Goal: Task Accomplishment & Management: Manage account settings

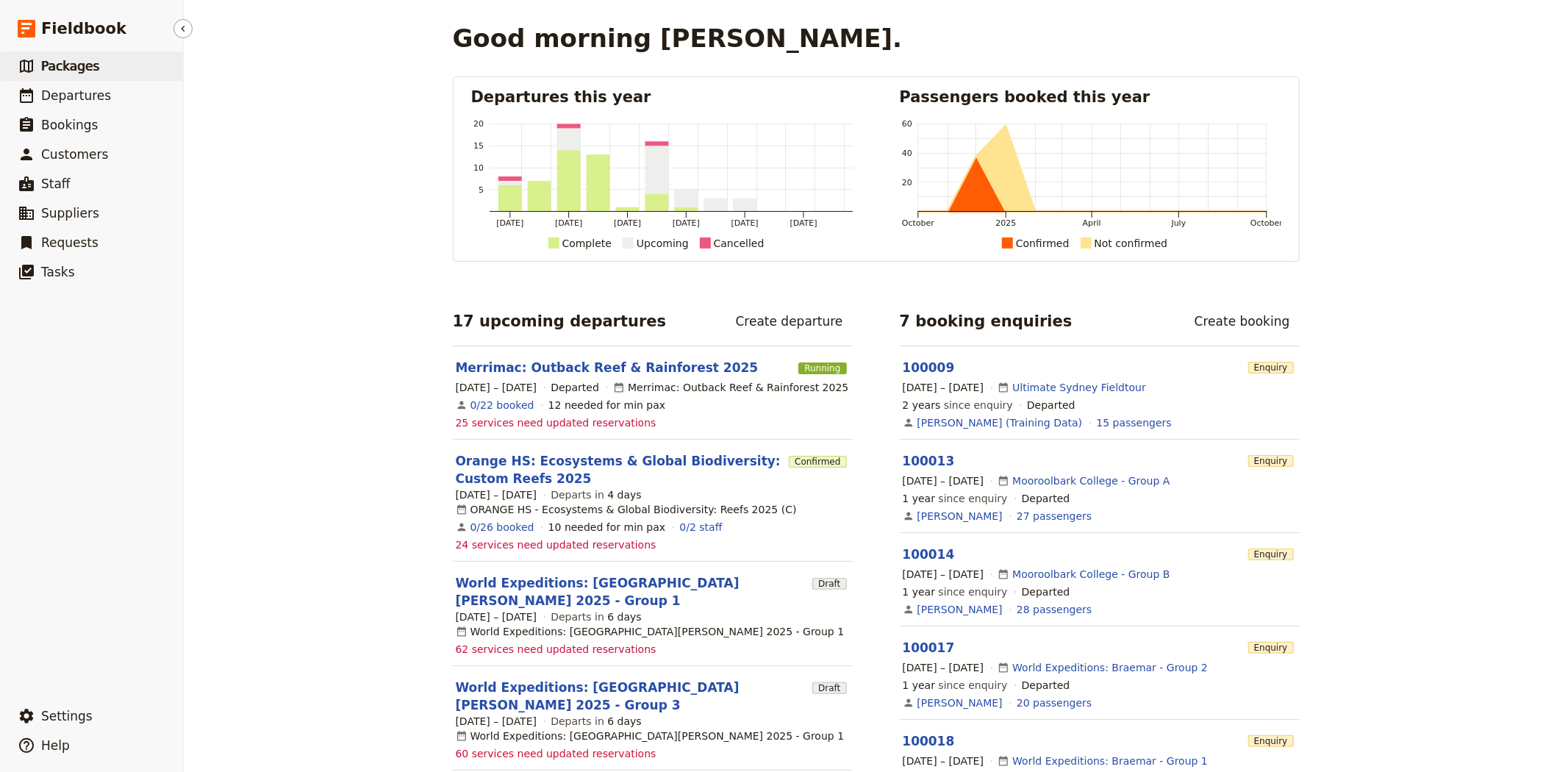
click at [70, 74] on span "Packages" at bounding box center [70, 66] width 58 height 18
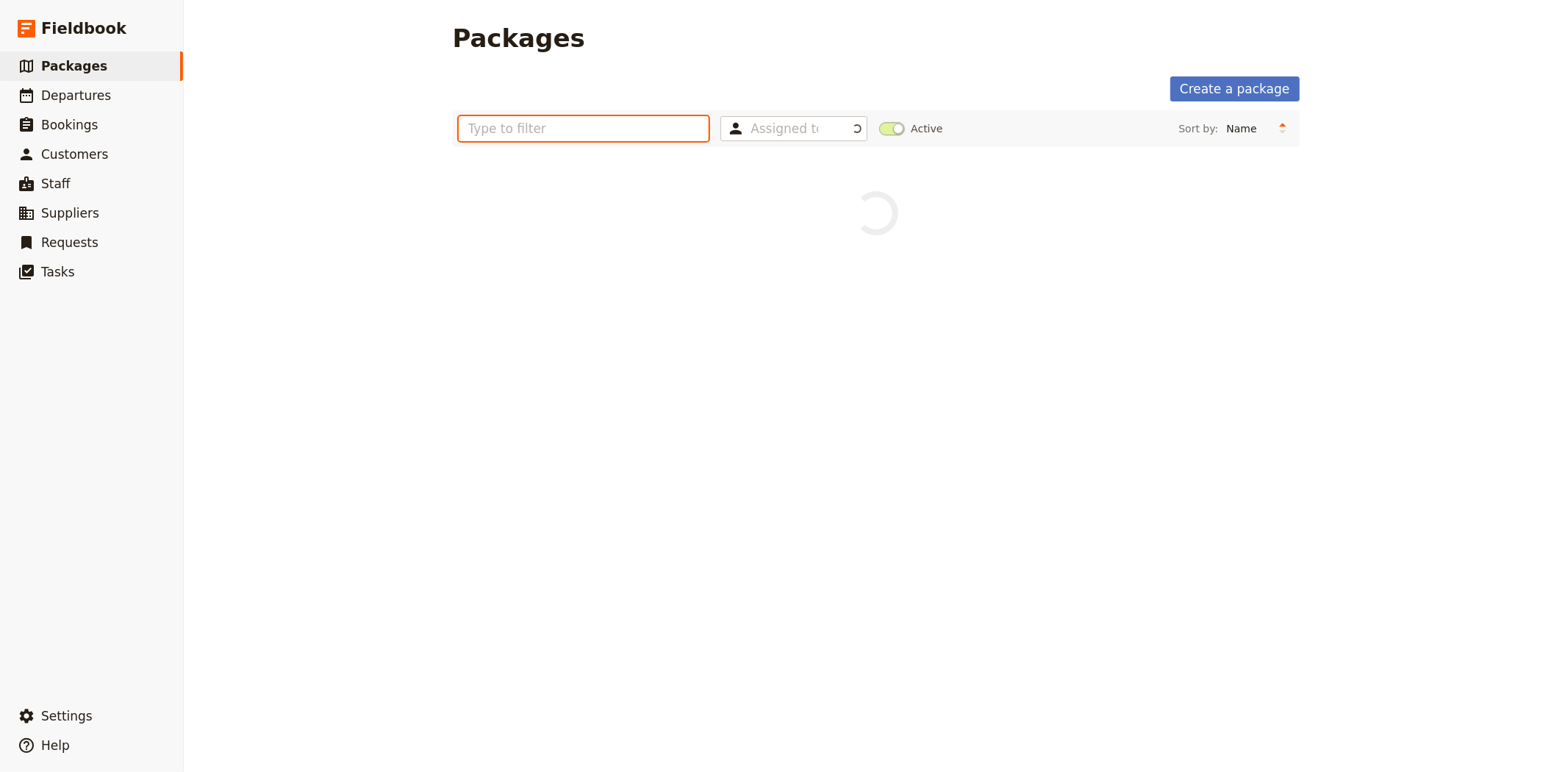
click at [570, 129] on input "text" at bounding box center [584, 129] width 251 height 25
type input "[PERSON_NAME]"
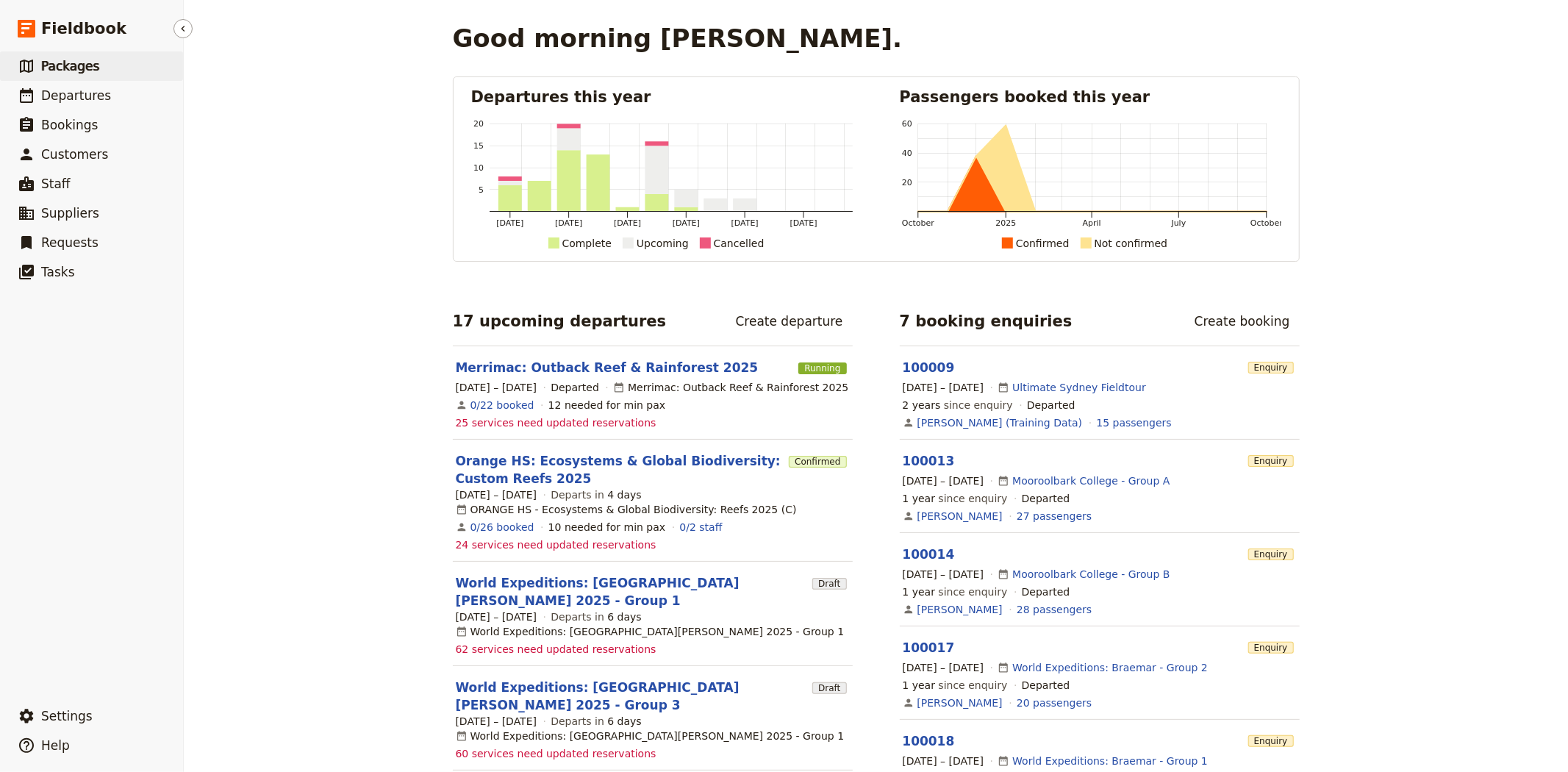
click at [78, 70] on span "Packages" at bounding box center [70, 66] width 58 height 15
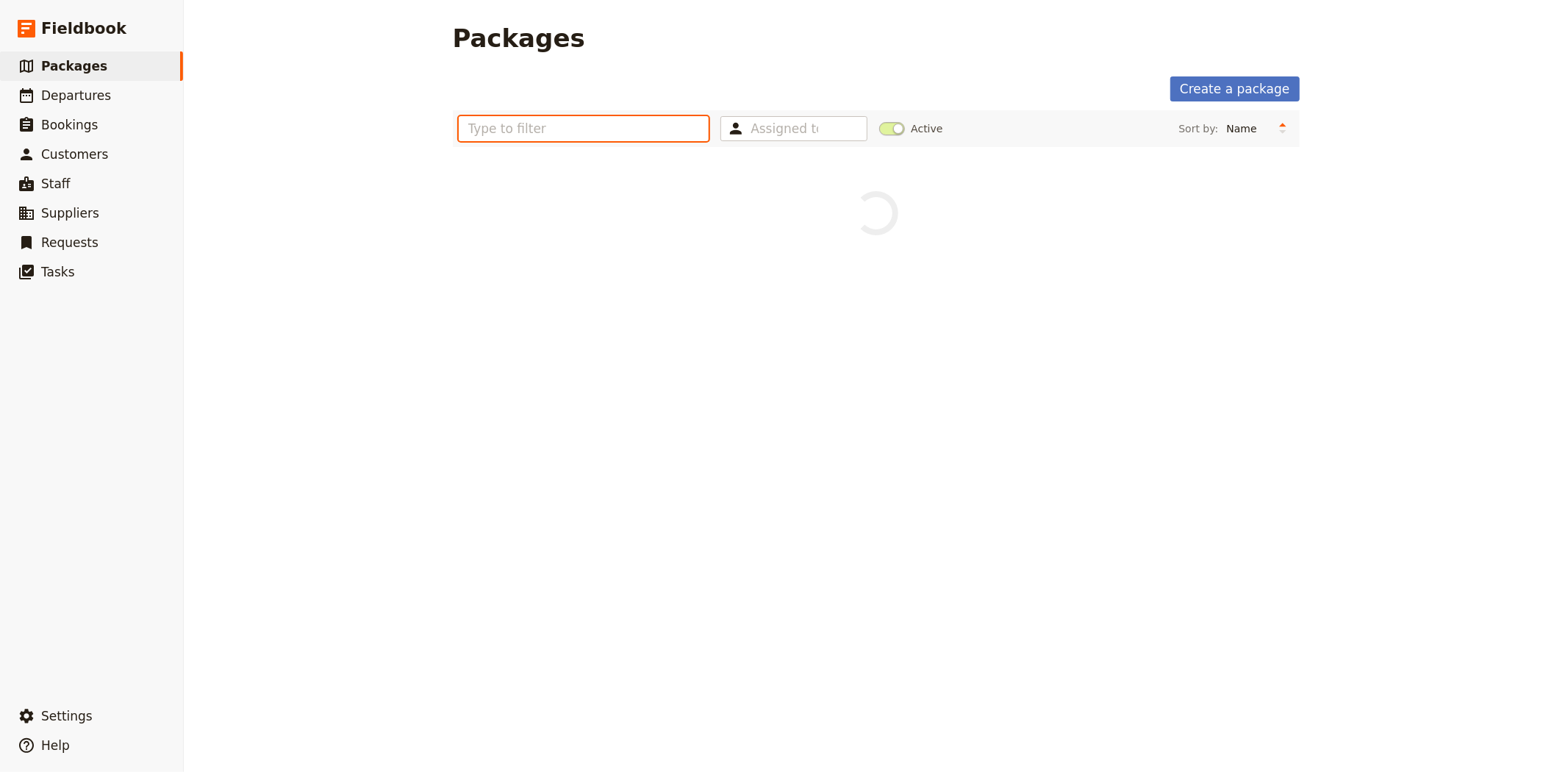
click at [578, 129] on input "text" at bounding box center [584, 129] width 251 height 25
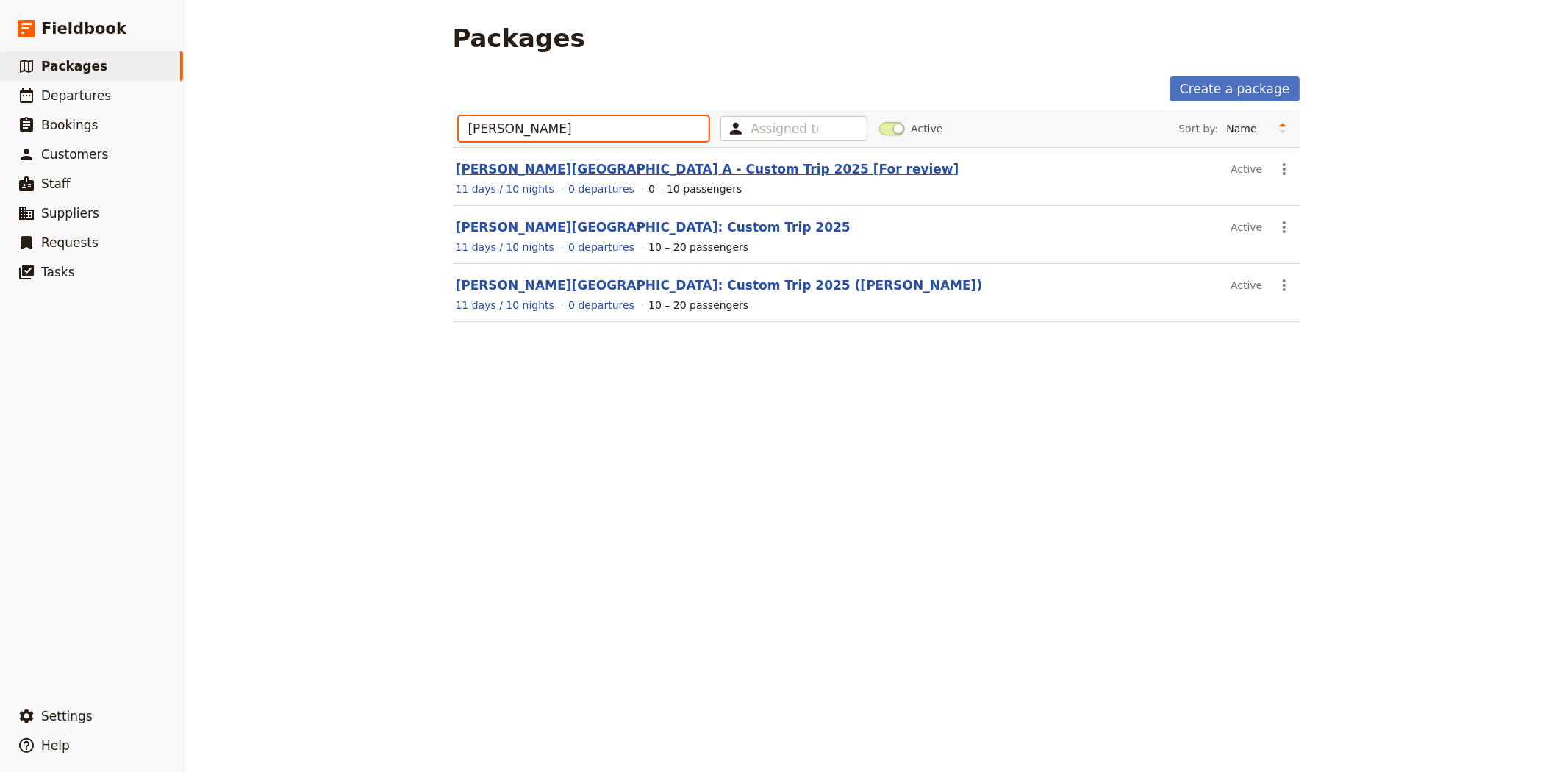
type input "[PERSON_NAME]"
click at [576, 172] on link "[PERSON_NAME][GEOGRAPHIC_DATA] A - Custom Trip 2025 [For review]" at bounding box center [708, 169] width 503 height 15
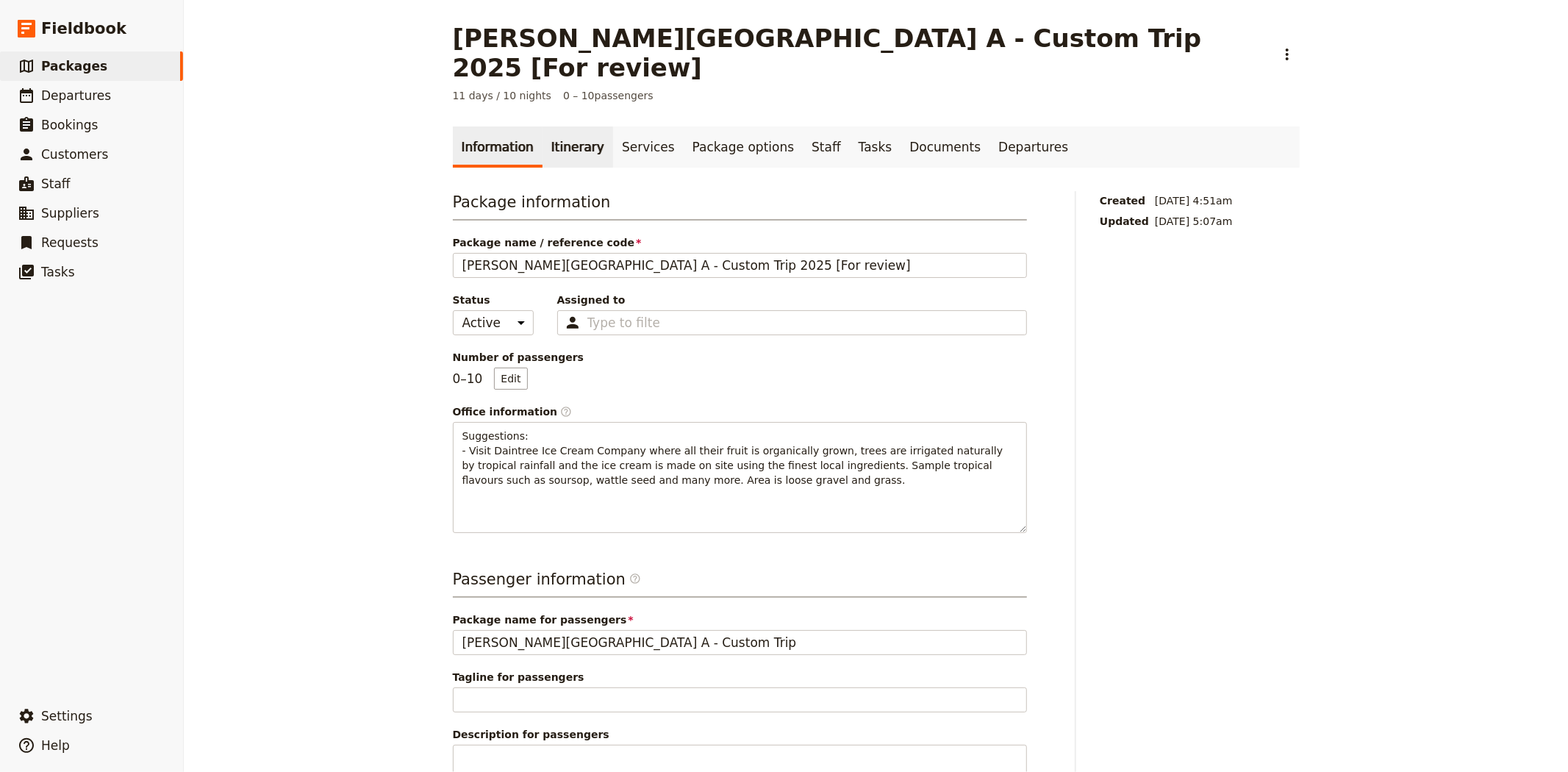
click at [548, 126] on link "Itinerary" at bounding box center [578, 146] width 70 height 41
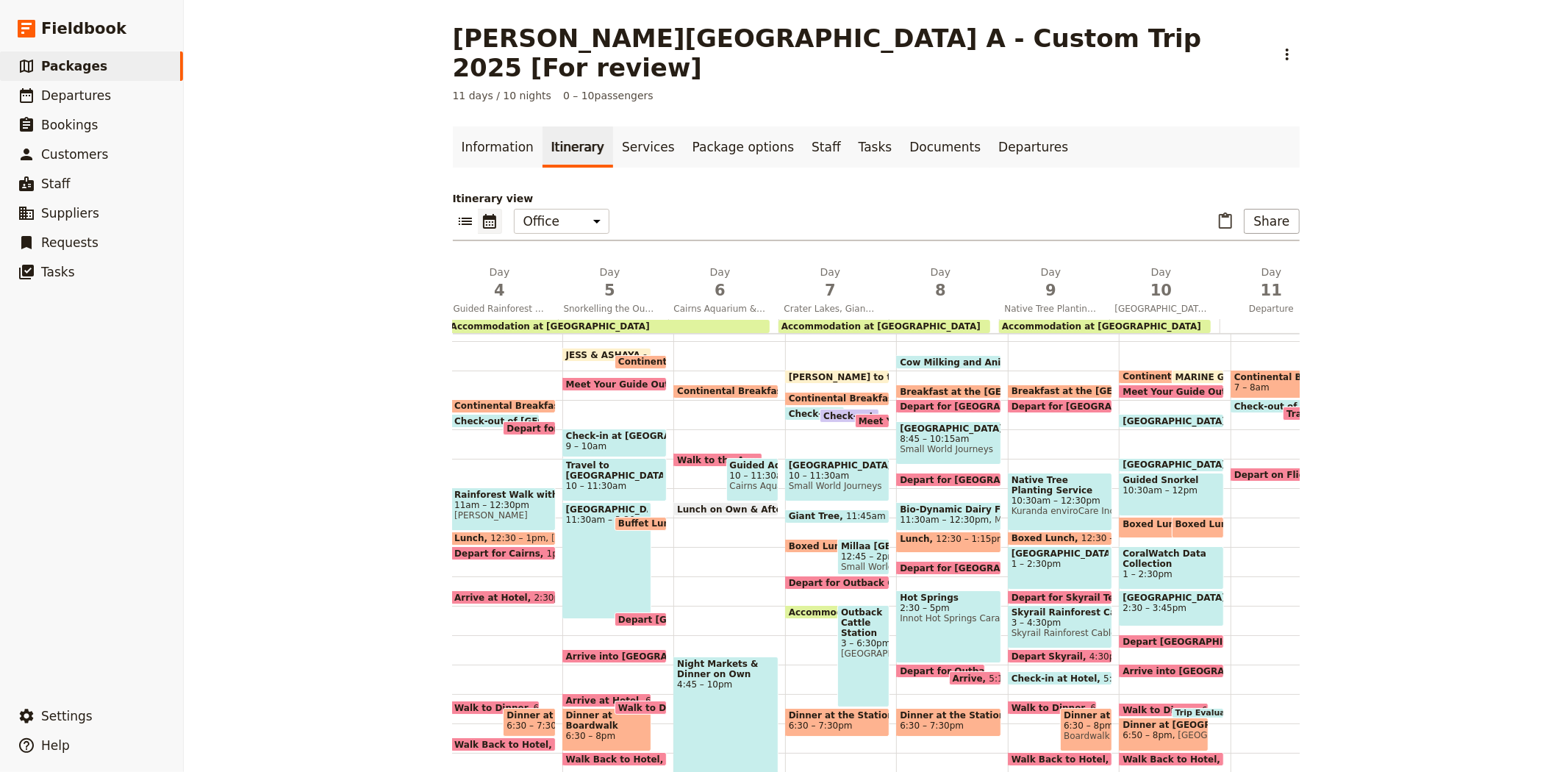
scroll to position [0, 422]
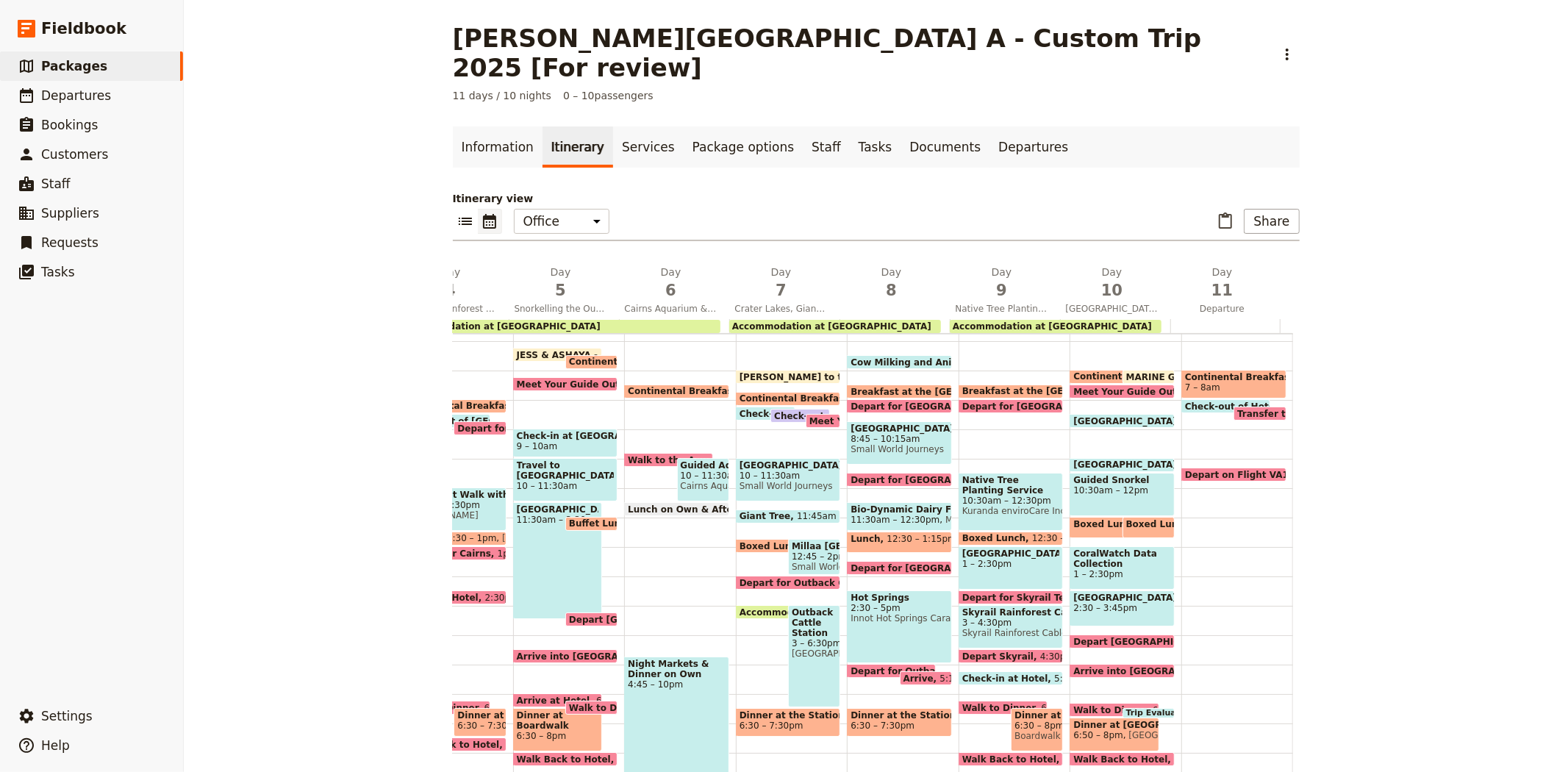
click at [890, 385] on div "Breakfast at the Cattle Station 7:30am" at bounding box center [900, 392] width 105 height 14
select select "8"
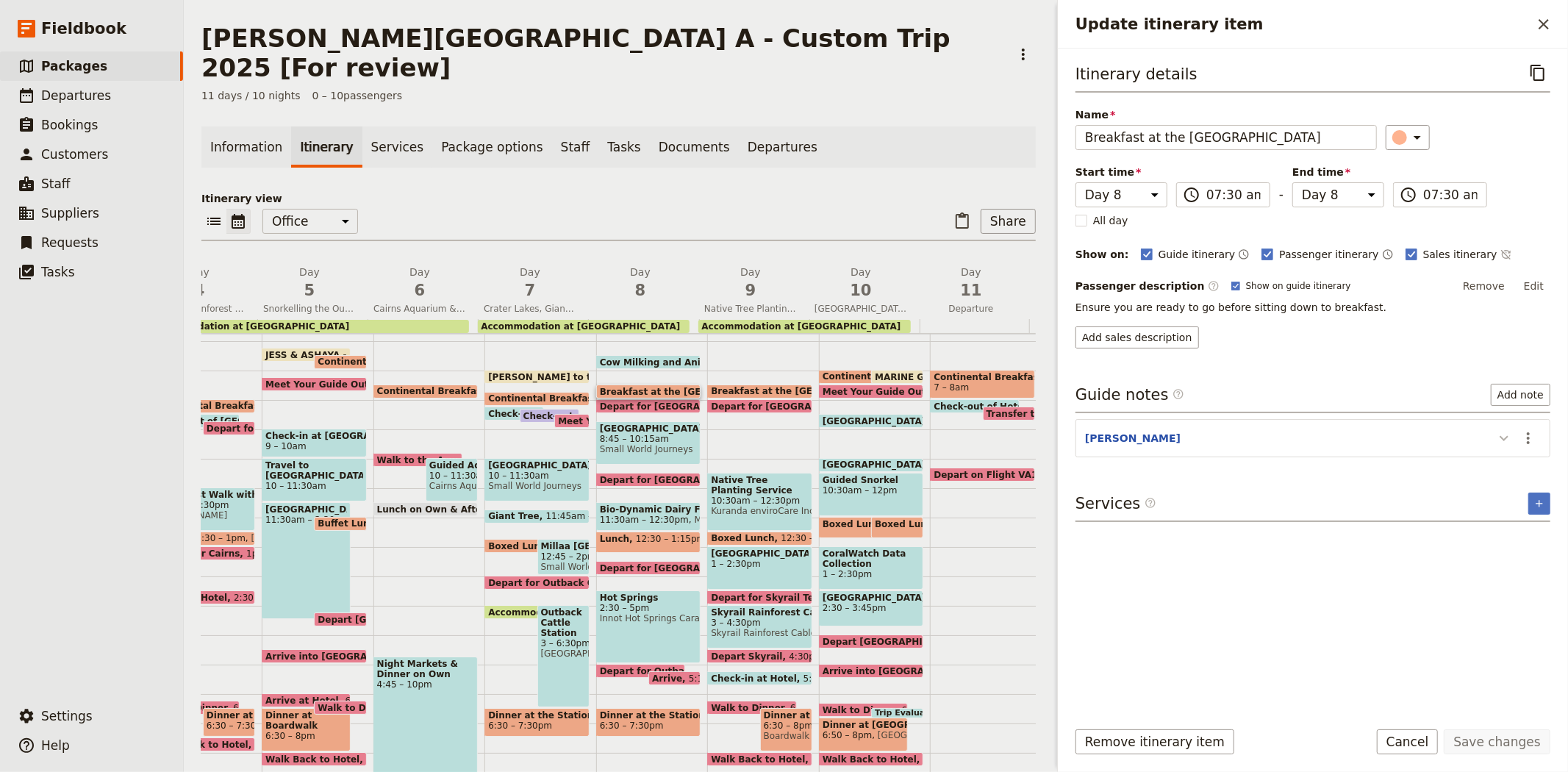
click at [1501, 438] on icon "Update itinerary item" at bounding box center [1504, 437] width 18 height 18
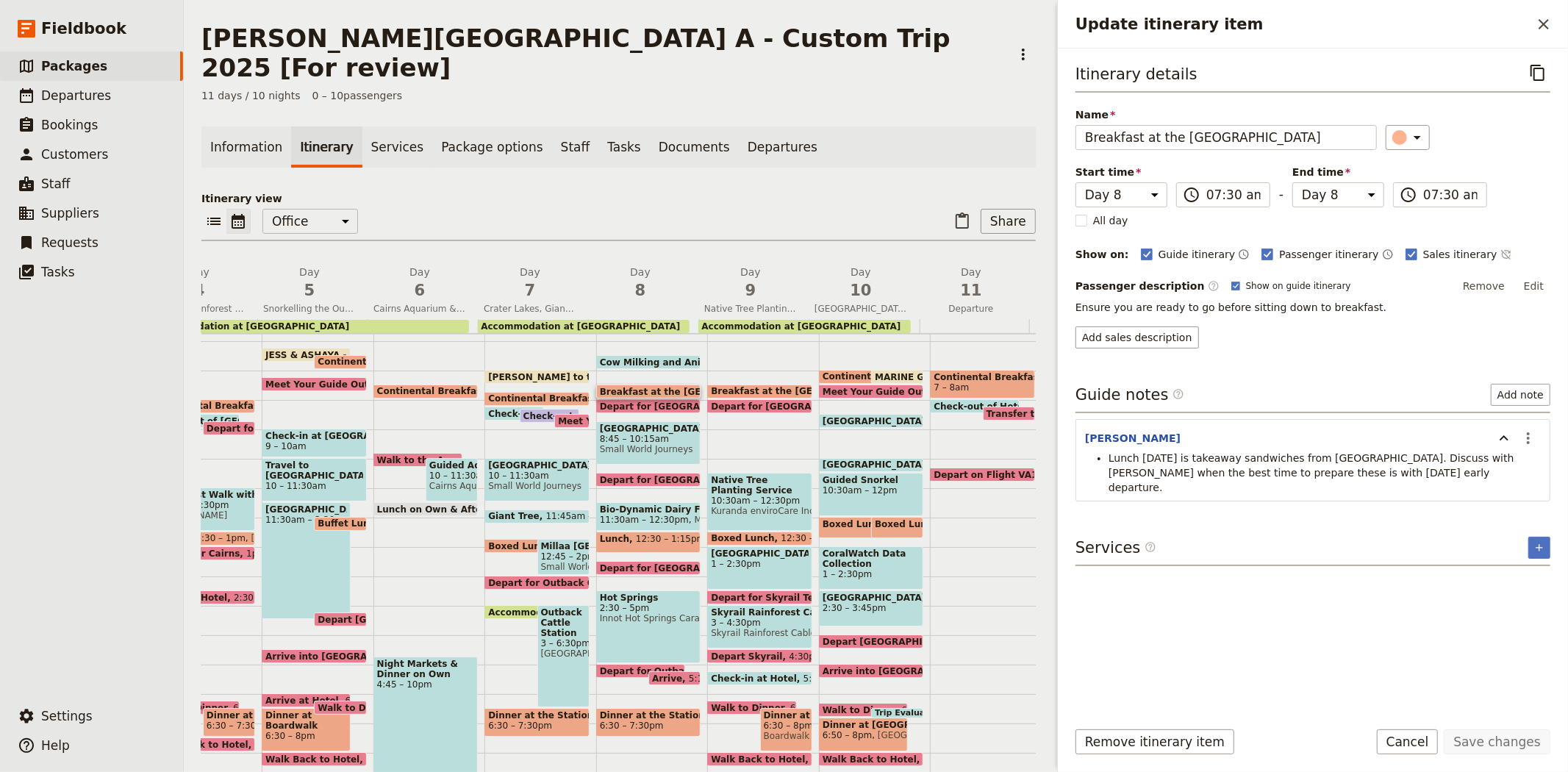
click at [654, 362] on span at bounding box center [649, 365] width 104 height 6
select select "8"
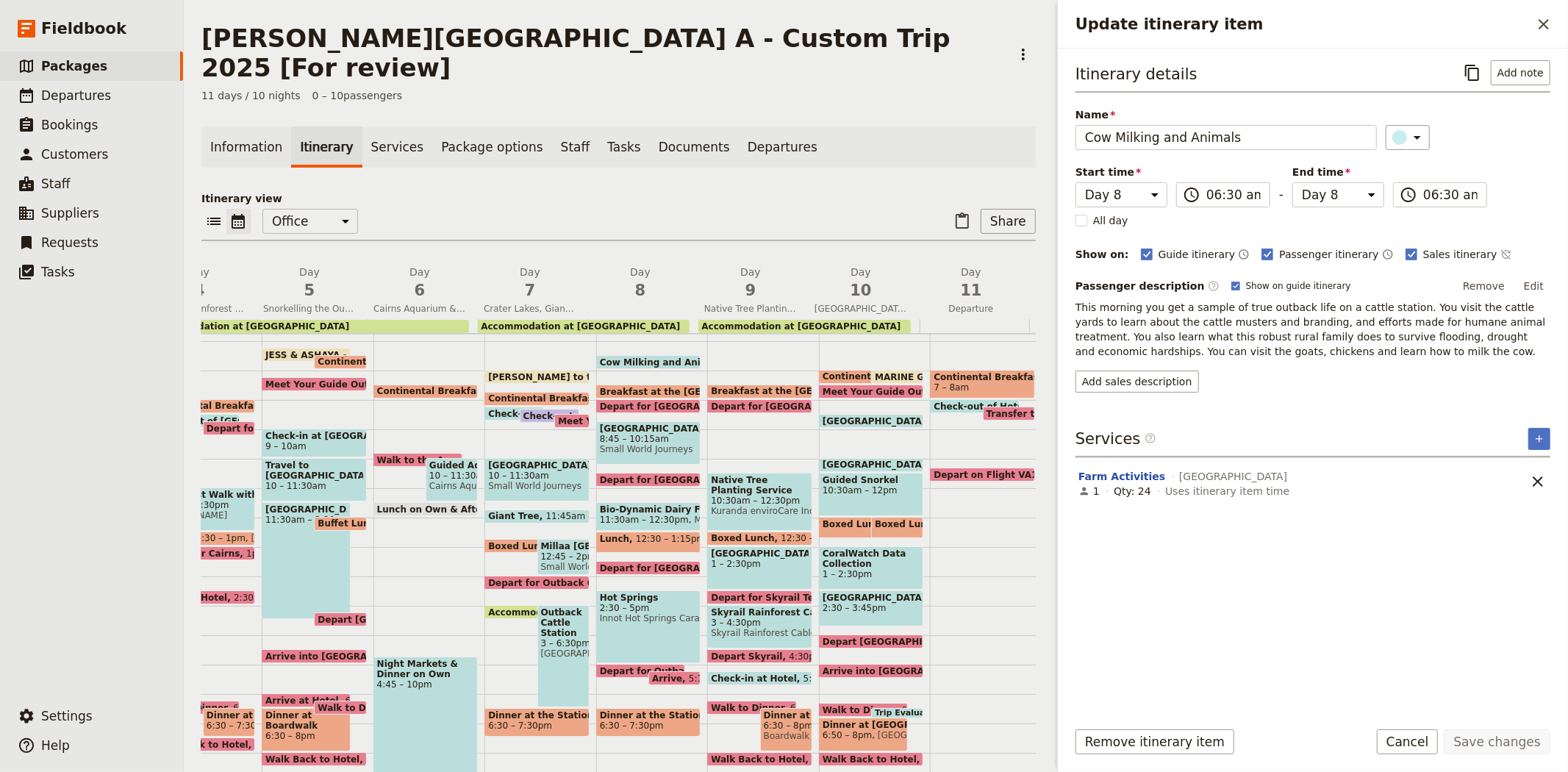
click at [623, 444] on span "Small World Journeys" at bounding box center [649, 448] width 98 height 10
select select "8"
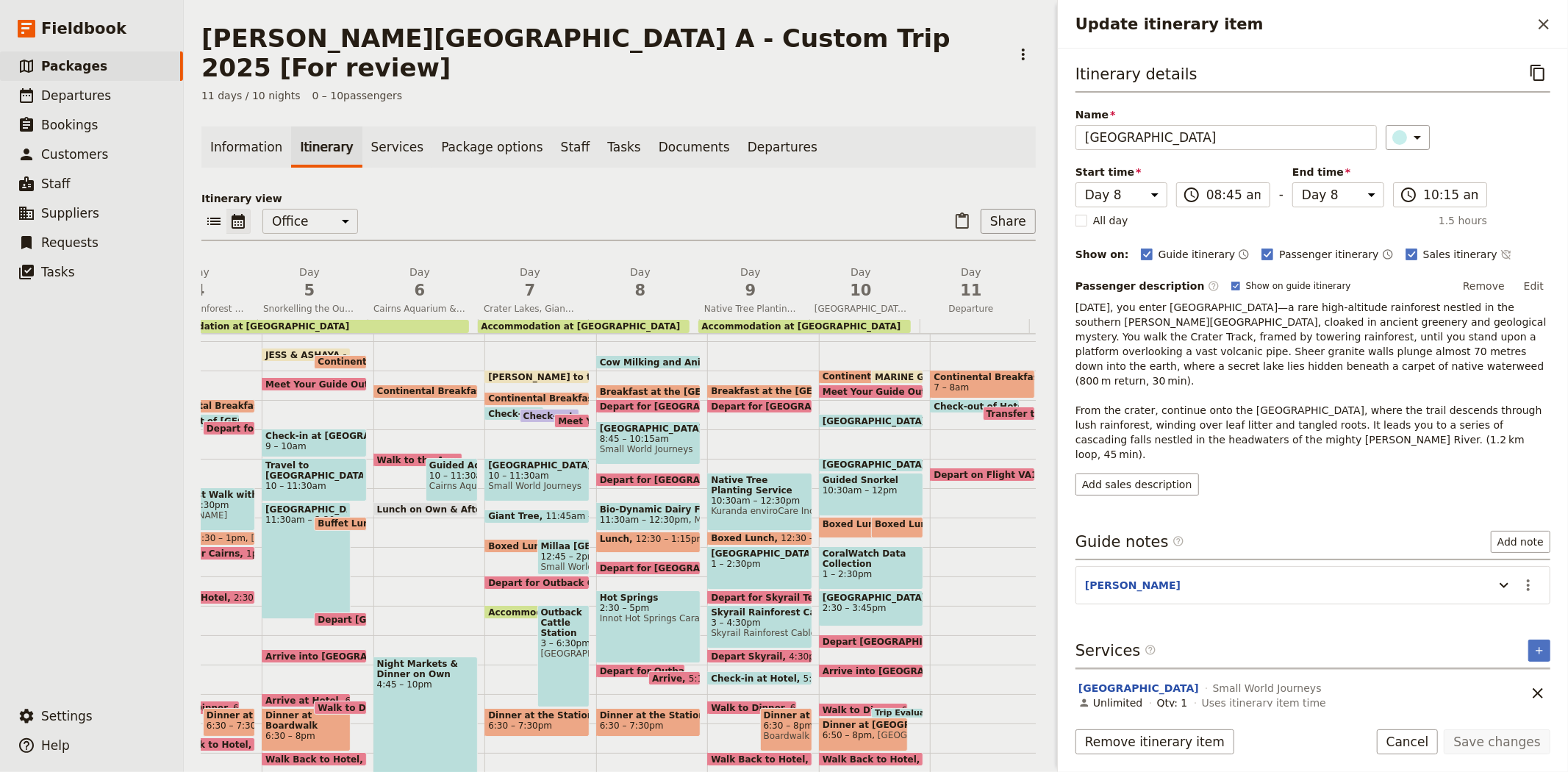
click at [516, 461] on div "Crater Lakes National Park 10 – 11:30am Small World Journeys" at bounding box center [537, 479] width 105 height 43
select select "7"
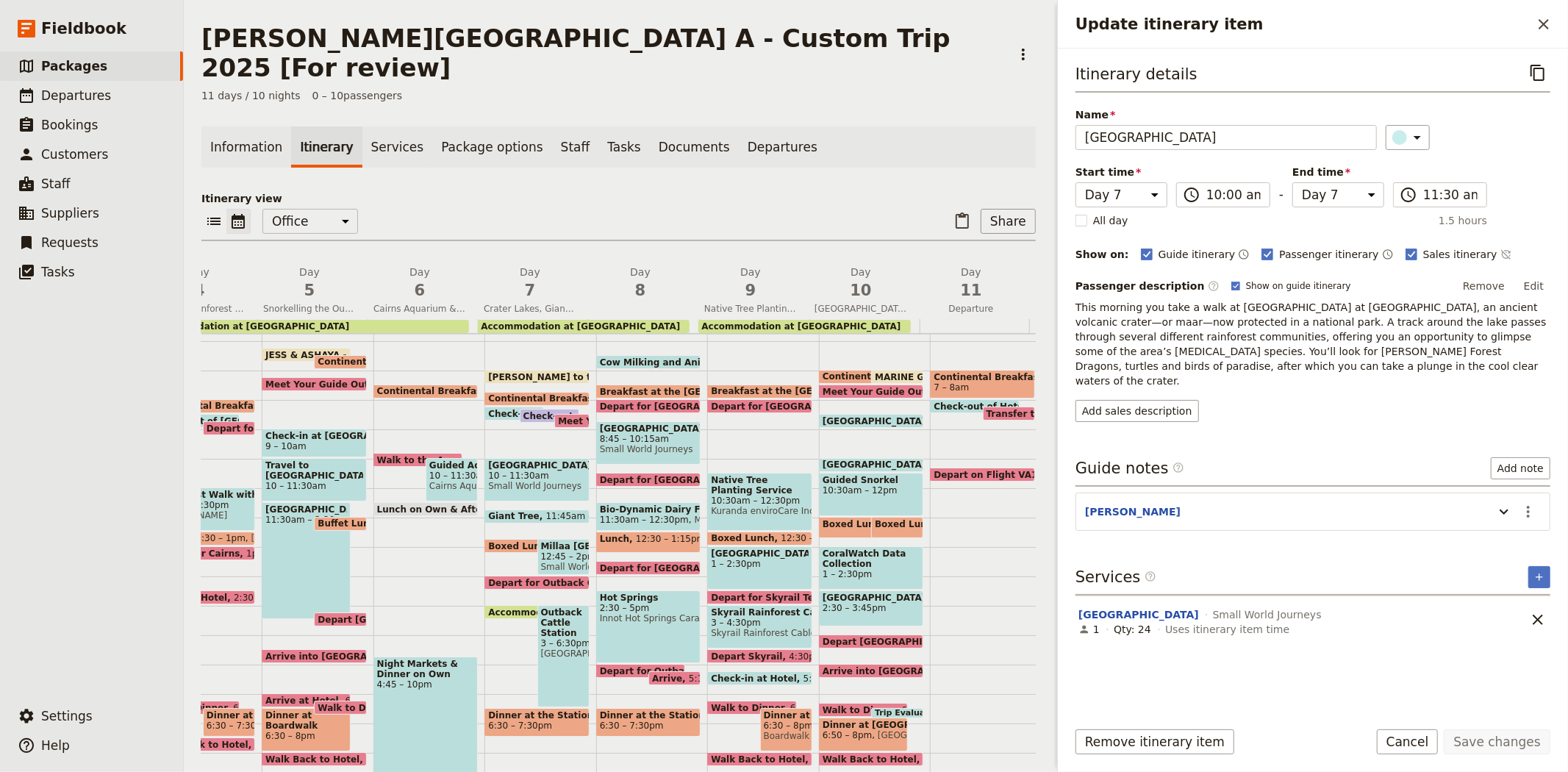
click at [533, 411] on span "Check-out of Hotel *BAILEY" at bounding box center [618, 416] width 189 height 9
select select "7"
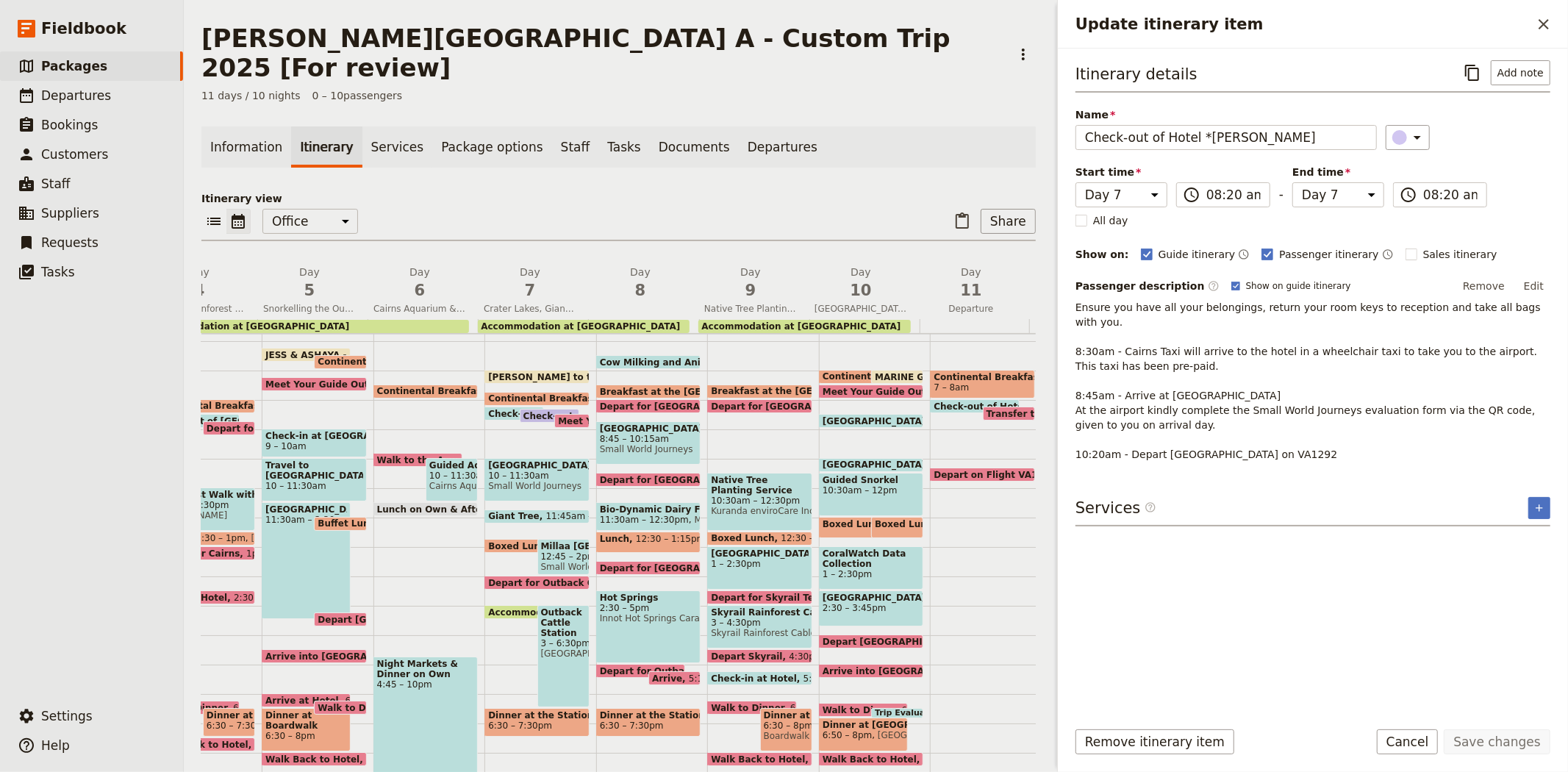
click at [501, 191] on div "Itinerary view ​ ​ Office Guide Passenger Sales ​ Share Day 1 Arrival, Communit…" at bounding box center [619, 485] width 835 height 587
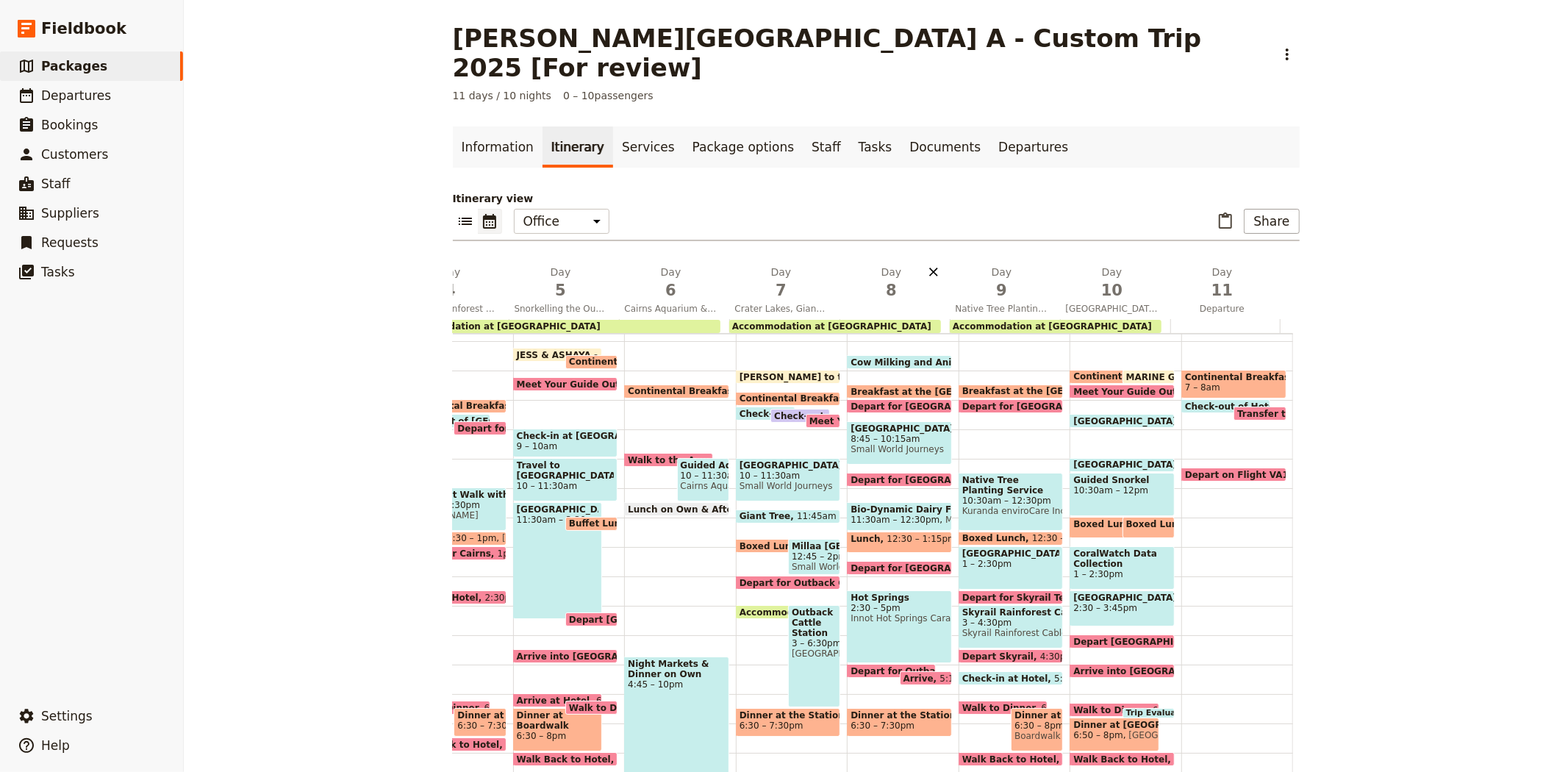
click at [929, 268] on icon "Delete day undefined" at bounding box center [933, 272] width 9 height 9
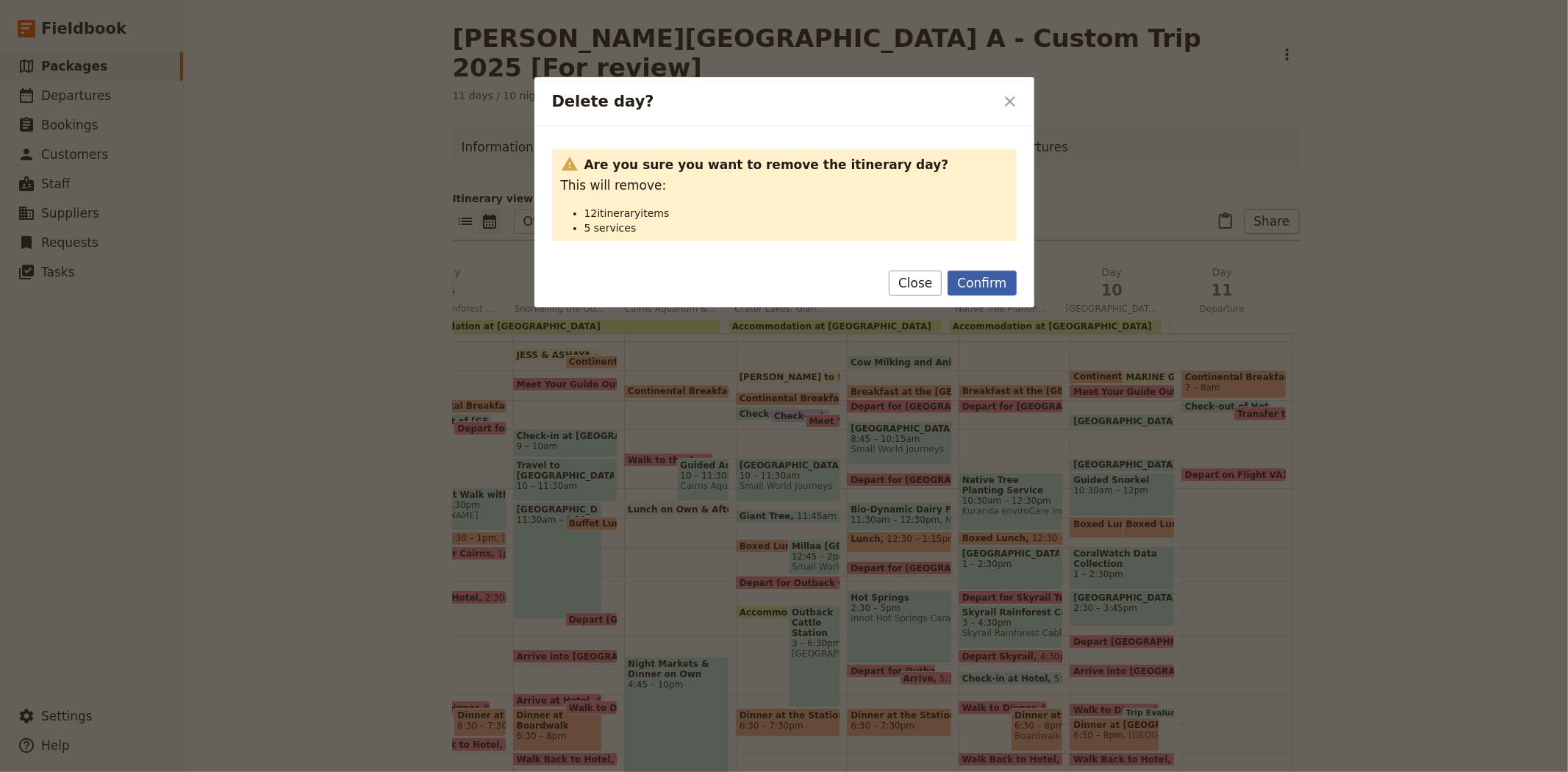
click at [975, 282] on button "Confirm" at bounding box center [982, 283] width 68 height 25
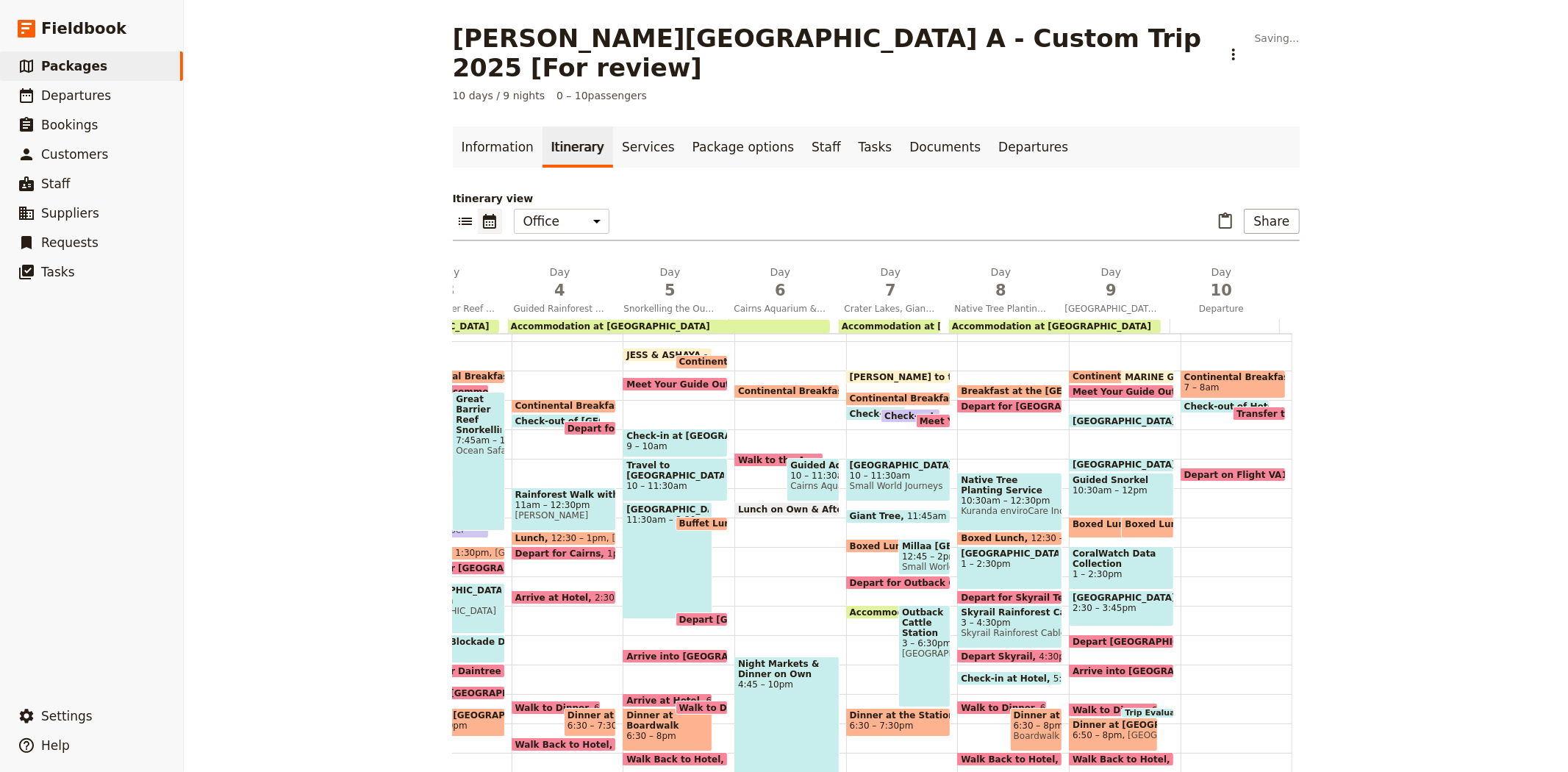
scroll to position [0, 312]
click at [1039, 268] on icon "Delete day Native Tree Planting Service Work, Kuranda Village & Skyrail Cableway" at bounding box center [1043, 272] width 9 height 9
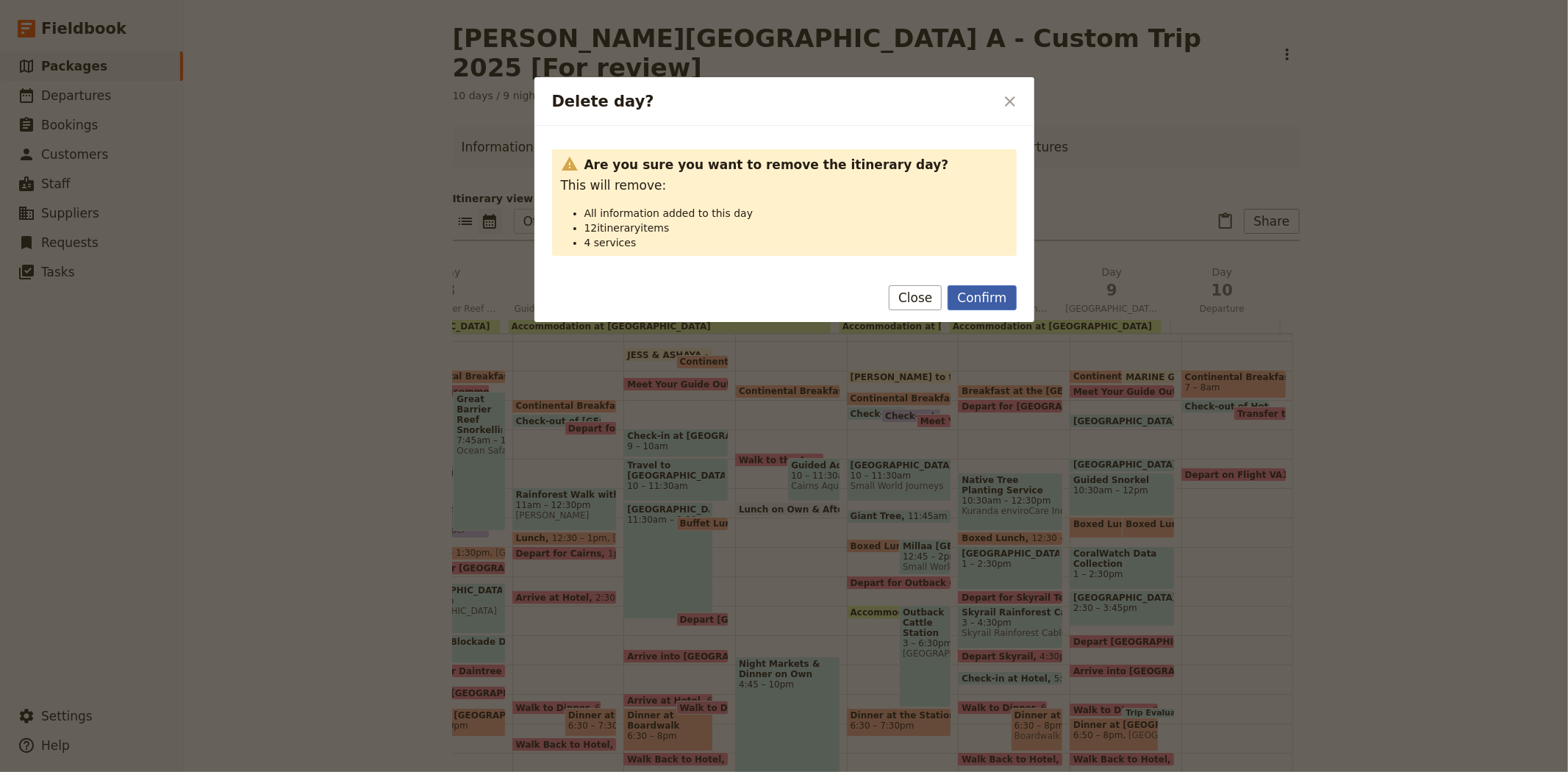
click at [987, 293] on button "Confirm" at bounding box center [982, 297] width 68 height 25
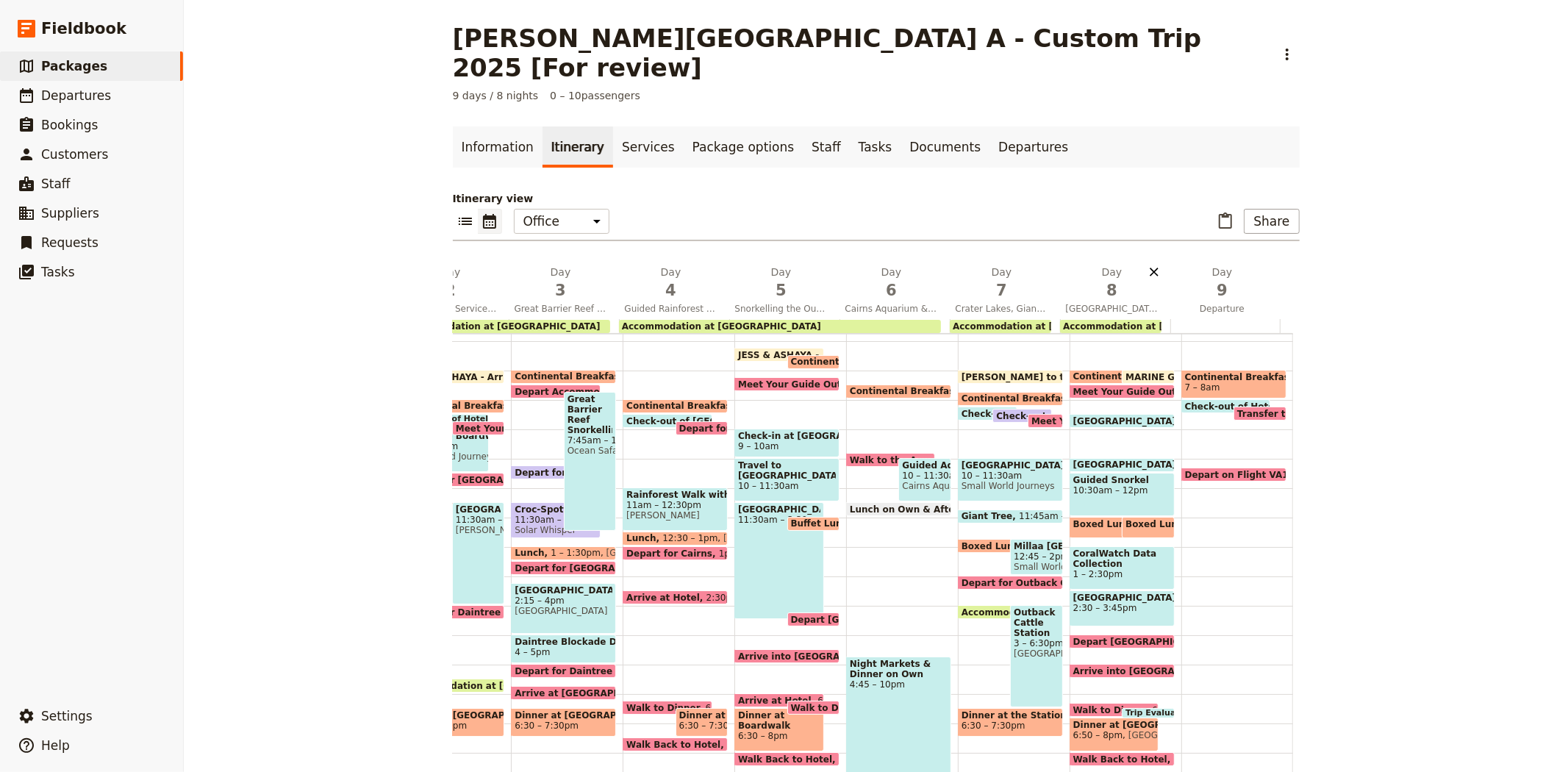
click at [1152, 265] on icon "Delete day Fitzroy Island Inner Great Barrier Reef, Snorkelling & CoralWatch" at bounding box center [1154, 272] width 15 height 15
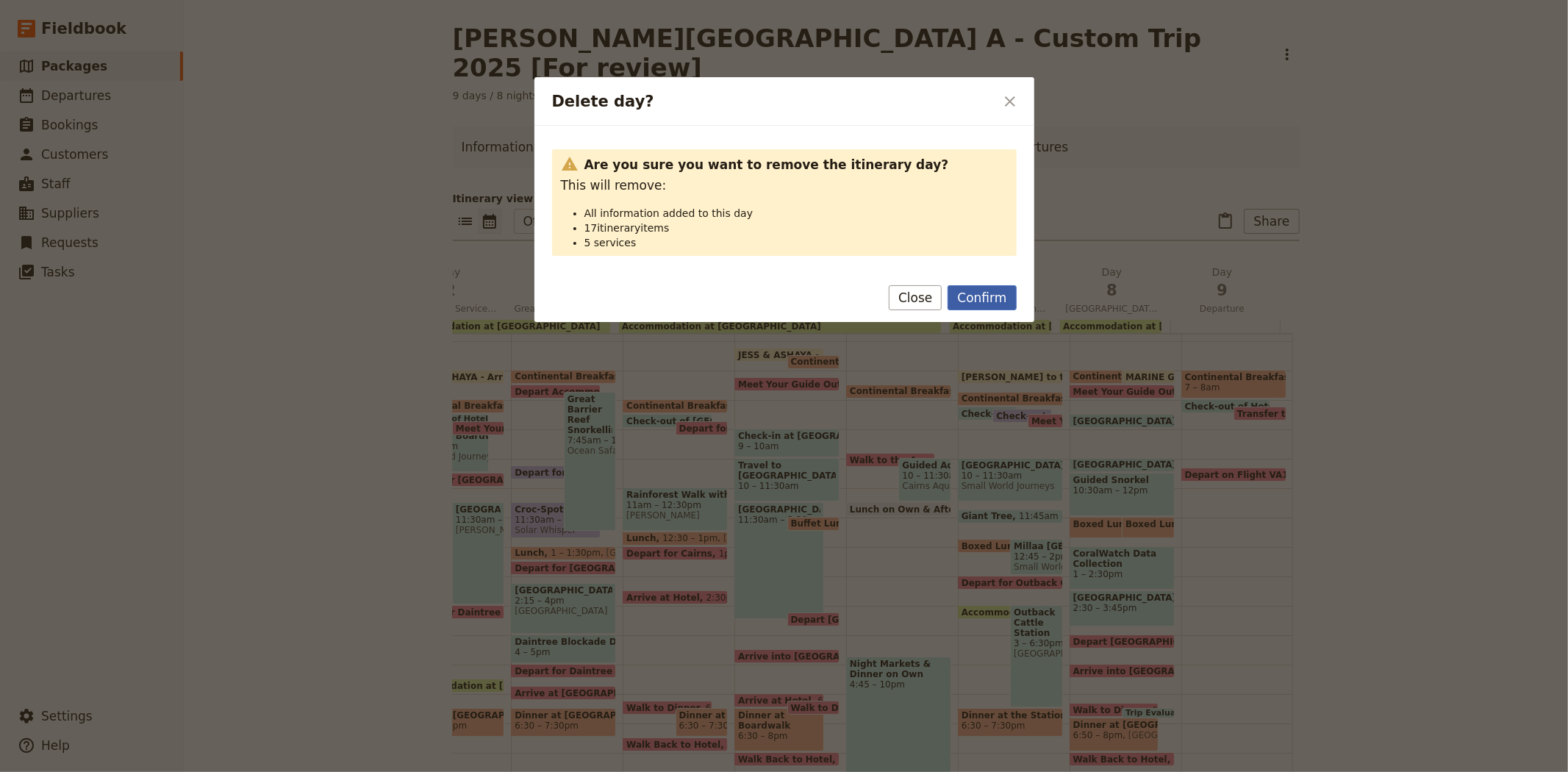
click at [986, 296] on button "Confirm" at bounding box center [982, 297] width 68 height 25
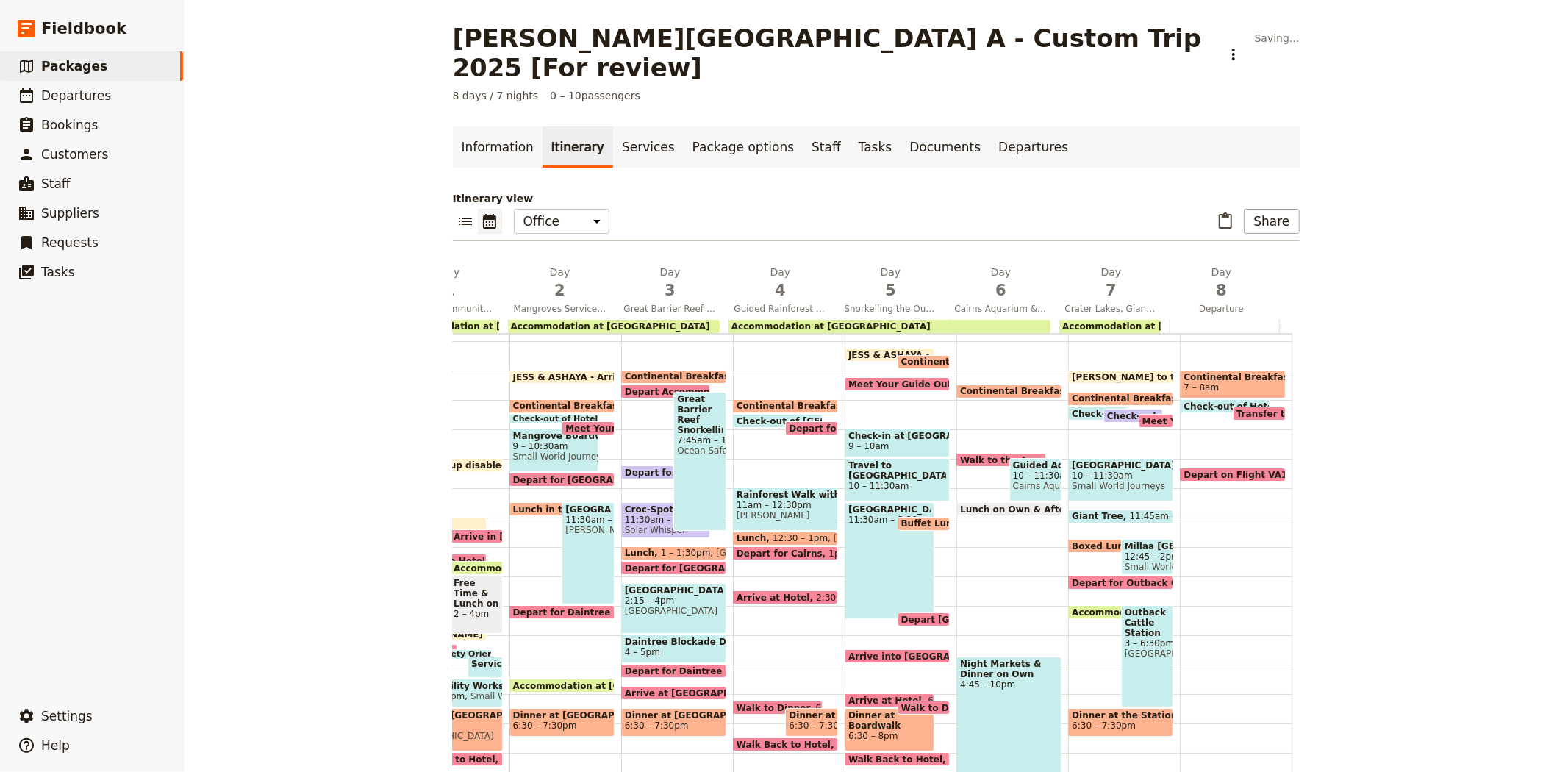
scroll to position [0, 91]
click at [1096, 280] on span "7" at bounding box center [1113, 290] width 93 height 22
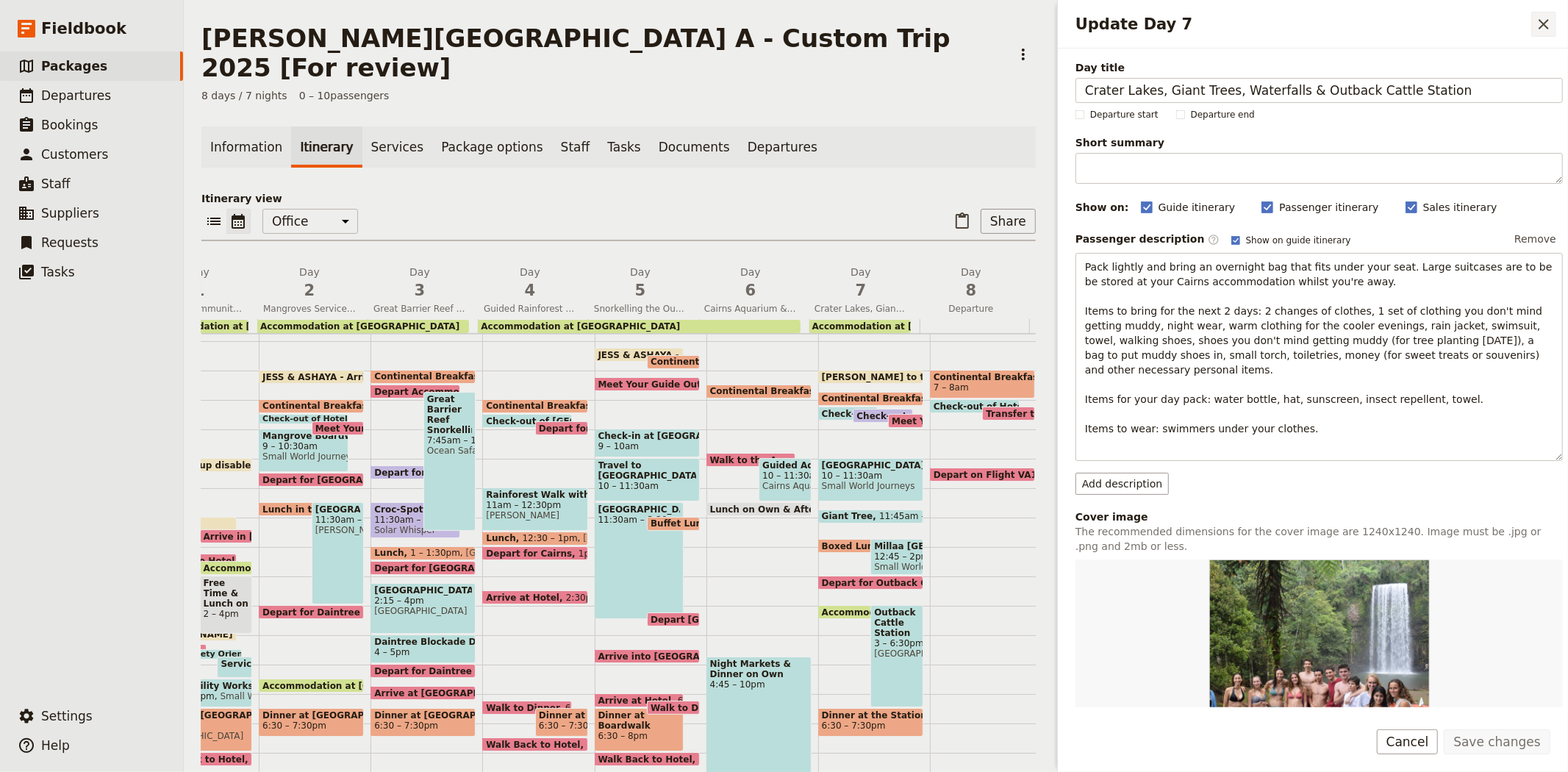
click at [1542, 24] on icon "Close drawer" at bounding box center [1543, 24] width 18 height 18
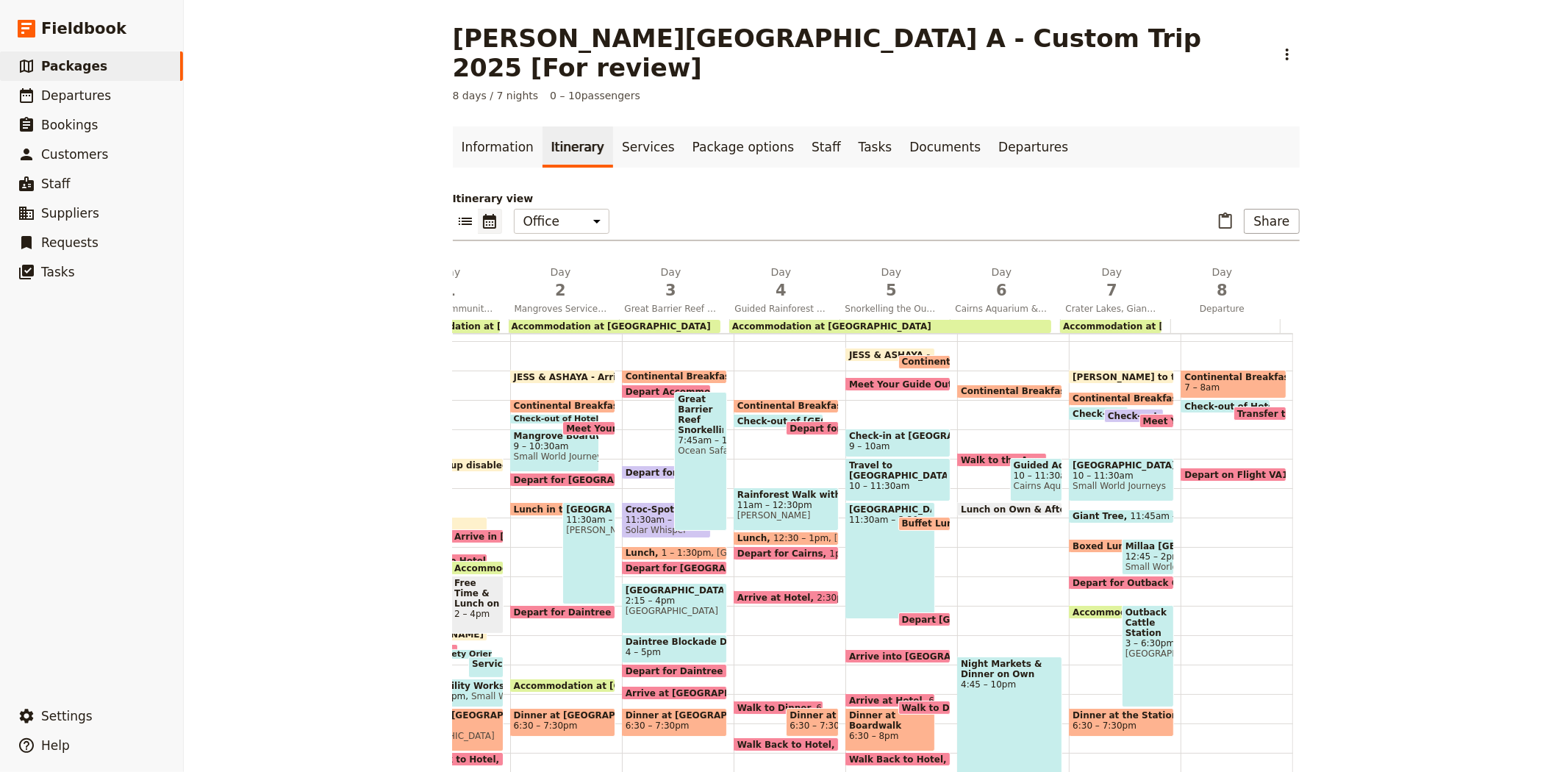
scroll to position [0, 0]
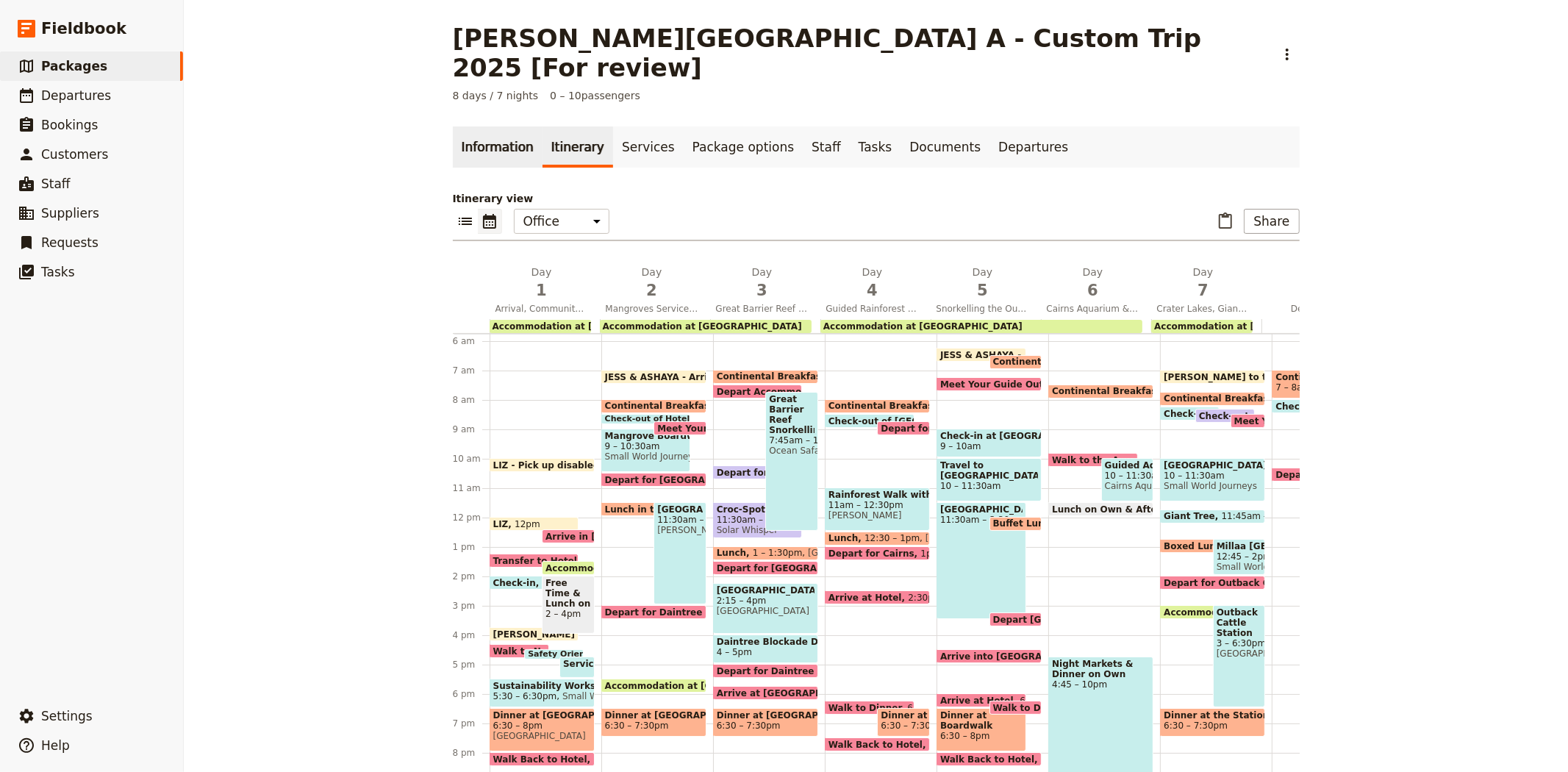
click at [502, 126] on link "Information" at bounding box center [498, 146] width 90 height 41
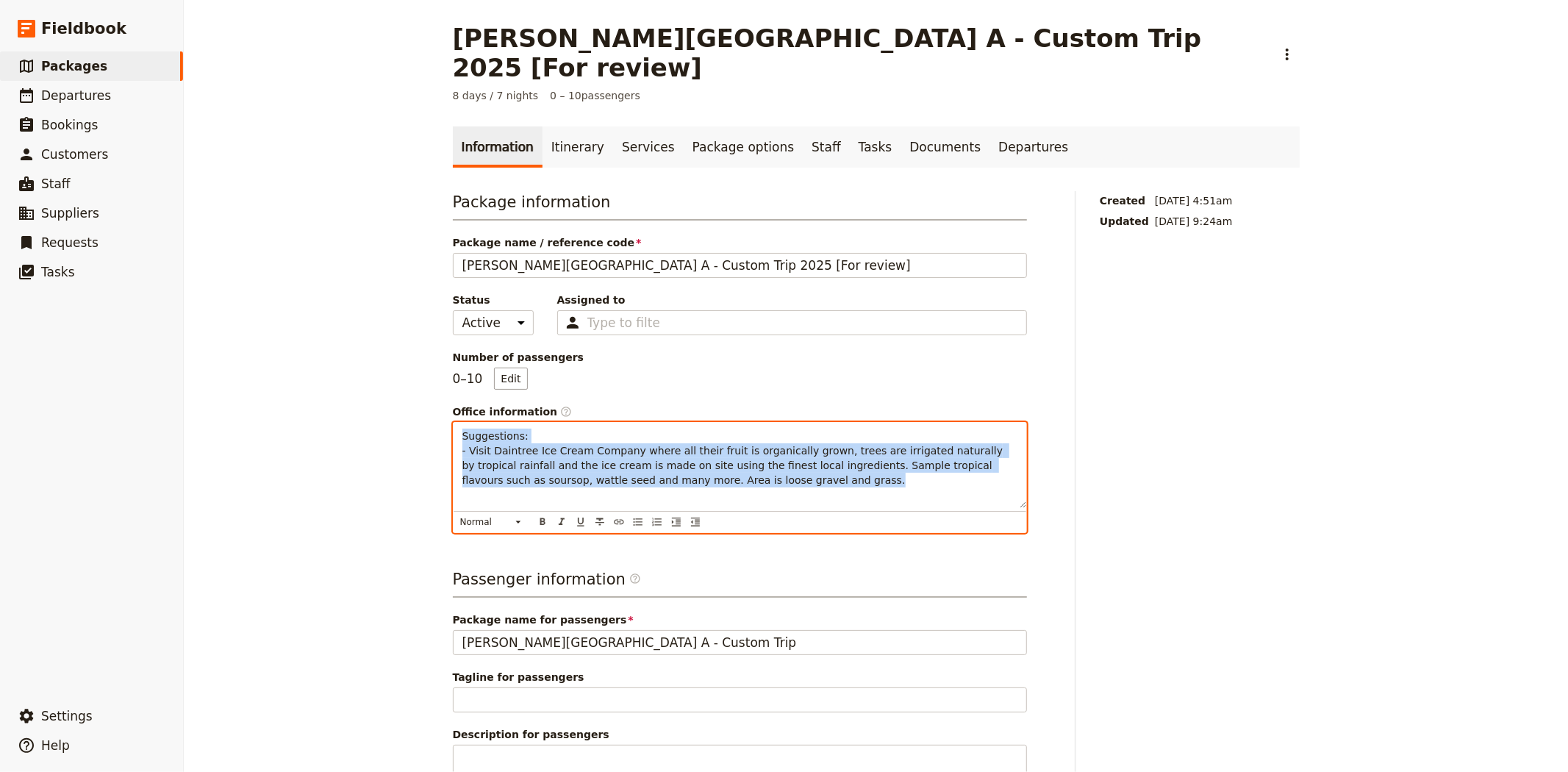
drag, startPoint x: 752, startPoint y: 456, endPoint x: 259, endPoint y: 400, distance: 496.2
click at [259, 400] on div "Albert Park College A - Custom Trip 2025 [For review] ​ 8 days / 7 nights 0 – 1…" at bounding box center [876, 386] width 1384 height 772
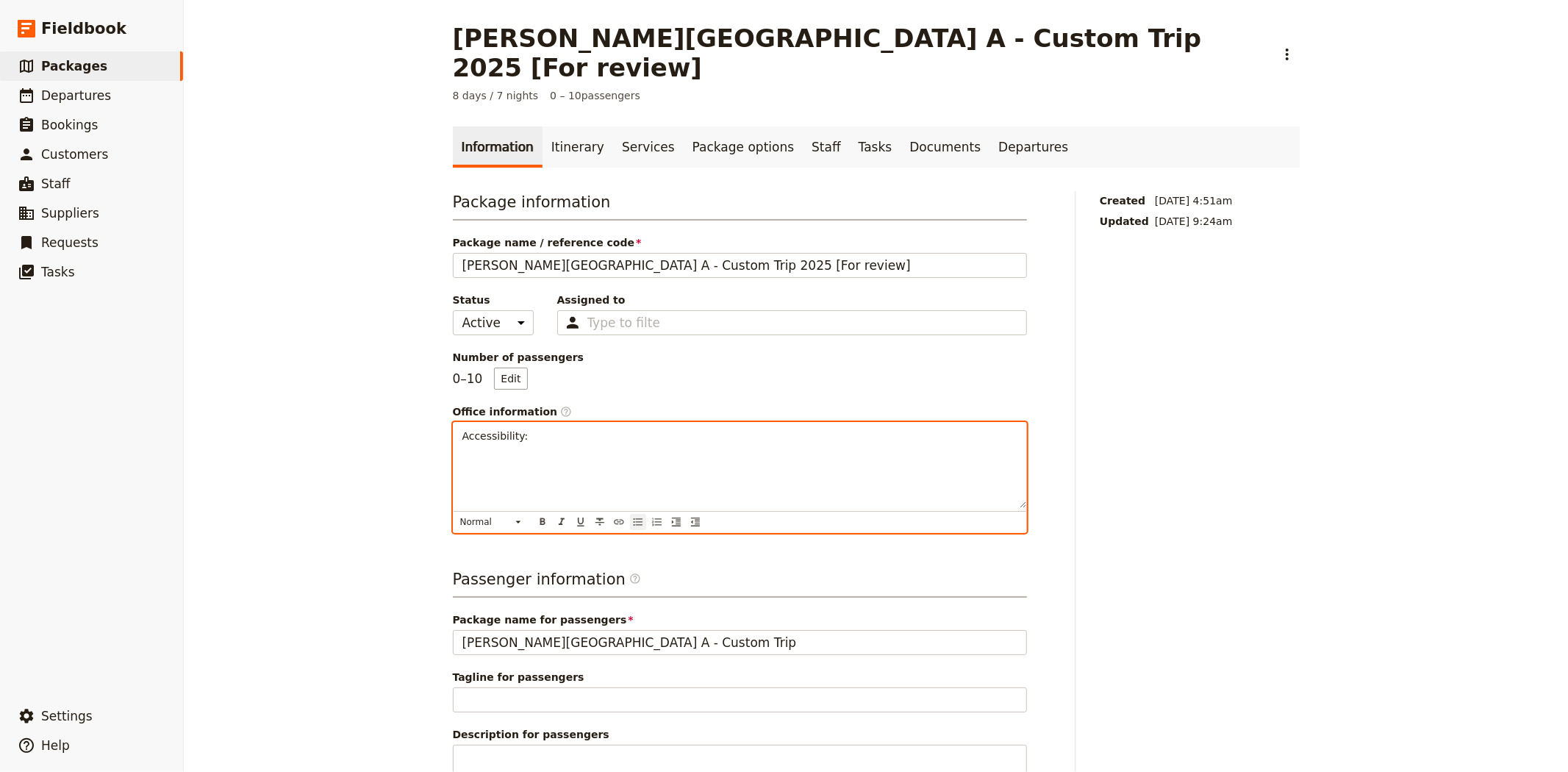
click at [633, 518] on icon "Bulleted list" at bounding box center [636, 521] width 9 height 7
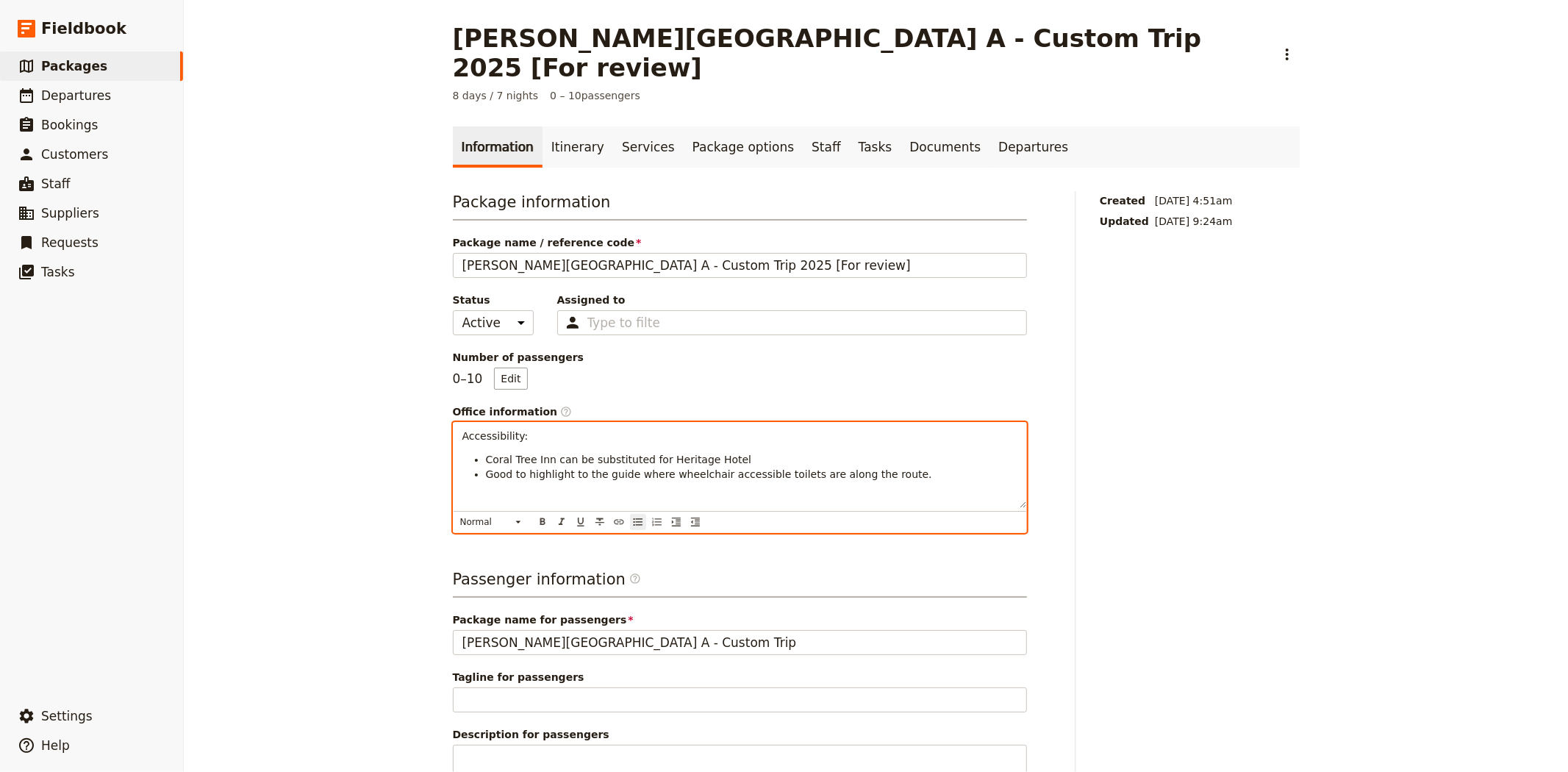
click at [454, 423] on div "Accessibility: Coral Tree Inn can be substituted for Heritage Hotel Good to hig…" at bounding box center [740, 465] width 573 height 85
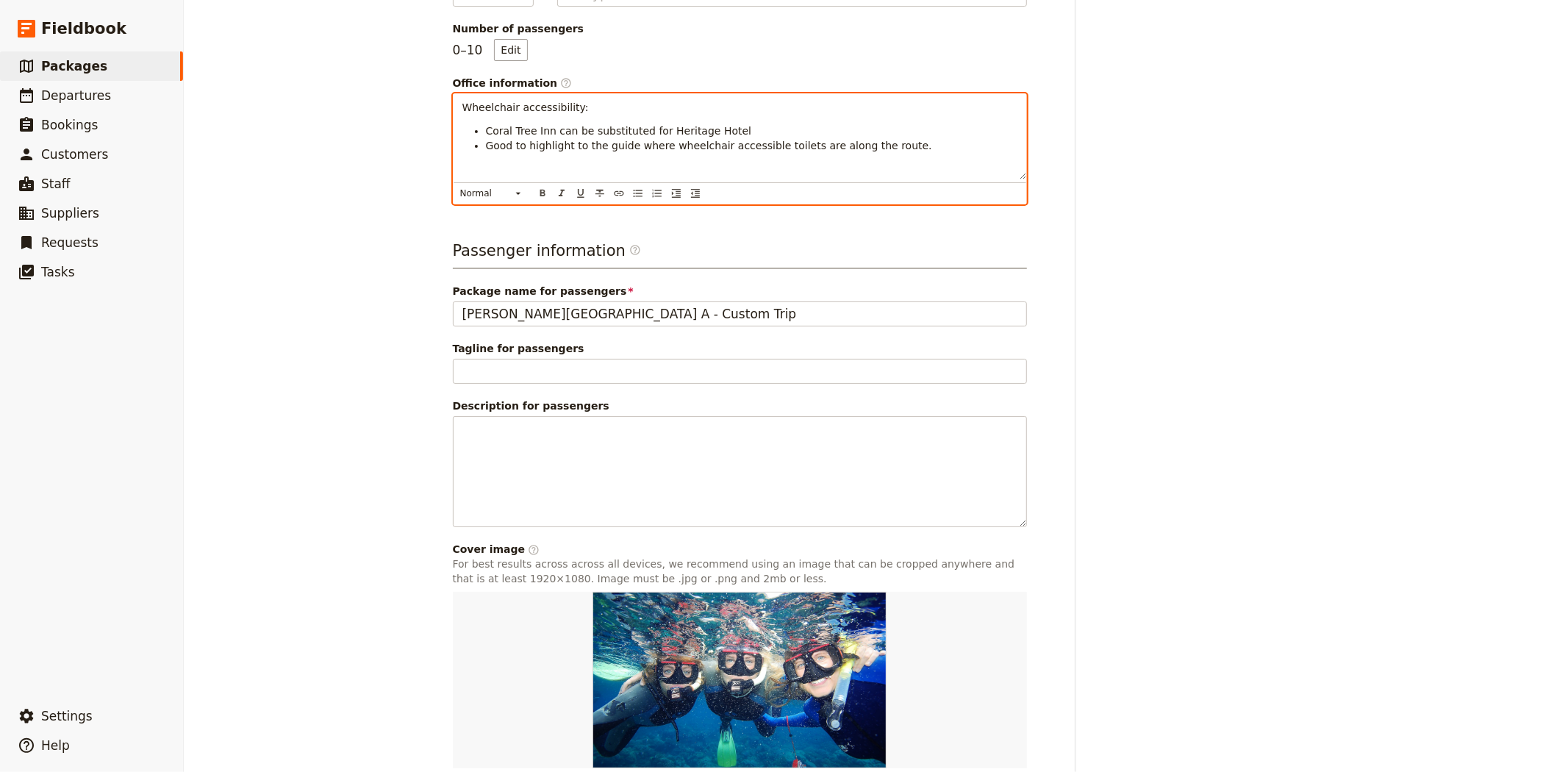
scroll to position [399, 0]
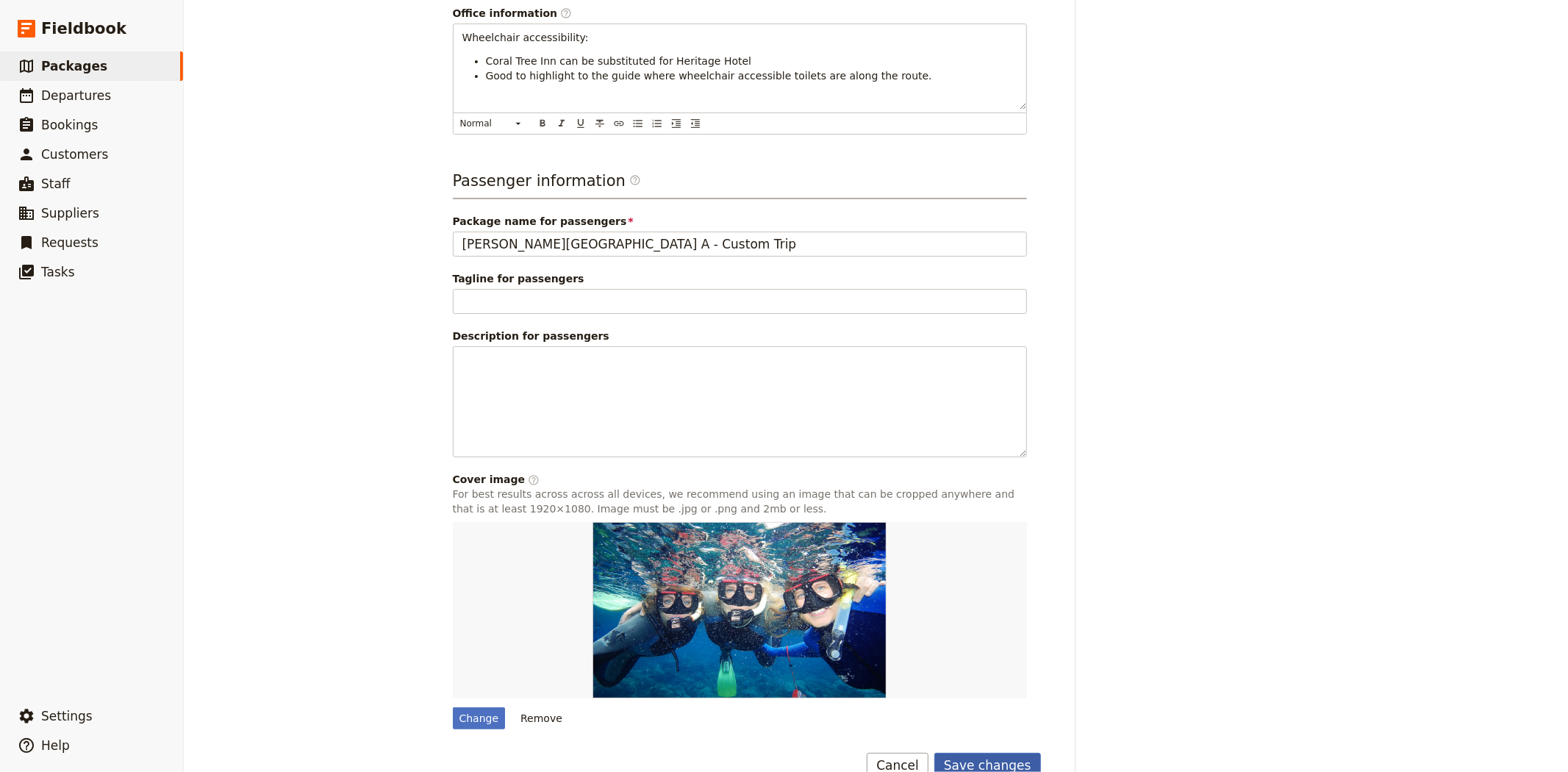
click at [1018, 753] on button "Save changes" at bounding box center [988, 765] width 107 height 25
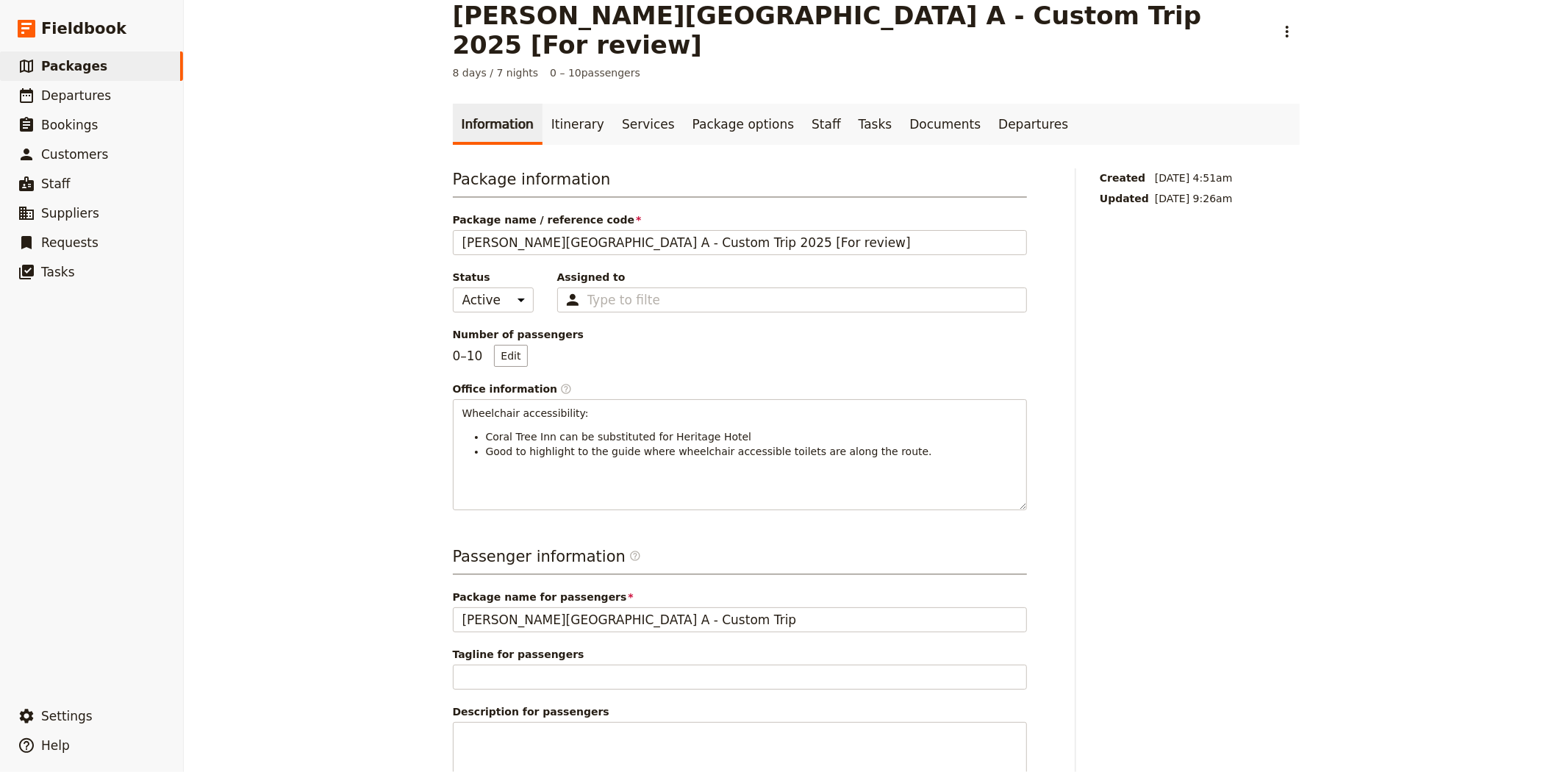
scroll to position [0, 0]
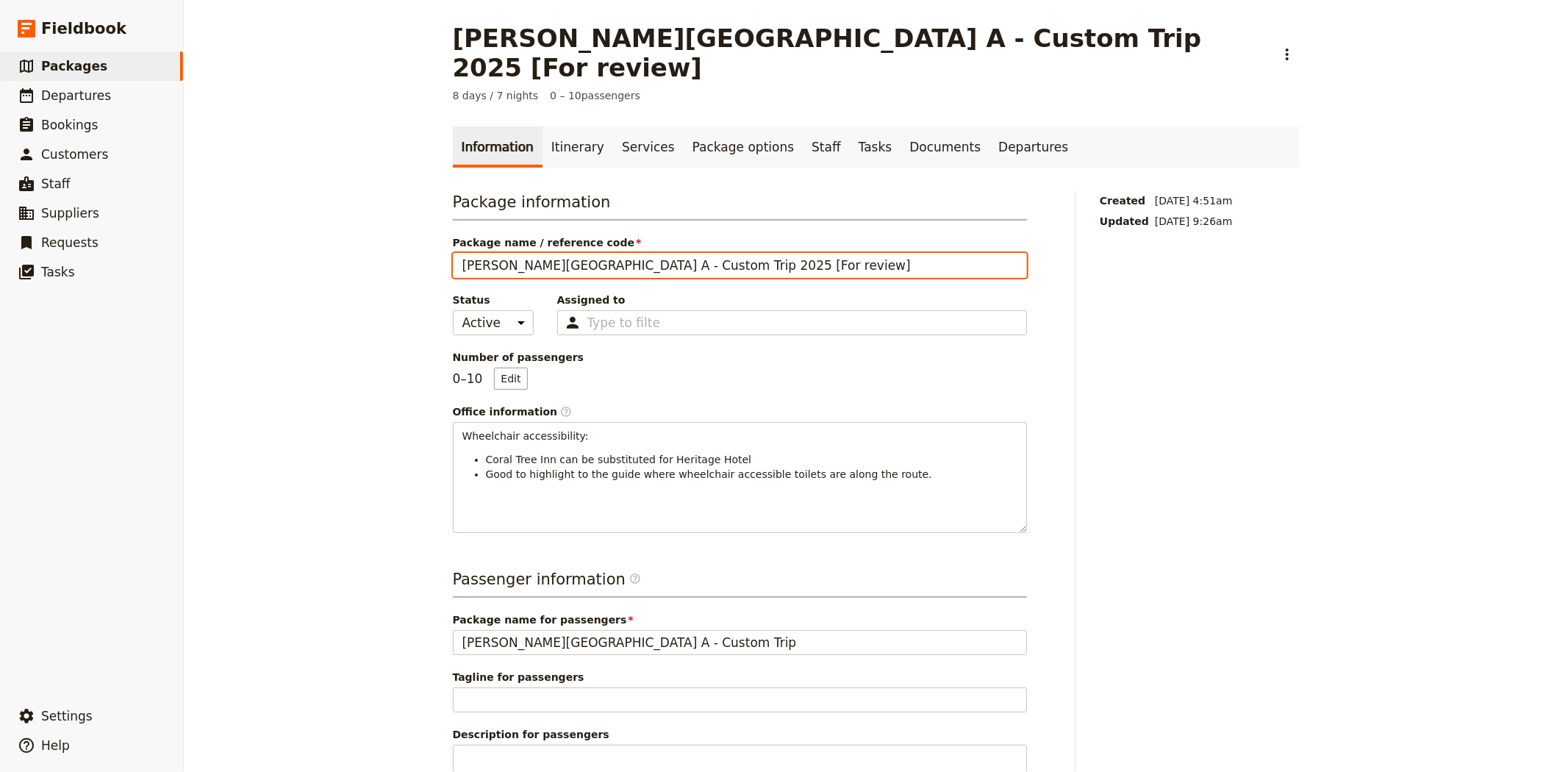
drag, startPoint x: 454, startPoint y: 232, endPoint x: 761, endPoint y: 239, distance: 307.1
click at [761, 253] on input "Albert Park College A - Custom Trip 2025 [For review]" at bounding box center [739, 266] width 574 height 25
type input "Wheelchair Accessible 7 day trip"
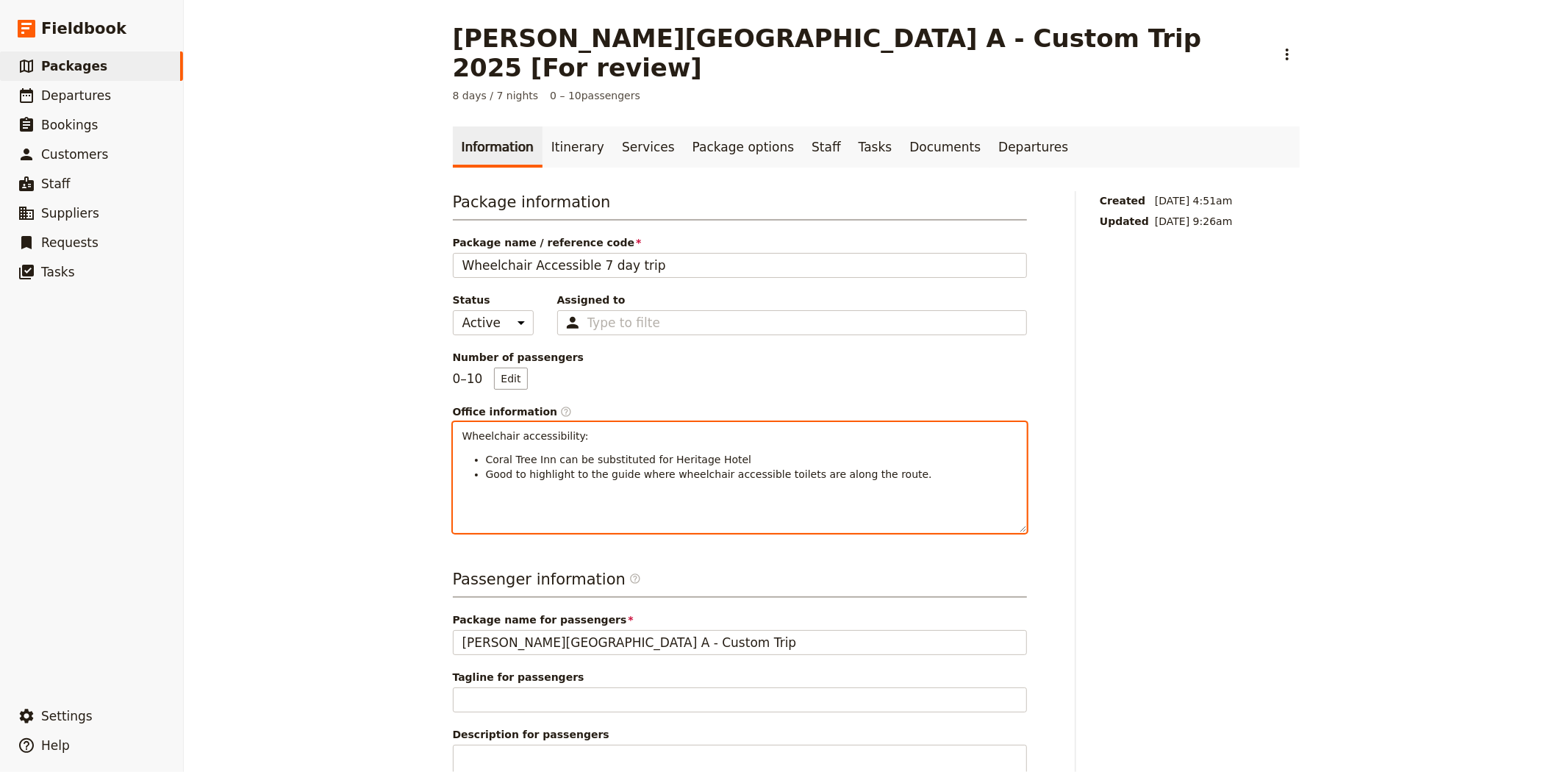
click at [454, 423] on div "Wheelchair accessibility: Coral Tree Inn can be substituted for Heritage Hotel …" at bounding box center [740, 477] width 573 height 109
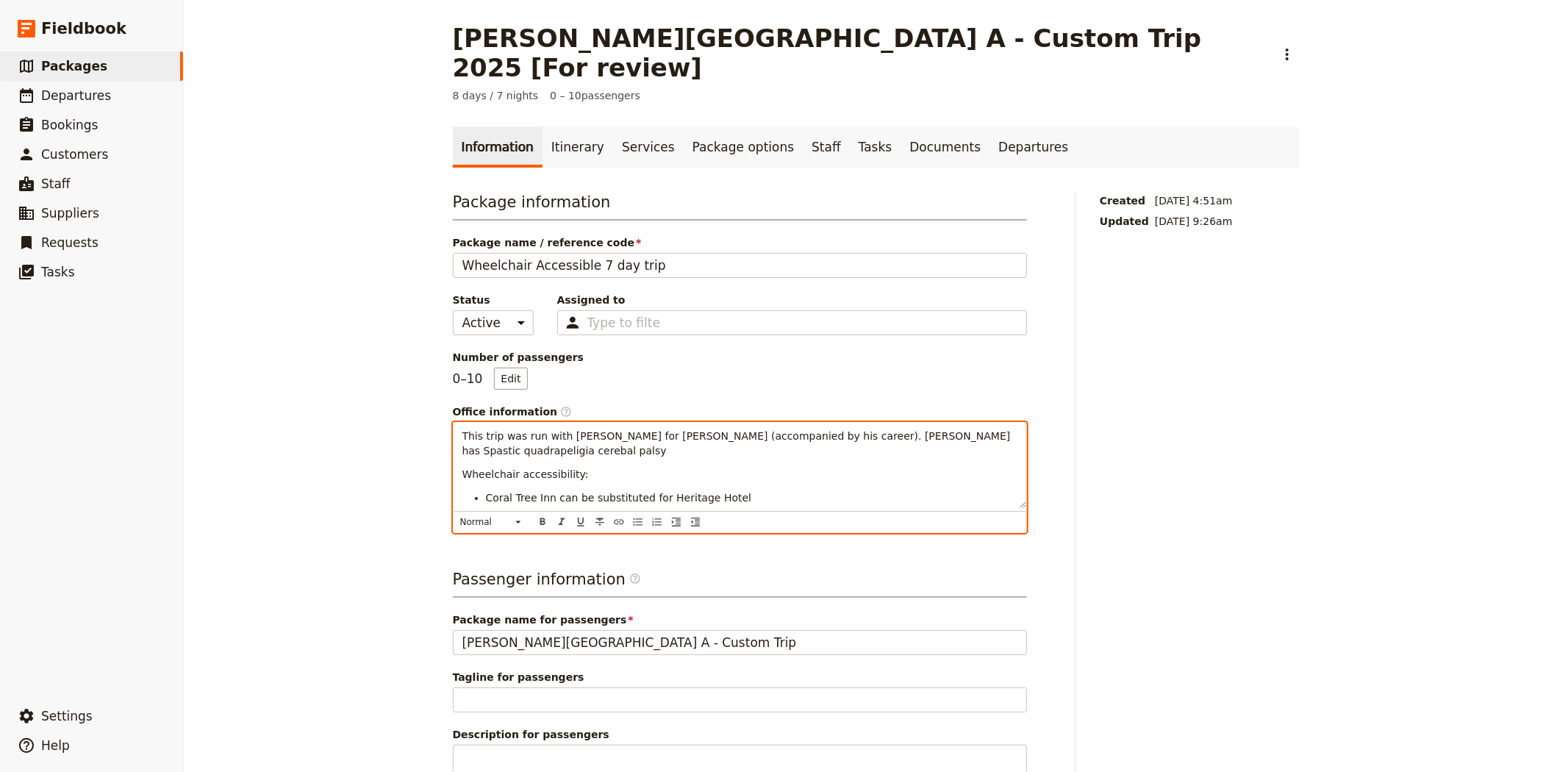
click at [839, 430] on span "This trip was run with Albert Park for Bailey (accompanied by his career). Bail…" at bounding box center [738, 443] width 551 height 26
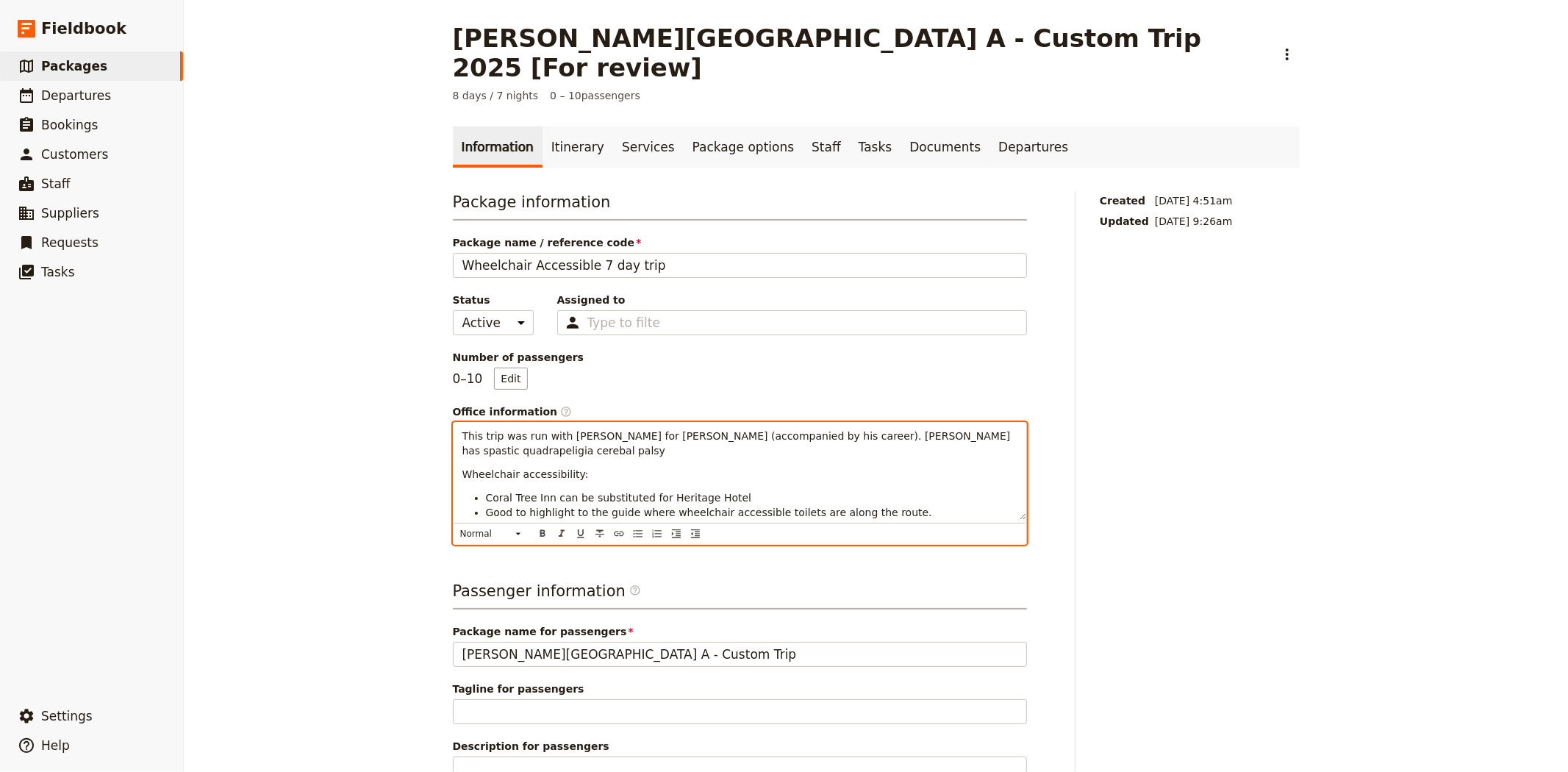
click at [1005, 428] on p "This trip was run with Albert Park for Bailey (accompanied by his career). Bail…" at bounding box center [739, 443] width 555 height 29
click at [897, 490] on li "Coral Tree Inn can be substituted for Heritage Hotel" at bounding box center [752, 497] width 531 height 15
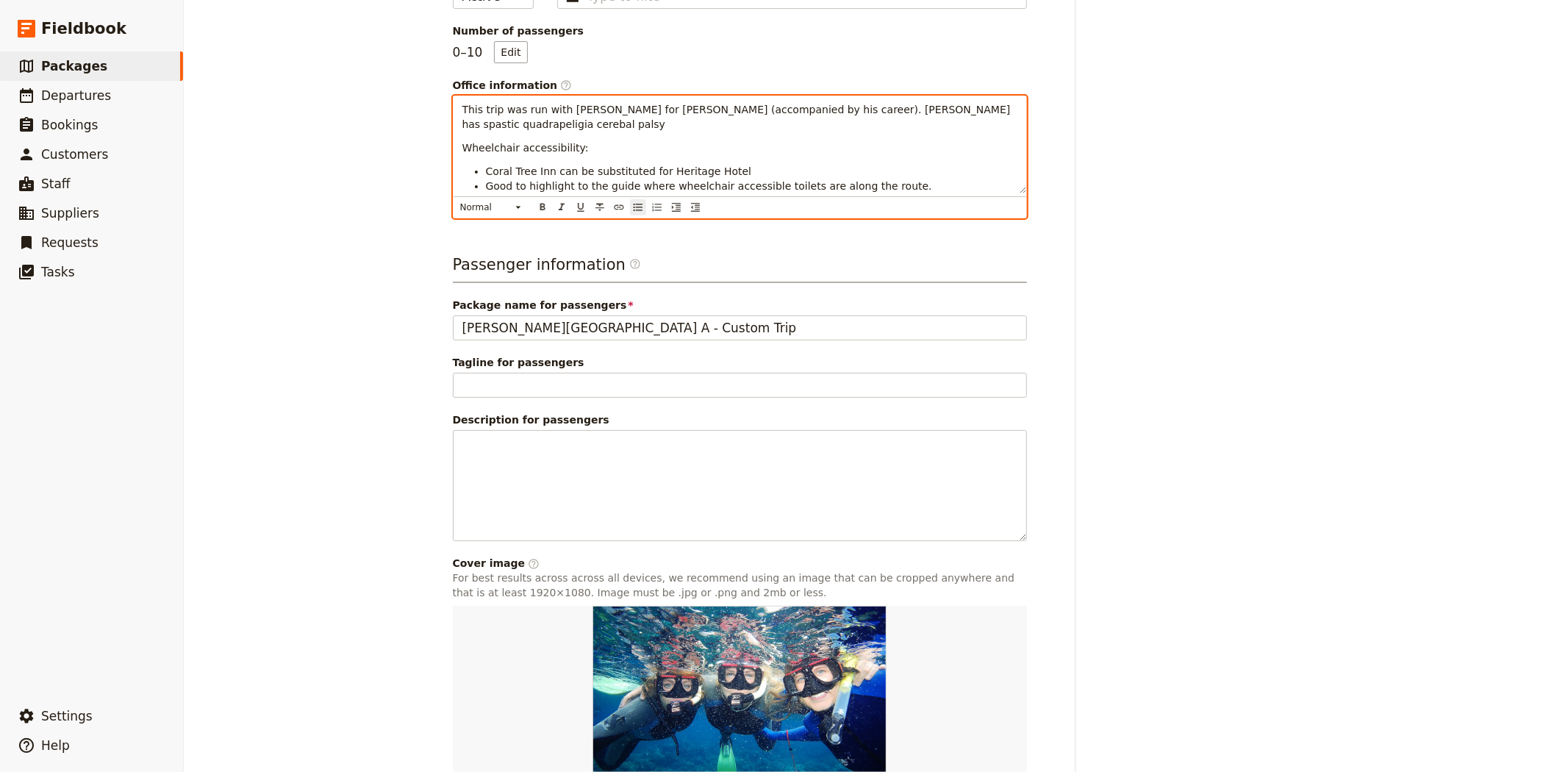
scroll to position [399, 0]
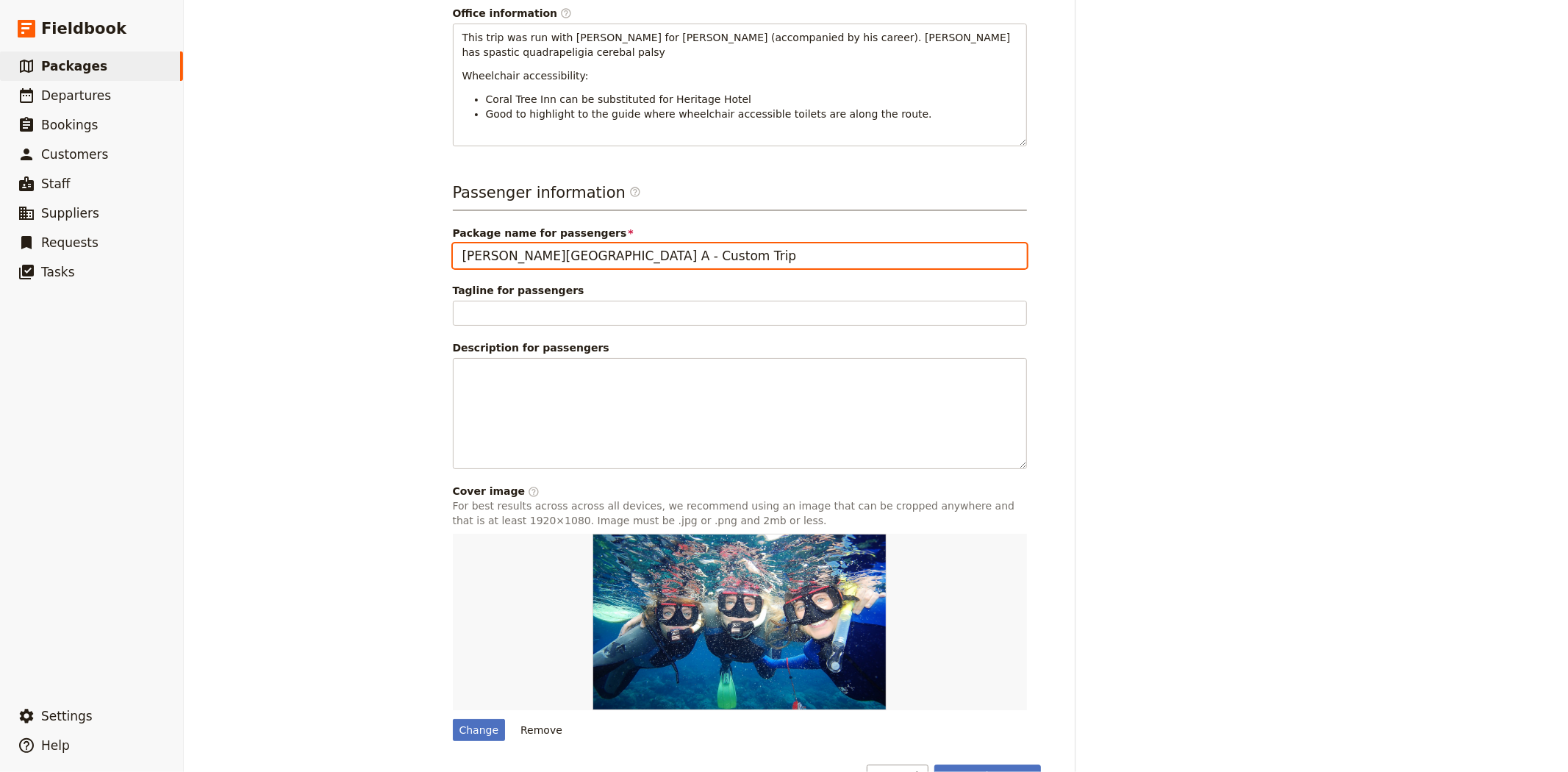
drag, startPoint x: 702, startPoint y: 218, endPoint x: 357, endPoint y: 204, distance: 345.3
click at [357, 204] on div "Albert Park College A - Custom Trip 2025 [For review] ​ 8 days / 7 nights 0 – 1…" at bounding box center [876, 386] width 1384 height 772
type input "W"
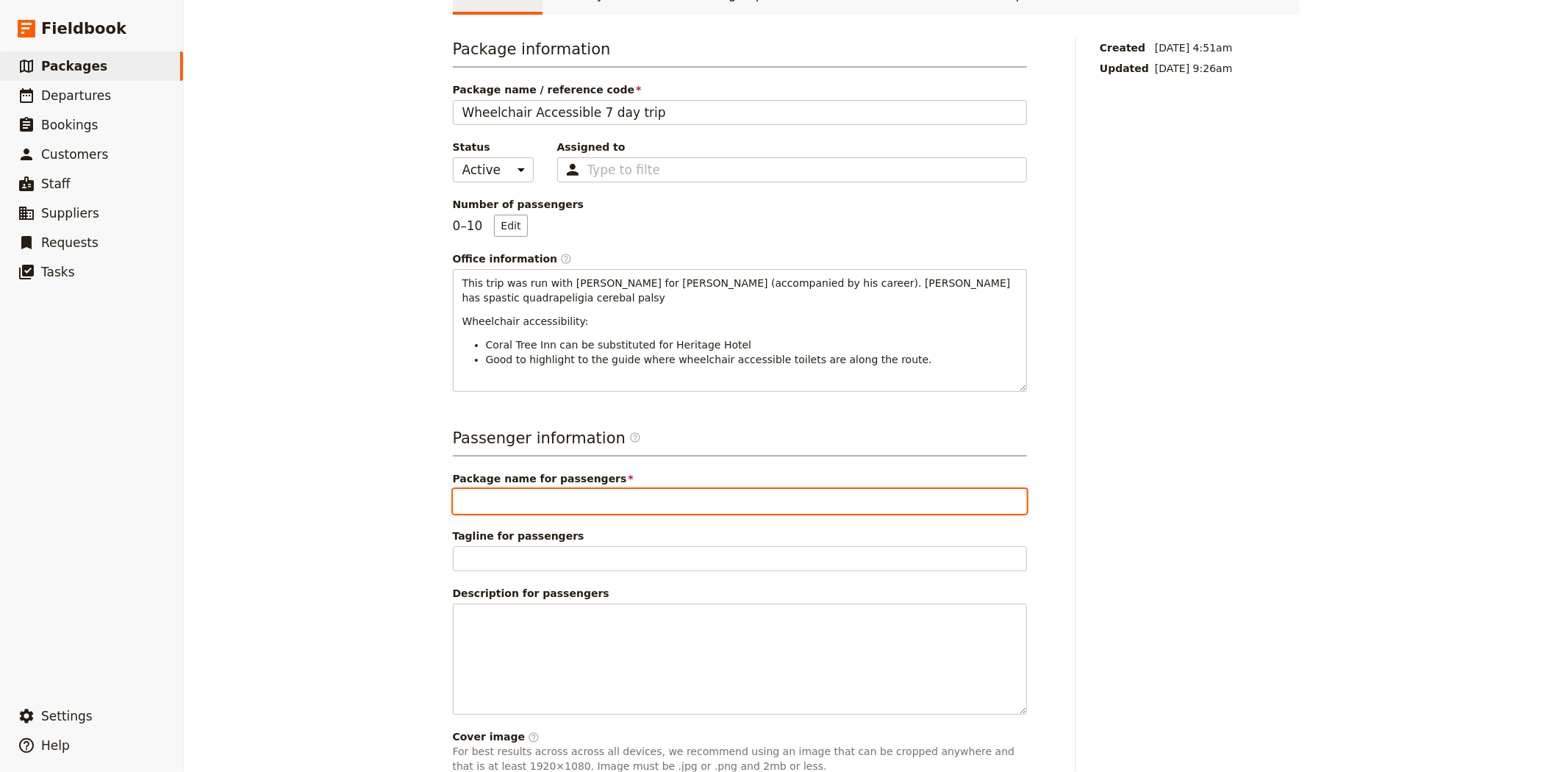
scroll to position [0, 0]
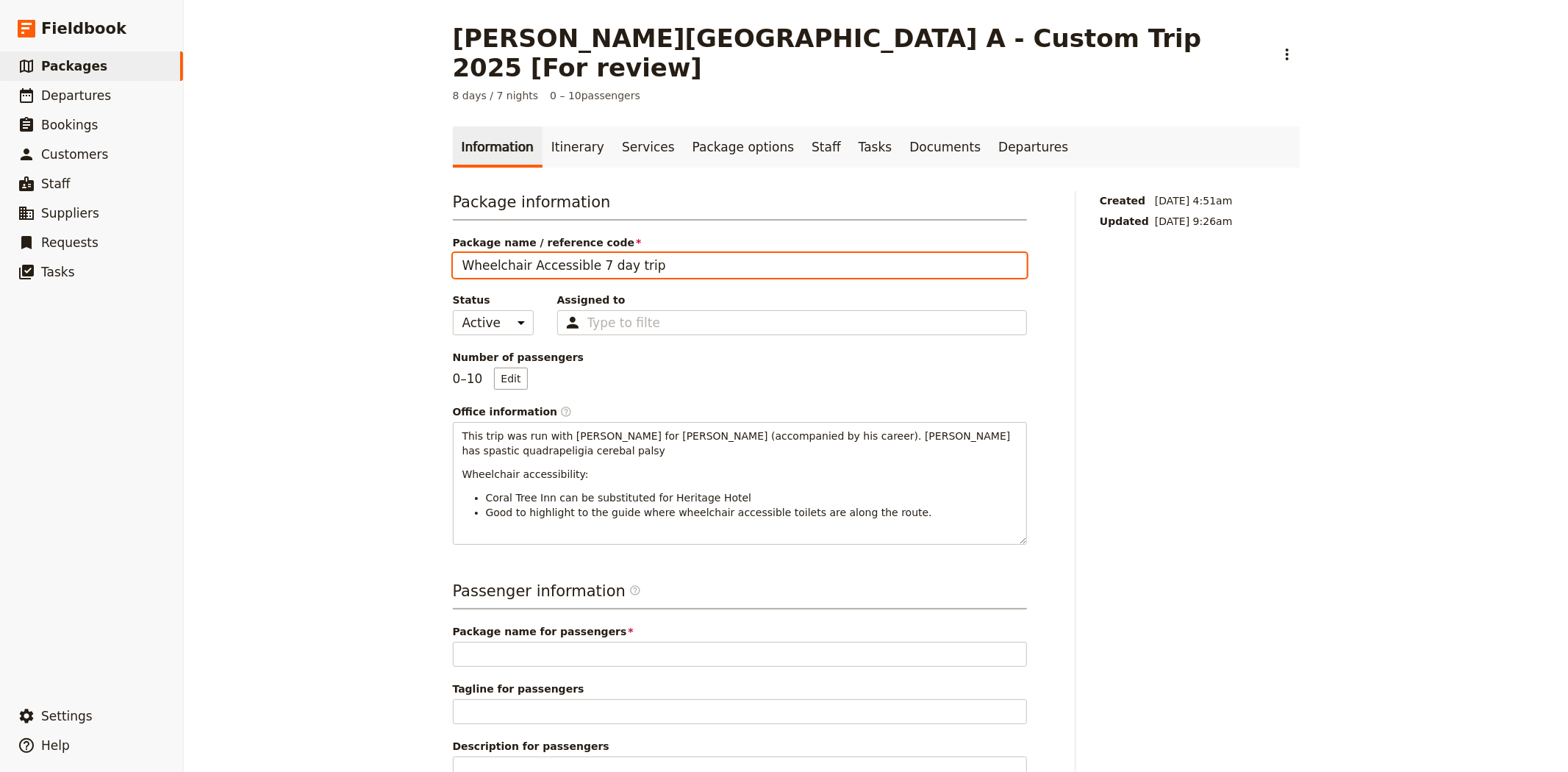
drag, startPoint x: 678, startPoint y: 239, endPoint x: 377, endPoint y: 217, distance: 301.8
click at [377, 217] on div "Albert Park College A - Custom Trip 2025 [For review] ​ 8 days / 7 nights 0 – 1…" at bounding box center [876, 386] width 1384 height 772
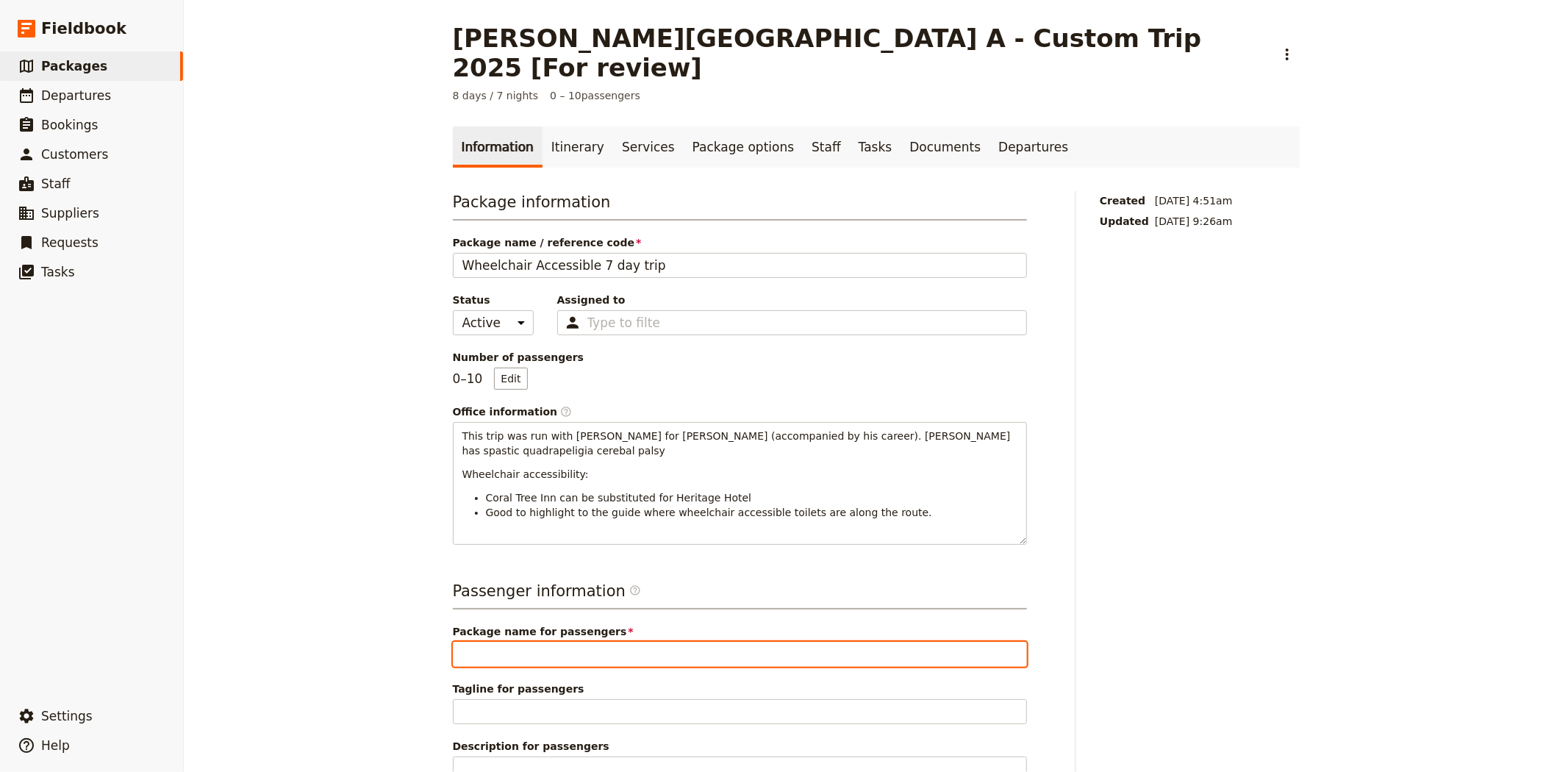
click at [507, 642] on input "Package name for passengers" at bounding box center [739, 654] width 574 height 25
paste input "Wheelchair Accessible 7 day trip"
type input "Wheelchair Accessible 7 day trip"
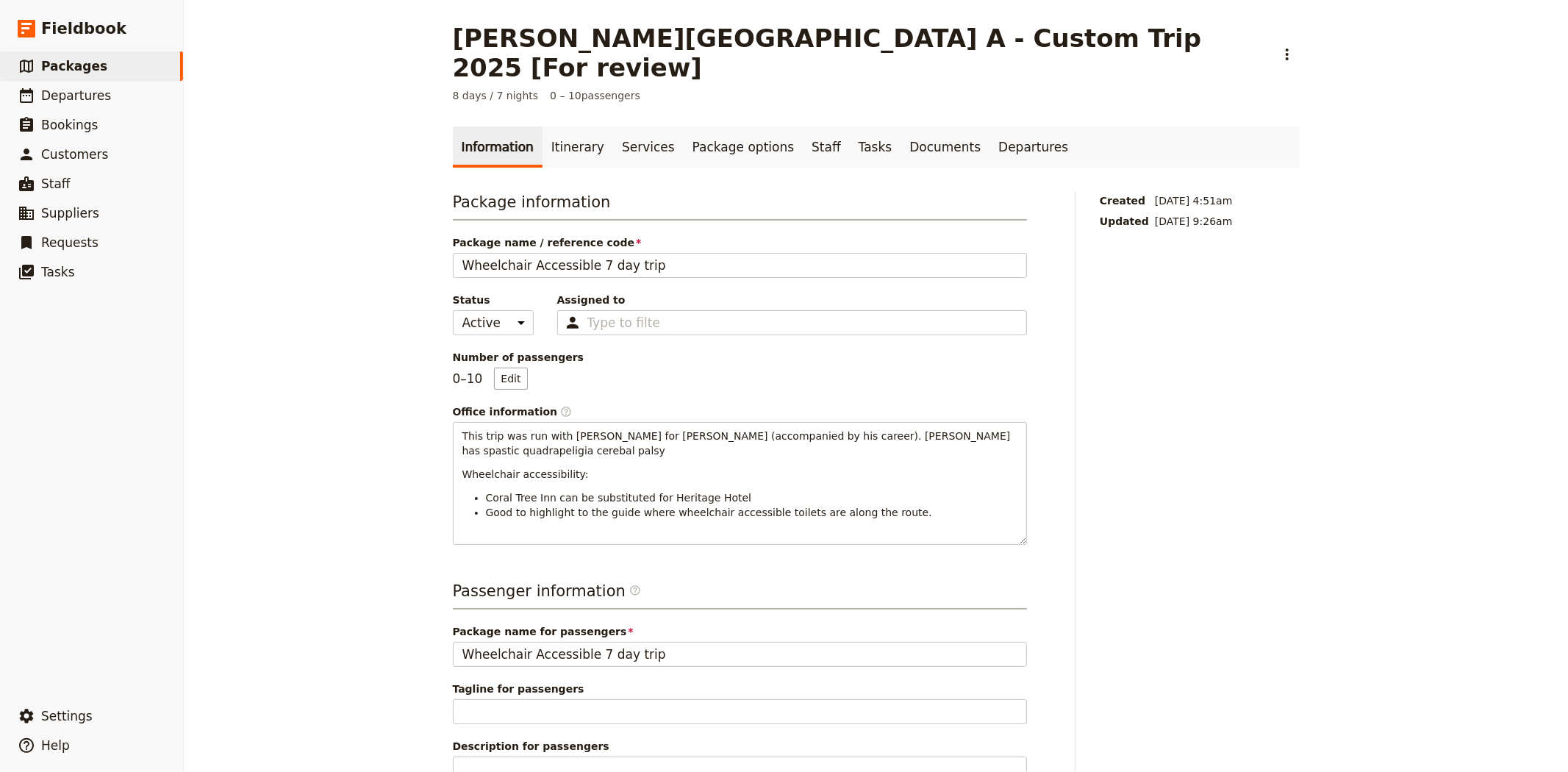
click at [341, 520] on div "Albert Park College A - Custom Trip 2025 [For review] ​ 8 days / 7 nights 0 – 1…" at bounding box center [876, 386] width 1384 height 772
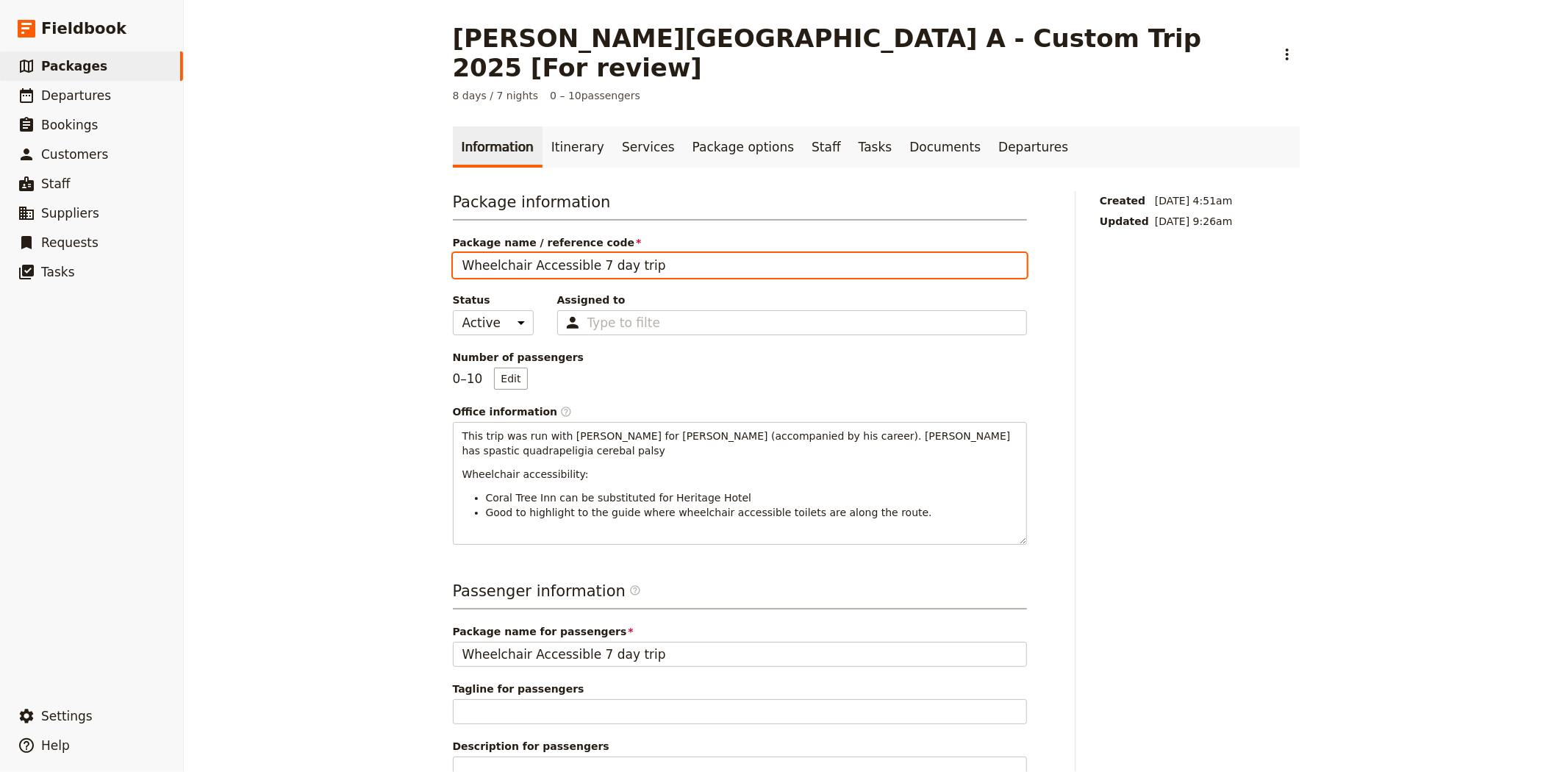
click at [592, 253] on input "Wheelchair Accessible 7 day trip" at bounding box center [739, 266] width 574 height 25
drag, startPoint x: 550, startPoint y: 247, endPoint x: 331, endPoint y: 249, distance: 219.0
click at [331, 249] on div "Albert Park College A - Custom Trip 2025 [For review] ​ 8 days / 7 nights 0 – 1…" at bounding box center [876, 386] width 1384 height 772
type input "Wheelchair Accessible 7 Day Trip"
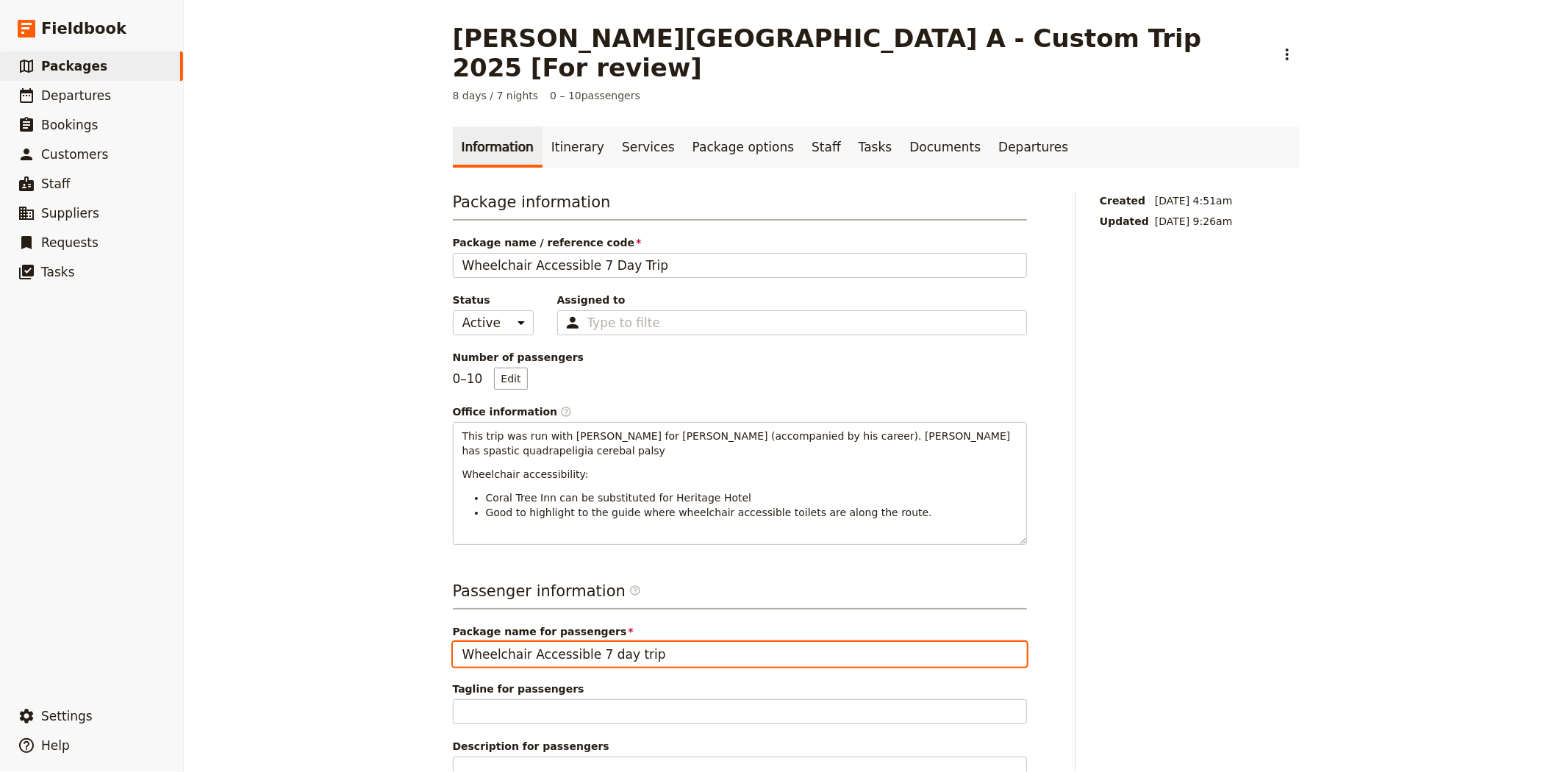
drag, startPoint x: 659, startPoint y: 609, endPoint x: 380, endPoint y: 585, distance: 280.0
click at [380, 585] on div "Albert Park College A - Custom Trip 2025 [For review] ​ 8 days / 7 nights 0 – 1…" at bounding box center [876, 386] width 1384 height 772
paste input "Day T"
type input "Wheelchair Accessible 7 Day Trip"
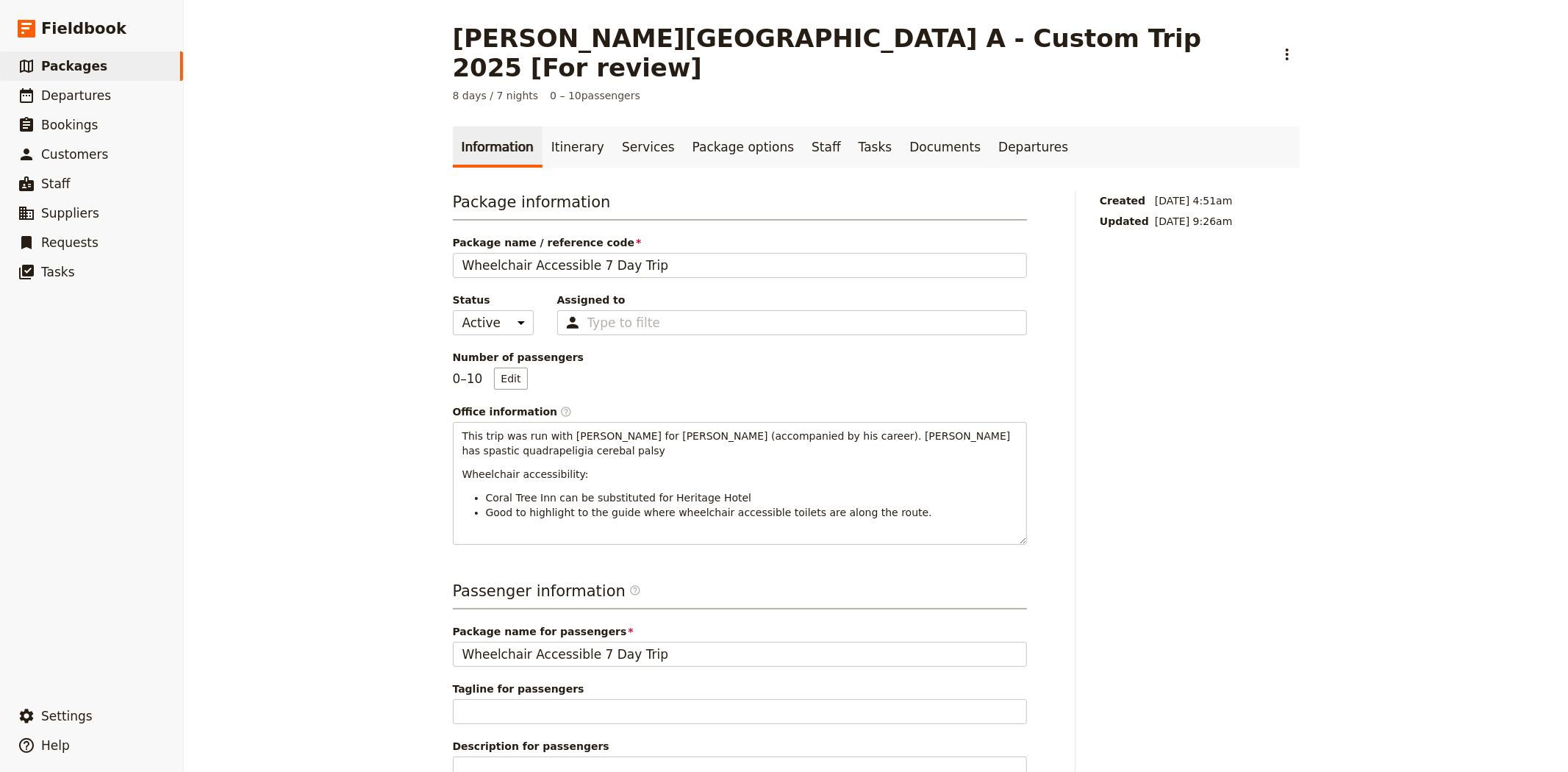
click at [376, 548] on div "Albert Park College A - Custom Trip 2025 [For review] ​ 8 days / 7 nights 0 – 1…" at bounding box center [876, 386] width 1384 height 772
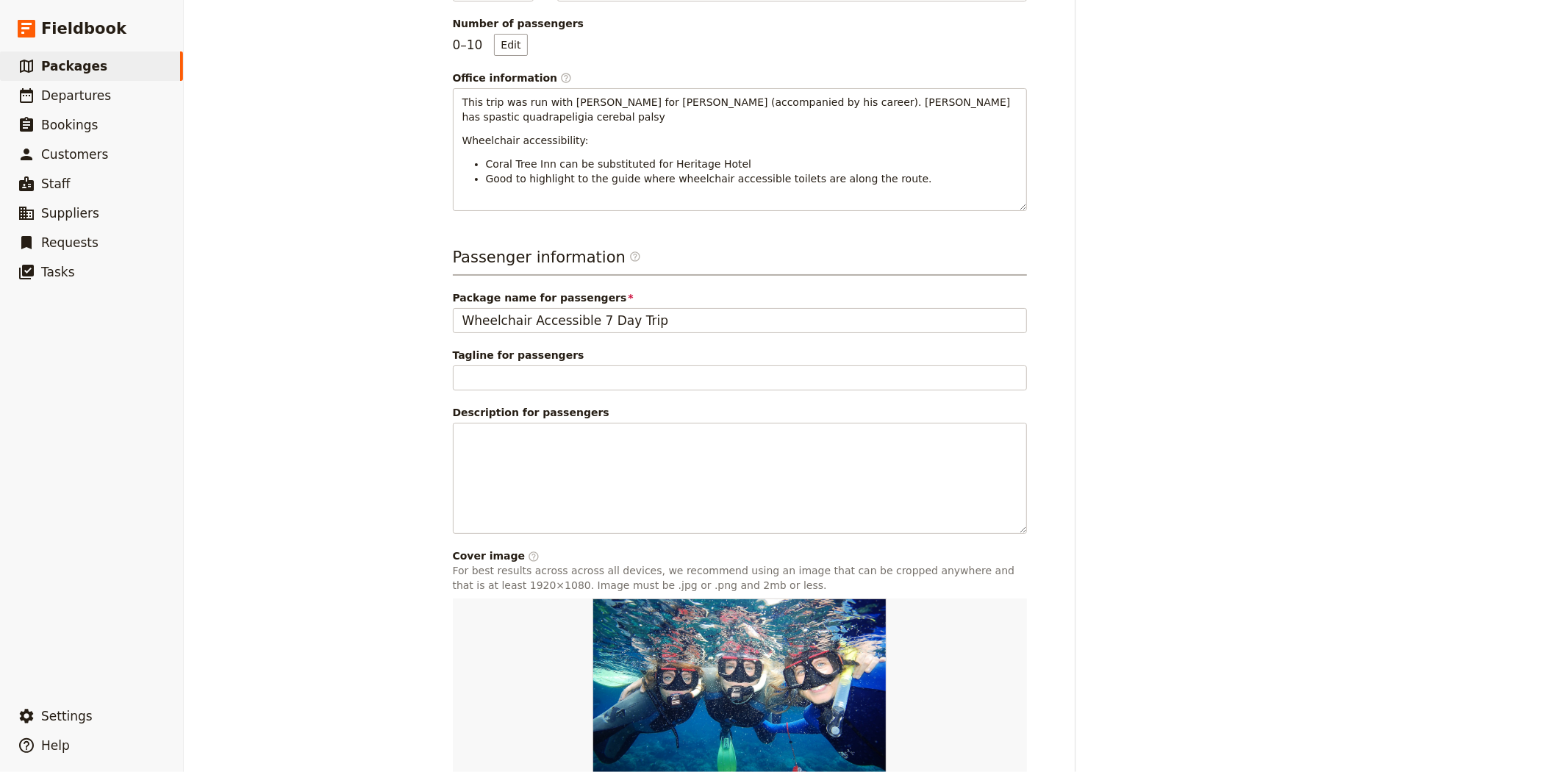
scroll to position [399, 0]
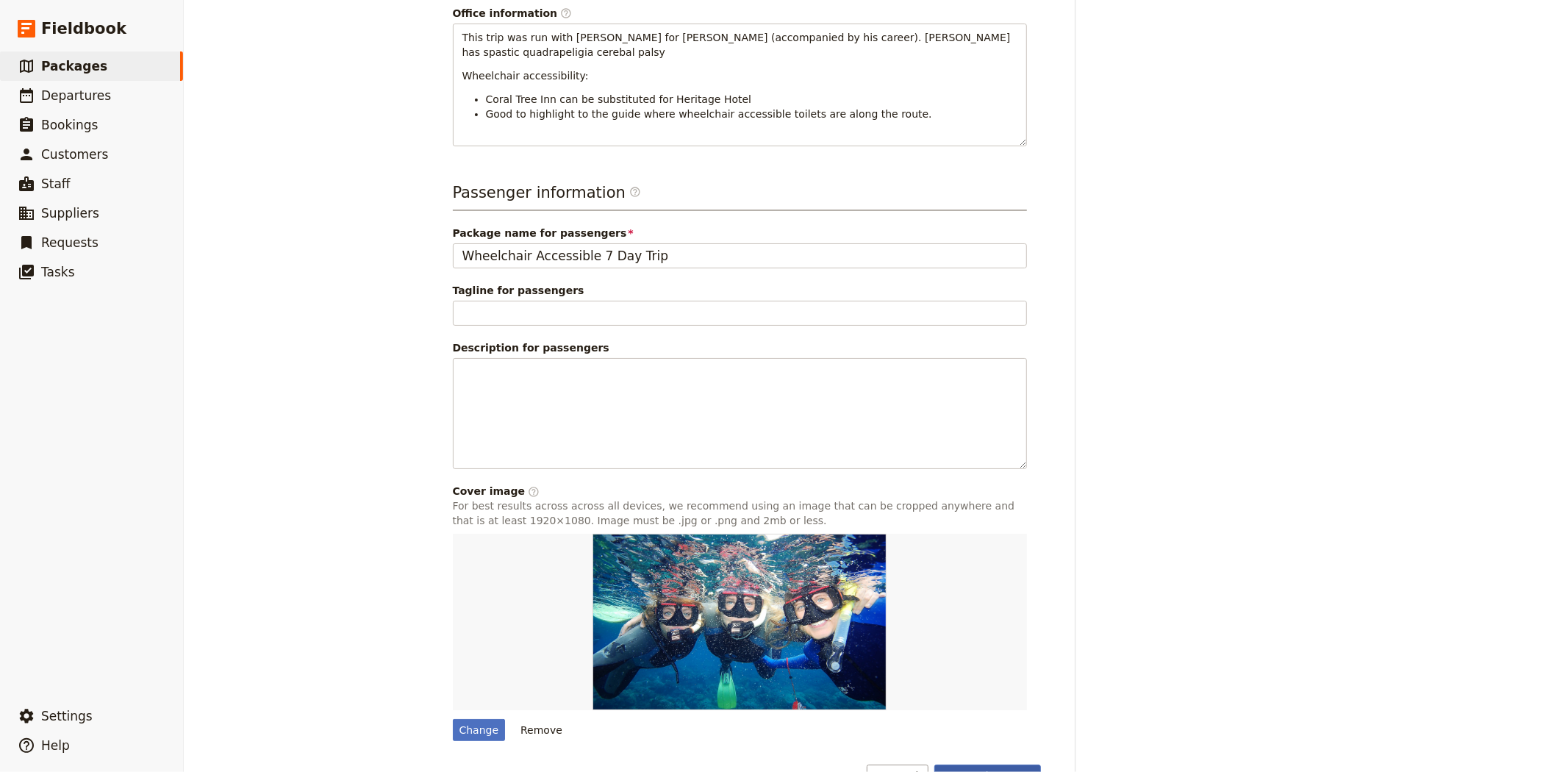
click at [975, 764] on button "Save changes" at bounding box center [988, 777] width 107 height 25
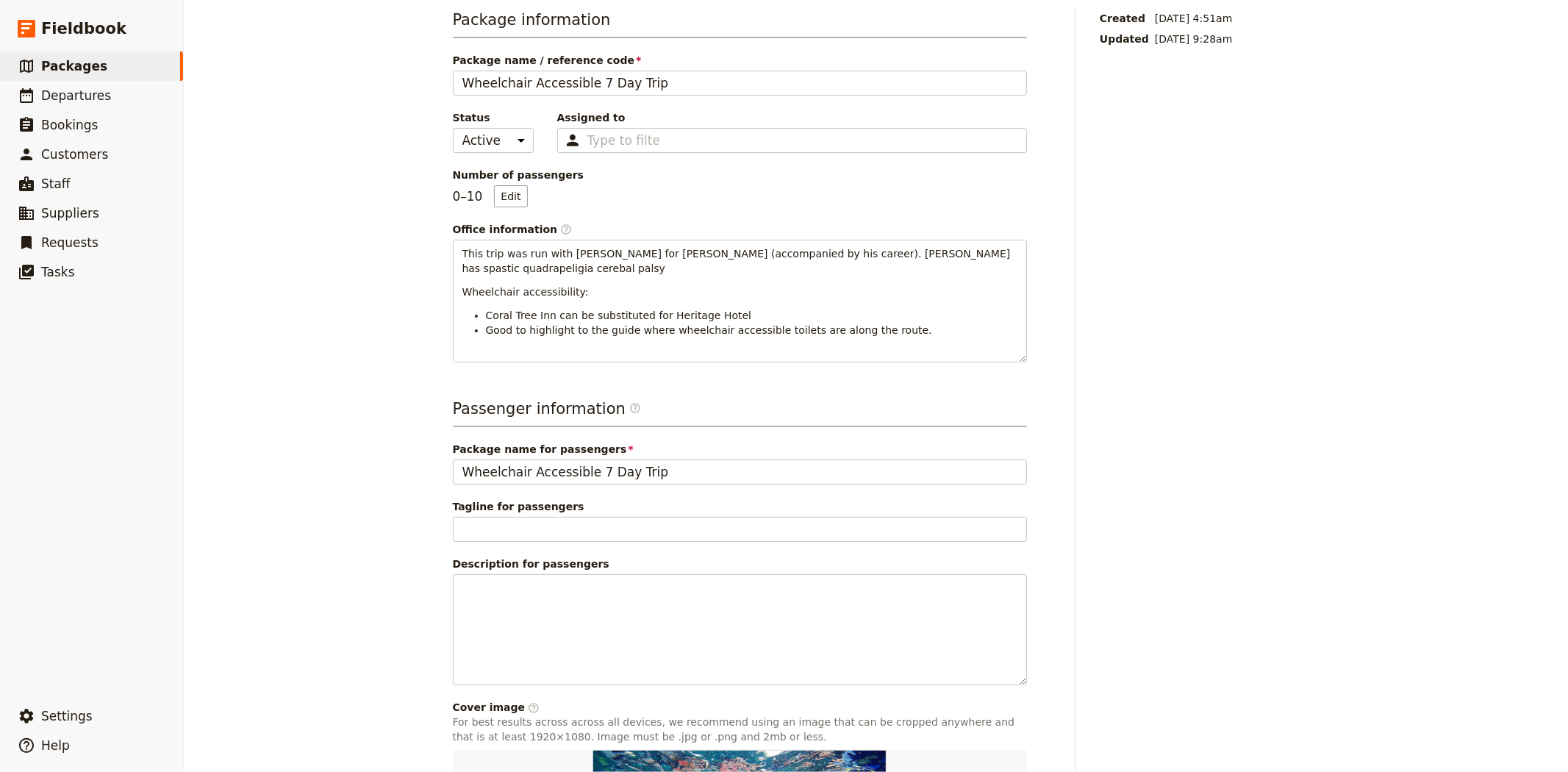
scroll to position [0, 0]
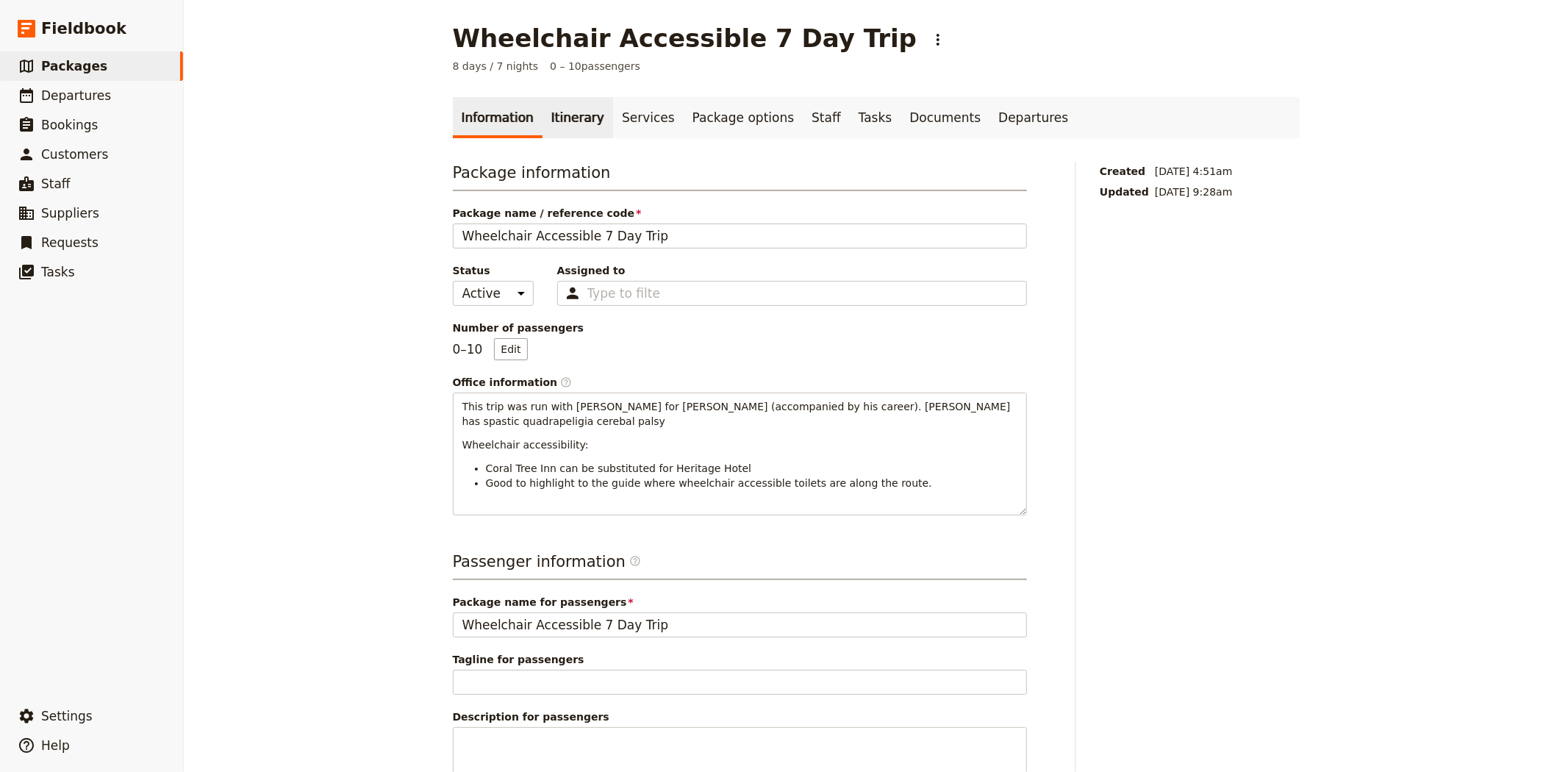
click at [563, 118] on link "Itinerary" at bounding box center [578, 117] width 70 height 41
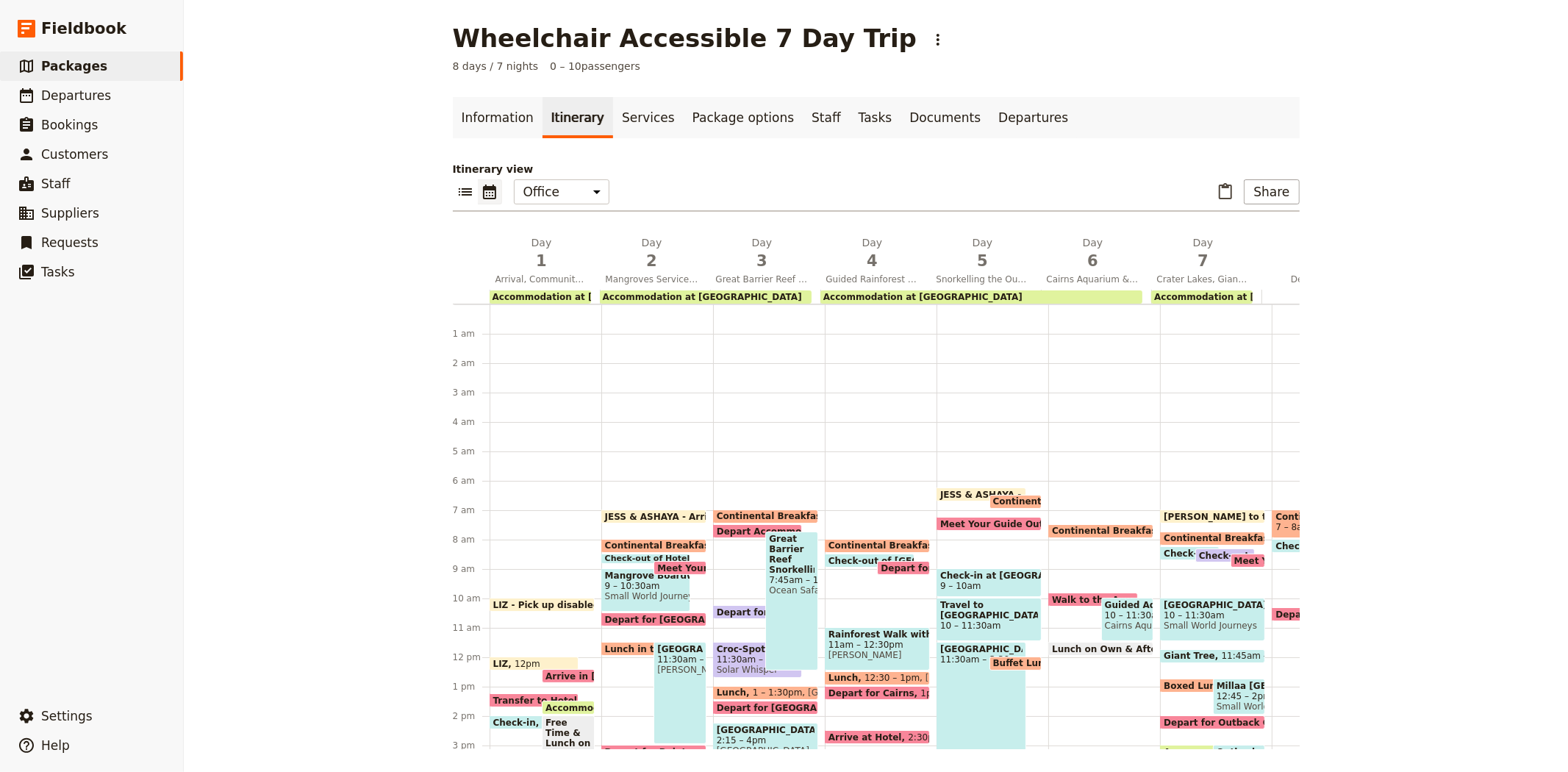
scroll to position [169, 0]
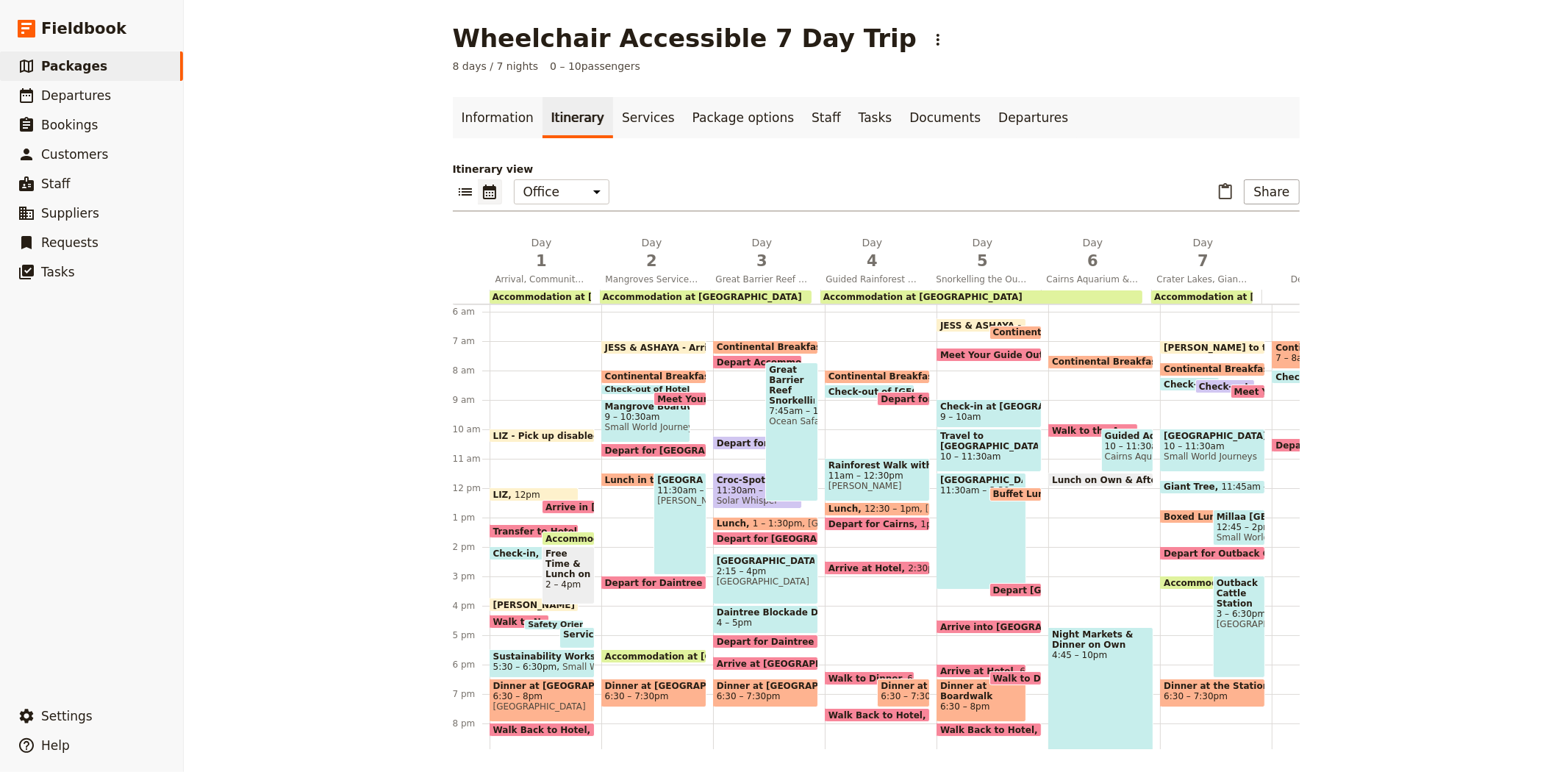
click at [537, 431] on span "LIZ - Pick up disabled Hiace" at bounding box center [564, 435] width 143 height 9
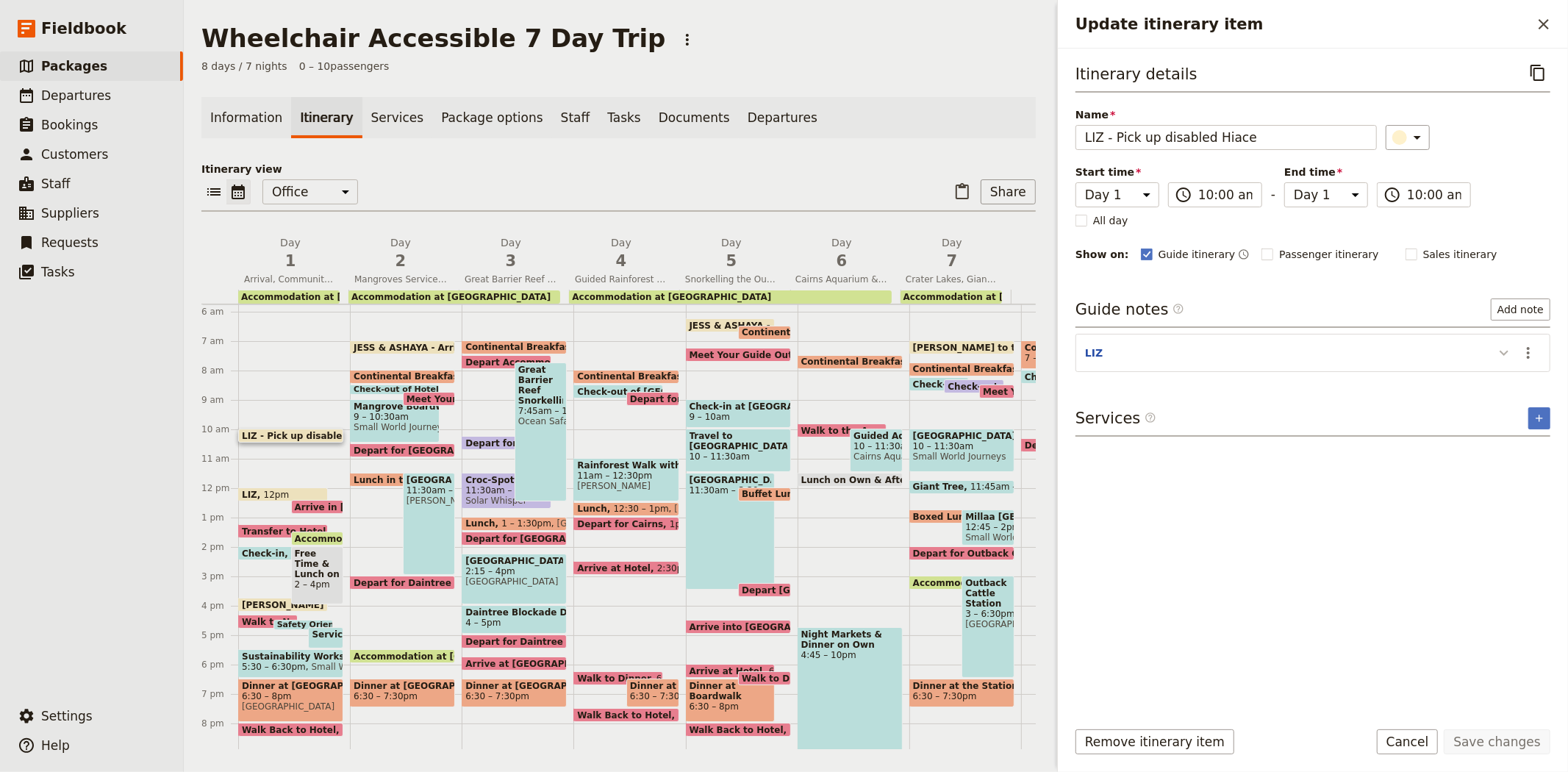
click at [1508, 356] on icon "Update itinerary item" at bounding box center [1504, 352] width 18 height 18
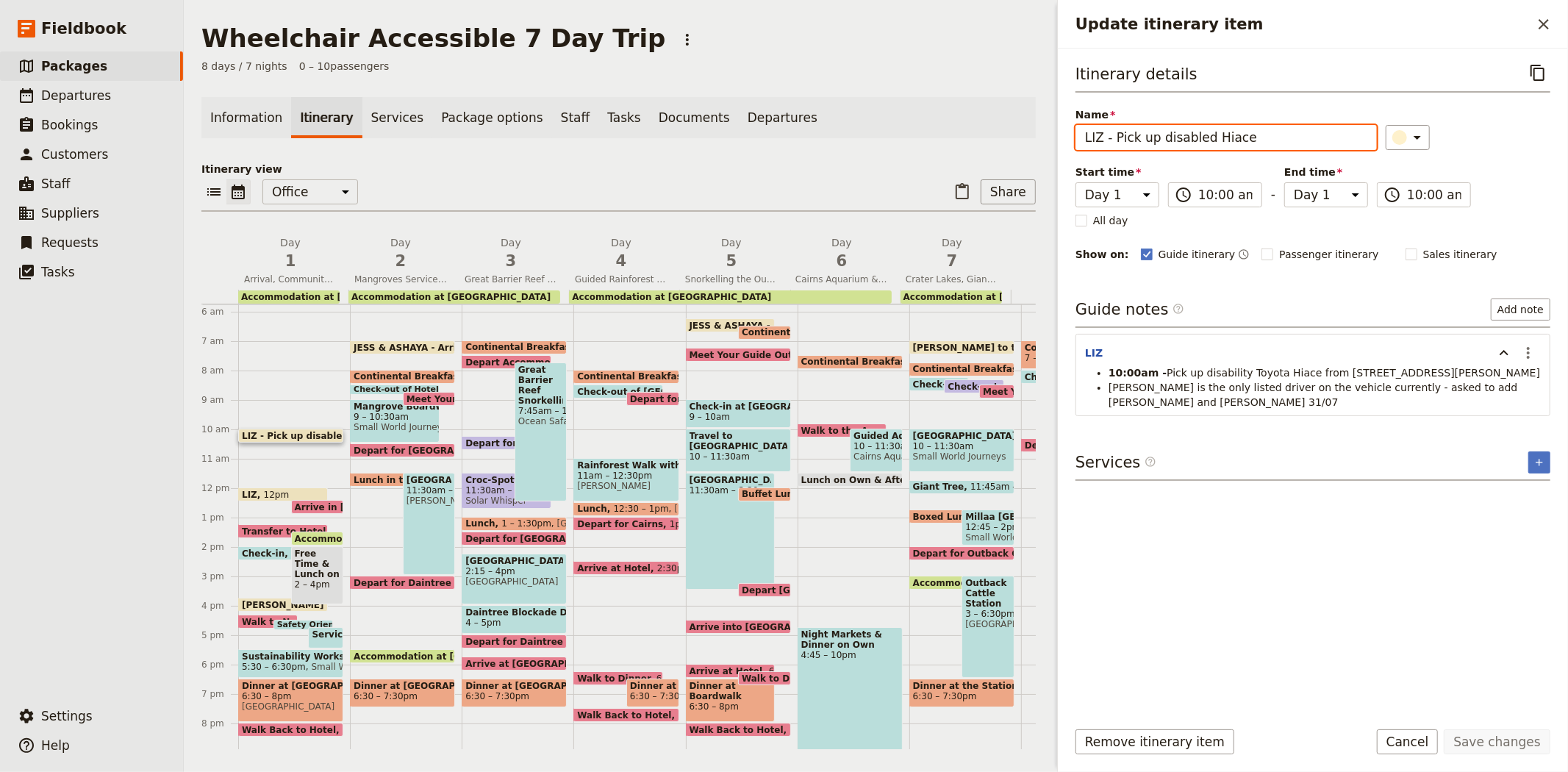
click at [1093, 138] on input "LIZ - Pick up disabled Hiace" at bounding box center [1226, 137] width 301 height 25
type input "GC - Pick up disabled Hiace"
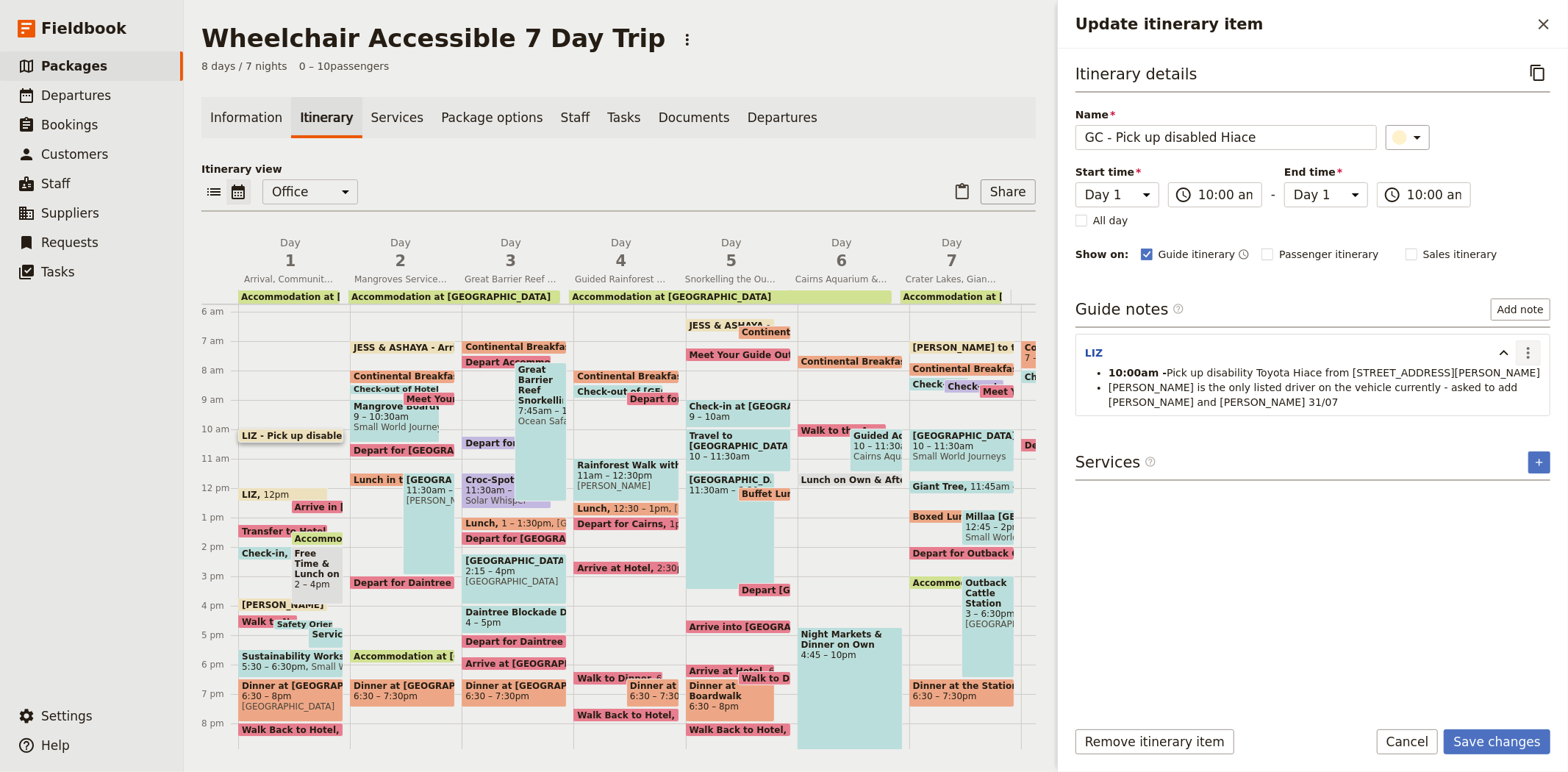
click at [1523, 358] on icon "Actions" at bounding box center [1528, 352] width 18 height 18
click at [1508, 392] on span "Edit note" at bounding box center [1486, 385] width 46 height 15
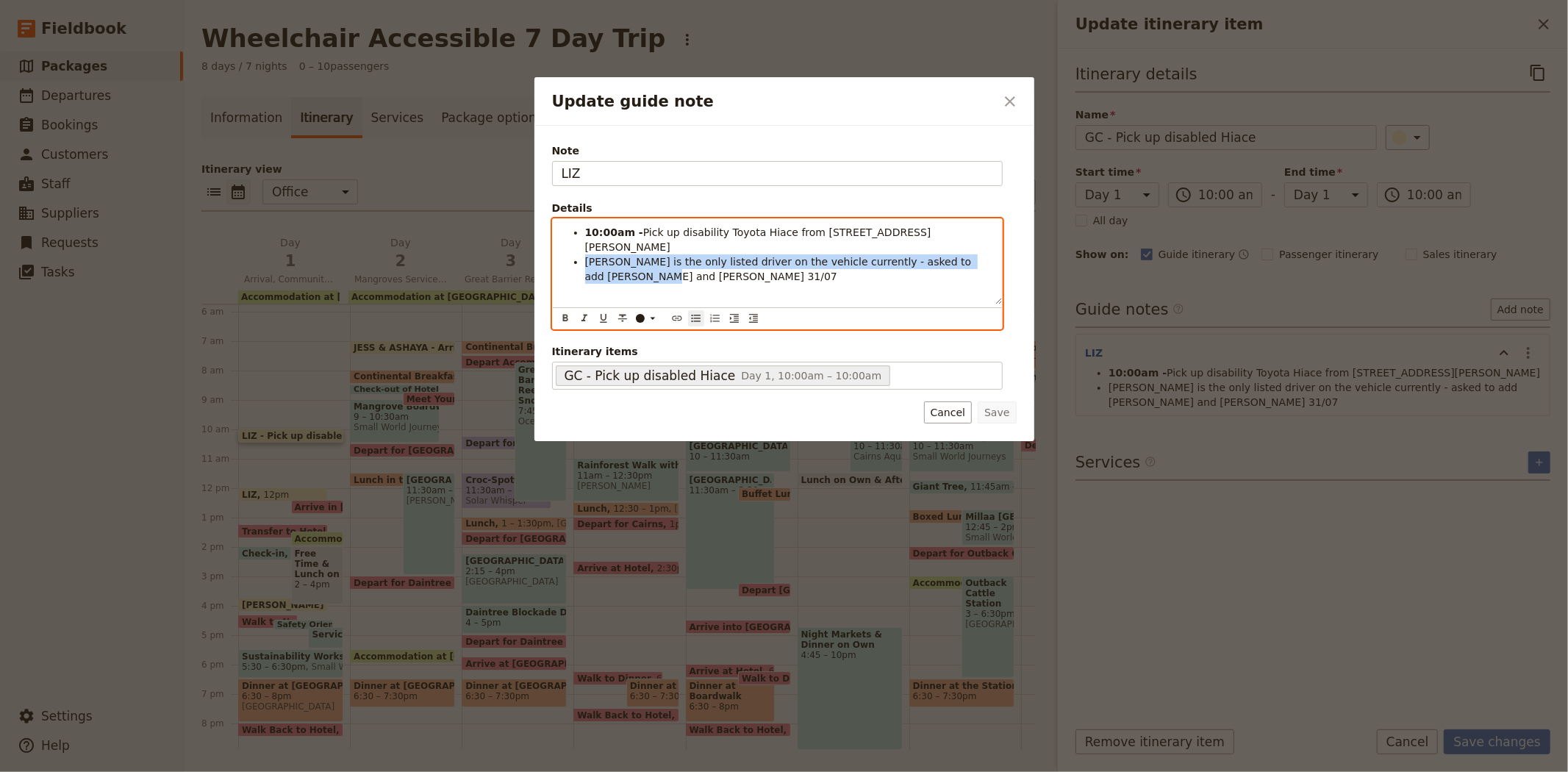
drag, startPoint x: 993, startPoint y: 246, endPoint x: 563, endPoint y: 245, distance: 430.0
click at [563, 245] on ul "10:00am - Pick up disability Toyota Hiace from 9 Whitfield St, Aeroglen, Cairns…" at bounding box center [777, 255] width 431 height 59
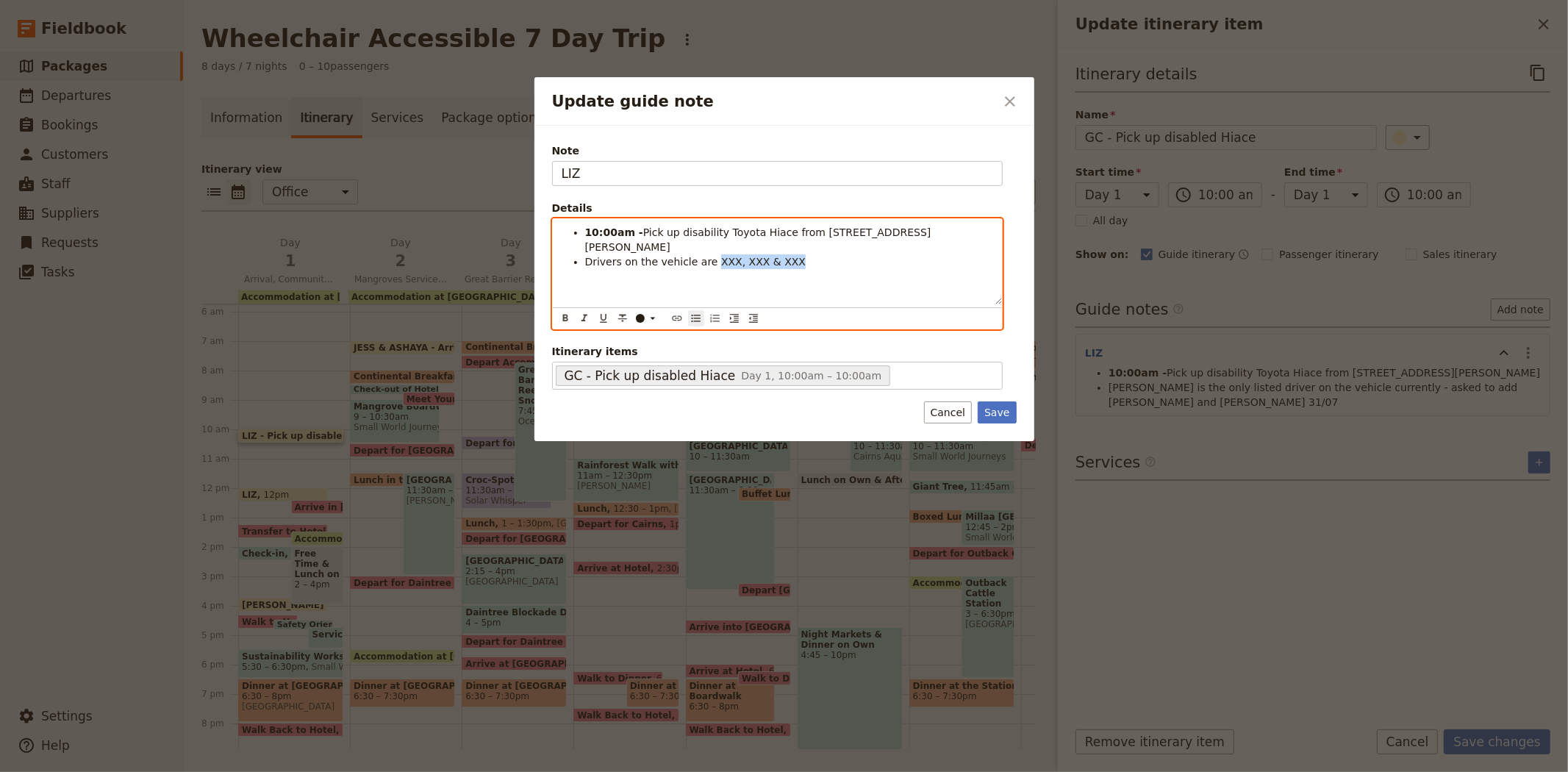
drag, startPoint x: 776, startPoint y: 249, endPoint x: 703, endPoint y: 247, distance: 73.0
click at [703, 254] on li "Drivers on the vehicle are XXX, XXX & XXX" at bounding box center [789, 261] width 408 height 15
click at [647, 321] on icon "Update guide note" at bounding box center [652, 317] width 12 height 12
click at [636, 359] on div "button" at bounding box center [640, 354] width 9 height 9
click at [842, 254] on li "Drivers on the vehicle are XXX, XXX & XXX" at bounding box center [789, 261] width 408 height 15
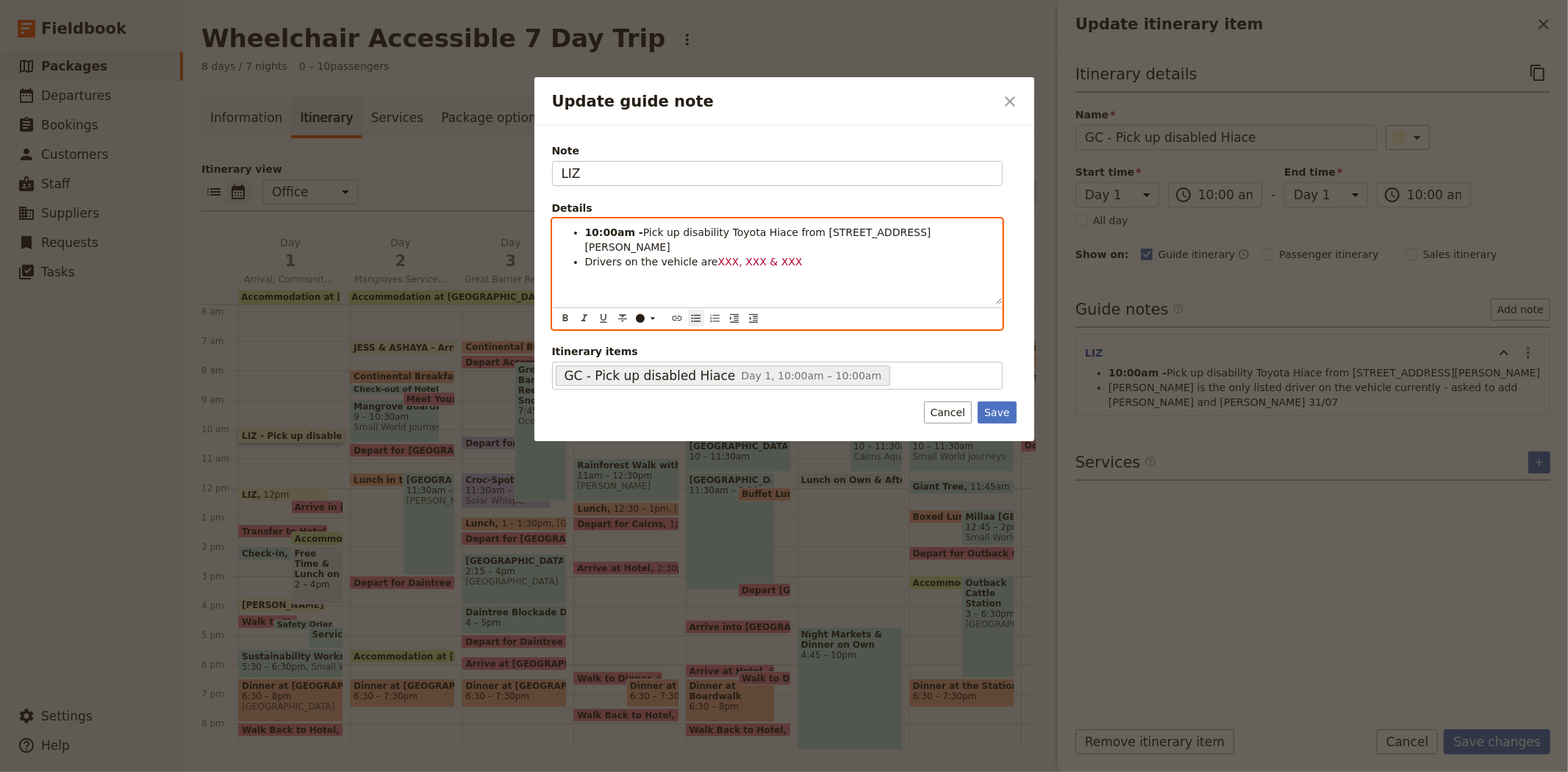
click at [945, 229] on li "10:00am - Pick up disability Toyota Hiace from 9 Whitfield St, Aeroglen, Cairns" at bounding box center [789, 240] width 408 height 29
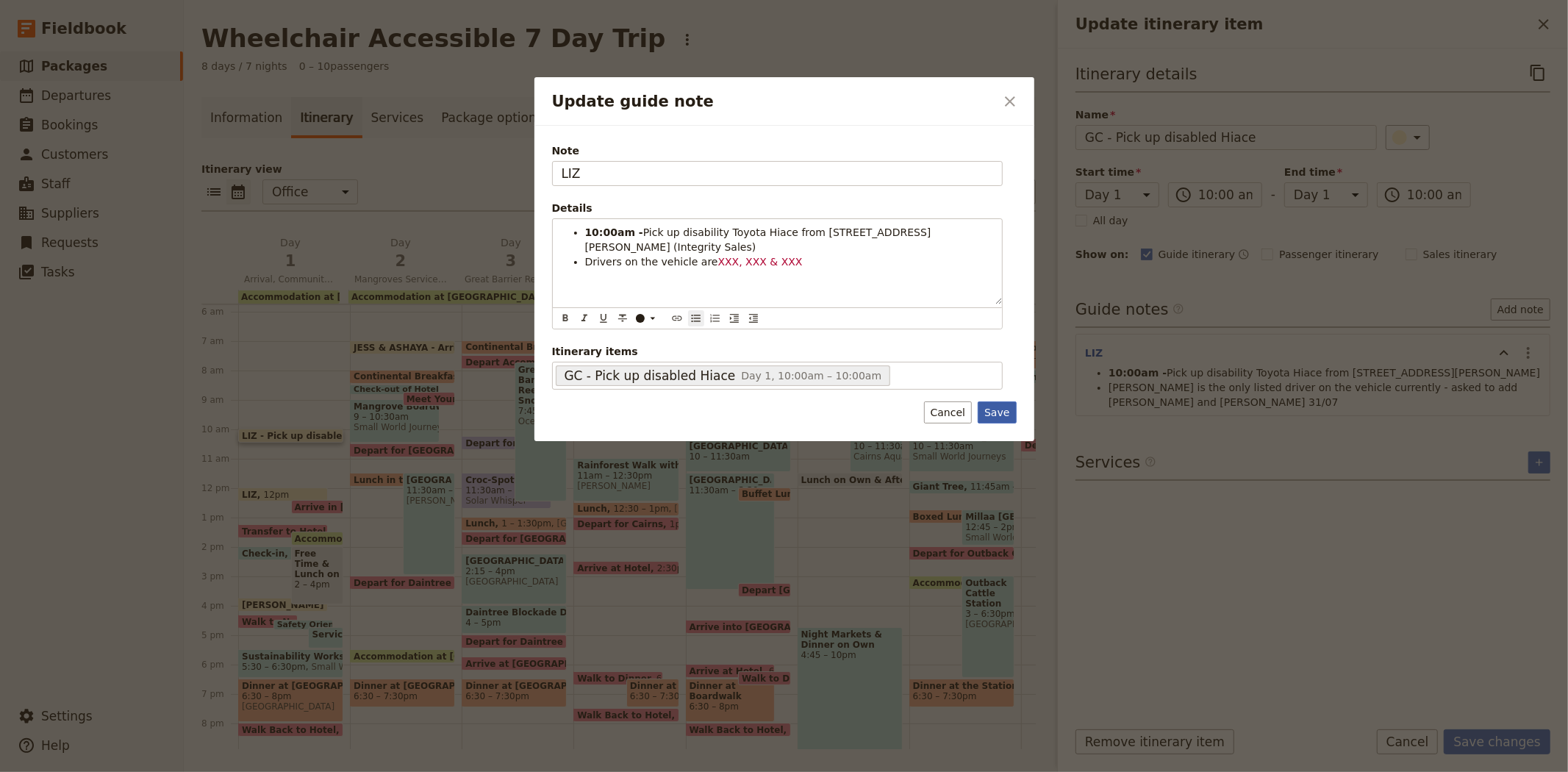
click at [1000, 407] on button "Save" at bounding box center [997, 412] width 38 height 22
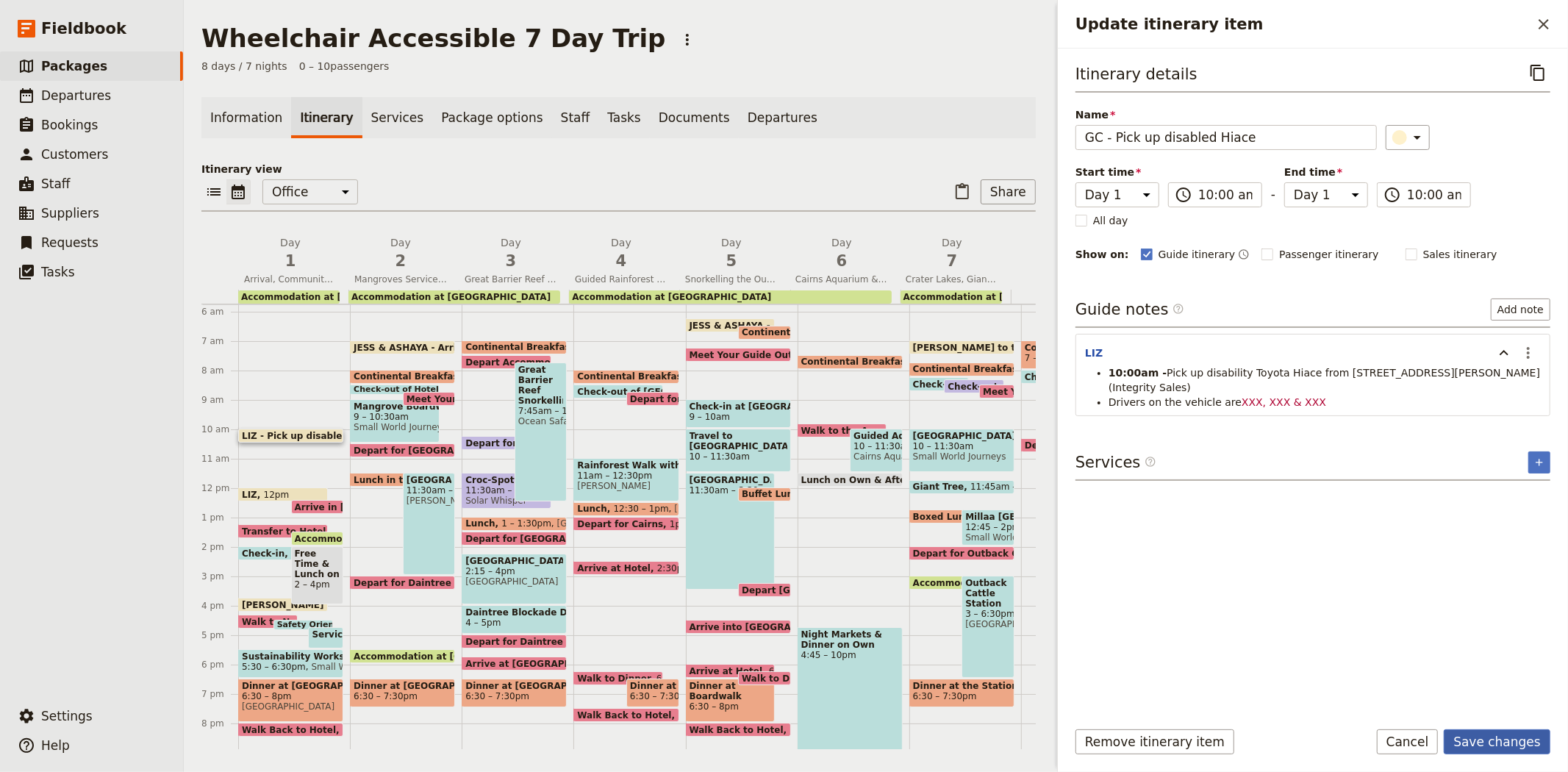
click at [1494, 739] on button "Save changes" at bounding box center [1498, 742] width 107 height 25
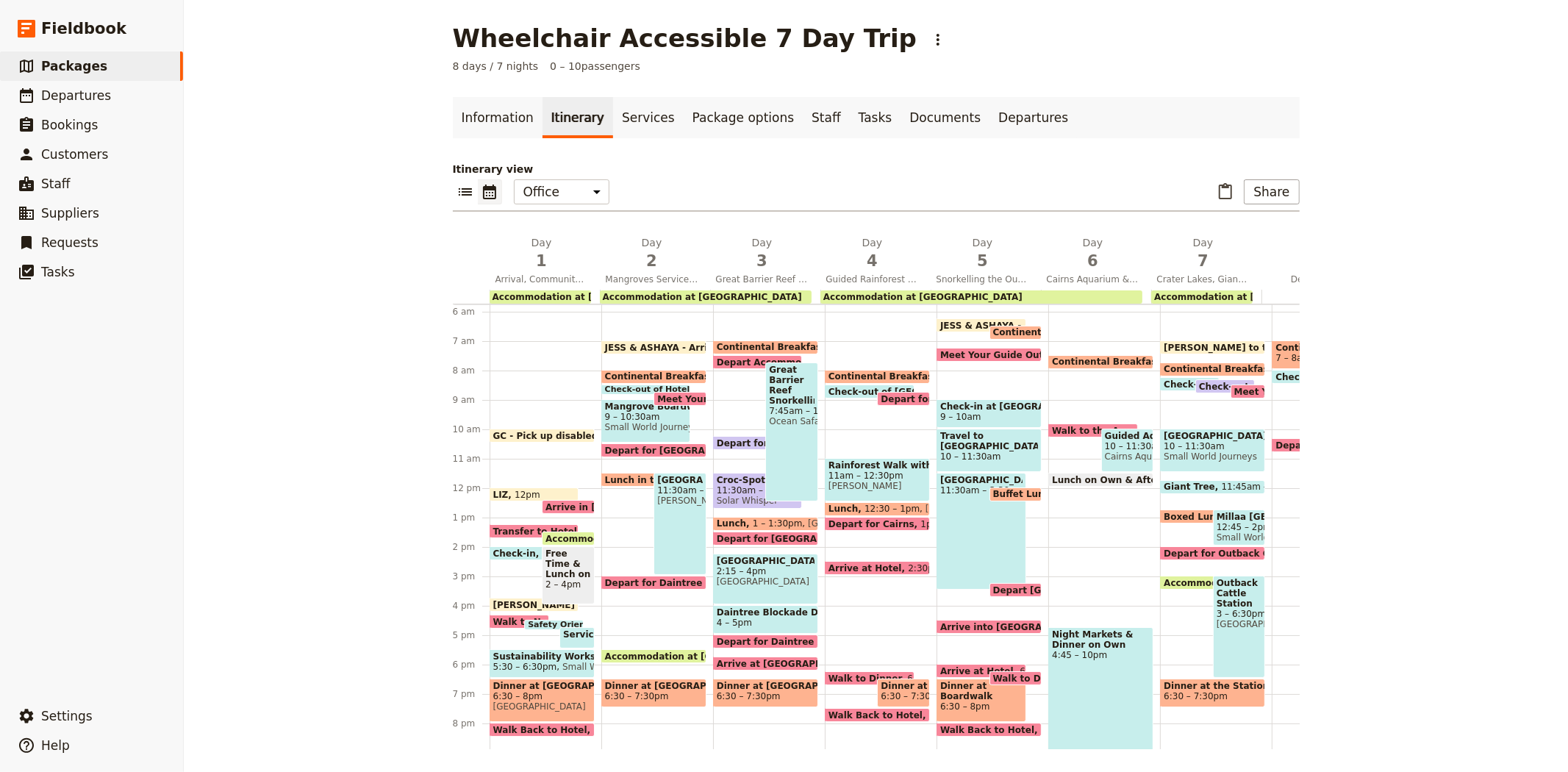
click at [515, 492] on span "12pm" at bounding box center [527, 494] width 26 height 9
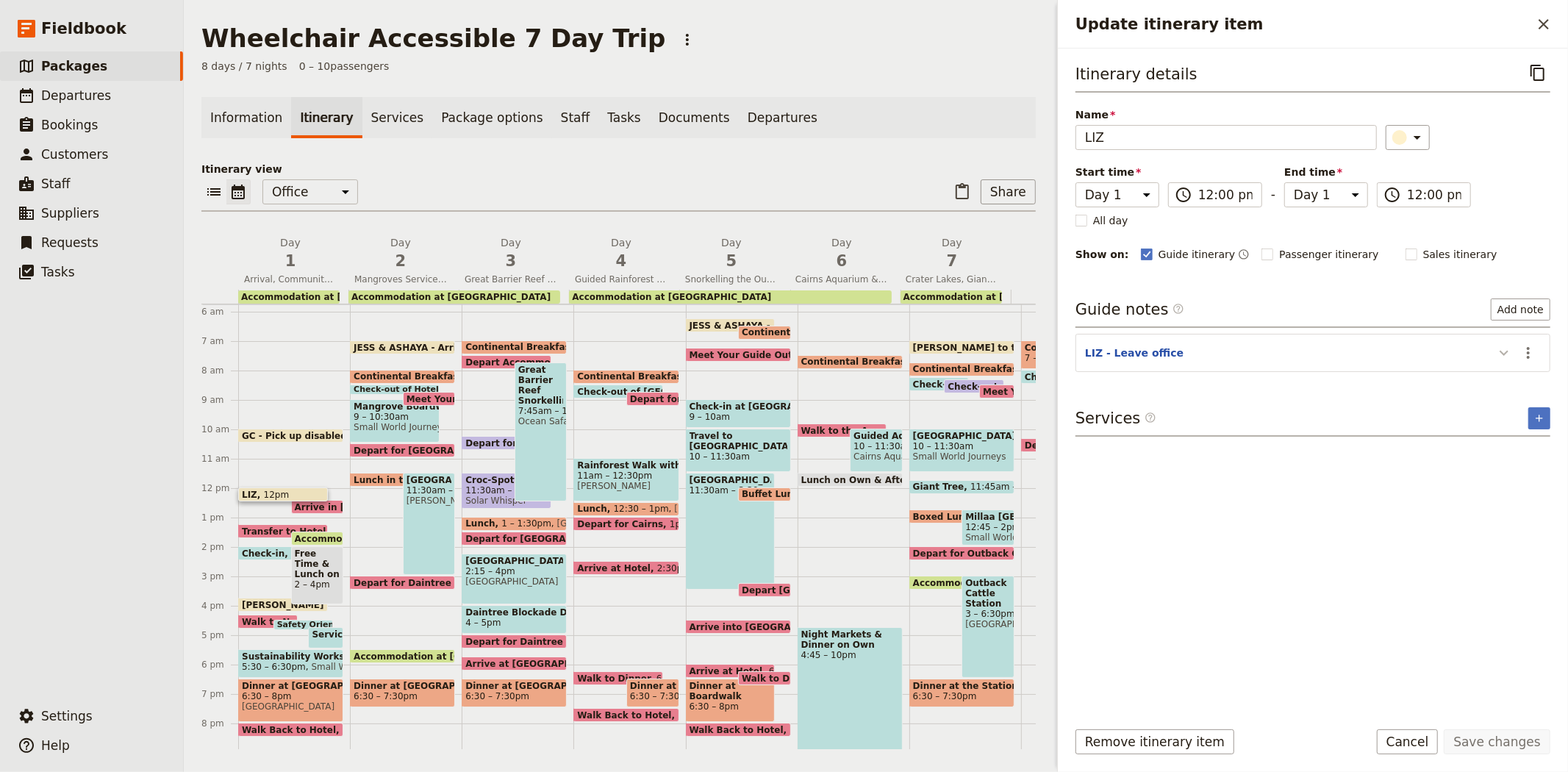
click at [1501, 350] on icon "Update itinerary item" at bounding box center [1504, 352] width 18 height 18
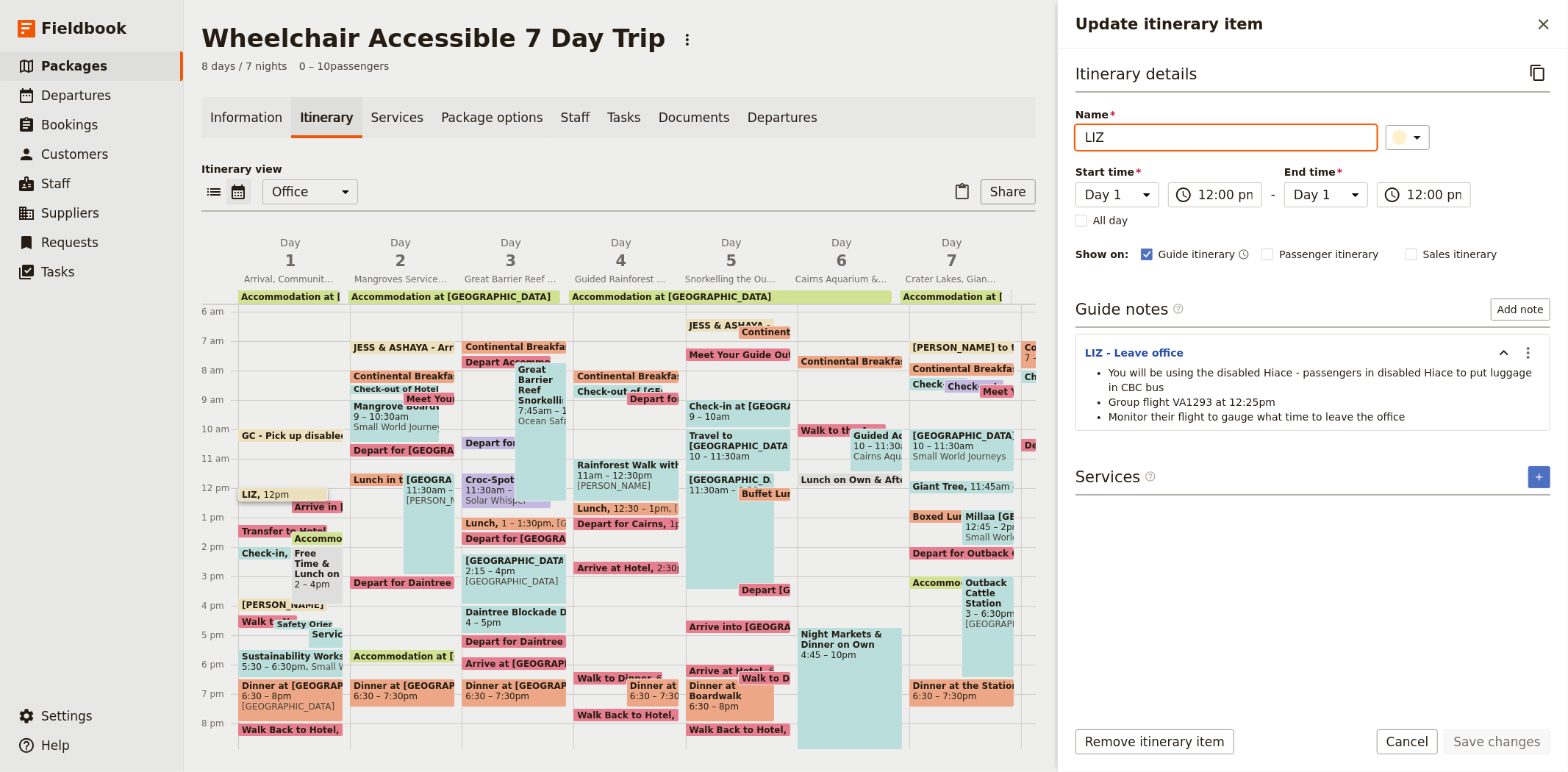
drag, startPoint x: 1103, startPoint y: 136, endPoint x: 1017, endPoint y: 147, distance: 86.7
click at [1017, 147] on div "Wheelchair Accessible 7 Day Trip ​ 8 days / 7 nights 0 – 10 passengers Informat…" at bounding box center [876, 386] width 1384 height 772
type input "GC"
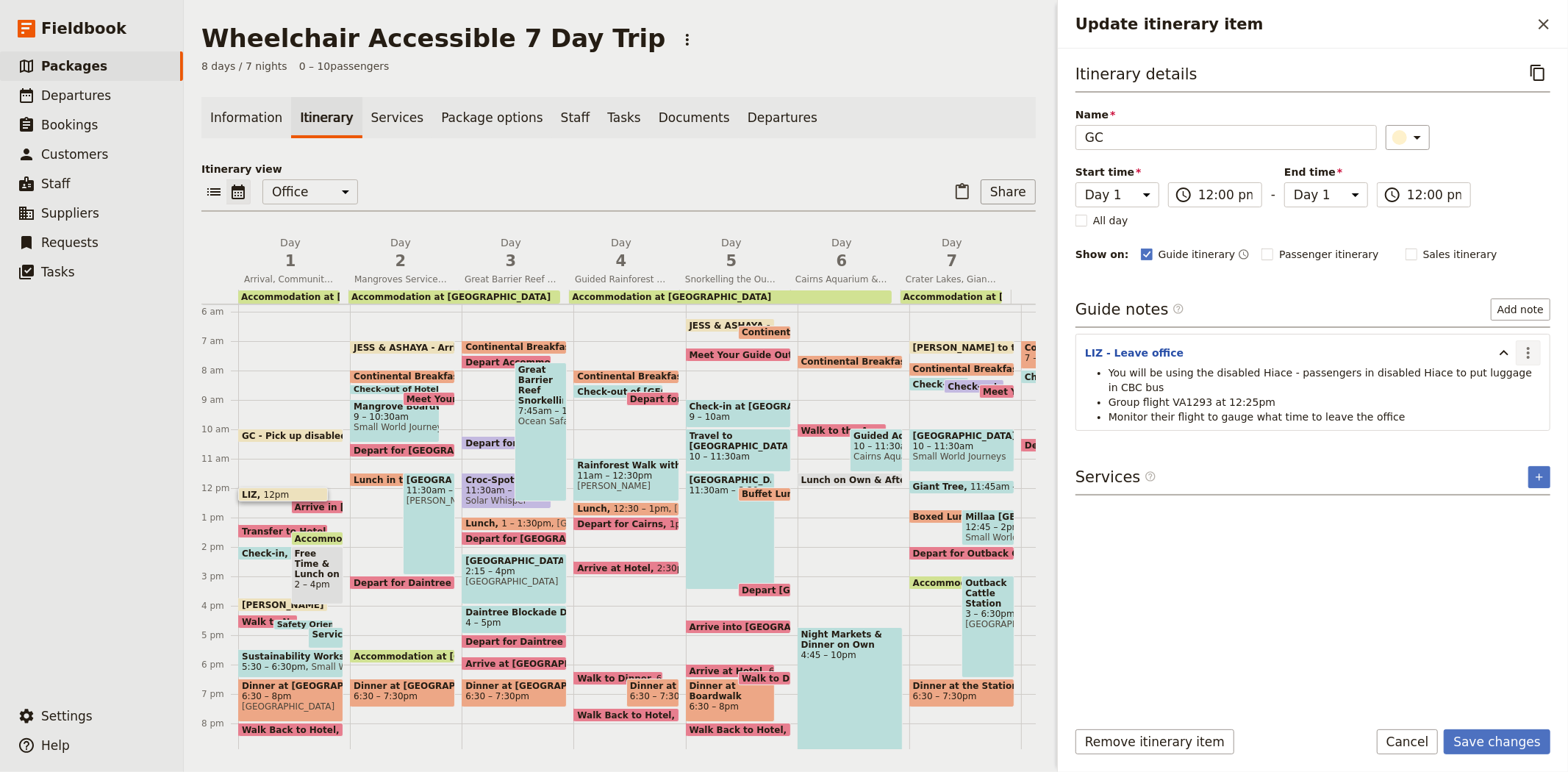
click at [1525, 356] on icon "Actions" at bounding box center [1528, 352] width 18 height 18
click at [1504, 385] on span "Edit note" at bounding box center [1486, 385] width 46 height 15
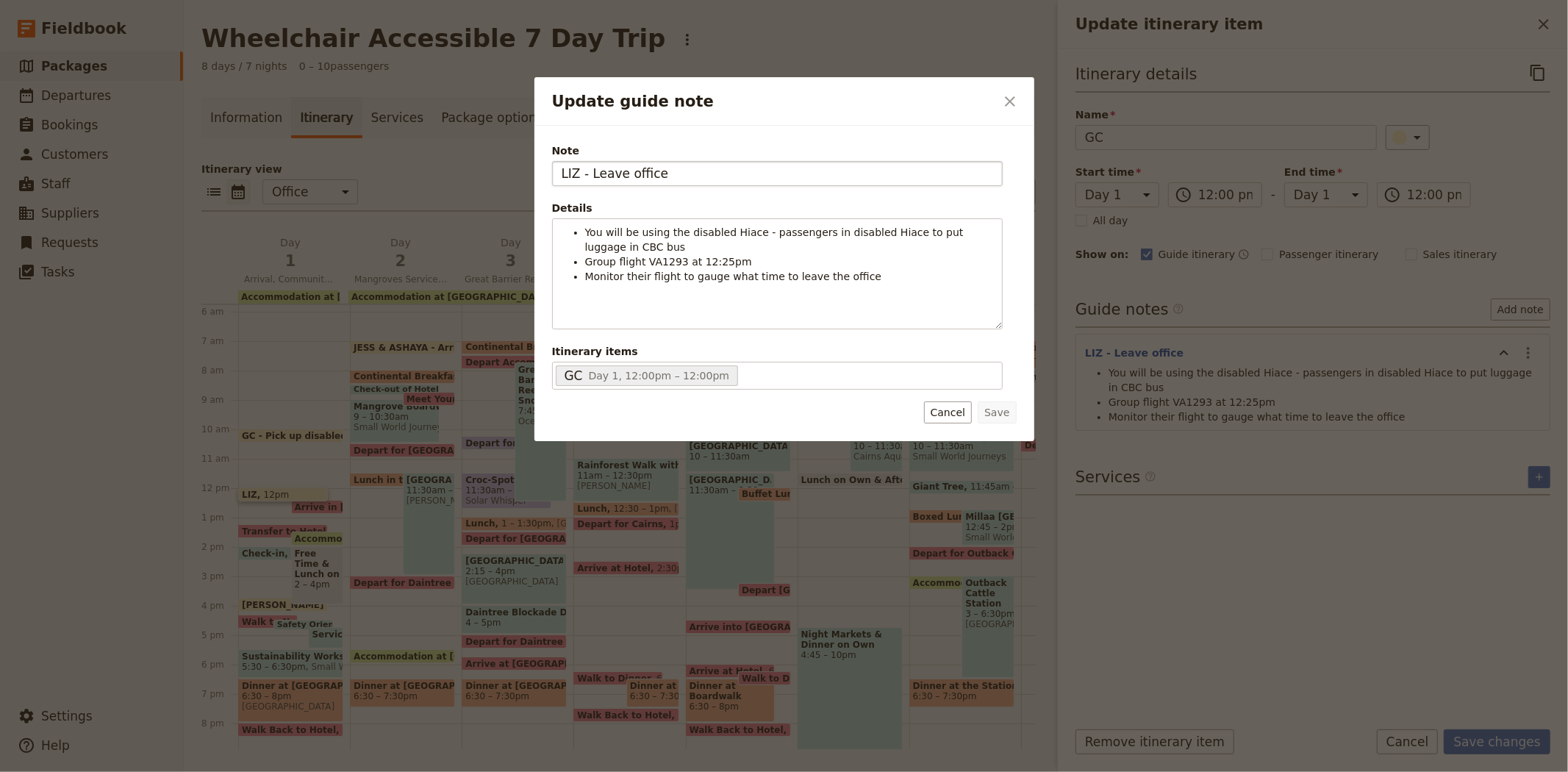
click at [568, 173] on input "LIZ - Leave office" at bounding box center [777, 173] width 451 height 25
type input "GC- Leave office"
click at [1004, 414] on button "Save" at bounding box center [997, 412] width 38 height 22
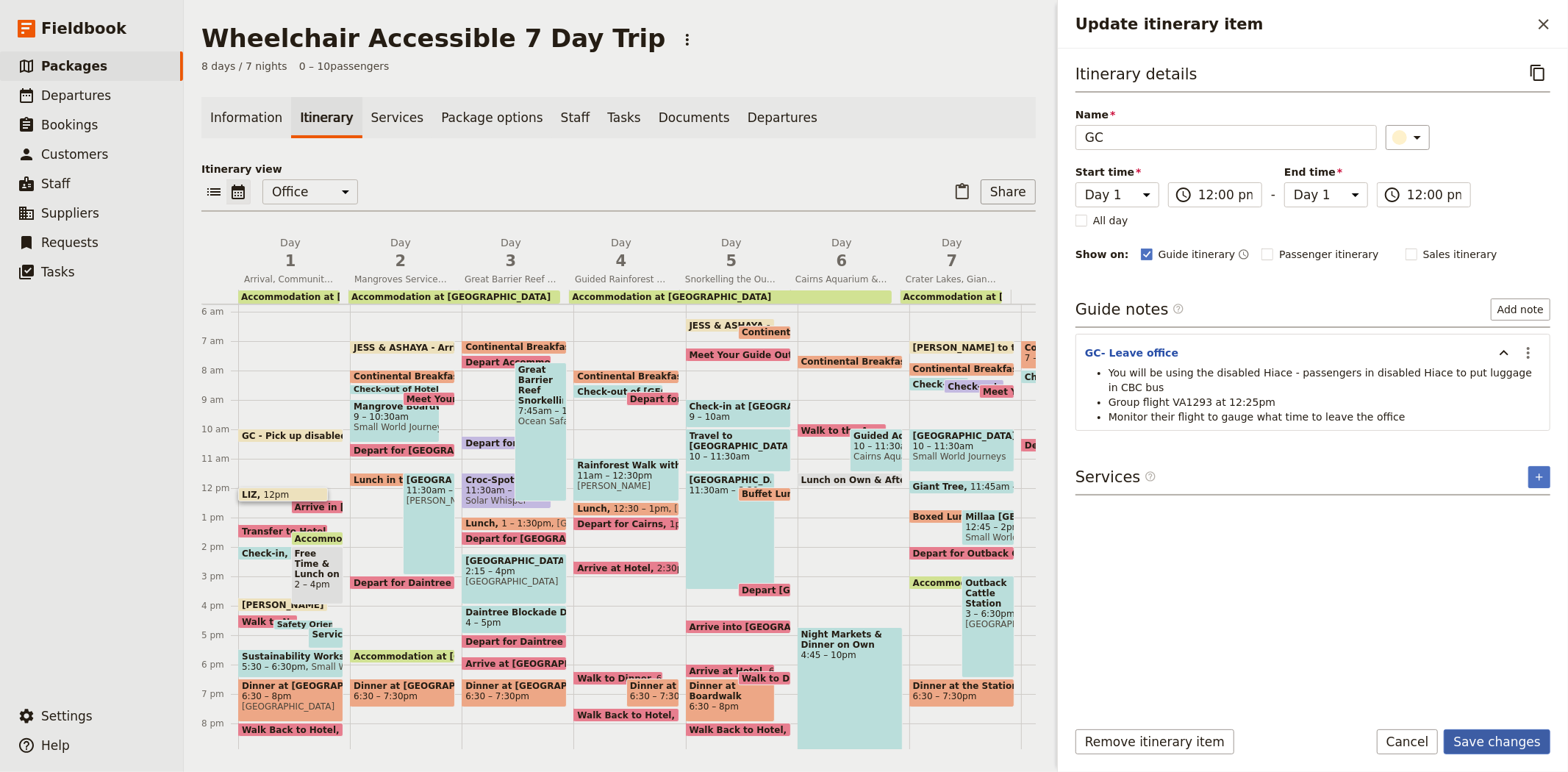
click at [1508, 747] on button "Save changes" at bounding box center [1498, 742] width 107 height 25
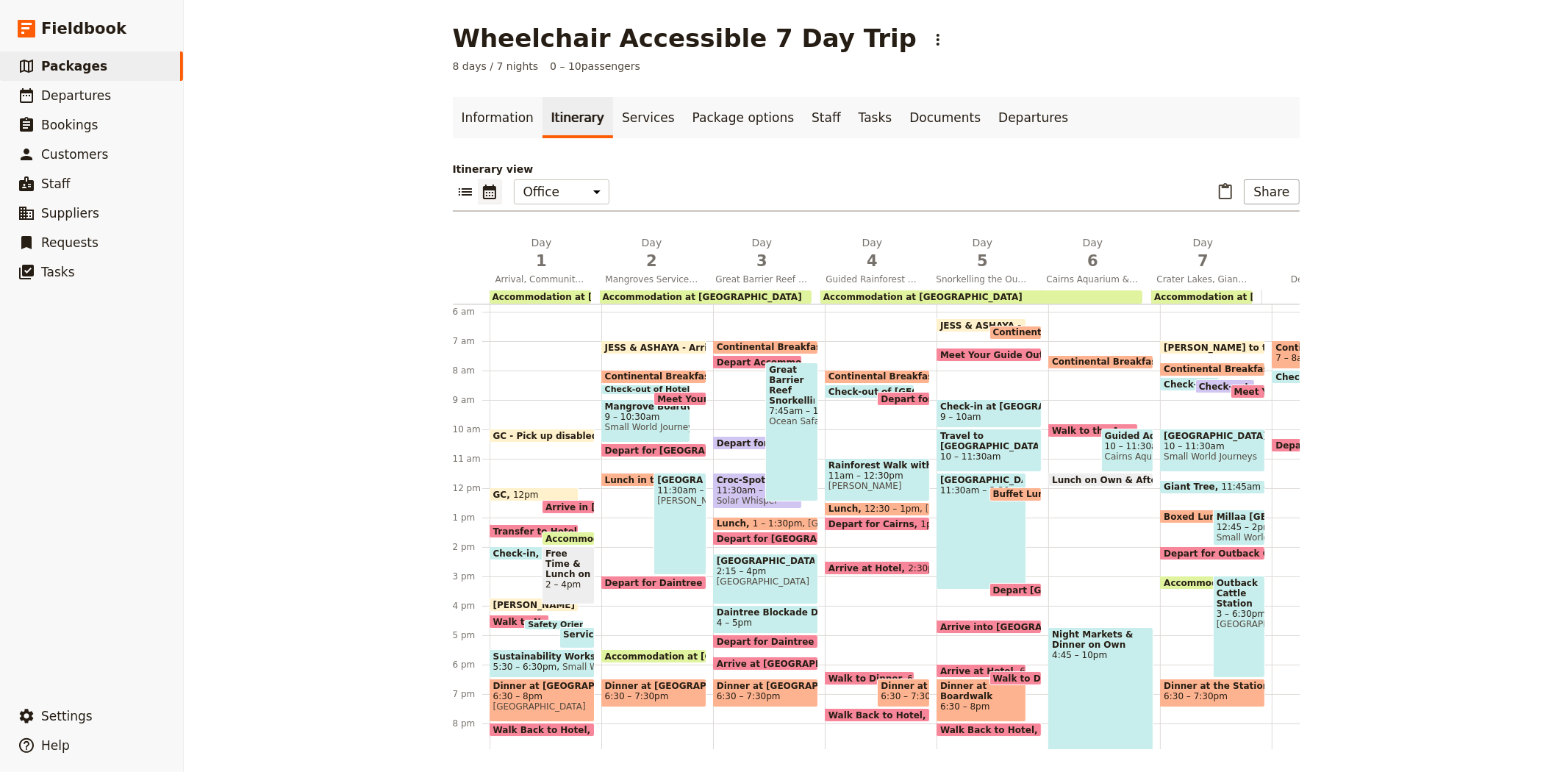
click at [570, 504] on span "Arrive in [GEOGRAPHIC_DATA]" at bounding box center [623, 506] width 156 height 9
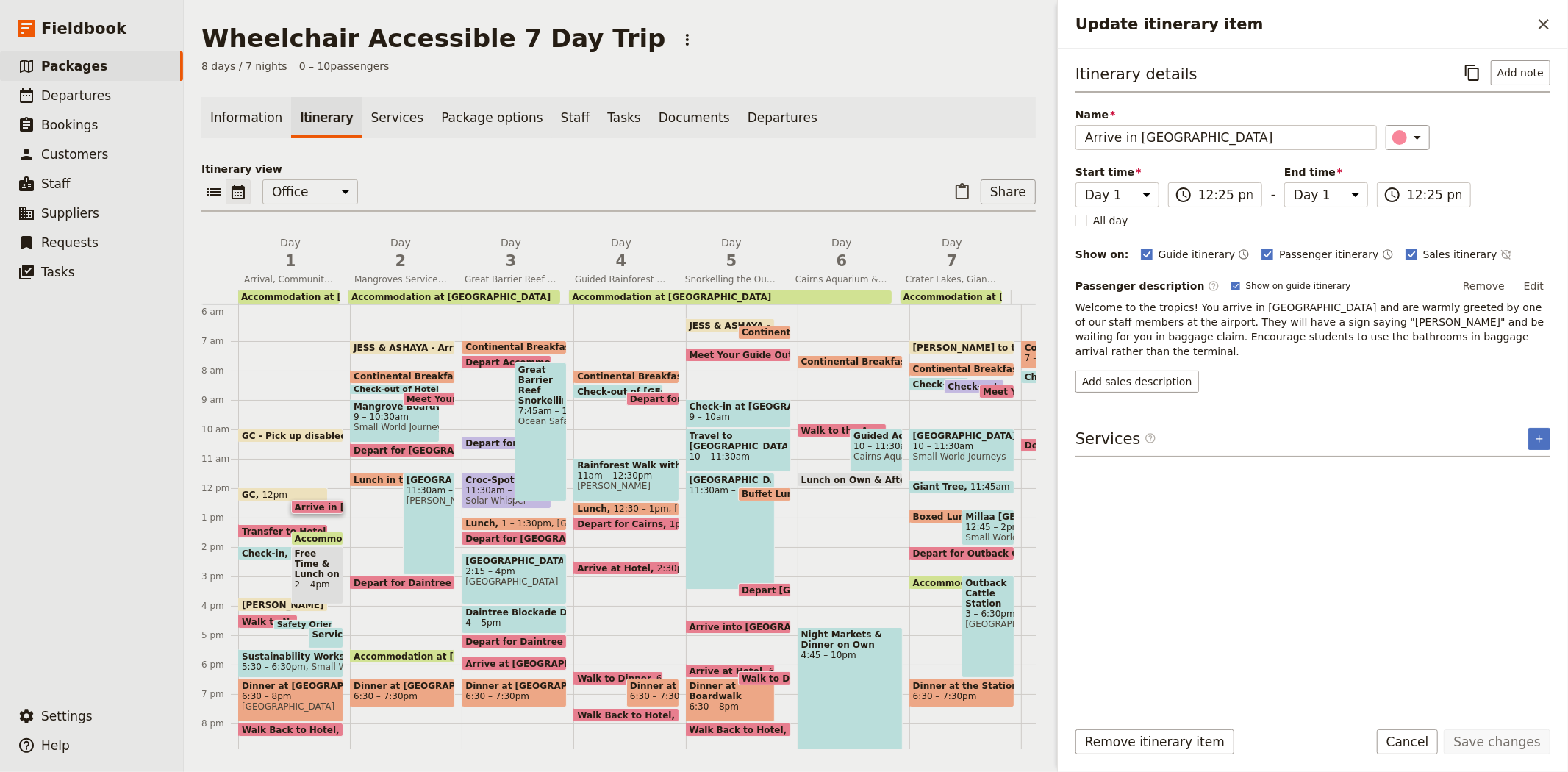
click at [281, 527] on span "Transfer to Hotel" at bounding box center [286, 531] width 91 height 9
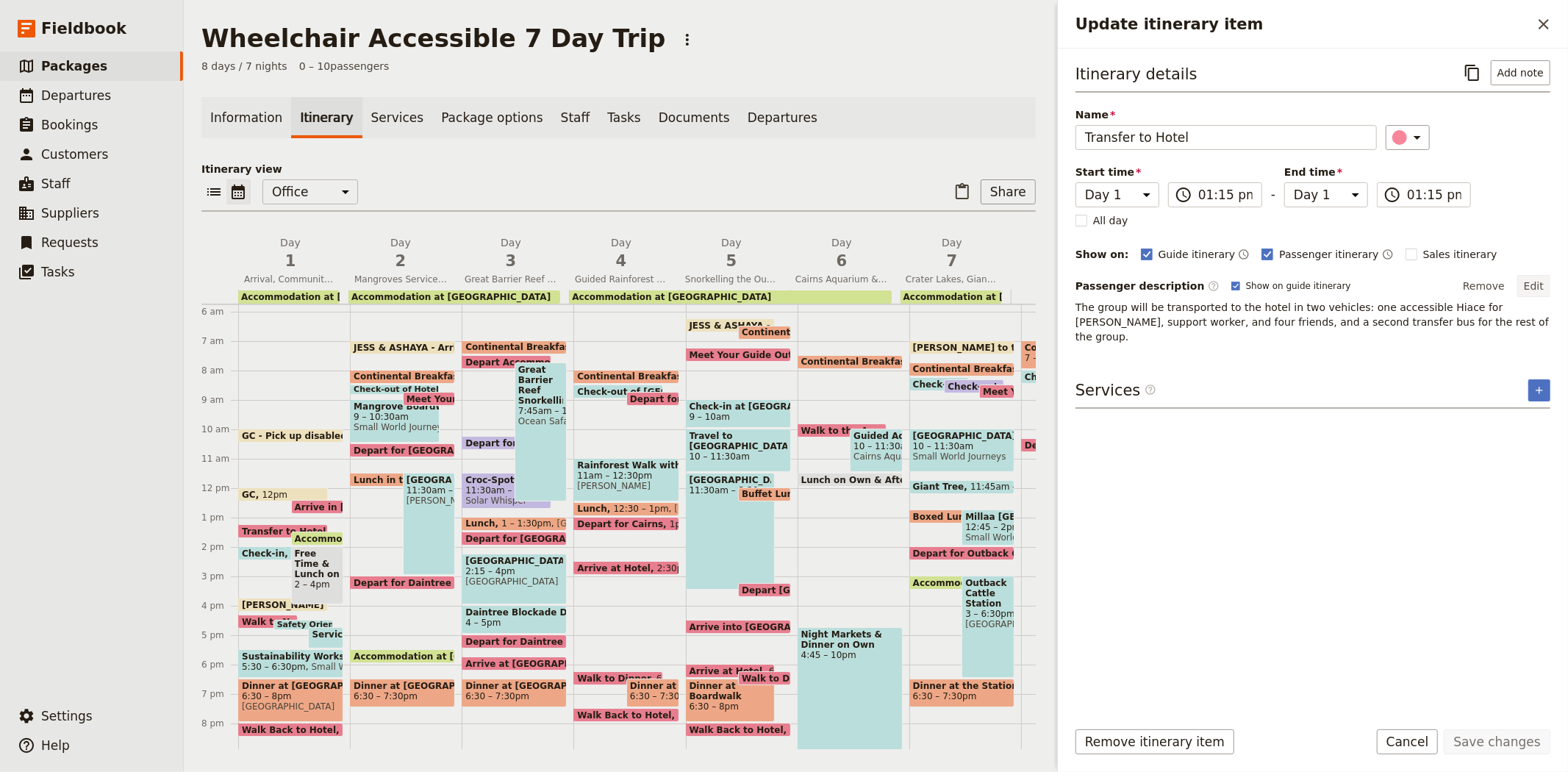
click at [1538, 288] on button "Edit" at bounding box center [1534, 286] width 33 height 22
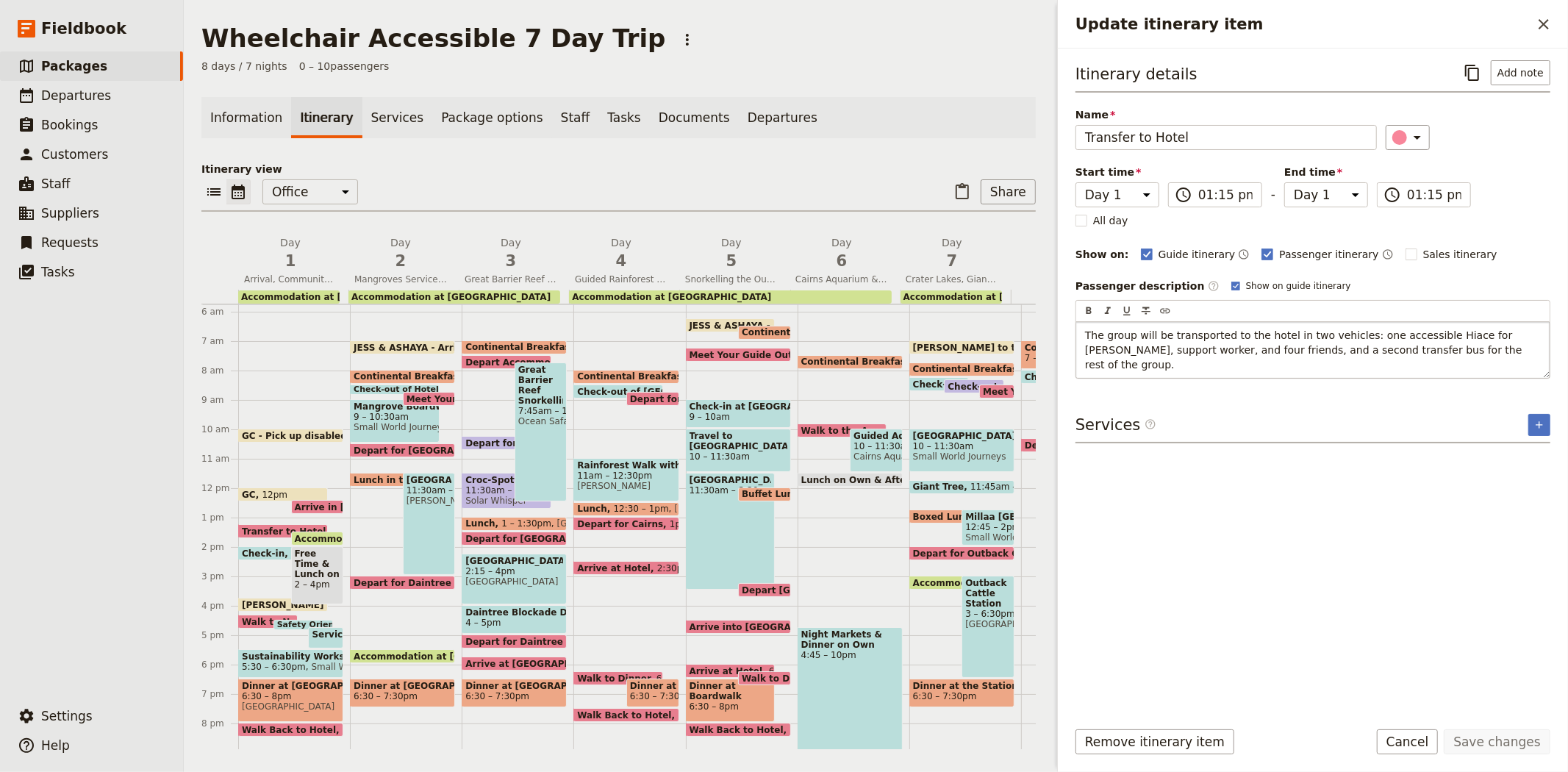
click at [1469, 335] on span "The group will be transported to the hotel in two vehicles: one accessible Hiac…" at bounding box center [1305, 349] width 441 height 41
click at [1469, 335] on span "The group will be transported to the hotel in two vehicles: one accessible Hiac…" at bounding box center [1312, 342] width 455 height 26
click at [1487, 537] on div "Itinerary details ​ Add note Name Transfer to Hotel ​ Start time Day 1 Day 2 Da…" at bounding box center [1312, 383] width 475 height 646
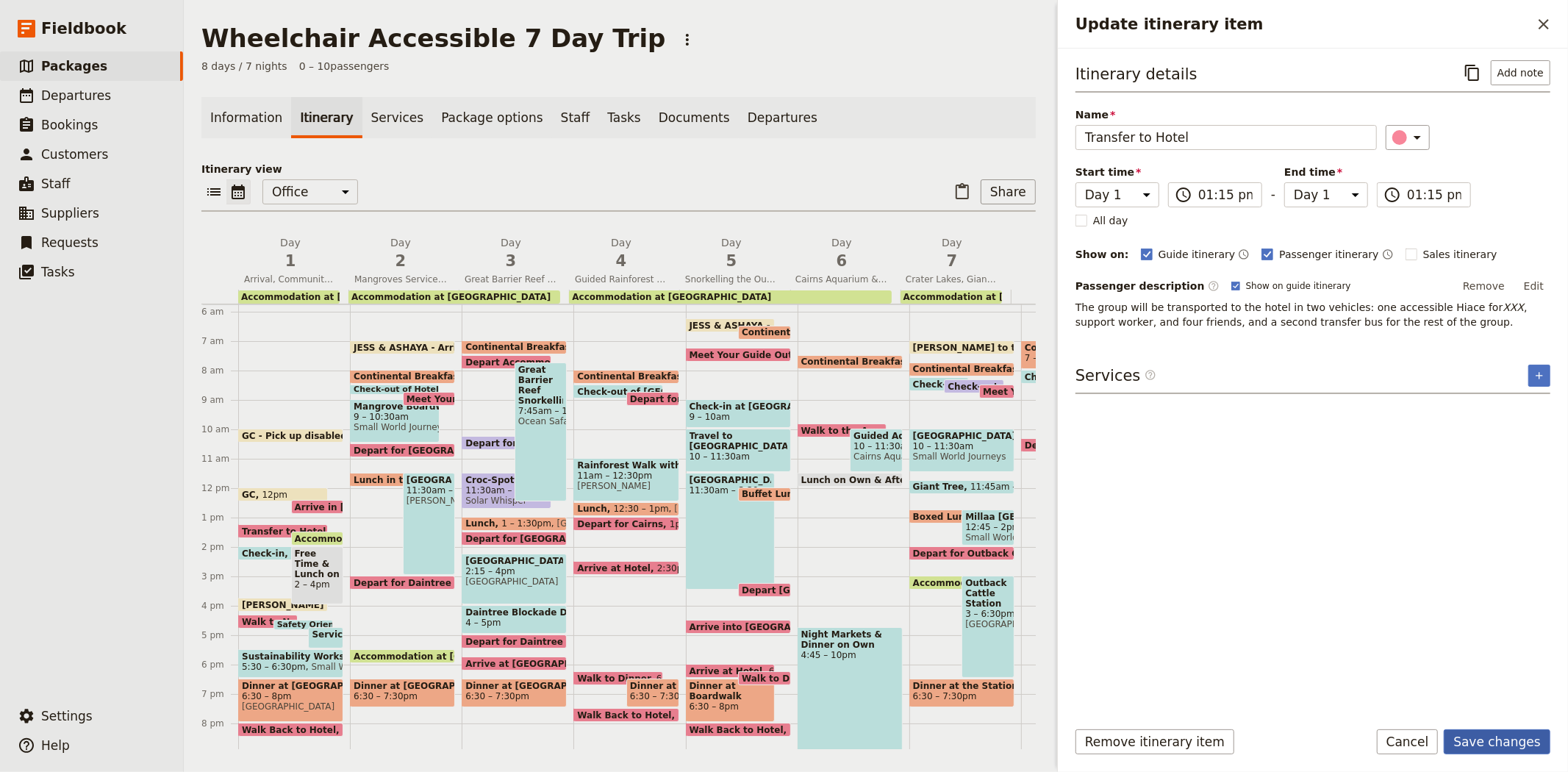
click at [1485, 737] on button "Save changes" at bounding box center [1498, 742] width 107 height 25
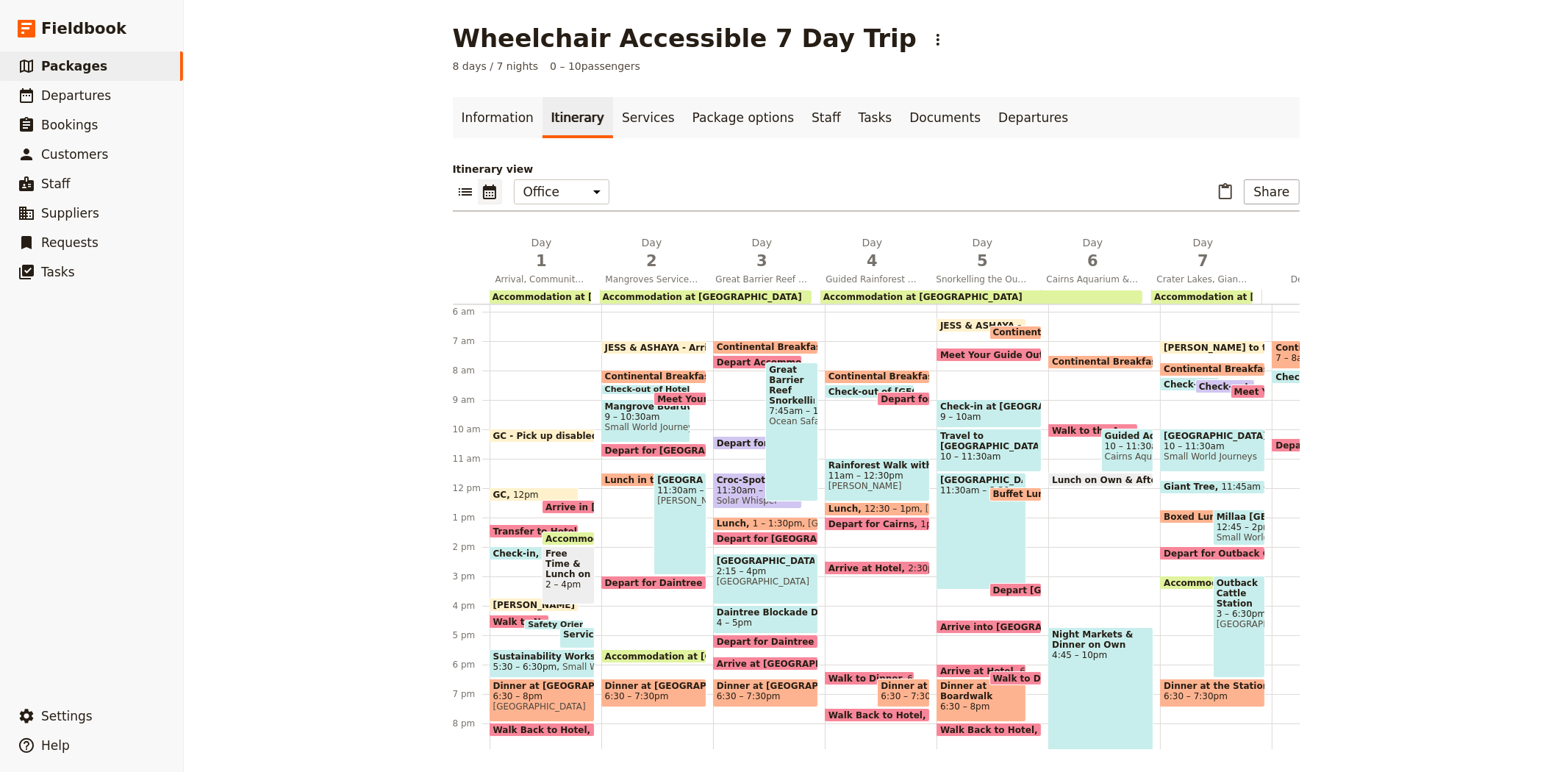
click at [547, 534] on span "Accommodation at [GEOGRAPHIC_DATA]" at bounding box center [648, 538] width 206 height 9
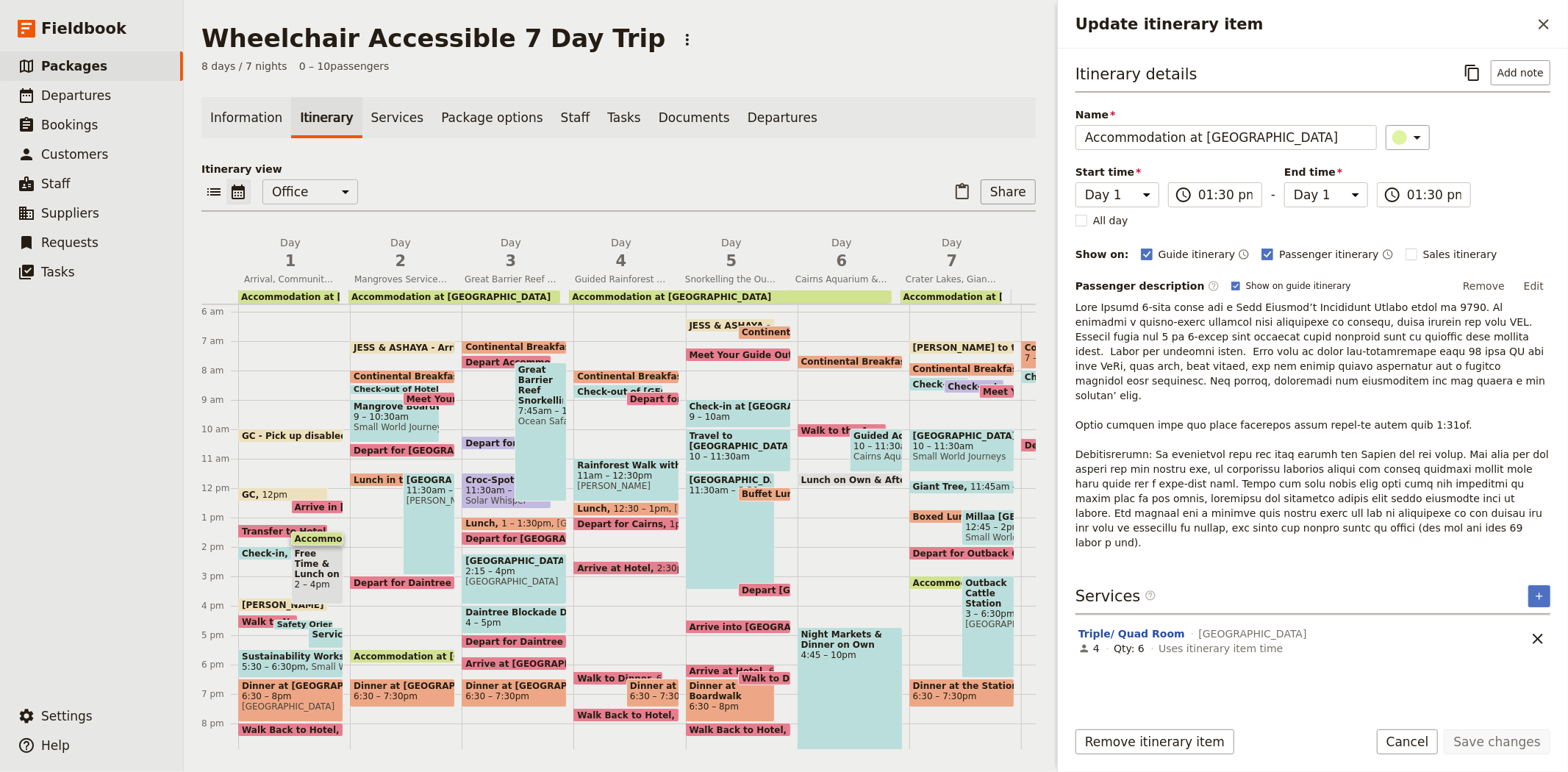
click at [258, 546] on div "Check-in 2pm" at bounding box center [283, 553] width 90 height 14
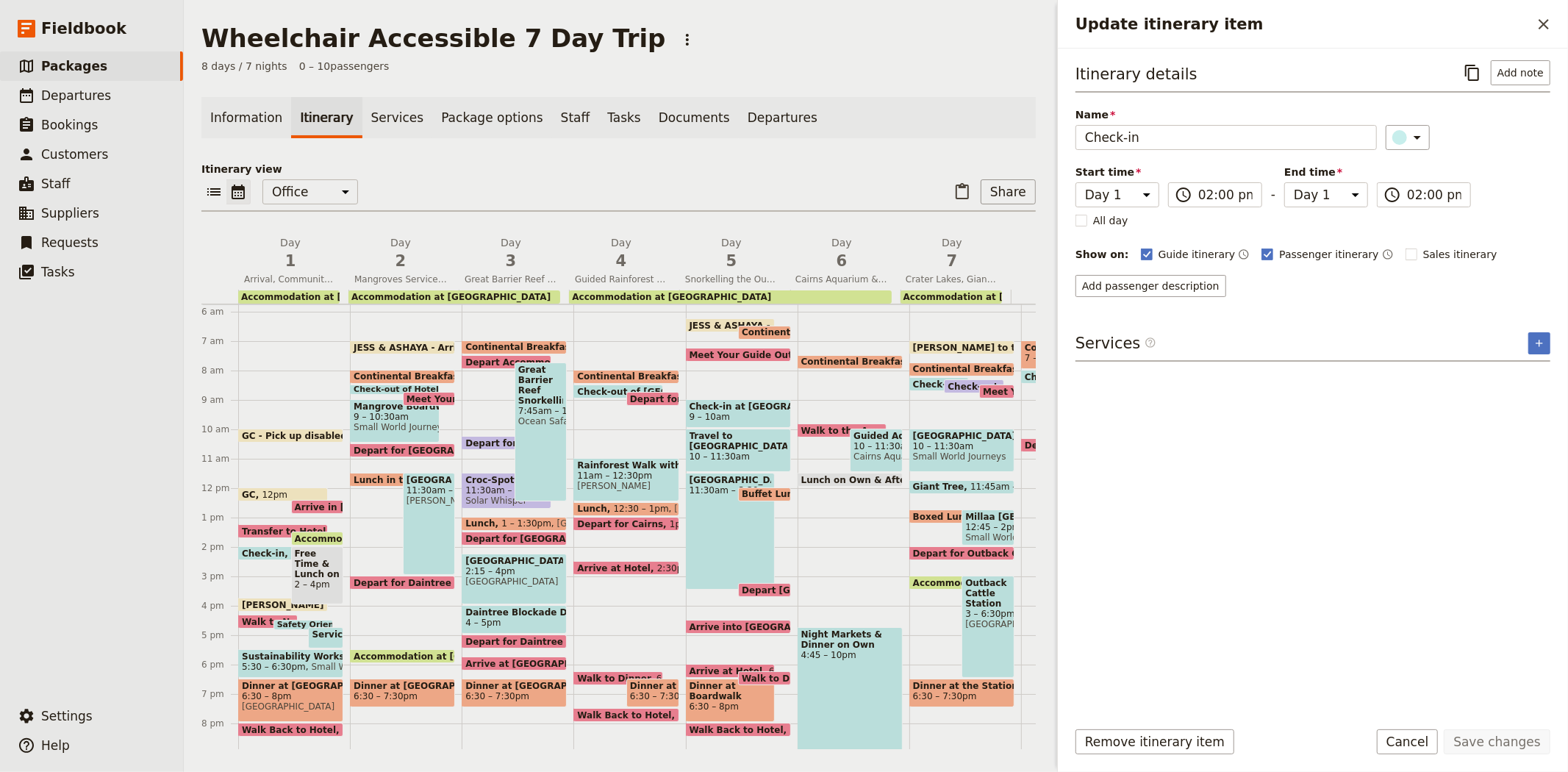
click at [326, 574] on span "Free Time & Lunch on Own" at bounding box center [317, 564] width 46 height 31
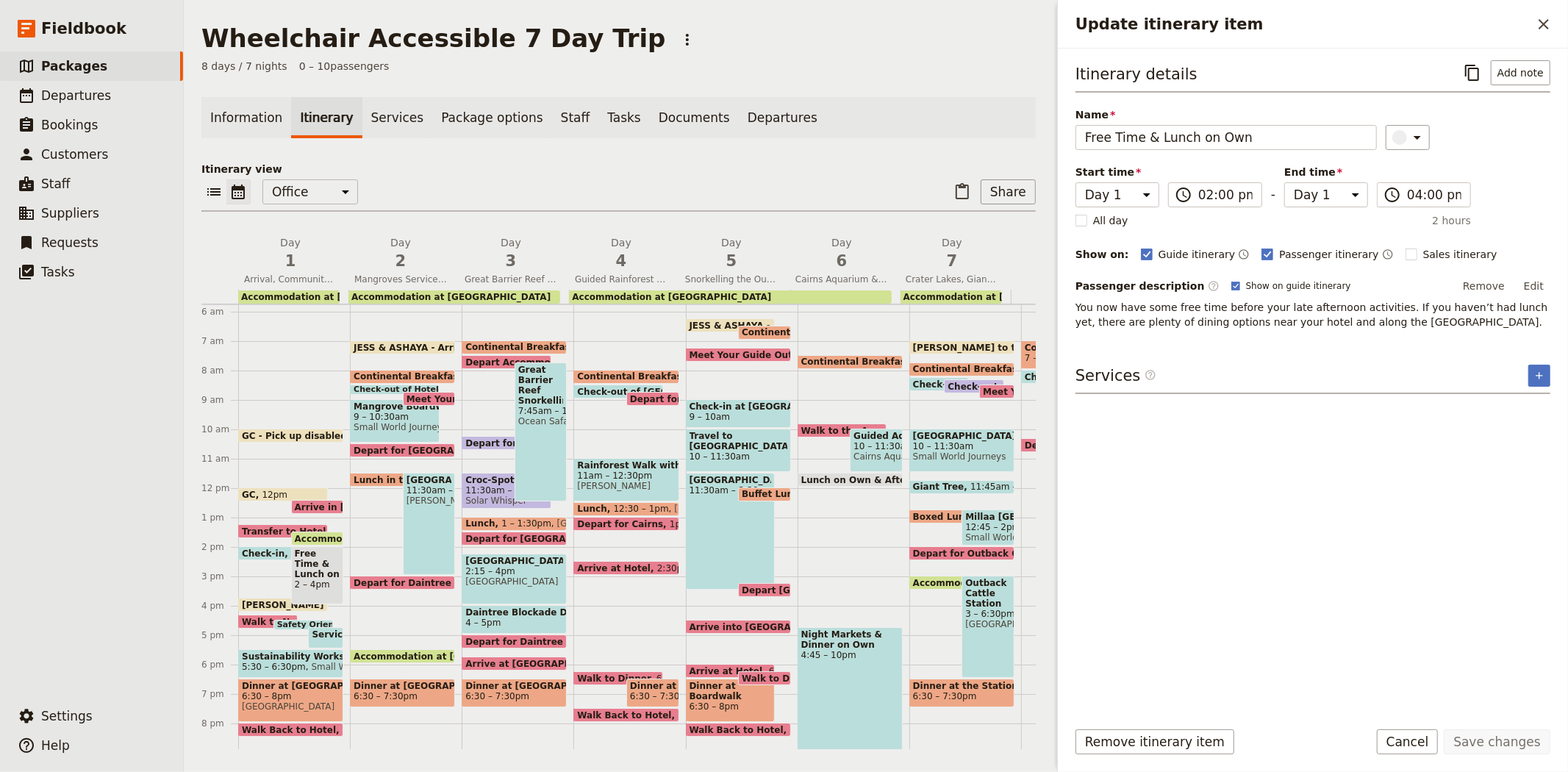
click at [251, 601] on span "LIZ - leave SWJ for Novotel" at bounding box center [345, 605] width 207 height 9
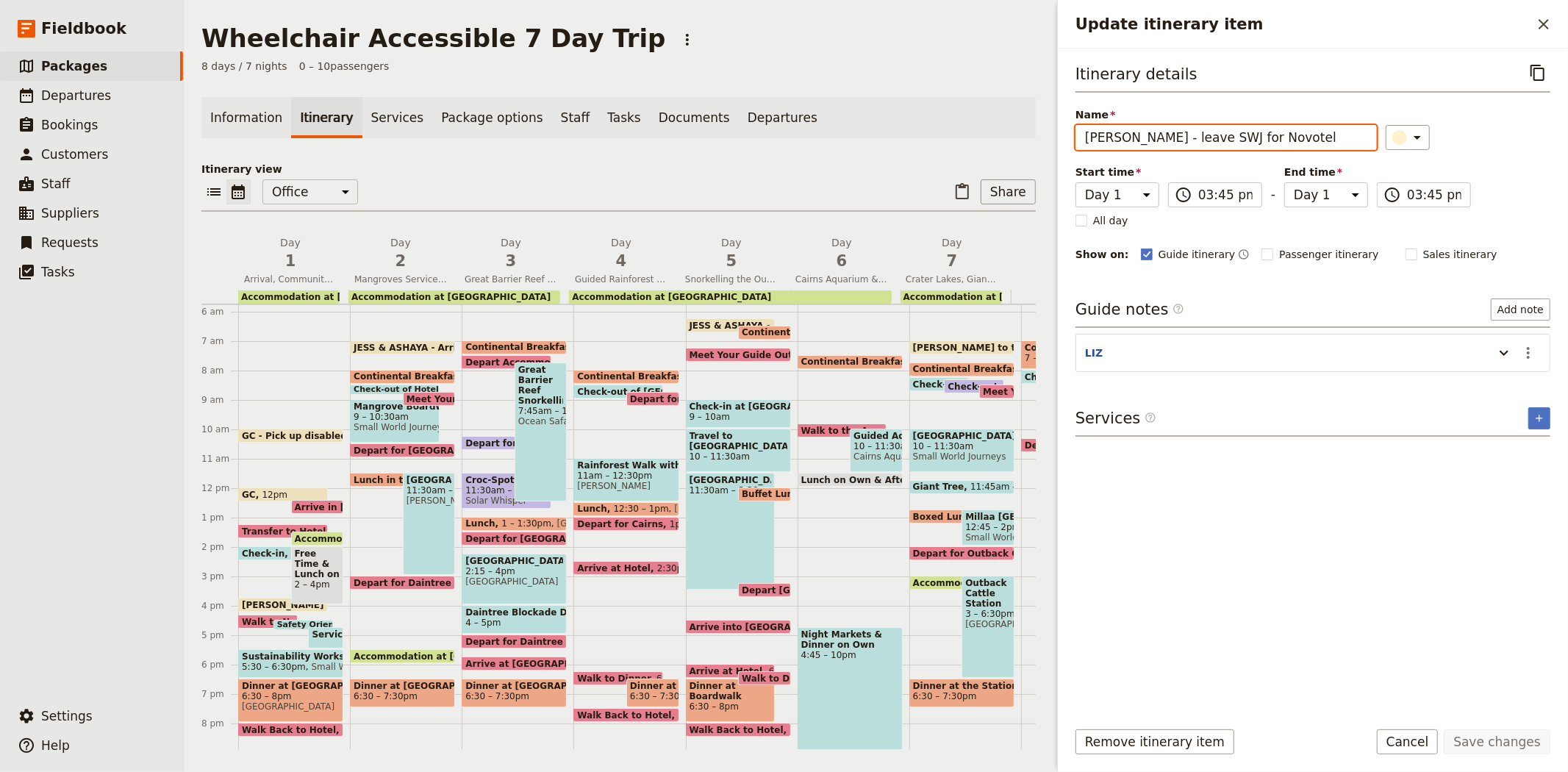
click at [1097, 135] on input "LIZ - leave SWJ for Novotel" at bounding box center [1226, 137] width 301 height 25
type input "GC - leave SWJ for Novotel"
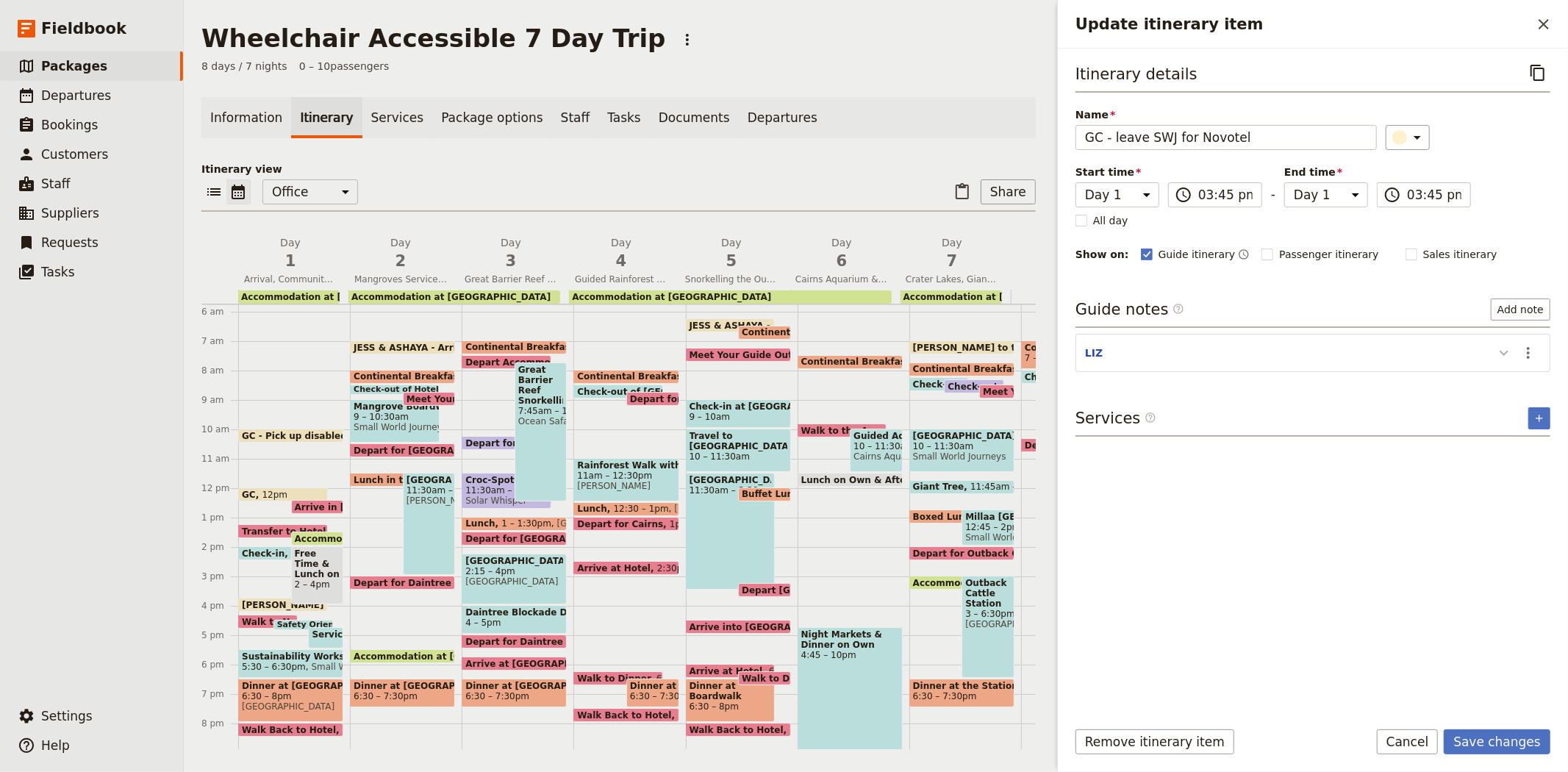
click at [1501, 352] on icon "Update itinerary item" at bounding box center [1504, 353] width 9 height 5
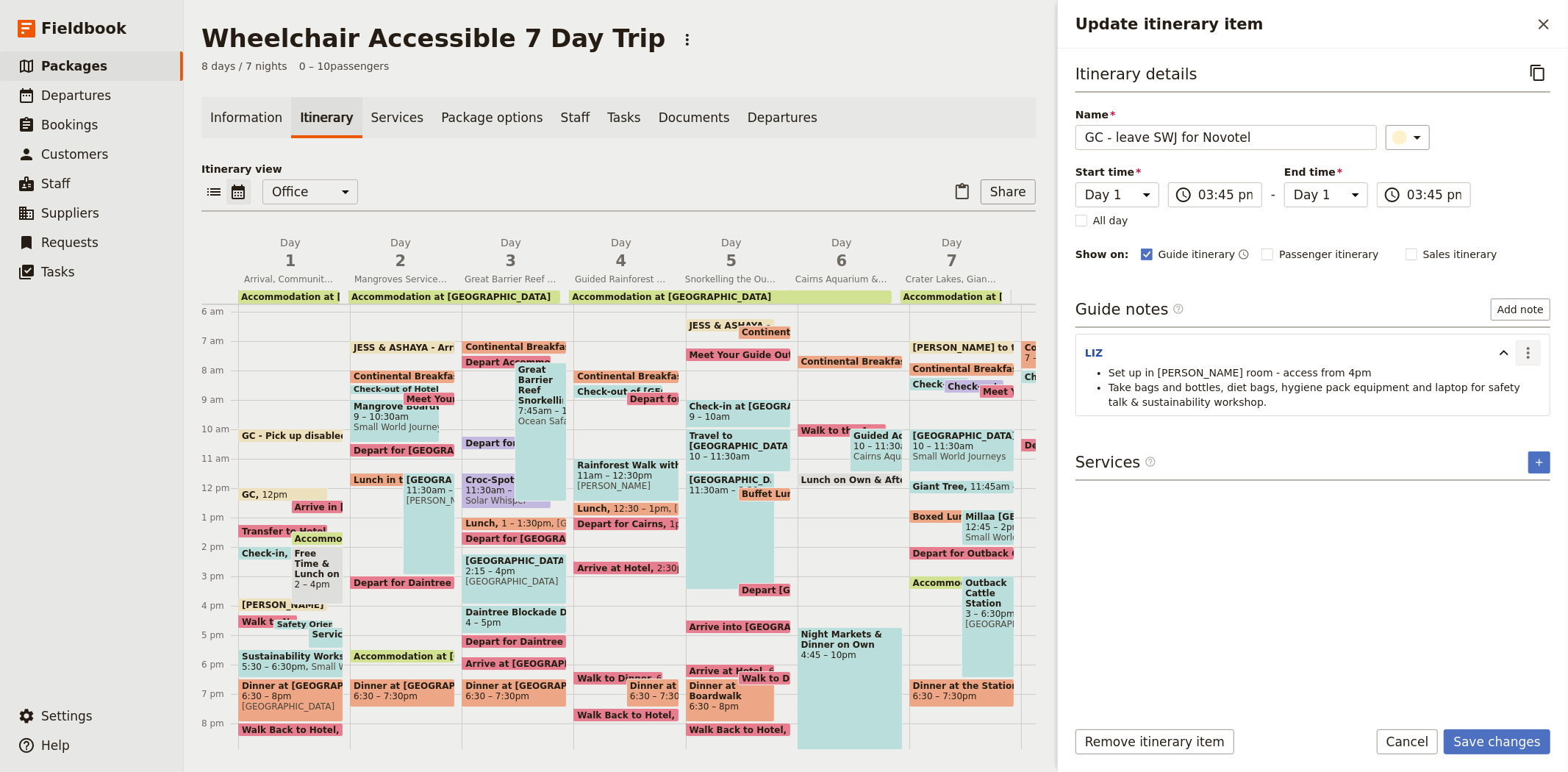
click at [1527, 353] on icon "Actions" at bounding box center [1529, 352] width 3 height 12
click at [1505, 386] on span "Edit note" at bounding box center [1486, 385] width 46 height 15
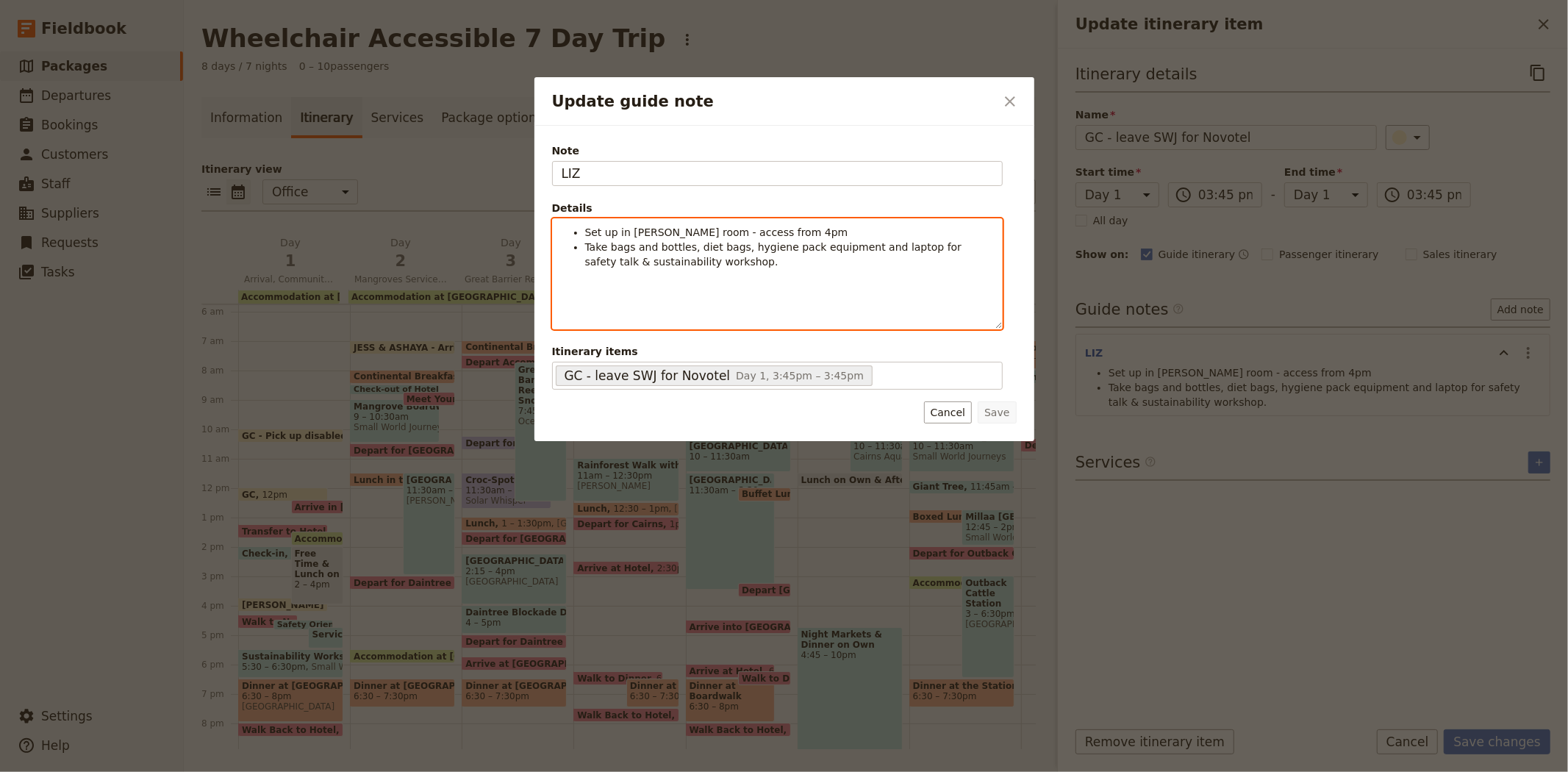
click at [646, 236] on span "Set up in Mckenzie room - access from 4pm" at bounding box center [717, 232] width 263 height 12
click at [635, 231] on span "Set up in XXX room - access from 4pm" at bounding box center [684, 232] width 198 height 12
click at [651, 312] on icon "Update guide note" at bounding box center [652, 317] width 12 height 12
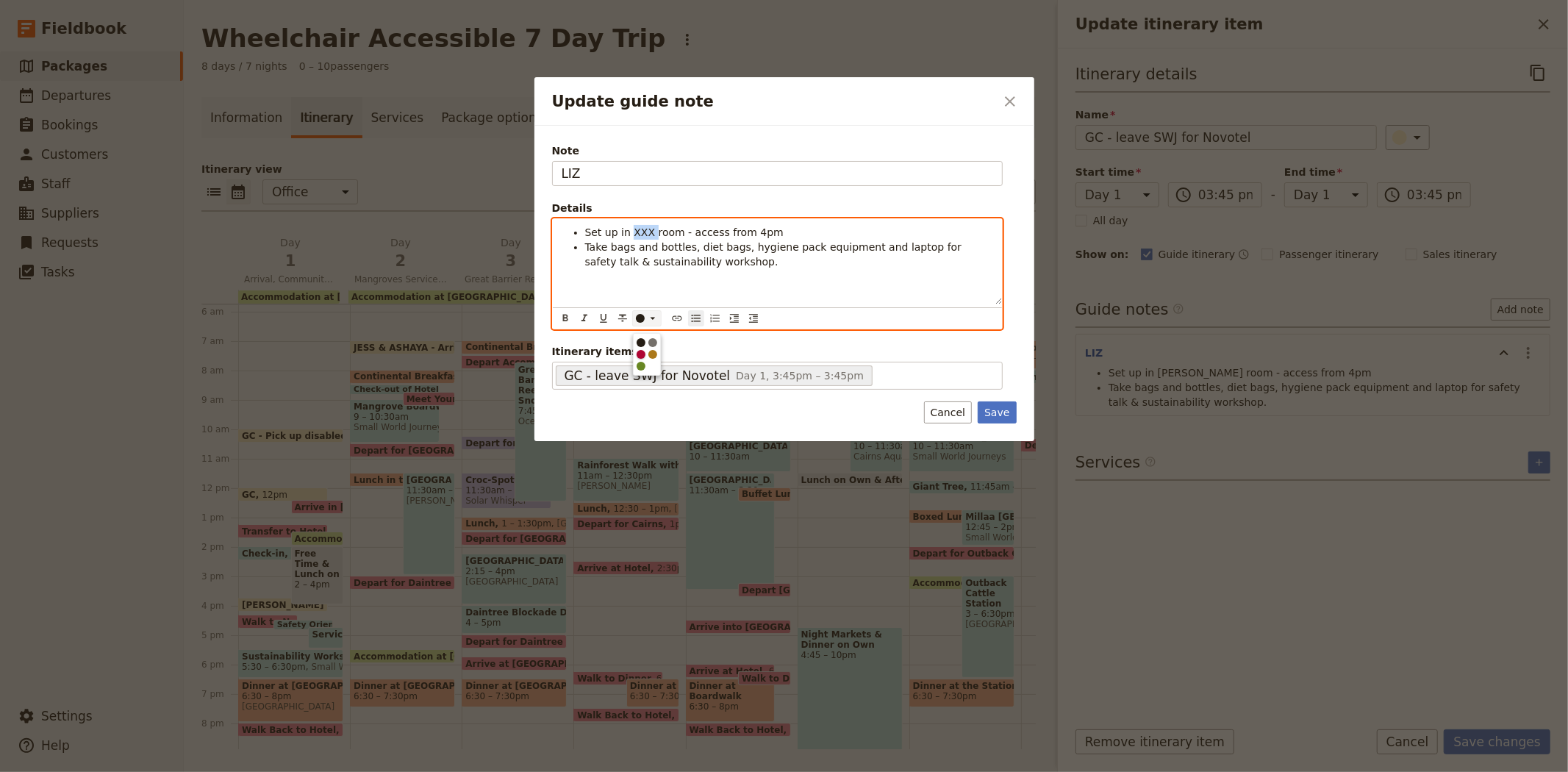
click at [640, 359] on div "button" at bounding box center [640, 354] width 9 height 9
click at [751, 228] on span "room - access from 4pm" at bounding box center [714, 232] width 125 height 12
click at [746, 230] on span "room - access from XXX" at bounding box center [713, 232] width 123 height 12
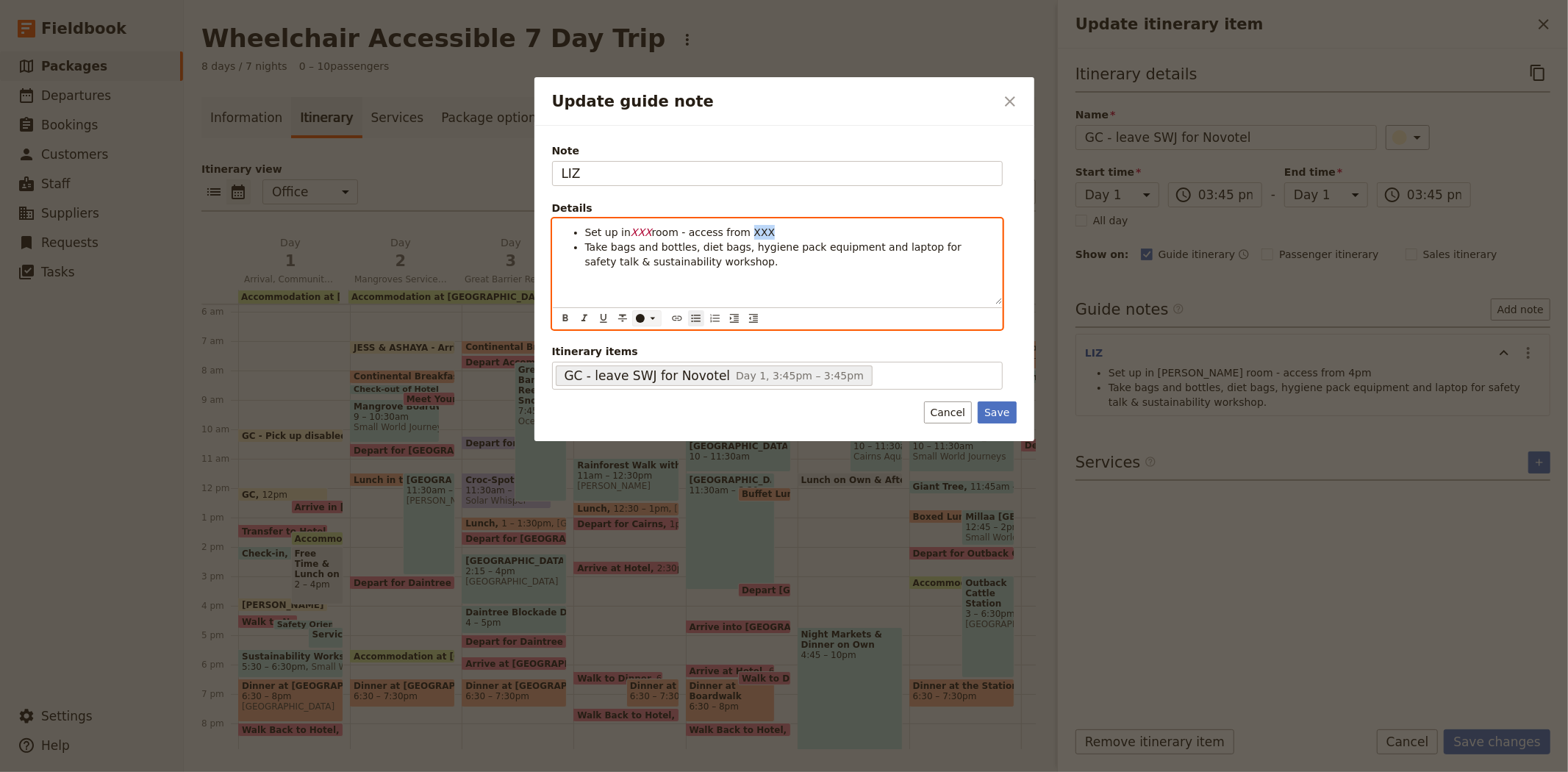
click at [641, 318] on div "Update guide note" at bounding box center [640, 317] width 9 height 9
click at [638, 359] on div "button" at bounding box center [640, 354] width 9 height 9
click at [582, 317] on icon "Format italic" at bounding box center [584, 317] width 12 height 12
click at [720, 268] on li "Take bags and bottles, diet bags, hygiene pack equipment and laptop for safety …" at bounding box center [789, 254] width 408 height 29
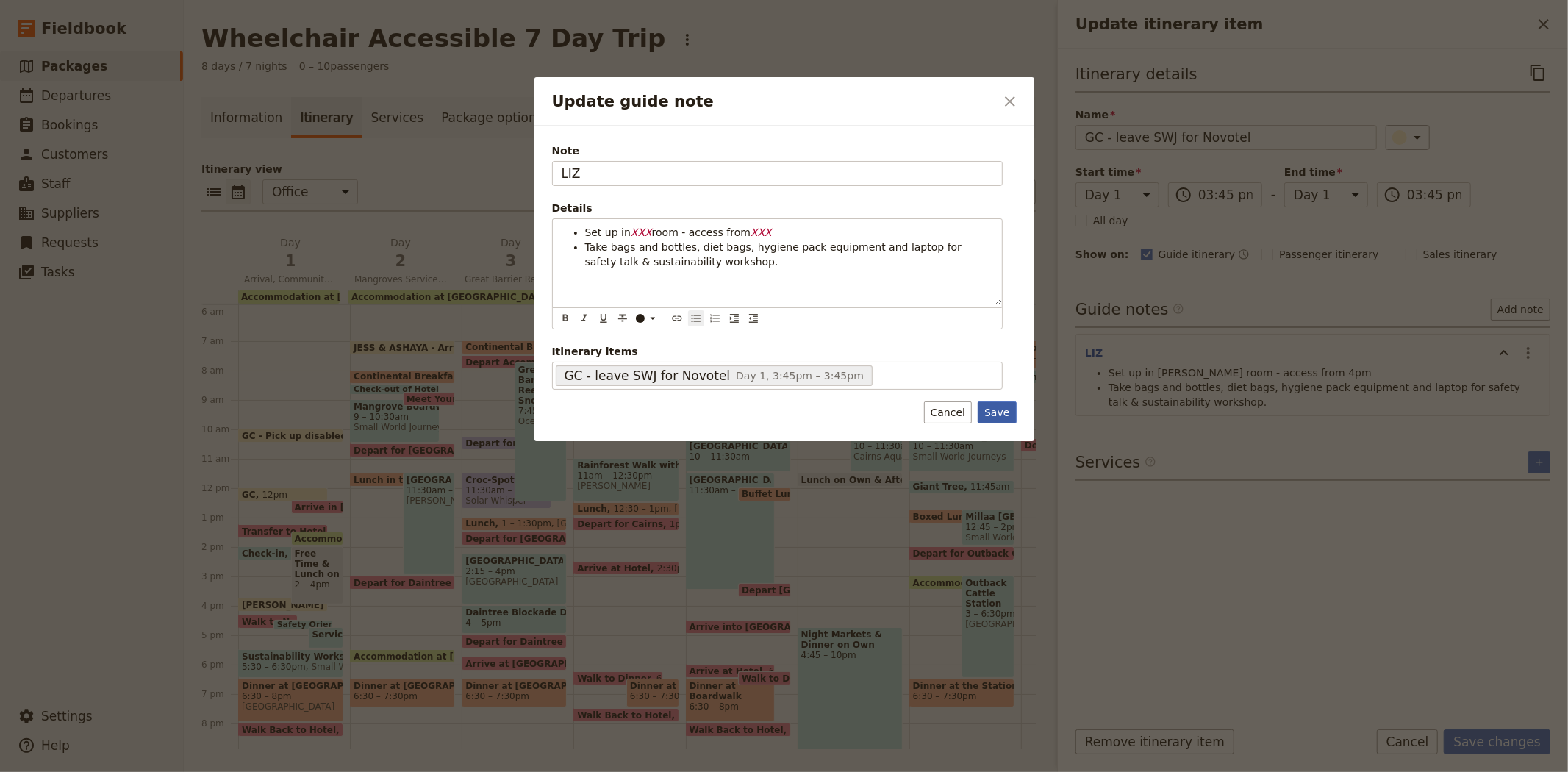
click at [995, 414] on button "Save" at bounding box center [997, 412] width 38 height 22
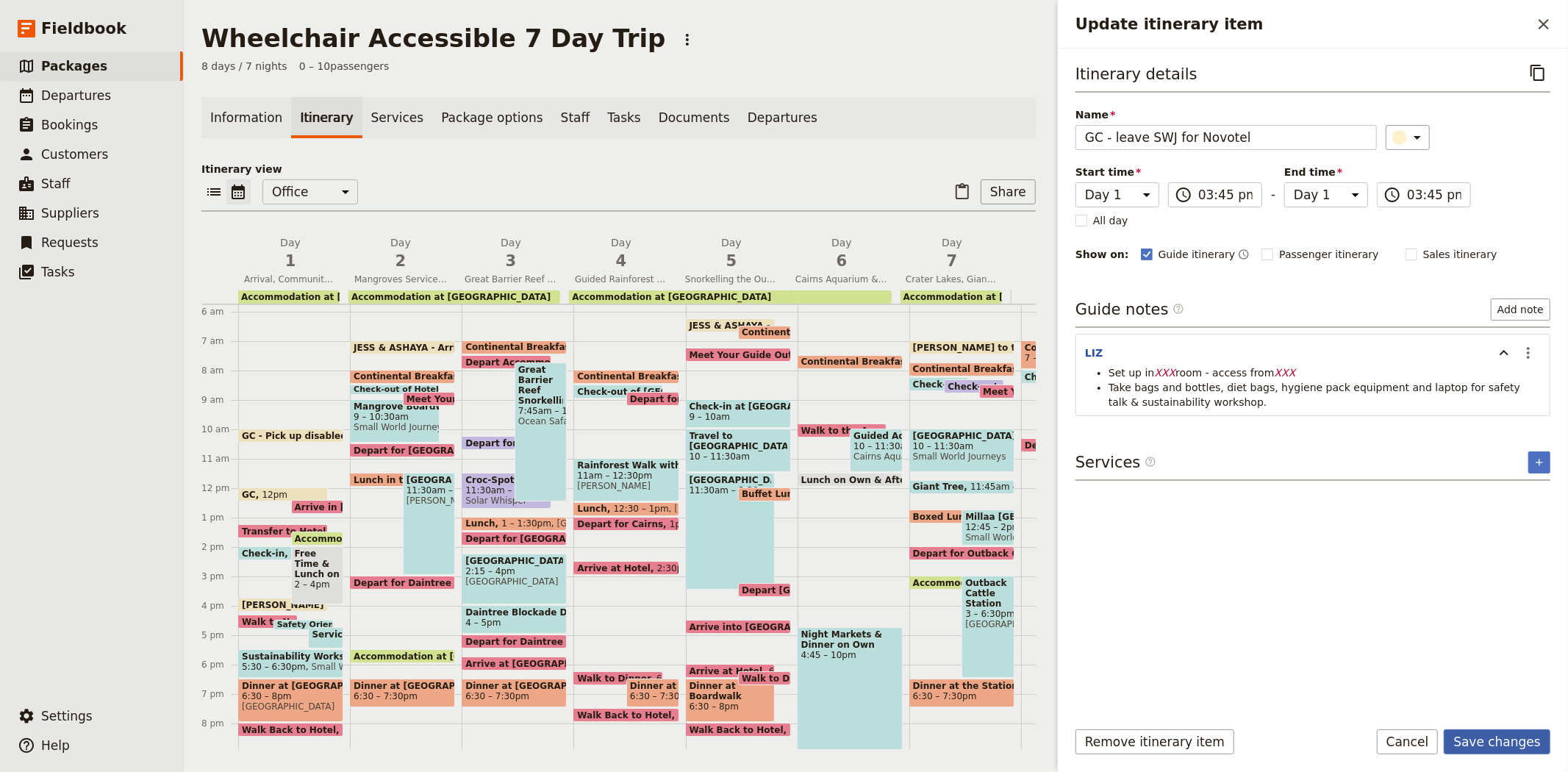
click at [1498, 733] on button "Save changes" at bounding box center [1498, 742] width 107 height 25
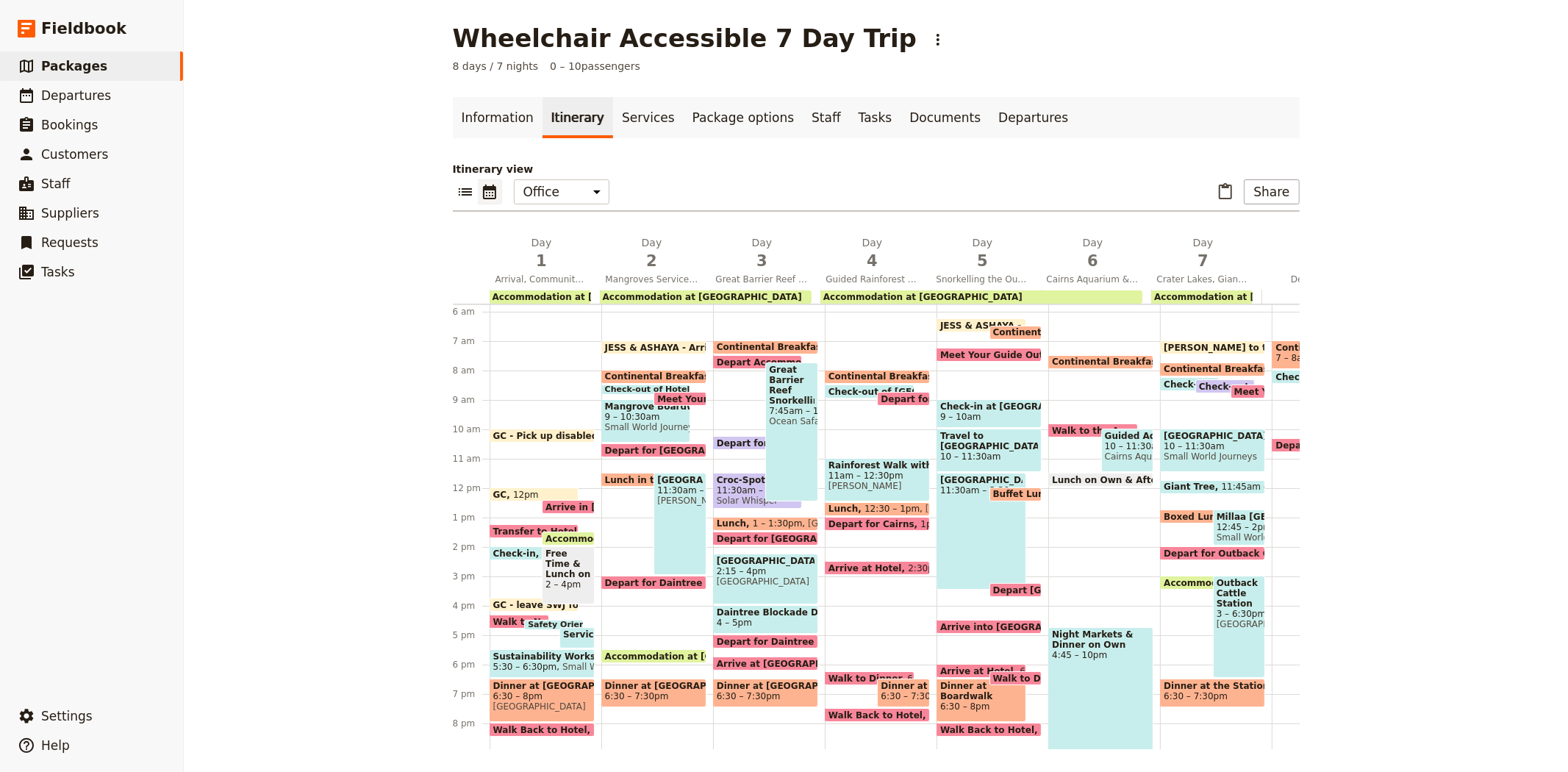
click at [503, 619] on span "Walk to Novotel for Activities & Dinner" at bounding box center [592, 622] width 198 height 9
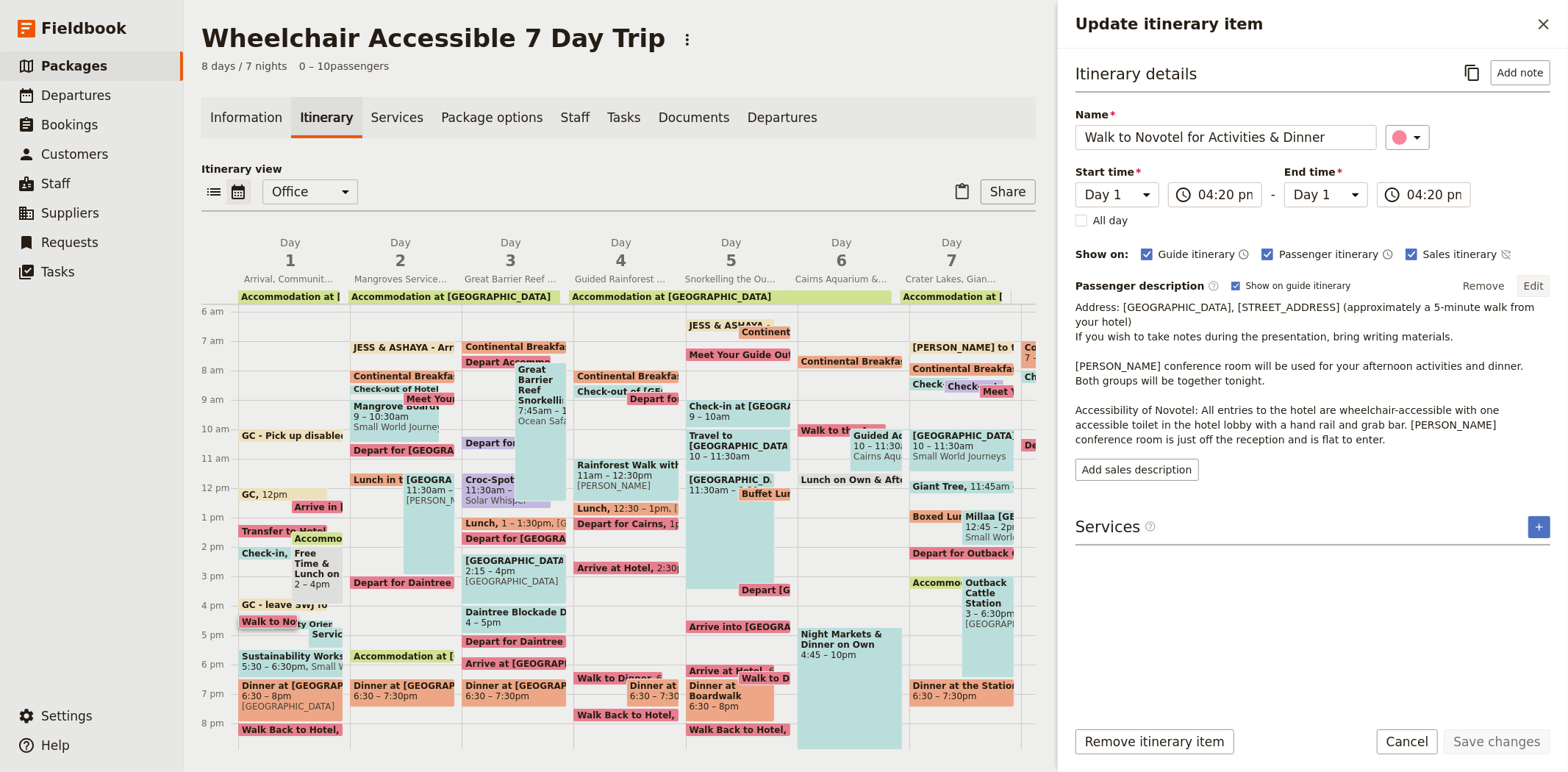
click at [1532, 285] on button "Edit" at bounding box center [1534, 286] width 33 height 22
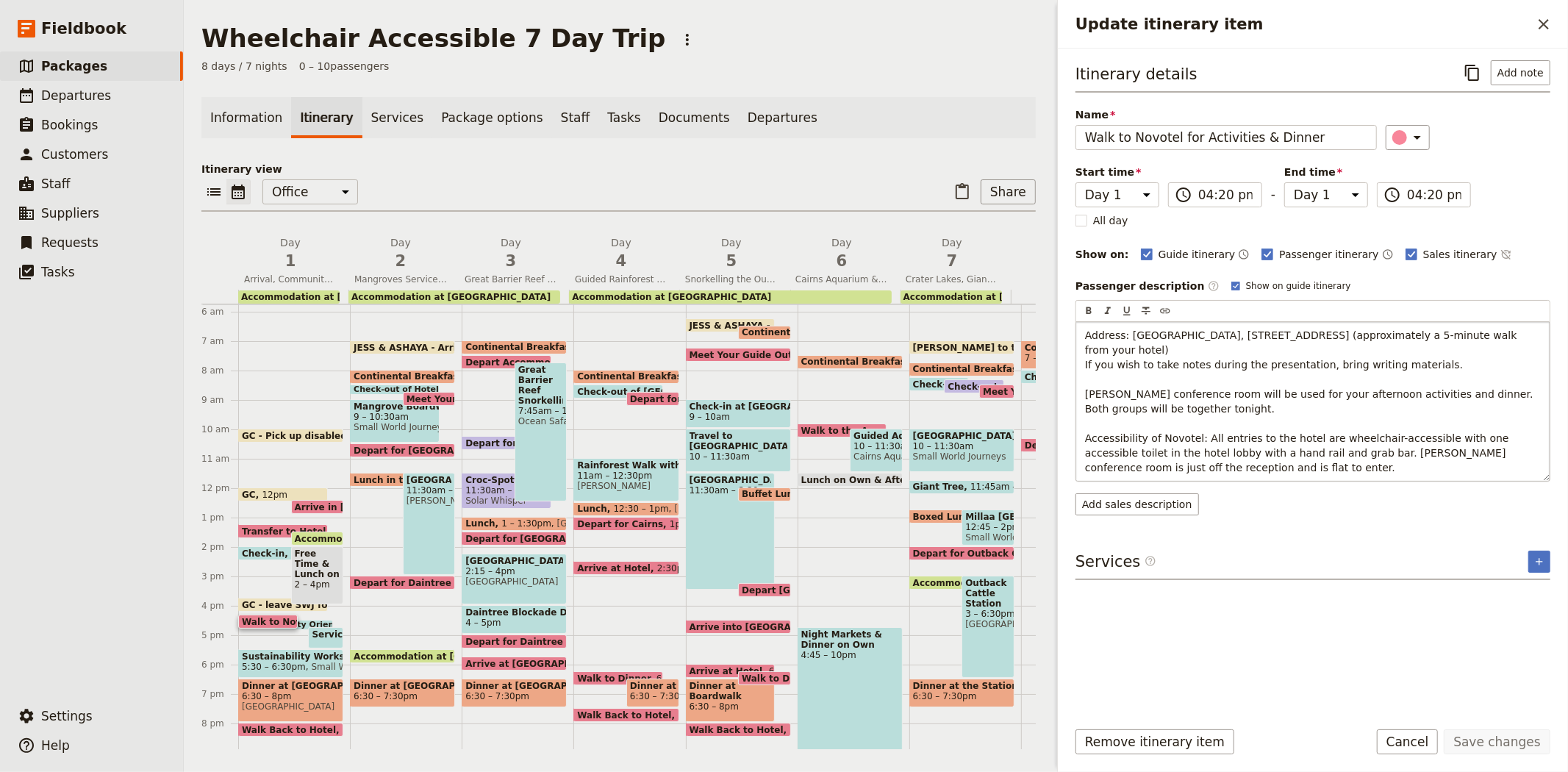
click at [1103, 392] on span "Address: Novotel Cairns Oasis Resort, 122 Lake St, Cairns City QLD 4870 (approx…" at bounding box center [1310, 401] width 451 height 144
click at [1096, 395] on span "Address: Novotel Cairns Oasis Resort, 122 Lake St, Cairns City QLD 4870 (approx…" at bounding box center [1311, 401] width 453 height 144
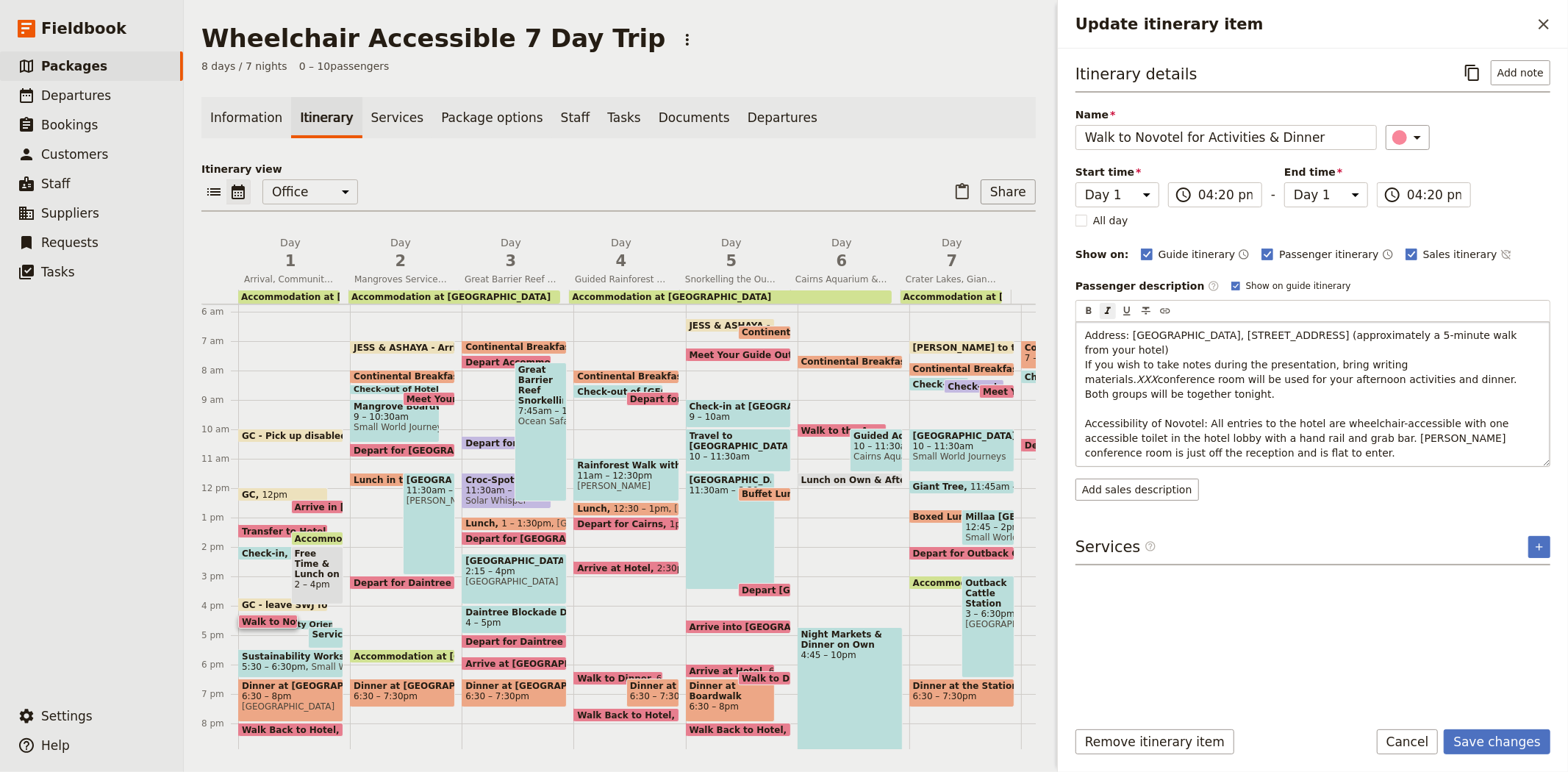
click at [1188, 404] on p "Address: Novotel Cairns Oasis Resort, 122 Lake St, Cairns City QLD 4870 (approx…" at bounding box center [1312, 393] width 456 height 132
click at [1137, 385] on em "XXX" at bounding box center [1148, 379] width 22 height 12
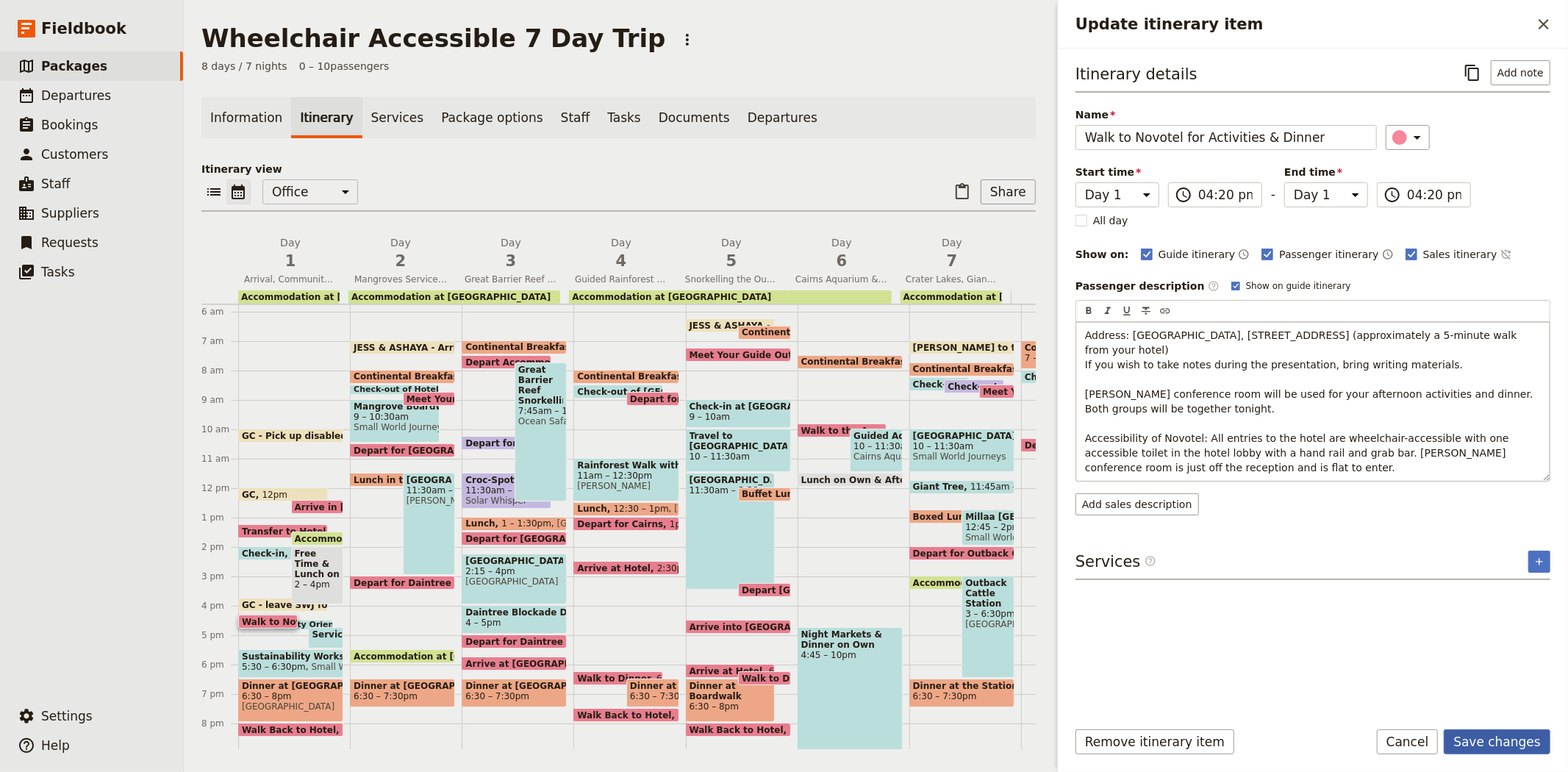
click at [1490, 739] on button "Save changes" at bounding box center [1498, 742] width 107 height 25
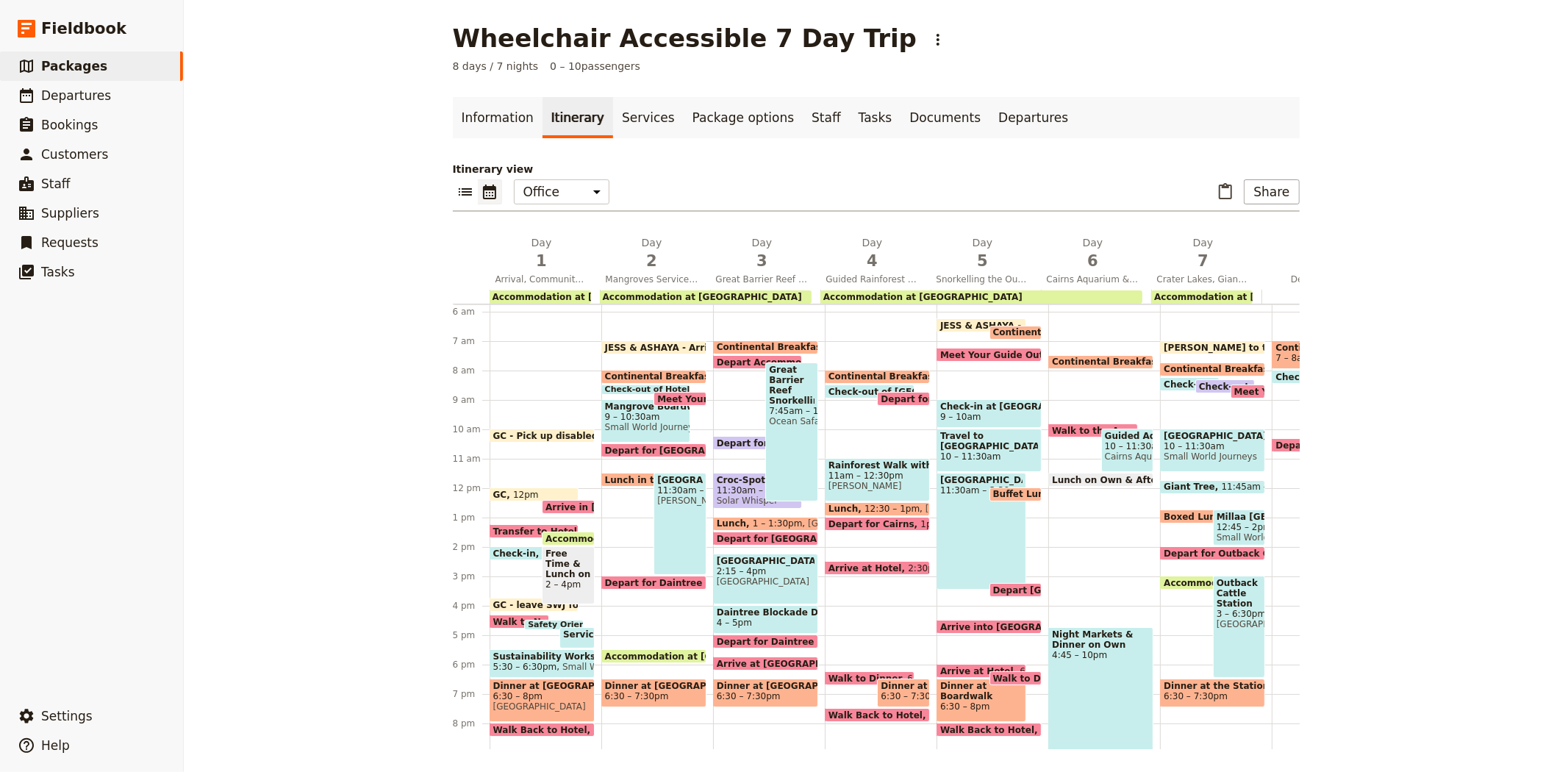
click at [533, 623] on span at bounding box center [554, 626] width 58 height 6
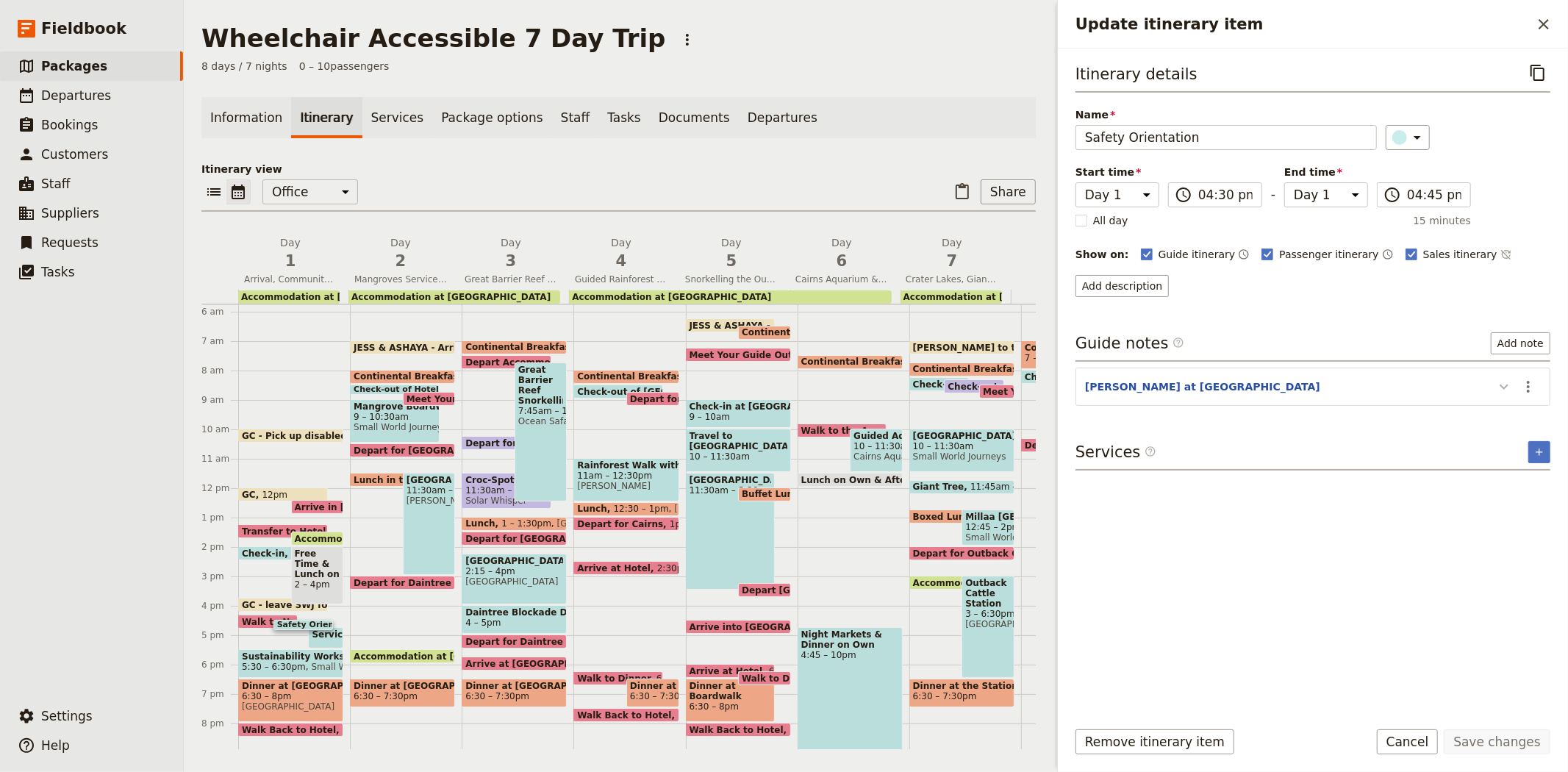
click at [1503, 381] on icon "Update itinerary item" at bounding box center [1504, 386] width 18 height 18
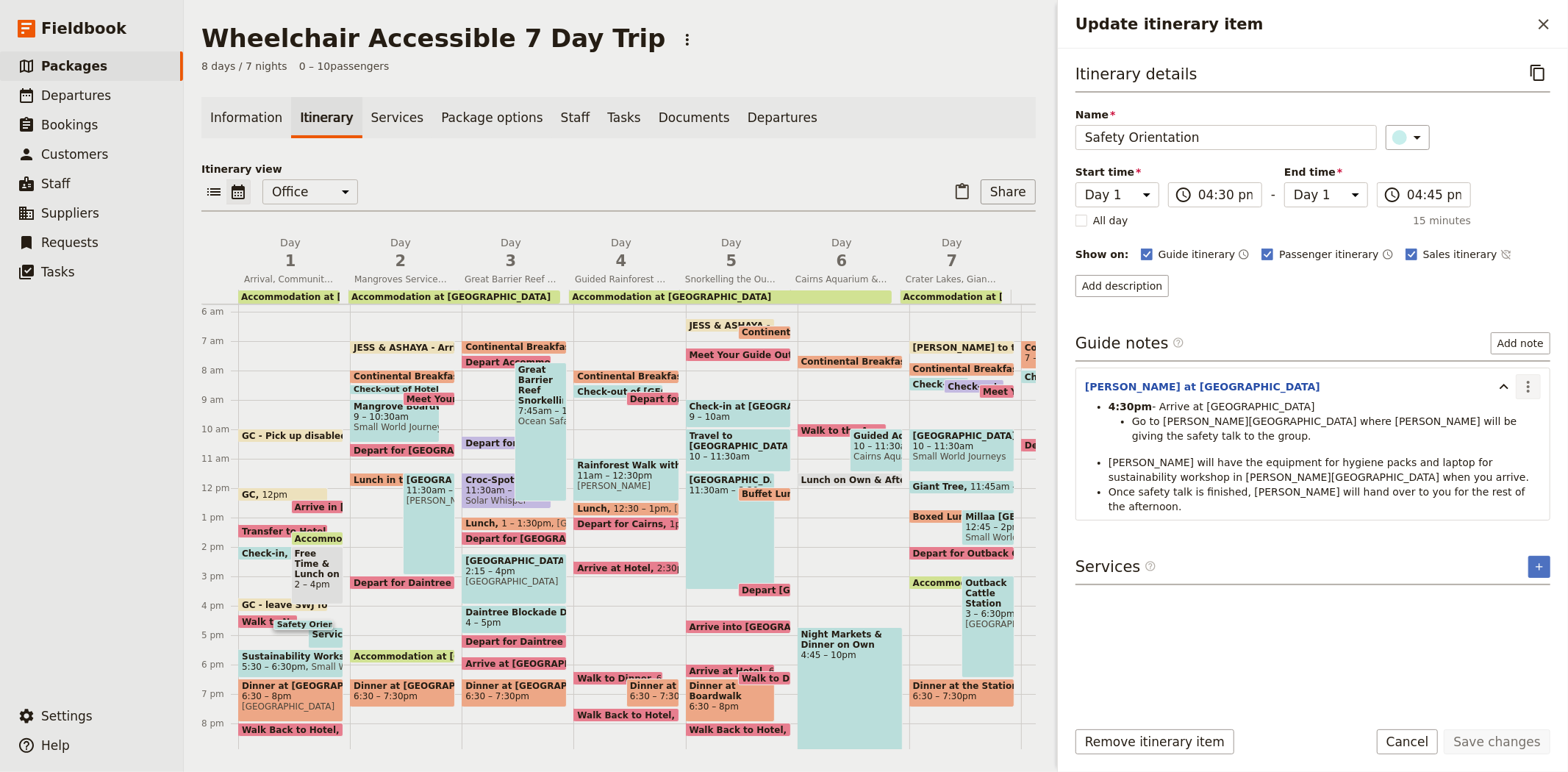
click at [1526, 393] on icon "Actions" at bounding box center [1528, 386] width 18 height 18
click at [1501, 420] on span "Edit note" at bounding box center [1486, 419] width 46 height 15
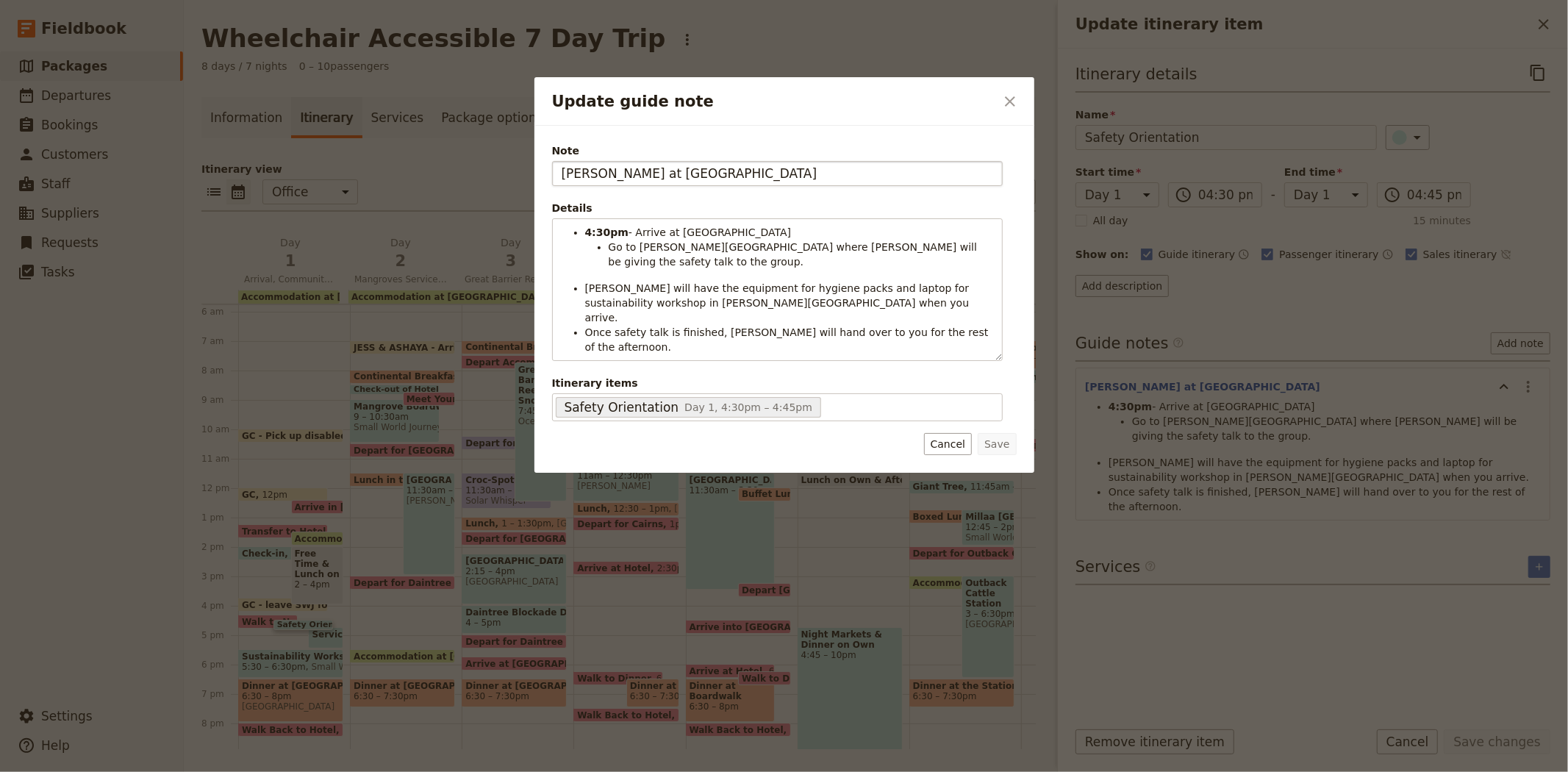
click at [581, 179] on input "STEVEN - Arrive at Novotel" at bounding box center [777, 173] width 451 height 25
type input "PRESENTER- Arrive at Novotel"
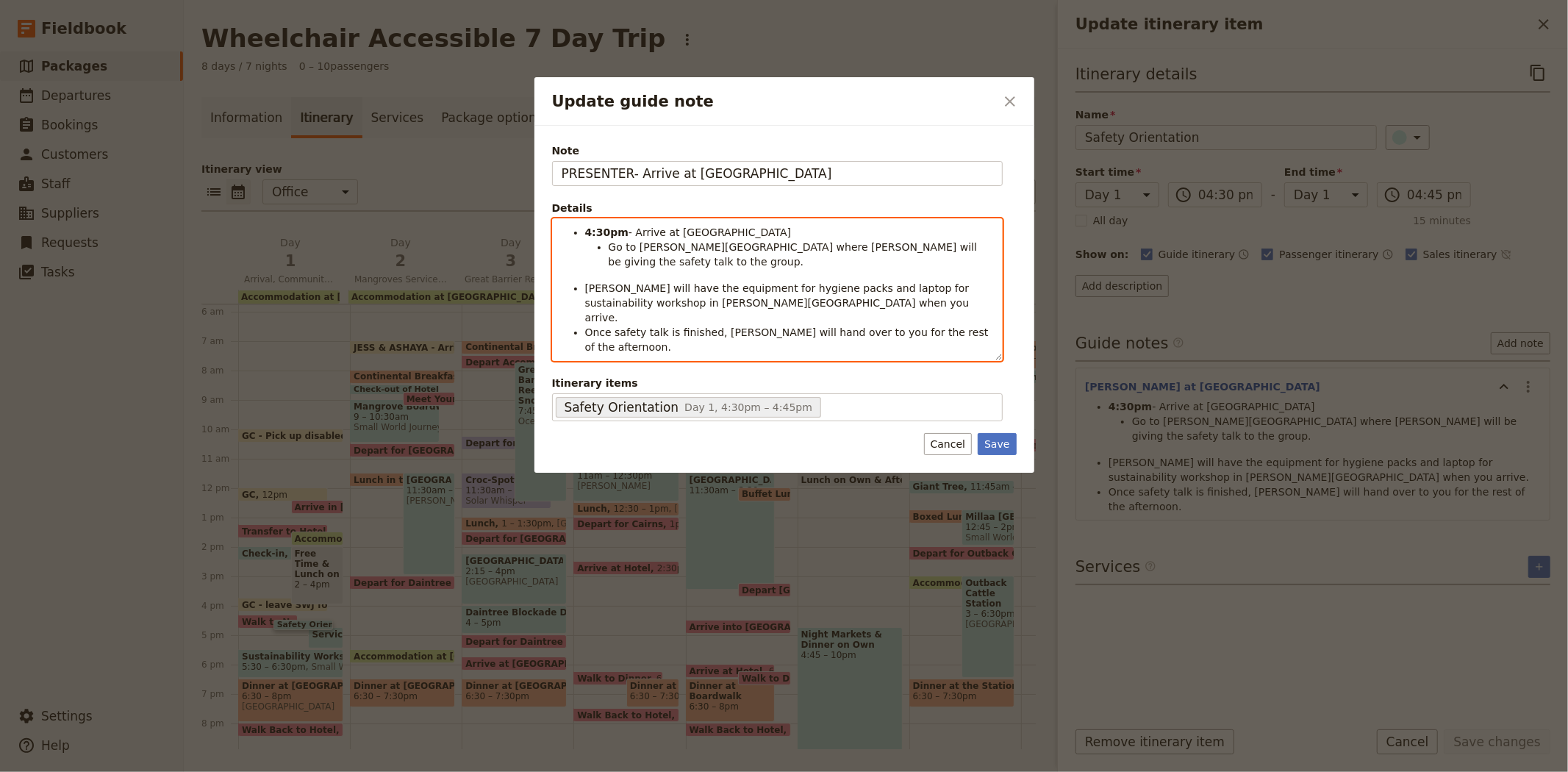
click at [746, 248] on span "Go to McKenzie room where Liz will be giving the safety talk to the group." at bounding box center [794, 254] width 372 height 26
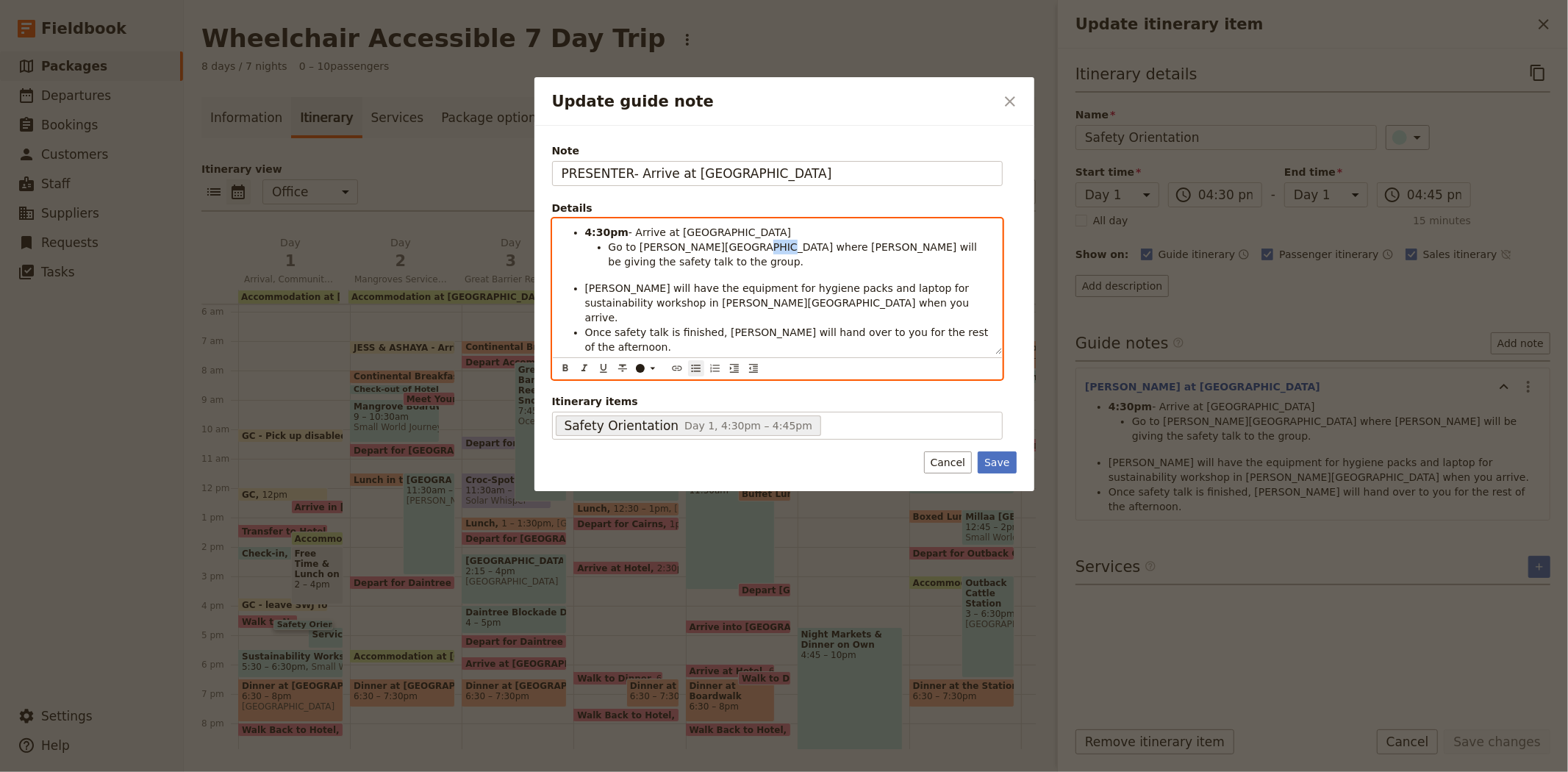
click at [746, 248] on span "Go to McKenzie room where Liz will be giving the safety talk to the group." at bounding box center [794, 254] width 372 height 26
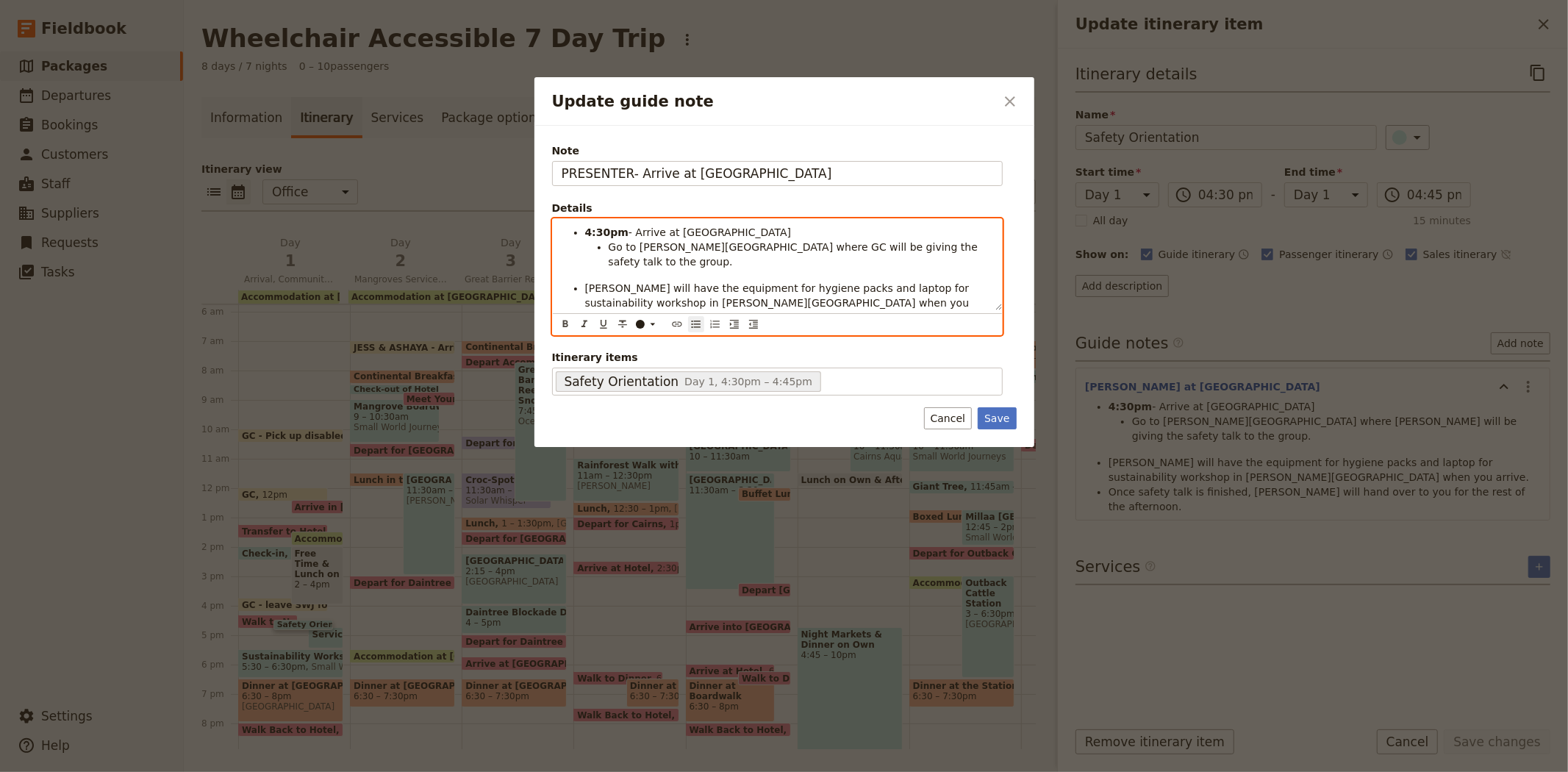
click at [587, 283] on span "Liz will have the equipment for hygiene packs and laptop for sustainability wor…" at bounding box center [779, 303] width 387 height 41
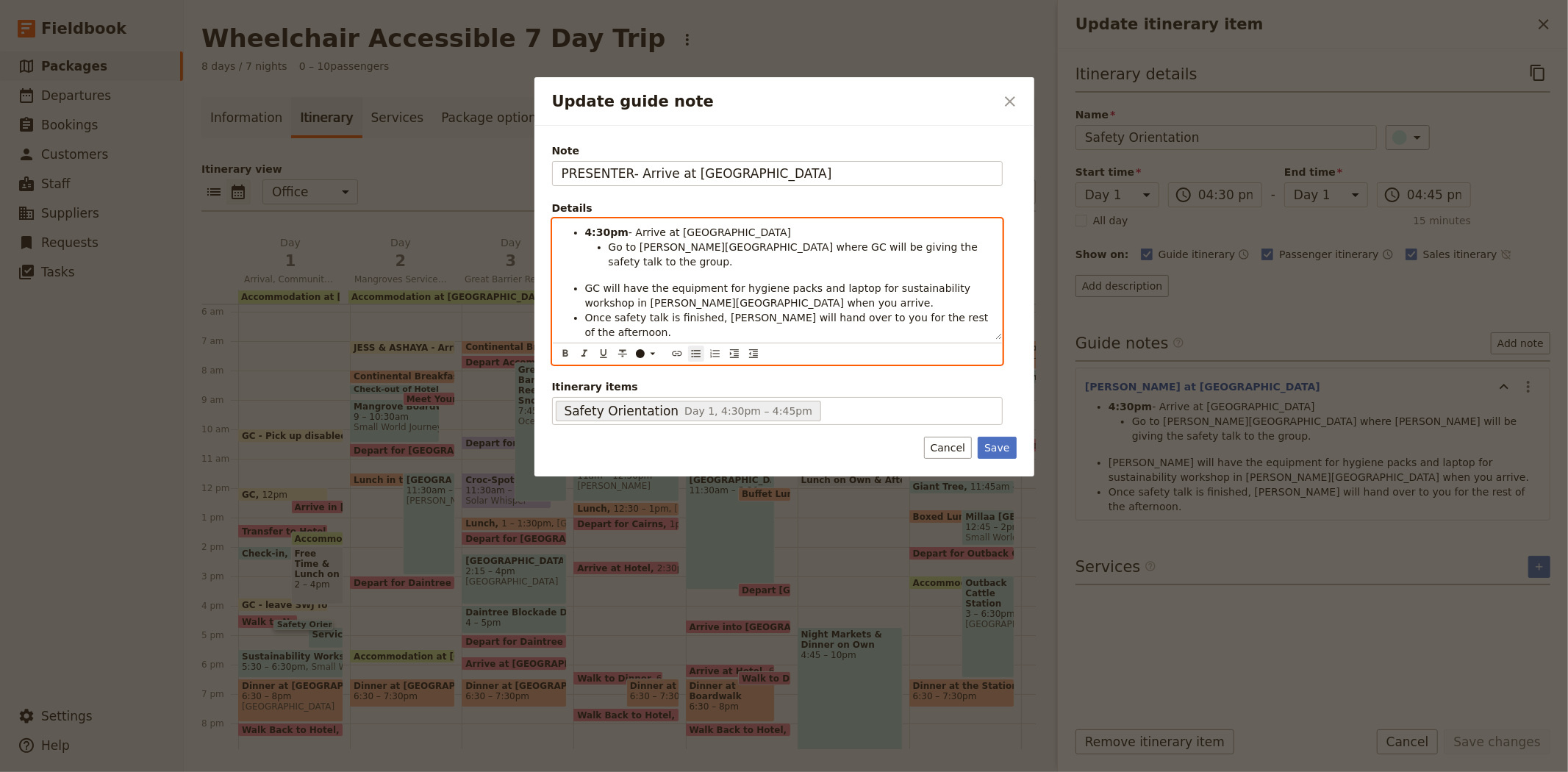
click at [715, 312] on span "Once safety talk is finished, Liz will hand over to you for the rest of the aft…" at bounding box center [788, 325] width 407 height 26
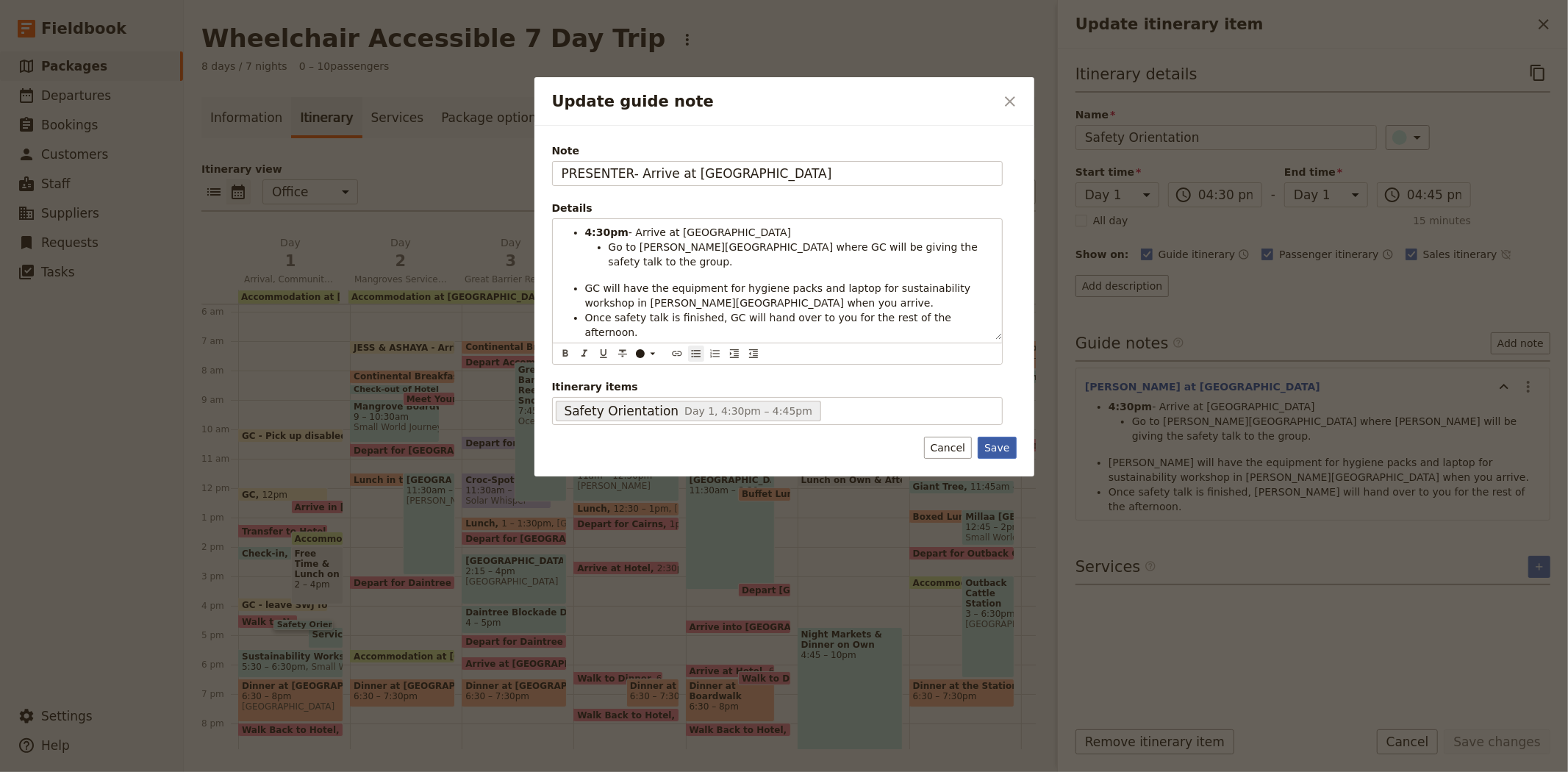
click at [997, 437] on button "Save" at bounding box center [997, 448] width 38 height 22
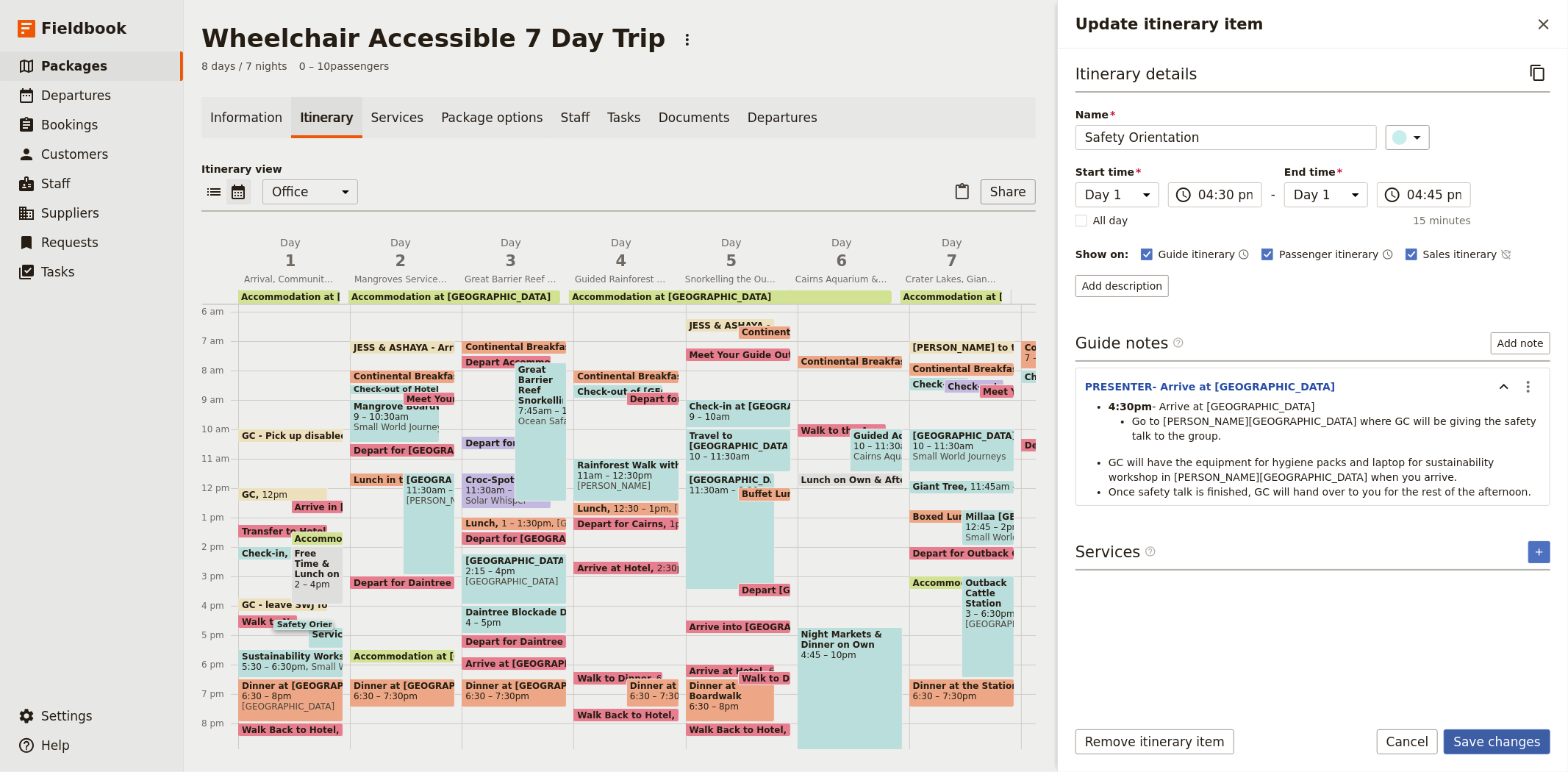
click at [1530, 733] on button "Save changes" at bounding box center [1498, 742] width 107 height 25
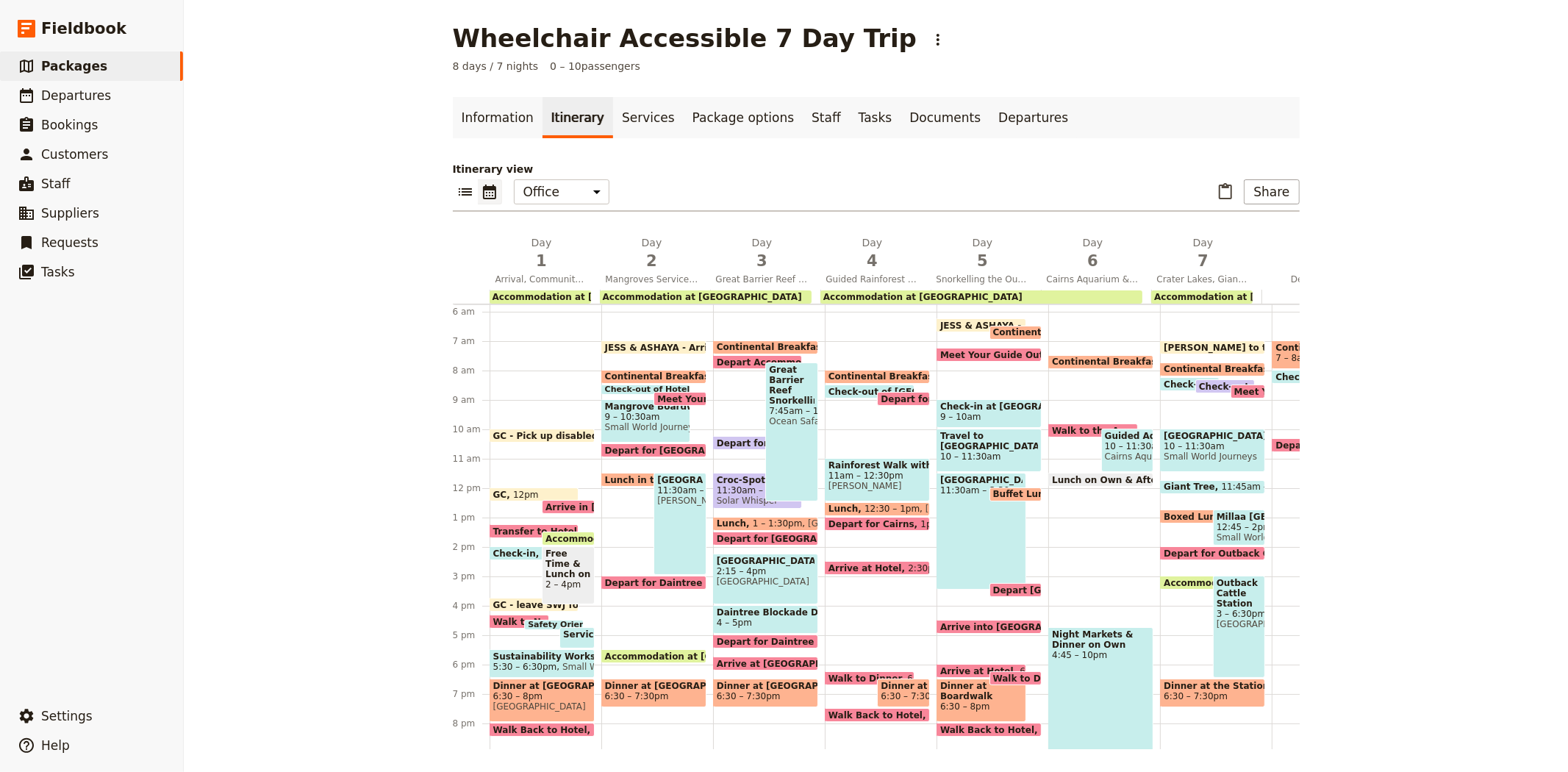
click at [563, 633] on span "Service Project for the Homeless" at bounding box center [647, 634] width 170 height 10
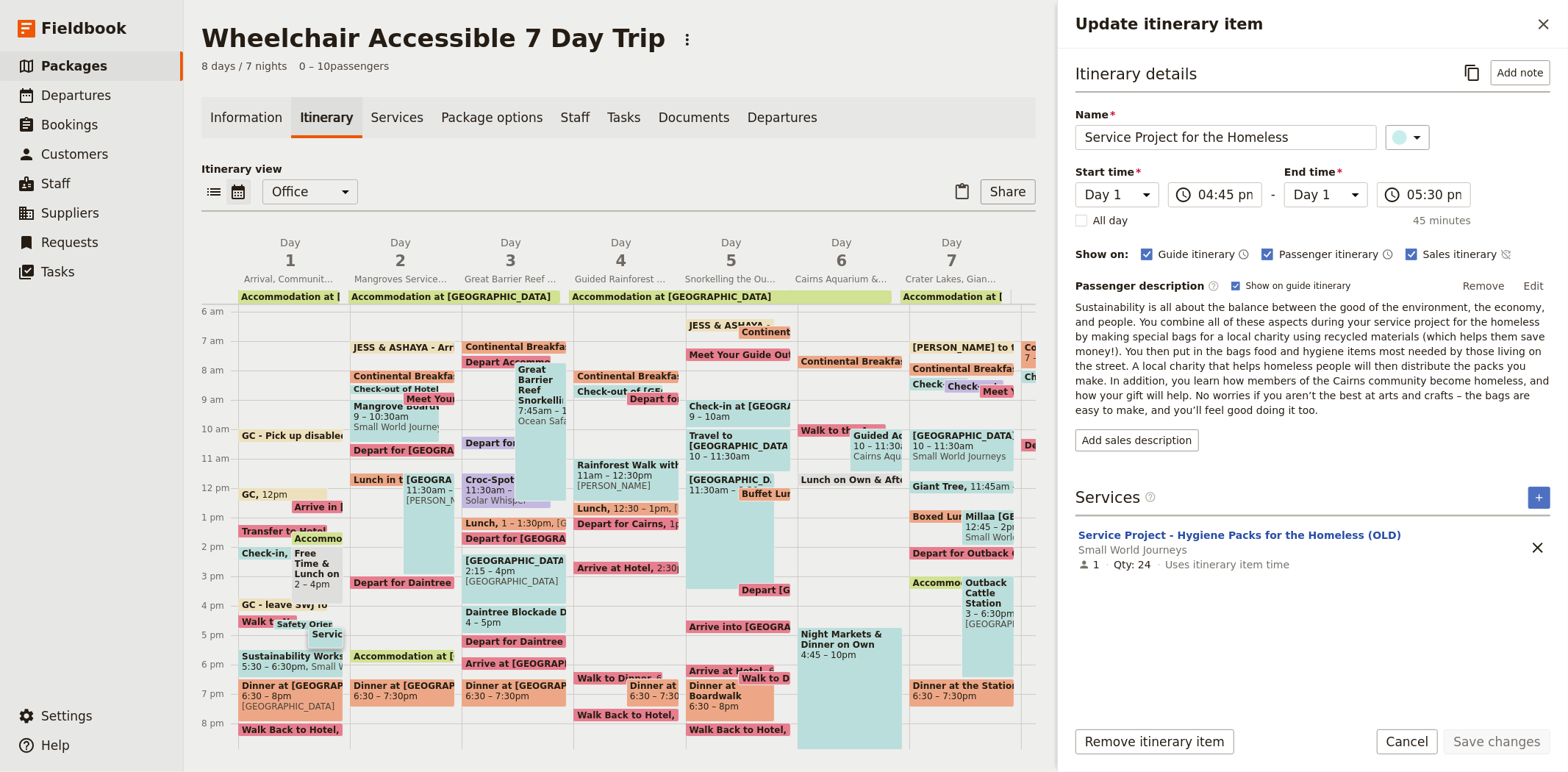
click at [261, 657] on span "Sustainability Workshop" at bounding box center [290, 656] width 98 height 10
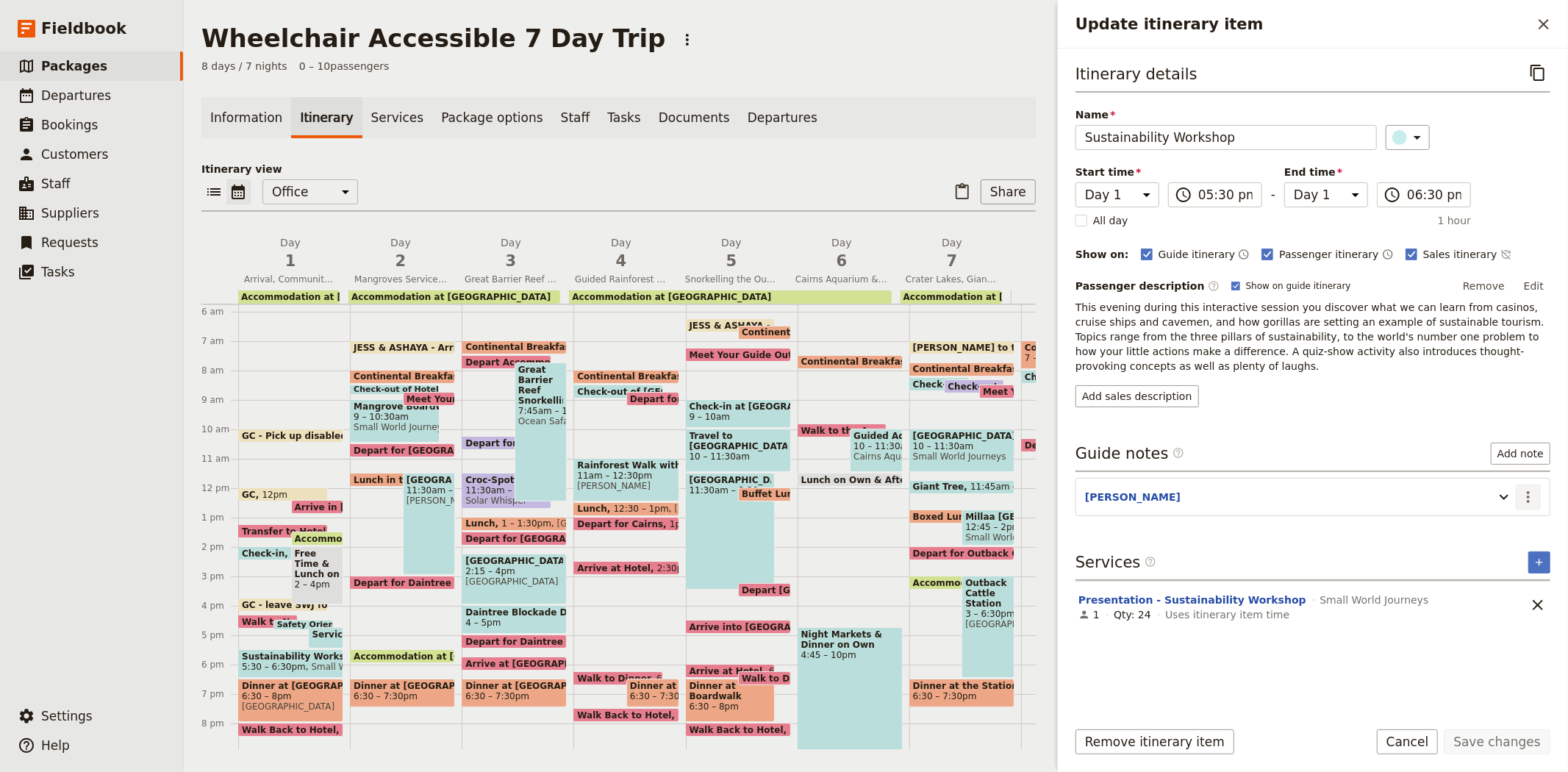
click at [1518, 487] on button "​" at bounding box center [1529, 497] width 25 height 25
click at [1512, 512] on span "Edit note" at bounding box center [1497, 514] width 68 height 15
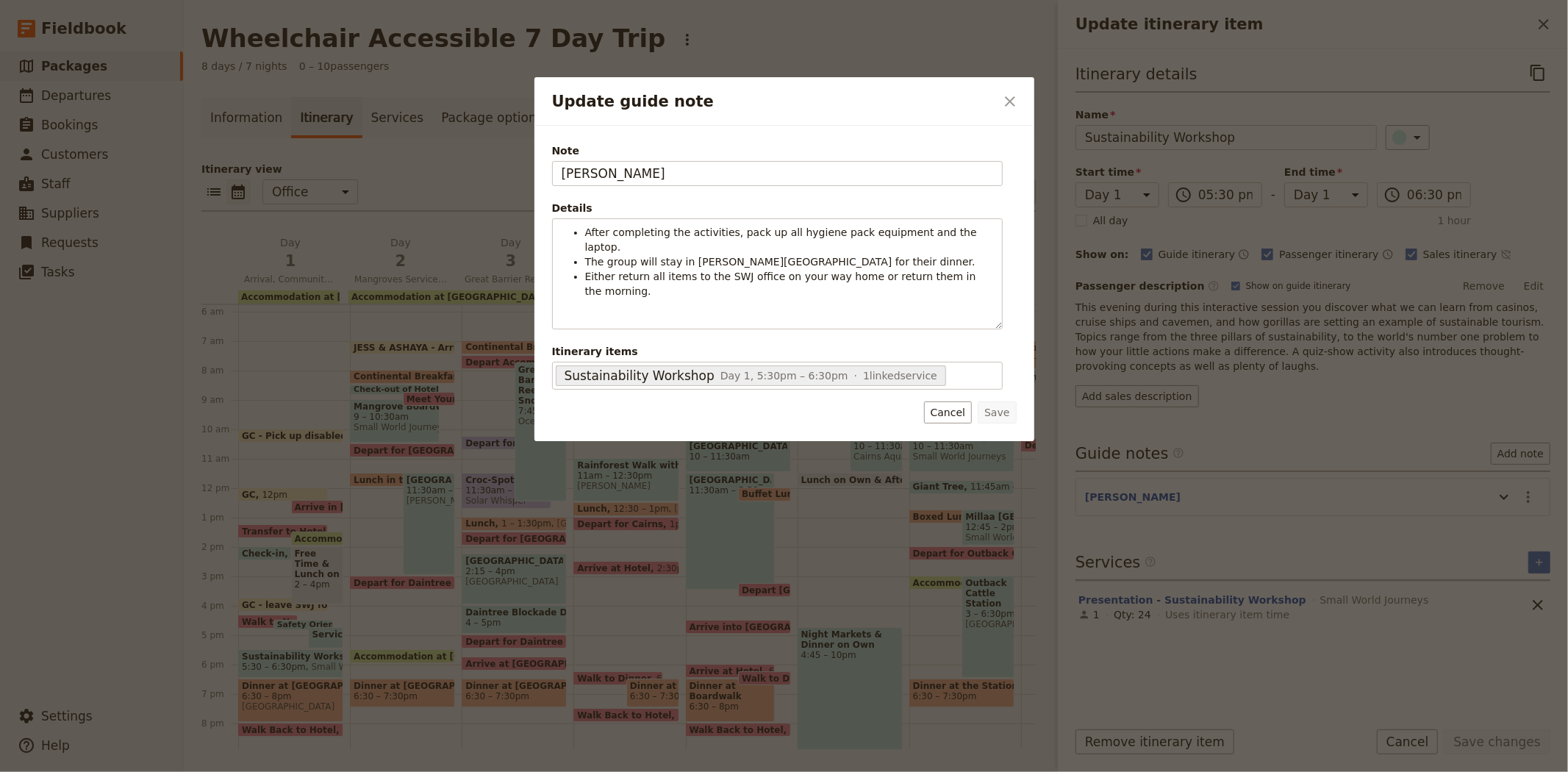
drag, startPoint x: 647, startPoint y: 167, endPoint x: 479, endPoint y: 177, distance: 168.3
click at [479, 771] on div "Update guide note ​ Note STEVEN Details After completing the activities, pack u…" at bounding box center [784, 772] width 1568 height 0
type input "PRESENTER"
click at [1001, 417] on button "Save" at bounding box center [997, 412] width 38 height 22
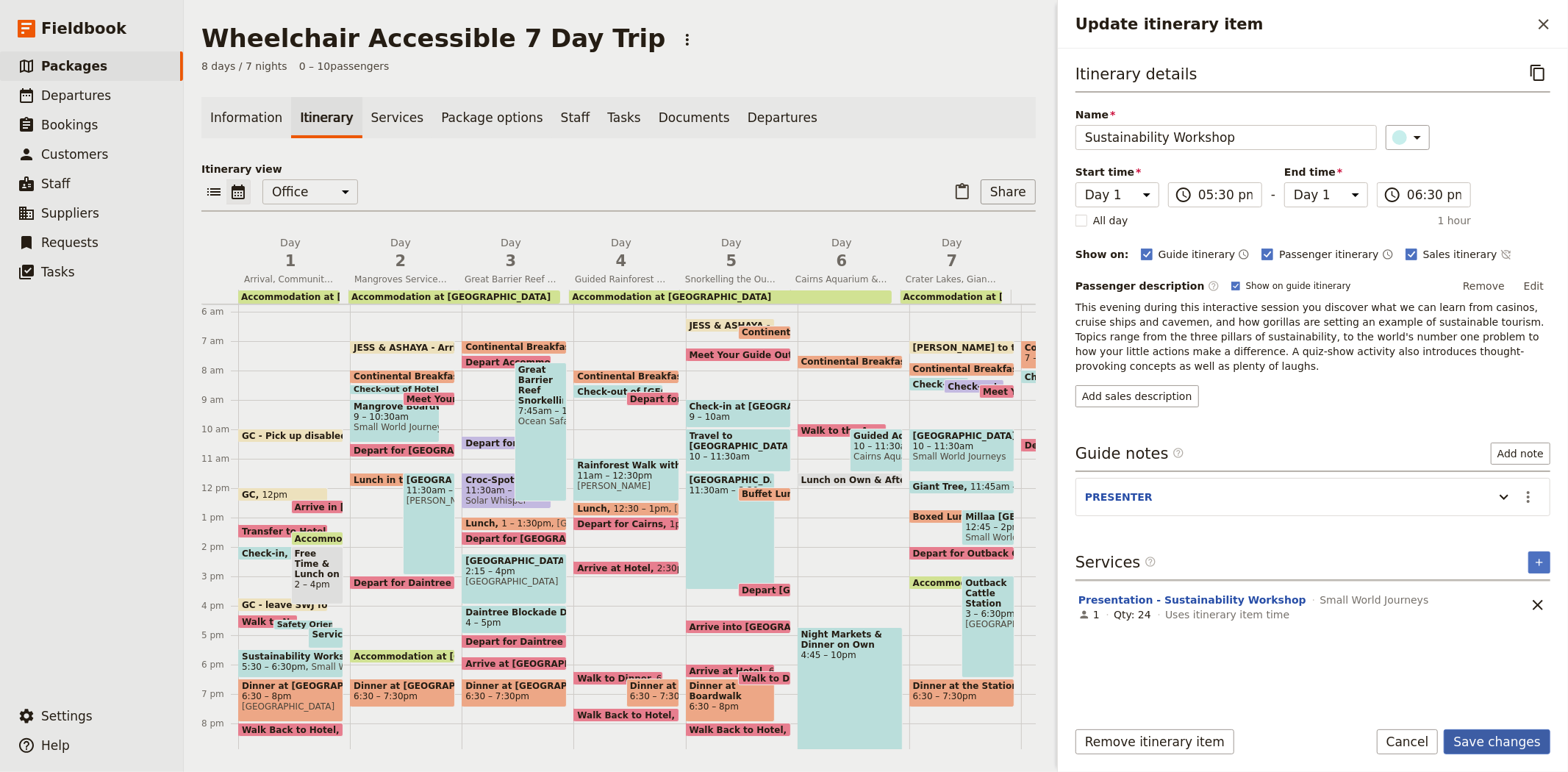
click at [1496, 736] on button "Save changes" at bounding box center [1498, 742] width 107 height 25
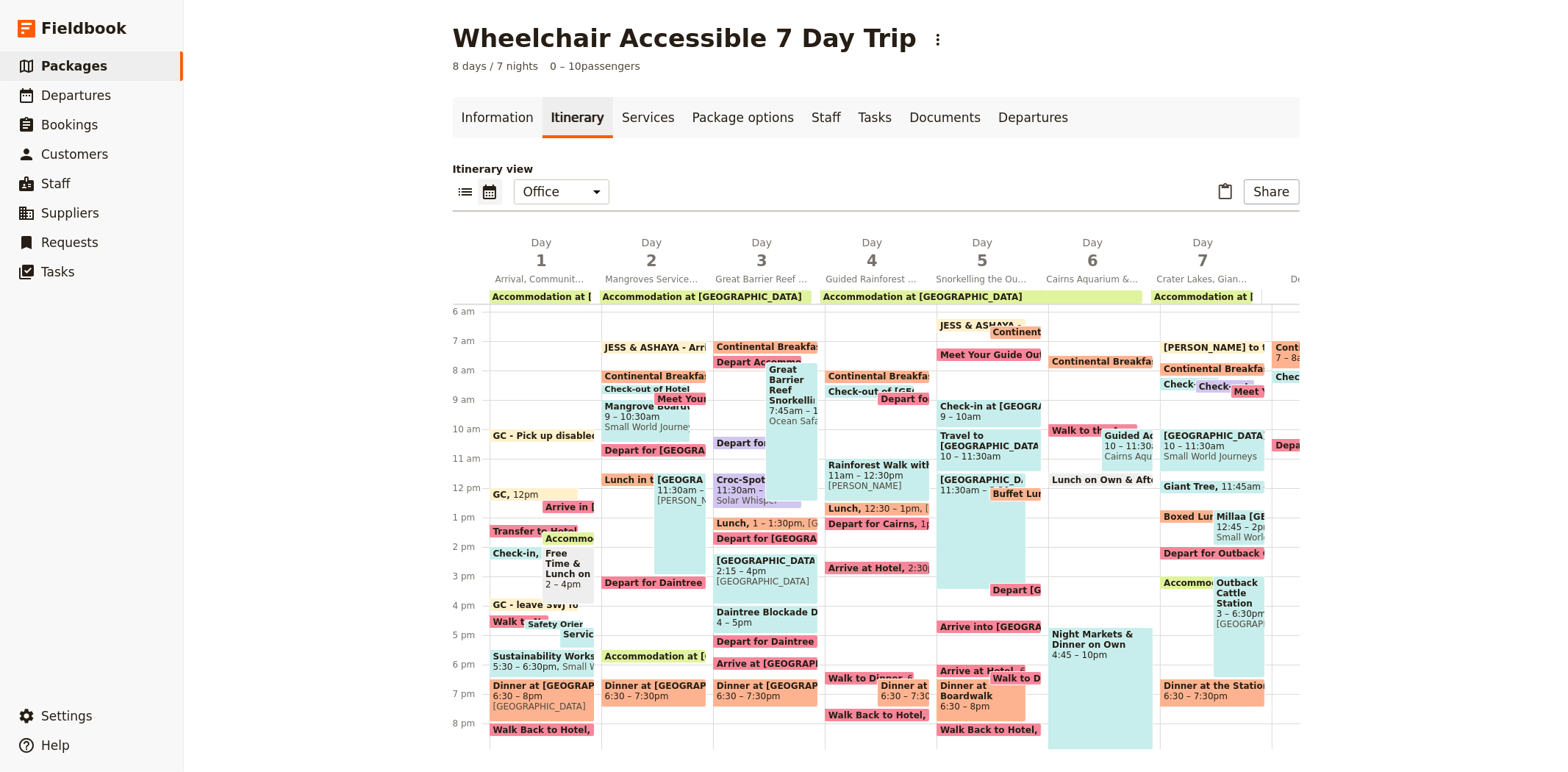
click at [558, 702] on span "[GEOGRAPHIC_DATA]" at bounding box center [542, 706] width 98 height 10
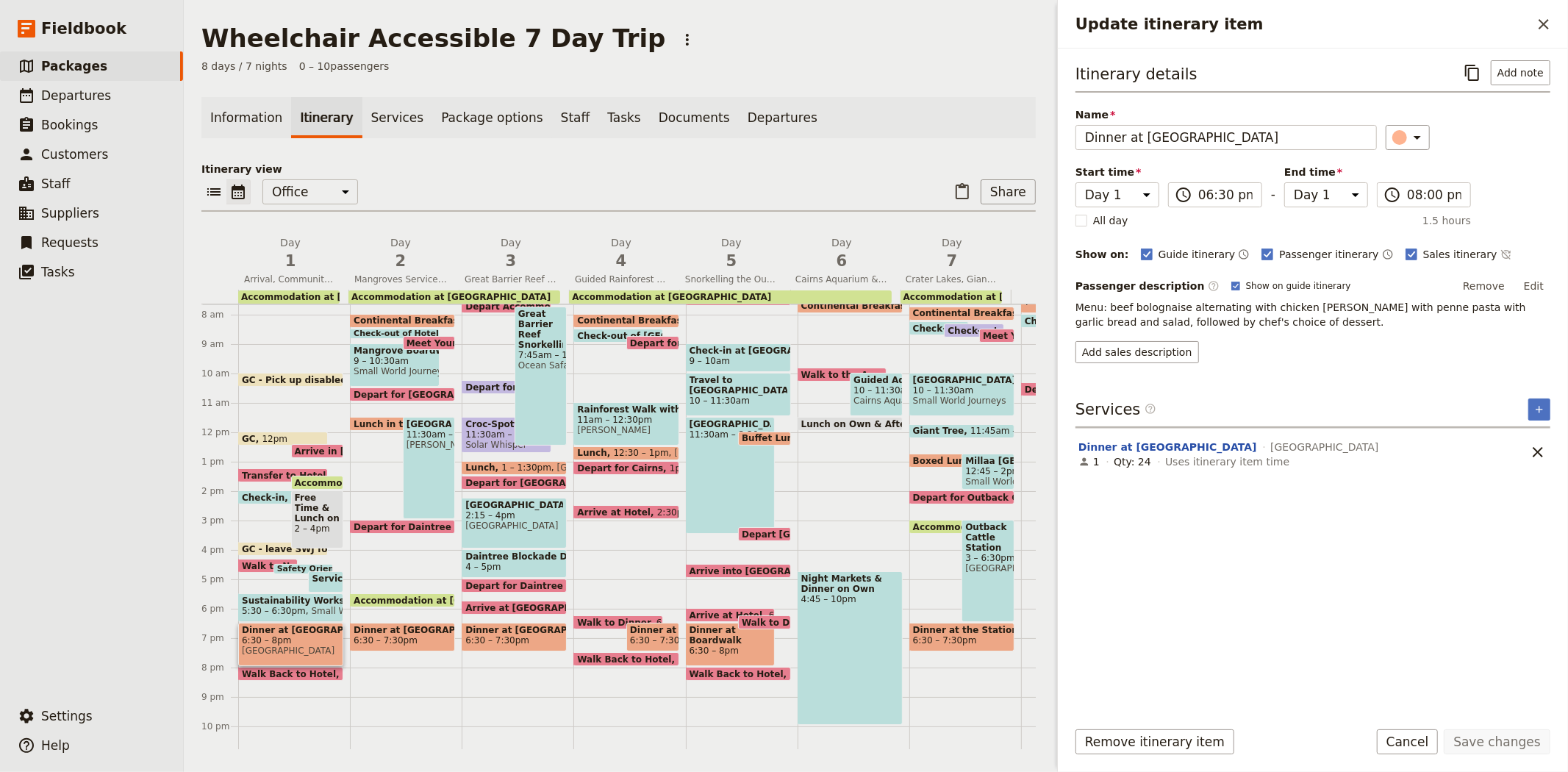
scroll to position [251, 0]
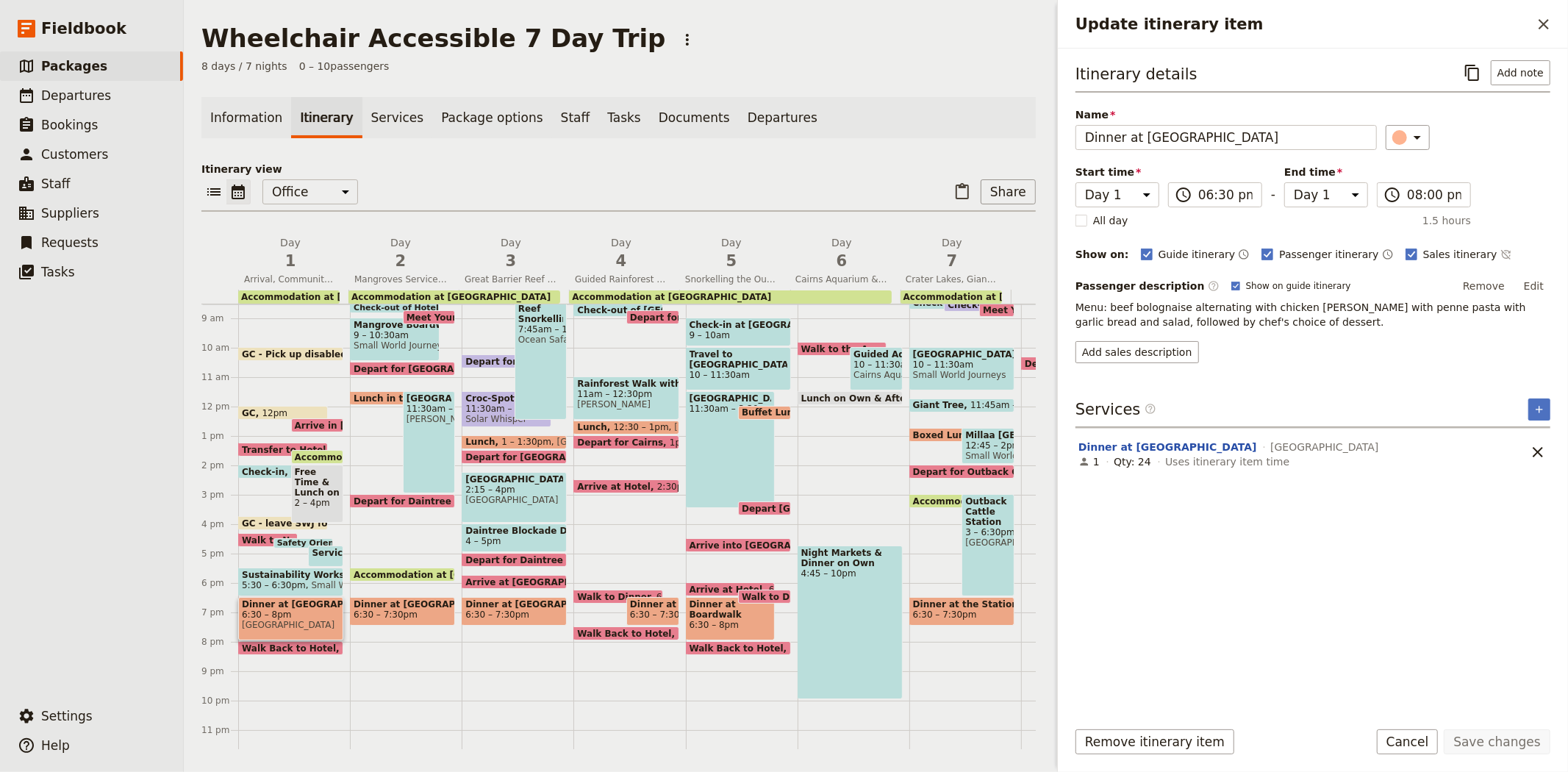
click at [295, 644] on span "Walk Back to Hotel" at bounding box center [292, 648] width 101 height 9
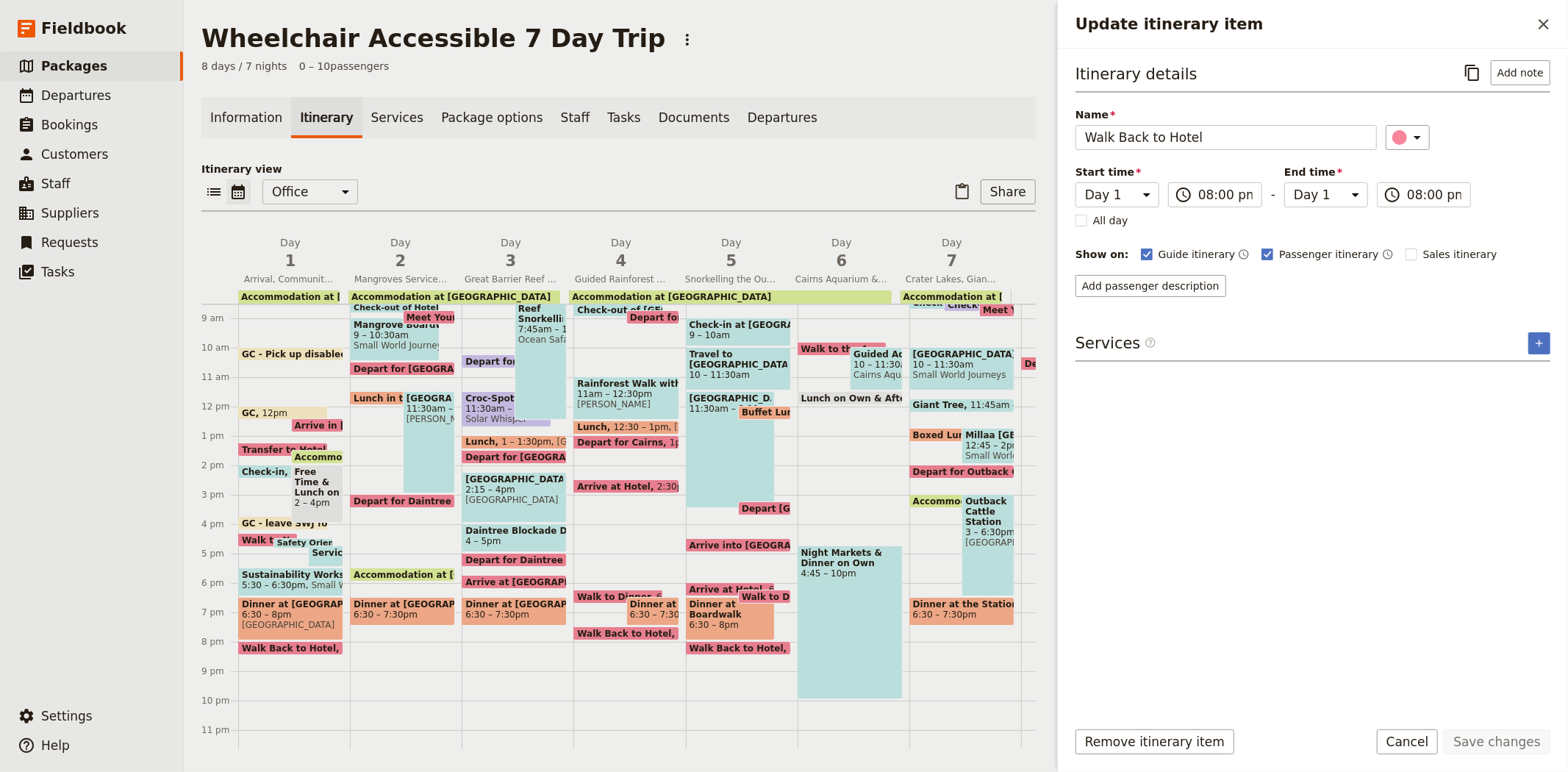
click at [301, 620] on span "[GEOGRAPHIC_DATA]" at bounding box center [290, 624] width 98 height 10
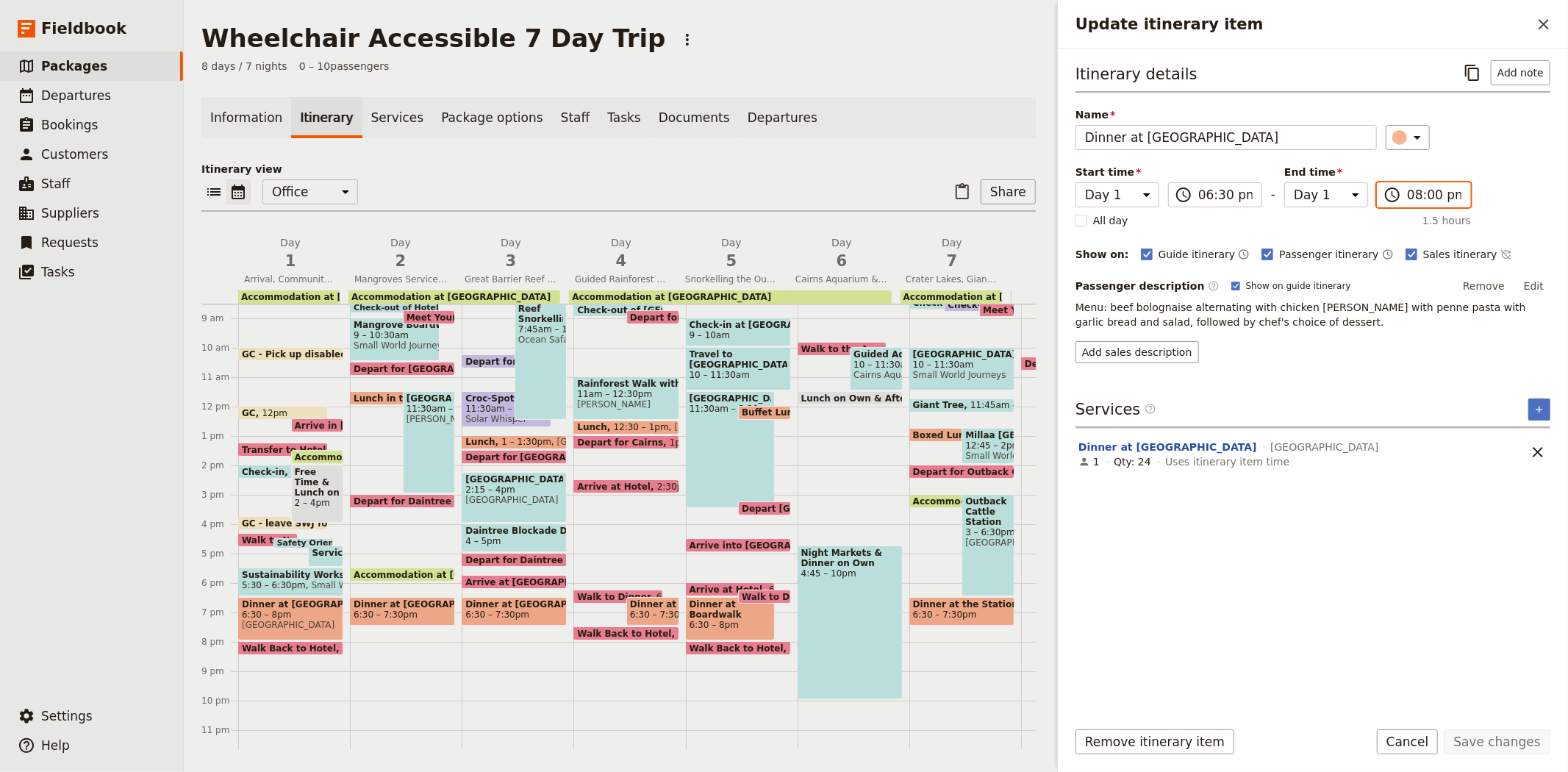
click at [1417, 189] on input "08:00 pm" at bounding box center [1434, 194] width 54 height 18
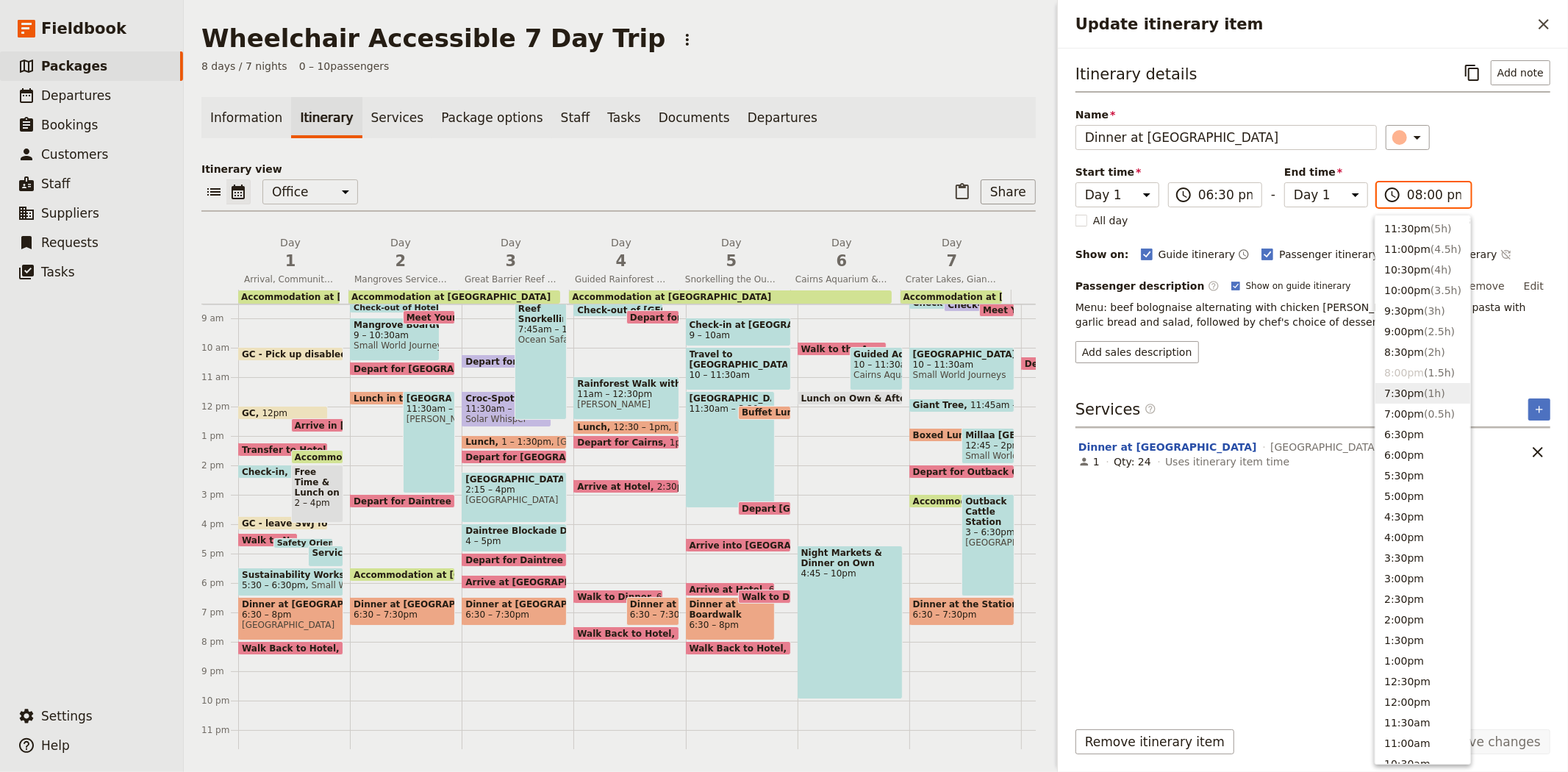
click at [1425, 397] on span "( 1h )" at bounding box center [1435, 393] width 22 height 12
type input "07:30 pm"
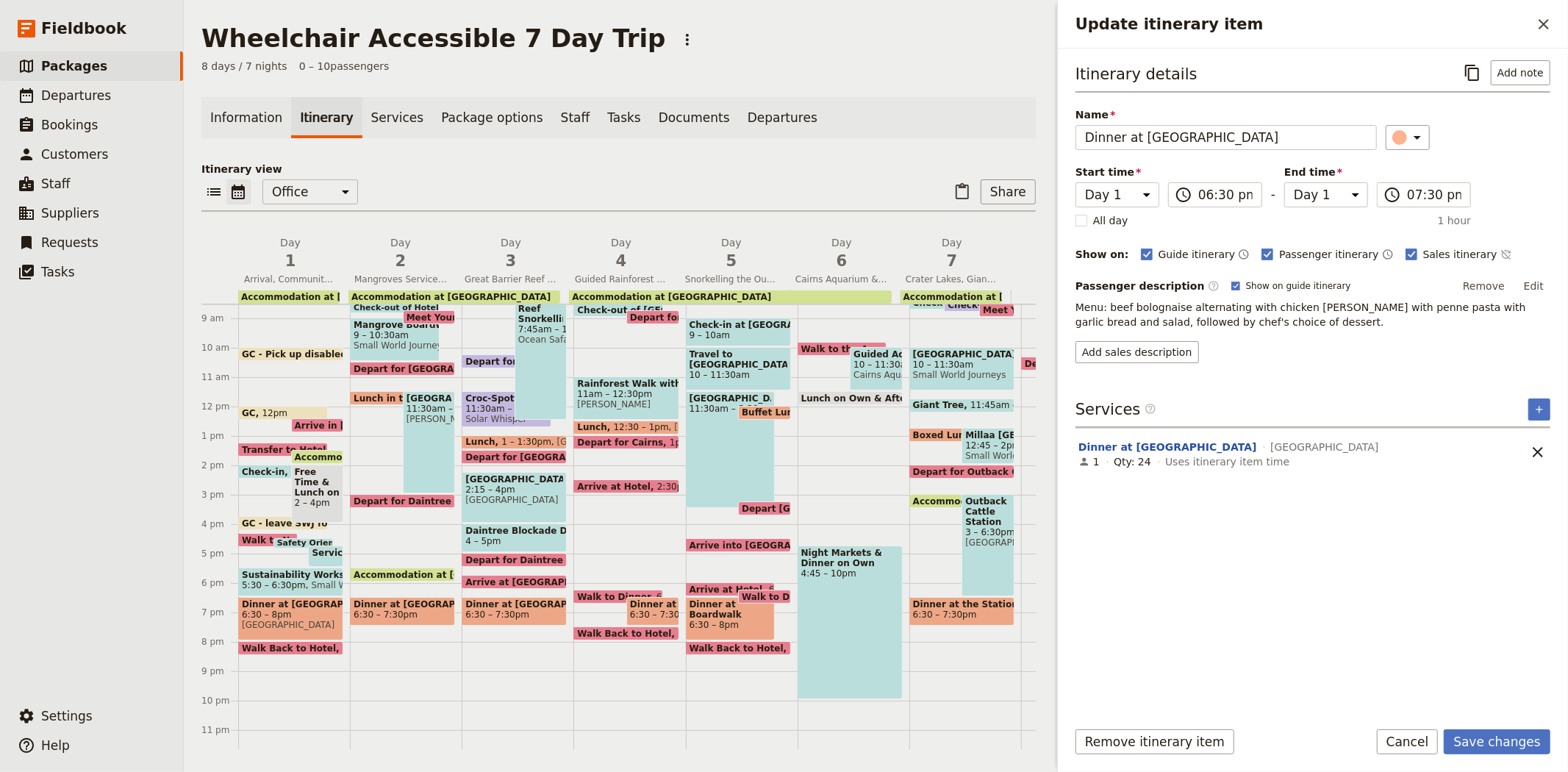
click at [1372, 561] on div "Itinerary details ​ Add note Name Dinner at Novotel ​ Start time Day 1 Day 2 Da…" at bounding box center [1312, 383] width 475 height 646
click at [1494, 745] on button "Save changes" at bounding box center [1498, 742] width 107 height 25
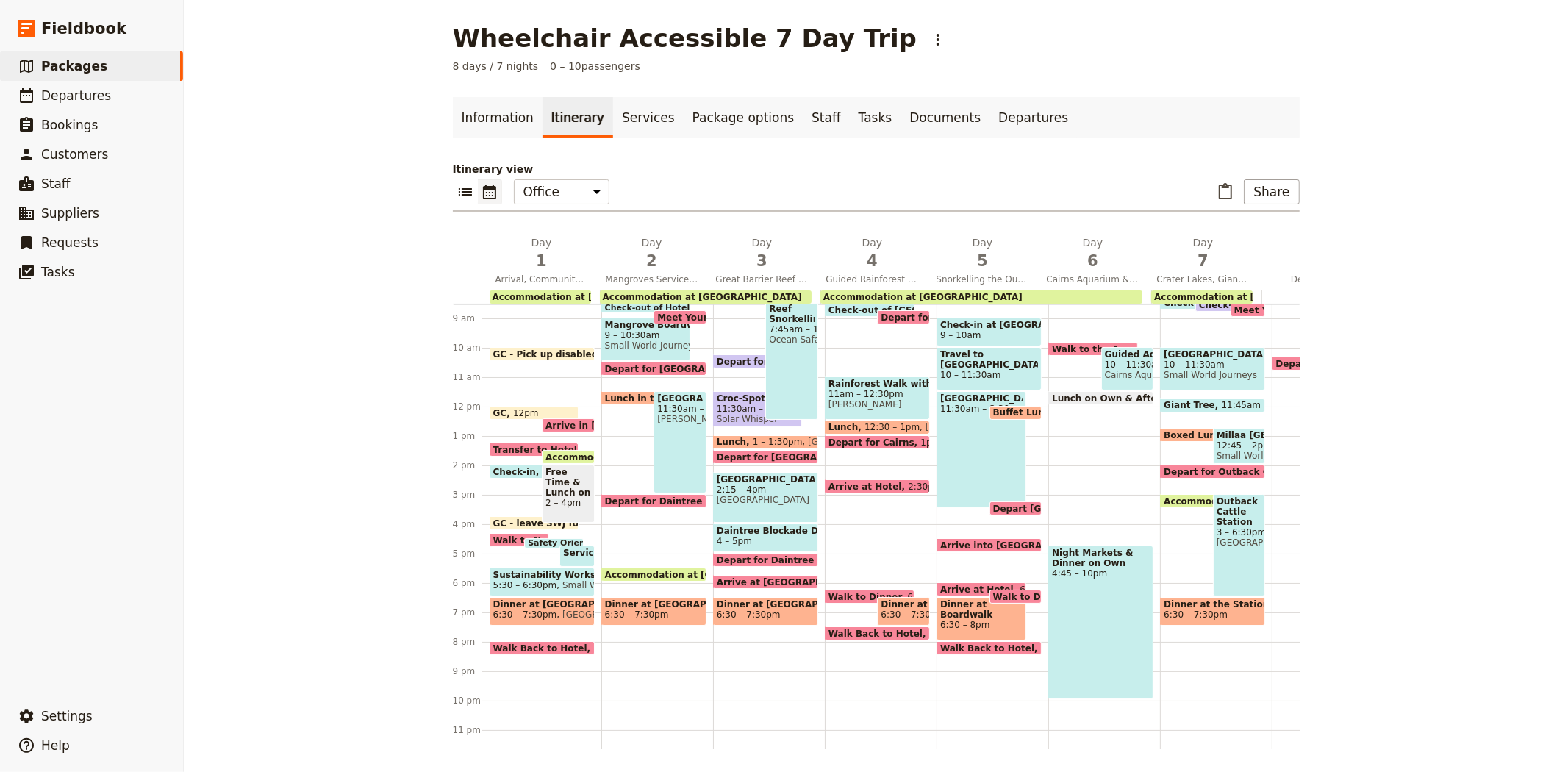
click at [557, 609] on span "[GEOGRAPHIC_DATA]" at bounding box center [606, 614] width 98 height 10
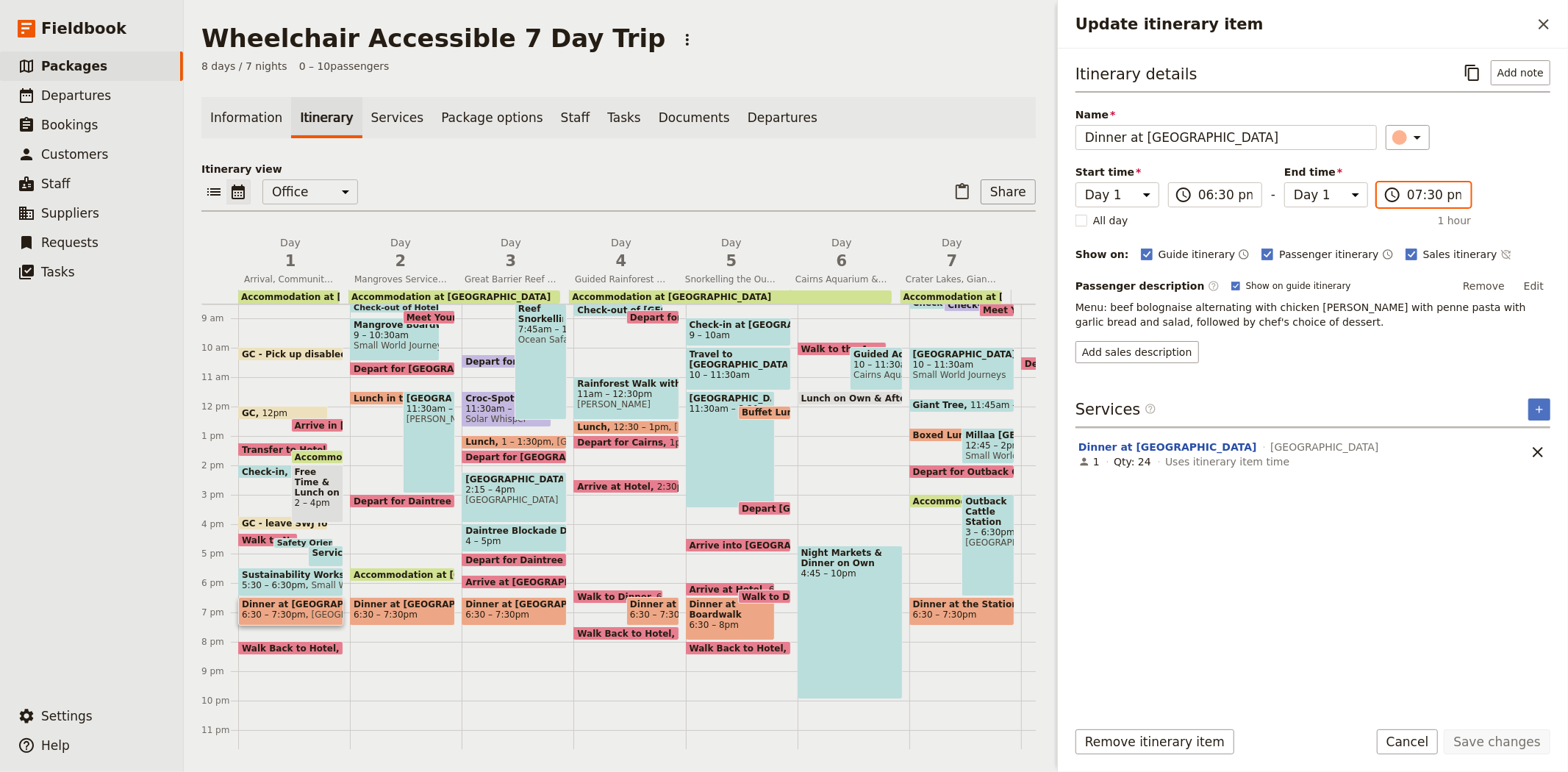
click at [1416, 190] on input "07:30 pm" at bounding box center [1434, 194] width 54 height 18
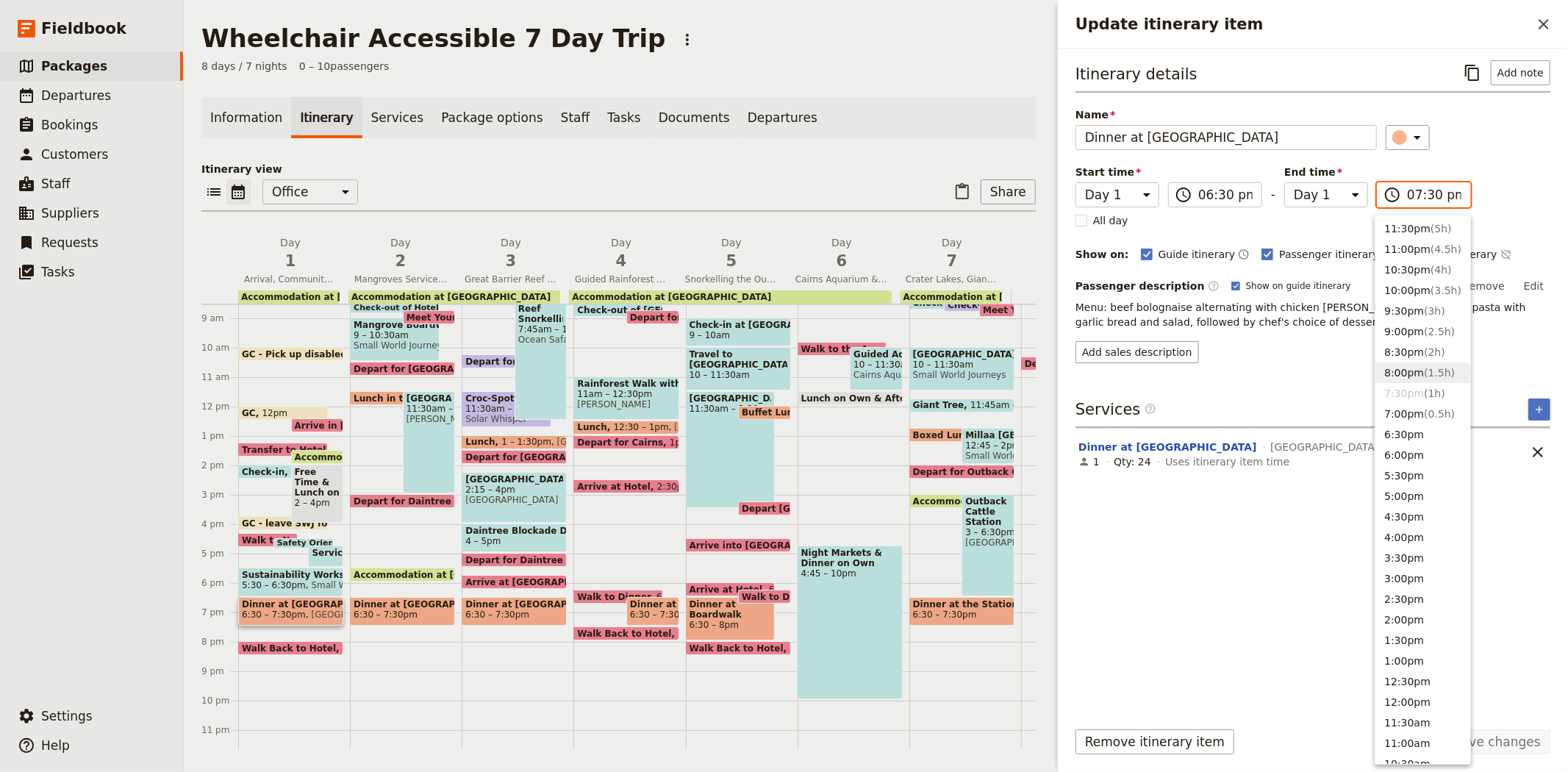
click at [1424, 376] on span "( 1.5h )" at bounding box center [1439, 372] width 31 height 12
type input "08:00 pm"
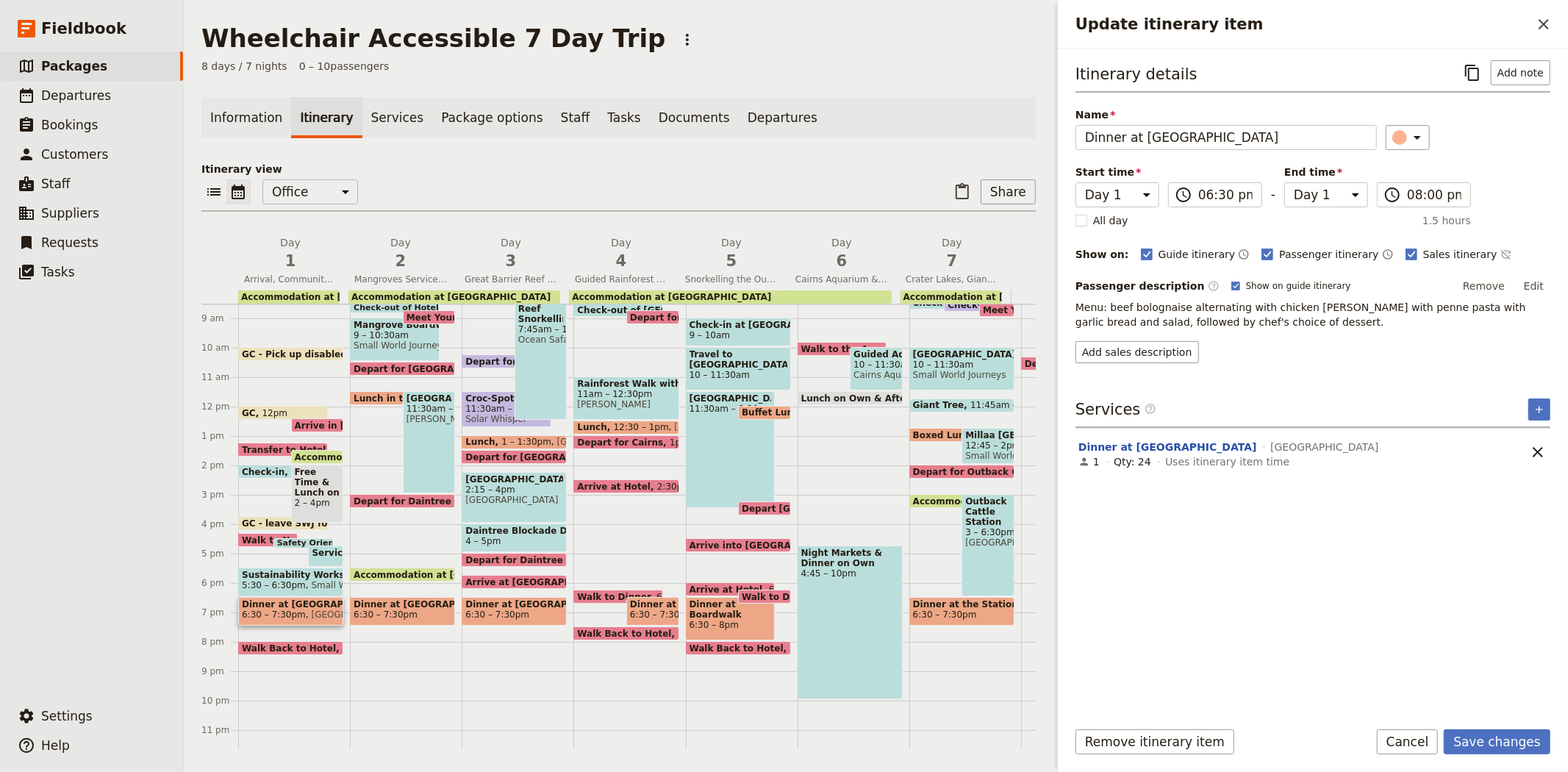
click at [1458, 561] on div "Itinerary details ​ Add note Name Dinner at Novotel ​ Start time Day 1 Day 2 Da…" at bounding box center [1312, 383] width 475 height 646
click at [1507, 753] on button "Save changes" at bounding box center [1498, 742] width 107 height 25
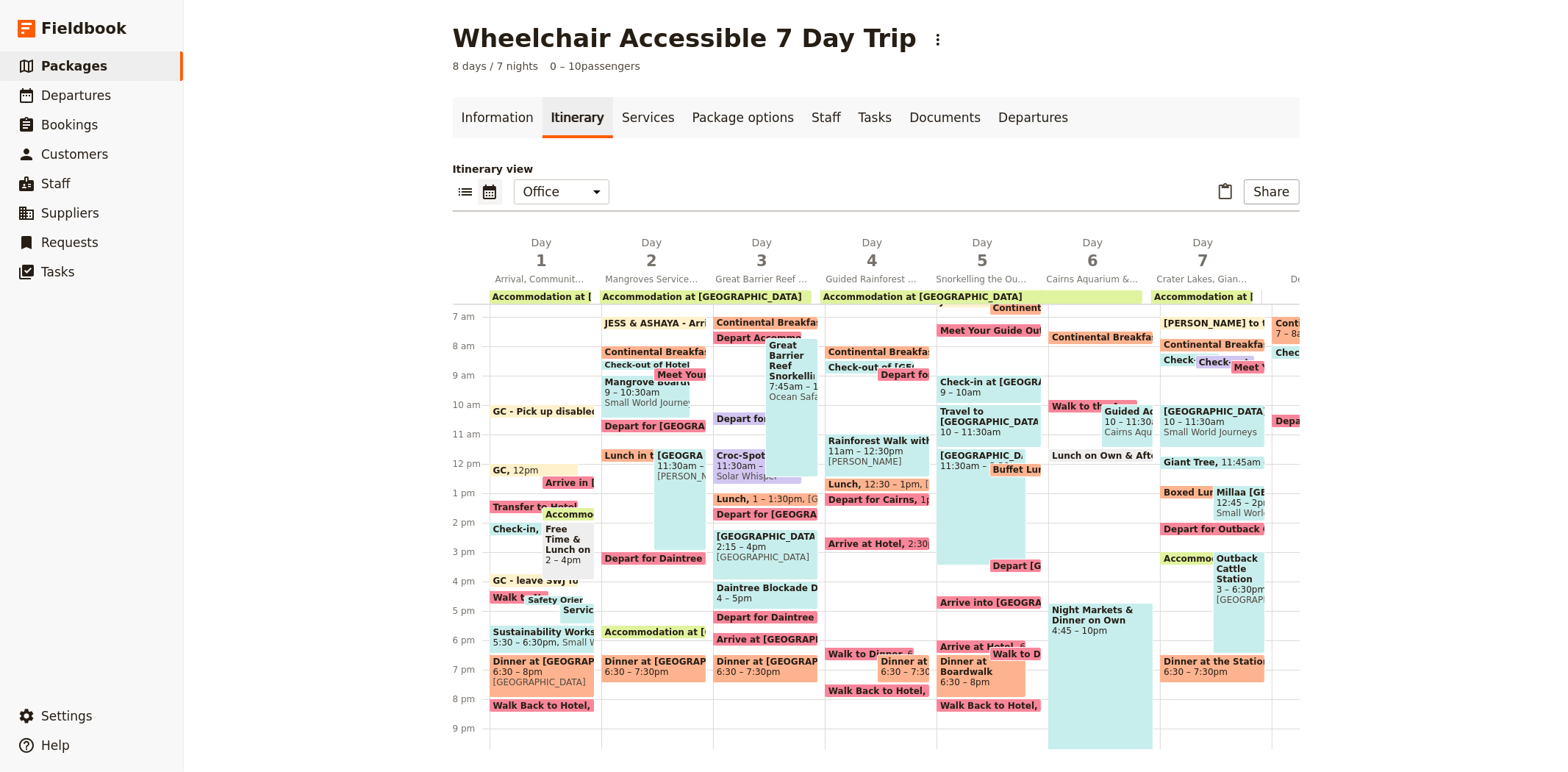
scroll to position [169, 0]
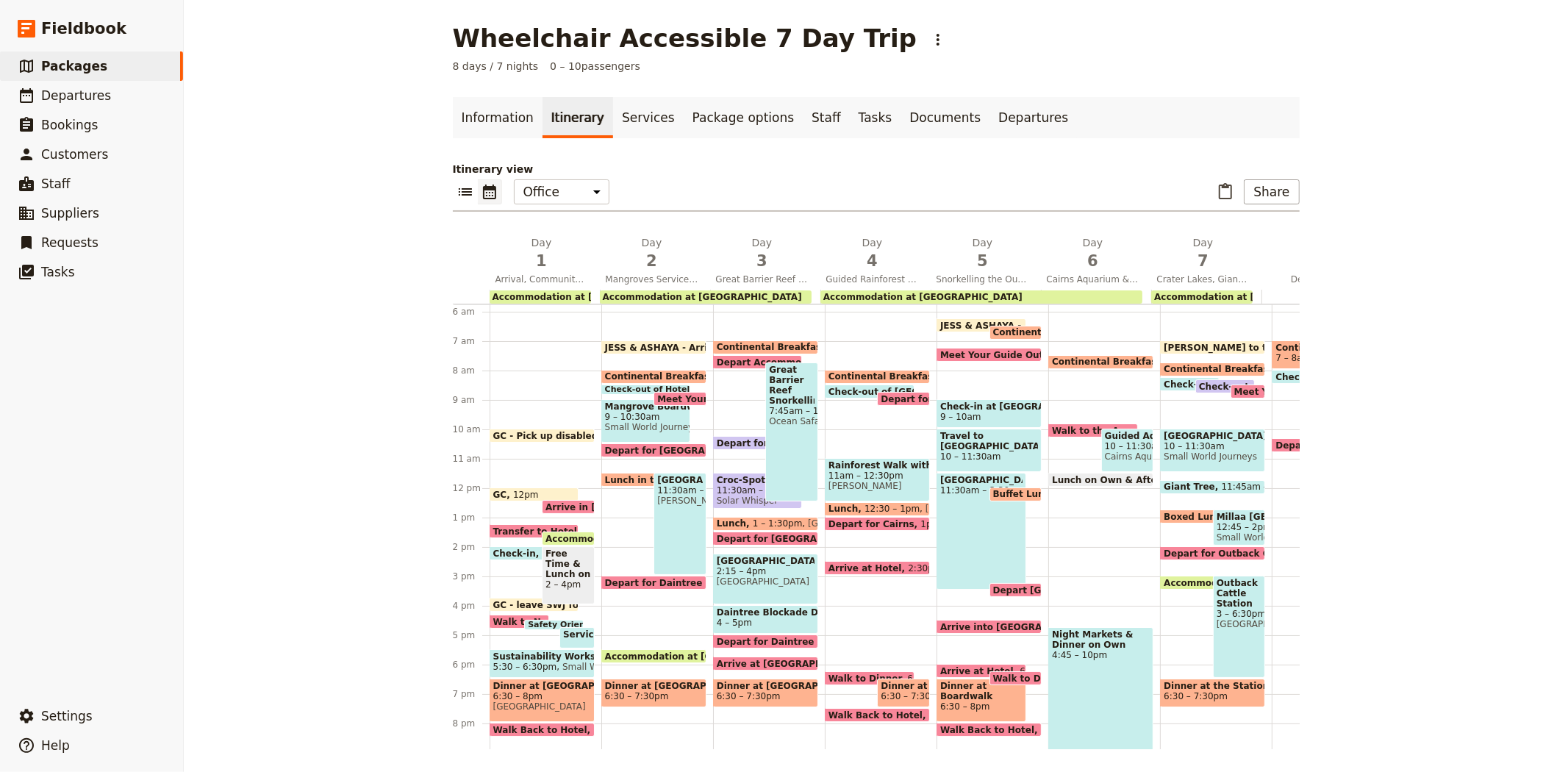
click at [660, 342] on span "JESS & ASHAYA - Arrive to office" at bounding box center [687, 347] width 165 height 9
select select "2"
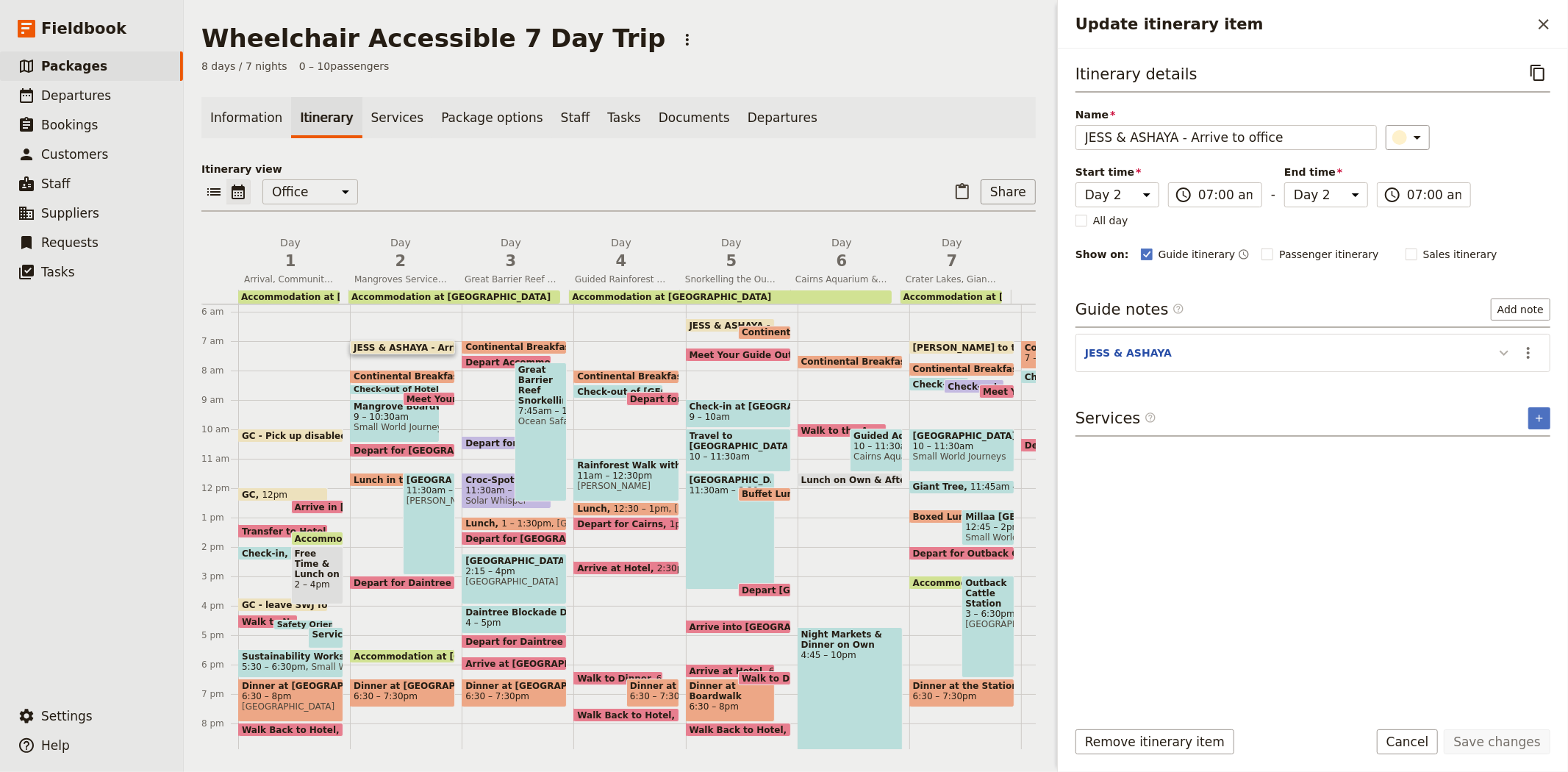
click at [1502, 348] on icon "Update itinerary item" at bounding box center [1504, 352] width 18 height 18
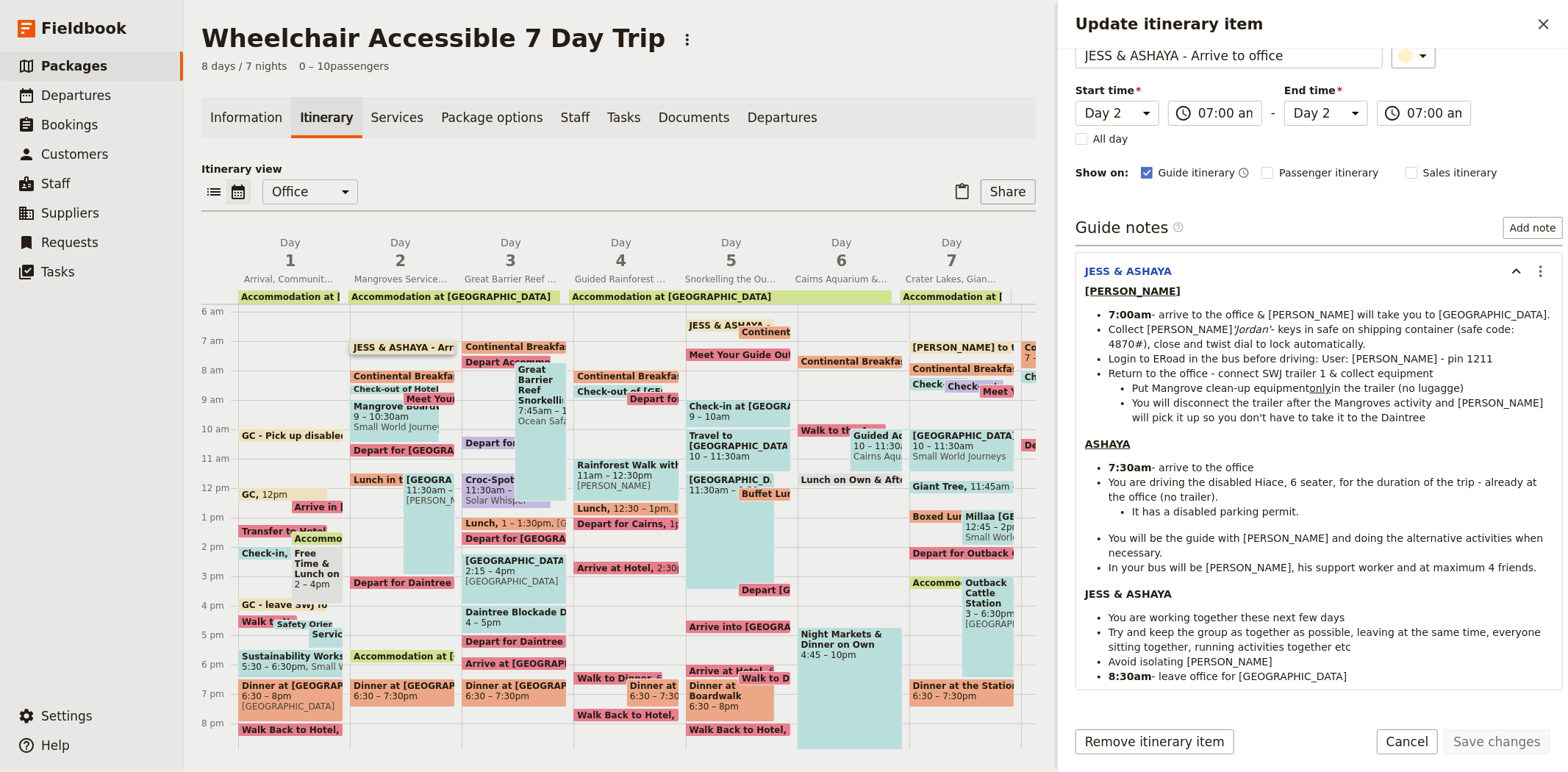
scroll to position [0, 0]
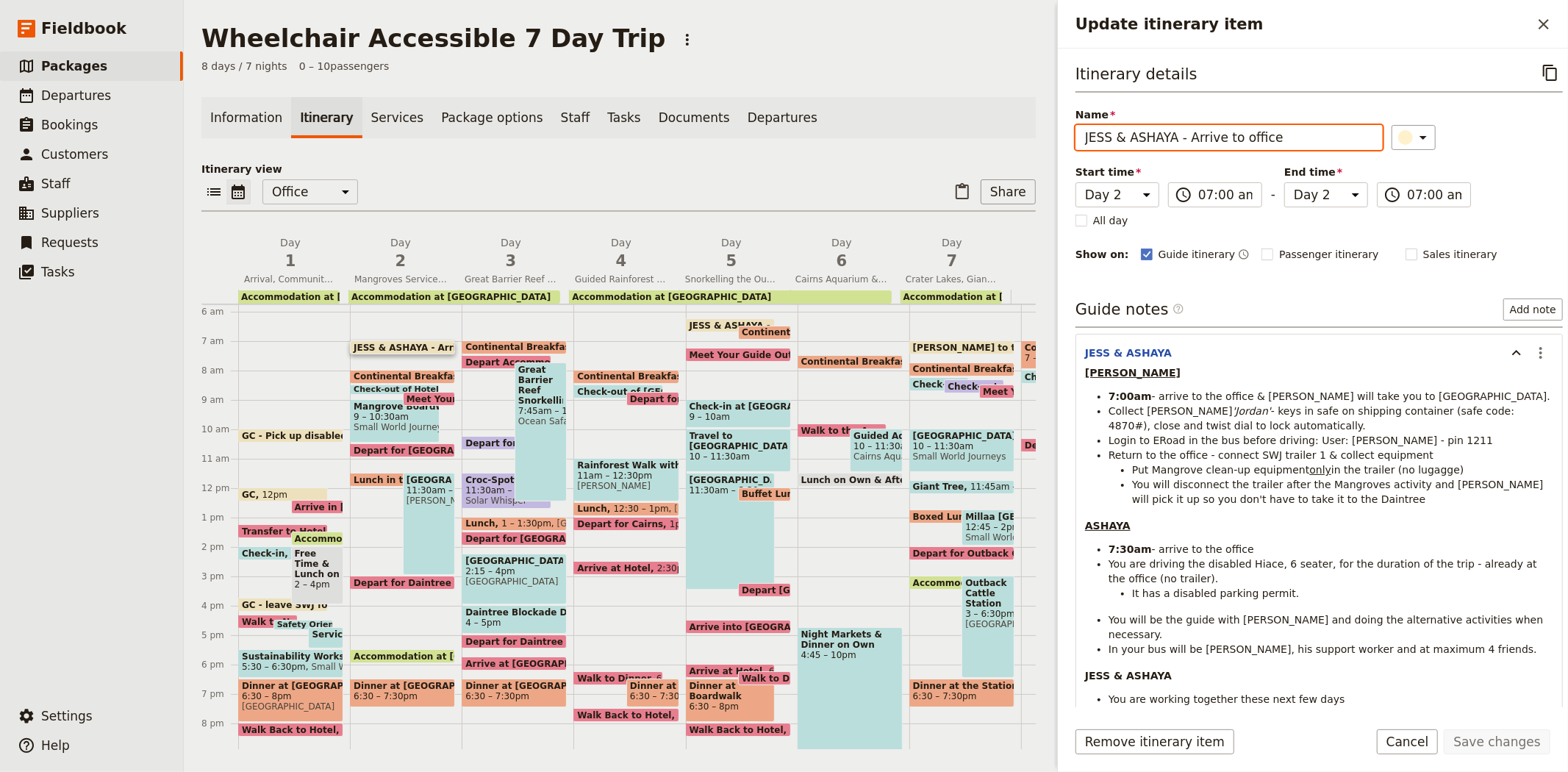
click at [1098, 136] on input "JESS & ASHAYA - Arrive to office" at bounding box center [1229, 137] width 307 height 25
drag, startPoint x: 1195, startPoint y: 136, endPoint x: 995, endPoint y: 128, distance: 200.2
click at [995, 128] on div "Wheelchair Accessible 7 Day Trip ​ 8 days / 7 nights 0 – 10 passengers Informat…" at bounding box center [876, 386] width 1384 height 772
type input "GUIDE 1 & GUIDE 2 - Arrive to office"
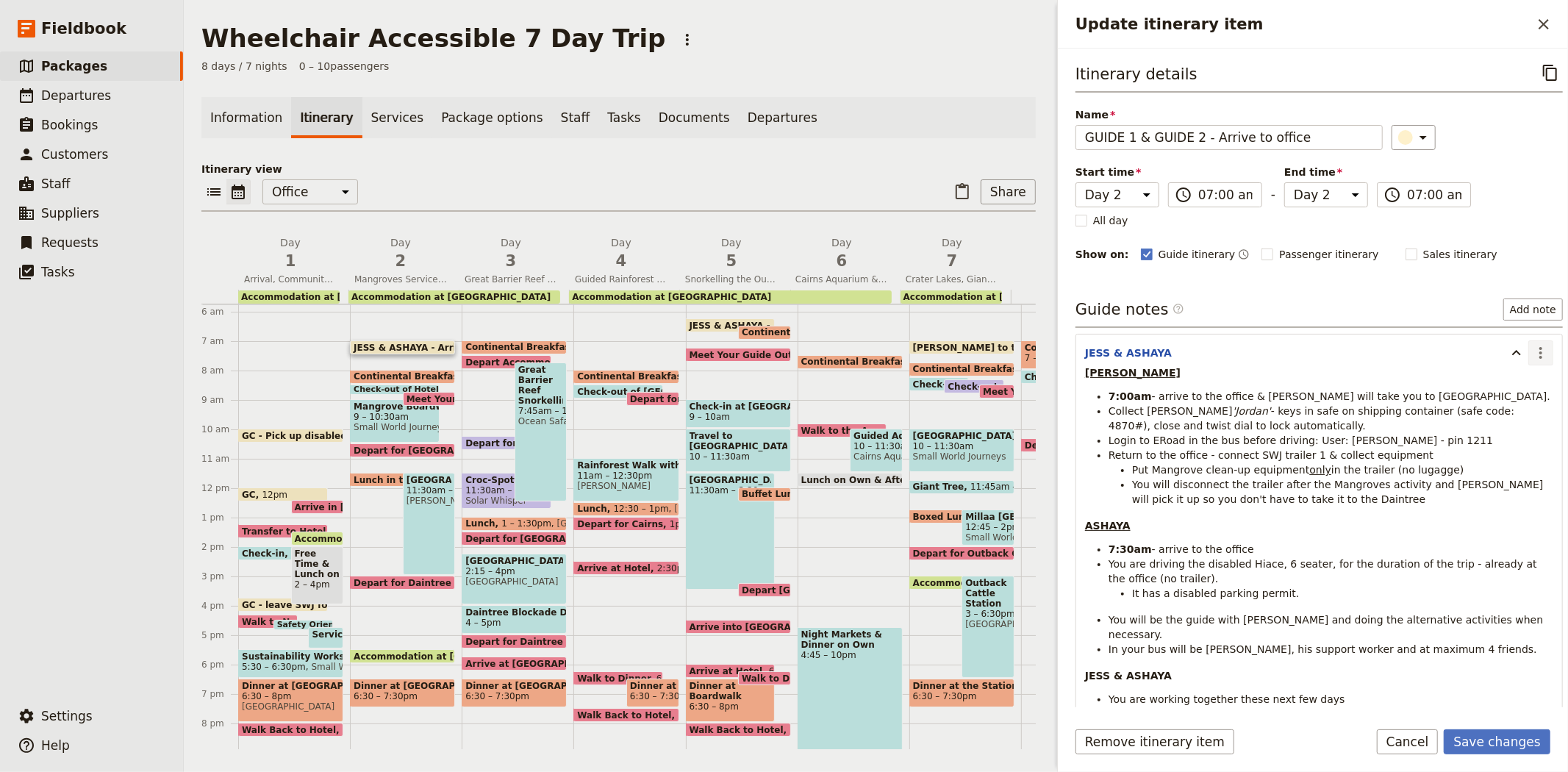
click at [1532, 355] on icon "Actions" at bounding box center [1541, 352] width 18 height 18
click at [1517, 385] on span "Edit note" at bounding box center [1498, 385] width 68 height 15
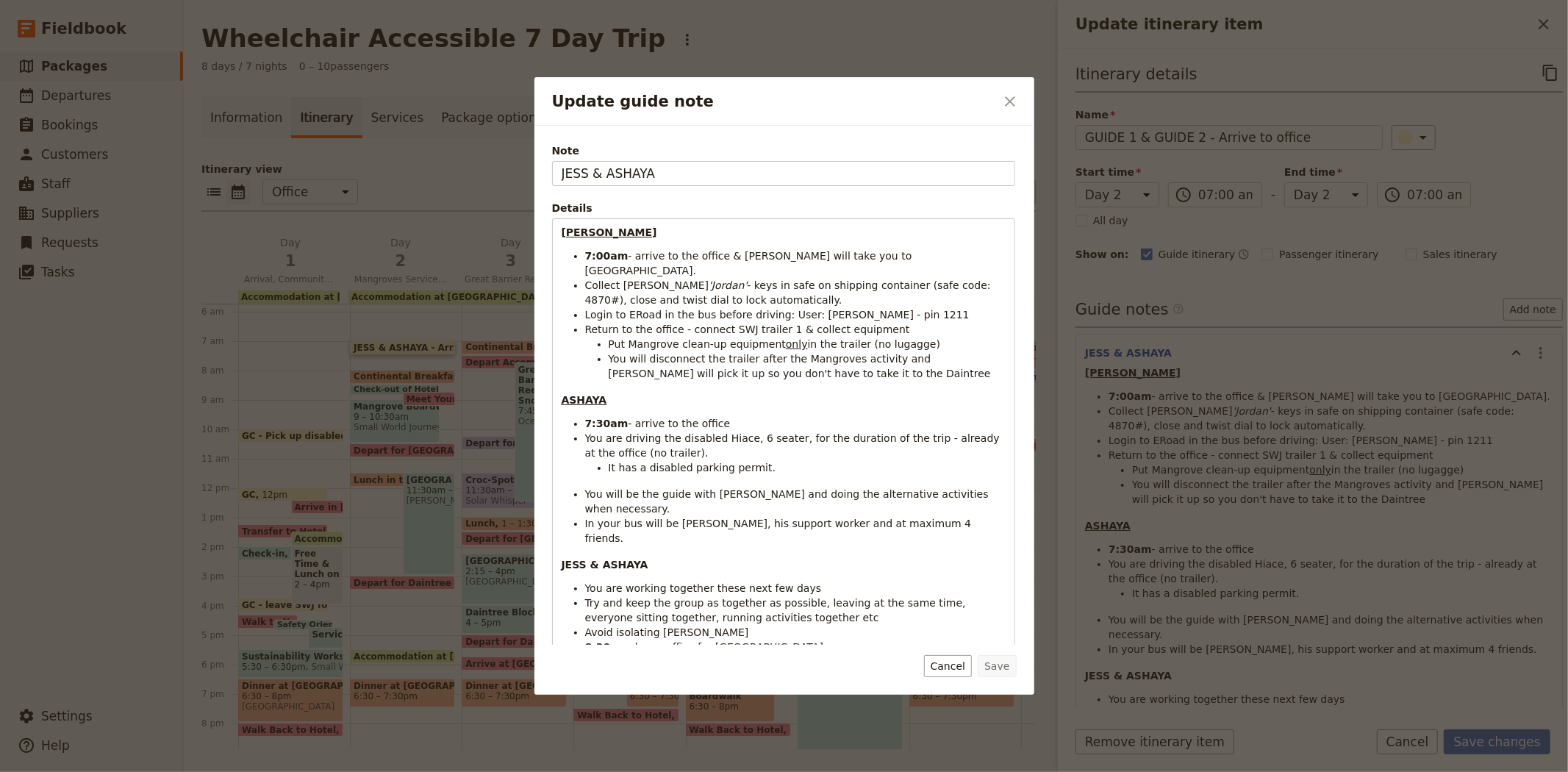
drag, startPoint x: 682, startPoint y: 177, endPoint x: 458, endPoint y: 172, distance: 224.1
click at [458, 771] on div "Update guide note ​ Note JESS & ASHAYA Details JESS 7:00am - arrive to the offi…" at bounding box center [784, 772] width 1568 height 0
type input "GUIDE 1 & GUIDE 2"
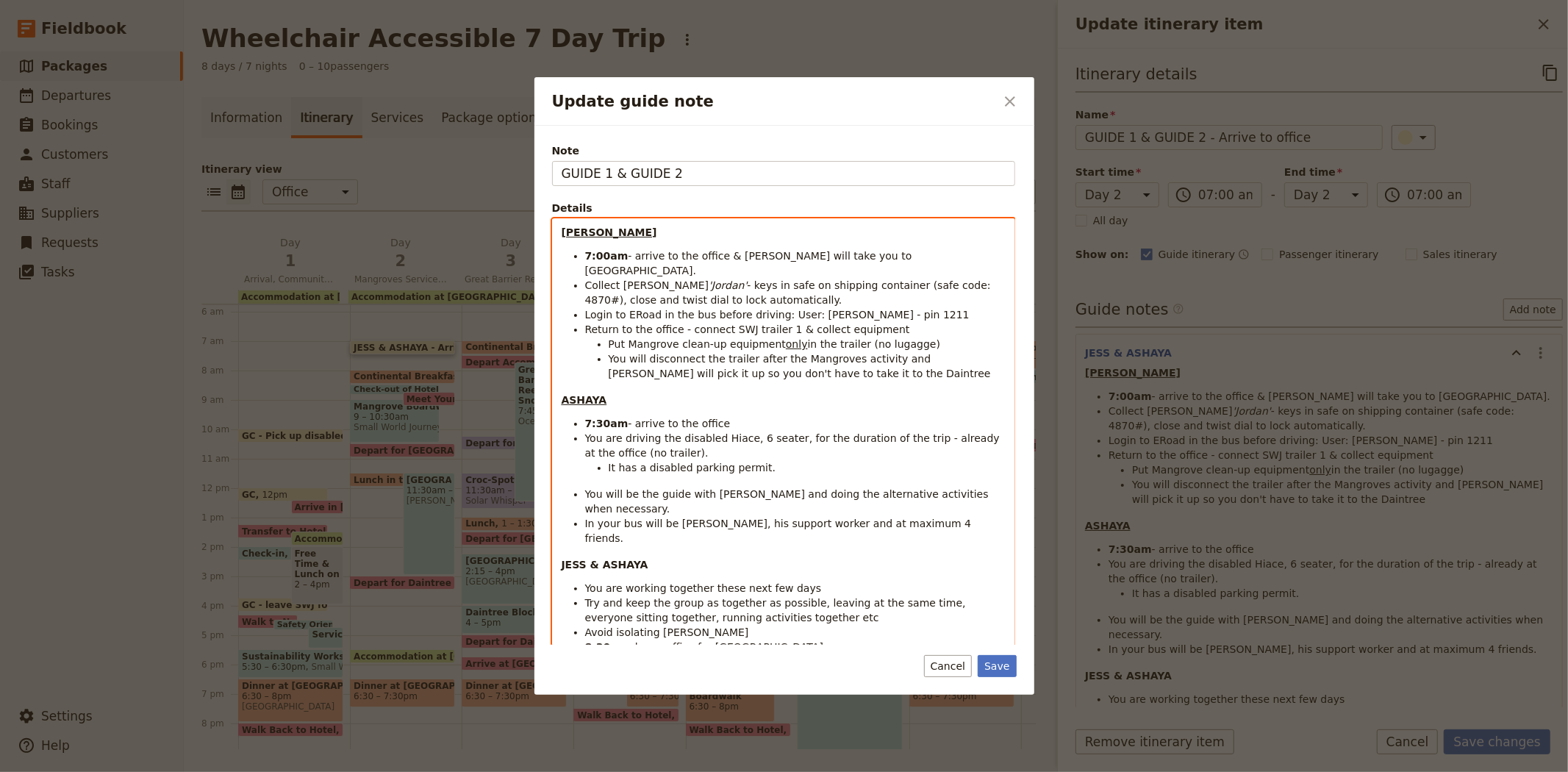
click at [572, 228] on strong "JESS" at bounding box center [609, 232] width 95 height 12
click at [729, 253] on span "- arrive to the office & Liz will take you to BusFleet." at bounding box center [750, 263] width 330 height 26
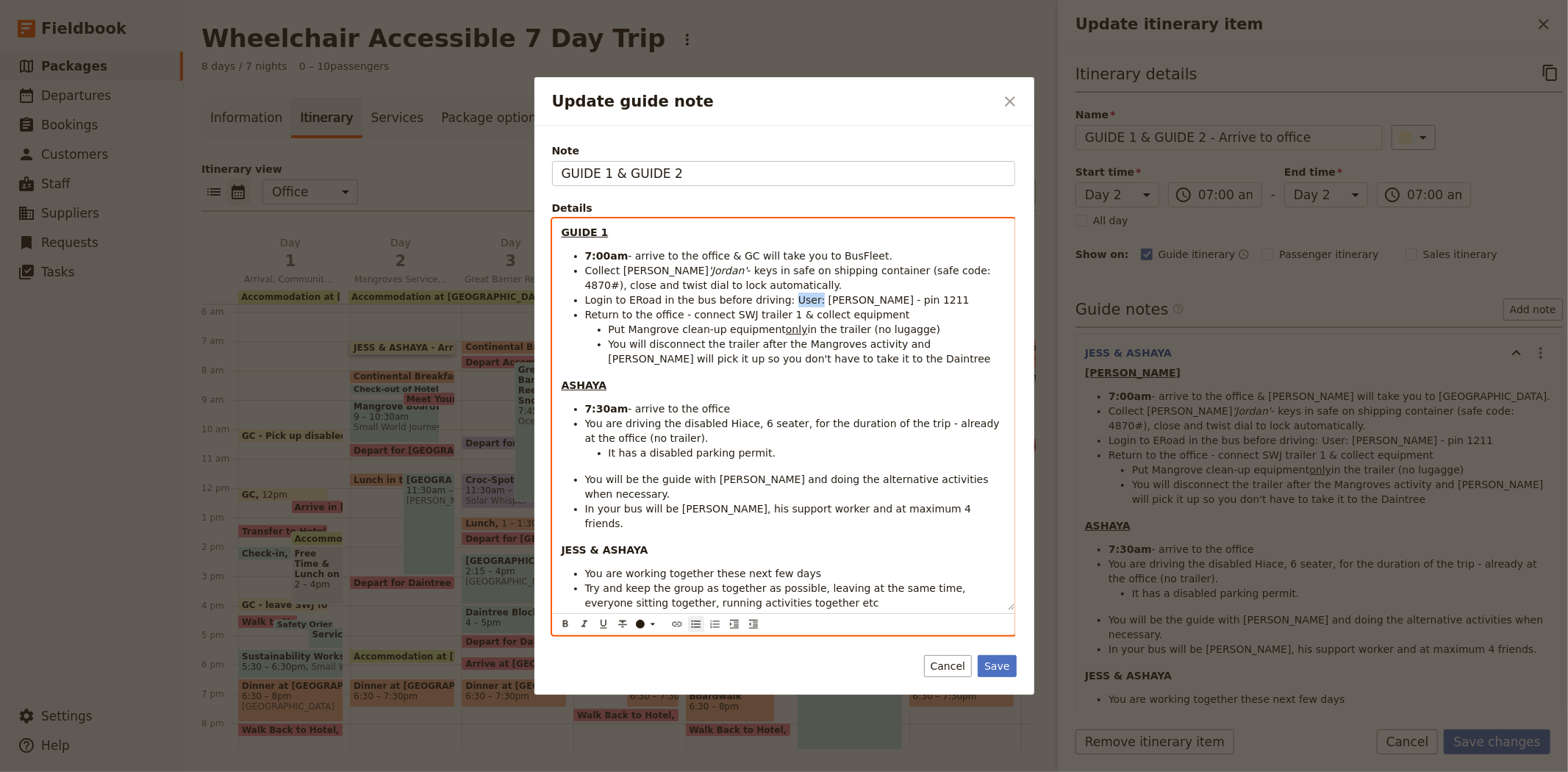
drag, startPoint x: 773, startPoint y: 300, endPoint x: 796, endPoint y: 302, distance: 23.1
click at [796, 302] on span "Login to ERoad in the bus before driving: User: J.Rhodes - pin 1211" at bounding box center [777, 300] width 385 height 12
click at [817, 304] on span "Login to ERoad in the bus before driving: User: J.Rhodes - pin 1211" at bounding box center [777, 300] width 385 height 12
click at [861, 298] on span "Login to ERoad in the bus before driving: User: XXX - pin 1211" at bounding box center [746, 300] width 321 height 12
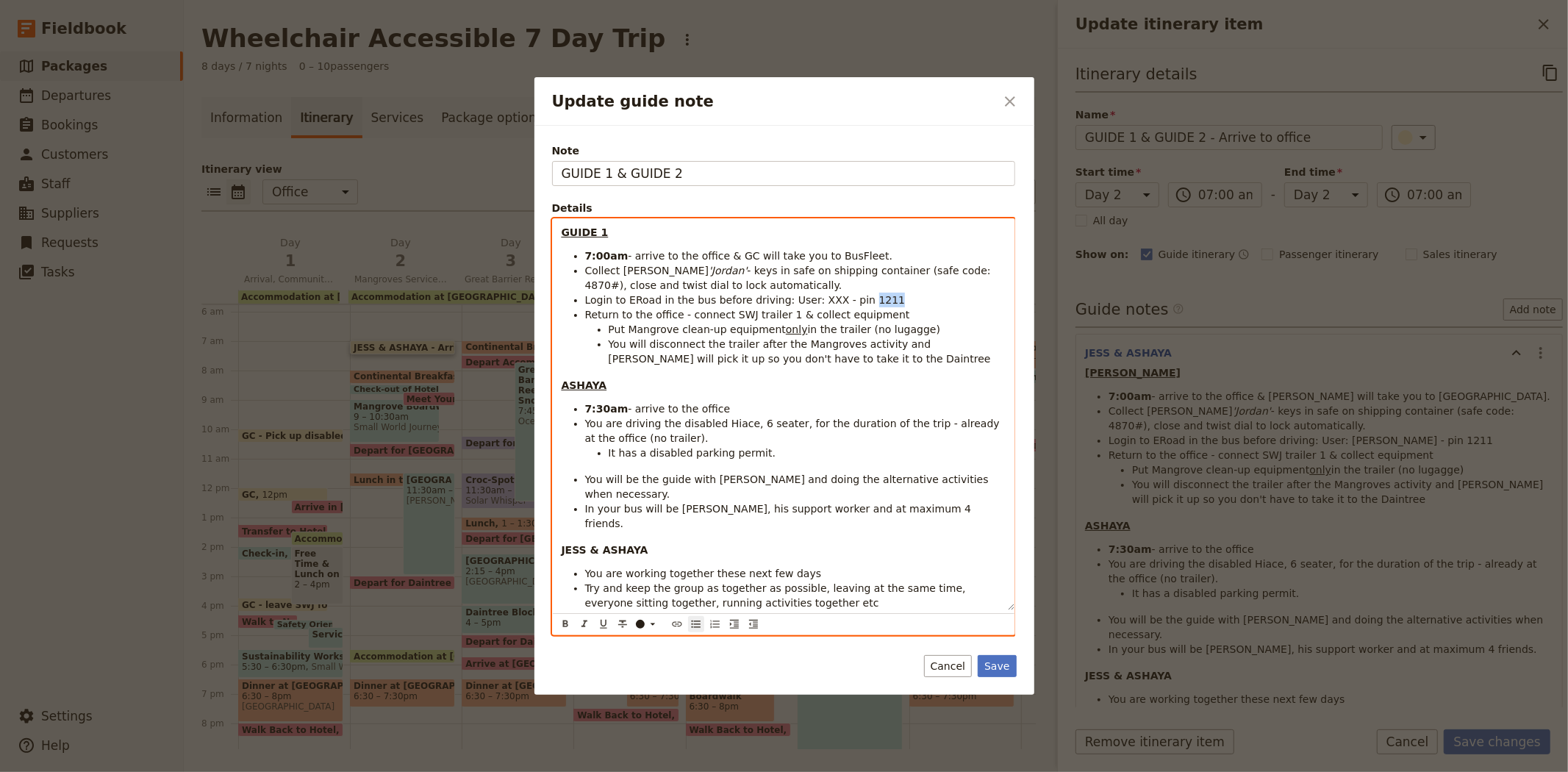
click at [861, 298] on span "Login to ERoad in the bus before driving: User: XXX - pin 1211" at bounding box center [746, 300] width 321 height 12
click at [804, 300] on span "Login to ERoad in the bus before driving: User: XXX - pin XXX" at bounding box center [743, 300] width 315 height 12
click at [650, 647] on icon "Update guide note" at bounding box center [652, 653] width 12 height 12
click at [640, 664] on div "button" at bounding box center [640, 660] width 9 height 9
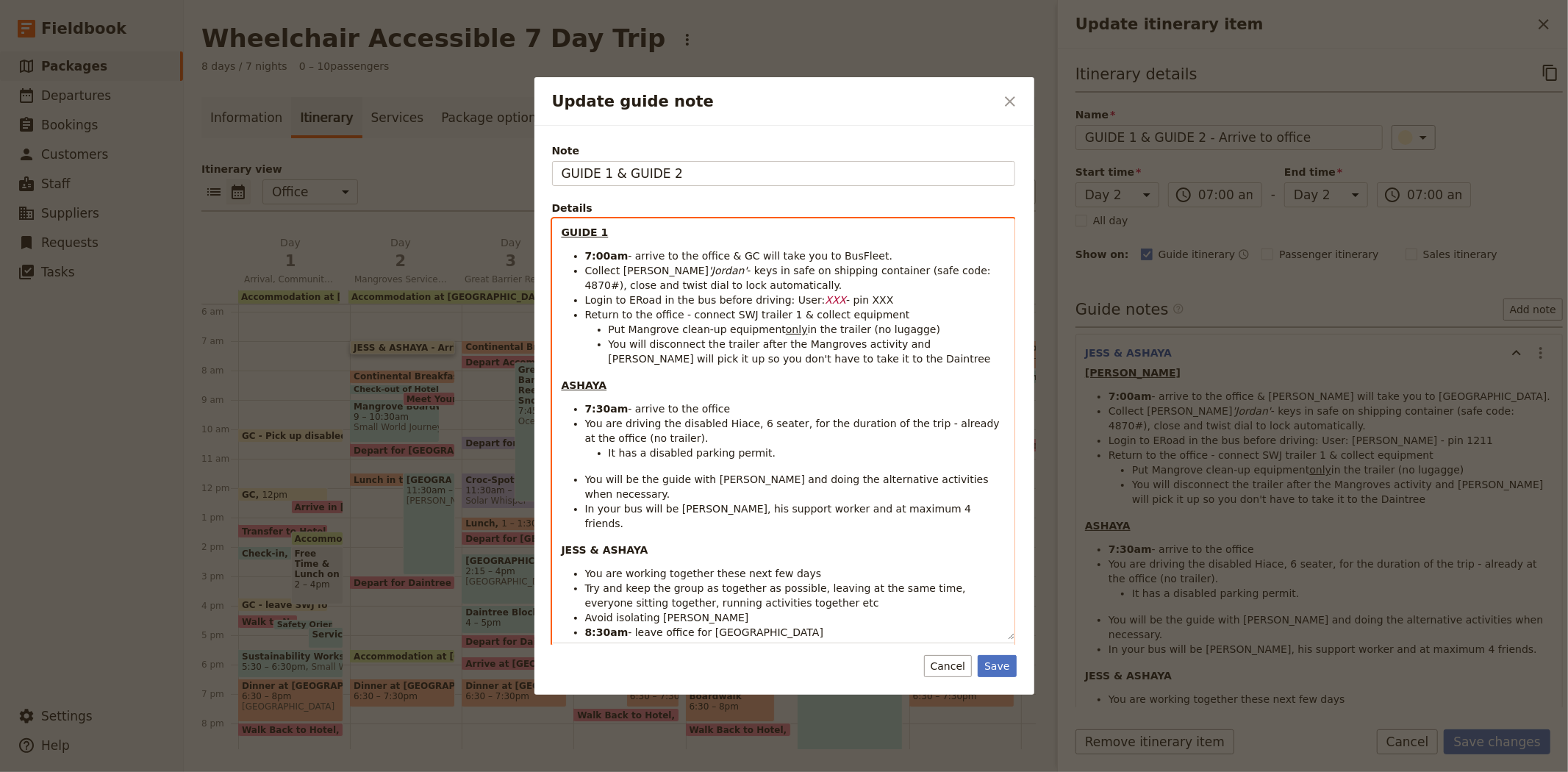
click at [849, 297] on span "- pin XXX" at bounding box center [870, 300] width 47 height 12
click at [898, 344] on span "You will disconnect the trailer after the Mangroves activity and Liz will pick …" at bounding box center [800, 352] width 383 height 26
click at [575, 383] on strong "ASHAYA" at bounding box center [584, 385] width 46 height 12
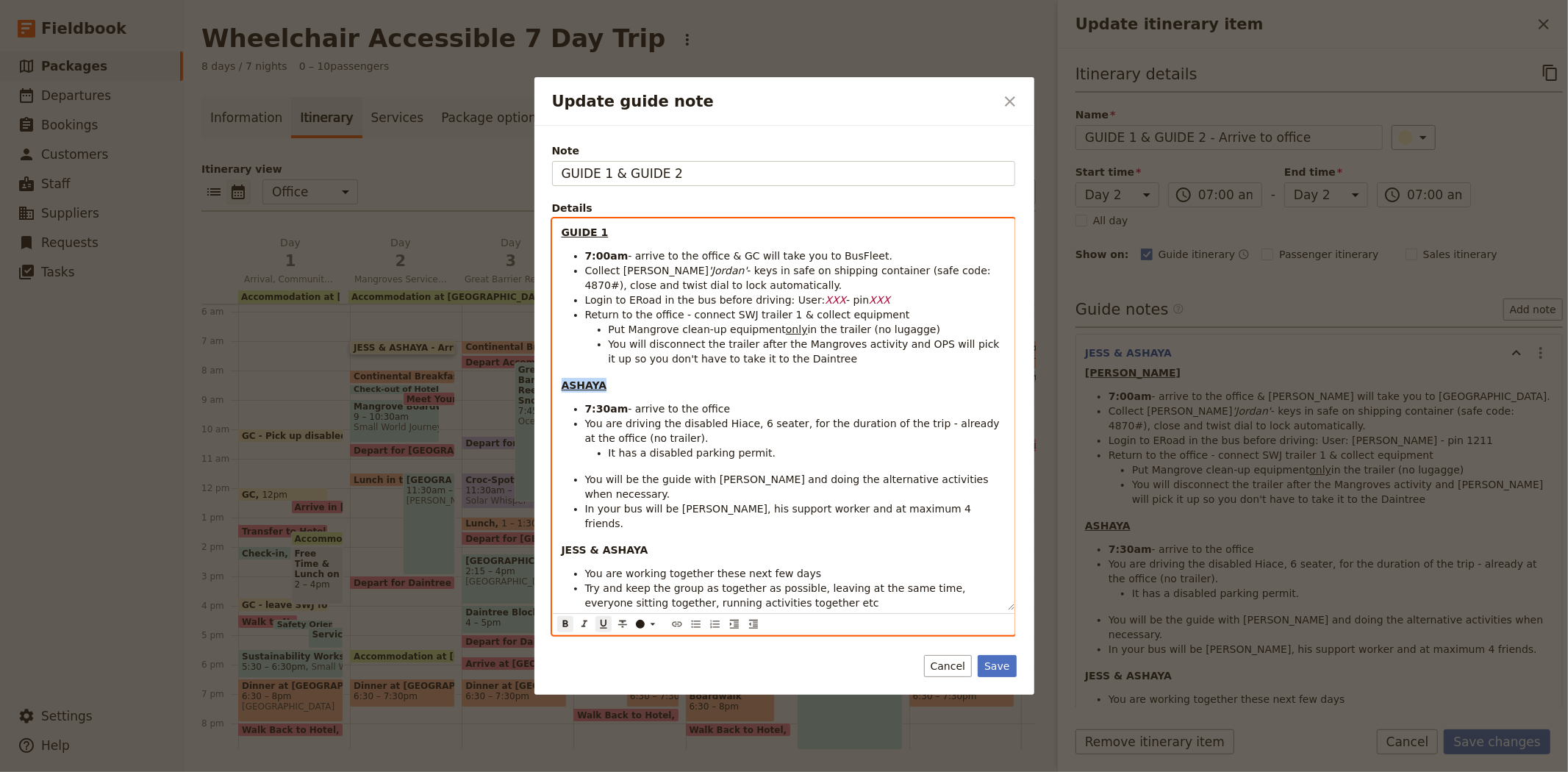
click at [575, 383] on strong "ASHAYA" at bounding box center [584, 385] width 46 height 12
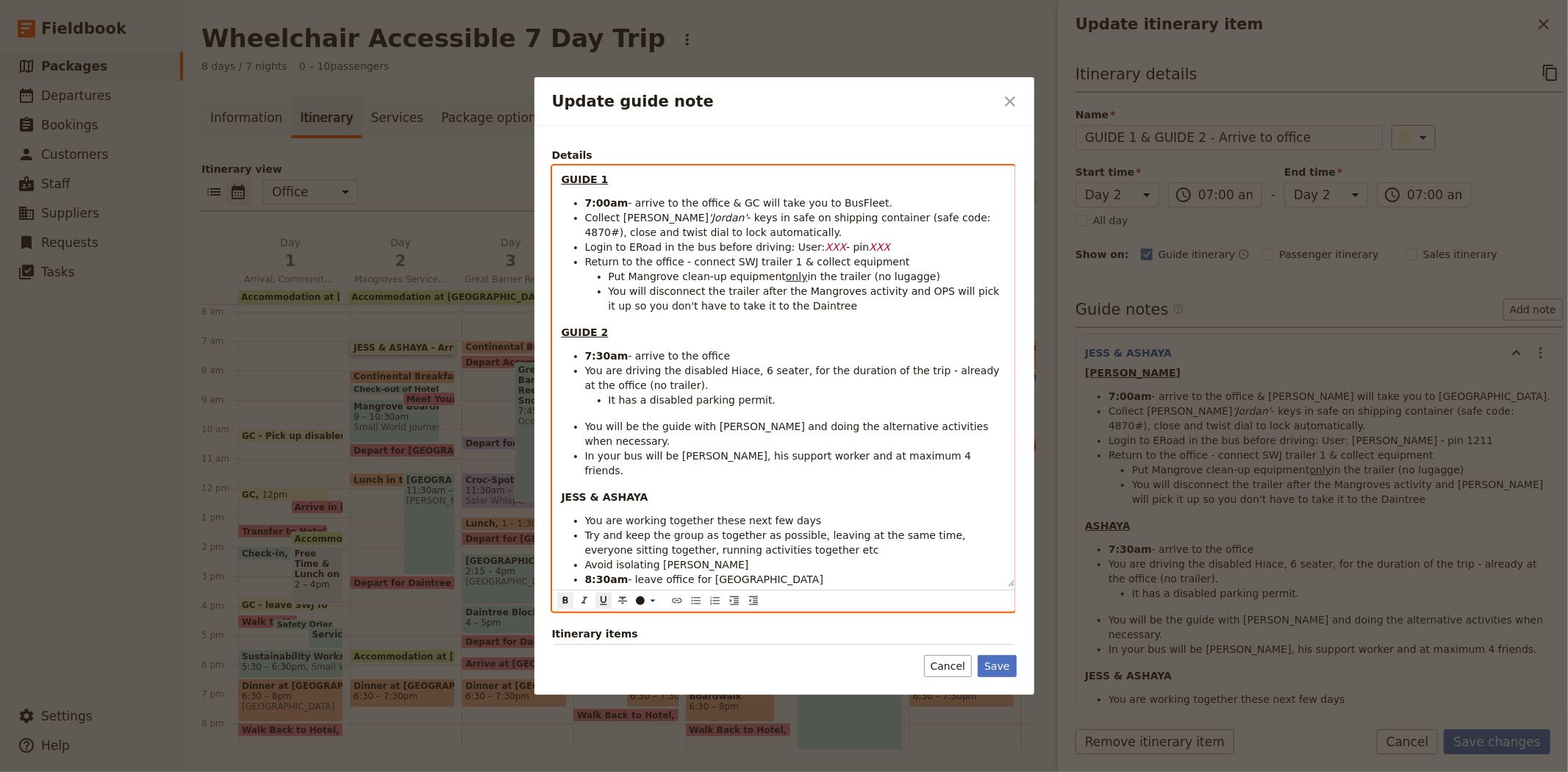
click at [718, 428] on span "You will be the guide with Bailey and doing the alternative activities when nec…" at bounding box center [789, 434] width 407 height 26
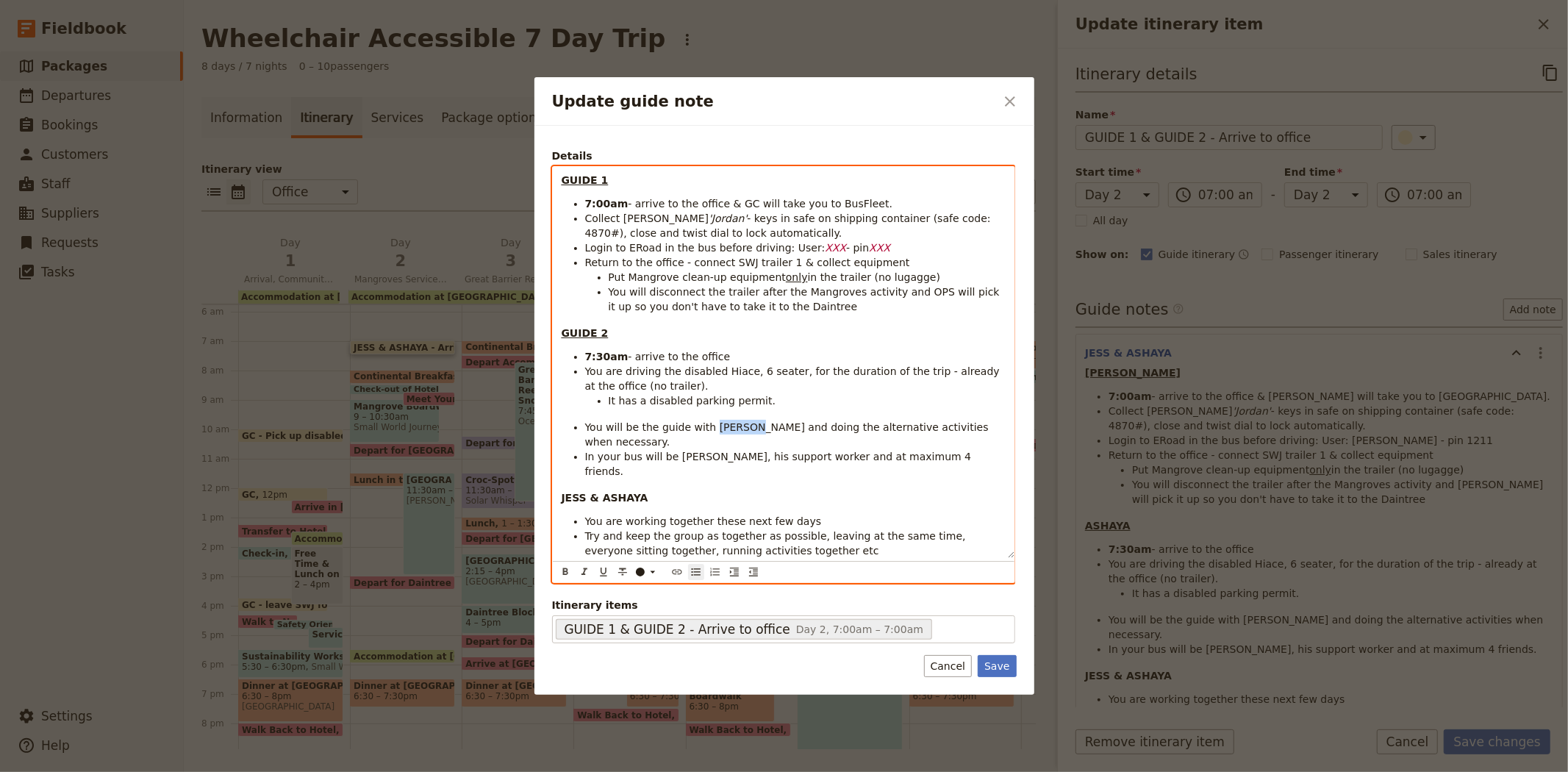
click at [718, 428] on span "You will be the guide with Bailey and doing the alternative activities when nec…" at bounding box center [789, 434] width 407 height 26
click at [714, 425] on span "You will be the guide with XXX and doing the alternative activities when necess…" at bounding box center [772, 434] width 373 height 26
click at [681, 451] on span "In your bus will be Bailey, his support worker and at maximum 4 friends." at bounding box center [780, 464] width 389 height 26
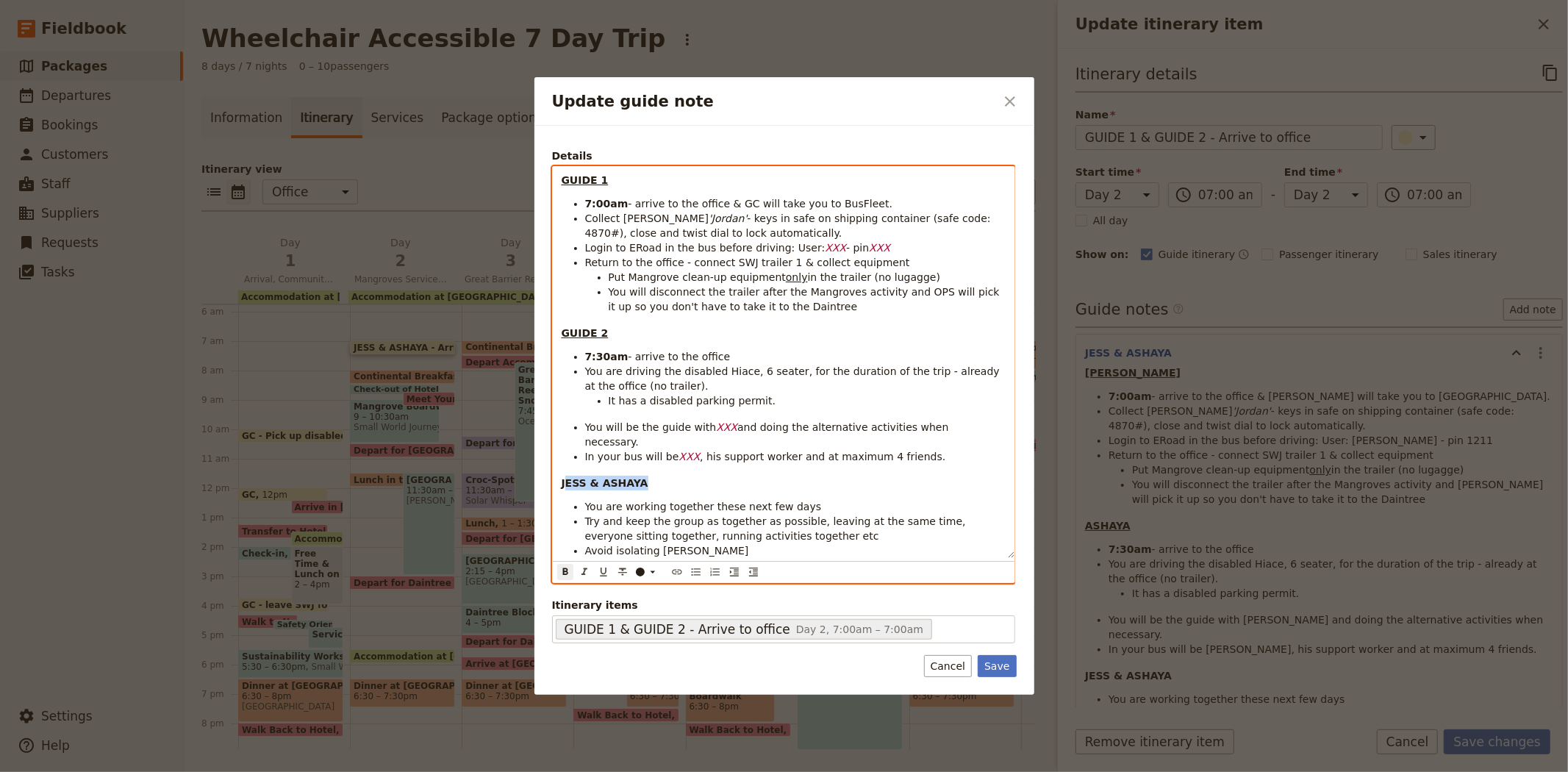
drag, startPoint x: 637, startPoint y: 466, endPoint x: 564, endPoint y: 465, distance: 73.0
click at [564, 475] on p "JESS & ASHAYA" at bounding box center [783, 482] width 444 height 15
click at [667, 544] on span "Avoid isolating Bailey" at bounding box center [667, 550] width 164 height 12
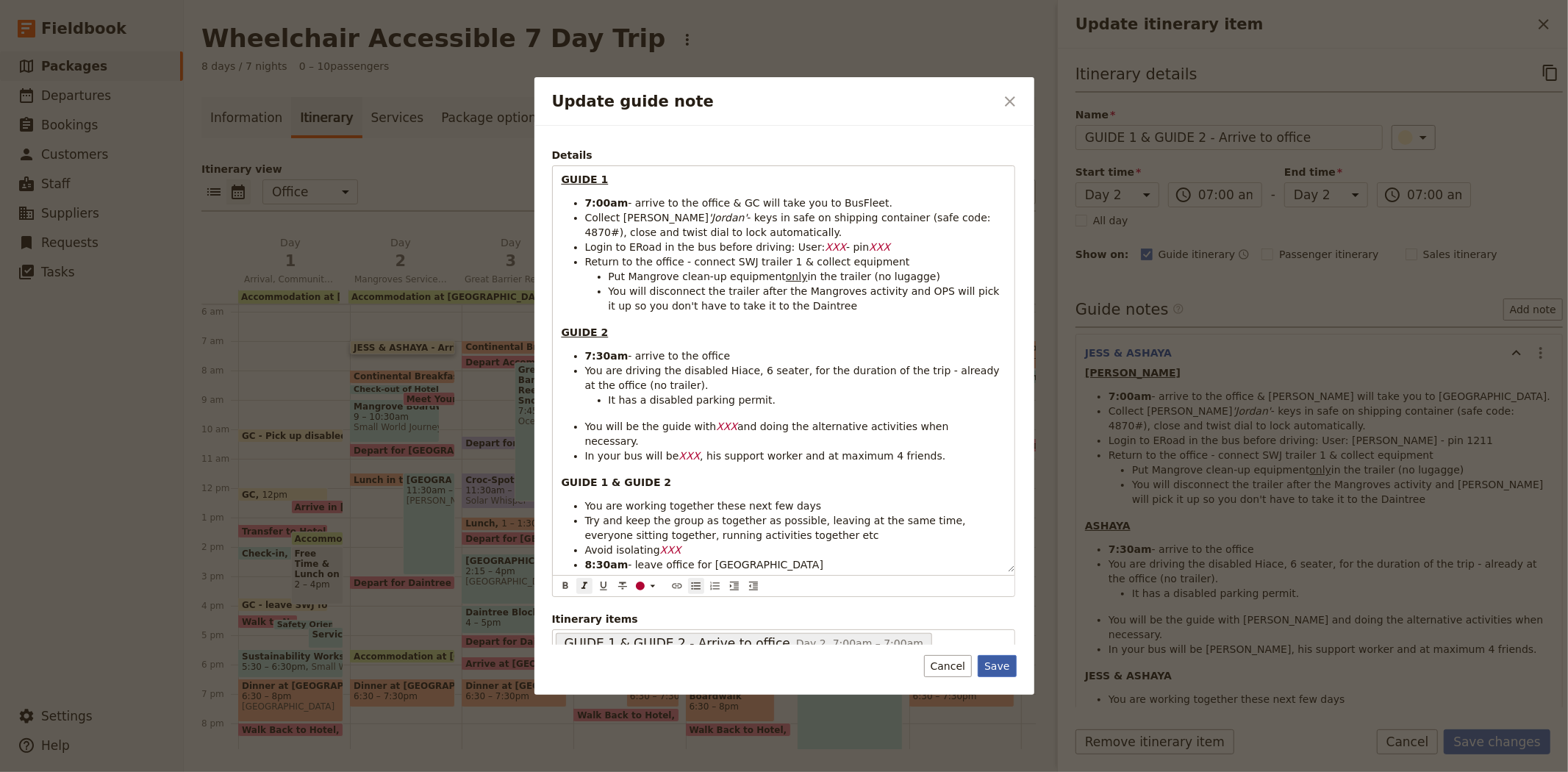
click at [993, 671] on button "Save" at bounding box center [997, 666] width 38 height 22
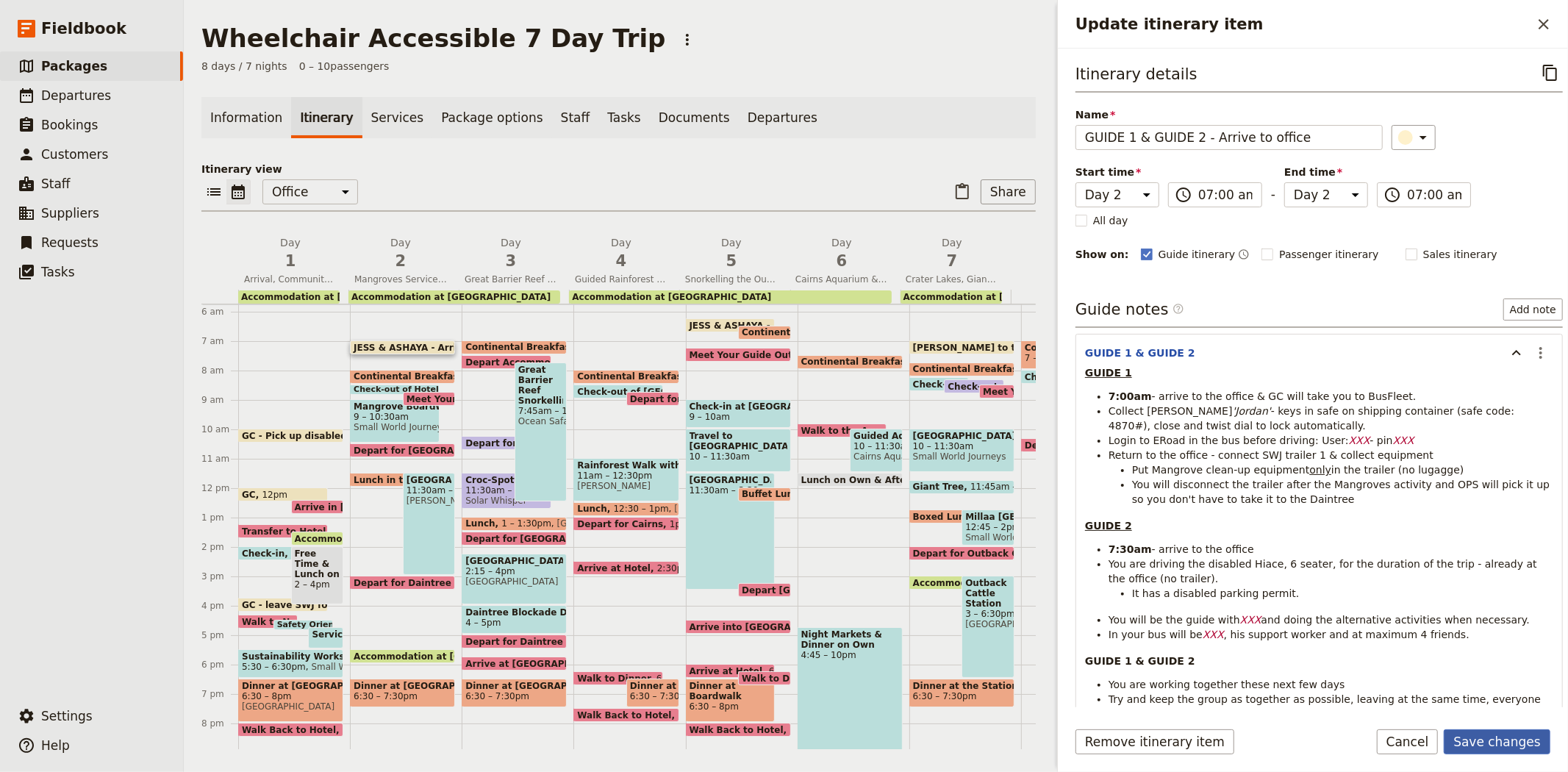
click at [1492, 748] on button "Save changes" at bounding box center [1498, 742] width 107 height 25
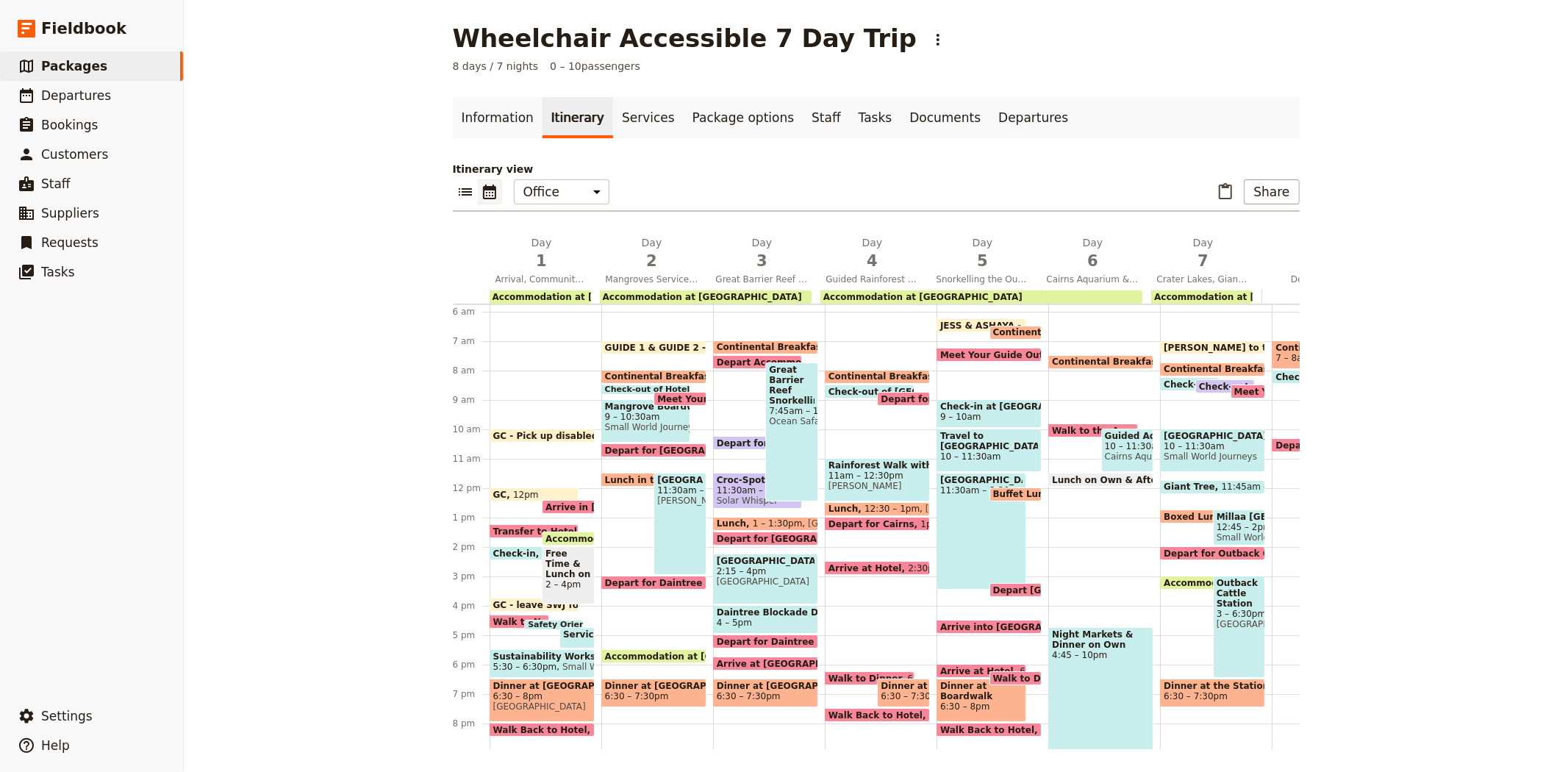
click at [614, 373] on span "Continental Breakfast at Hotel" at bounding box center [684, 376] width 159 height 10
select select "2"
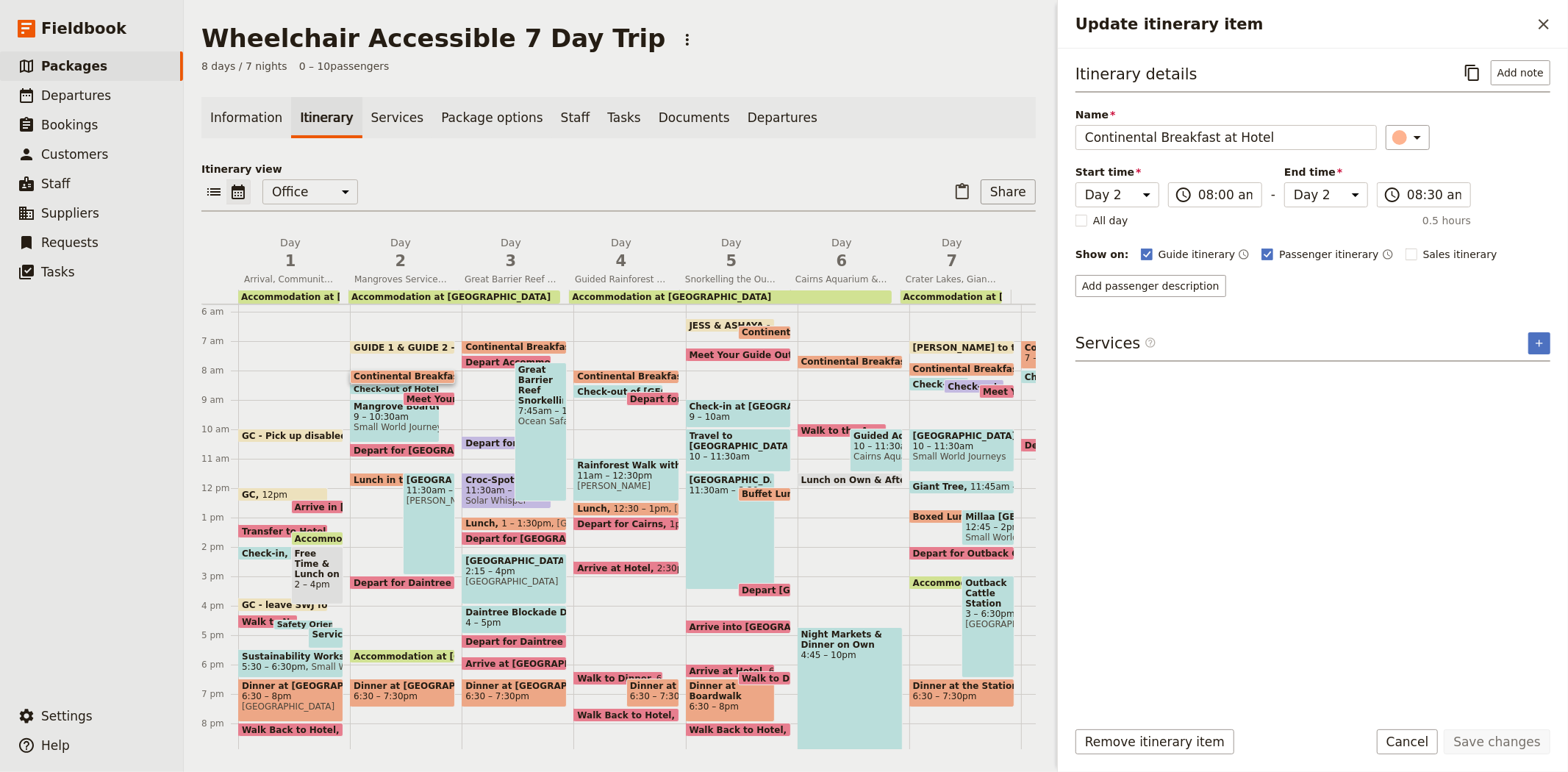
click at [369, 385] on div "Check-out of Hotel 8:30 – 8:45am" at bounding box center [395, 389] width 90 height 10
select select "2"
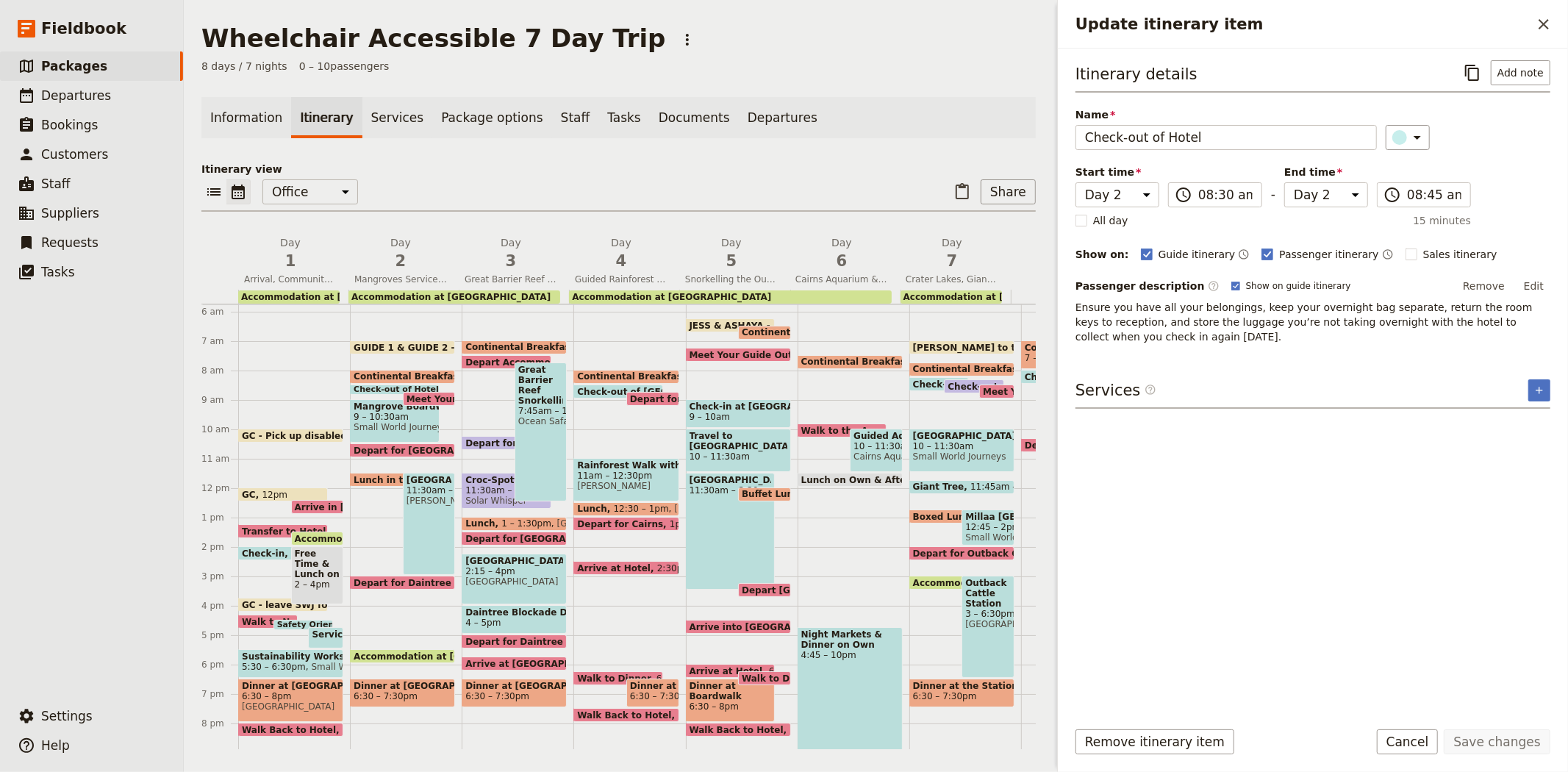
click at [321, 534] on span "Accommodation at [GEOGRAPHIC_DATA]" at bounding box center [398, 538] width 206 height 9
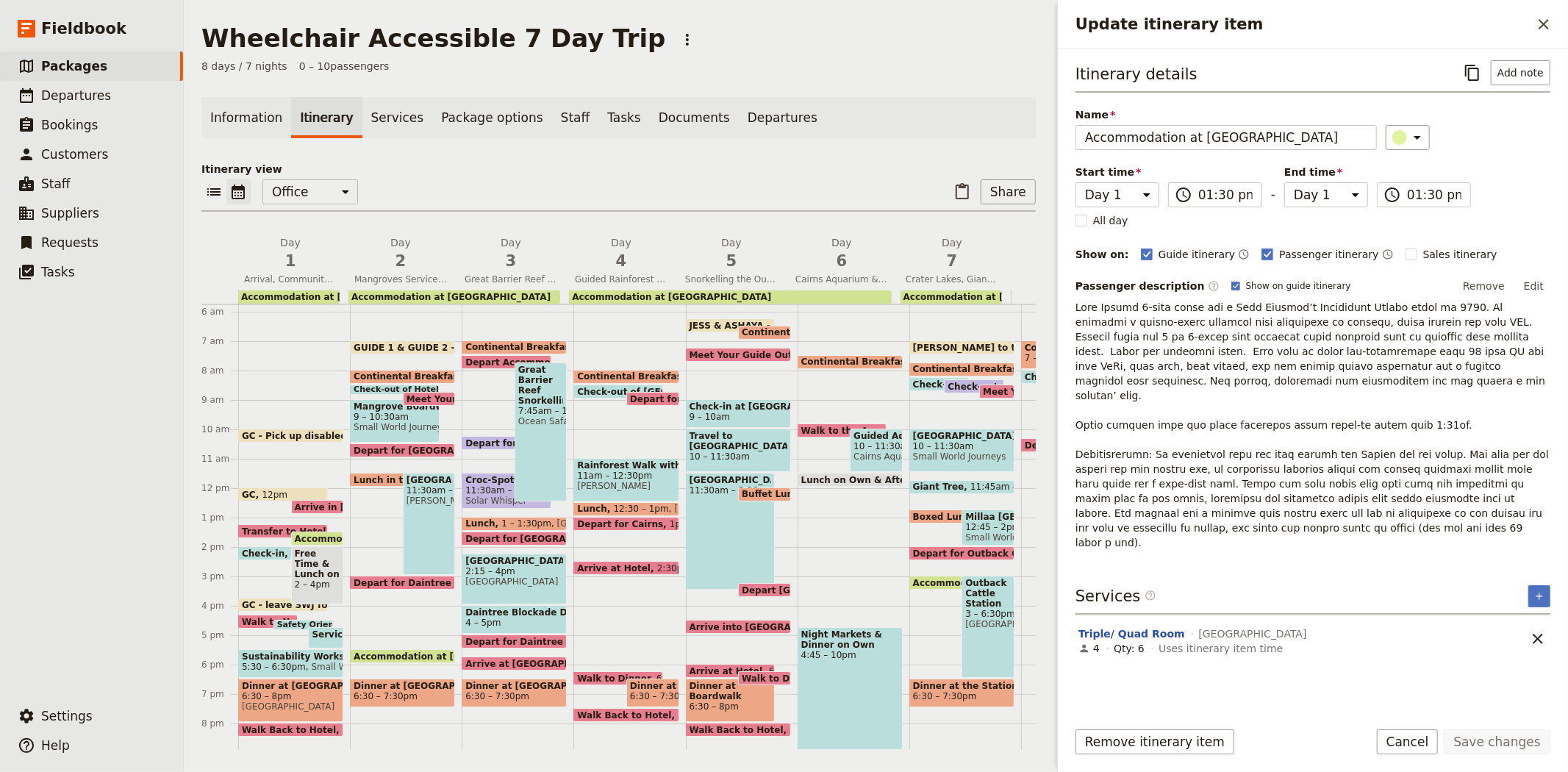
click at [431, 394] on span "Meet Your Guide Outside Reception & Depart" at bounding box center [522, 399] width 232 height 9
select select "2"
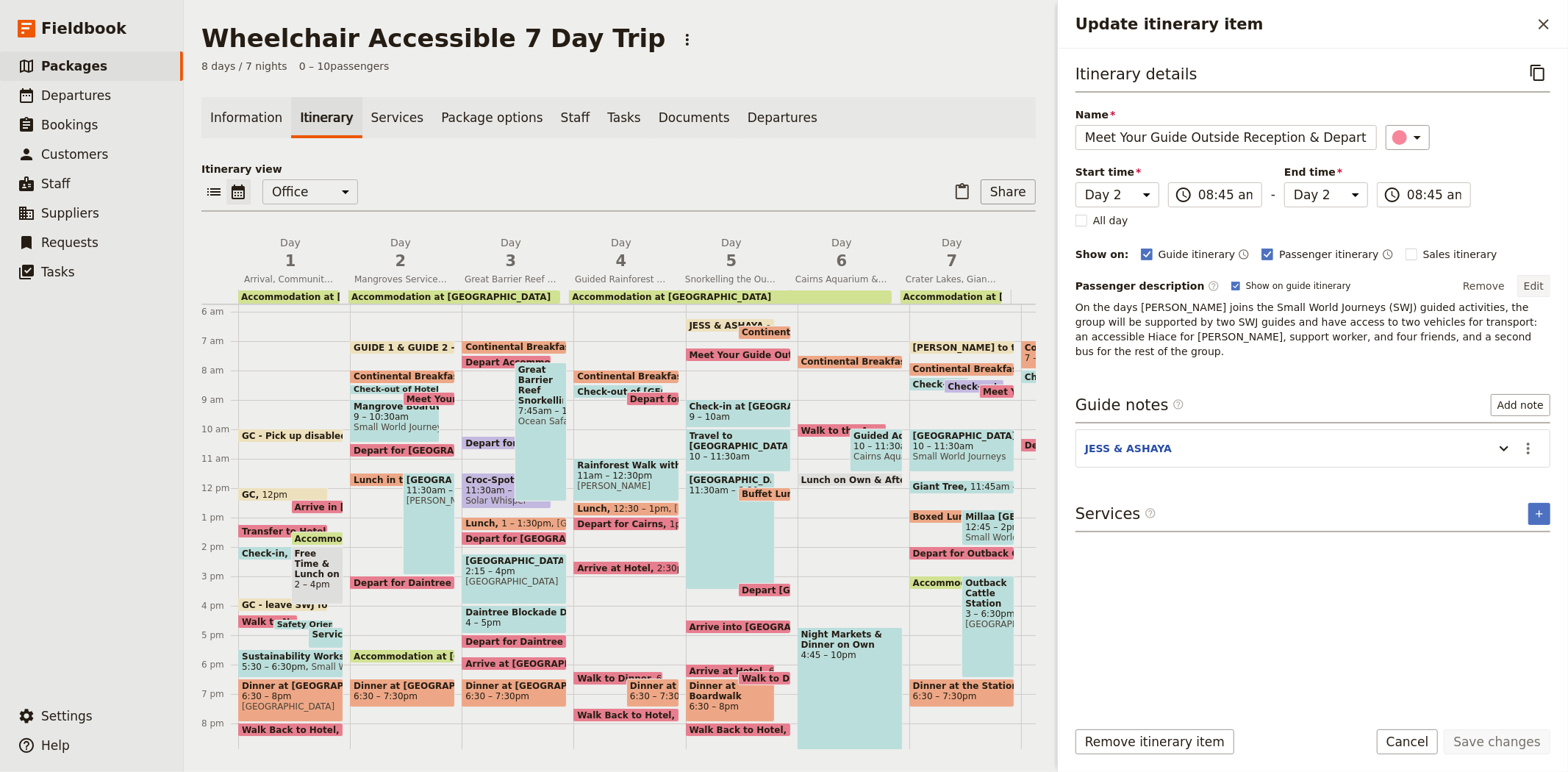
click at [1541, 290] on button "Edit" at bounding box center [1534, 286] width 33 height 22
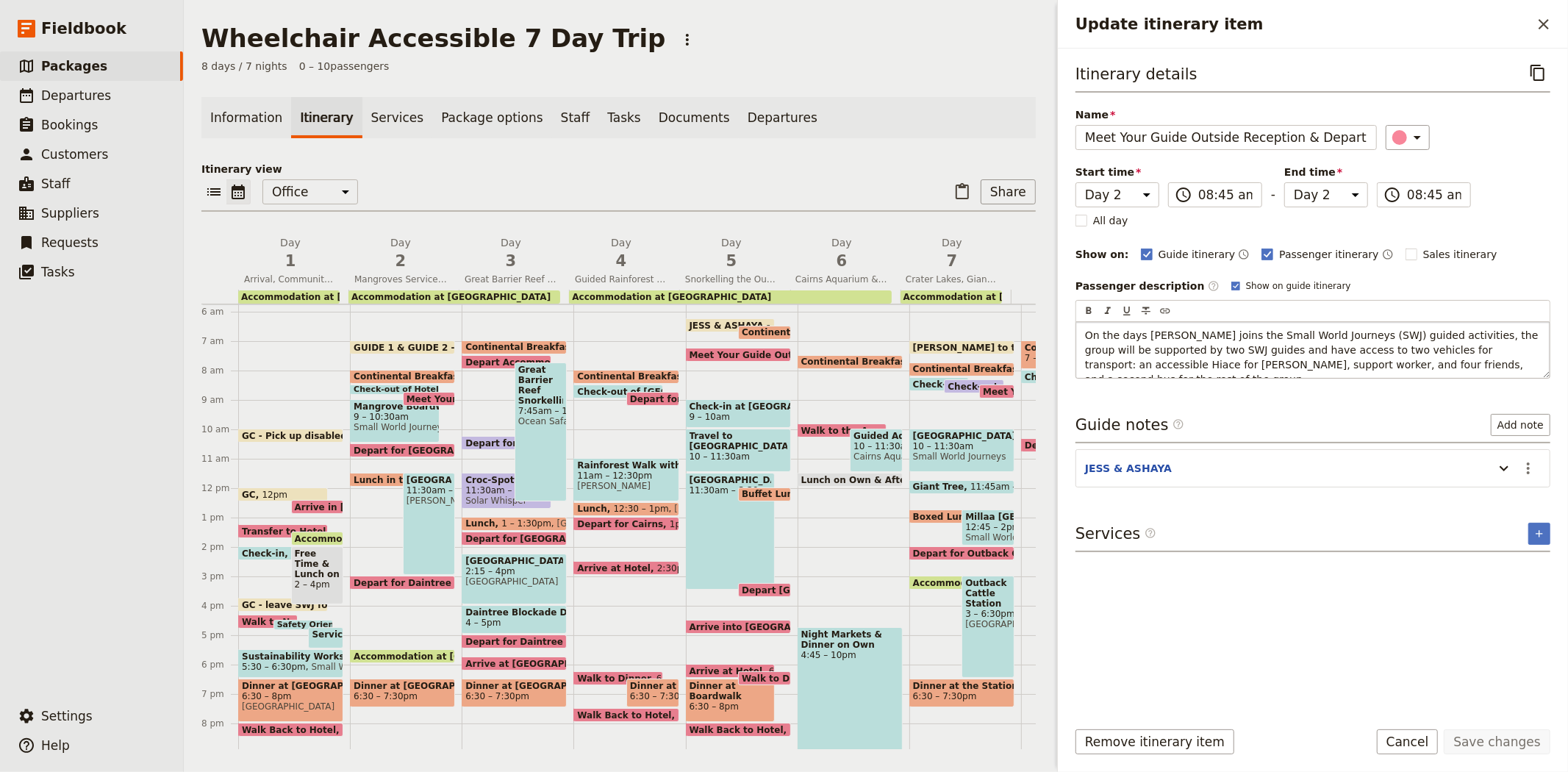
click at [1157, 329] on span "On the days Bailey joins the Small World Journeys (SWJ) guided activities, the …" at bounding box center [1313, 357] width 457 height 56
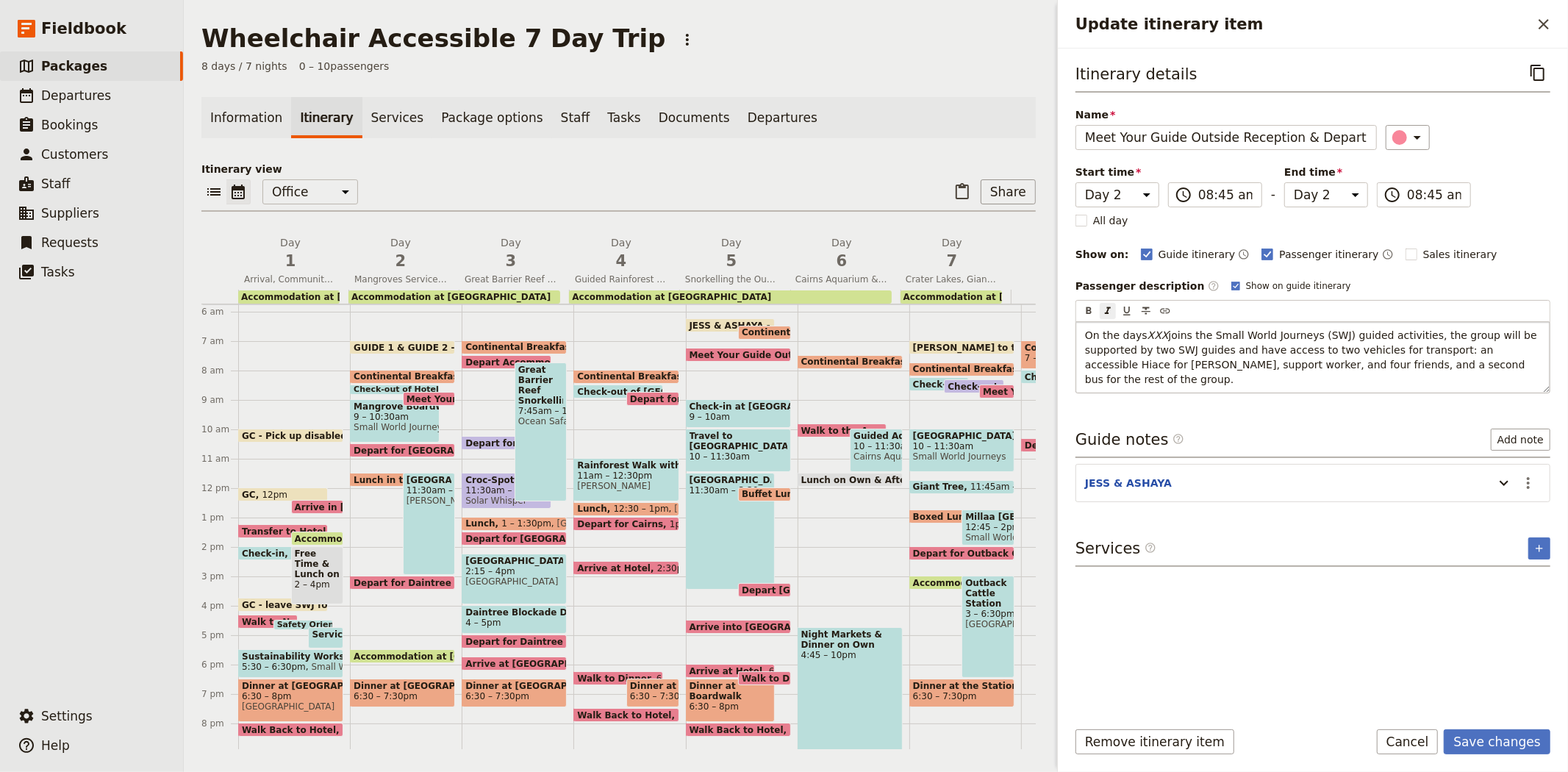
click at [1503, 350] on span "joins the Small World Journeys (SWJ) guided activities, the group will be suppo…" at bounding box center [1312, 357] width 455 height 56
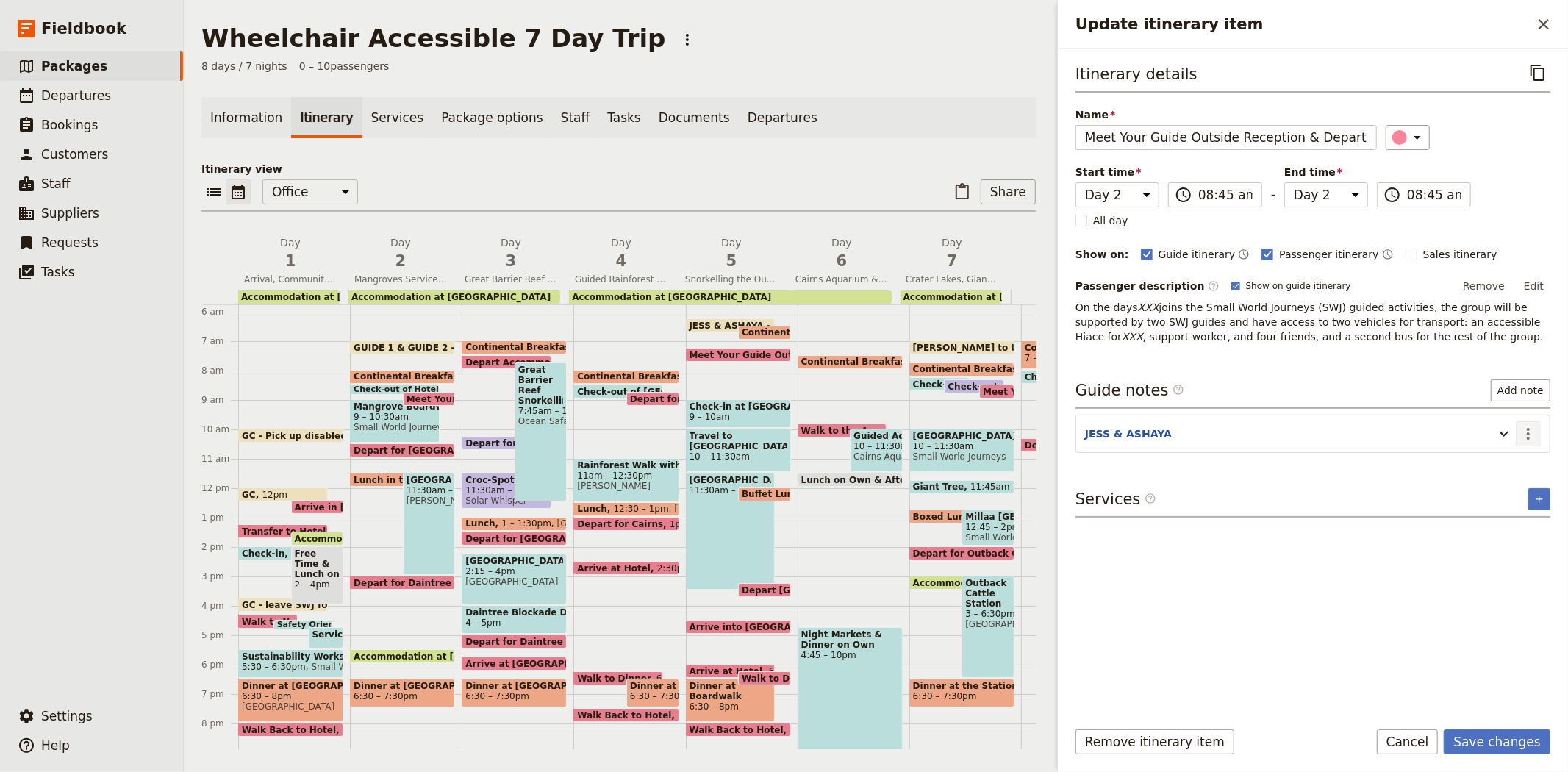
click at [1524, 468] on div "Itinerary details ​ Name Meet Your Guide Outside Reception & Depart ​ Start tim…" at bounding box center [1312, 383] width 475 height 646
click at [1526, 438] on icon "Actions" at bounding box center [1528, 434] width 18 height 18
click at [1505, 461] on span "Edit note" at bounding box center [1486, 465] width 46 height 15
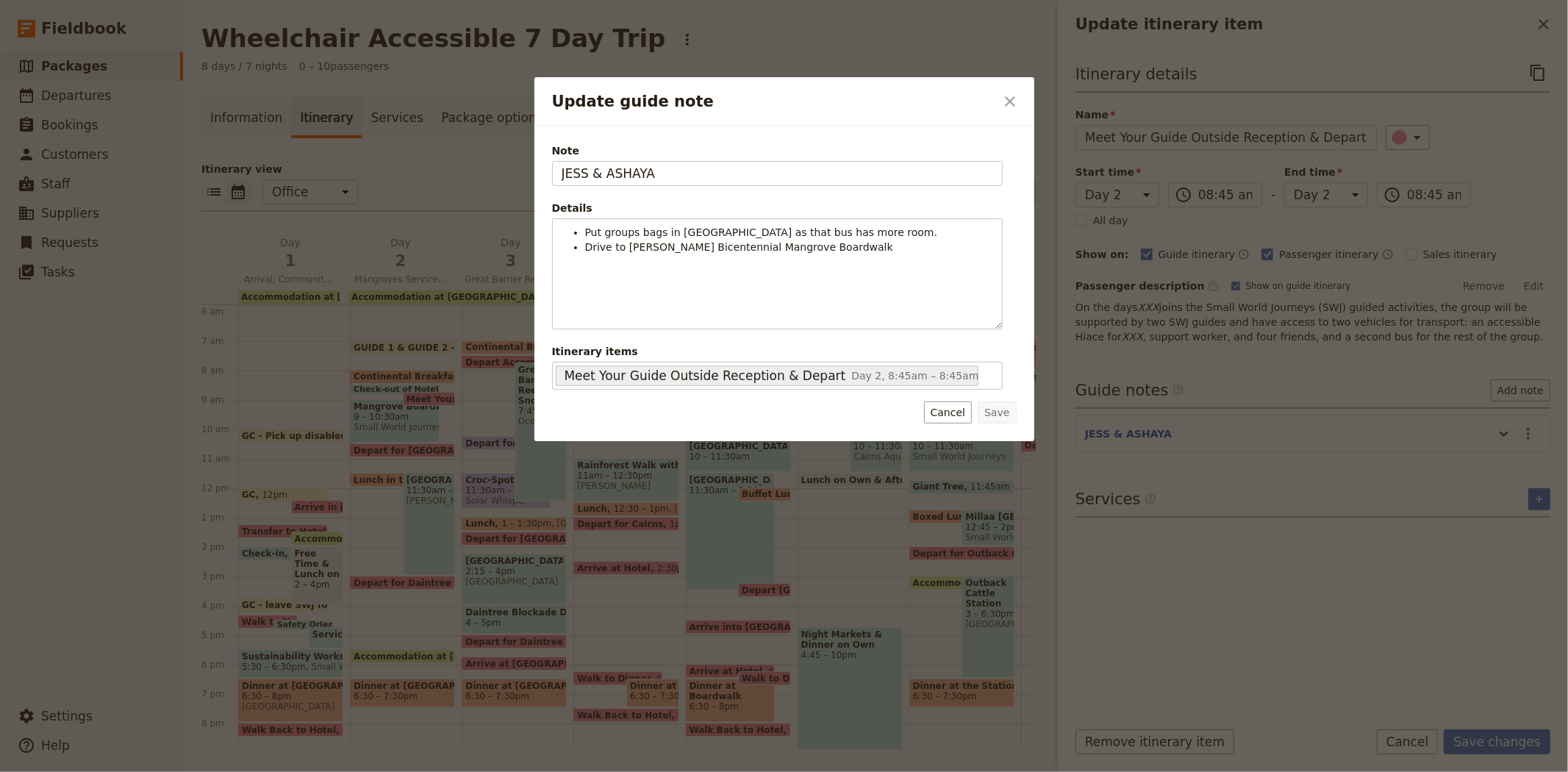
drag, startPoint x: 698, startPoint y: 185, endPoint x: 327, endPoint y: 171, distance: 371.3
click at [327, 771] on div "Update guide note ​ Note JESS & ASHAYA Details Put groups bags in Rosa as that …" at bounding box center [784, 772] width 1568 height 0
type input "GUIDE 1 & GUIDE 2"
click at [998, 407] on button "Save" at bounding box center [997, 412] width 38 height 22
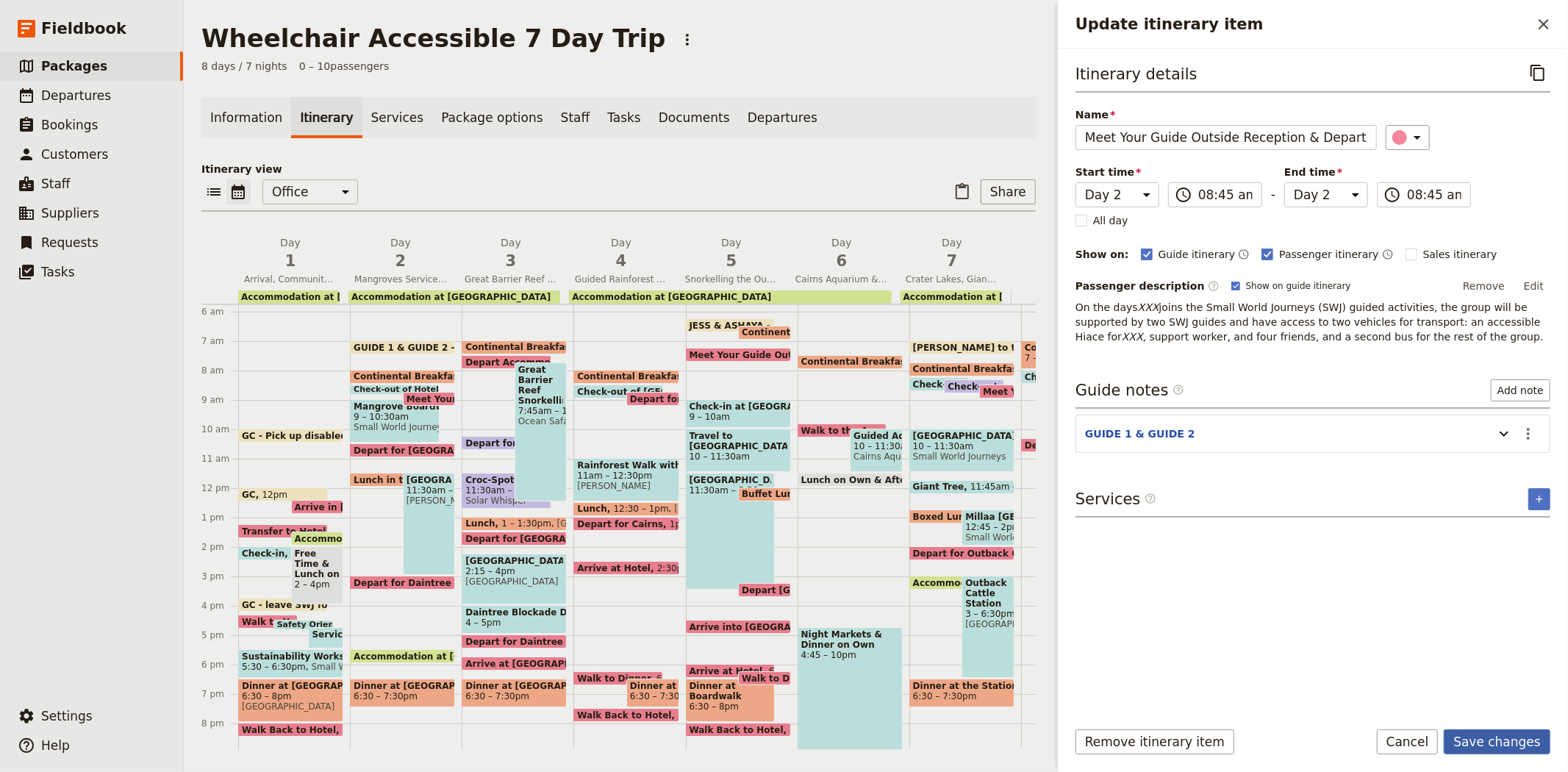
click at [1485, 737] on button "Save changes" at bounding box center [1498, 742] width 107 height 25
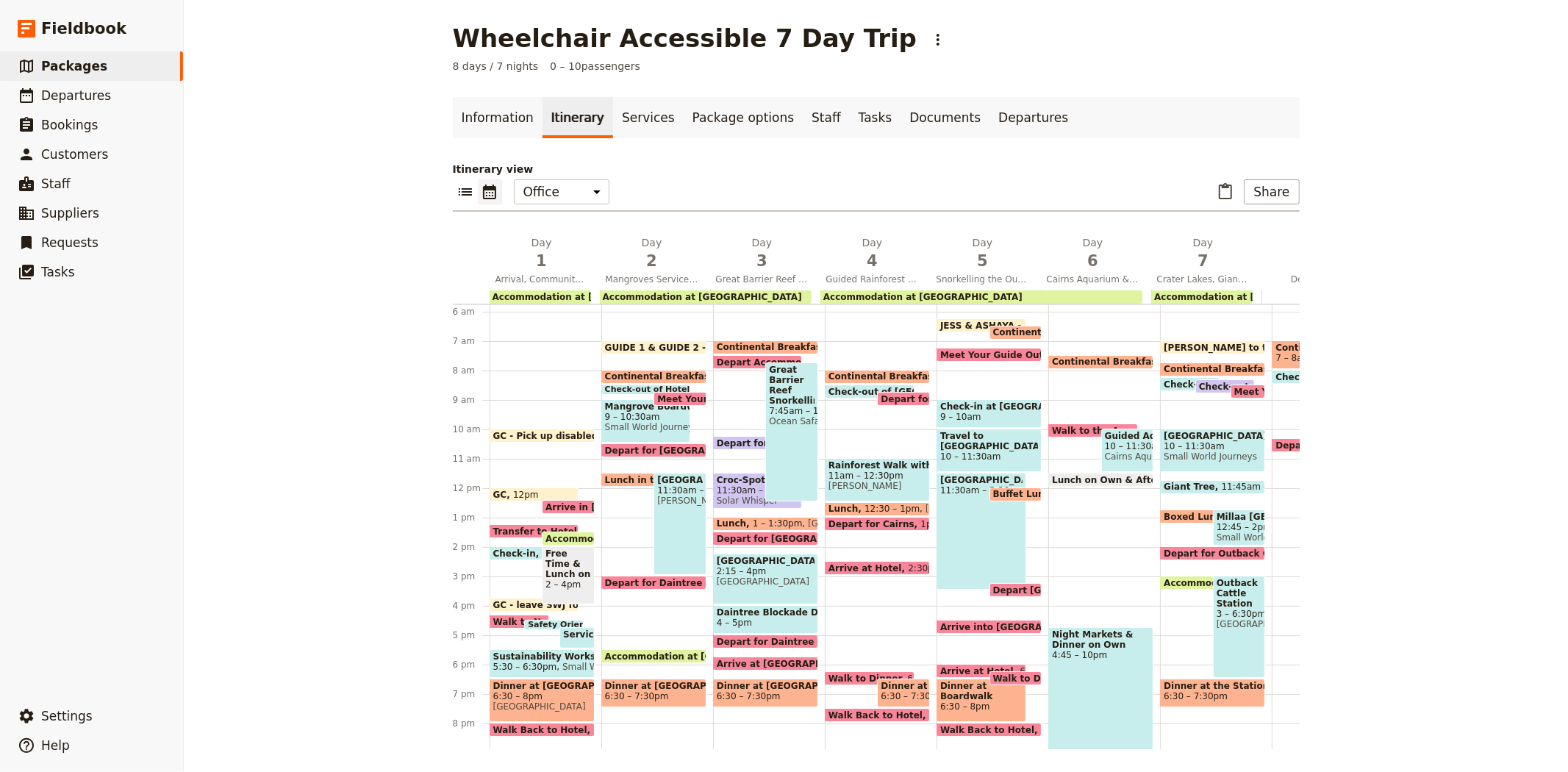
click at [616, 422] on span "Small World Journeys" at bounding box center [646, 427] width 82 height 10
select select "2"
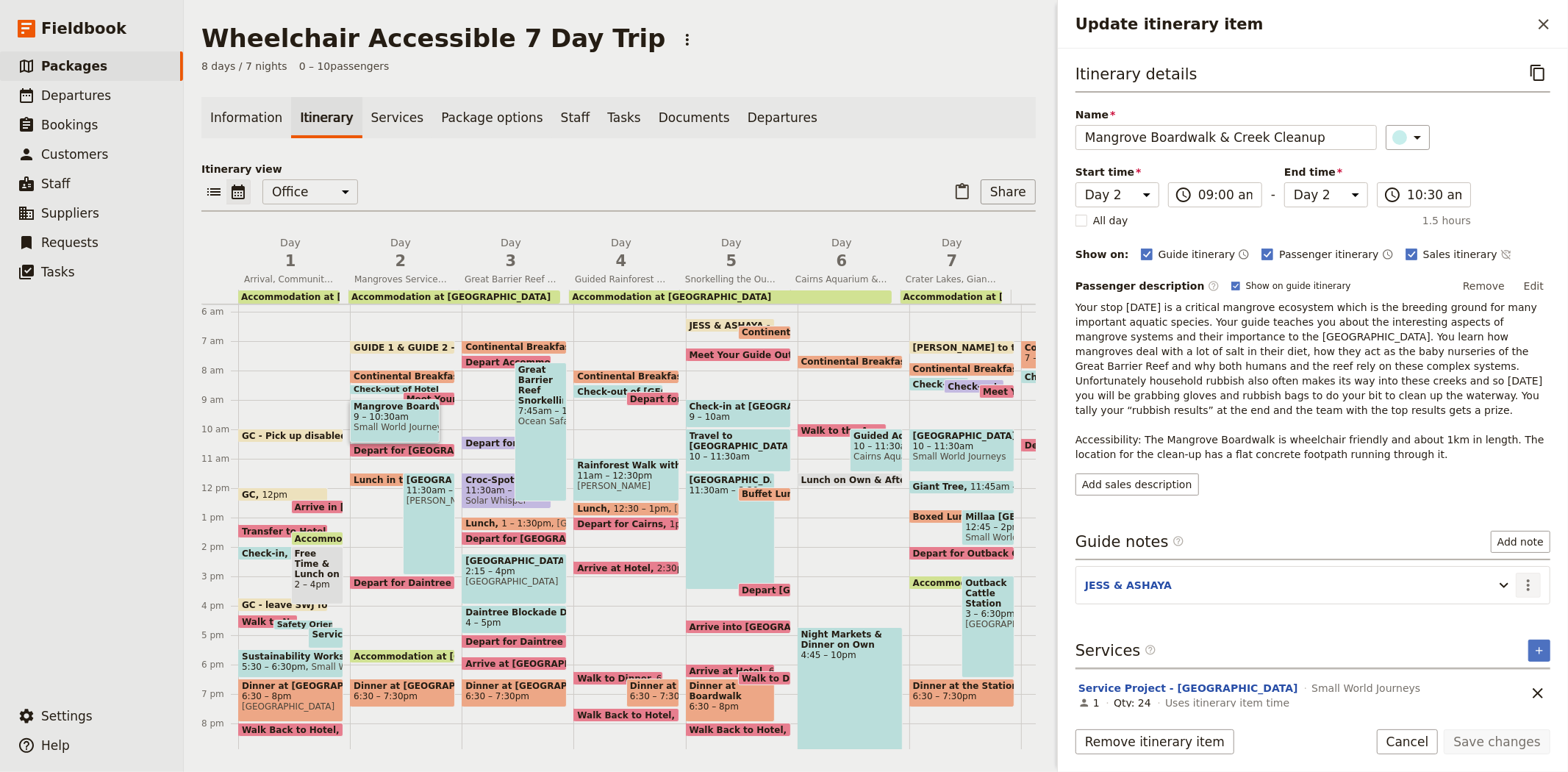
click at [1525, 576] on icon "Actions" at bounding box center [1528, 585] width 18 height 18
click at [1500, 604] on span "Edit note" at bounding box center [1486, 602] width 46 height 15
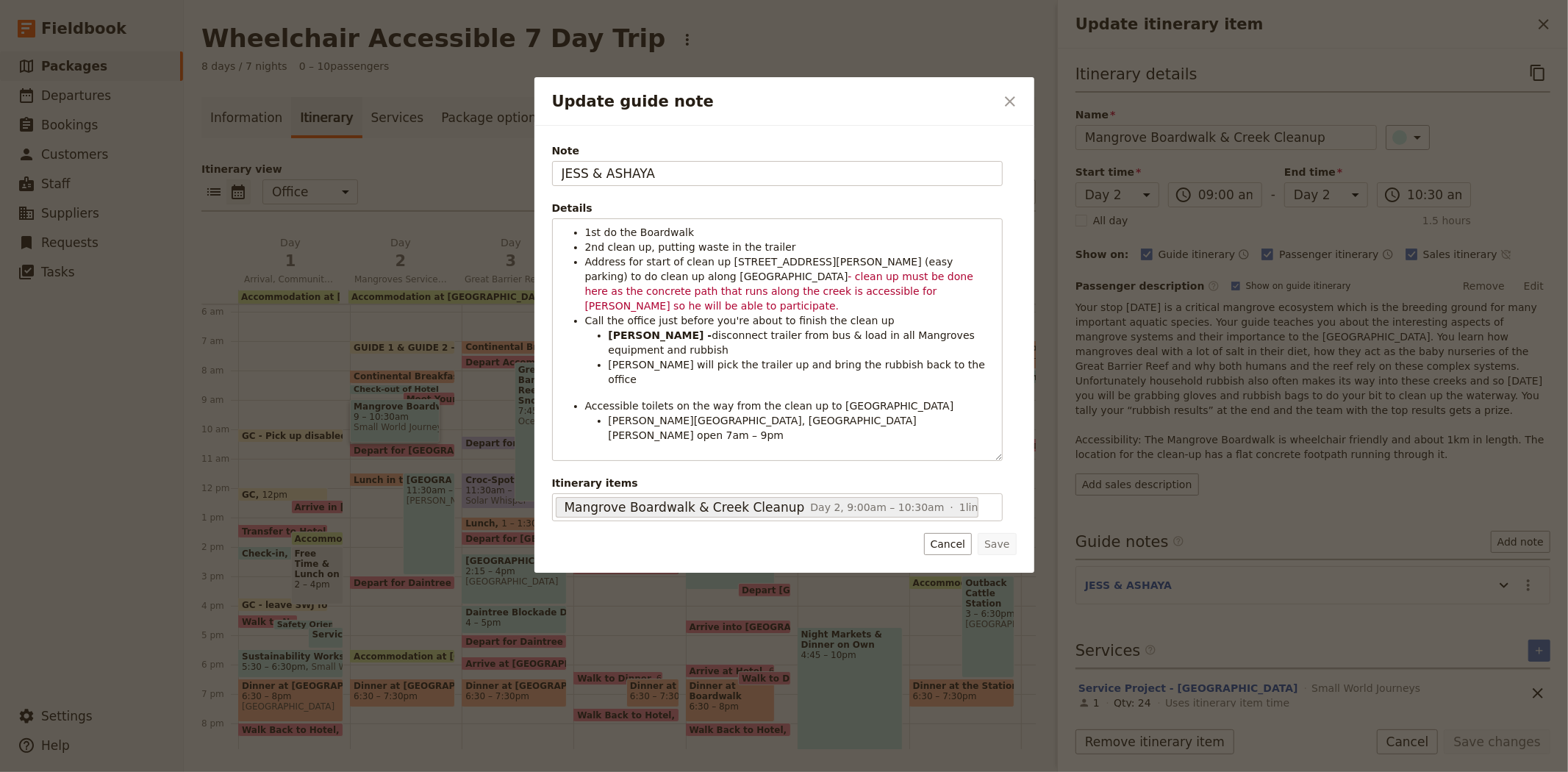
drag, startPoint x: 678, startPoint y: 178, endPoint x: 333, endPoint y: 180, distance: 345.0
click at [333, 771] on div "Update guide note ​ Note JESS & ASHAYA Details 1st do the Boardwalk 2nd clean u…" at bounding box center [784, 772] width 1568 height 0
type input "GUIDE 1 & GUIDE 2"
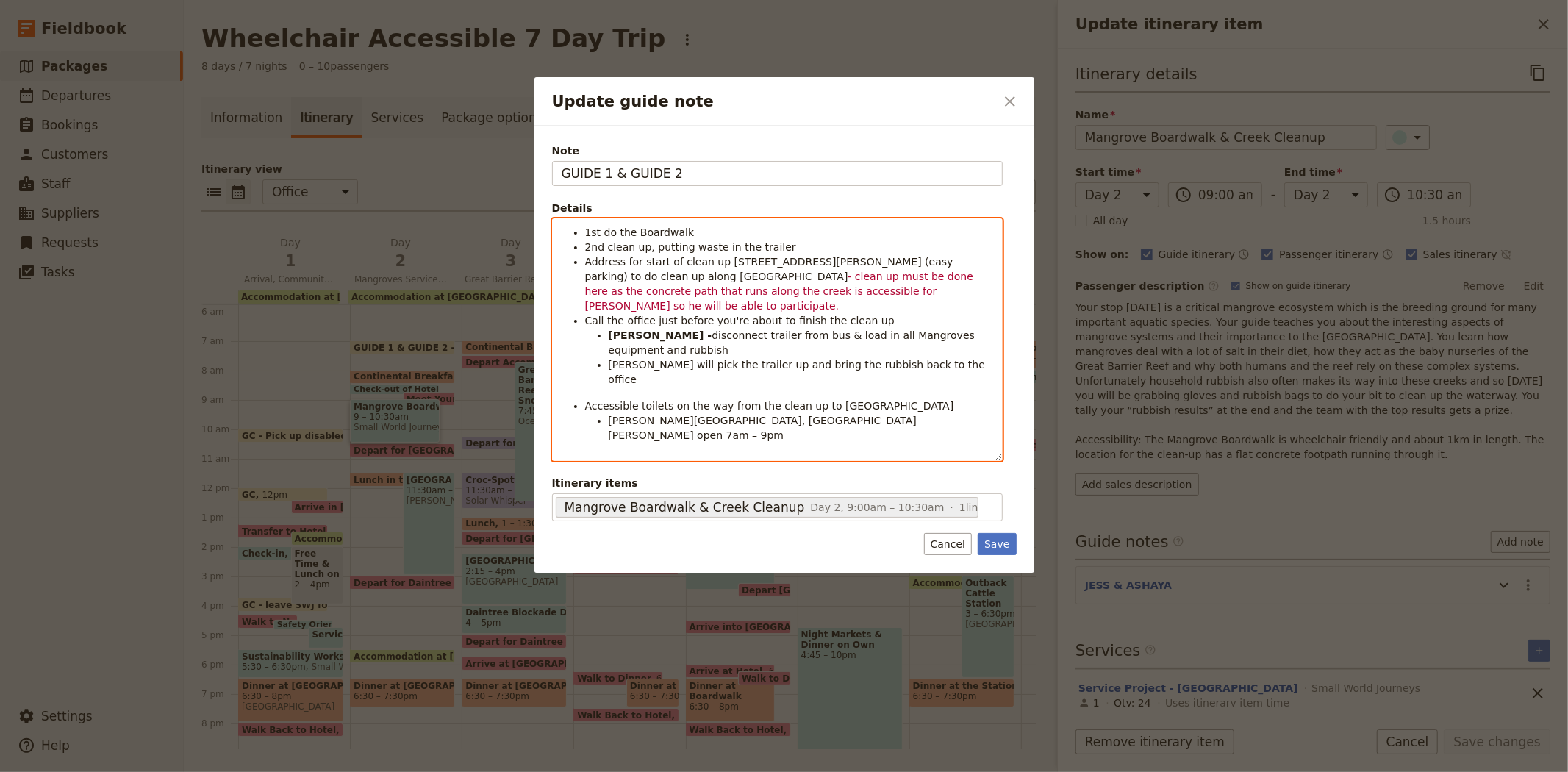
click at [714, 291] on span "- clean up must be done here as the concrete path that runs along the creek is …" at bounding box center [781, 290] width 392 height 41
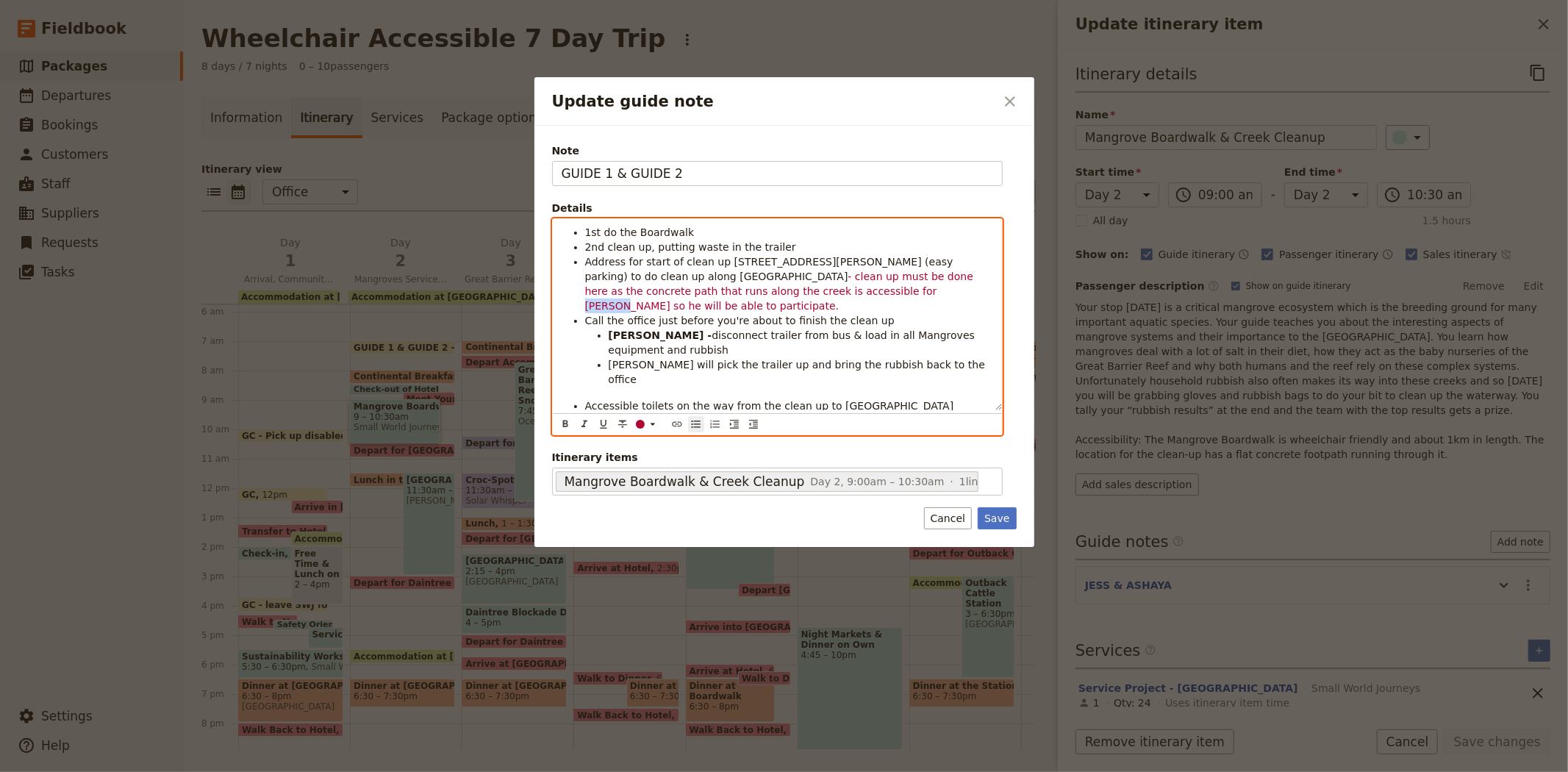
click at [714, 291] on span "- clean up must be done here as the concrete path that runs along the creek is …" at bounding box center [781, 290] width 392 height 41
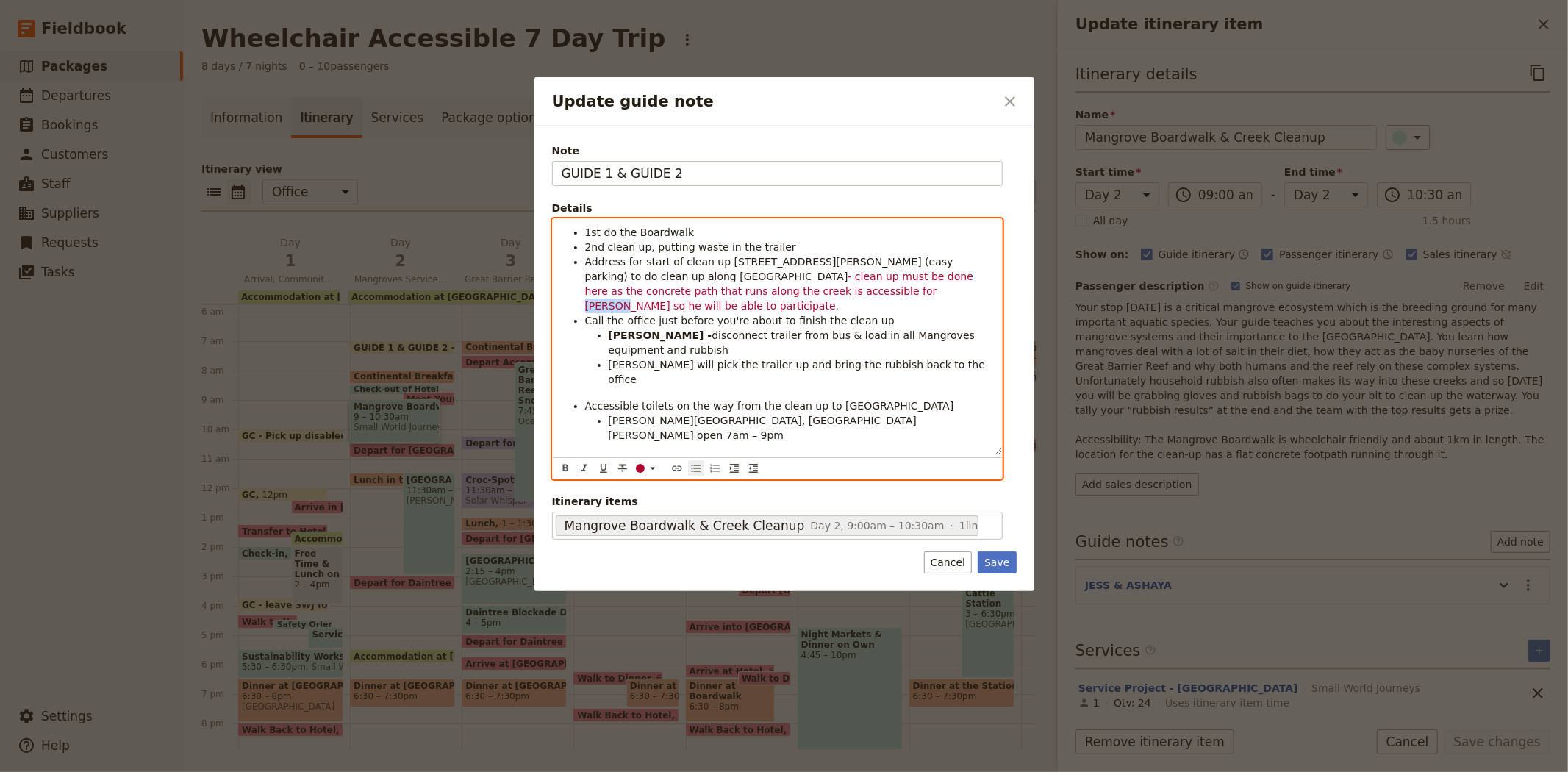
paste div "Update guide note"
click at [744, 287] on span "so he will be able to participate." at bounding box center [787, 298] width 404 height 26
click at [613, 329] on strong "JESS -" at bounding box center [660, 335] width 104 height 12
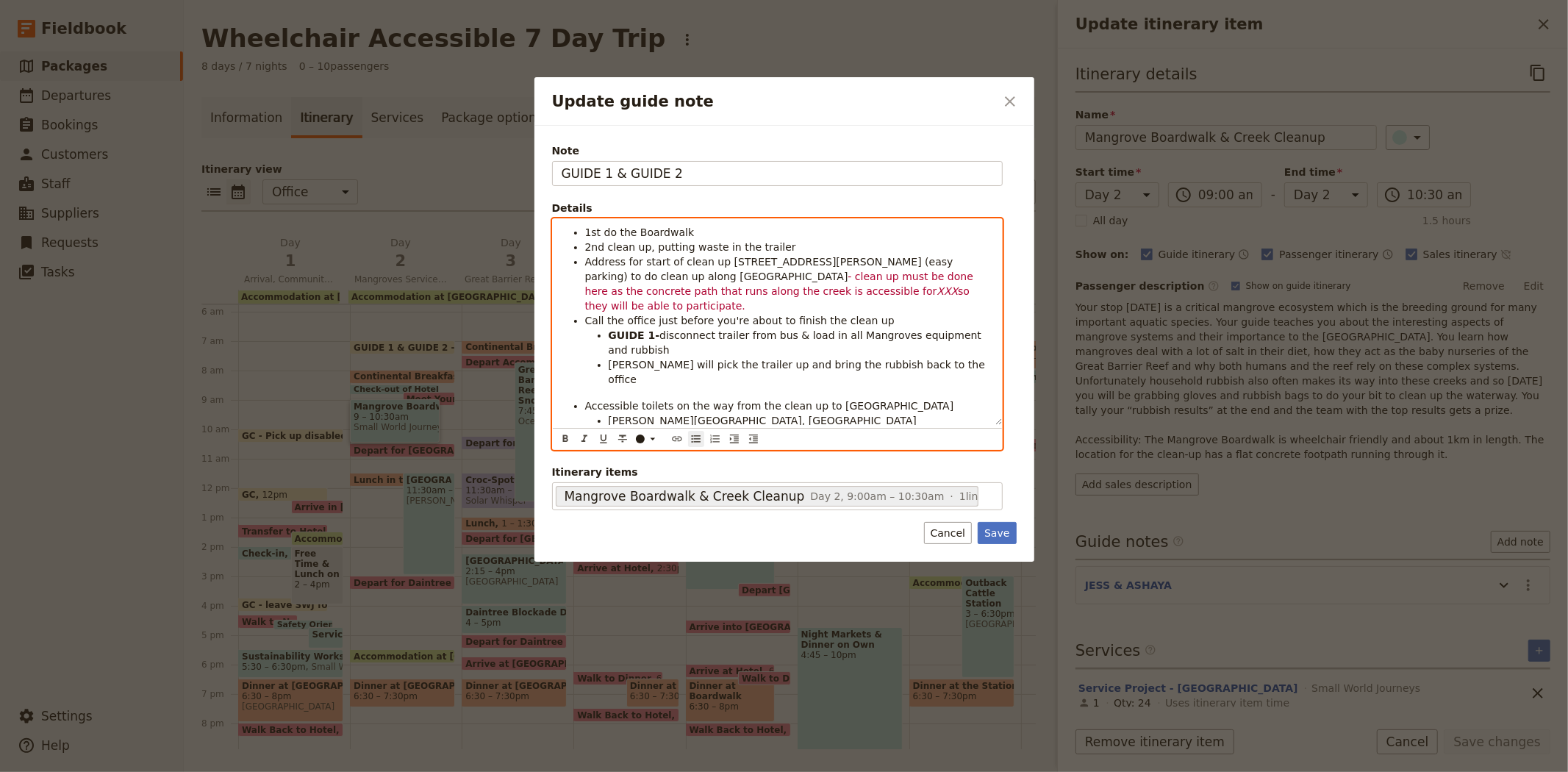
click at [612, 359] on span "Liz will pick the trailer up and bring the rubbish back to the office" at bounding box center [798, 372] width 380 height 26
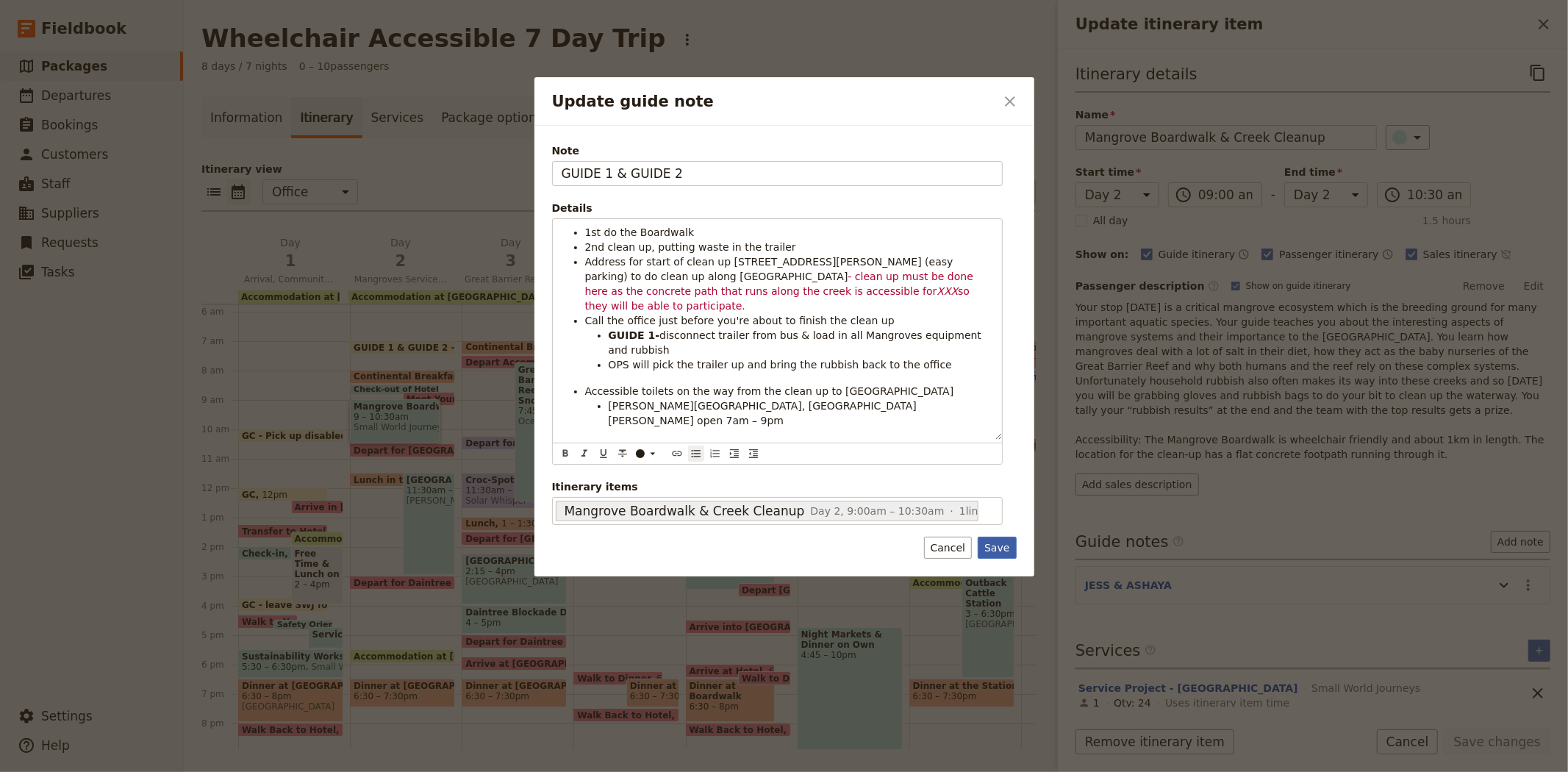
click at [1000, 538] on button "Save" at bounding box center [997, 547] width 38 height 22
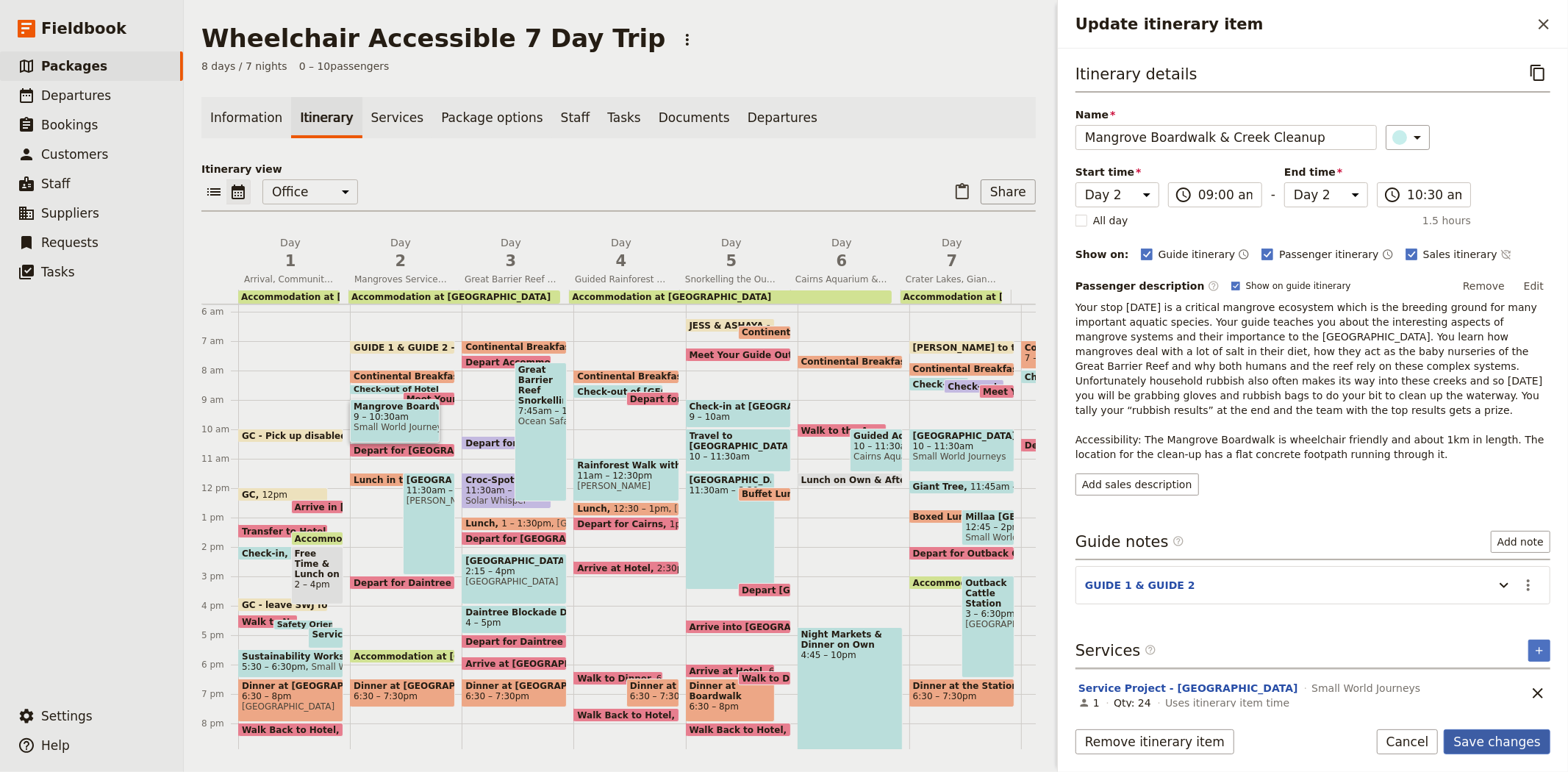
click at [1464, 743] on button "Save changes" at bounding box center [1498, 742] width 107 height 25
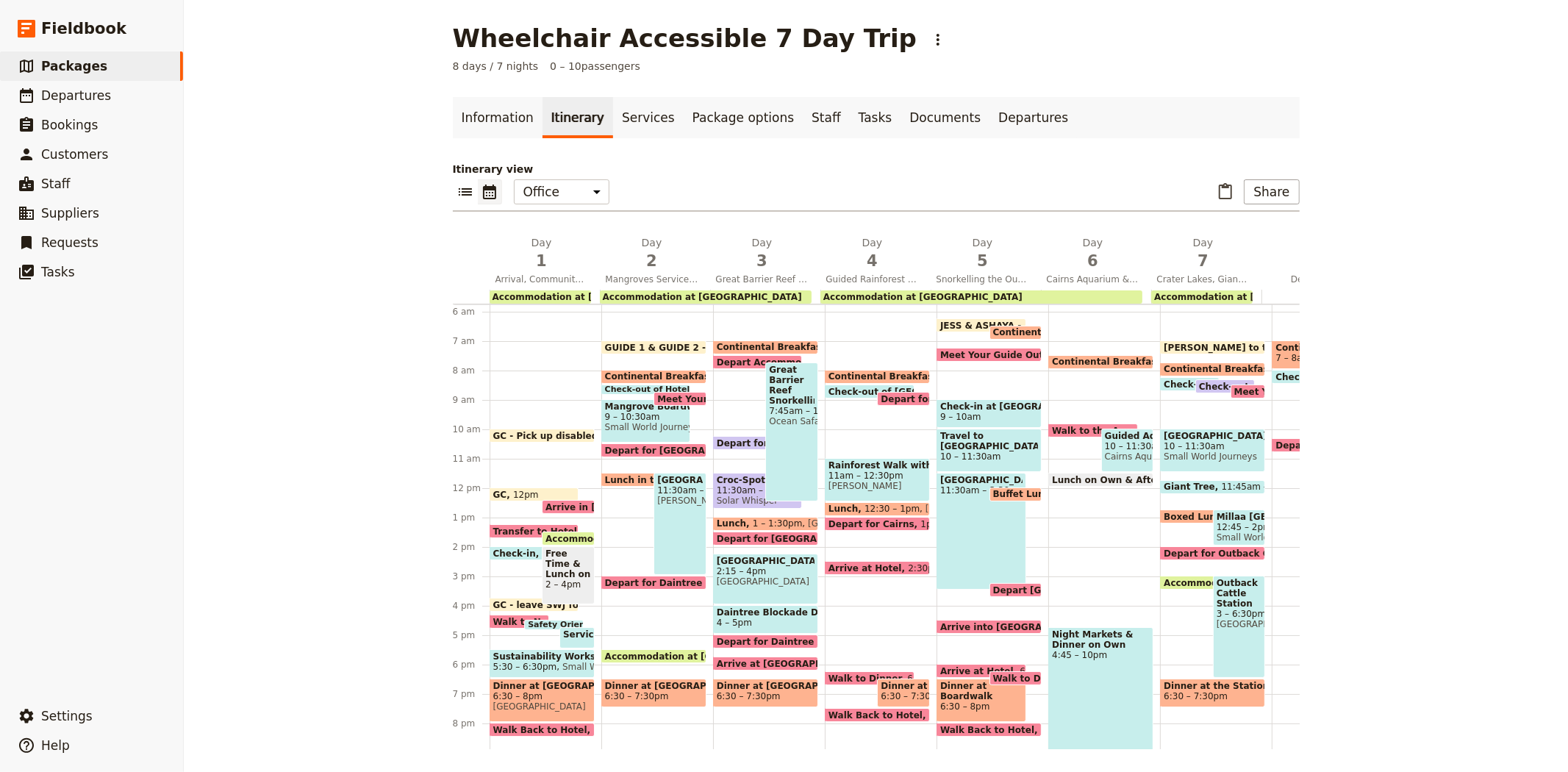
click at [643, 445] on span "Depart for [GEOGRAPHIC_DATA]" at bounding box center [687, 450] width 165 height 9
select select "2"
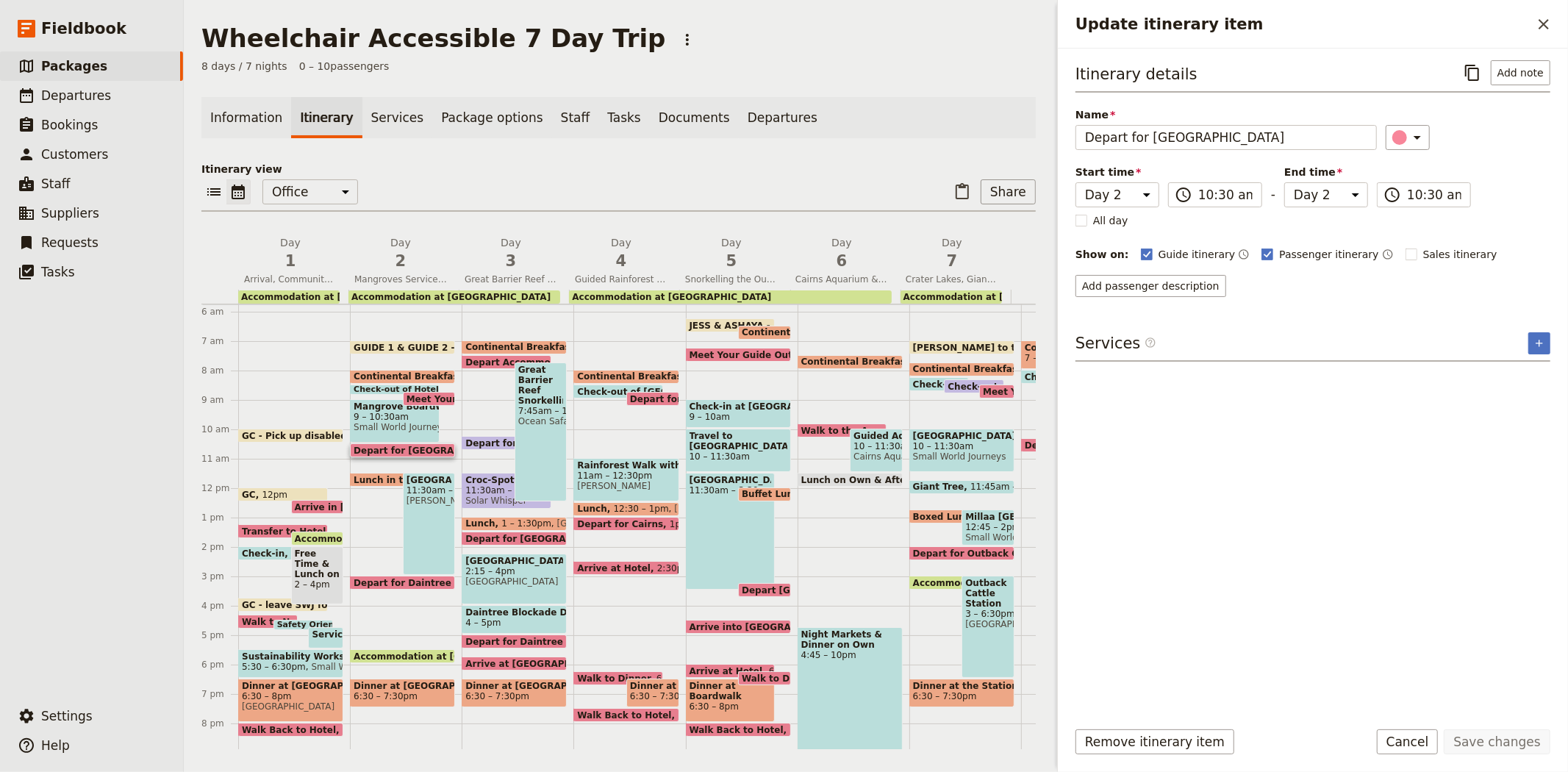
click at [369, 475] on span "Lunch in the Park" at bounding box center [400, 479] width 94 height 9
select select "2"
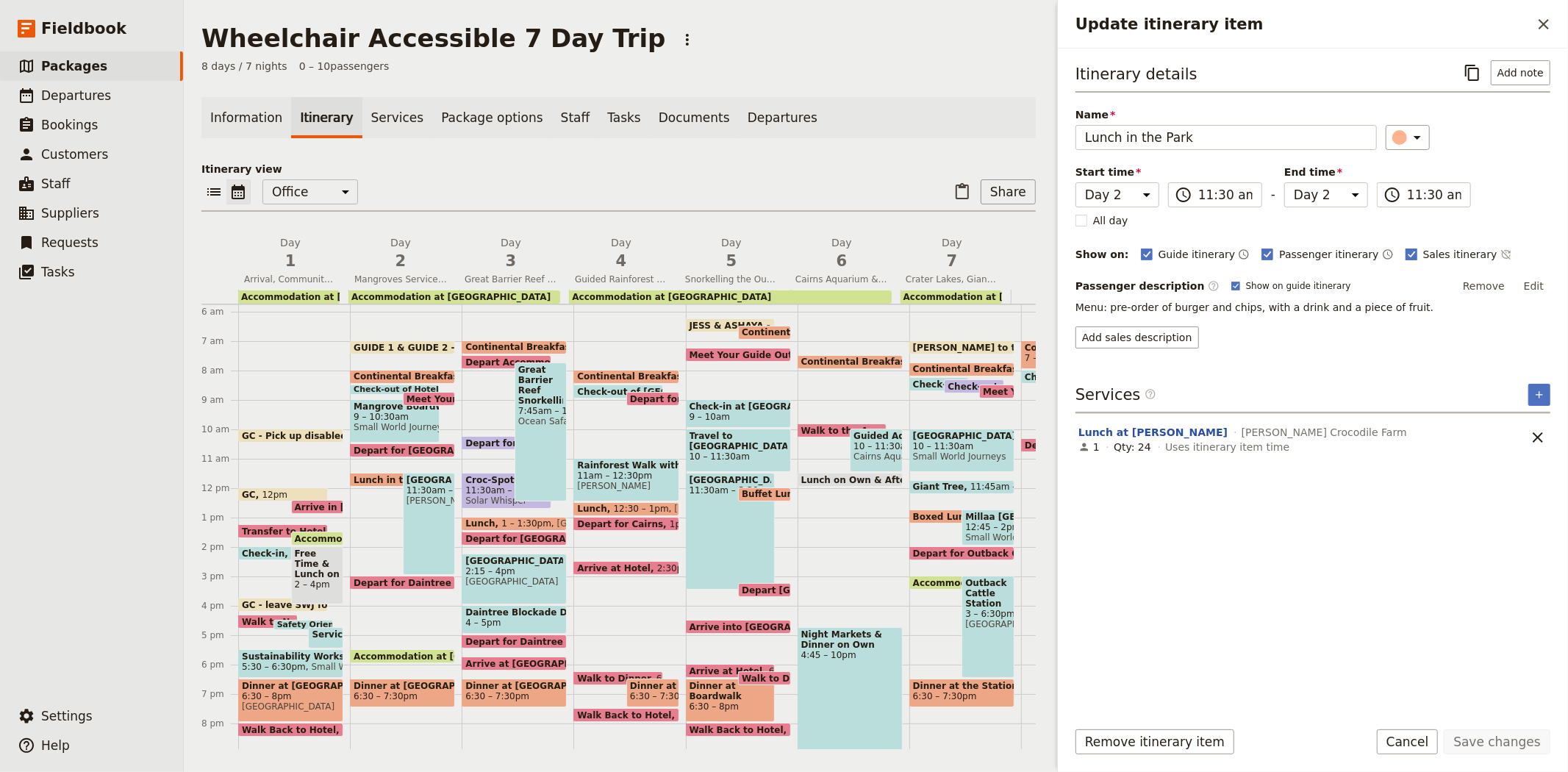
click at [1423, 253] on span "Sales itinerary" at bounding box center [1460, 254] width 74 height 15
click at [1405, 247] on input "Sales itinerary" at bounding box center [1405, 246] width 1 height 1
checkbox input "false"
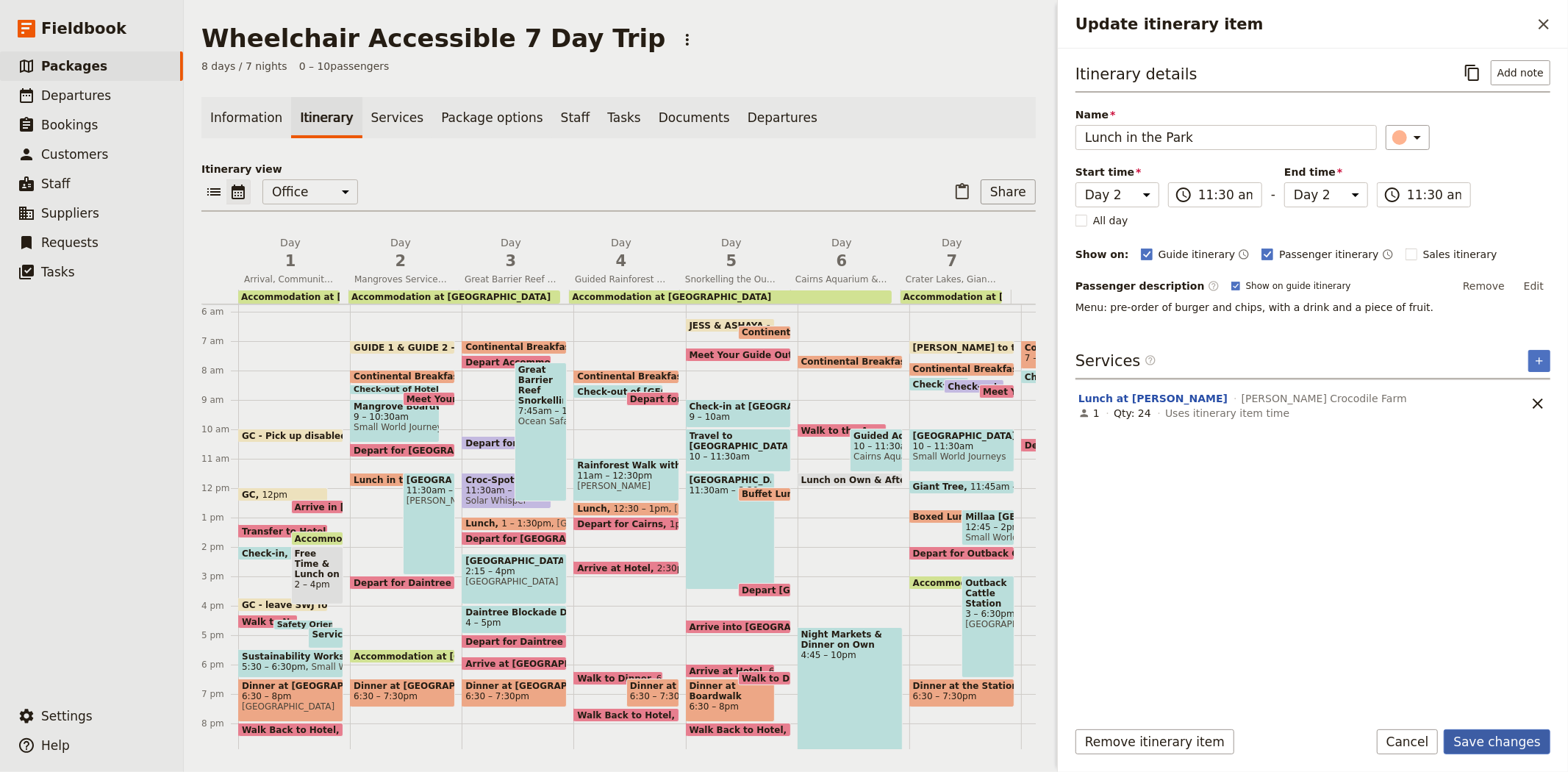
click at [1502, 741] on button "Save changes" at bounding box center [1498, 742] width 107 height 25
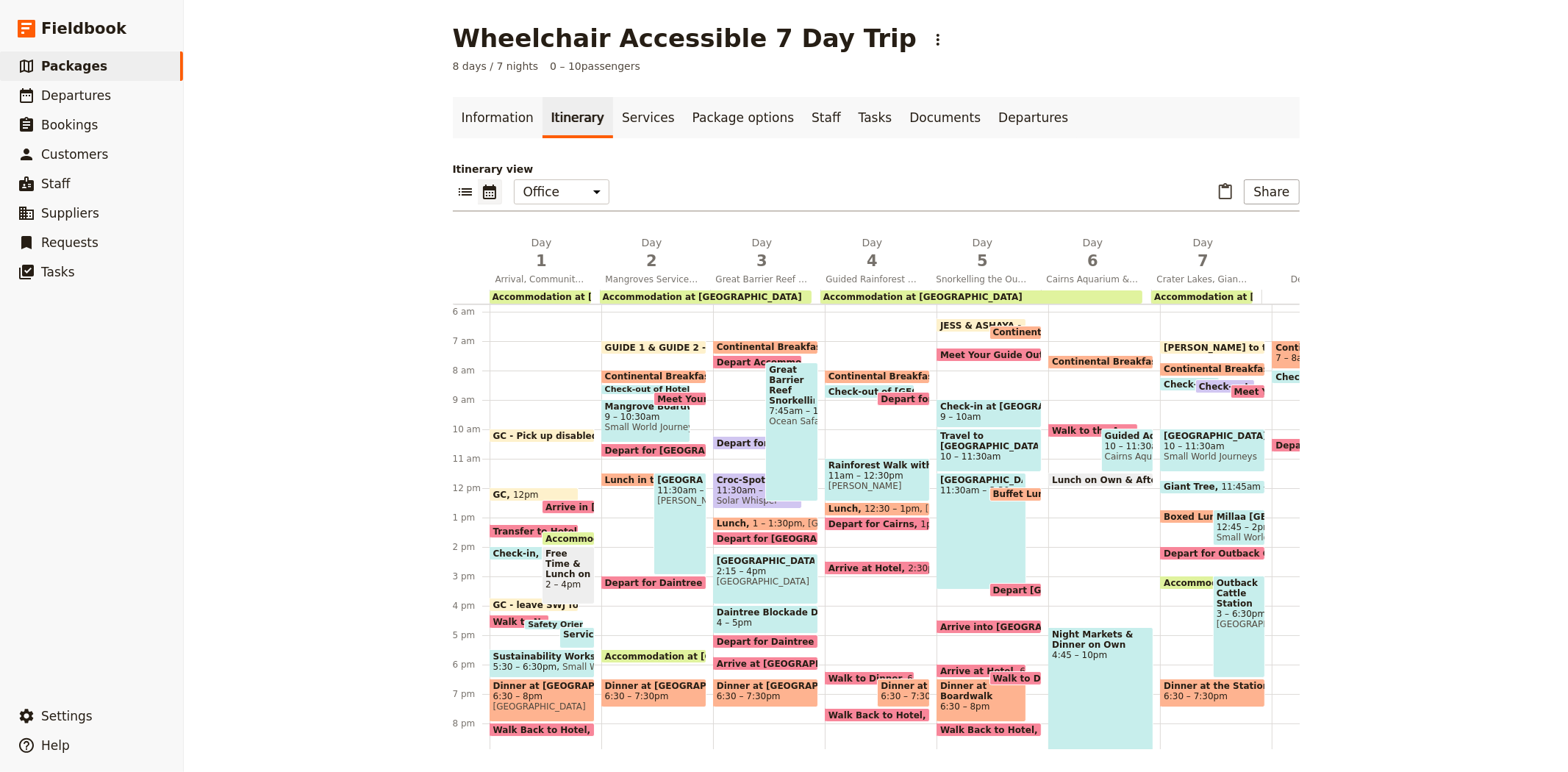
click at [684, 496] on span "11:30am – 3pm" at bounding box center [680, 490] width 46 height 10
select select "2"
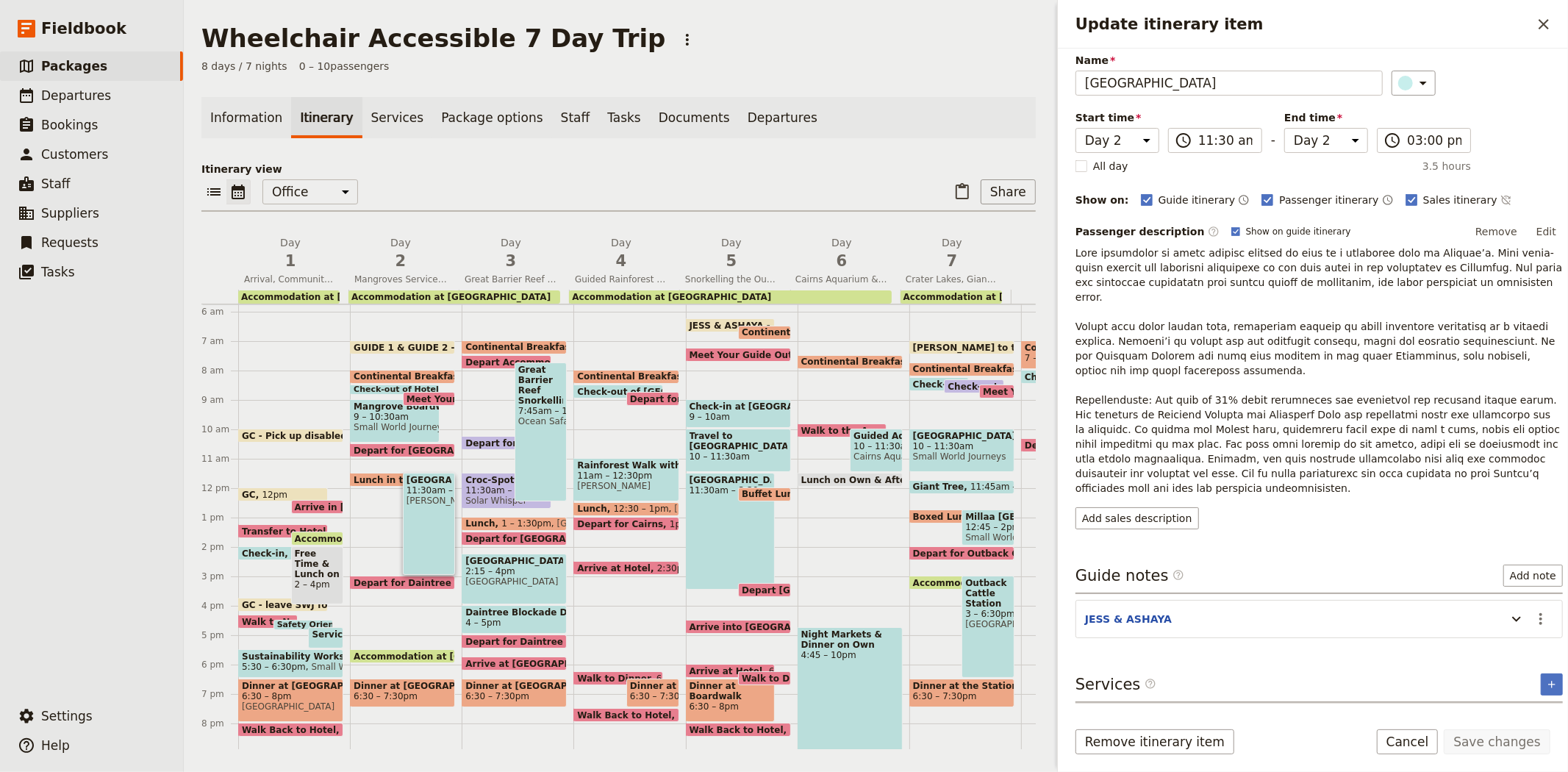
scroll to position [81, 0]
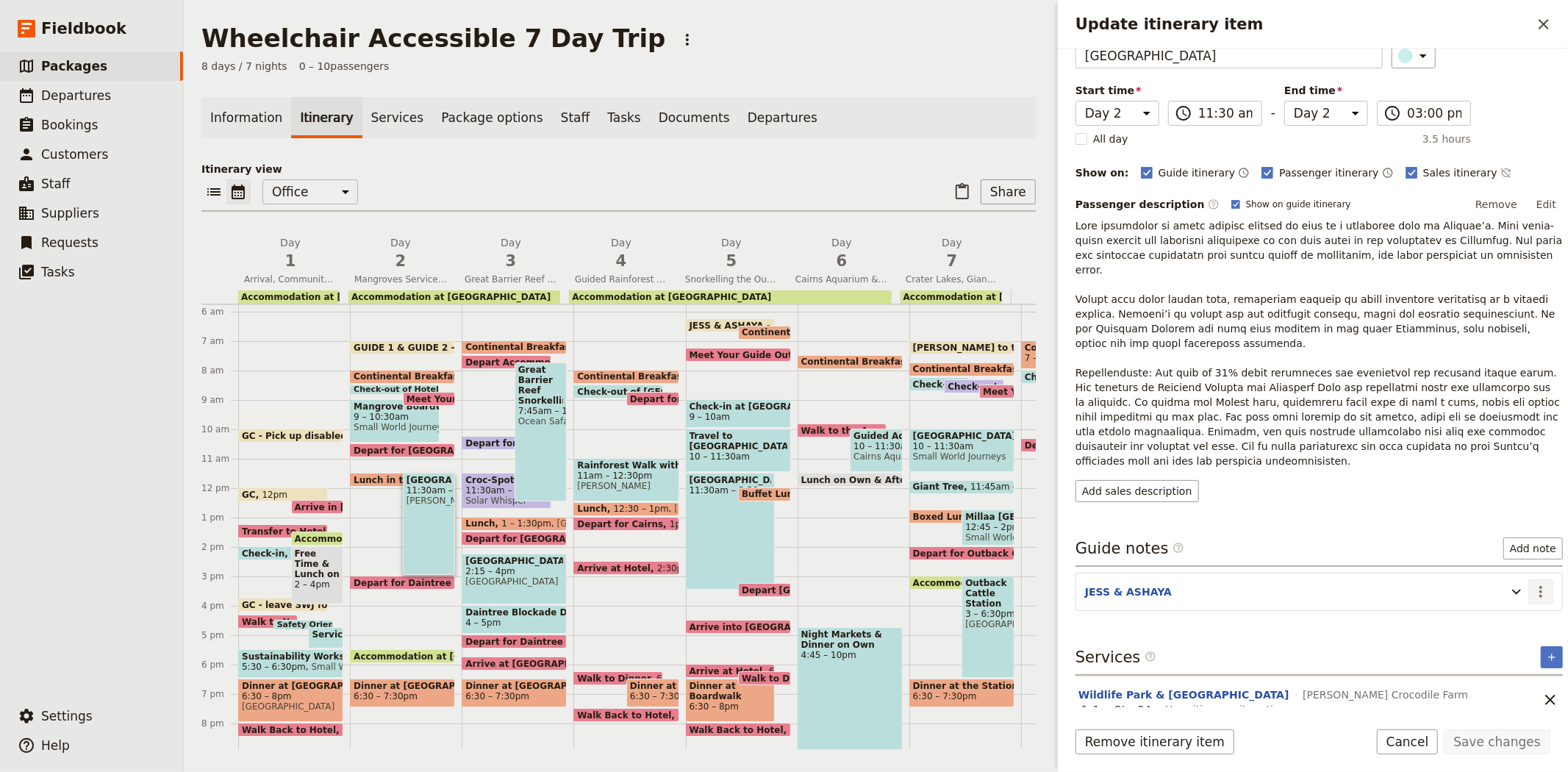
click at [1534, 583] on icon "Actions" at bounding box center [1541, 592] width 18 height 18
click at [1515, 603] on span "Edit note" at bounding box center [1498, 609] width 68 height 15
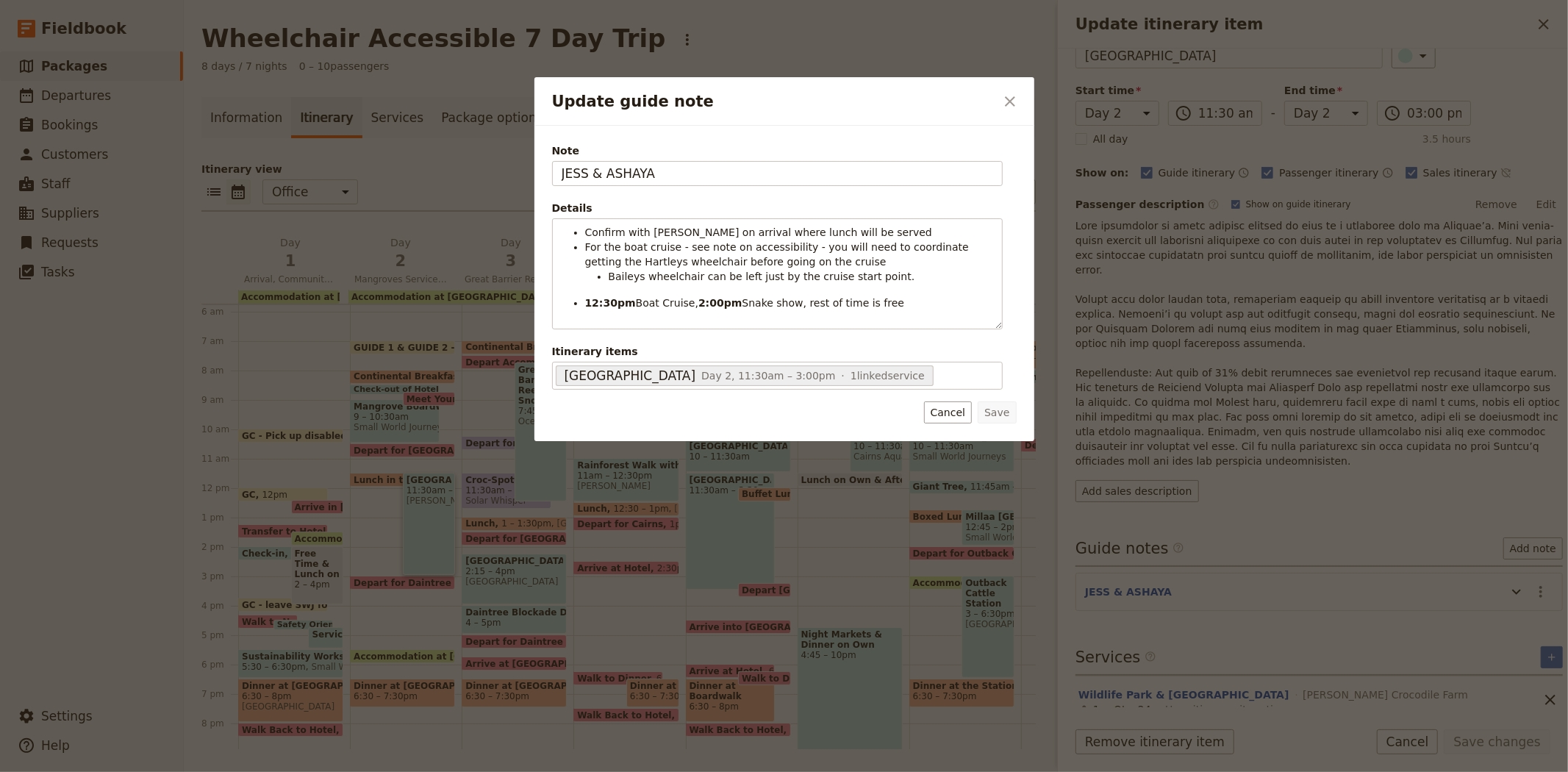
drag, startPoint x: 649, startPoint y: 172, endPoint x: 527, endPoint y: 177, distance: 122.1
click at [527, 771] on div "Update guide note ​ Note JESS & ASHAYA Details Confirm with Hartley's on arriva…" at bounding box center [784, 772] width 1568 height 0
type input "GUIDE 1 & GUIDE 2"
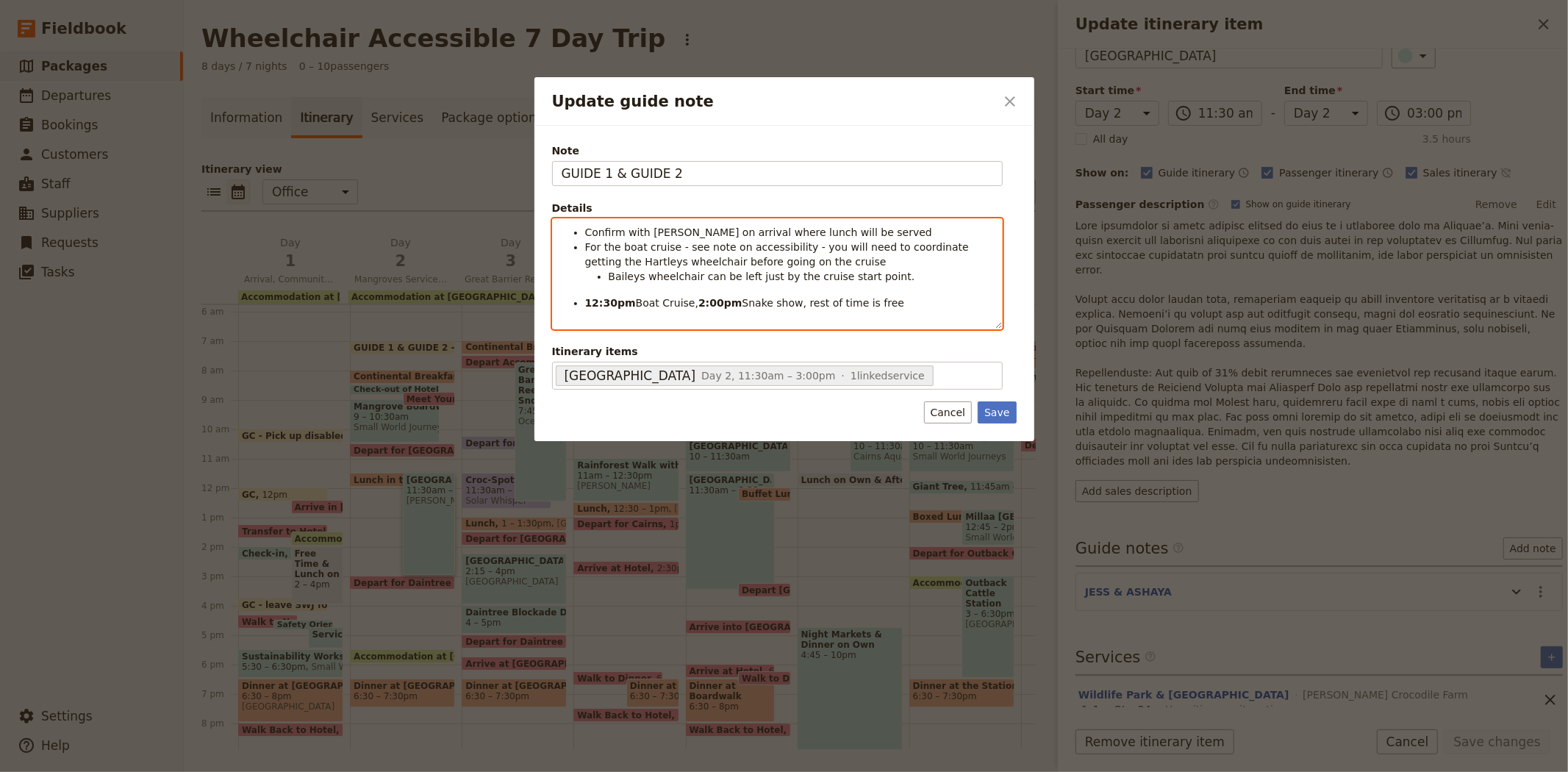
click at [623, 273] on span "Baileys wheelchair can be left just by the cruise start point." at bounding box center [762, 276] width 307 height 12
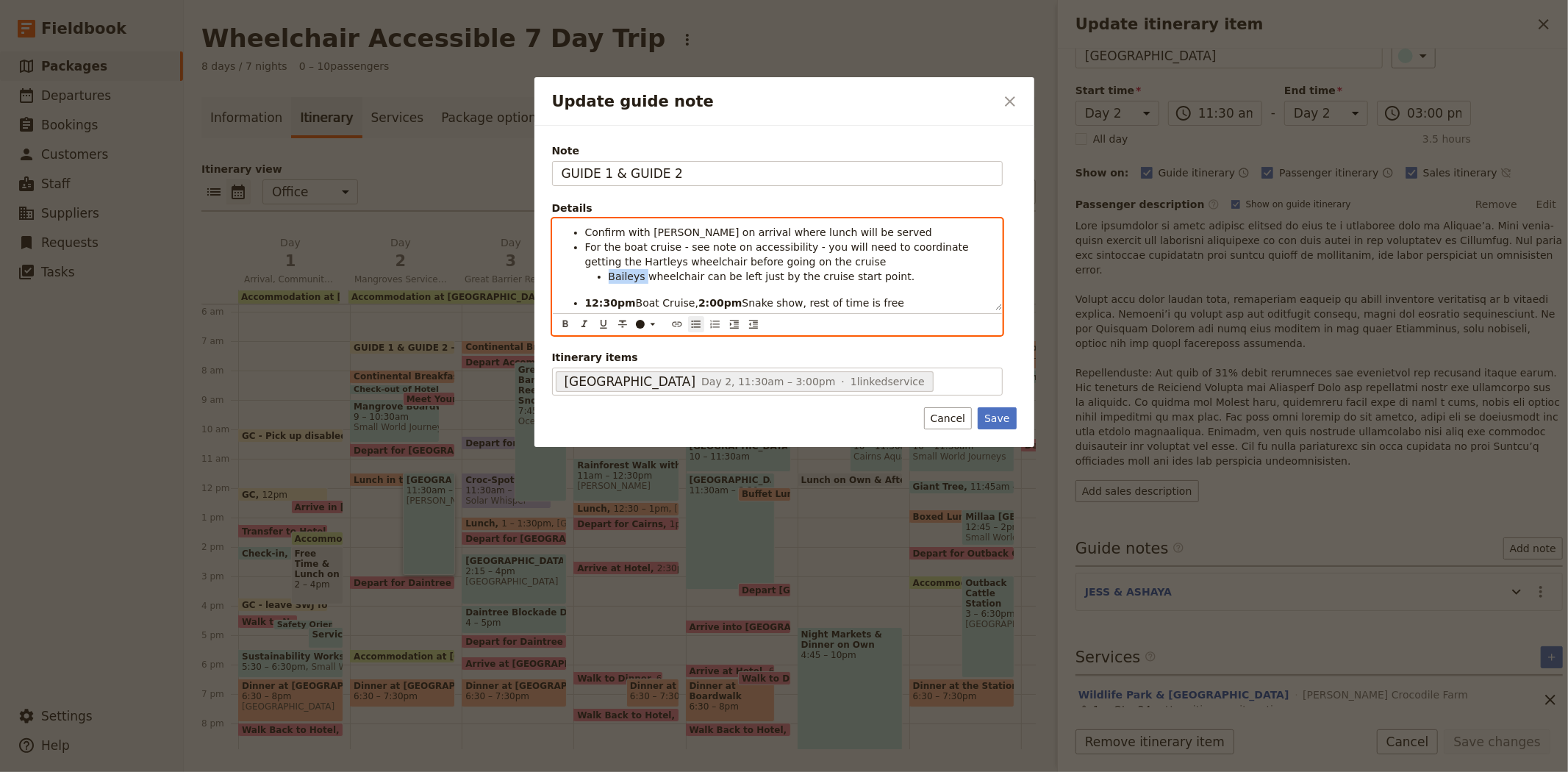
click at [623, 273] on span "Baileys wheelchair can be left just by the cruise start point." at bounding box center [762, 276] width 307 height 12
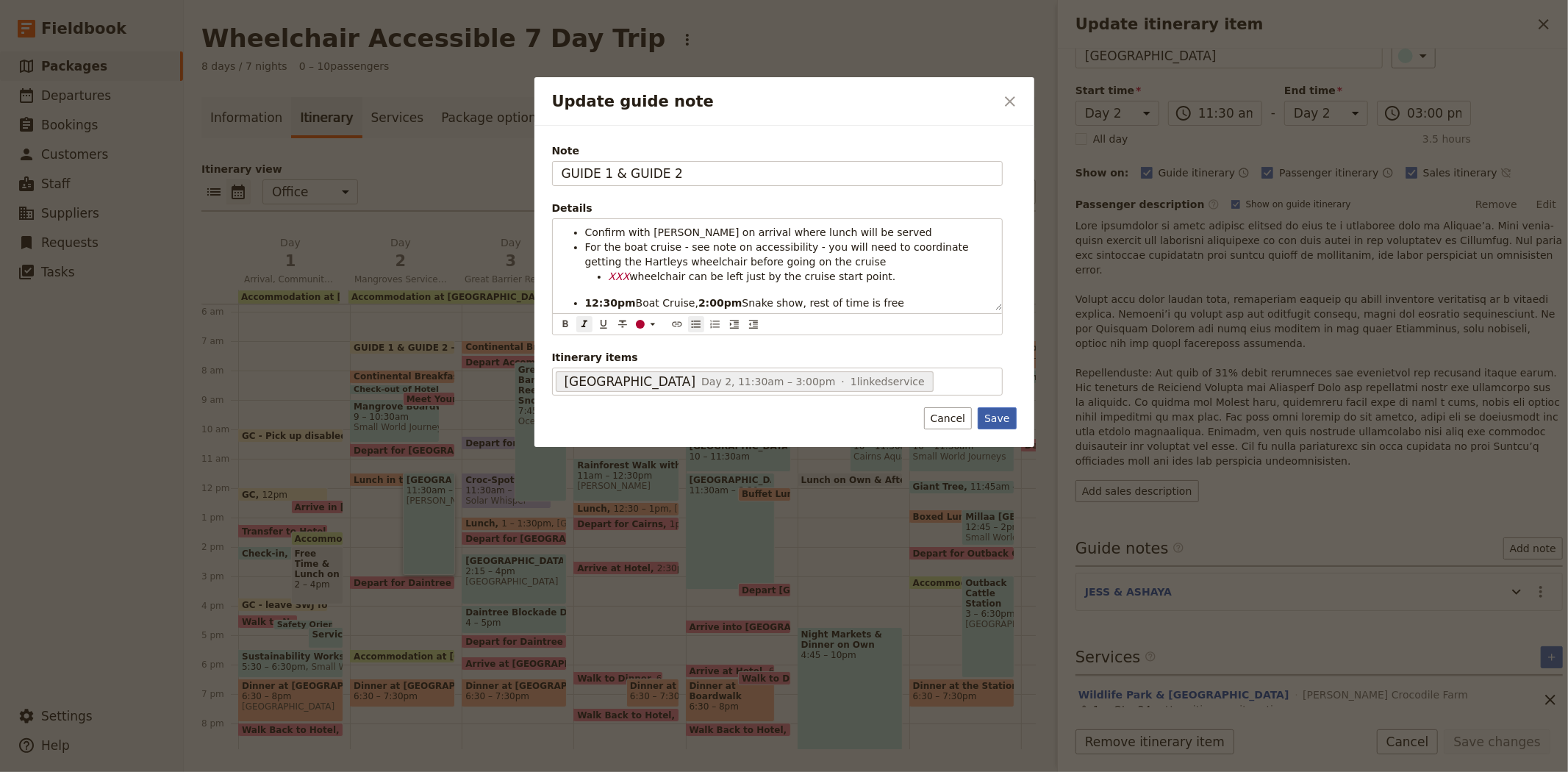
click at [1004, 427] on button "Save" at bounding box center [997, 418] width 38 height 22
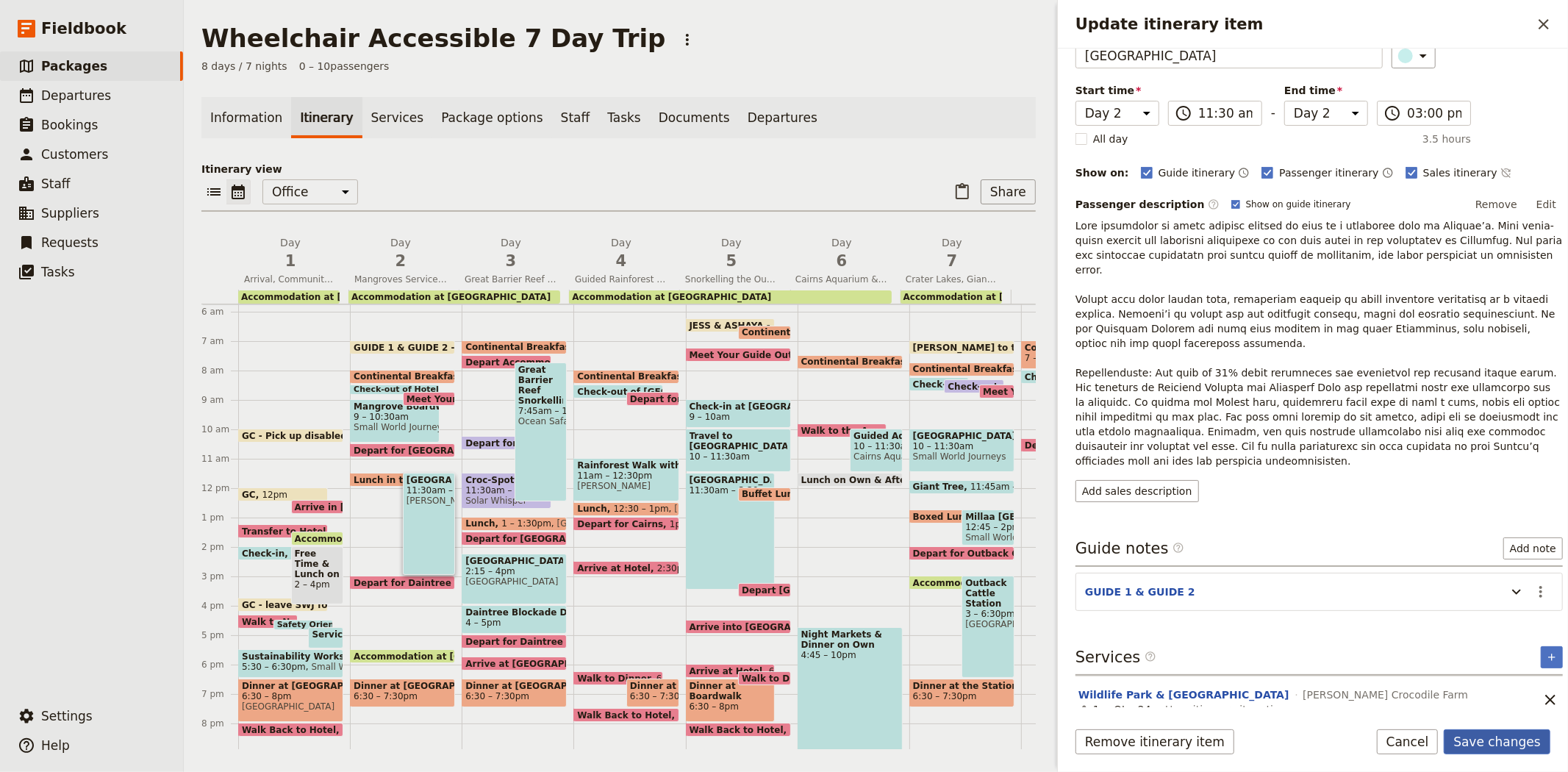
click at [1527, 739] on button "Save changes" at bounding box center [1498, 742] width 107 height 25
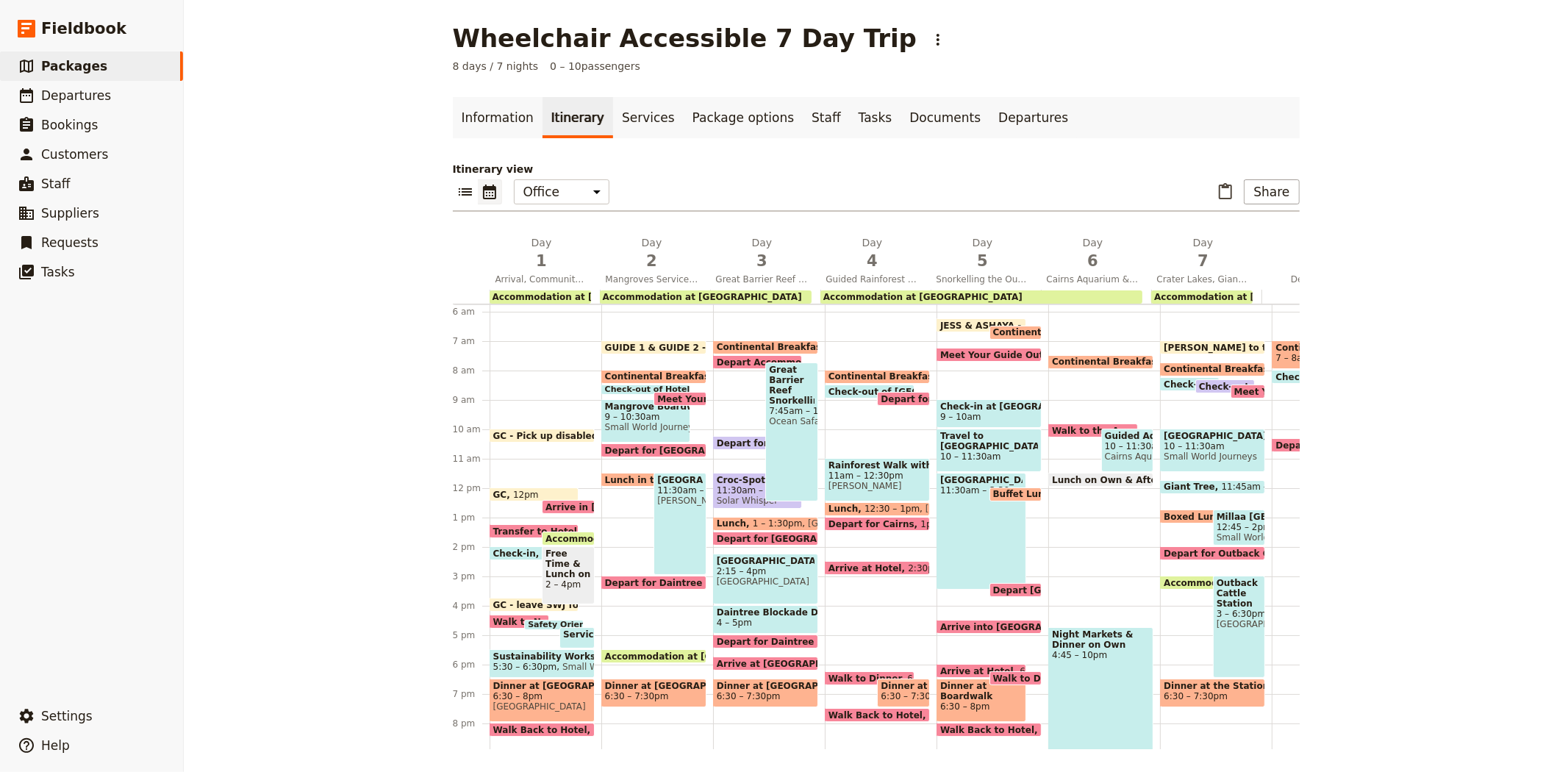
click at [627, 578] on span "Depart for Daintree Rainforest" at bounding box center [684, 582] width 159 height 9
select select "2"
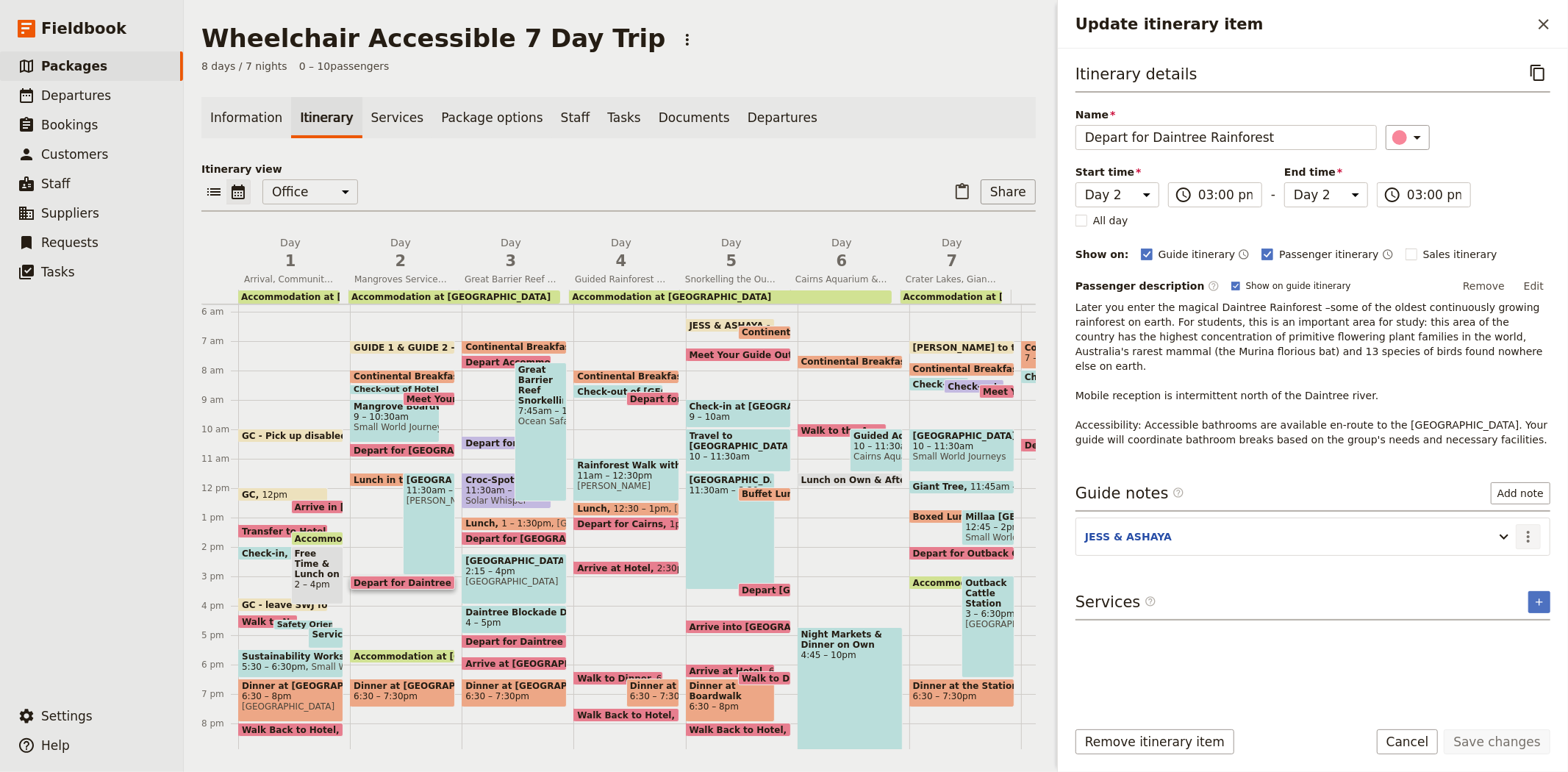
click at [1532, 528] on icon "Actions" at bounding box center [1528, 537] width 18 height 18
click at [1503, 547] on span "Edit note" at bounding box center [1486, 554] width 46 height 15
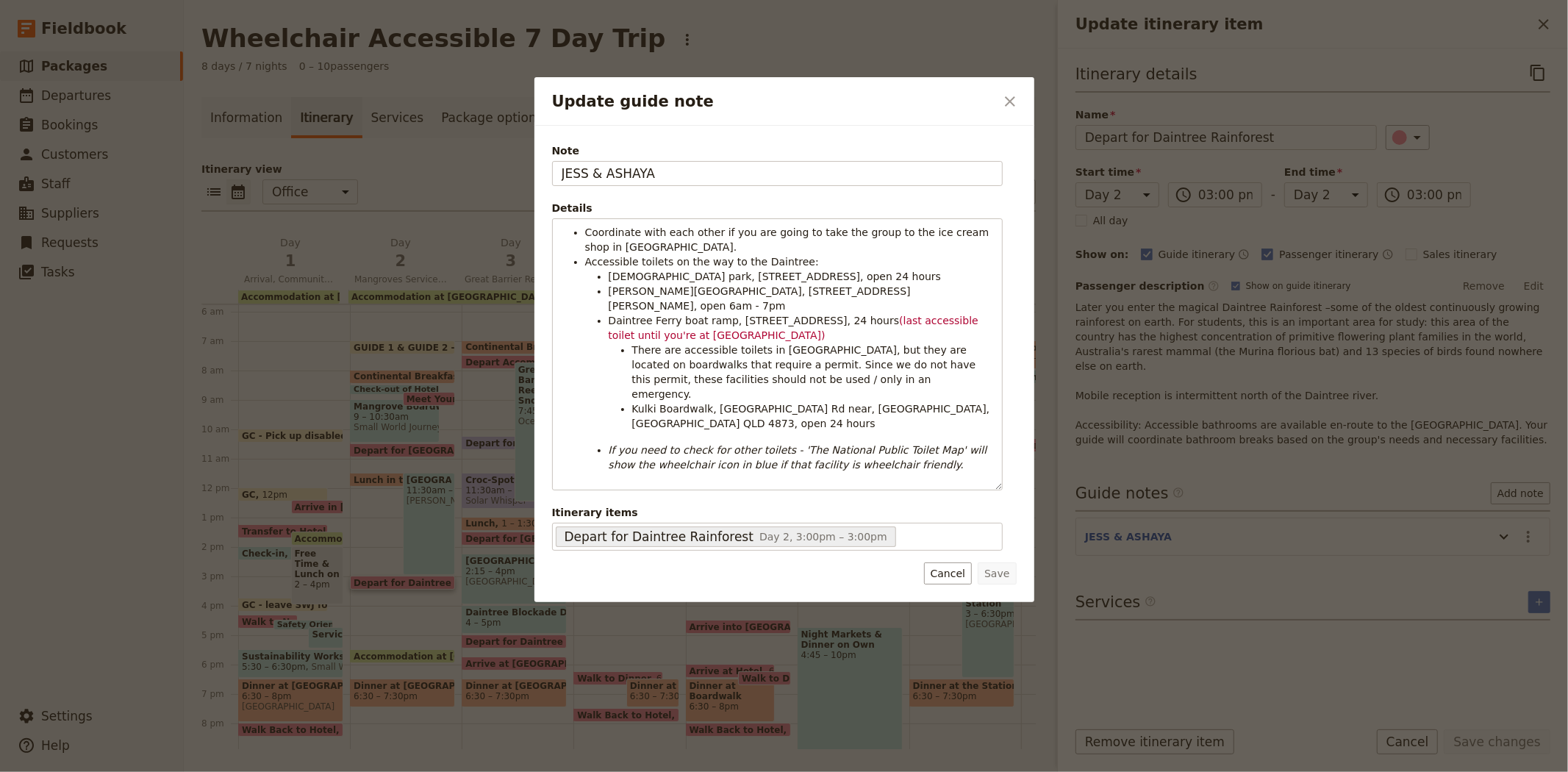
drag, startPoint x: 724, startPoint y: 175, endPoint x: 435, endPoint y: 156, distance: 289.6
click at [435, 771] on div "Update guide note ​ Note JESS & ASHAYA Details Coordinate with each other if yo…" at bounding box center [784, 772] width 1568 height 0
type input "GUIDE 1 & GUIDE 2"
click at [1012, 562] on button "Save" at bounding box center [997, 573] width 38 height 22
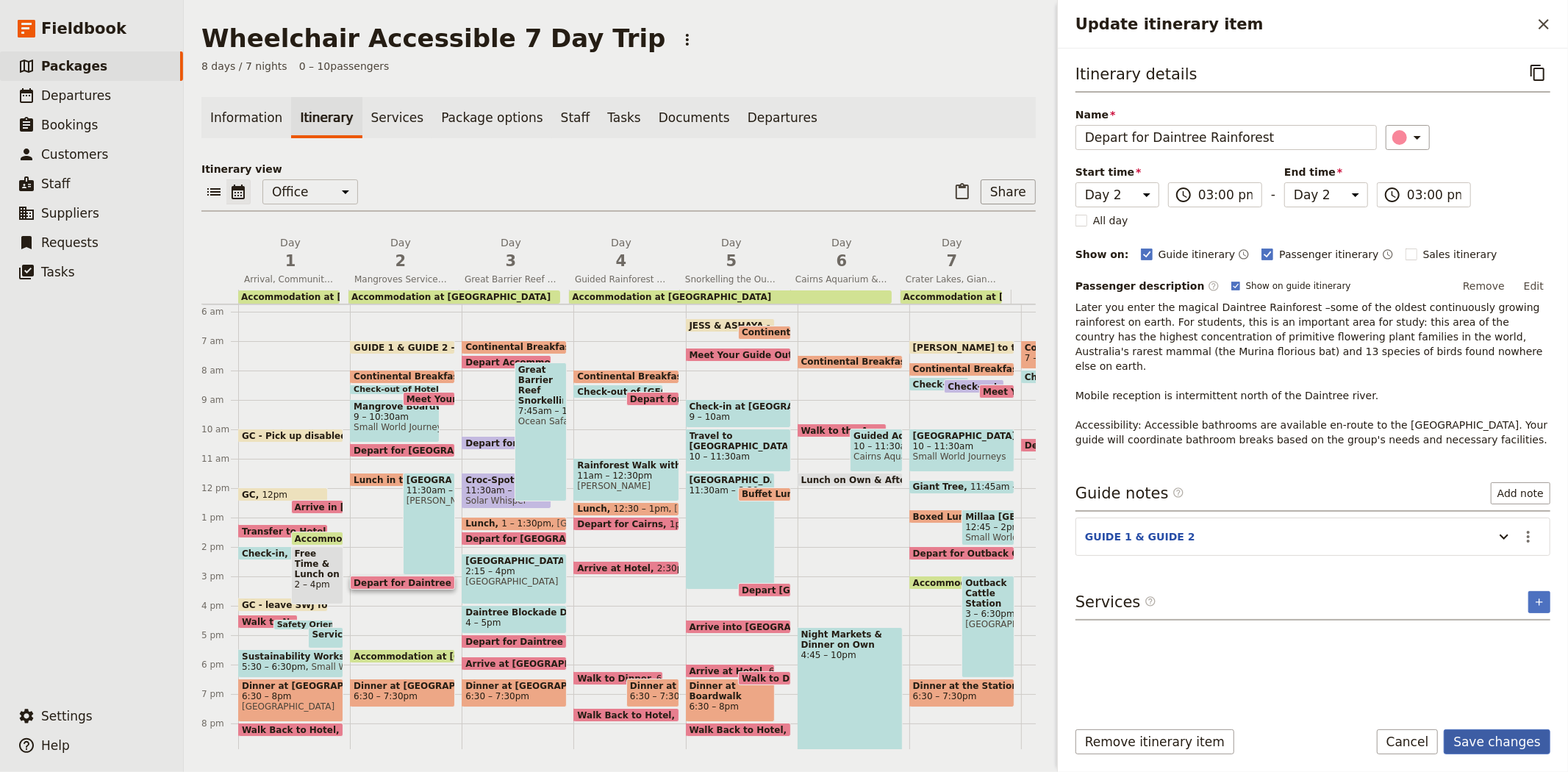
click at [1501, 743] on button "Save changes" at bounding box center [1498, 742] width 107 height 25
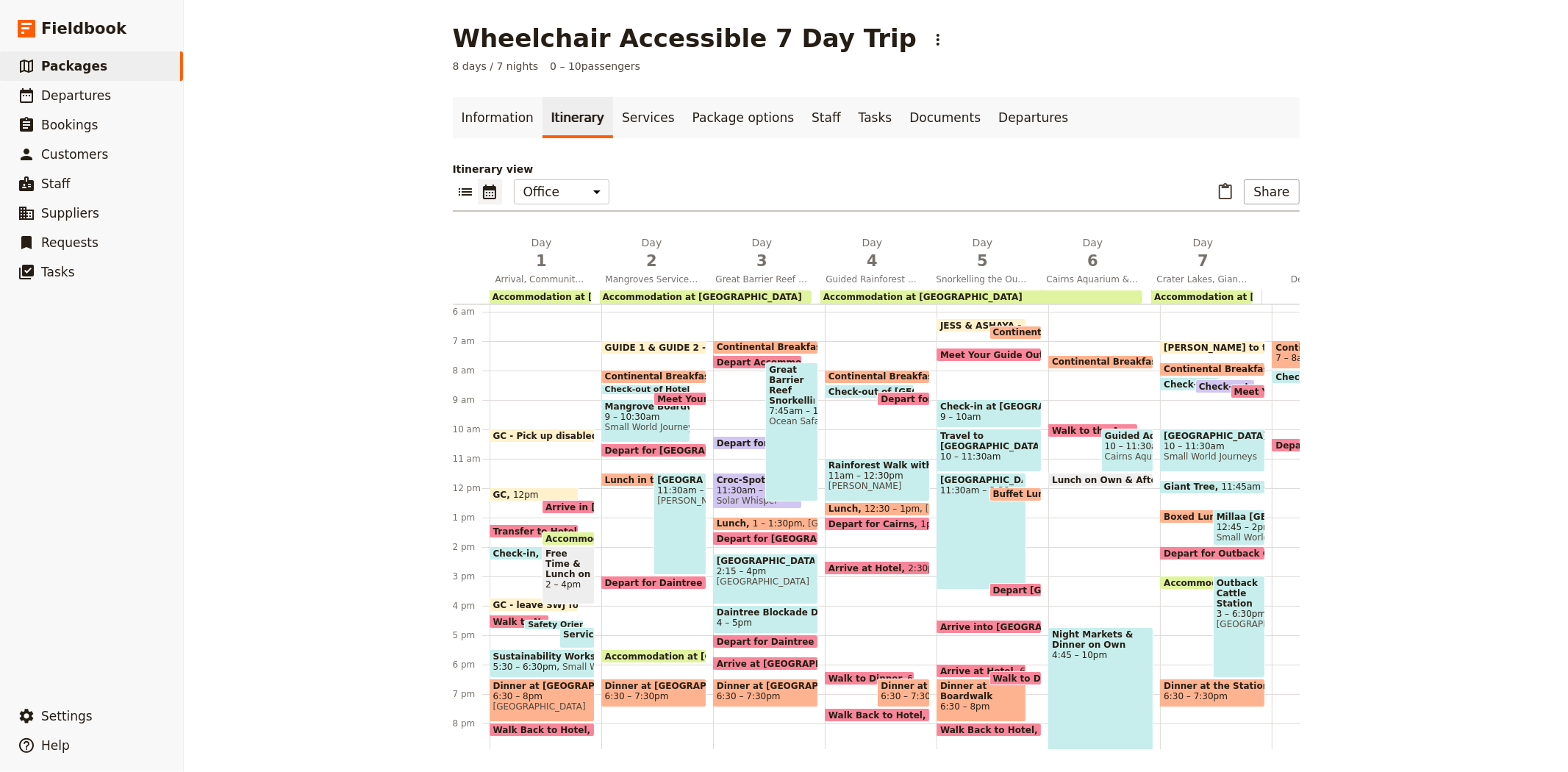
click at [638, 651] on span "Accommodation at [GEOGRAPHIC_DATA]" at bounding box center [708, 656] width 206 height 9
select select "2"
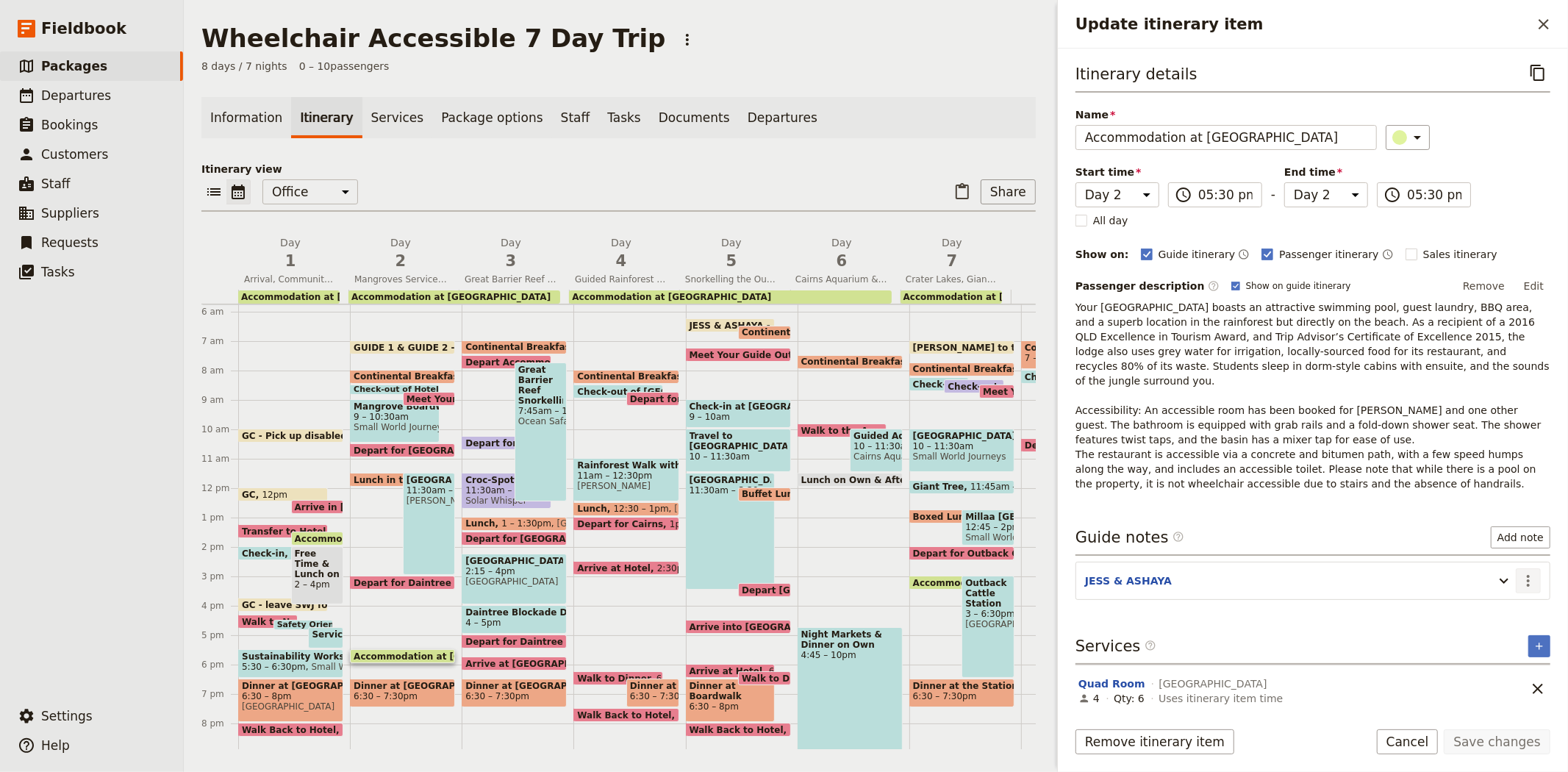
click at [1540, 568] on button "​" at bounding box center [1529, 581] width 25 height 25
click at [1518, 591] on span "Edit note" at bounding box center [1497, 598] width 68 height 15
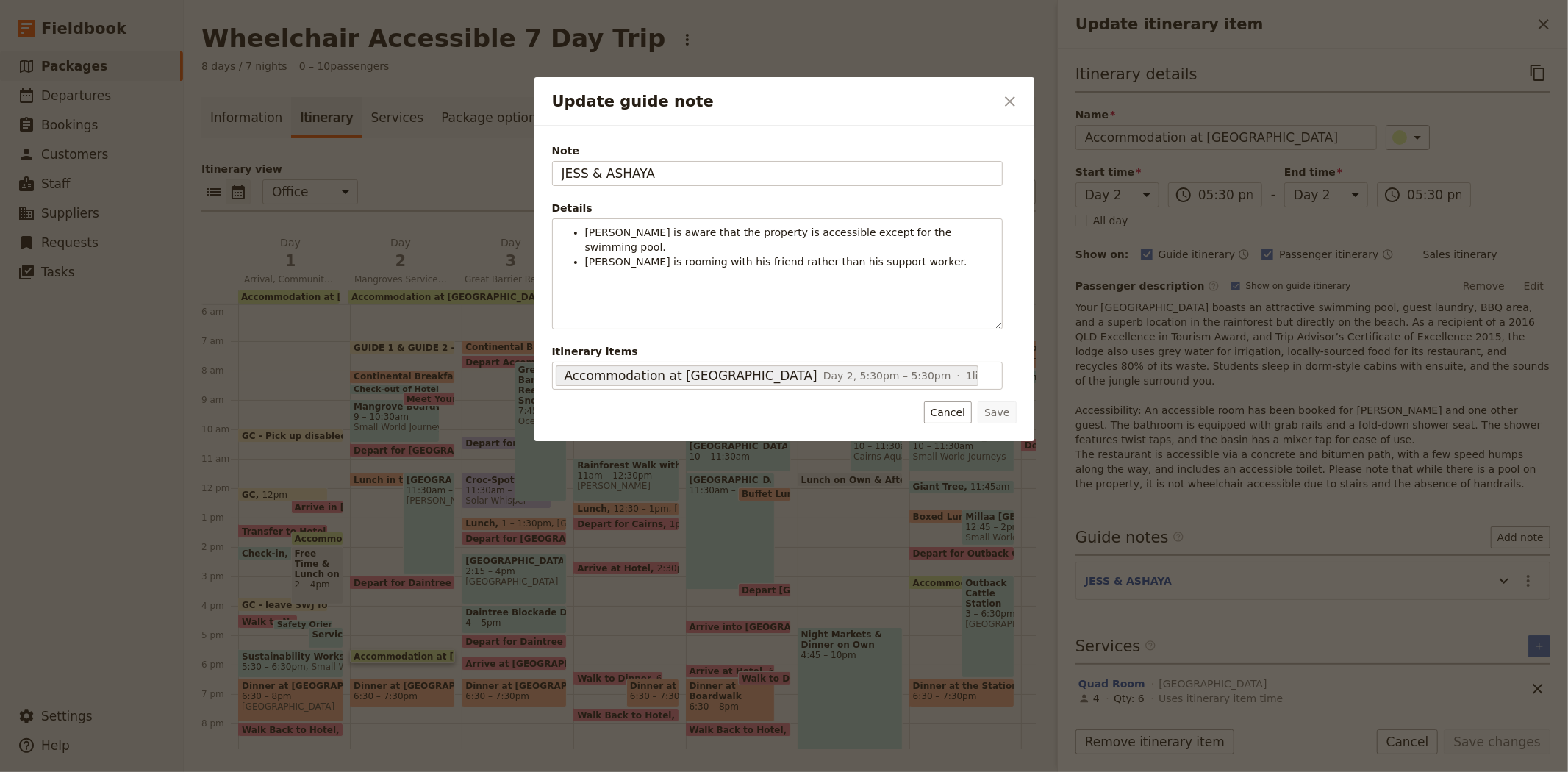
drag, startPoint x: 724, startPoint y: 174, endPoint x: 455, endPoint y: 156, distance: 269.6
click at [455, 771] on div "Update guide note ​ Note JESS & ASHAYA Details Bailey is aware that the propert…" at bounding box center [784, 772] width 1568 height 0
type input "GUIDE 1 & GUIDE 2"
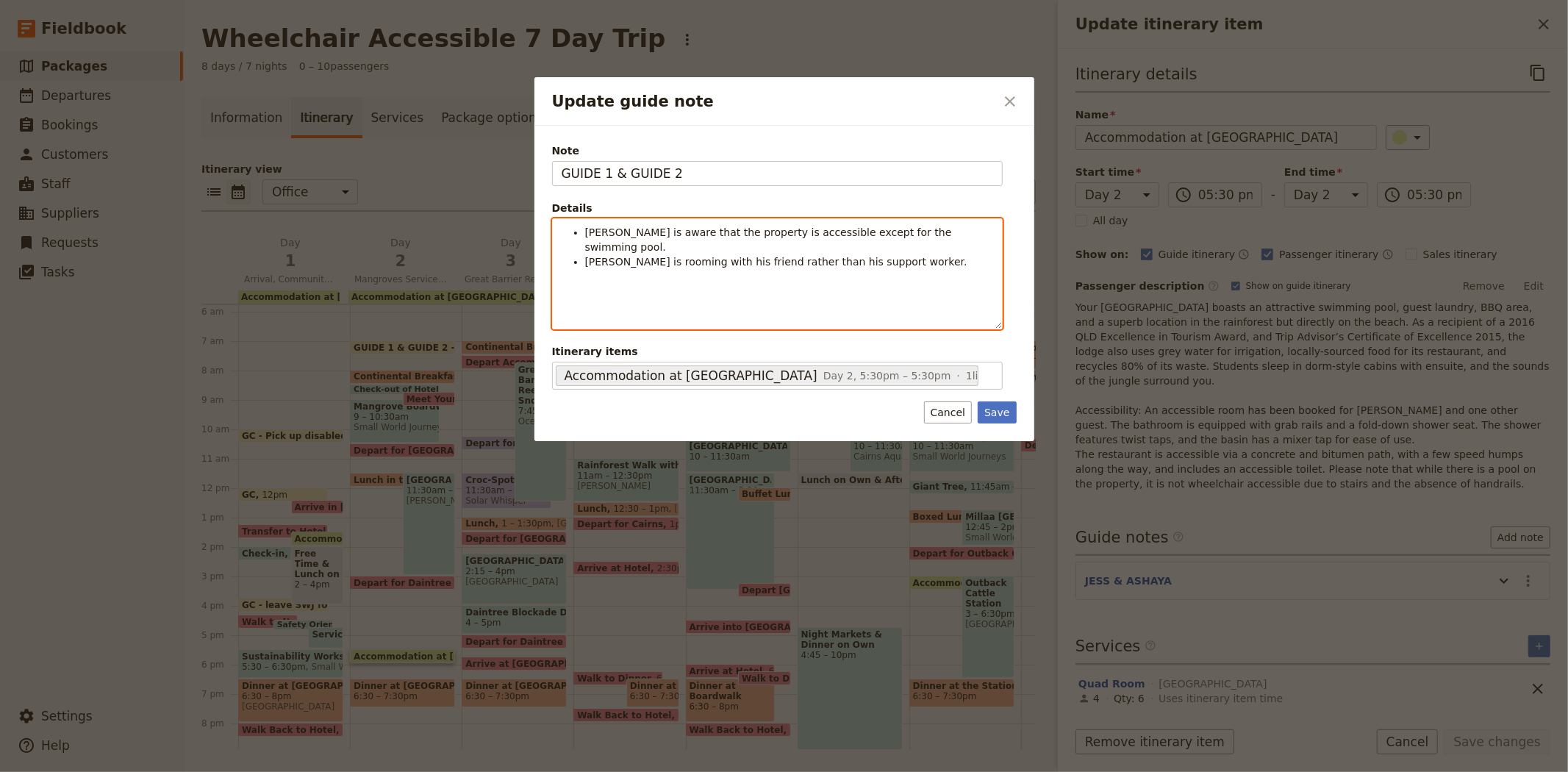
click at [592, 232] on span "Bailey is aware that the property is accessible except for the swimming pool." at bounding box center [770, 239] width 370 height 26
click at [587, 247] on span "Bailey is rooming with his friend rather than his support worker." at bounding box center [777, 246] width 383 height 12
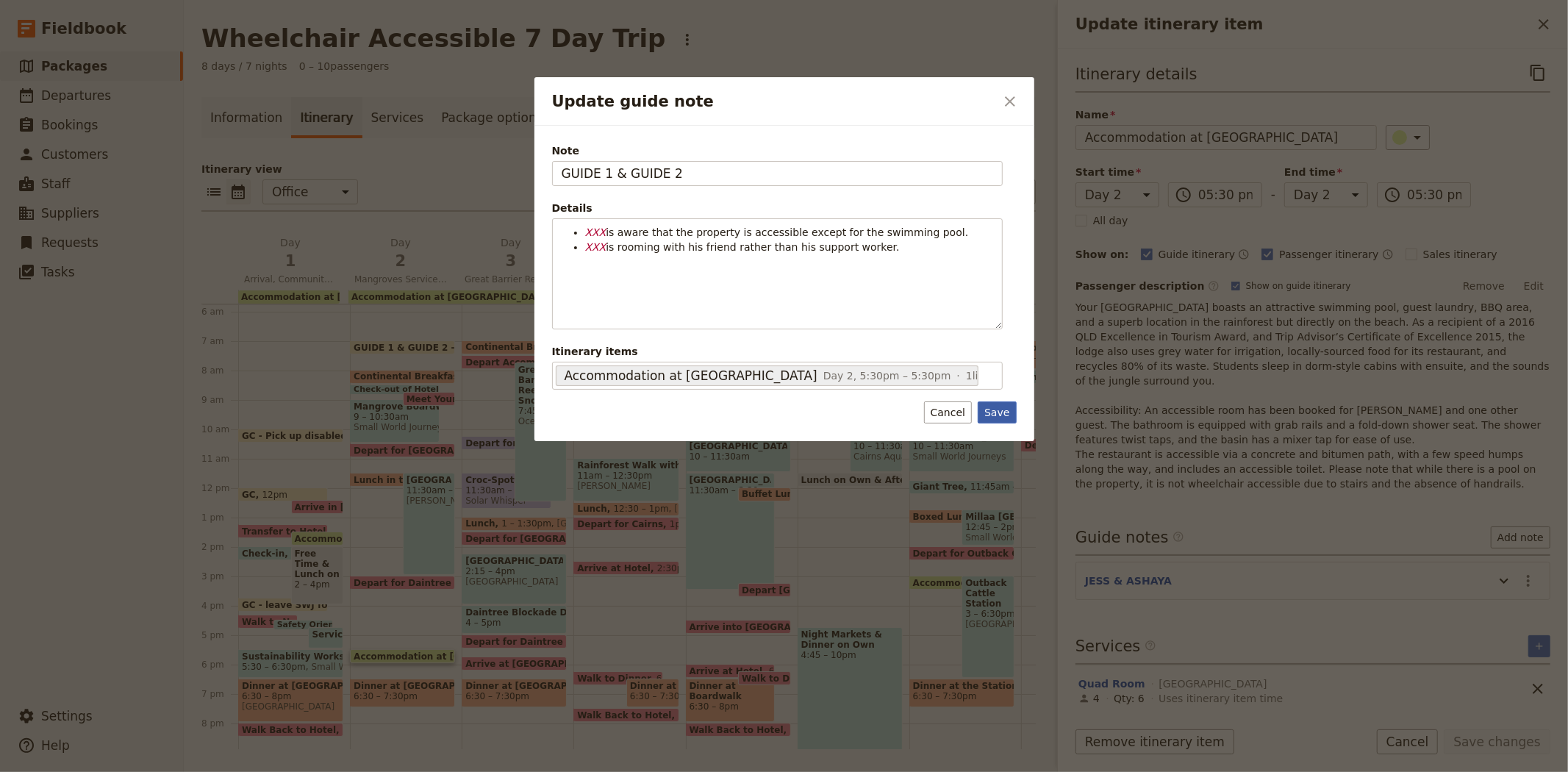
click at [997, 416] on button "Save" at bounding box center [997, 412] width 38 height 22
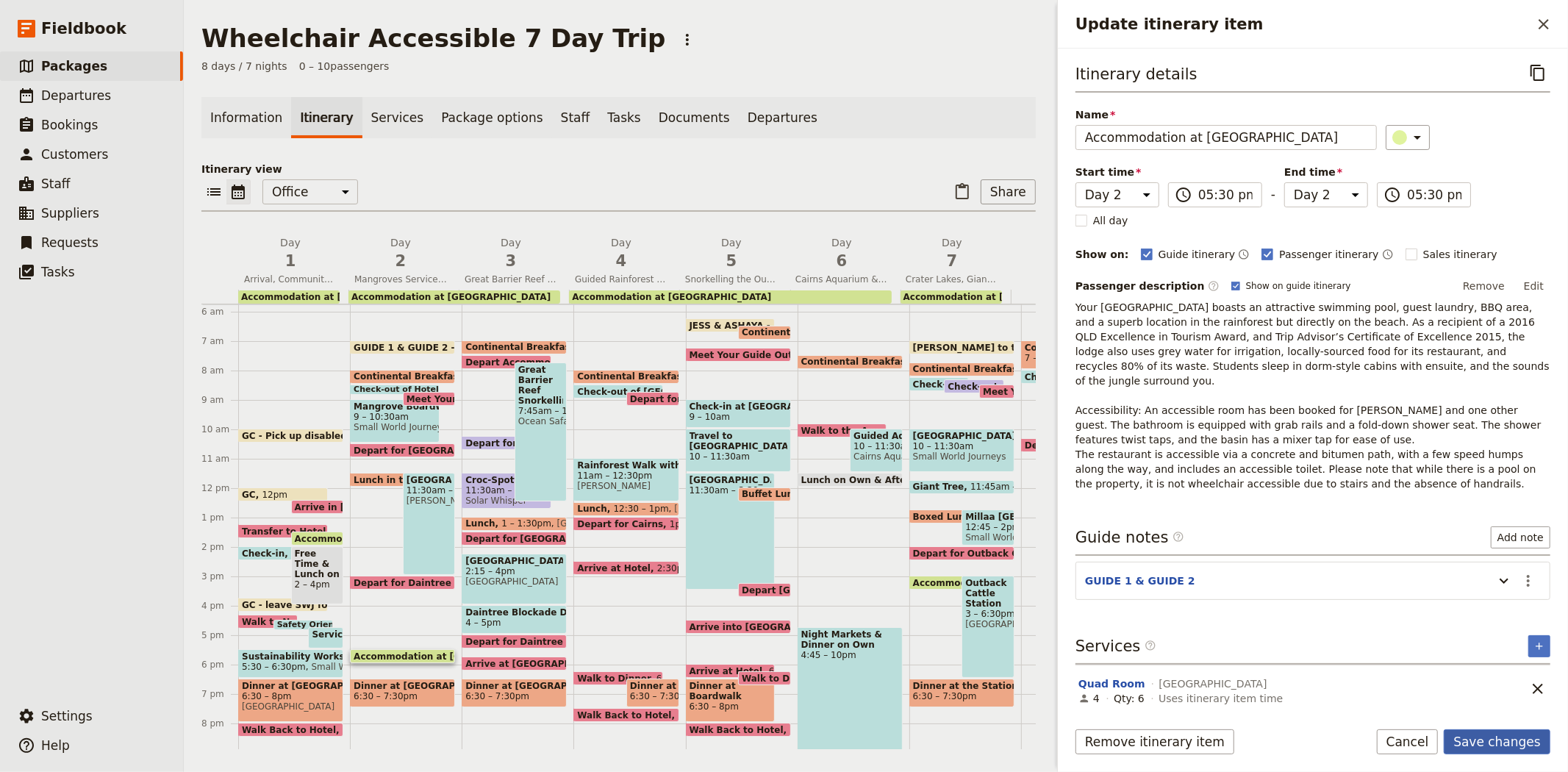
click at [1502, 733] on button "Save changes" at bounding box center [1498, 742] width 107 height 25
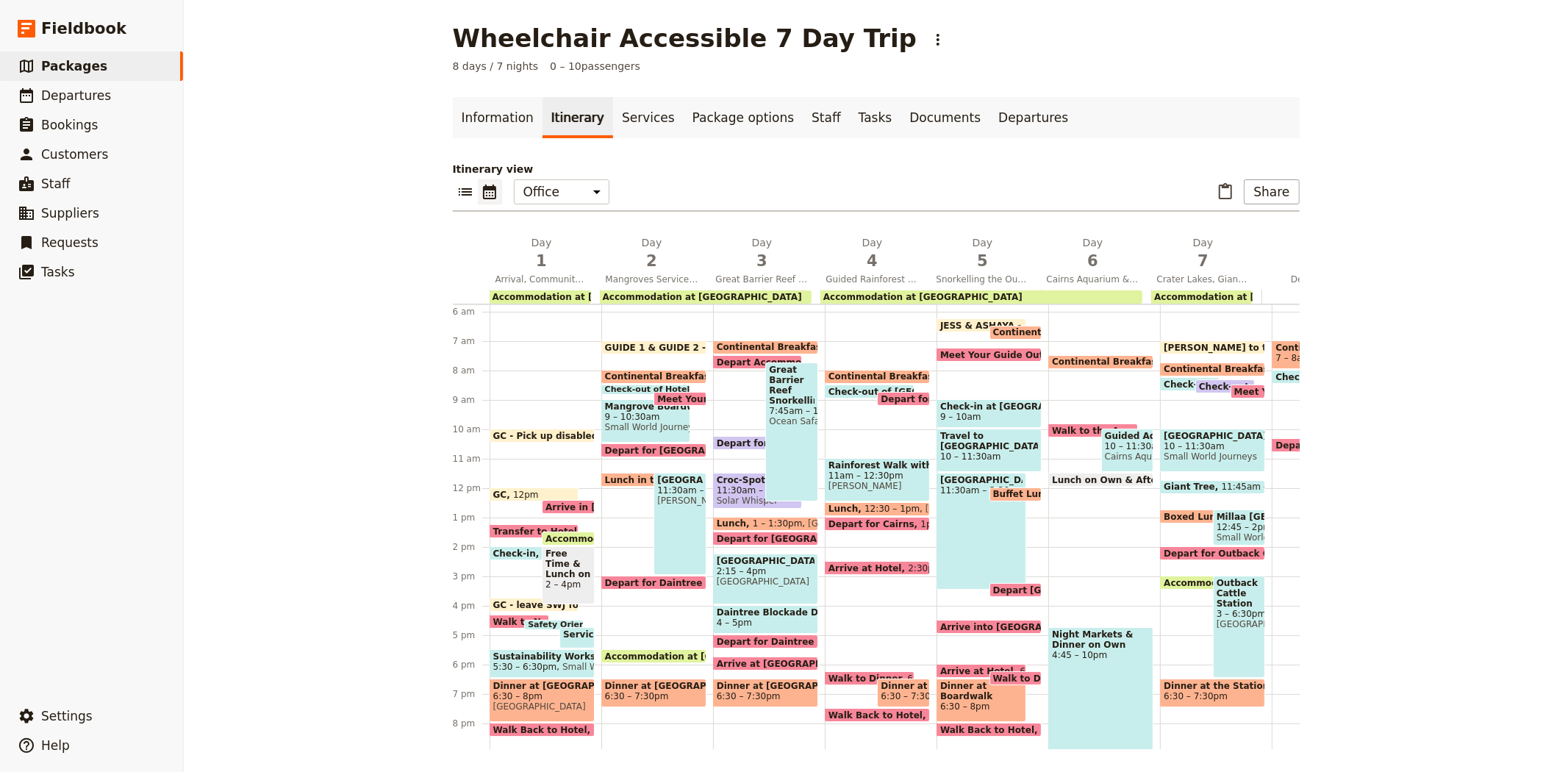
click at [610, 691] on span "6:30 – 7:30pm" at bounding box center [636, 695] width 64 height 10
select select "2"
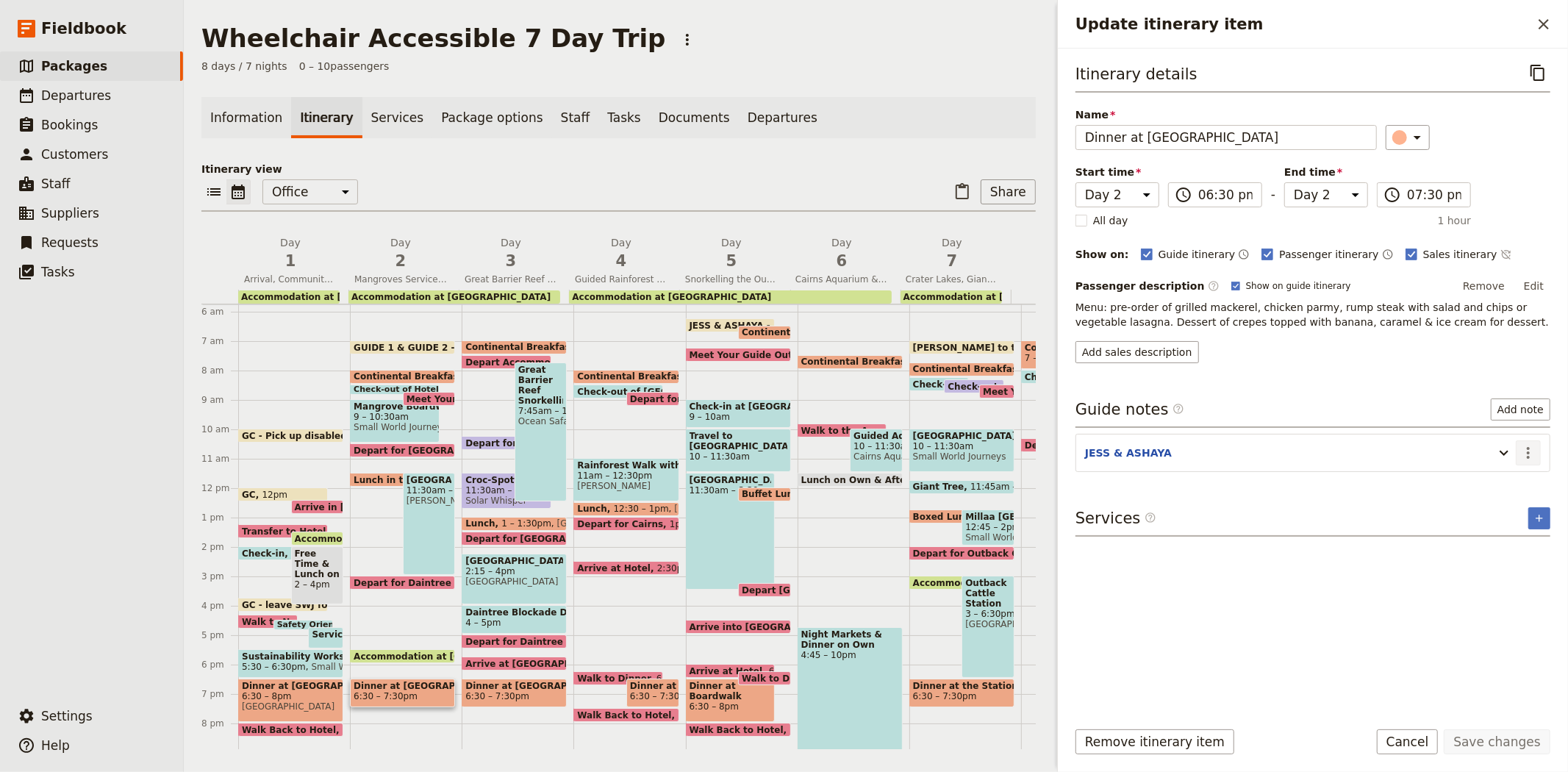
click at [1534, 461] on button "​" at bounding box center [1529, 453] width 25 height 25
click at [1493, 486] on span "Edit note" at bounding box center [1486, 485] width 46 height 15
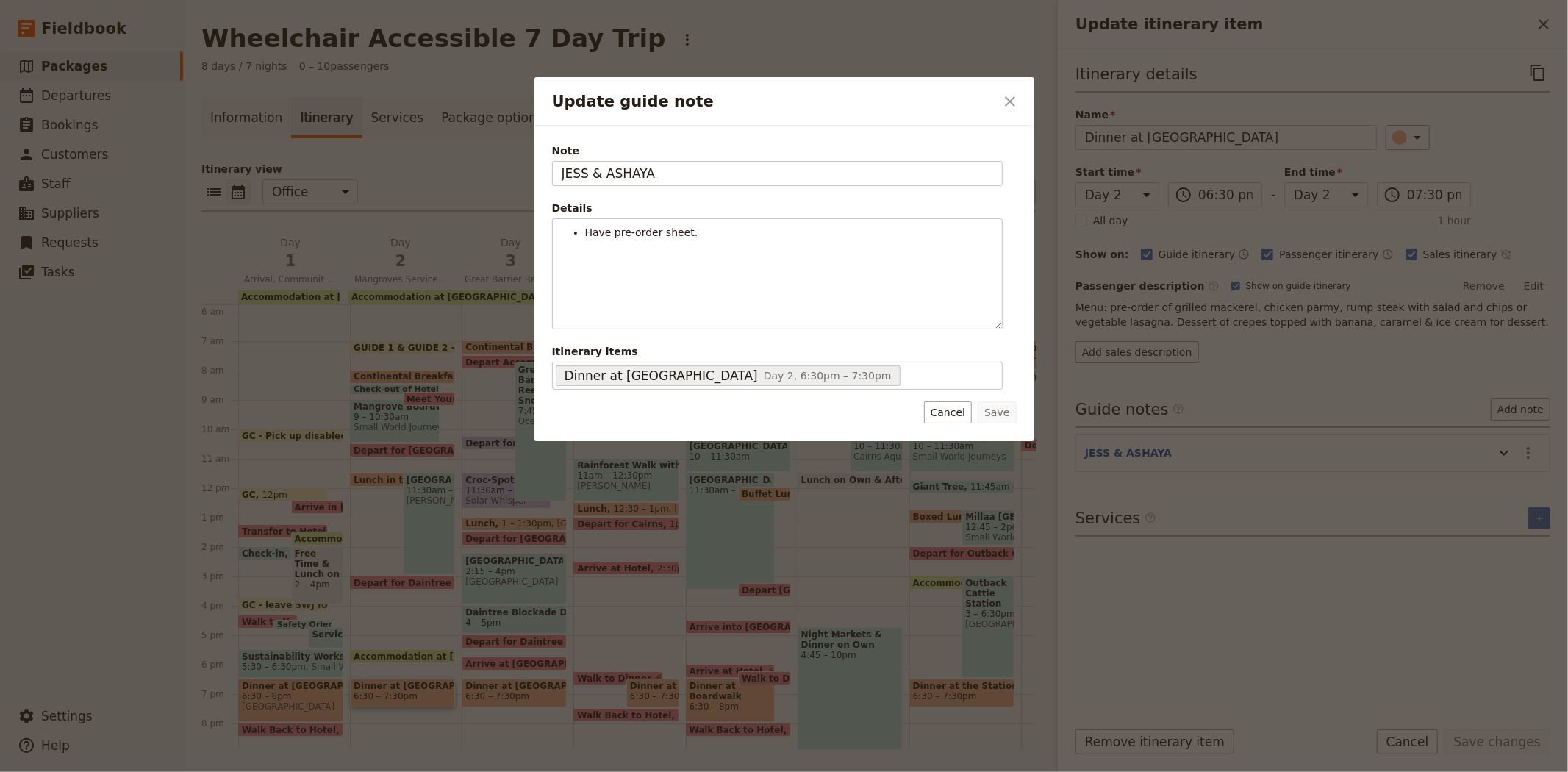
drag, startPoint x: 680, startPoint y: 167, endPoint x: 439, endPoint y: 153, distance: 241.4
click at [439, 771] on div "Update guide note ​ Note JESS & ASHAYA Details Have pre-order sheet. ​ ​ ​ ​ ​ …" at bounding box center [784, 772] width 1568 height 0
type input "GUIDE 1 & GUIDE 2"
click at [1010, 422] on button "Save" at bounding box center [997, 412] width 38 height 22
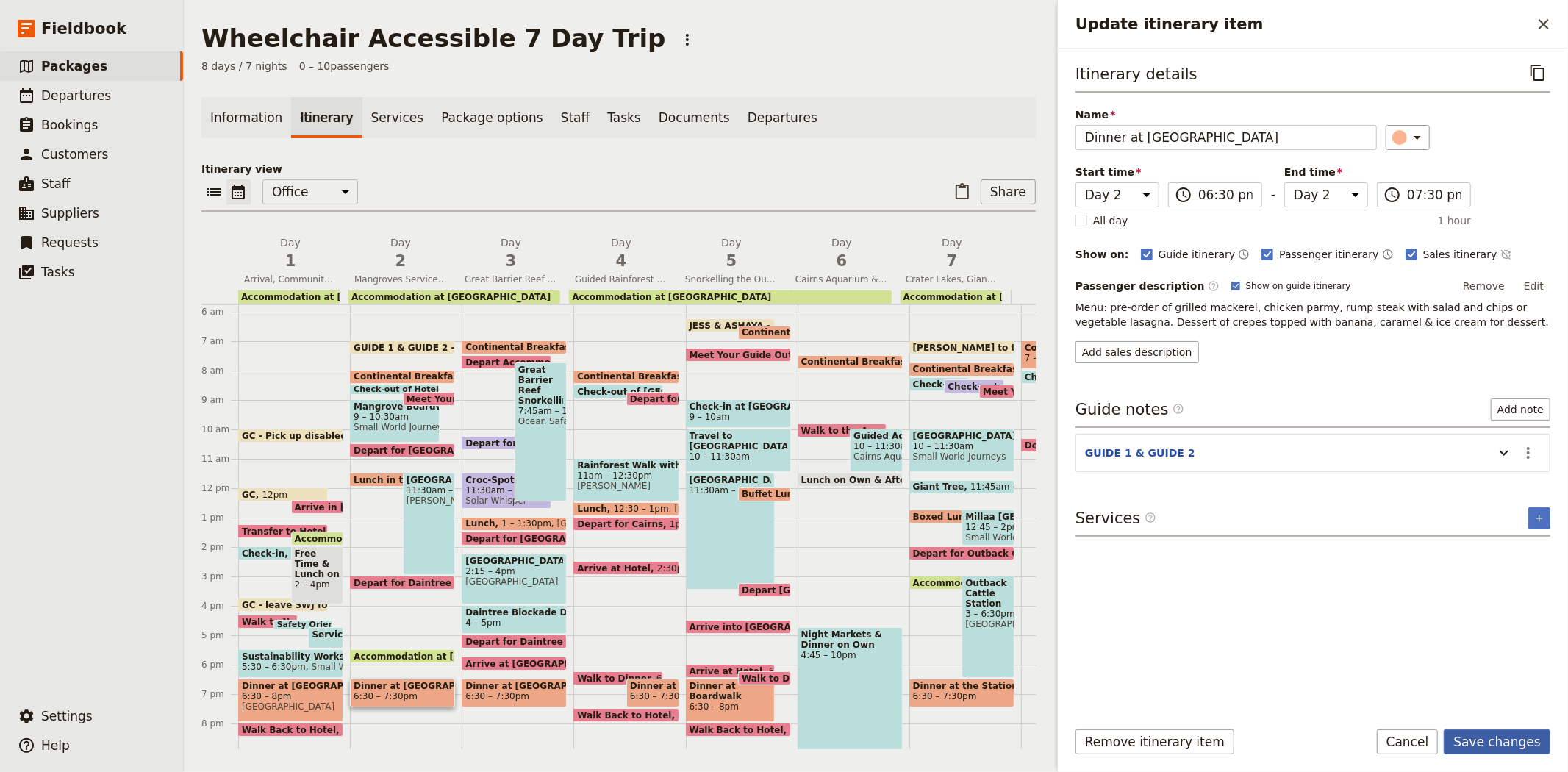
click at [1488, 731] on button "Save changes" at bounding box center [1498, 742] width 107 height 25
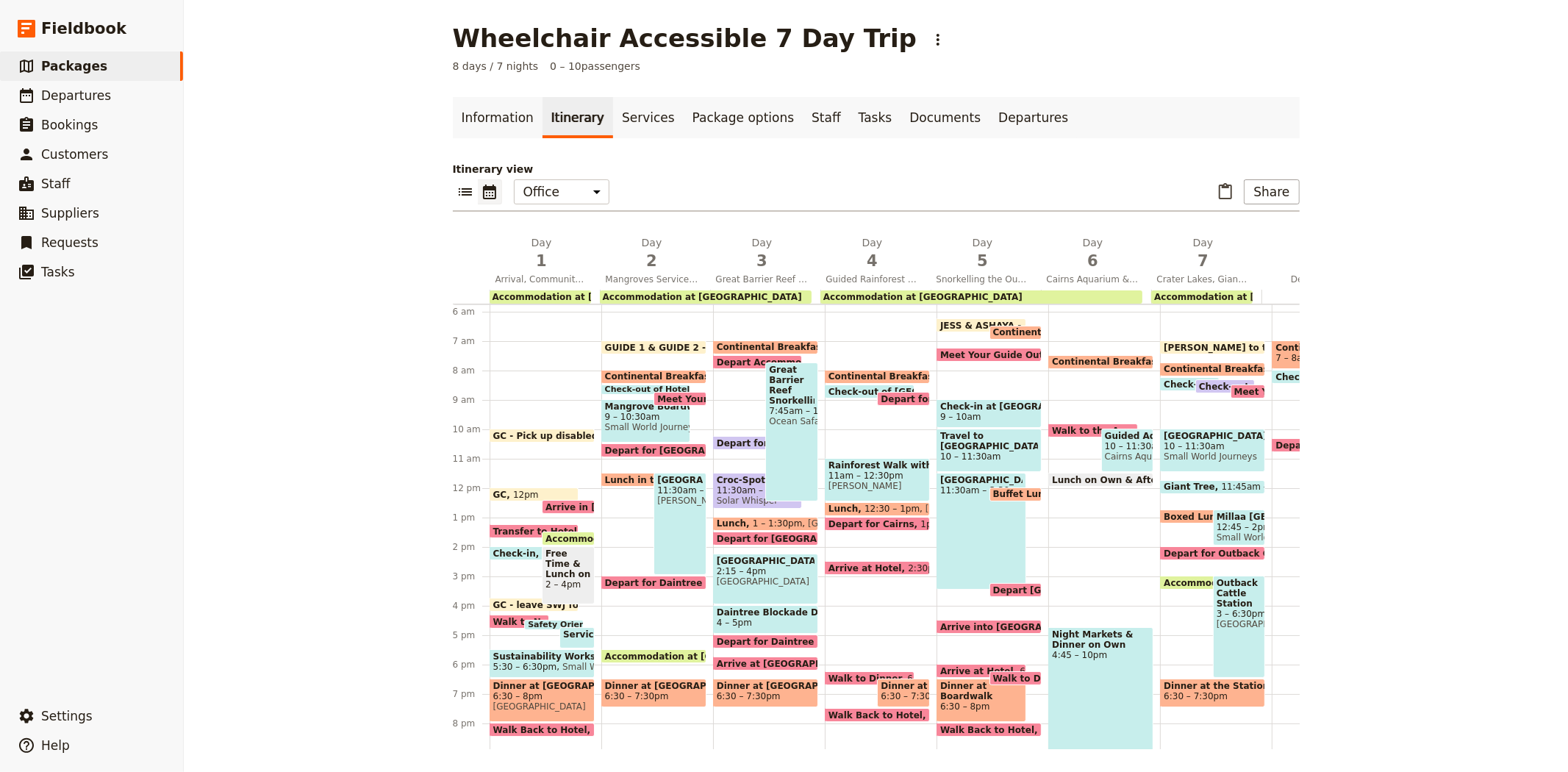
click at [630, 651] on span "Accommodation at [GEOGRAPHIC_DATA]" at bounding box center [708, 656] width 206 height 9
select select "2"
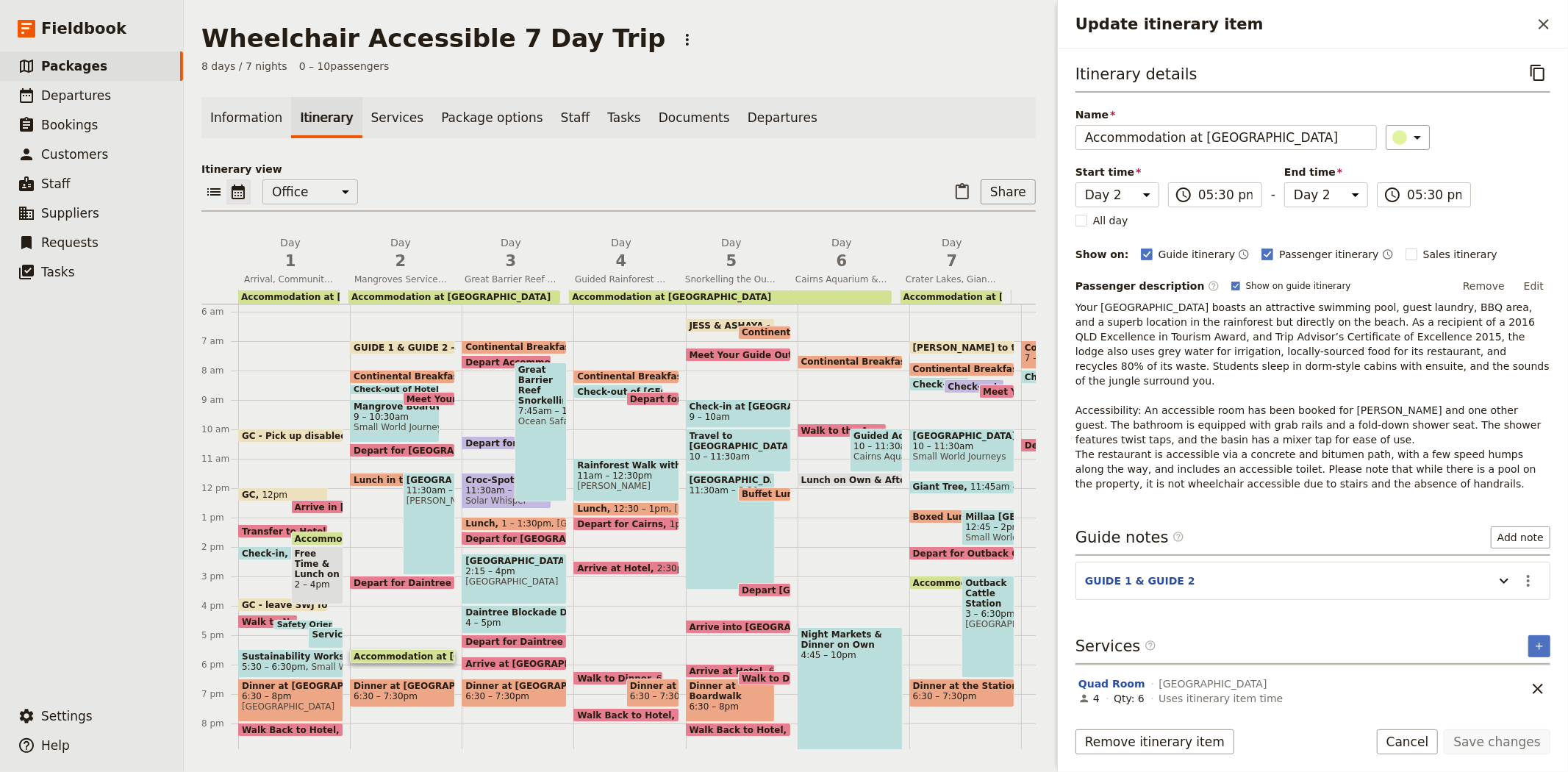
click at [434, 701] on span at bounding box center [403, 704] width 104 height 6
select select "2"
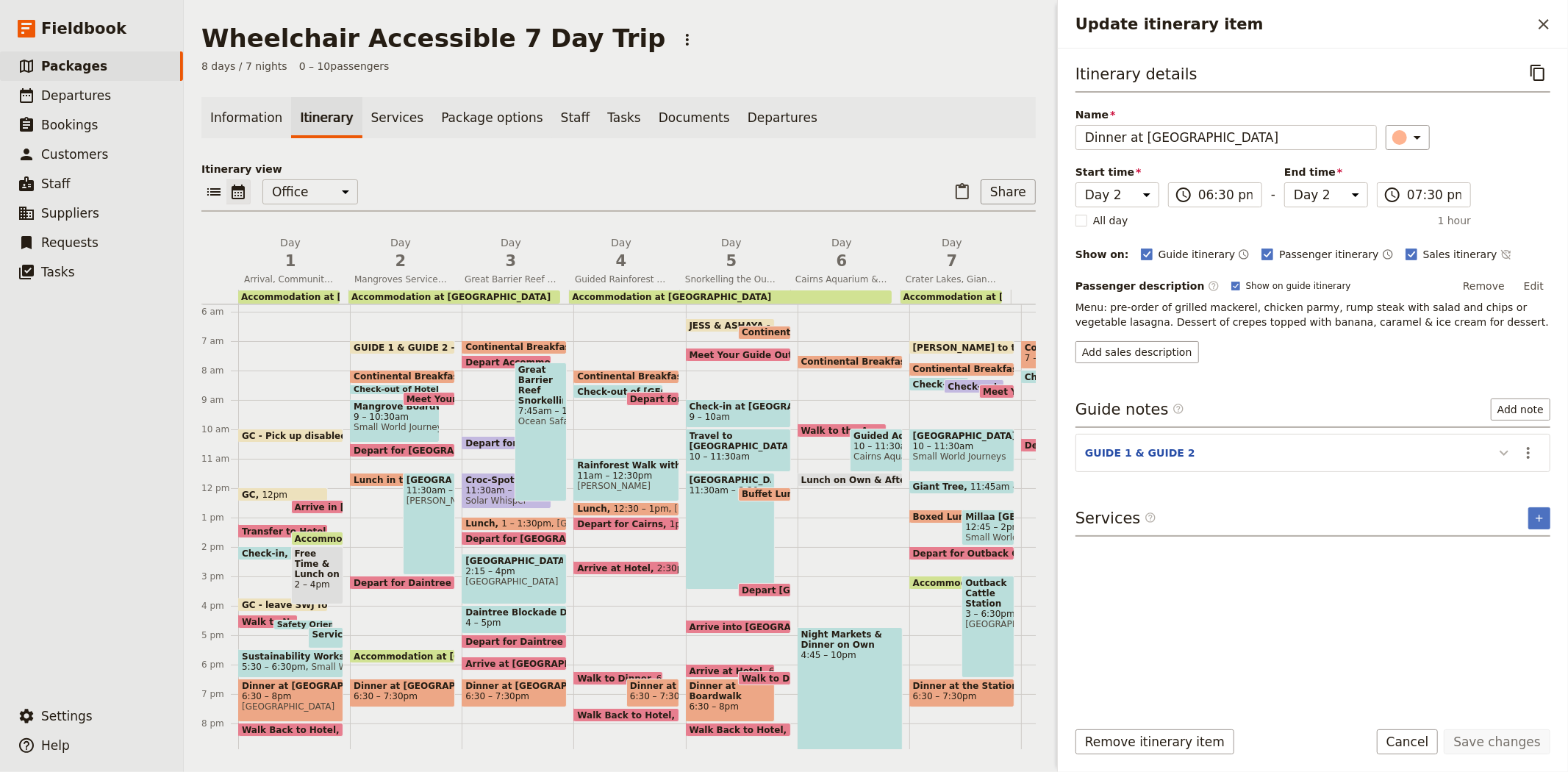
click at [1507, 454] on icon "Update itinerary item" at bounding box center [1504, 452] width 18 height 18
click at [481, 344] on span "Continental Breakfast at Hotel" at bounding box center [544, 346] width 159 height 10
select select "3"
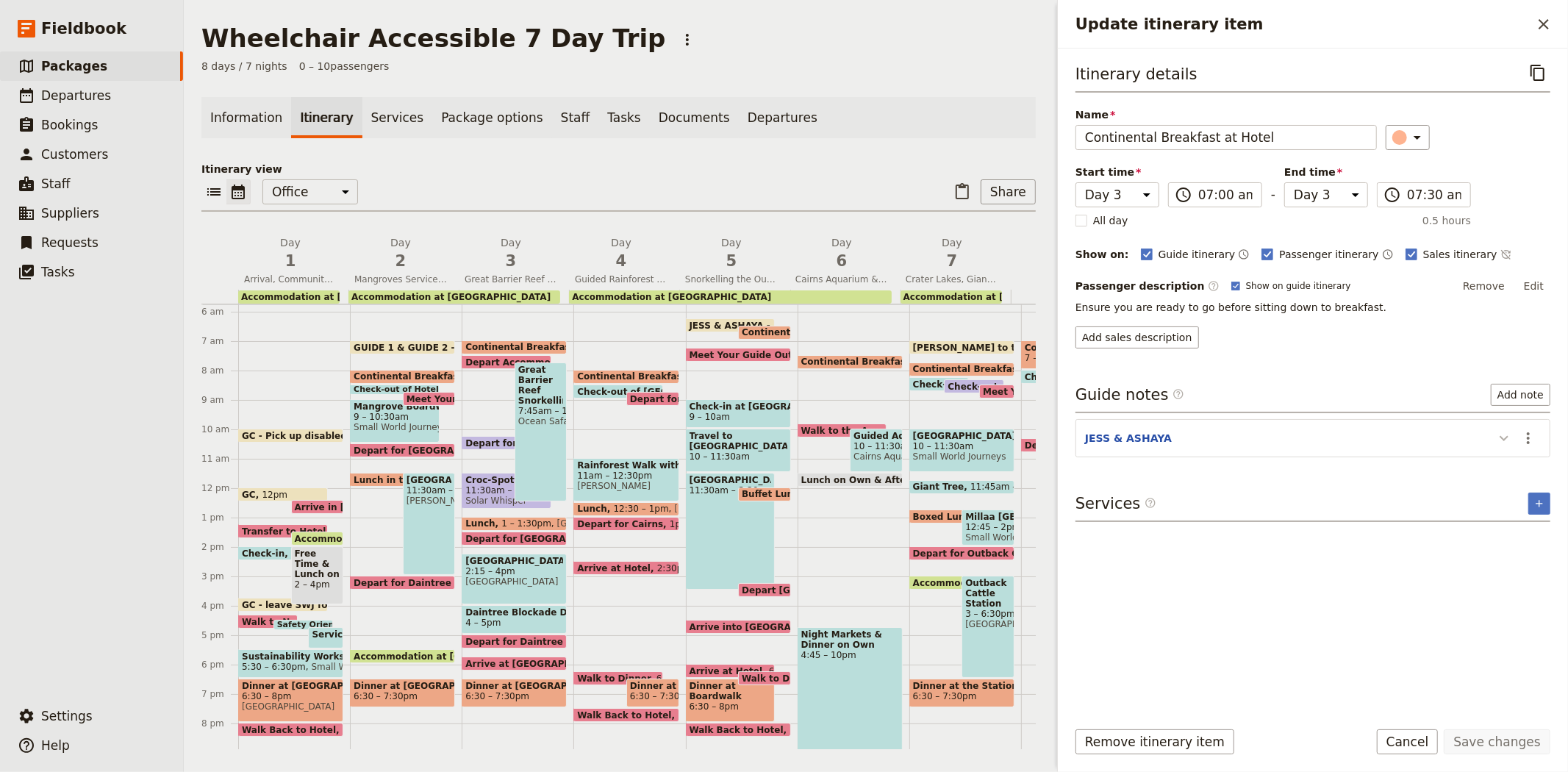
click at [1505, 436] on icon "Update itinerary item" at bounding box center [1504, 437] width 18 height 18
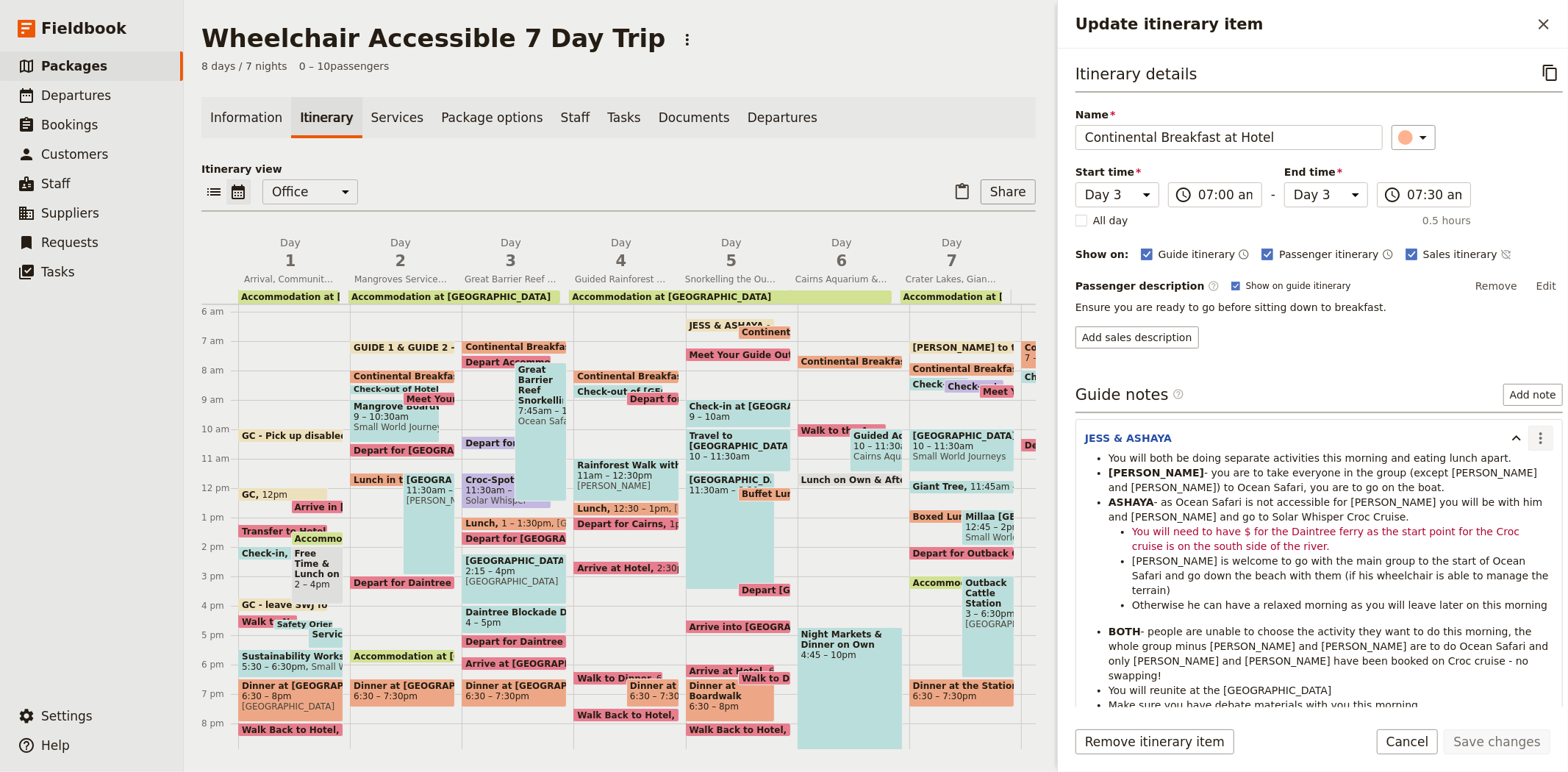
click at [1533, 438] on icon "Actions" at bounding box center [1541, 437] width 18 height 18
click at [1523, 465] on span "Edit note" at bounding box center [1498, 470] width 68 height 15
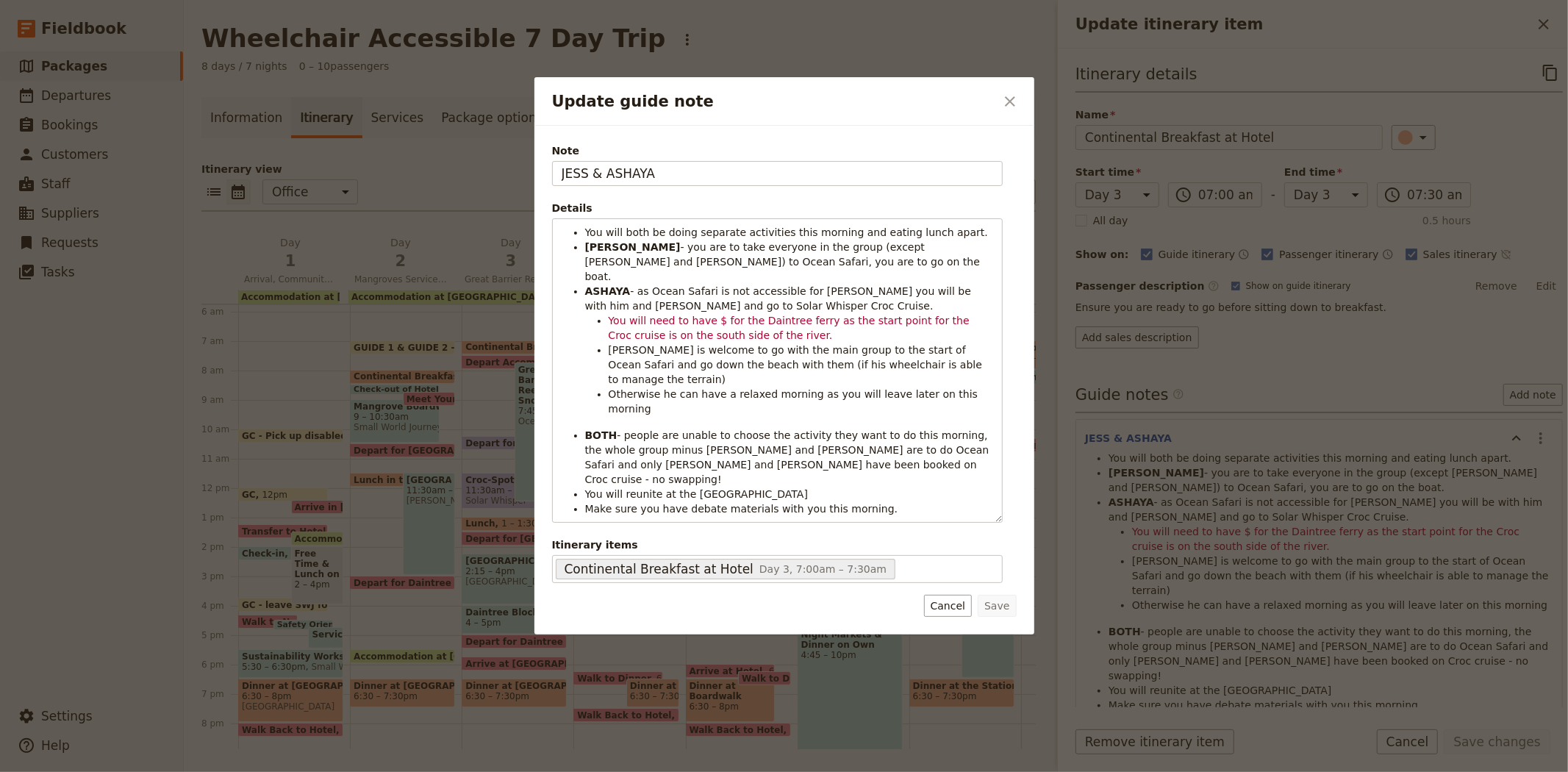
drag, startPoint x: 501, startPoint y: 178, endPoint x: 385, endPoint y: 177, distance: 116.0
click at [385, 771] on div "Update guide note ​ Note JESS & ASHAYA Details You will both be doing separate …" at bounding box center [784, 772] width 1568 height 0
type input "GUIDE 1 & GUIDE 2"
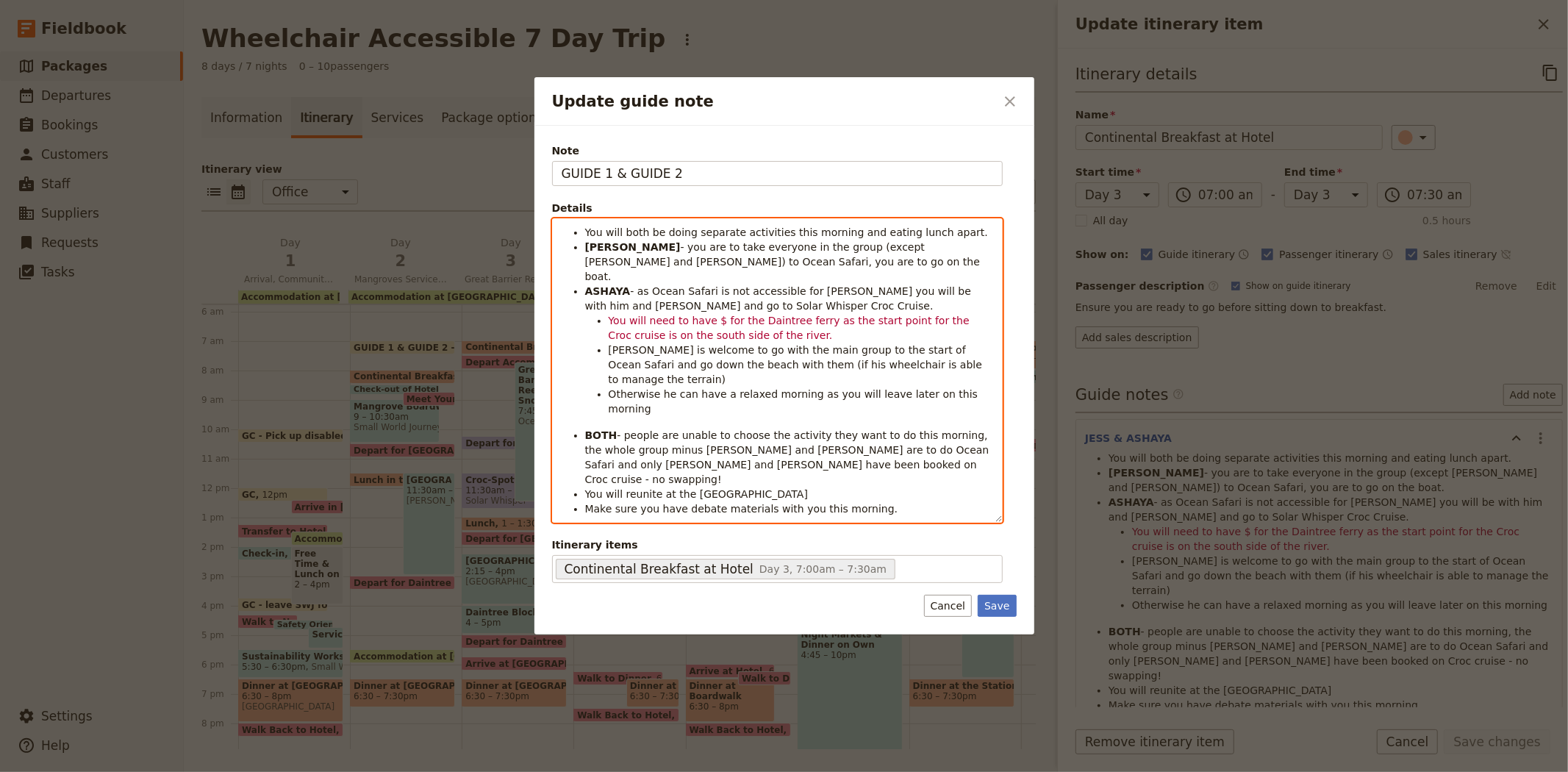
click at [595, 245] on strong "JESS" at bounding box center [633, 246] width 95 height 12
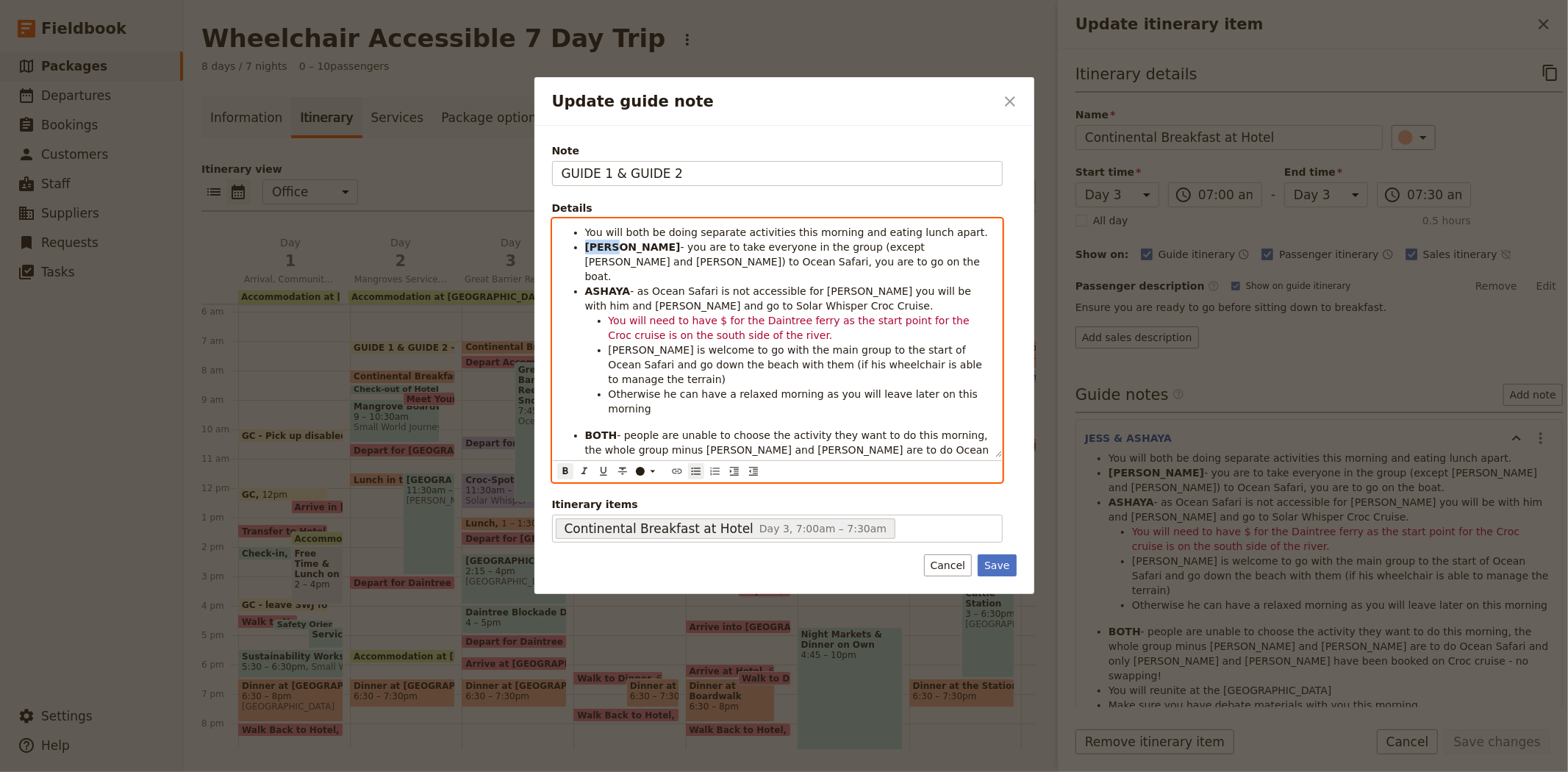
click at [595, 245] on strong "JESS" at bounding box center [633, 246] width 95 height 12
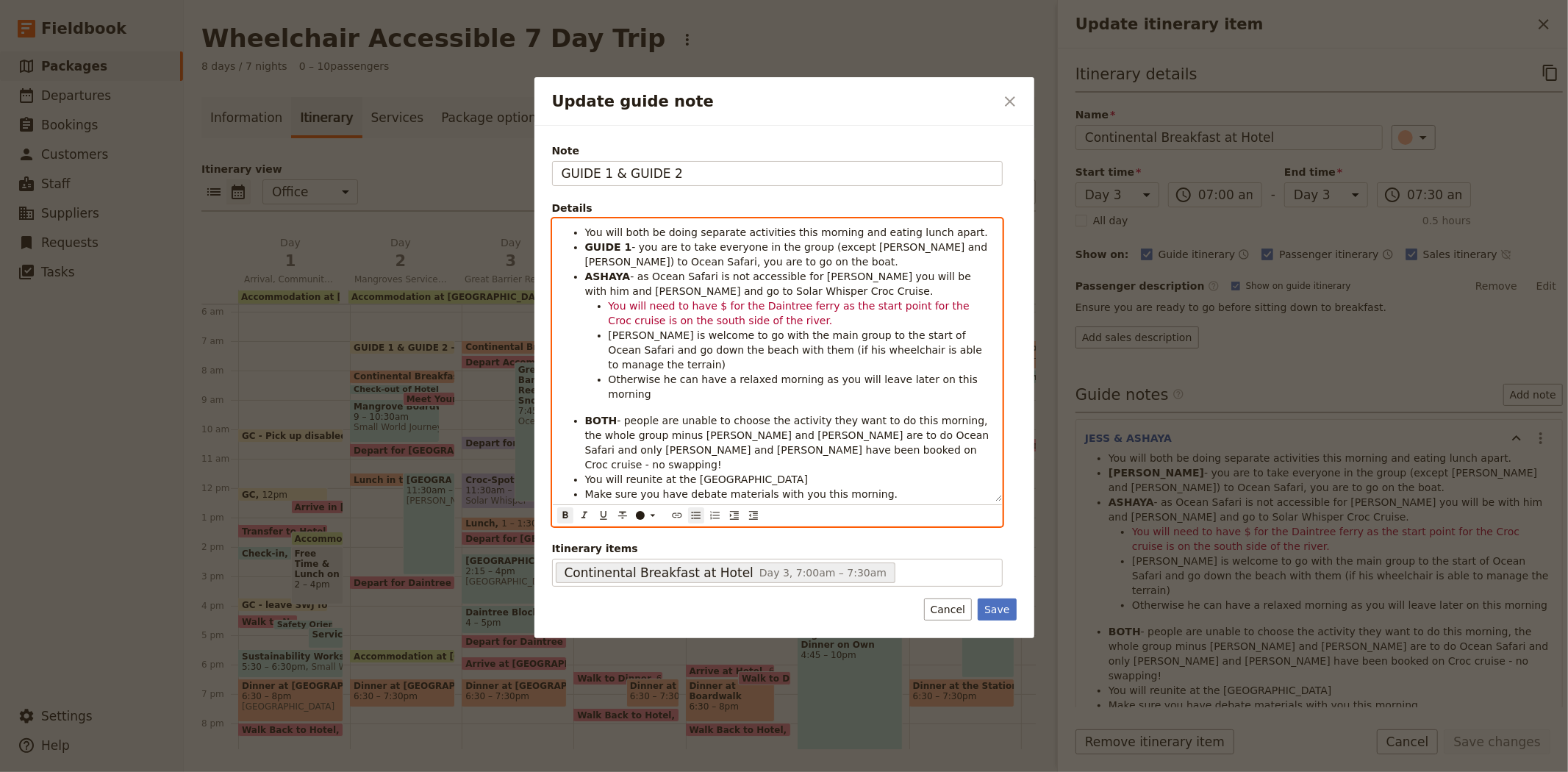
click at [853, 247] on span "- you are to take everyone in the group (except Bailey and Aarati) to Ocean Saf…" at bounding box center [788, 254] width 406 height 26
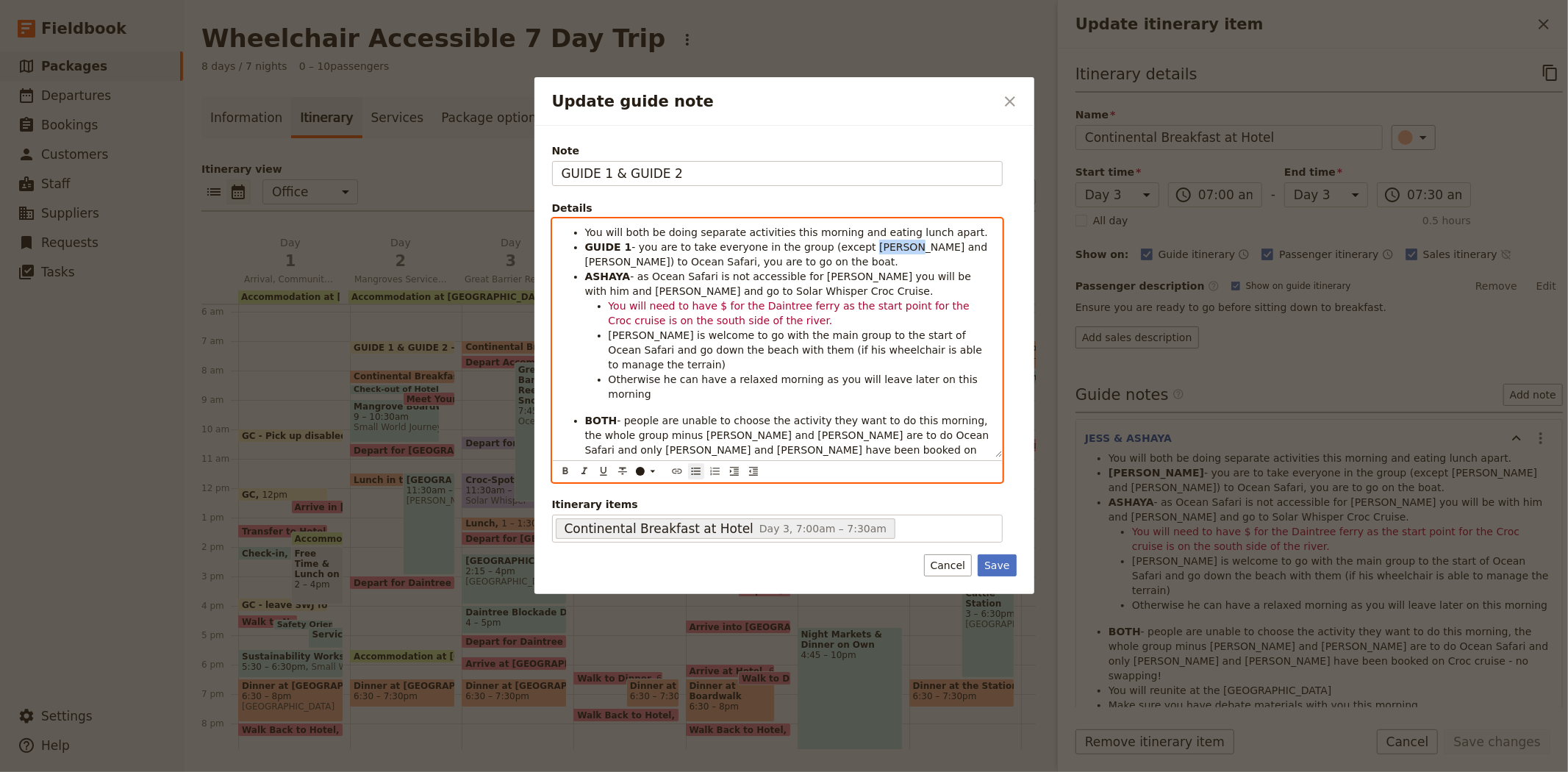
click at [853, 247] on span "- you are to take everyone in the group (except Bailey and Aarati) to Ocean Saf…" at bounding box center [788, 254] width 406 height 26
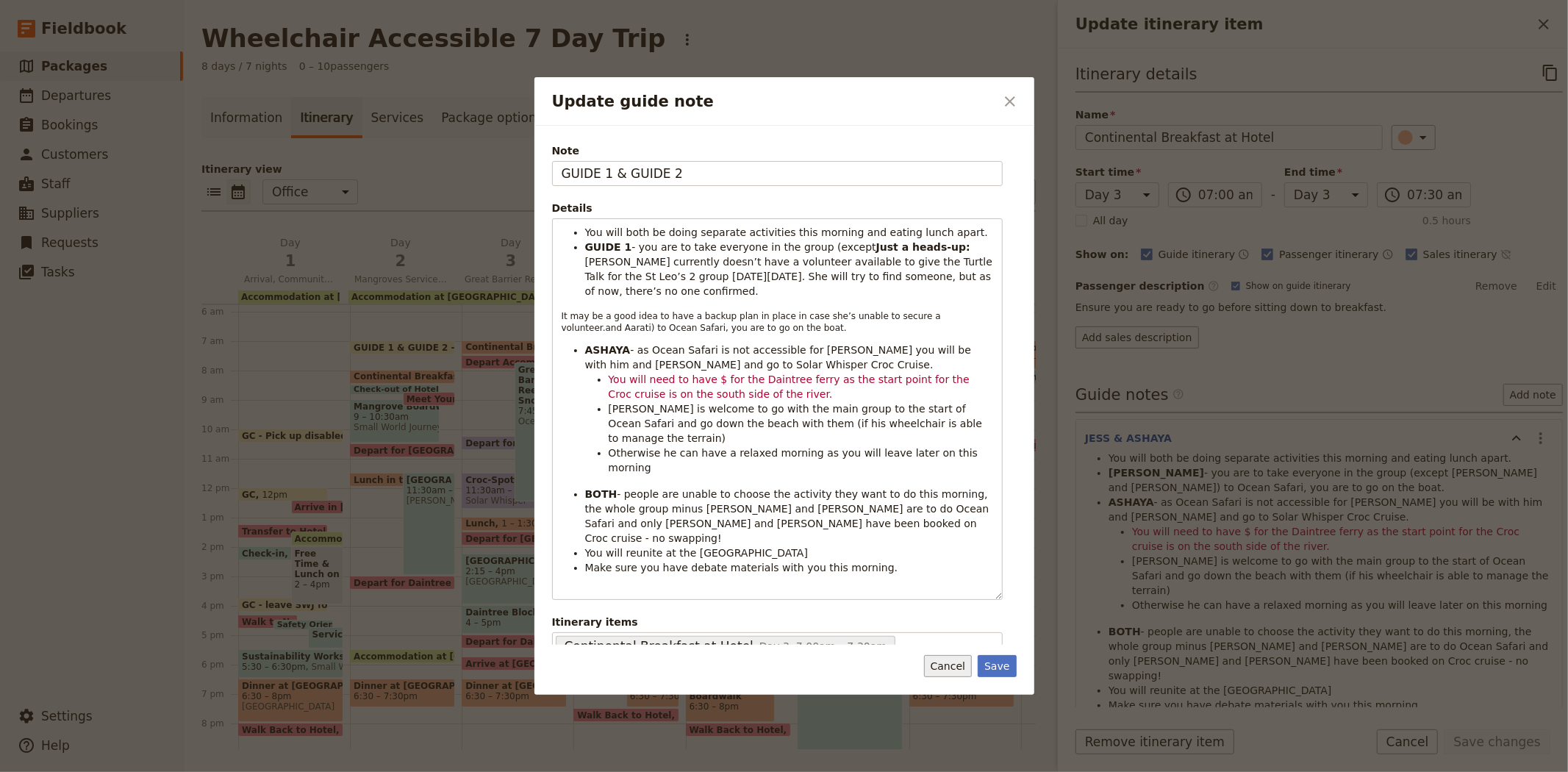
click at [966, 655] on button "Cancel" at bounding box center [948, 666] width 48 height 22
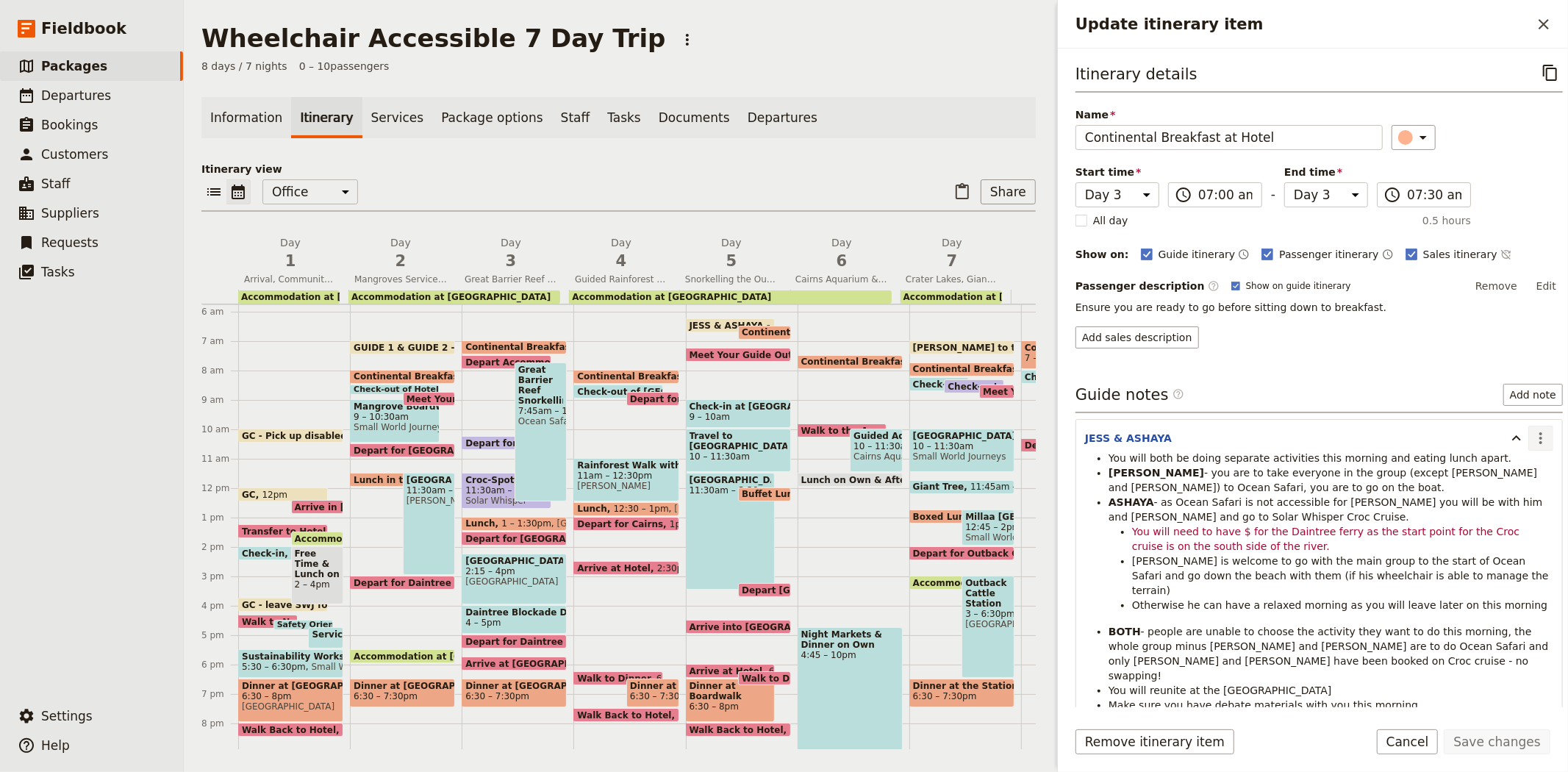
click at [1529, 448] on button "​" at bounding box center [1541, 438] width 25 height 25
click at [1501, 465] on span "Edit note" at bounding box center [1487, 470] width 46 height 15
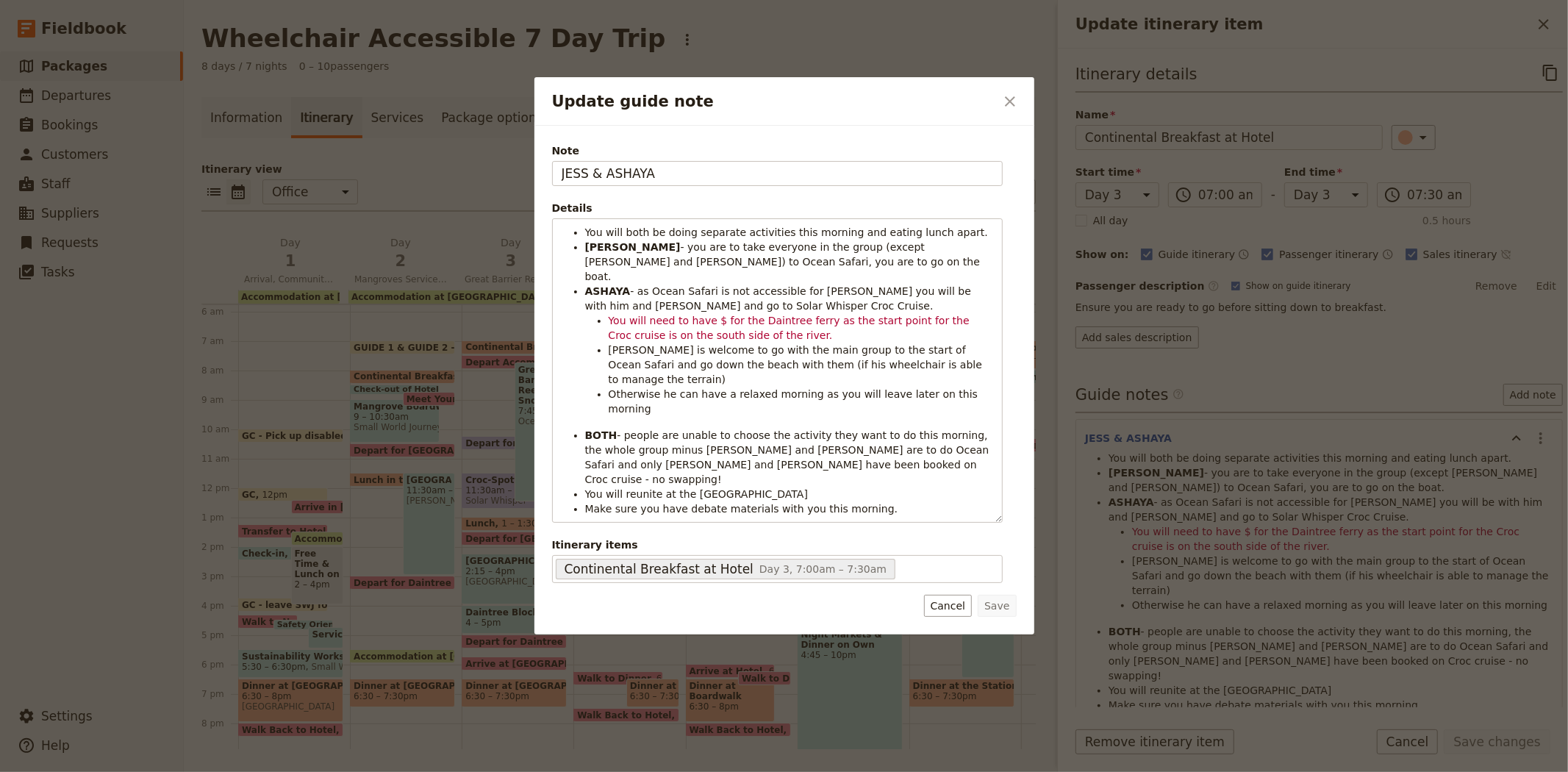
drag, startPoint x: 731, startPoint y: 173, endPoint x: 309, endPoint y: 152, distance: 422.5
click at [309, 771] on div "Update guide note ​ Note JESS & ASHAYA Details You will both be doing separate …" at bounding box center [784, 772] width 1568 height 0
type input "GUIDE 1 & GUIDE 2"
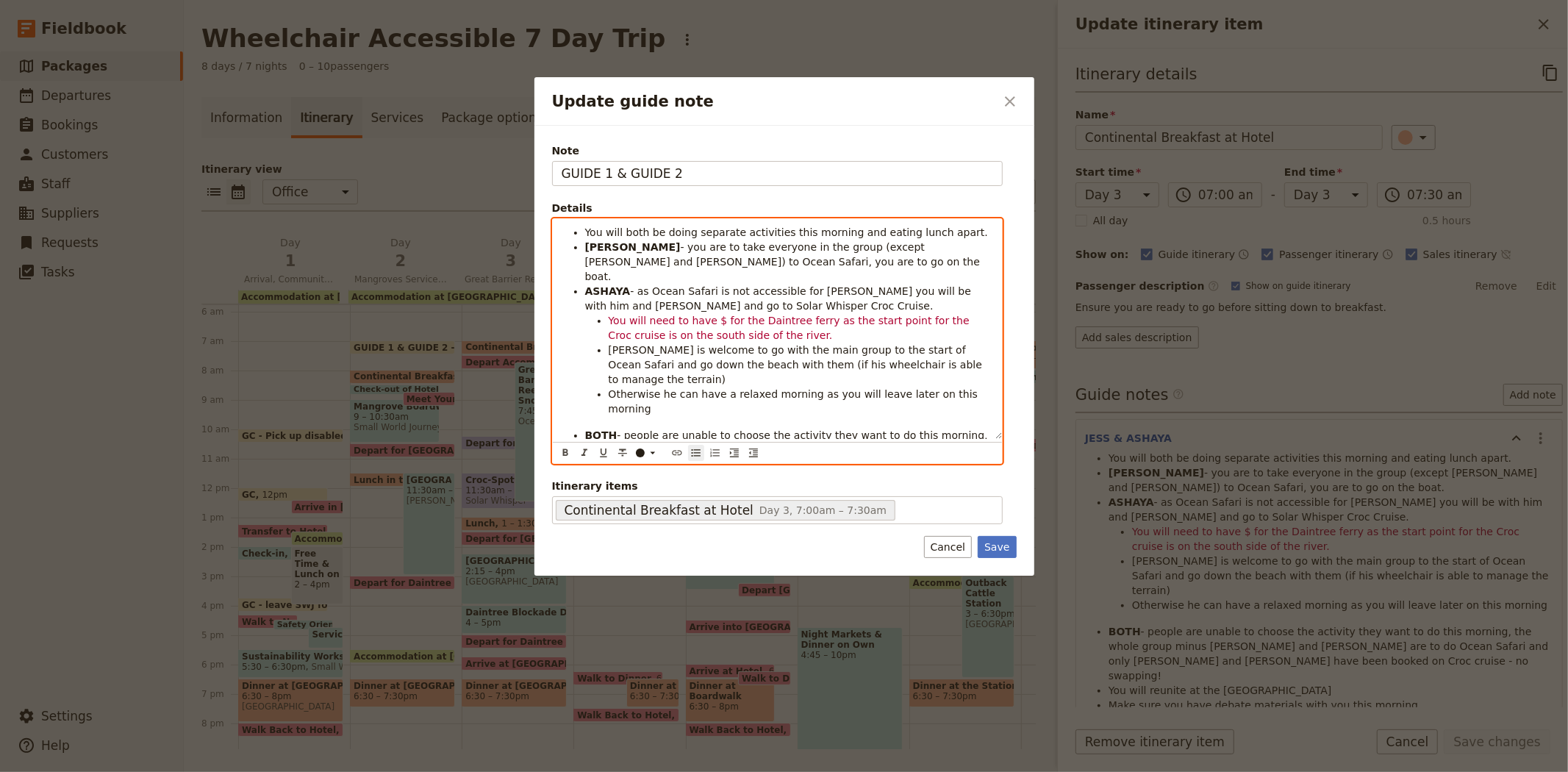
click at [838, 252] on span "- you are to take everyone in the group (except Bailey and Aarati) to Ocean Saf…" at bounding box center [784, 261] width 399 height 41
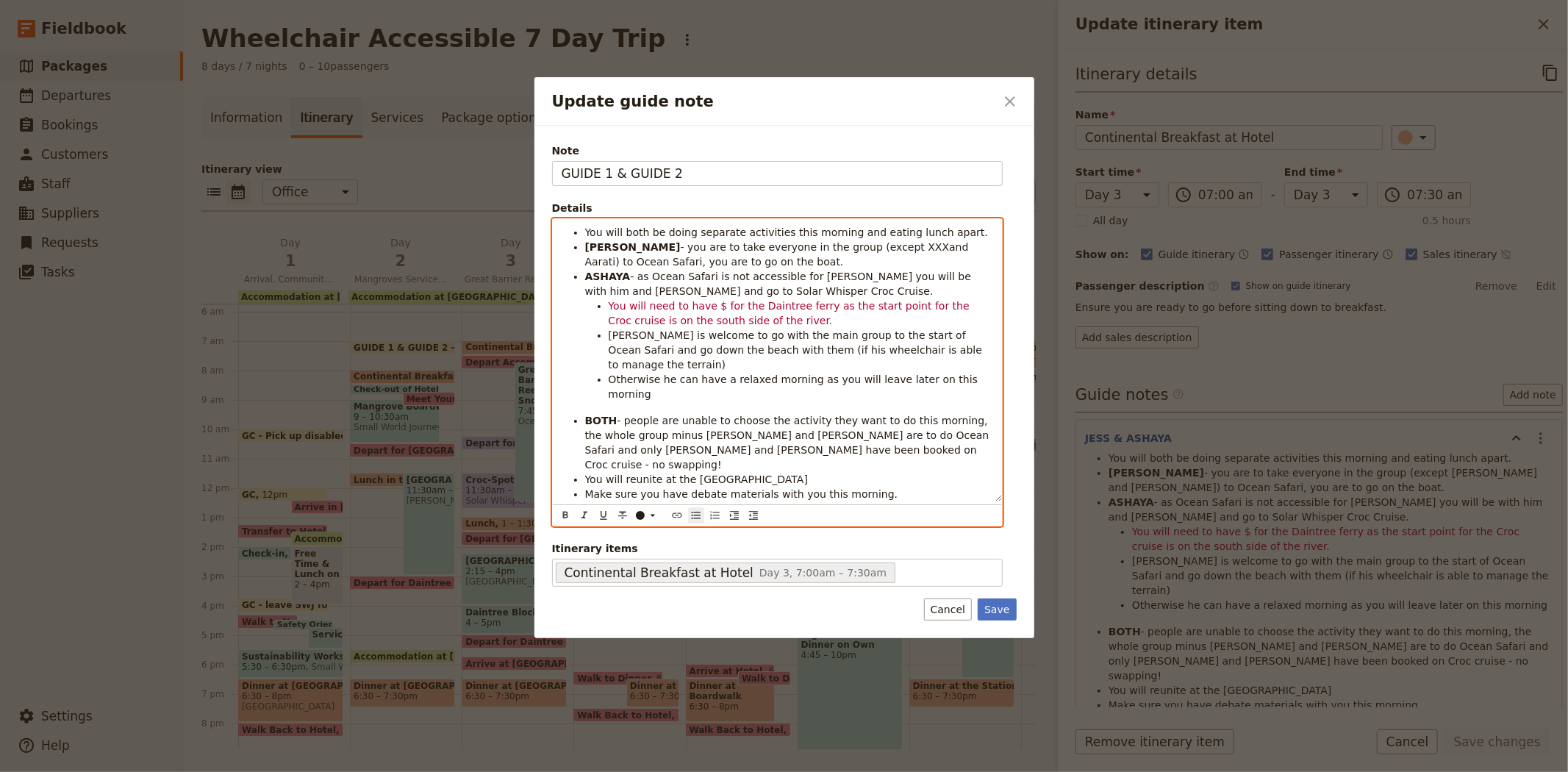
click at [836, 247] on span "- you are to take everyone in the group (except XXXand Aarati) to Ocean Safari,…" at bounding box center [779, 254] width 387 height 26
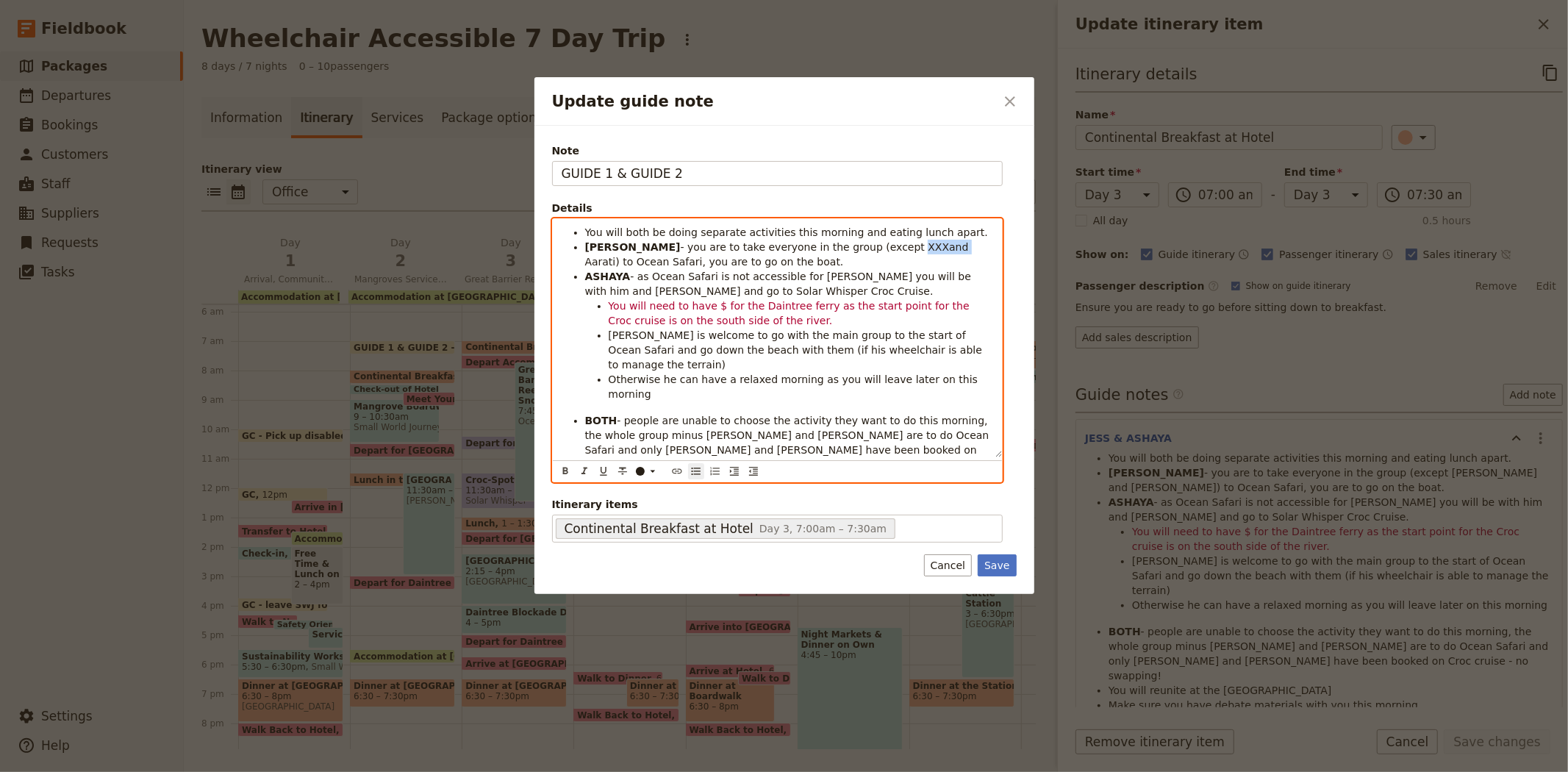
click at [844, 246] on span "- you are to take everyone in the group (except XXXand Aarati) to Ocean Safari,…" at bounding box center [779, 254] width 387 height 26
click at [833, 249] on span "- you are to take everyone in the group (except XXX and Aarati) to Ocean Safari…" at bounding box center [781, 254] width 390 height 26
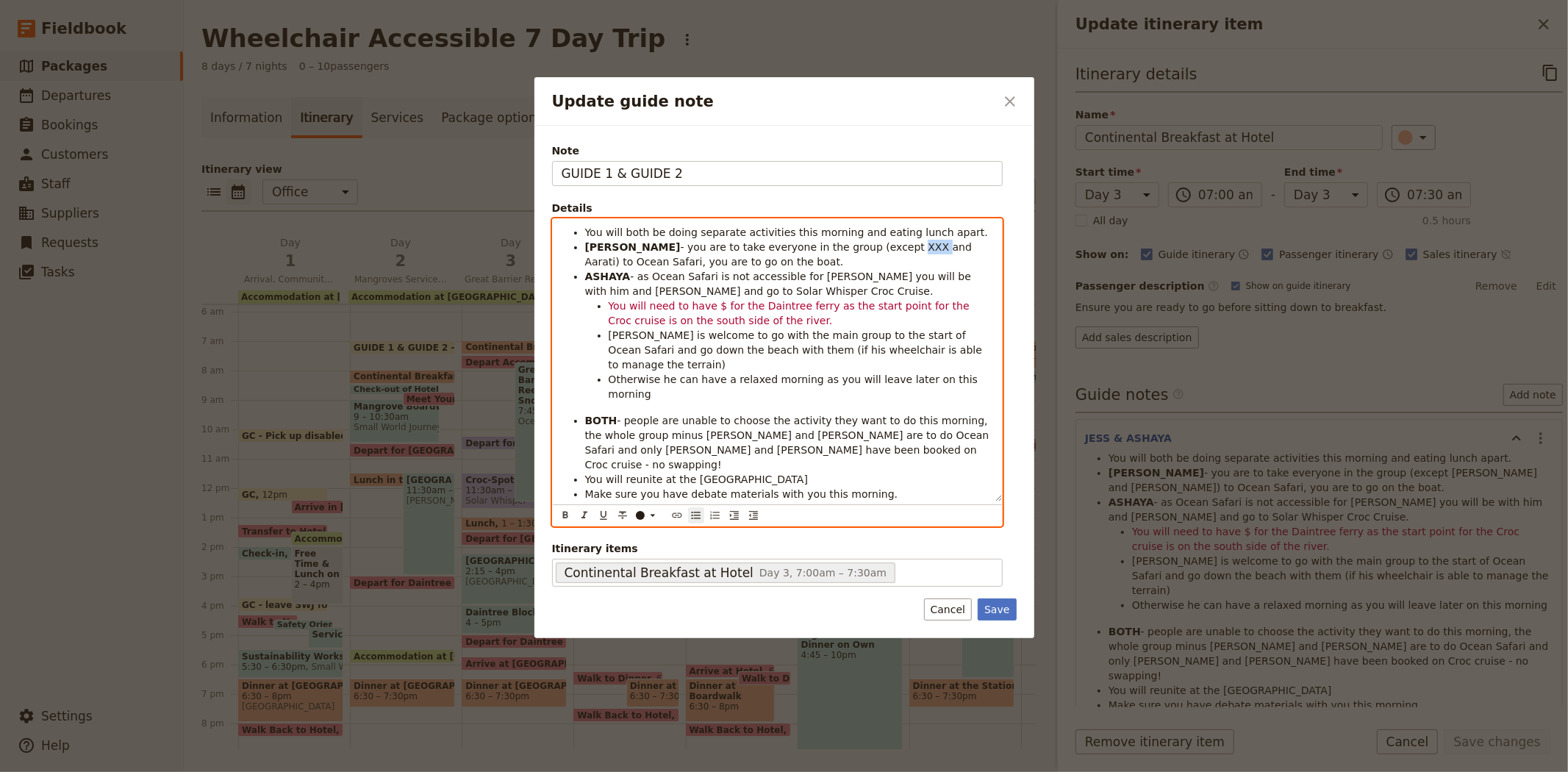
click at [833, 249] on span "- you are to take everyone in the group (except XXX and Aarati) to Ocean Safari…" at bounding box center [781, 254] width 390 height 26
click at [637, 511] on div "Update guide note" at bounding box center [640, 515] width 9 height 9
click at [638, 512] on div "button" at bounding box center [640, 506] width 9 height 9
click at [880, 249] on span "and Aarati) to Ocean Safari, you are to go on the boat." at bounding box center [777, 254] width 384 height 26
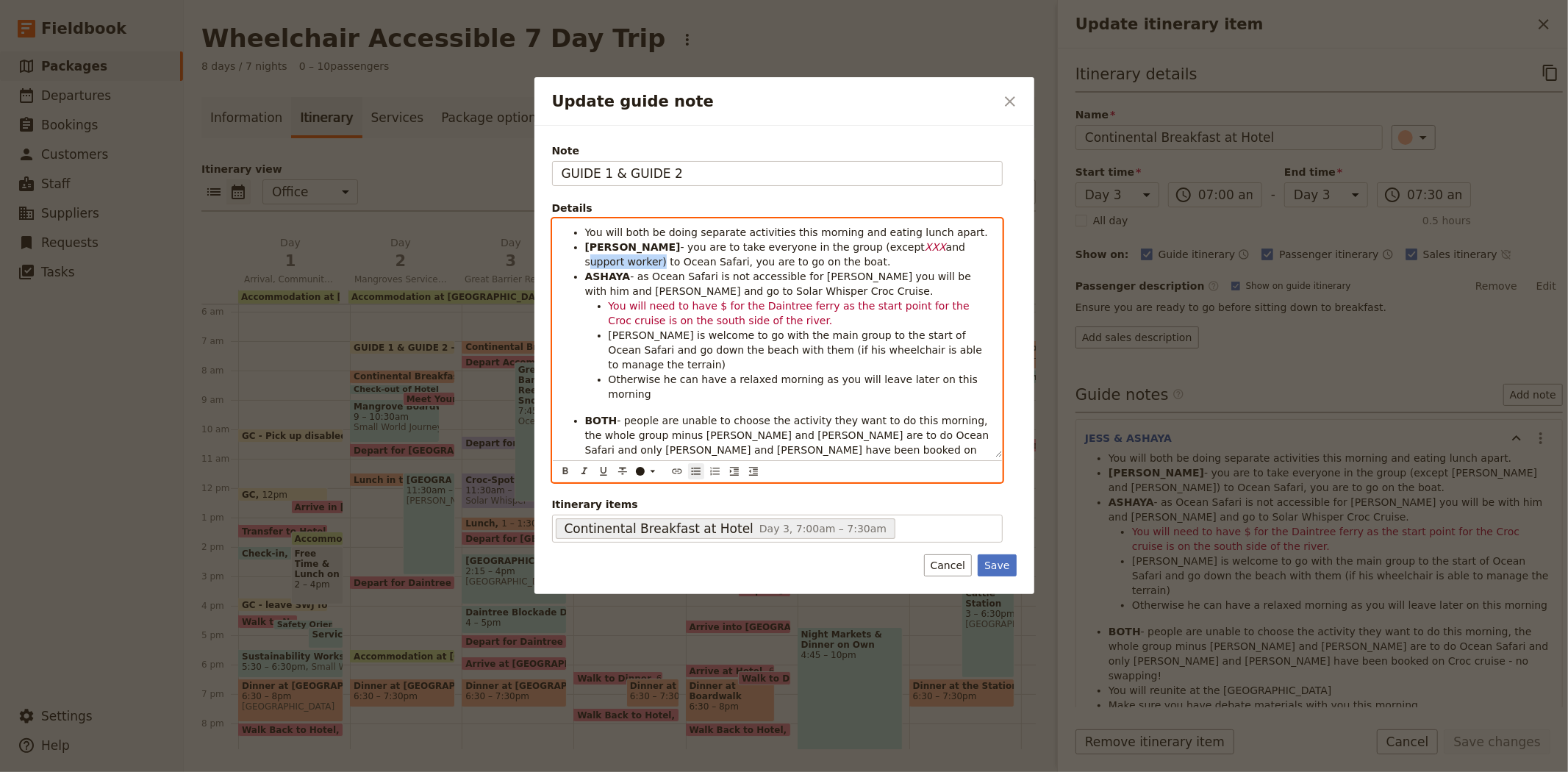
drag, startPoint x: 870, startPoint y: 250, endPoint x: 938, endPoint y: 252, distance: 68.0
click at [938, 252] on span "and support worker) to Ocean Safari, you are to go on the boat." at bounding box center [777, 254] width 384 height 26
click at [935, 245] on span "and support worker) to Ocean Safari, you are to go on the boat." at bounding box center [777, 254] width 384 height 26
drag, startPoint x: 936, startPoint y: 245, endPoint x: 869, endPoint y: 245, distance: 67.0
click at [869, 245] on span "and support worker) to Ocean Safari, you are to go on the boat." at bounding box center [777, 254] width 384 height 26
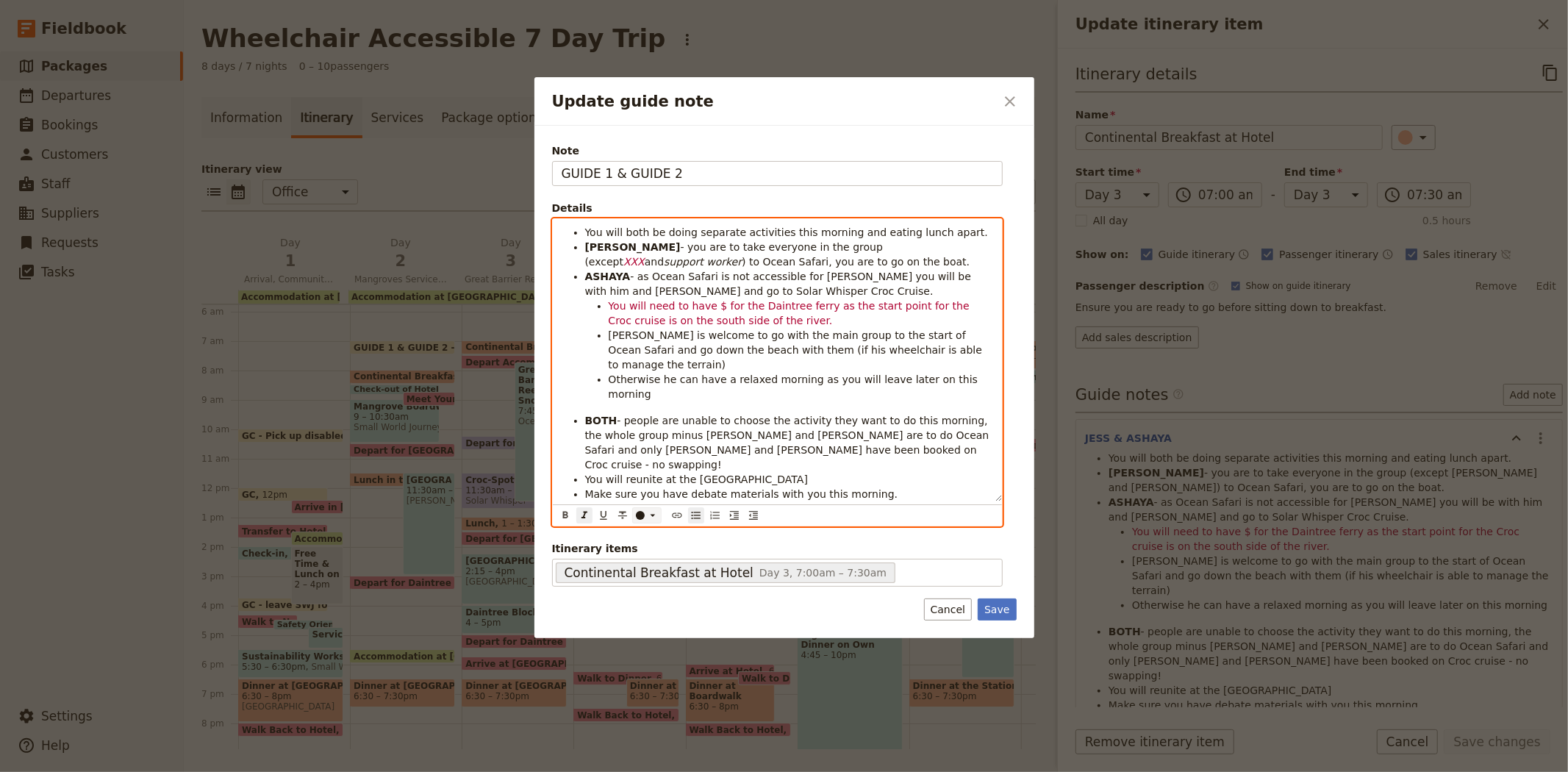
click at [638, 510] on div "​" at bounding box center [649, 515] width 29 height 12
click at [641, 512] on div "button" at bounding box center [640, 506] width 9 height 9
click at [591, 243] on strong "JESS" at bounding box center [633, 246] width 95 height 12
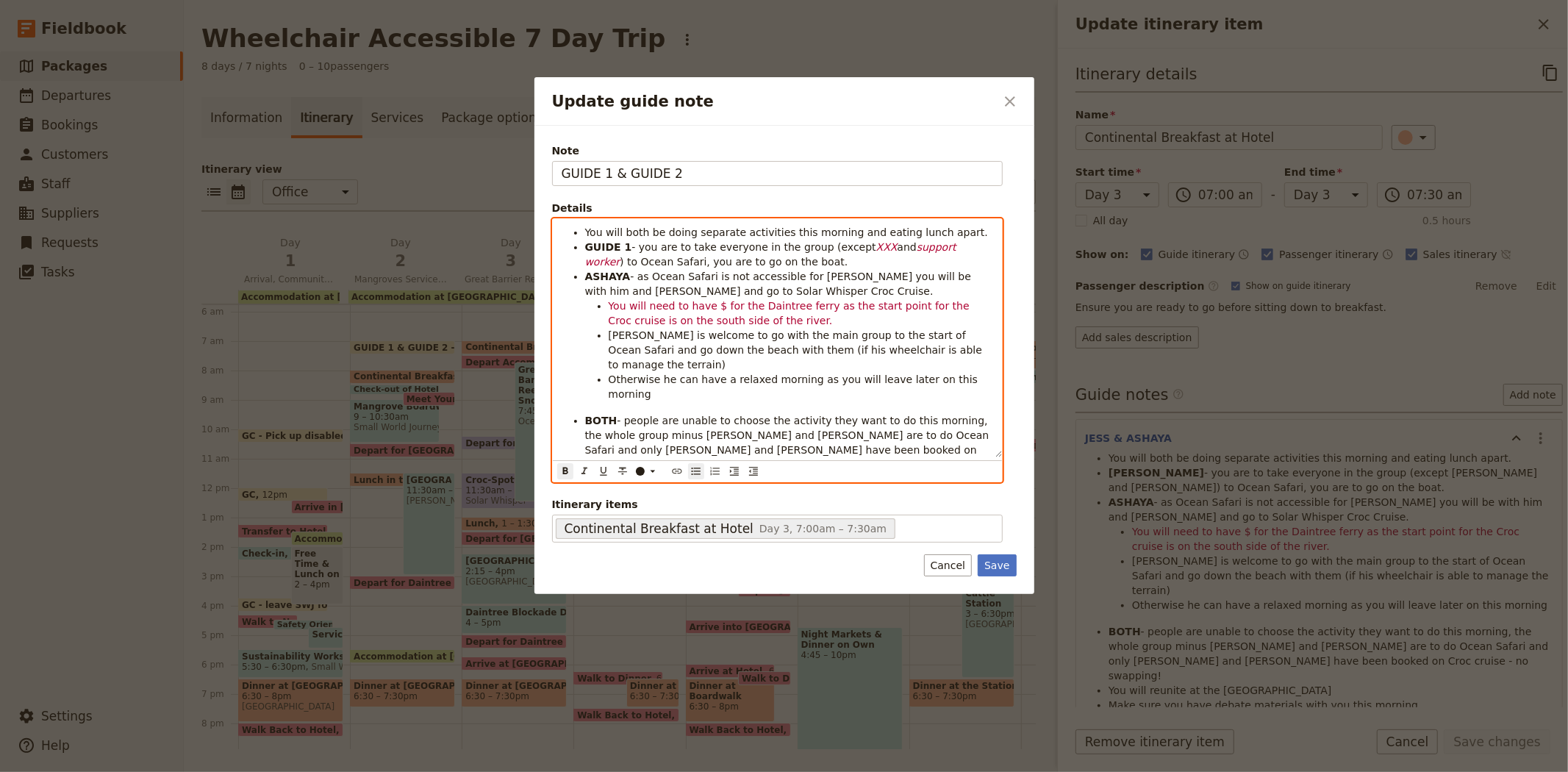
click at [602, 275] on strong "ASHAYA" at bounding box center [608, 276] width 46 height 12
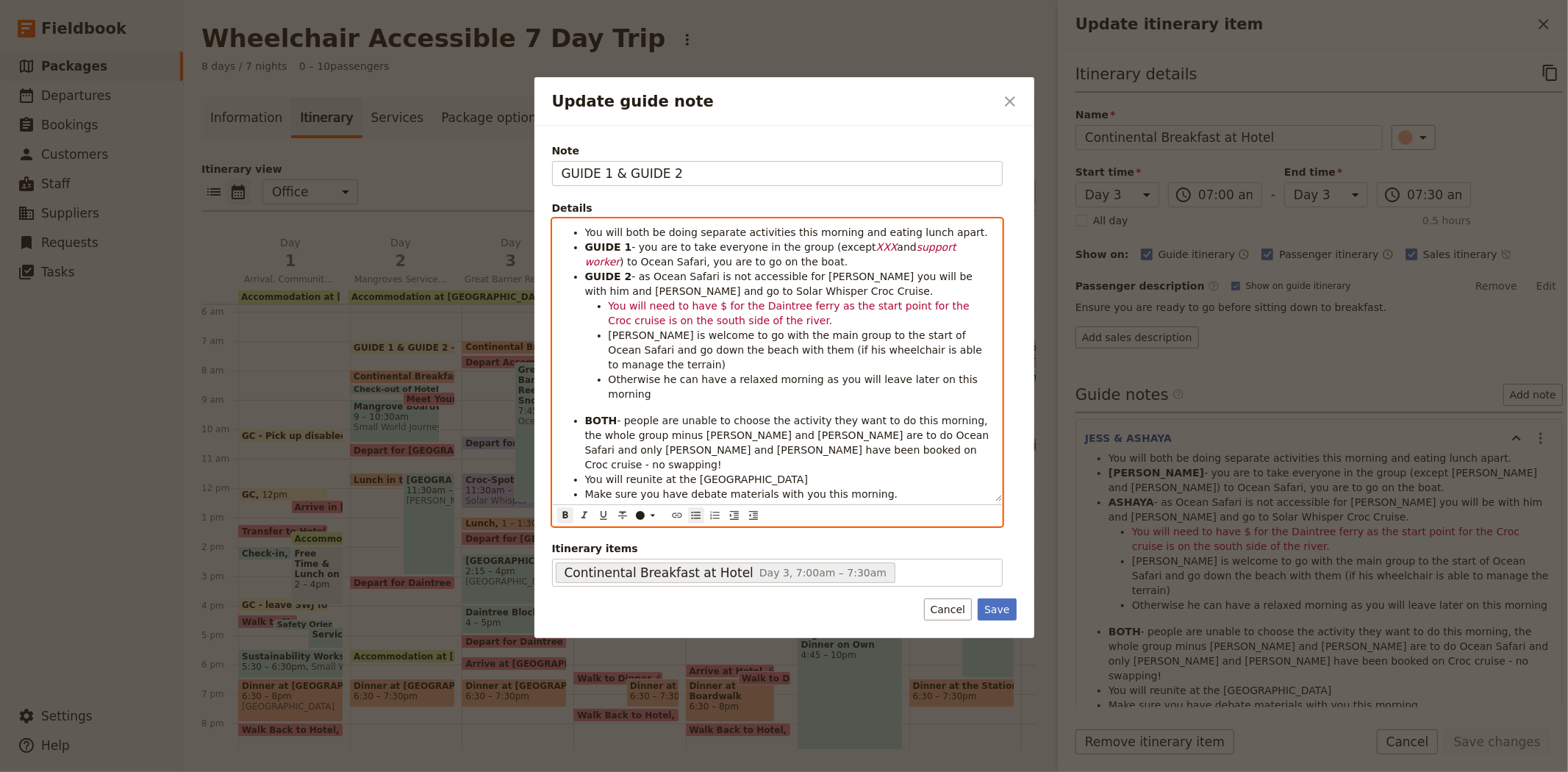
click at [811, 277] on span "- as Ocean Safari is not accessible for Bailey you will be with him and Aarati …" at bounding box center [781, 283] width 391 height 26
click at [801, 277] on span "- as Ocean Safari is not accessible for XXX you will be with him and Aarati and…" at bounding box center [784, 283] width 397 height 26
click at [641, 511] on div "Update guide note" at bounding box center [640, 515] width 9 height 9
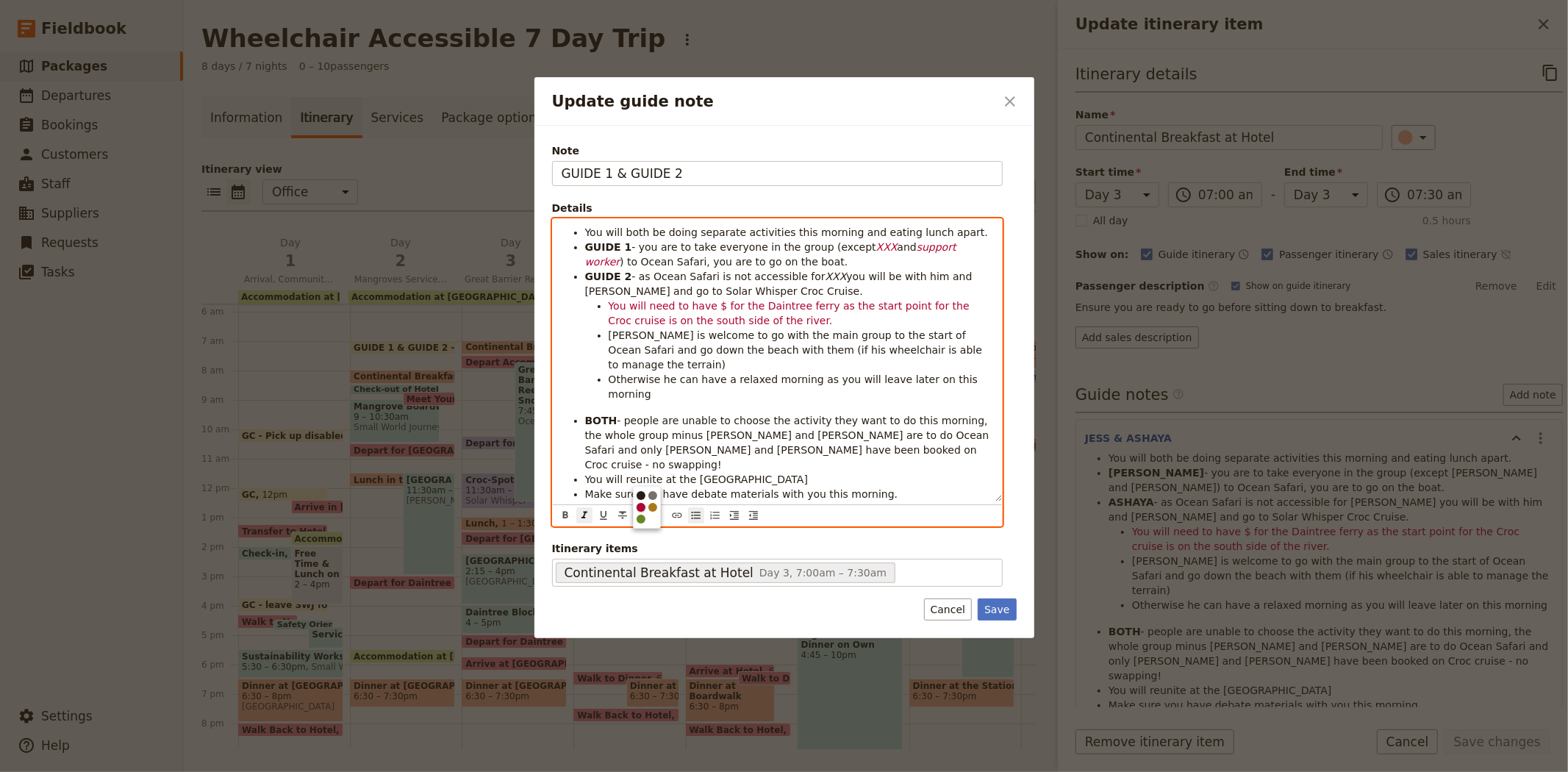
click at [641, 512] on div "button" at bounding box center [640, 506] width 9 height 9
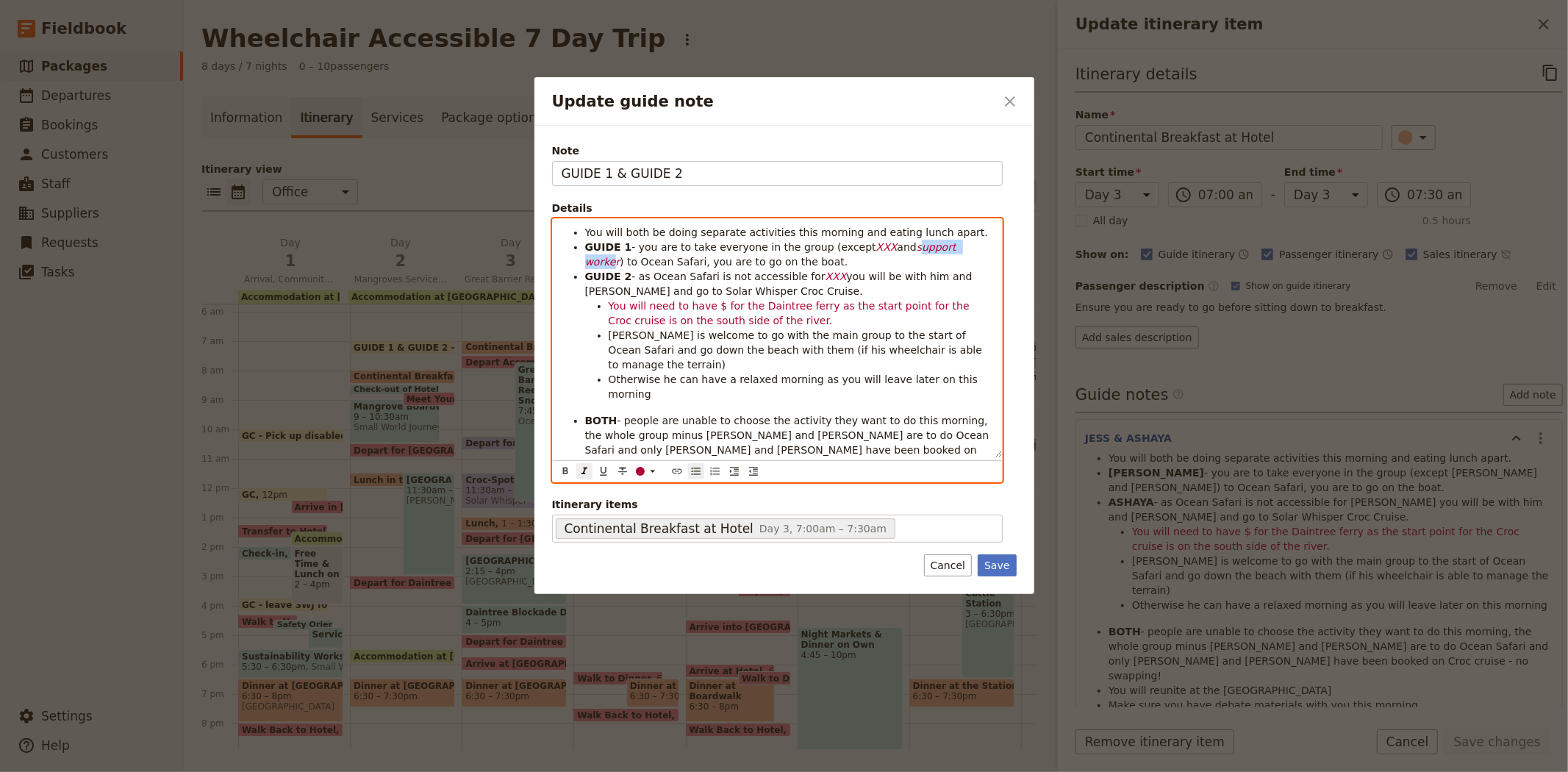
drag, startPoint x: 885, startPoint y: 247, endPoint x: 947, endPoint y: 252, distance: 62.2
click at [947, 252] on em "support worker" at bounding box center [773, 254] width 375 height 26
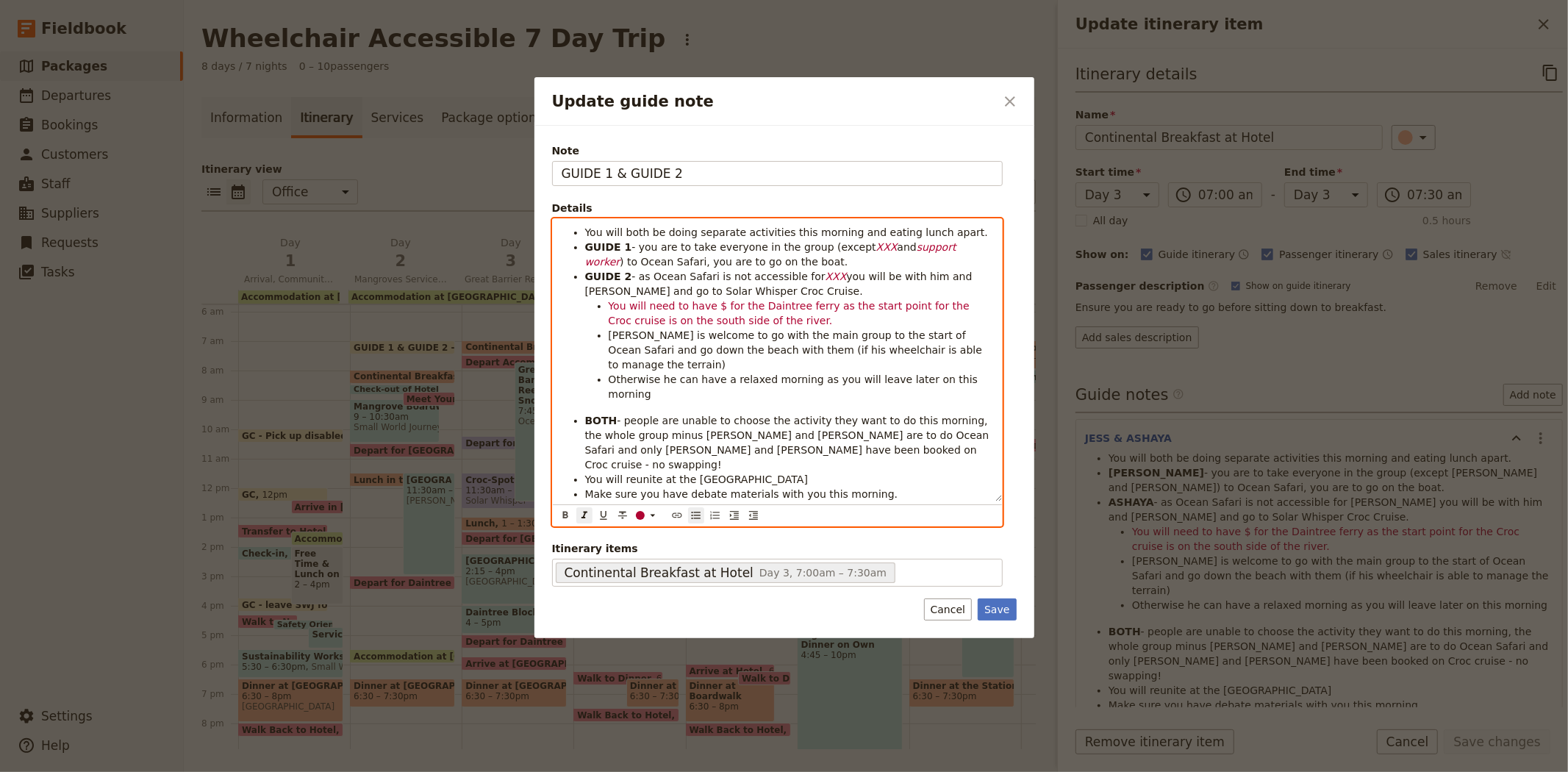
click at [949, 246] on em "support worker" at bounding box center [773, 254] width 375 height 26
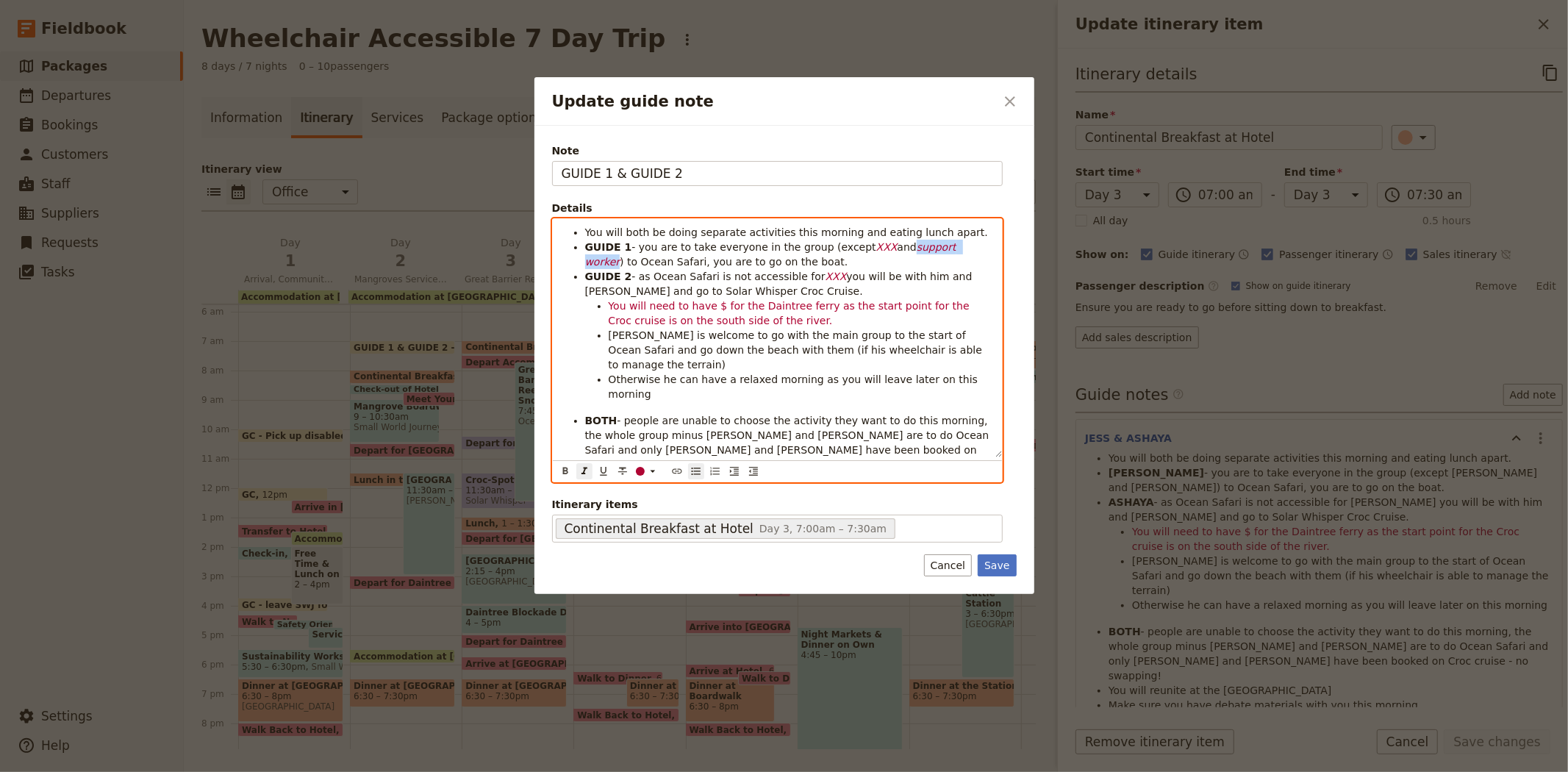
drag, startPoint x: 932, startPoint y: 246, endPoint x: 882, endPoint y: 250, distance: 50.2
click at [882, 250] on li "GUIDE 1 - you are to take everyone in the group (except XXX and support worker …" at bounding box center [789, 254] width 408 height 29
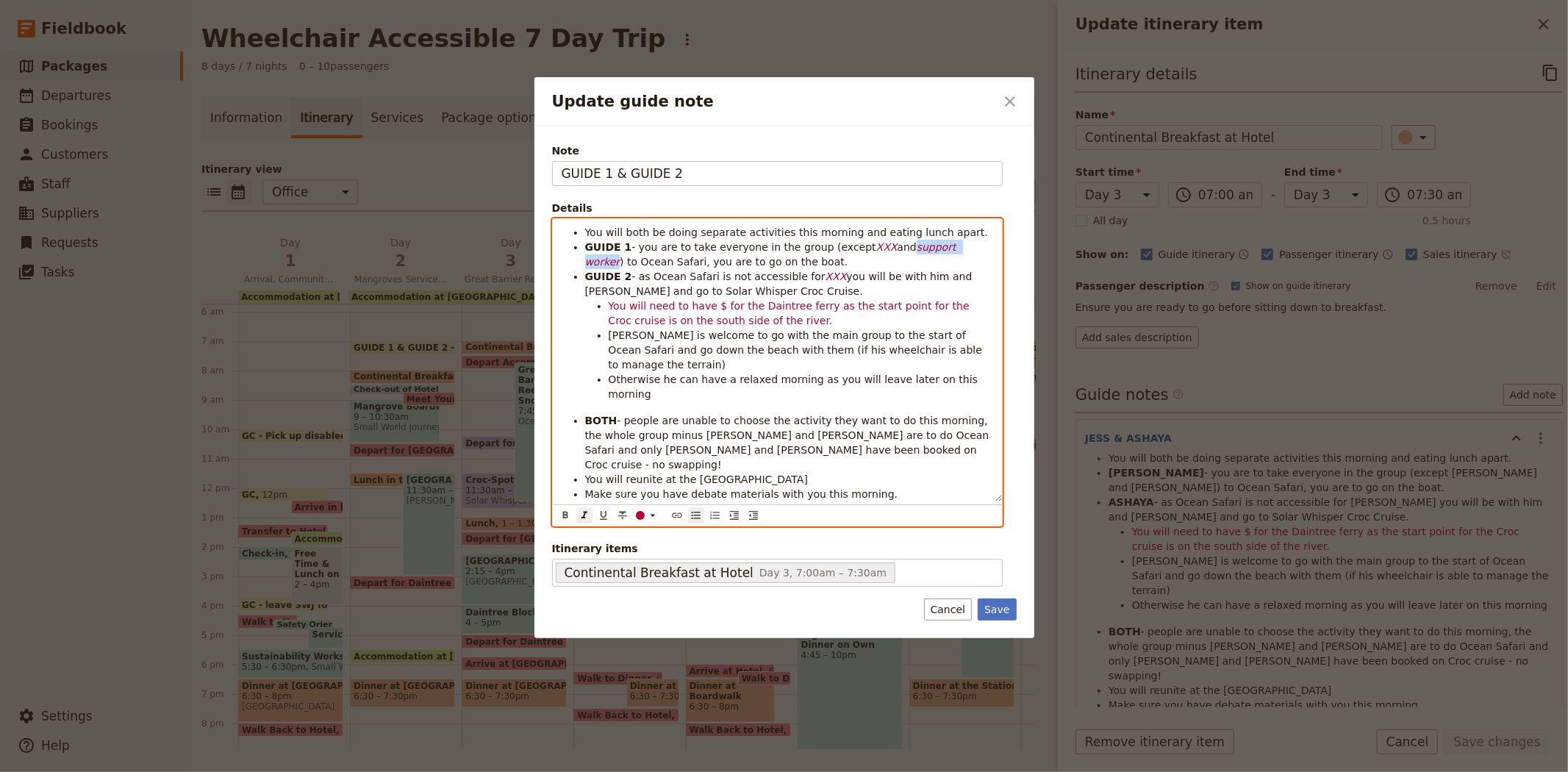
copy em "support worker"
click at [942, 278] on span "you will be with him and Aarati and go to Solar Whisper Croc Cruise." at bounding box center [781, 283] width 390 height 26
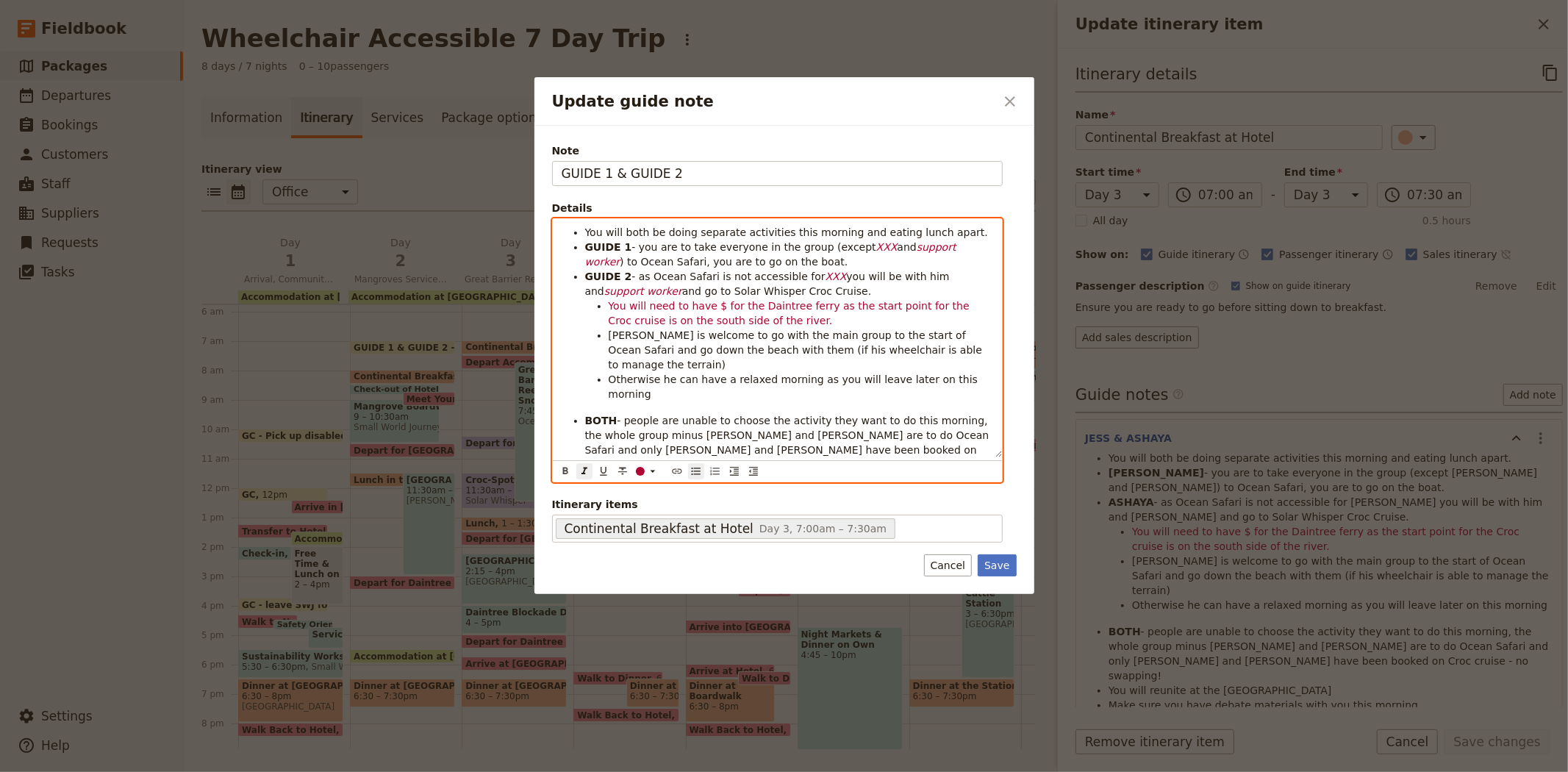
click at [621, 333] on span "Bailey is welcome to go with the main group to the start of Ocean Safari and go…" at bounding box center [797, 349] width 377 height 41
click at [617, 332] on span "XXX is welcome to go with the main group to the start of Ocean Safari and go do…" at bounding box center [801, 349] width 386 height 41
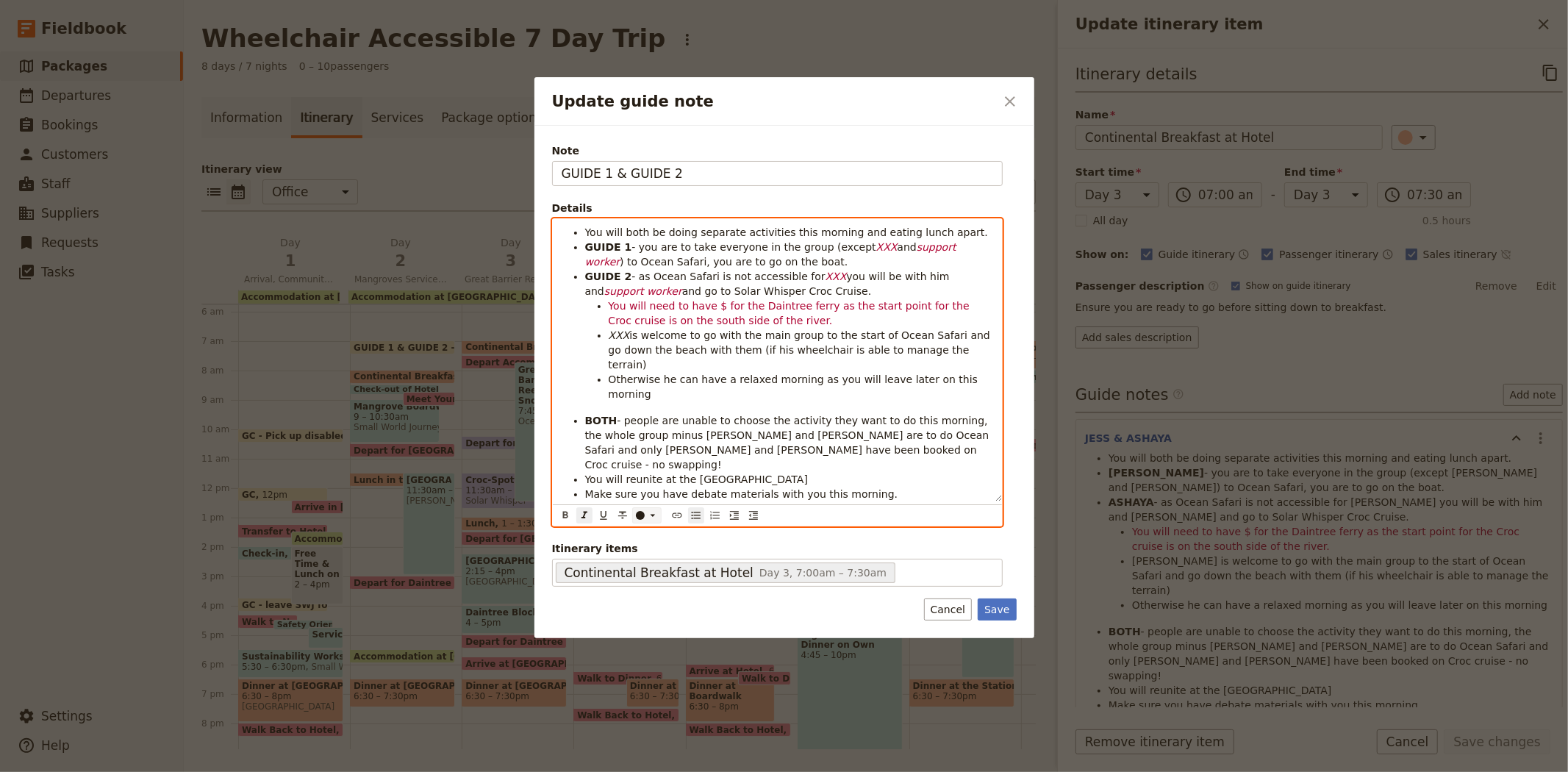
click at [647, 510] on icon "Update guide note" at bounding box center [652, 515] width 12 height 12
click at [640, 512] on div "button" at bounding box center [640, 506] width 9 height 9
click at [595, 414] on strong "BOTH" at bounding box center [602, 420] width 33 height 12
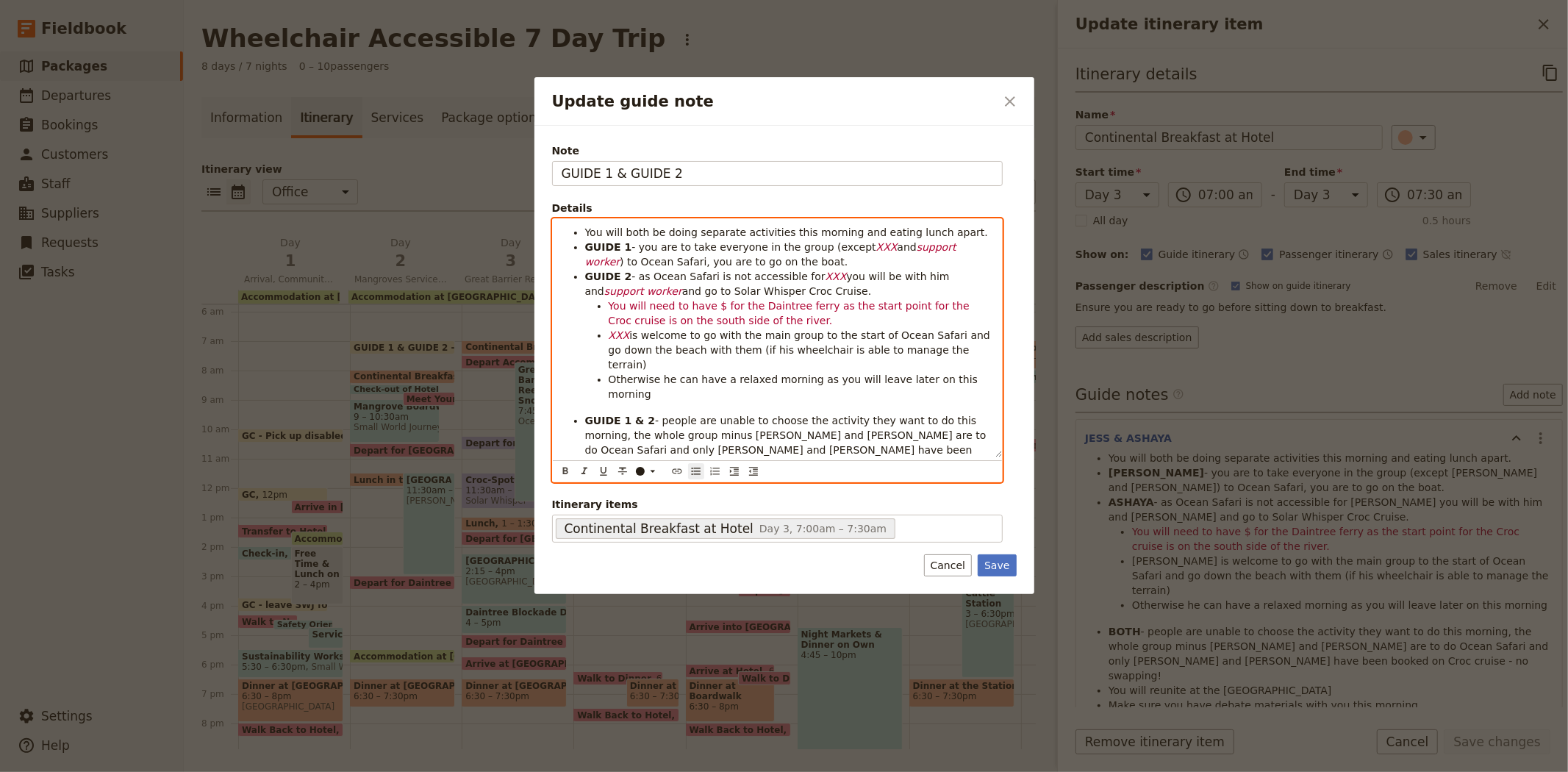
click at [688, 414] on span "- people are unable to choose the activity they want to do this morning, the wh…" at bounding box center [787, 442] width 404 height 56
drag, startPoint x: 847, startPoint y: 245, endPoint x: 951, endPoint y: 249, distance: 104.1
click at [951, 249] on li "GUIDE 1 - you are to take everyone in the group (except XXX and support worker …" at bounding box center [789, 254] width 408 height 29
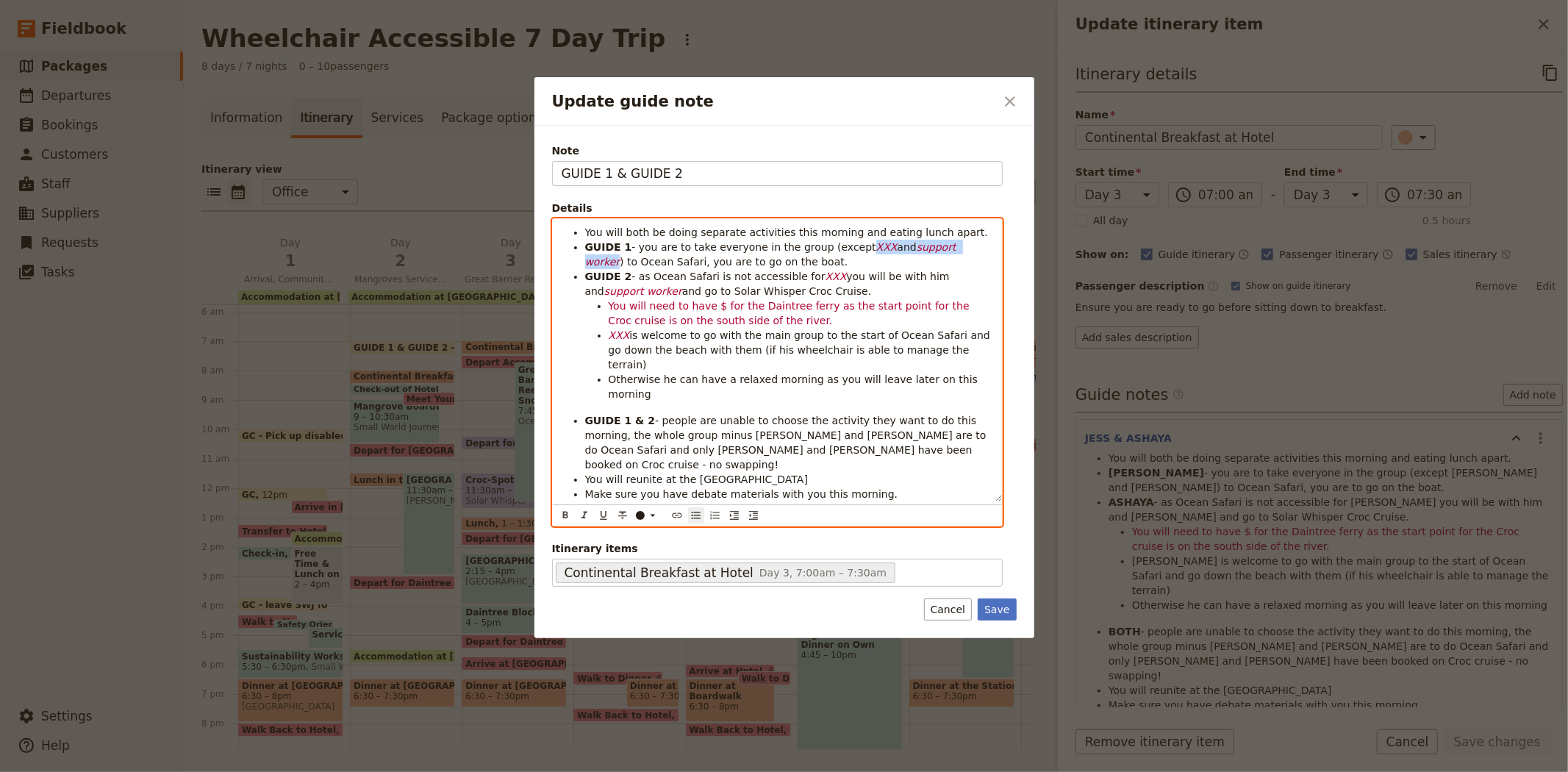
copy li "XXX and support worker"
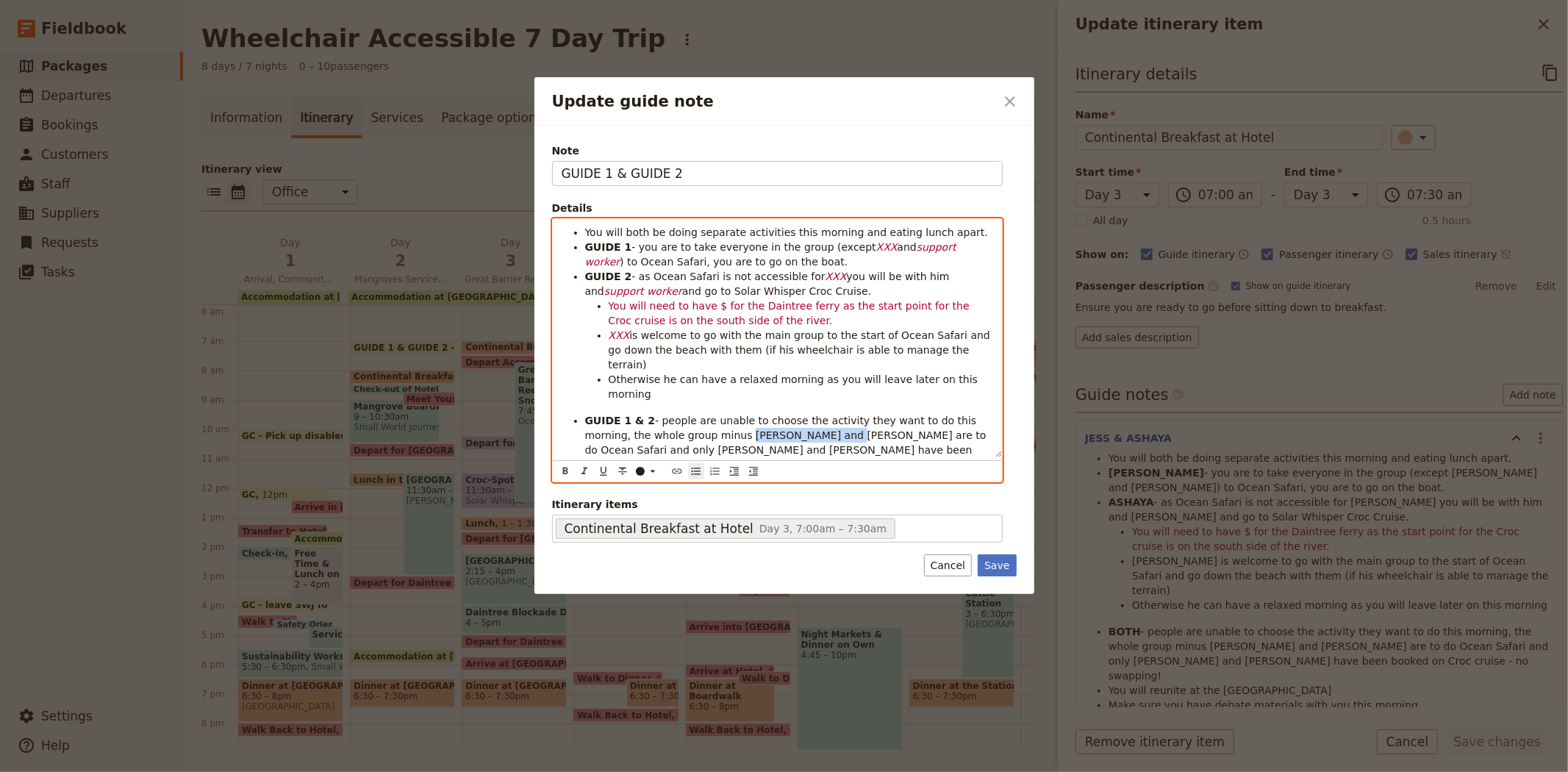
drag, startPoint x: 675, startPoint y: 406, endPoint x: 753, endPoint y: 406, distance: 78.0
click at [753, 414] on span "- people are unable to choose the activity they want to do this morning, the wh…" at bounding box center [787, 442] width 404 height 56
drag, startPoint x: 932, startPoint y: 405, endPoint x: 636, endPoint y: 417, distance: 296.2
click at [636, 429] on span "are to do Ocean Safari and only Bailey, Aarati and Ashaya have been booked on C…" at bounding box center [787, 449] width 405 height 41
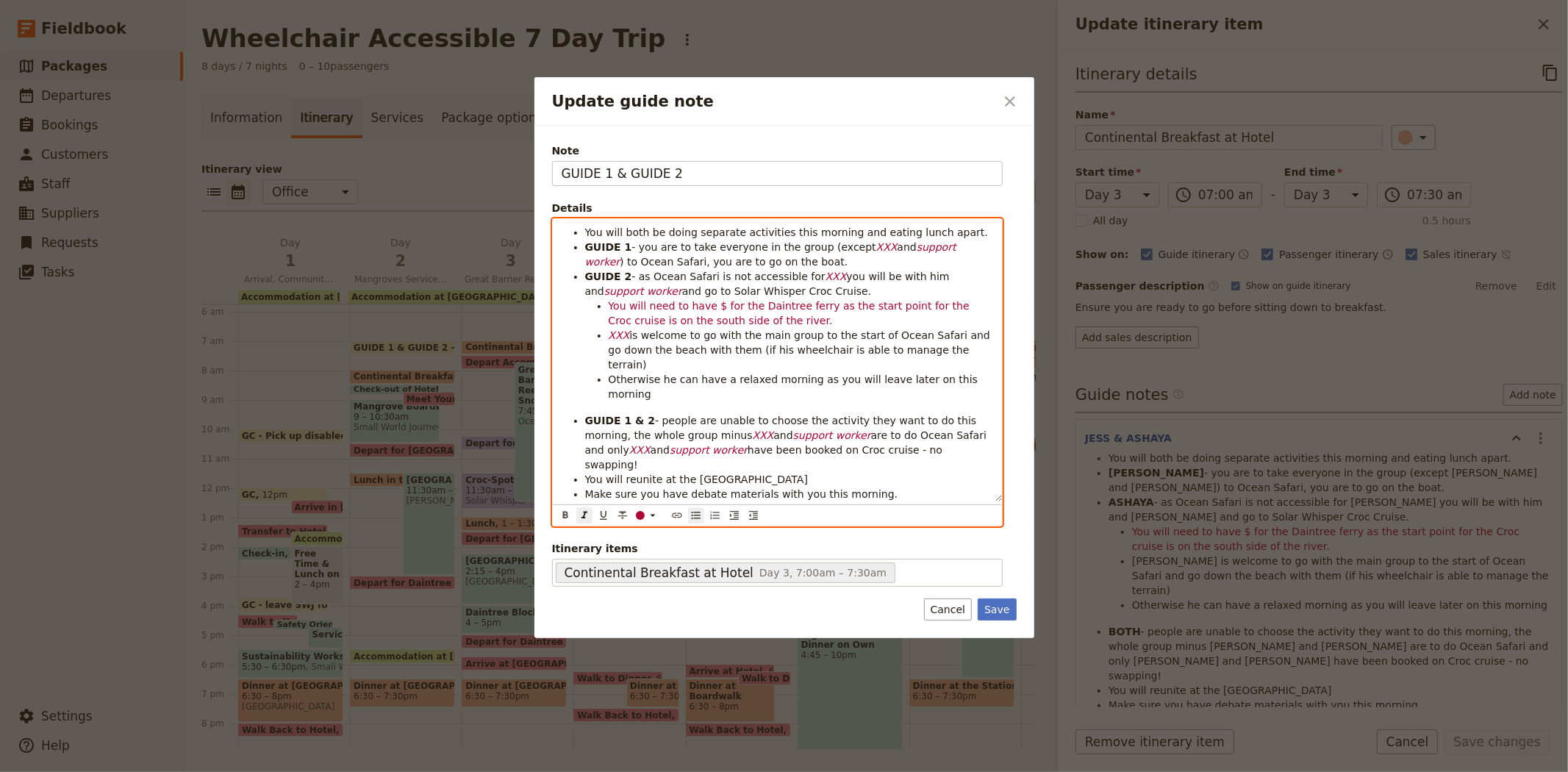
click at [670, 444] on span "and" at bounding box center [660, 449] width 19 height 12
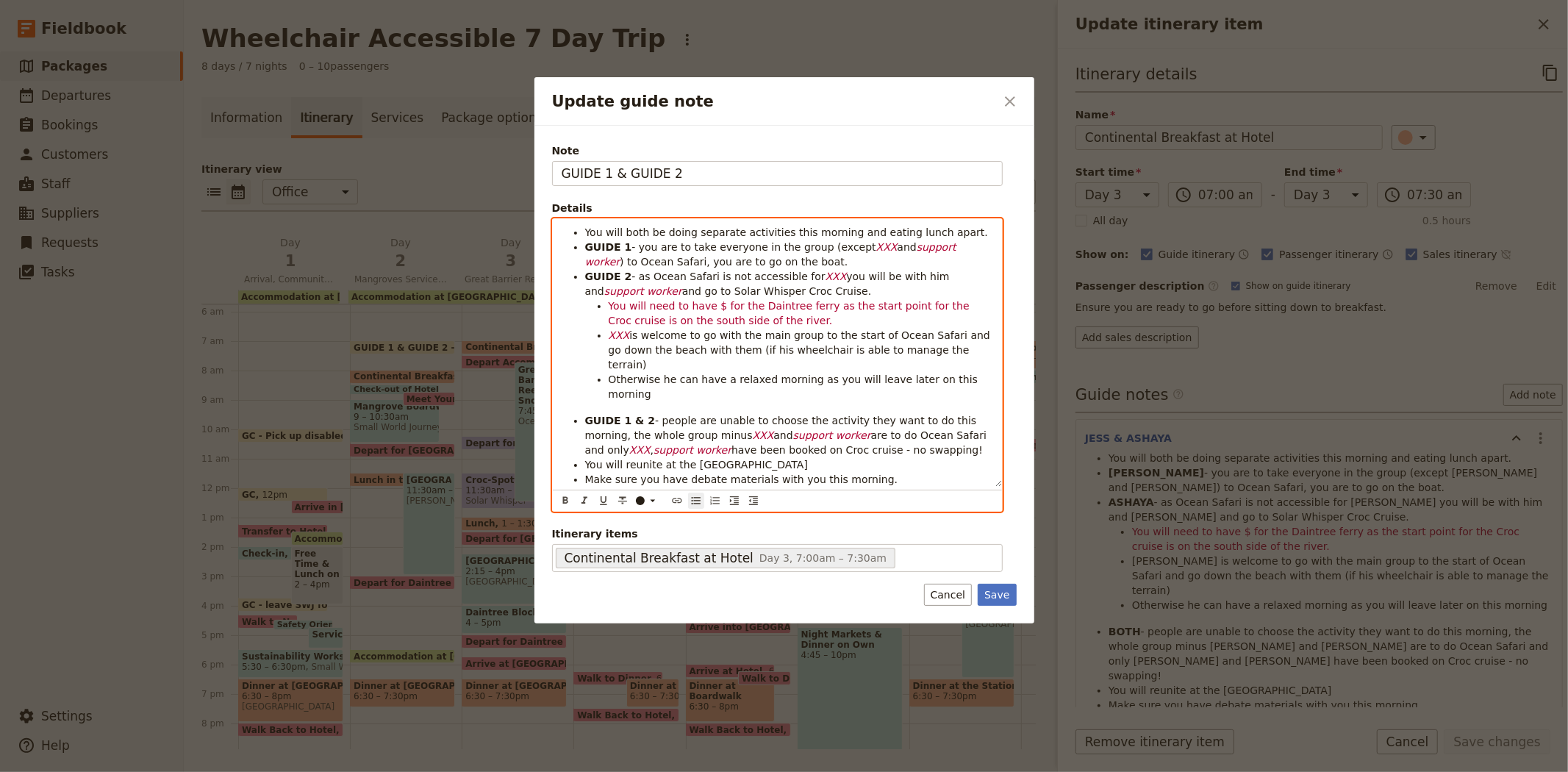
click at [732, 444] on span "have been booked on Croc cruise - no swapping!" at bounding box center [857, 449] width 252 height 12
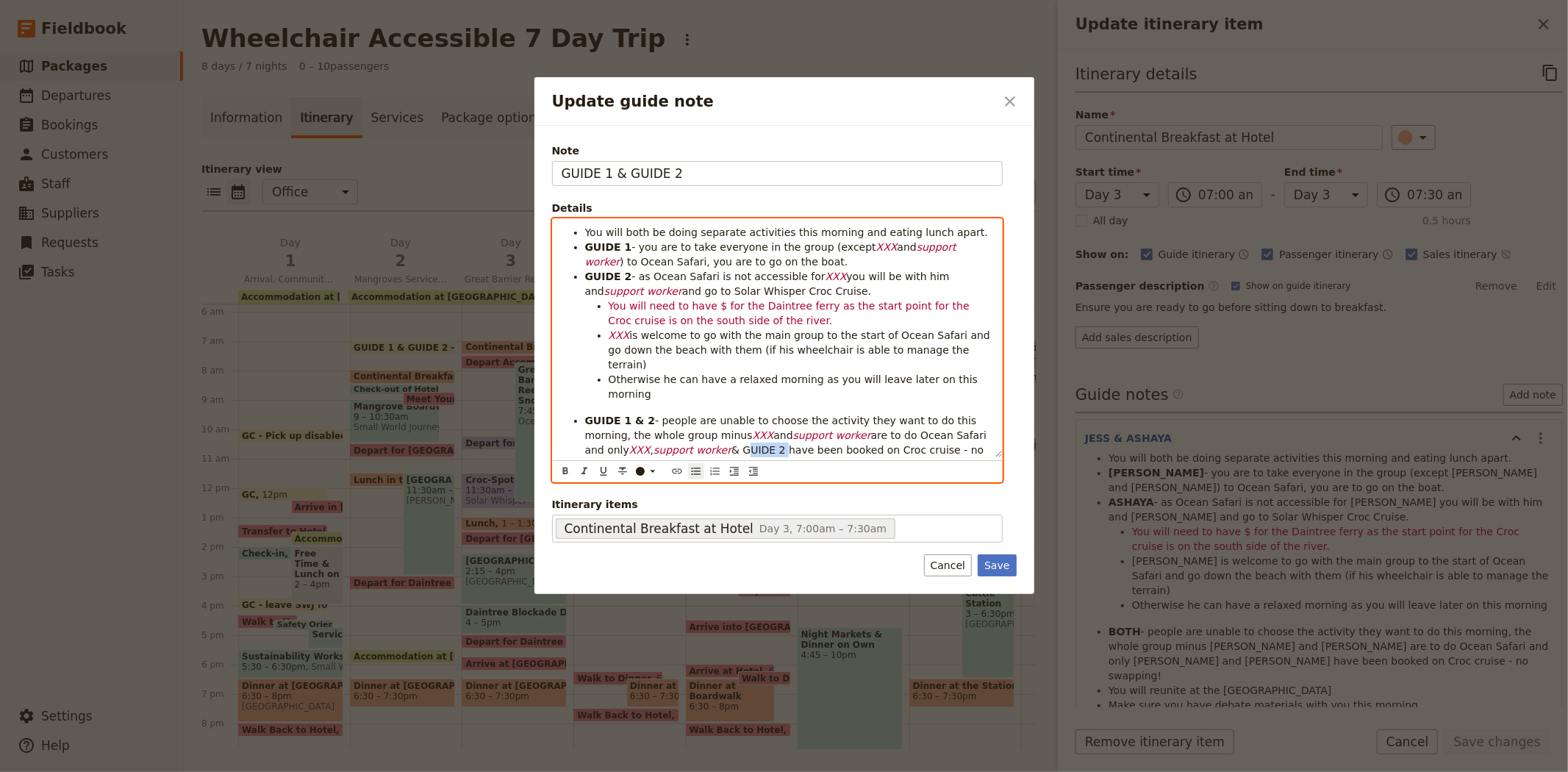
drag, startPoint x: 667, startPoint y: 420, endPoint x: 628, endPoint y: 417, distance: 39.1
click at [628, 444] on span "& GUIDE 2 have been booked on Croc cruise - no swapping!" at bounding box center [786, 457] width 402 height 26
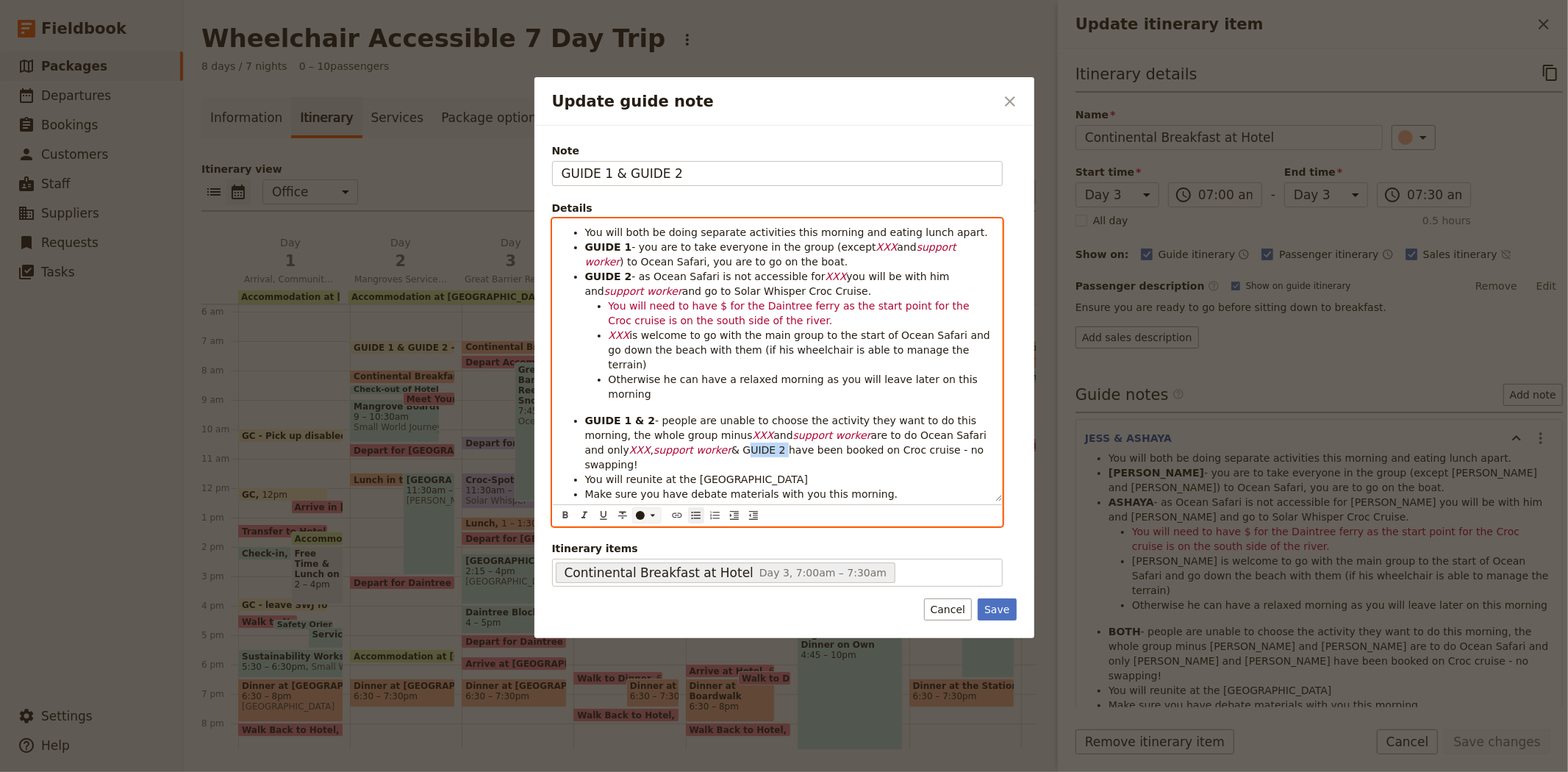
click at [642, 511] on div "Update guide note" at bounding box center [640, 515] width 9 height 9
click at [640, 512] on div "button" at bounding box center [640, 506] width 9 height 9
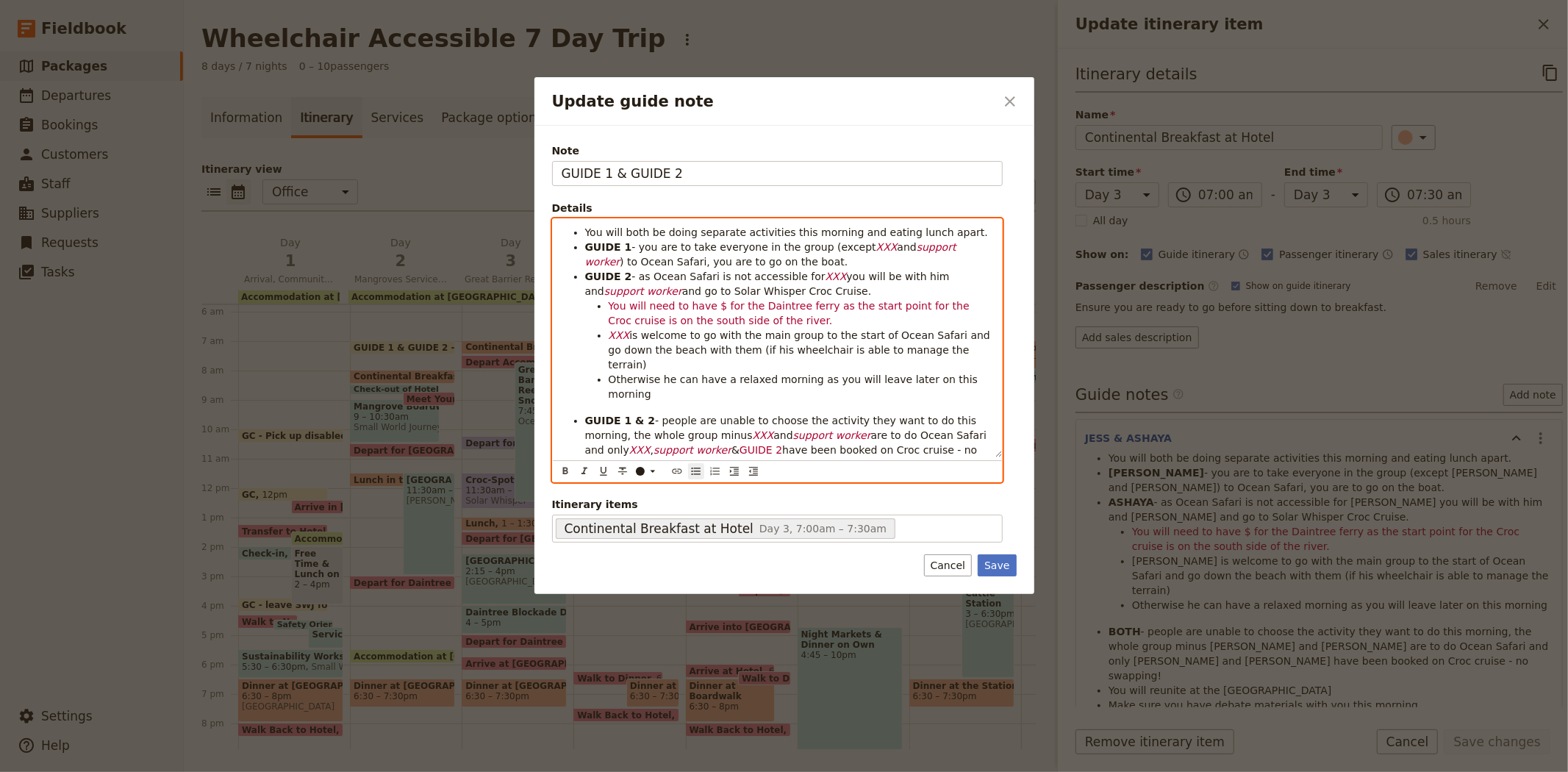
click at [721, 444] on span "have been booked on Croc cruise - no swapping!" at bounding box center [783, 457] width 396 height 26
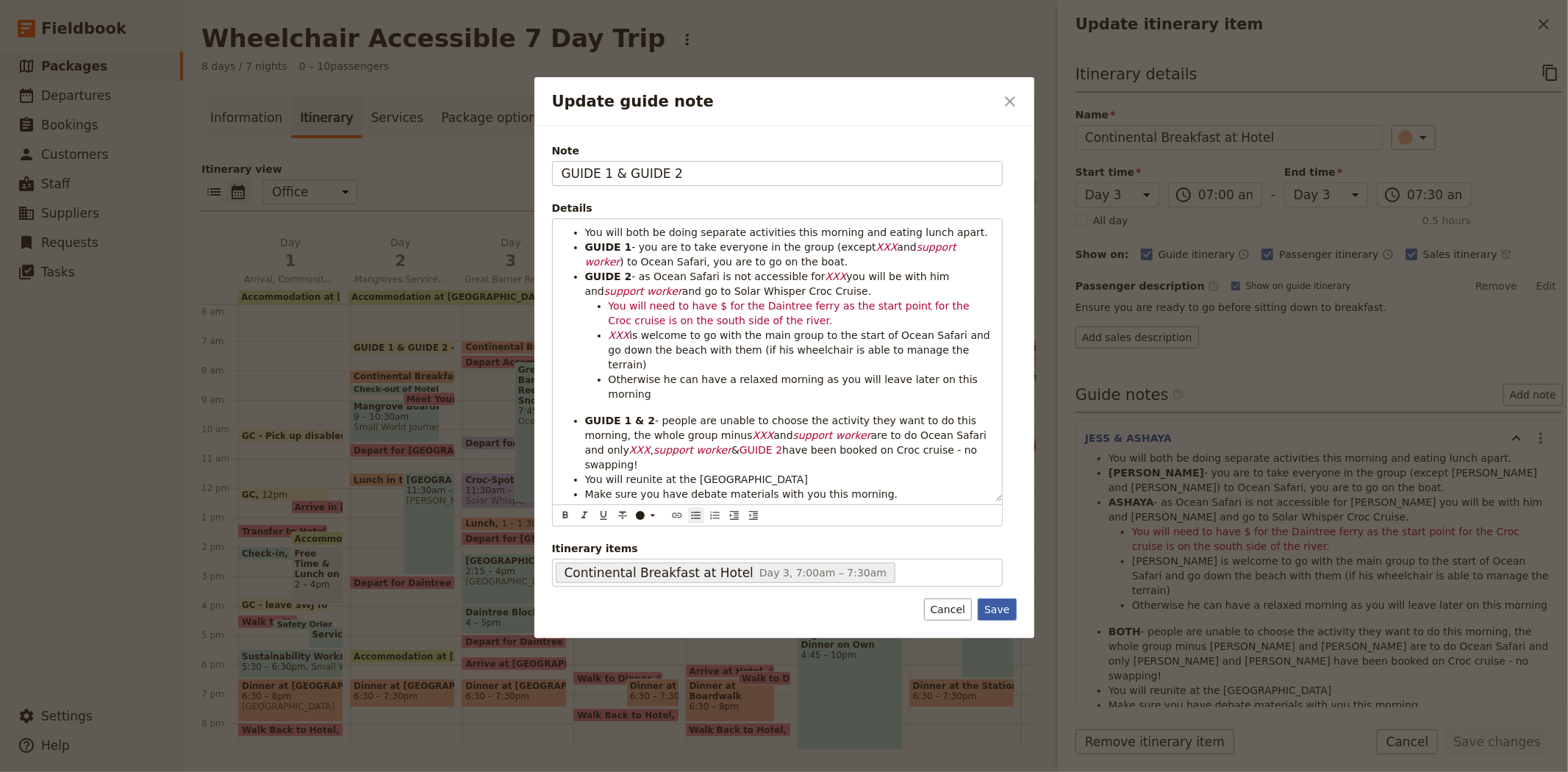
click at [1006, 599] on button "Save" at bounding box center [997, 609] width 38 height 22
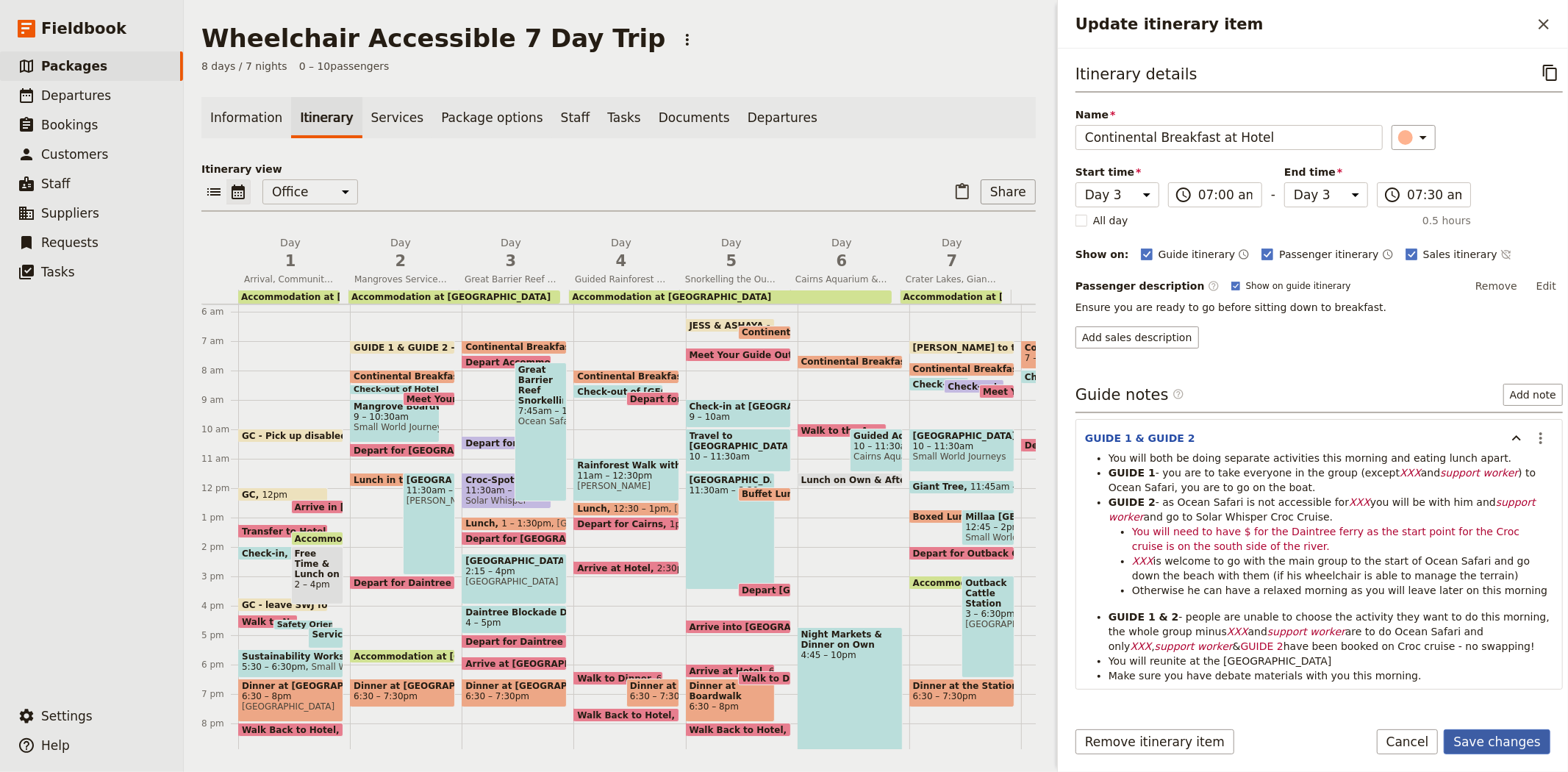
click at [1510, 741] on button "Save changes" at bounding box center [1498, 742] width 107 height 25
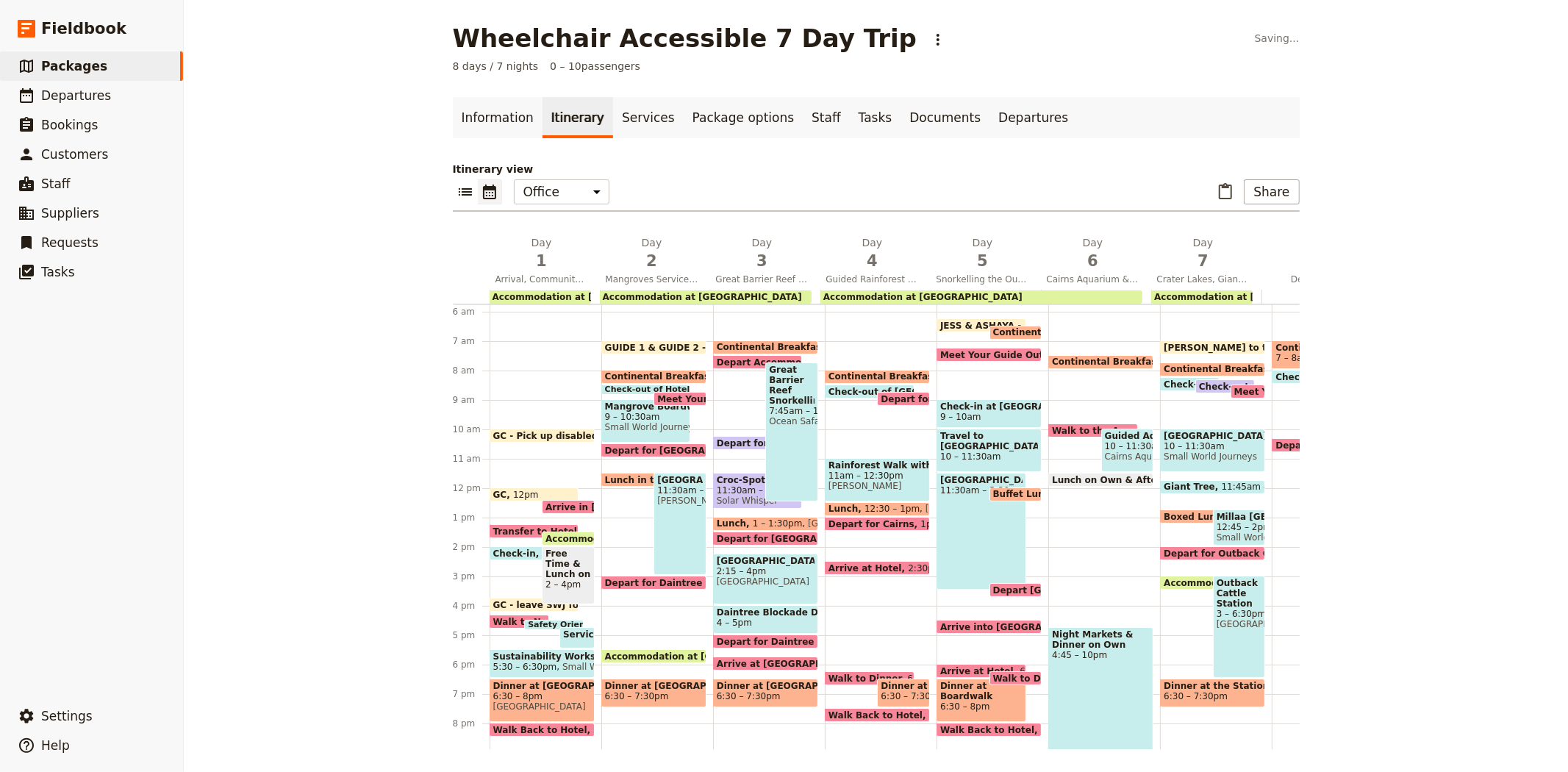
click at [733, 359] on span "Depart Accommodation" at bounding box center [778, 362] width 123 height 9
select select "3"
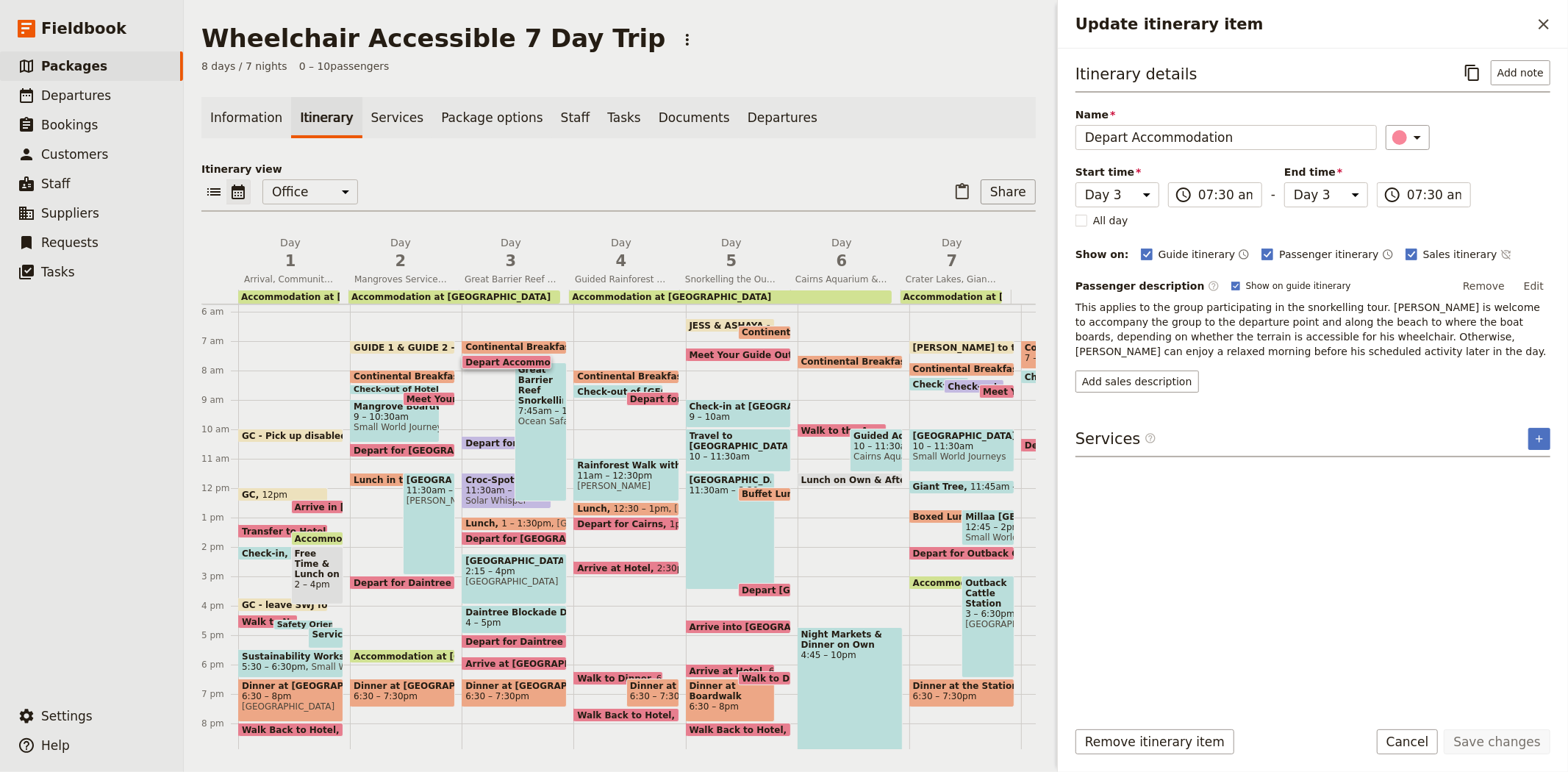
click at [543, 428] on div "Great Barrier Reef Snorkelling 7:45am – 12:30pm Ocean Safari" at bounding box center [541, 431] width 53 height 139
select select "3"
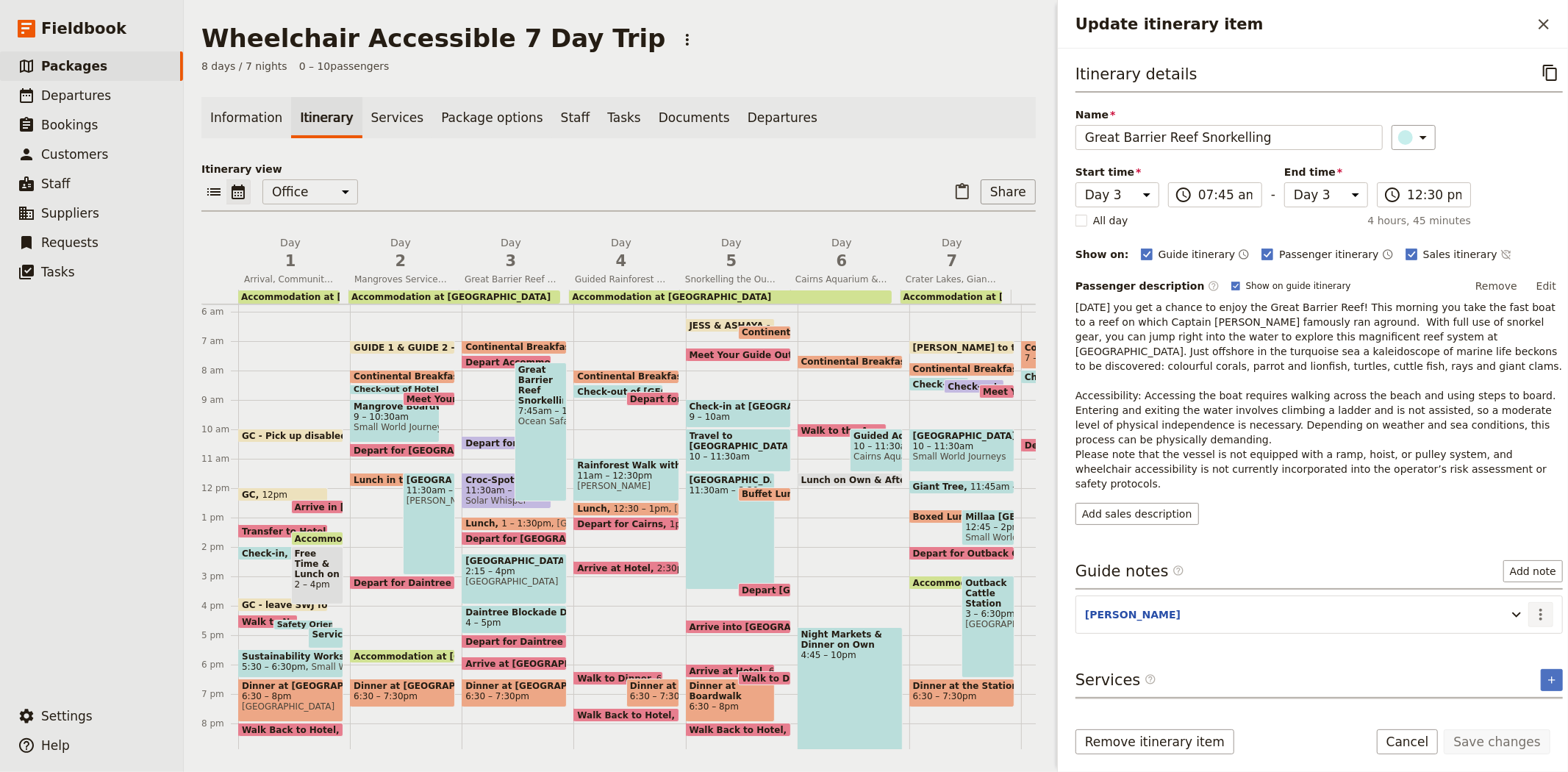
click at [1539, 609] on icon "Actions" at bounding box center [1541, 614] width 3 height 12
click at [1510, 629] on span "Edit note" at bounding box center [1487, 632] width 46 height 15
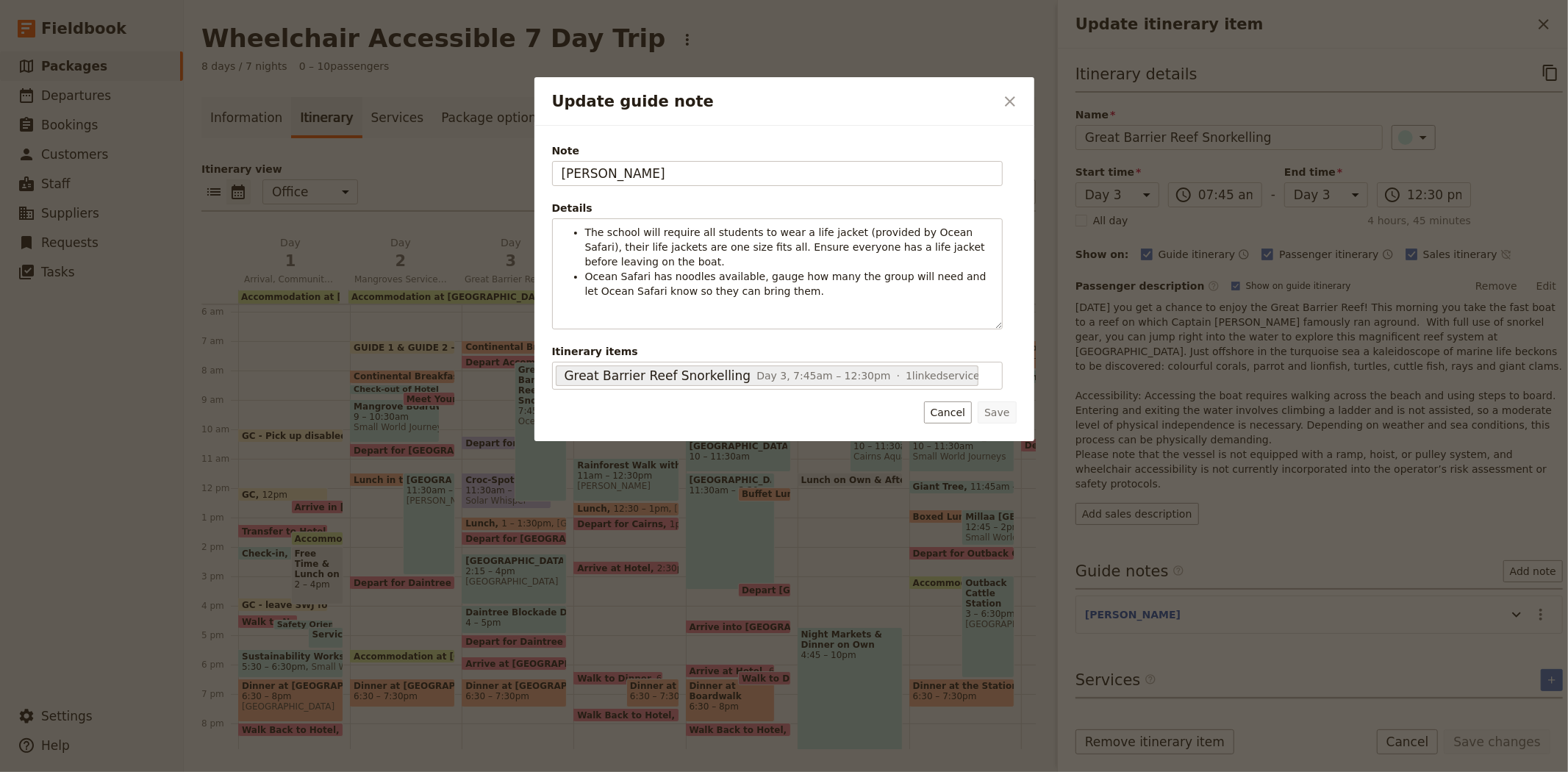
drag, startPoint x: 650, startPoint y: 172, endPoint x: 465, endPoint y: 163, distance: 185.2
click at [465, 771] on div "Update guide note ​ Note JESS Details The school will require all students to w…" at bounding box center [784, 772] width 1568 height 0
type input "GUIDE 1"
click at [995, 419] on button "Save" at bounding box center [997, 412] width 38 height 22
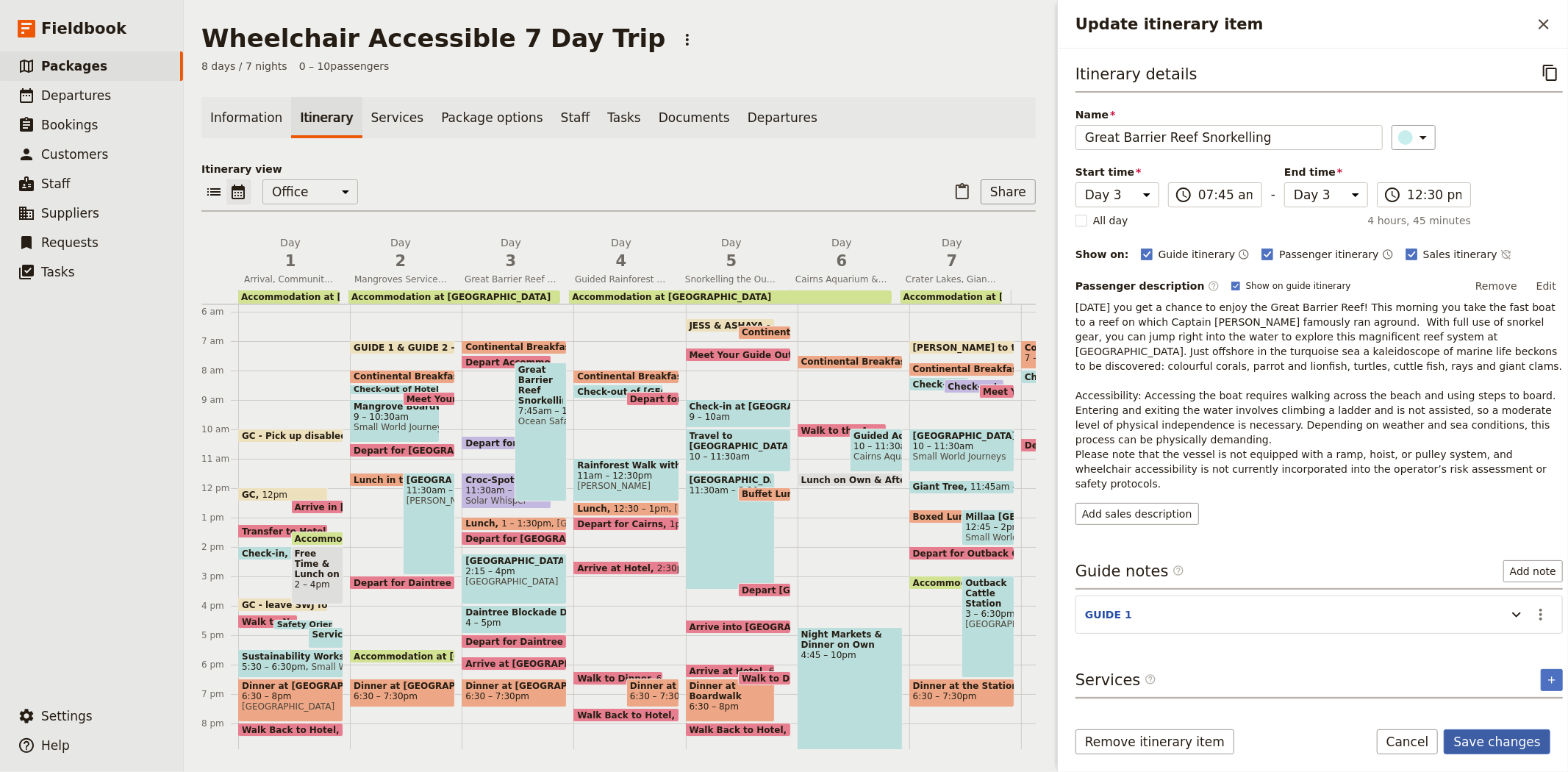
click at [1488, 746] on button "Save changes" at bounding box center [1498, 742] width 107 height 25
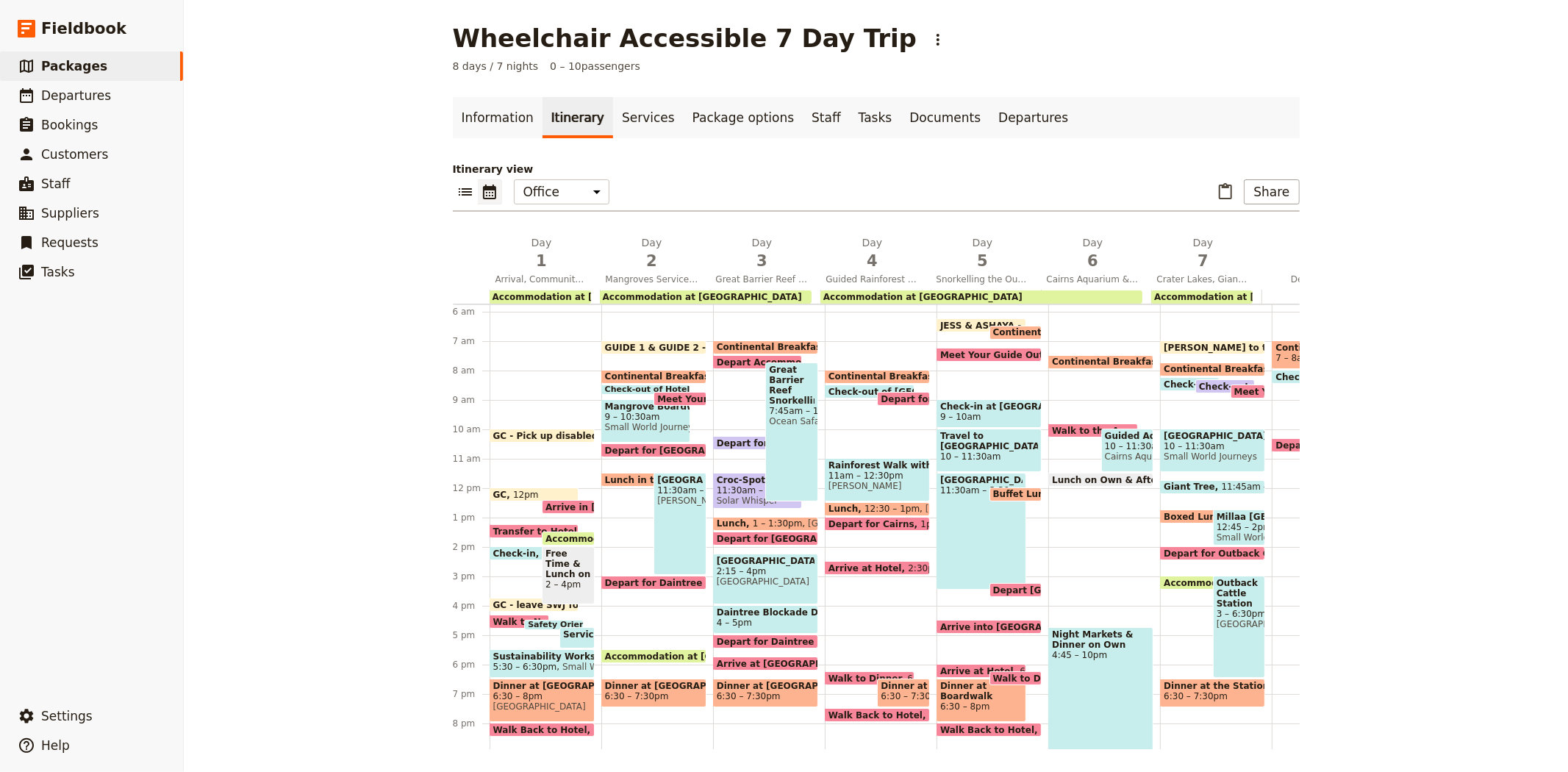
click at [730, 439] on span "Depart for Croc Cruise *BAILEY" at bounding box center [821, 443] width 208 height 9
select select "3"
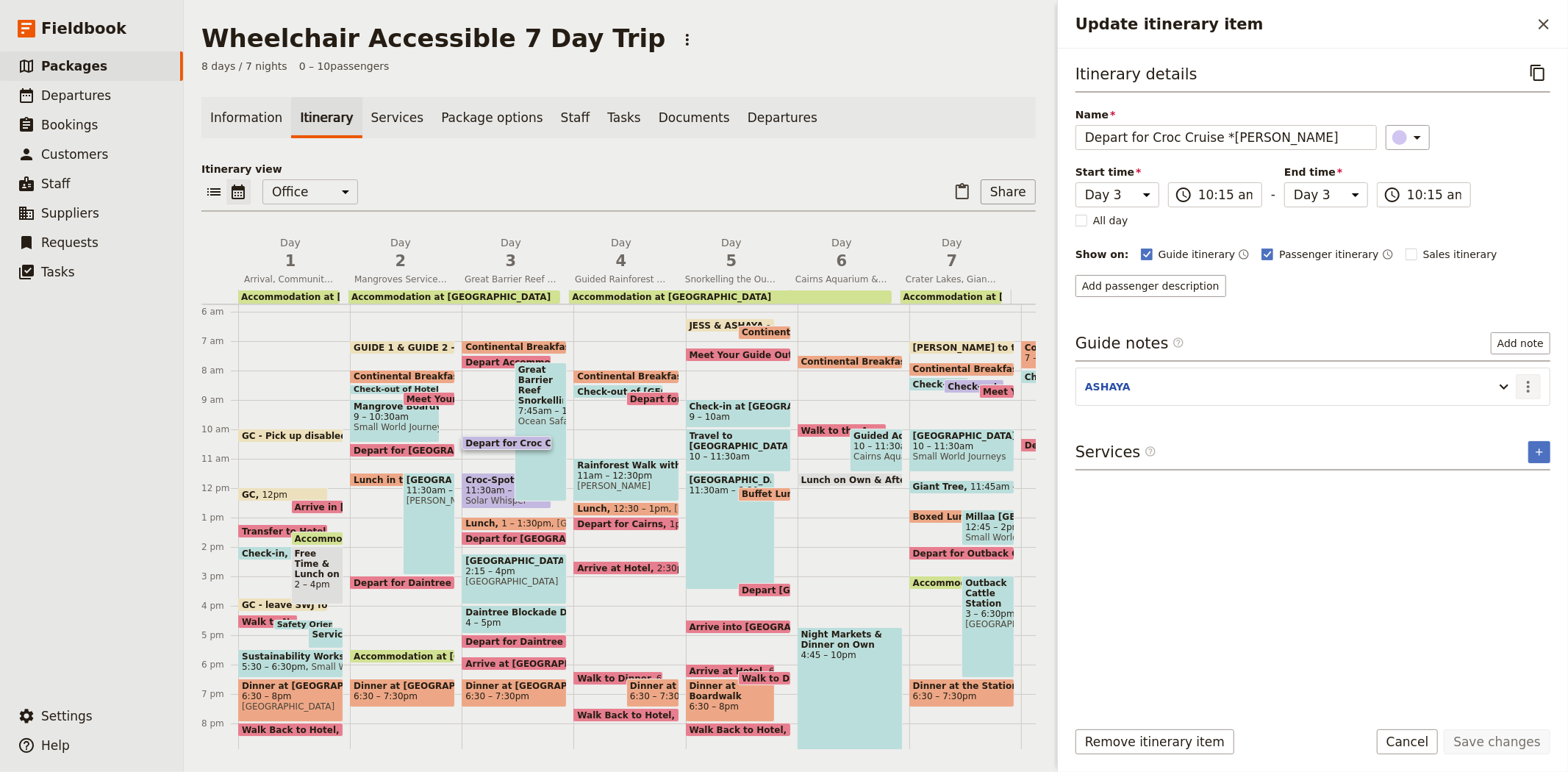
click at [1529, 389] on icon "Actions" at bounding box center [1529, 386] width 3 height 12
click at [1518, 414] on span "Edit note" at bounding box center [1497, 419] width 68 height 15
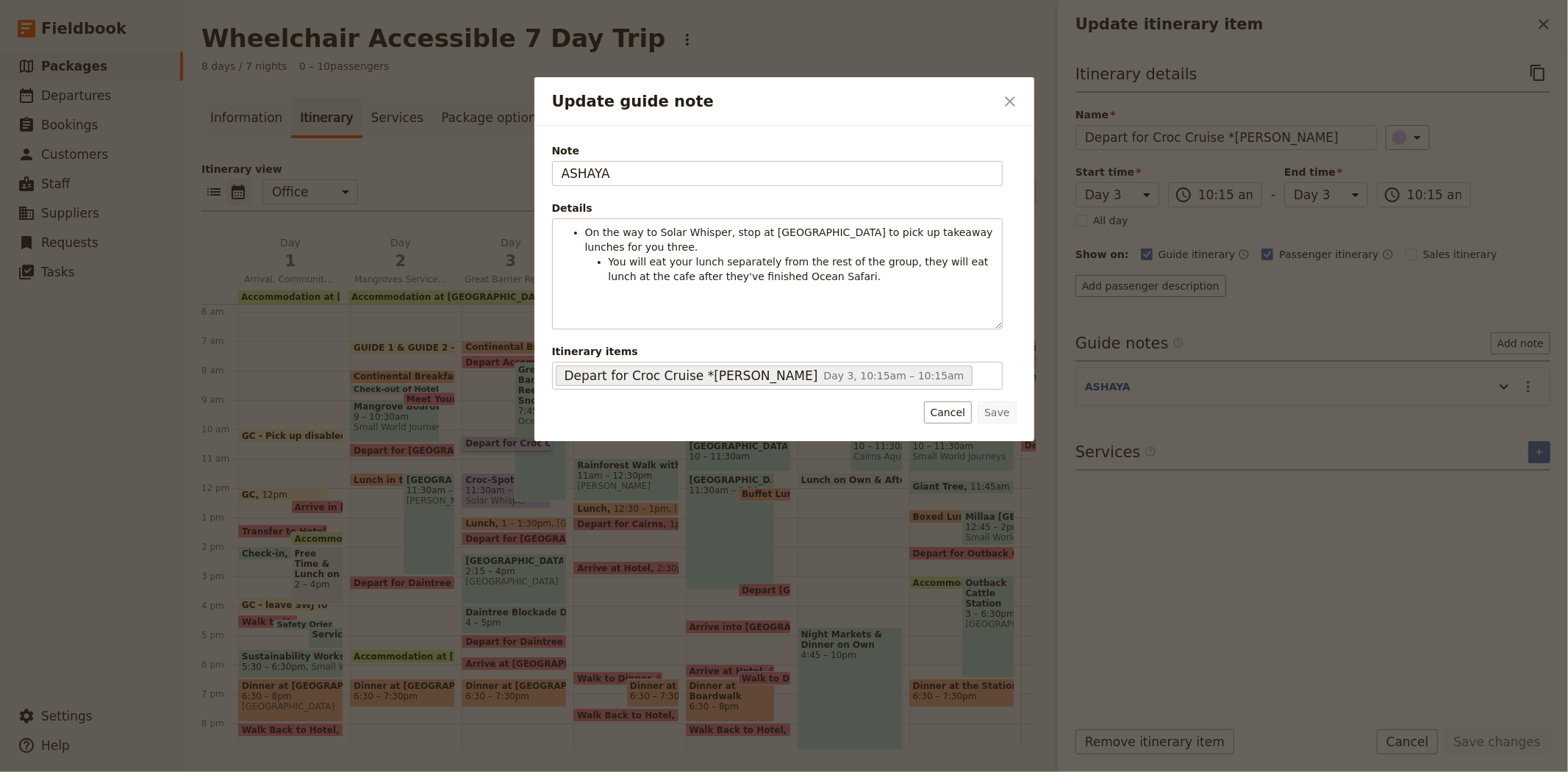
drag, startPoint x: 618, startPoint y: 166, endPoint x: 505, endPoint y: 154, distance: 113.6
click at [505, 771] on div "Update guide note ​ Note ASHAYA Details On the way to Solar Whisper, stop at Tu…" at bounding box center [784, 772] width 1568 height 0
type input "GUIDE 2"
click at [1008, 416] on button "Save" at bounding box center [997, 412] width 38 height 22
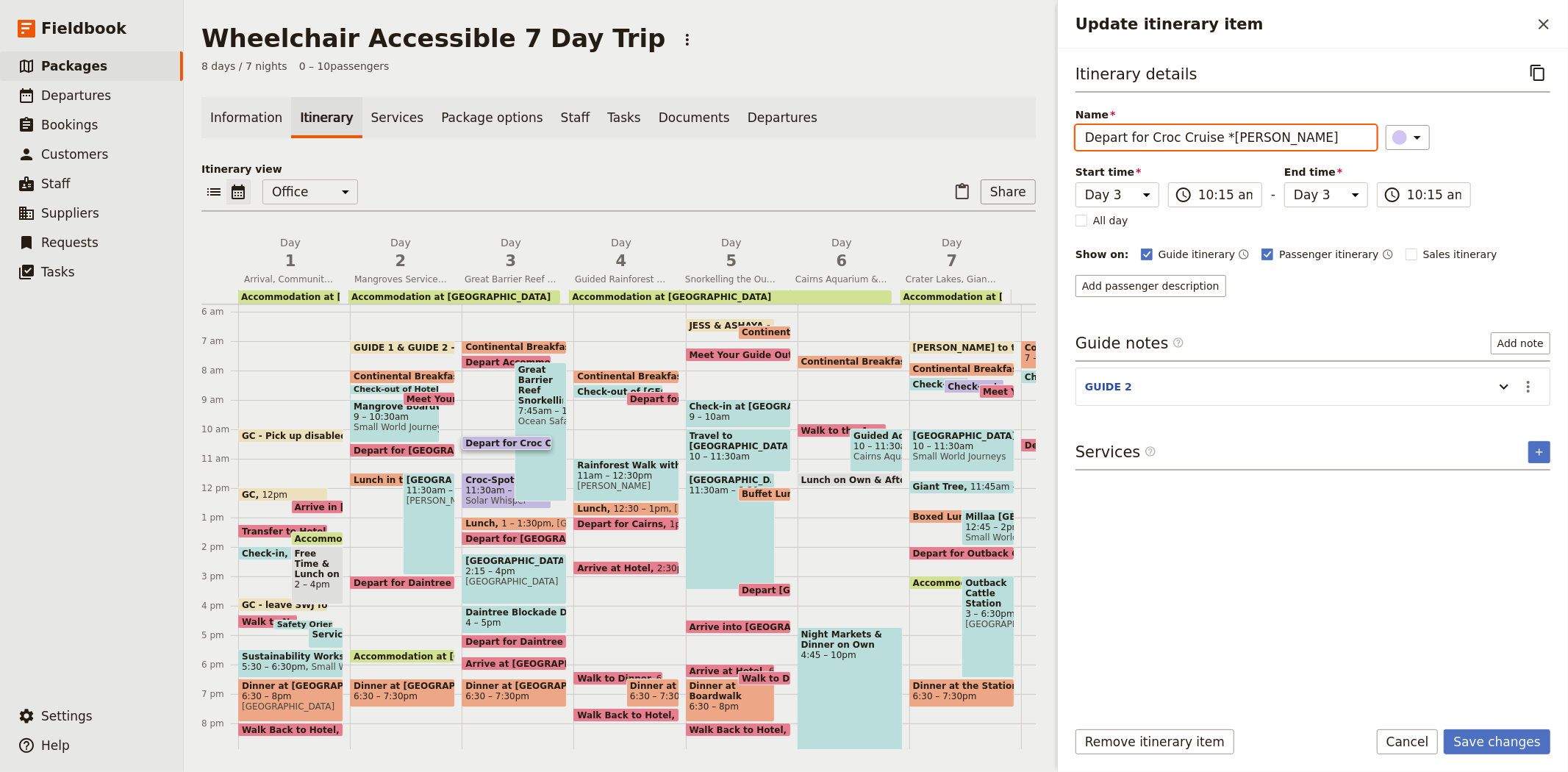
click at [1233, 138] on input "Depart for Croc Cruise *BAILEY" at bounding box center [1226, 137] width 301 height 25
type input "Depart for Croc Cruise *[STUDENT WITH ACCESSIBILITY NEEDS]"
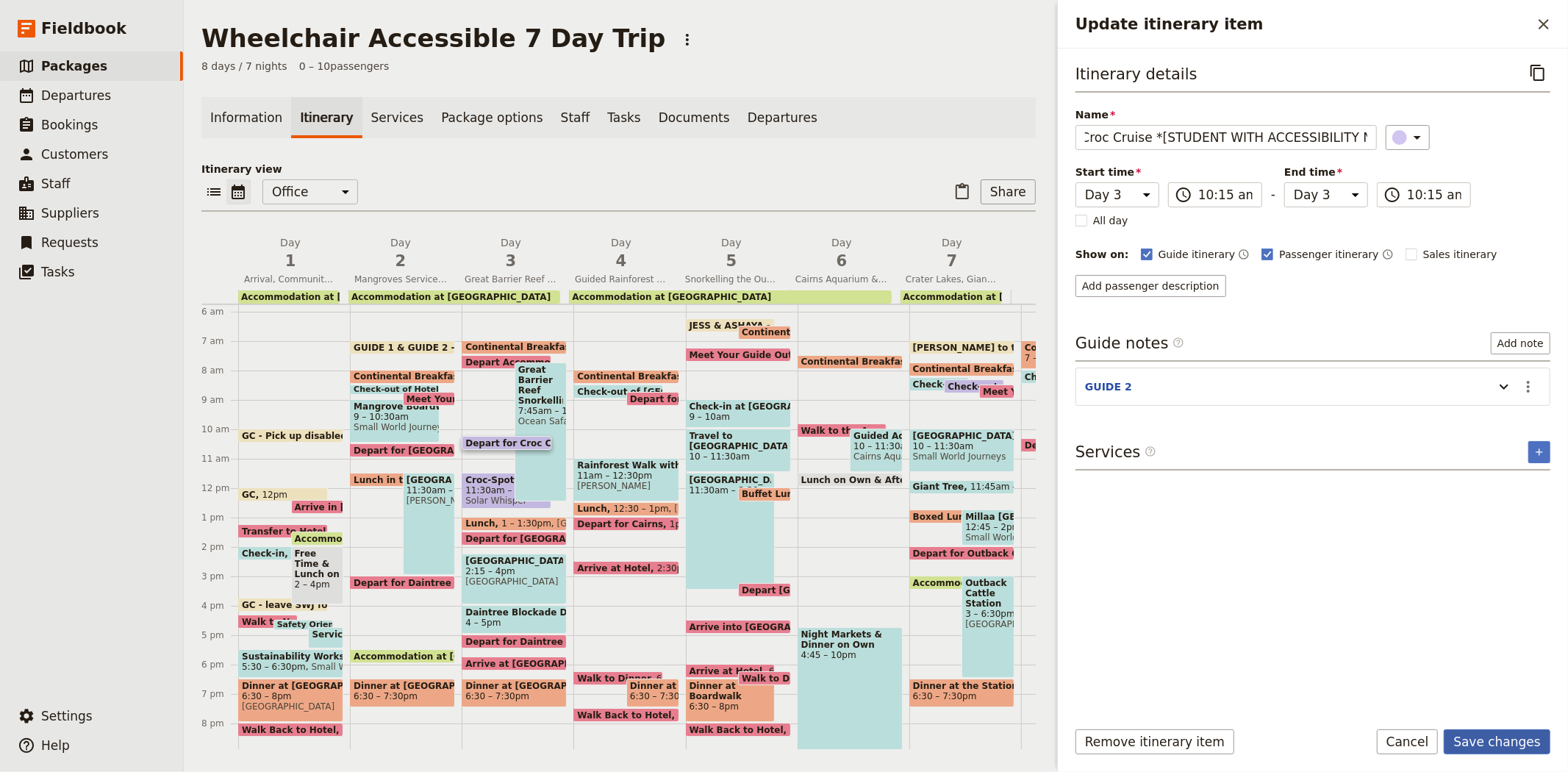
click at [1475, 743] on button "Save changes" at bounding box center [1498, 742] width 107 height 25
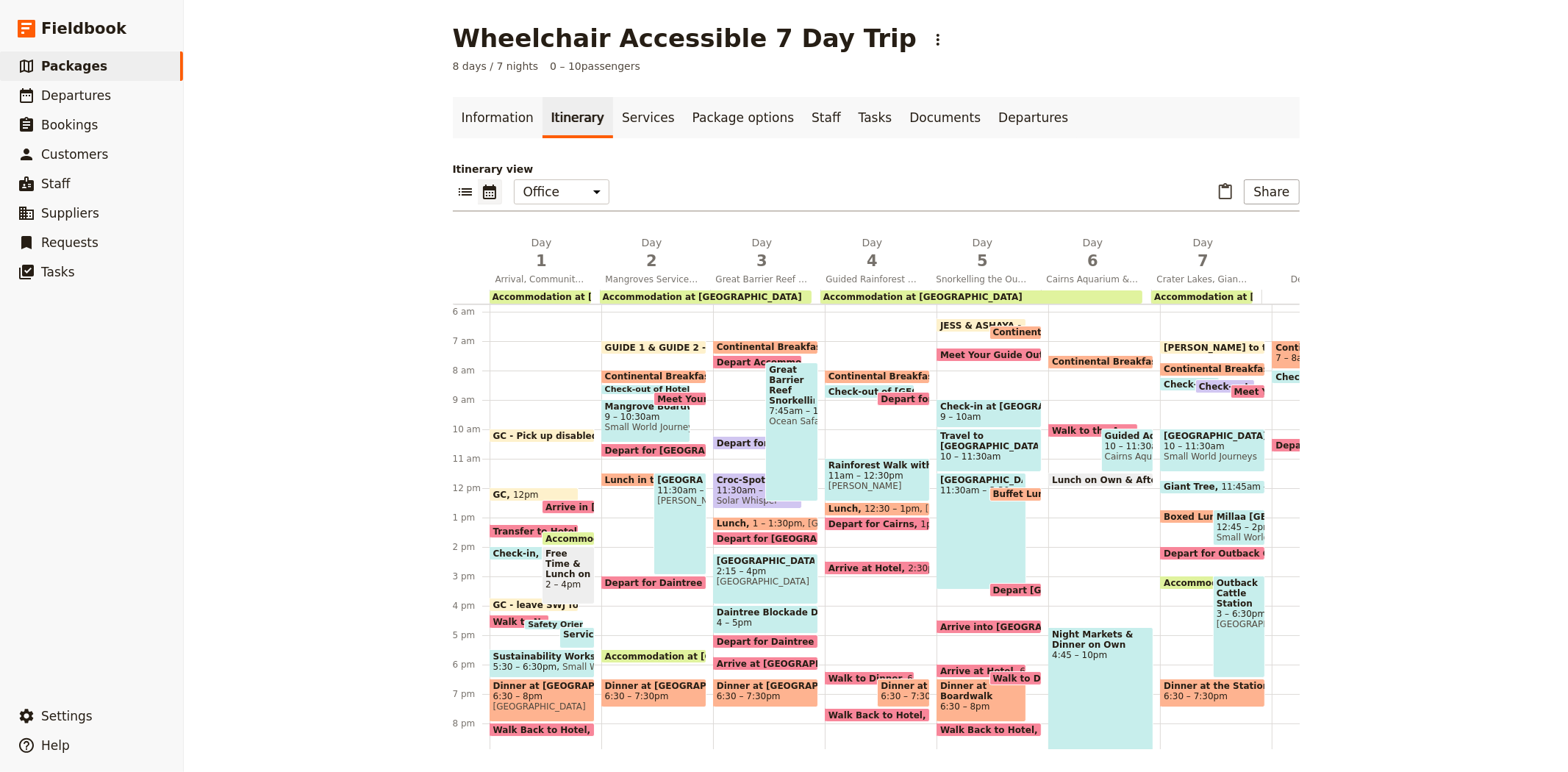
click at [721, 492] on span "11:30am – 12:45pm" at bounding box center [758, 490] width 82 height 10
select select "3"
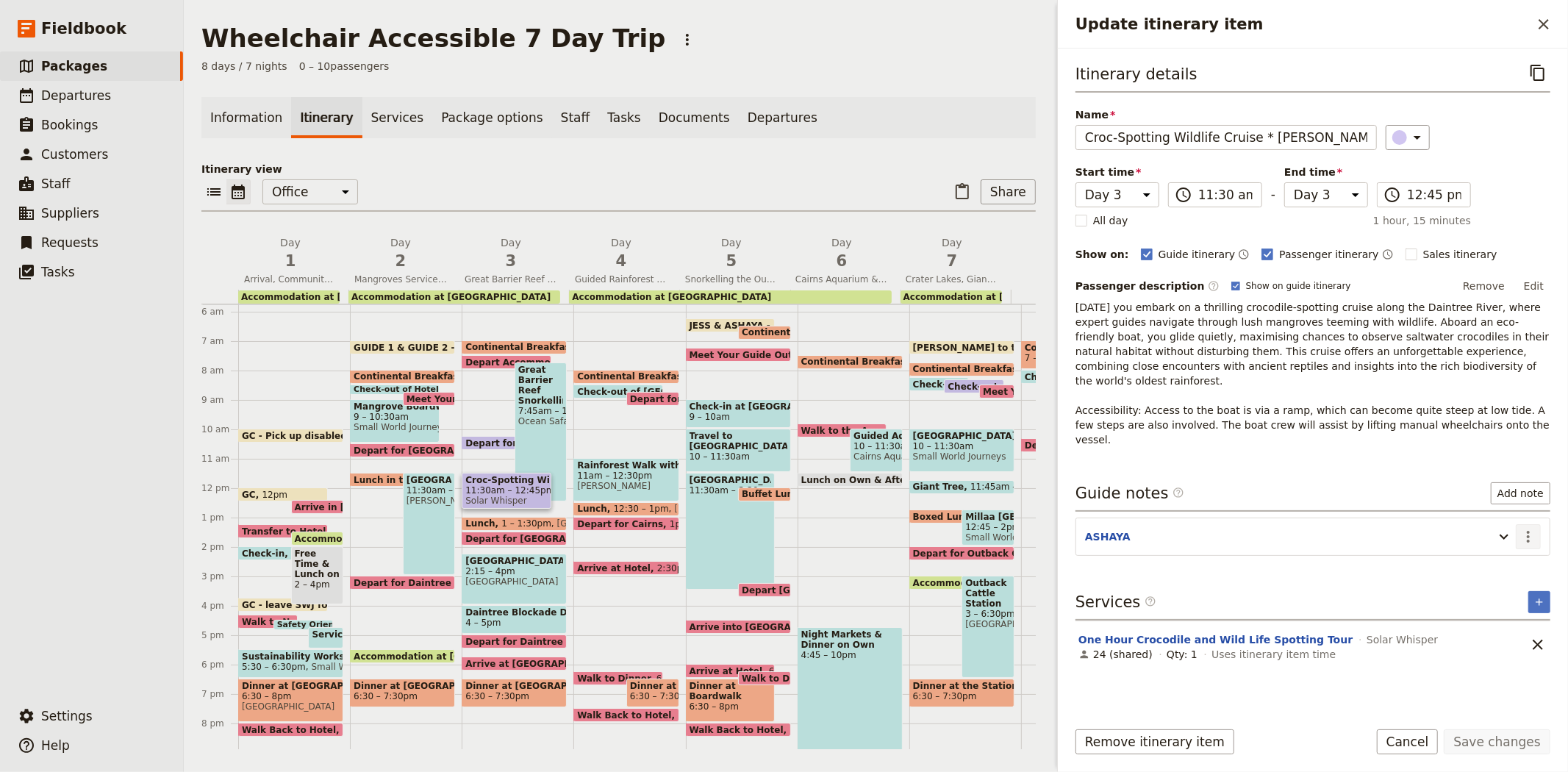
click at [1534, 524] on button "​" at bounding box center [1529, 537] width 25 height 25
click at [1515, 538] on span "Edit note" at bounding box center [1497, 539] width 68 height 15
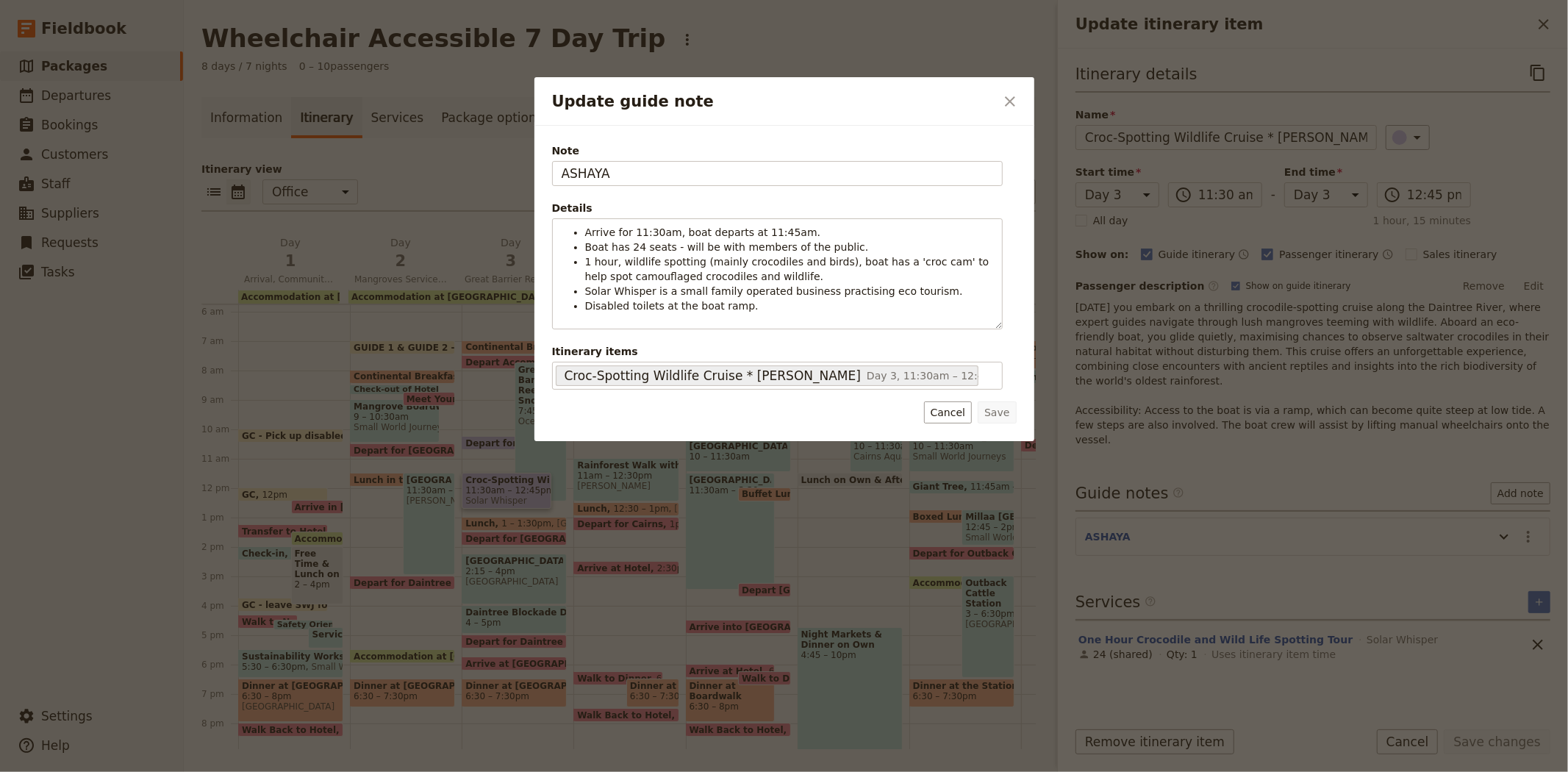
drag, startPoint x: 655, startPoint y: 184, endPoint x: 506, endPoint y: 182, distance: 149.0
click at [506, 771] on div "Update guide note ​ Note ASHAYA Details Arrive for 11:30am, boat departs at 11:…" at bounding box center [784, 772] width 1568 height 0
type input "GUIDE 2"
click at [983, 407] on button "Save" at bounding box center [997, 412] width 38 height 22
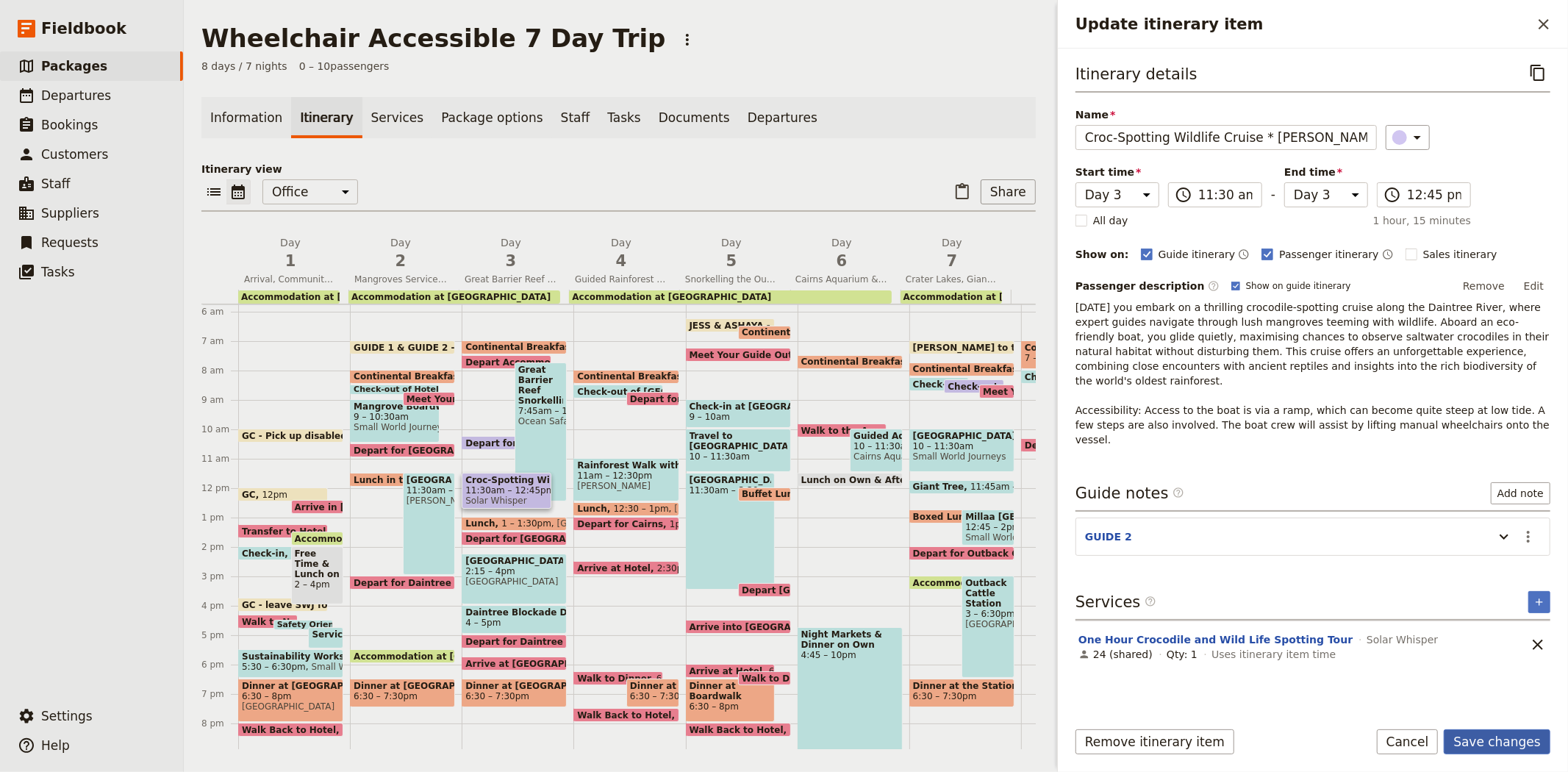
click at [1474, 739] on button "Save changes" at bounding box center [1498, 742] width 107 height 25
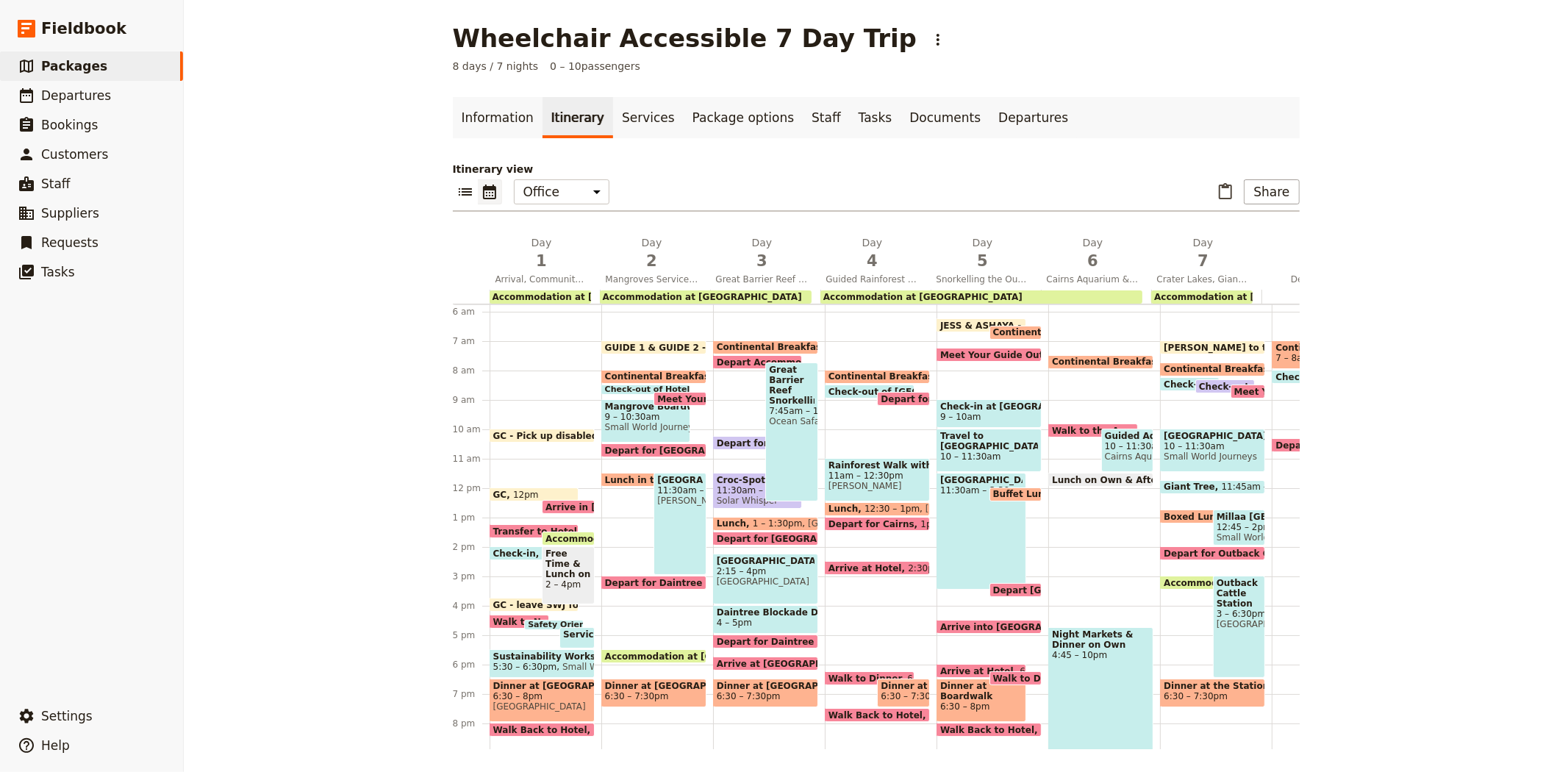
click at [729, 519] on span "Lunch" at bounding box center [735, 523] width 36 height 10
select select "3"
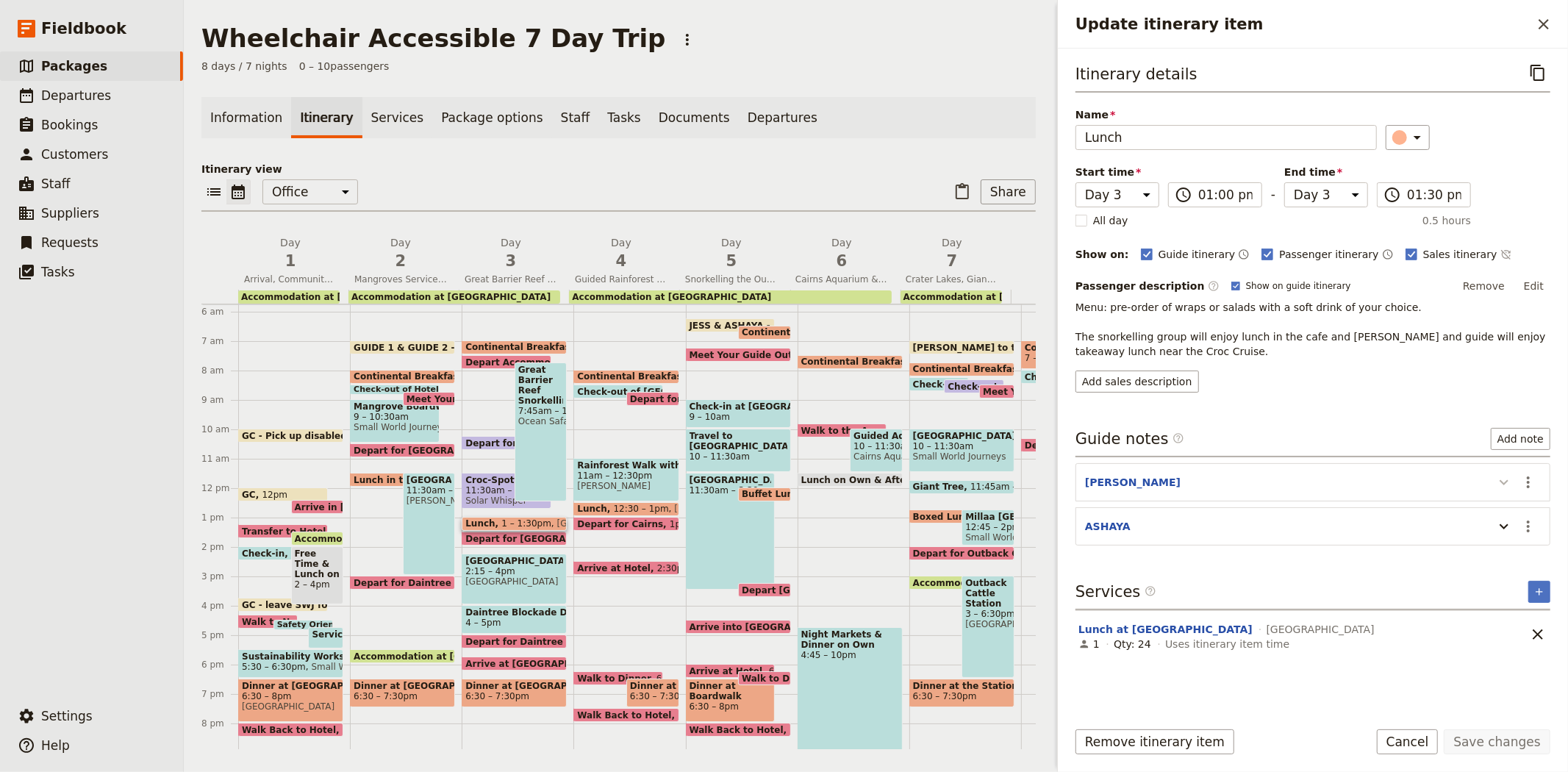
click at [1498, 482] on icon "Update itinerary item" at bounding box center [1504, 482] width 18 height 18
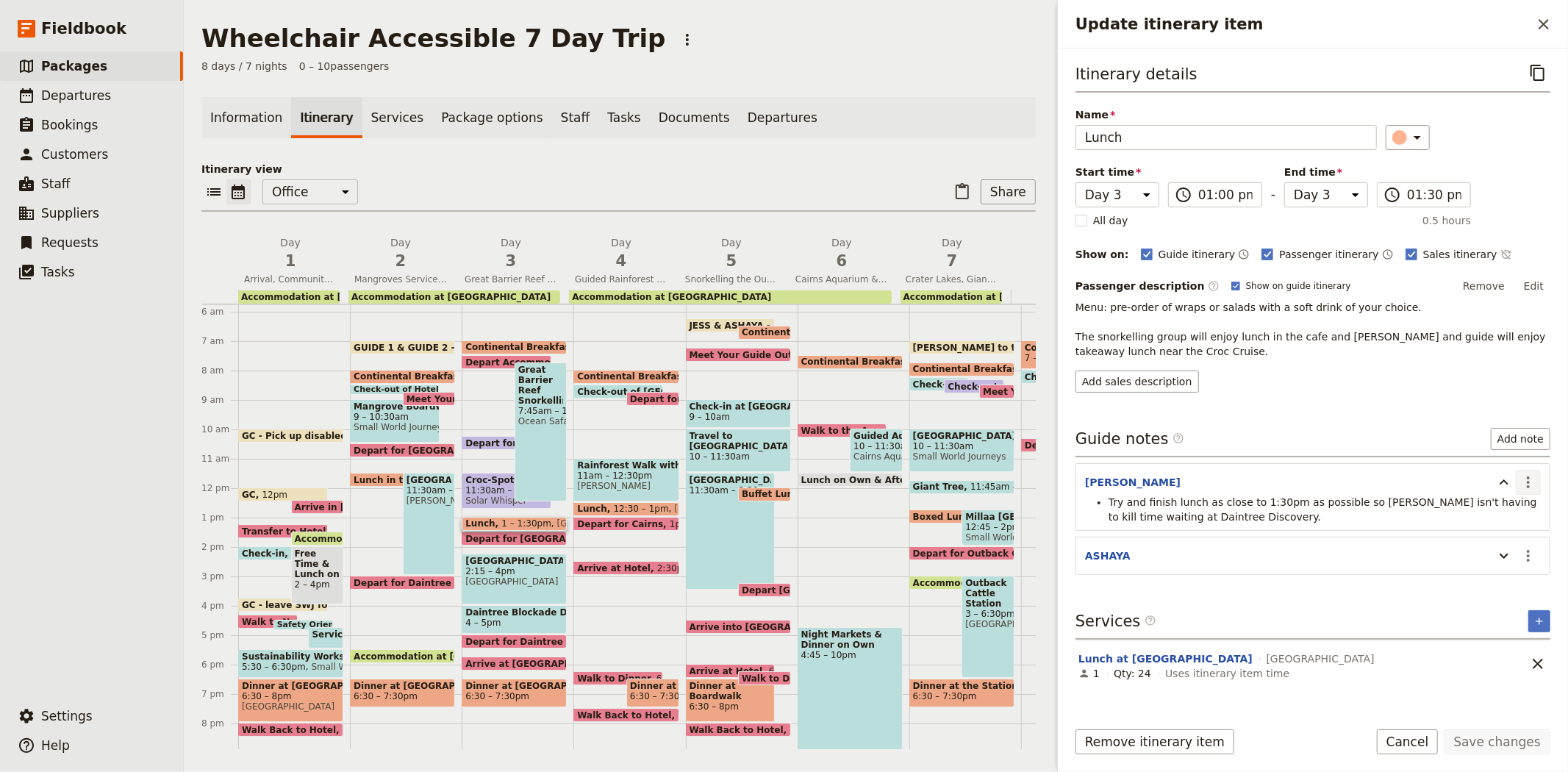
click at [1532, 482] on icon "Actions" at bounding box center [1528, 482] width 18 height 18
click at [1513, 510] on span "Edit note" at bounding box center [1497, 514] width 68 height 15
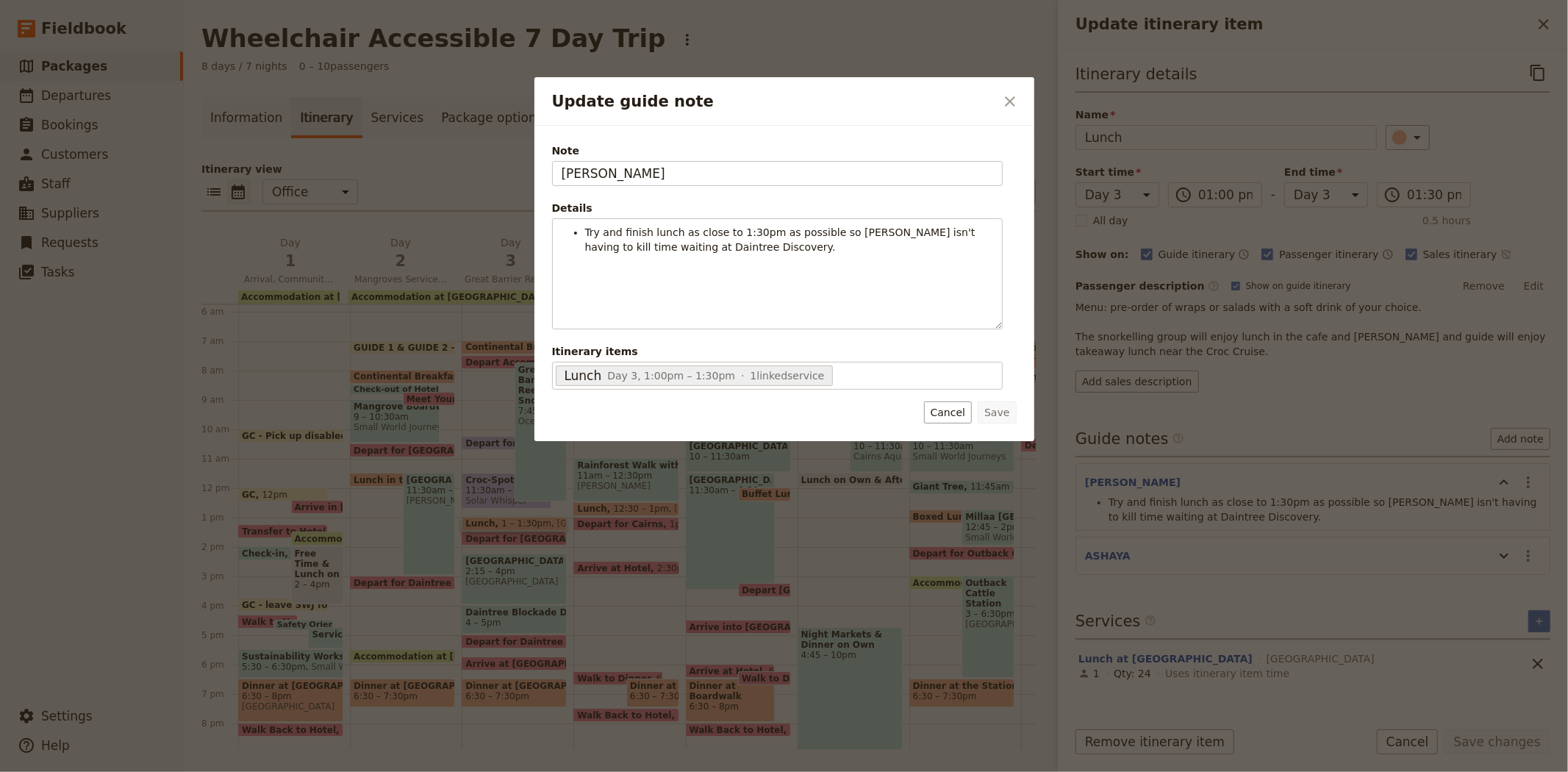
drag, startPoint x: 660, startPoint y: 173, endPoint x: 393, endPoint y: 154, distance: 267.7
click at [393, 771] on div "Update guide note ​ Note JESS Details Try and finish lunch as close to 1:30pm a…" at bounding box center [784, 772] width 1568 height 0
type input "GUIDE 1"
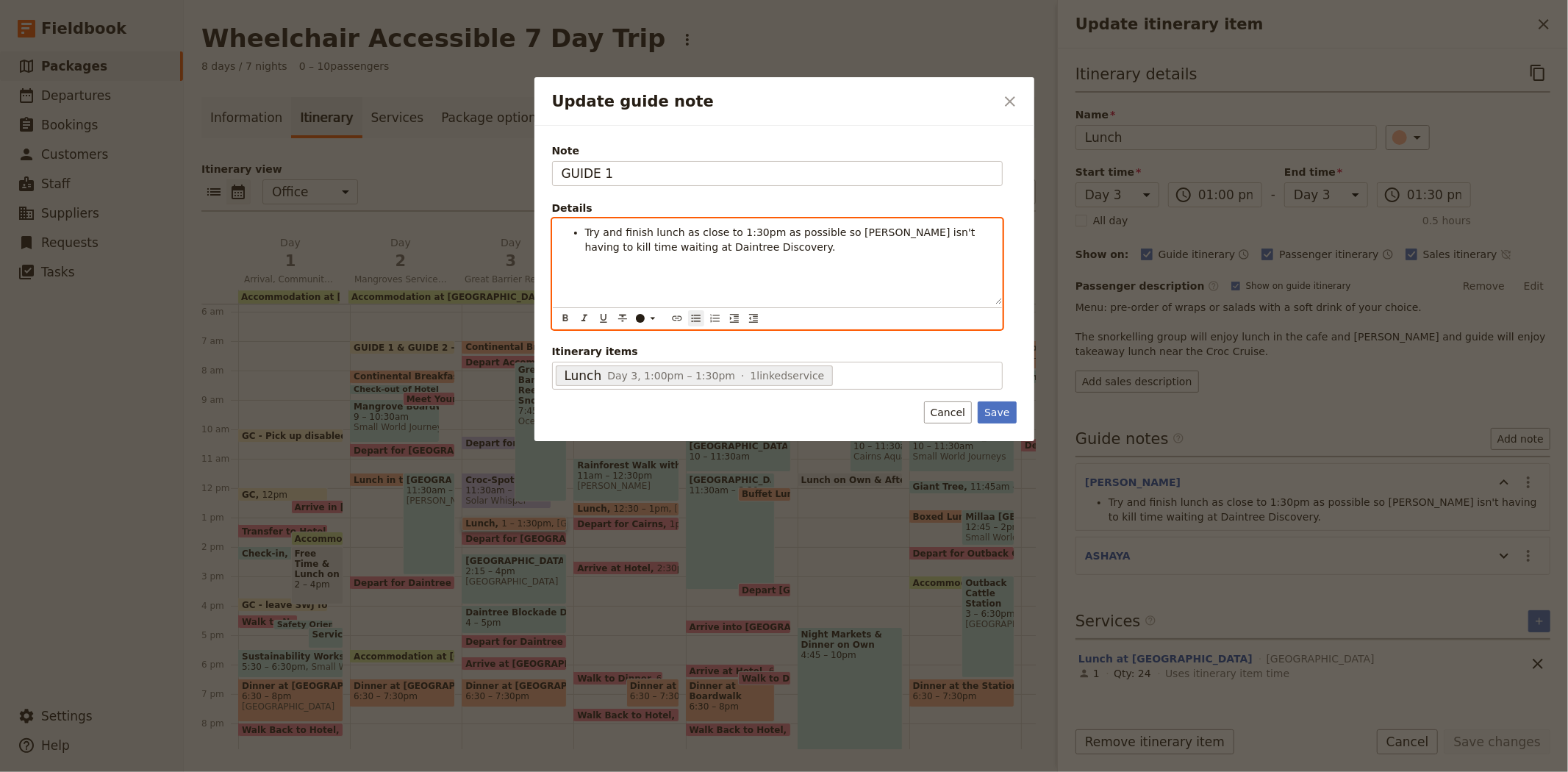
click at [842, 231] on span "Try and finish lunch as close to 1:30pm as possible so Ashaya isn't having to k…" at bounding box center [782, 239] width 393 height 26
drag, startPoint x: 865, startPoint y: 232, endPoint x: 829, endPoint y: 230, distance: 36.1
click at [829, 230] on span "Try and finish lunch as close to 1:30pm as possible so GUIDE 2 isn't having to …" at bounding box center [787, 239] width 403 height 26
click at [647, 311] on button "​" at bounding box center [647, 318] width 29 height 16
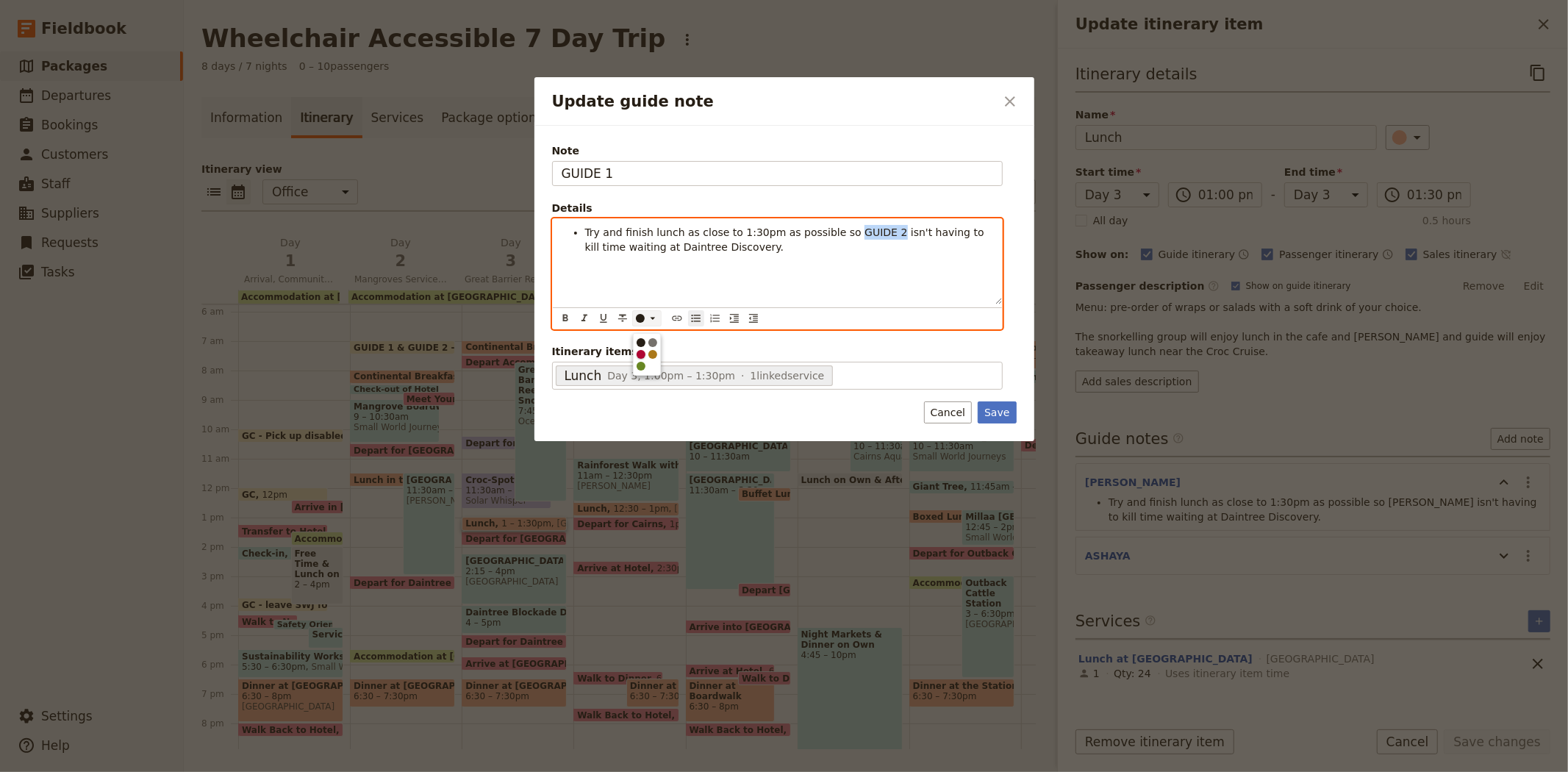
click at [642, 359] on div "button" at bounding box center [640, 354] width 9 height 9
click at [825, 239] on li "Try and finish lunch as close to 1:30pm as possible so GUIDE 2 isn't having to …" at bounding box center [789, 240] width 408 height 29
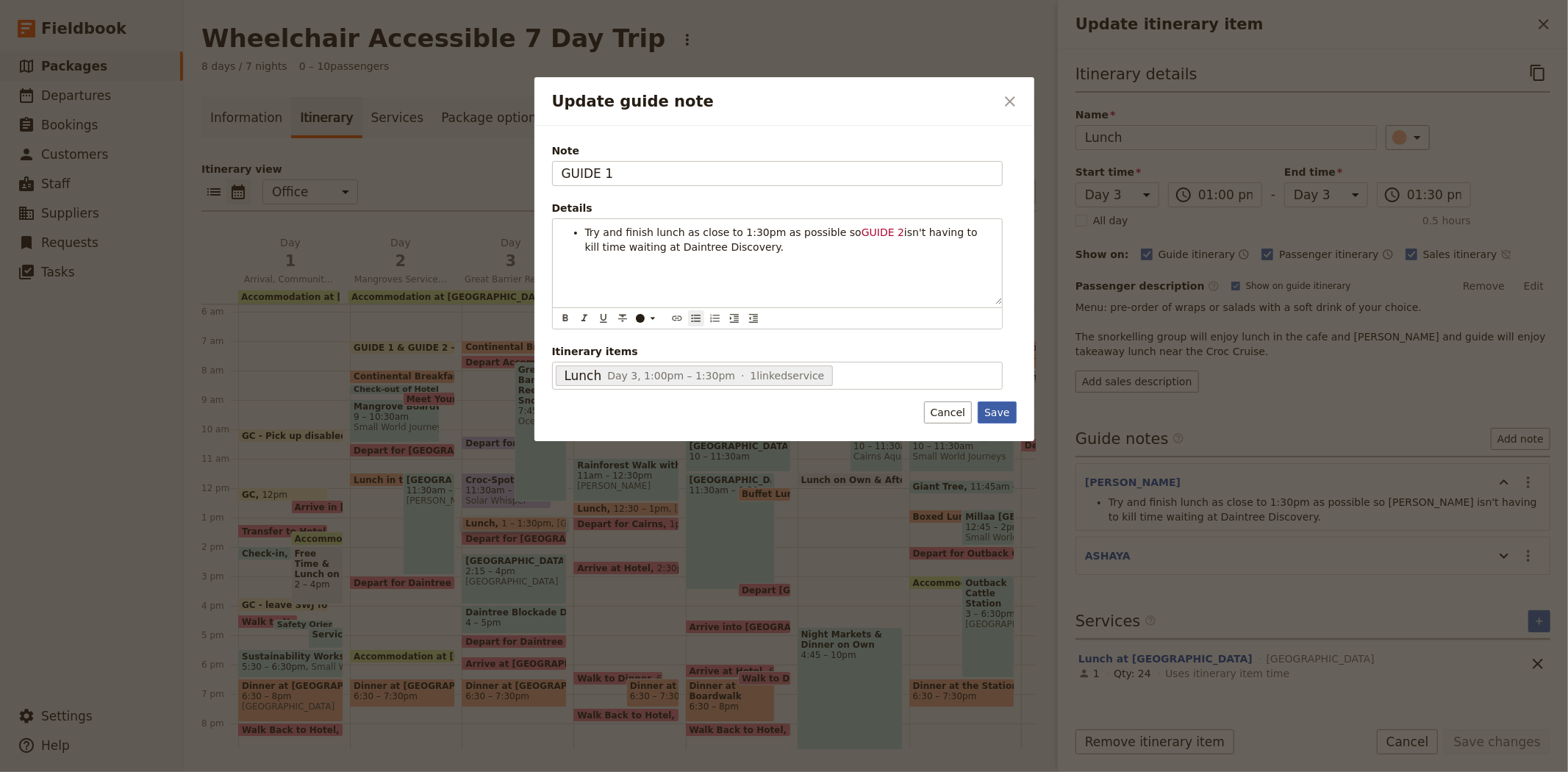
click at [998, 414] on button "Save" at bounding box center [997, 412] width 38 height 22
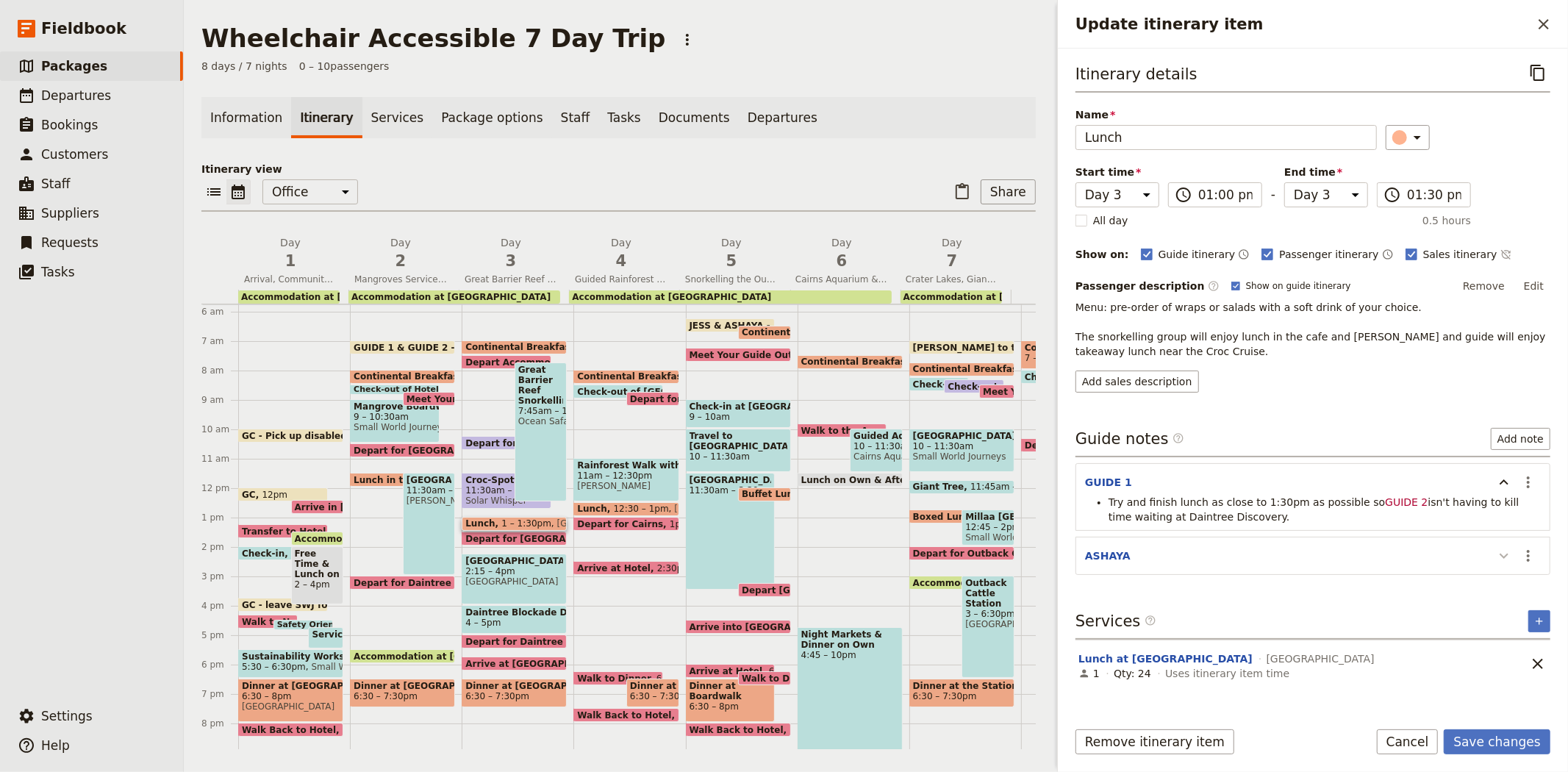
click at [1496, 559] on icon "Update itinerary item" at bounding box center [1504, 555] width 18 height 18
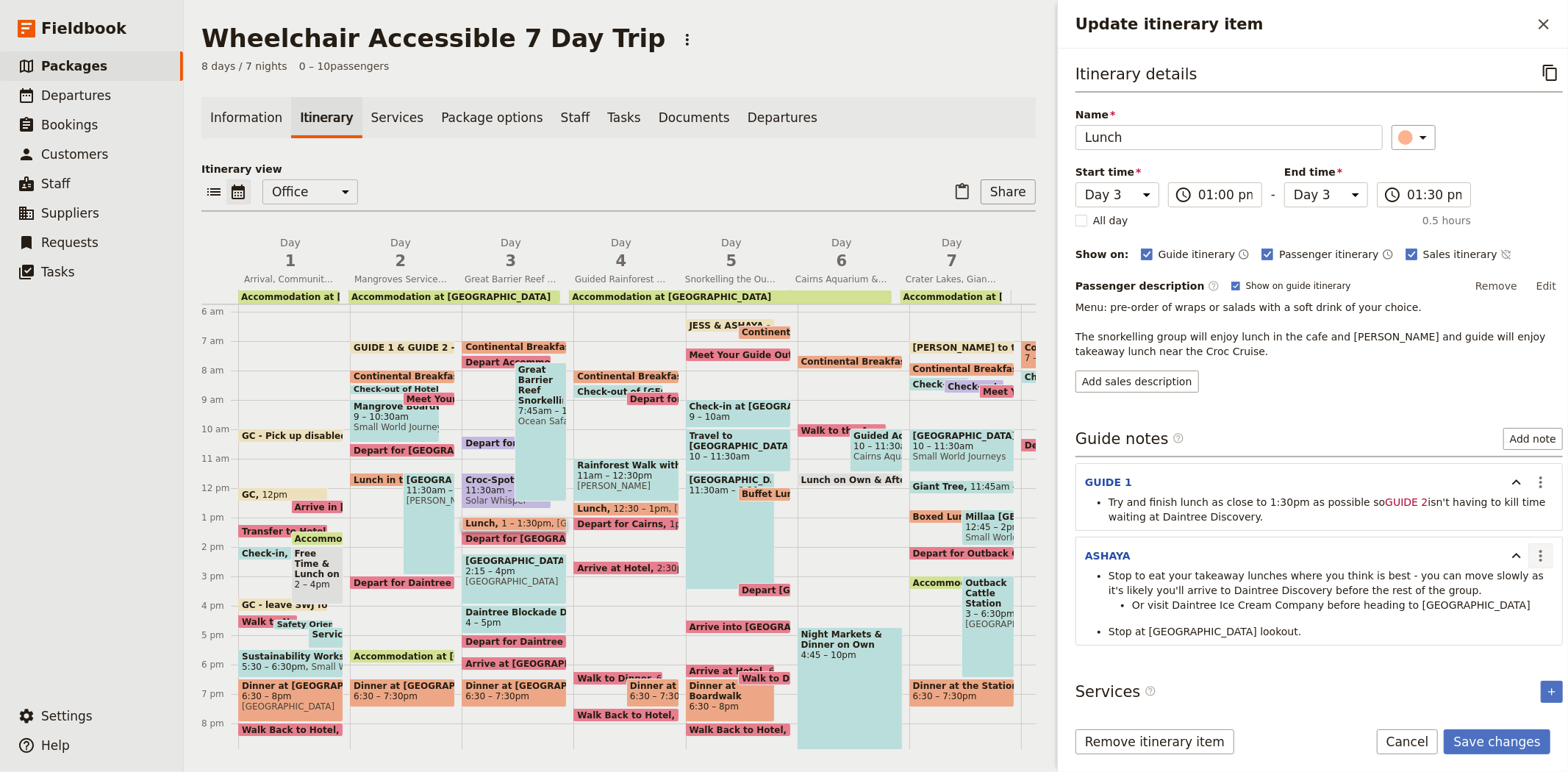
click at [1532, 562] on icon "Actions" at bounding box center [1541, 555] width 18 height 18
click at [1501, 588] on span "Edit note" at bounding box center [1487, 588] width 46 height 15
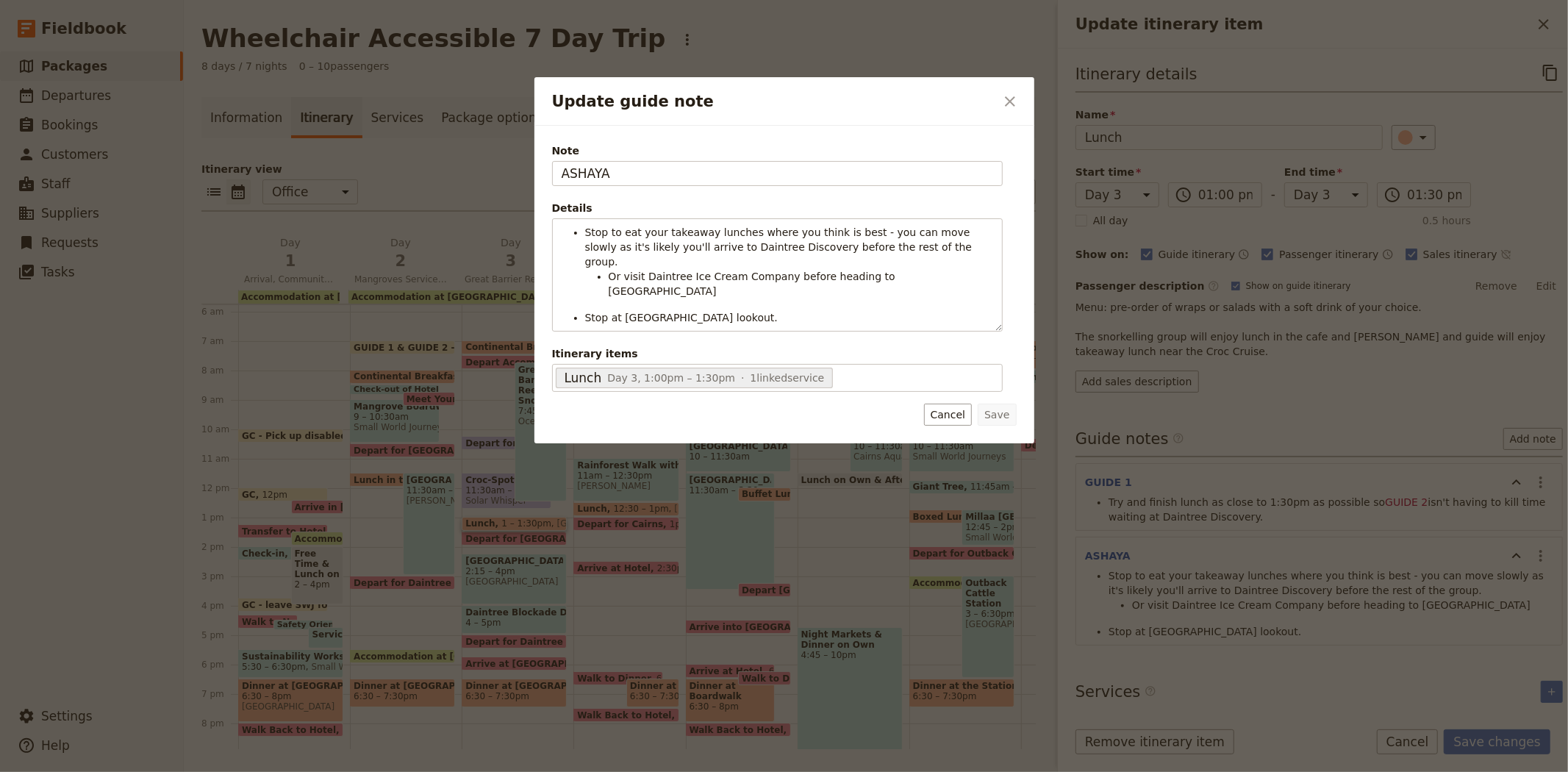
drag, startPoint x: 647, startPoint y: 181, endPoint x: 499, endPoint y: 179, distance: 148.0
click at [499, 771] on div "Update guide note ​ Note ASHAYA Details Stop to eat your takeaway lunches where…" at bounding box center [784, 772] width 1568 height 0
type input "GUIDE 2"
click at [1001, 414] on button "Save" at bounding box center [997, 414] width 38 height 22
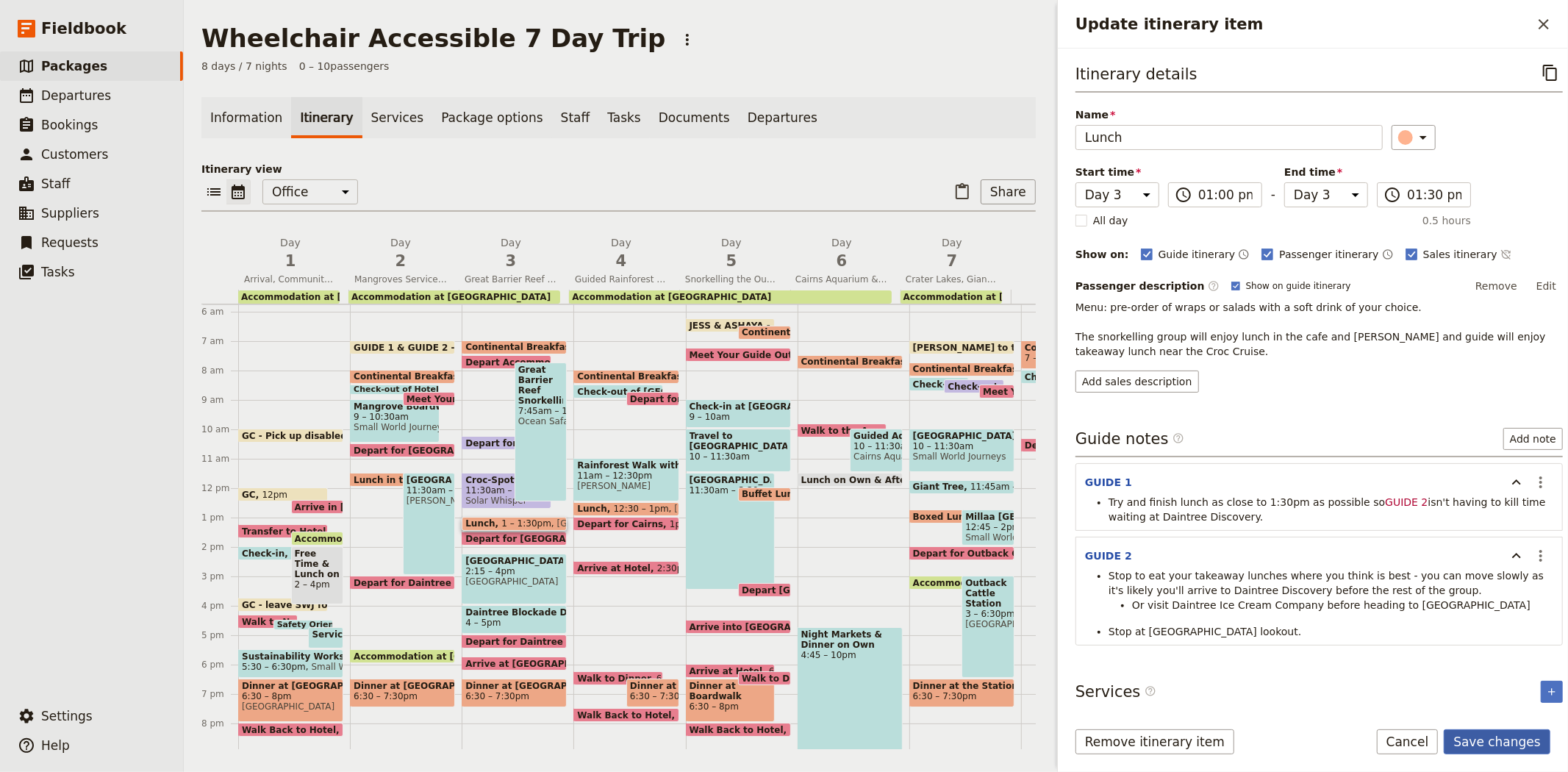
click at [1523, 743] on button "Save changes" at bounding box center [1498, 742] width 107 height 25
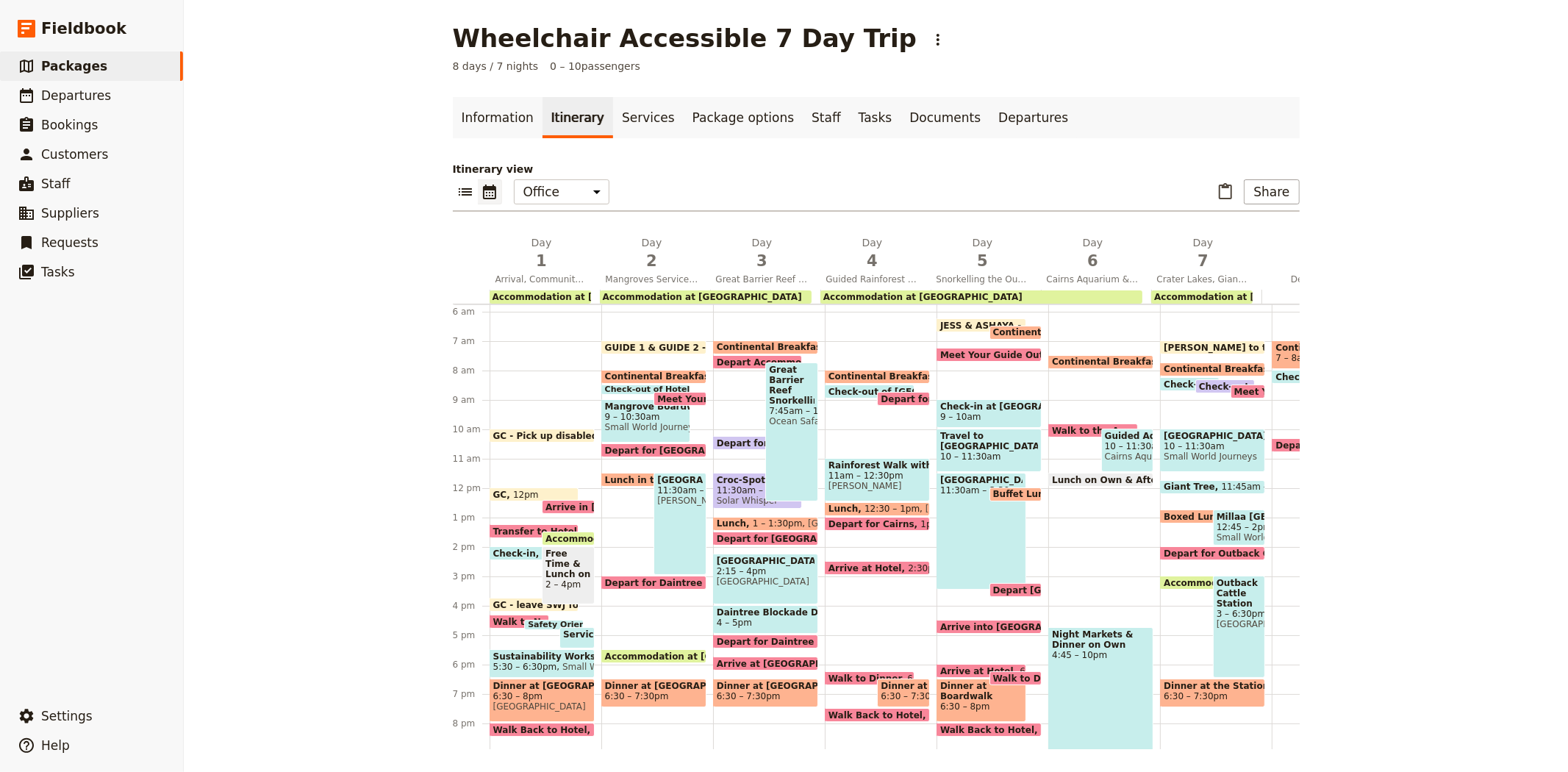
click at [753, 539] on span at bounding box center [766, 542] width 104 height 6
select select "3"
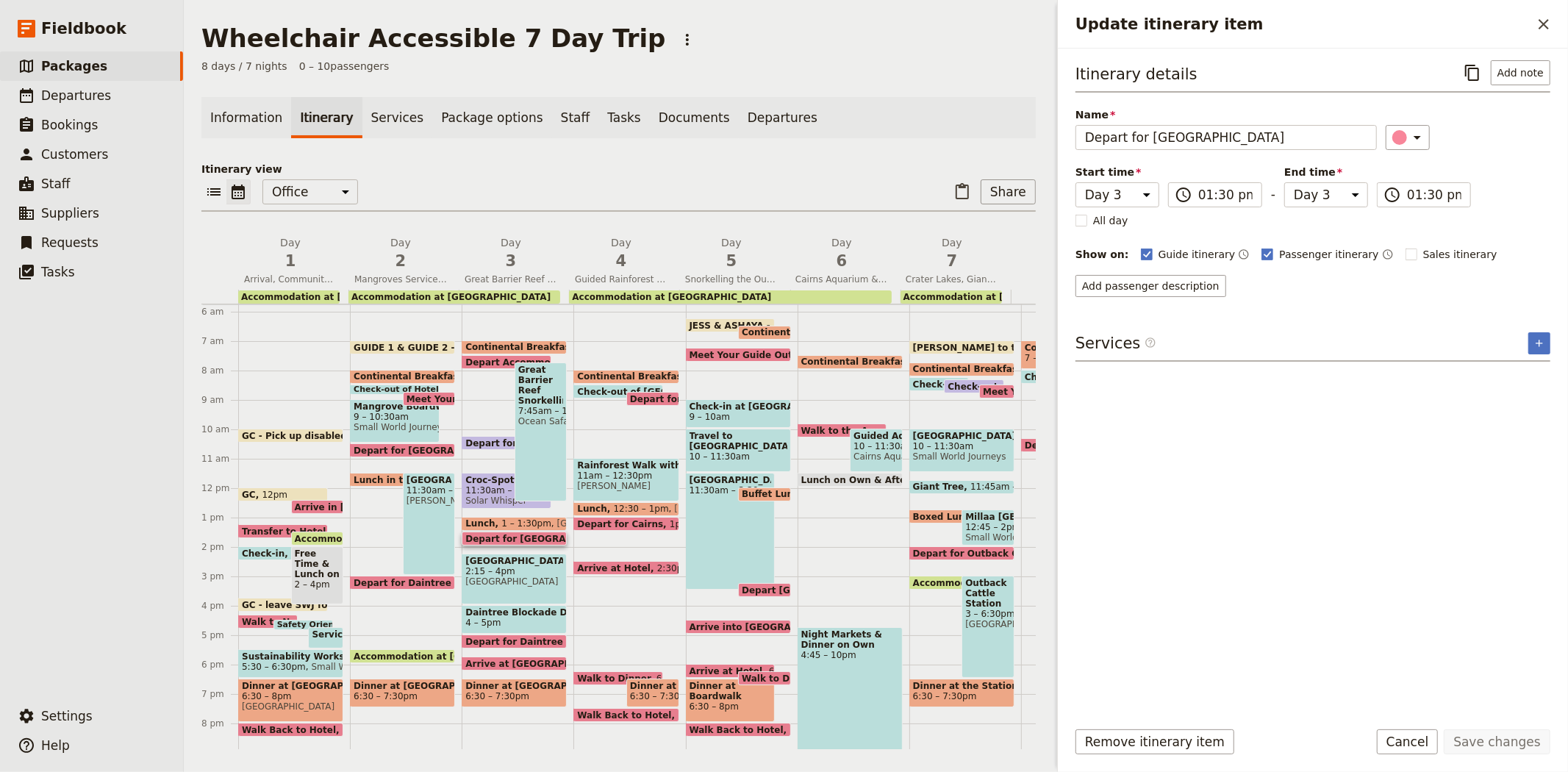
click at [496, 574] on span "2:15 – 4pm" at bounding box center [514, 571] width 98 height 10
select select "3"
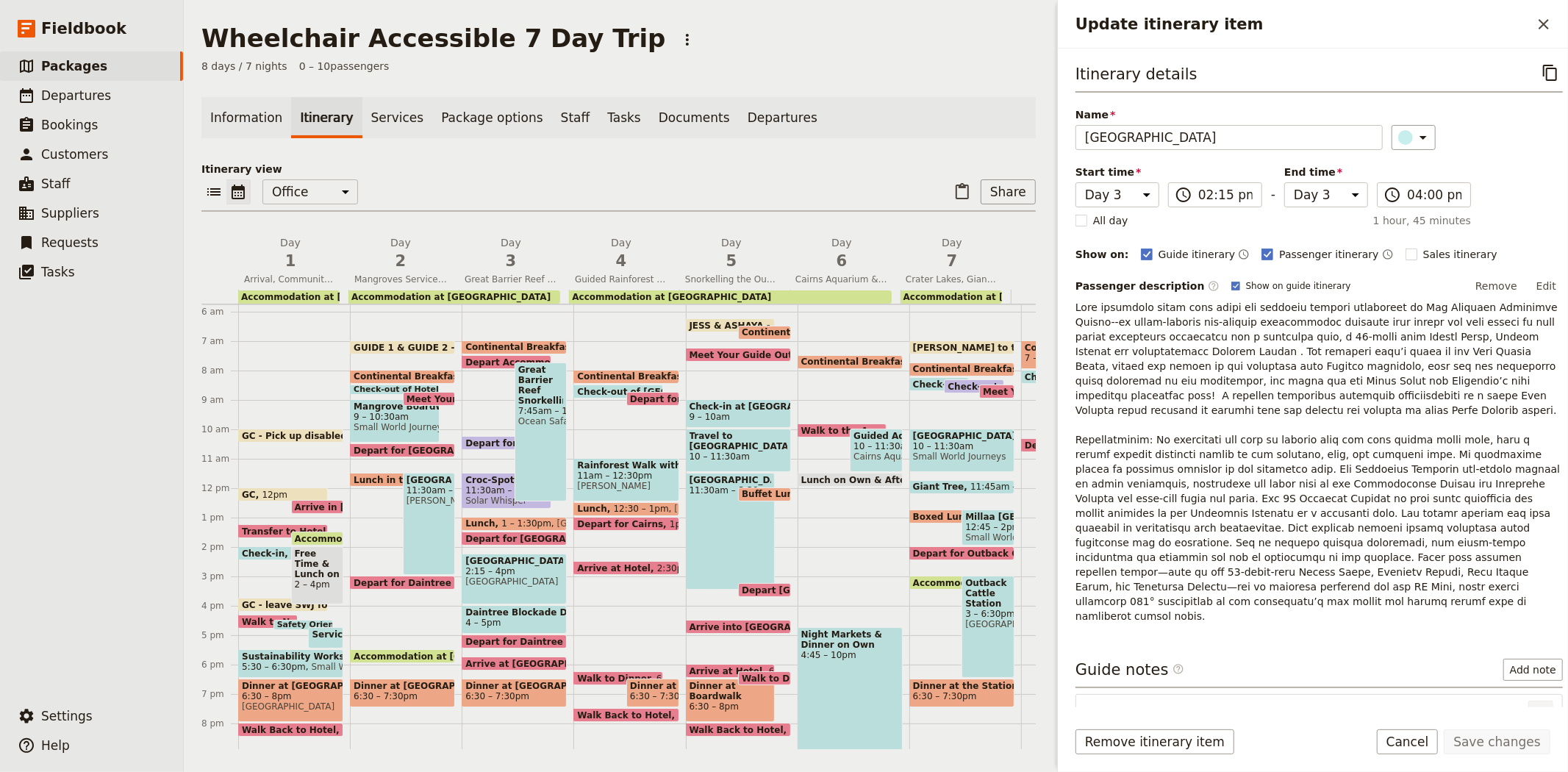
click at [1532, 705] on icon "Actions" at bounding box center [1541, 713] width 18 height 18
click at [1519, 692] on button "Edit note" at bounding box center [1498, 701] width 86 height 21
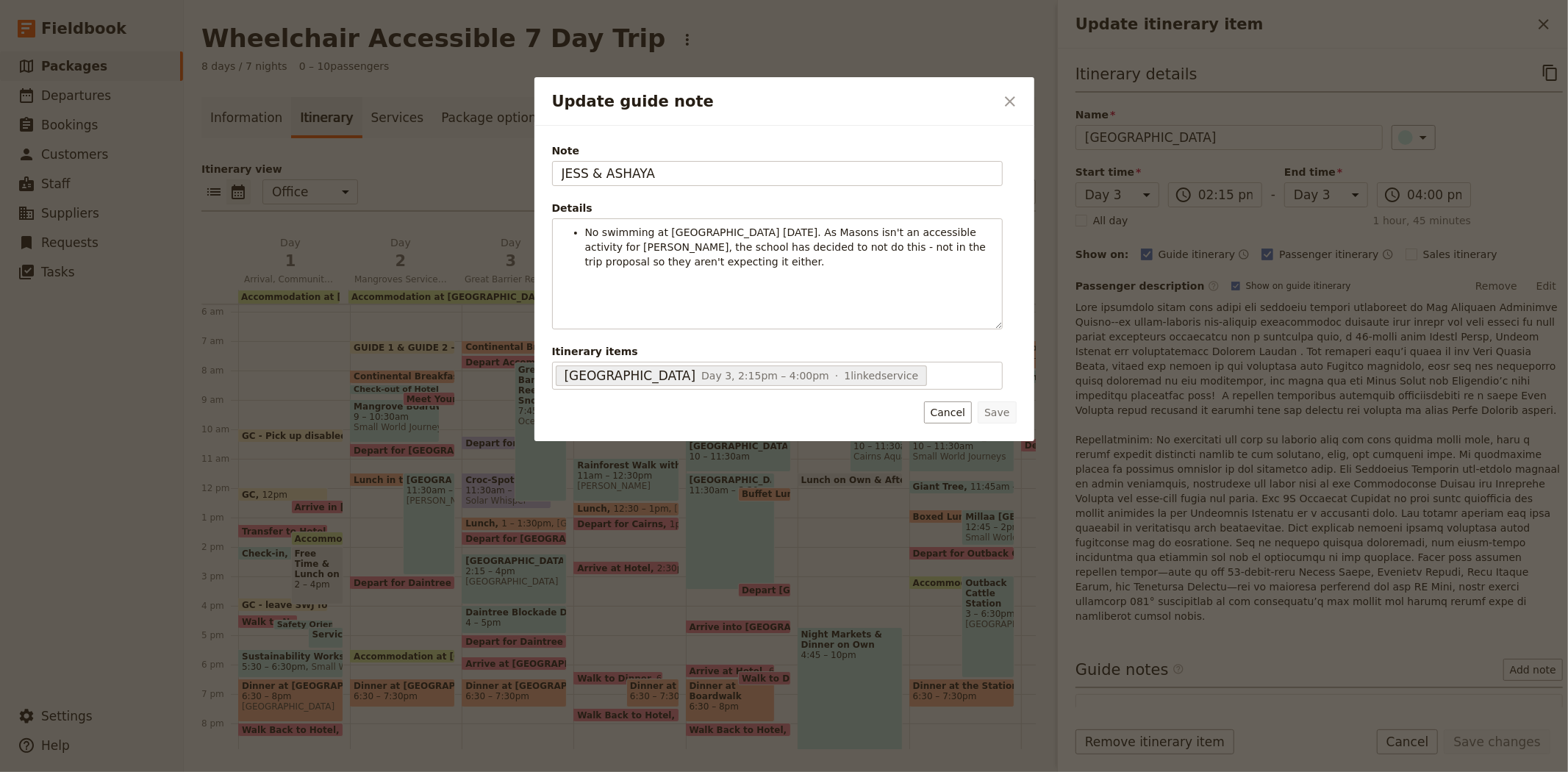
drag, startPoint x: 746, startPoint y: 180, endPoint x: 391, endPoint y: 160, distance: 355.6
click at [391, 771] on div "Update guide note ​ Note JESS & ASHAYA Details No swimming at Masons today. As …" at bounding box center [784, 772] width 1568 height 0
type input "GUIDE 1 & GUIDE 2"
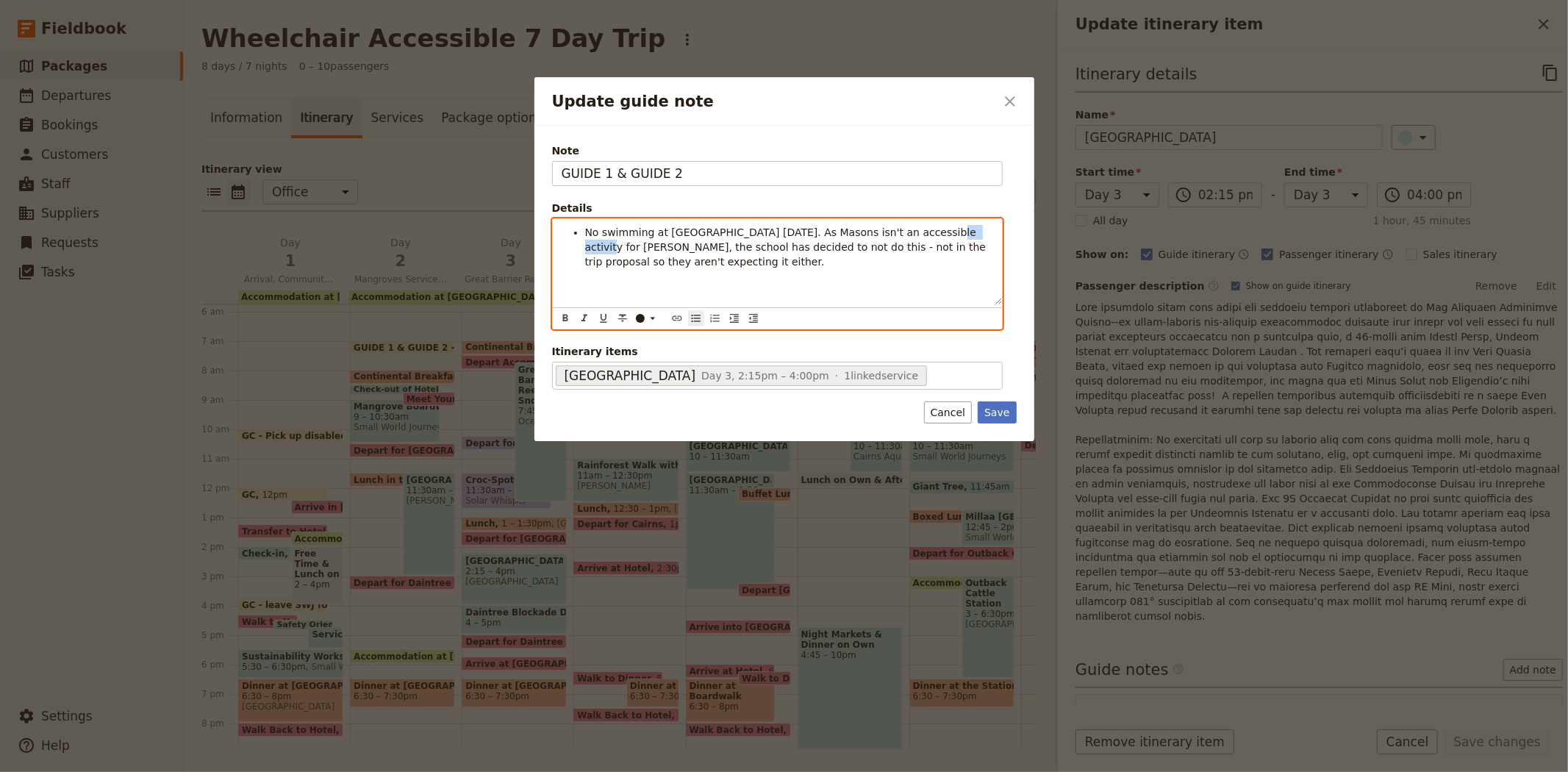
drag, startPoint x: 909, startPoint y: 232, endPoint x: 941, endPoint y: 229, distance: 32.1
click at [941, 229] on span "No swimming at Masons today. As Masons isn't an accessible activity for Bailey,…" at bounding box center [787, 246] width 404 height 41
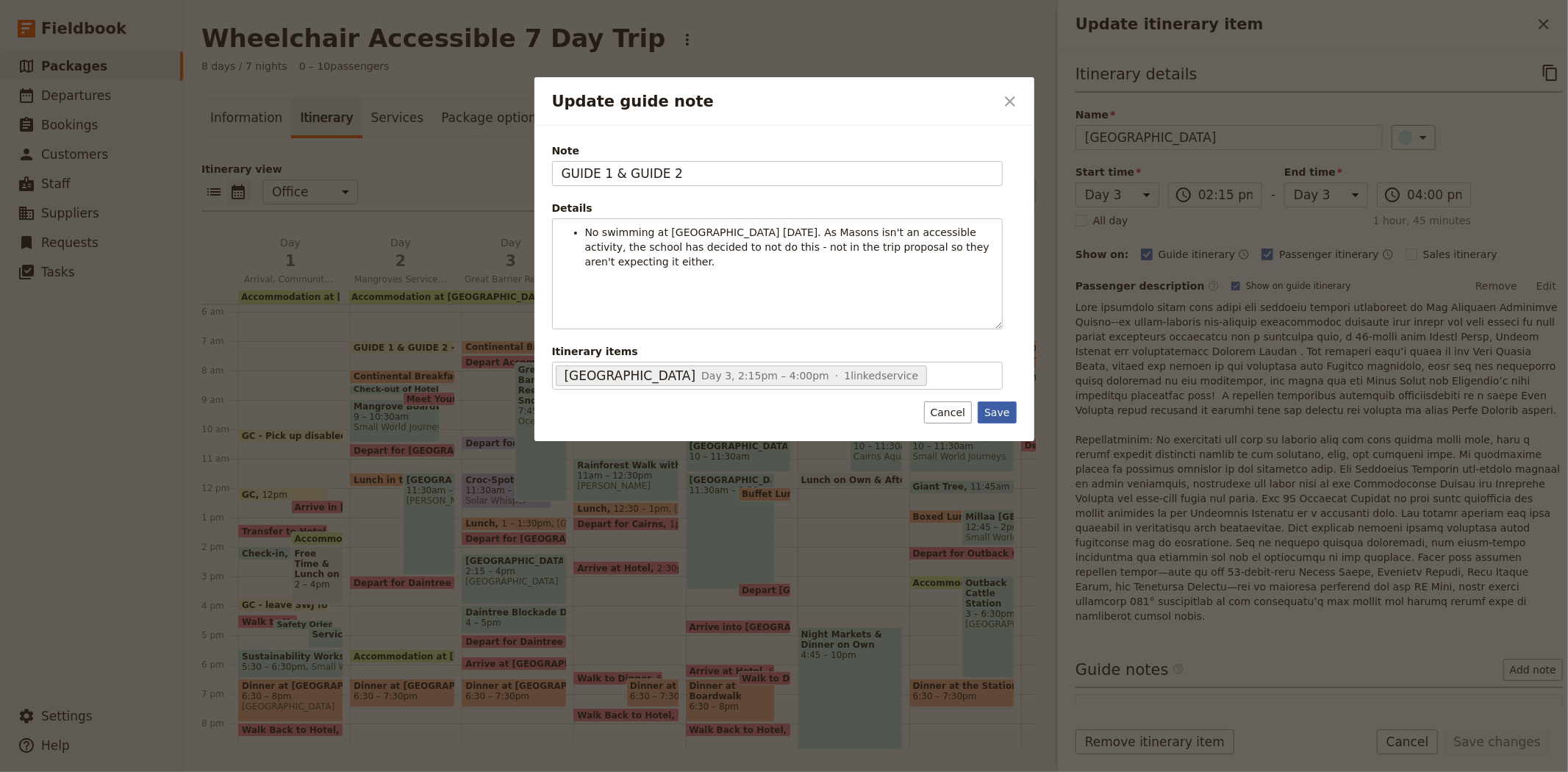
click at [995, 413] on button "Save" at bounding box center [997, 412] width 38 height 22
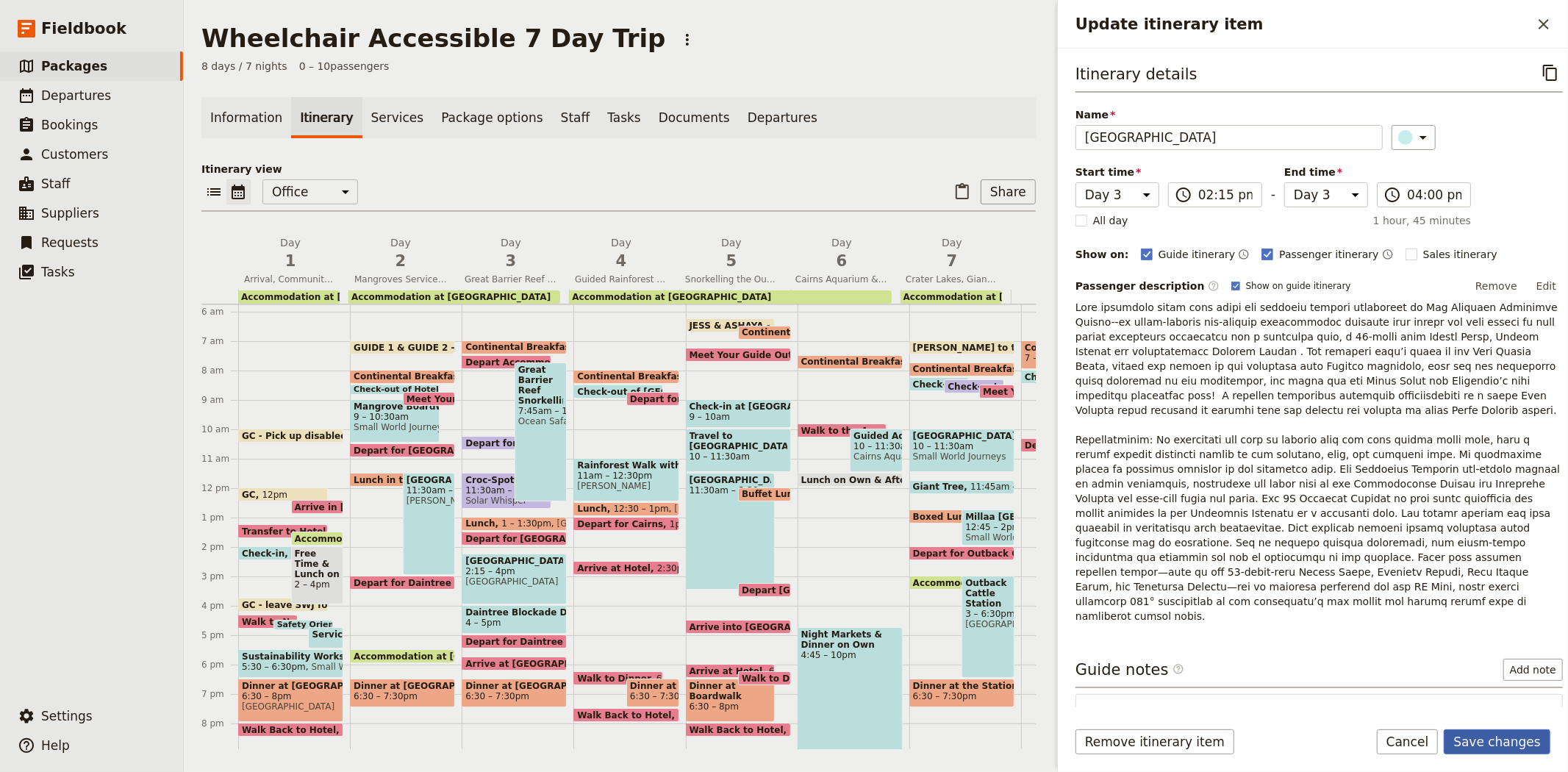
click at [1501, 740] on button "Save changes" at bounding box center [1498, 742] width 107 height 25
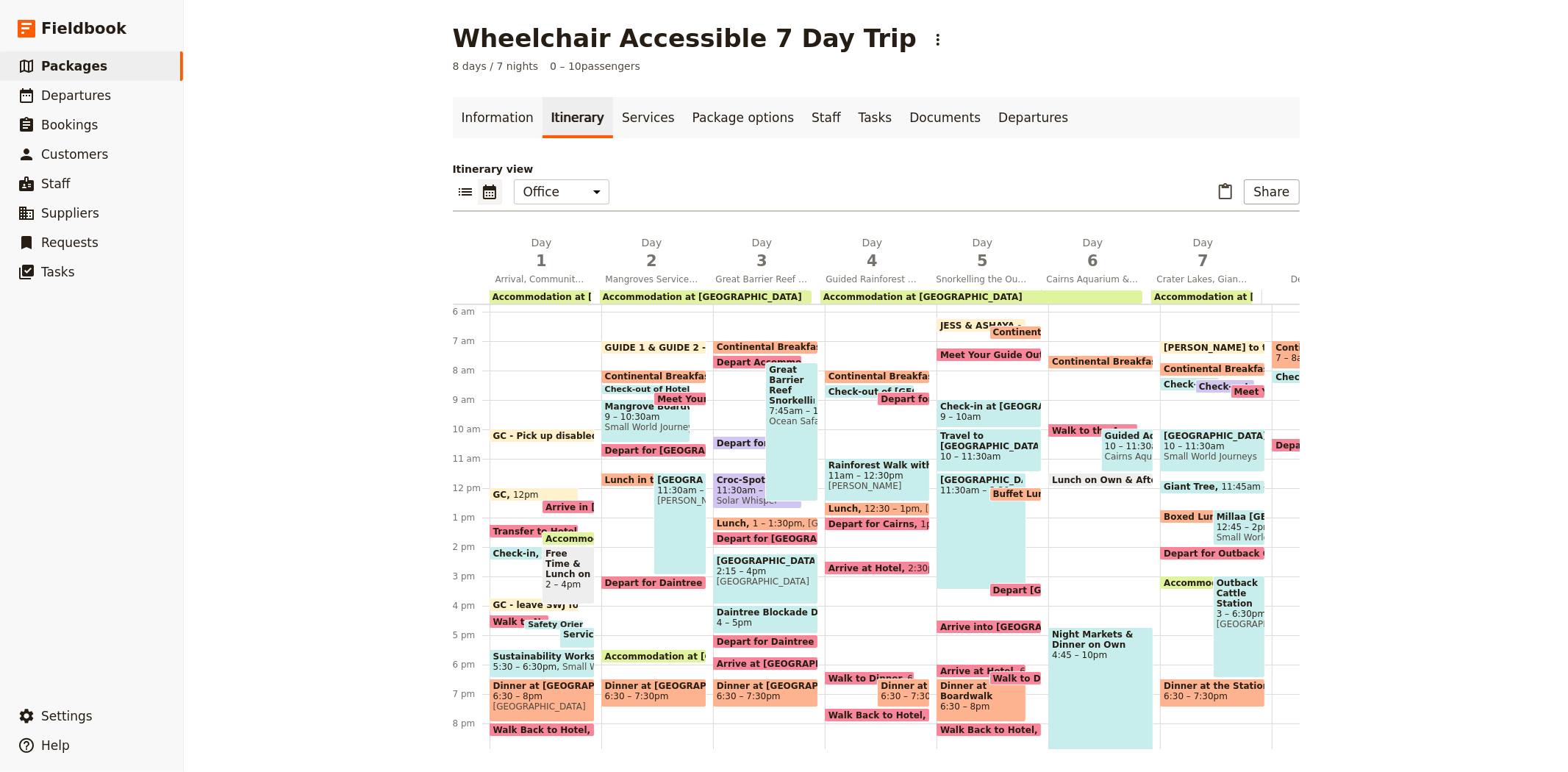
click at [761, 615] on span "Daintree Blockade Debate" at bounding box center [766, 612] width 98 height 10
select select "3"
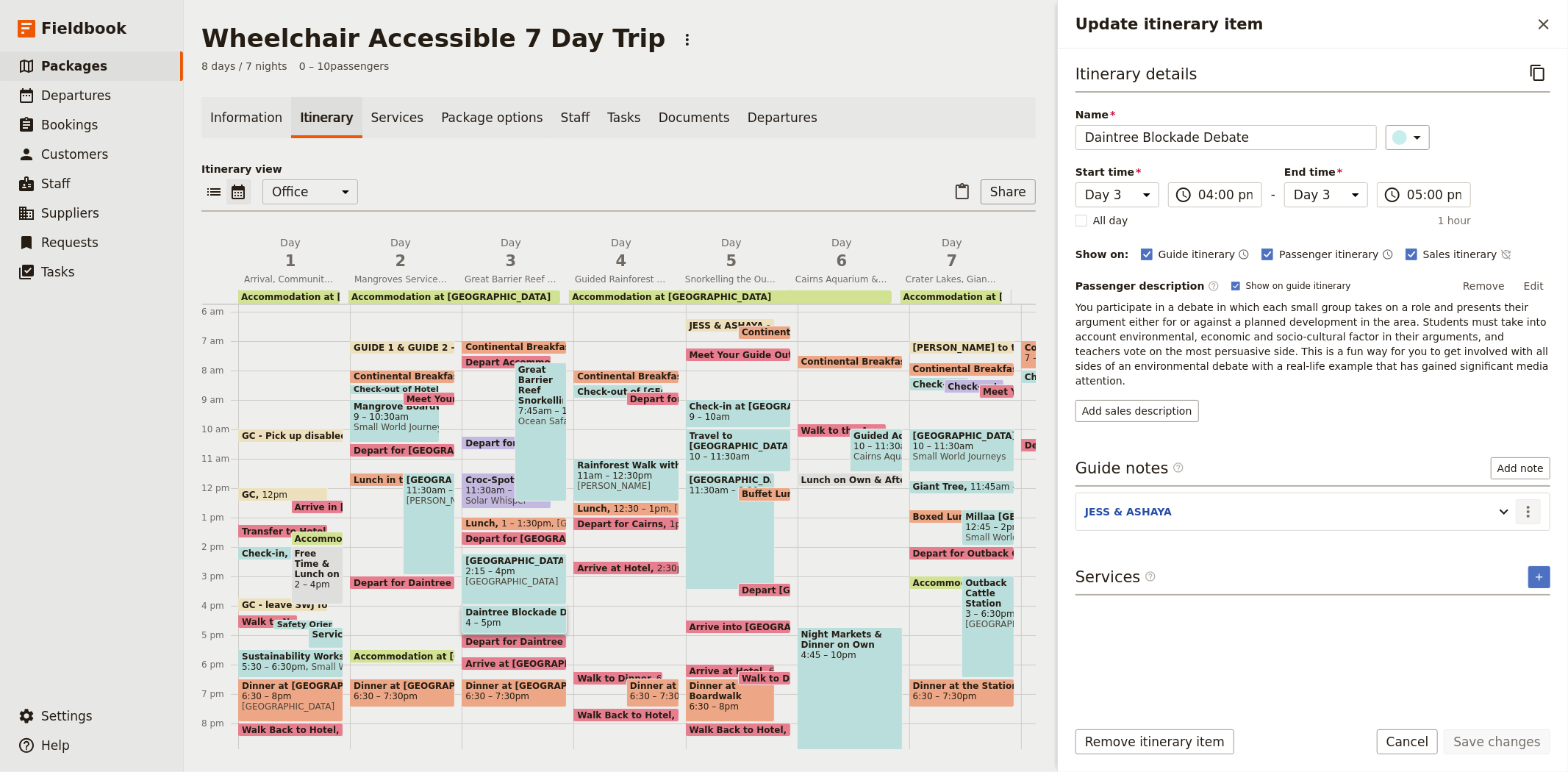
click at [1532, 503] on icon "Actions" at bounding box center [1528, 511] width 18 height 18
click at [1517, 534] on span "Edit note" at bounding box center [1497, 529] width 68 height 15
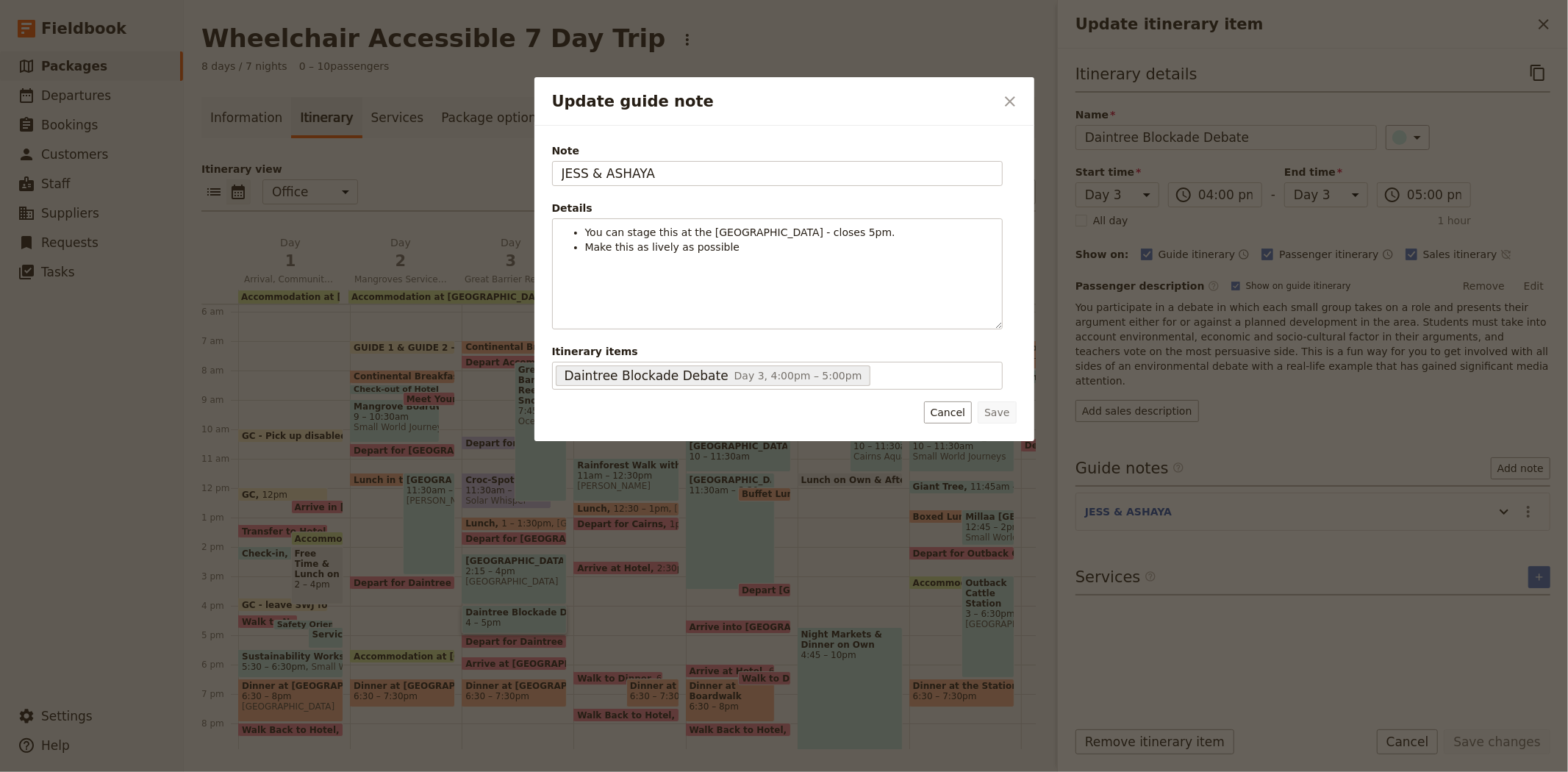
drag, startPoint x: 715, startPoint y: 169, endPoint x: 425, endPoint y: 137, distance: 291.8
click at [425, 771] on div "Update guide note ​ Note JESS & ASHAYA Details You can stage this at the discov…" at bounding box center [784, 772] width 1568 height 0
type input "GUIDE 1 & GUIDE 2"
click at [1003, 414] on button "Save" at bounding box center [997, 412] width 38 height 22
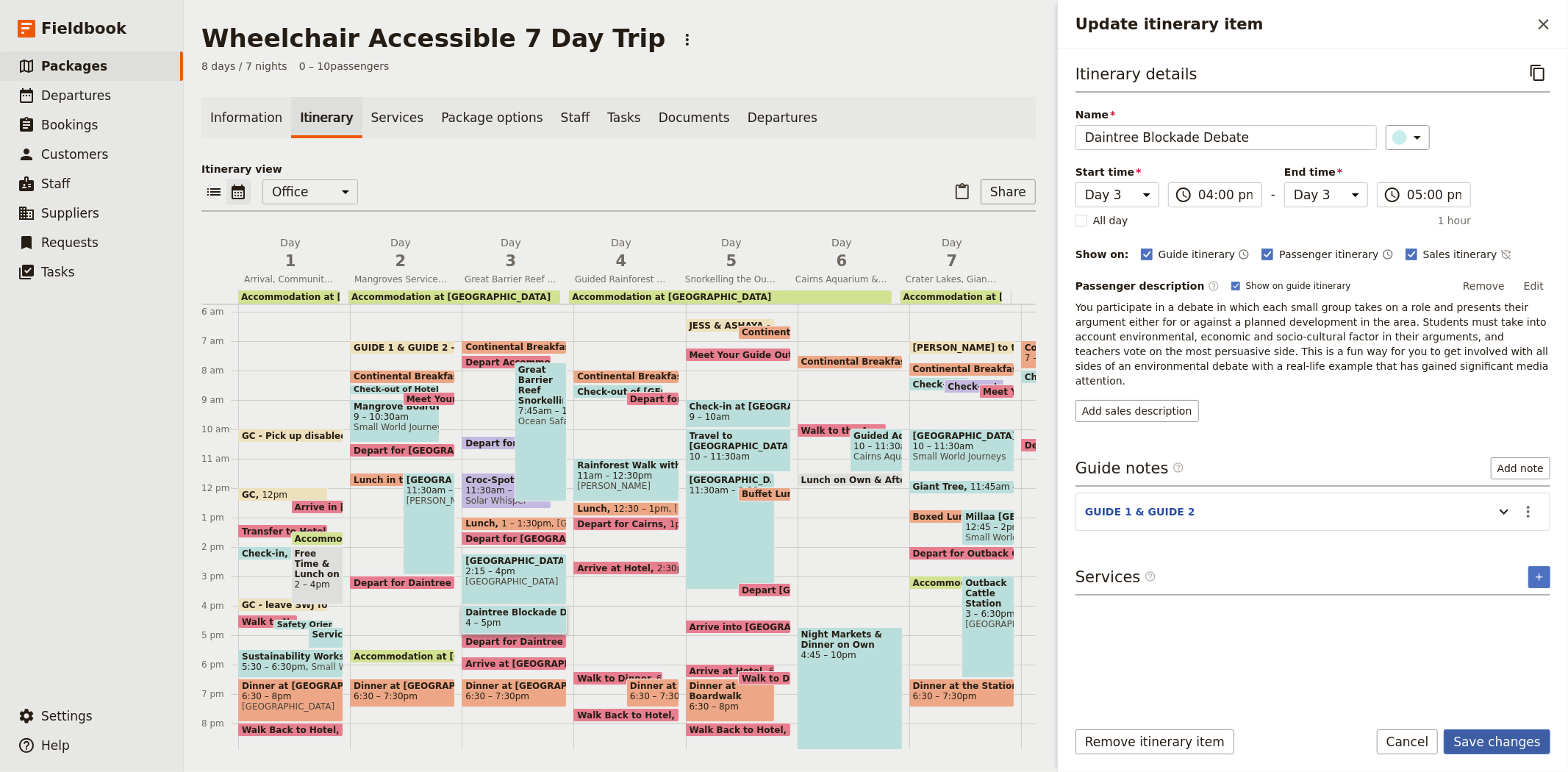
click at [1544, 743] on button "Save changes" at bounding box center [1498, 742] width 107 height 25
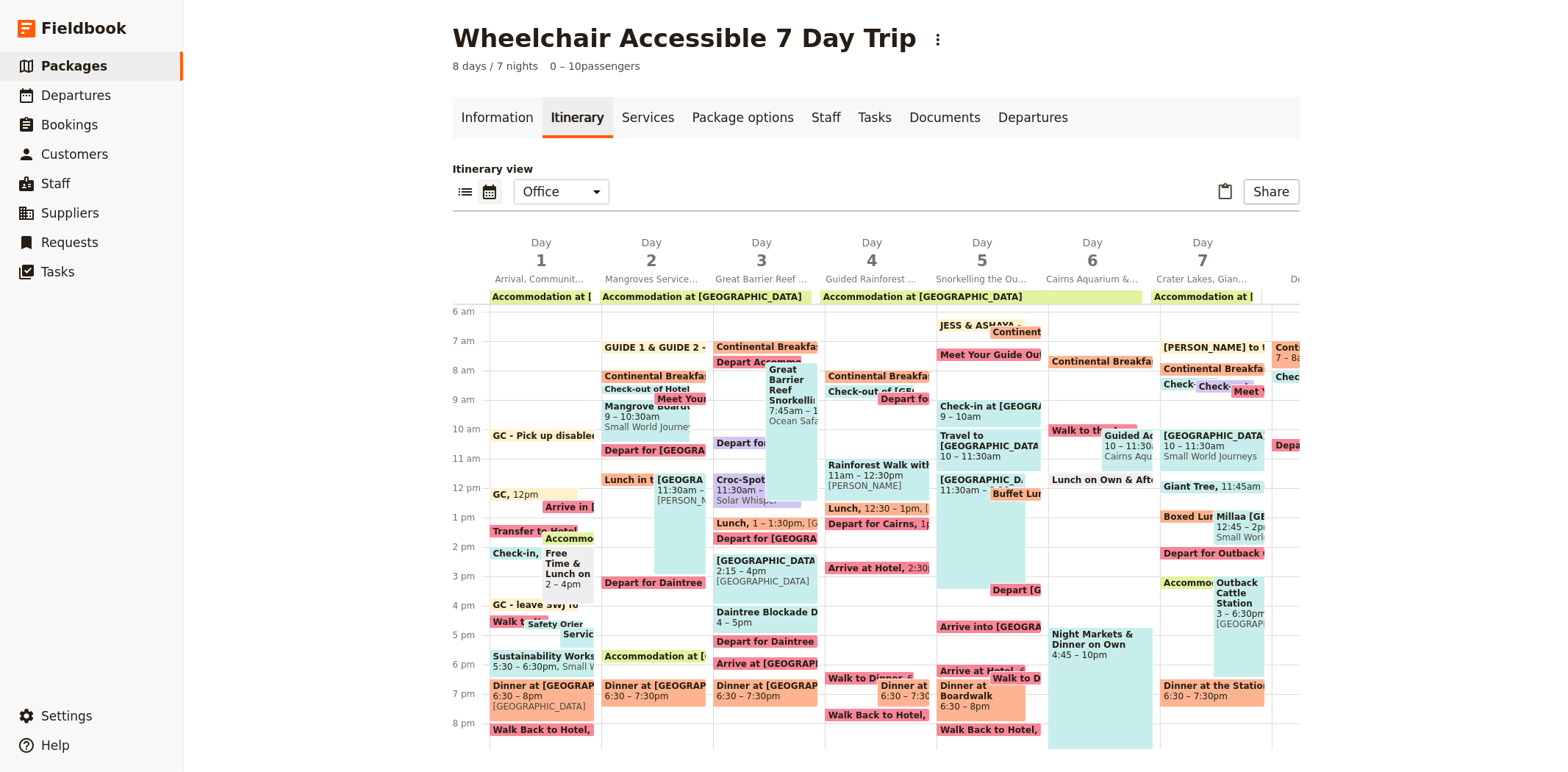
click at [744, 640] on span "Depart for Daintree Accommodation" at bounding box center [810, 641] width 187 height 9
select select "3"
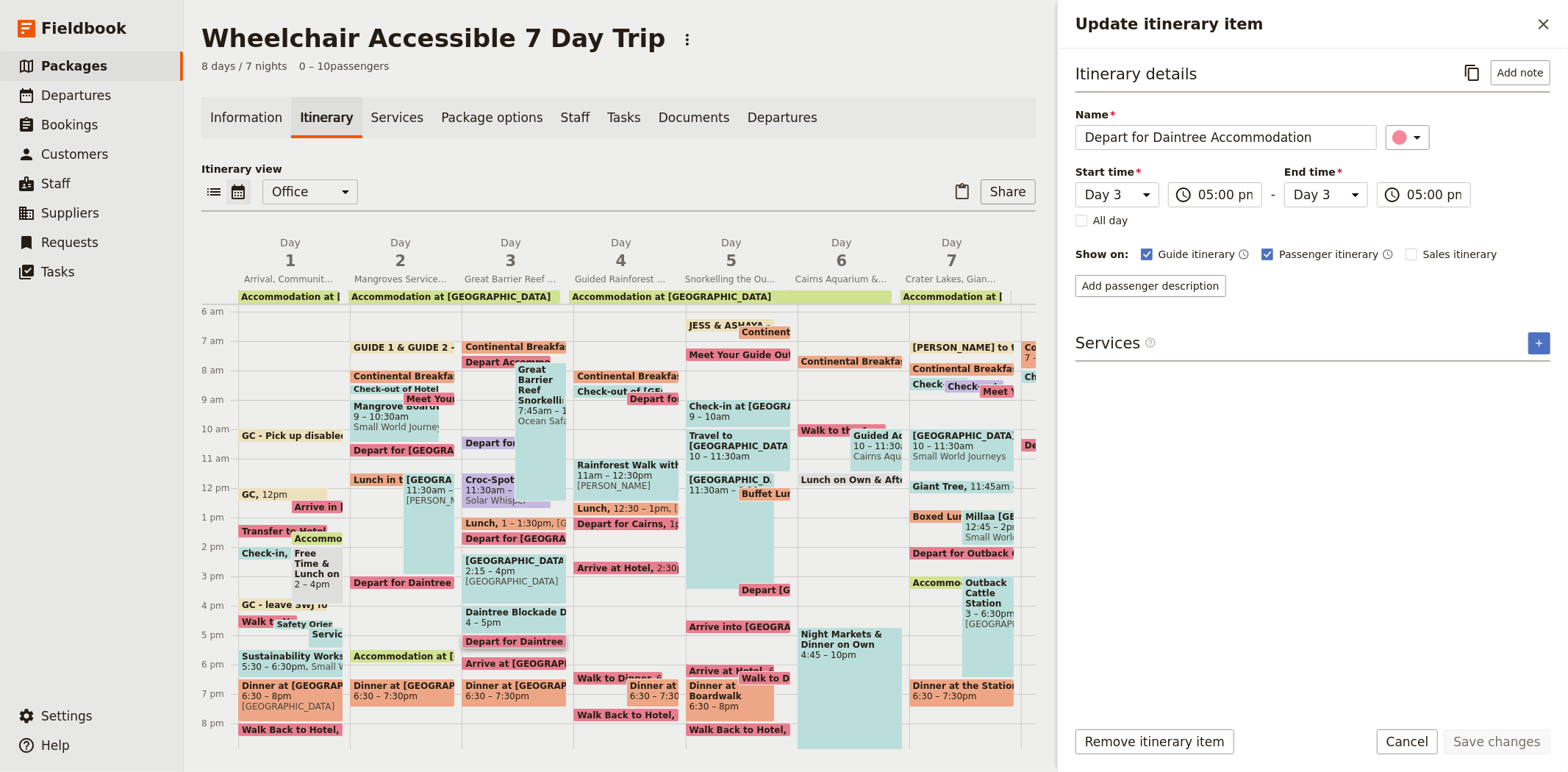
click at [523, 659] on span "Arrive at [GEOGRAPHIC_DATA]" at bounding box center [544, 664] width 156 height 9
select select "3"
click at [518, 690] on span "Dinner at [GEOGRAPHIC_DATA]" at bounding box center [514, 685] width 98 height 10
select select "3"
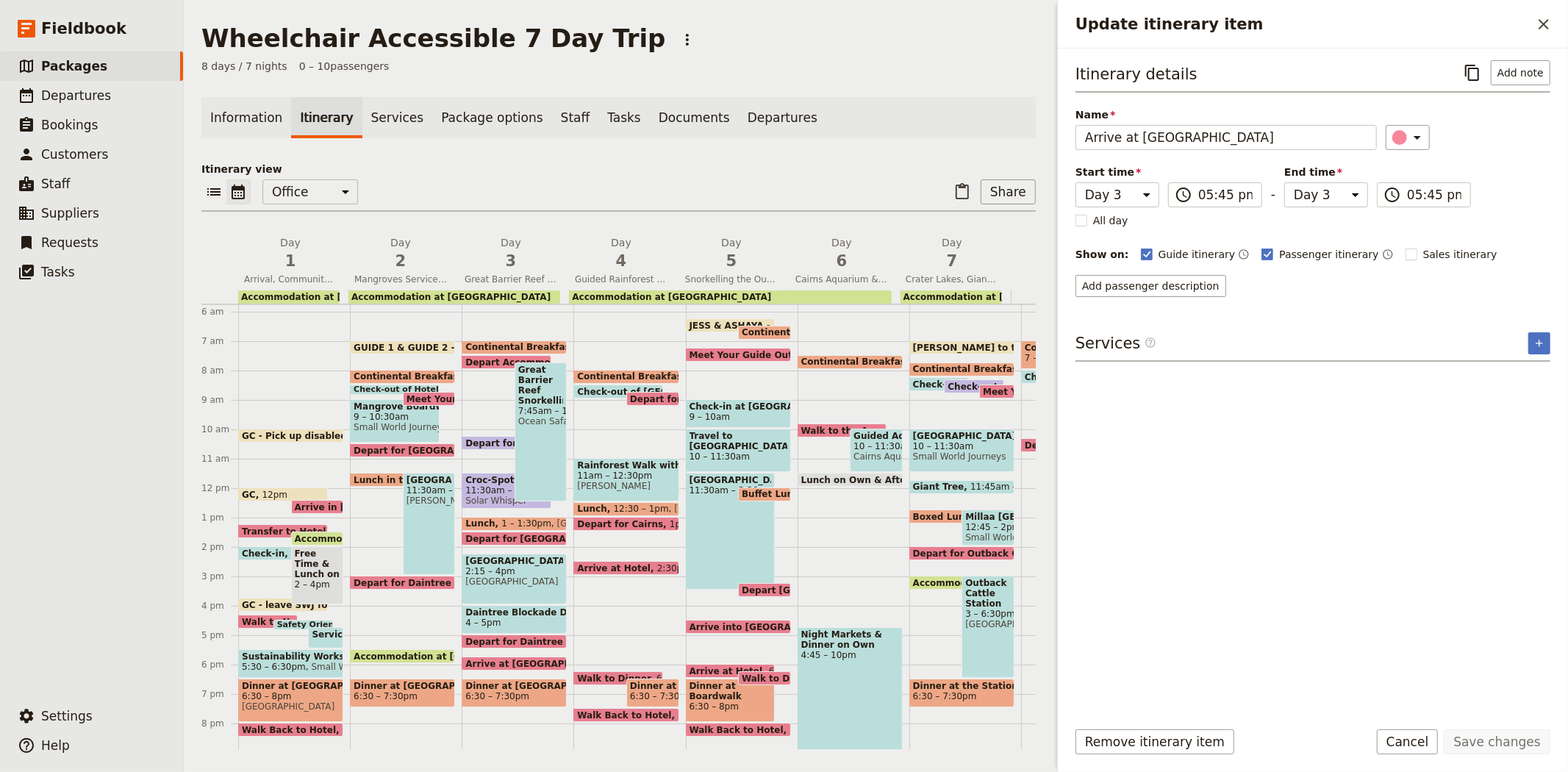
select select "3"
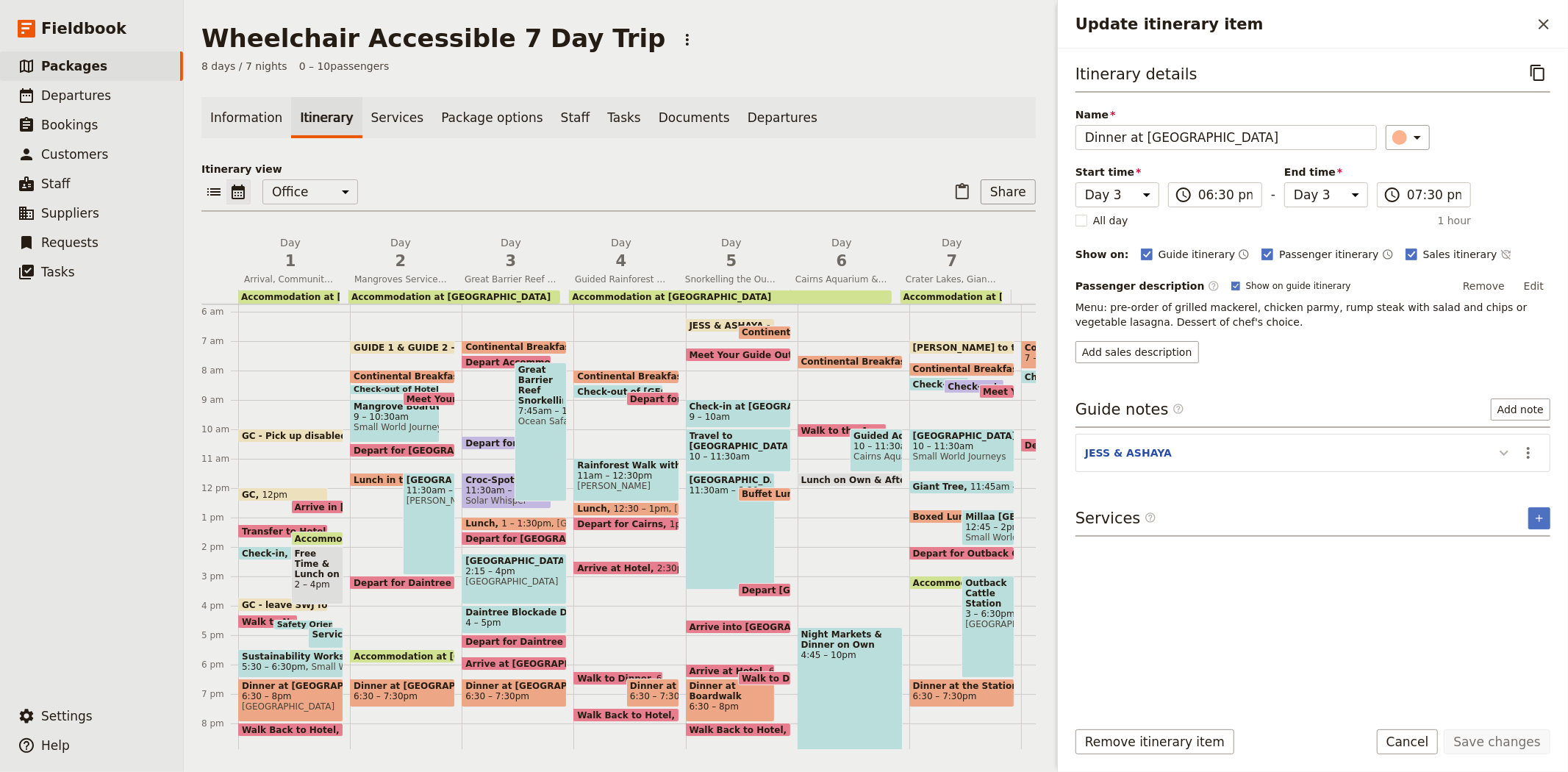
click at [1502, 448] on icon "Update itinerary item" at bounding box center [1504, 452] width 18 height 18
click at [1529, 448] on icon "Actions" at bounding box center [1529, 452] width 3 height 12
click at [1502, 508] on span "Remove note" at bounding box center [1497, 506] width 68 height 15
click at [1505, 743] on button "Save changes" at bounding box center [1498, 742] width 107 height 25
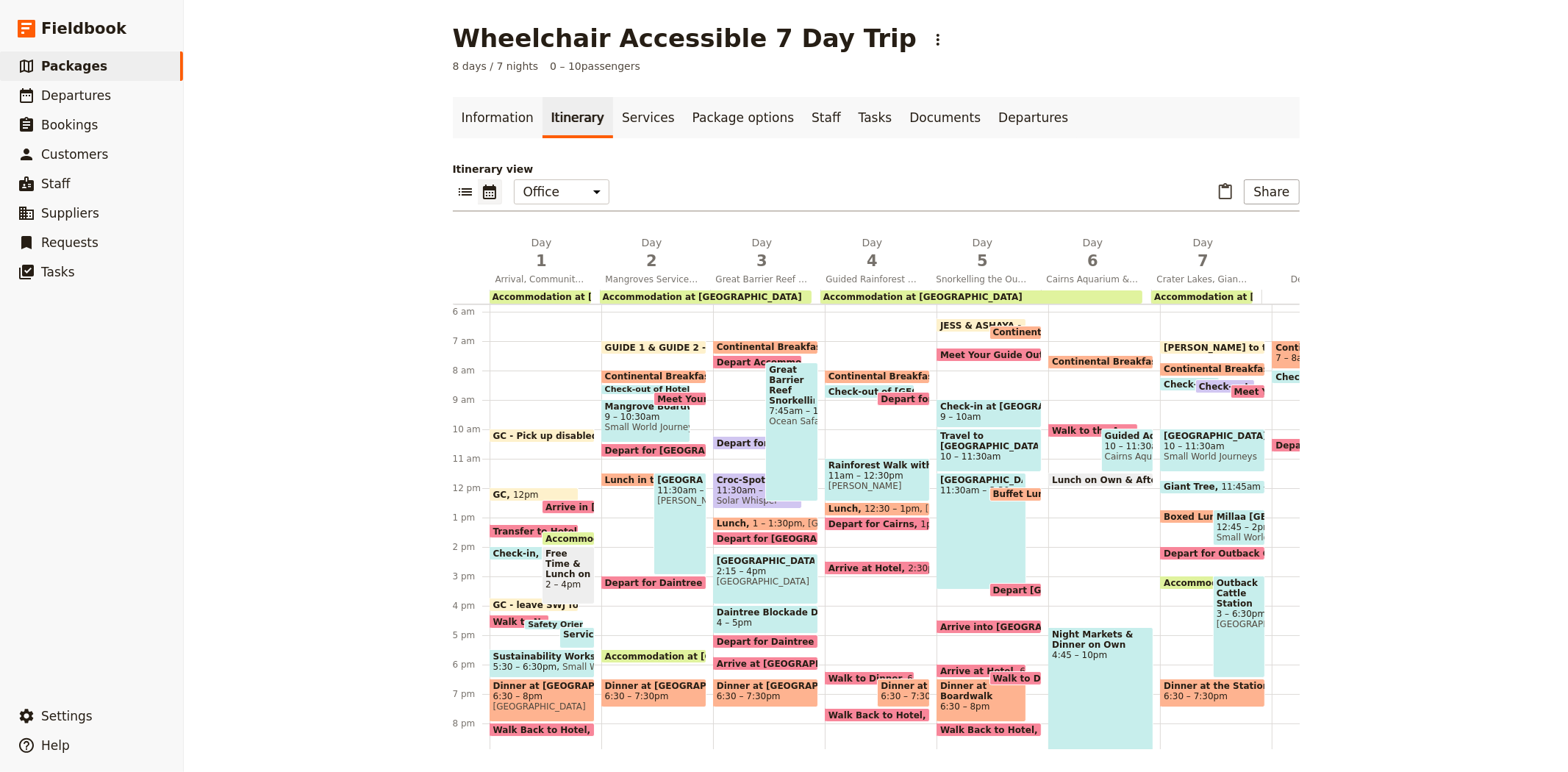
click at [856, 371] on span "Continental Breakfast at Hotel" at bounding box center [908, 376] width 159 height 10
select select "4"
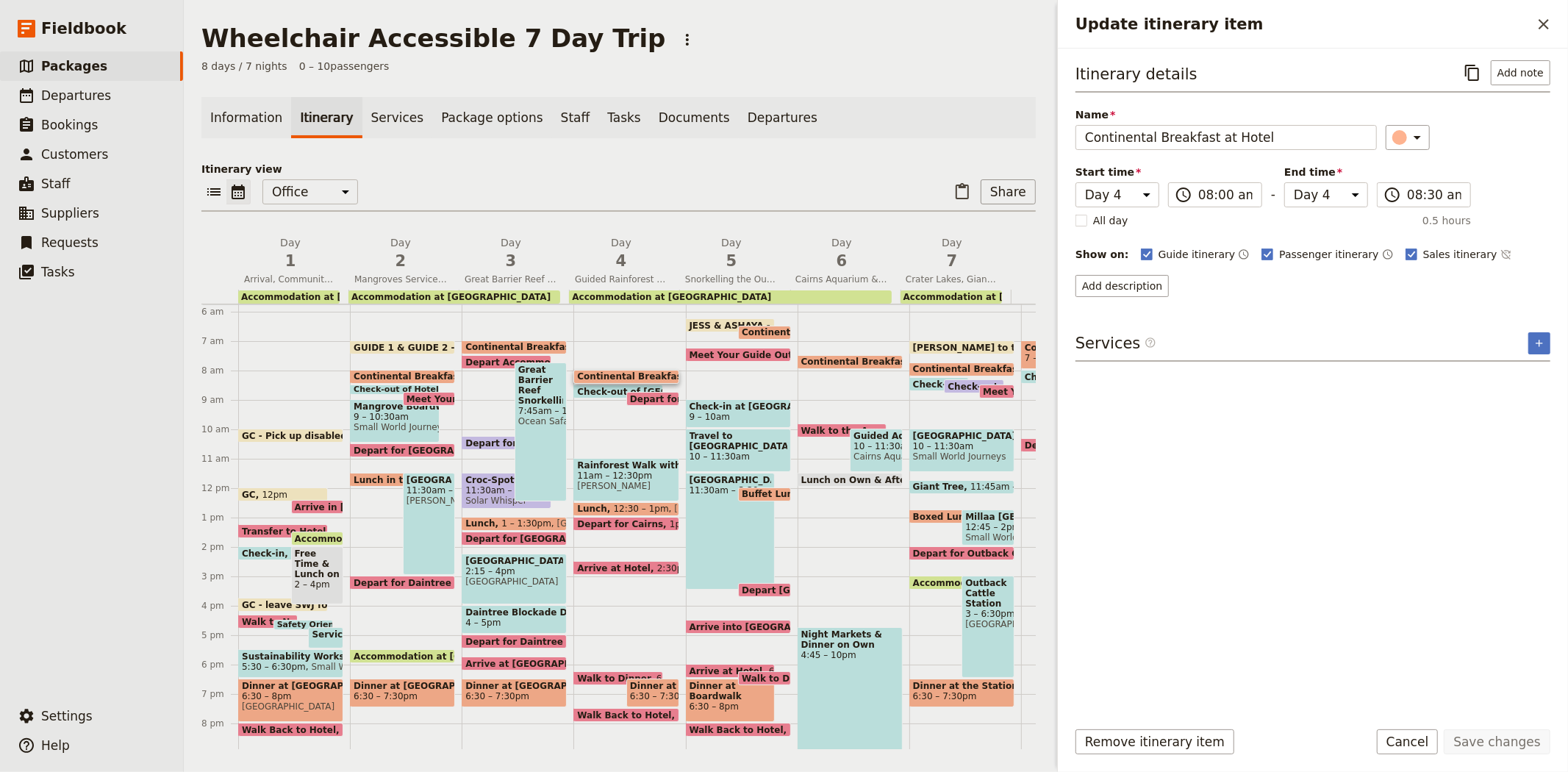
click at [602, 386] on span "Check-out of [GEOGRAPHIC_DATA]" at bounding box center [664, 391] width 176 height 9
select select "4"
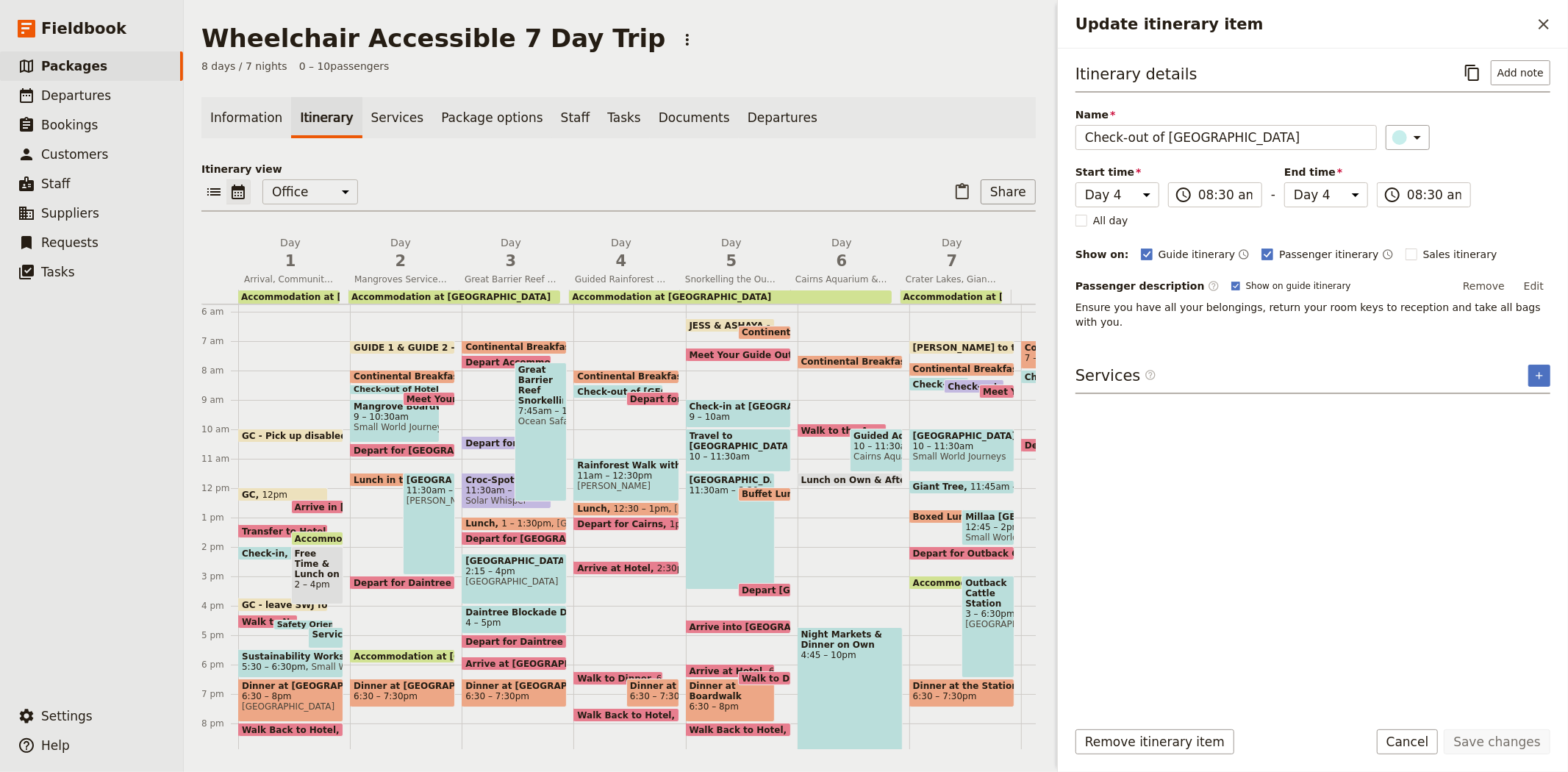
click at [638, 394] on span "Depart for [PERSON_NAME]" at bounding box center [702, 399] width 143 height 9
select select "4"
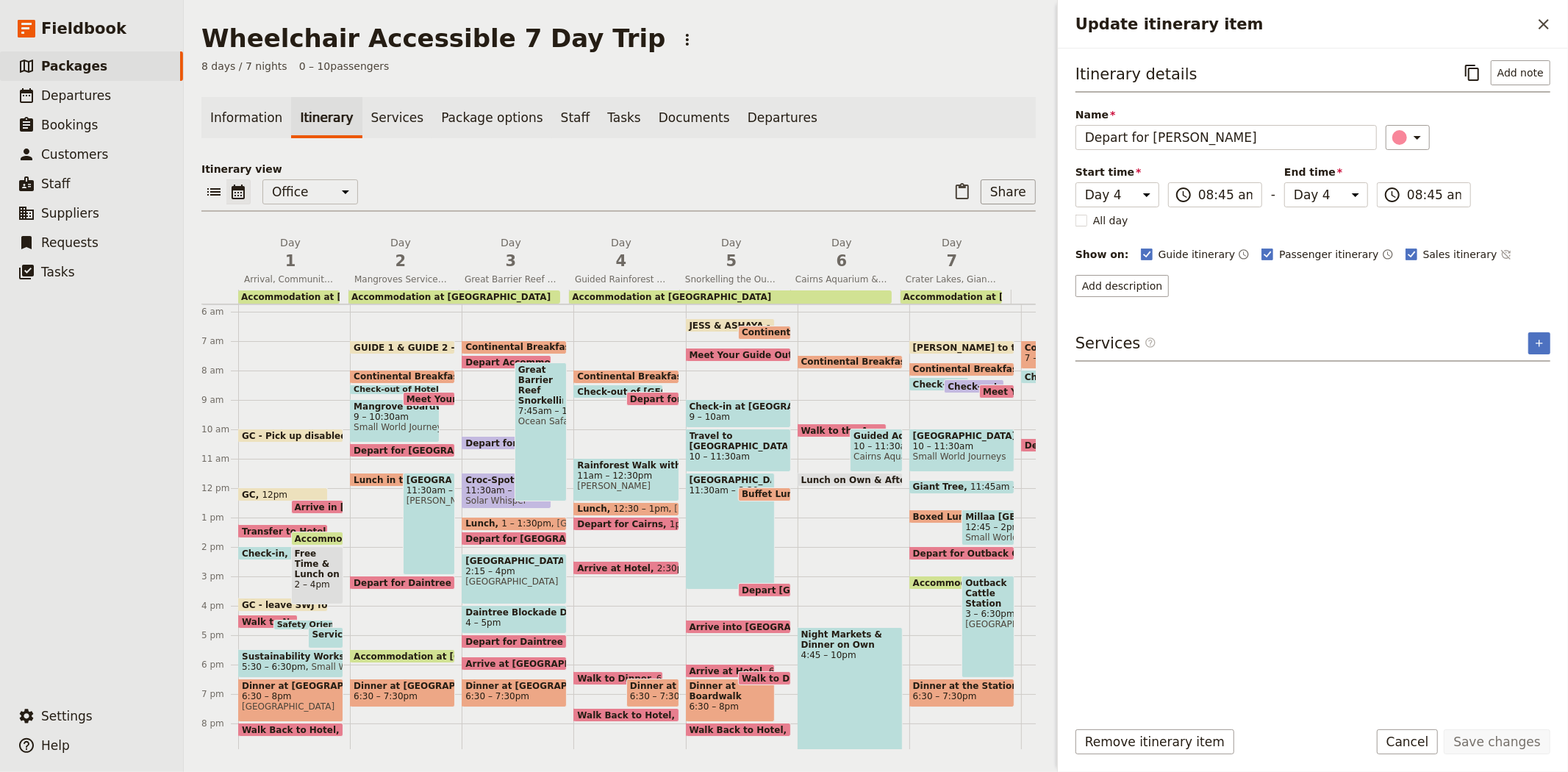
click at [611, 478] on span "11am – 12:30pm" at bounding box center [626, 475] width 98 height 10
select select "4"
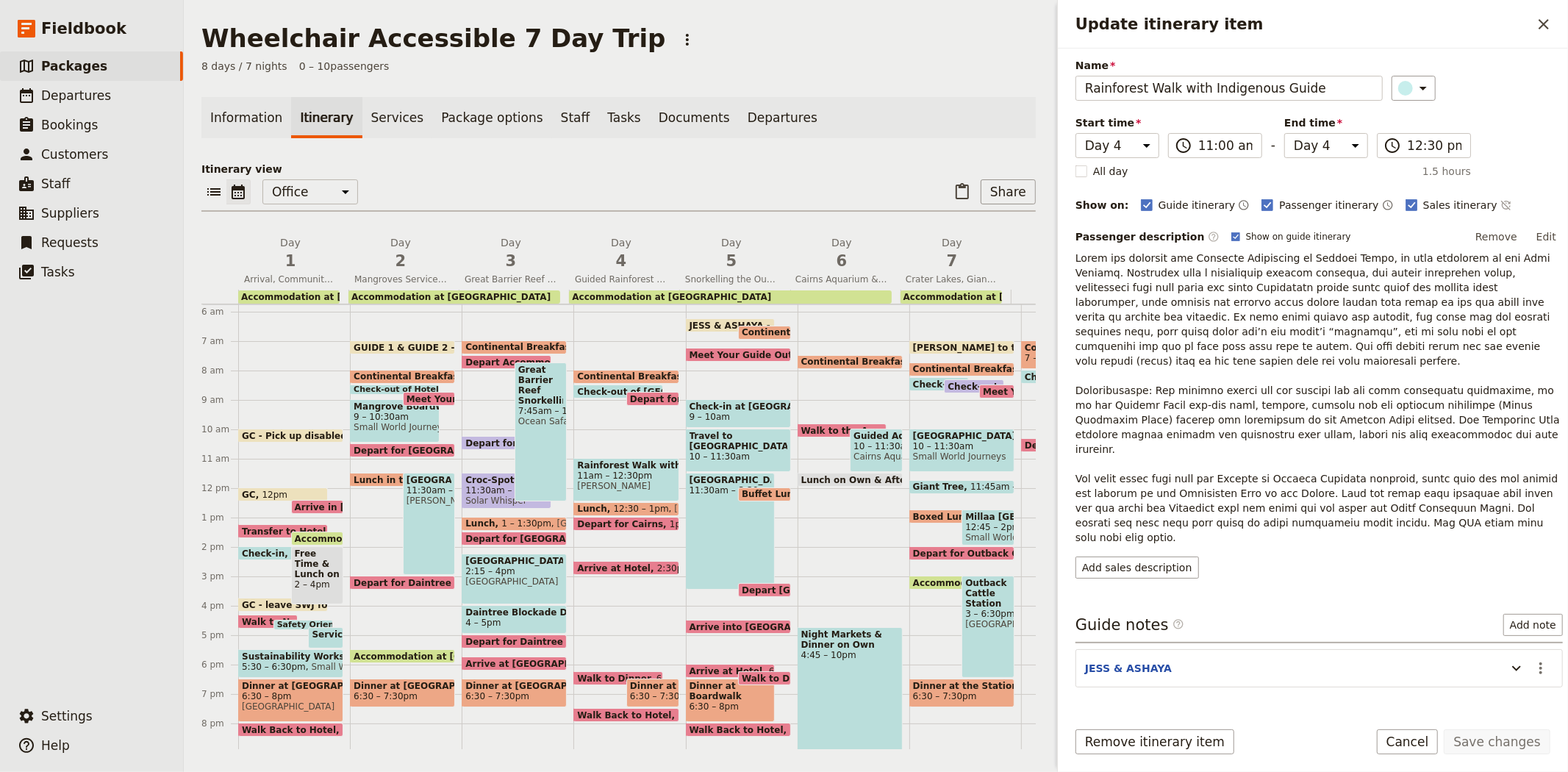
scroll to position [96, 0]
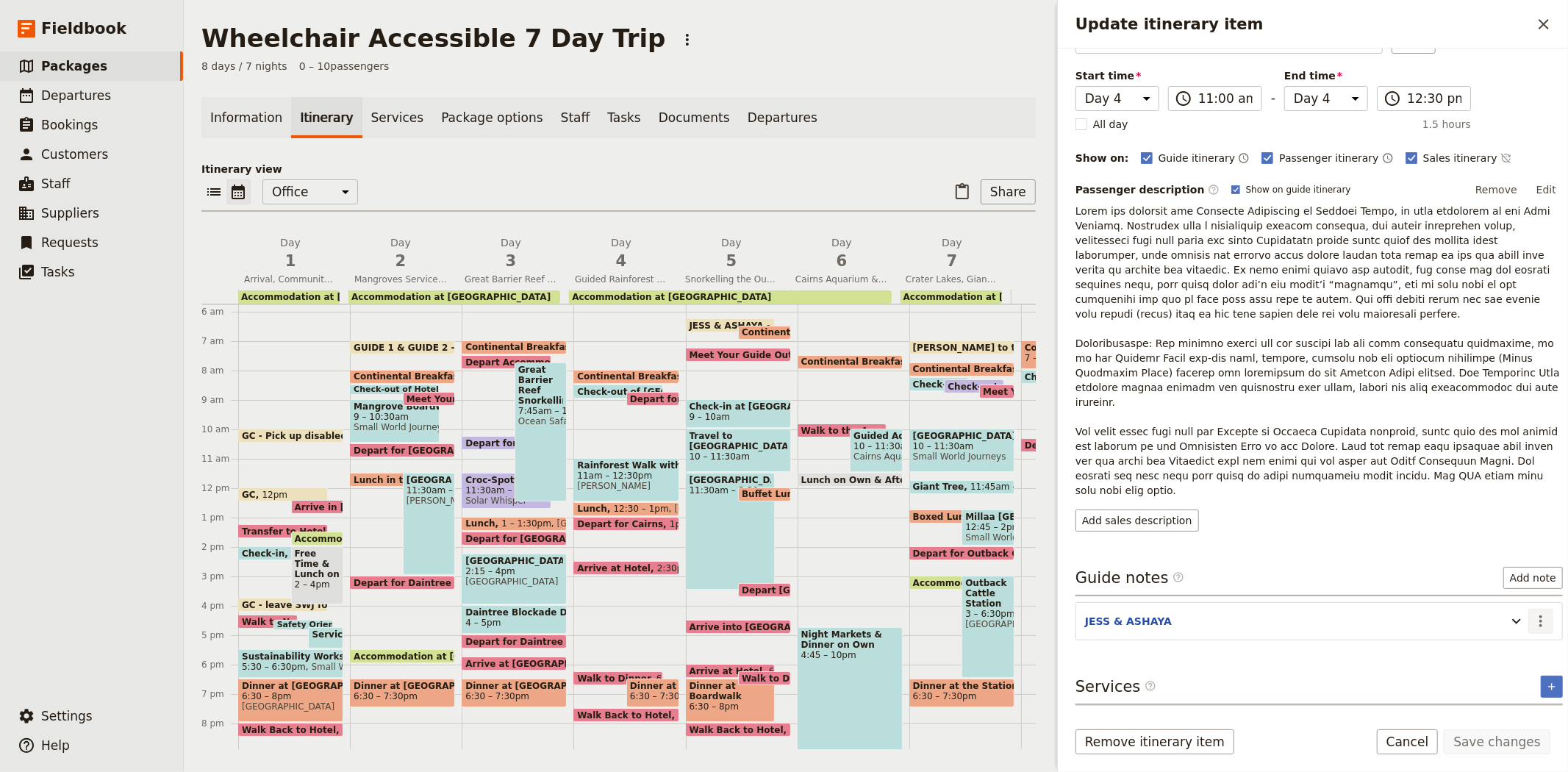
click at [1532, 612] on icon "Actions" at bounding box center [1541, 621] width 18 height 18
click at [1510, 606] on span "Edit note" at bounding box center [1487, 609] width 46 height 15
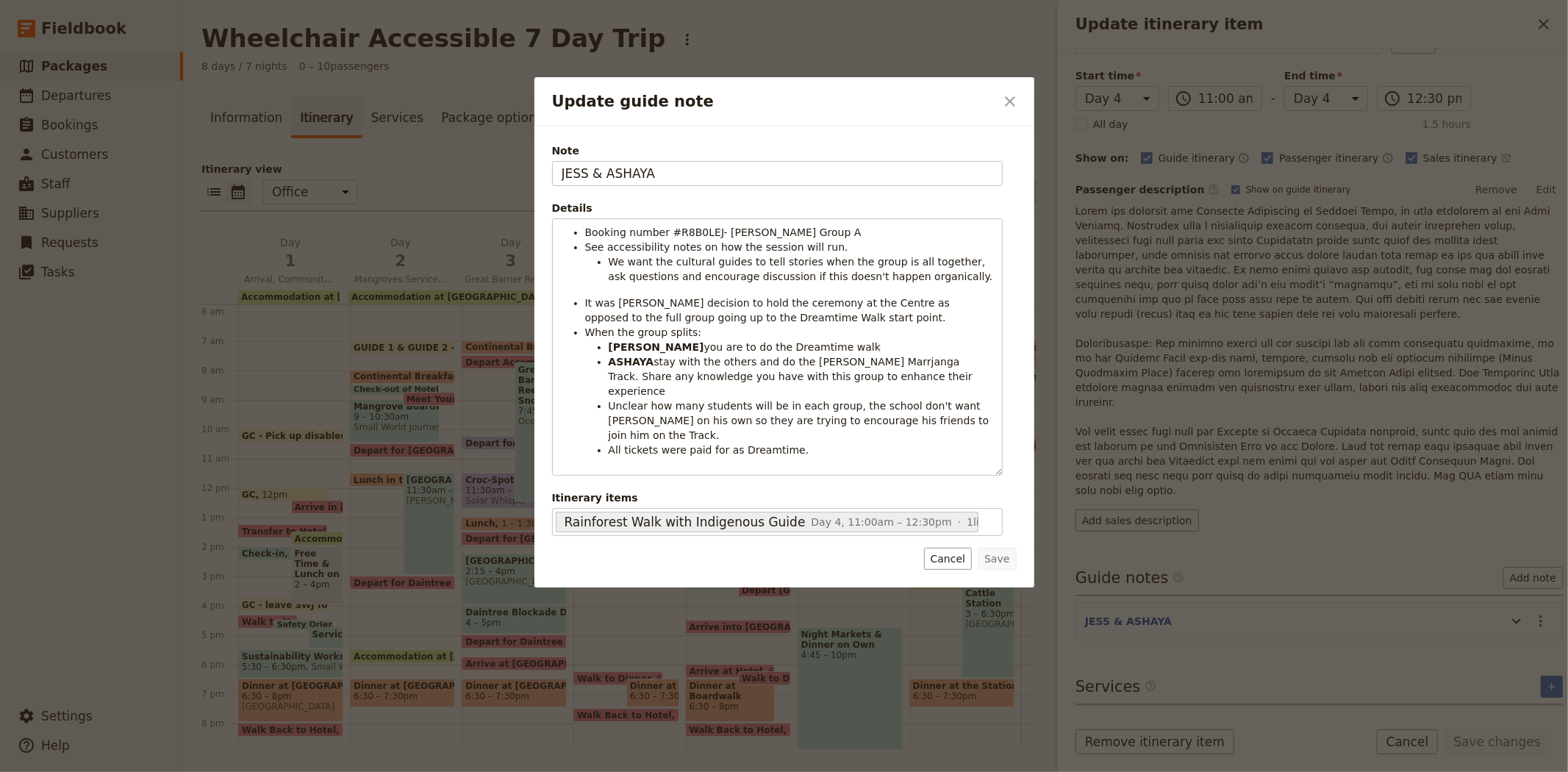
drag, startPoint x: 672, startPoint y: 182, endPoint x: 348, endPoint y: 163, distance: 324.6
click at [348, 771] on div "Update guide note ​ Note JESS & ASHAYA Details Booking number #R8B0LEJ- Albert …" at bounding box center [784, 772] width 1568 height 0
type input "GUIDE 1 & GUIDE 2"
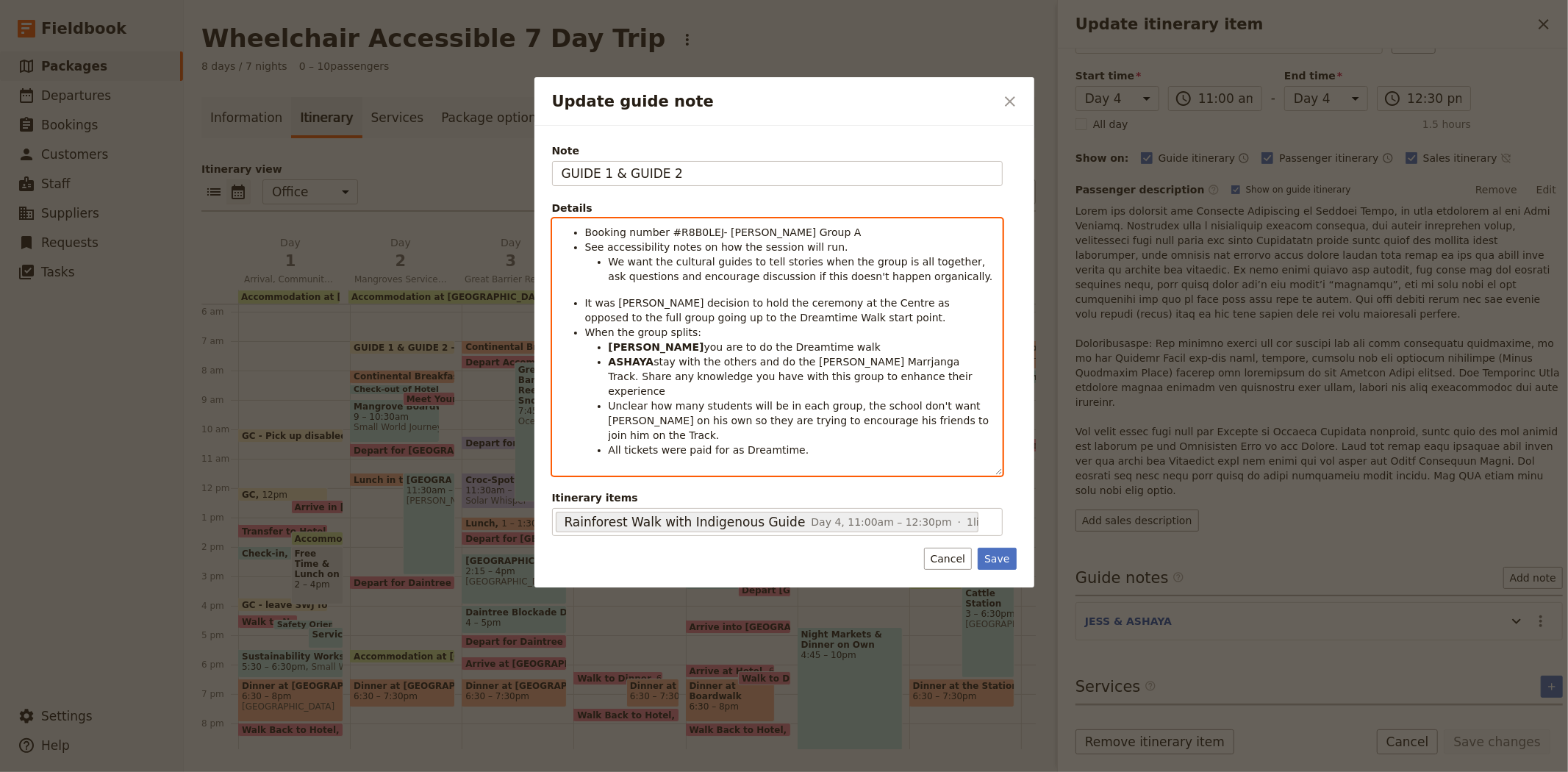
click at [695, 222] on div "Booking number #R8B0LEJ- Albert Park Group A See accessibility notes on how the…" at bounding box center [777, 347] width 449 height 256
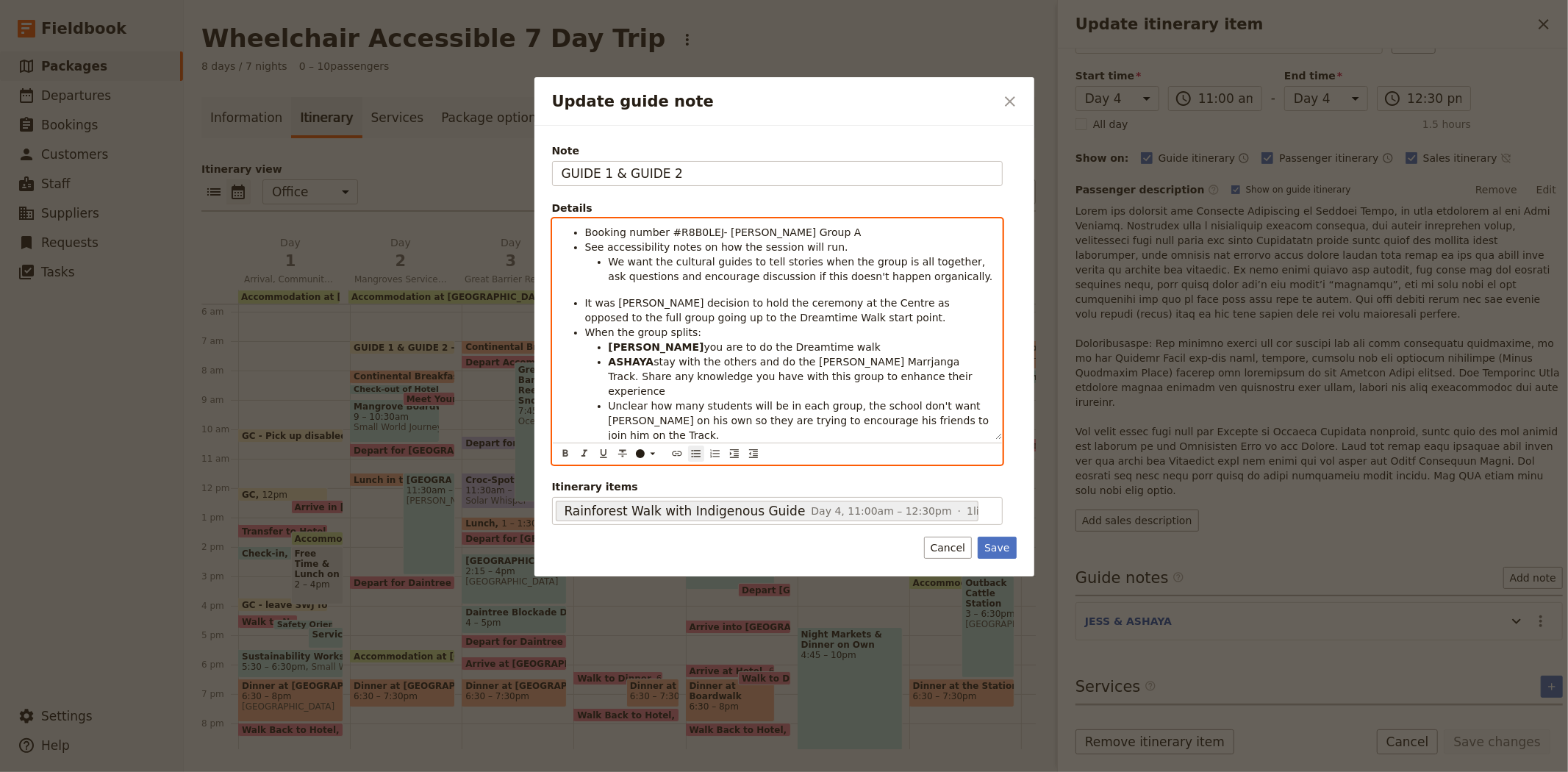
click at [691, 232] on span "Booking number #R8B0LEJ- Albert Park Group A" at bounding box center [723, 232] width 276 height 12
drag, startPoint x: 691, startPoint y: 232, endPoint x: 672, endPoint y: 233, distance: 19.0
click at [672, 233] on span "Booking number #XXX- Albert Park Group A" at bounding box center [712, 232] width 255 height 12
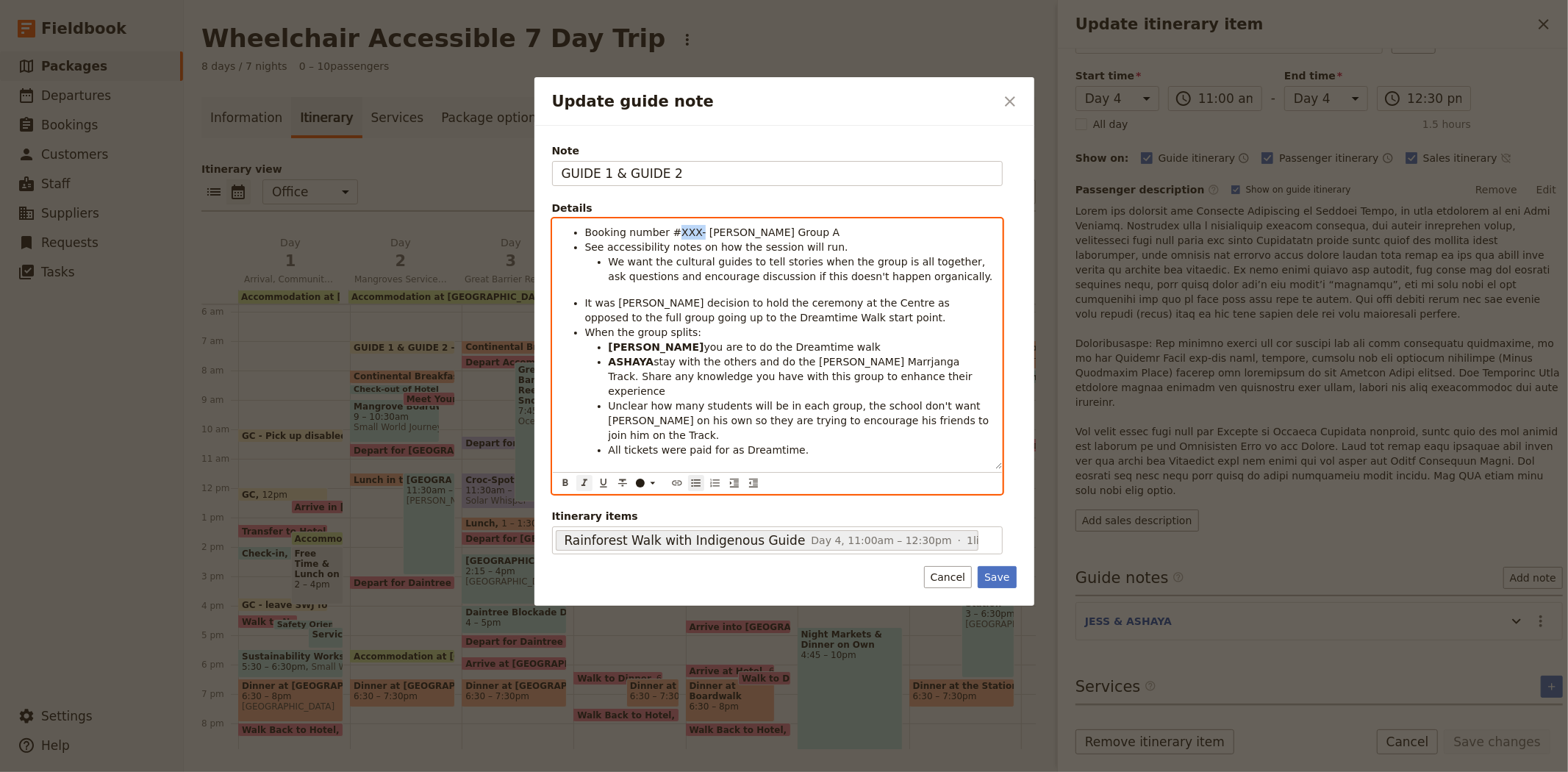
click at [586, 477] on icon "Format italic" at bounding box center [584, 482] width 12 height 12
click at [645, 477] on div "​" at bounding box center [649, 482] width 29 height 12
click at [640, 494] on div "button" at bounding box center [640, 489] width 9 height 9
click at [729, 241] on span "See accessibility notes on how the session will run." at bounding box center [717, 246] width 263 height 12
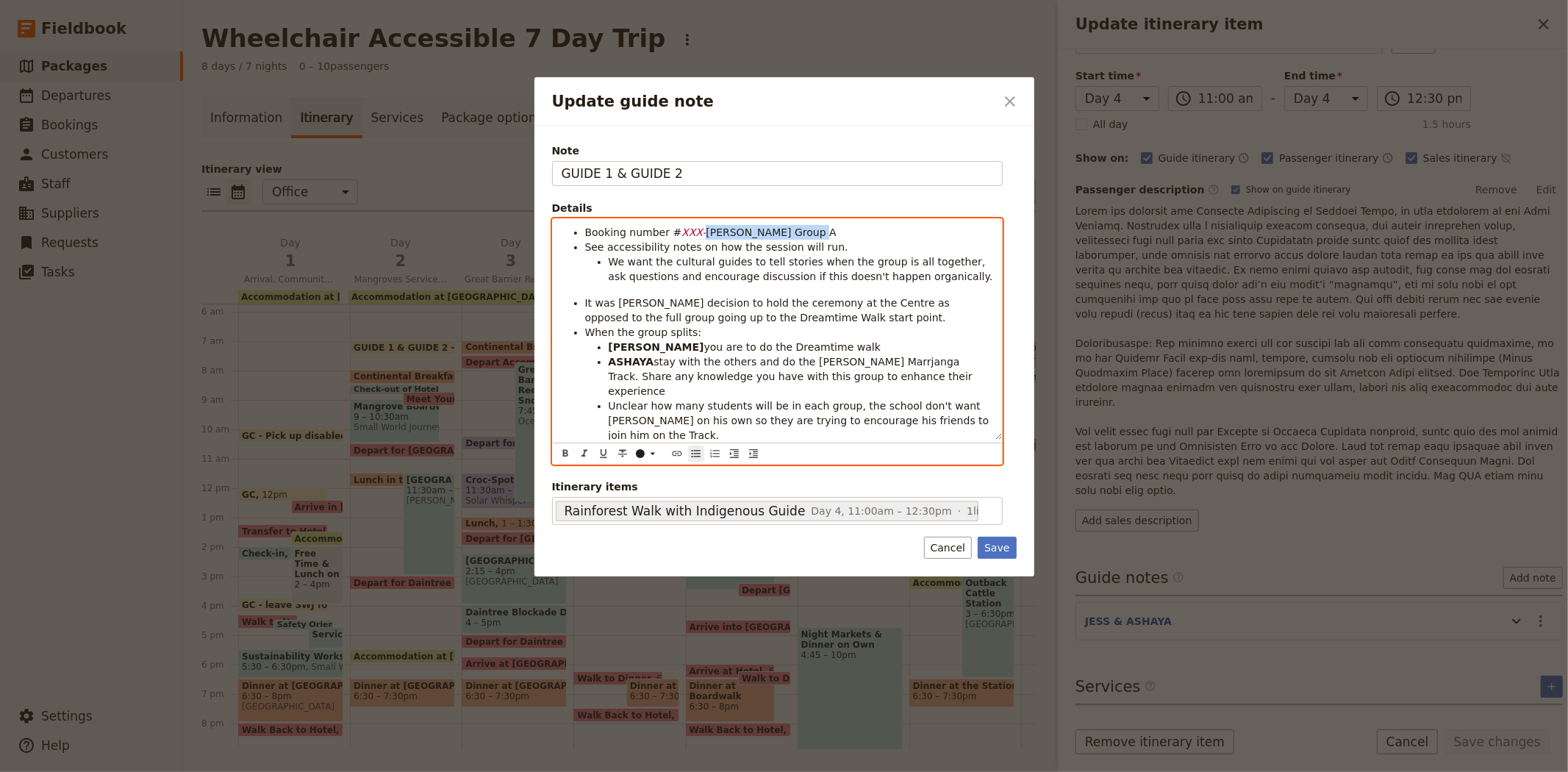
drag, startPoint x: 799, startPoint y: 228, endPoint x: 691, endPoint y: 231, distance: 108.0
click at [691, 231] on li "Booking number # XXX- Albert Park Group A" at bounding box center [789, 232] width 408 height 15
click at [620, 344] on strong "JESS" at bounding box center [656, 347] width 95 height 12
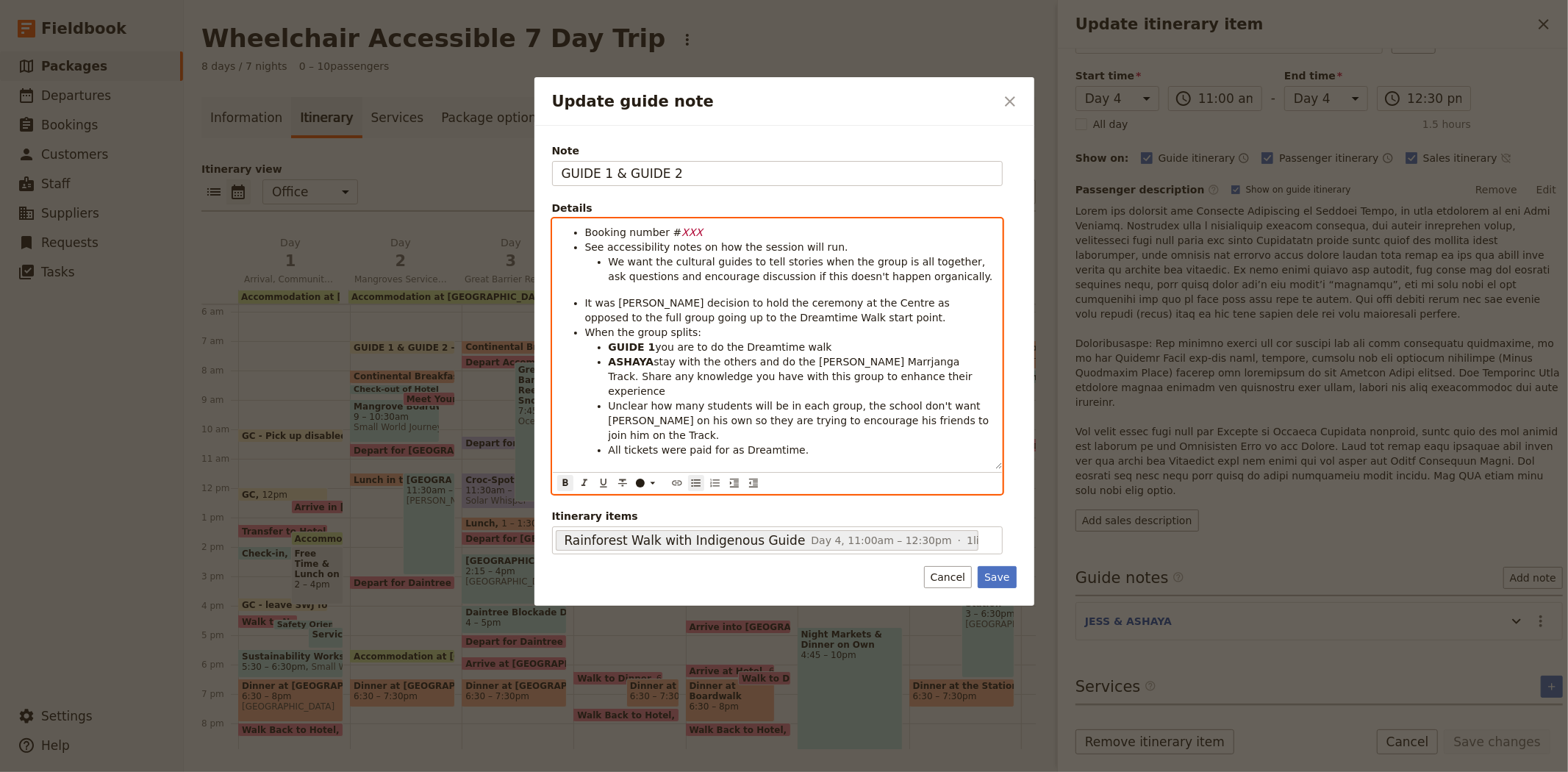
click at [627, 363] on strong "ASHAYA" at bounding box center [631, 362] width 46 height 12
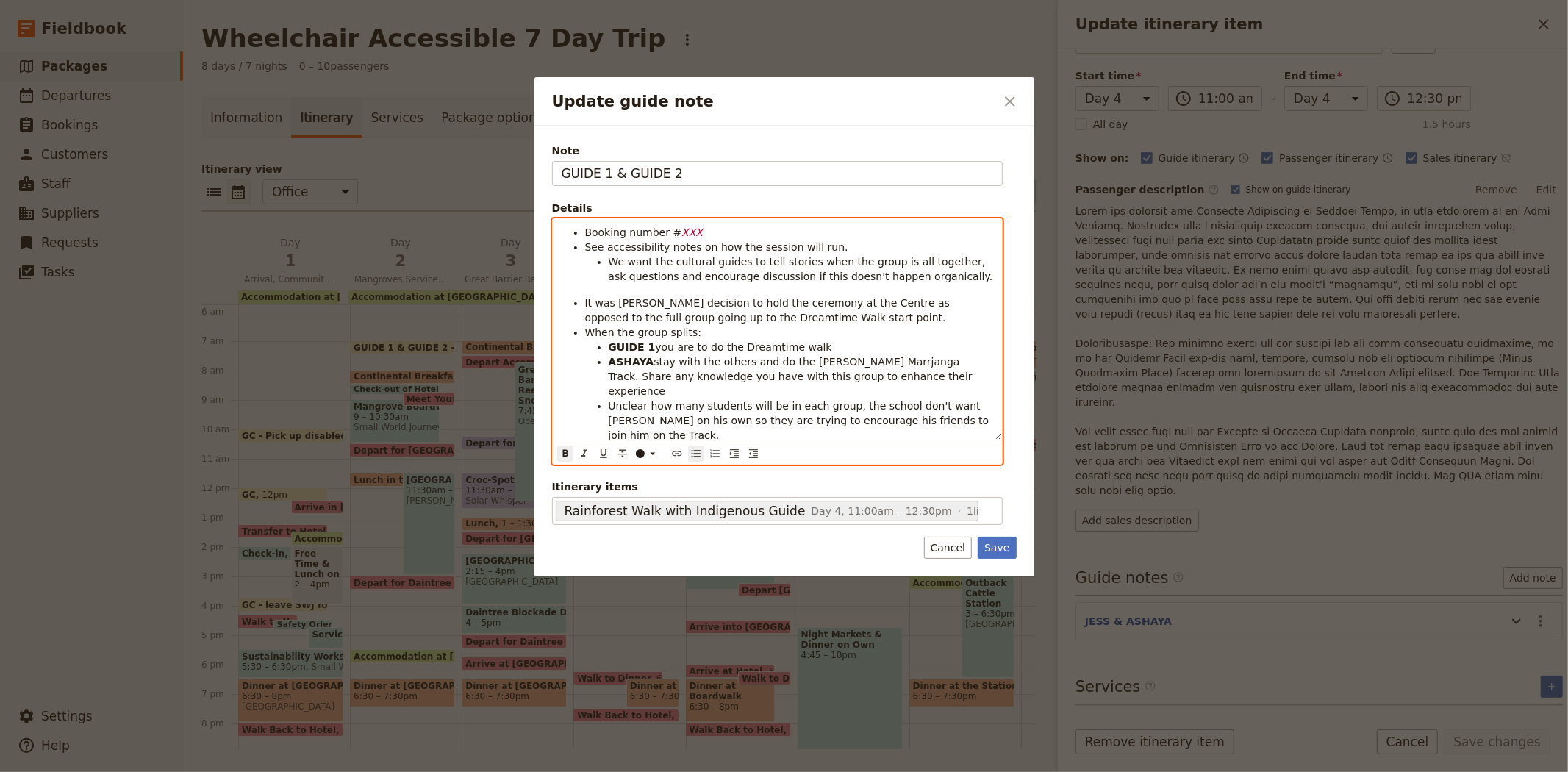
click at [627, 363] on strong "ASHAYA" at bounding box center [631, 362] width 46 height 12
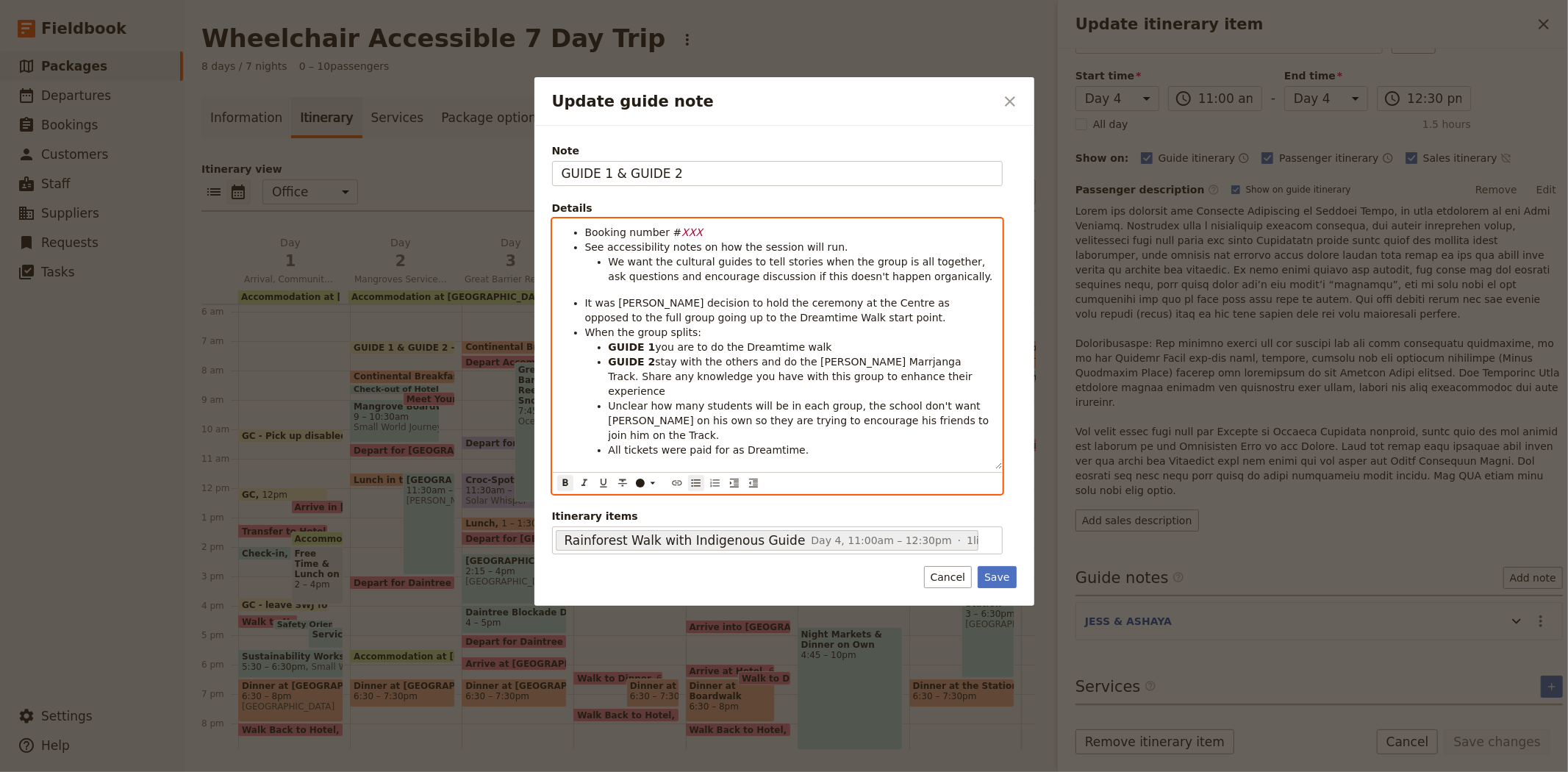
click at [943, 400] on span "Unclear how many students will be in each group, the school don't want Bailey o…" at bounding box center [801, 420] width 384 height 41
click at [951, 400] on span "Unclear how many students will be in each group, the school don't want XXX on h…" at bounding box center [798, 420] width 380 height 41
click at [638, 479] on div "Update guide note" at bounding box center [640, 482] width 9 height 9
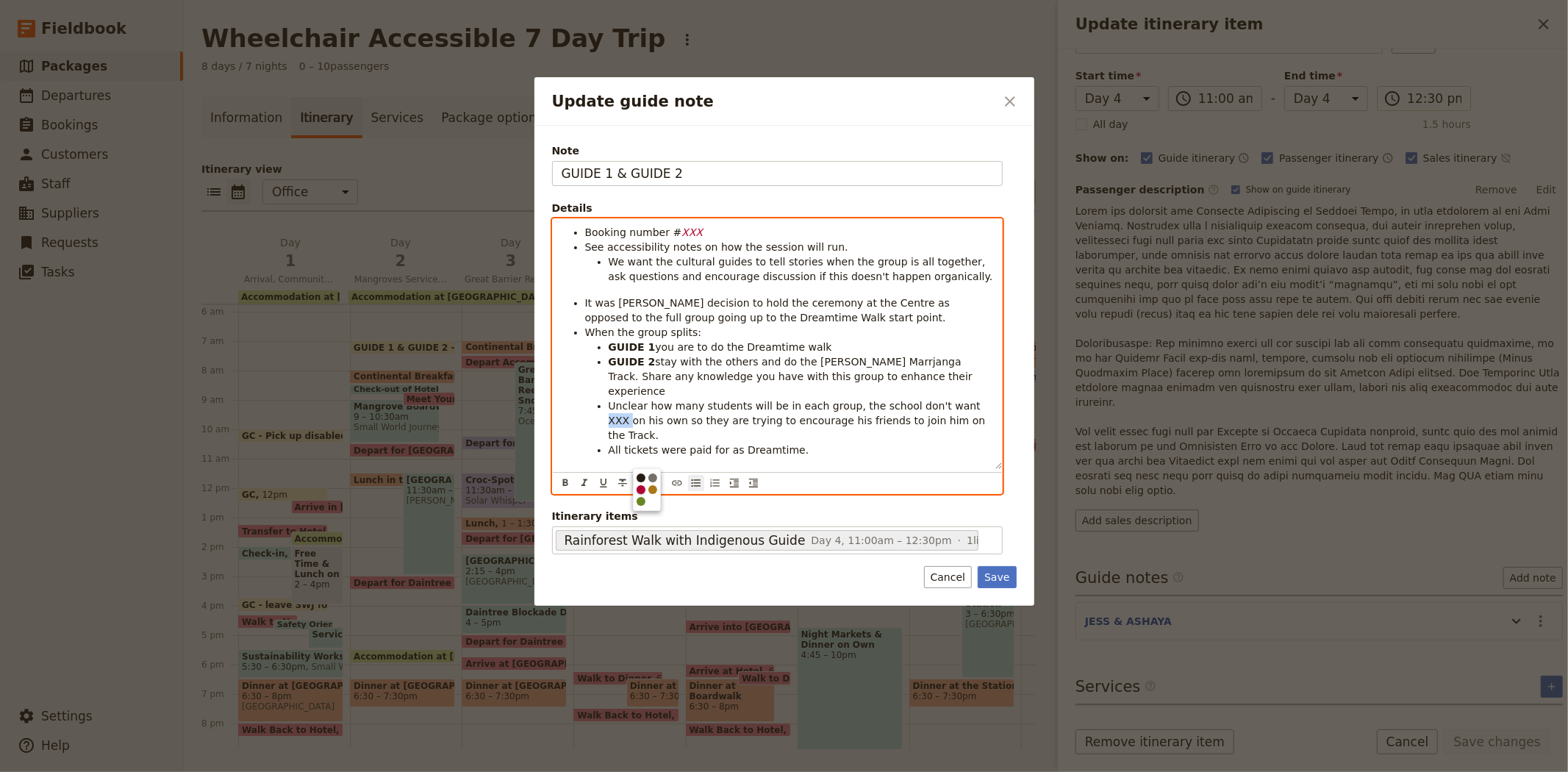
click at [640, 494] on div "button" at bounding box center [640, 489] width 9 height 9
click at [578, 477] on icon "Format italic" at bounding box center [584, 482] width 12 height 12
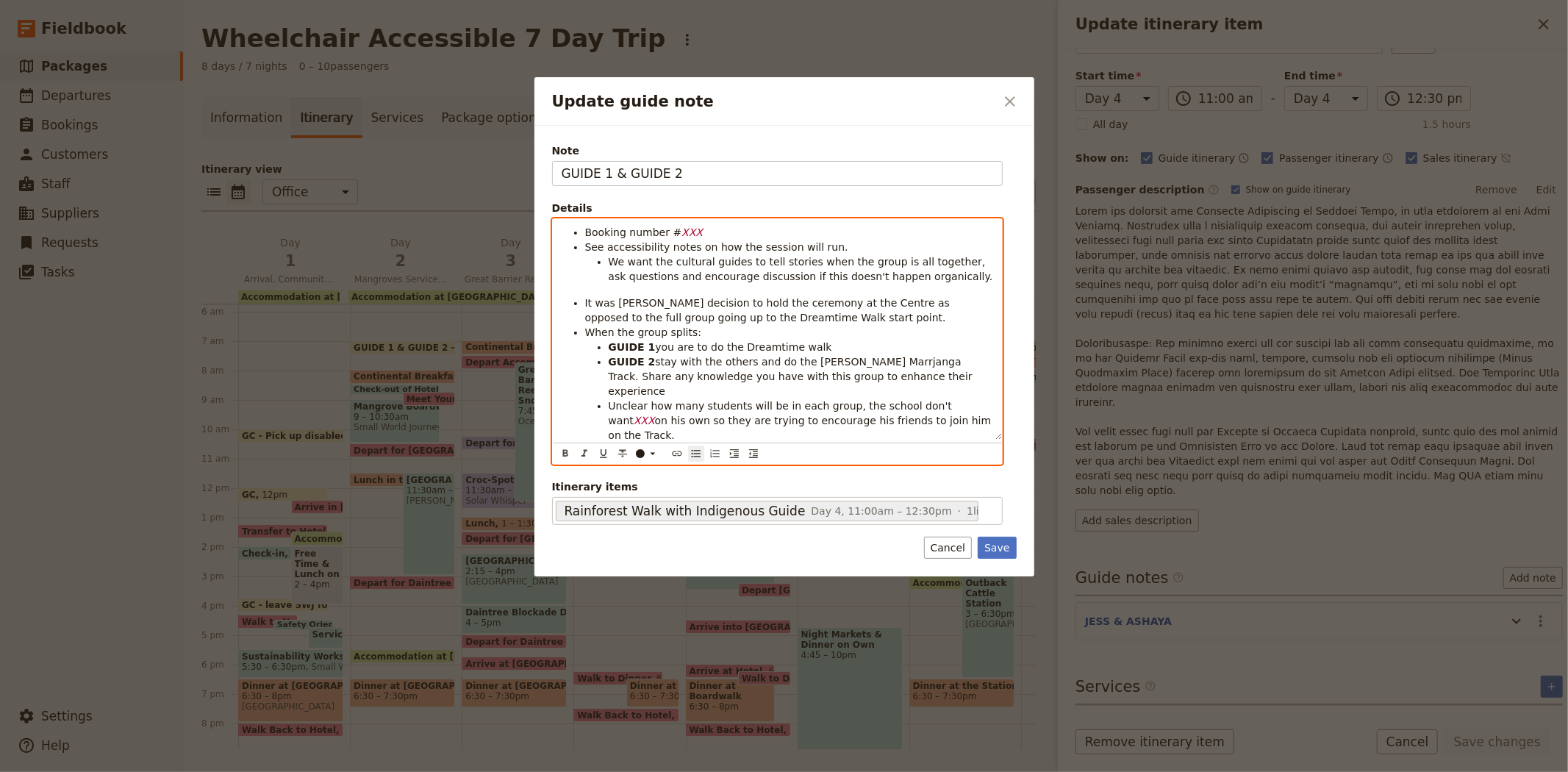
click at [777, 328] on li "When the group splits:" at bounding box center [789, 332] width 408 height 15
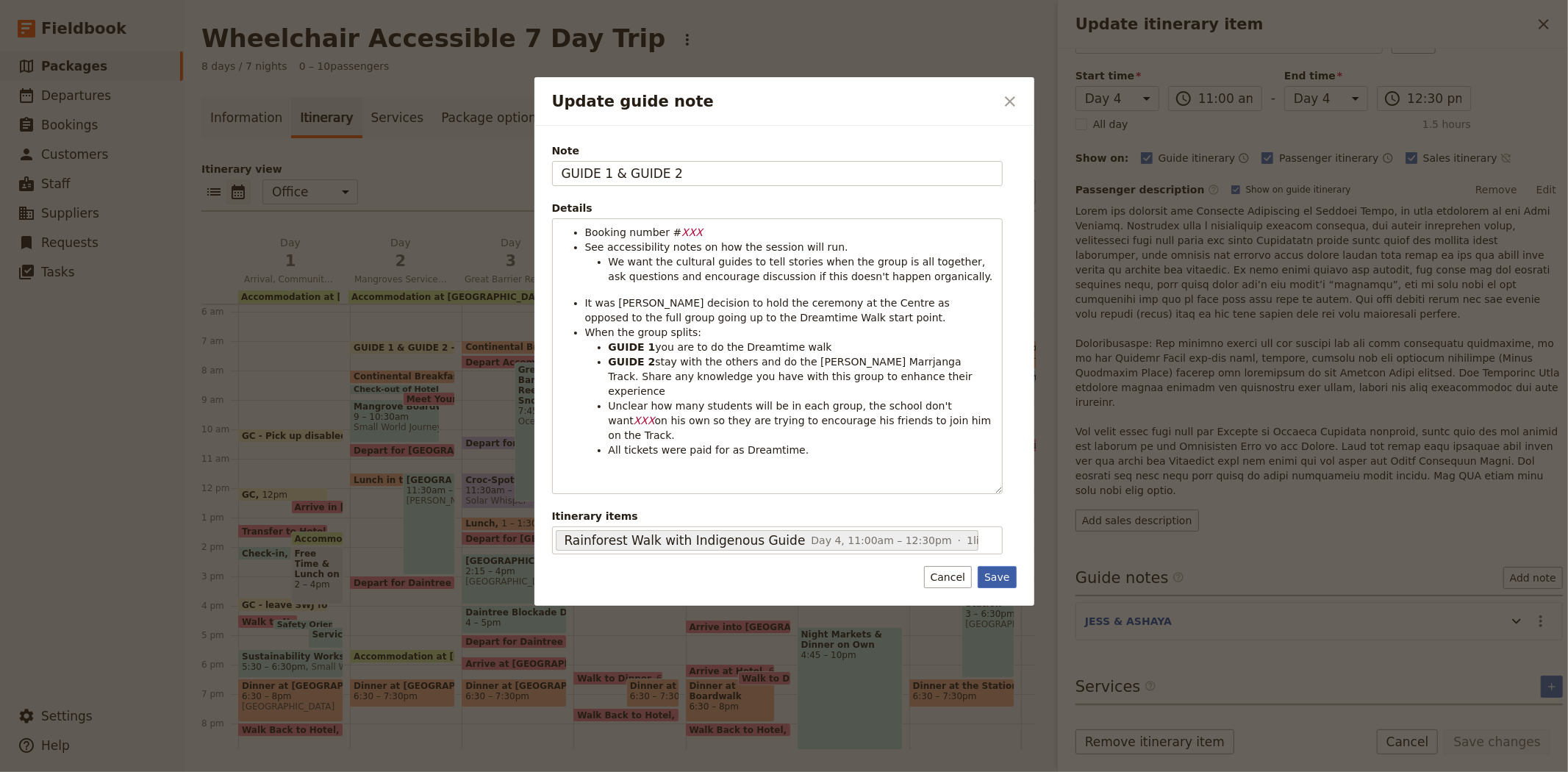
click at [991, 566] on button "Save" at bounding box center [997, 577] width 38 height 22
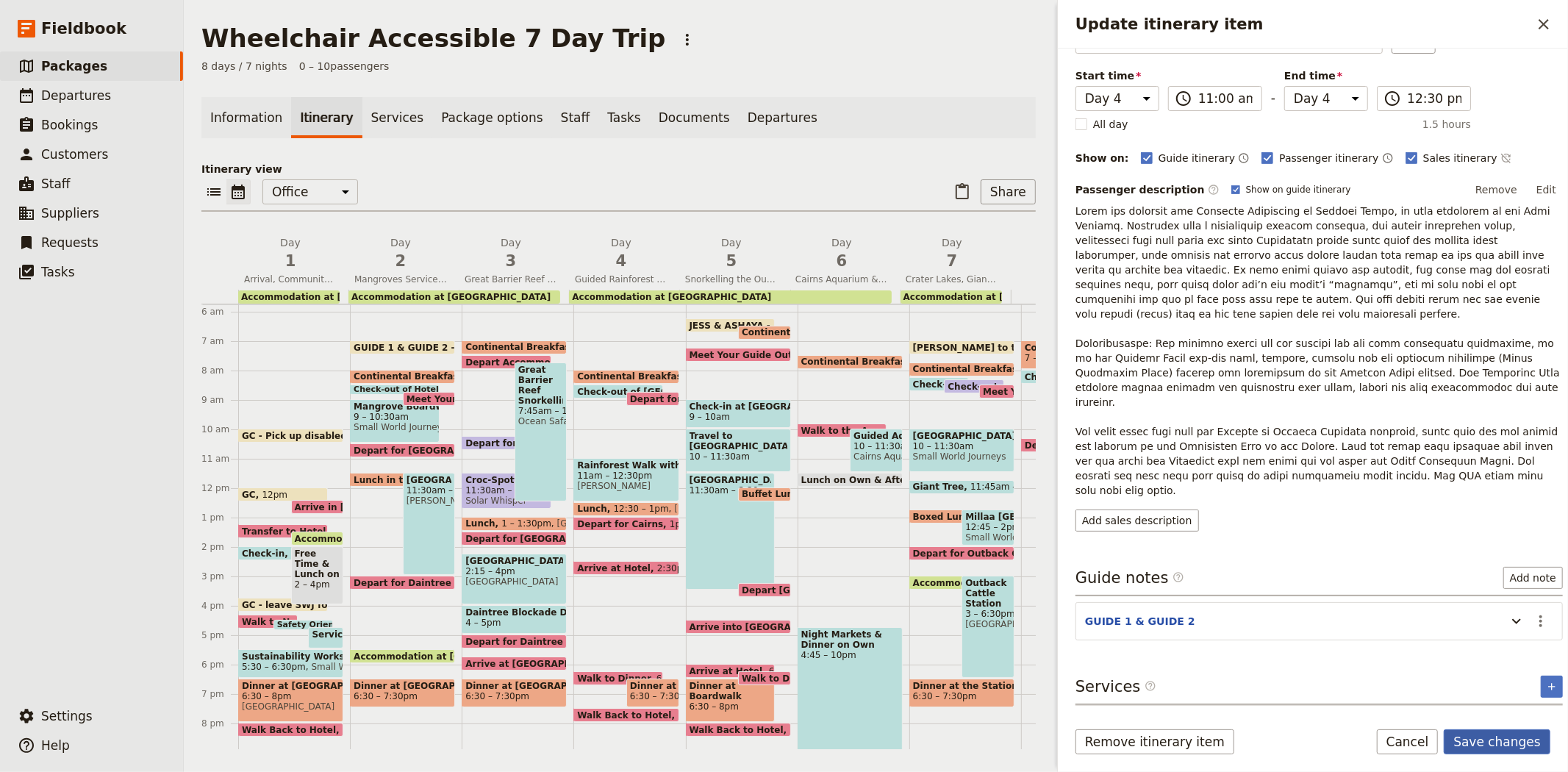
click at [1529, 746] on button "Save changes" at bounding box center [1498, 742] width 107 height 25
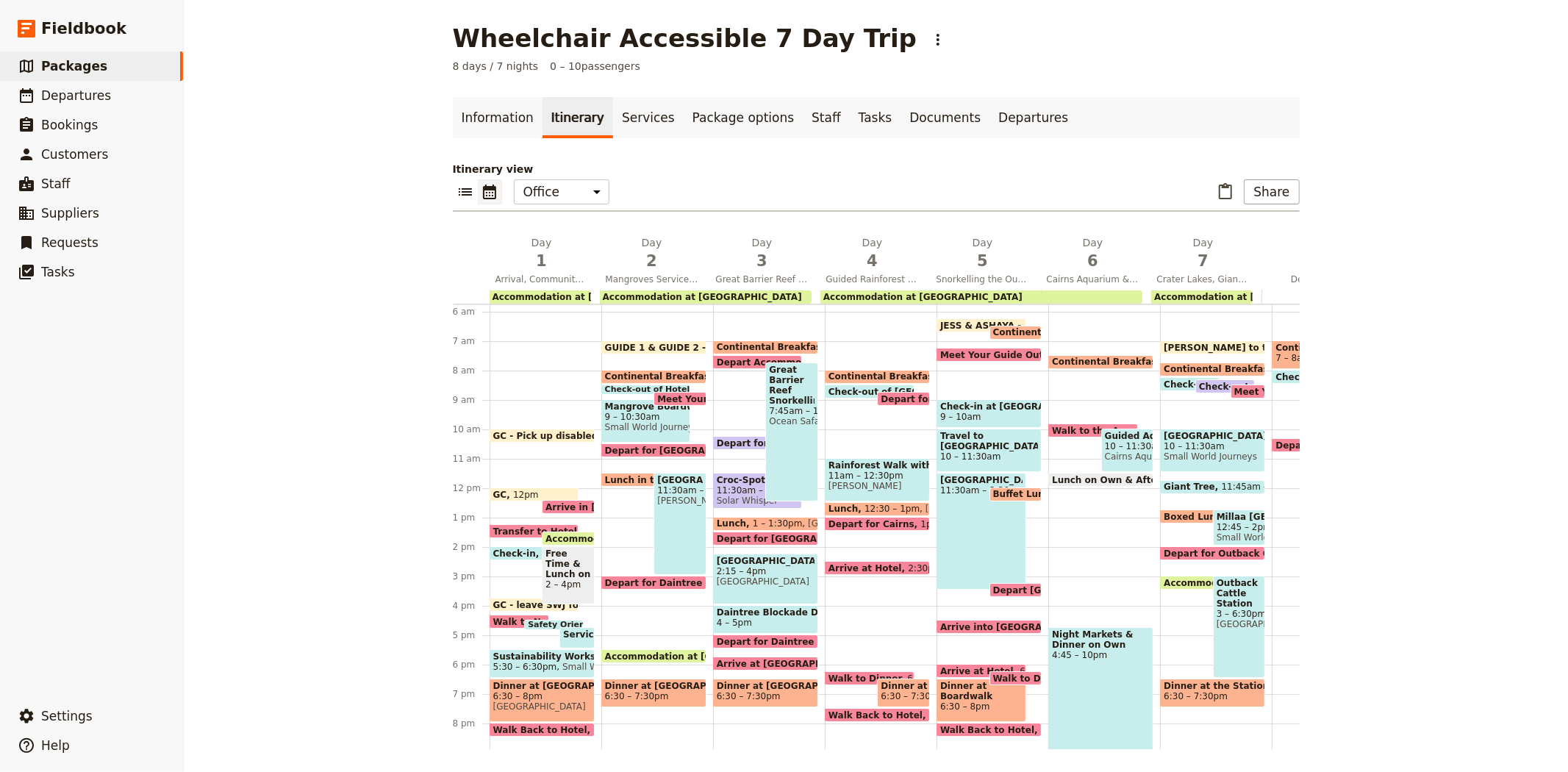
click at [864, 506] on span "12:30 – 1pm" at bounding box center [891, 508] width 55 height 10
select select "4"
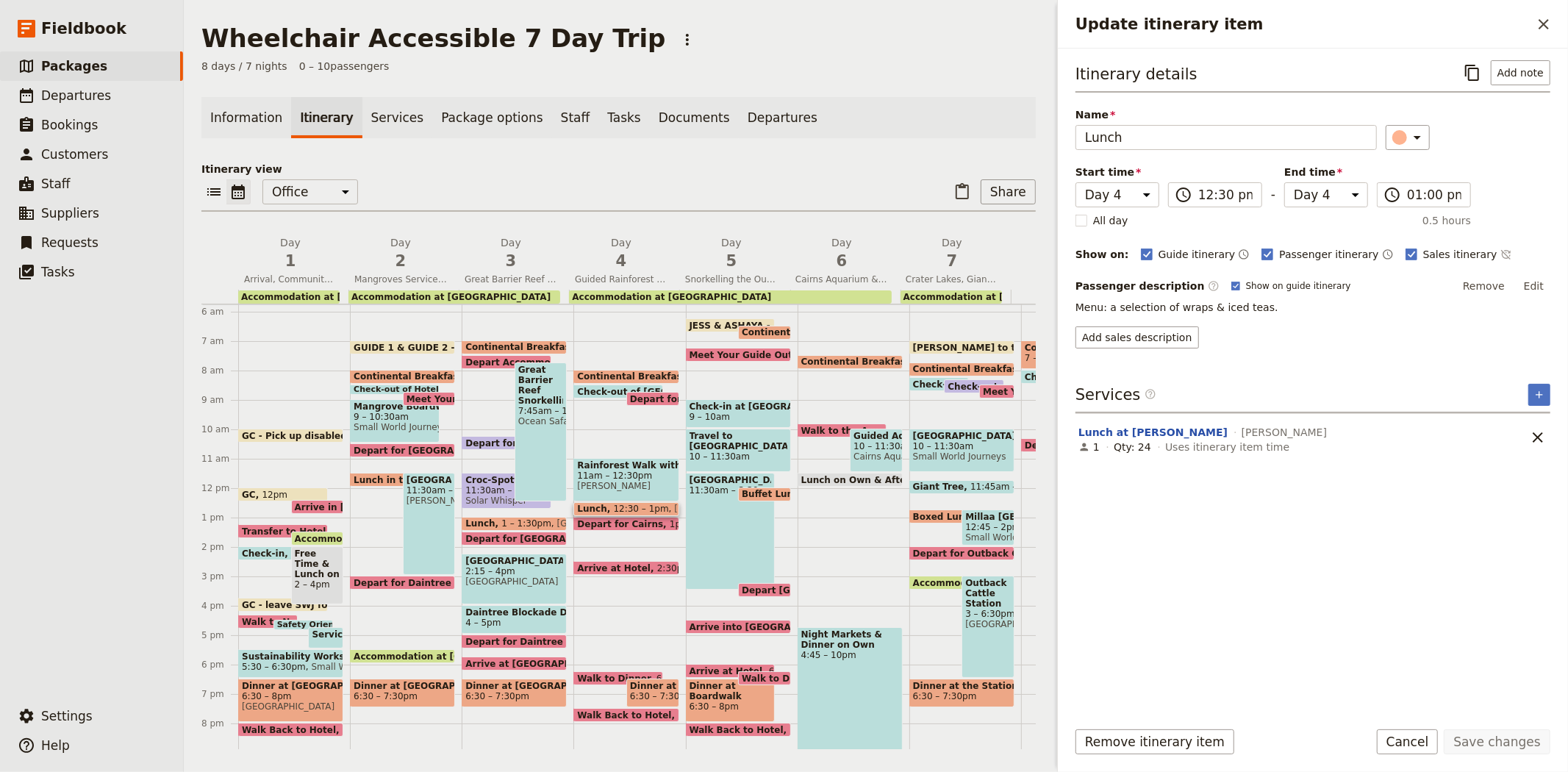
click at [628, 520] on span "Depart for Cairns" at bounding box center [623, 523] width 93 height 9
select select "4"
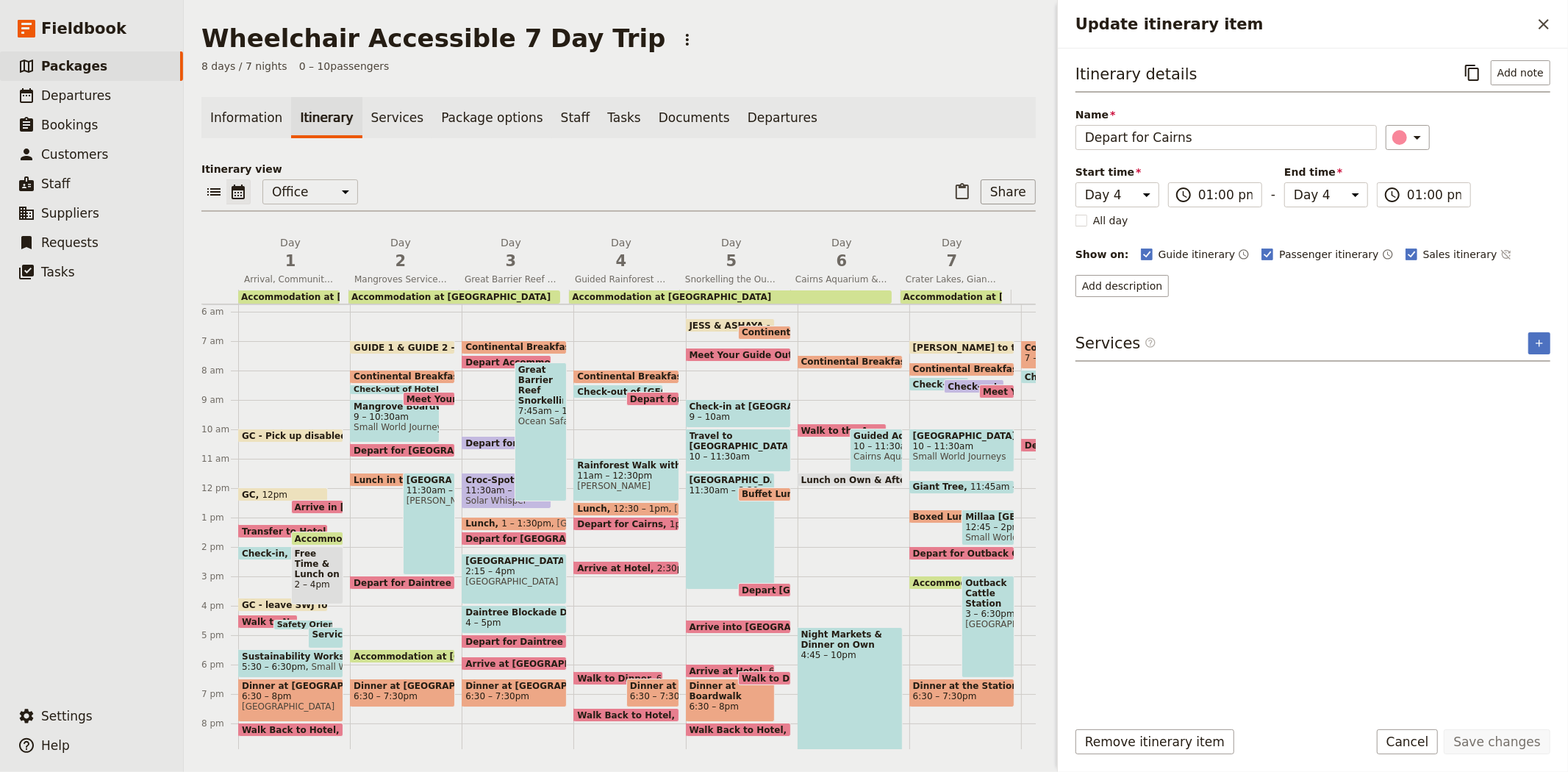
click at [605, 564] on span "Arrive at Hotel" at bounding box center [616, 568] width 80 height 9
select select "4"
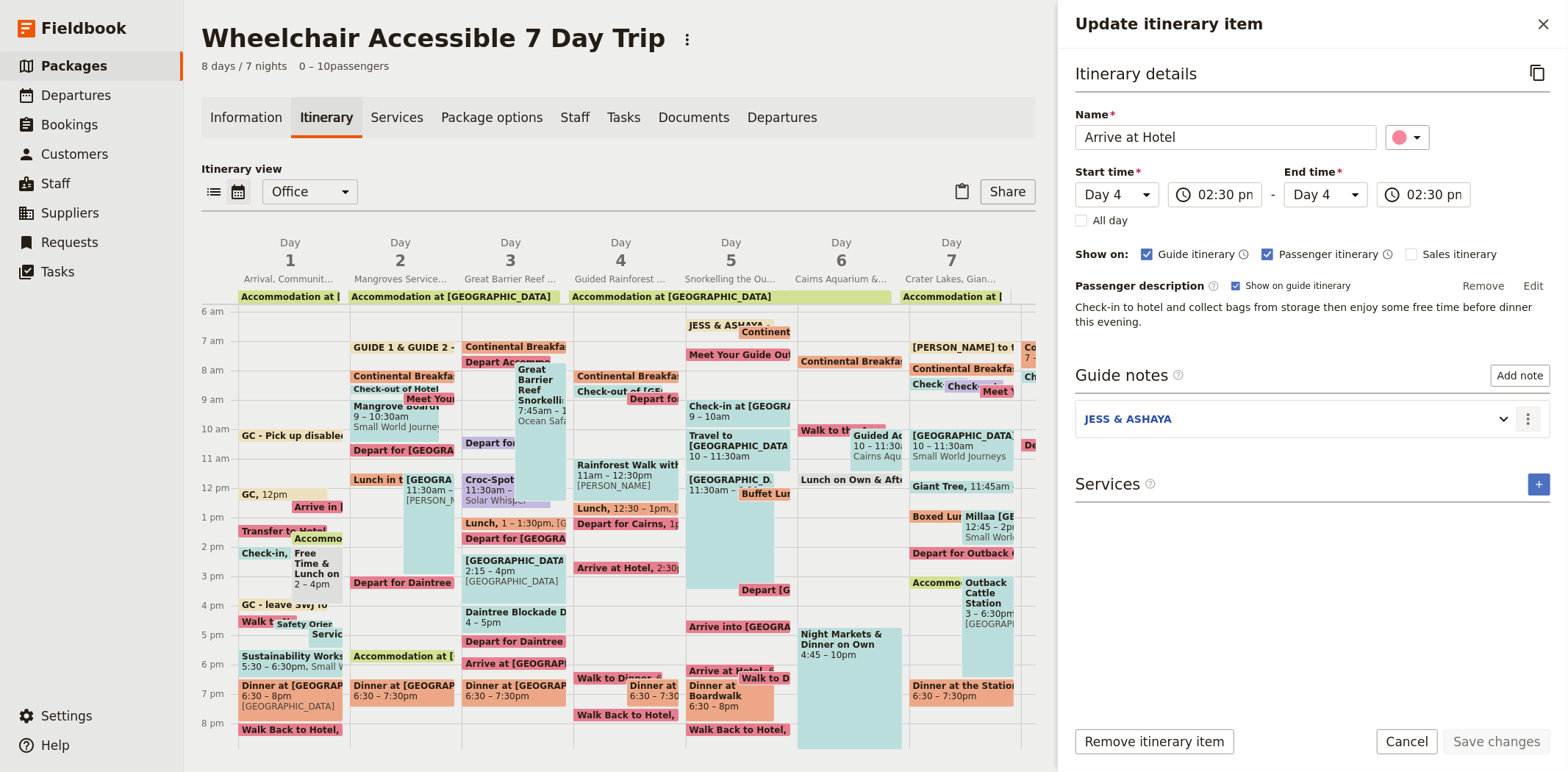
click at [1531, 410] on icon "Actions" at bounding box center [1528, 419] width 18 height 18
click at [1508, 431] on span "Edit note" at bounding box center [1486, 436] width 46 height 15
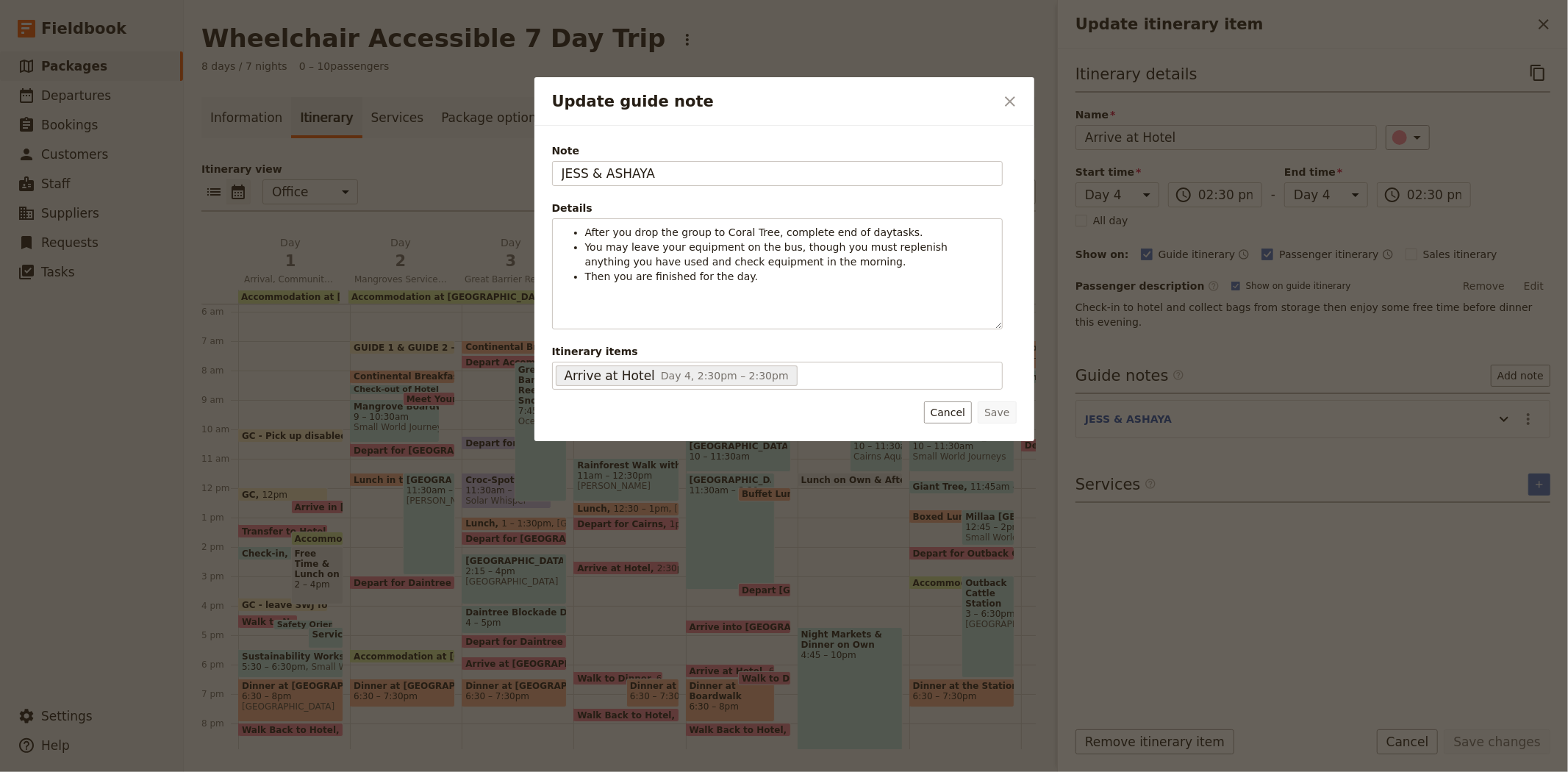
drag, startPoint x: 708, startPoint y: 174, endPoint x: 519, endPoint y: 165, distance: 189.2
click at [519, 771] on div "Update guide note ​ Note JESS & ASHAYA Details After you drop the group to Cora…" at bounding box center [784, 772] width 1568 height 0
type input "GUIDE 1 & GUIDE 2"
click at [1013, 417] on button "Save" at bounding box center [997, 412] width 38 height 22
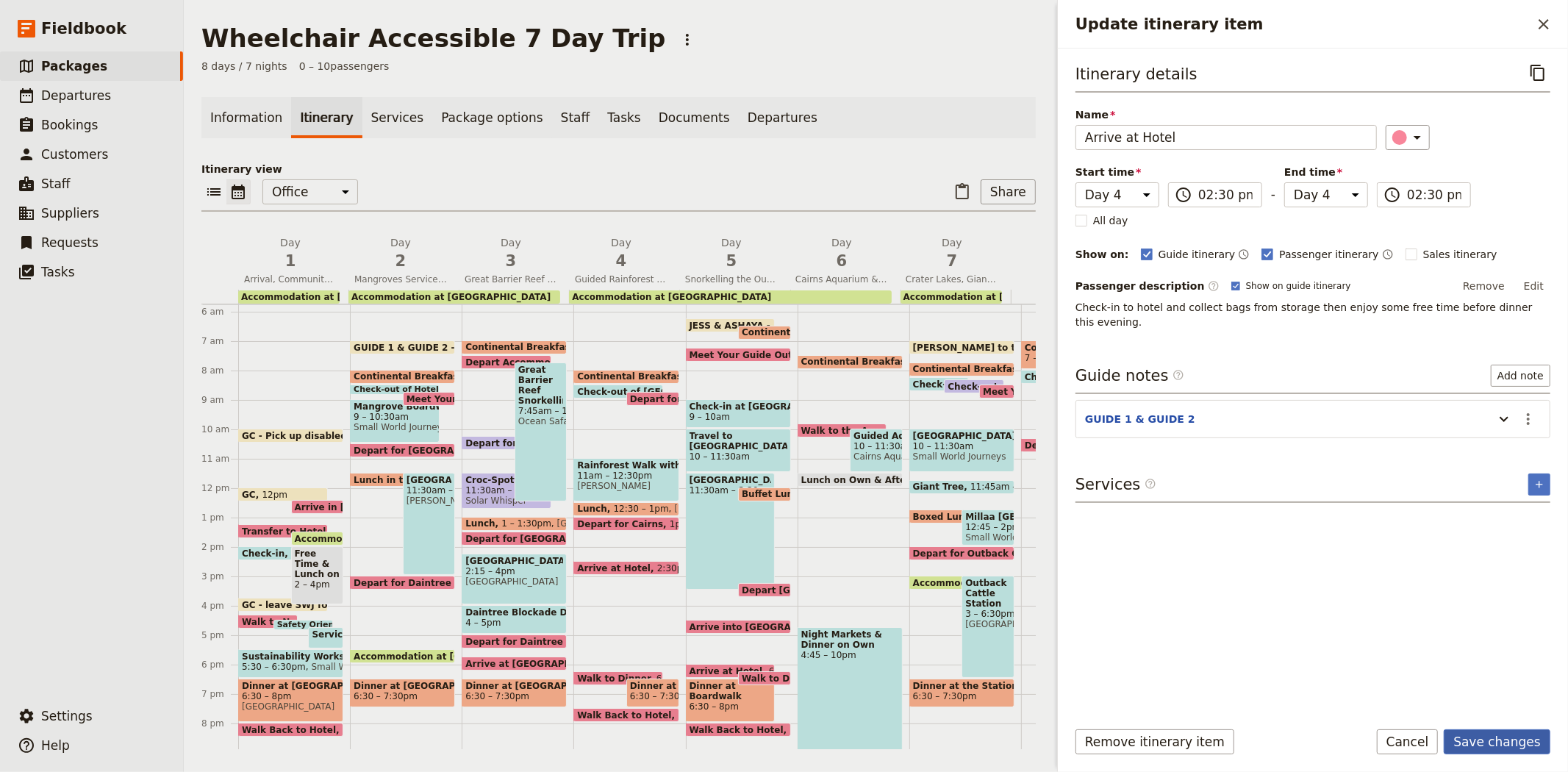
click at [1485, 747] on button "Save changes" at bounding box center [1498, 742] width 107 height 25
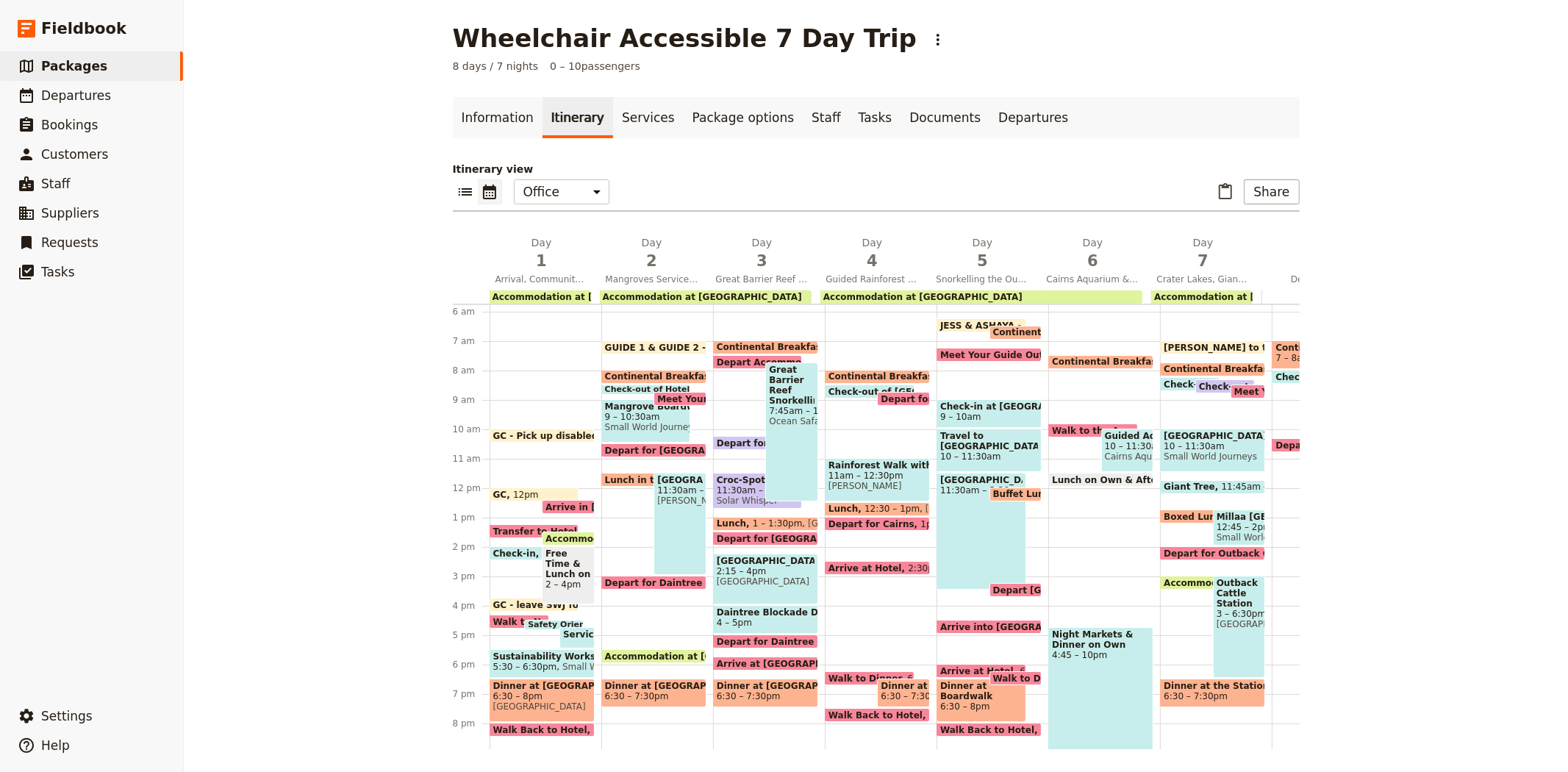
click at [829, 674] on span "Walk to Dinner" at bounding box center [868, 678] width 80 height 9
select select "4"
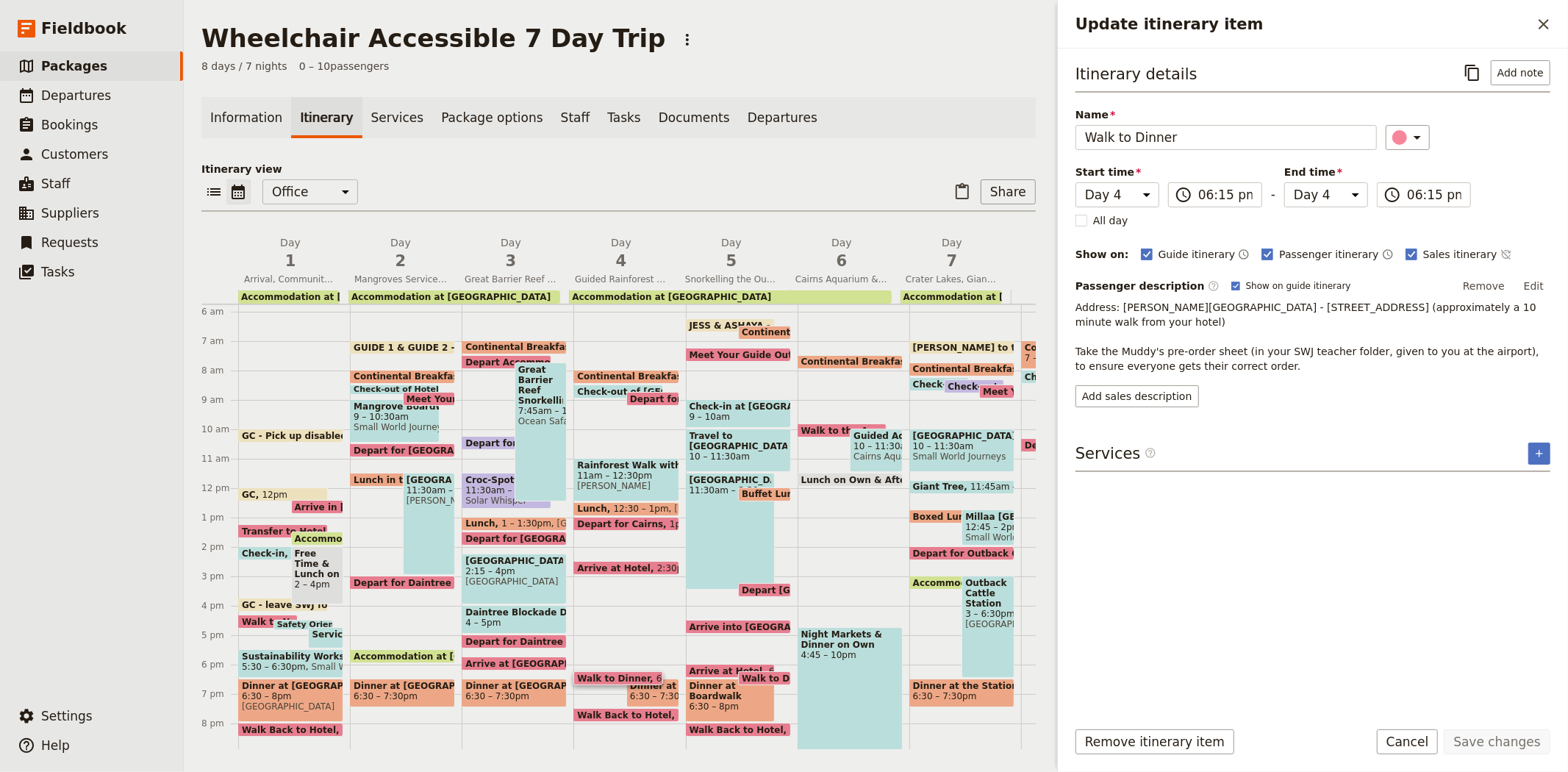
click at [649, 691] on span "6:30 – 7:30pm" at bounding box center [662, 695] width 64 height 10
select select "4"
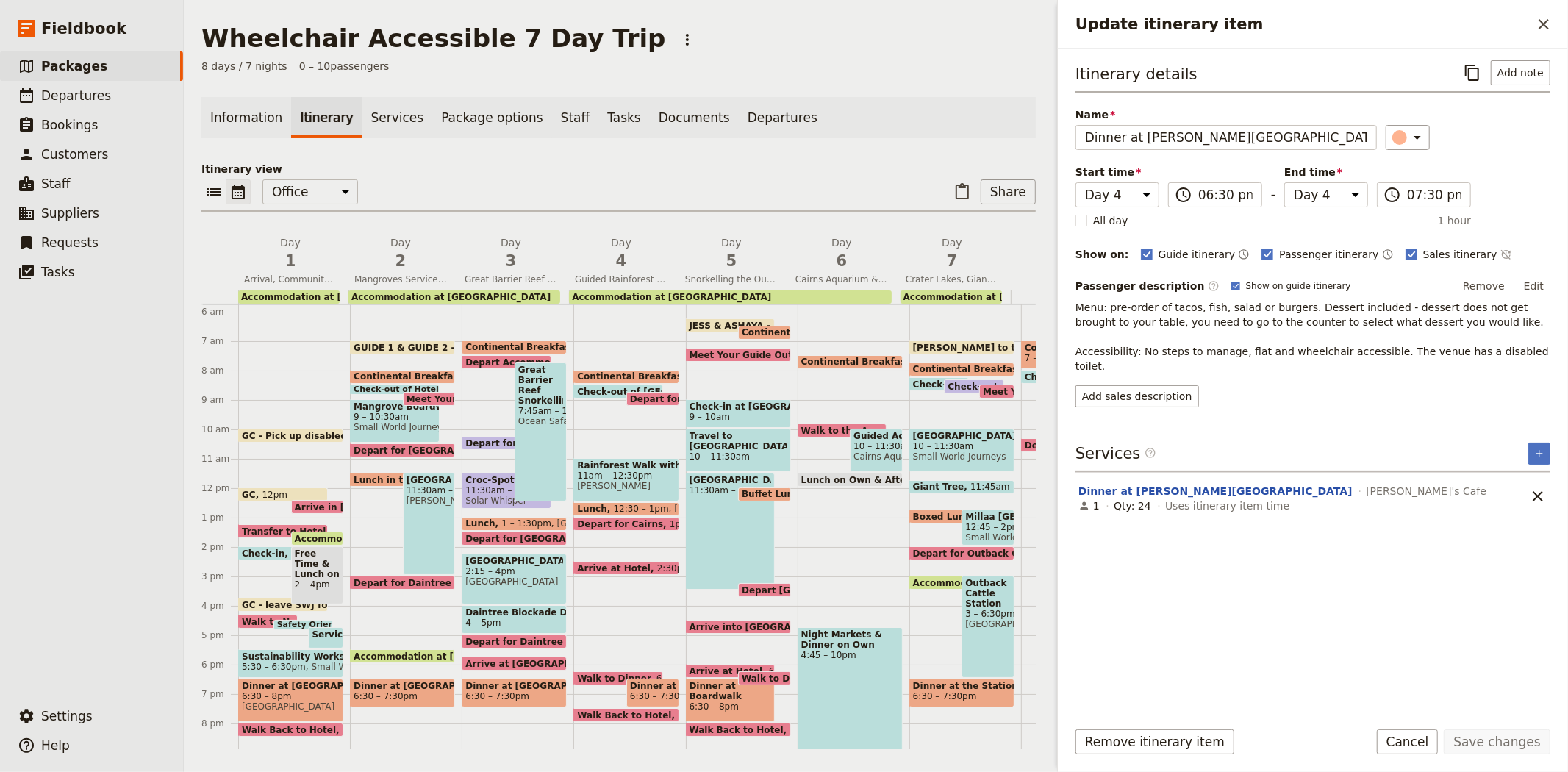
click at [603, 711] on span "Walk Back to Hotel" at bounding box center [627, 715] width 101 height 9
select select "4"
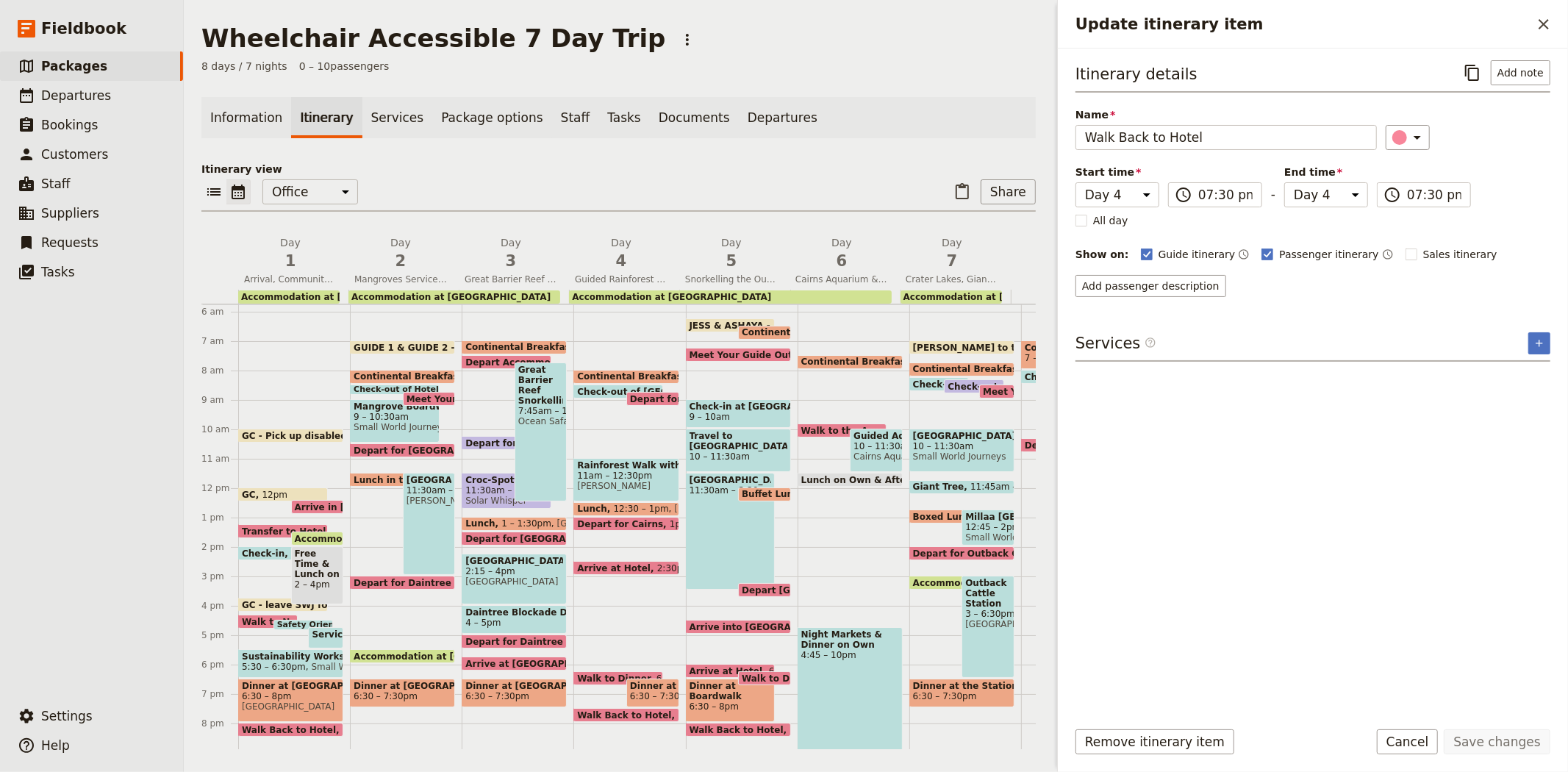
click at [705, 321] on span "JESS & ASHAYA - Arrive to office" at bounding box center [772, 325] width 165 height 9
select select "5"
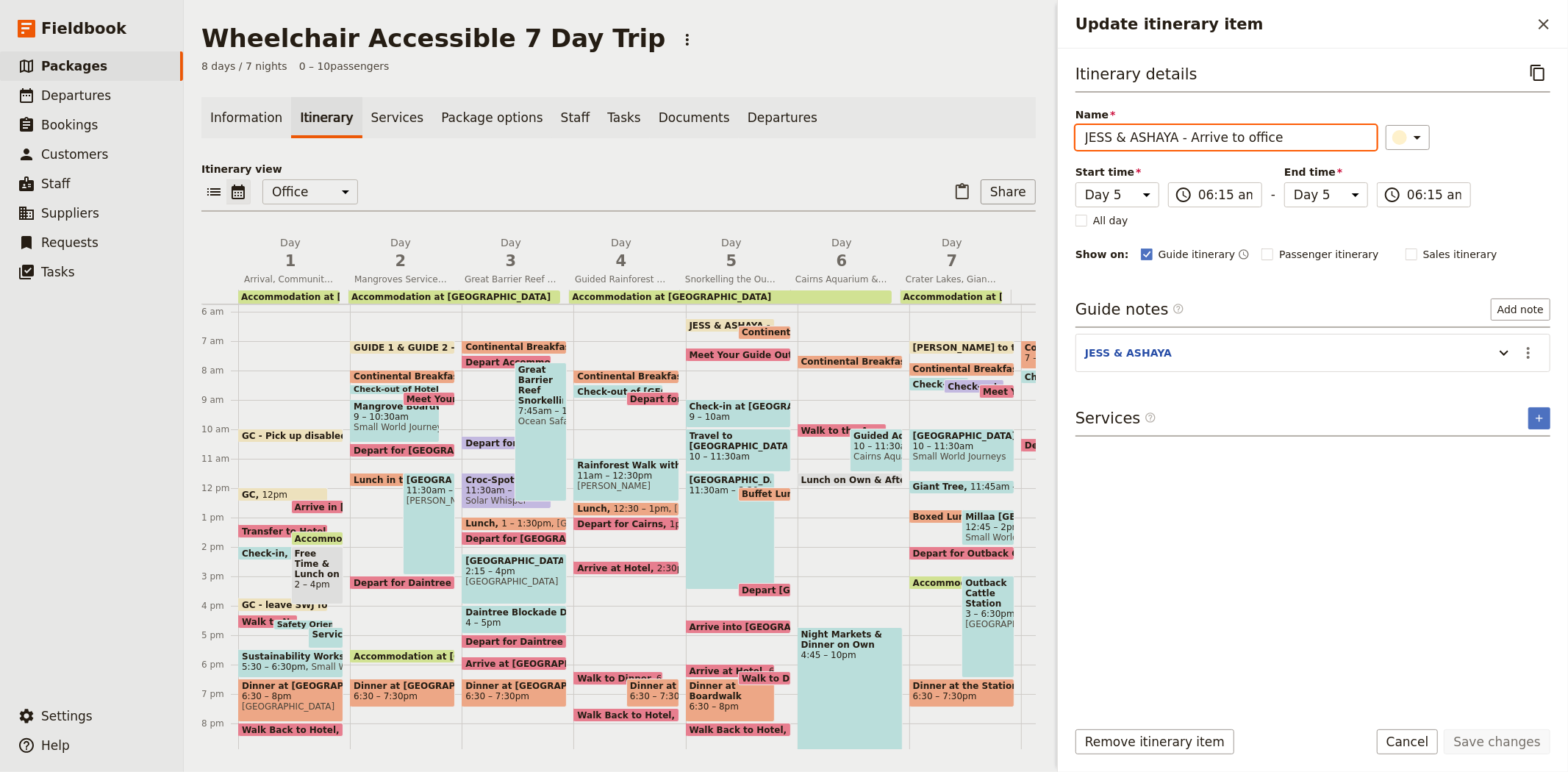
drag, startPoint x: 1172, startPoint y: 138, endPoint x: 1000, endPoint y: 136, distance: 172.0
click at [1000, 136] on div "Wheelchair Accessible 7 Day Trip ​ 8 days / 7 nights 0 – 10 passengers Informat…" at bounding box center [876, 386] width 1384 height 772
type input "GUIDE 1 & 2 - Arrive to office"
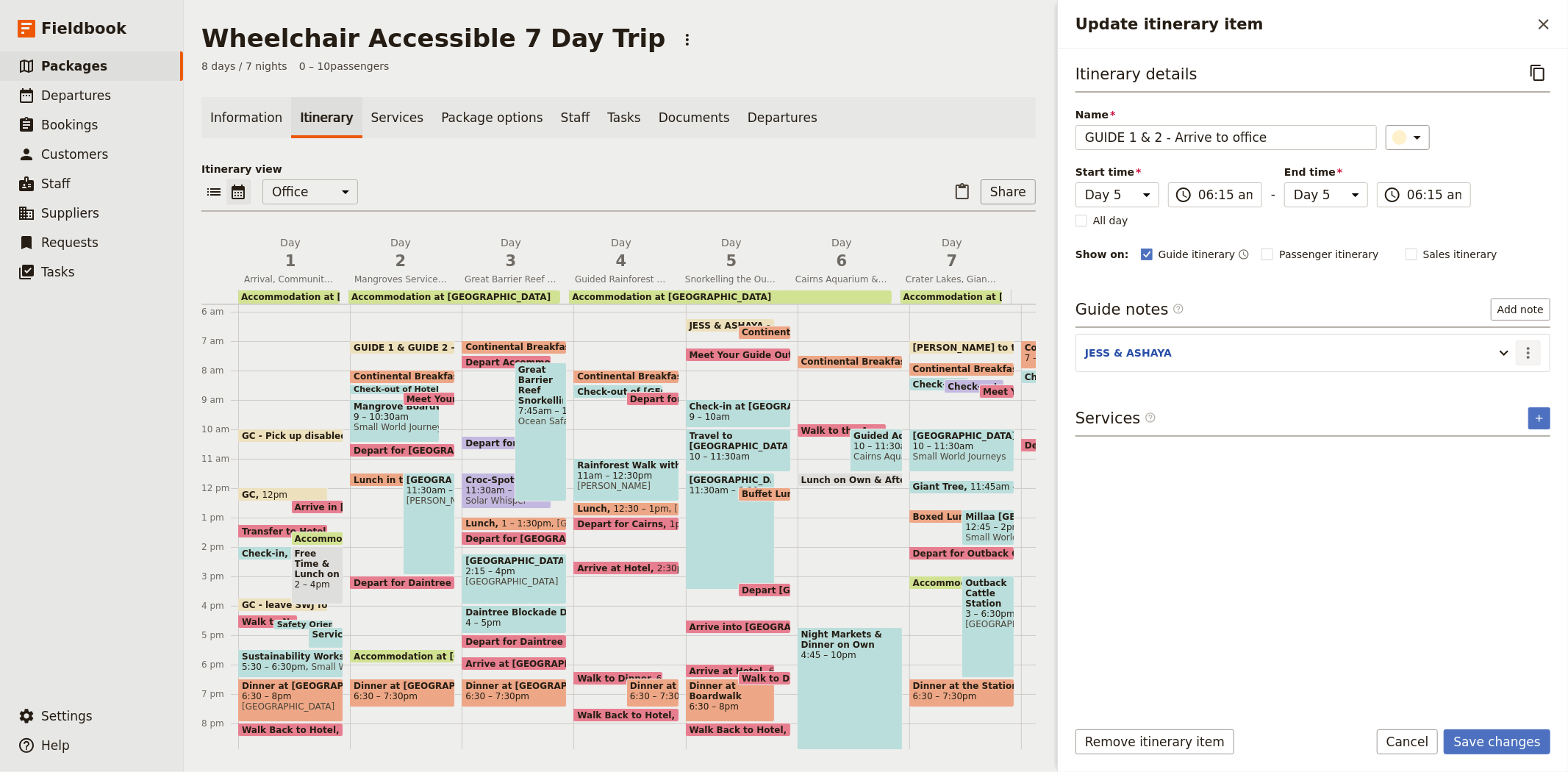
click at [1523, 352] on icon "Actions" at bounding box center [1528, 352] width 18 height 18
click at [1505, 391] on span "Edit note" at bounding box center [1486, 385] width 46 height 15
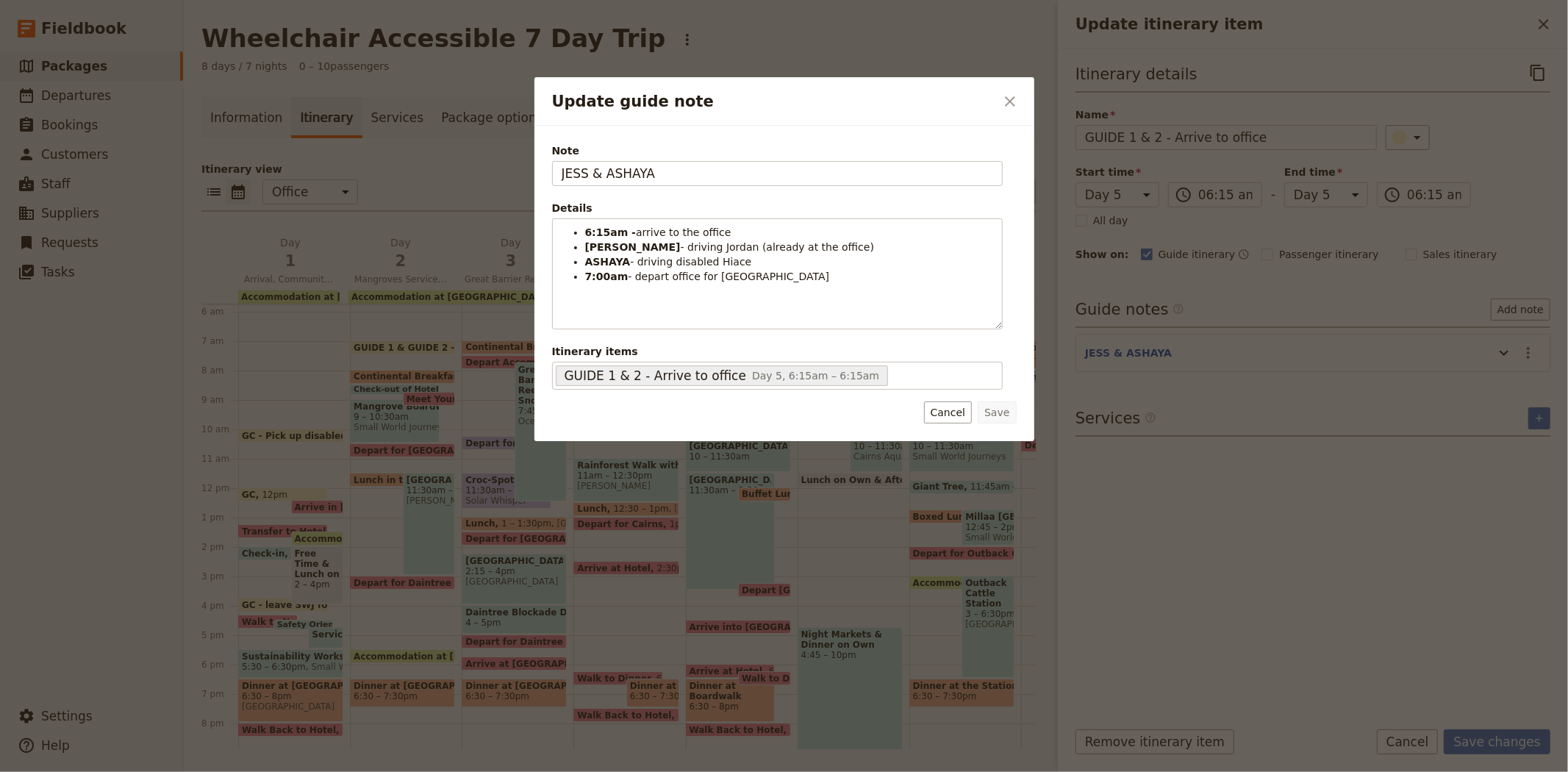
drag, startPoint x: 677, startPoint y: 177, endPoint x: 457, endPoint y: 153, distance: 221.3
click at [457, 771] on div "Update guide note ​ Note JESS & ASHAYA Details 6:15am - arrive to the office JE…" at bounding box center [784, 772] width 1568 height 0
type input "GUIDE 1 & 2"
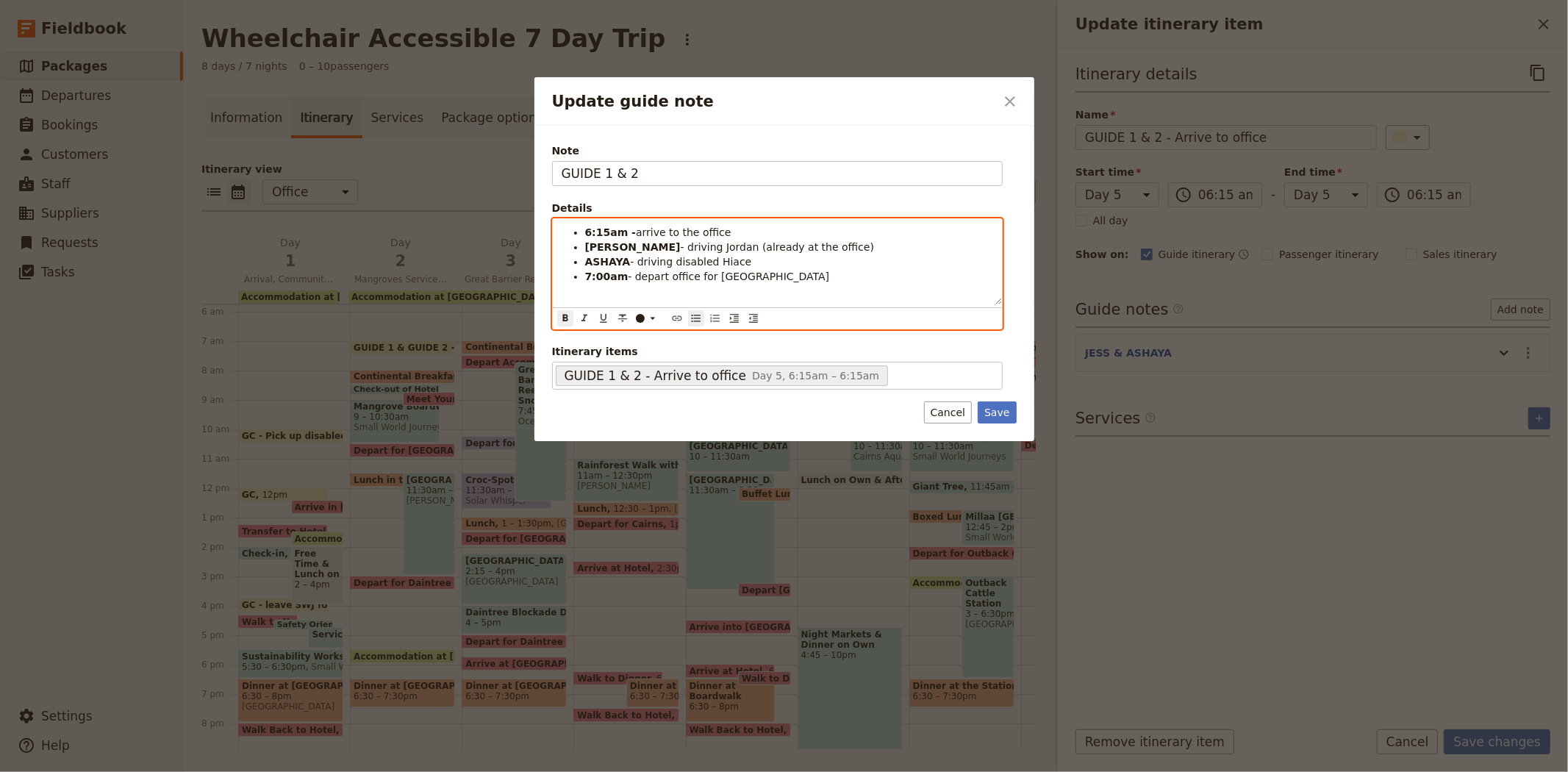
click at [593, 245] on strong "JESS" at bounding box center [633, 246] width 95 height 12
click at [612, 263] on strong "ASHAYA" at bounding box center [608, 261] width 46 height 12
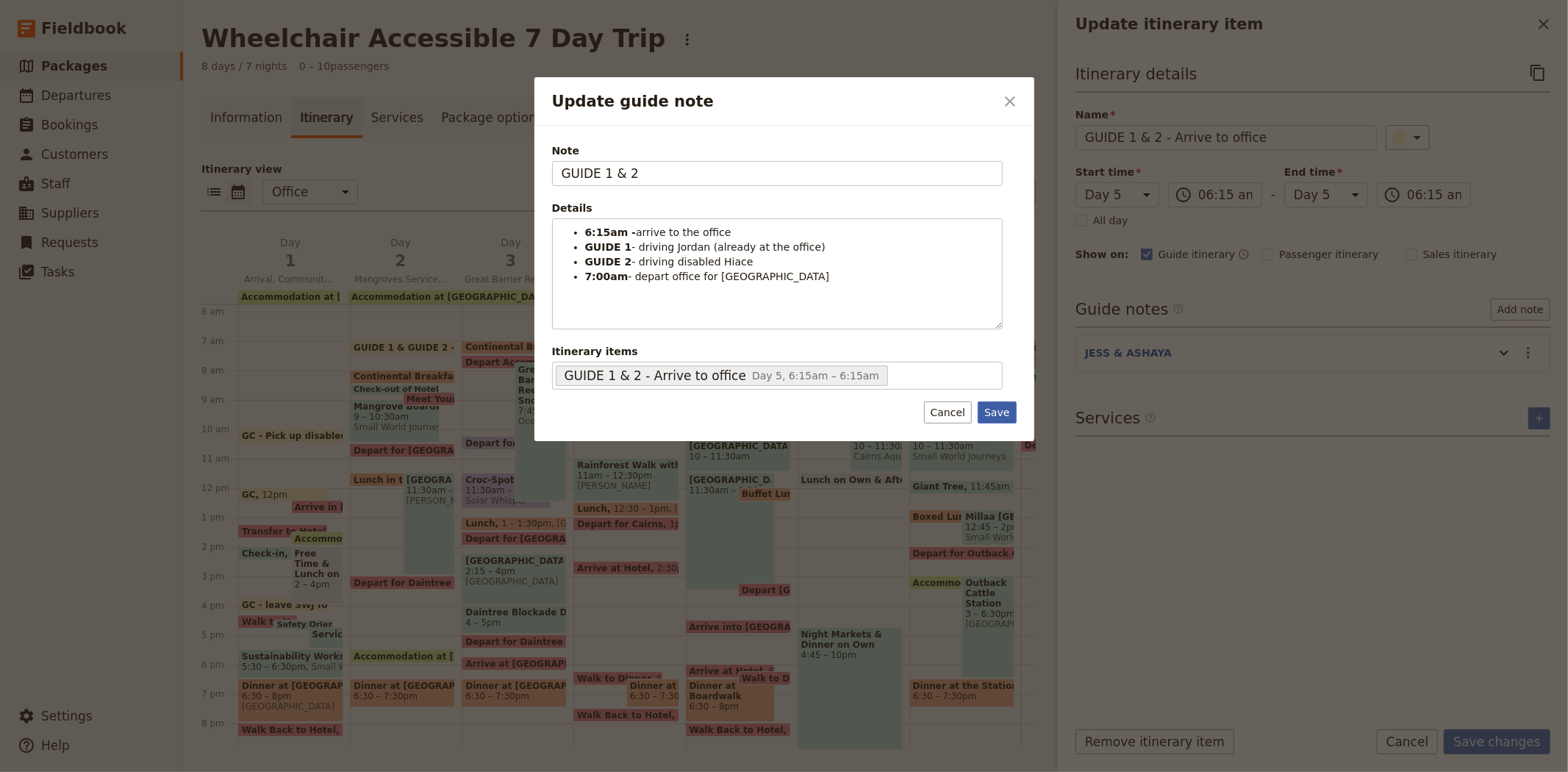
click at [1007, 416] on button "Save" at bounding box center [997, 412] width 38 height 22
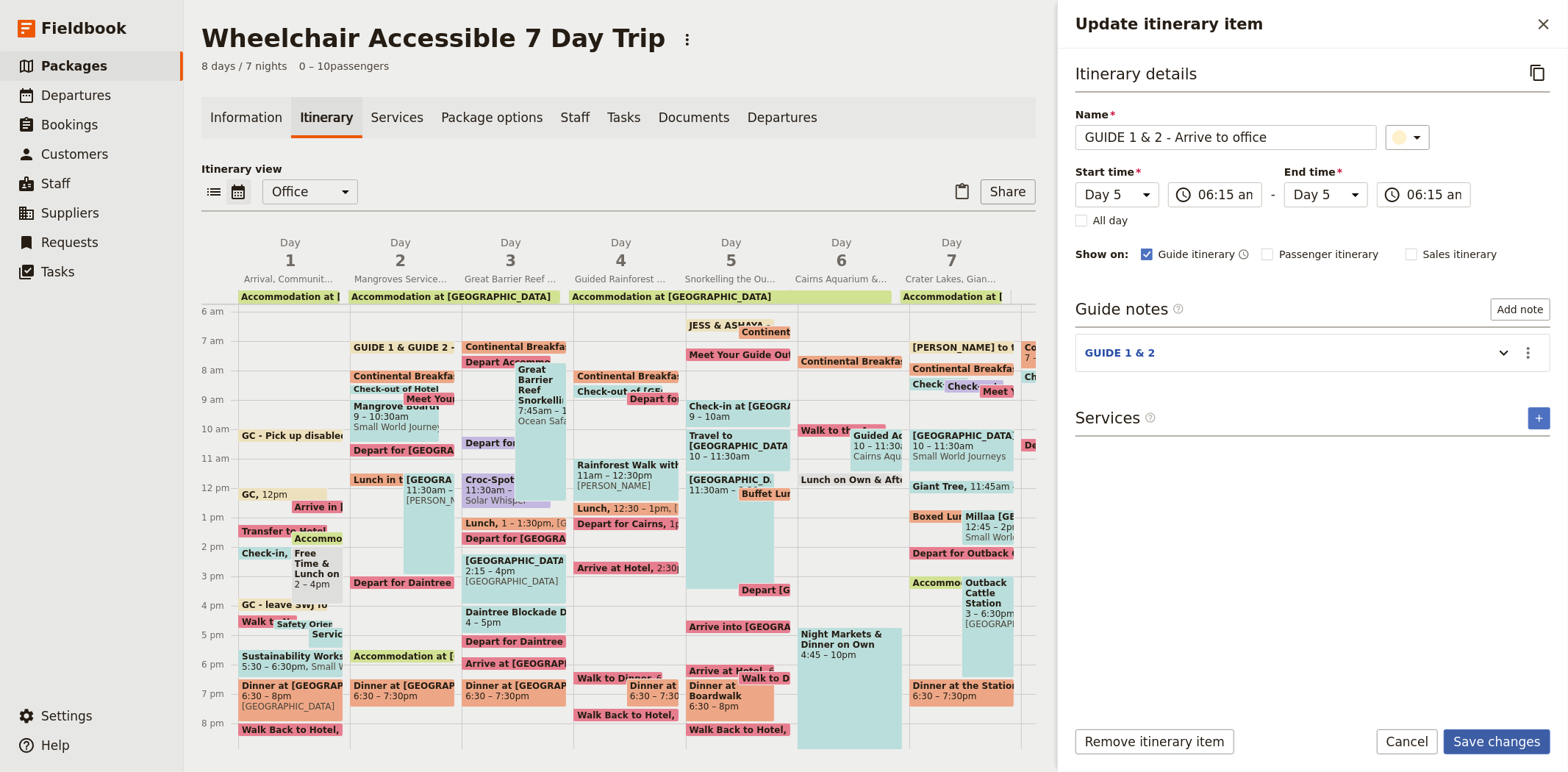
click at [1494, 746] on button "Save changes" at bounding box center [1498, 742] width 107 height 25
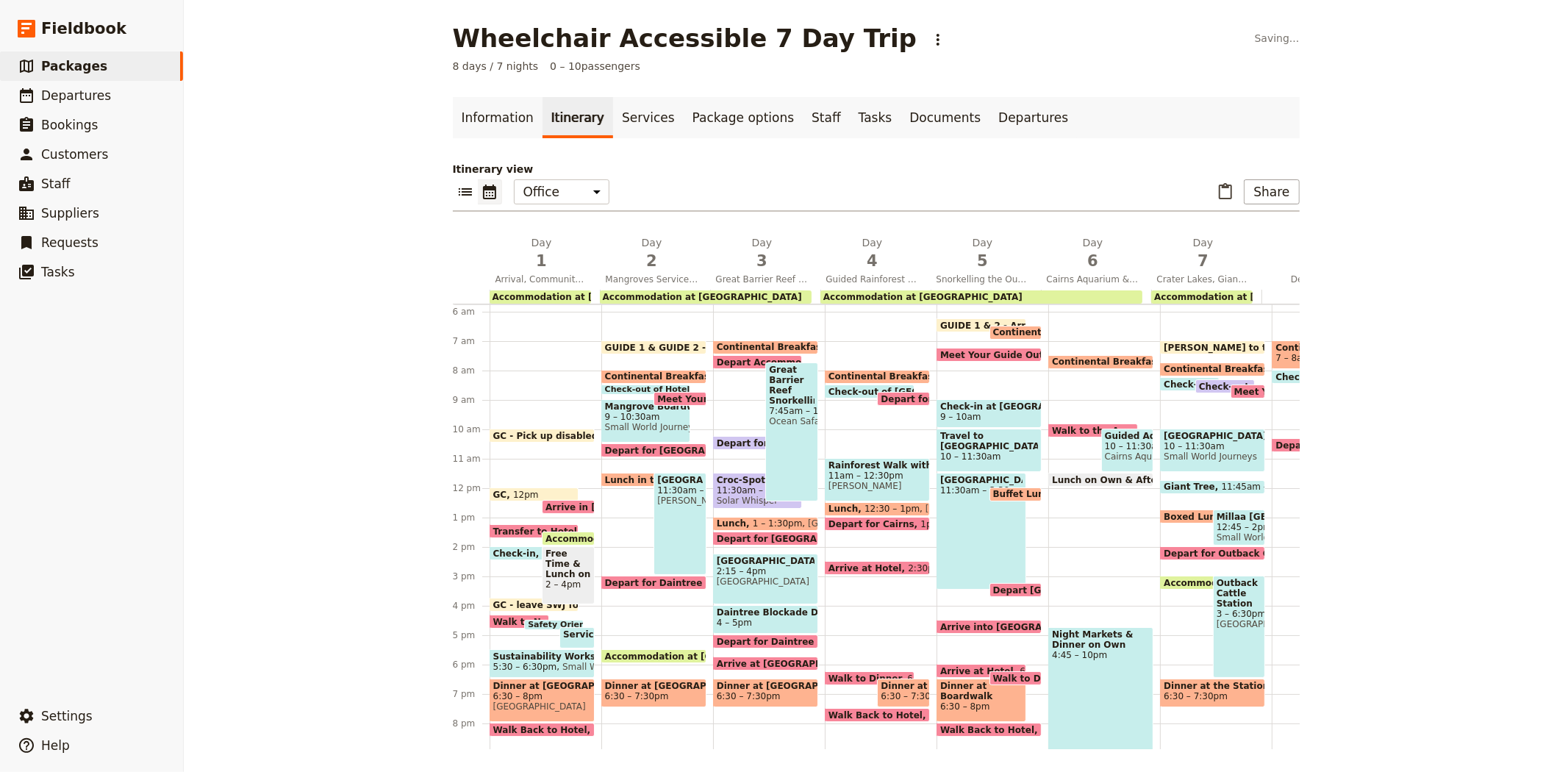
click at [993, 328] on span "Continental Breakfast at Hotel" at bounding box center [1072, 331] width 159 height 10
select select "5"
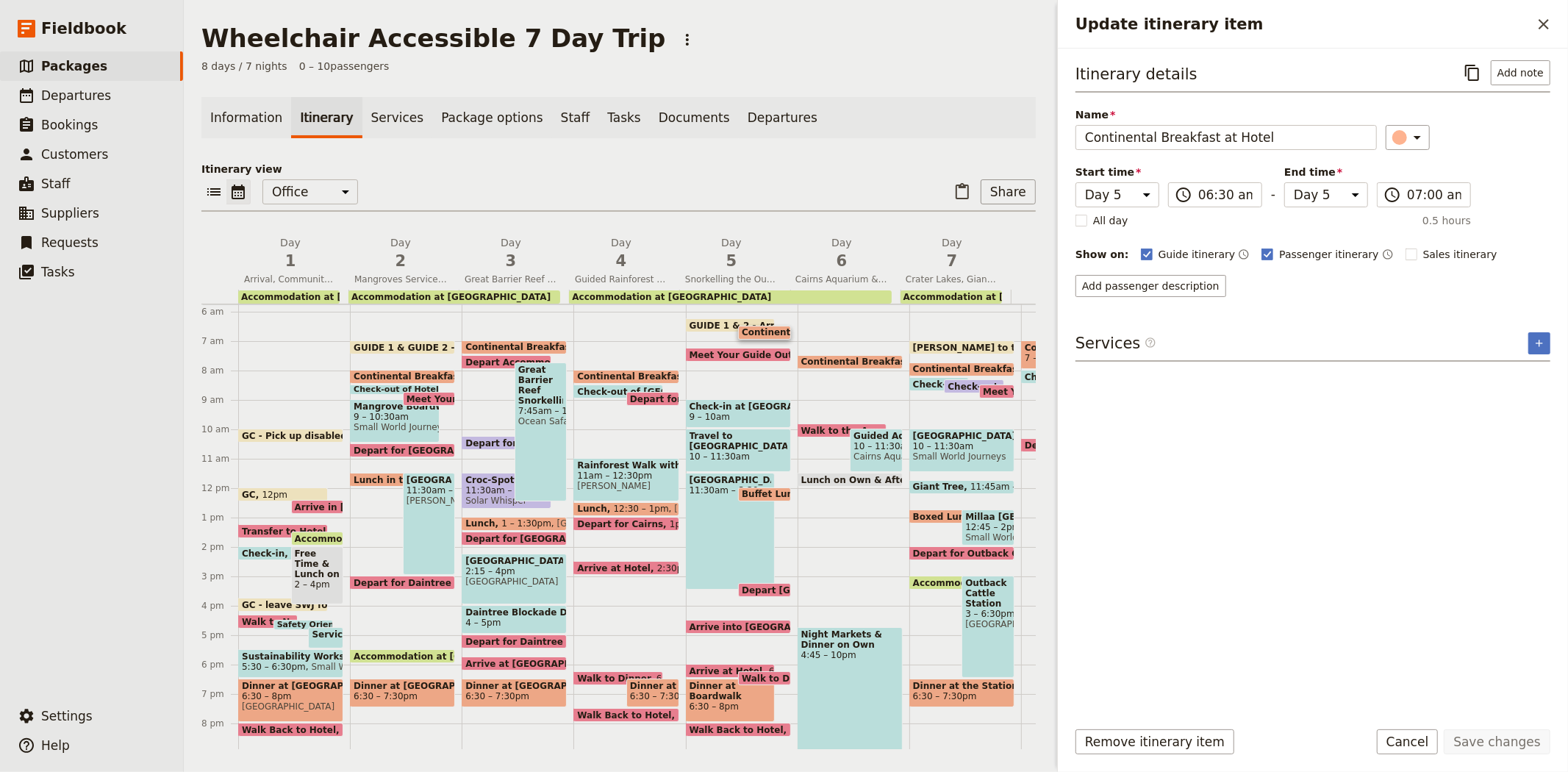
click at [701, 350] on span "Meet Your Guide Outside Reception & Depart for [GEOGRAPHIC_DATA][PERSON_NAME]" at bounding box center [908, 355] width 437 height 9
select select "5"
click at [1518, 380] on button "​" at bounding box center [1529, 386] width 25 height 25
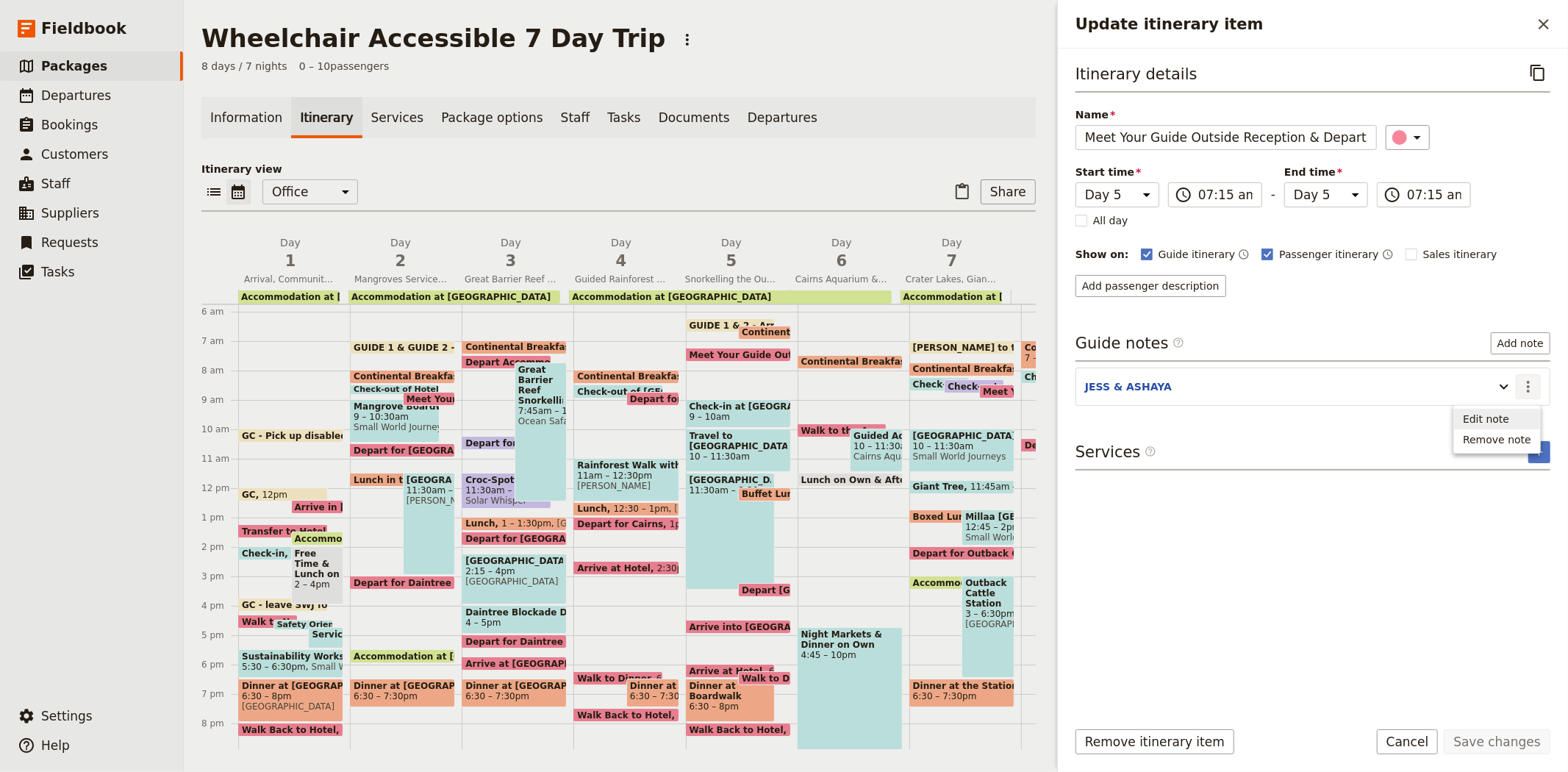
click at [1494, 420] on span "Edit note" at bounding box center [1486, 419] width 46 height 15
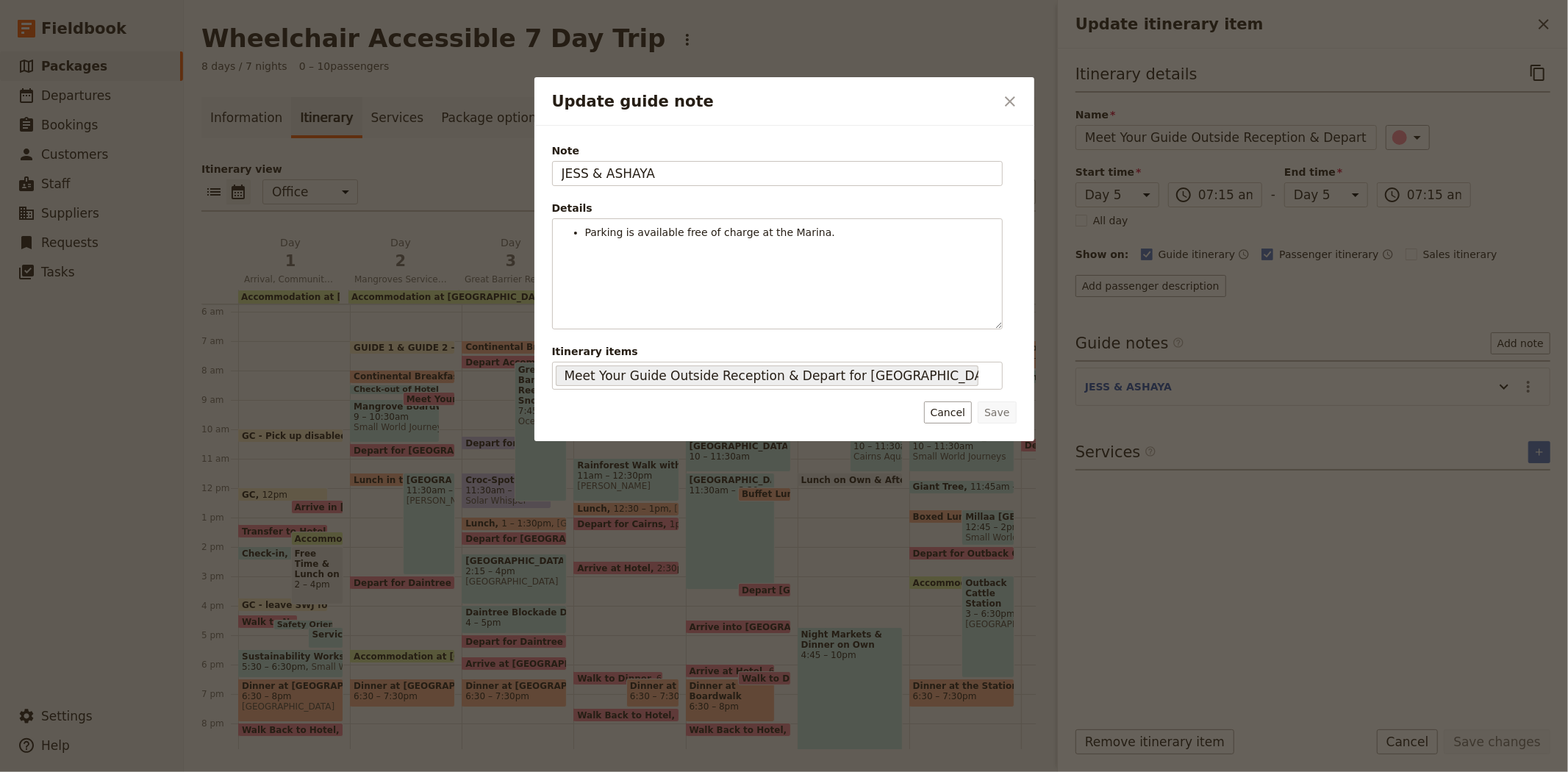
drag, startPoint x: 684, startPoint y: 177, endPoint x: 376, endPoint y: 141, distance: 310.1
click at [376, 771] on div "Update guide note ​ Note JESS & ASHAYA Details Parking is available free of cha…" at bounding box center [784, 772] width 1568 height 0
type input "GUIDE 1 & 2"
click at [997, 416] on button "Save" at bounding box center [997, 412] width 38 height 22
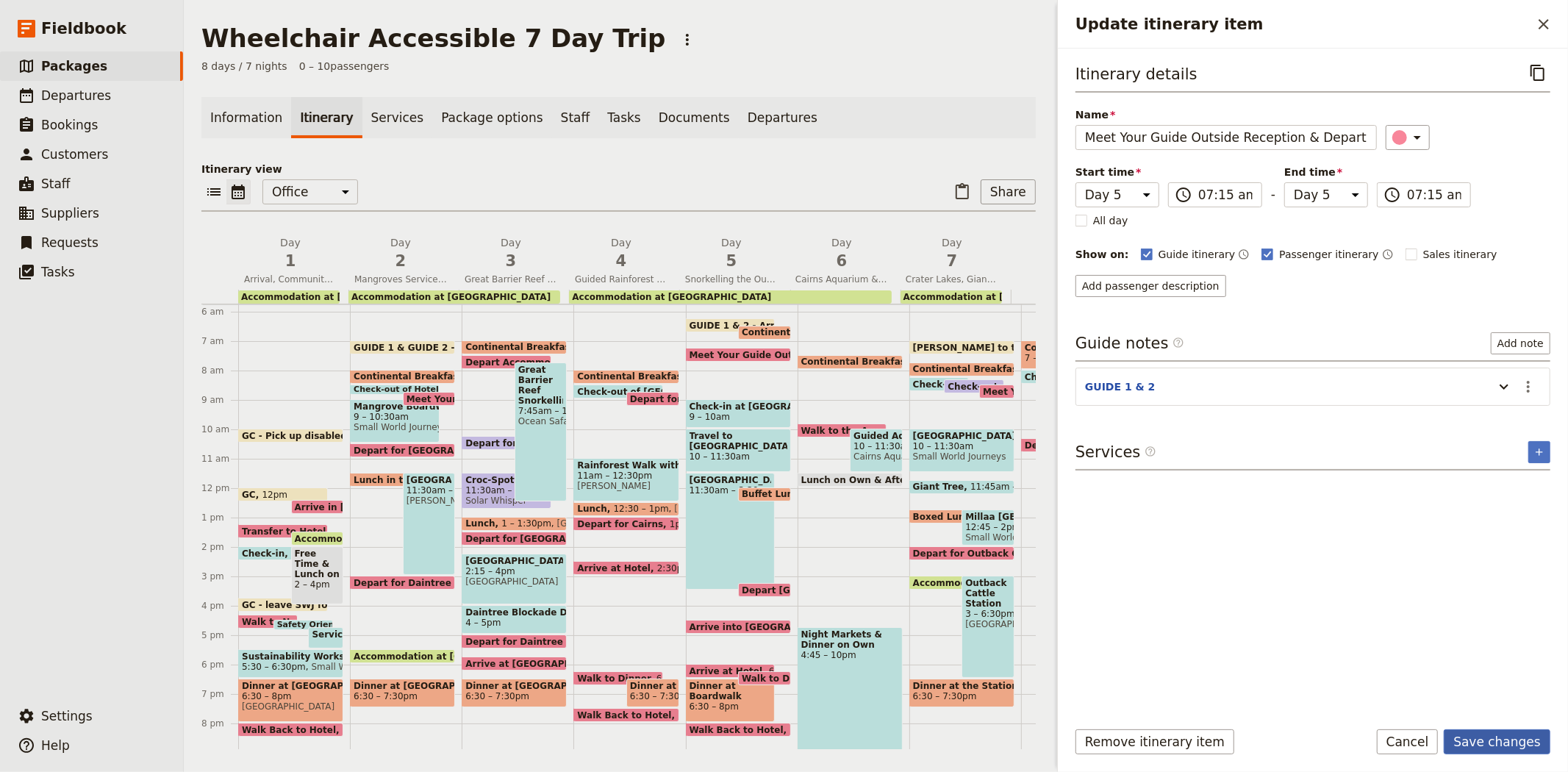
click at [1494, 744] on button "Save changes" at bounding box center [1498, 742] width 107 height 25
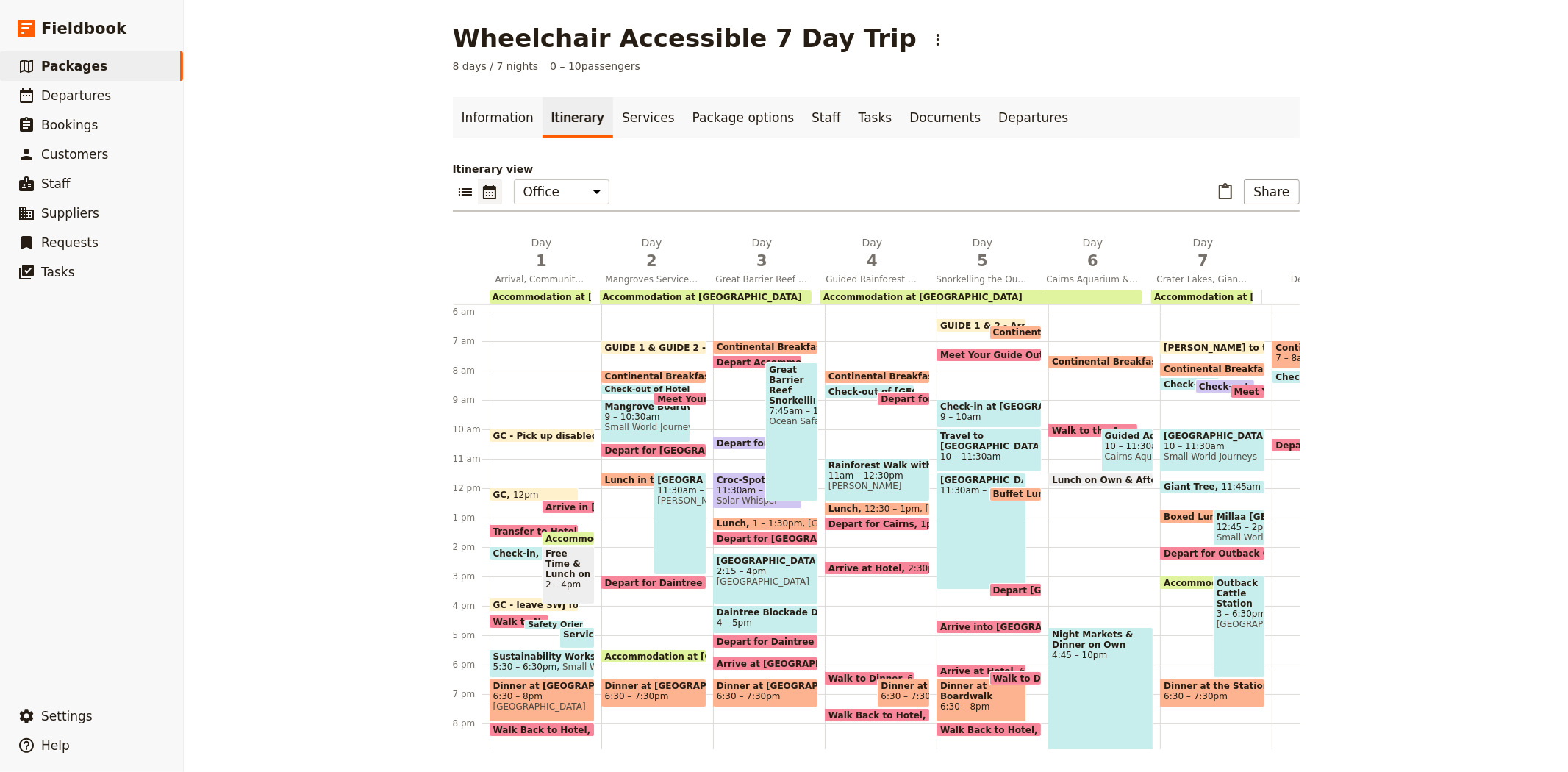
click at [970, 410] on span "Check-in at [GEOGRAPHIC_DATA][PERSON_NAME] & Board Vessel" at bounding box center [989, 406] width 98 height 10
select select "5"
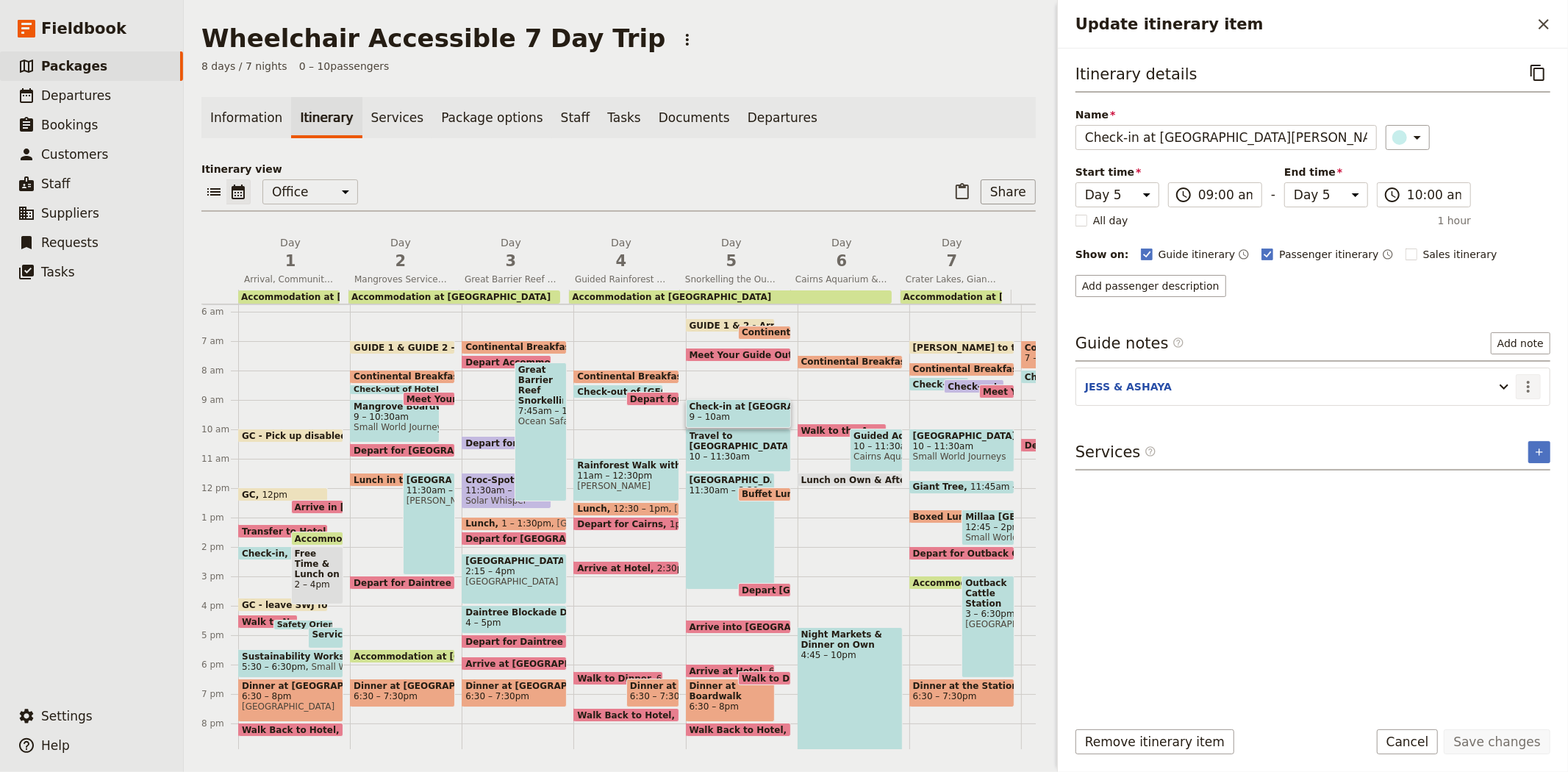
click at [1526, 380] on icon "Actions" at bounding box center [1528, 386] width 18 height 18
click at [1509, 413] on span "Edit note" at bounding box center [1486, 419] width 46 height 15
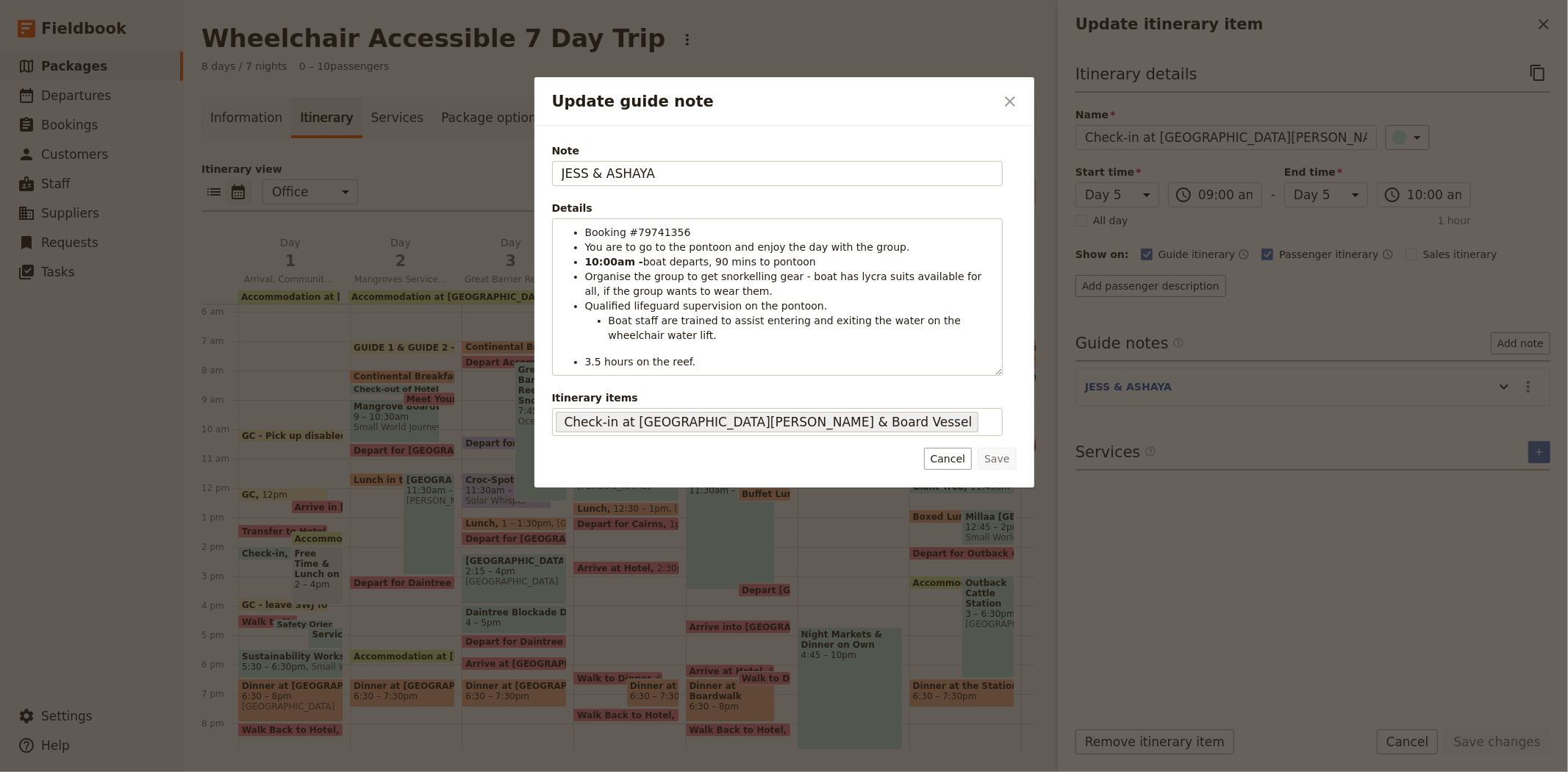
drag, startPoint x: 678, startPoint y: 173, endPoint x: 455, endPoint y: 140, distance: 225.4
click at [455, 771] on div "Update guide note ​ Note JESS & ASHAYA Details Booking #79741356 You are to go …" at bounding box center [784, 772] width 1568 height 0
type input "GUIDE 1 & 2"
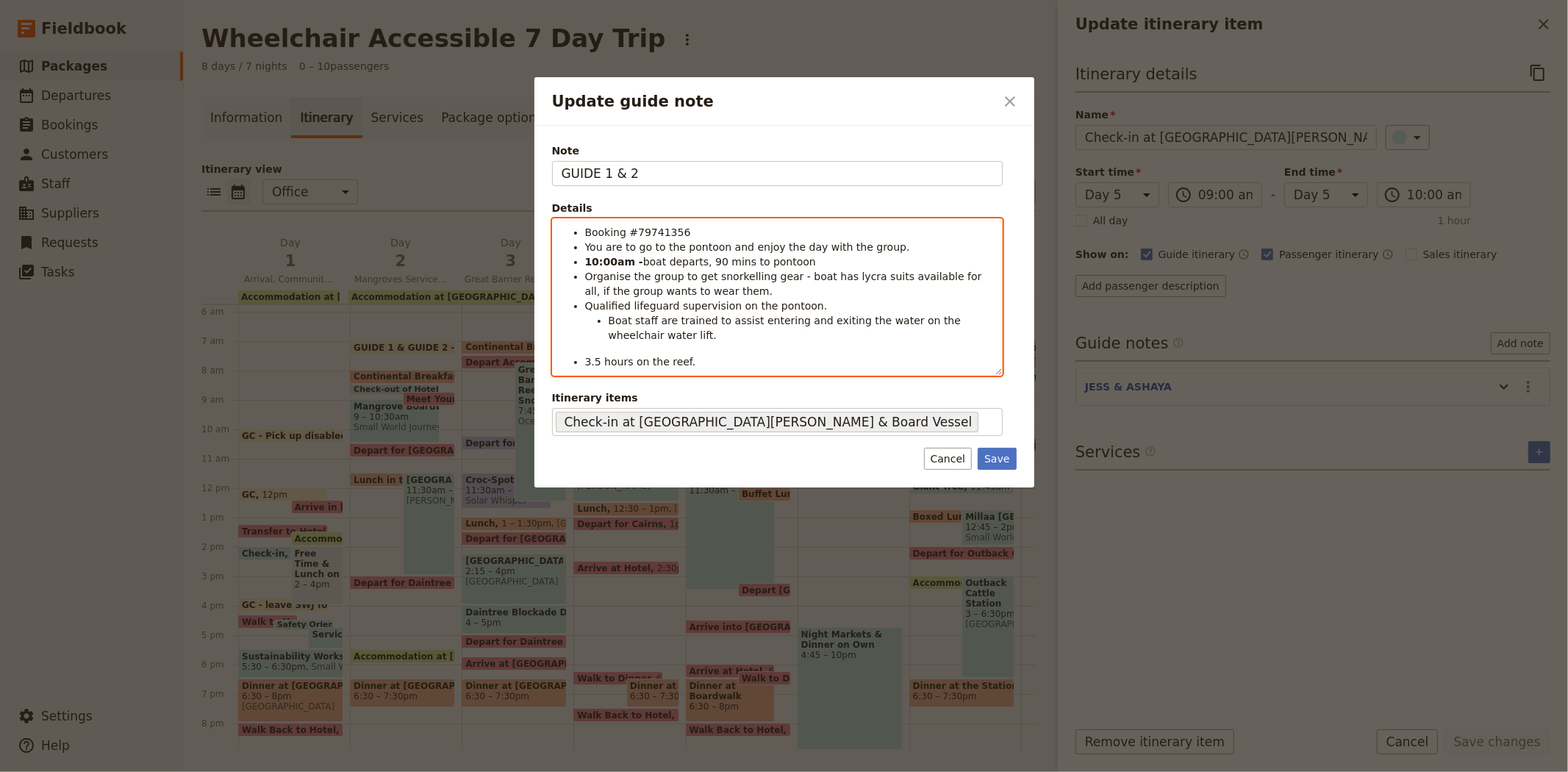
click at [657, 238] on span "Booking #79741356" at bounding box center [638, 232] width 106 height 12
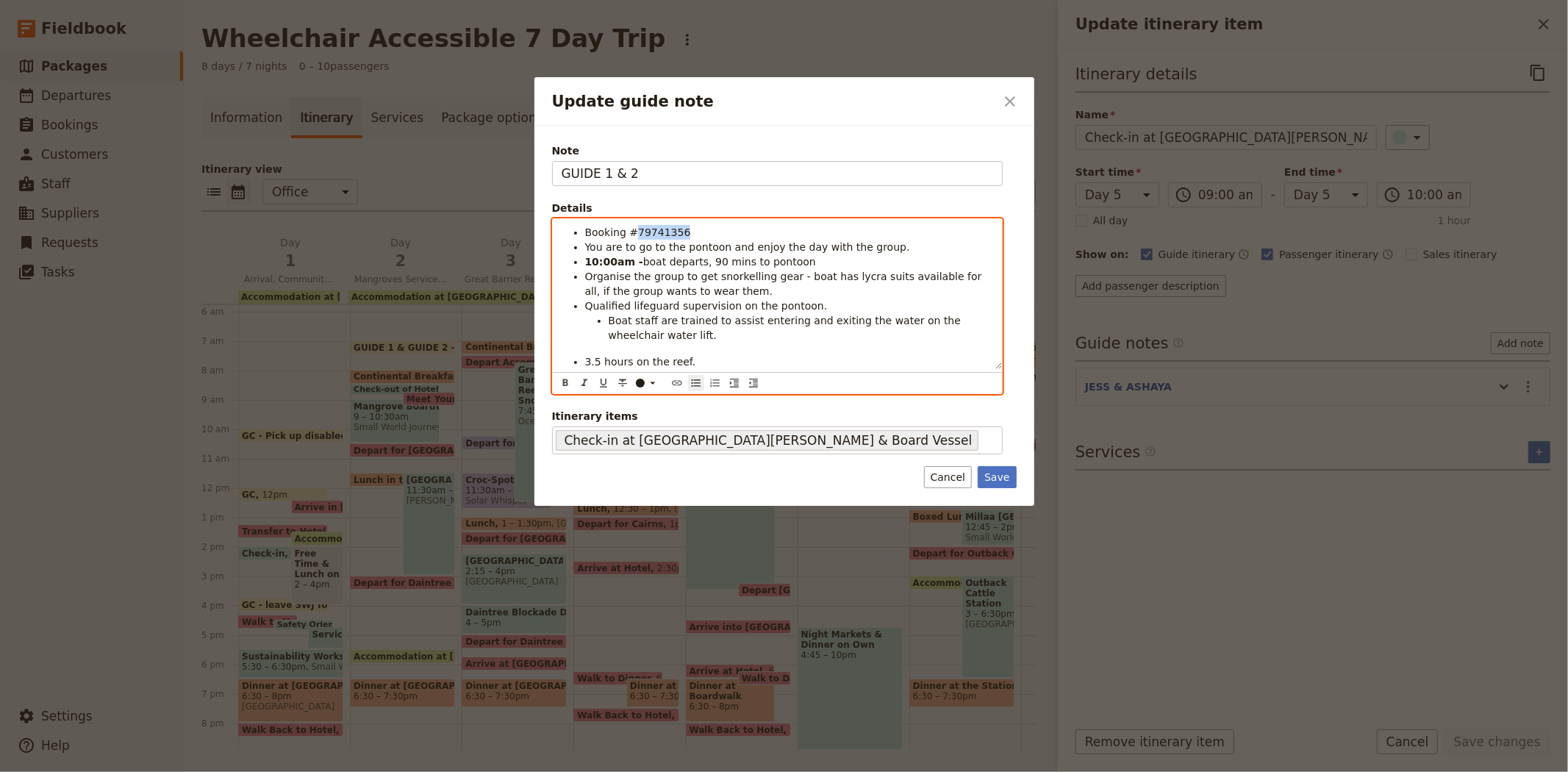
click at [657, 238] on span "Booking #79741356" at bounding box center [638, 232] width 106 height 12
click at [636, 230] on span "Booking #XXX" at bounding box center [623, 232] width 74 height 12
click at [644, 381] on div "​" at bounding box center [649, 383] width 29 height 12
click at [641, 424] on div "button" at bounding box center [640, 418] width 9 height 9
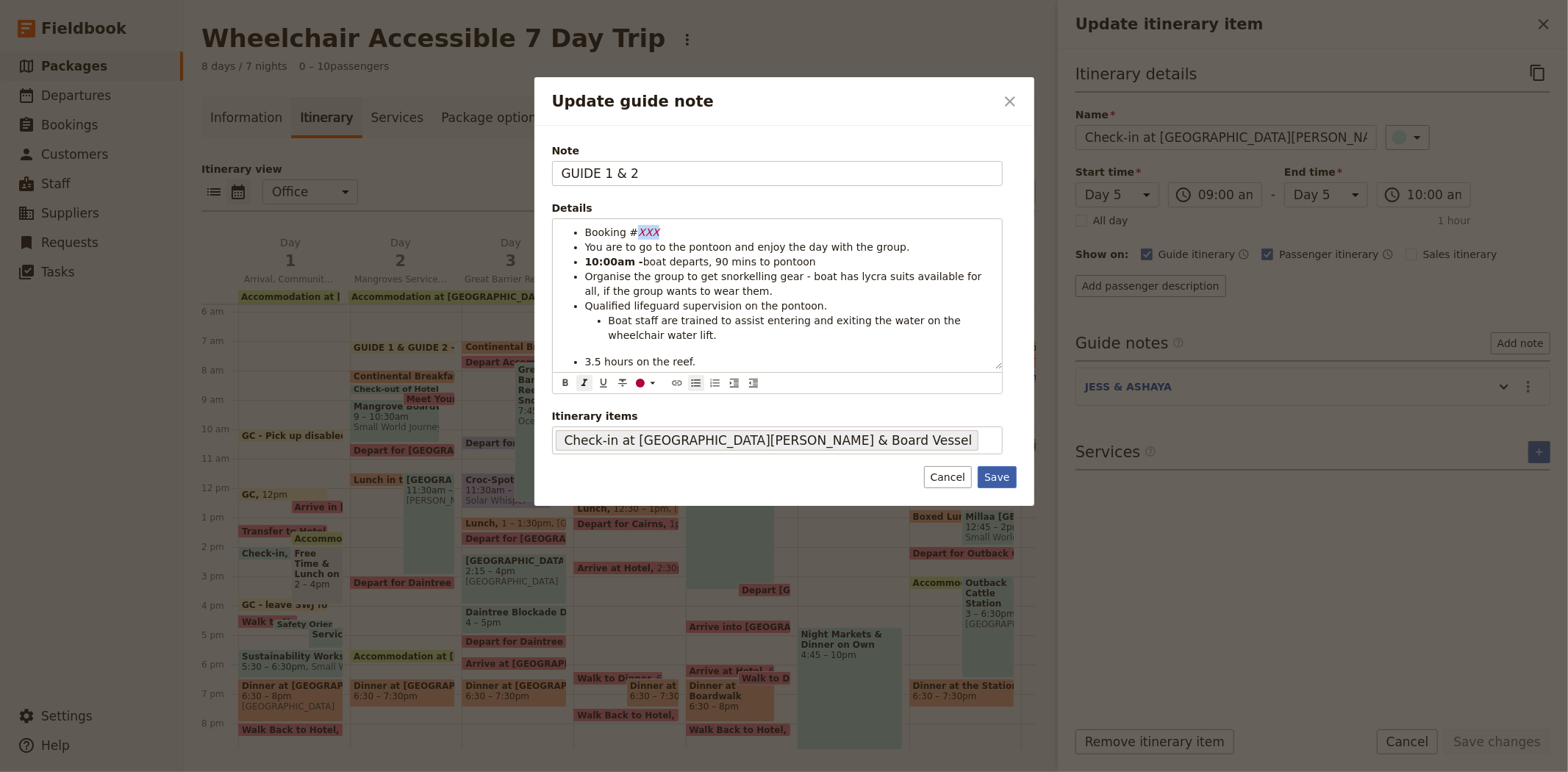
click at [1000, 475] on button "Save" at bounding box center [997, 477] width 38 height 22
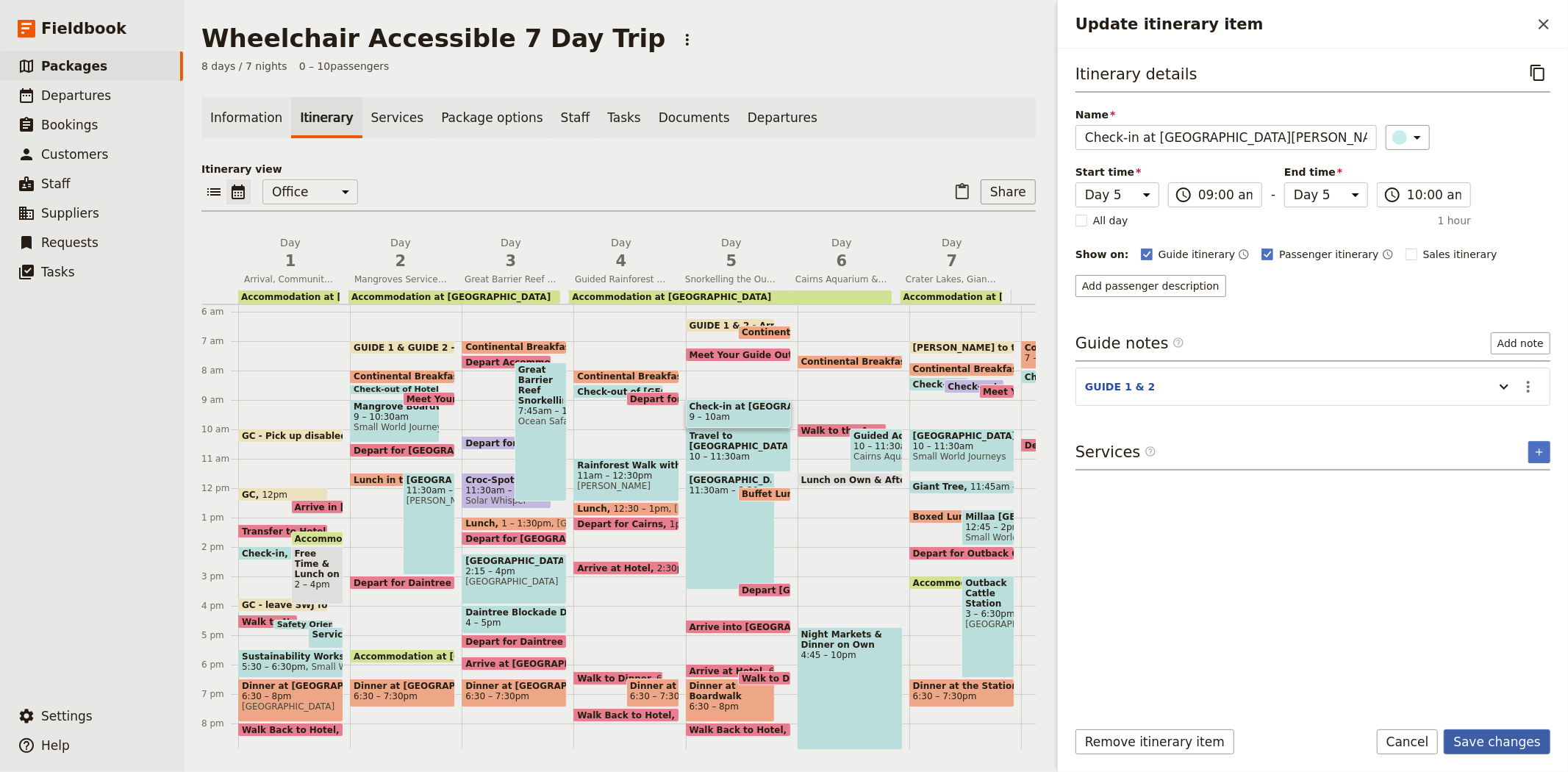
click at [1492, 743] on button "Save changes" at bounding box center [1498, 742] width 107 height 25
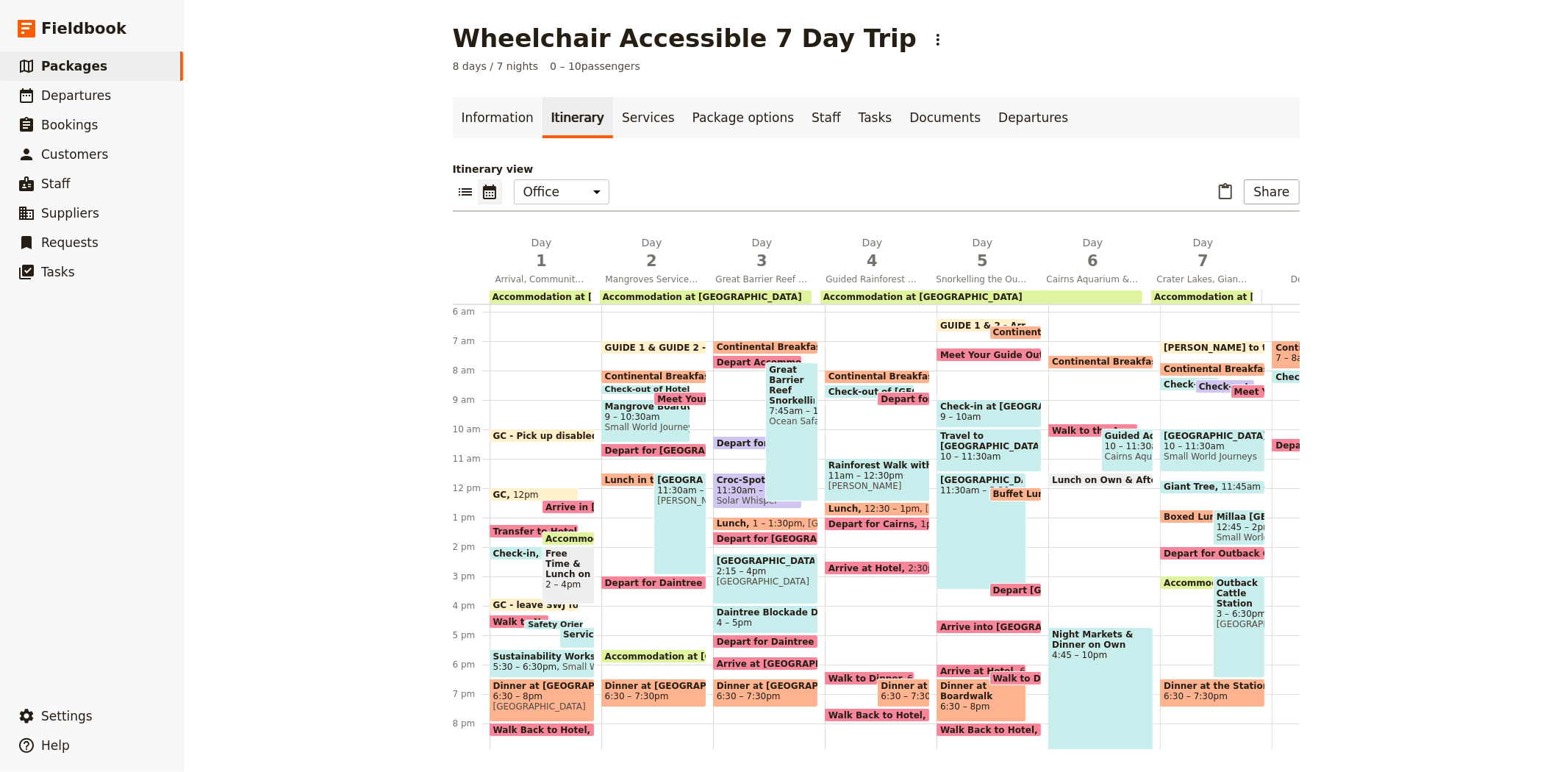
click at [973, 439] on span "Travel to [GEOGRAPHIC_DATA]" at bounding box center [989, 441] width 98 height 21
select select "5"
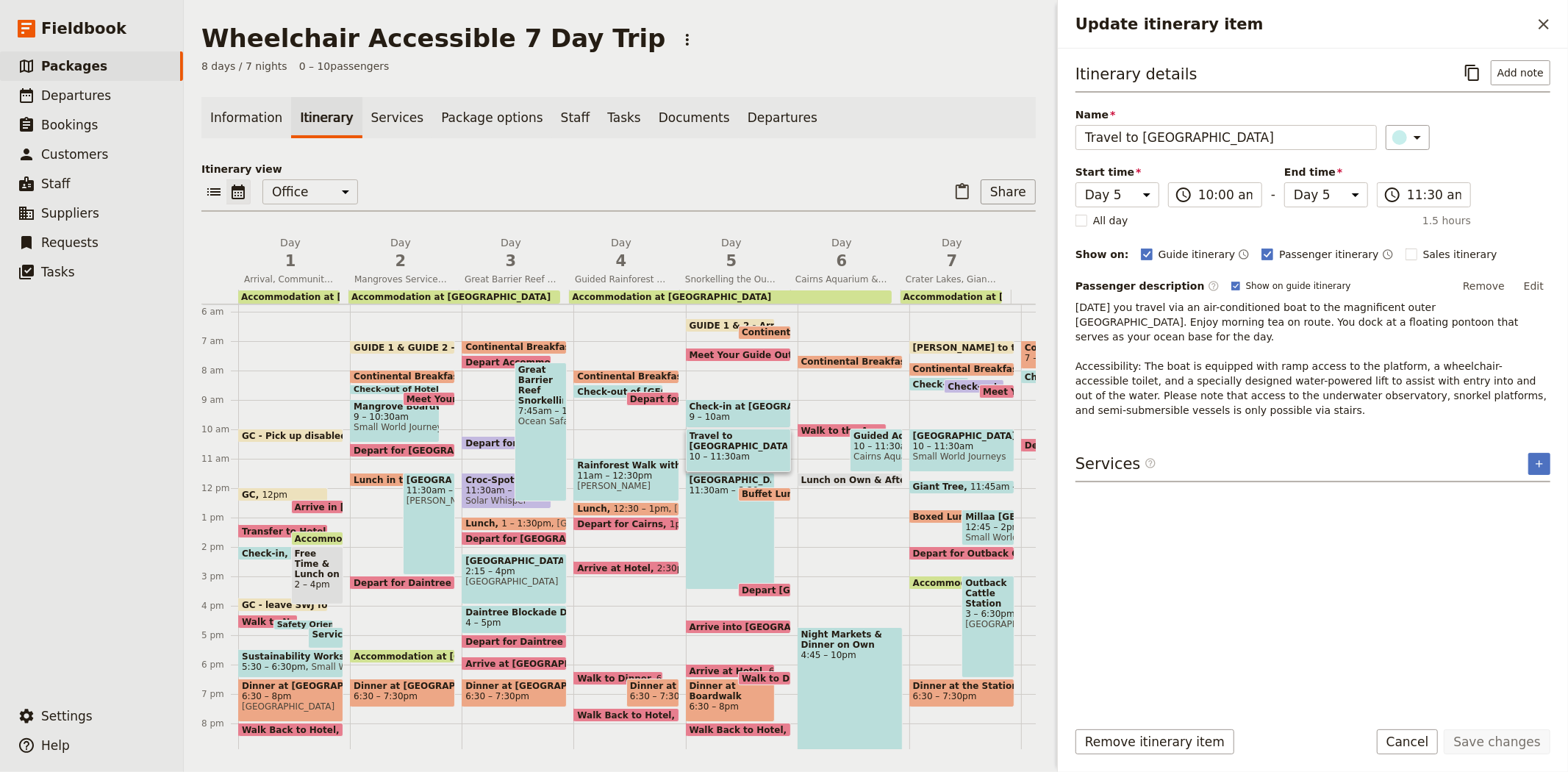
click at [713, 503] on div "Outer Barrier Reef 11:30am – 3:30pm" at bounding box center [731, 530] width 90 height 117
select select "5"
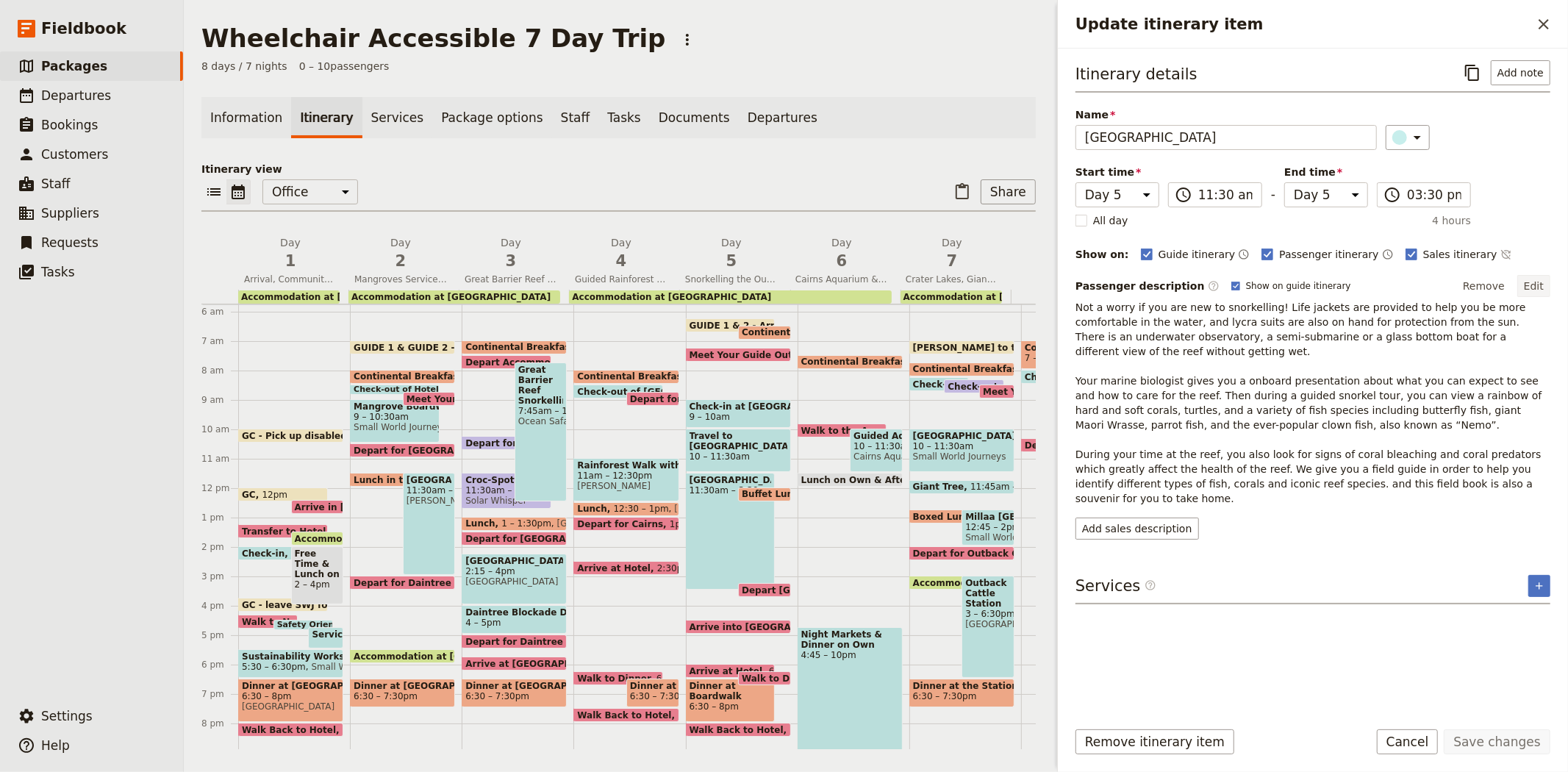
click at [1538, 285] on button "Edit" at bounding box center [1534, 286] width 33 height 22
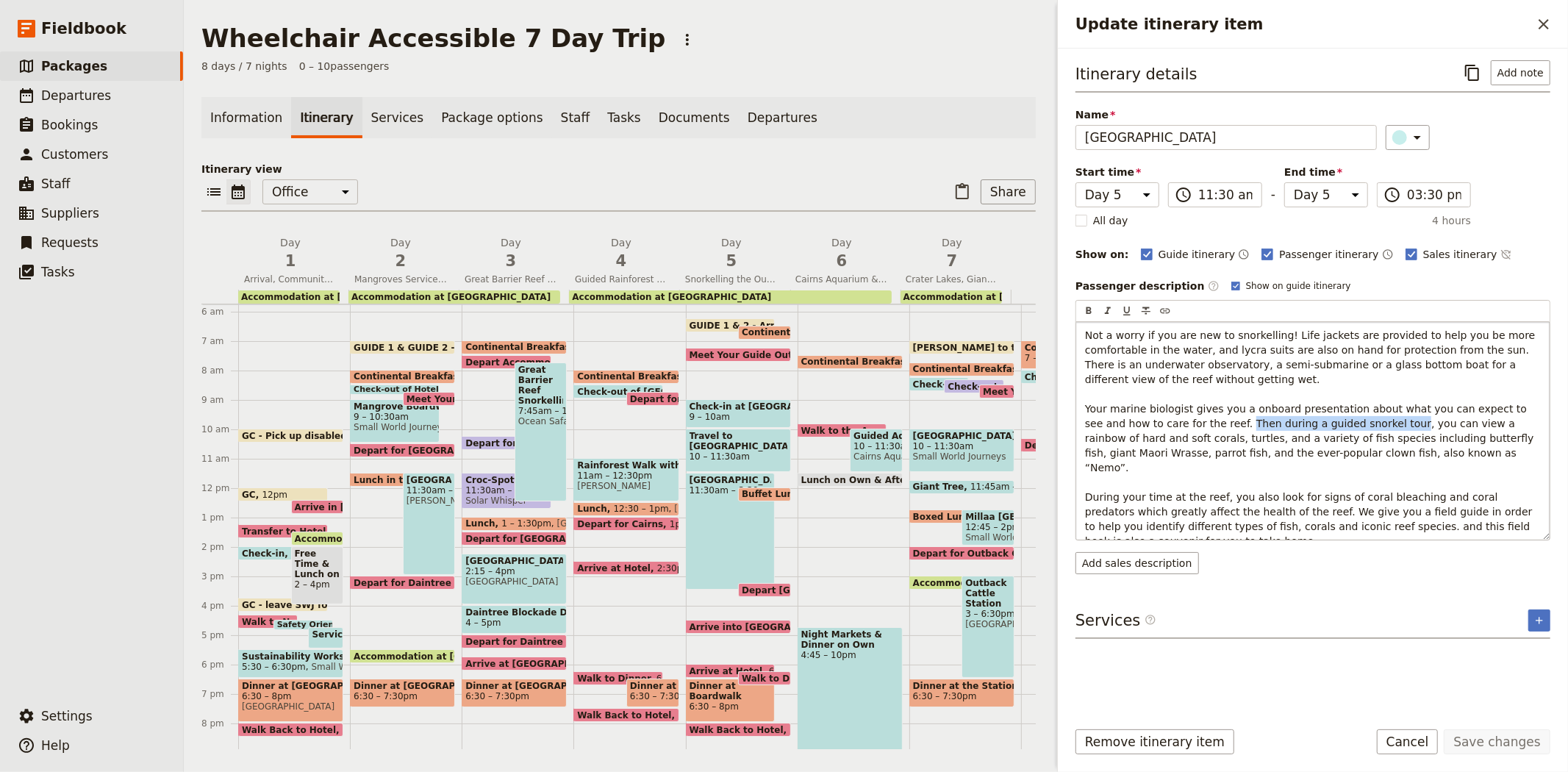
drag, startPoint x: 1176, startPoint y: 422, endPoint x: 1329, endPoint y: 421, distance: 153.0
click at [1329, 421] on span "Not a worry if you are new to snorkelling! Life jackets are provided to help yo…" at bounding box center [1312, 437] width 454 height 218
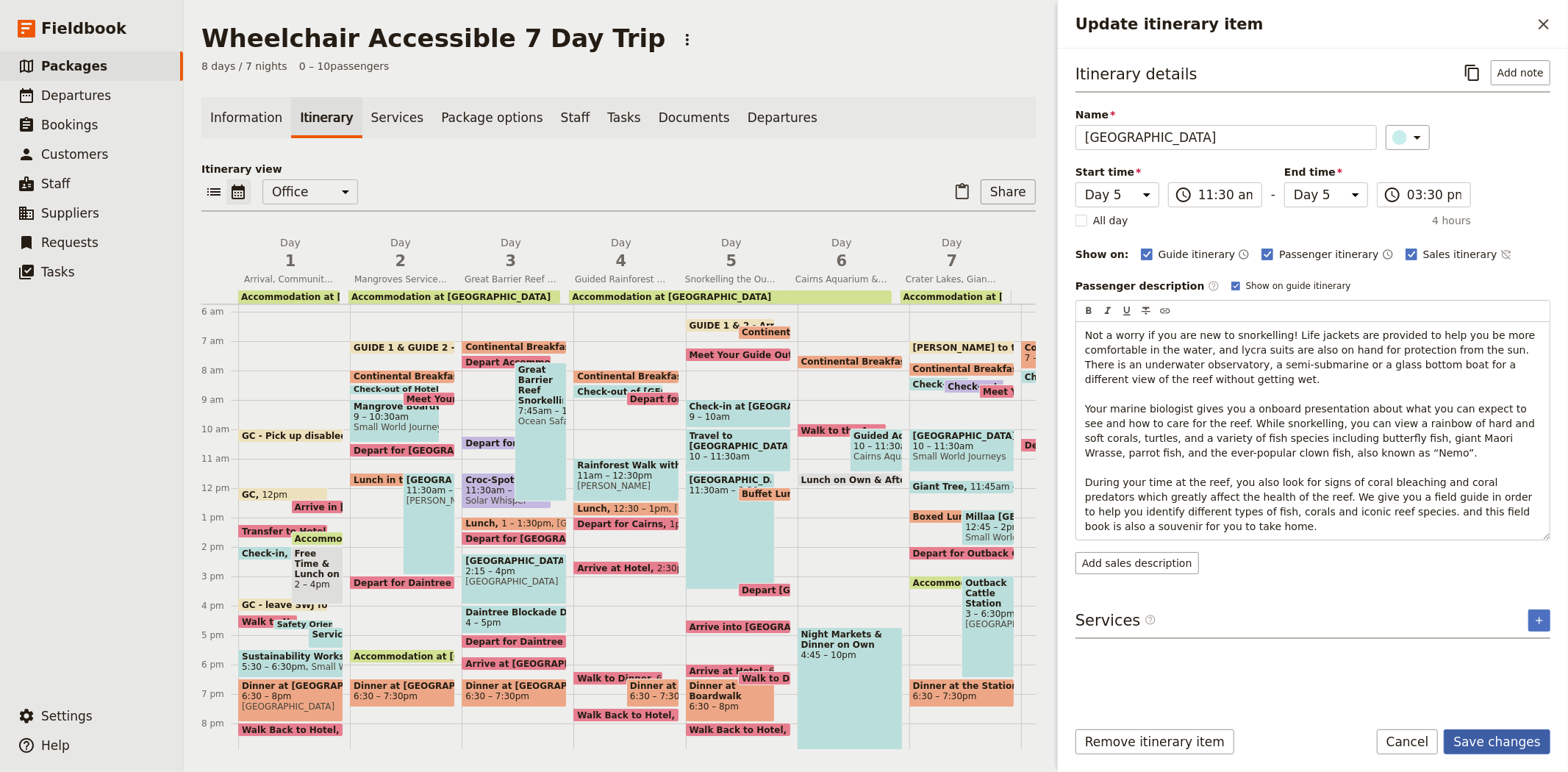
click at [1483, 743] on button "Save changes" at bounding box center [1498, 742] width 107 height 25
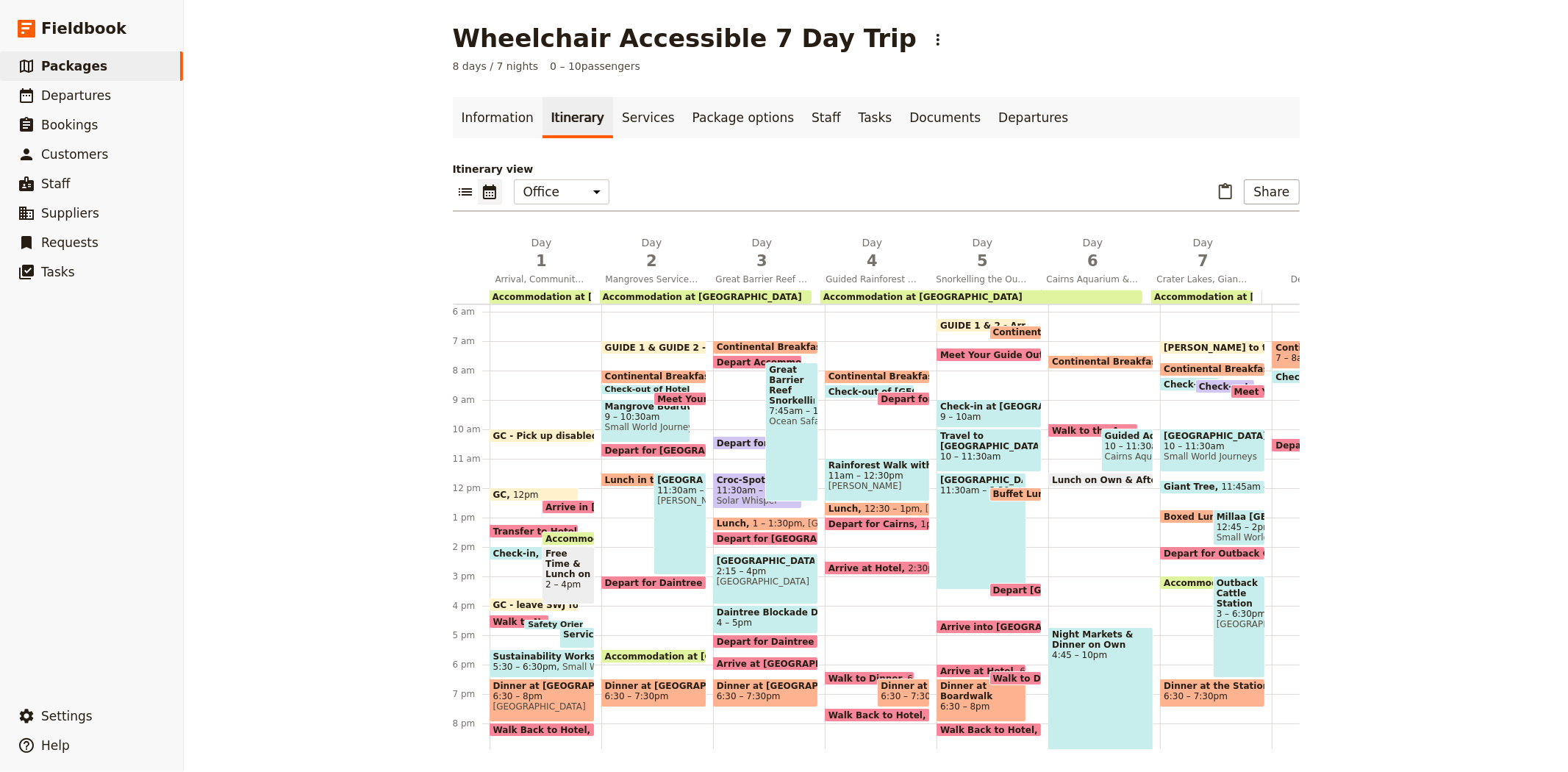
click at [1000, 492] on span "Buffet Lunch on the Boat" at bounding box center [1058, 493] width 131 height 10
select select "5"
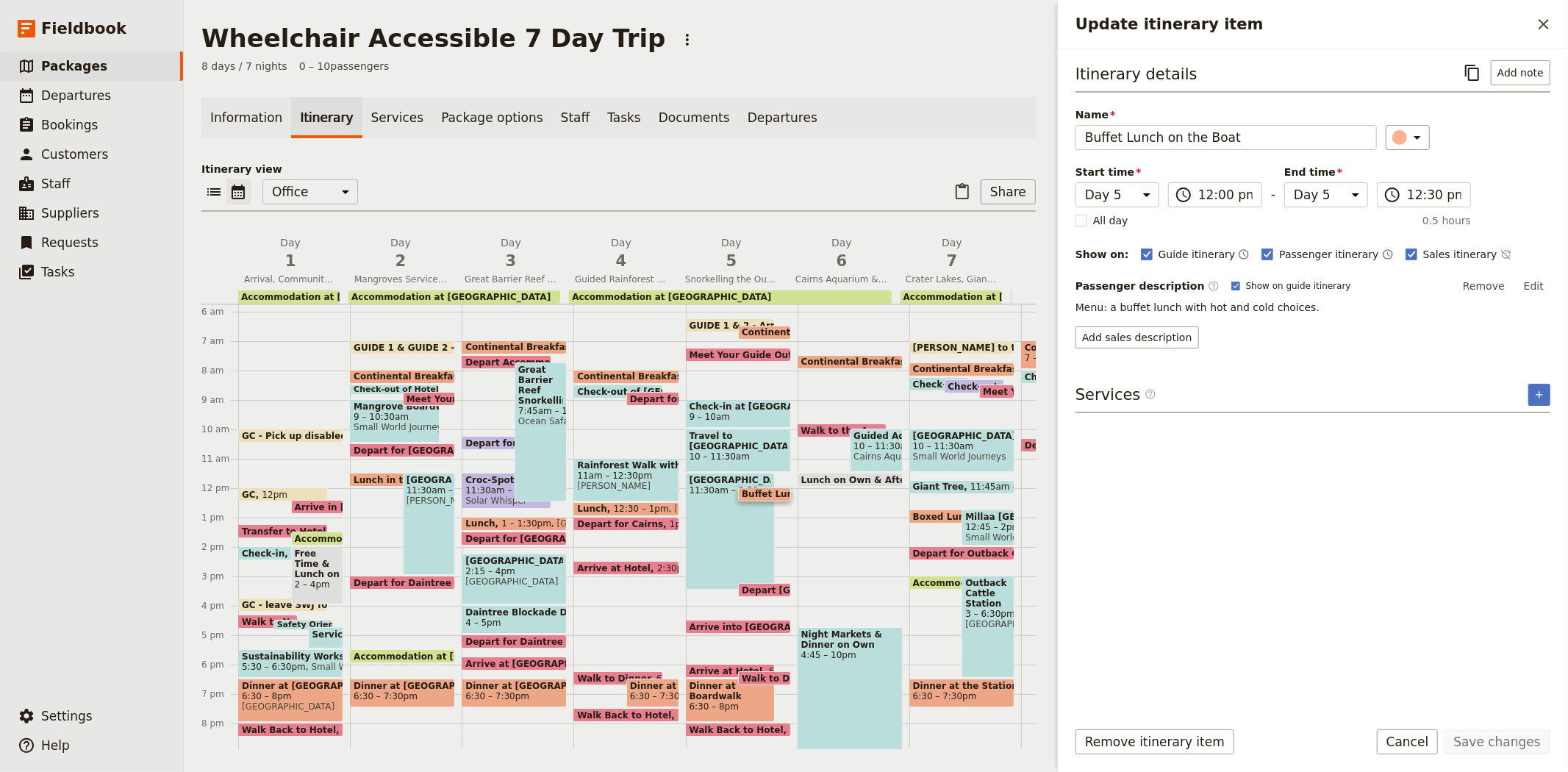
click at [752, 586] on span "Depart [GEOGRAPHIC_DATA] & Pontoon" at bounding box center [842, 590] width 202 height 9
select select "5"
click at [722, 623] on span "Arrive into [GEOGRAPHIC_DATA][PERSON_NAME]" at bounding box center [814, 626] width 248 height 9
select select "5"
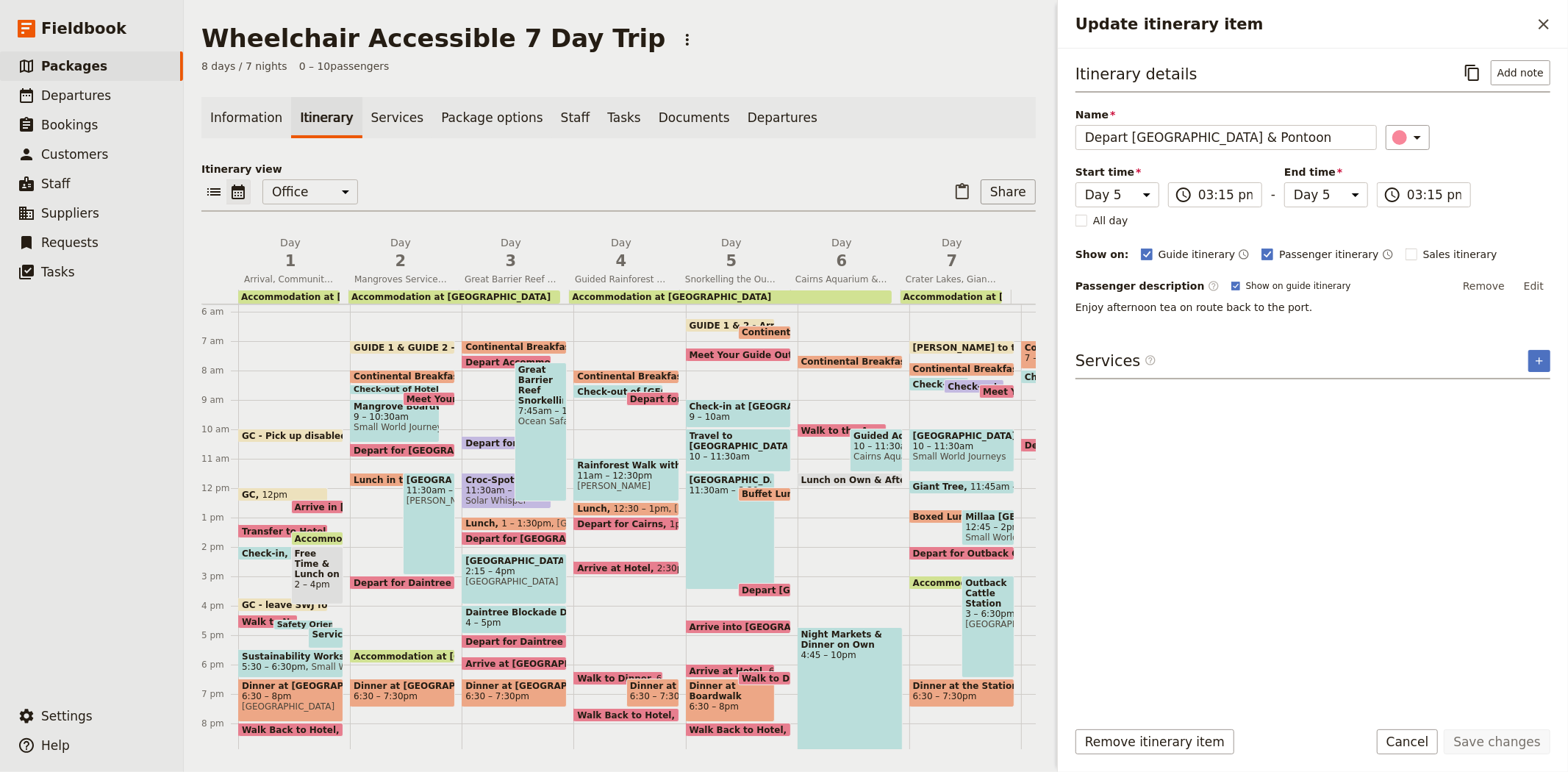
select select "5"
click at [1525, 400] on icon "Actions" at bounding box center [1528, 404] width 18 height 18
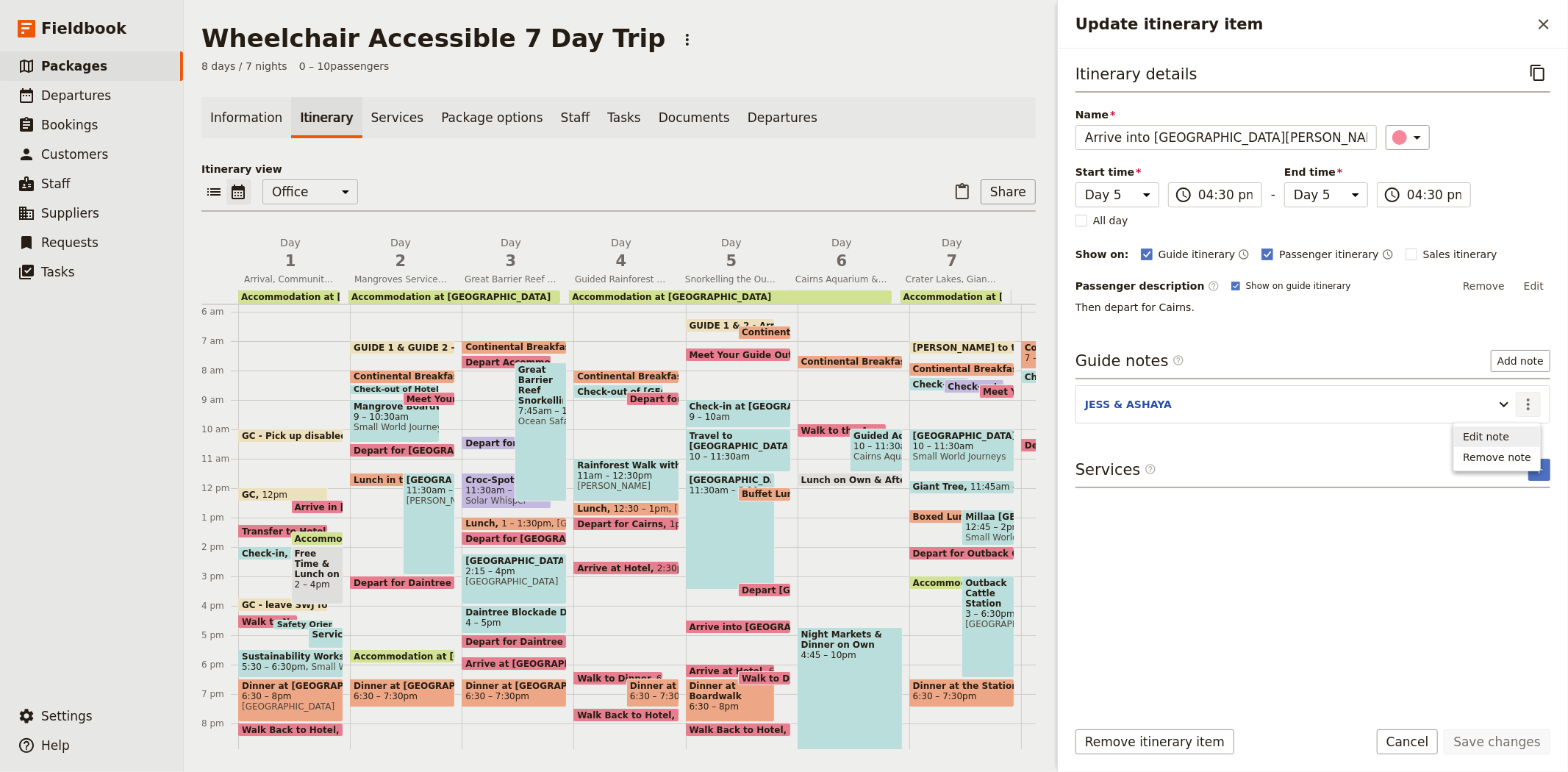
click at [1519, 434] on span "Edit note" at bounding box center [1497, 436] width 68 height 15
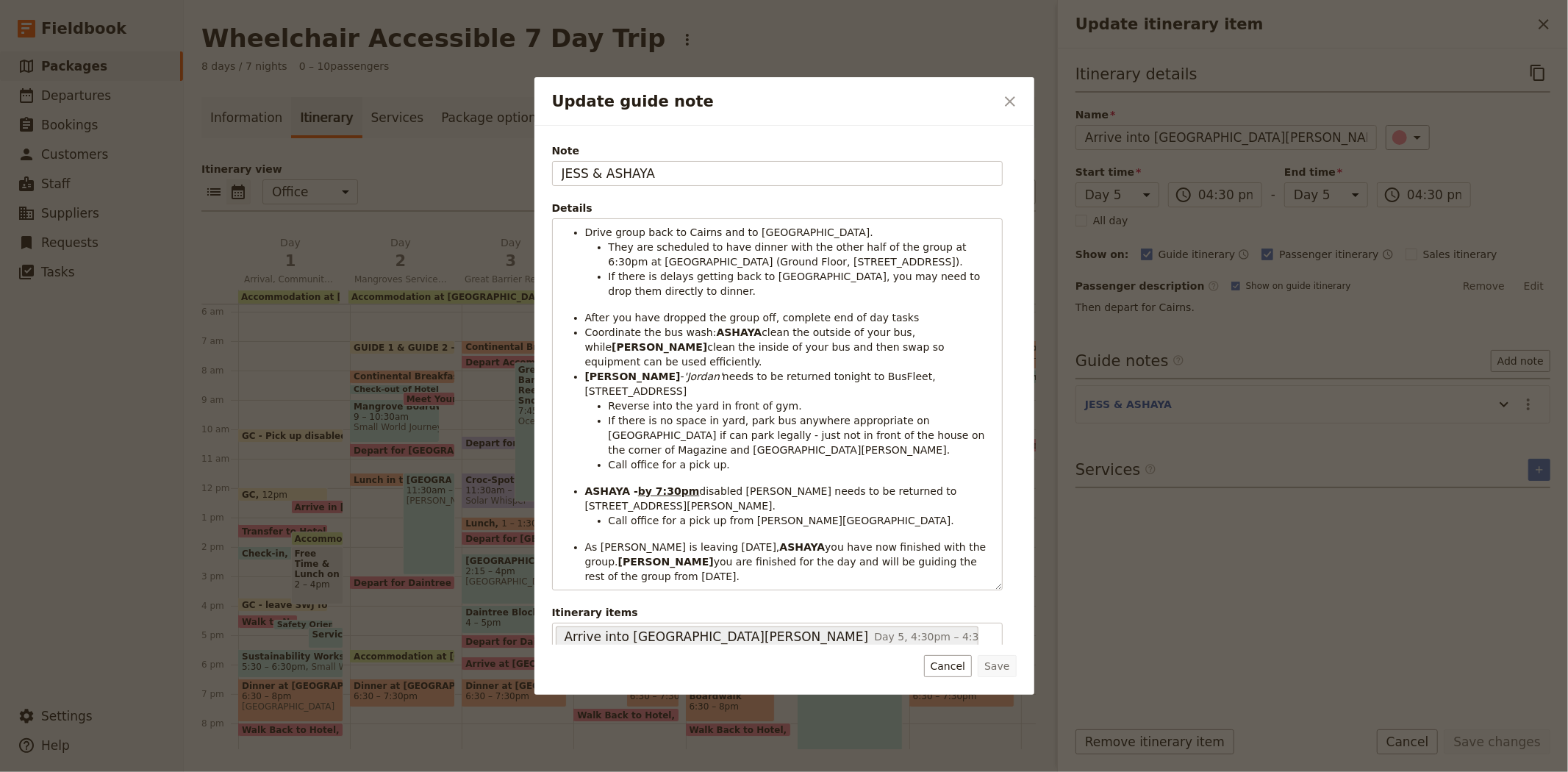
drag, startPoint x: 701, startPoint y: 177, endPoint x: 400, endPoint y: 162, distance: 301.4
click at [400, 771] on div "Update guide note ​ Note JESS & ASHAYA Details Drive group back to Cairns and t…" at bounding box center [784, 772] width 1568 height 0
type input "GUIDE 1 & 2"
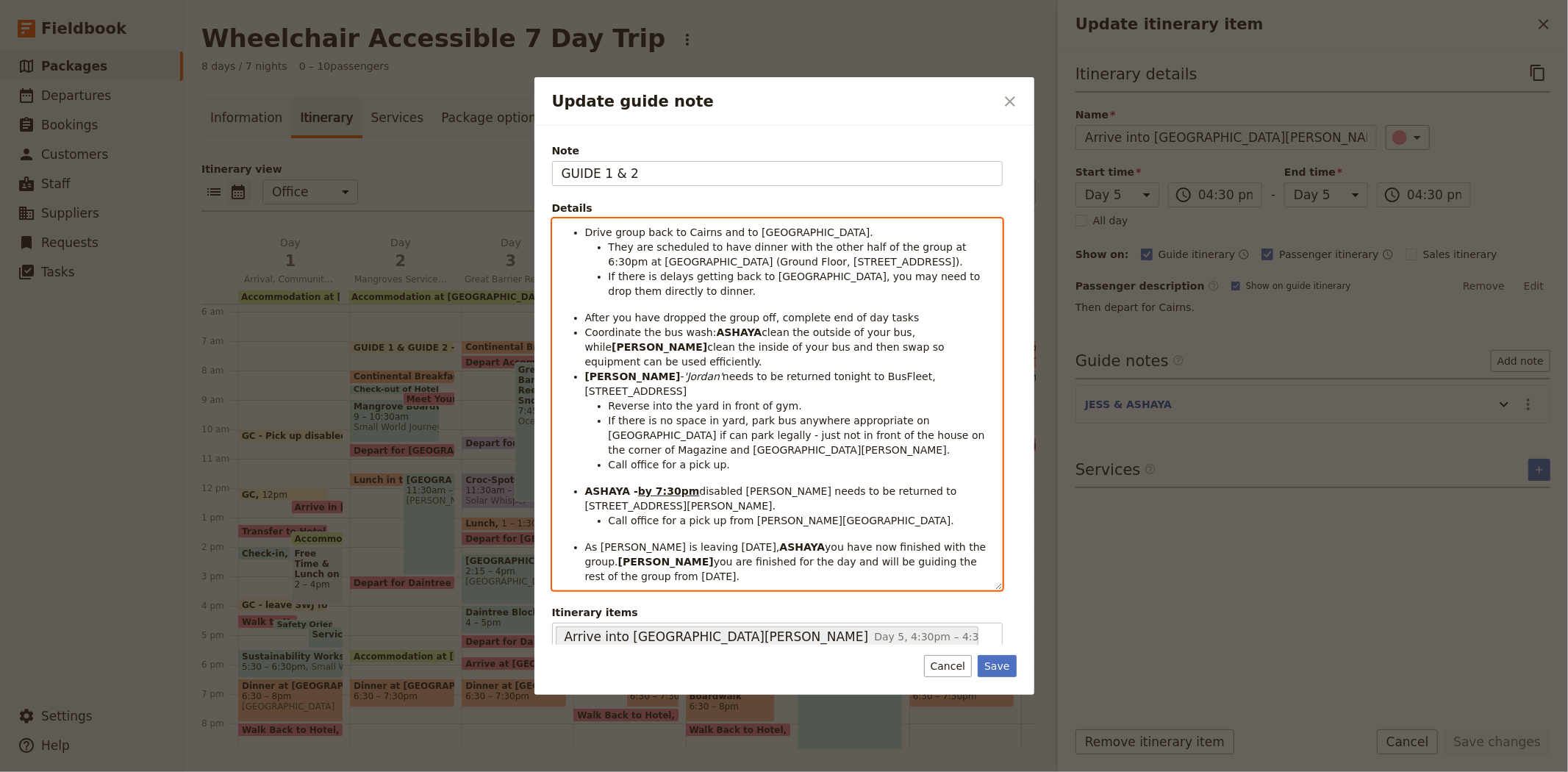
click at [723, 329] on strong "ASHAYA" at bounding box center [739, 332] width 46 height 12
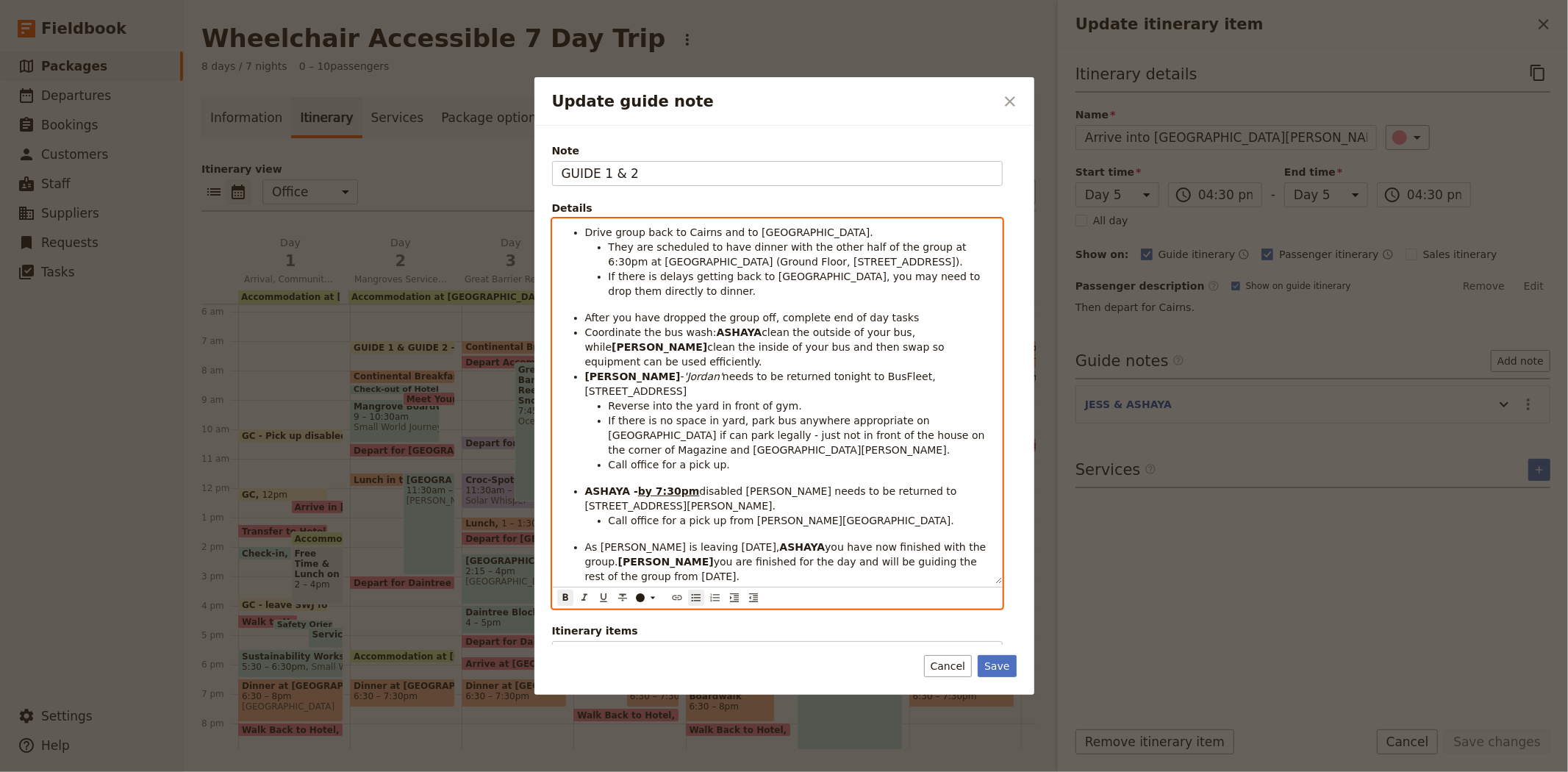
click at [723, 329] on strong "ASHAYA" at bounding box center [739, 332] width 46 height 12
click at [707, 341] on strong "JESS" at bounding box center [659, 347] width 95 height 12
click at [592, 370] on strong "JESS" at bounding box center [633, 376] width 95 height 12
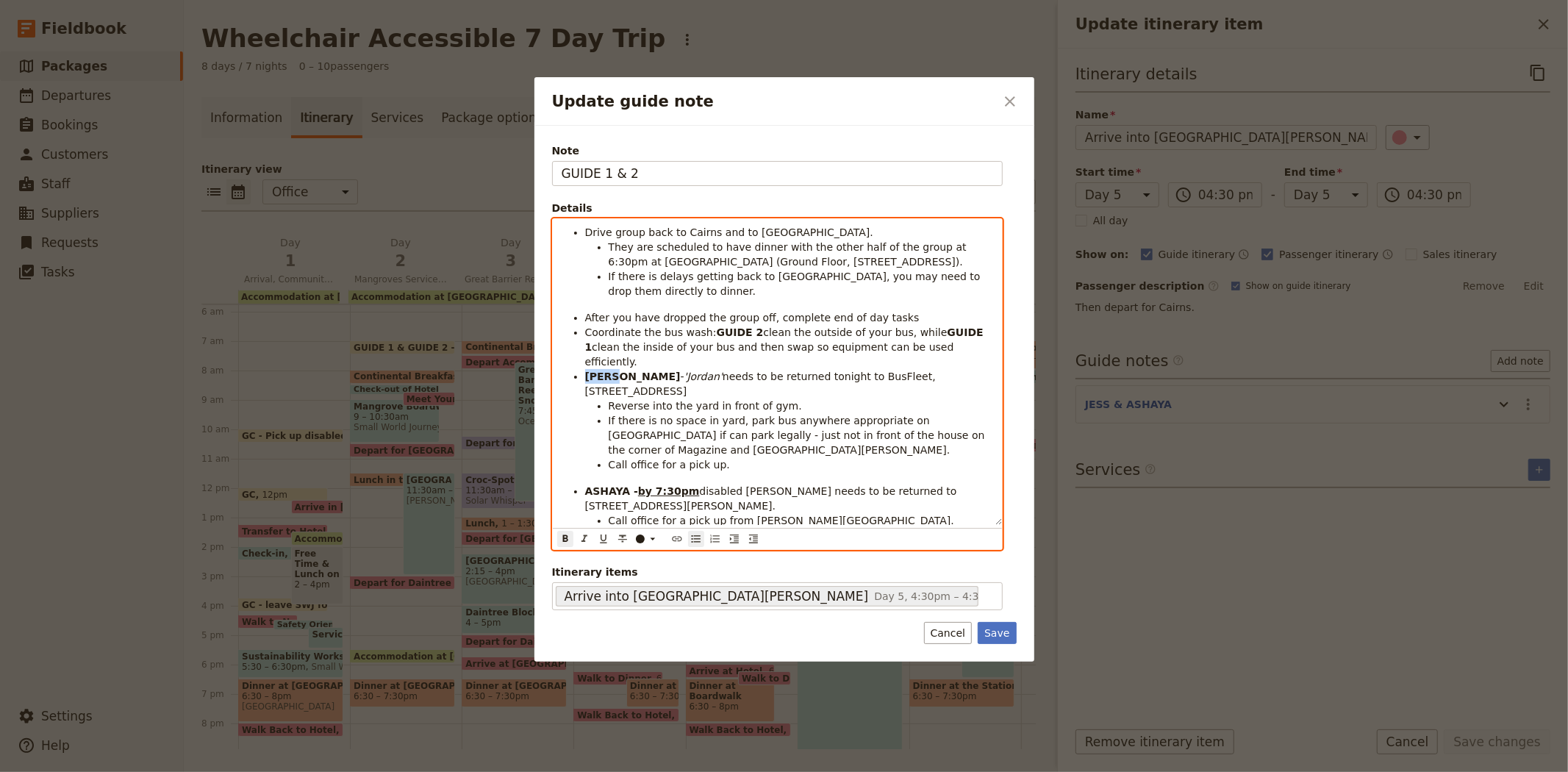
click at [592, 370] on strong "JESS" at bounding box center [633, 376] width 95 height 12
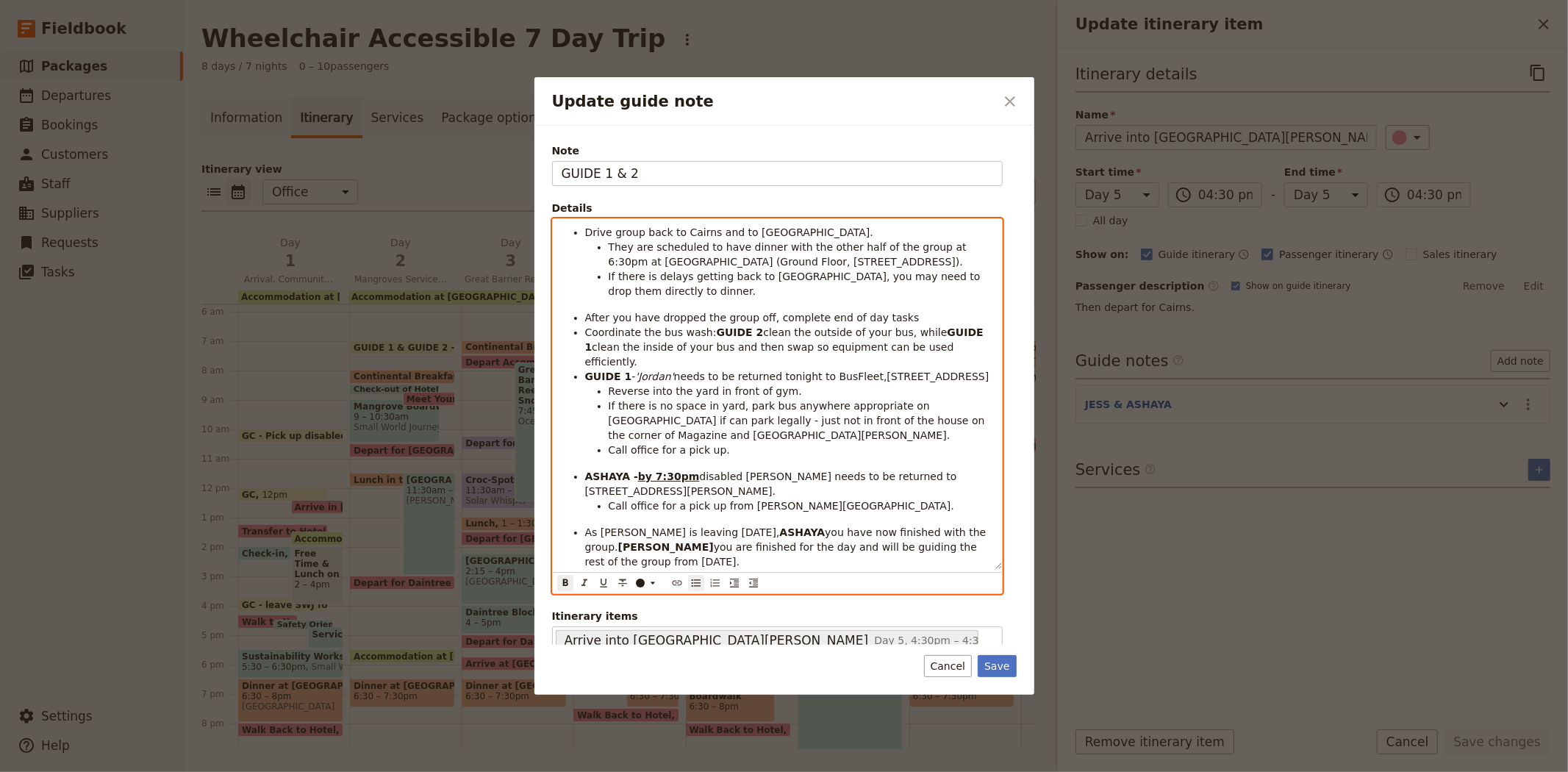
click at [606, 471] on strong "ASHAYA -" at bounding box center [612, 476] width 53 height 12
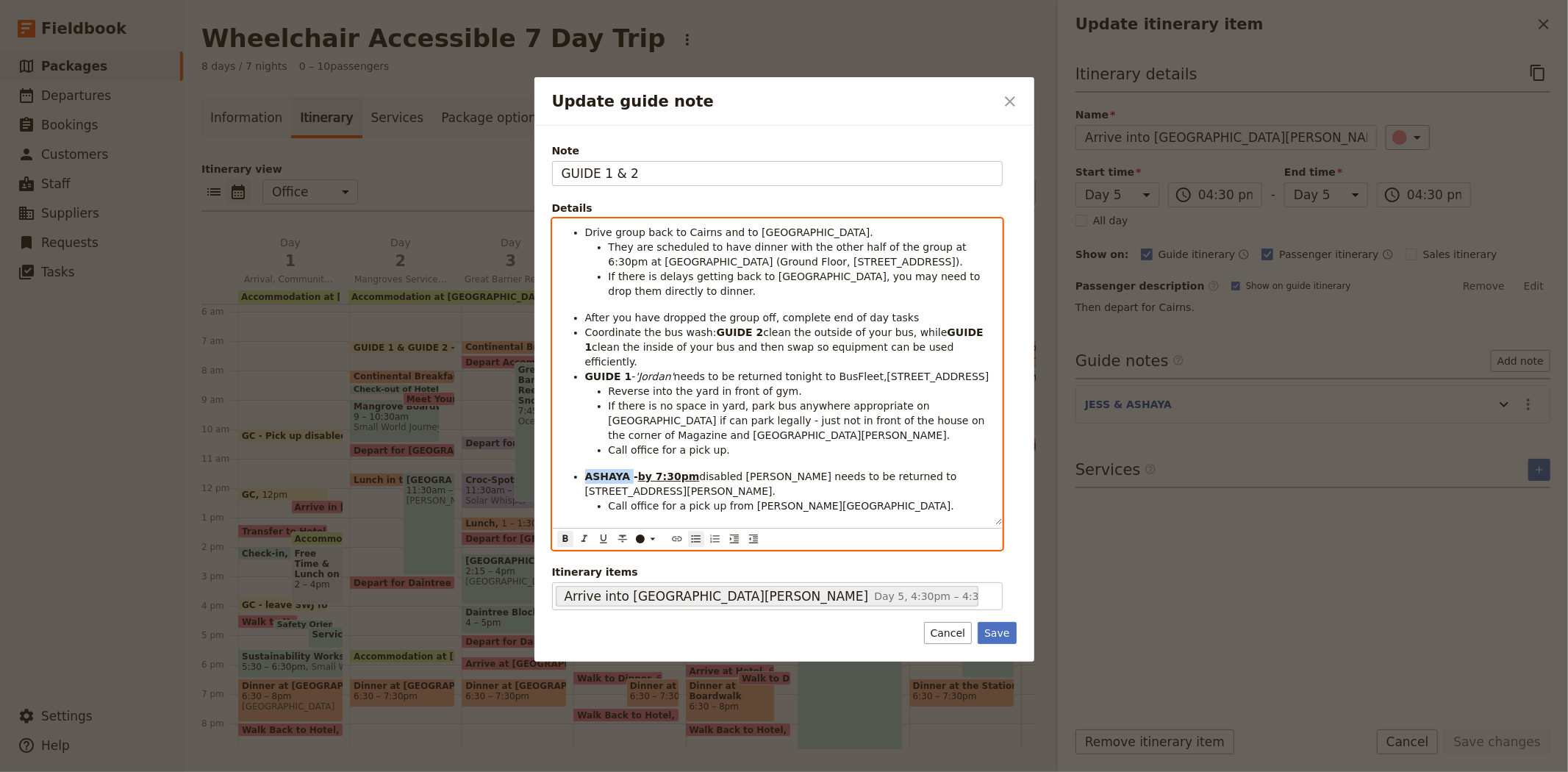
click at [606, 471] on strong "ASHAYA -" at bounding box center [612, 476] width 53 height 12
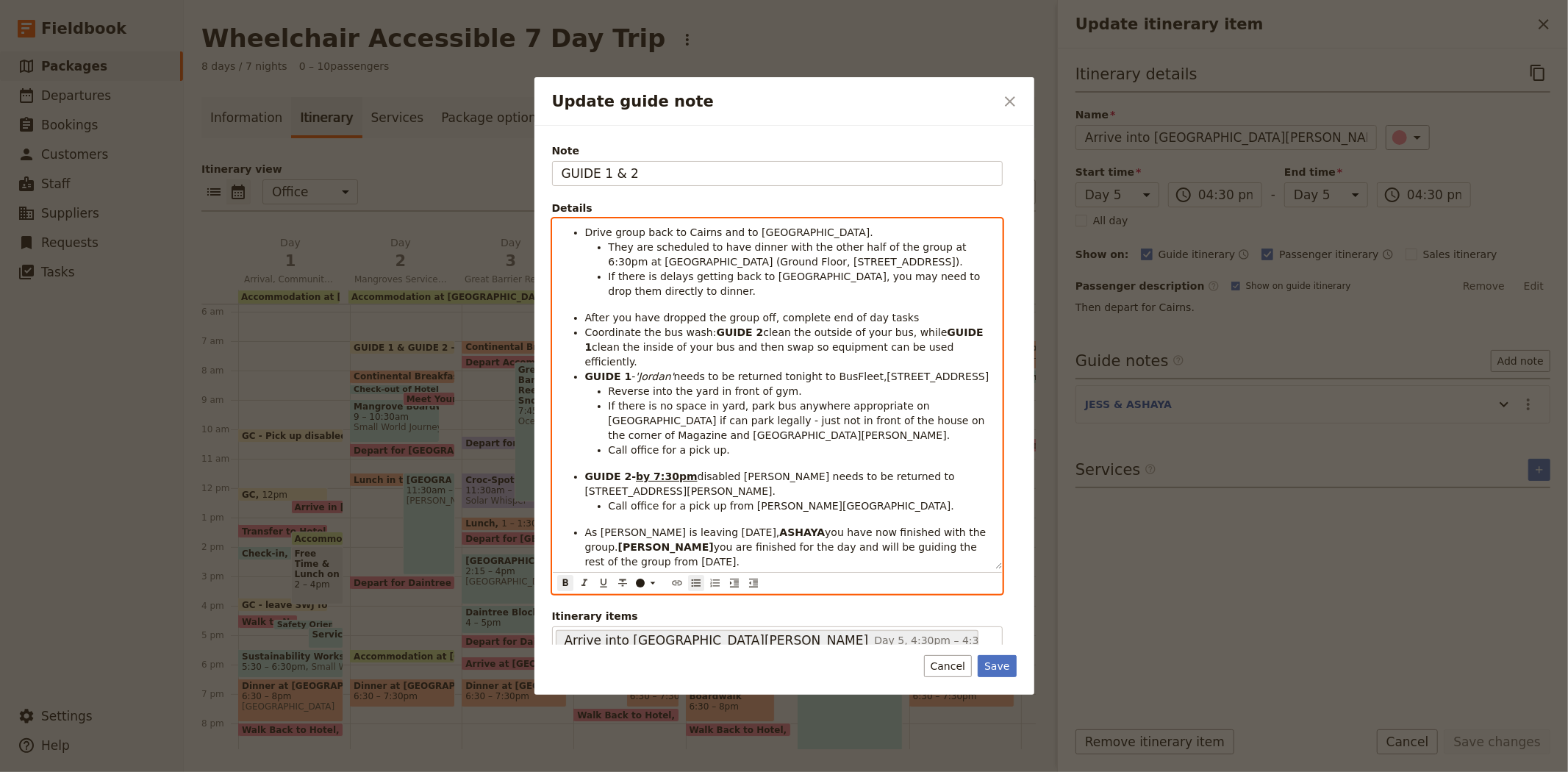
click at [612, 527] on span "As Bailey is leaving on Sunday," at bounding box center [683, 532] width 195 height 12
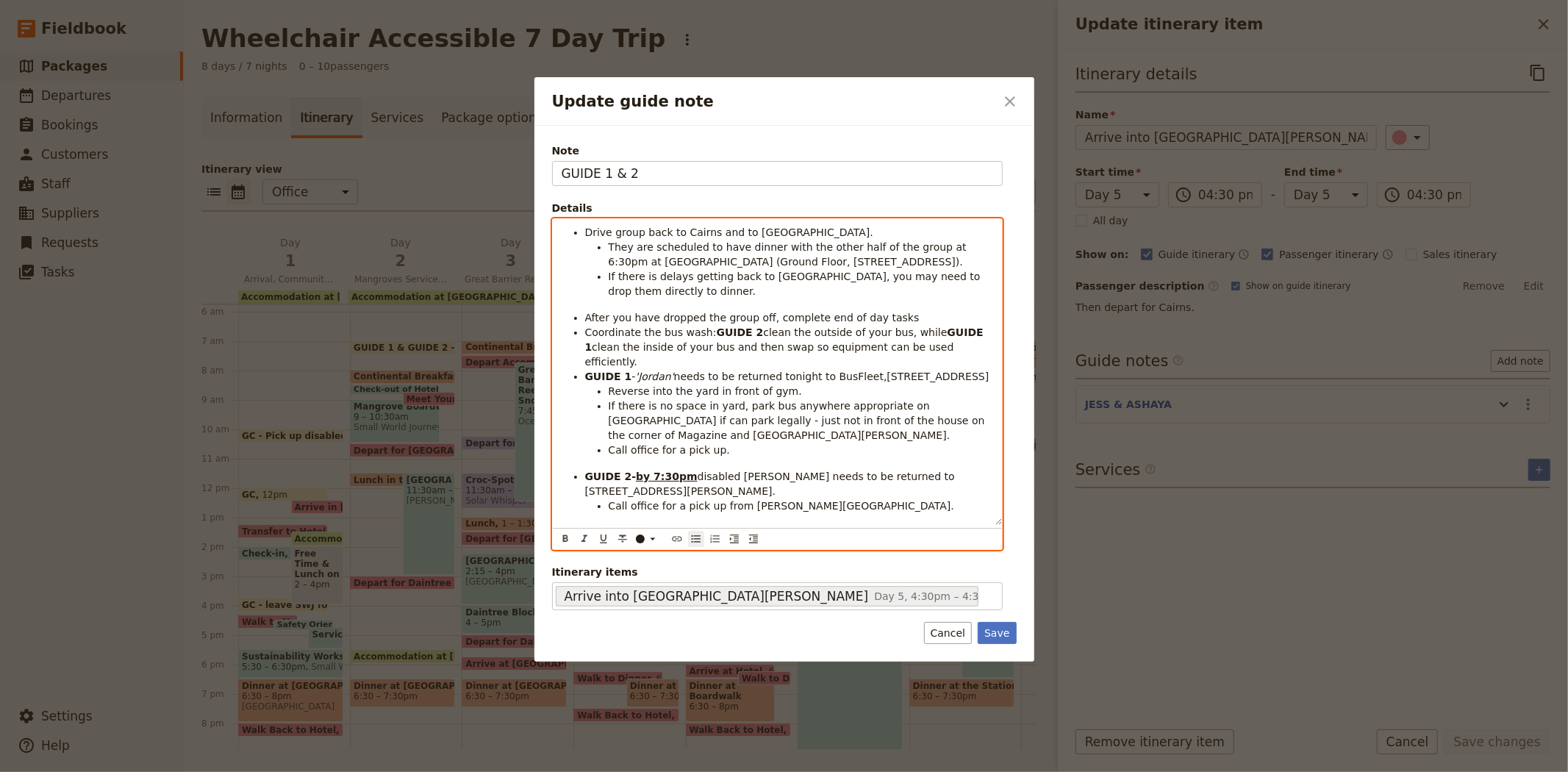
click at [612, 527] on span "As Bailey is leaving on Sunday," at bounding box center [683, 532] width 195 height 12
click at [608, 527] on span "As XXX is leaving on Sunday," at bounding box center [650, 532] width 130 height 12
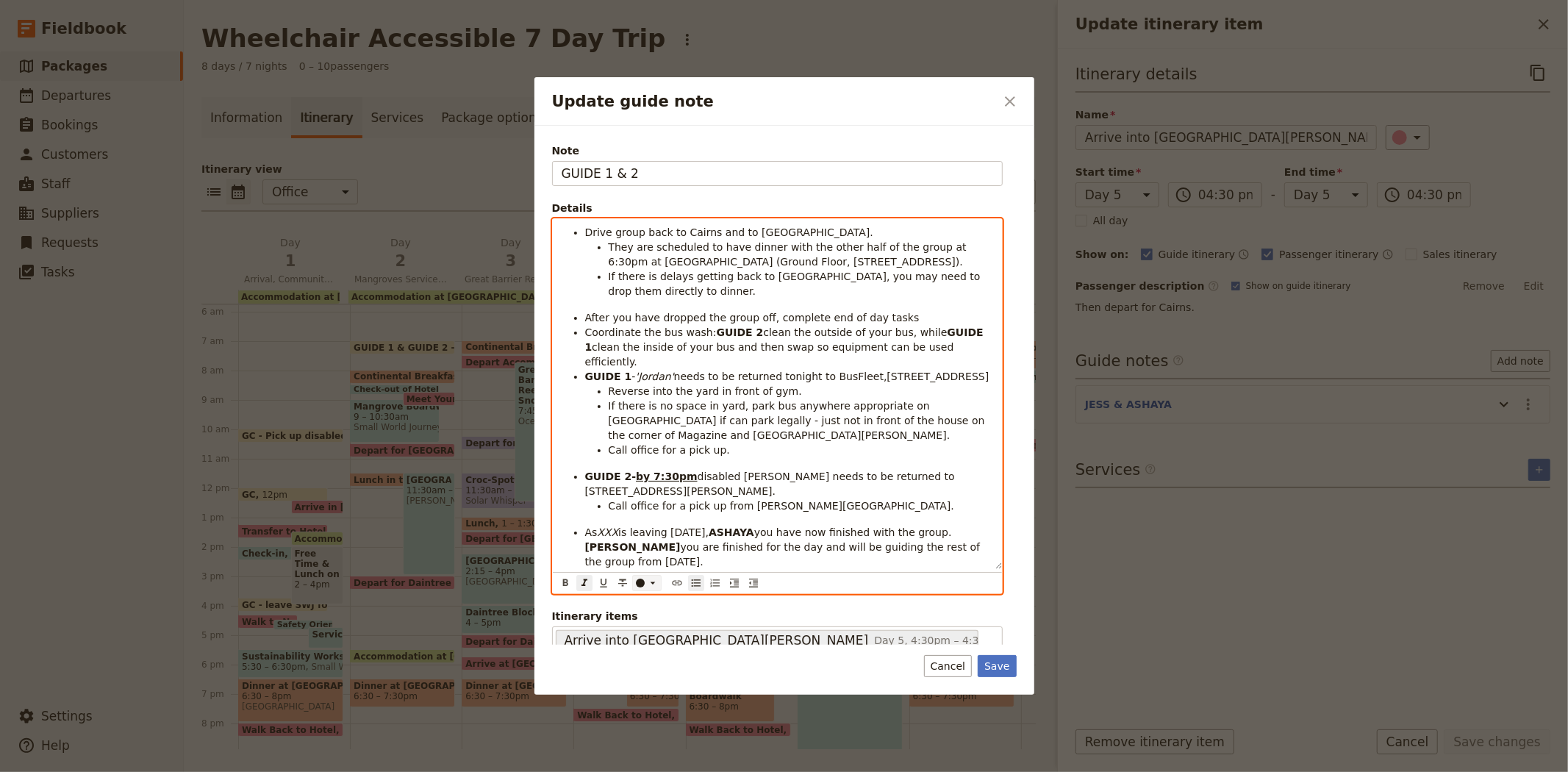
click at [657, 577] on icon "Update guide note" at bounding box center [652, 582] width 12 height 12
click at [640, 579] on div "button" at bounding box center [640, 575] width 9 height 9
click at [743, 527] on strong "ASHAYA" at bounding box center [731, 532] width 46 height 12
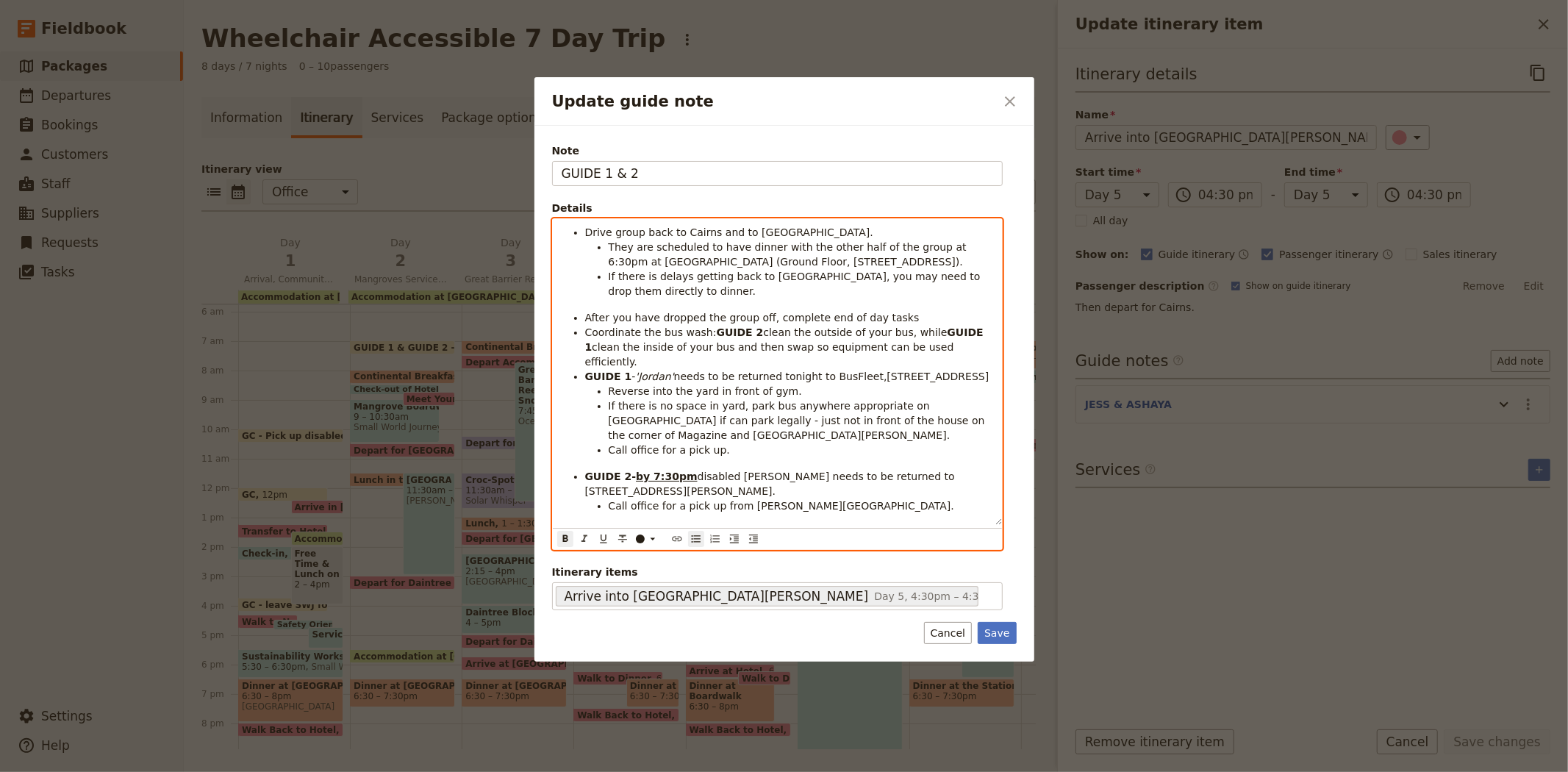
click at [743, 527] on strong "ASHAYA" at bounding box center [731, 532] width 46 height 12
drag, startPoint x: 945, startPoint y: 516, endPoint x: 528, endPoint y: 493, distance: 417.6
click at [528, 771] on div "Update guide note ​ Note GUIDE 1 & 2 Details Drive group back to Cairns and to …" at bounding box center [784, 772] width 1568 height 0
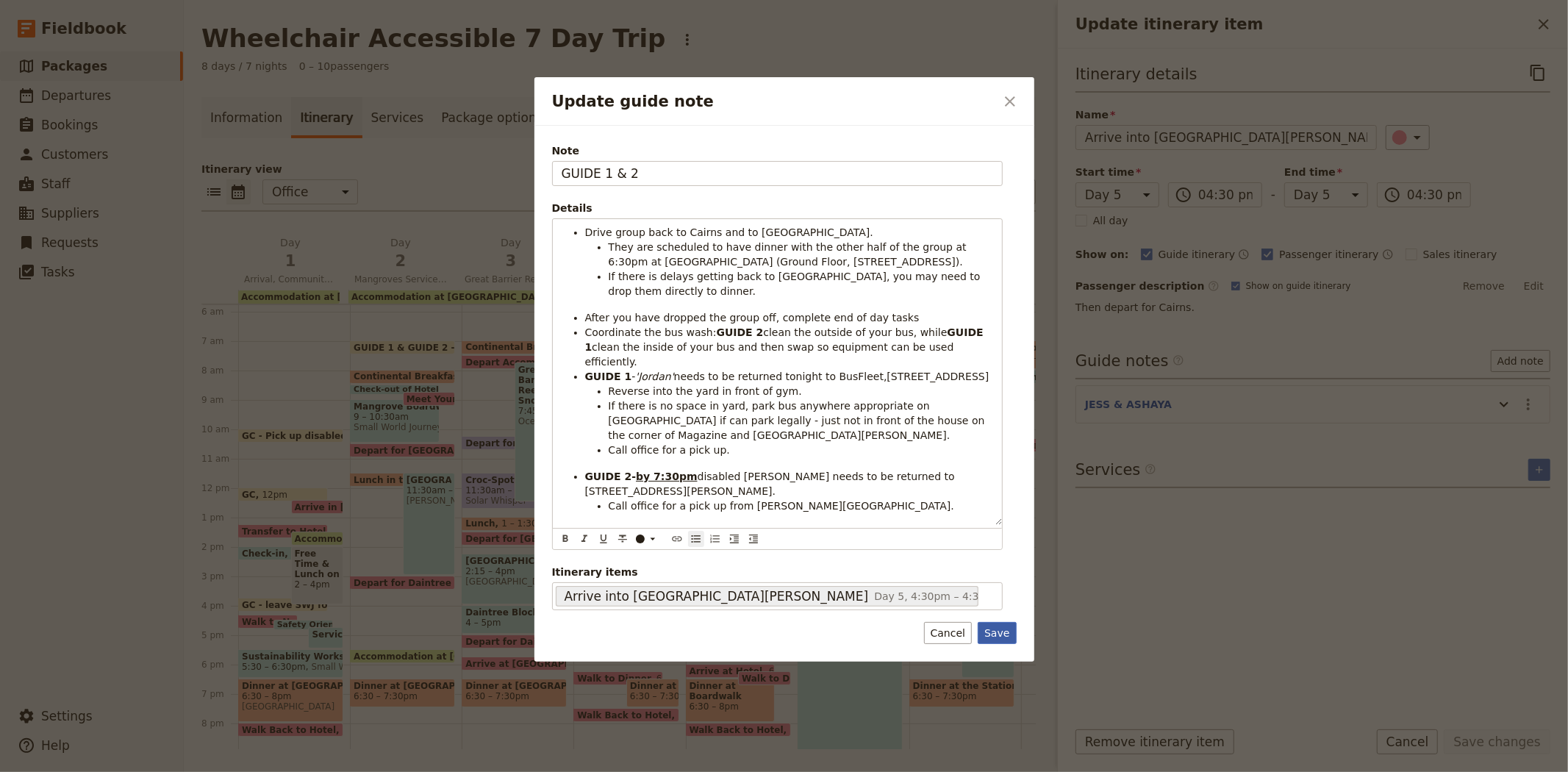
click at [997, 632] on button "Save" at bounding box center [997, 633] width 38 height 22
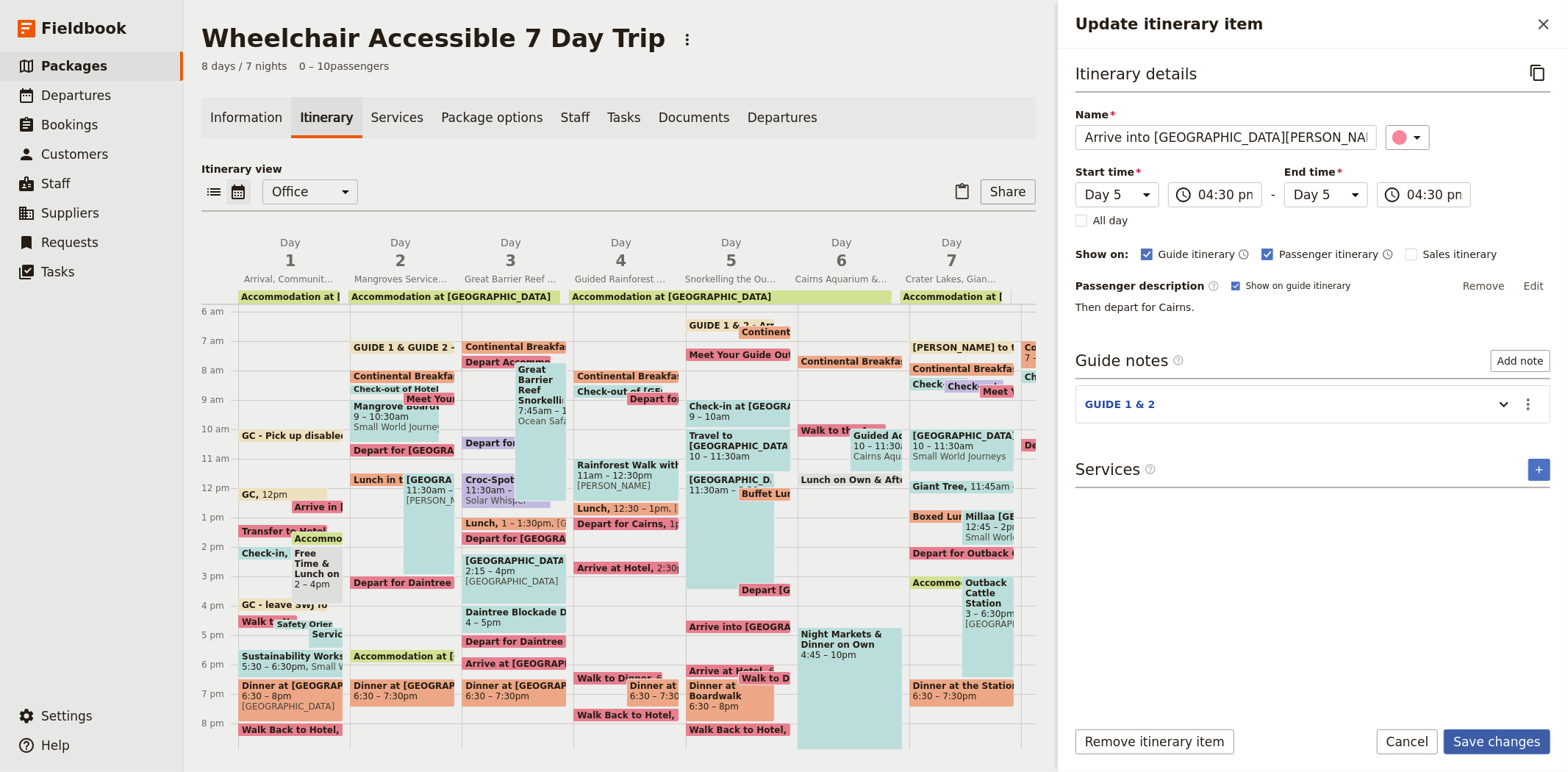
click at [1502, 739] on button "Save changes" at bounding box center [1498, 742] width 107 height 25
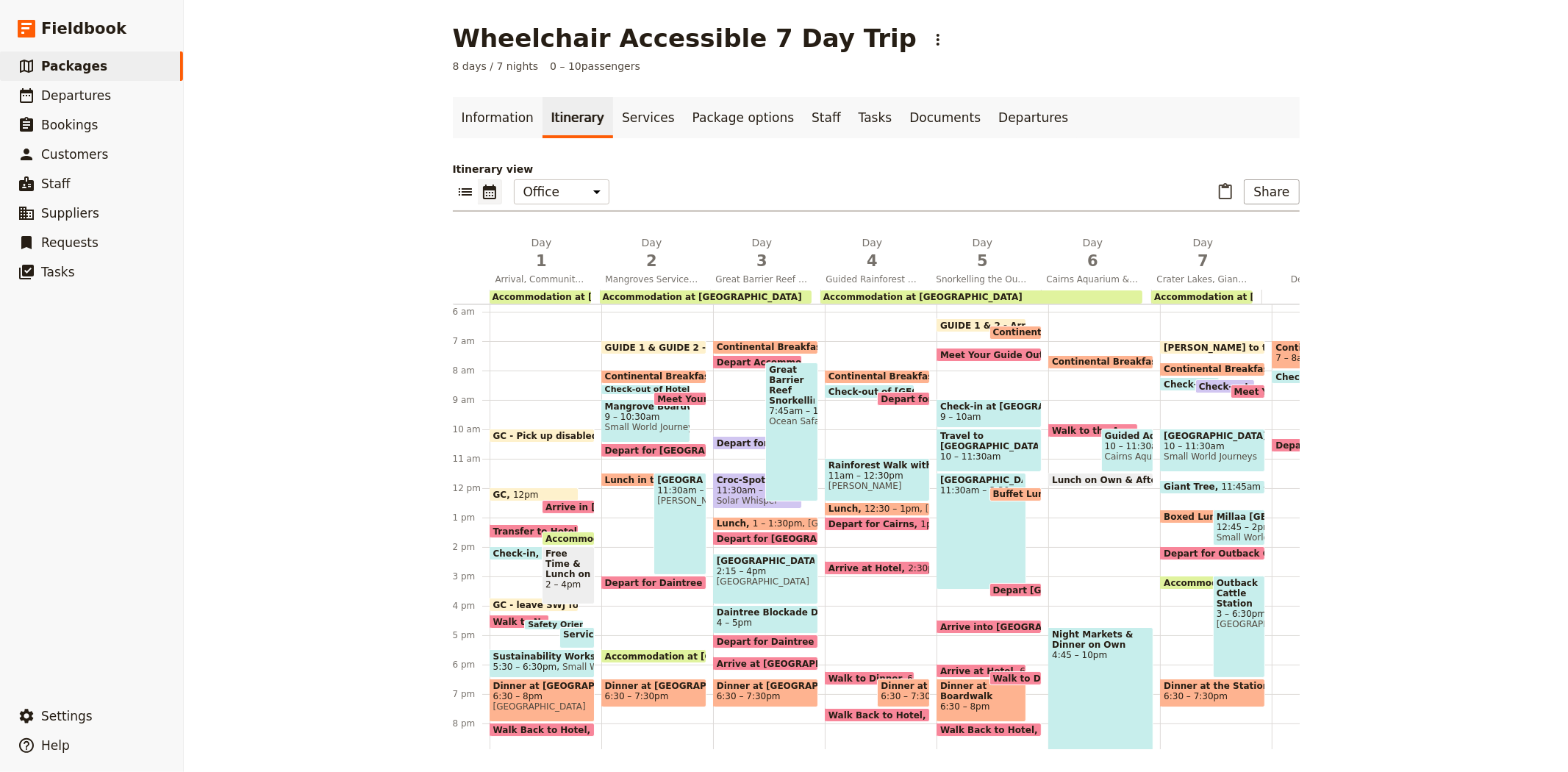
click at [959, 666] on span "Arrive at Hotel" at bounding box center [980, 671] width 80 height 9
select select "5"
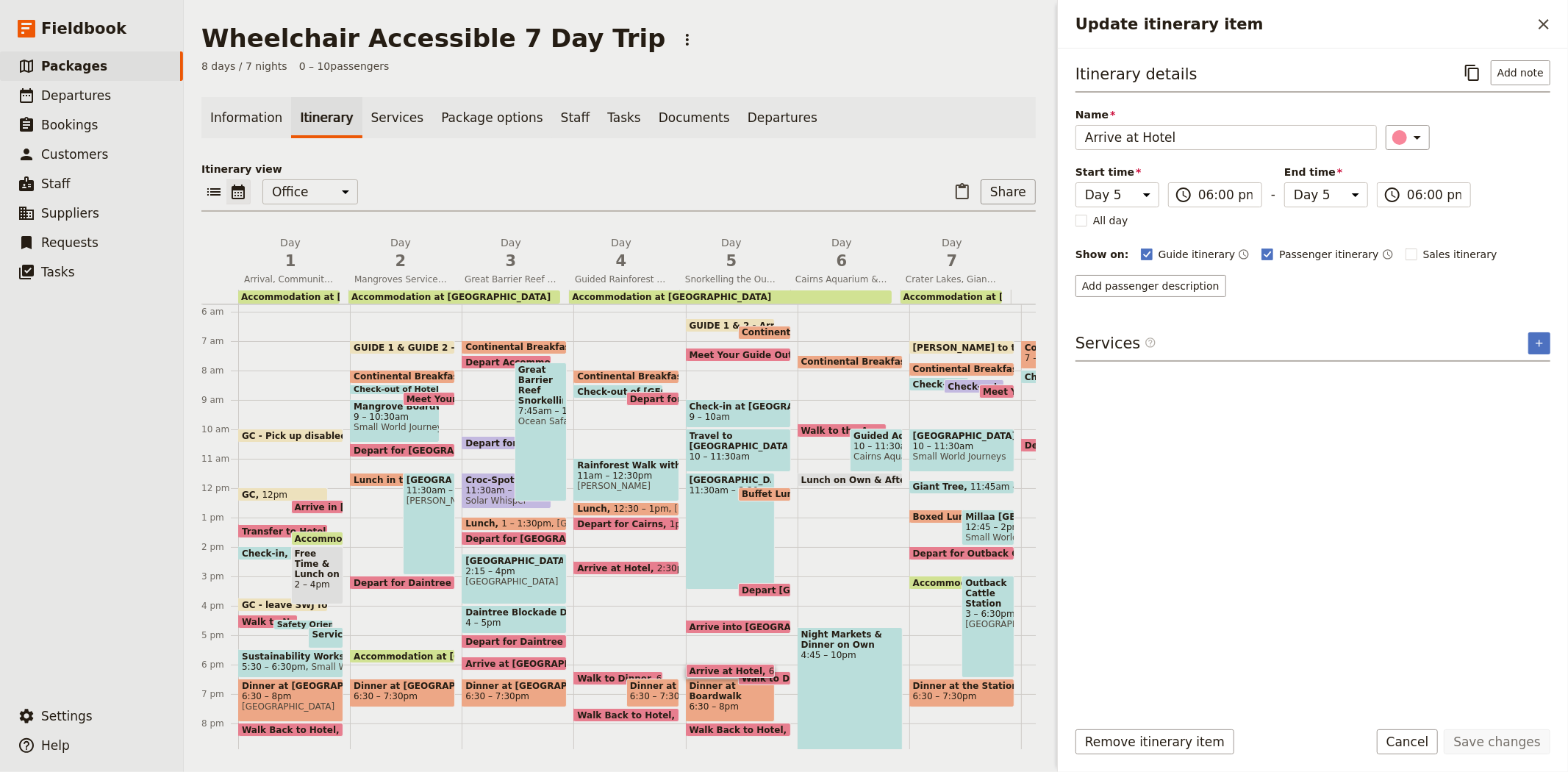
click at [777, 674] on span "Walk to Dinner" at bounding box center [781, 678] width 80 height 9
select select "5"
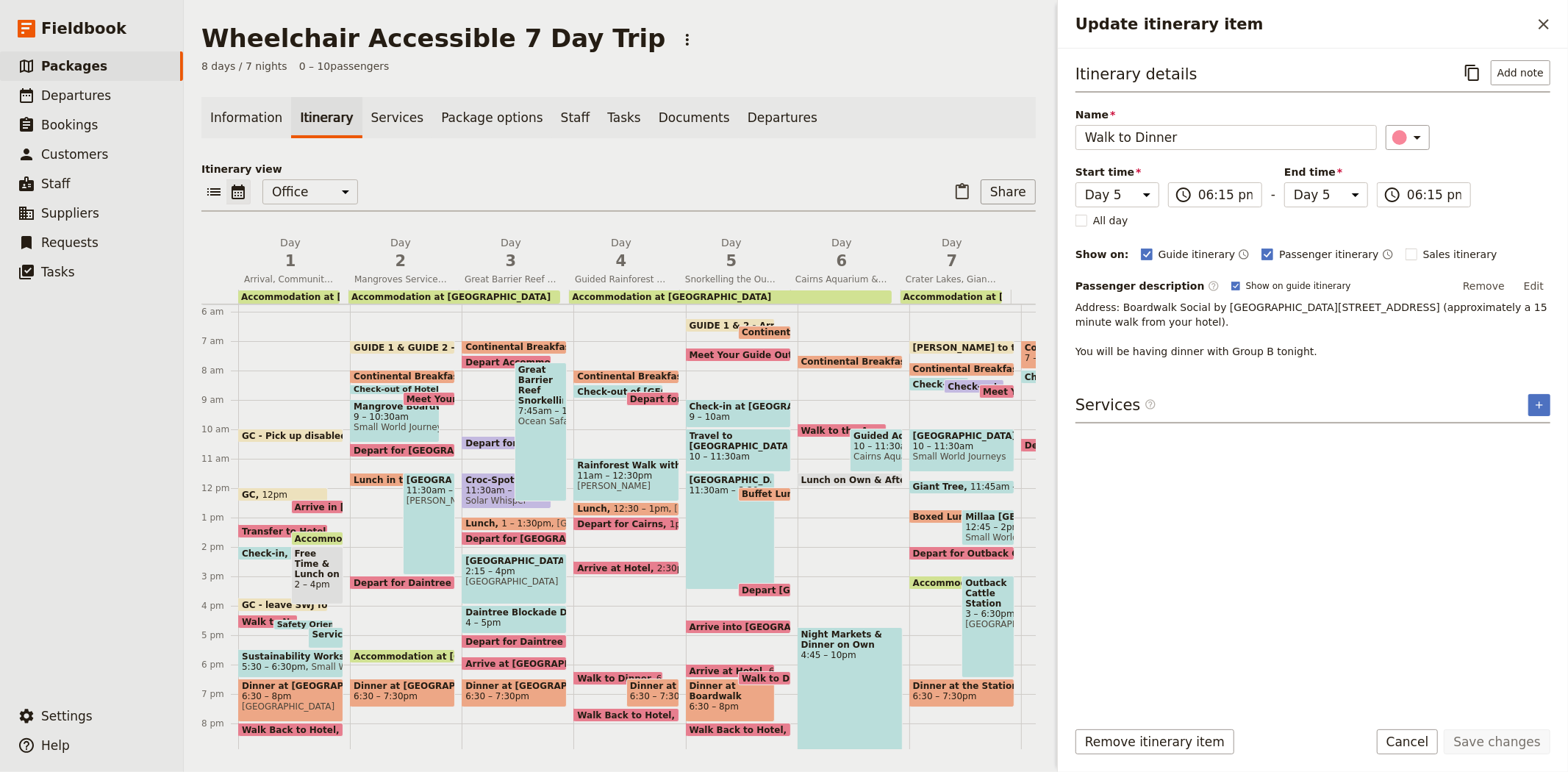
click at [719, 695] on span "Dinner at Boardwalk Social by [PERSON_NAME]" at bounding box center [731, 691] width 82 height 21
select select "5"
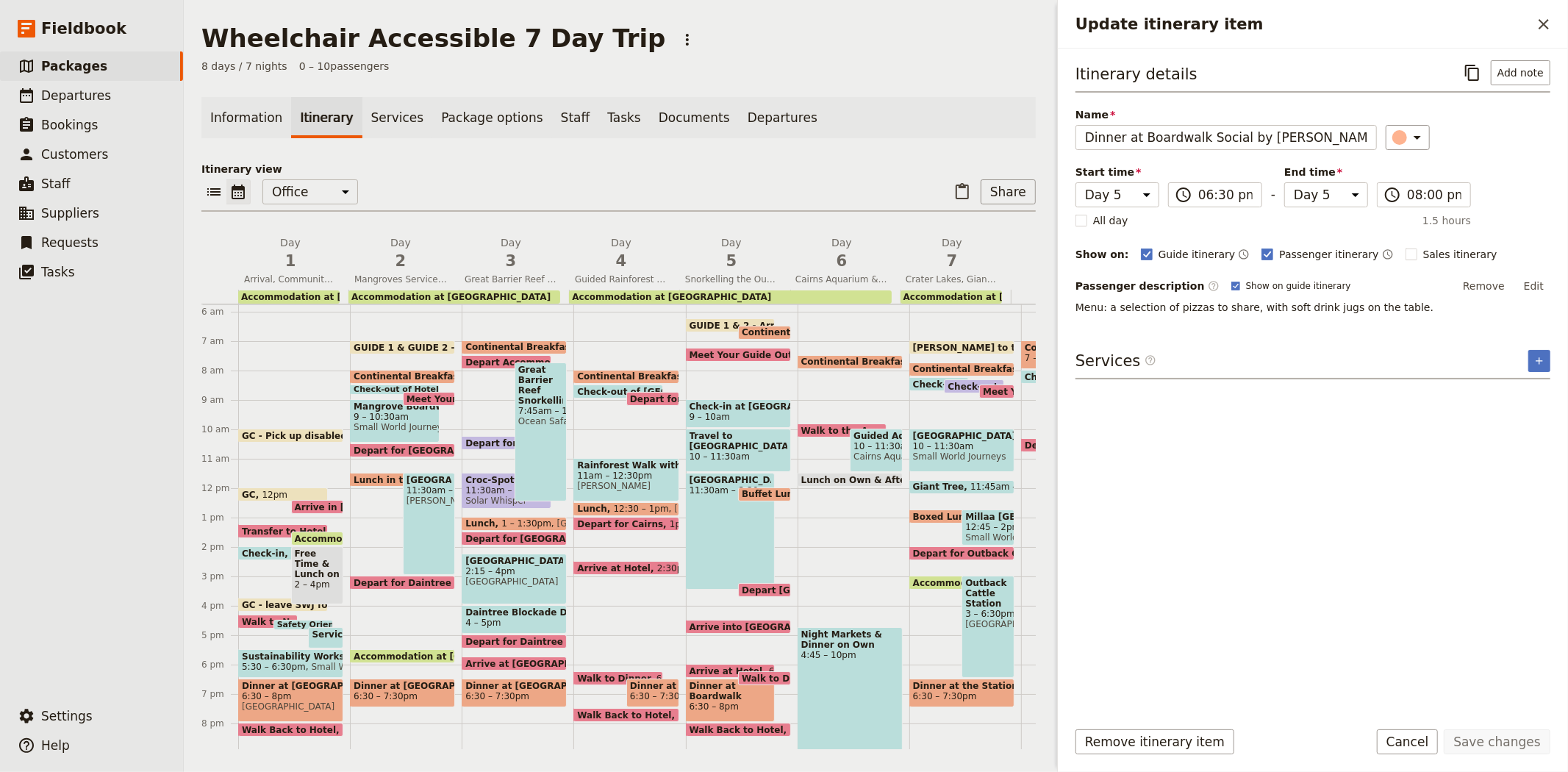
click at [741, 728] on span "Walk Back to Hotel" at bounding box center [740, 729] width 101 height 9
select select "5"
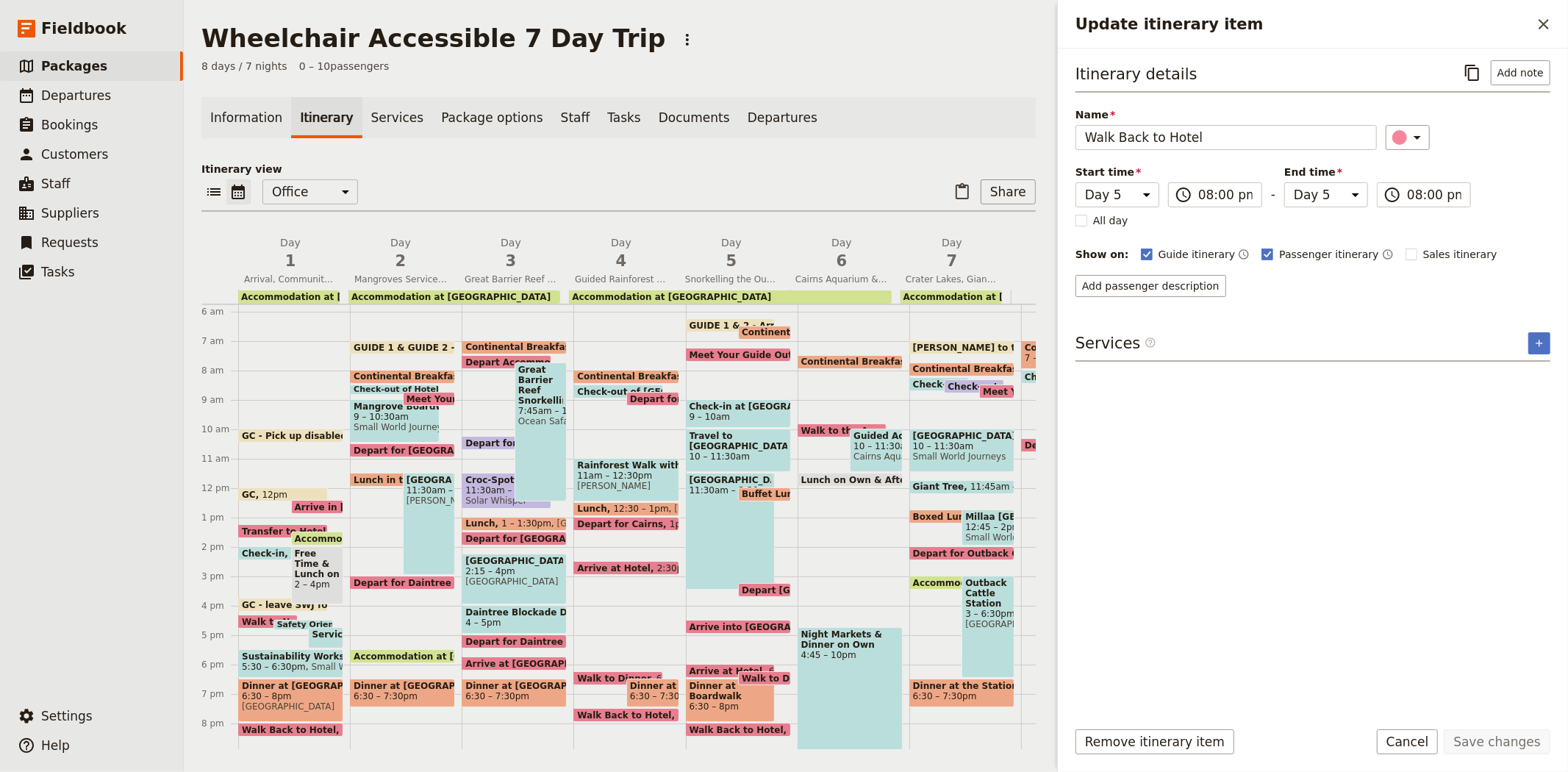
click at [719, 688] on span "Dinner at Boardwalk Social by [PERSON_NAME]" at bounding box center [731, 691] width 82 height 21
select select "5"
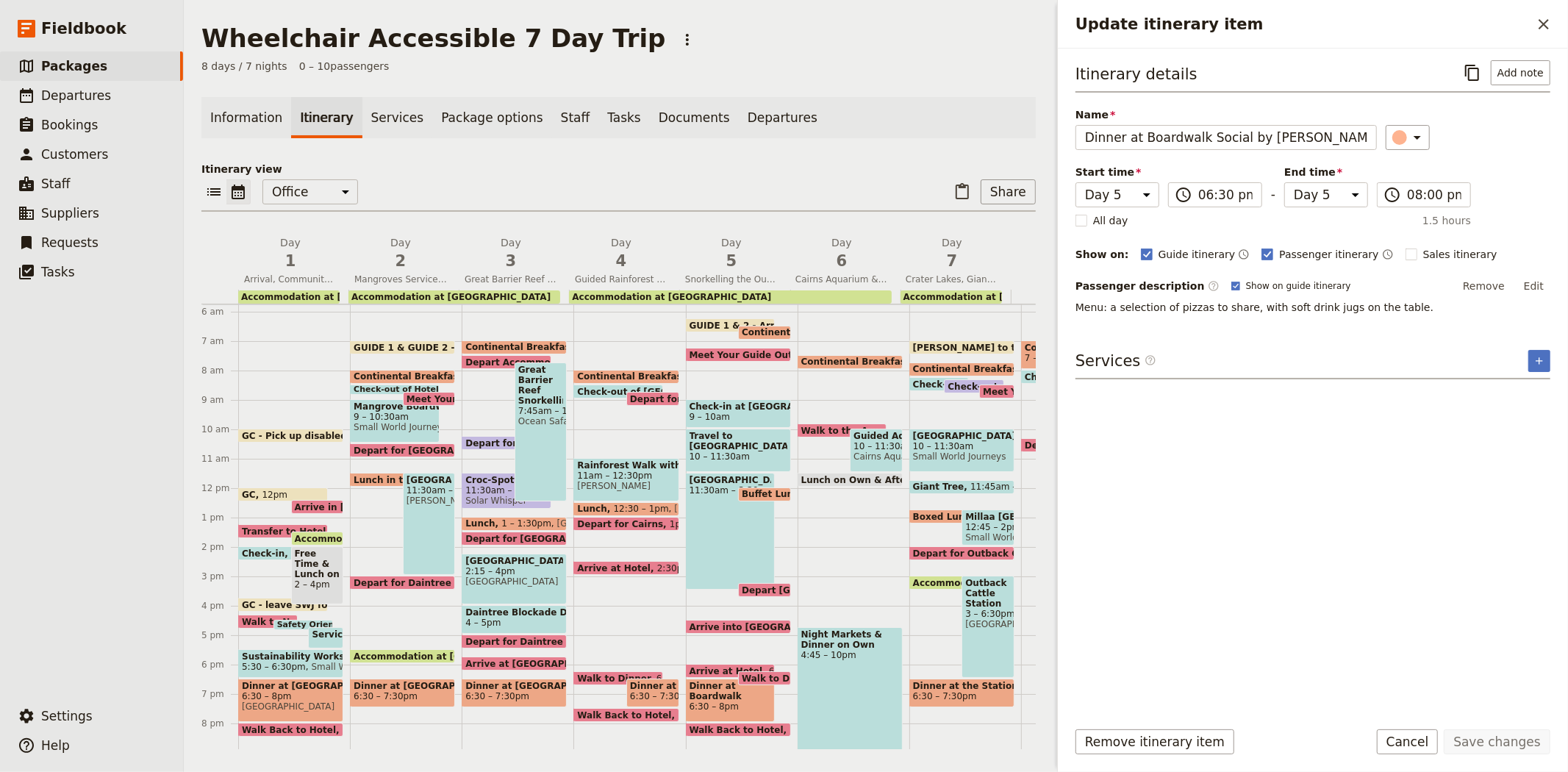
click at [756, 674] on span "Walk to Dinner" at bounding box center [781, 678] width 80 height 9
select select "5"
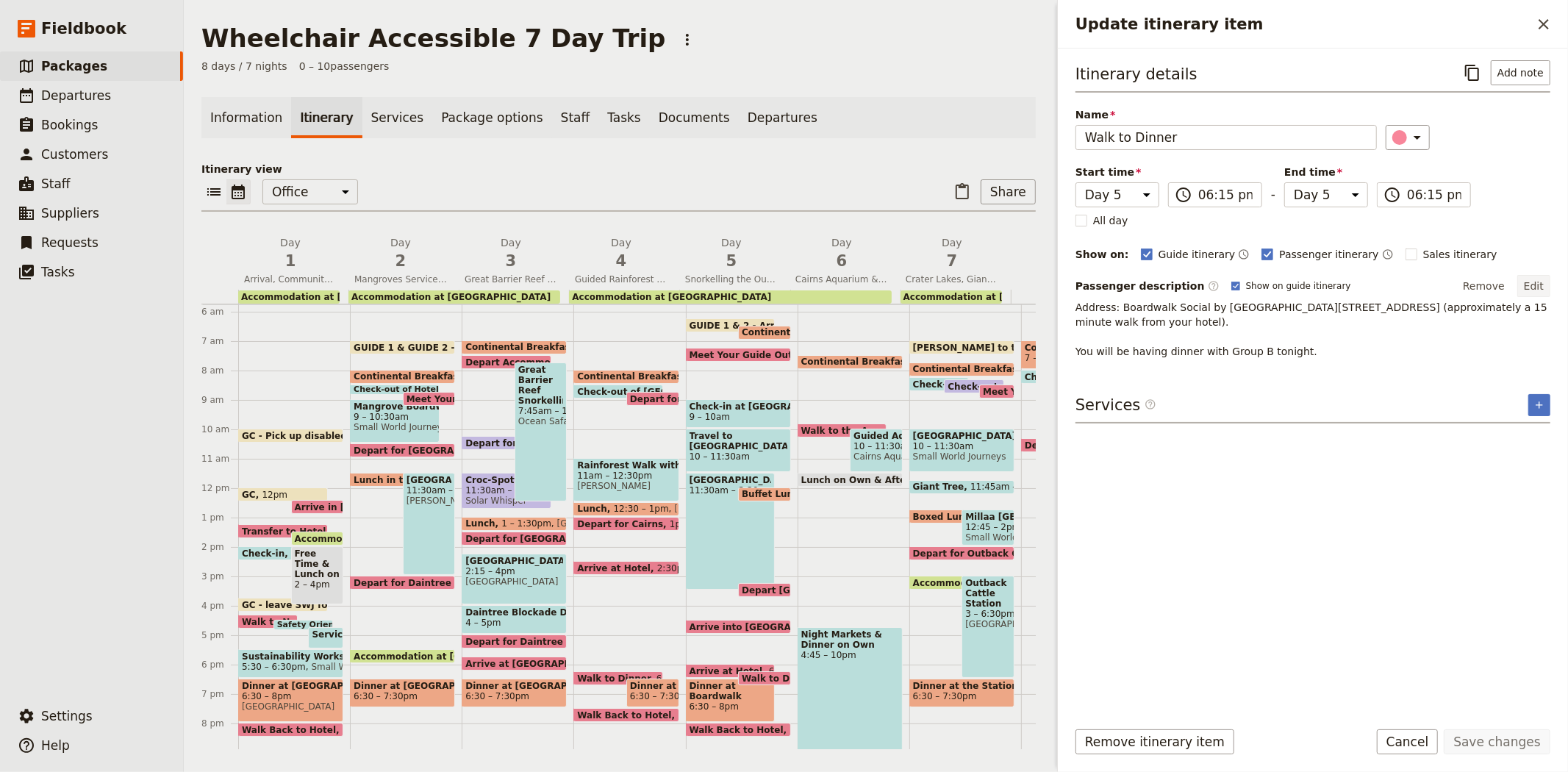
click at [1529, 289] on button "Edit" at bounding box center [1534, 286] width 33 height 22
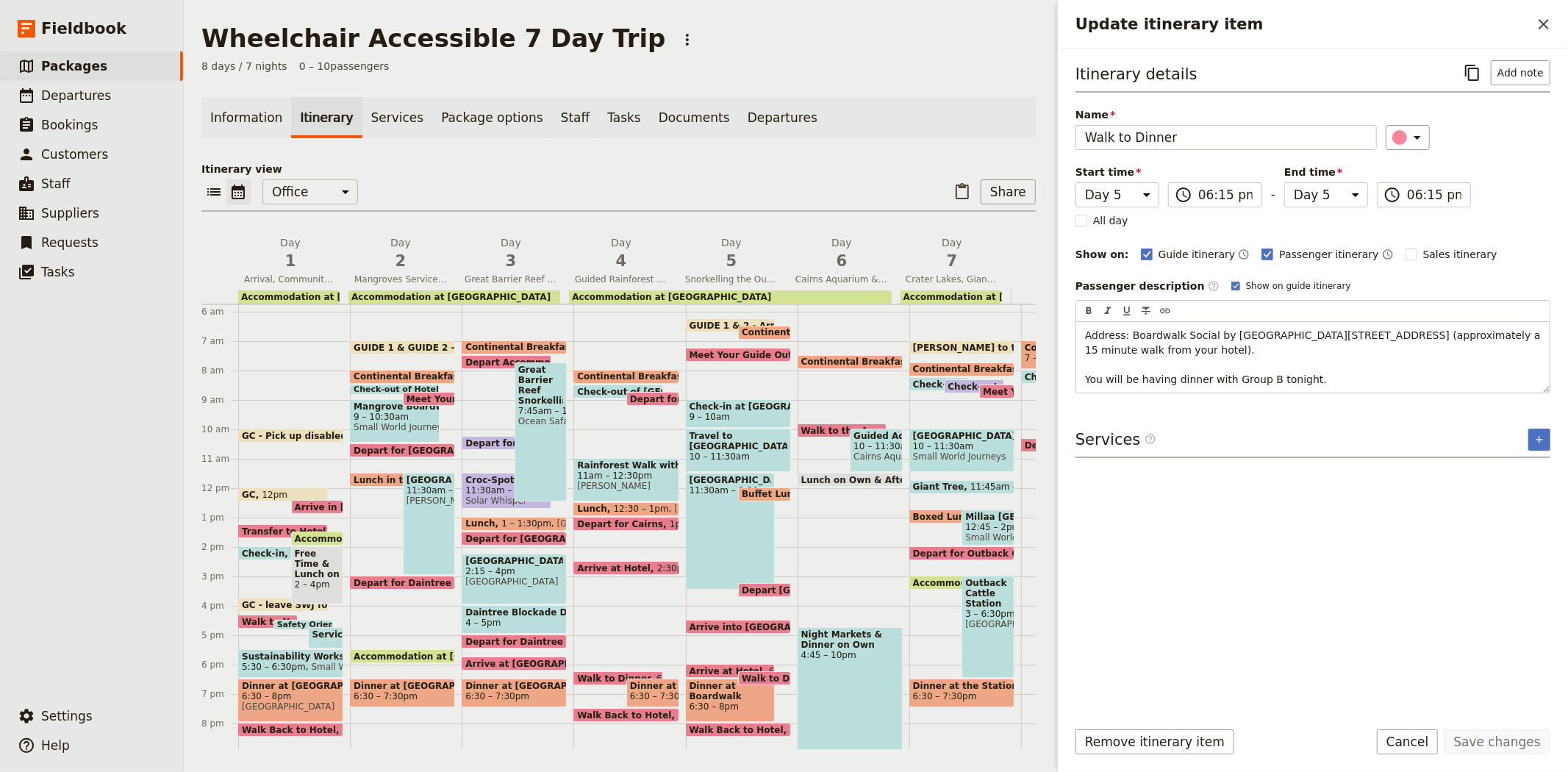
drag, startPoint x: 1325, startPoint y: 375, endPoint x: 820, endPoint y: 384, distance: 505.1
click at [820, 384] on div "Wheelchair Accessible 7 Day Trip ​ 8 days / 7 nights 0 – 10 passengers Informat…" at bounding box center [876, 386] width 1384 height 772
click at [1474, 743] on button "Save changes" at bounding box center [1498, 742] width 107 height 25
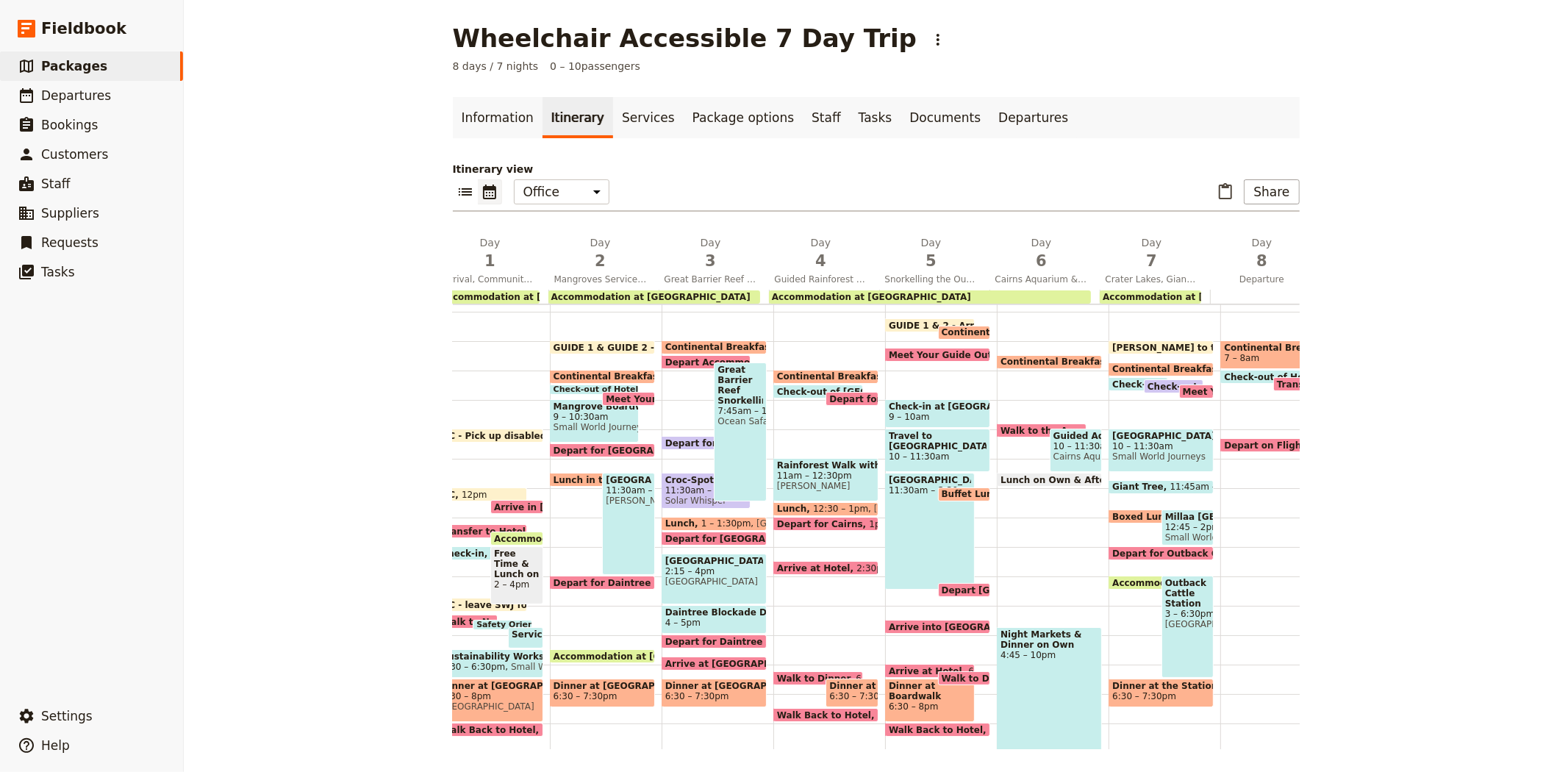
scroll to position [0, 91]
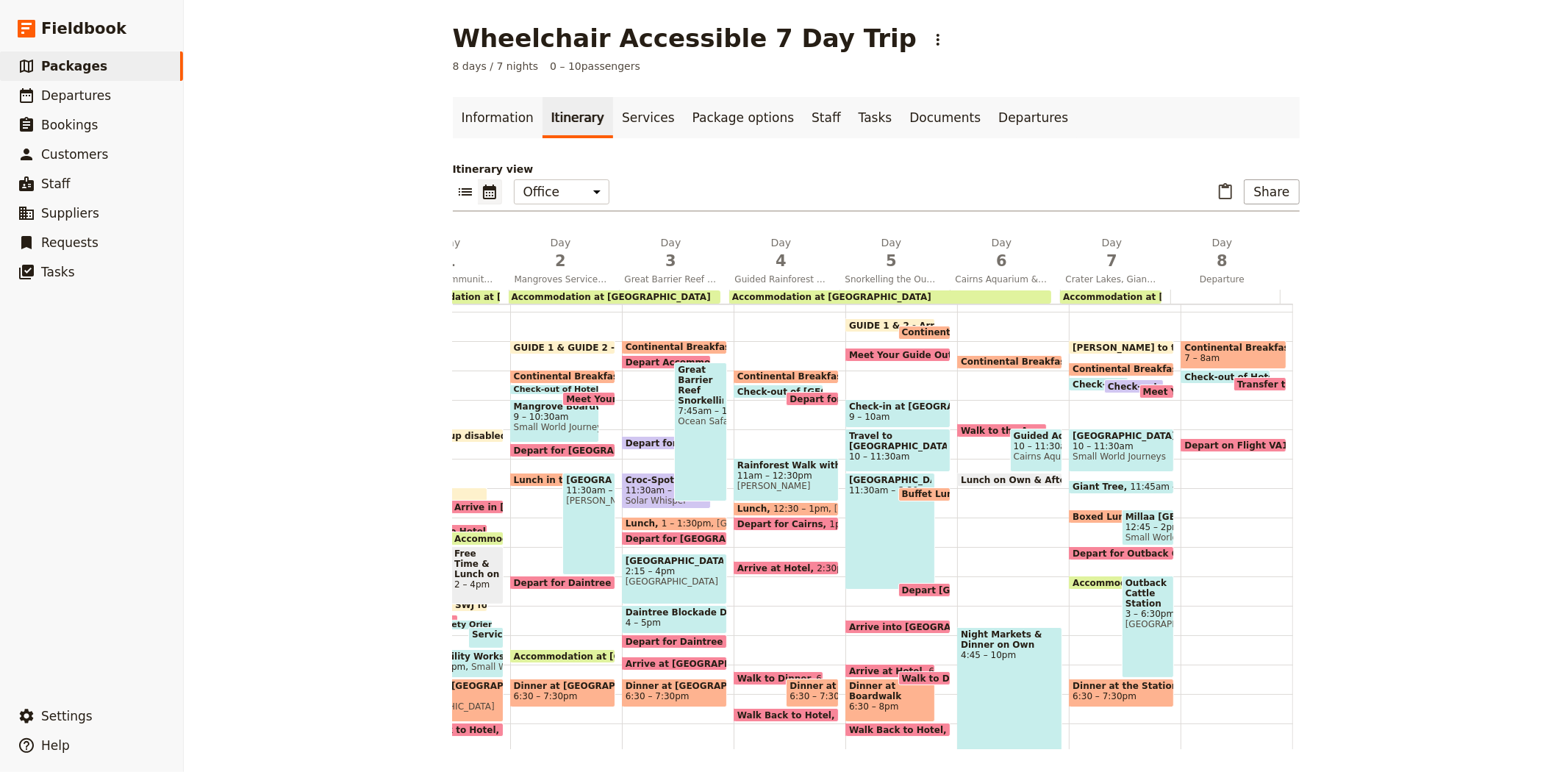
click at [1097, 344] on span "JESS - Arrive to the Office" at bounding box center [1148, 347] width 153 height 9
select select "7"
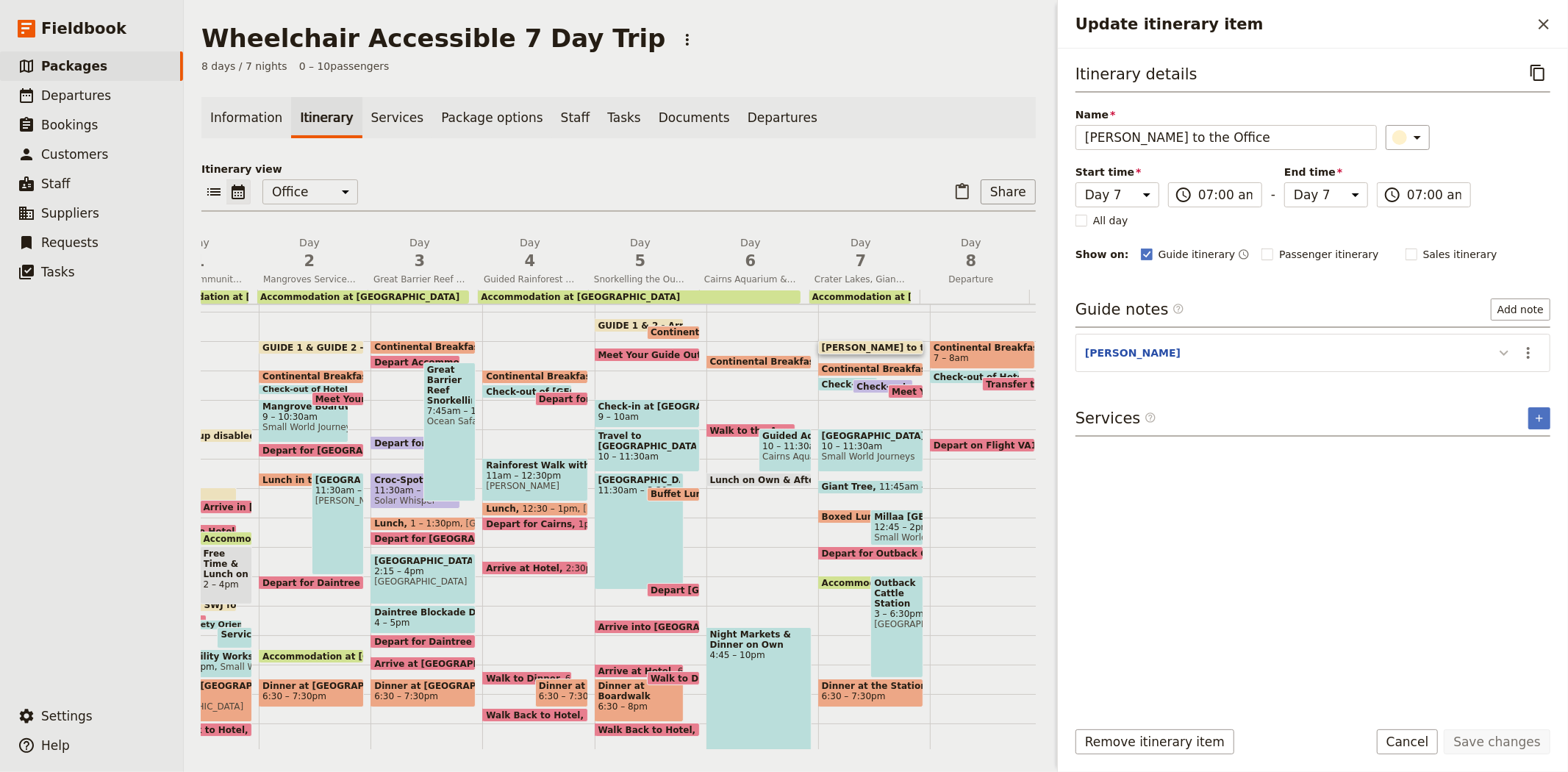
click at [1504, 352] on icon "Update itinerary item" at bounding box center [1504, 352] width 18 height 18
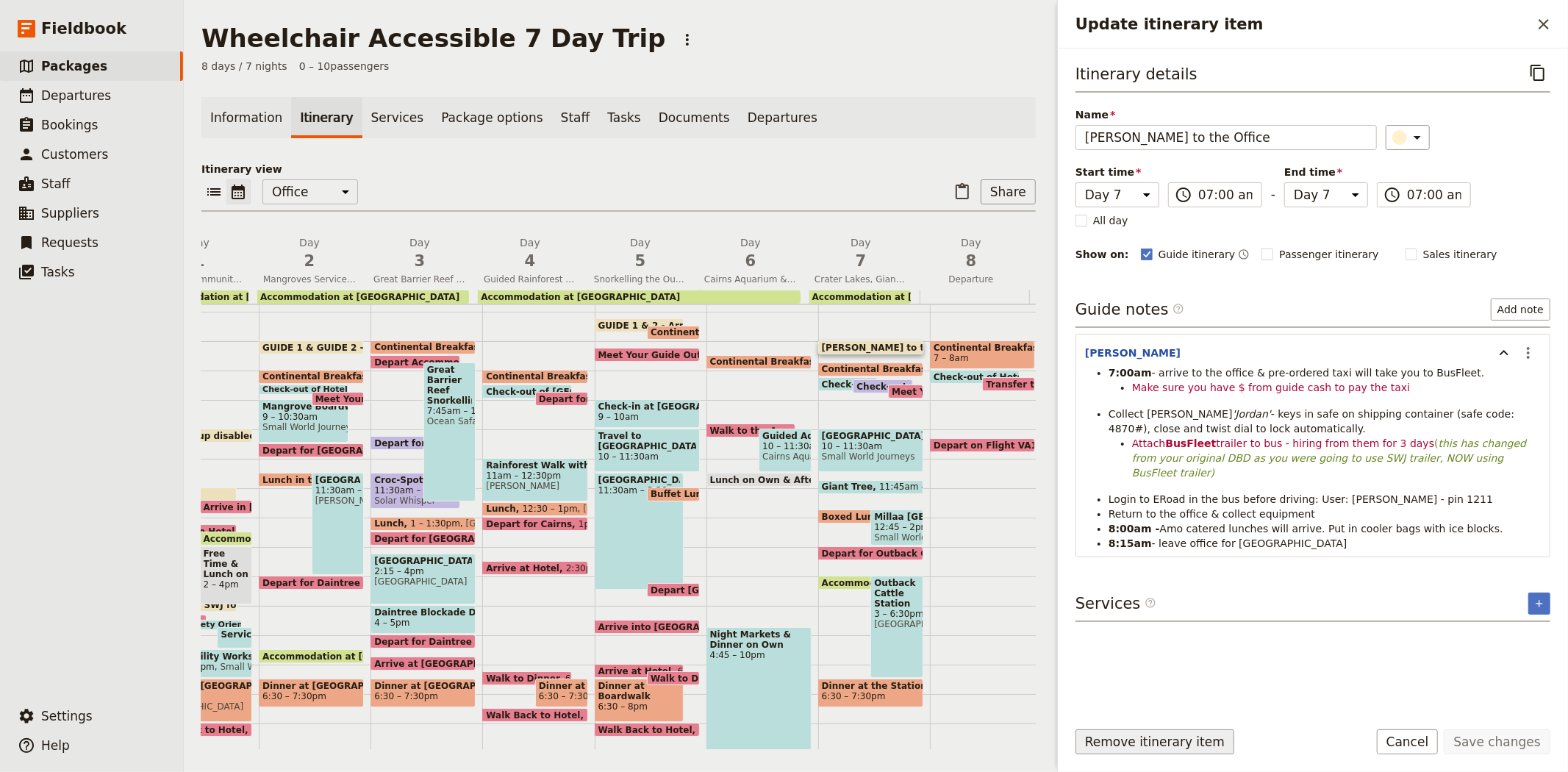
click at [1179, 746] on button "Remove itinerary item" at bounding box center [1155, 742] width 159 height 25
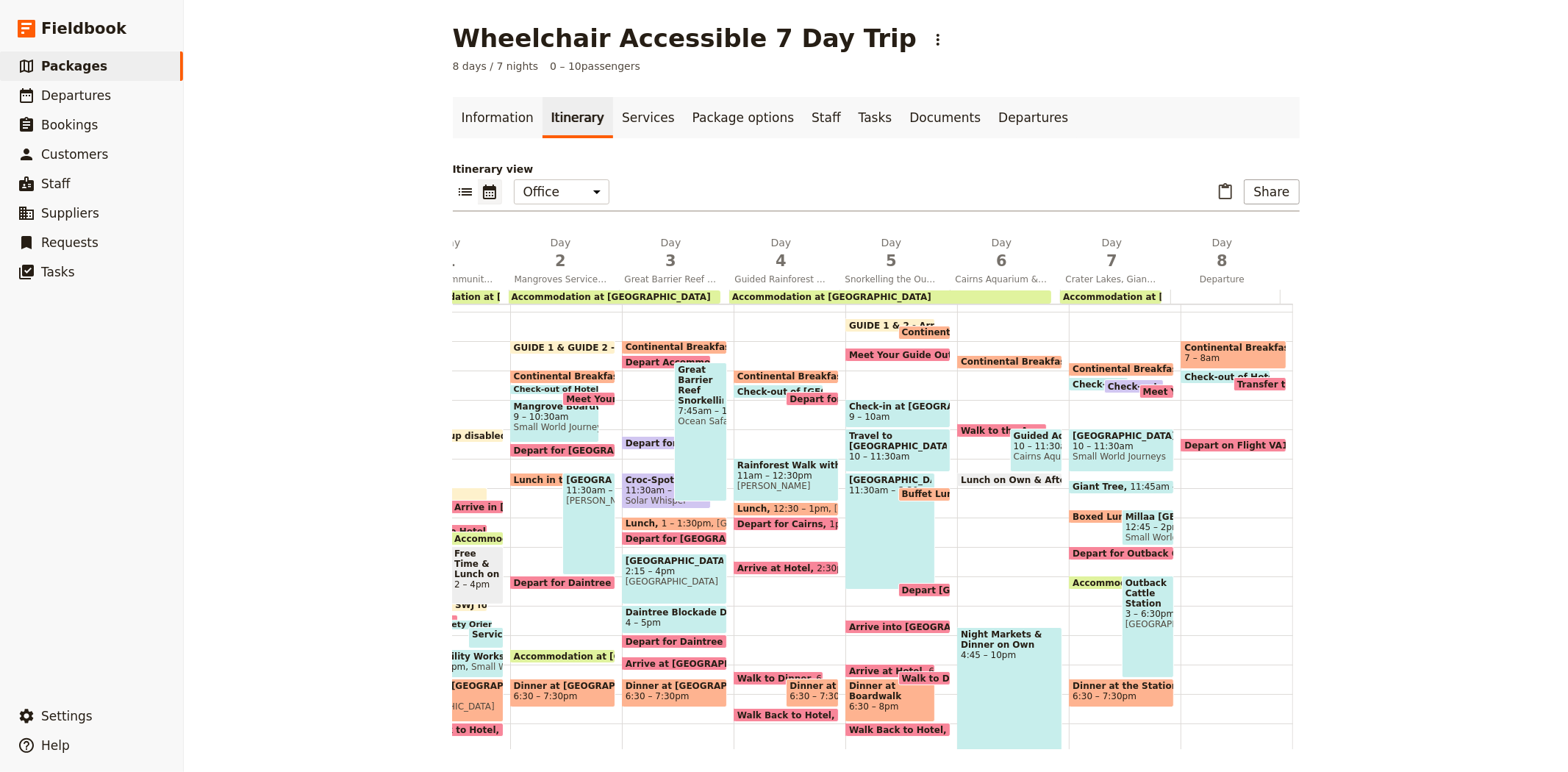
click at [1074, 365] on span "Continental Breakfast at Hotel" at bounding box center [1151, 369] width 159 height 10
select select "7"
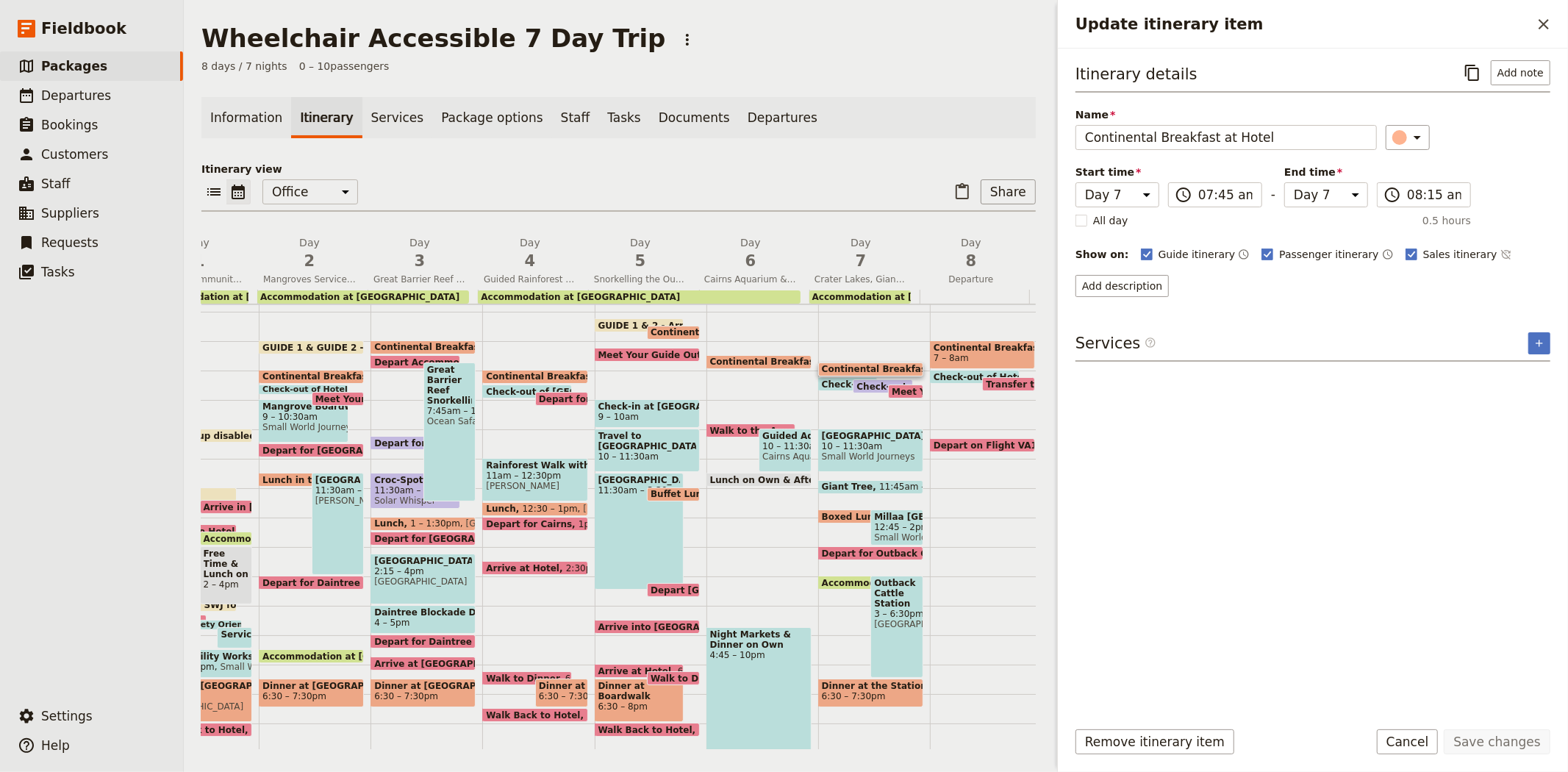
click at [829, 381] on span "Check-out of Hotel" at bounding box center [871, 384] width 99 height 9
select select "7"
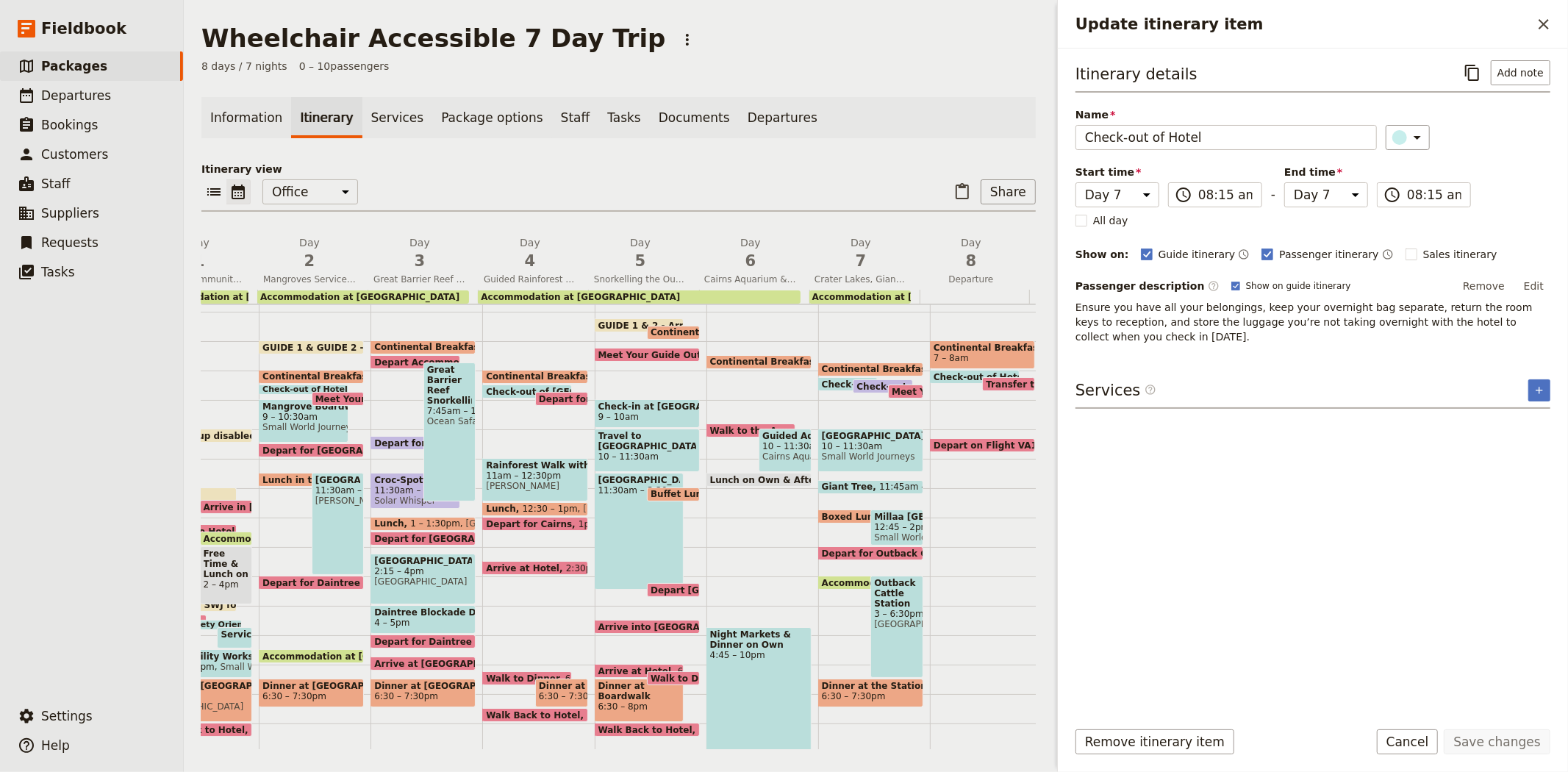
click at [859, 383] on span "Check-out of Hotel *BAILEY" at bounding box center [951, 386] width 189 height 9
select select "7"
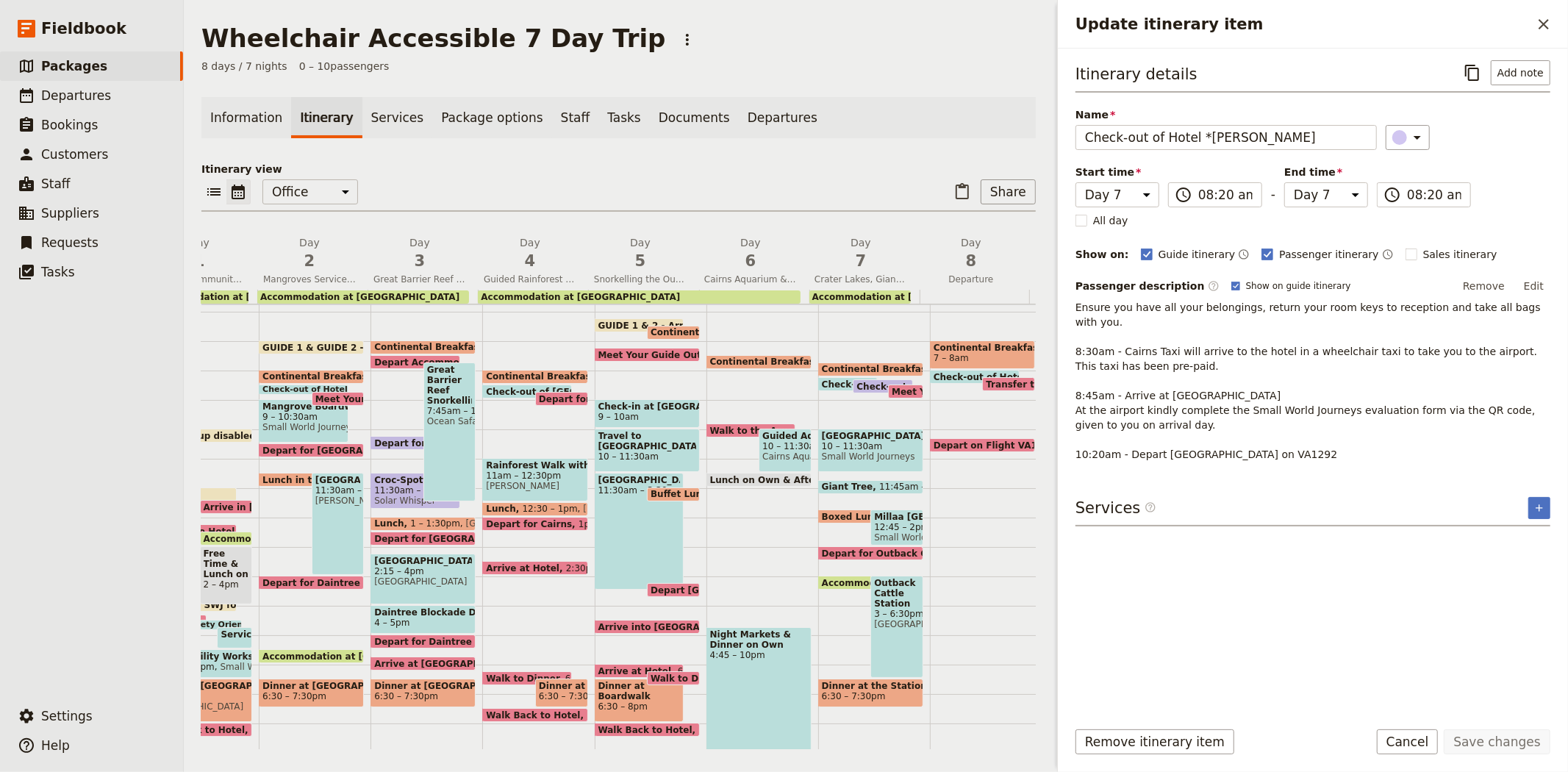
click at [894, 389] on span "Meet Your Guide Outside Reception & Depart" at bounding box center [1007, 391] width 232 height 9
select select "7"
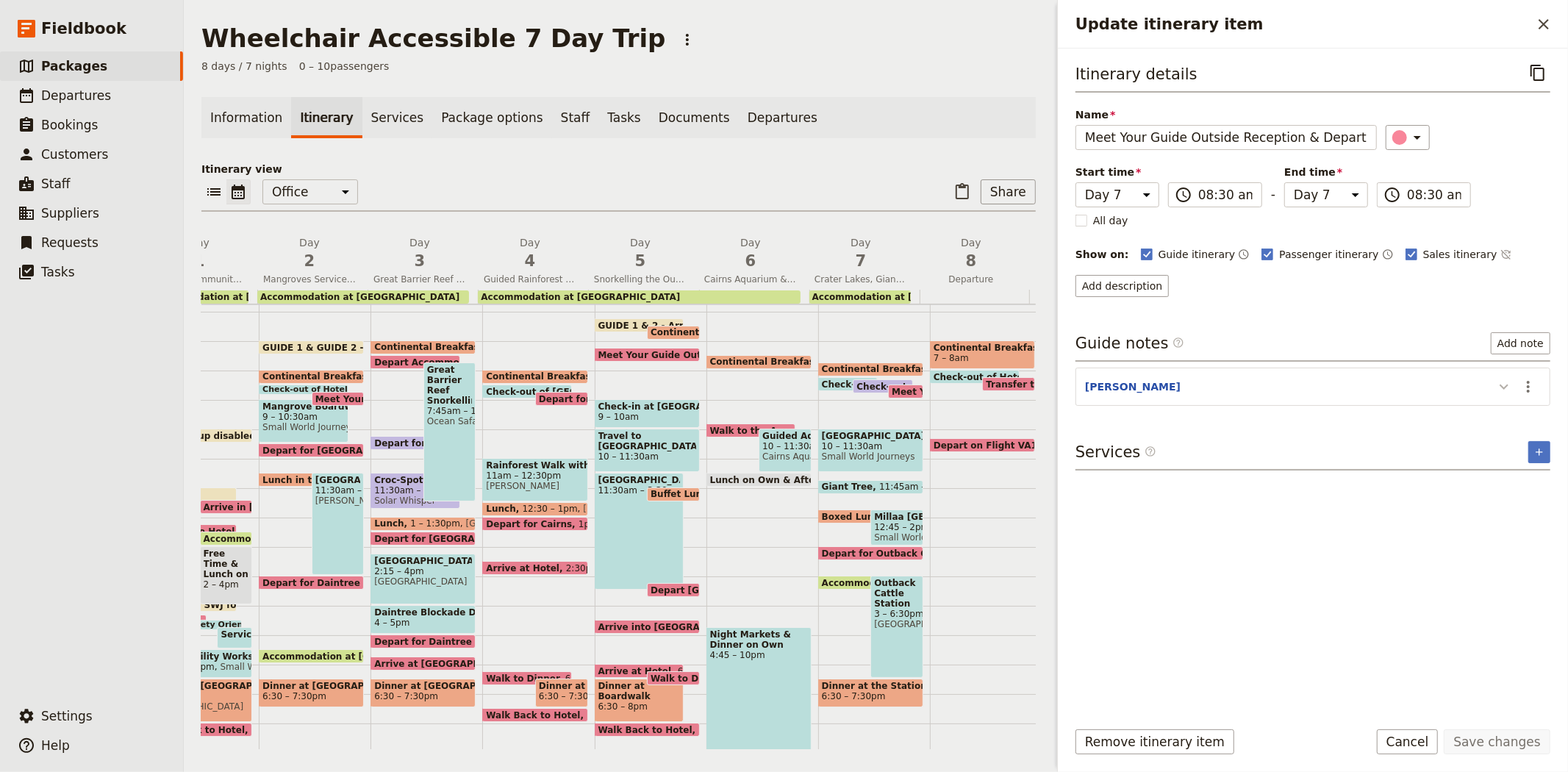
click at [1504, 386] on icon "Update itinerary item" at bounding box center [1504, 386] width 18 height 18
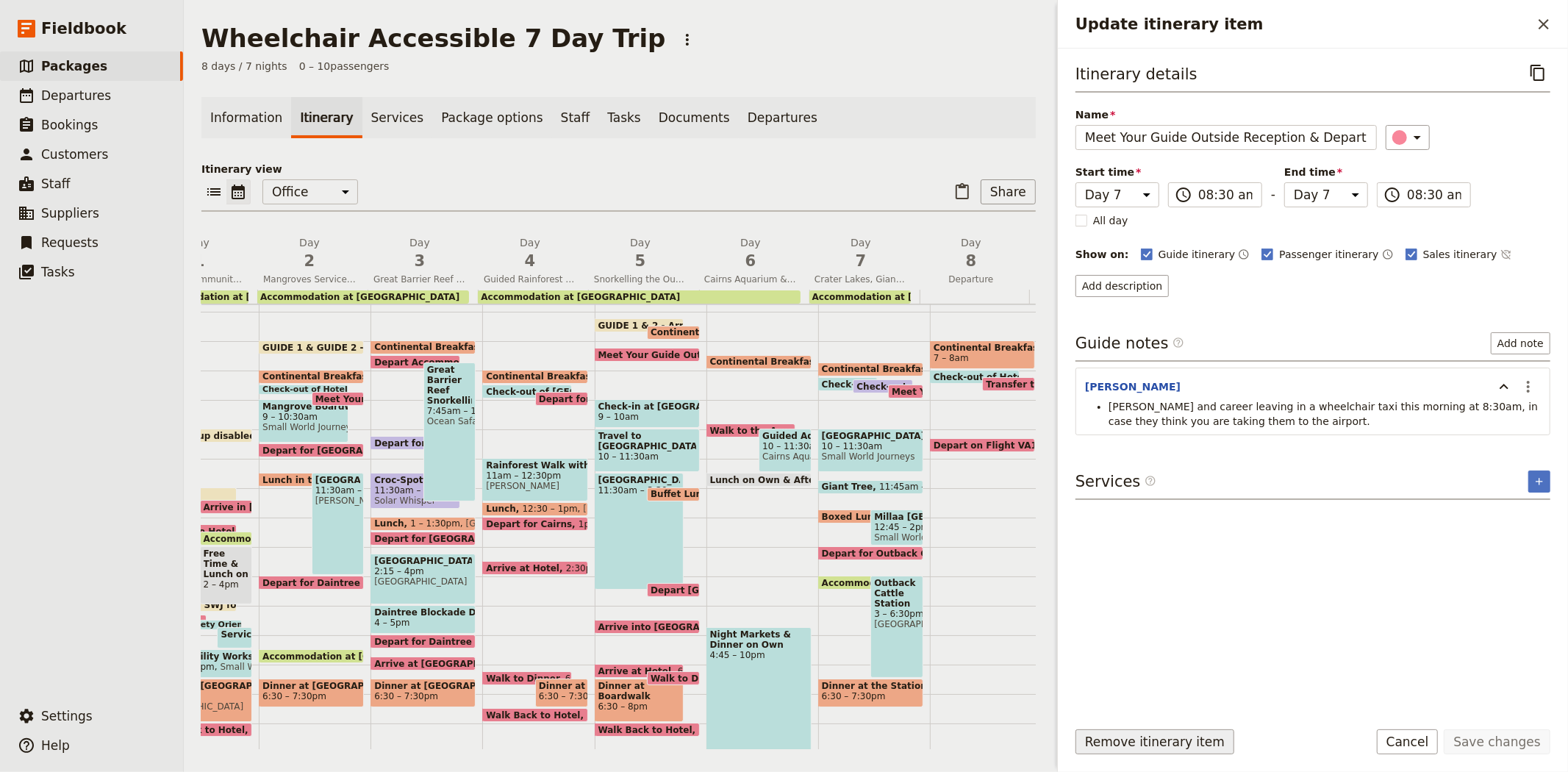
click at [1143, 743] on button "Remove itinerary item" at bounding box center [1155, 742] width 159 height 25
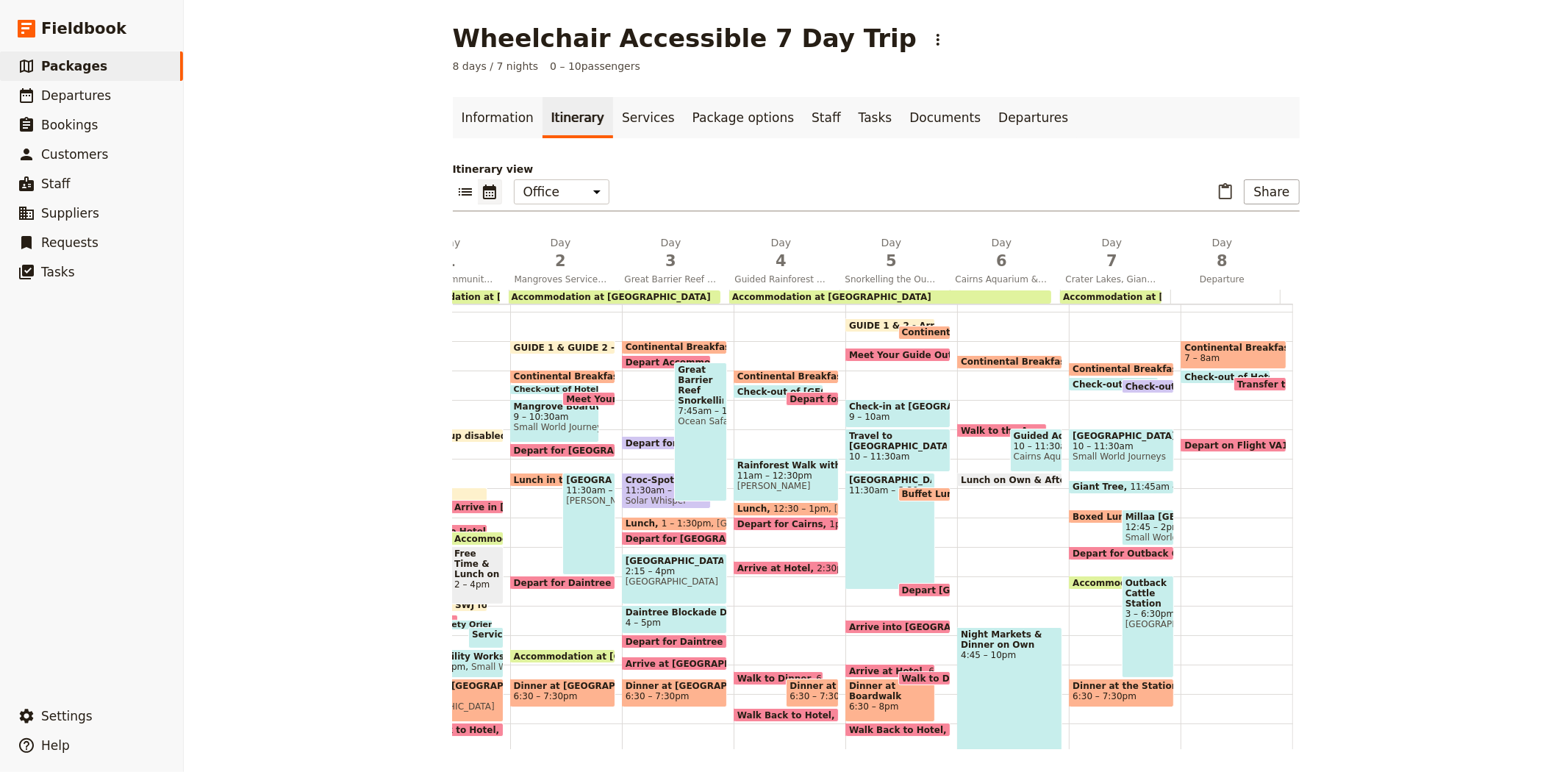
click at [1093, 446] on span "10 – 11:30am" at bounding box center [1121, 446] width 98 height 10
select select "7"
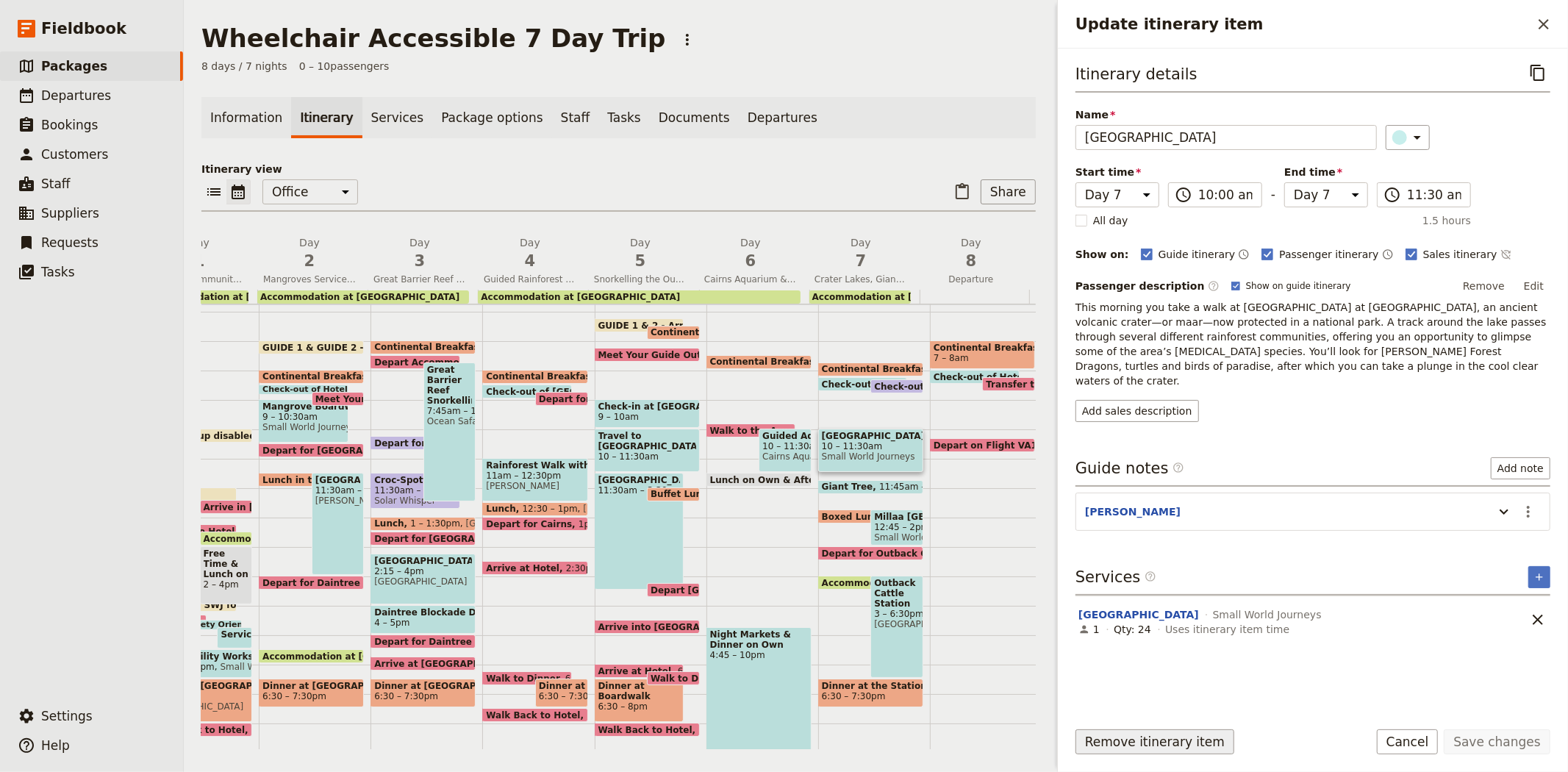
click at [1134, 739] on button "Remove itinerary item" at bounding box center [1155, 742] width 159 height 25
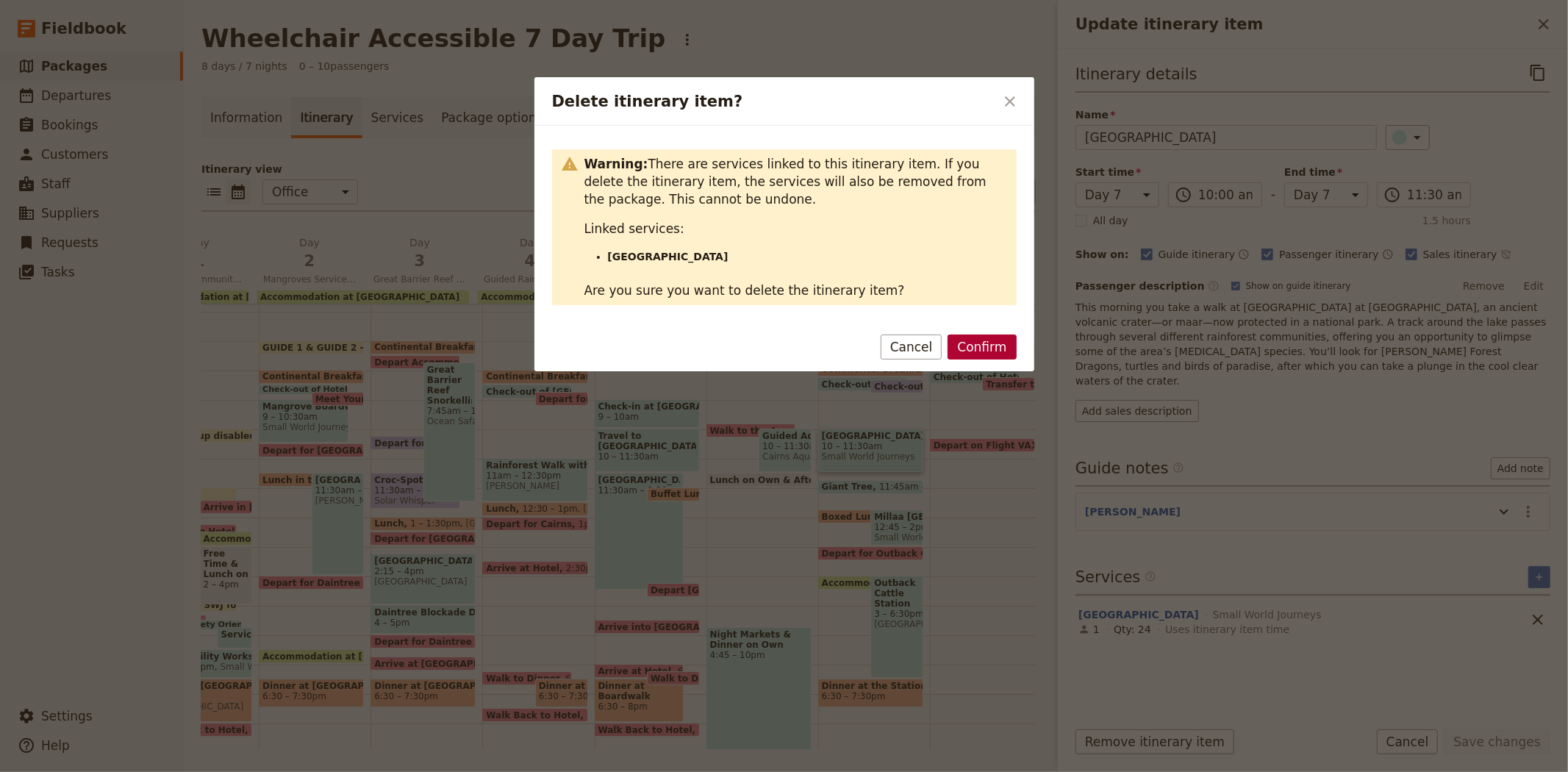
click at [993, 345] on button "Confirm" at bounding box center [982, 347] width 68 height 25
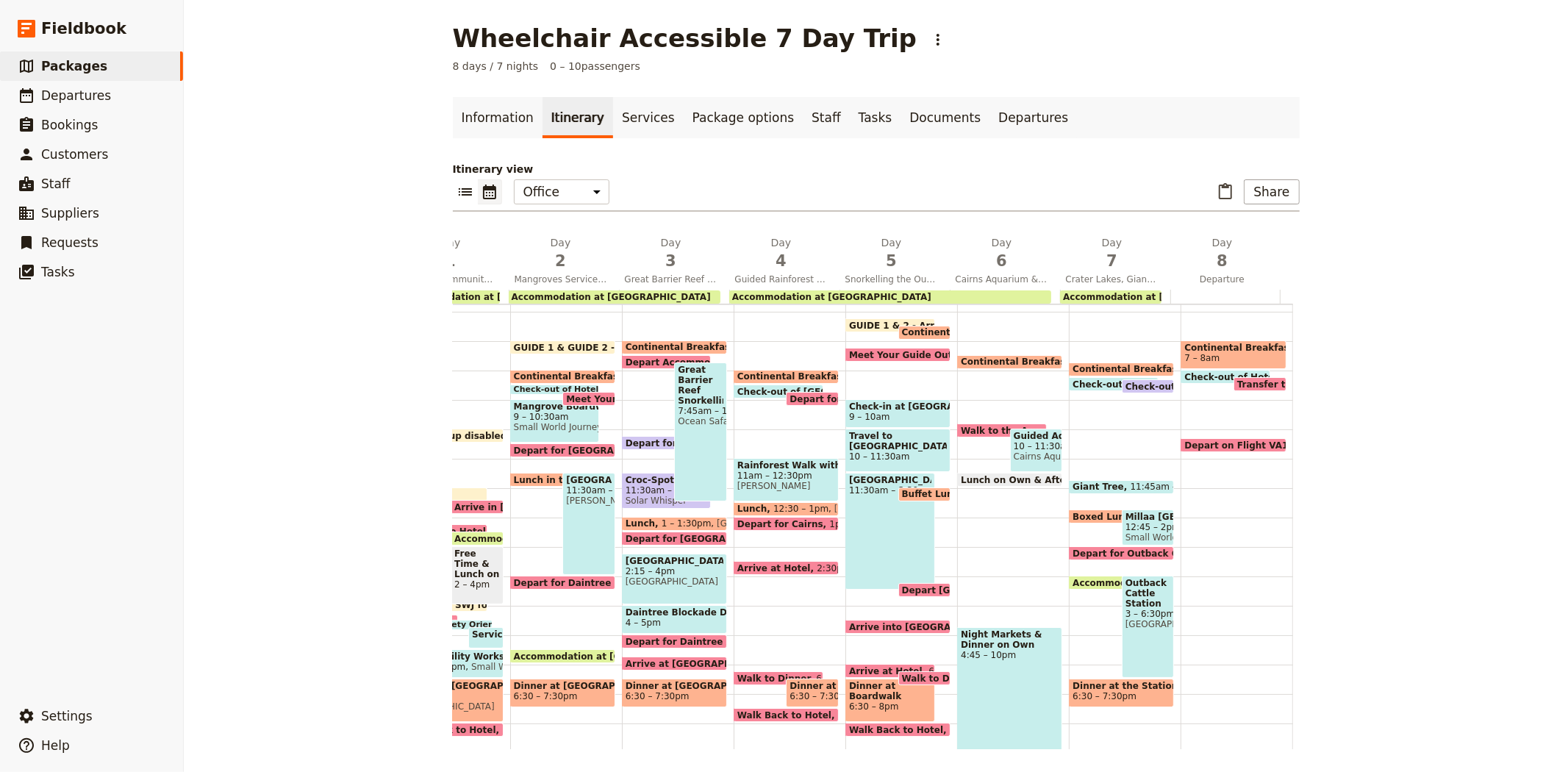
click at [1090, 482] on span "Giant Tree" at bounding box center [1101, 486] width 57 height 10
select select "7"
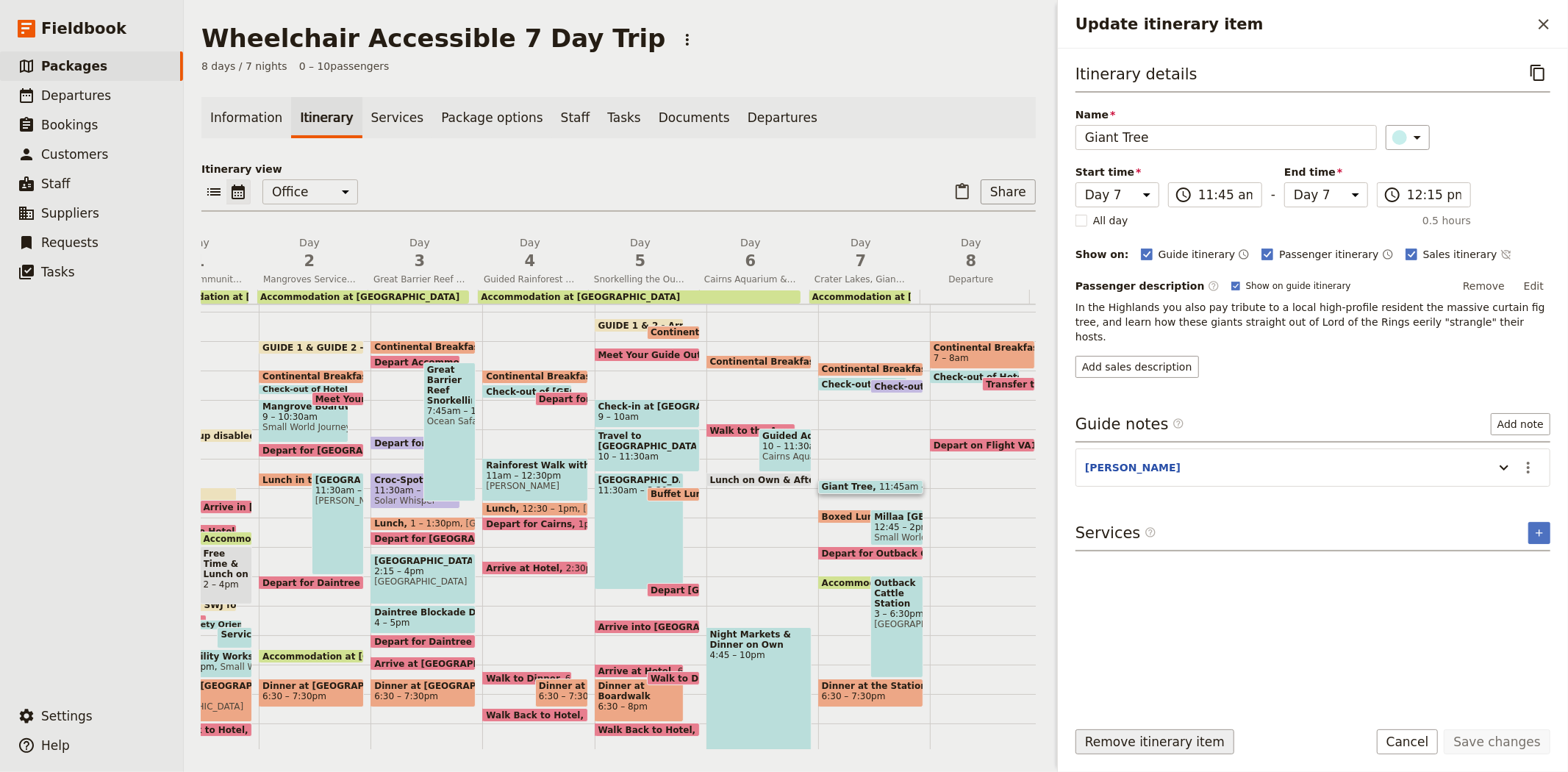
click at [1140, 748] on button "Remove itinerary item" at bounding box center [1155, 742] width 159 height 25
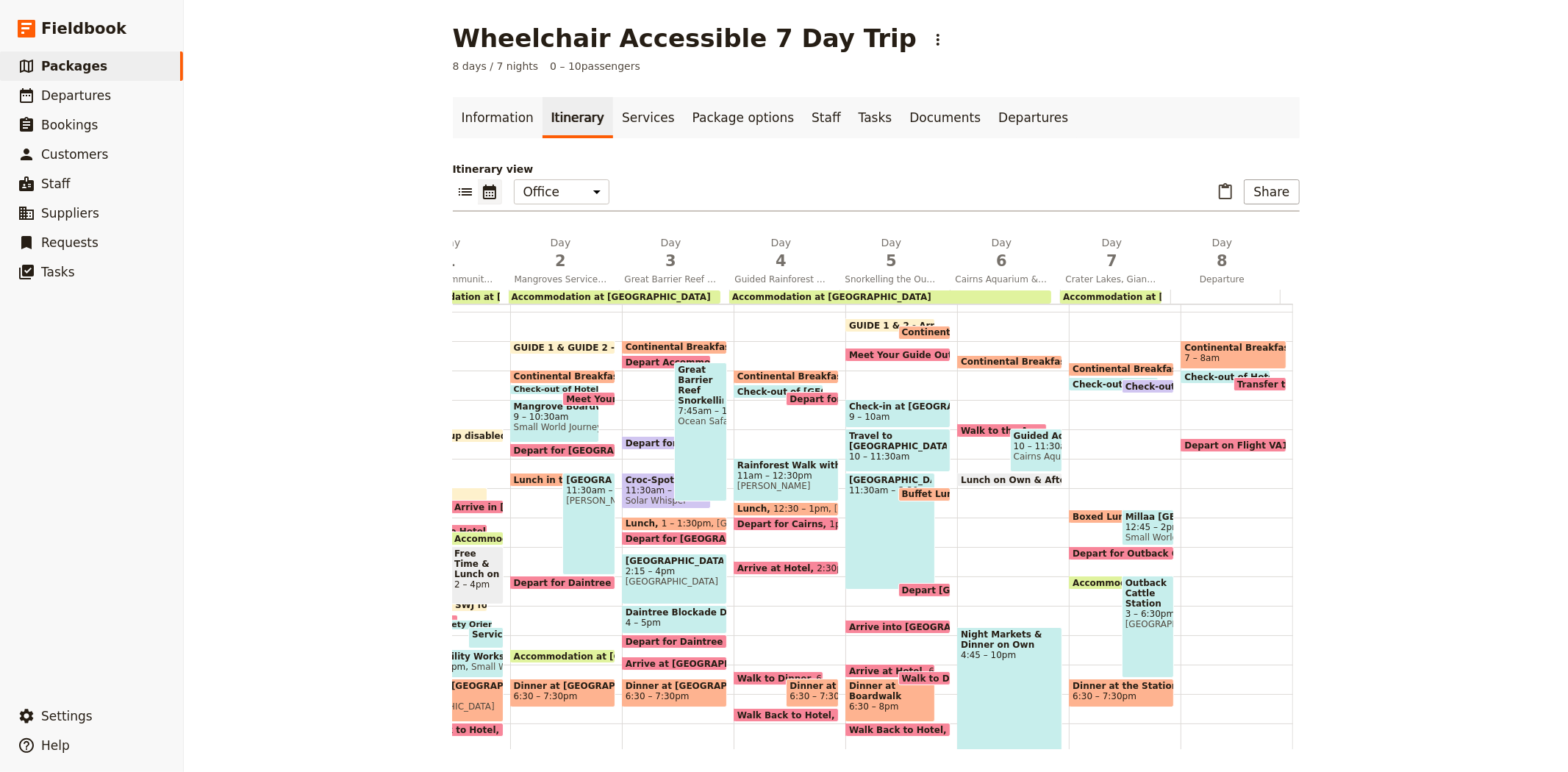
click at [1082, 510] on div "Boxed Lunch 12:45pm AMO Catering" at bounding box center [1113, 516] width 90 height 14
select select "7"
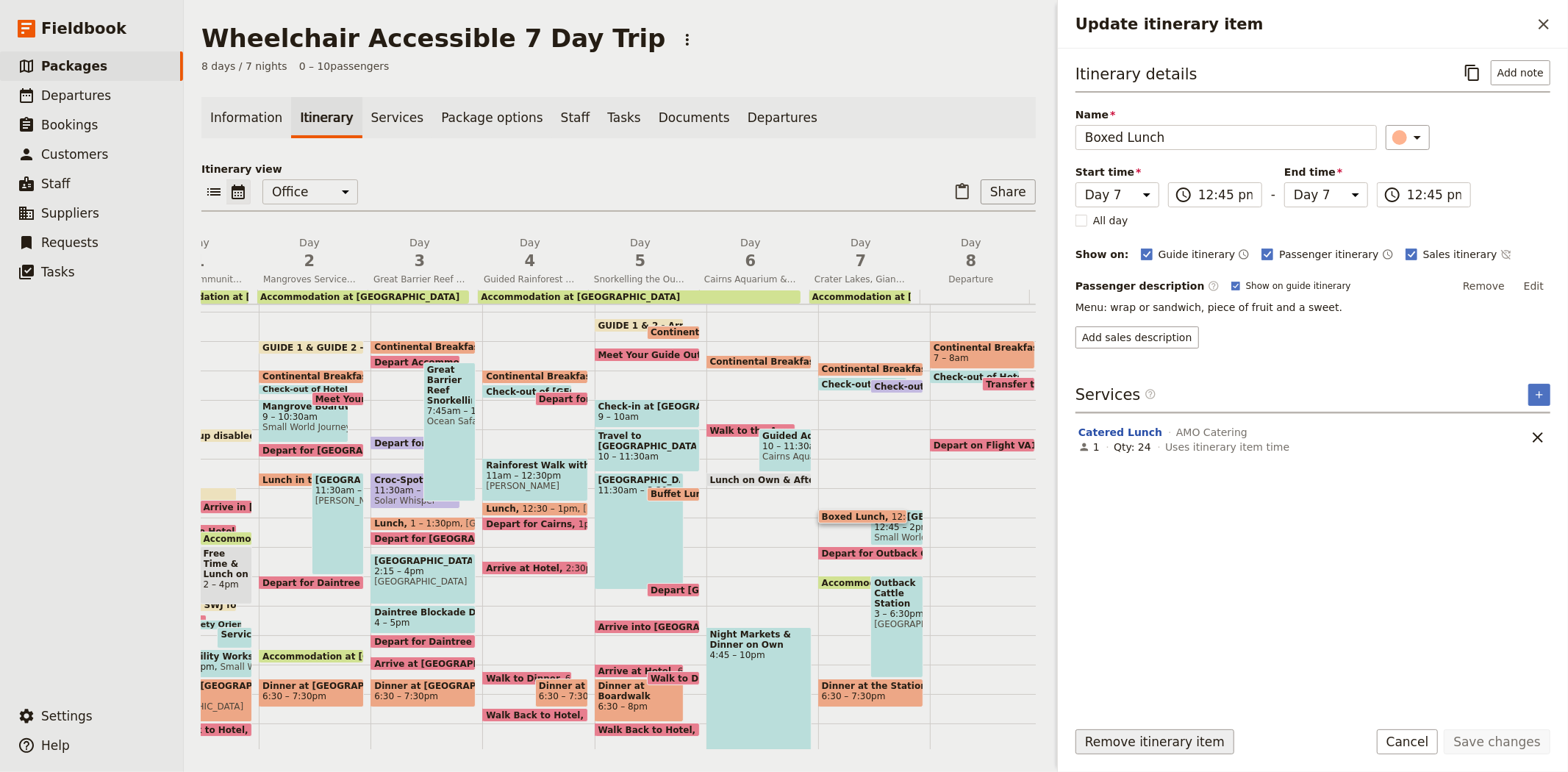
click at [1155, 748] on button "Remove itinerary item" at bounding box center [1155, 742] width 159 height 25
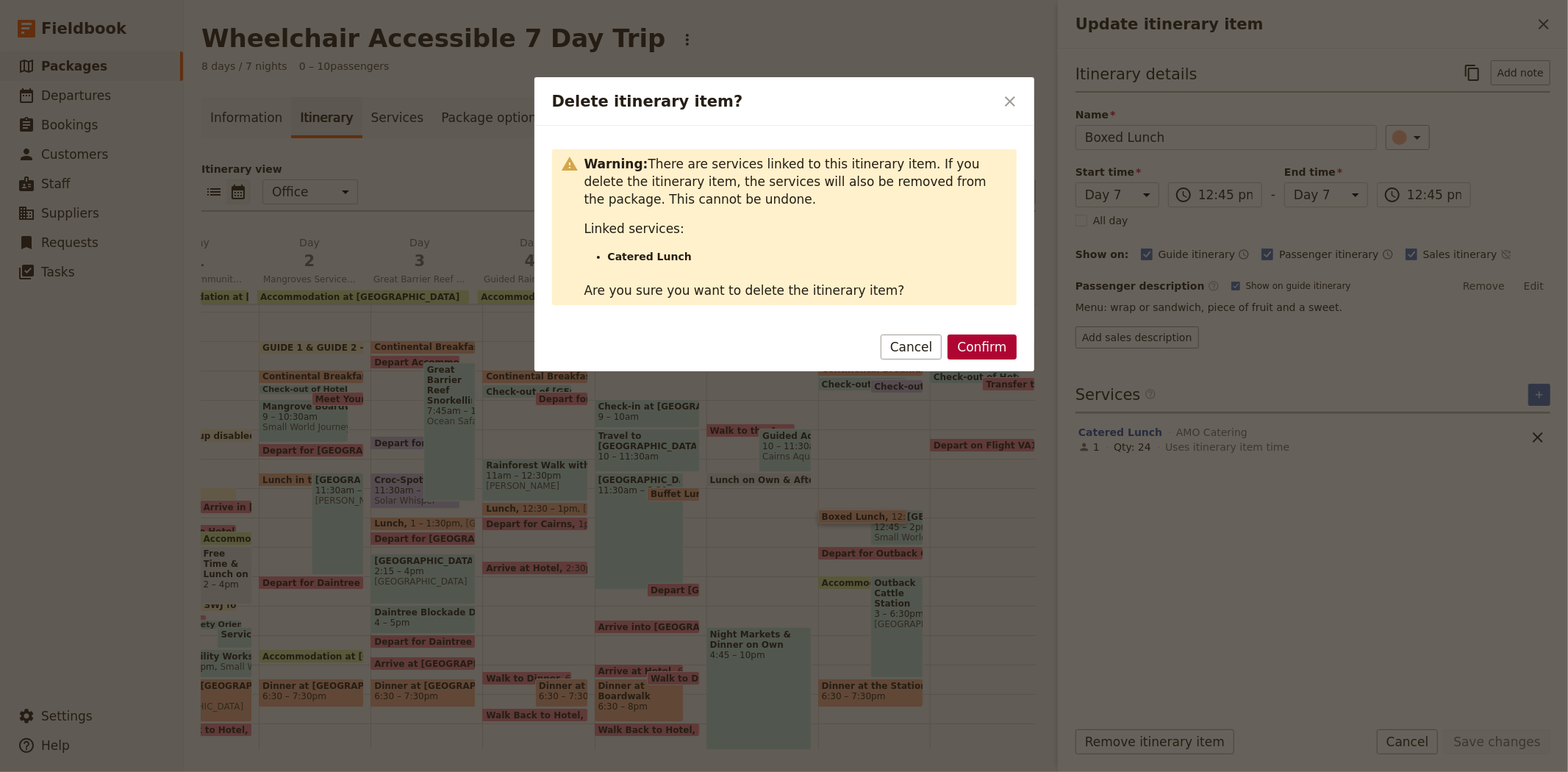
click at [983, 344] on button "Confirm" at bounding box center [982, 347] width 68 height 25
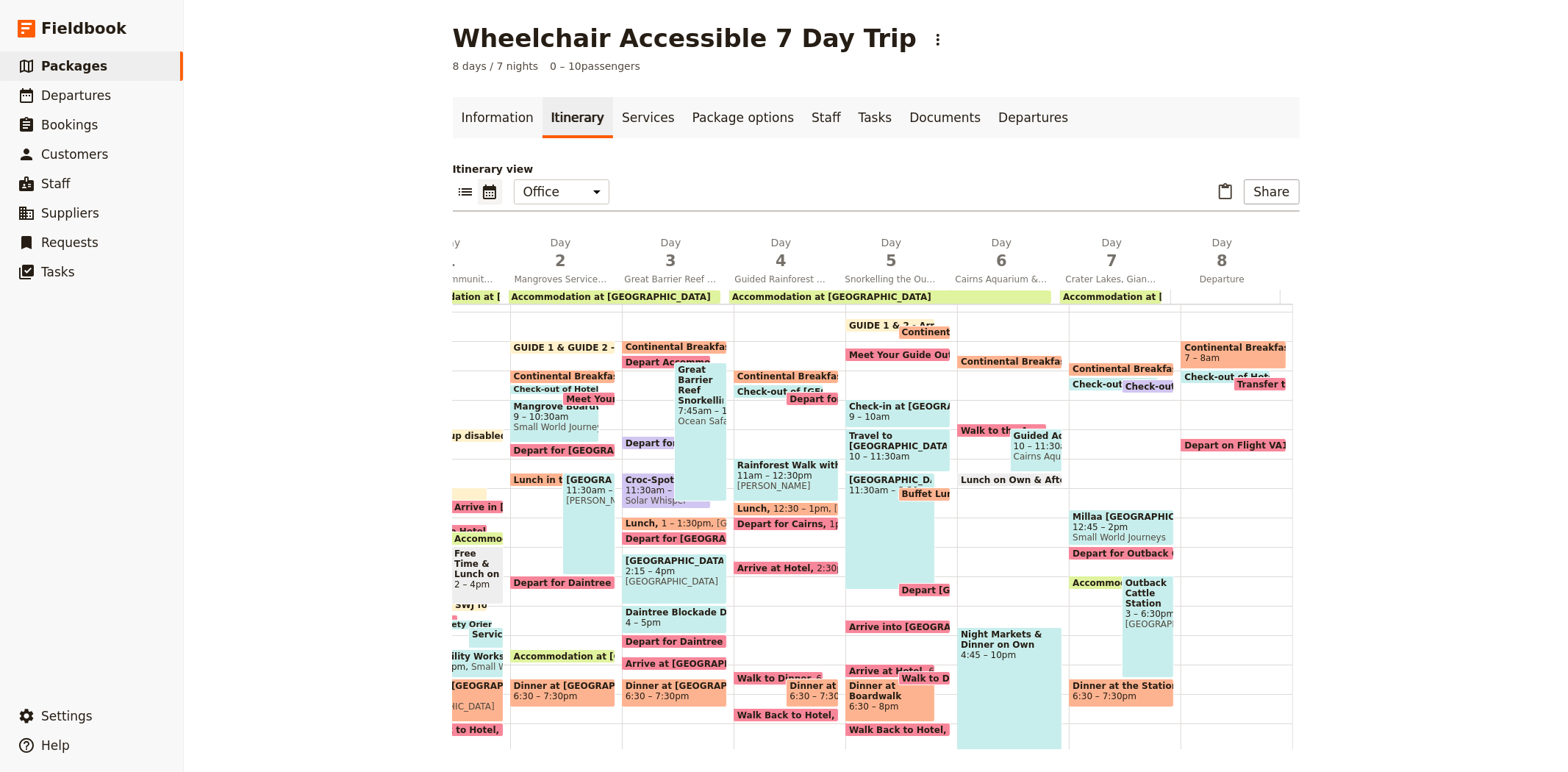
click at [1116, 515] on span "Millaa Millaa Falls" at bounding box center [1121, 516] width 98 height 10
select select "7"
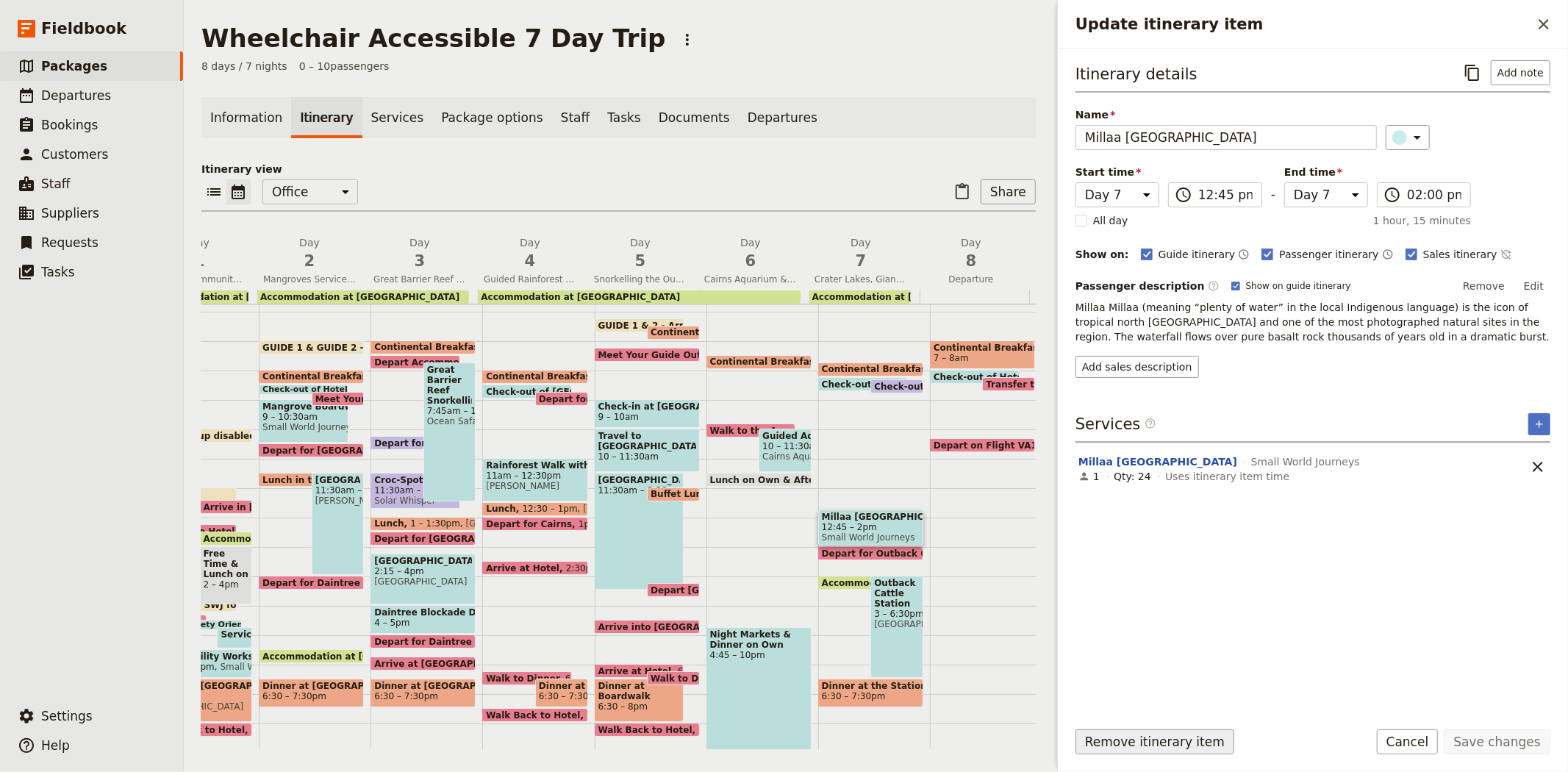
click at [1142, 741] on button "Remove itinerary item" at bounding box center [1155, 742] width 159 height 25
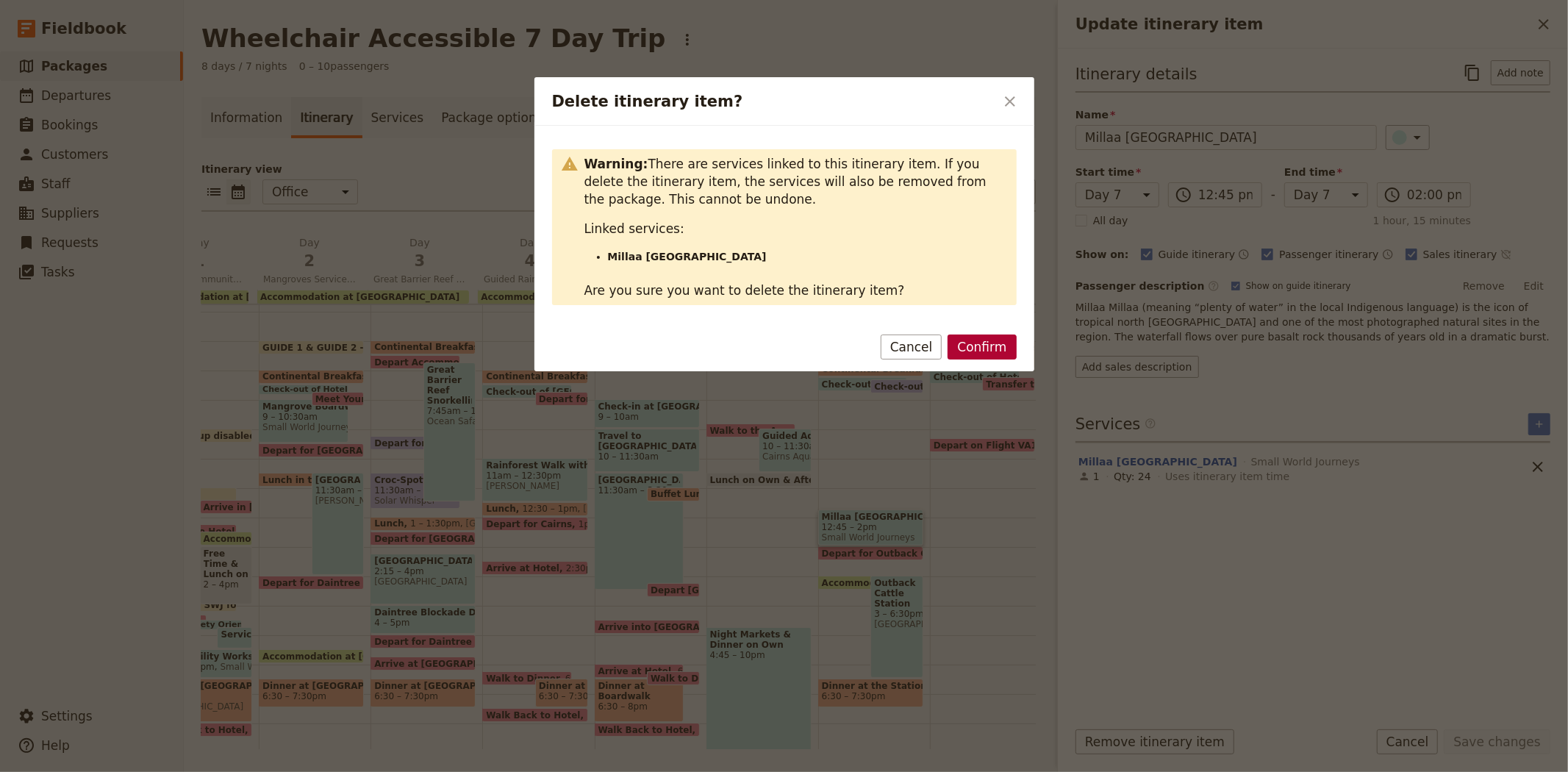
click at [969, 335] on button "Confirm" at bounding box center [982, 347] width 68 height 25
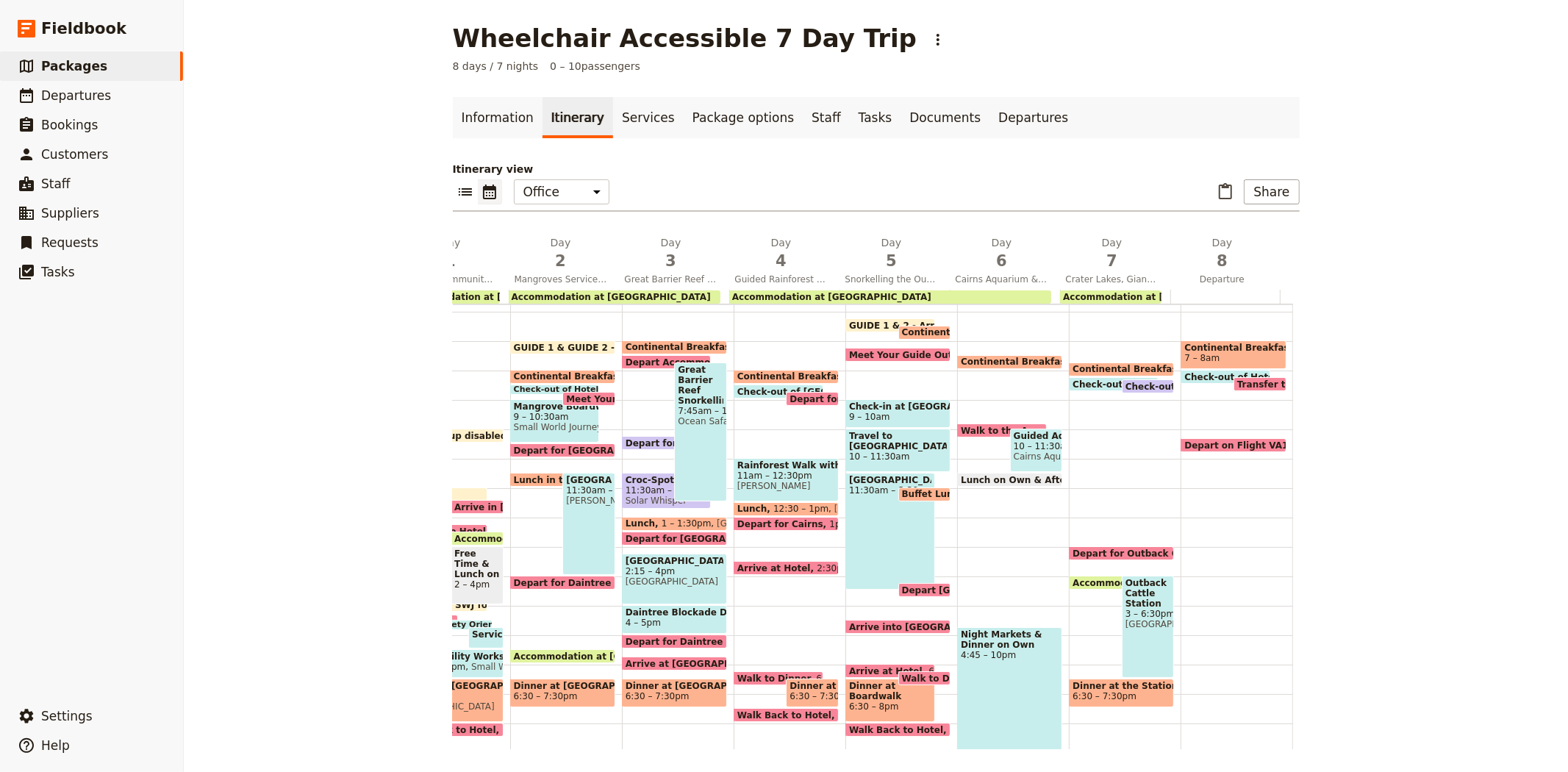
click at [1084, 548] on span "Depart for Outback Cattle Station" at bounding box center [1159, 553] width 174 height 9
select select "7"
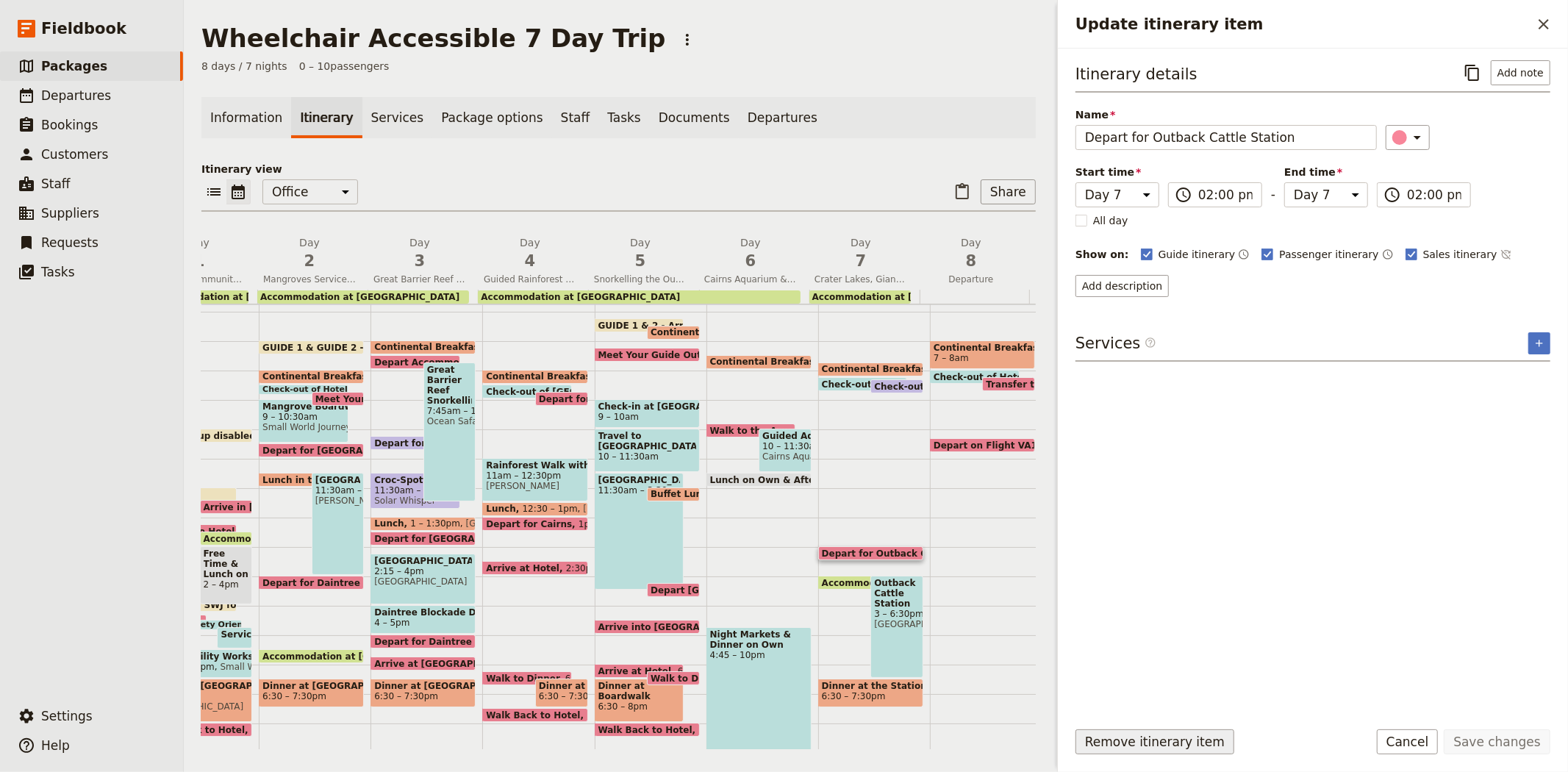
click at [1144, 738] on button "Remove itinerary item" at bounding box center [1155, 742] width 159 height 25
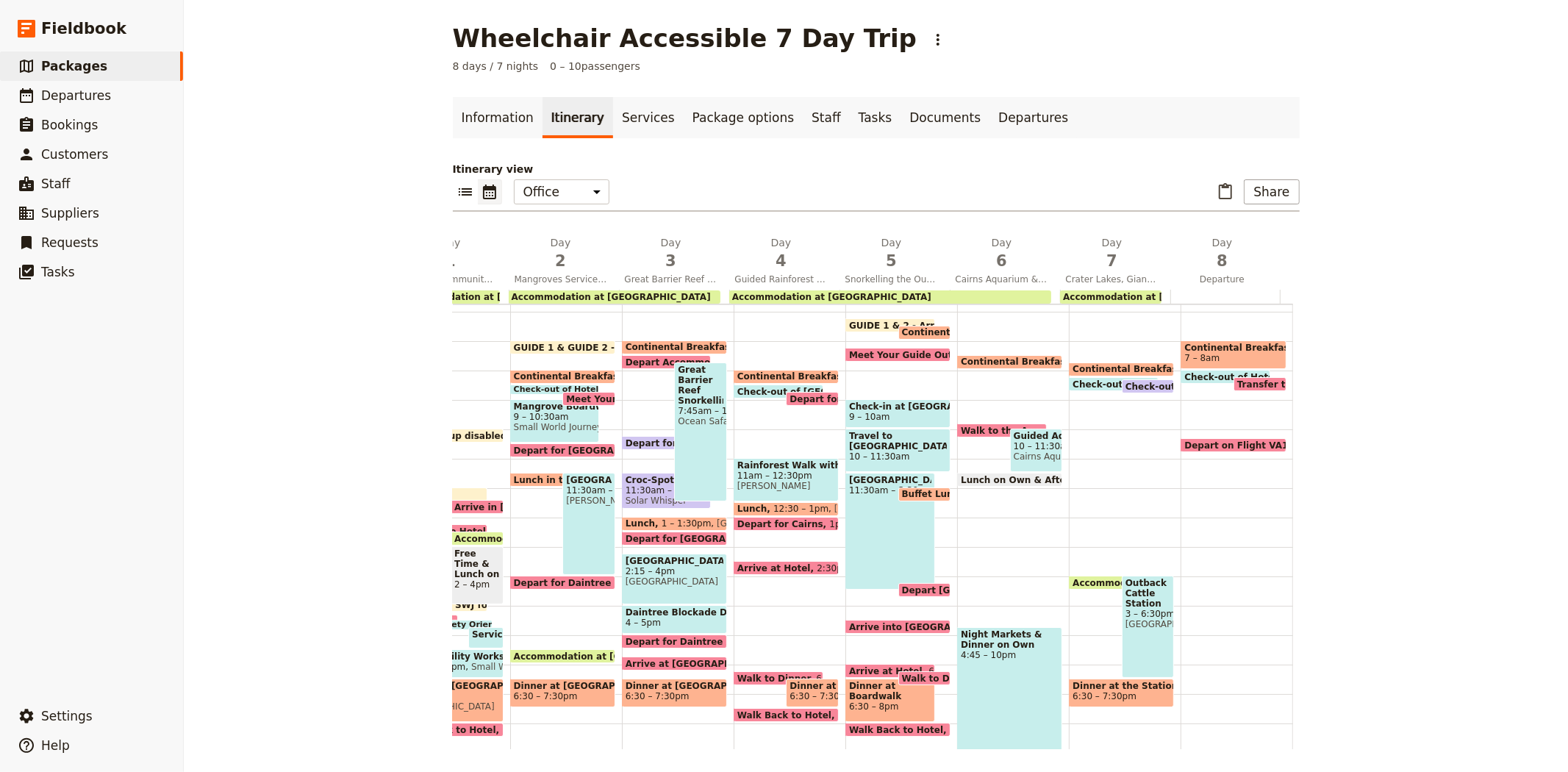
click at [1076, 583] on span at bounding box center [1113, 586] width 88 height 6
select select "7"
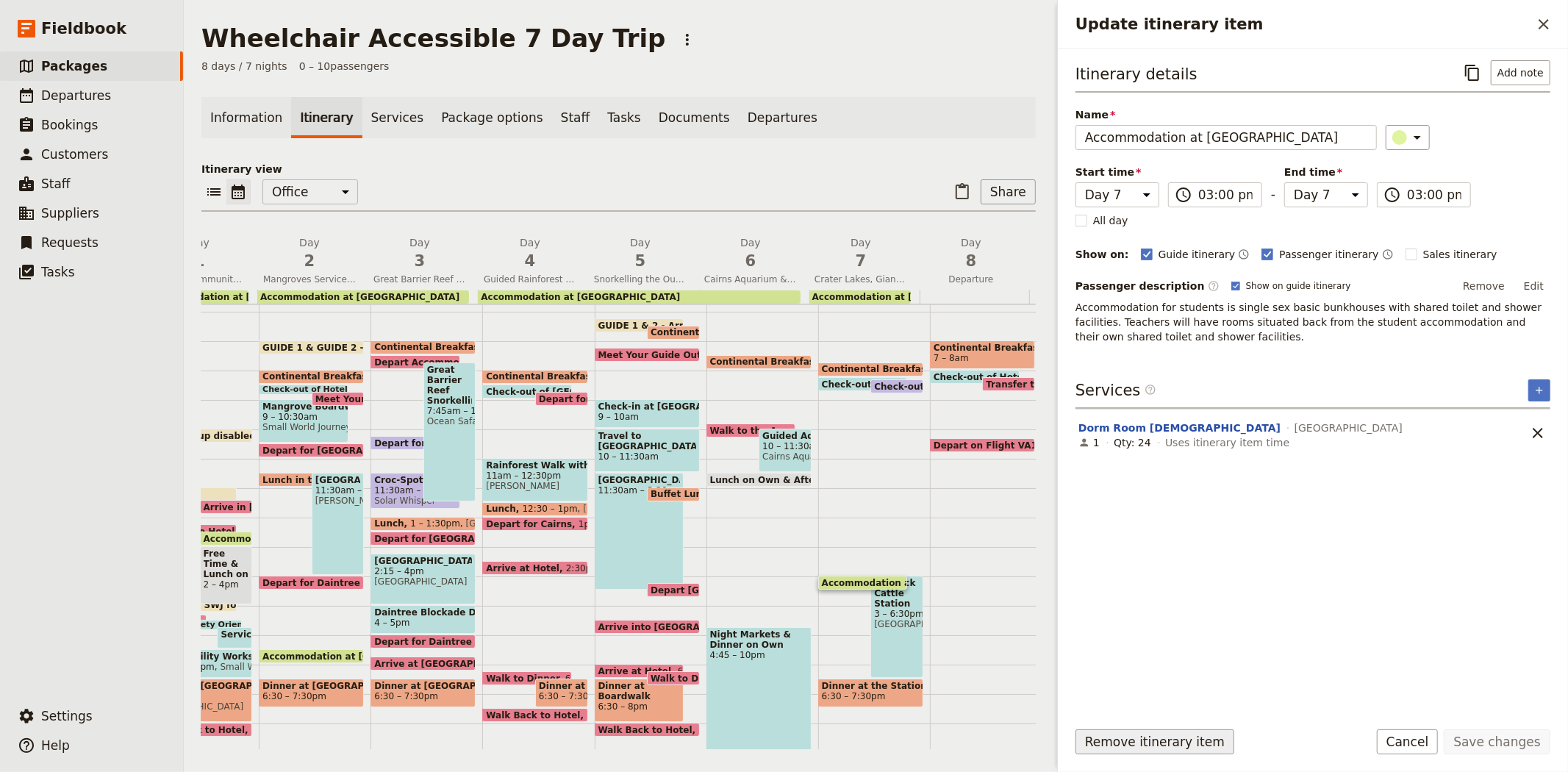
click at [1142, 738] on button "Remove itinerary item" at bounding box center [1155, 742] width 159 height 25
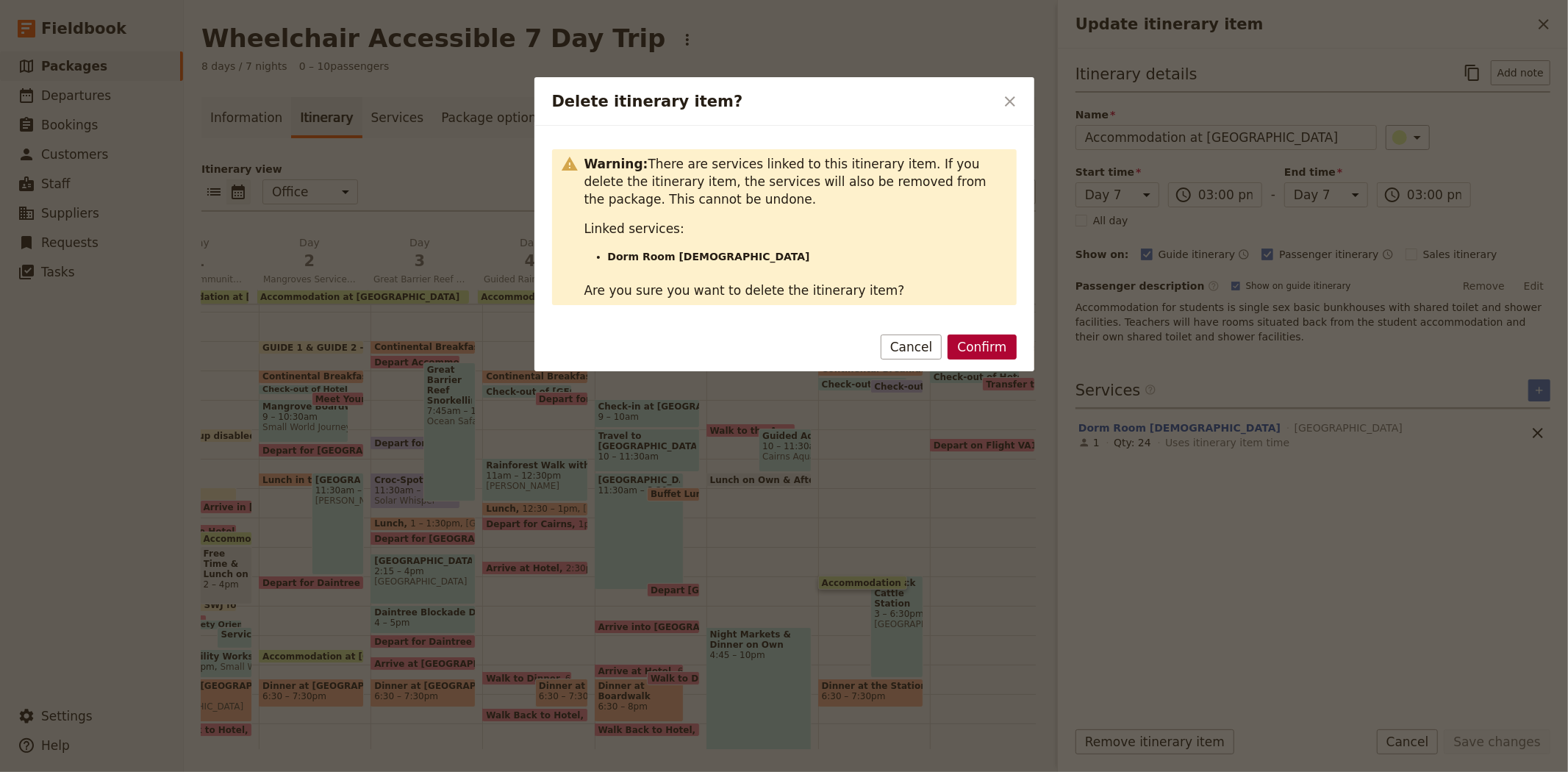
click at [974, 339] on button "Confirm" at bounding box center [982, 347] width 68 height 25
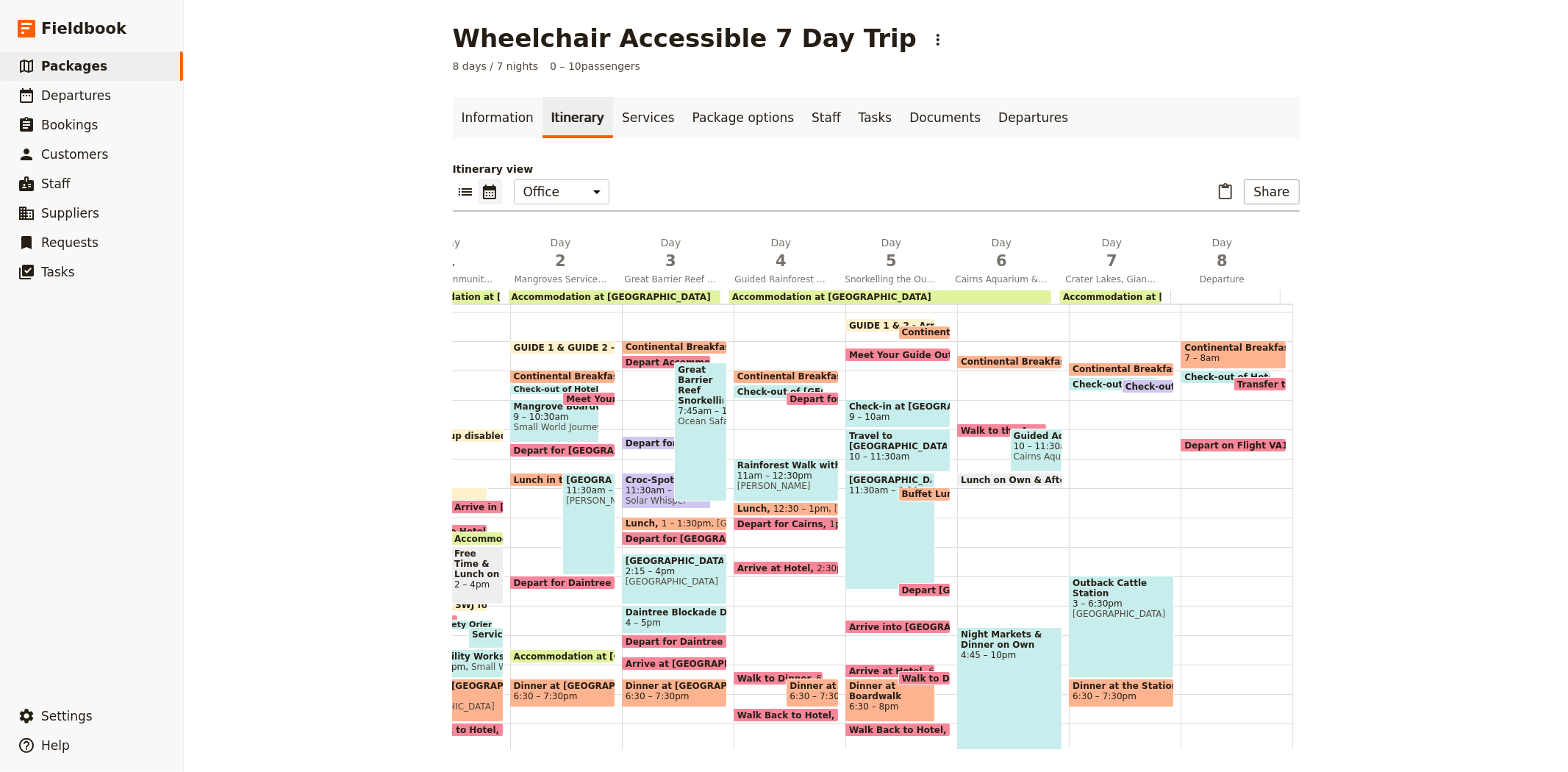
click at [1090, 612] on div "Outback Cattle Station 3 – 6:30pm Woodleigh Cattle Station" at bounding box center [1121, 626] width 105 height 102
select select "7"
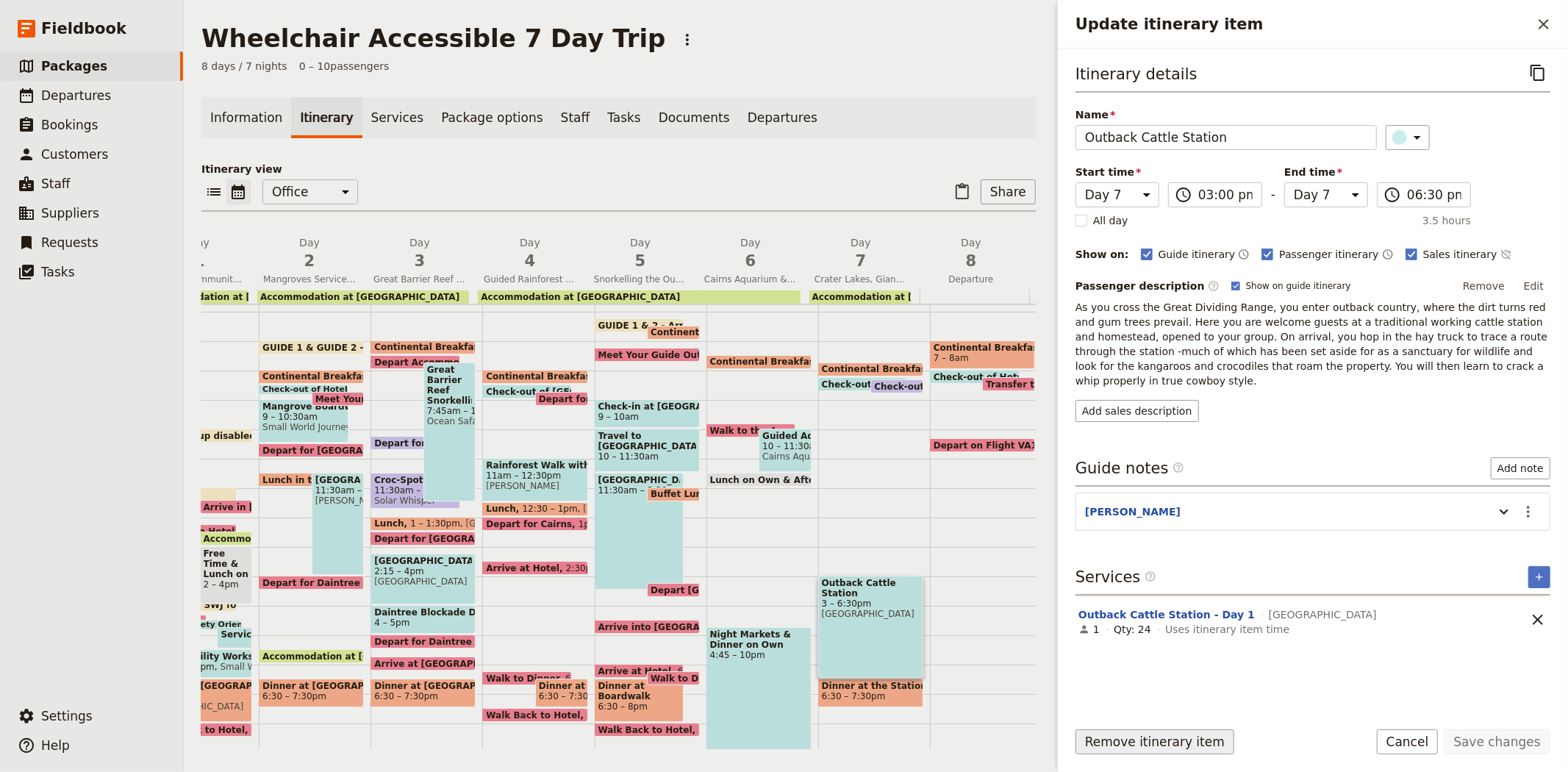
click at [1151, 739] on button "Remove itinerary item" at bounding box center [1155, 742] width 159 height 25
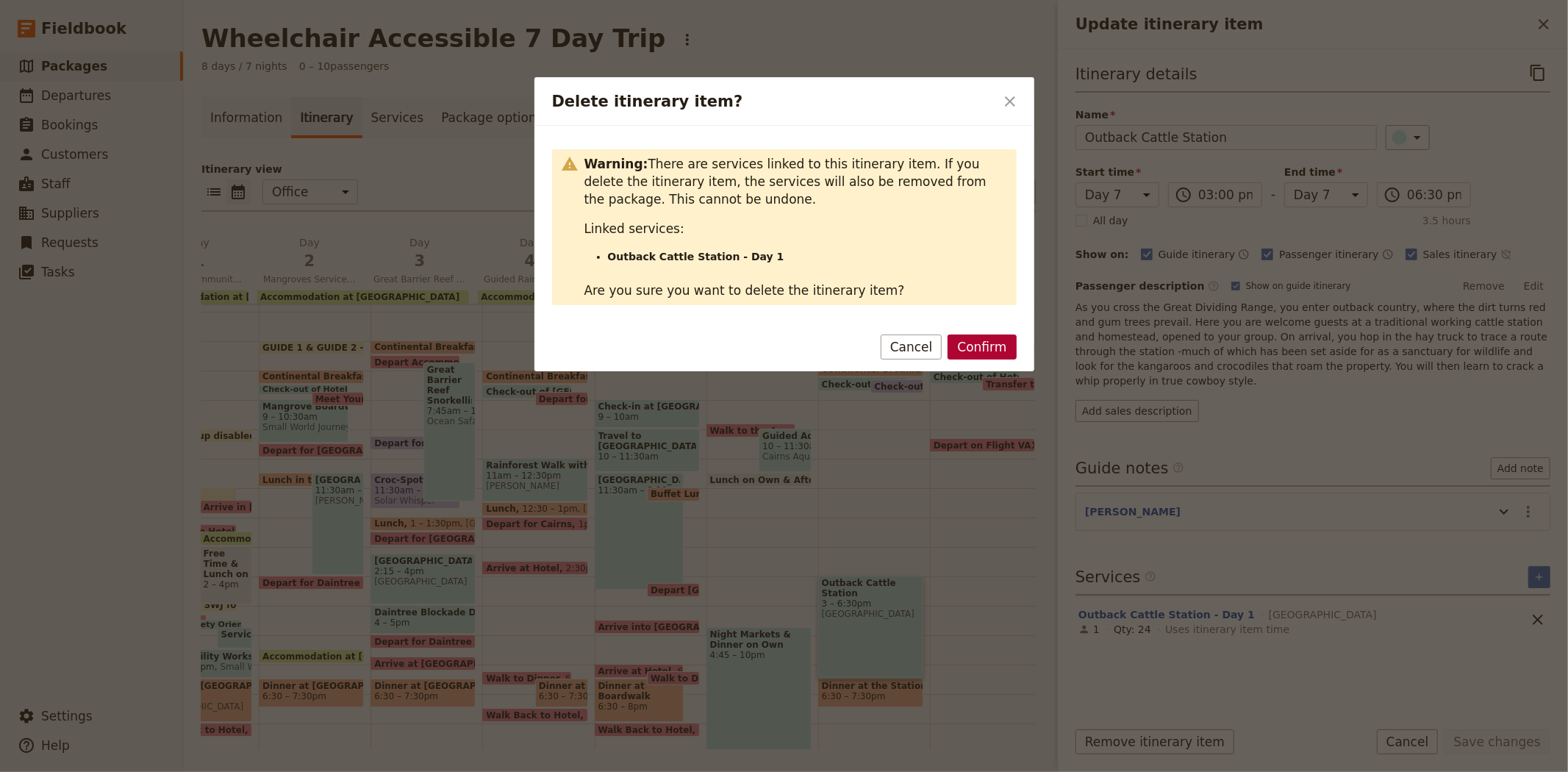
click at [1005, 352] on button "Confirm" at bounding box center [982, 347] width 68 height 25
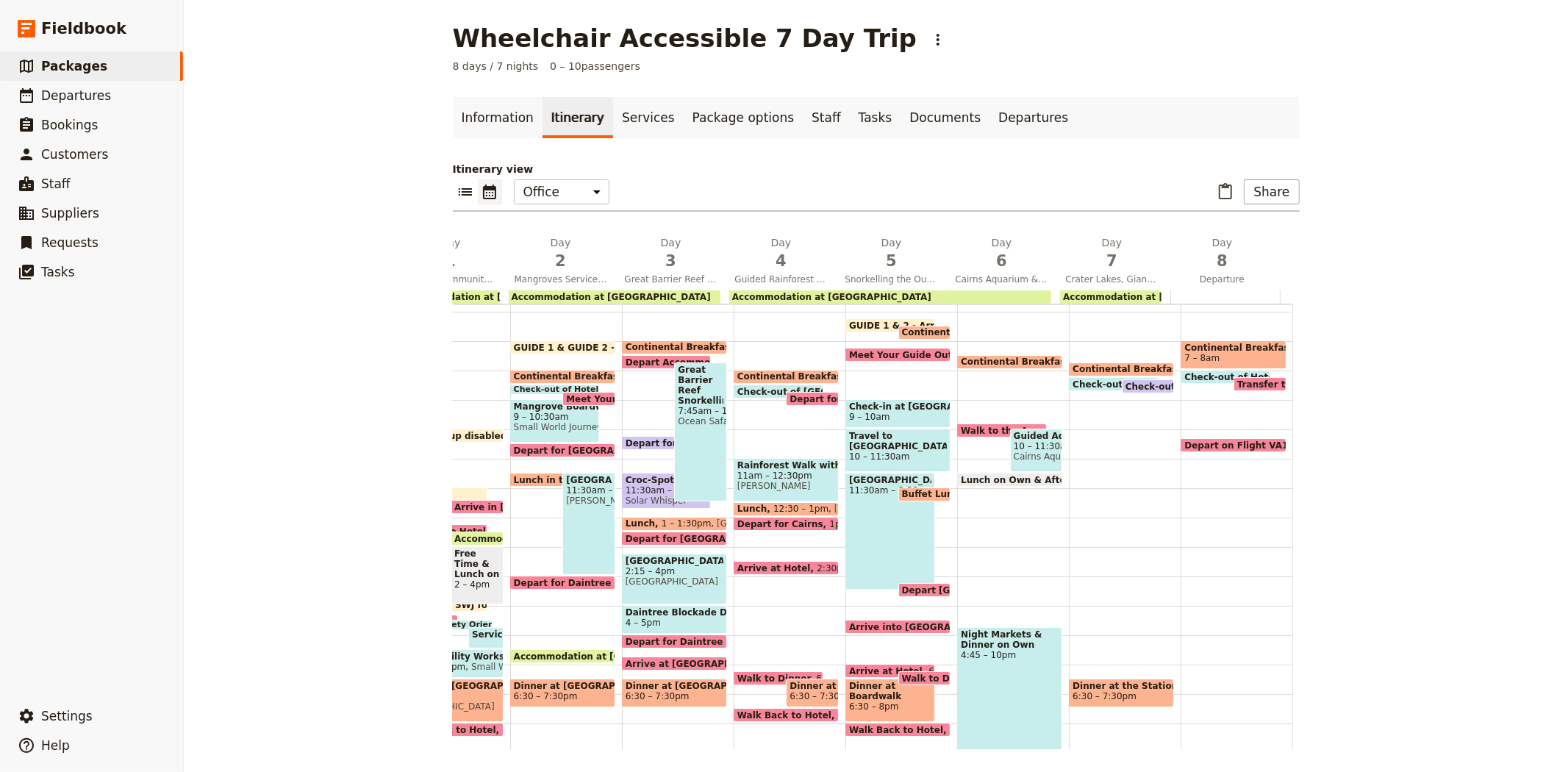
click at [1094, 695] on span "6:30 – 7:30pm" at bounding box center [1104, 695] width 64 height 10
select select "7"
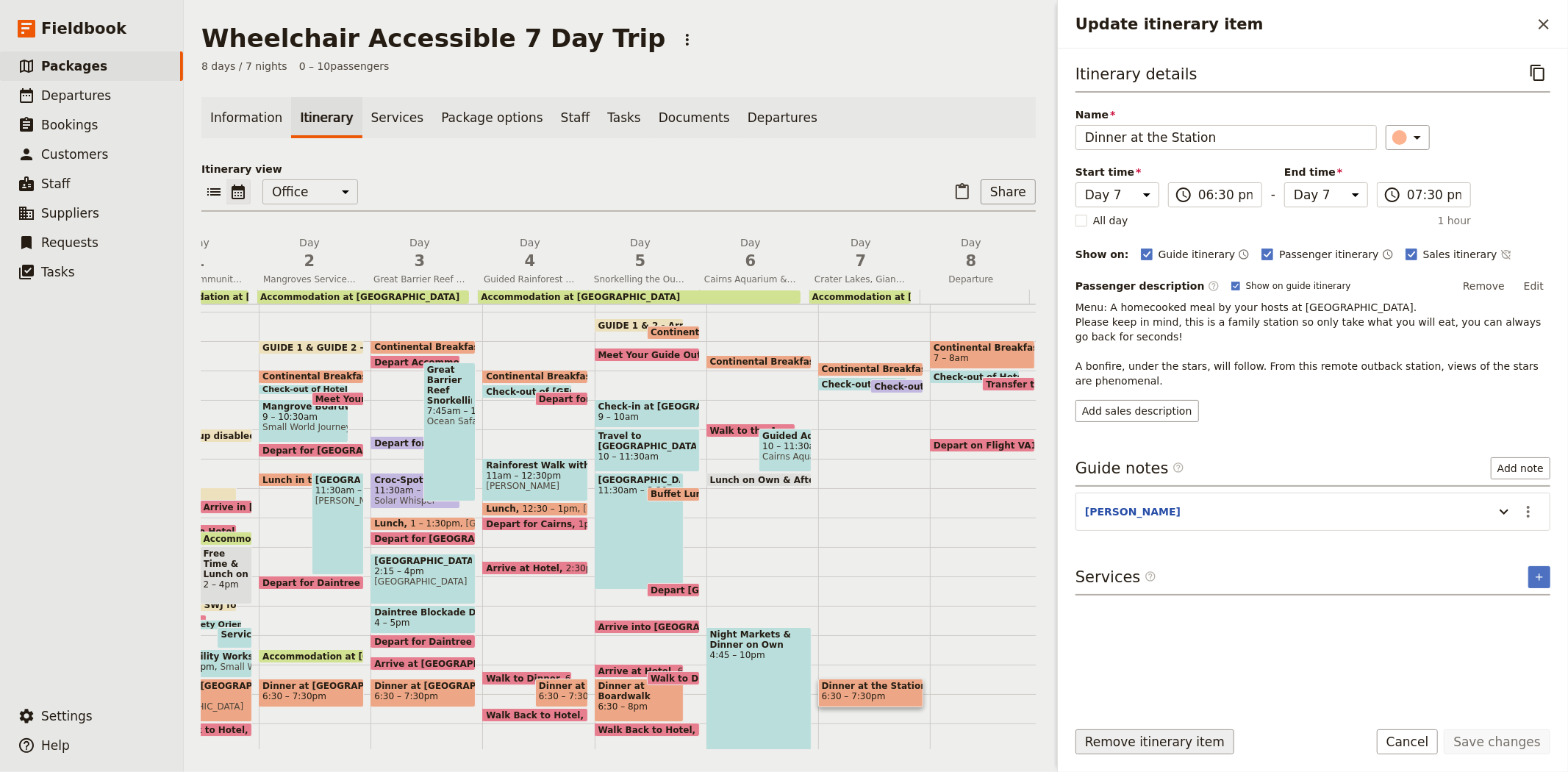
click at [1172, 748] on button "Remove itinerary item" at bounding box center [1155, 742] width 159 height 25
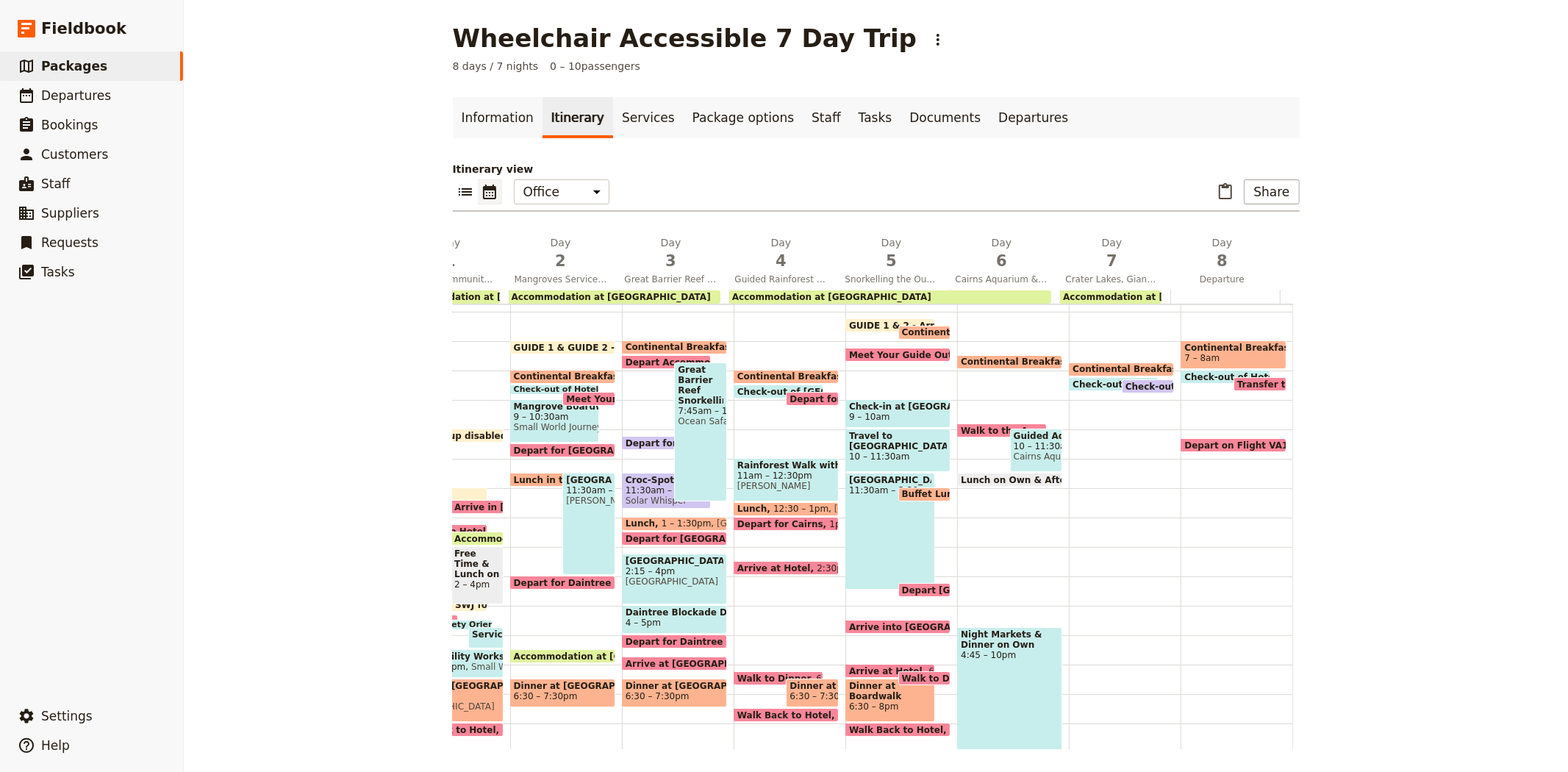
click at [1089, 381] on span "Check-out of Hotel" at bounding box center [1122, 384] width 99 height 9
select select "7"
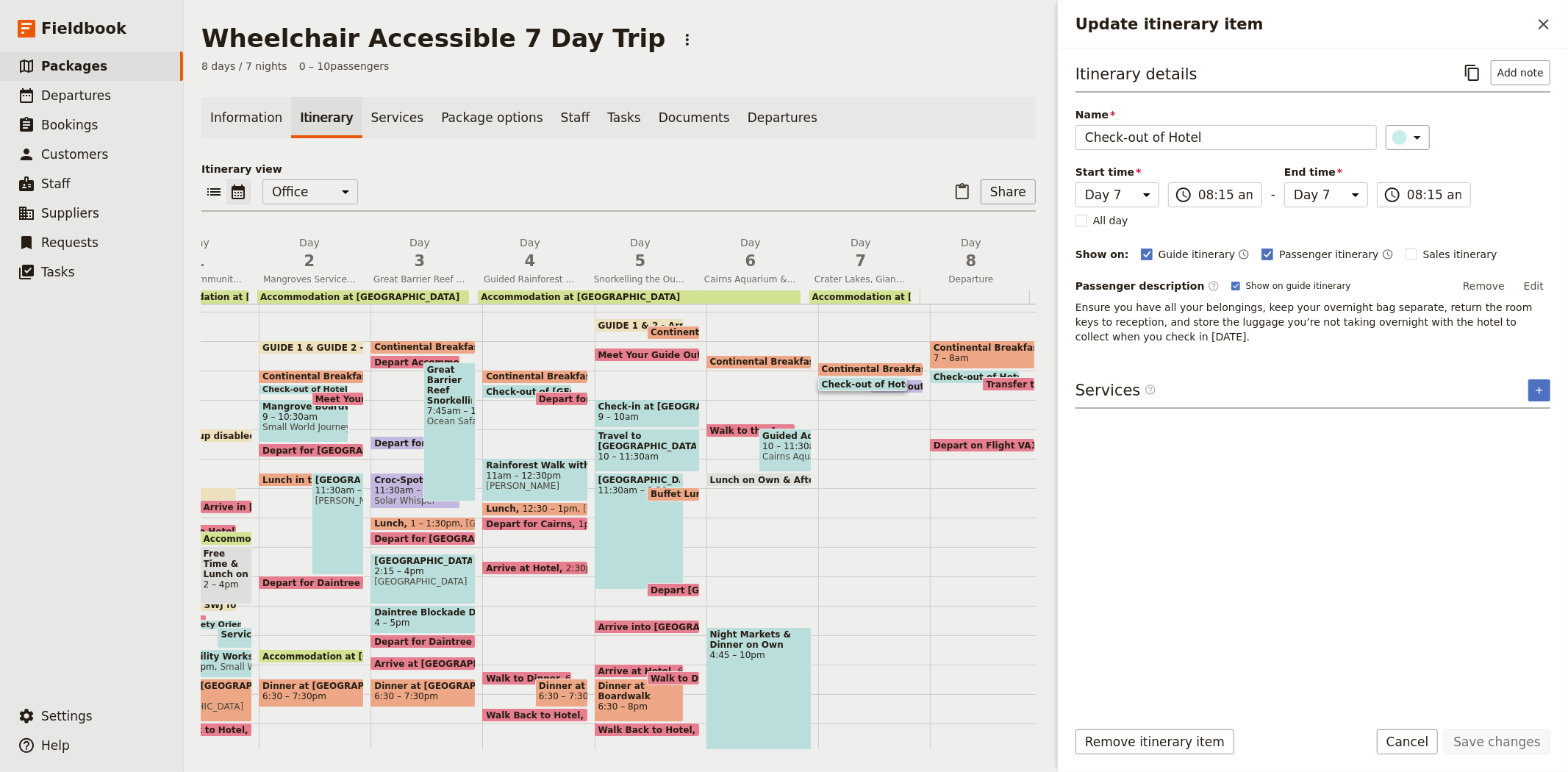
click at [947, 377] on span at bounding box center [975, 380] width 88 height 6
select select "8"
click at [839, 379] on span "Check-out of Hotel" at bounding box center [871, 384] width 99 height 9
select select "7"
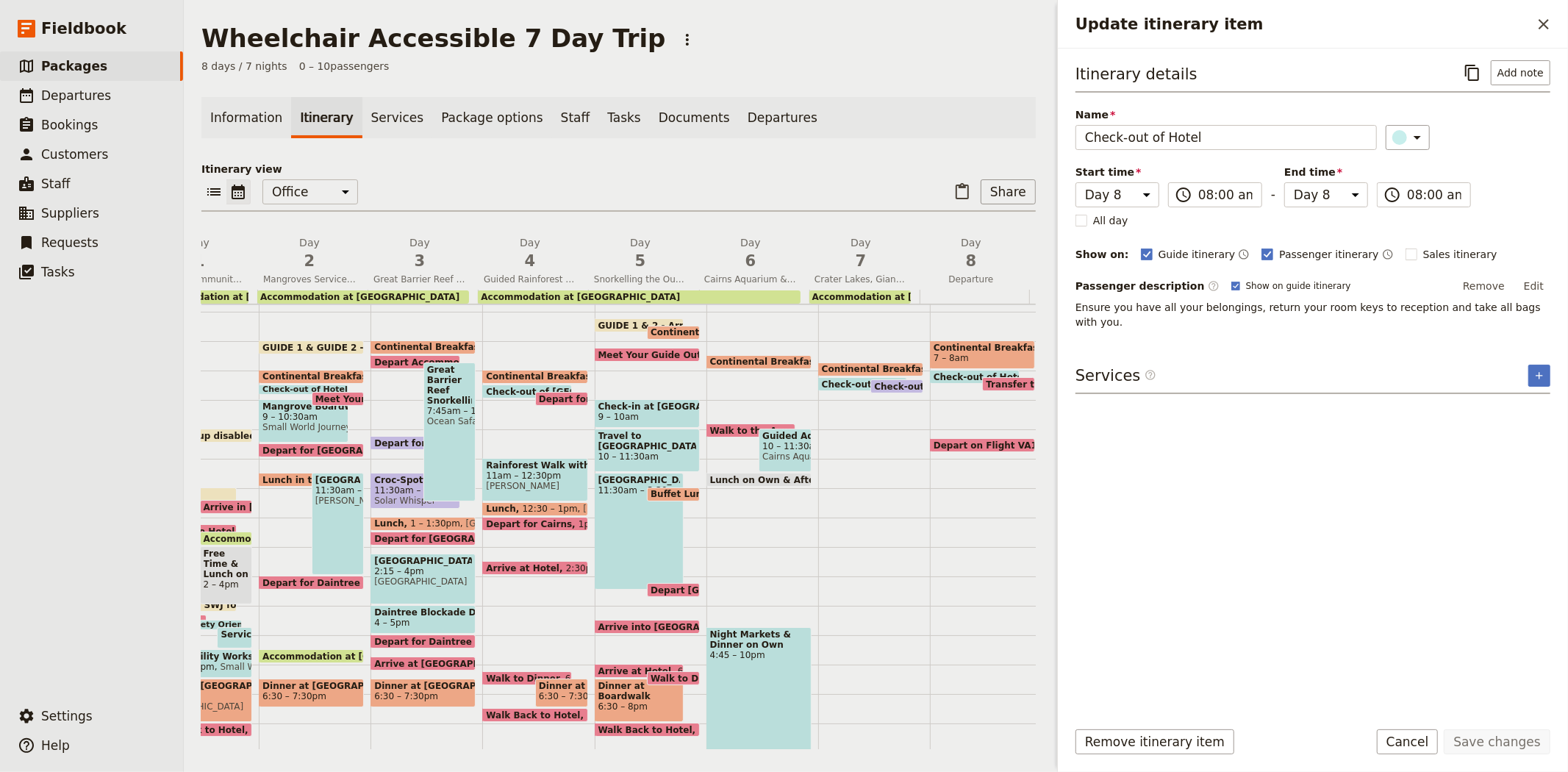
select select "7"
click at [895, 382] on span "Check-out of Hotel *BAILEY" at bounding box center [969, 386] width 189 height 9
select select "7"
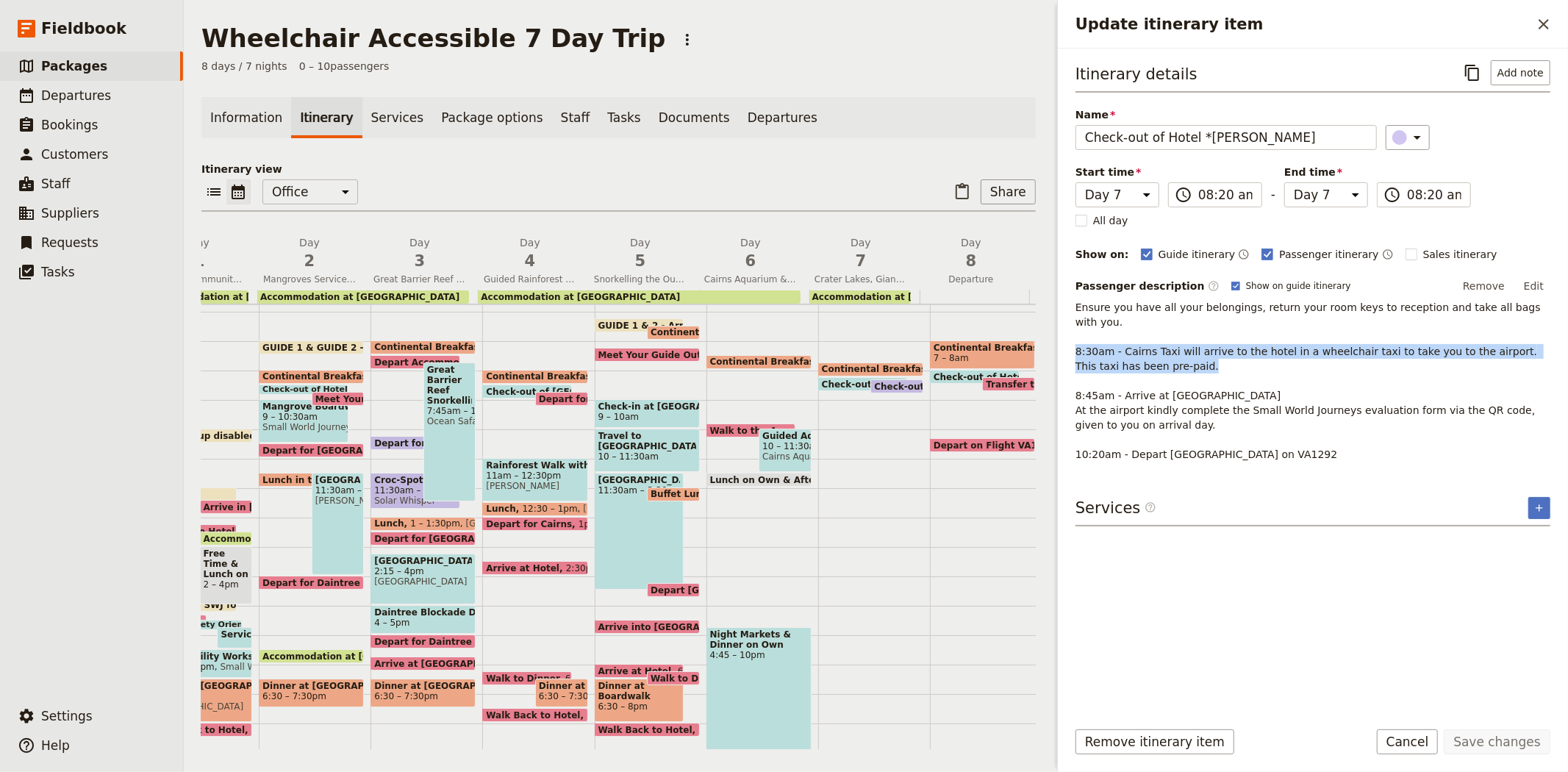
drag, startPoint x: 1142, startPoint y: 349, endPoint x: 1069, endPoint y: 338, distance: 73.8
click at [1069, 338] on div "Itinerary details ​ Add note Name Check-out of Hotel *BAILEY ​ Start time Day 1…" at bounding box center [1312, 378] width 510 height 659
copy span "8:30am - Cairns Taxi will arrive to the hotel in a wheelchair taxi to take you …"
click at [994, 379] on span "Transfer to Airport" at bounding box center [1035, 384] width 99 height 9
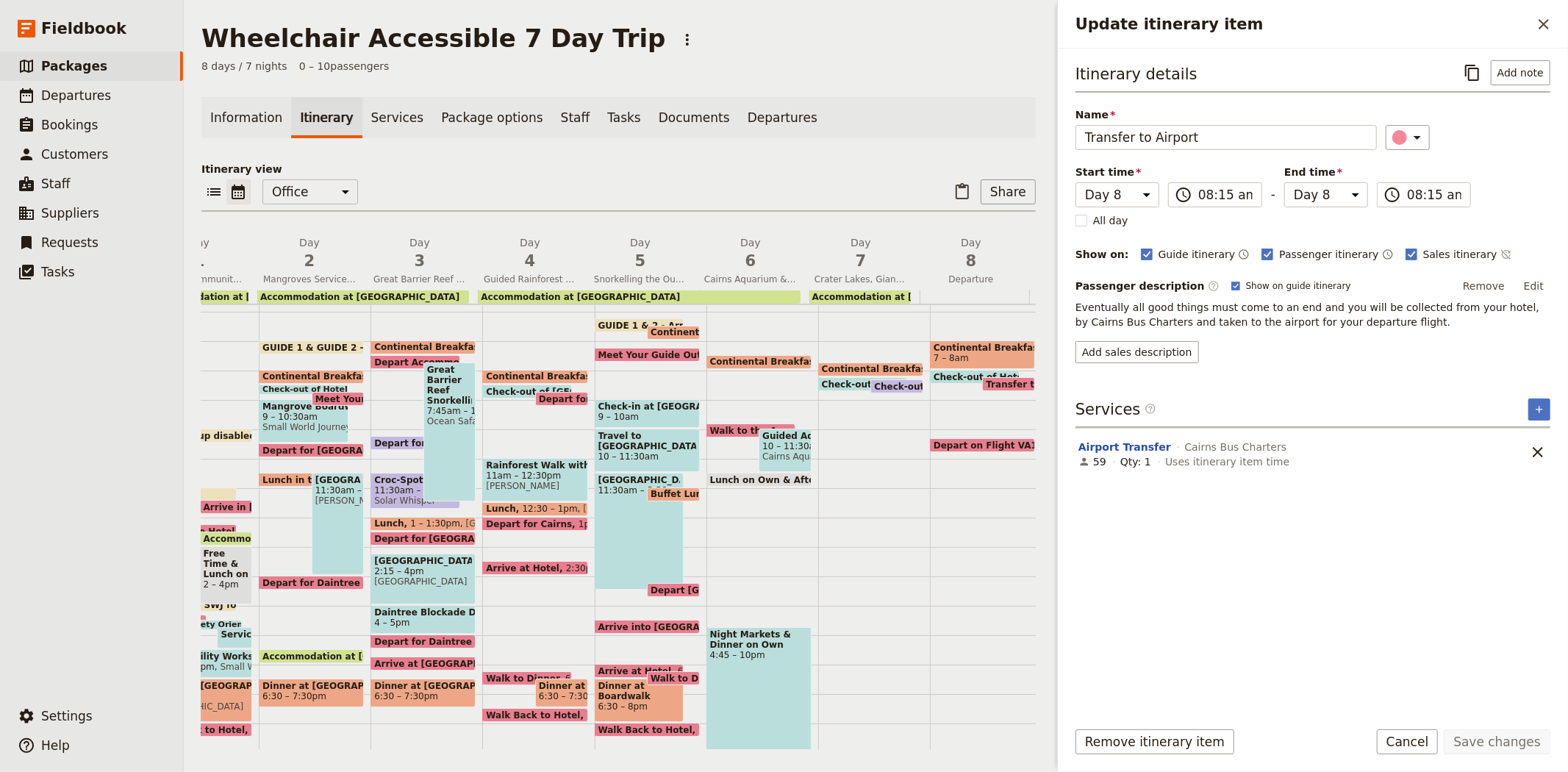
drag, startPoint x: 1004, startPoint y: 381, endPoint x: 841, endPoint y: 405, distance: 164.8
click at [841, 405] on div "1 am 2 am 3 am 4 am 5 am 6 am 7 am 8 am 9 am 10 am 11 am 12 pm 1 pm 2 pm 3 pm 4…" at bounding box center [575, 488] width 932 height 705
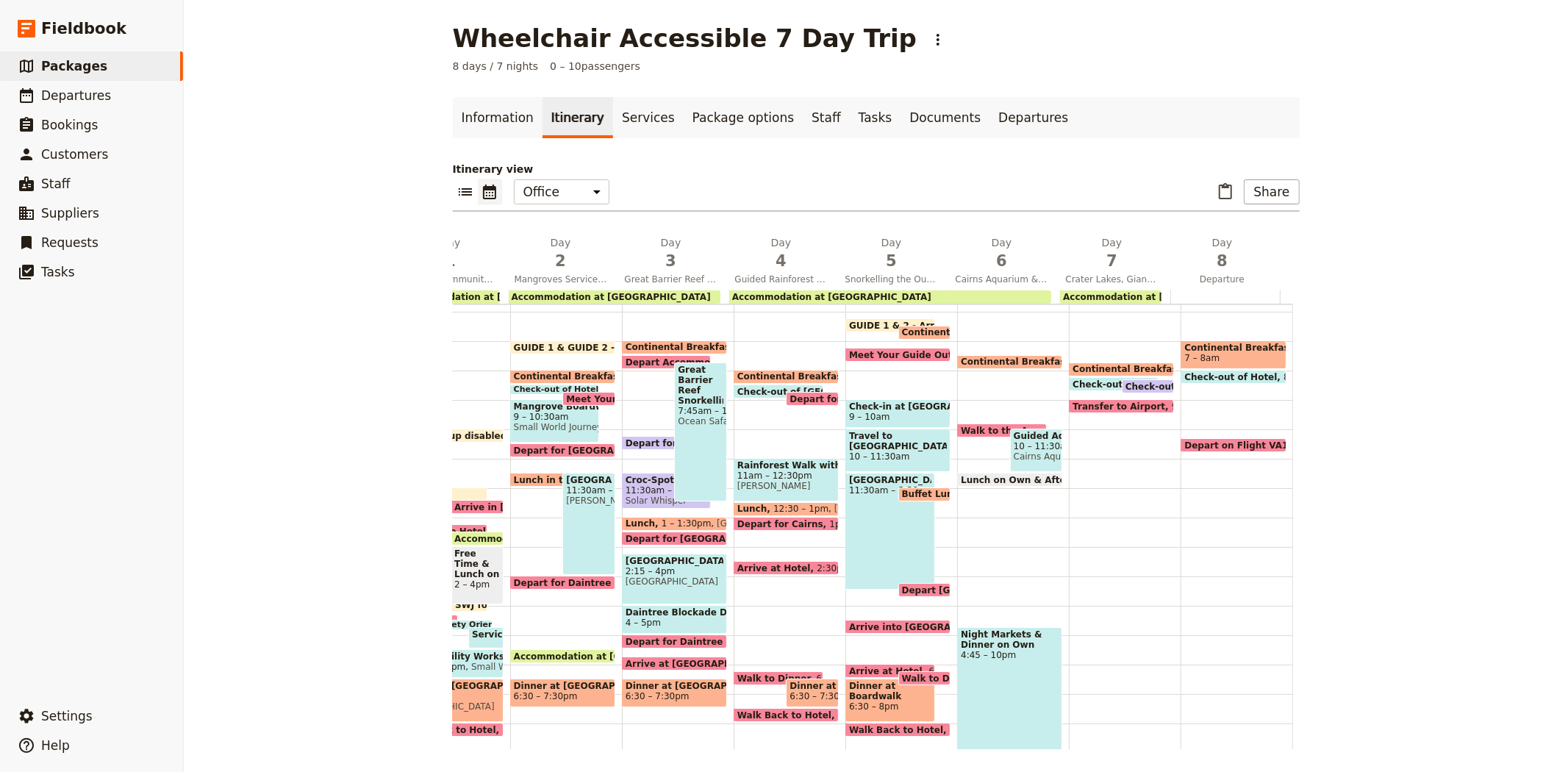
click at [1079, 402] on span "Transfer to Airport" at bounding box center [1122, 406] width 99 height 9
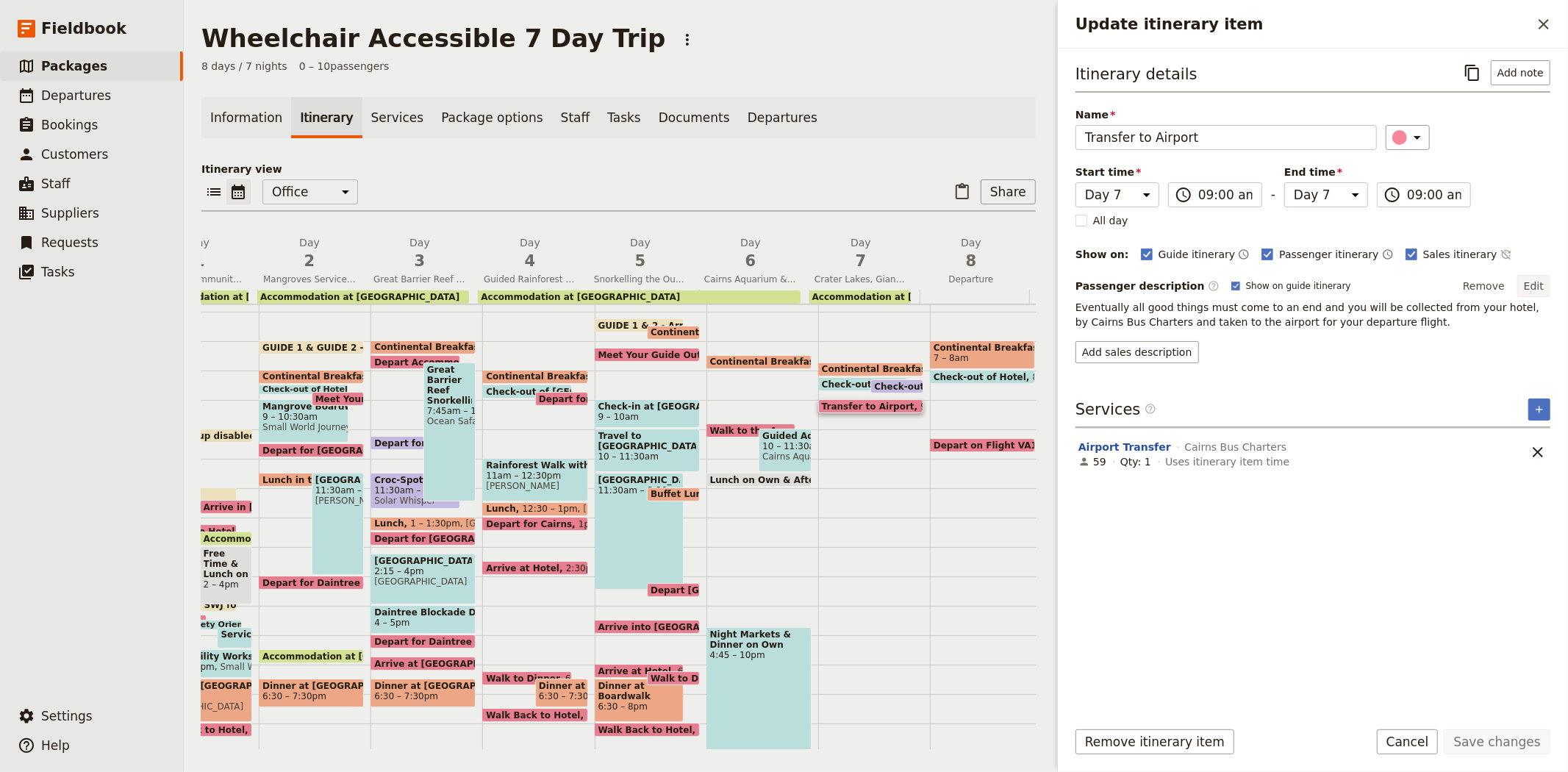
click at [1532, 280] on button "Edit" at bounding box center [1534, 286] width 33 height 22
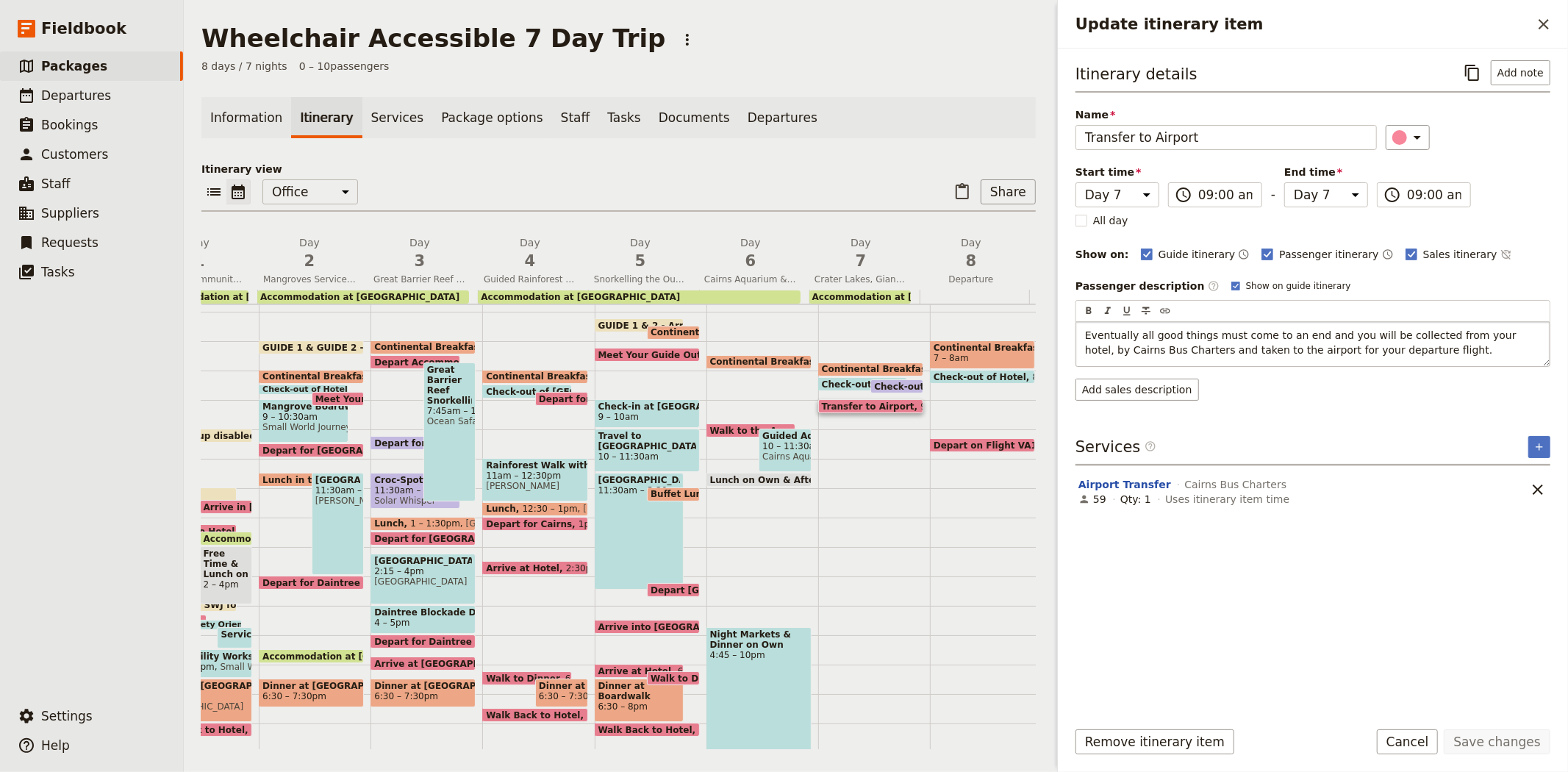
click at [1407, 356] on p "Eventually all good things must come to an end and you will be collected from y…" at bounding box center [1312, 342] width 456 height 29
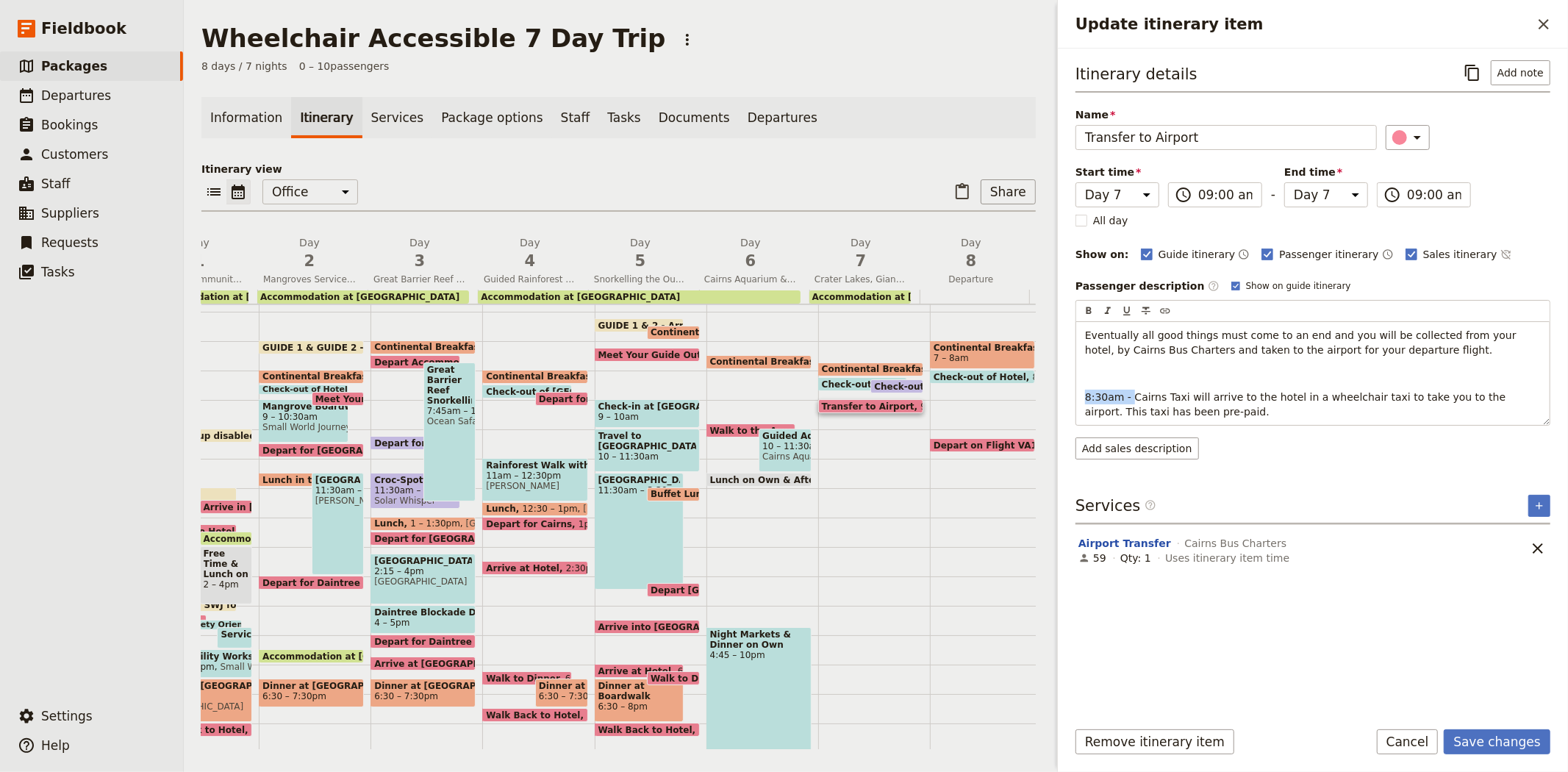
drag, startPoint x: 1127, startPoint y: 397, endPoint x: 1065, endPoint y: 394, distance: 62.1
click at [1065, 394] on div "Itinerary details ​ Add note Name Transfer to Airport ​ Start time Day 1 Day 2 …" at bounding box center [1312, 378] width 510 height 659
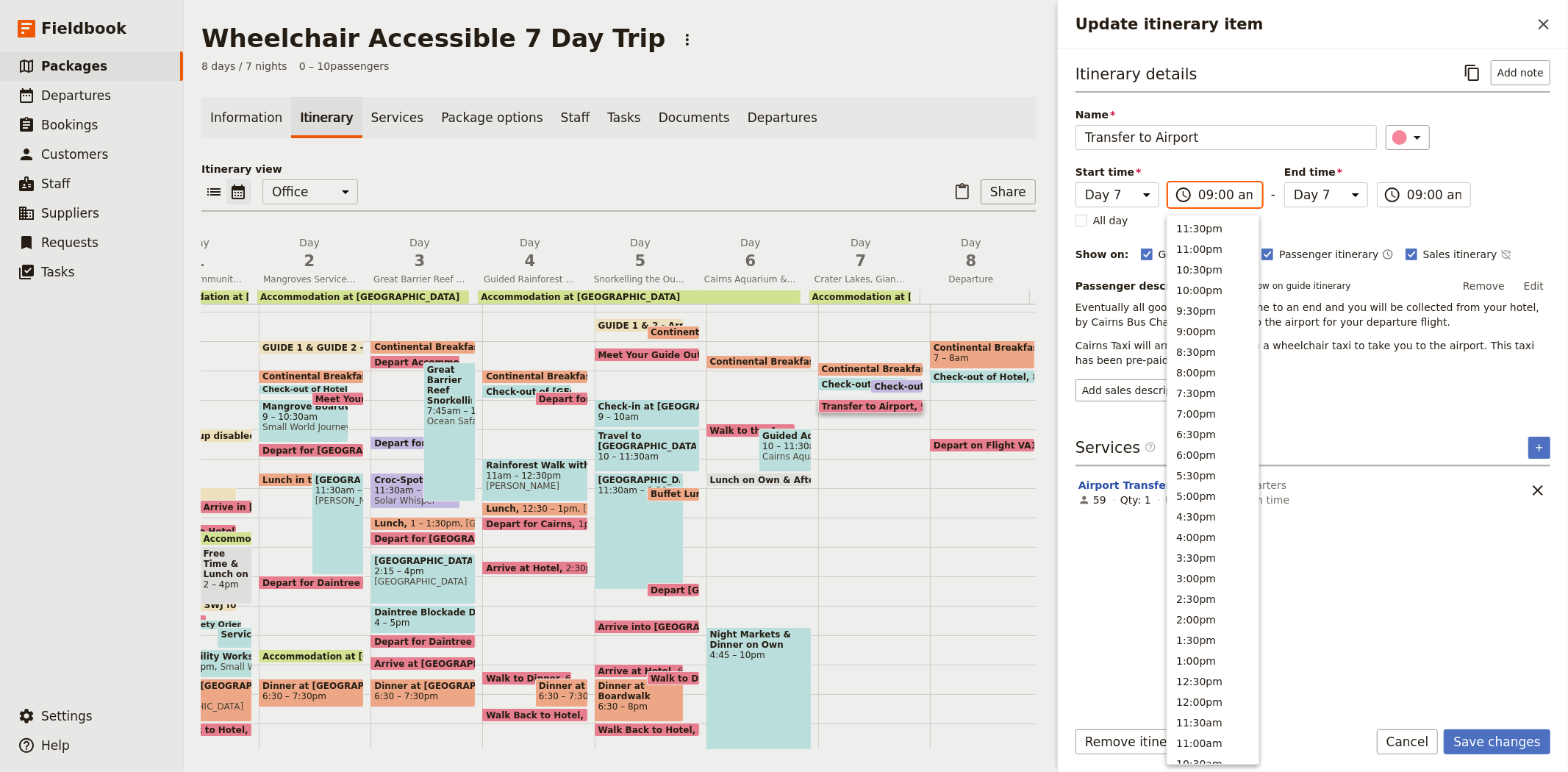
click at [1219, 189] on input "09:00 am" at bounding box center [1225, 194] width 54 height 18
click at [1203, 408] on button "8:30am" at bounding box center [1213, 410] width 91 height 21
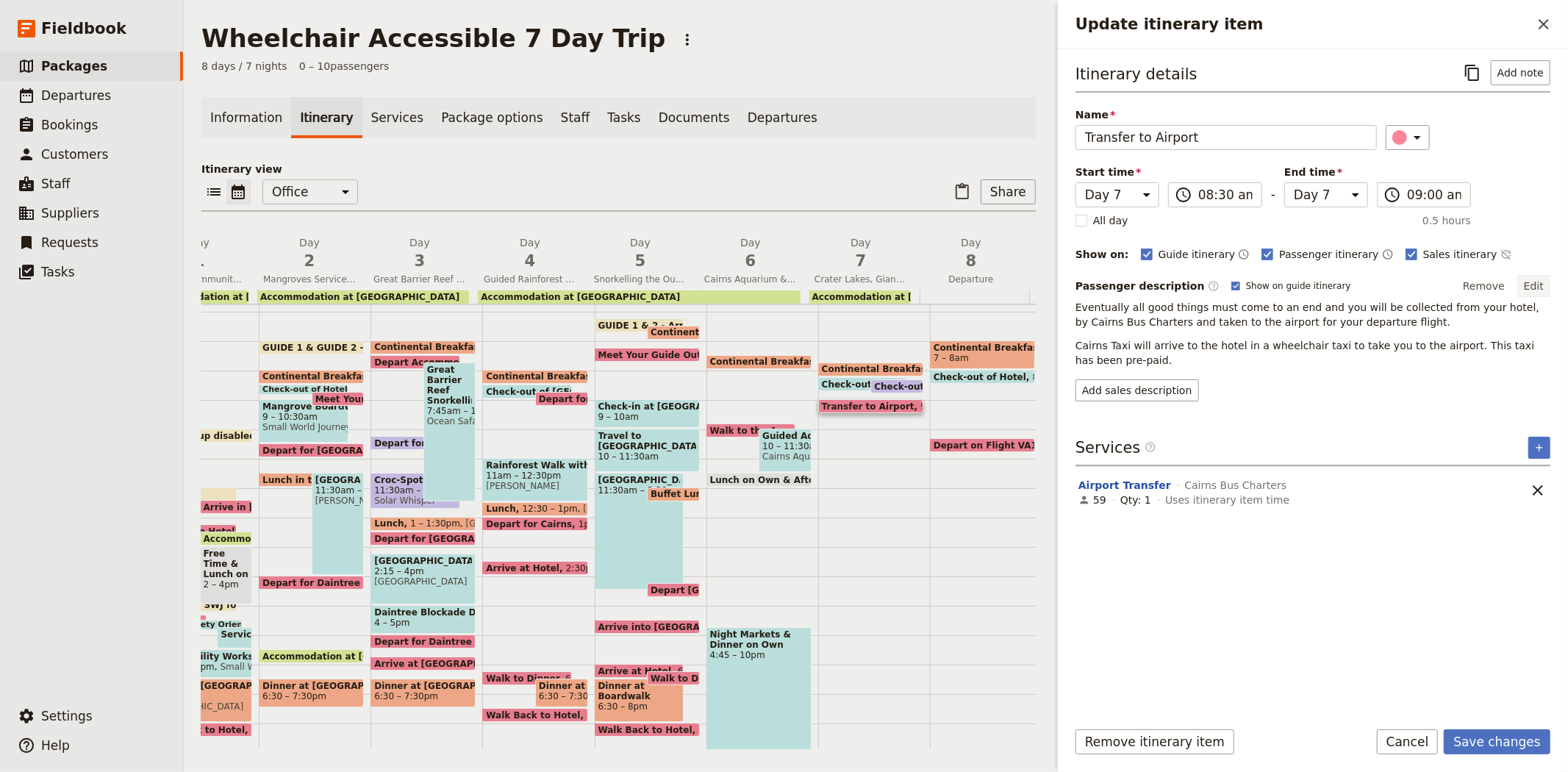
click at [1534, 283] on button "Edit" at bounding box center [1534, 286] width 33 height 22
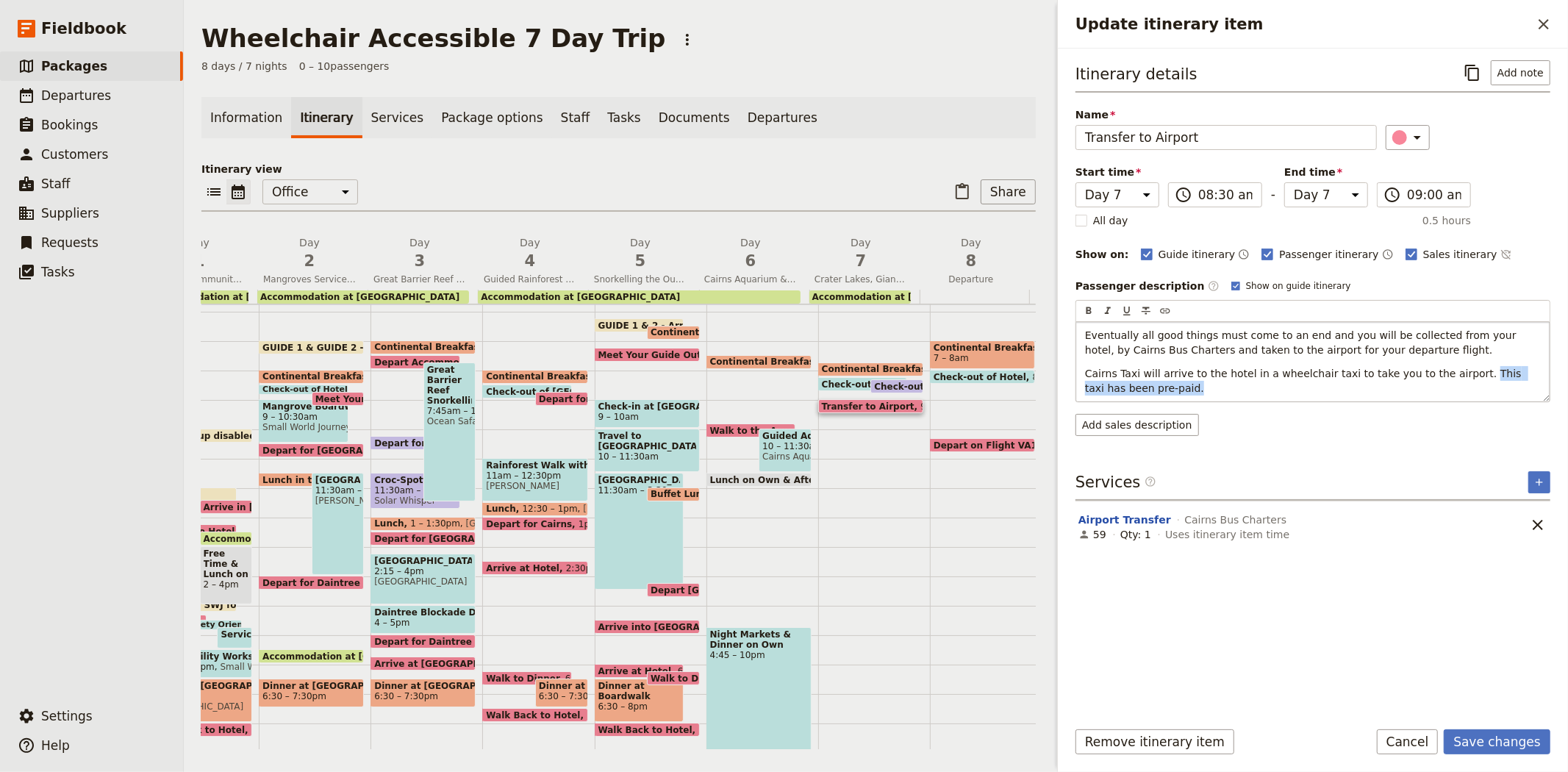
drag, startPoint x: 1446, startPoint y: 372, endPoint x: 1532, endPoint y: 397, distance: 89.6
click at [1532, 397] on div "Eventually all good things must come to an end and you will be collected from y…" at bounding box center [1312, 362] width 473 height 80
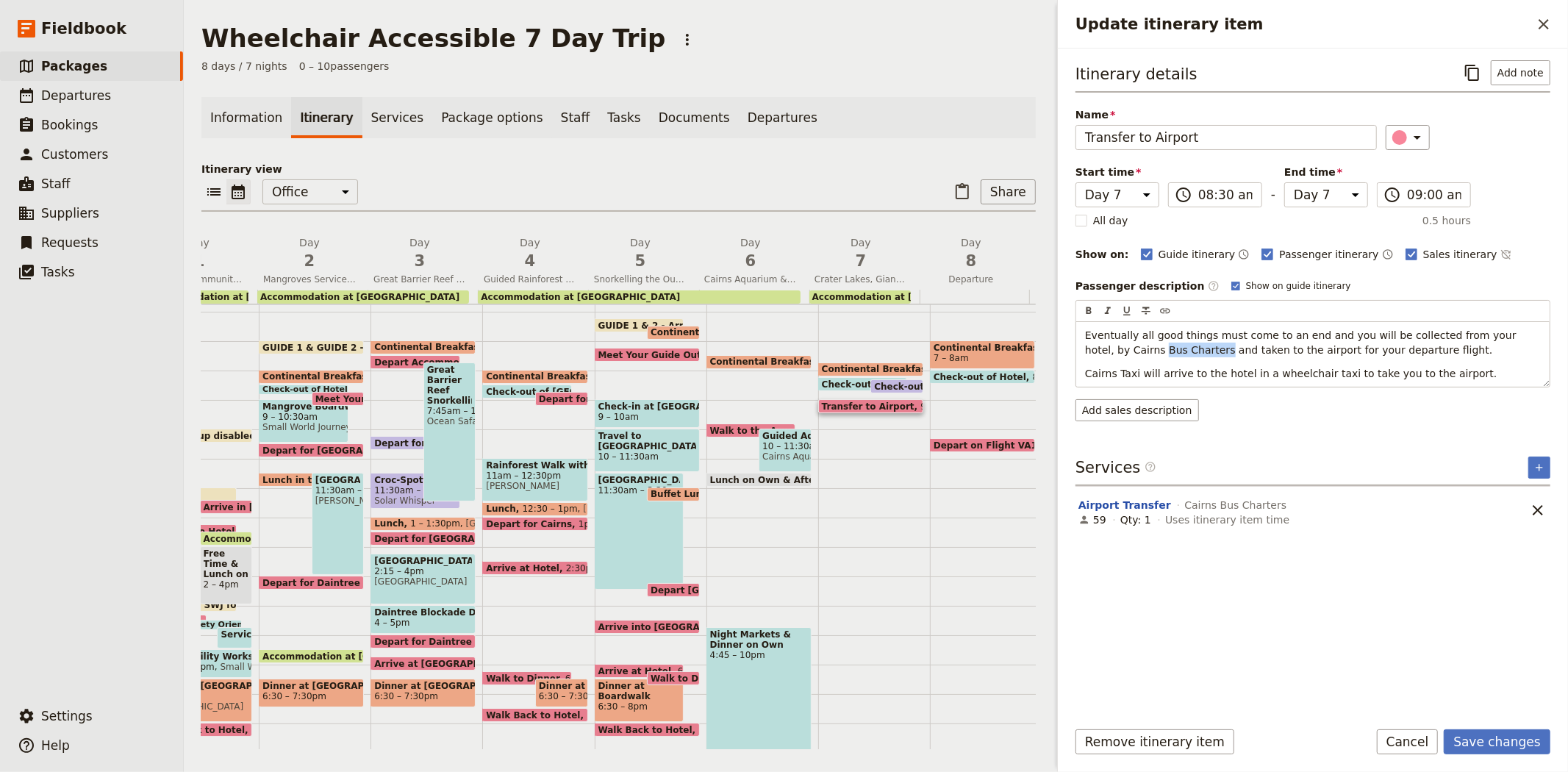
drag, startPoint x: 1140, startPoint y: 350, endPoint x: 1039, endPoint y: 348, distance: 101.0
click at [1039, 348] on div "Wheelchair Accessible 7 Day Trip ​ 8 days / 7 nights 0 – 10 passengers Informat…" at bounding box center [876, 386] width 1384 height 772
drag, startPoint x: 1460, startPoint y: 376, endPoint x: 1060, endPoint y: 360, distance: 400.3
click at [1060, 360] on div "Itinerary details ​ Add note Name Transfer to Airport ​ Start time Day 1 Day 2 …" at bounding box center [1312, 378] width 510 height 659
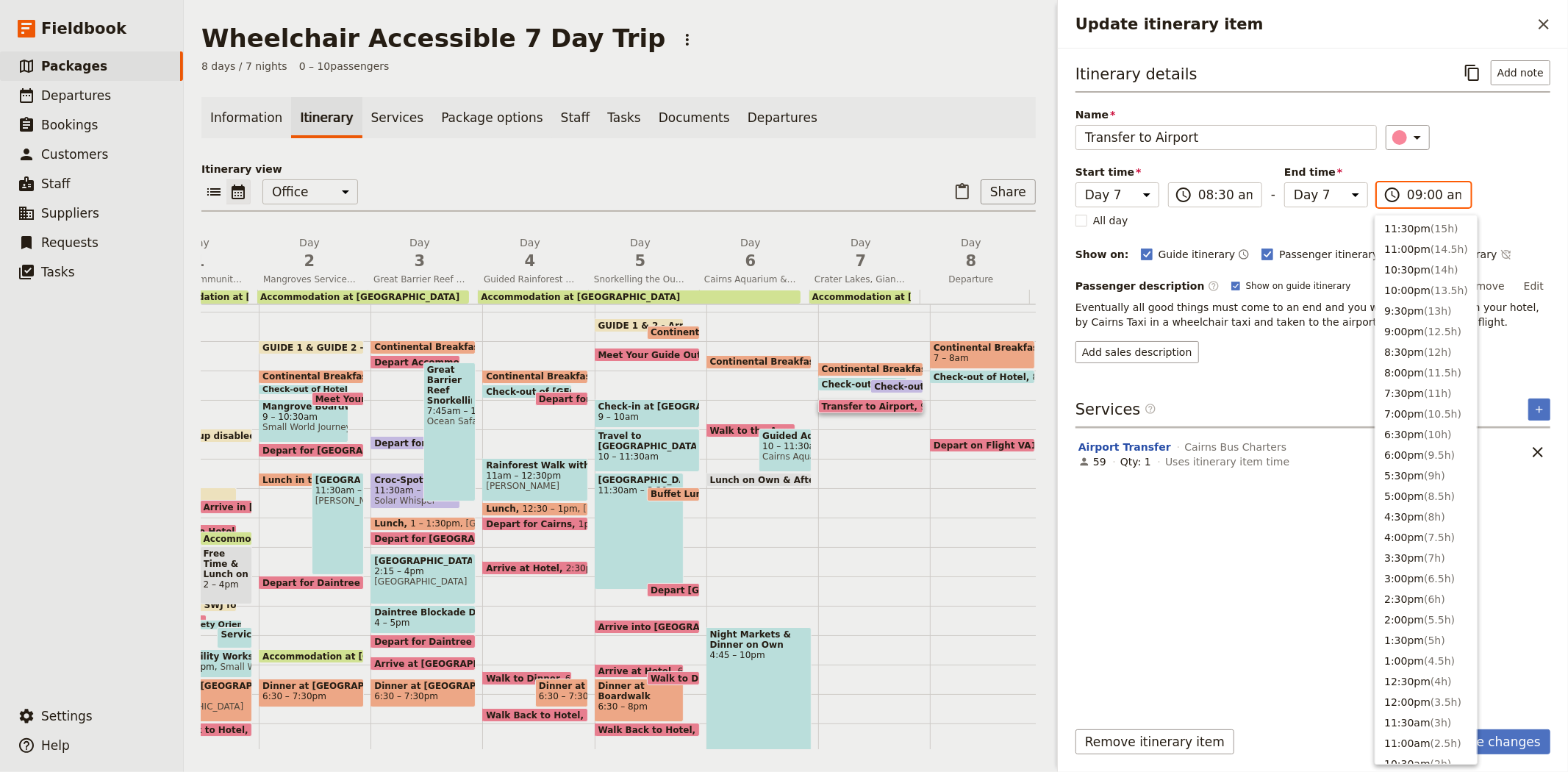
click at [1407, 191] on input "09:00 am" at bounding box center [1434, 194] width 54 height 18
click at [1408, 397] on button "8:30am" at bounding box center [1426, 401] width 101 height 21
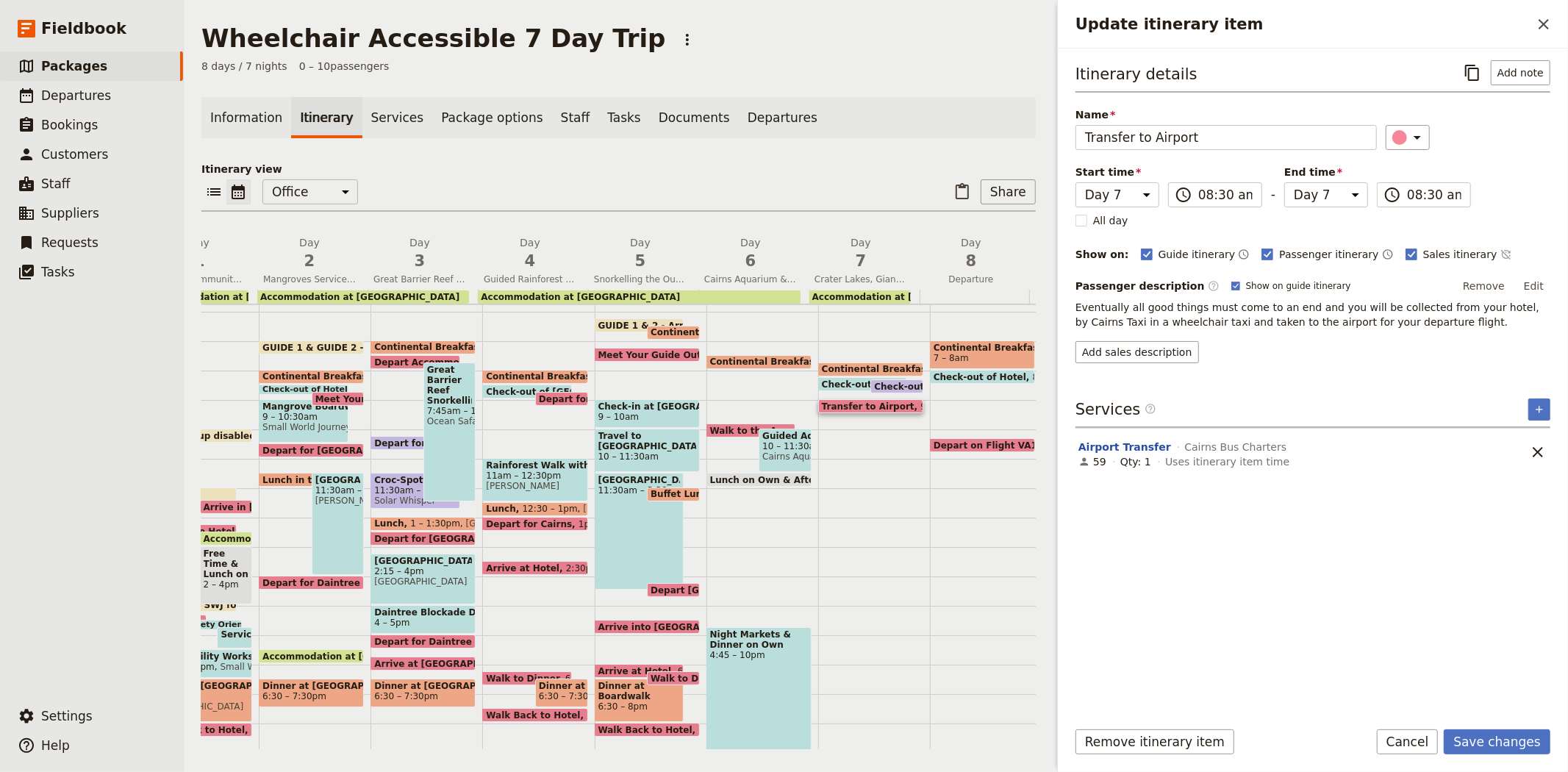
click at [1402, 472] on section "Airport Transfer Cairns Bus Charters 59 Qty: 1 Uses itinerary item time" at bounding box center [1297, 451] width 444 height 46
click at [1491, 733] on button "Save changes" at bounding box center [1498, 742] width 107 height 25
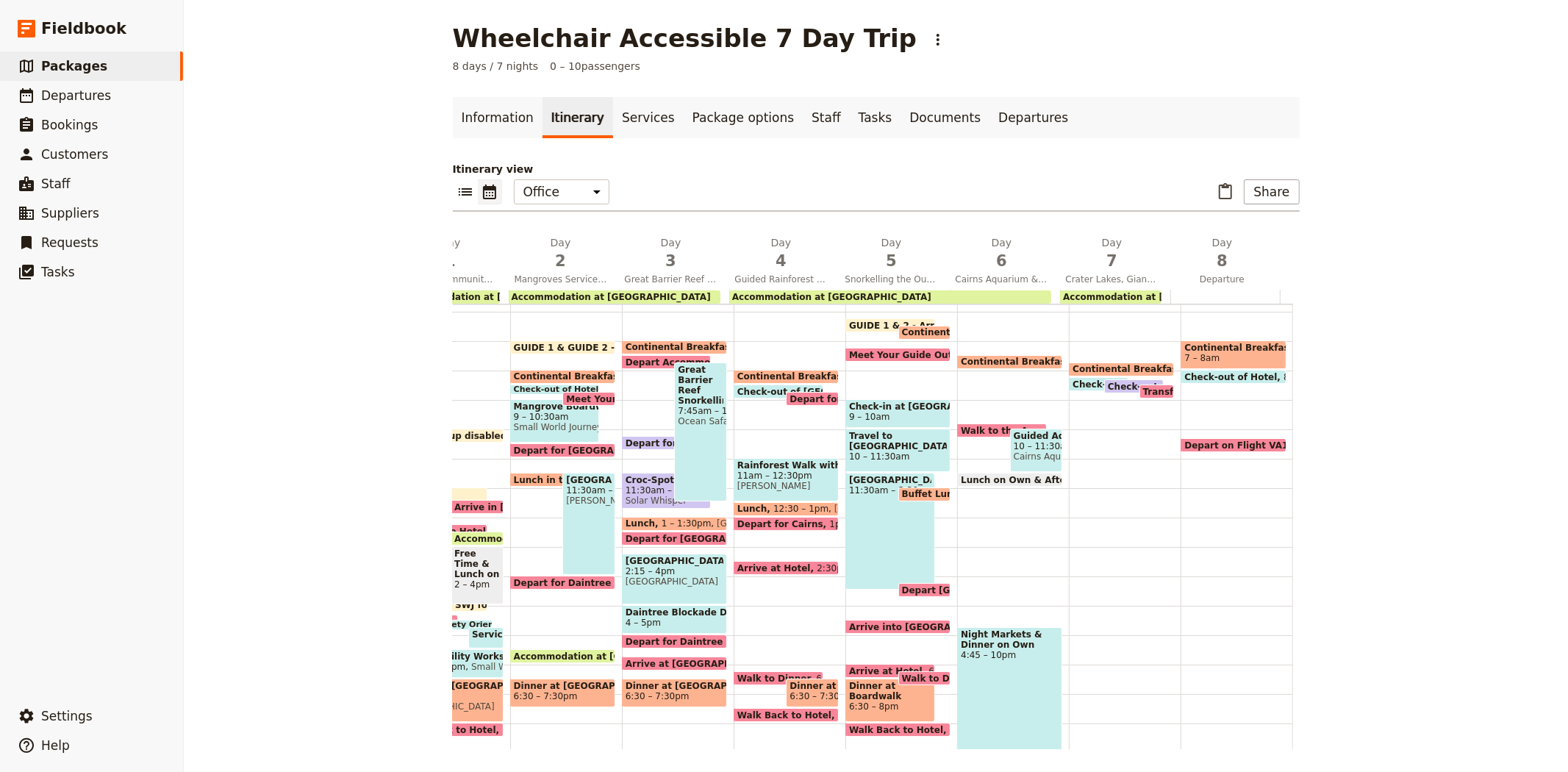
click at [1072, 380] on span "Check-out of Hotel" at bounding box center [1122, 384] width 99 height 9
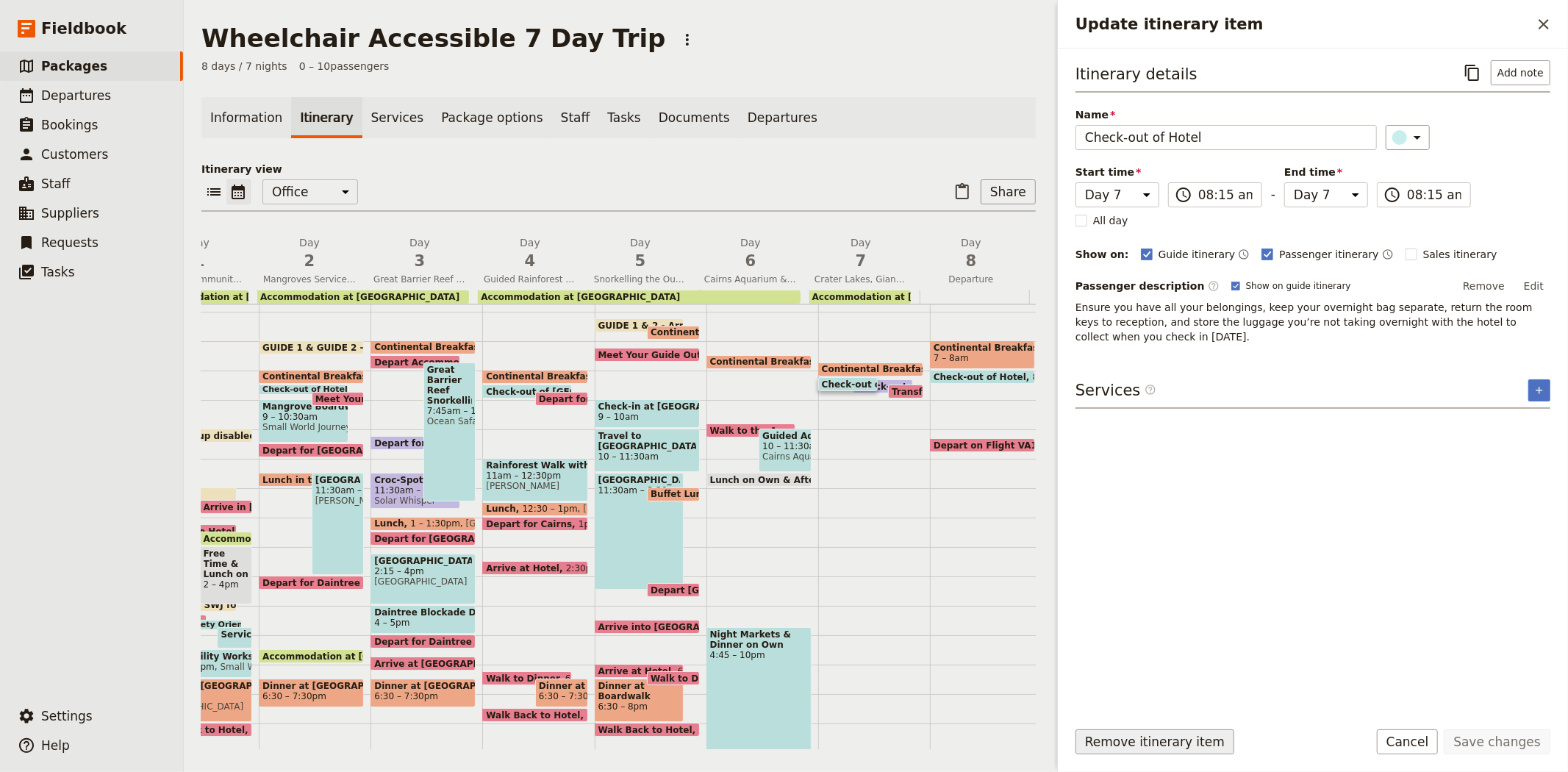
click at [1155, 743] on button "Remove itinerary item" at bounding box center [1155, 742] width 159 height 25
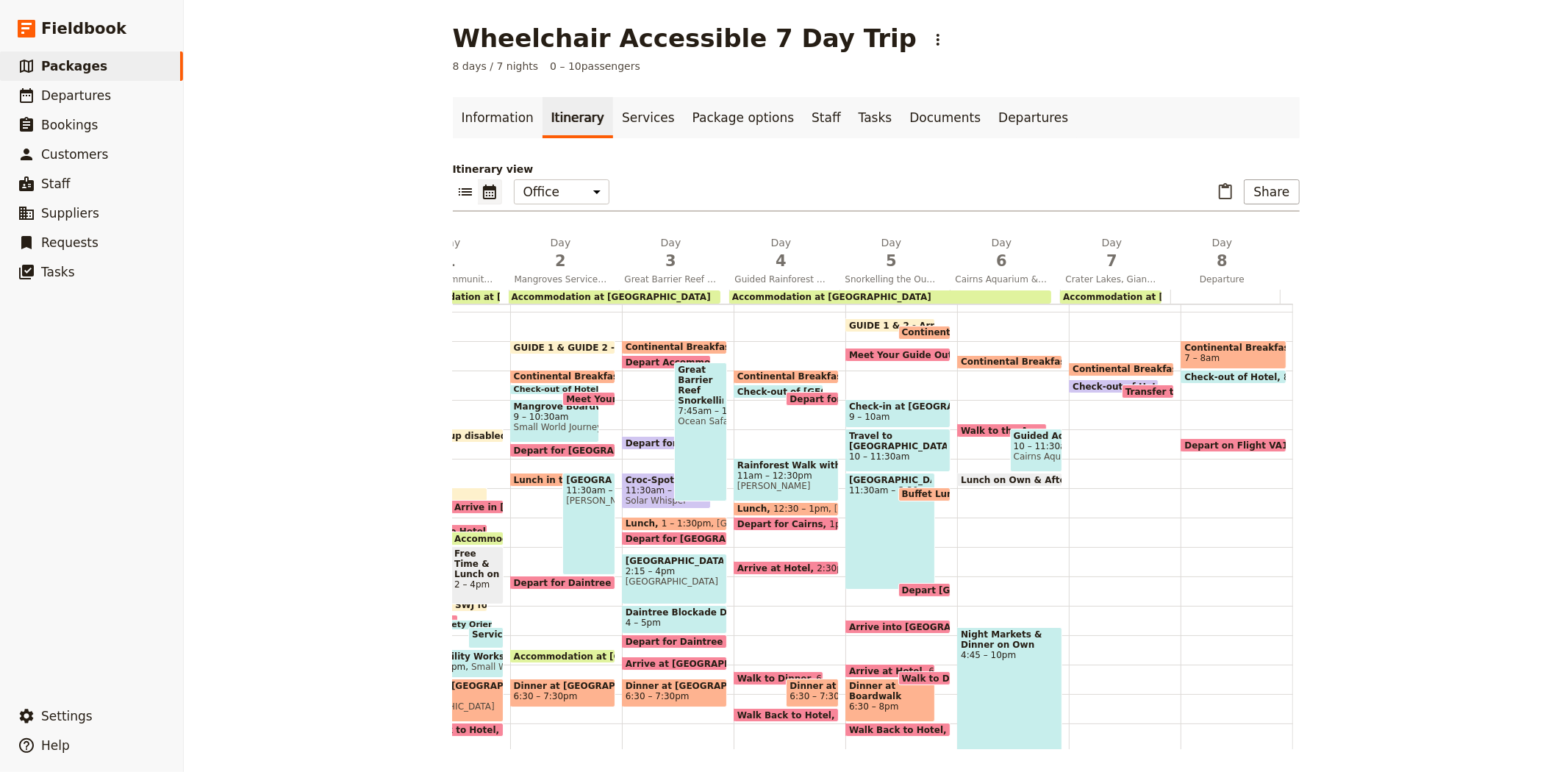
click at [1077, 382] on span "Check-out of Hotel *BAILEY" at bounding box center [1167, 386] width 189 height 9
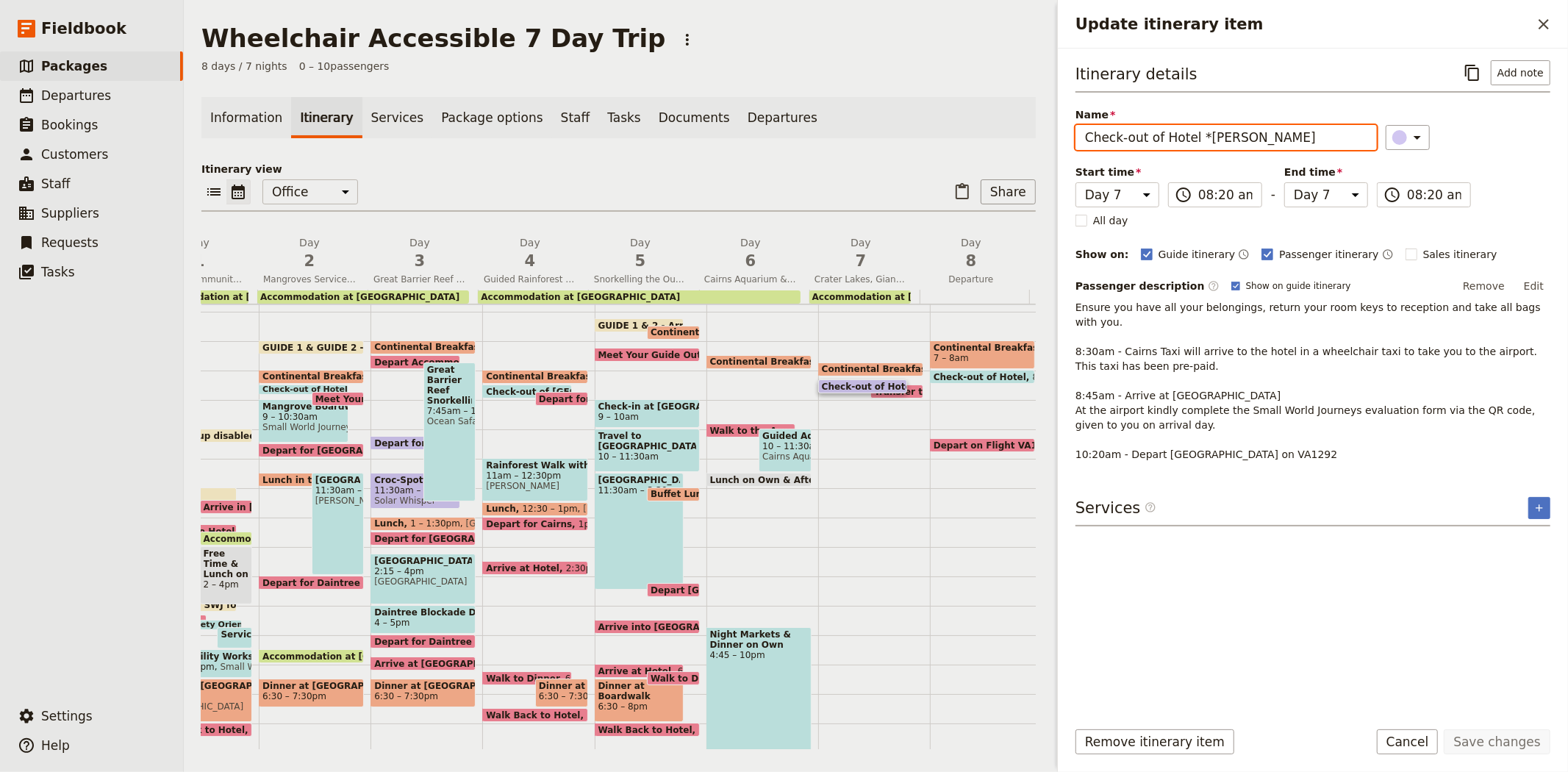
drag, startPoint x: 1251, startPoint y: 136, endPoint x: 1189, endPoint y: 135, distance: 62.0
click at [1189, 135] on input "Check-out of Hotel *BAILEY" at bounding box center [1226, 137] width 301 height 25
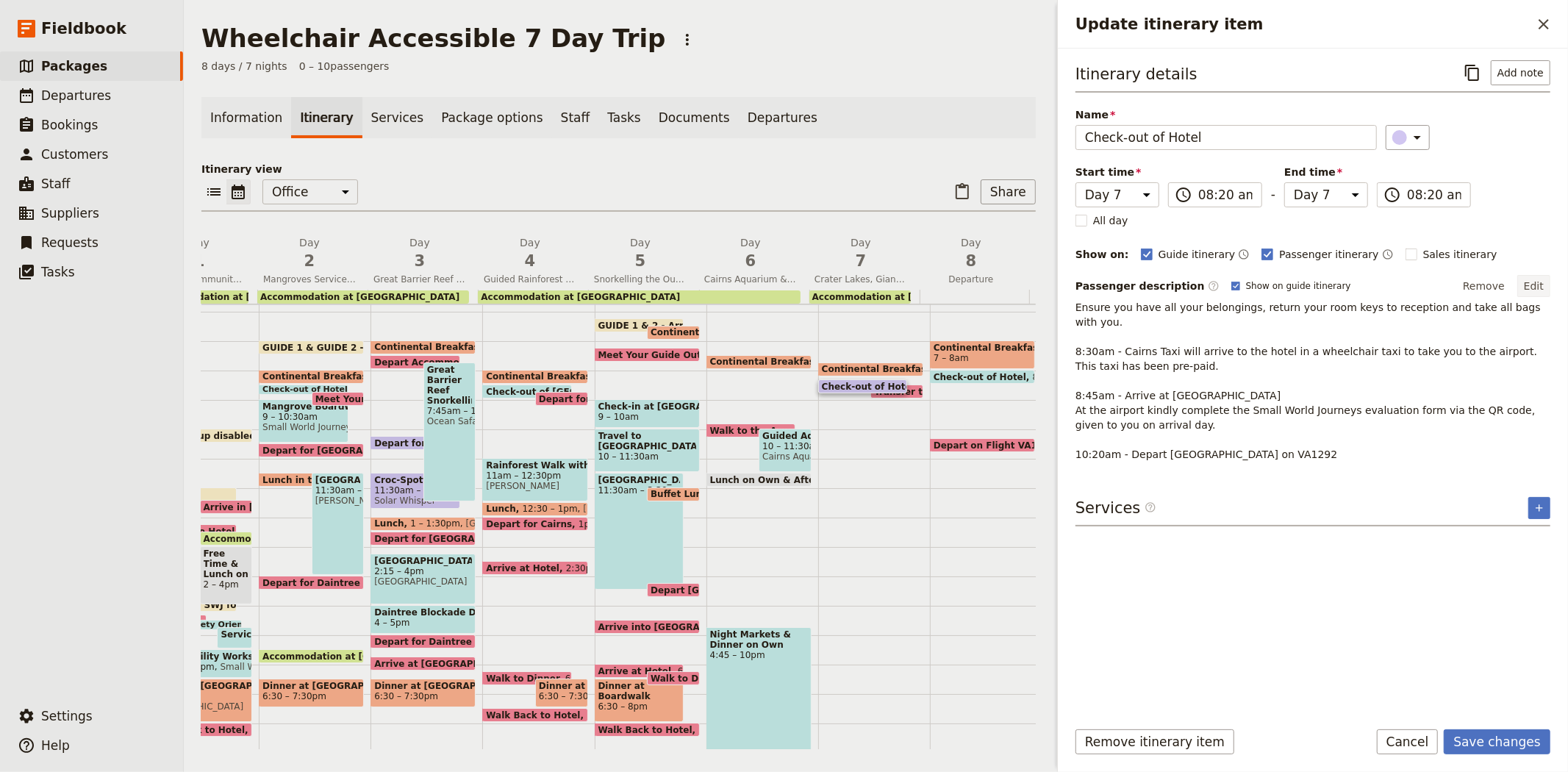
click at [1534, 290] on button "Edit" at bounding box center [1534, 286] width 33 height 22
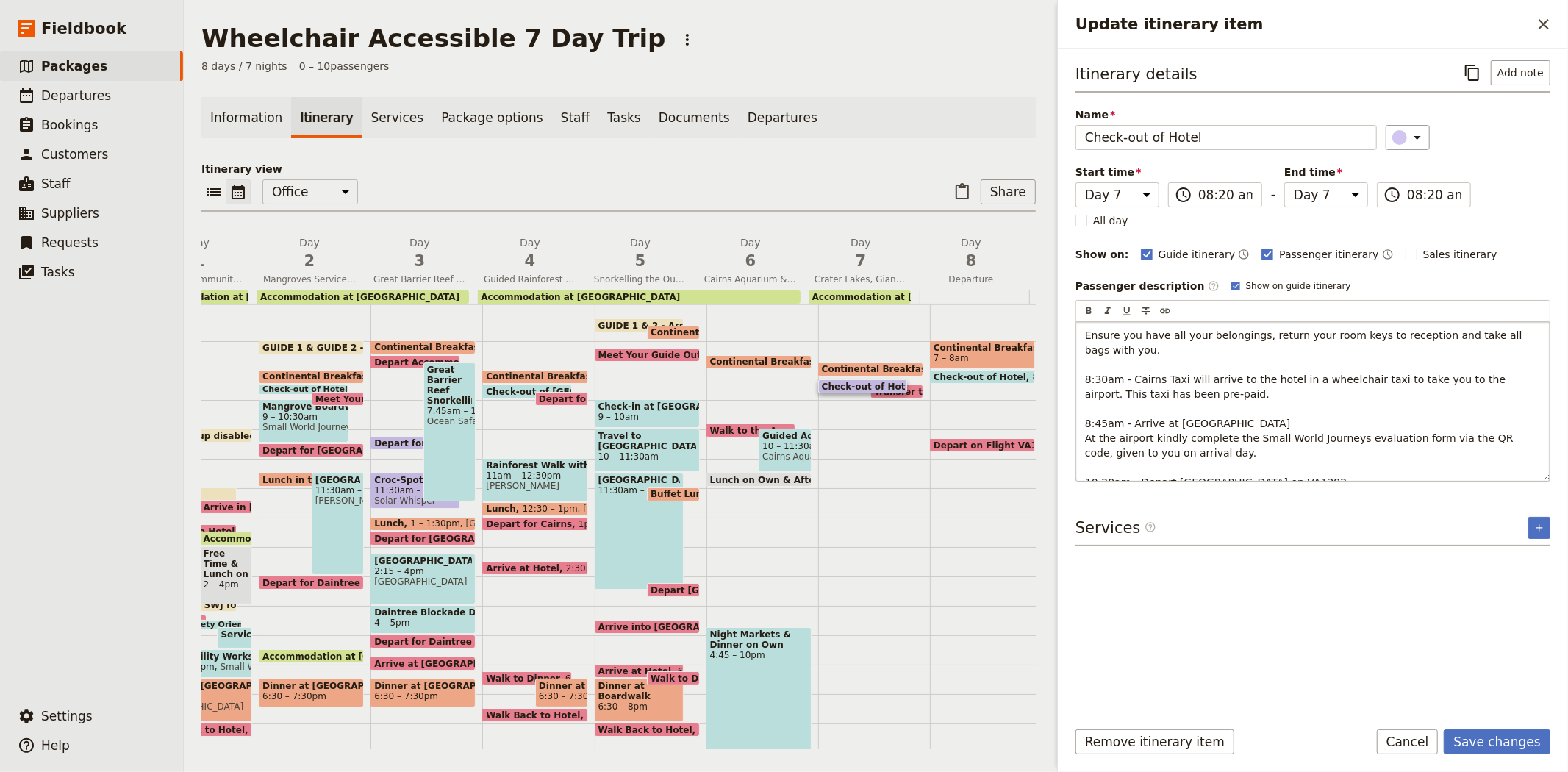
click at [1182, 439] on p "Ensure you have all your belongings, return your room keys to reception and tak…" at bounding box center [1312, 408] width 456 height 162
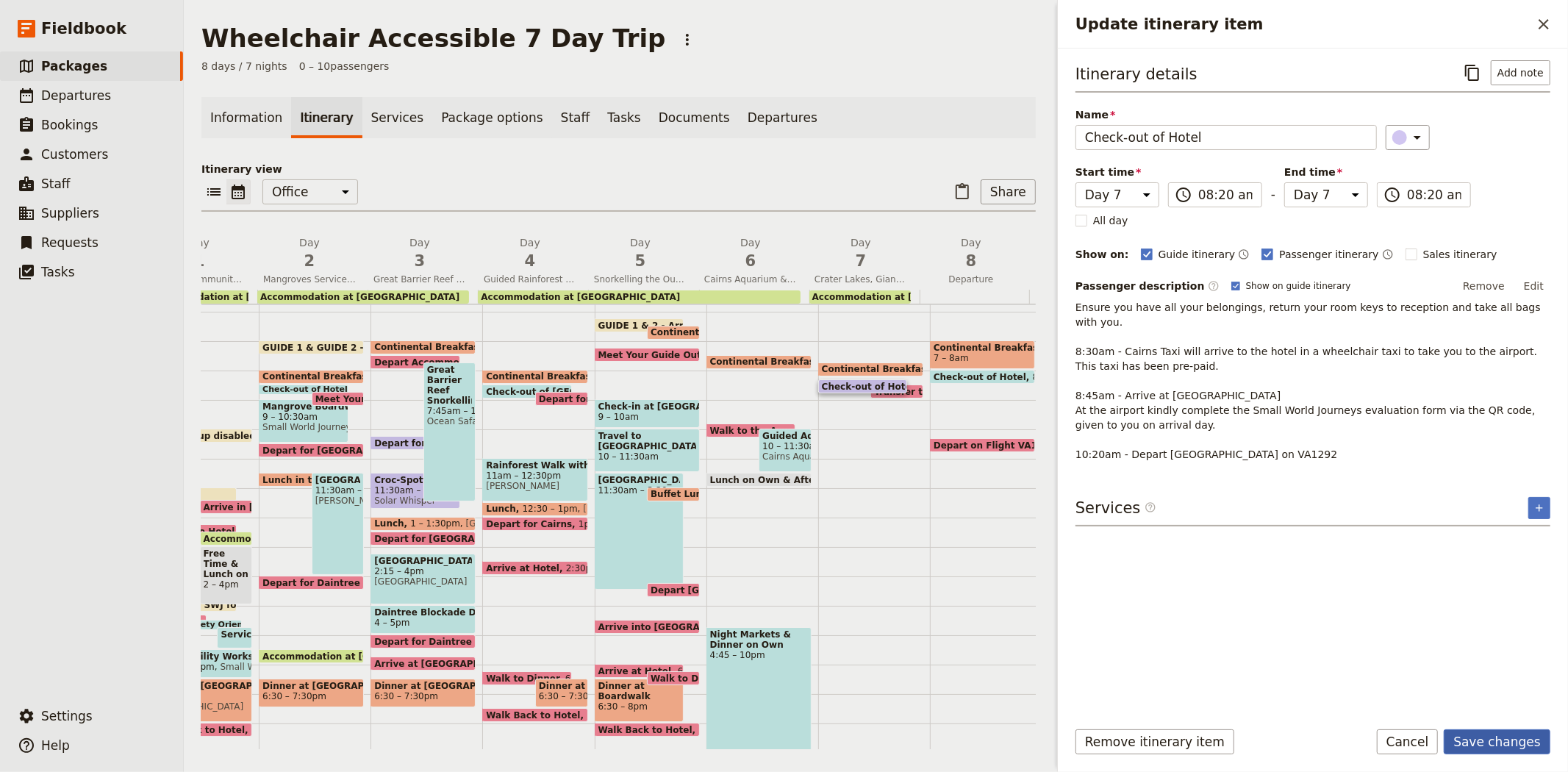
click at [1532, 747] on button "Save changes" at bounding box center [1498, 742] width 107 height 25
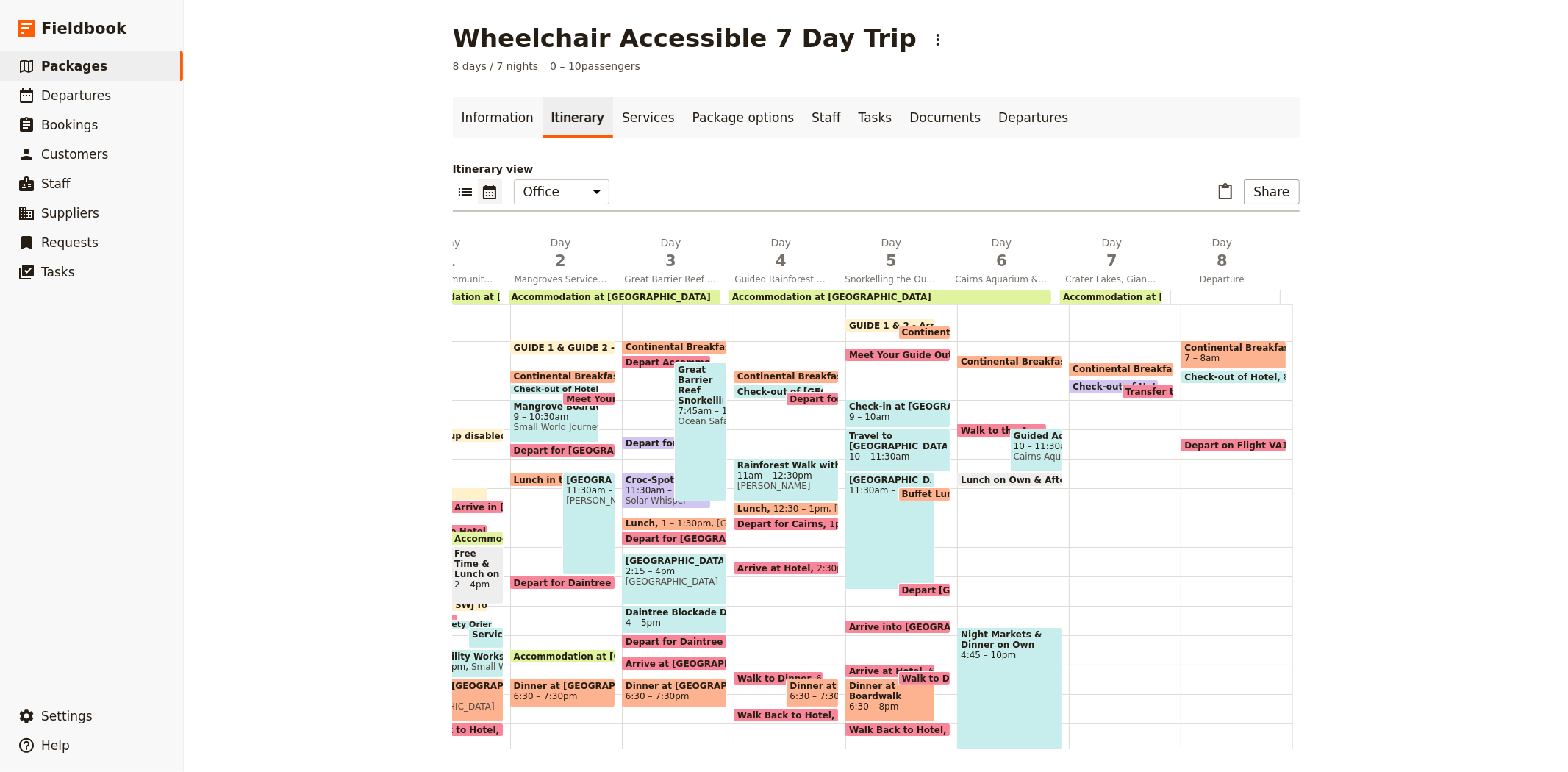
click at [1127, 386] on span "Transfer to Airport" at bounding box center [1175, 391] width 99 height 9
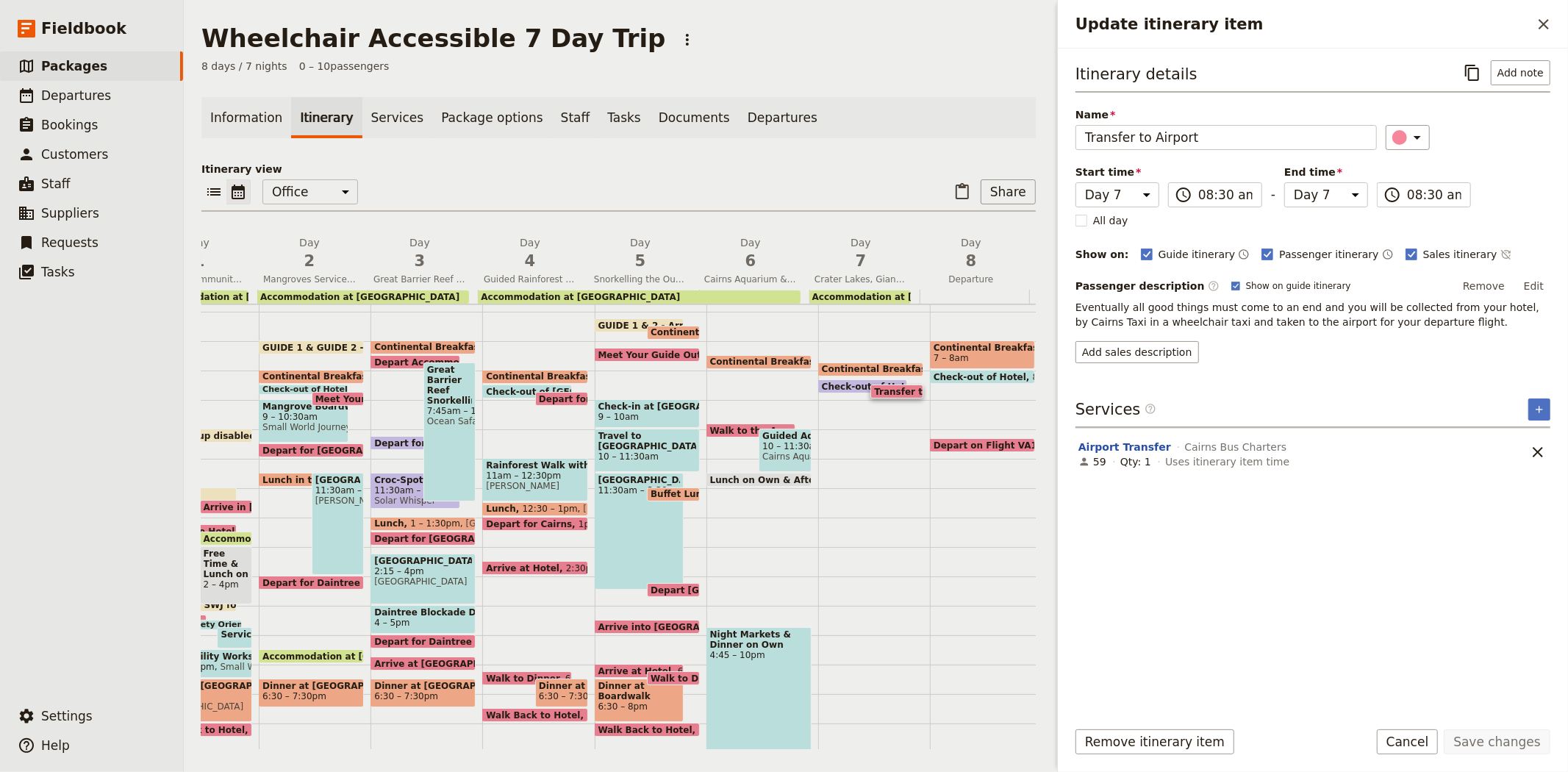
click at [831, 382] on span "Check-out of Hotel" at bounding box center [871, 386] width 99 height 9
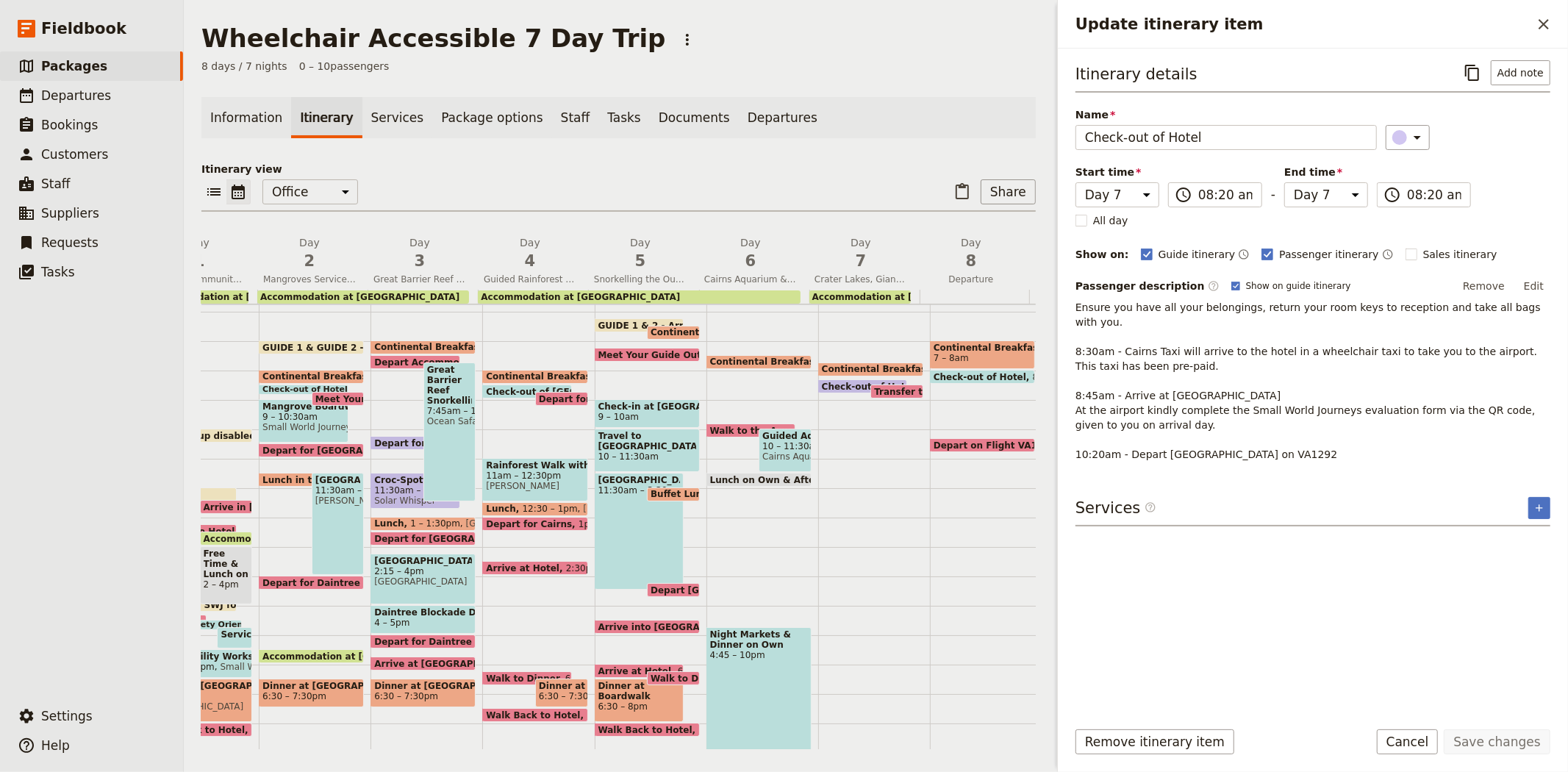
click at [834, 199] on div "​ ​ Office Guide Passenger Sales ​ Share" at bounding box center [619, 196] width 835 height 33
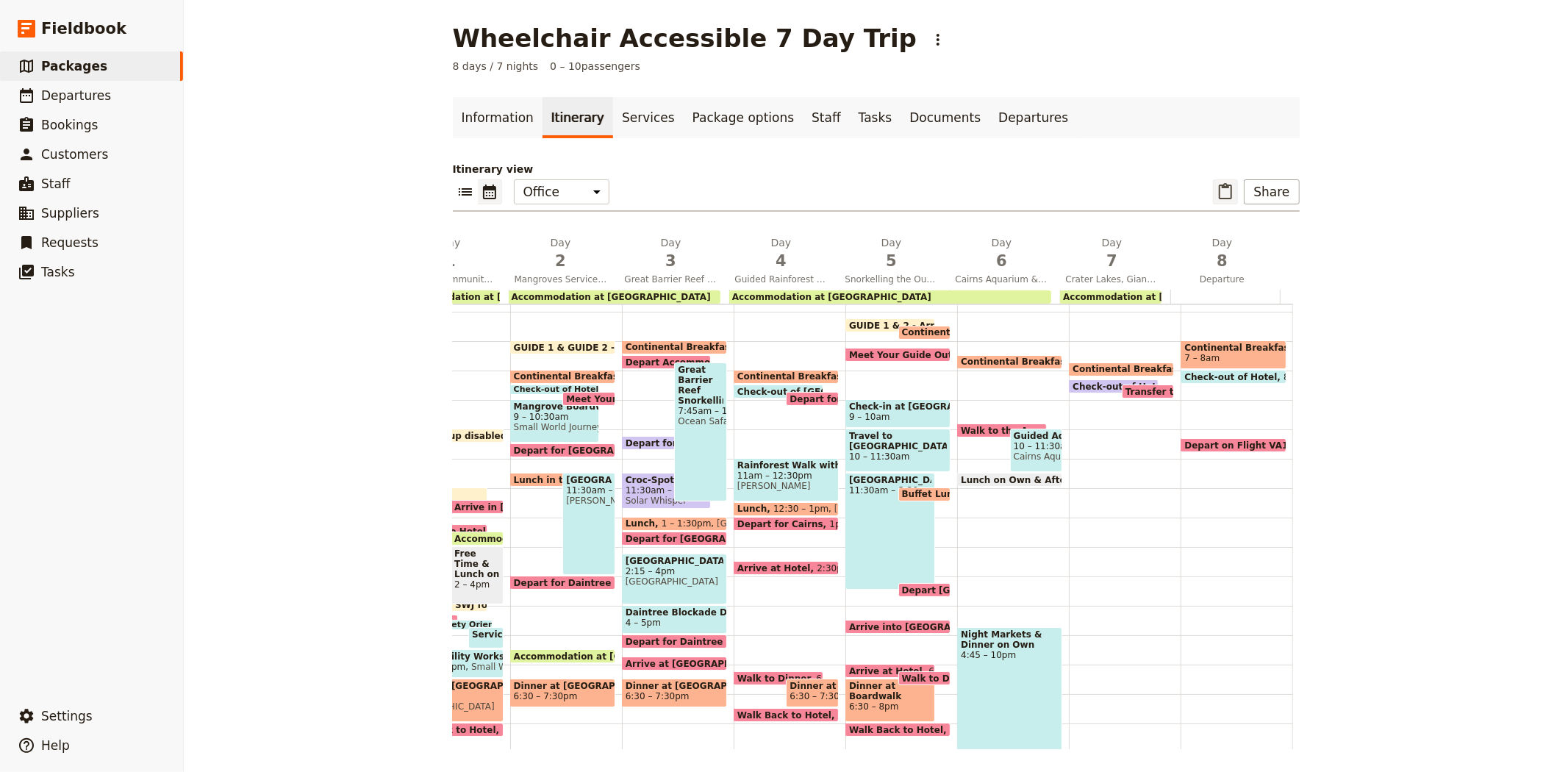
click at [1223, 187] on icon "Paste itinerary item" at bounding box center [1225, 190] width 13 height 16
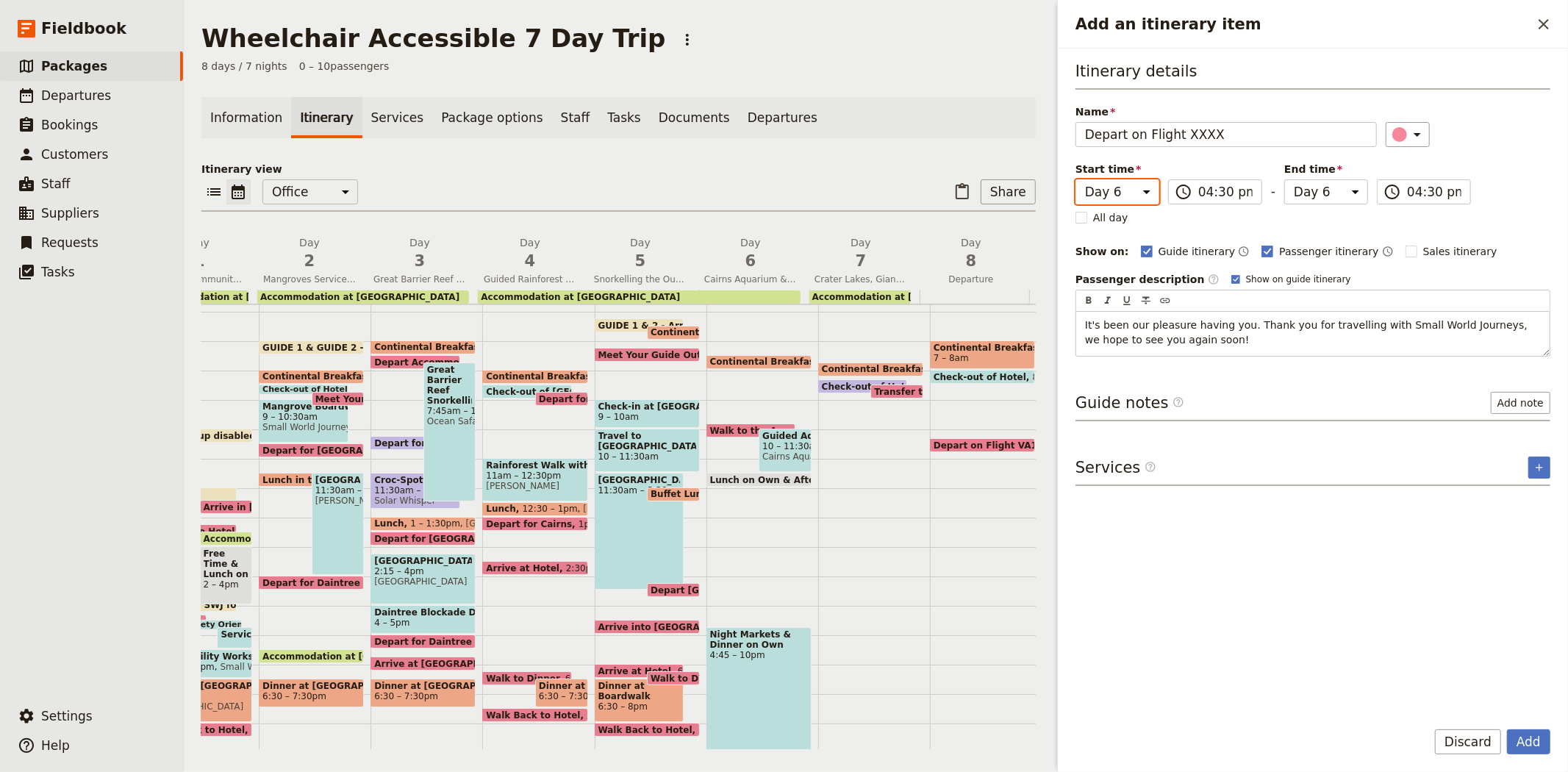
click at [1132, 184] on select "Day 1 Day 2 Day 3 Day 4 Day 5 Day 6 Day 7 Day 8" at bounding box center [1117, 192] width 84 height 25
click at [1076, 180] on select "Day 1 Day 2 Day 3 Day 4 Day 5 Day 6 Day 7 Day 8" at bounding box center [1117, 192] width 84 height 25
click at [1492, 202] on div "Itinerary details Name Depart on Flight XXXX ​ Start time Day 1 Day 2 Day 3 Day…" at bounding box center [1312, 208] width 475 height 297
click at [1203, 188] on input "04:30 pm" at bounding box center [1225, 191] width 54 height 18
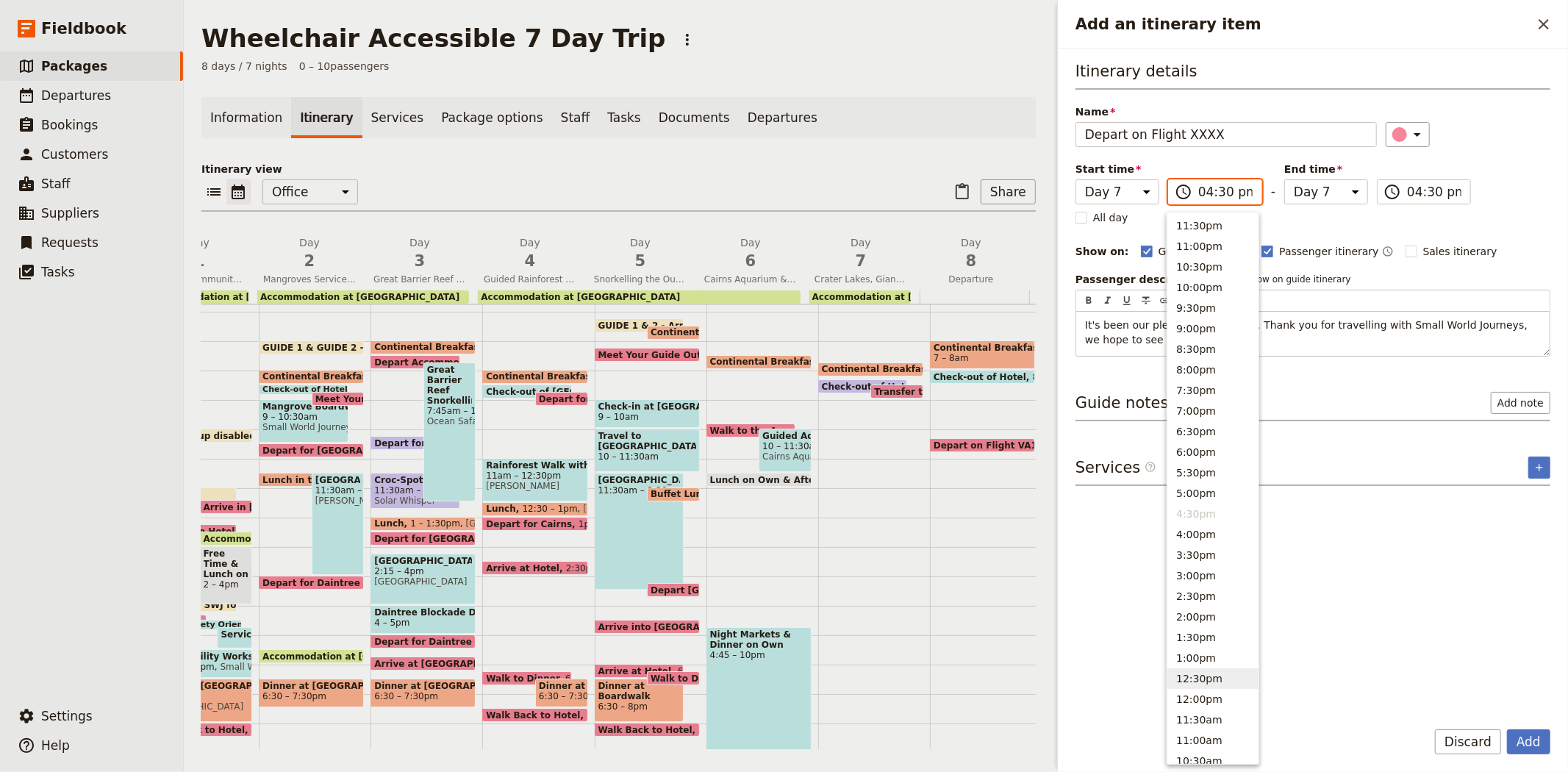
scroll to position [442, 0]
click at [1196, 335] on button "10:00am" at bounding box center [1213, 339] width 91 height 21
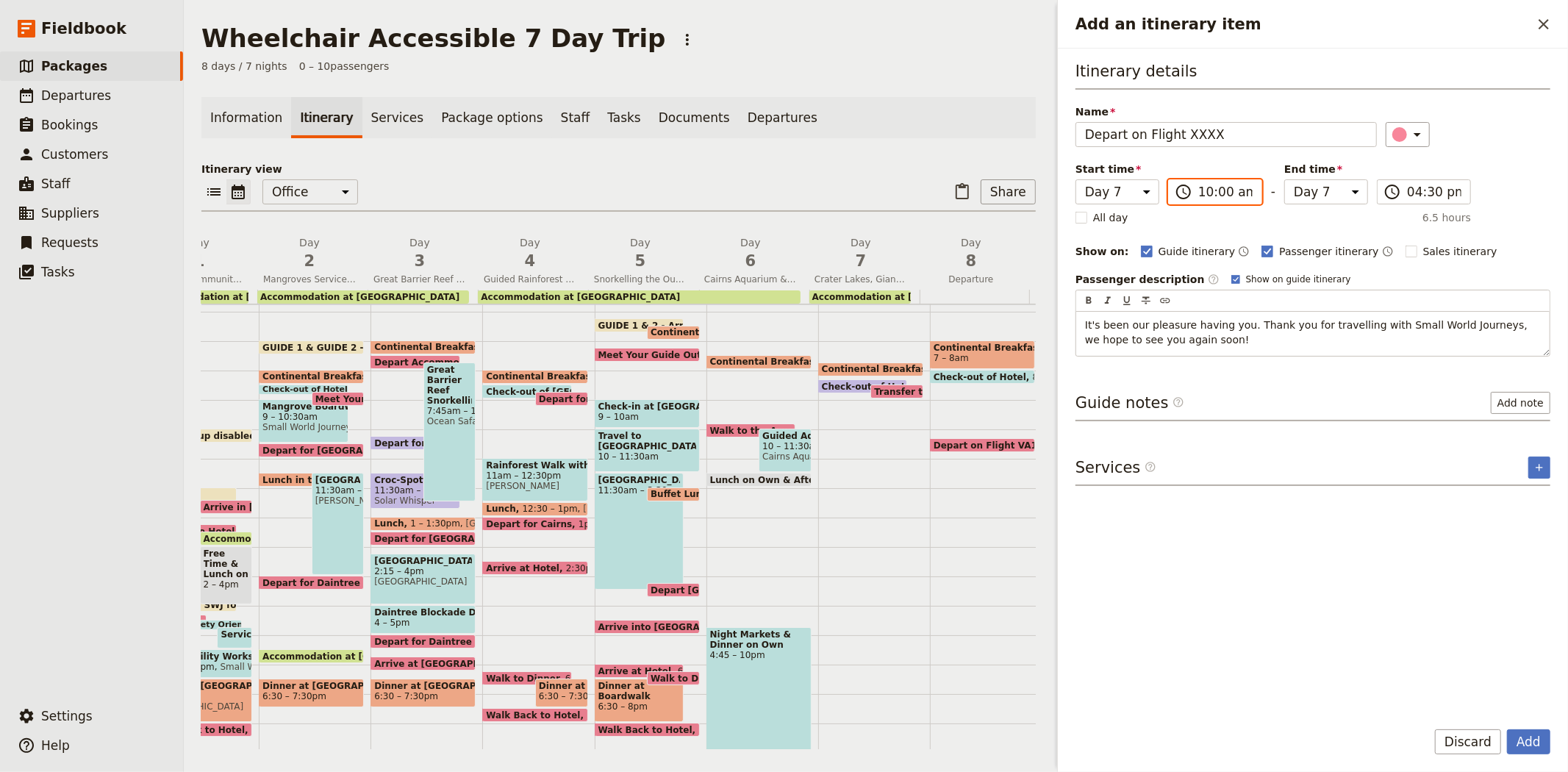
click at [1223, 186] on input "10:00 am" at bounding box center [1225, 191] width 54 height 18
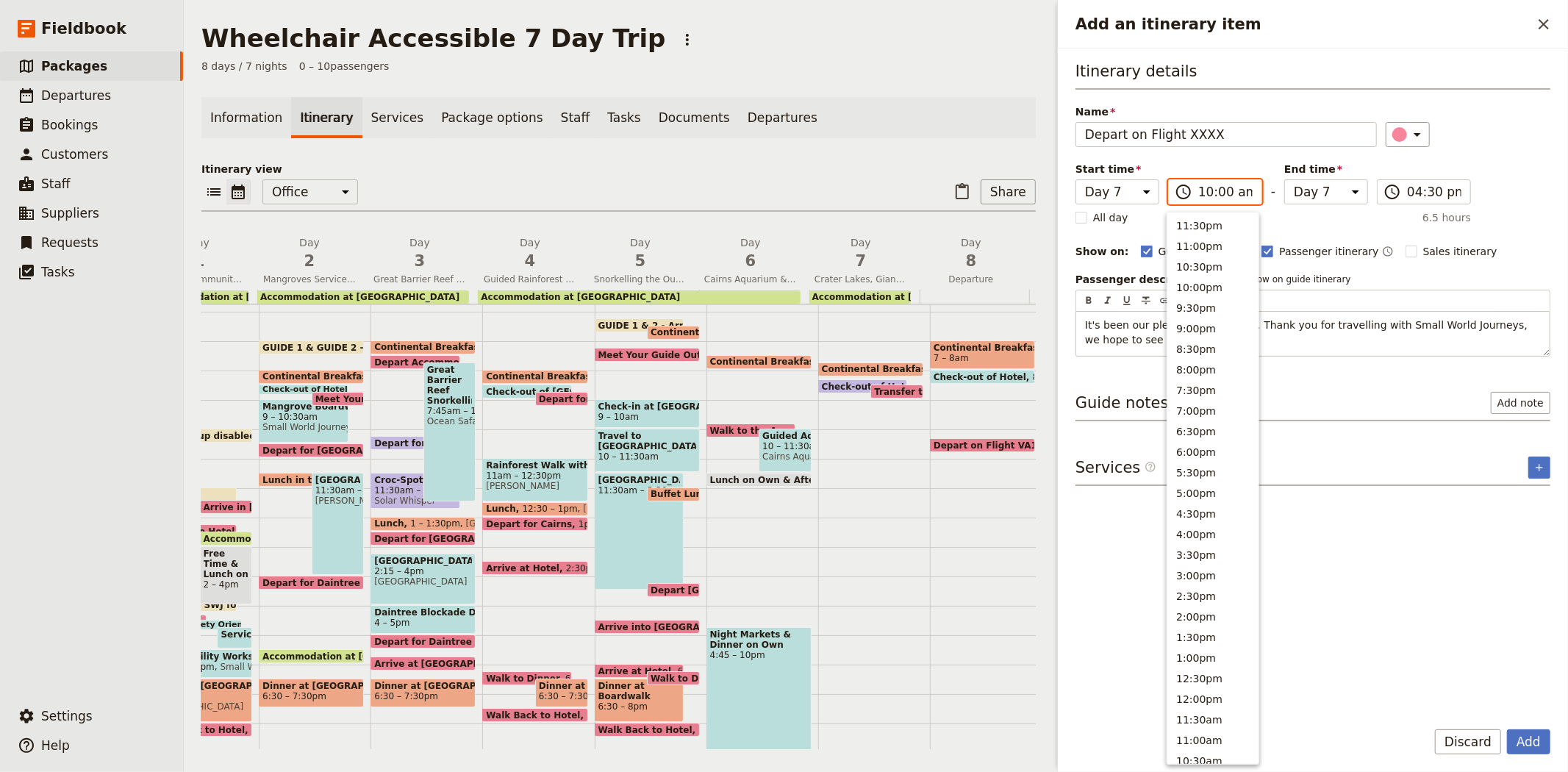
scroll to position [436, 0]
click at [1471, 140] on div "​" at bounding box center [1469, 135] width 166 height 25
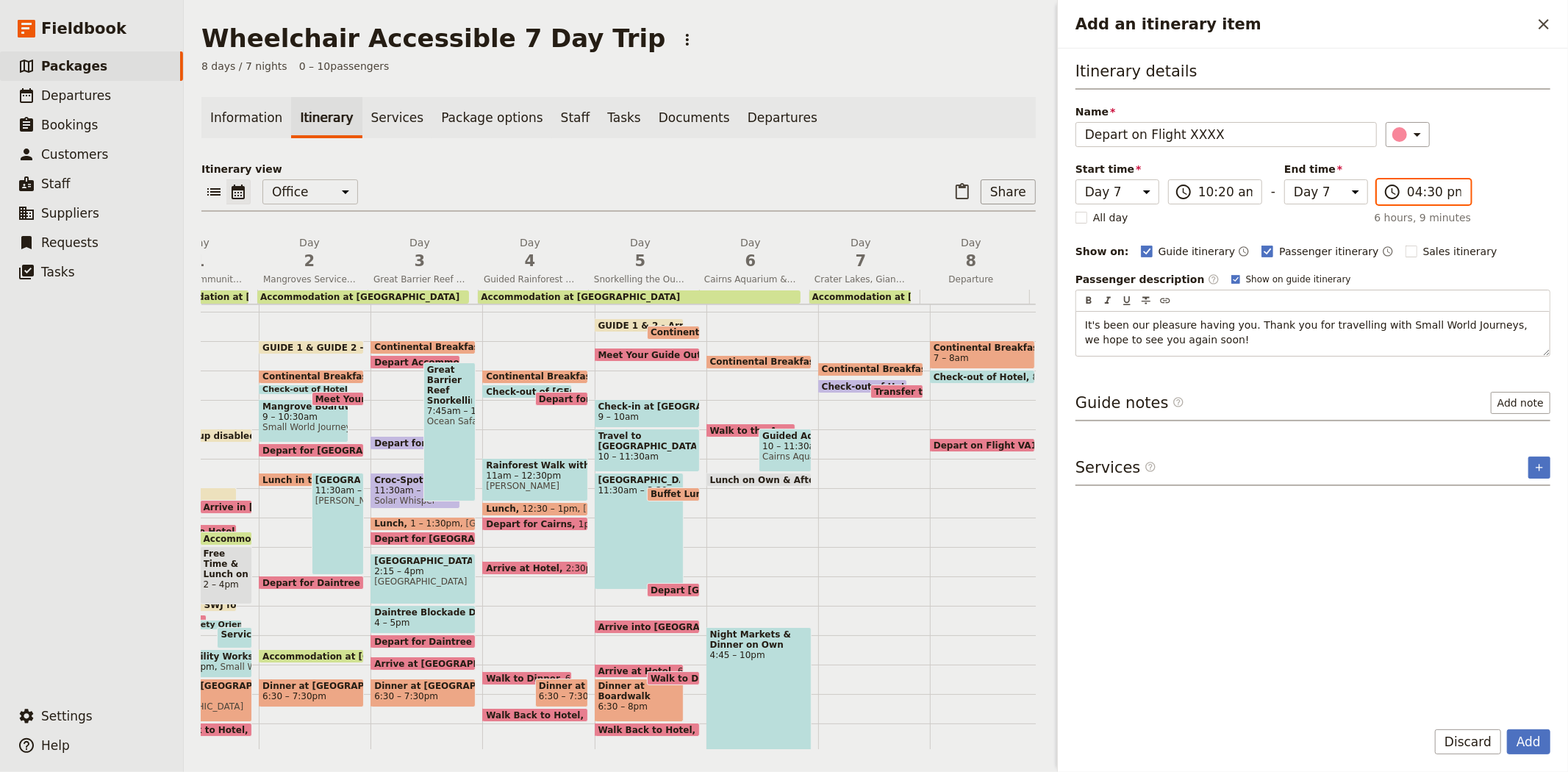
click at [1414, 186] on input "04:30 pm" at bounding box center [1434, 191] width 54 height 18
click at [1518, 143] on div "​" at bounding box center [1469, 135] width 166 height 25
click at [1525, 740] on button "Add" at bounding box center [1529, 742] width 43 height 25
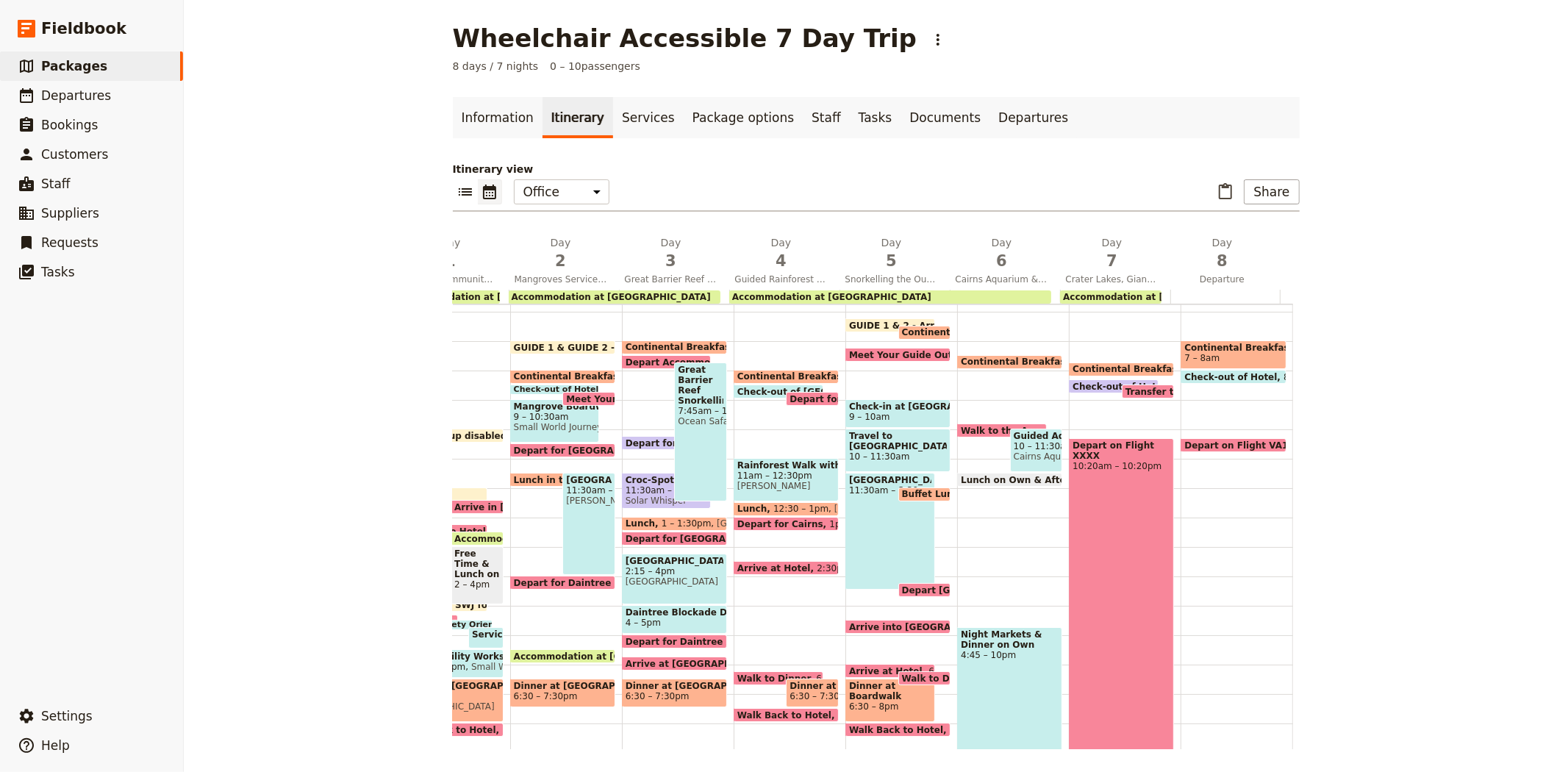
click at [1106, 518] on div "Depart on Flight XXXX 10:20am – 10:20pm" at bounding box center [1121, 614] width 105 height 352
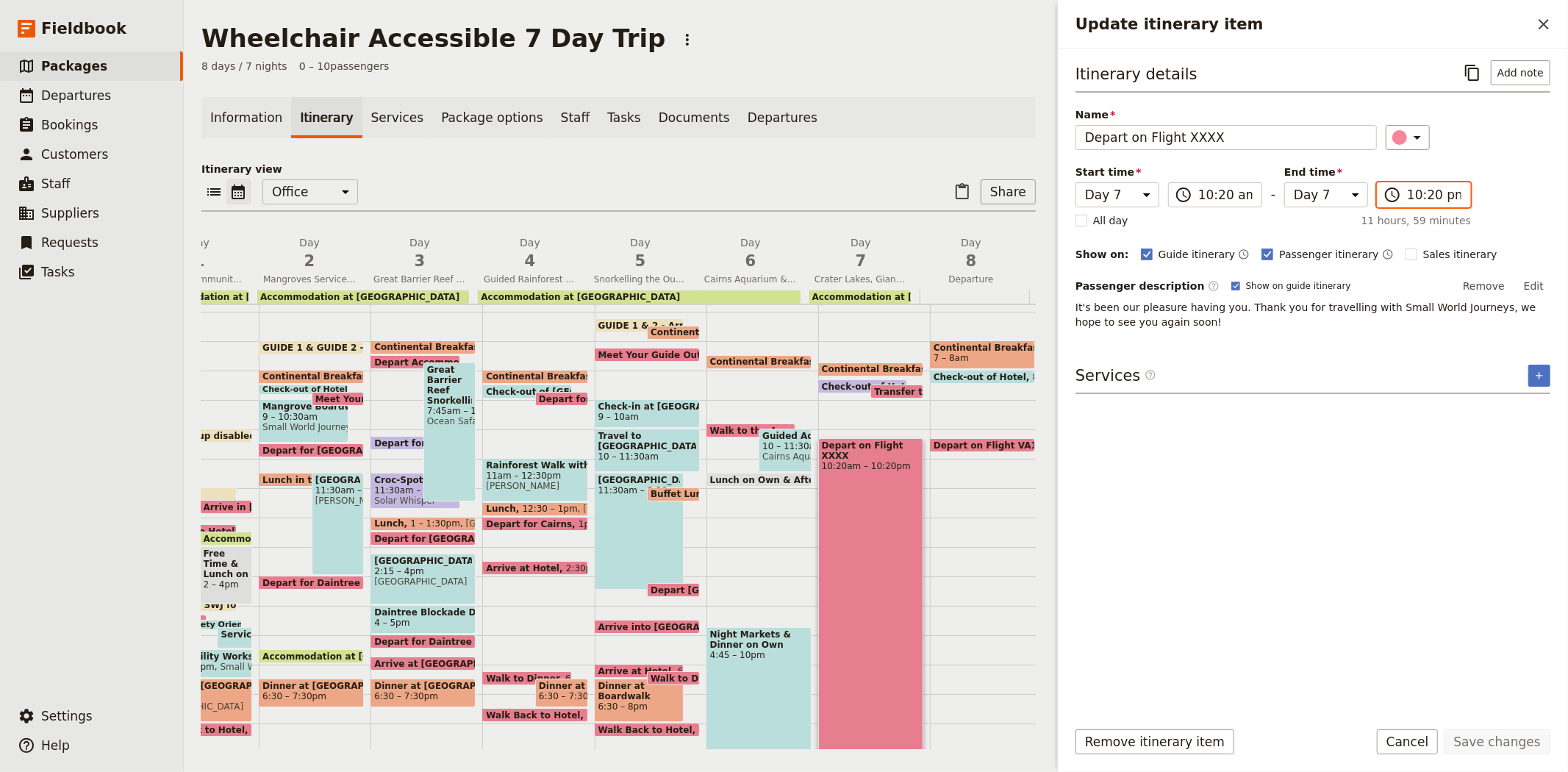
click at [1444, 196] on input "10:20 pm" at bounding box center [1434, 194] width 54 height 18
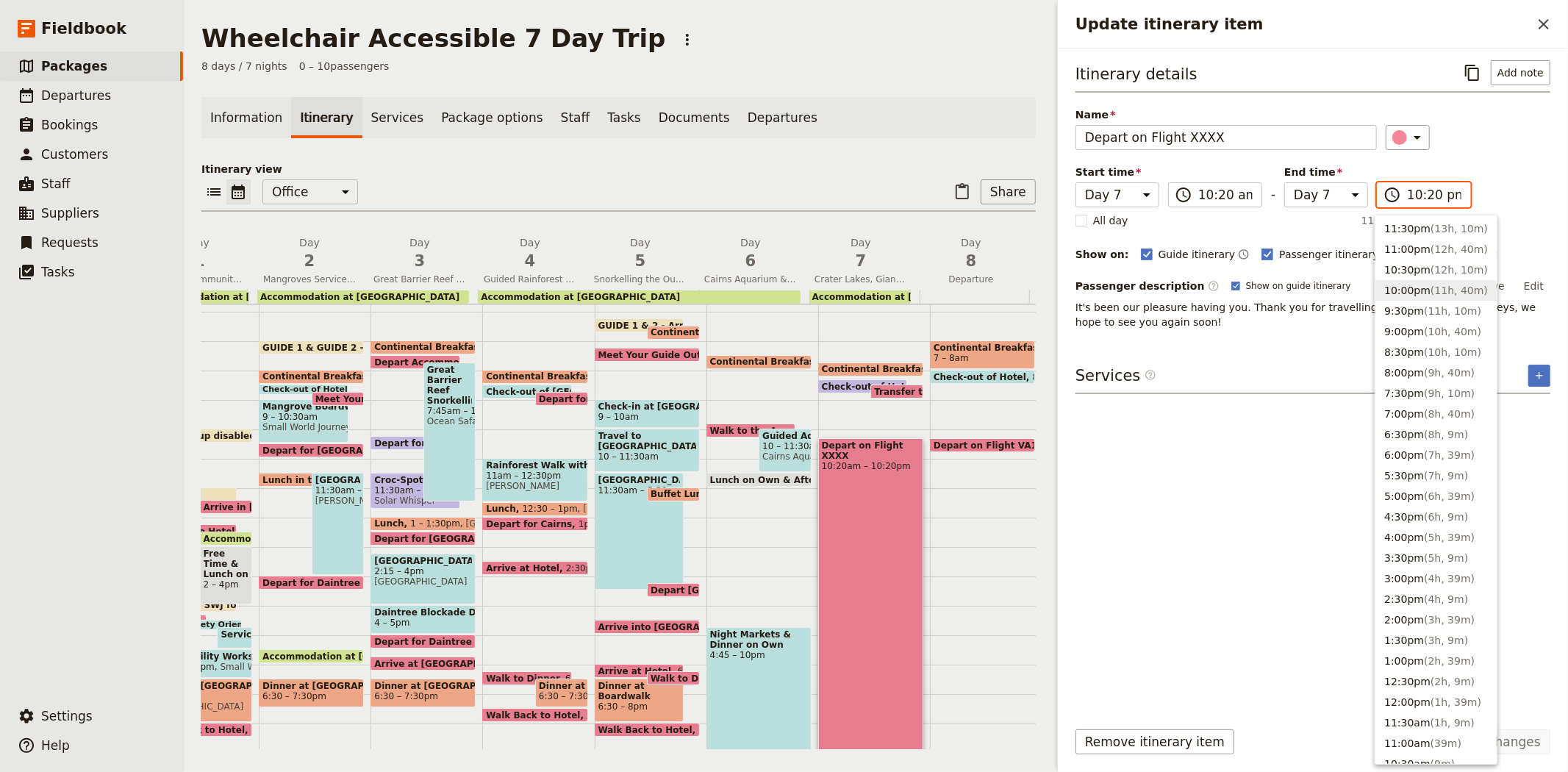
click at [1445, 194] on input "10:20 pm" at bounding box center [1434, 194] width 54 height 18
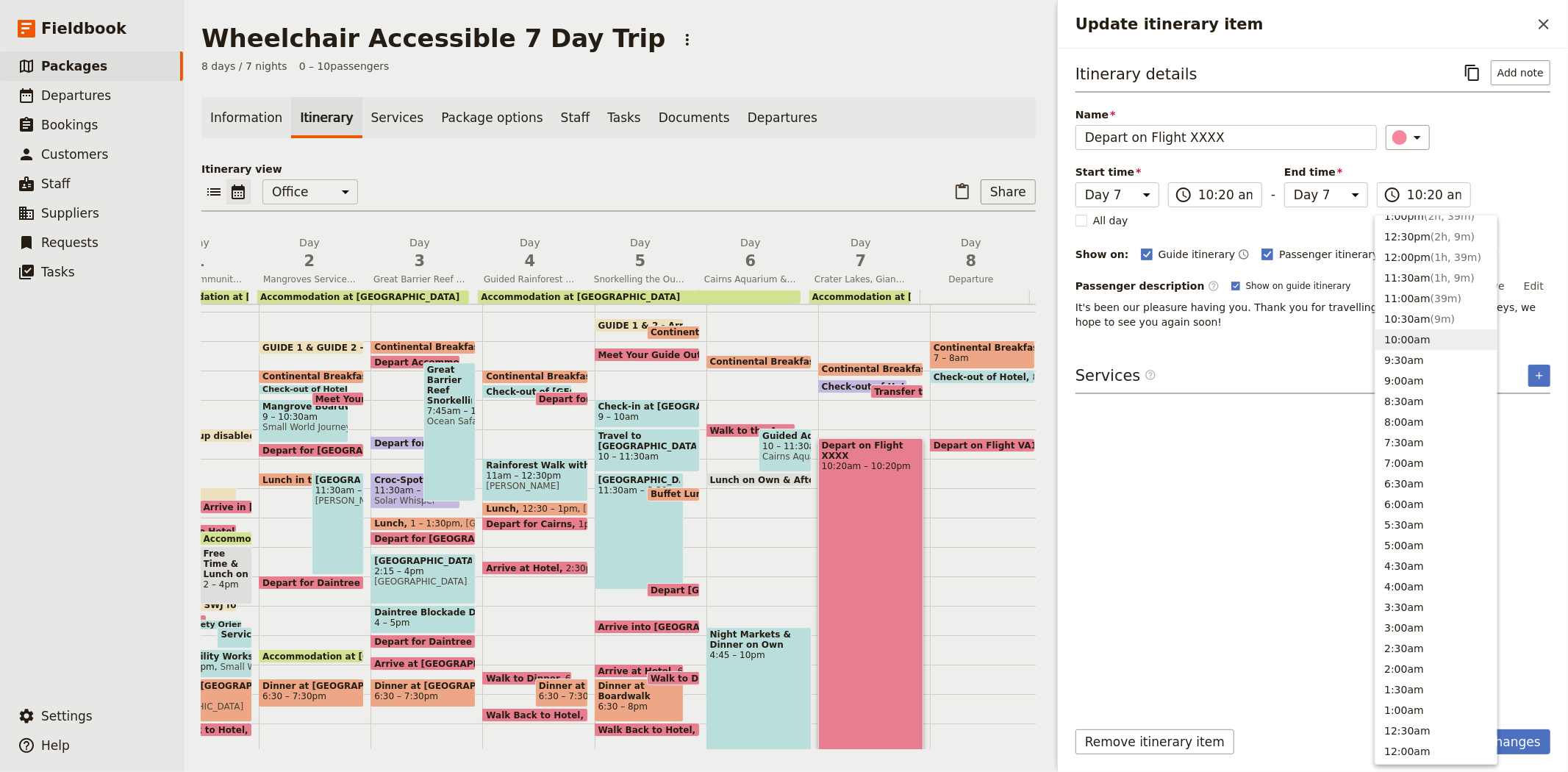
click at [1460, 140] on div "​" at bounding box center [1469, 137] width 166 height 25
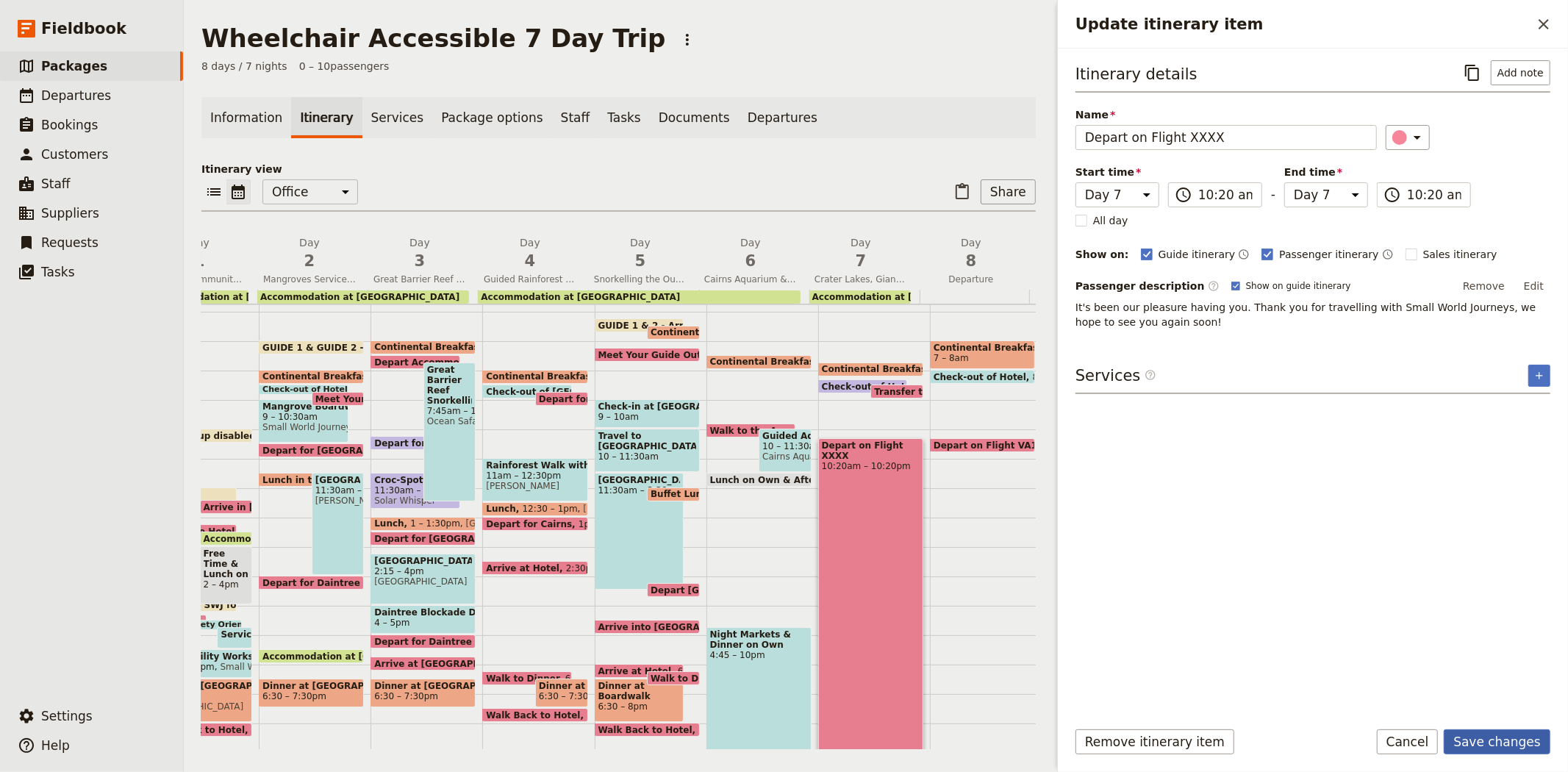
click at [1490, 740] on button "Save changes" at bounding box center [1498, 742] width 107 height 25
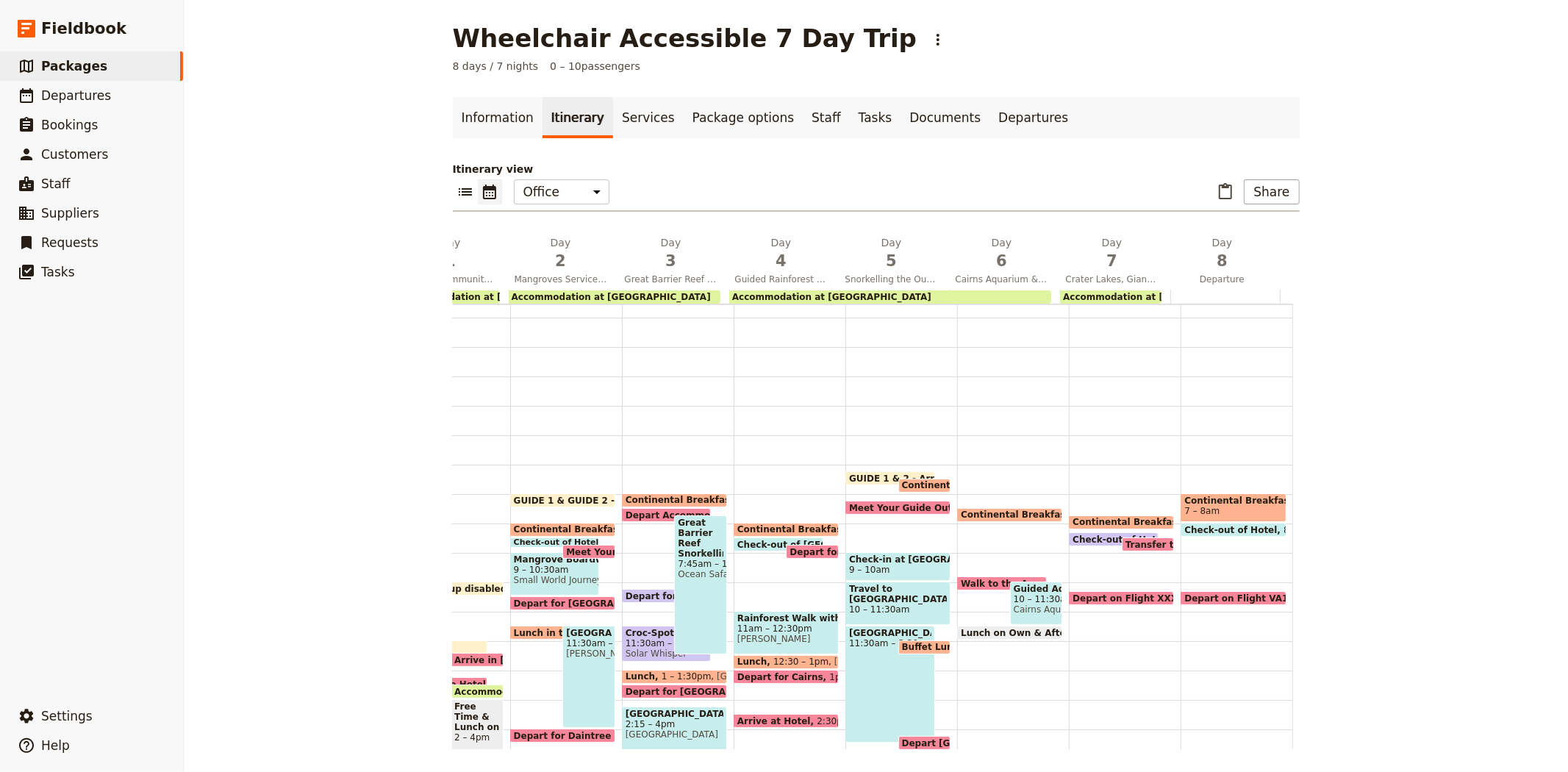
scroll to position [0, 0]
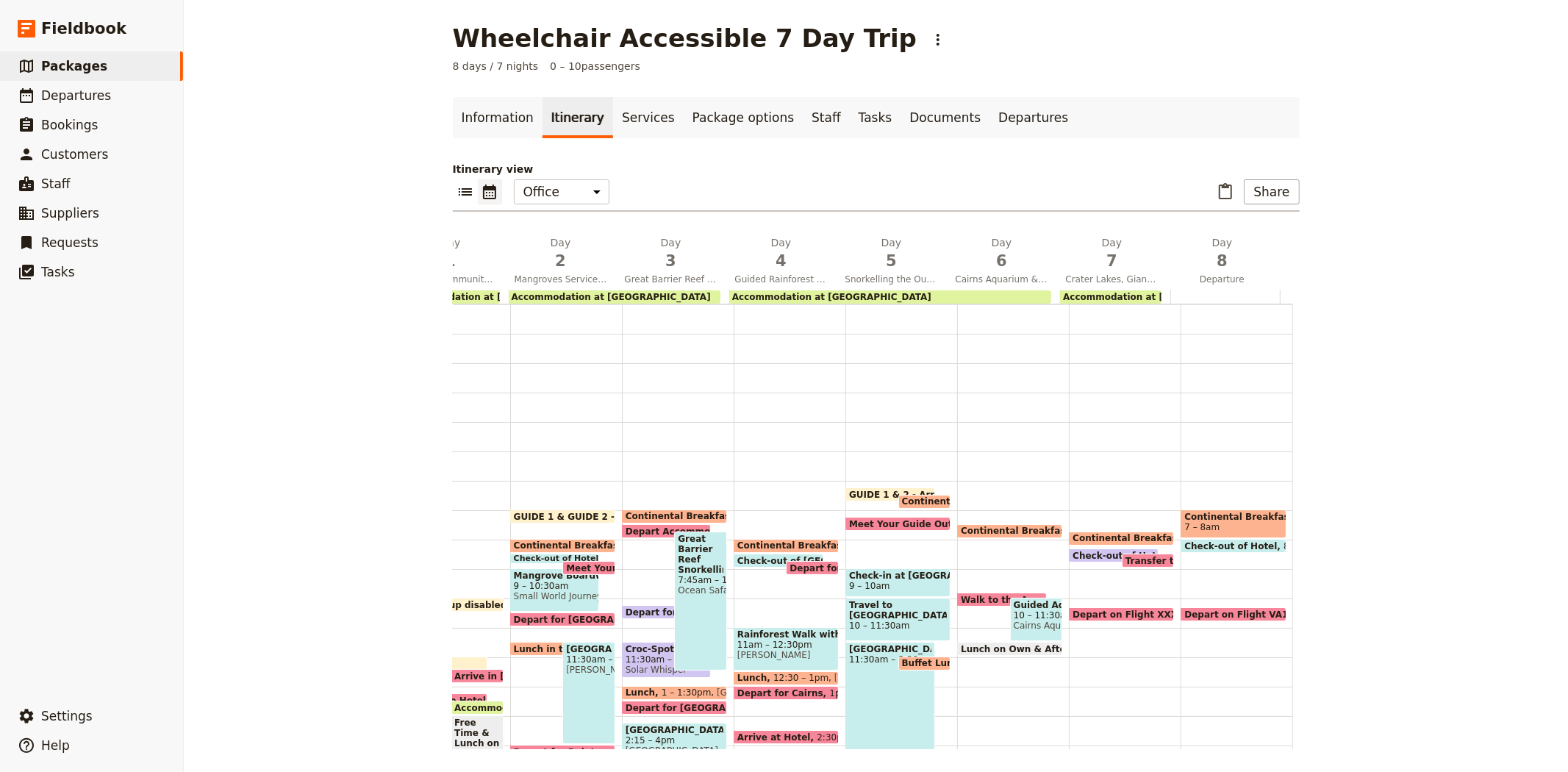
click at [1084, 551] on span "Check-out of Hotel" at bounding box center [1122, 555] width 99 height 9
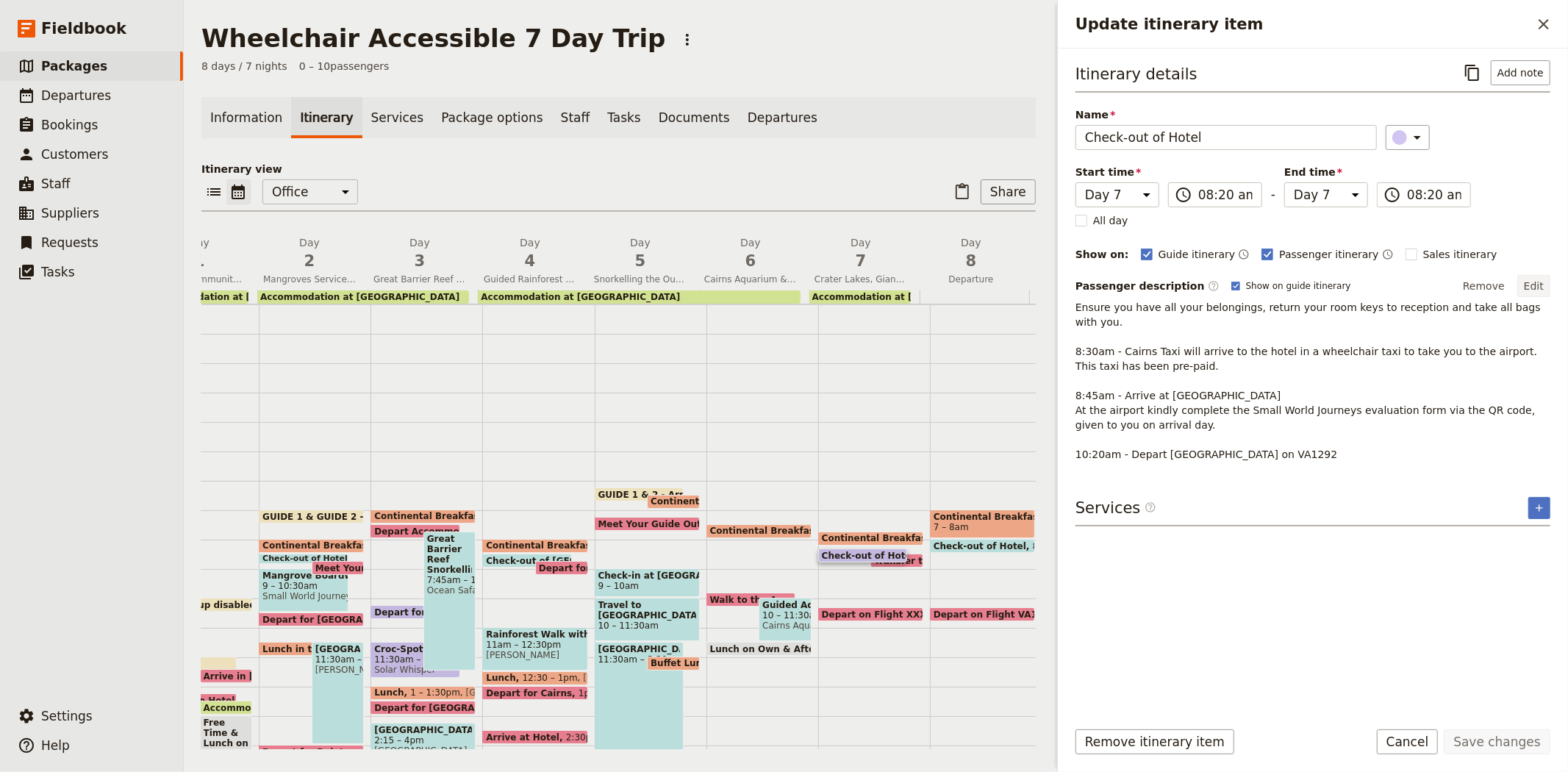
click at [1536, 288] on button "Edit" at bounding box center [1534, 286] width 33 height 22
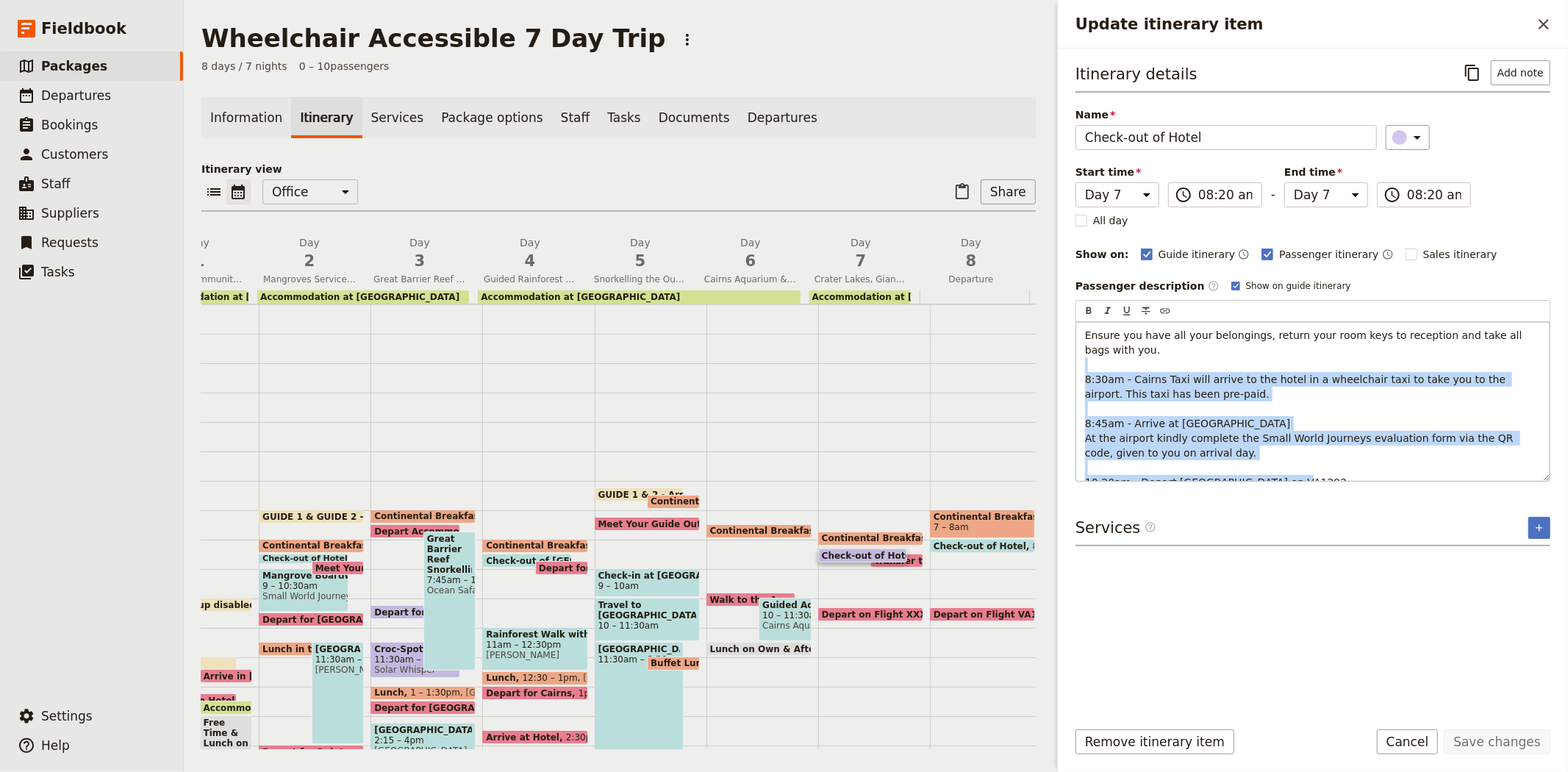
drag, startPoint x: 1303, startPoint y: 466, endPoint x: 1078, endPoint y: 355, distance: 250.9
click at [1078, 355] on div "Ensure you have all your belongings, return your room keys to reception and tak…" at bounding box center [1312, 401] width 473 height 159
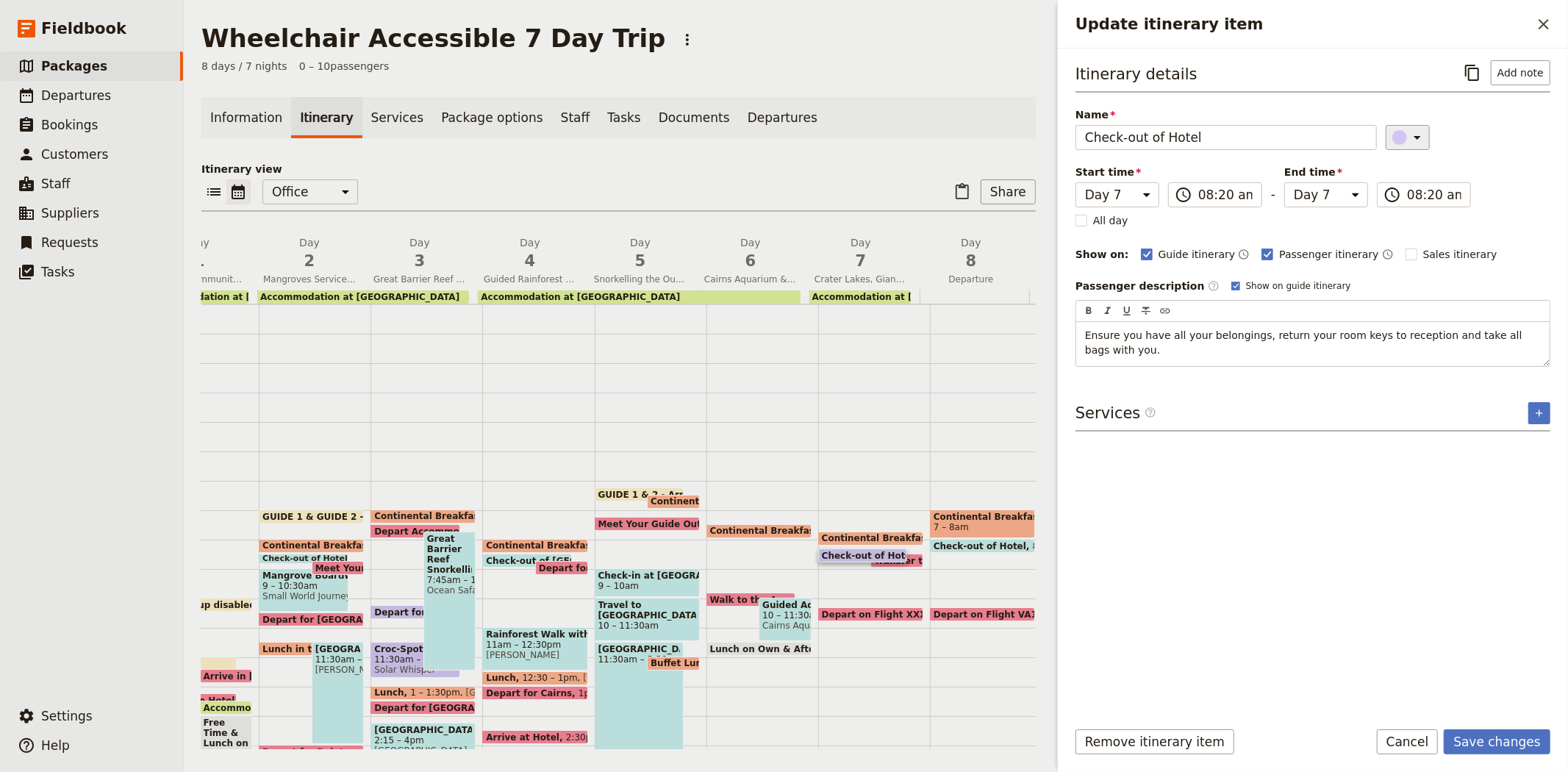
click at [1408, 133] on icon "Update itinerary item" at bounding box center [1417, 137] width 18 height 18
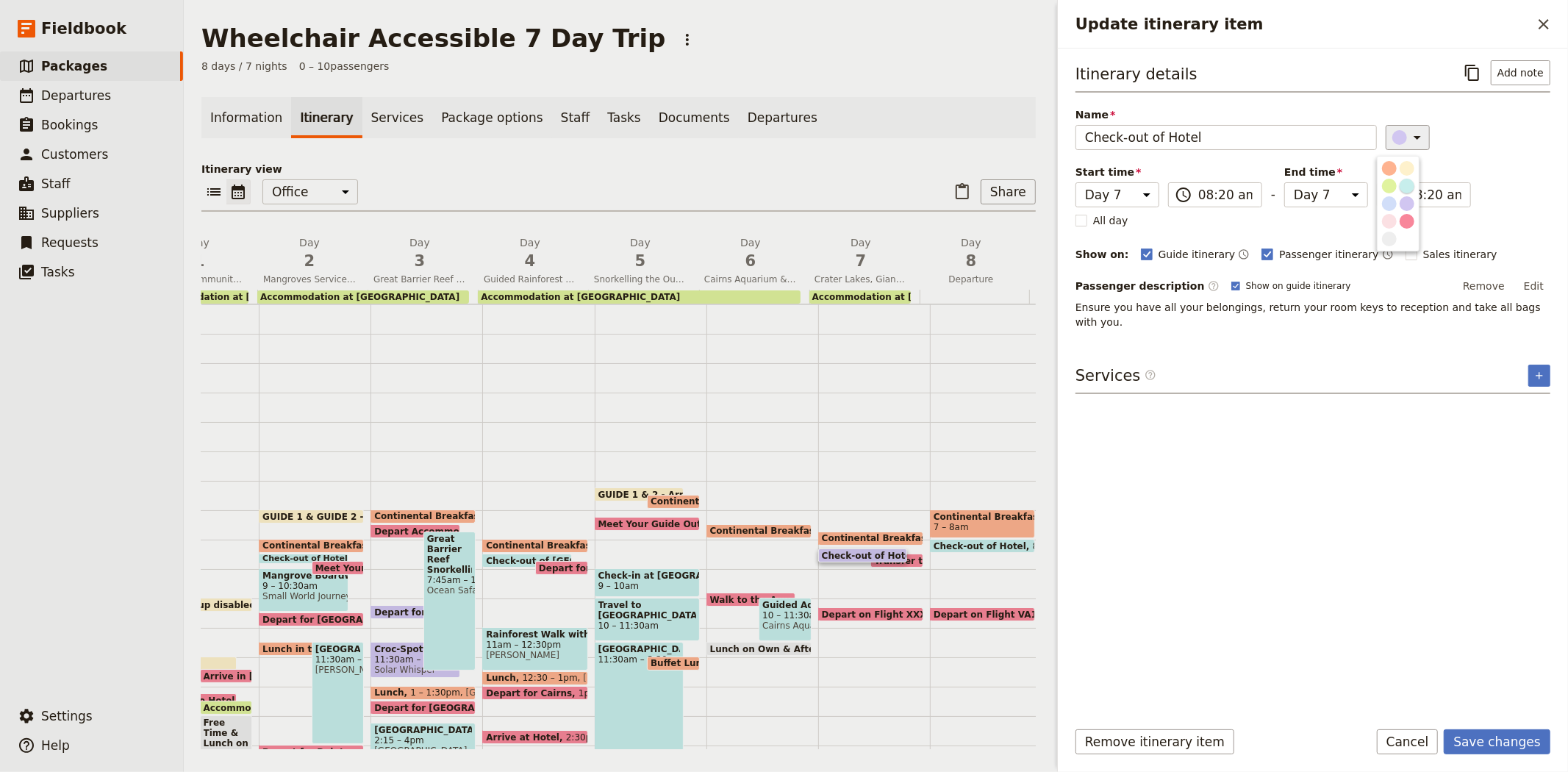
click at [1400, 194] on div "button" at bounding box center [1407, 186] width 15 height 15
click at [1409, 520] on div "Itinerary details ​ Add note Name Check-out of Hotel ​ Start time Day 1 Day 2 D…" at bounding box center [1312, 383] width 475 height 646
click at [1454, 740] on button "Save changes" at bounding box center [1498, 742] width 107 height 25
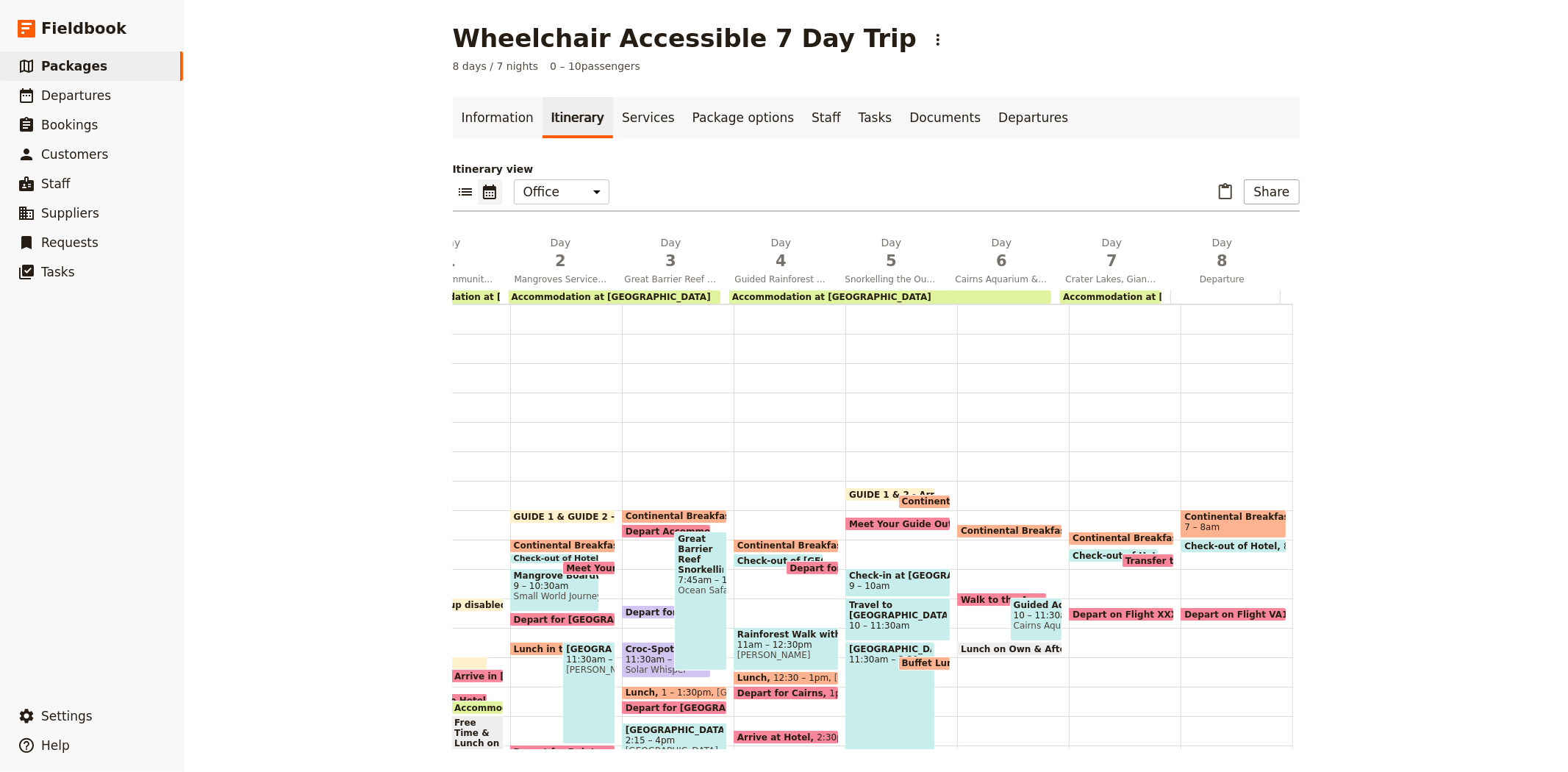
click at [1126, 557] on span "Transfer to Airport" at bounding box center [1175, 561] width 99 height 9
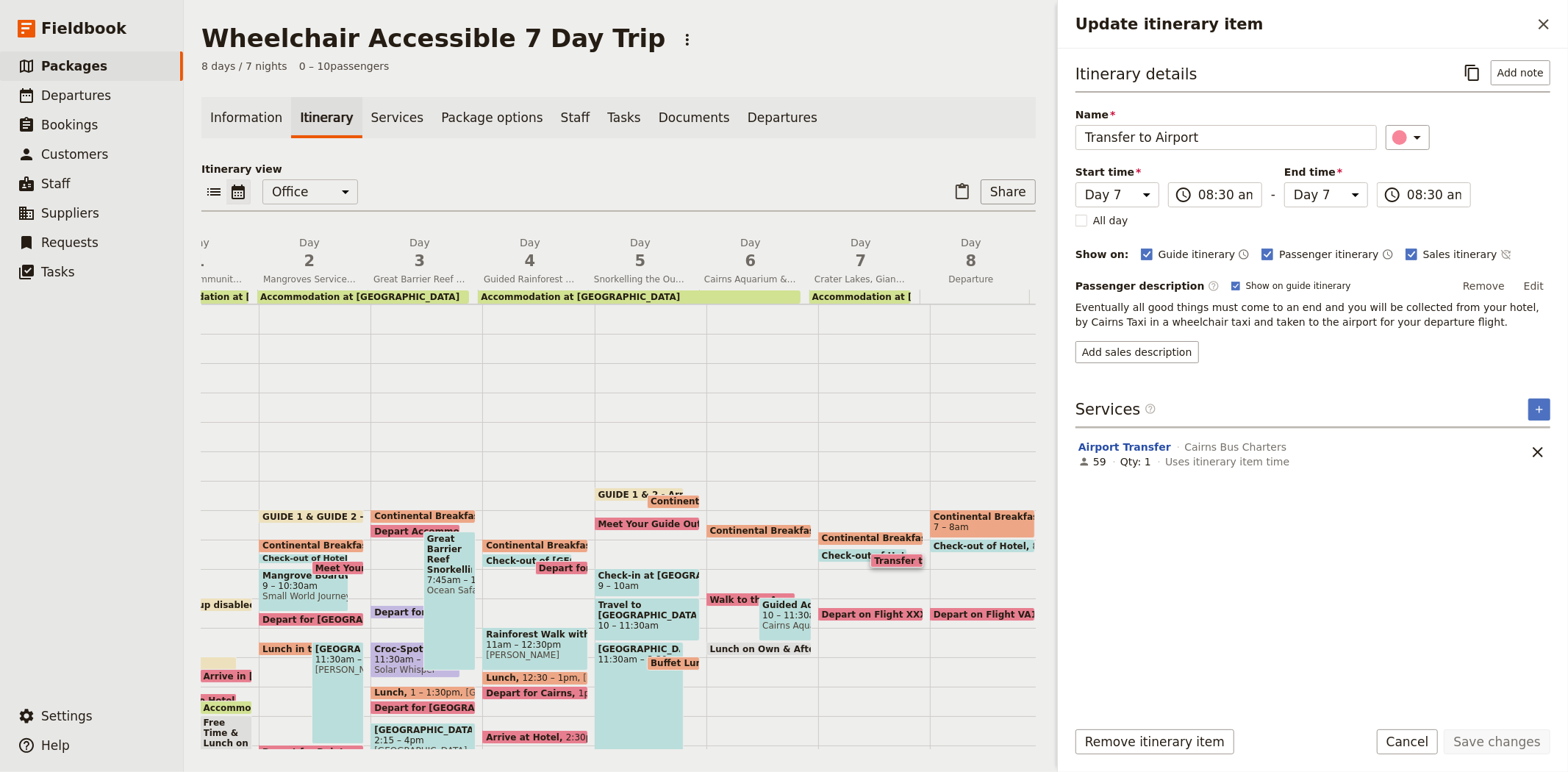
click at [842, 181] on div "​ ​ Office Guide Passenger Sales ​ Share" at bounding box center [619, 196] width 835 height 33
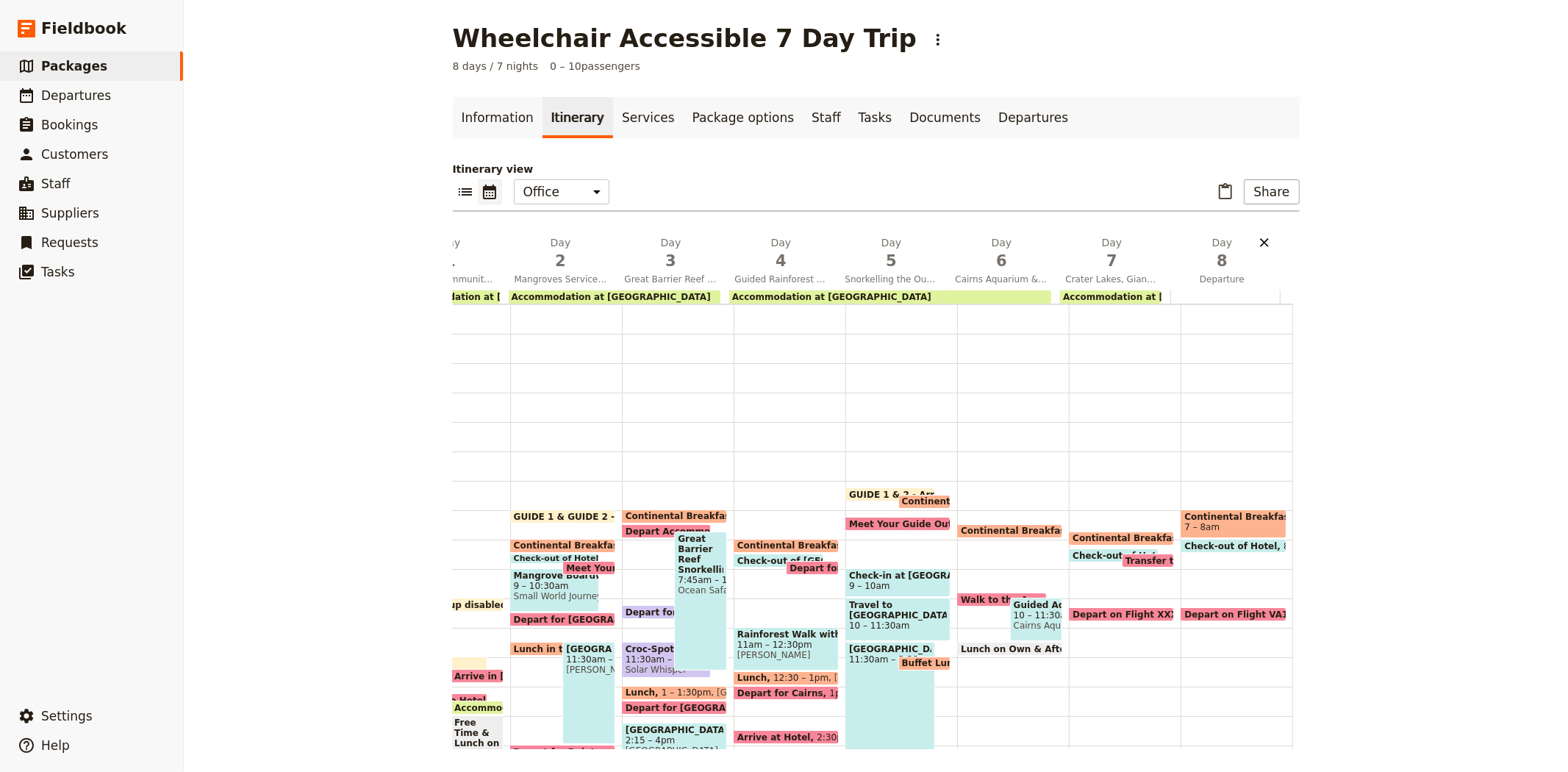
click at [1257, 244] on icon "Delete day Departure" at bounding box center [1264, 242] width 15 height 15
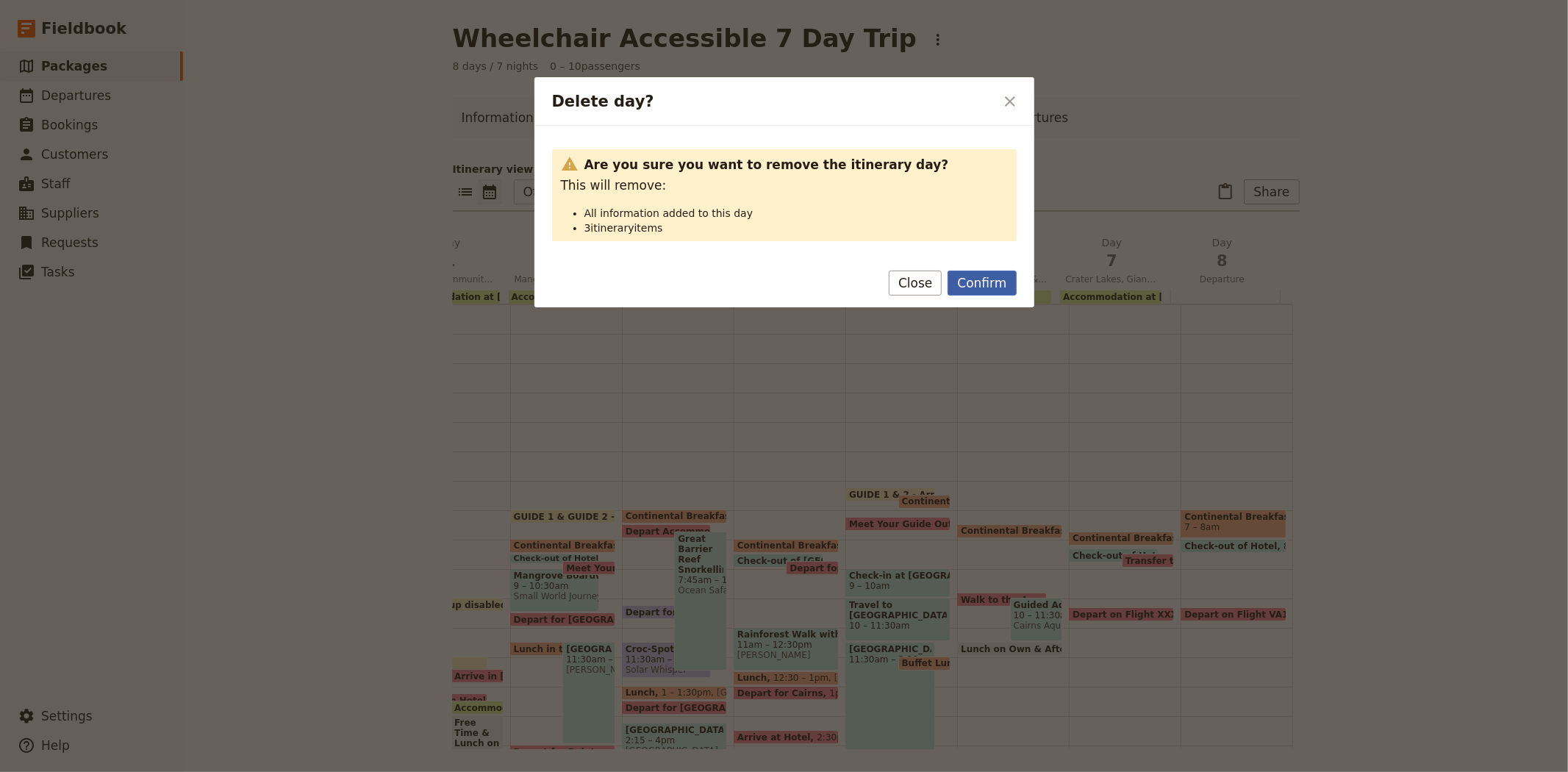
click at [975, 281] on button "Confirm" at bounding box center [982, 283] width 68 height 25
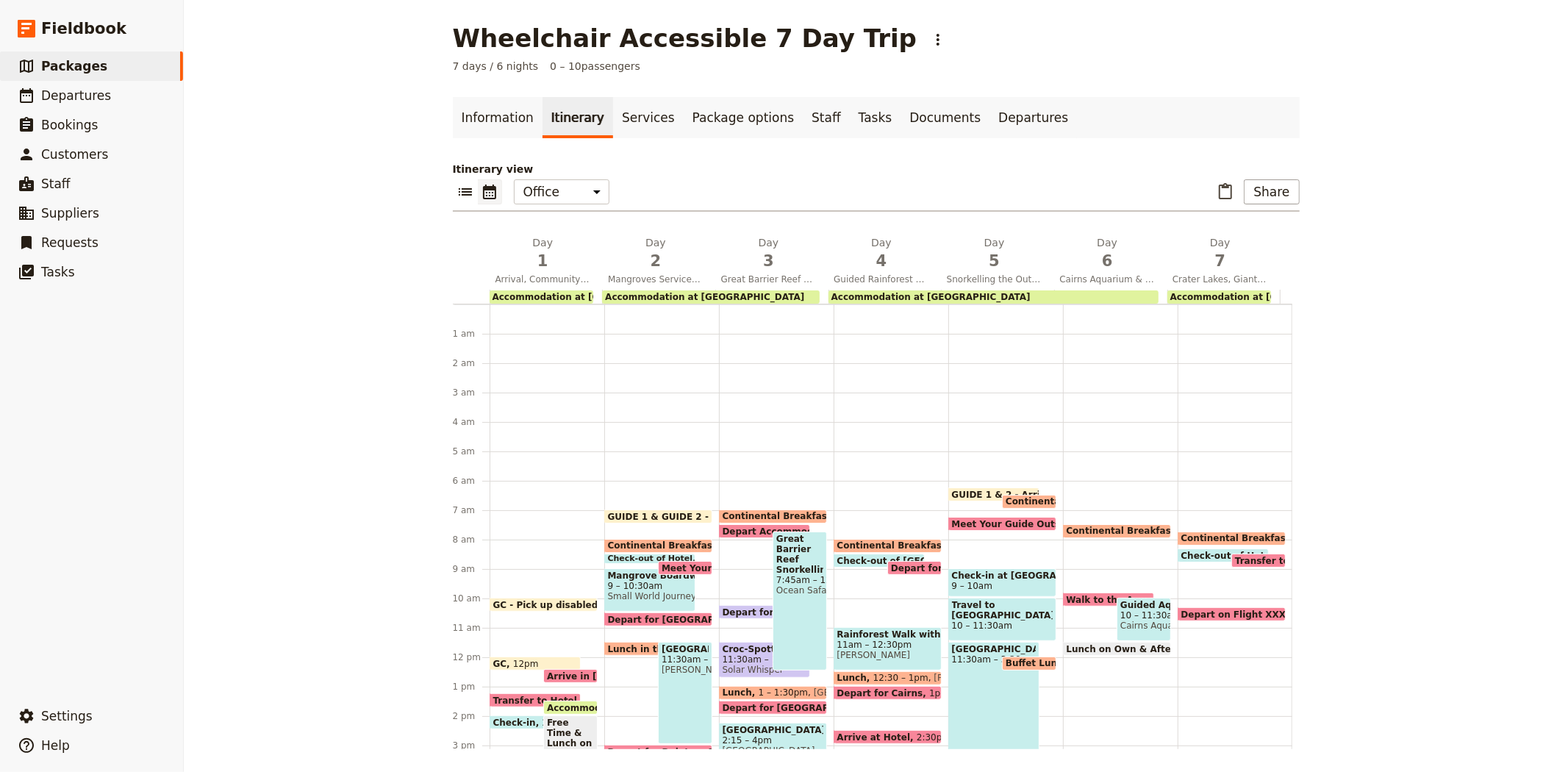
click at [1197, 292] on span "Accommodation at Outback Cattle Station" at bounding box center [1269, 297] width 199 height 10
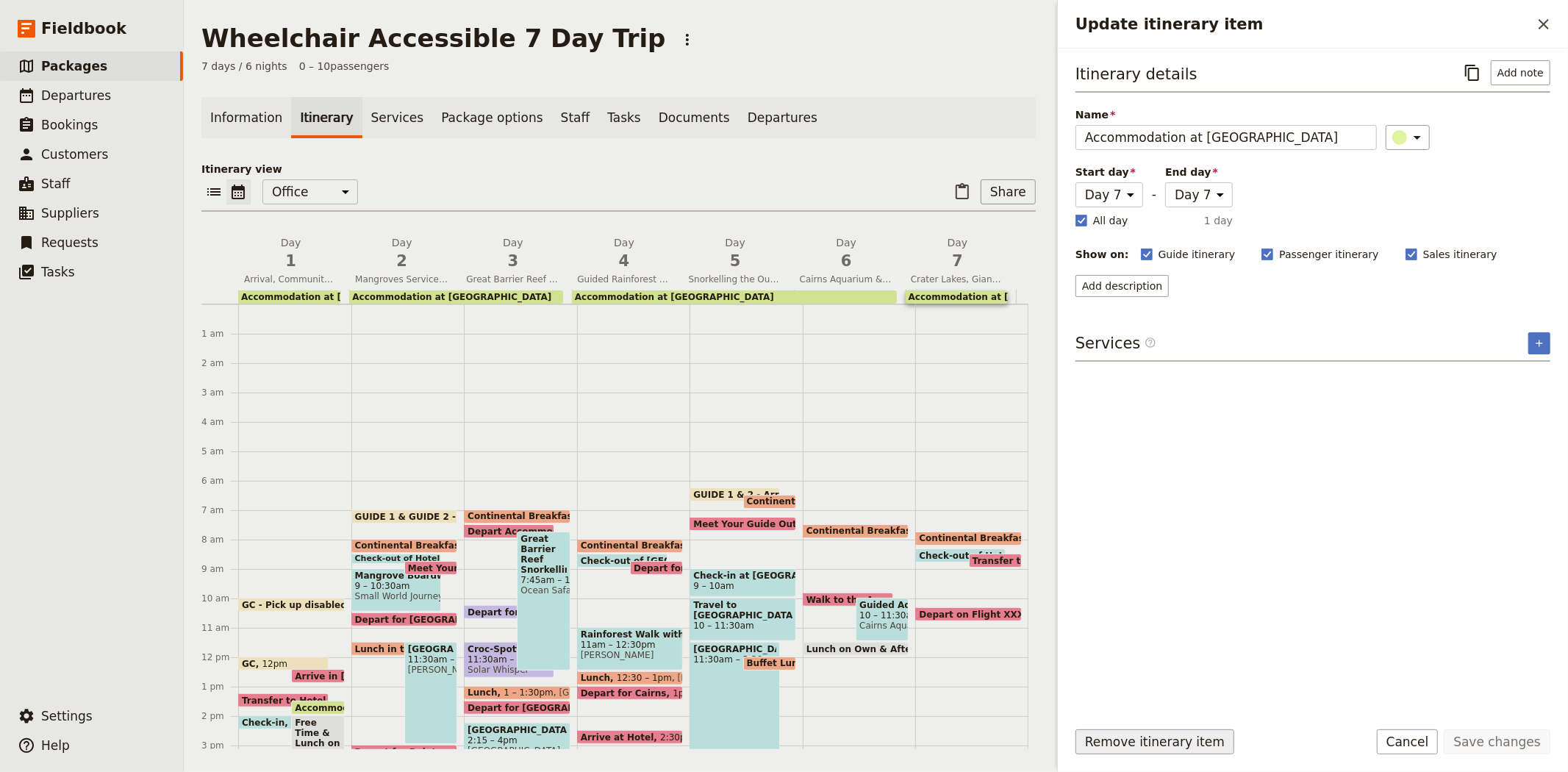
click at [1149, 740] on button "Remove itinerary item" at bounding box center [1155, 742] width 159 height 25
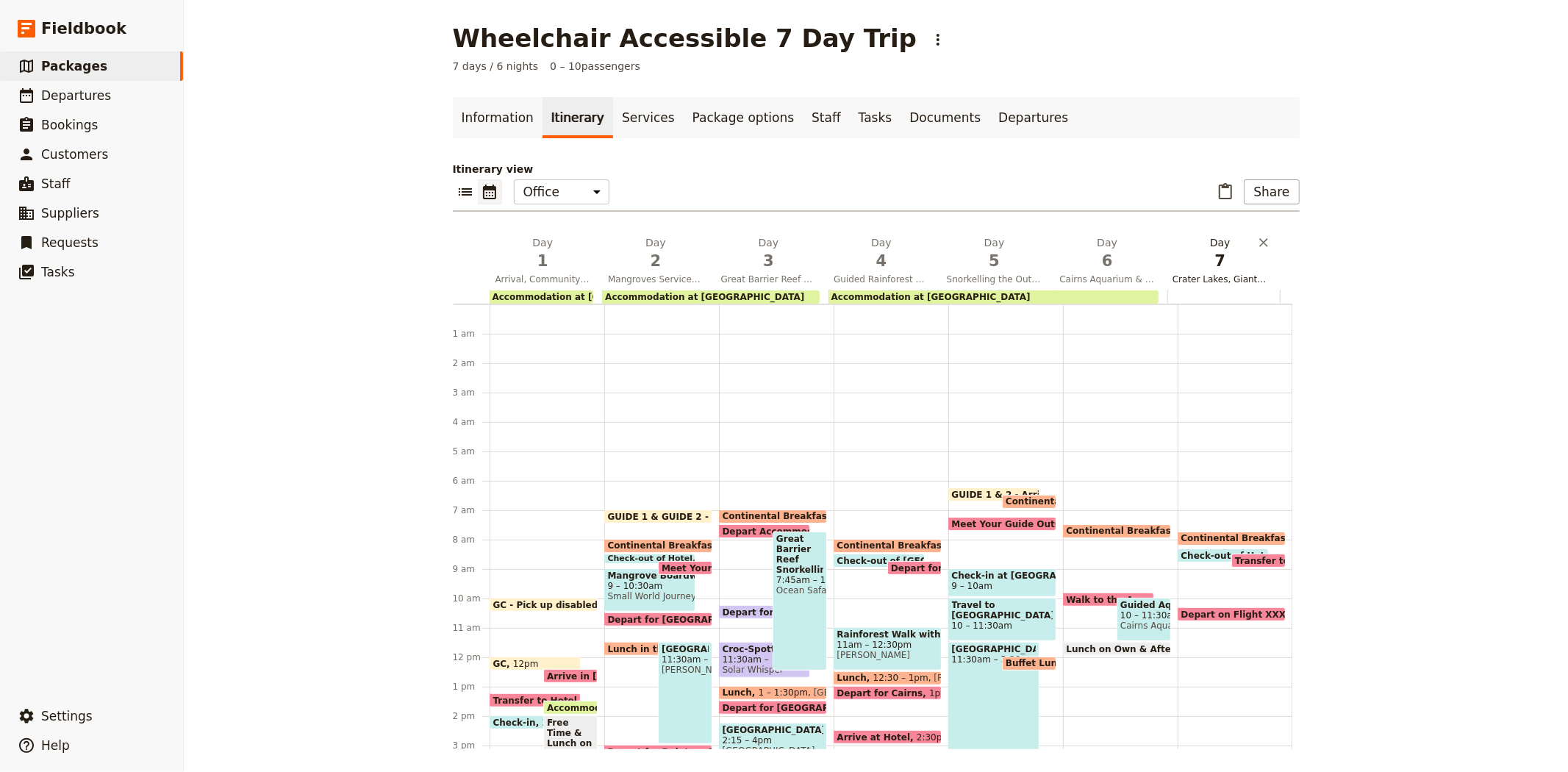
click at [1207, 256] on span "7" at bounding box center [1220, 261] width 95 height 22
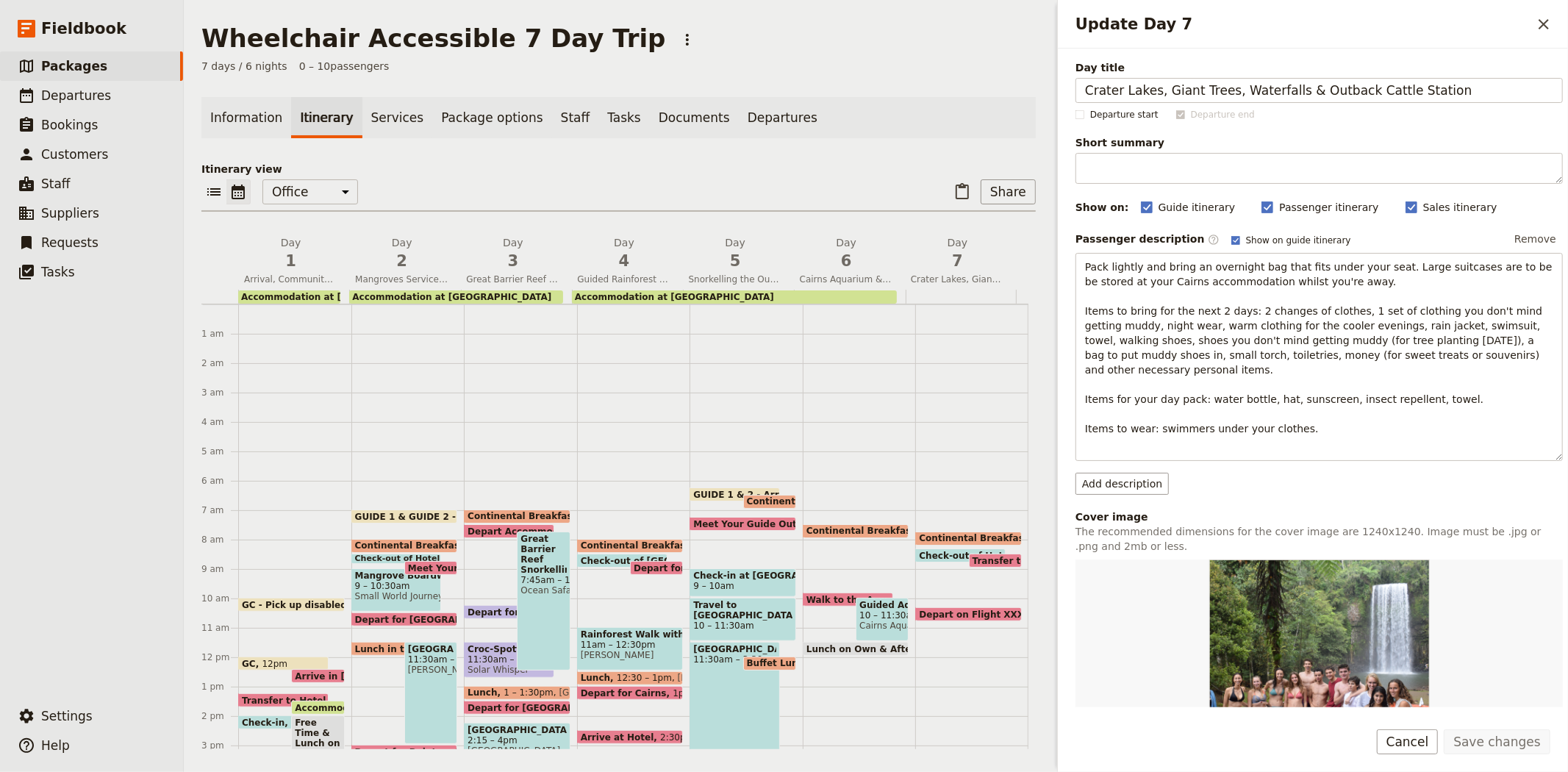
drag, startPoint x: 1489, startPoint y: 94, endPoint x: 819, endPoint y: 22, distance: 673.9
click at [819, 22] on div "Wheelchair Accessible 7 Day Trip ​ 7 days / 6 nights 0 – 10 passengers Informat…" at bounding box center [876, 386] width 1384 height 772
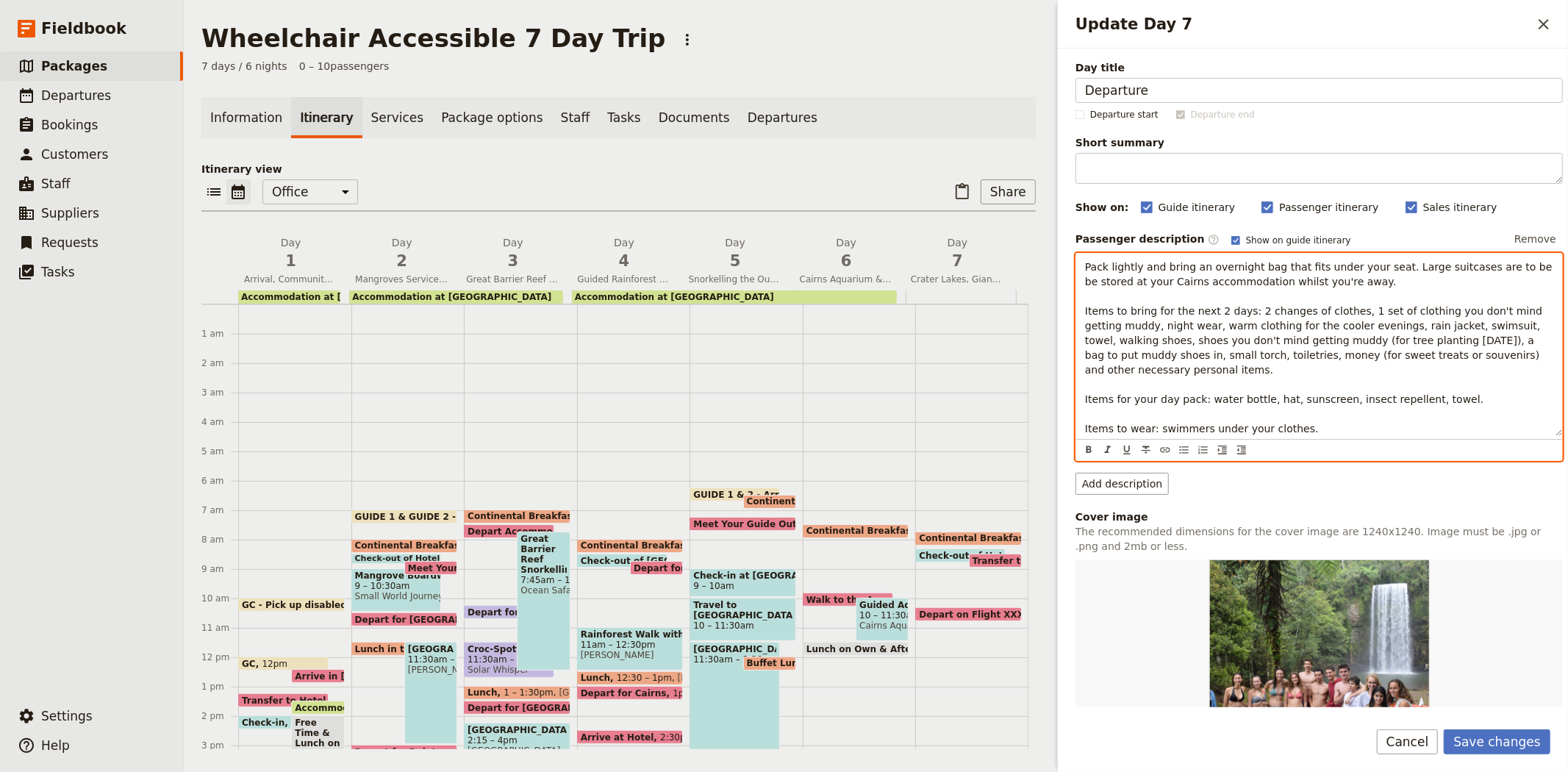
drag, startPoint x: 1320, startPoint y: 451, endPoint x: 993, endPoint y: 232, distance: 393.6
click at [993, 232] on div "Wheelchair Accessible 7 Day Trip ​ 7 days / 6 nights 0 – 10 passengers Informat…" at bounding box center [876, 386] width 1384 height 772
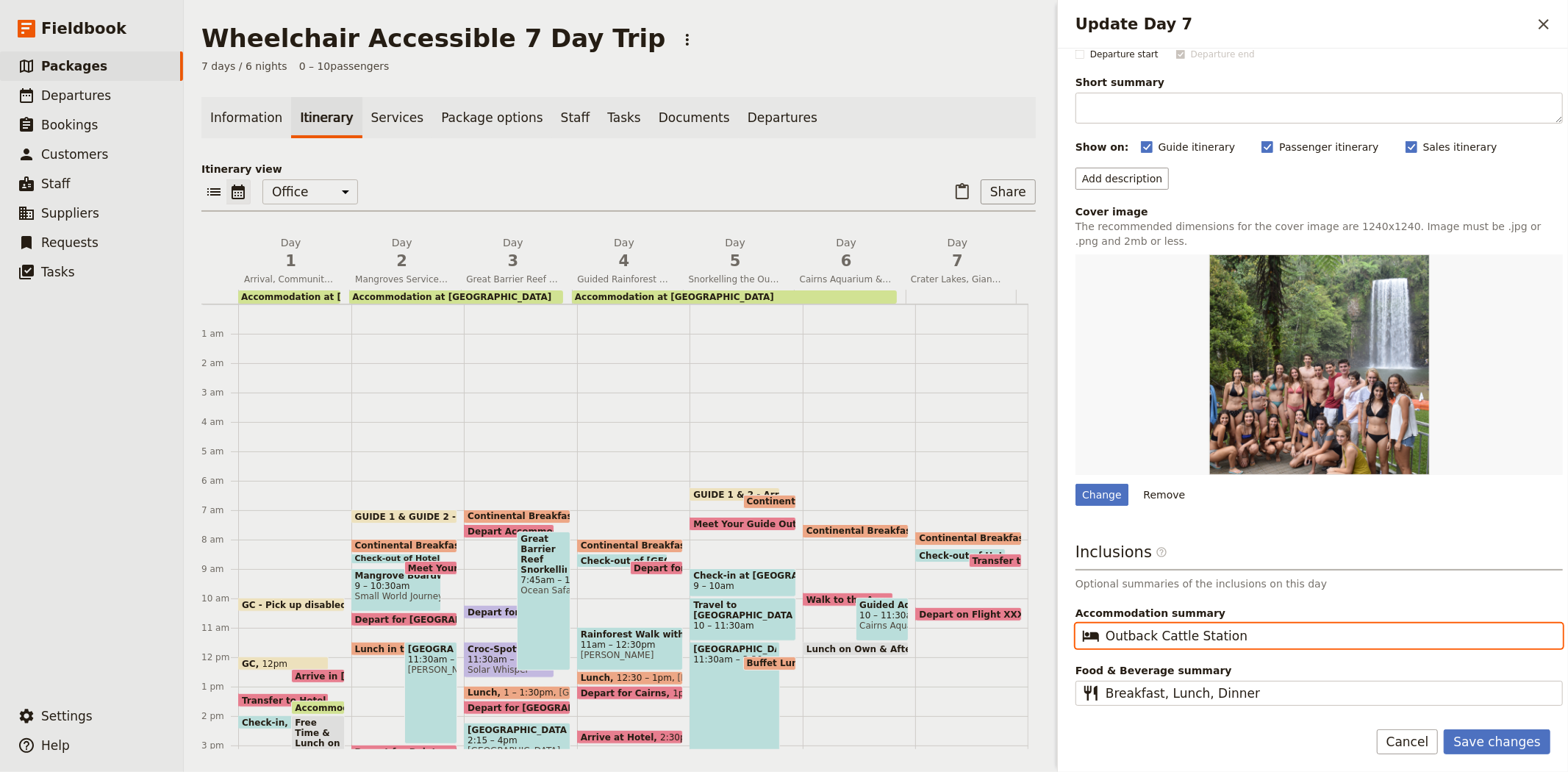
scroll to position [60, 0]
drag, startPoint x: 1264, startPoint y: 634, endPoint x: 833, endPoint y: 593, distance: 432.9
click at [833, 593] on div "Wheelchair Accessible 7 Day Trip ​ 7 days / 6 nights 0 – 10 passengers Informat…" at bounding box center [876, 386] width 1384 height 772
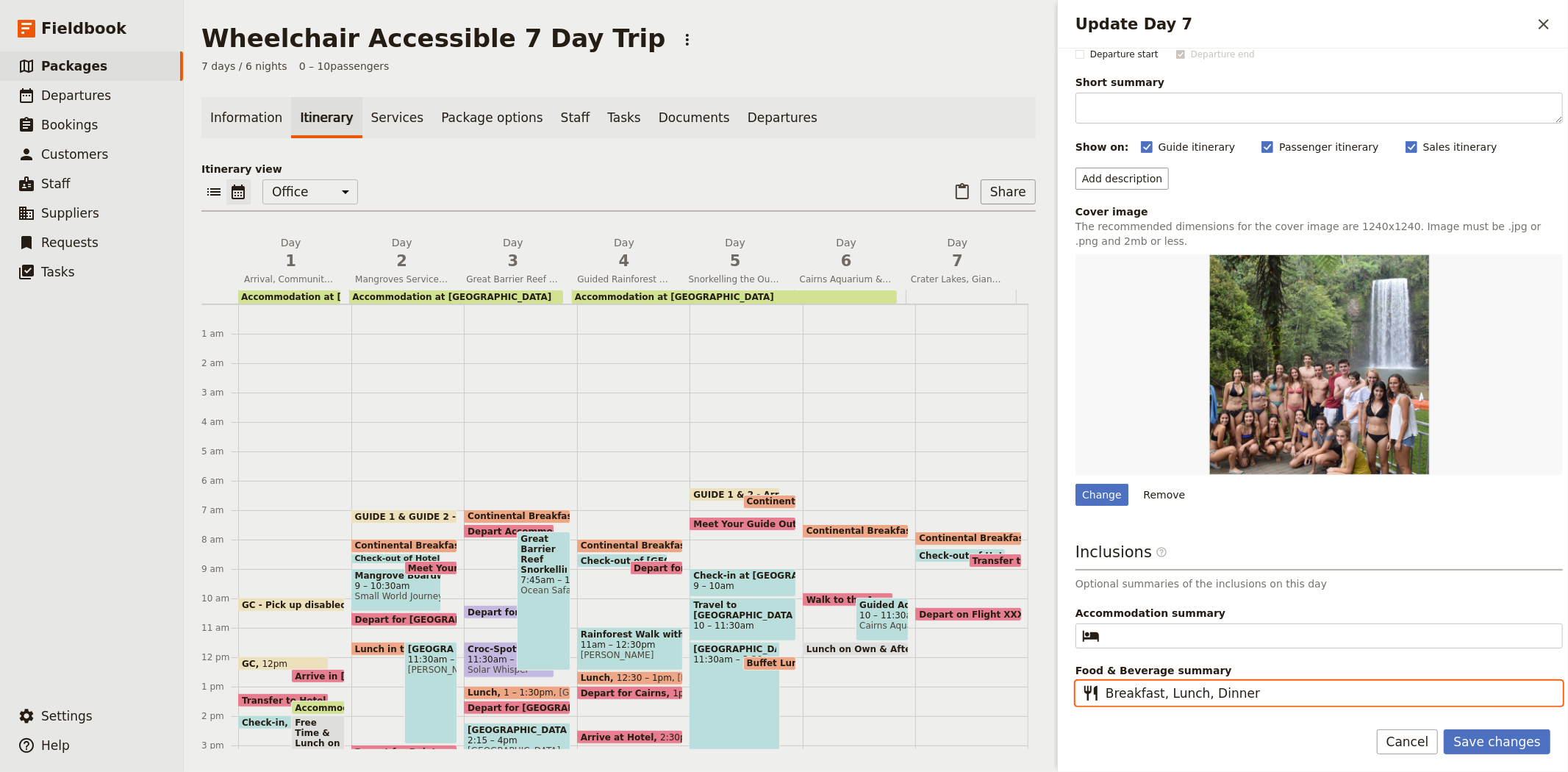
drag, startPoint x: 1157, startPoint y: 695, endPoint x: 1317, endPoint y: 678, distance: 160.9
click at [1317, 678] on div "Food & Beverage summary ​ Breakfast, Lunch, Dinner" at bounding box center [1319, 684] width 487 height 43
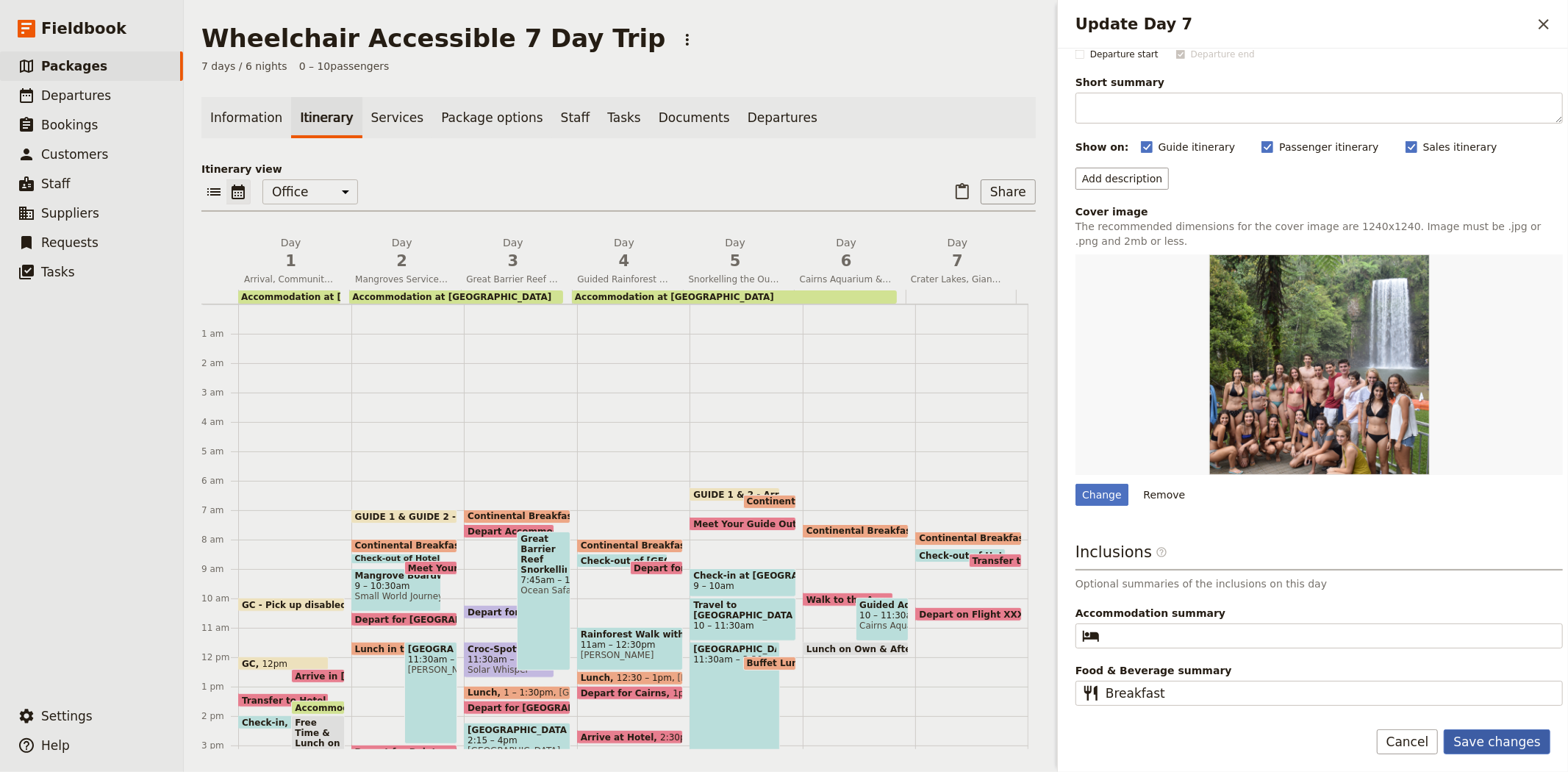
click at [1505, 746] on button "Save changes" at bounding box center [1498, 742] width 107 height 25
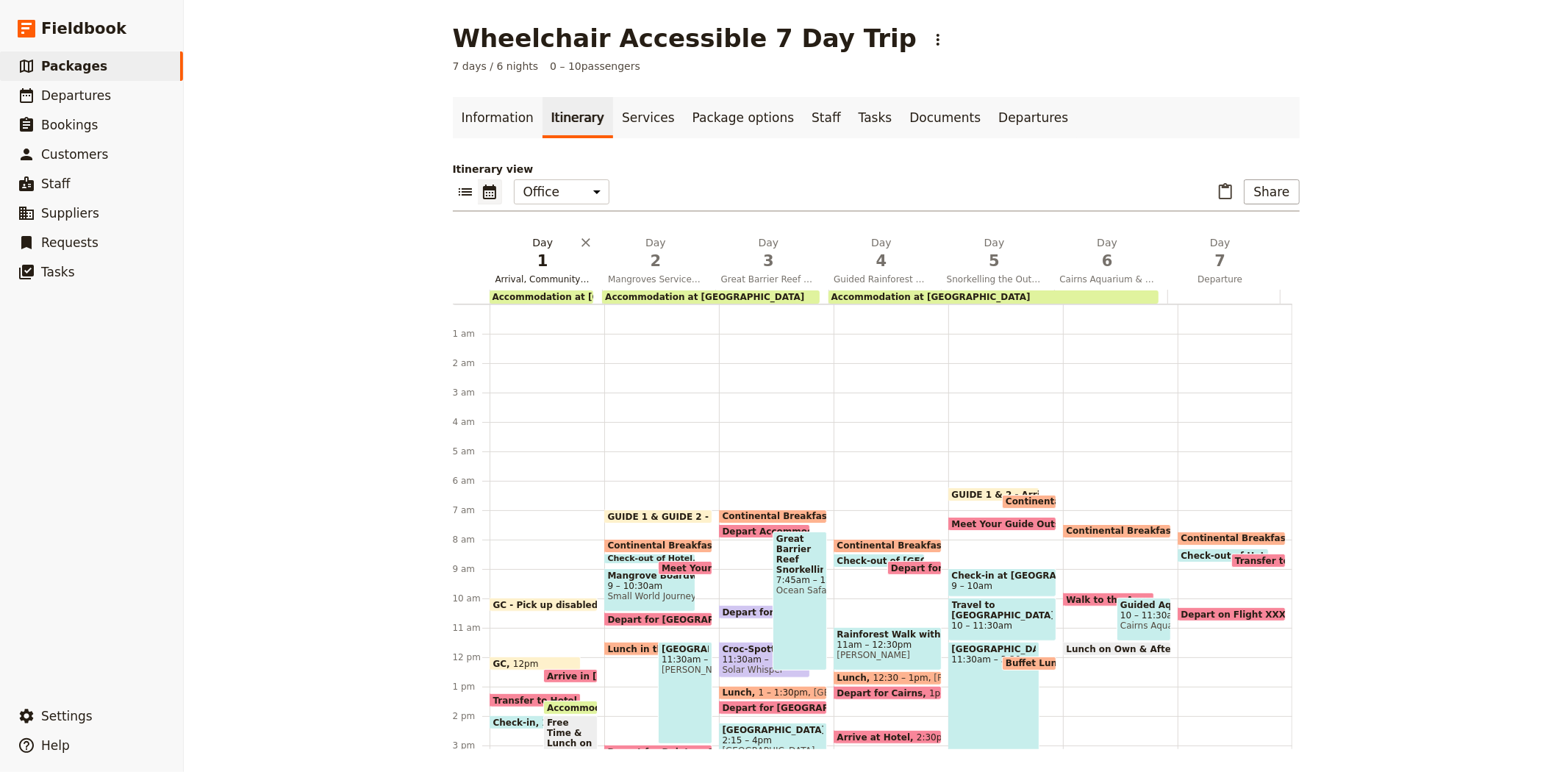
click at [518, 259] on span "1" at bounding box center [543, 261] width 95 height 22
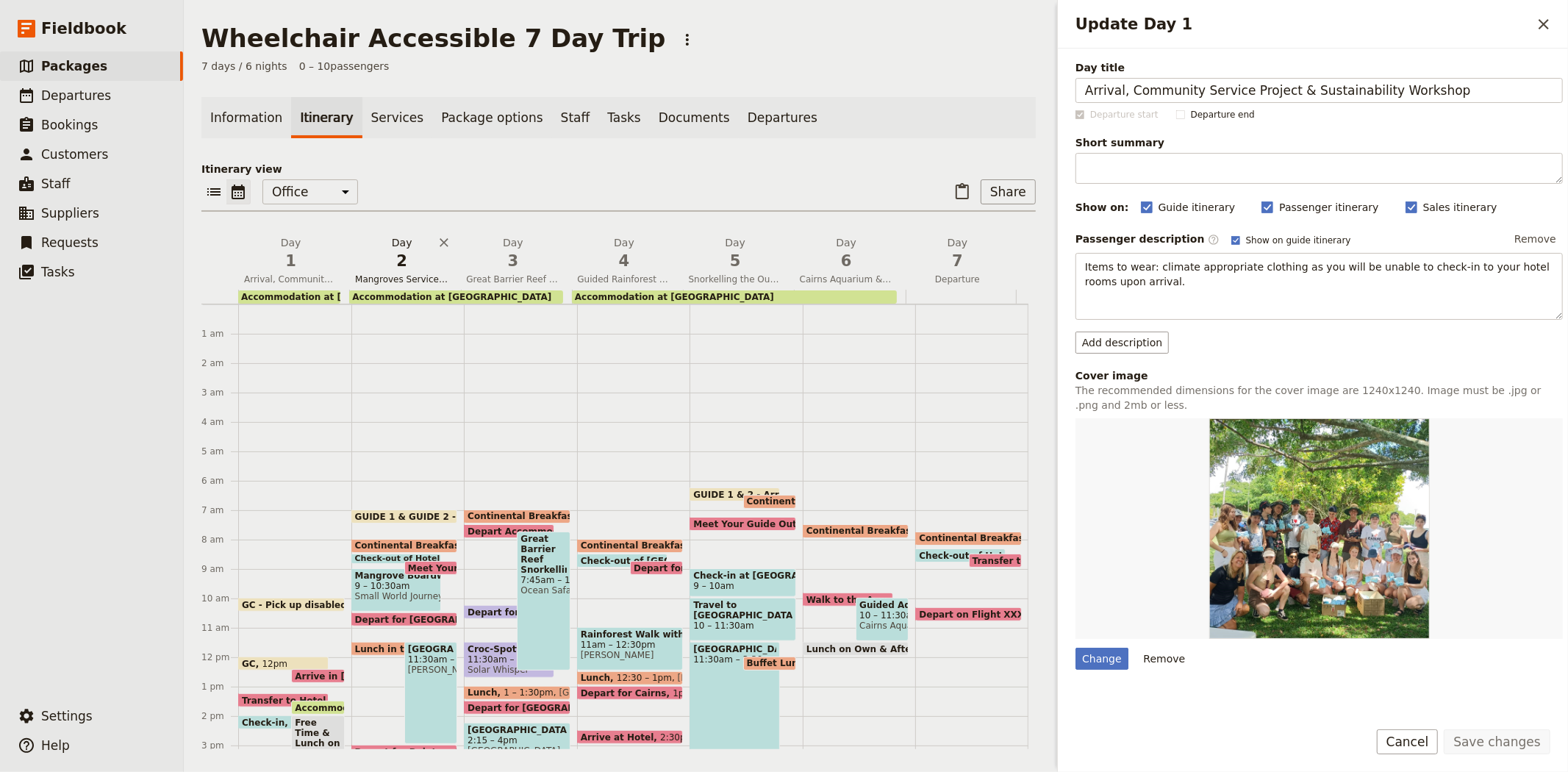
click at [371, 267] on span "2" at bounding box center [402, 261] width 94 height 22
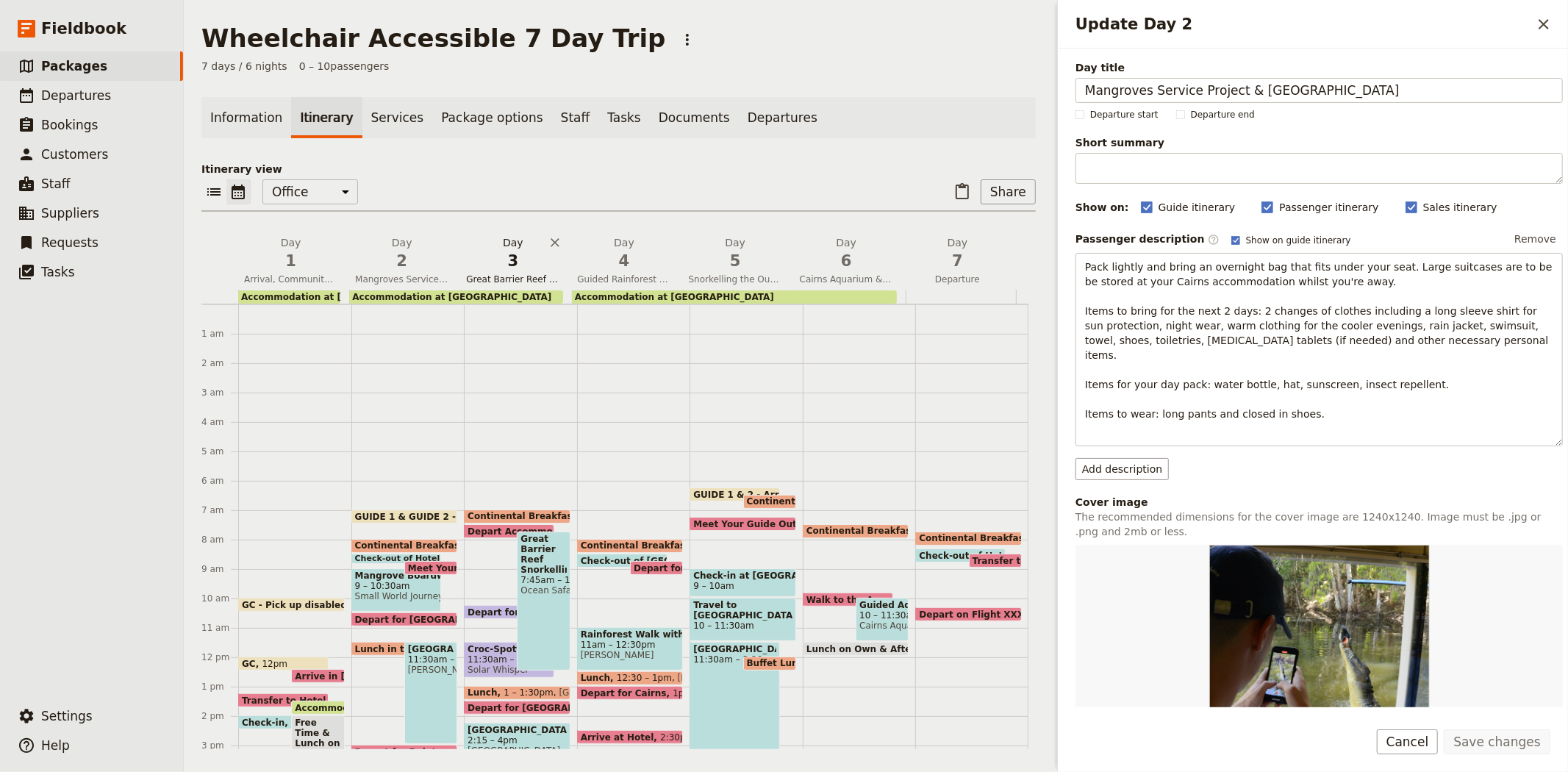
click at [508, 266] on span "3" at bounding box center [513, 261] width 94 height 22
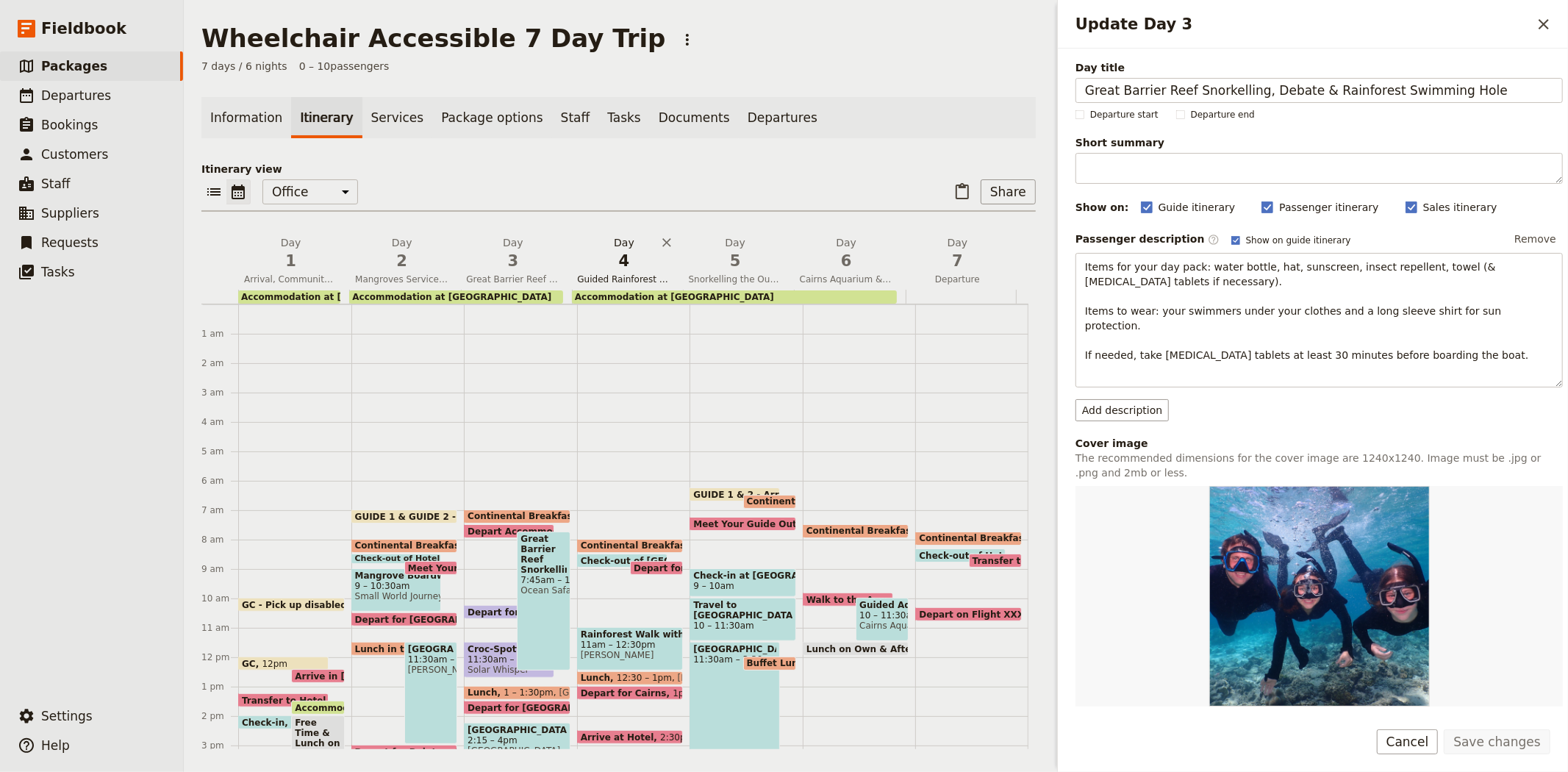
click at [603, 255] on span "4" at bounding box center [623, 261] width 94 height 22
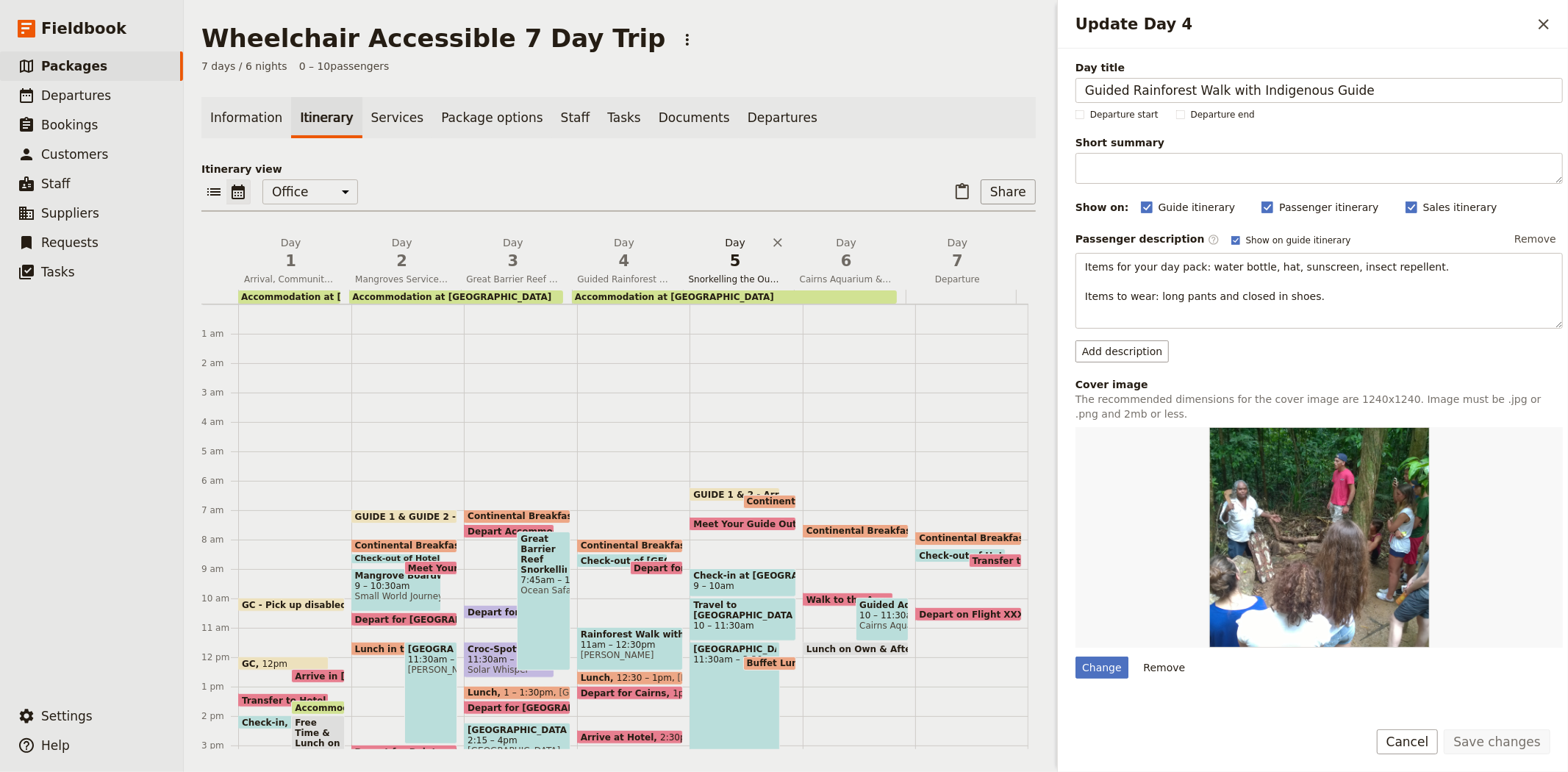
click at [729, 257] on span "5" at bounding box center [736, 261] width 94 height 22
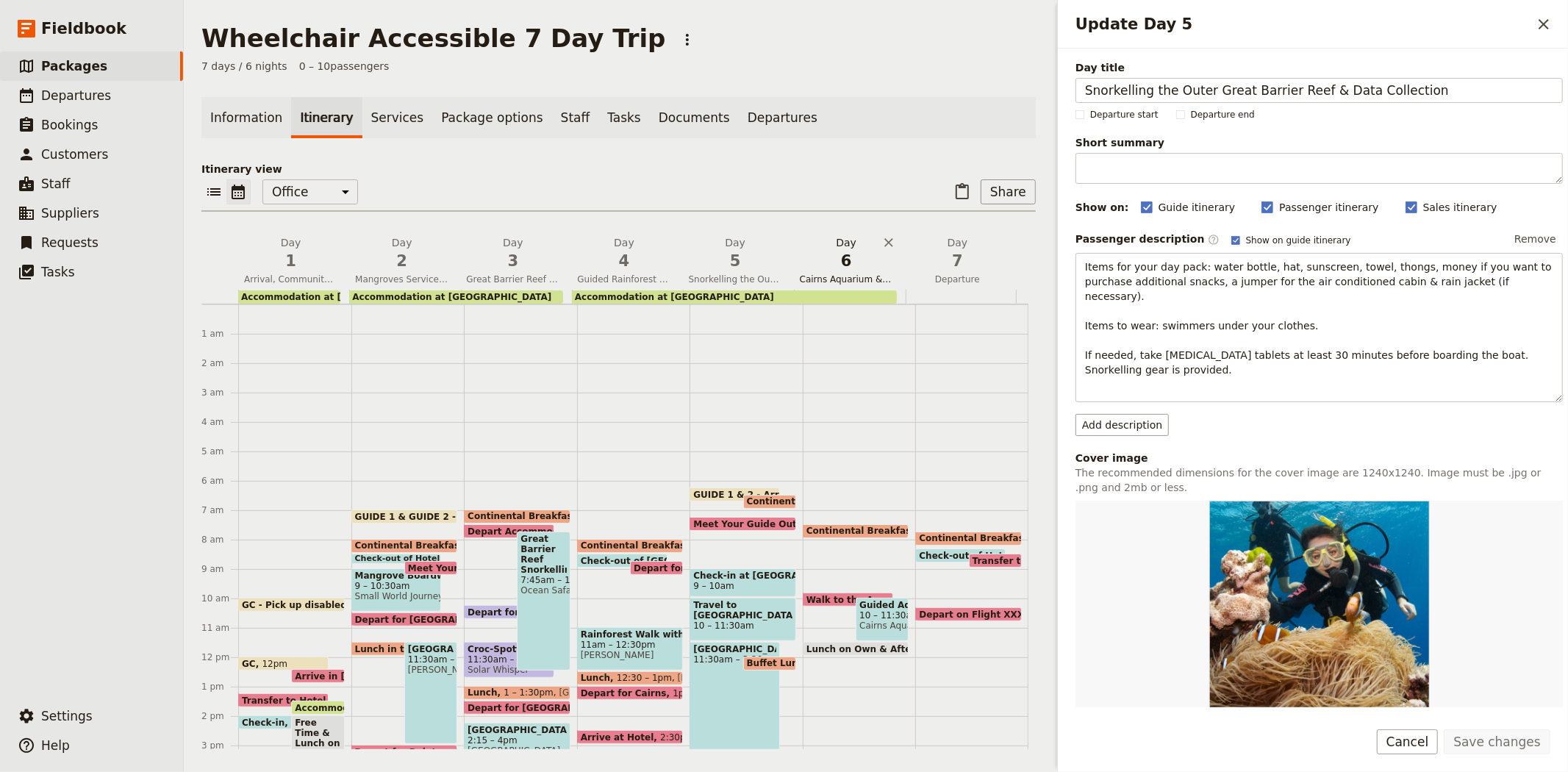
click at [825, 261] on span "6" at bounding box center [846, 261] width 94 height 22
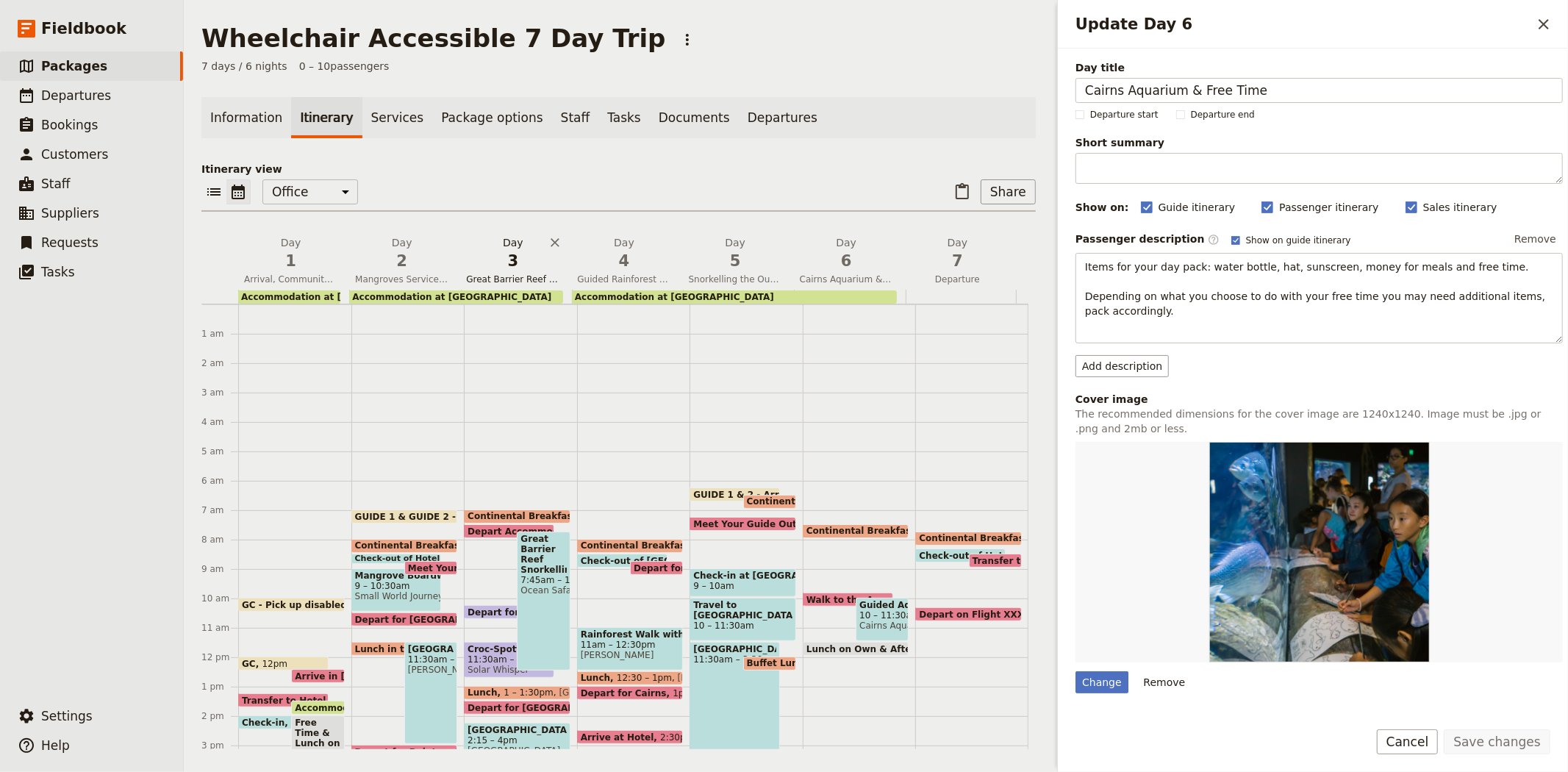
click at [511, 273] on span "Great Barrier Reef Snorkelling, Debate & Rainforest Swimming Hole" at bounding box center [513, 279] width 105 height 12
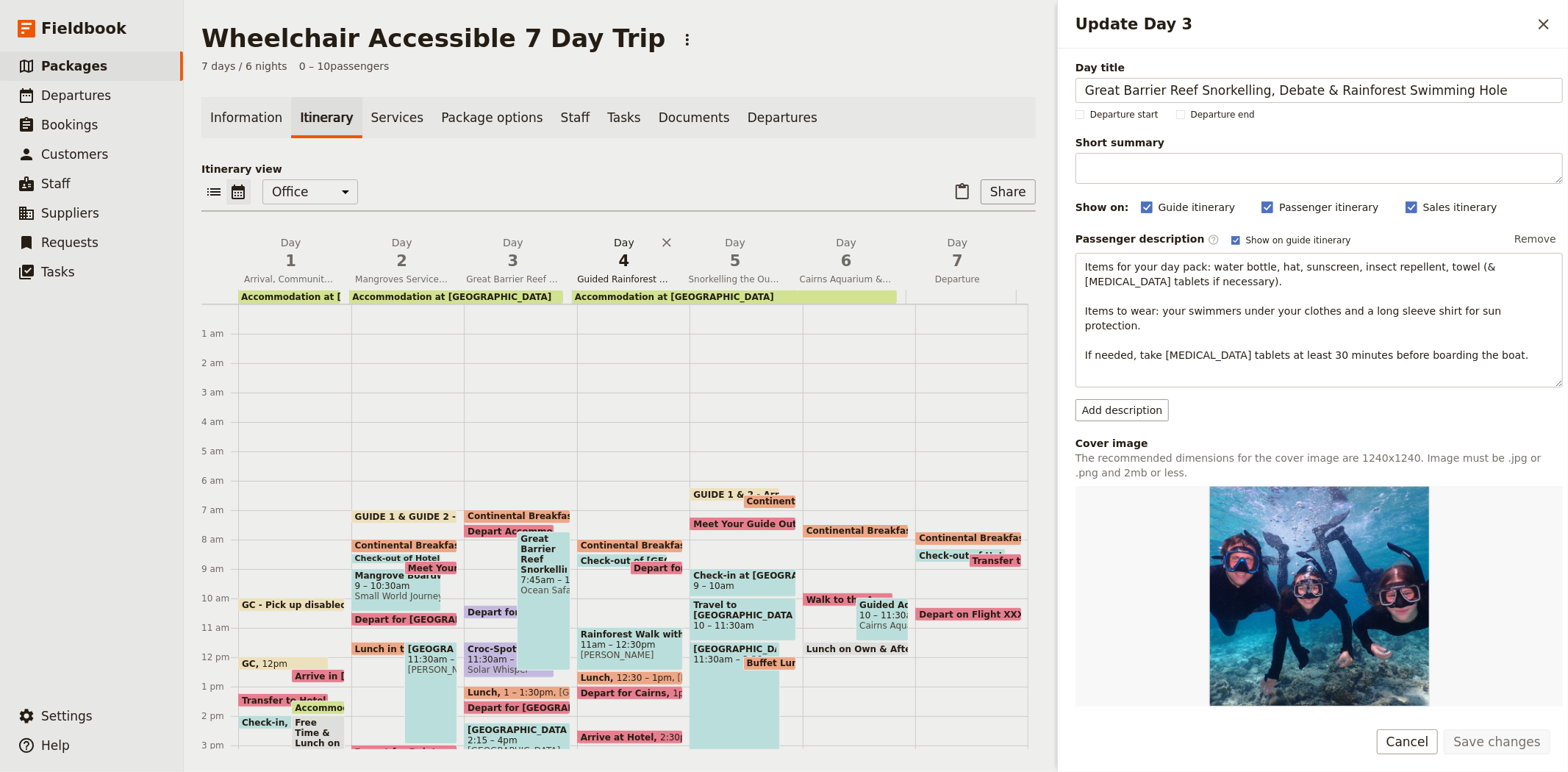
click at [602, 268] on span "4" at bounding box center [623, 261] width 94 height 22
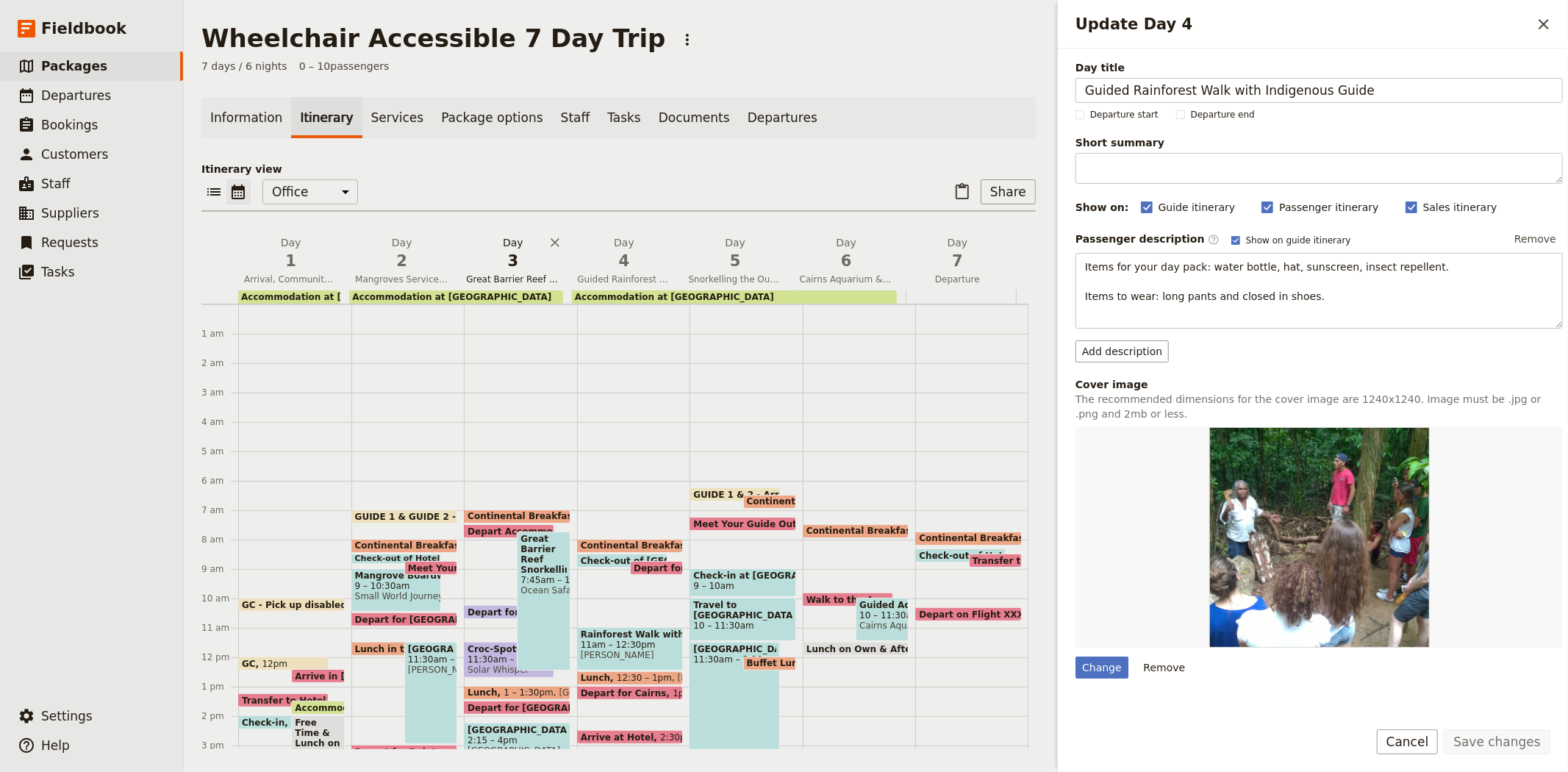
click at [496, 261] on span "3" at bounding box center [513, 261] width 94 height 22
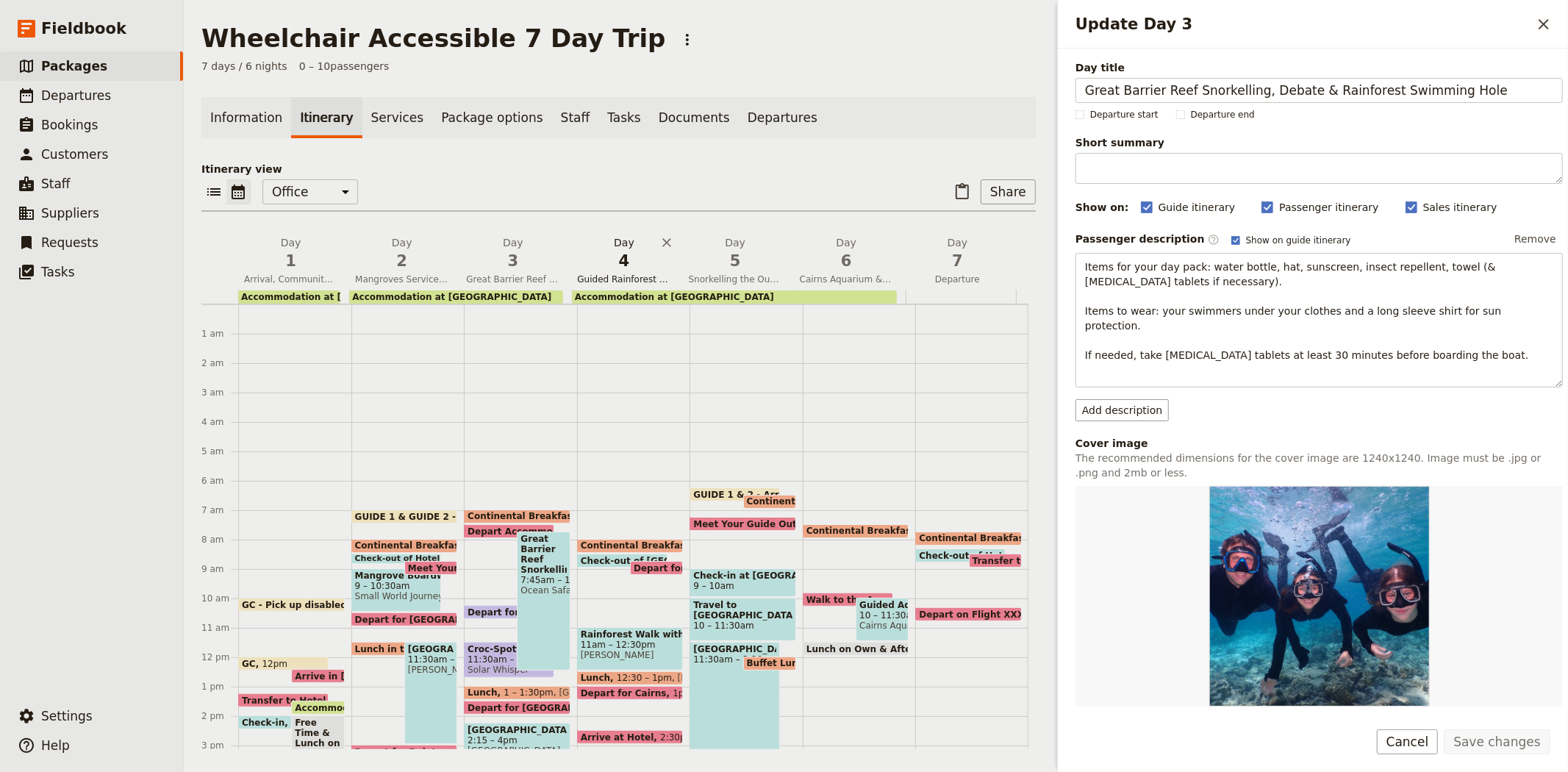
click at [622, 269] on span "4" at bounding box center [623, 261] width 94 height 22
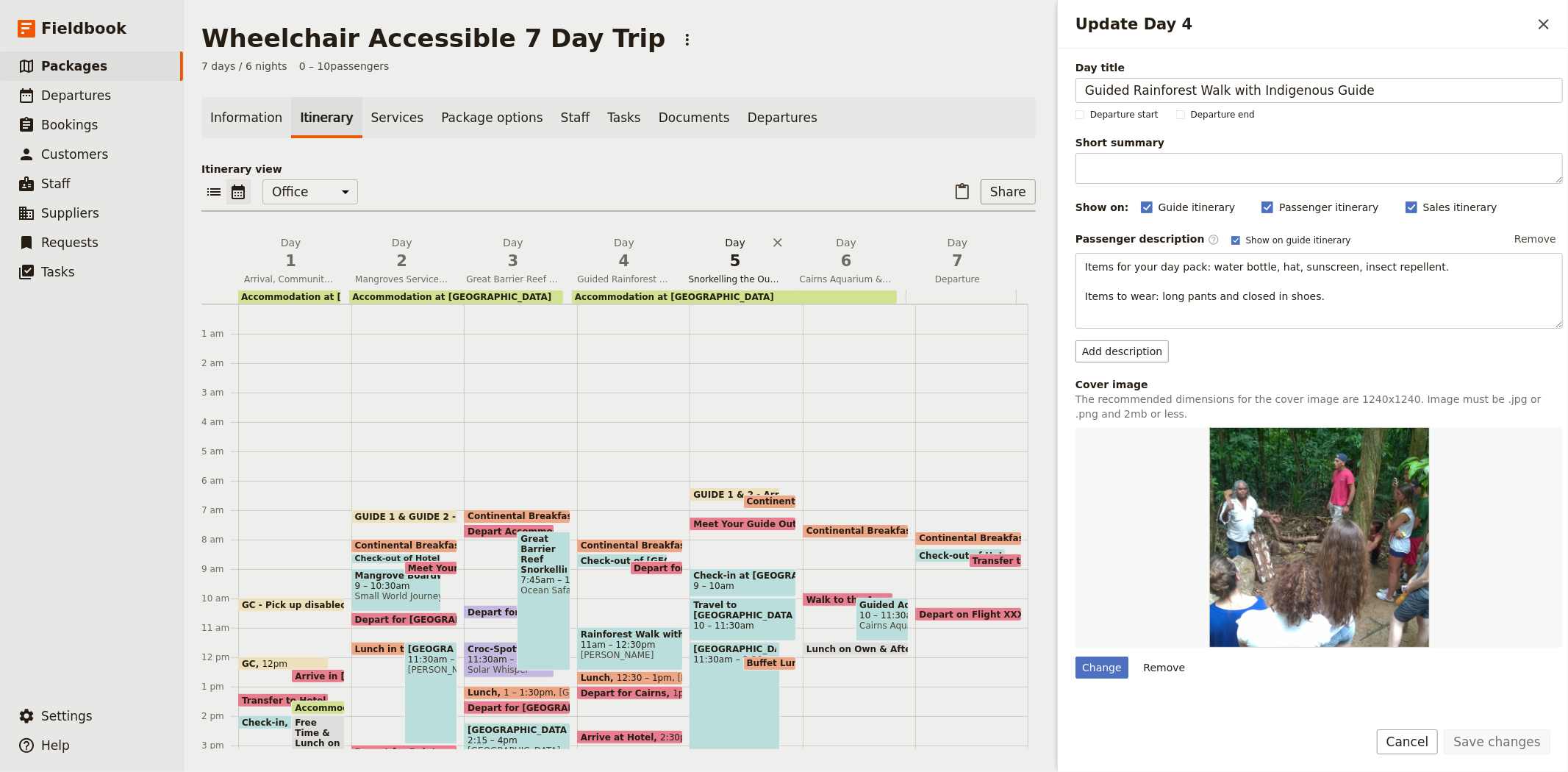
click at [726, 259] on span "5" at bounding box center [736, 261] width 94 height 22
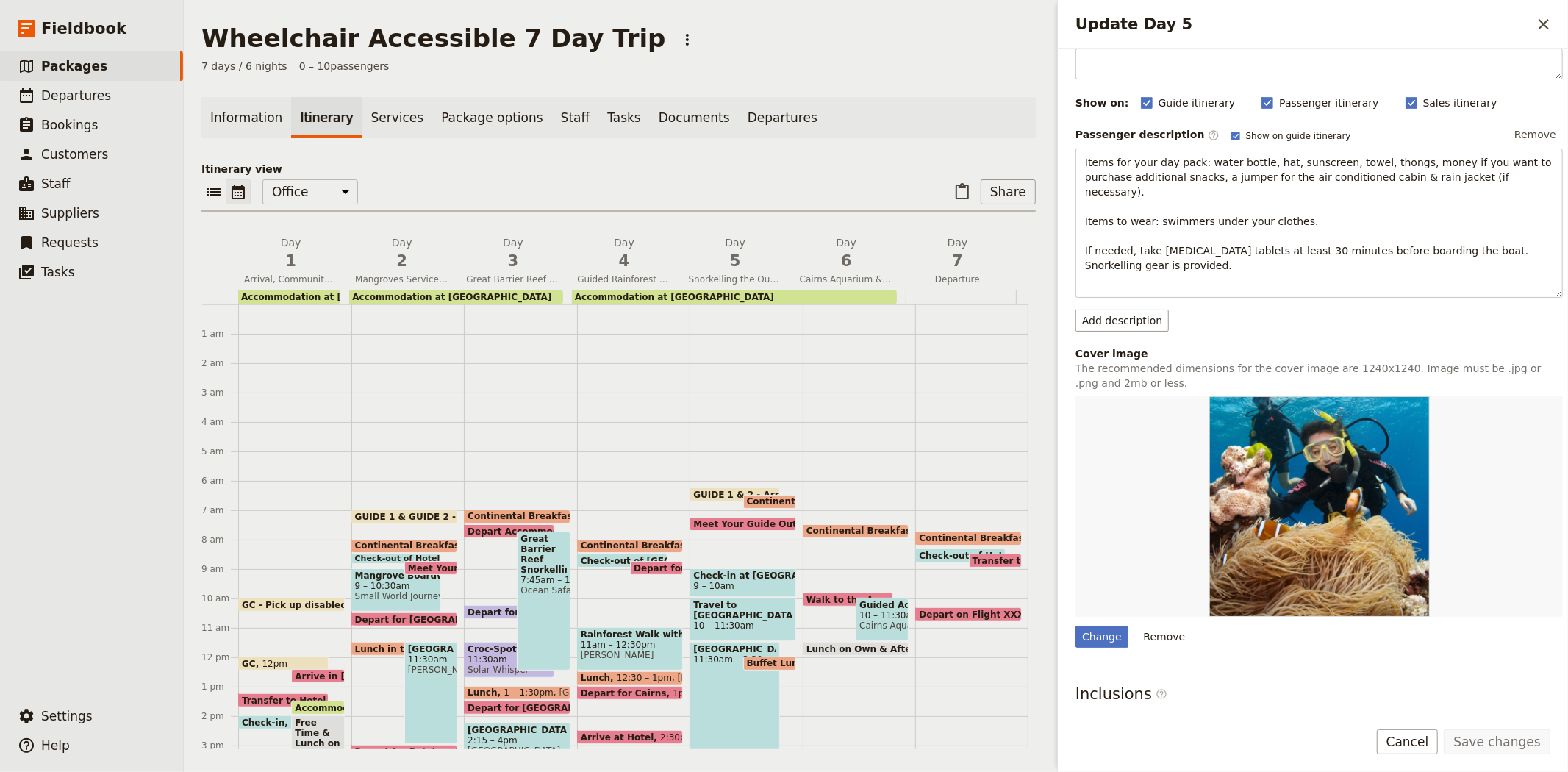
scroll to position [232, 0]
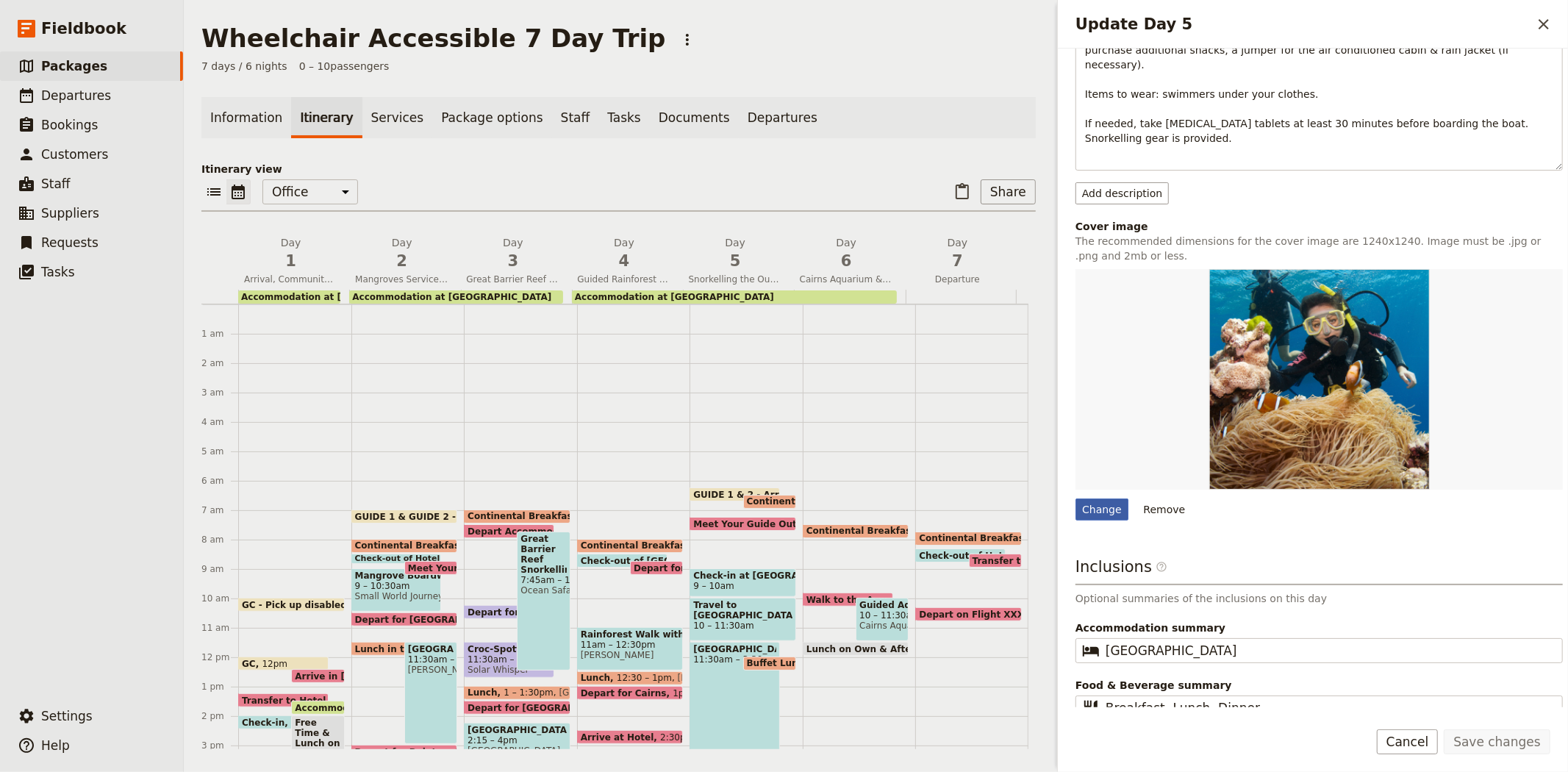
click at [1079, 499] on div "Change" at bounding box center [1102, 510] width 53 height 22
click at [1076, 498] on input "Change" at bounding box center [1075, 498] width 1 height 1
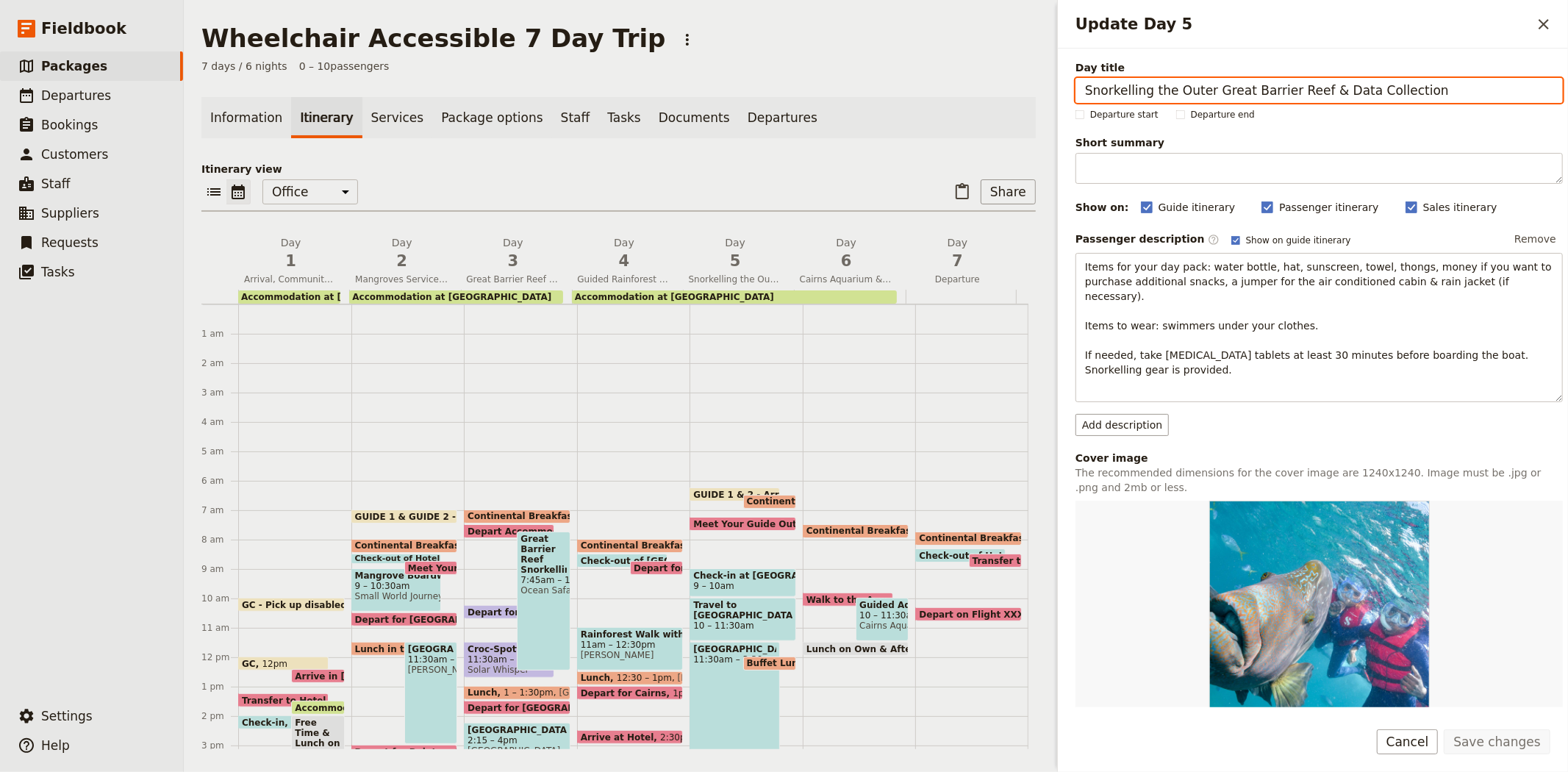
click at [782, 172] on p "Itinerary view" at bounding box center [619, 169] width 835 height 15
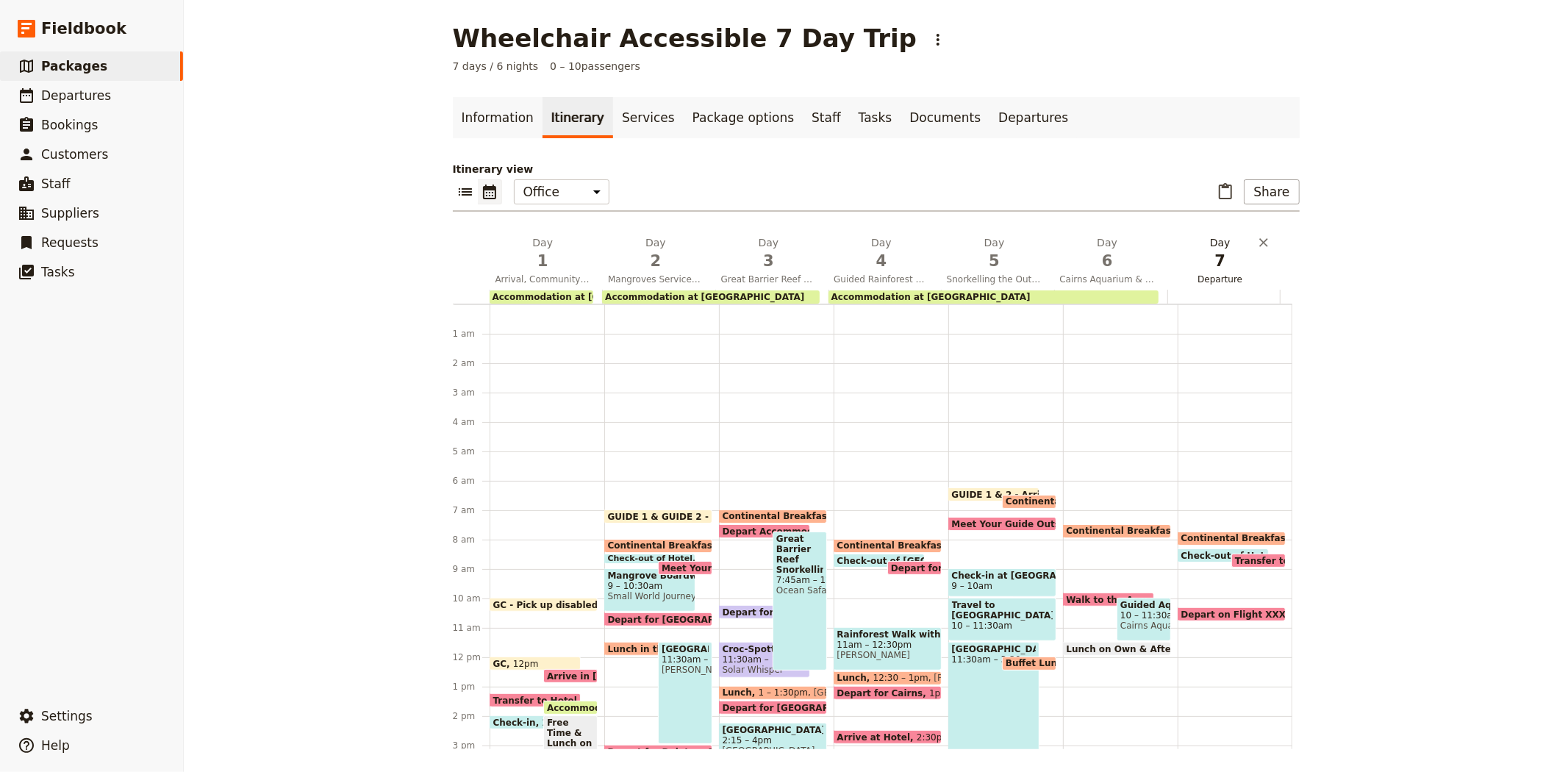
click at [1208, 266] on span "7" at bounding box center [1220, 261] width 95 height 22
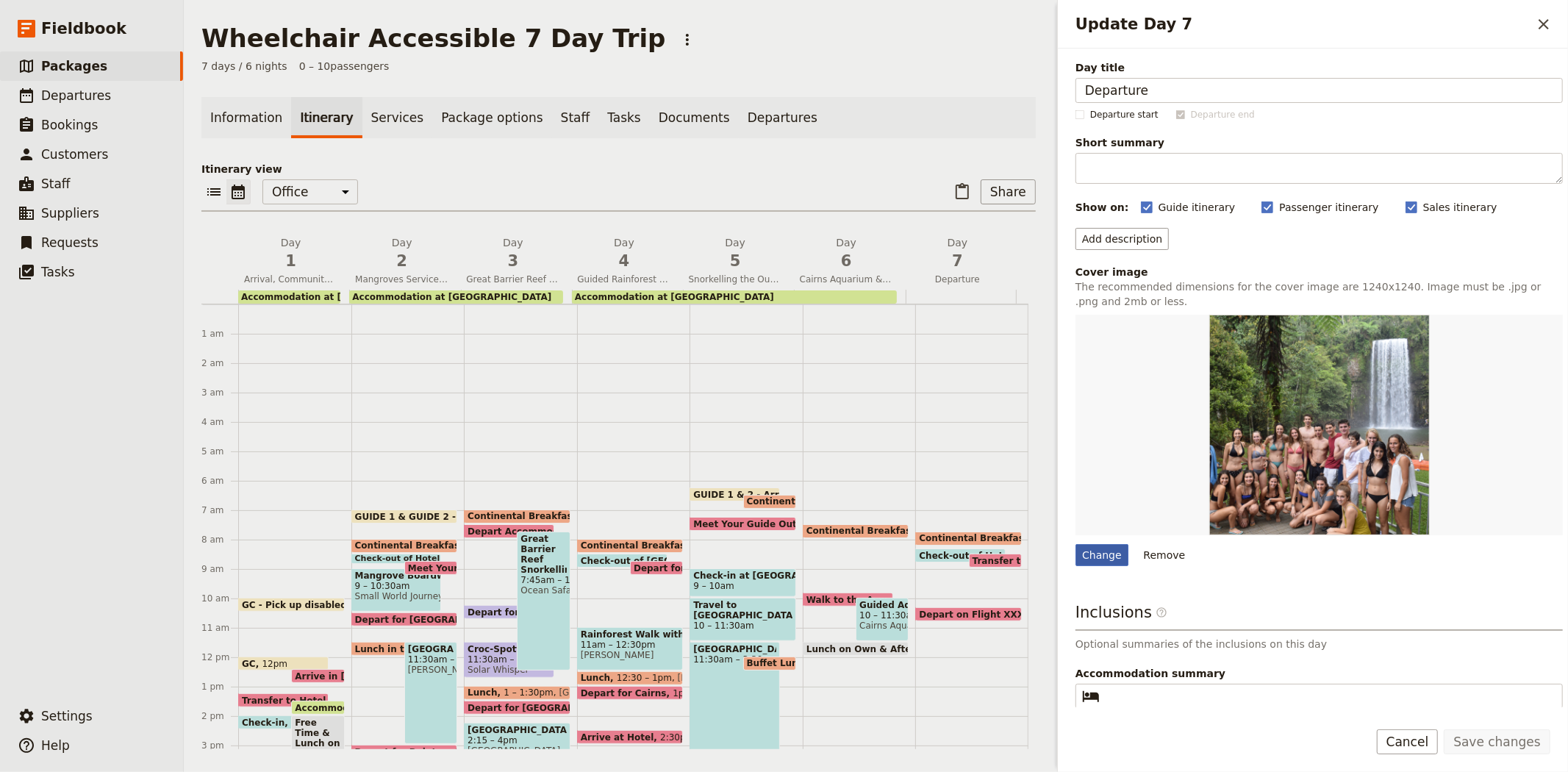
click at [1090, 562] on div "Change" at bounding box center [1102, 555] width 53 height 22
click at [1076, 544] on input "Change" at bounding box center [1075, 544] width 1 height 1
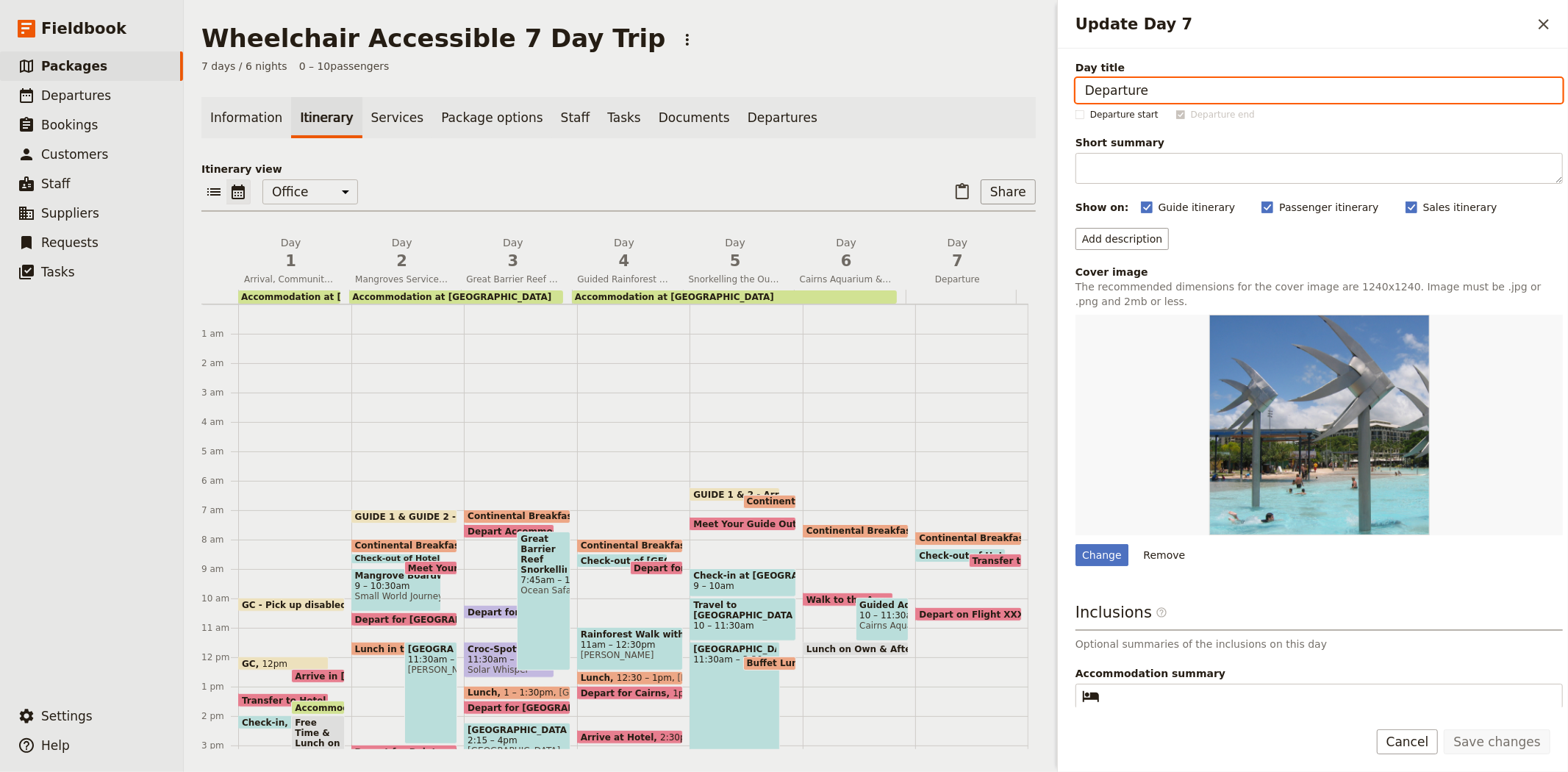
click at [779, 171] on p "Itinerary view" at bounding box center [619, 169] width 835 height 15
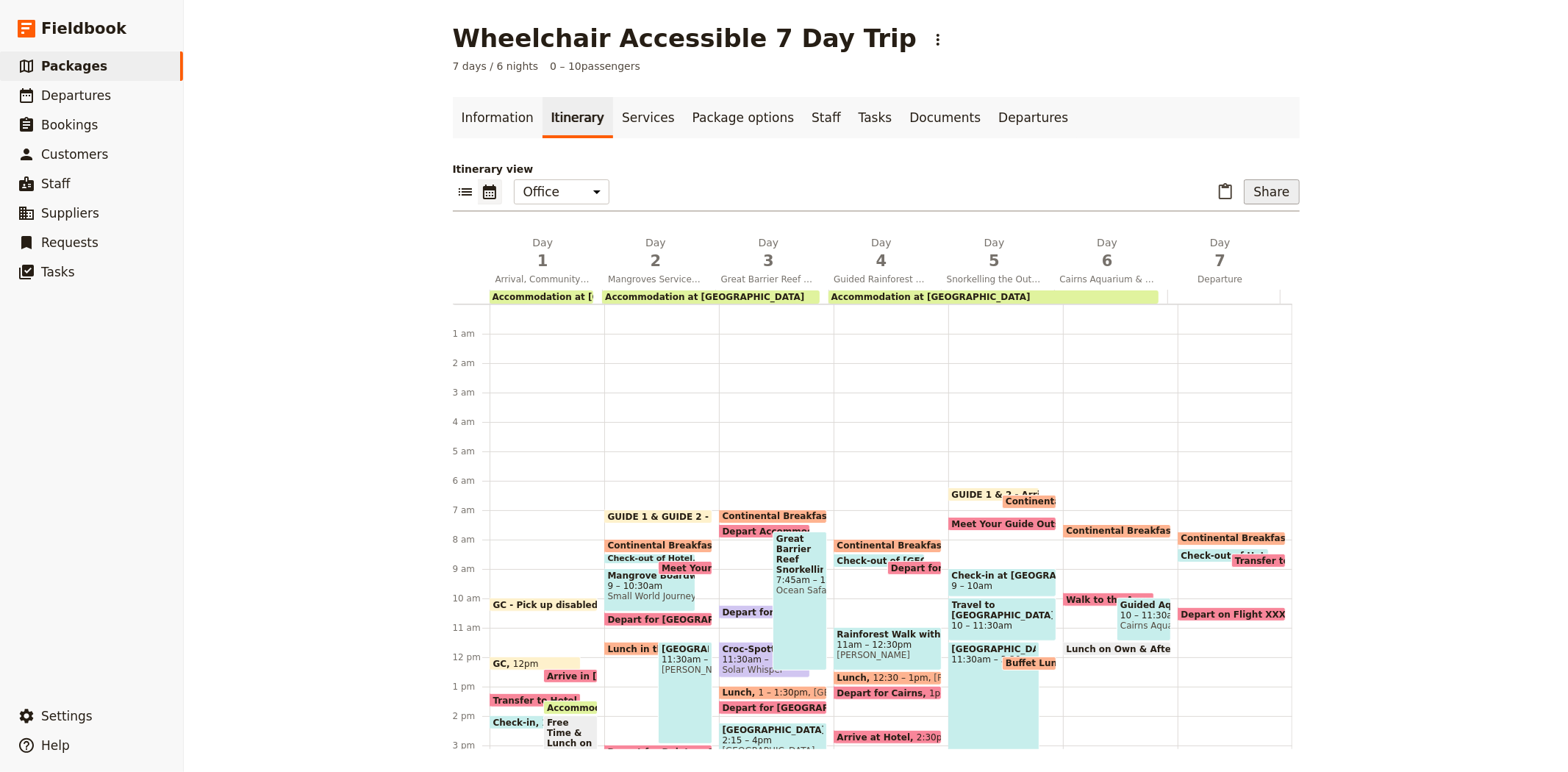
click at [1269, 189] on button "Share" at bounding box center [1271, 192] width 55 height 25
click at [1250, 242] on span "Passenger itinerary" at bounding box center [1233, 245] width 99 height 15
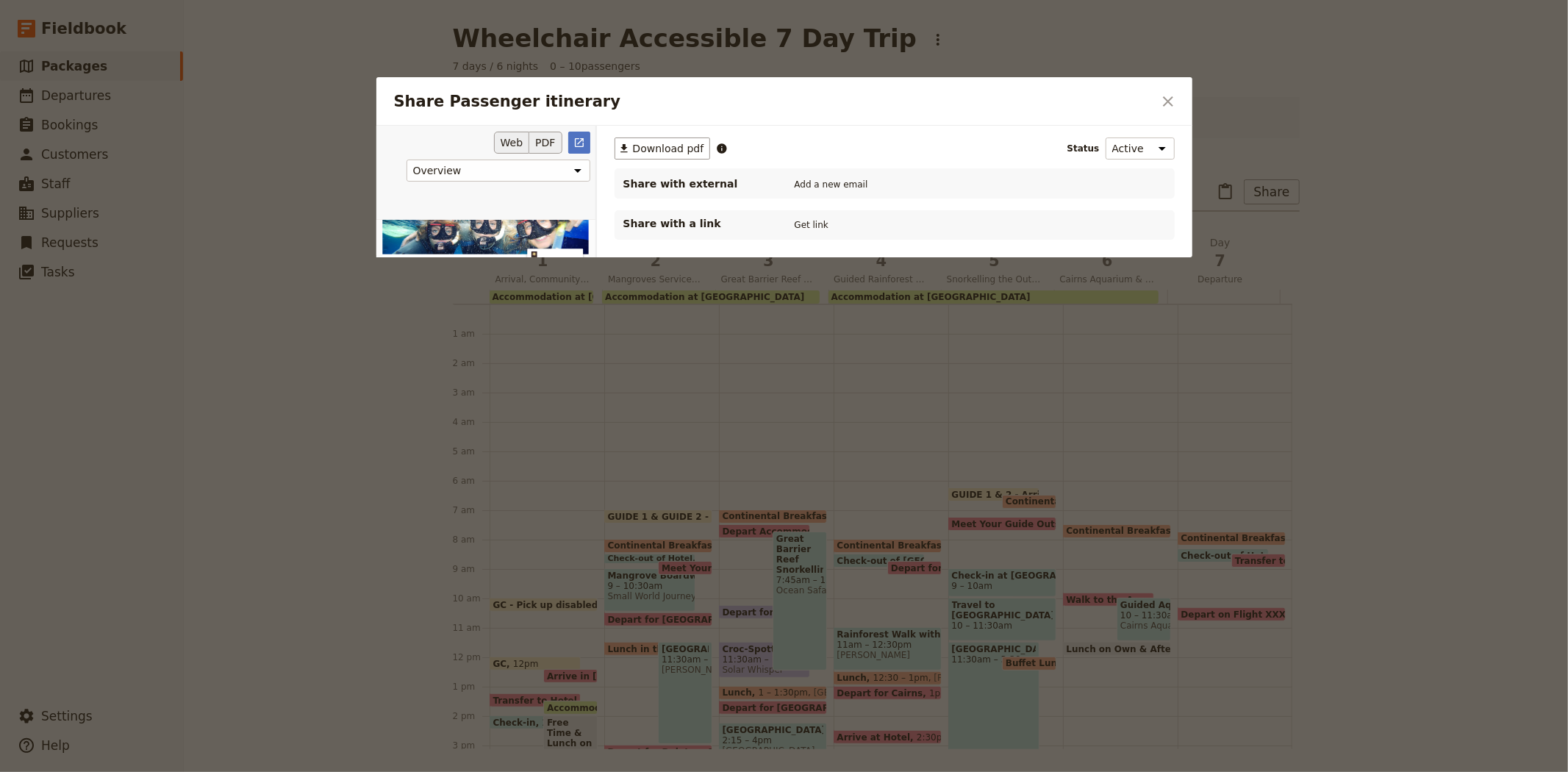
click at [540, 142] on button "PDF" at bounding box center [546, 142] width 33 height 22
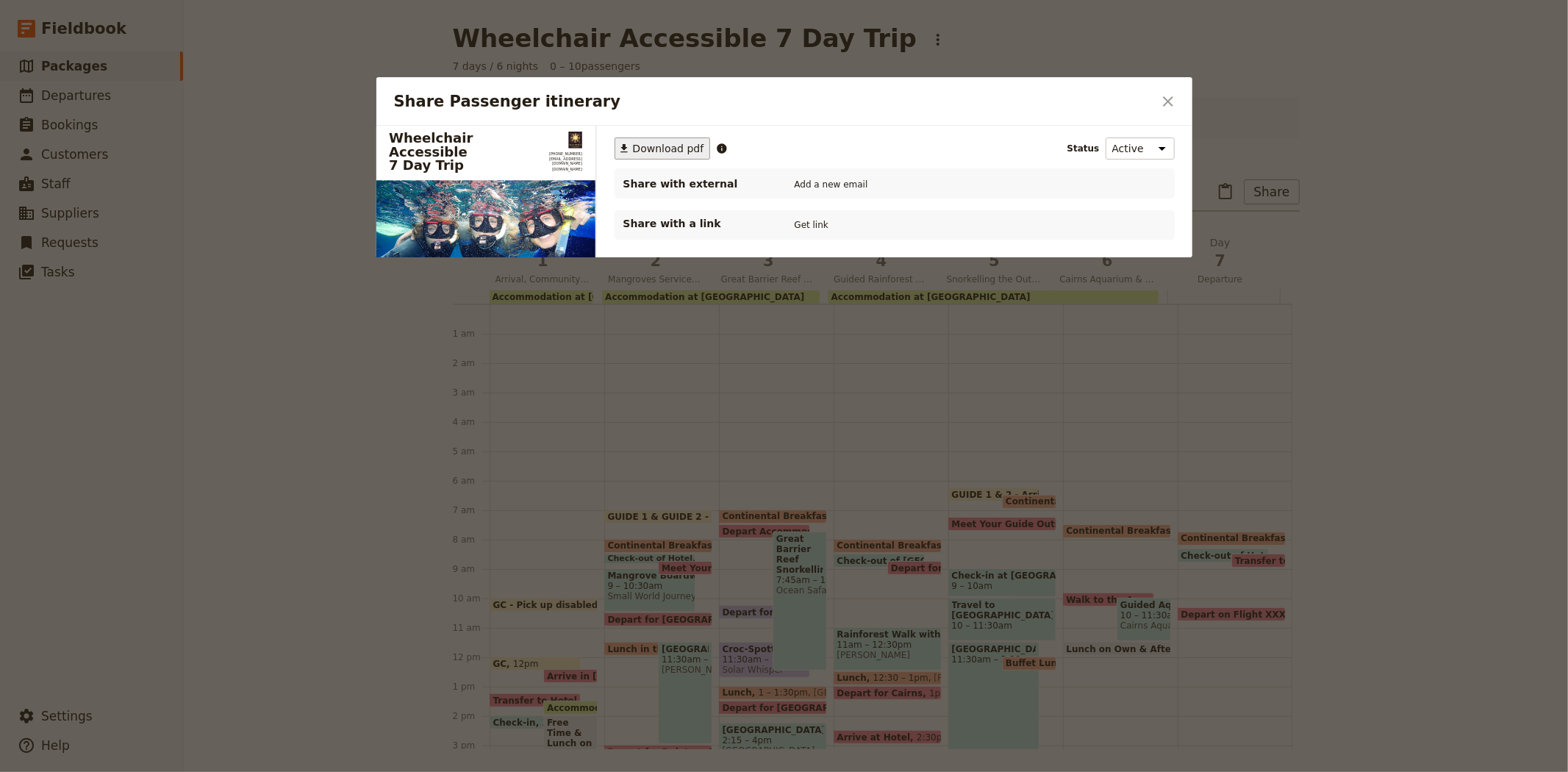
click at [662, 142] on span "Download pdf" at bounding box center [668, 148] width 71 height 15
click at [1161, 104] on icon "Close dialog" at bounding box center [1168, 101] width 18 height 18
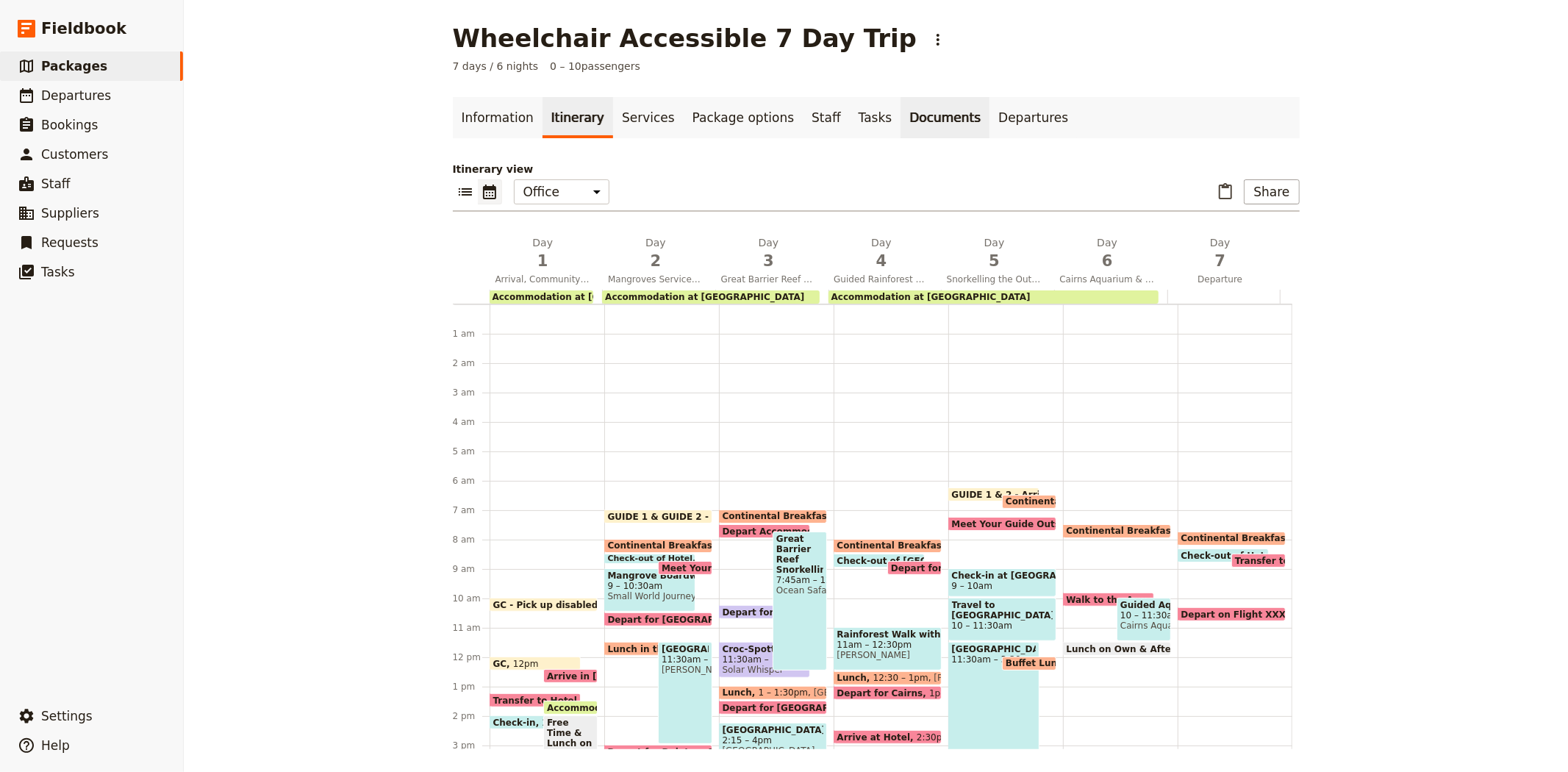
click at [901, 118] on link "Documents" at bounding box center [945, 117] width 89 height 41
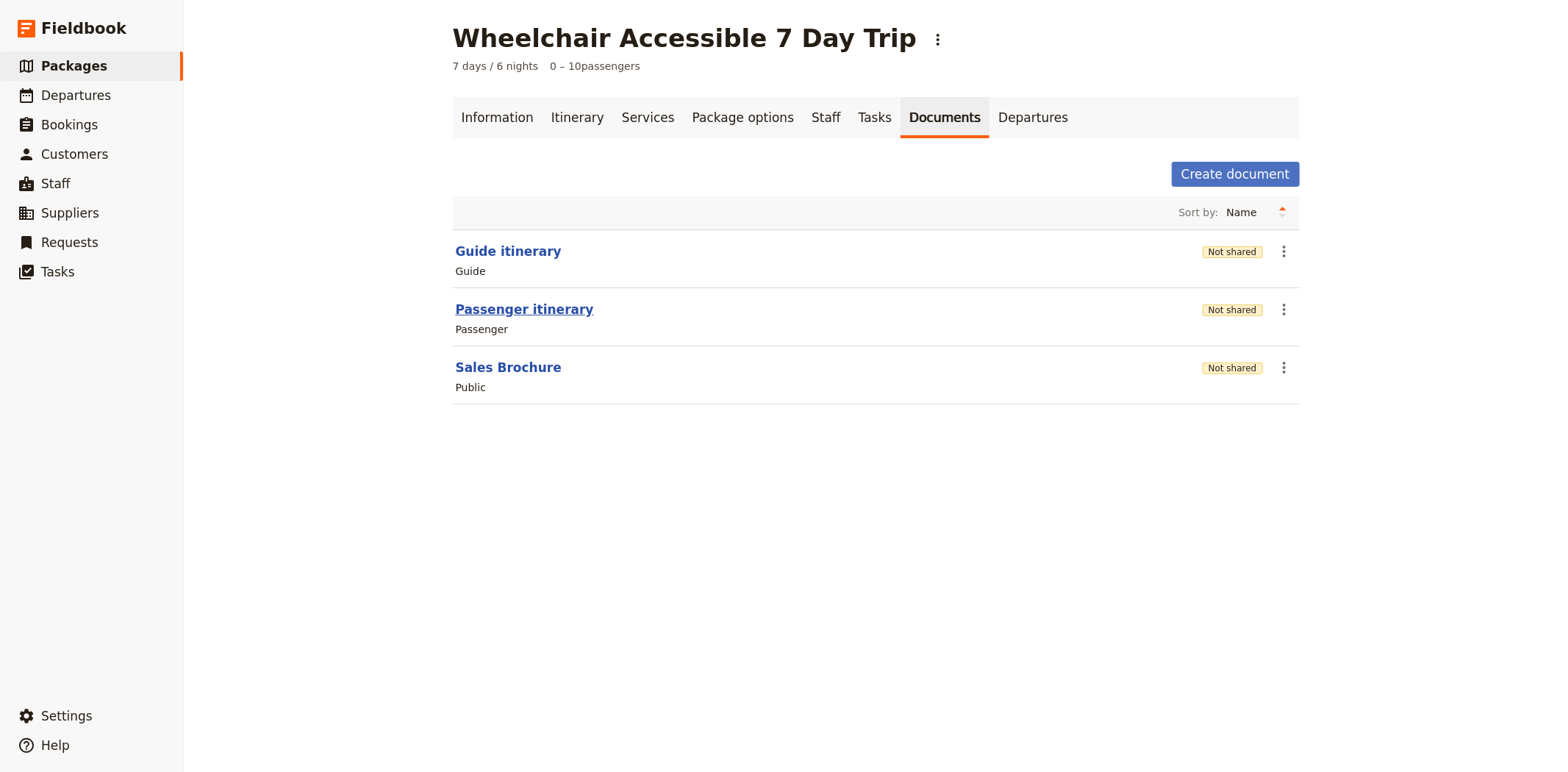
click at [508, 306] on button "Passenger itinerary" at bounding box center [525, 309] width 138 height 18
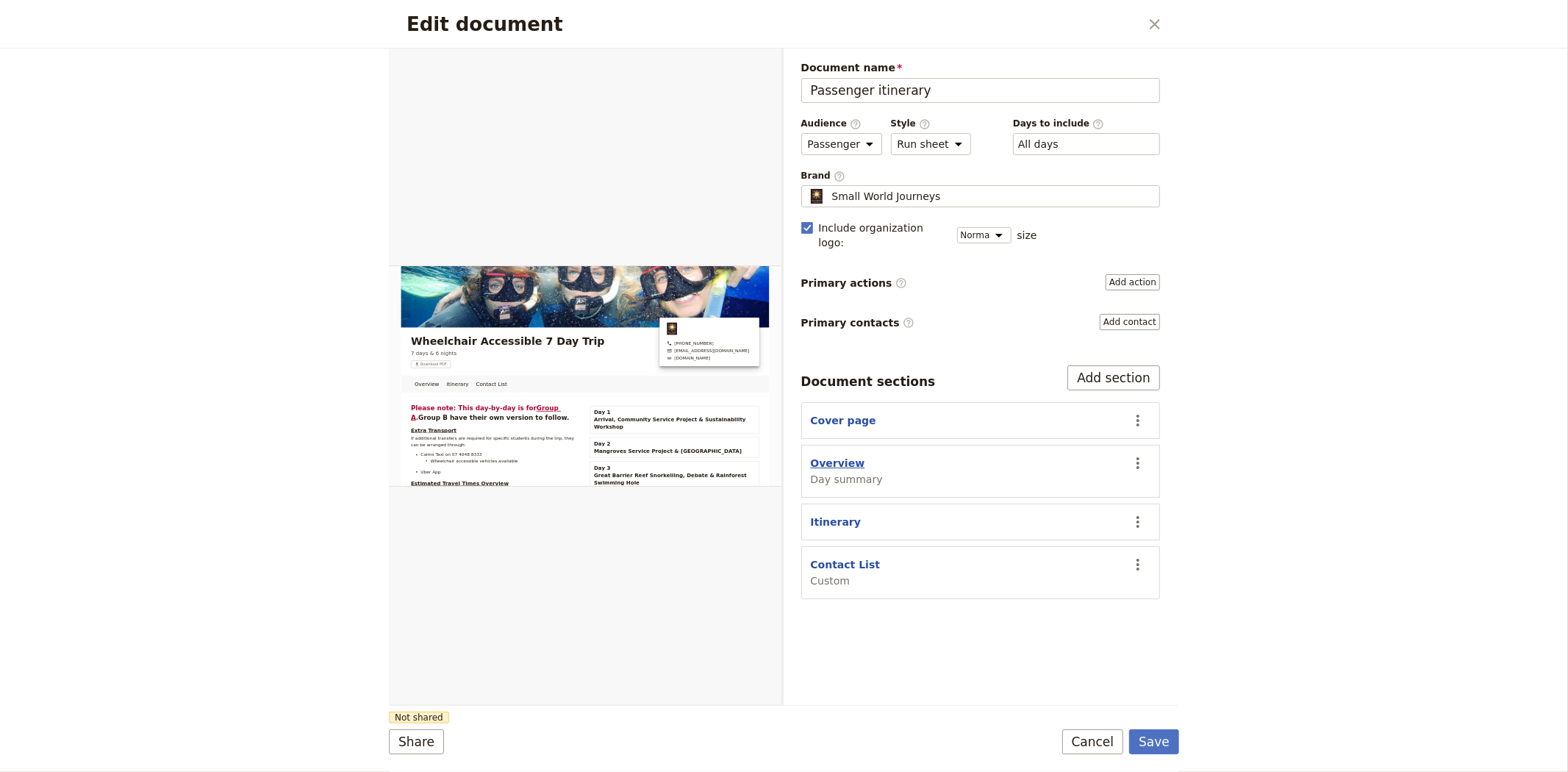
click at [835, 456] on button "Overview" at bounding box center [838, 463] width 54 height 15
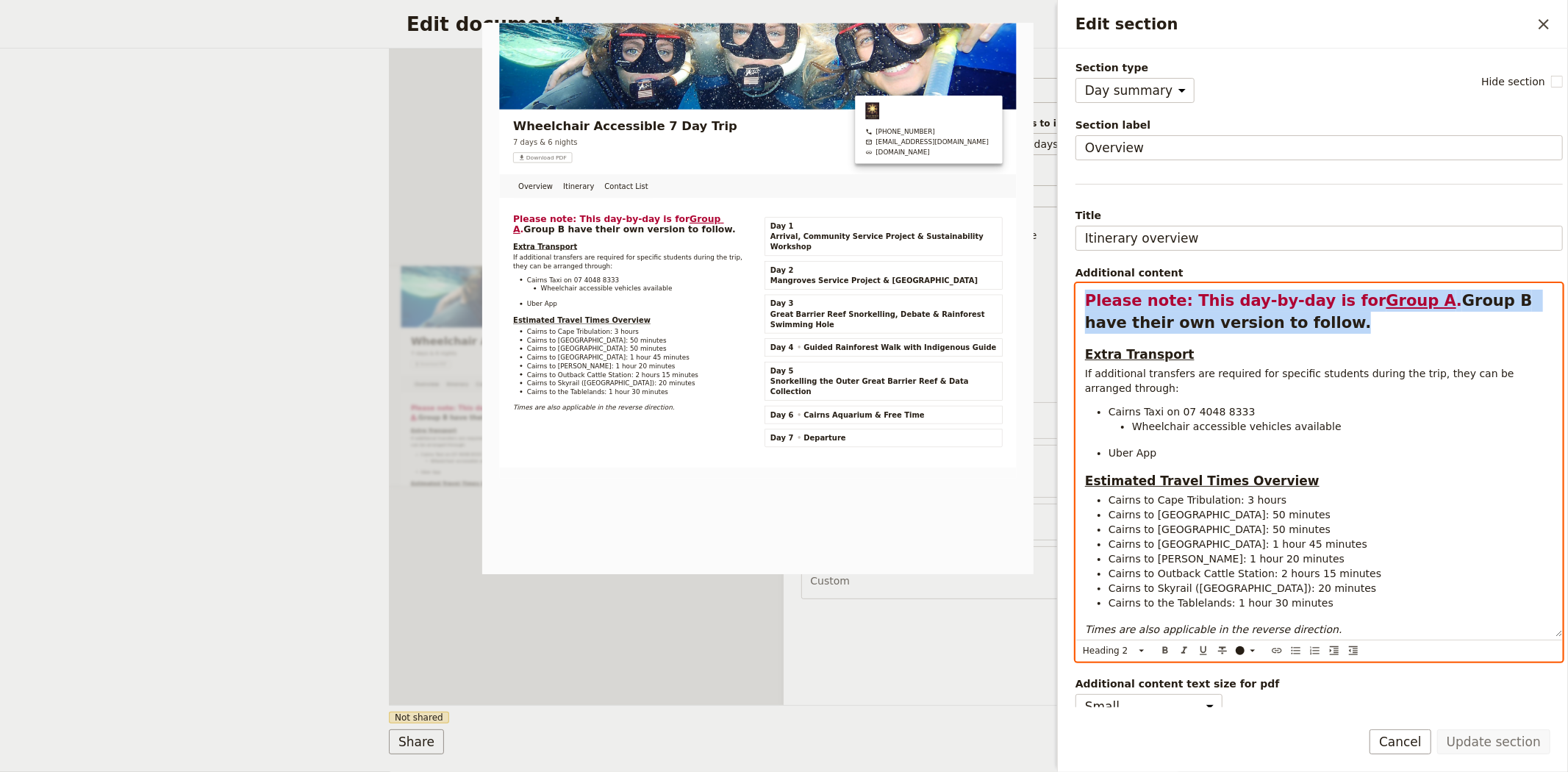
drag, startPoint x: 1281, startPoint y: 322, endPoint x: 1081, endPoint y: 302, distance: 201.0
click at [1081, 302] on div "Please note: This day-by-day is for Group A . Group B have their own version to…" at bounding box center [1319, 460] width 486 height 353
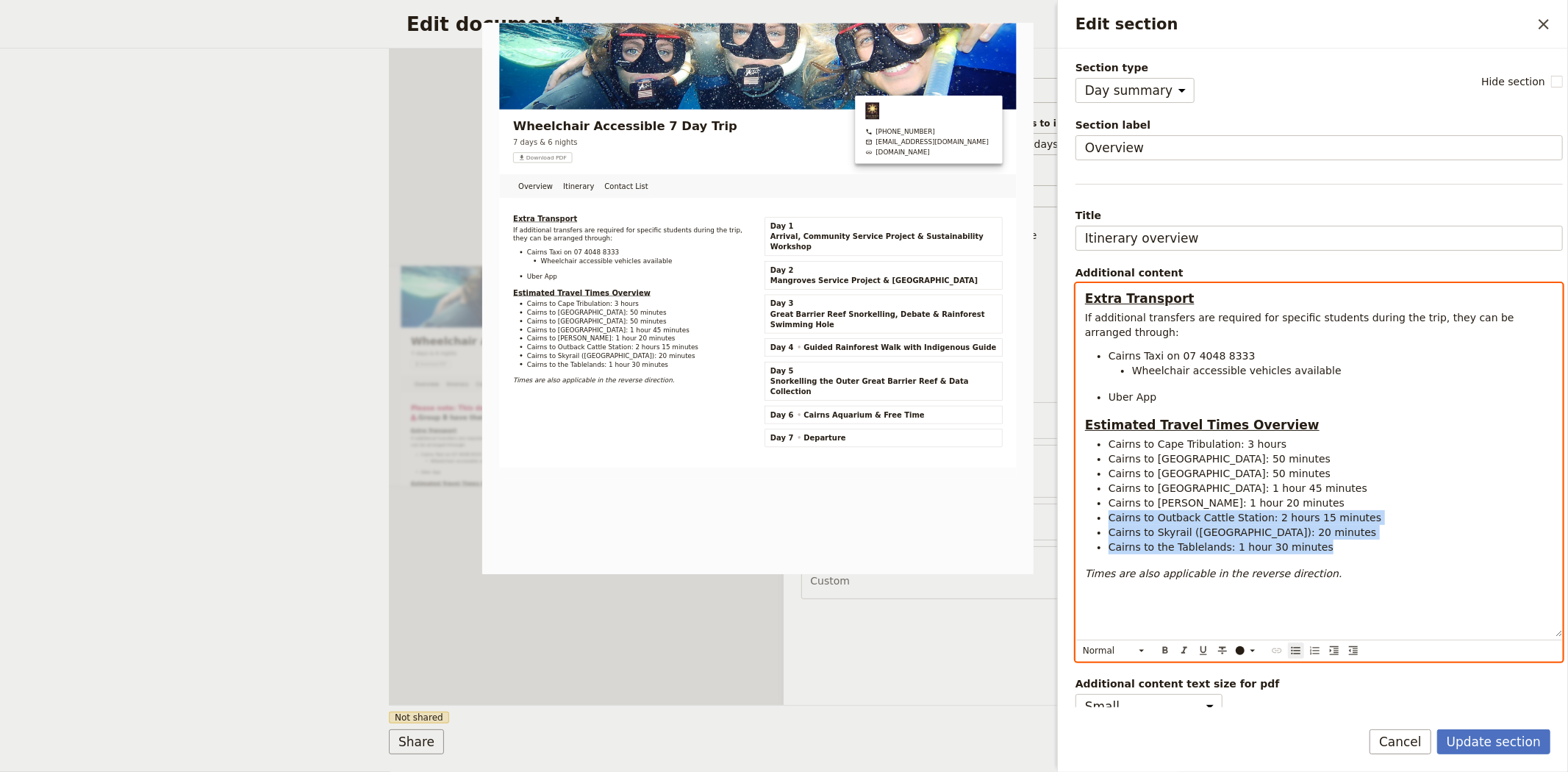
drag, startPoint x: 1312, startPoint y: 544, endPoint x: 1093, endPoint y: 516, distance: 220.8
click at [1093, 516] on ul "Cairns to Cape Tribulation: 3 hours Cairns to Crocodile Farm: 50 minutes Cairns…" at bounding box center [1319, 496] width 468 height 118
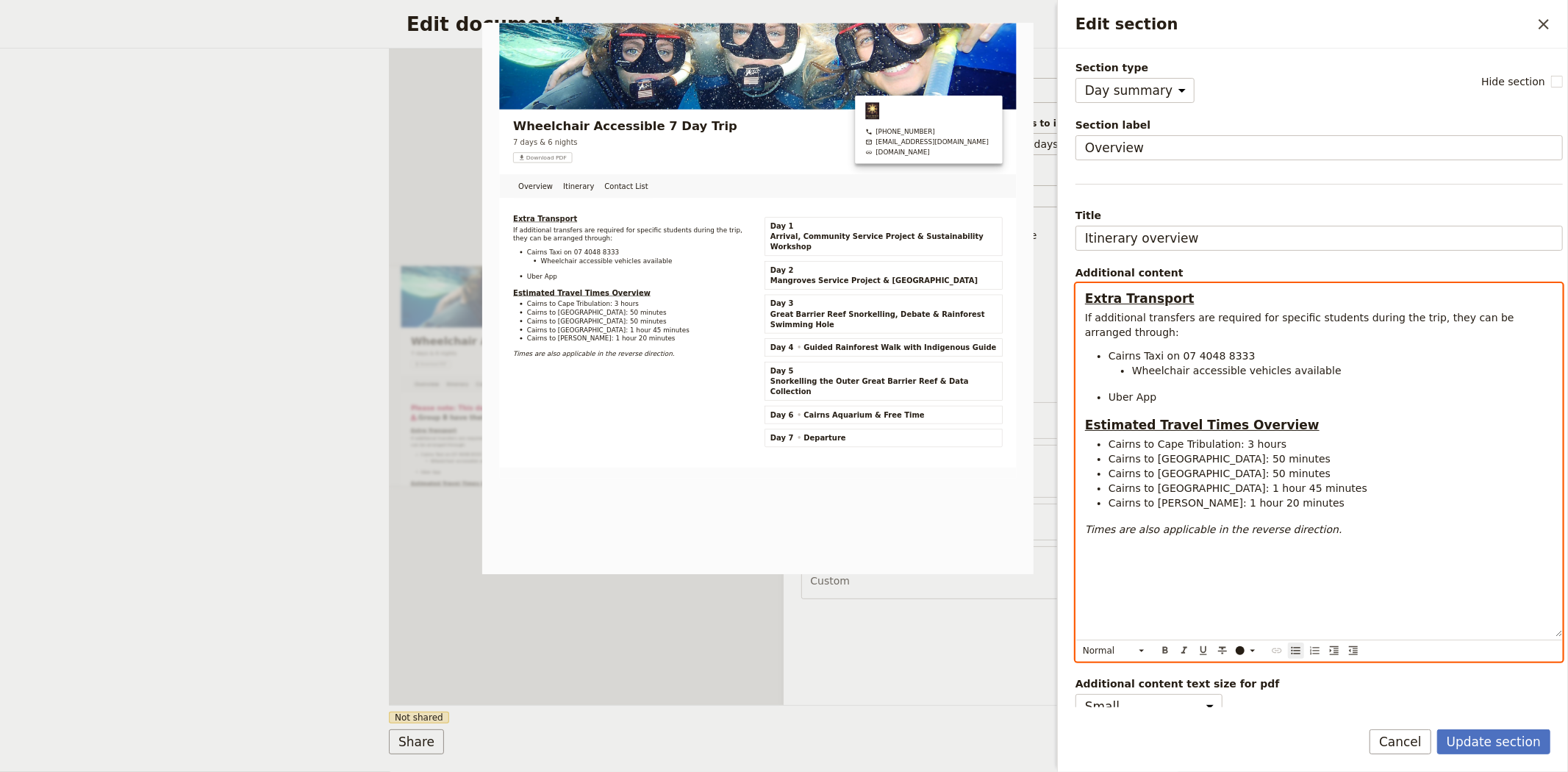
drag, startPoint x: 1334, startPoint y: 488, endPoint x: 1083, endPoint y: 480, distance: 251.1
click at [1083, 480] on div "Extra Transport If additional transfers are required for specific students duri…" at bounding box center [1319, 460] width 486 height 353
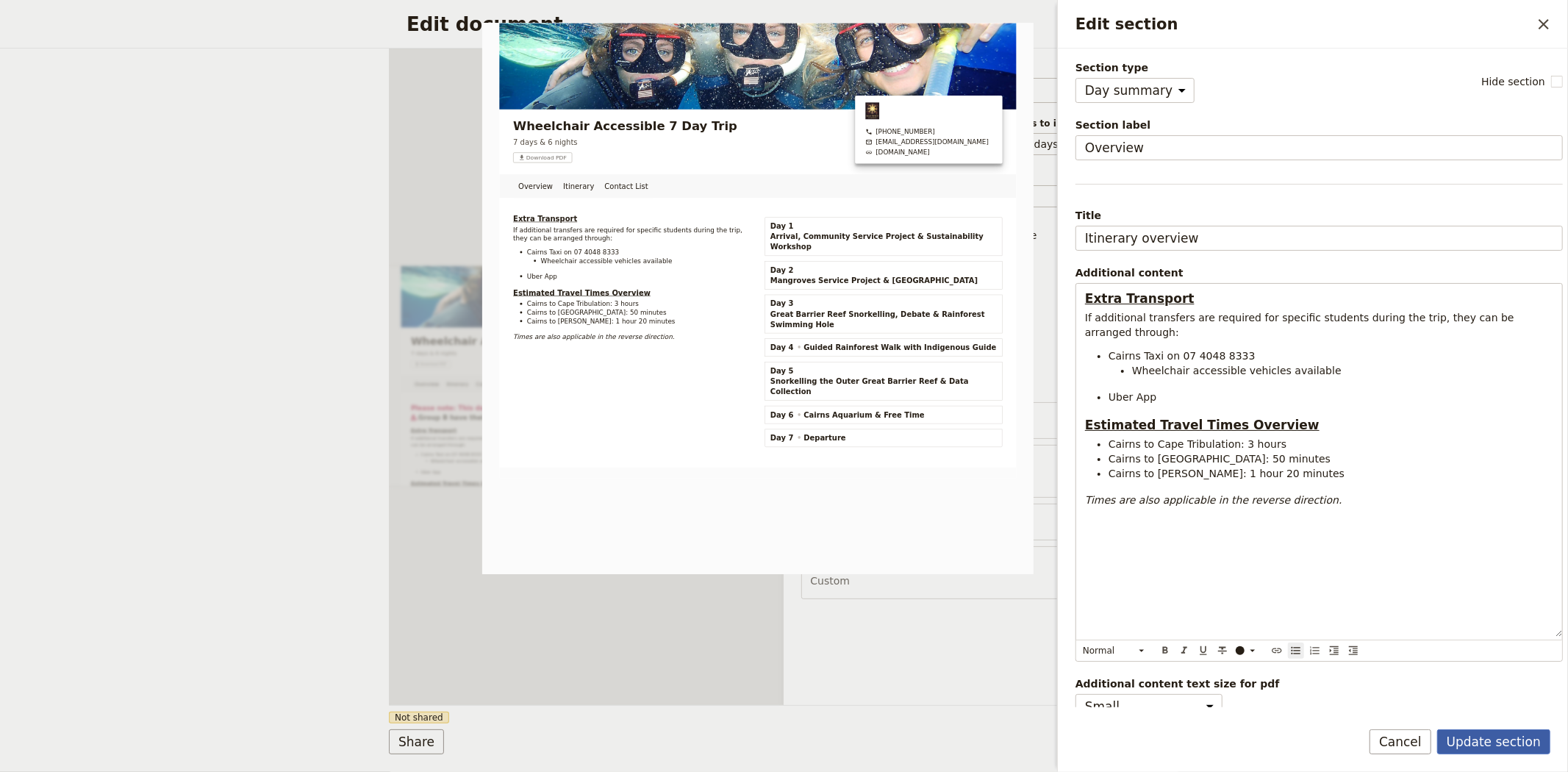
click at [1498, 743] on button "Update section" at bounding box center [1494, 742] width 113 height 25
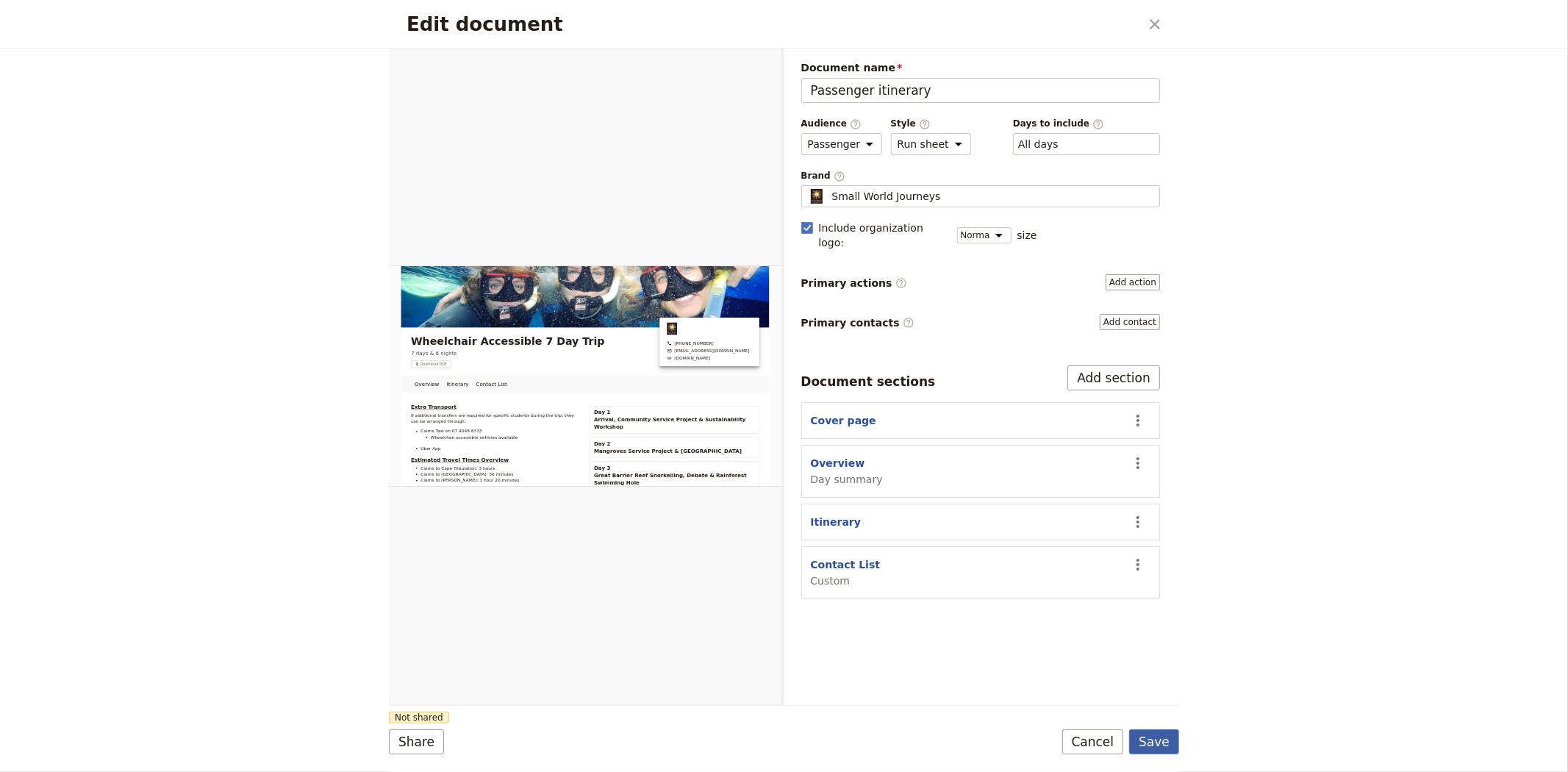
click at [1171, 745] on button "Save" at bounding box center [1154, 742] width 50 height 25
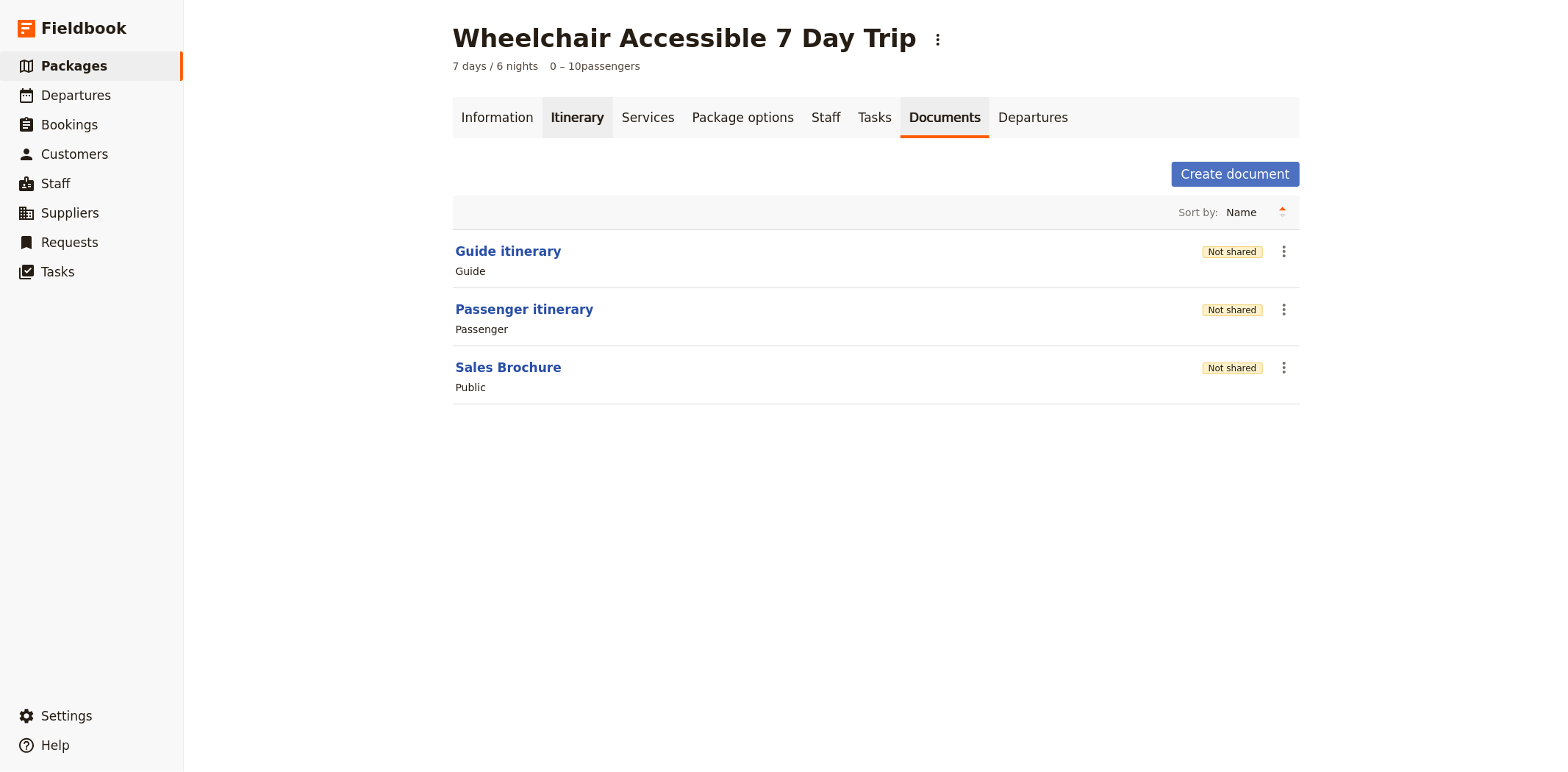
click at [553, 125] on link "Itinerary" at bounding box center [578, 117] width 70 height 41
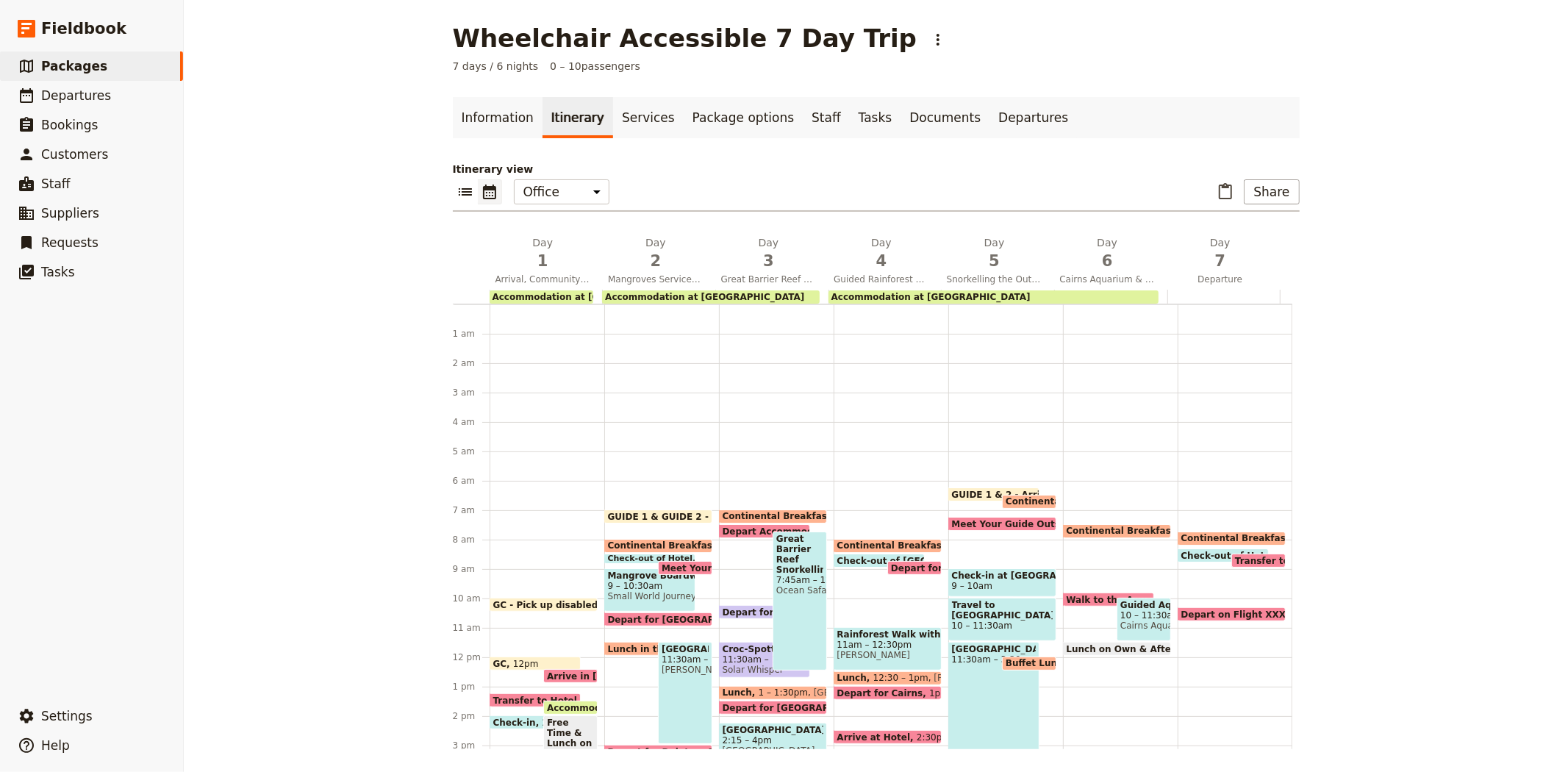
scroll to position [169, 0]
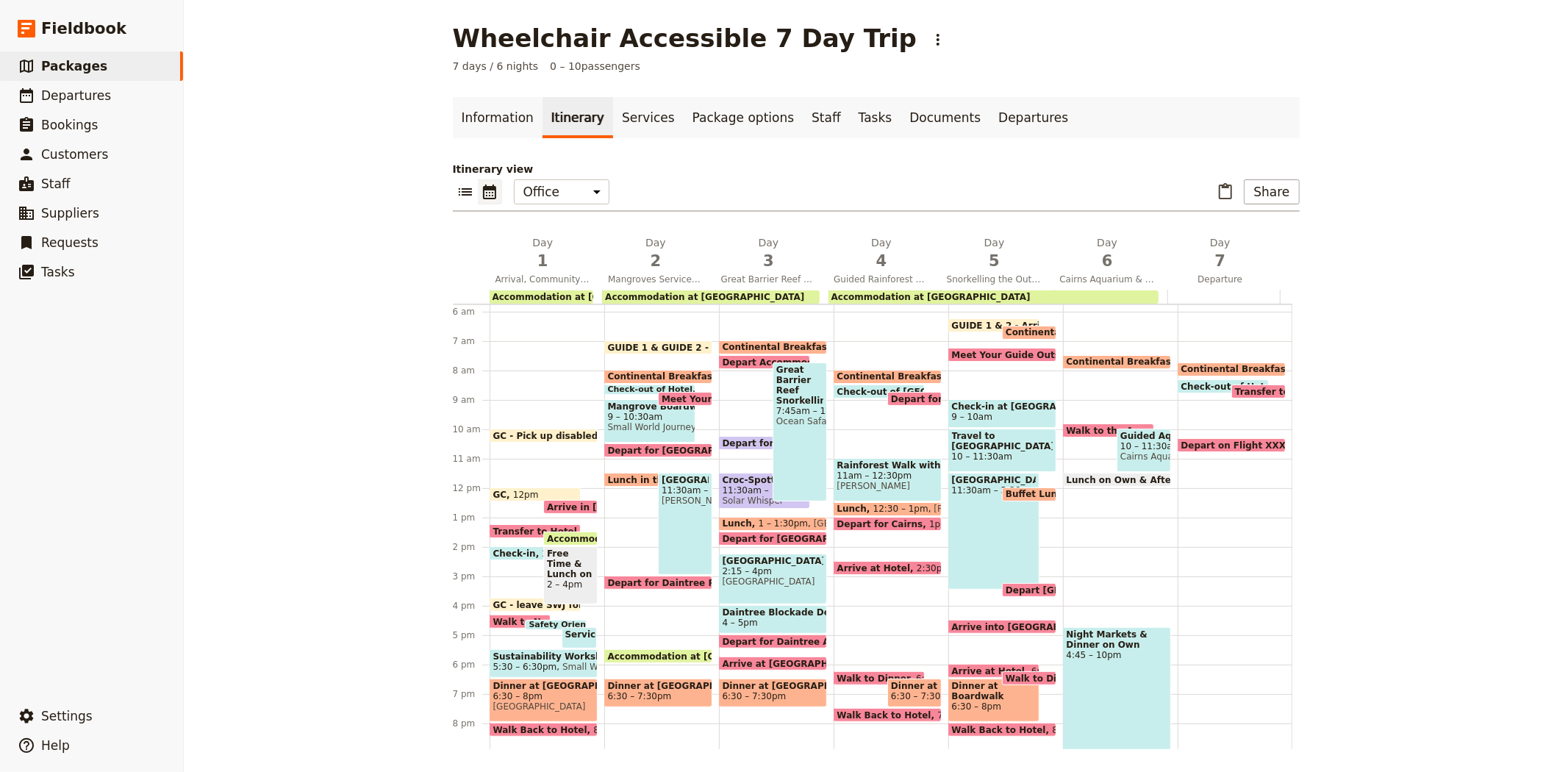
click at [557, 504] on span "Arrive in [GEOGRAPHIC_DATA]" at bounding box center [624, 506] width 156 height 9
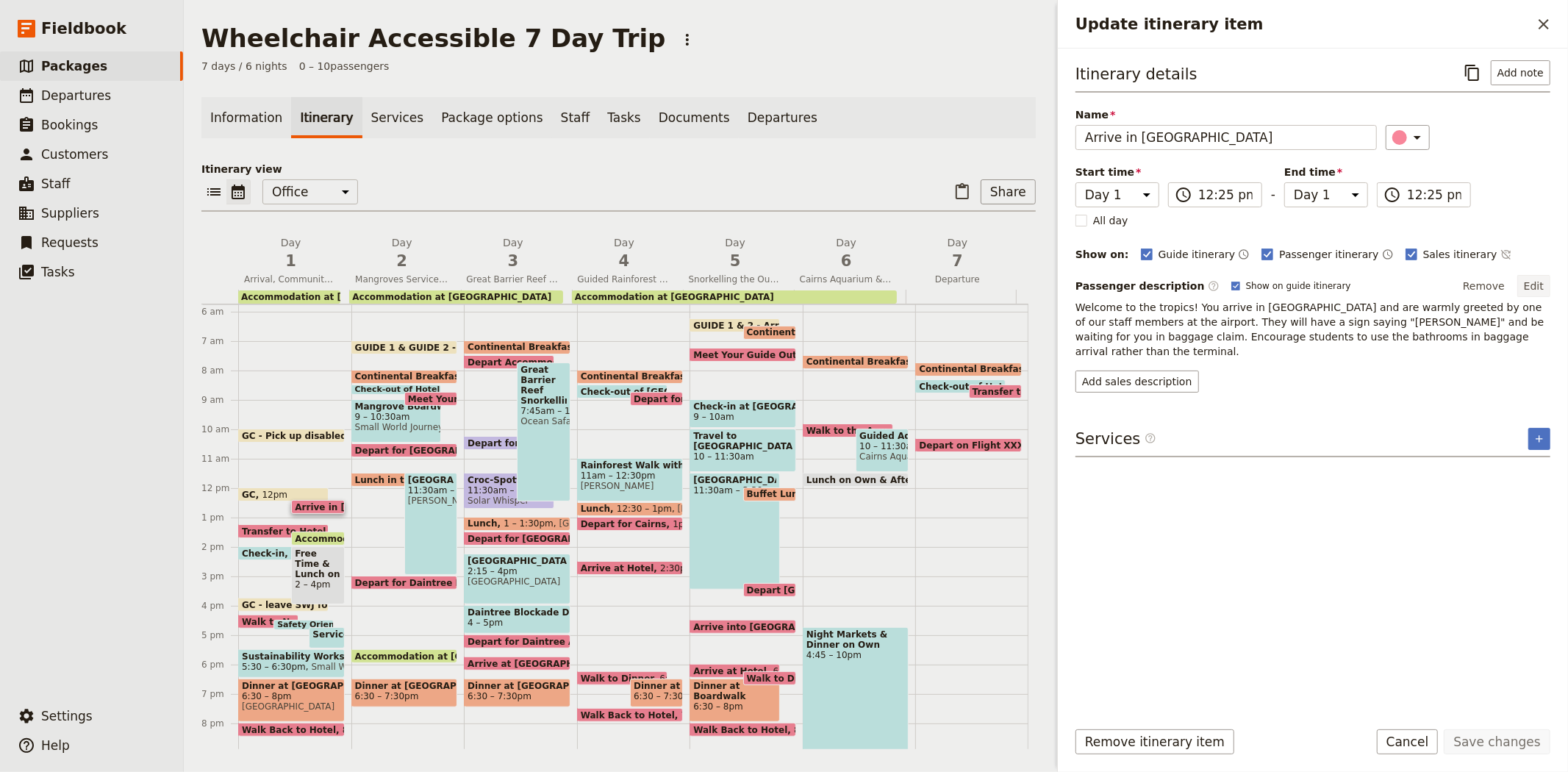
click at [1532, 292] on button "Edit" at bounding box center [1534, 286] width 33 height 22
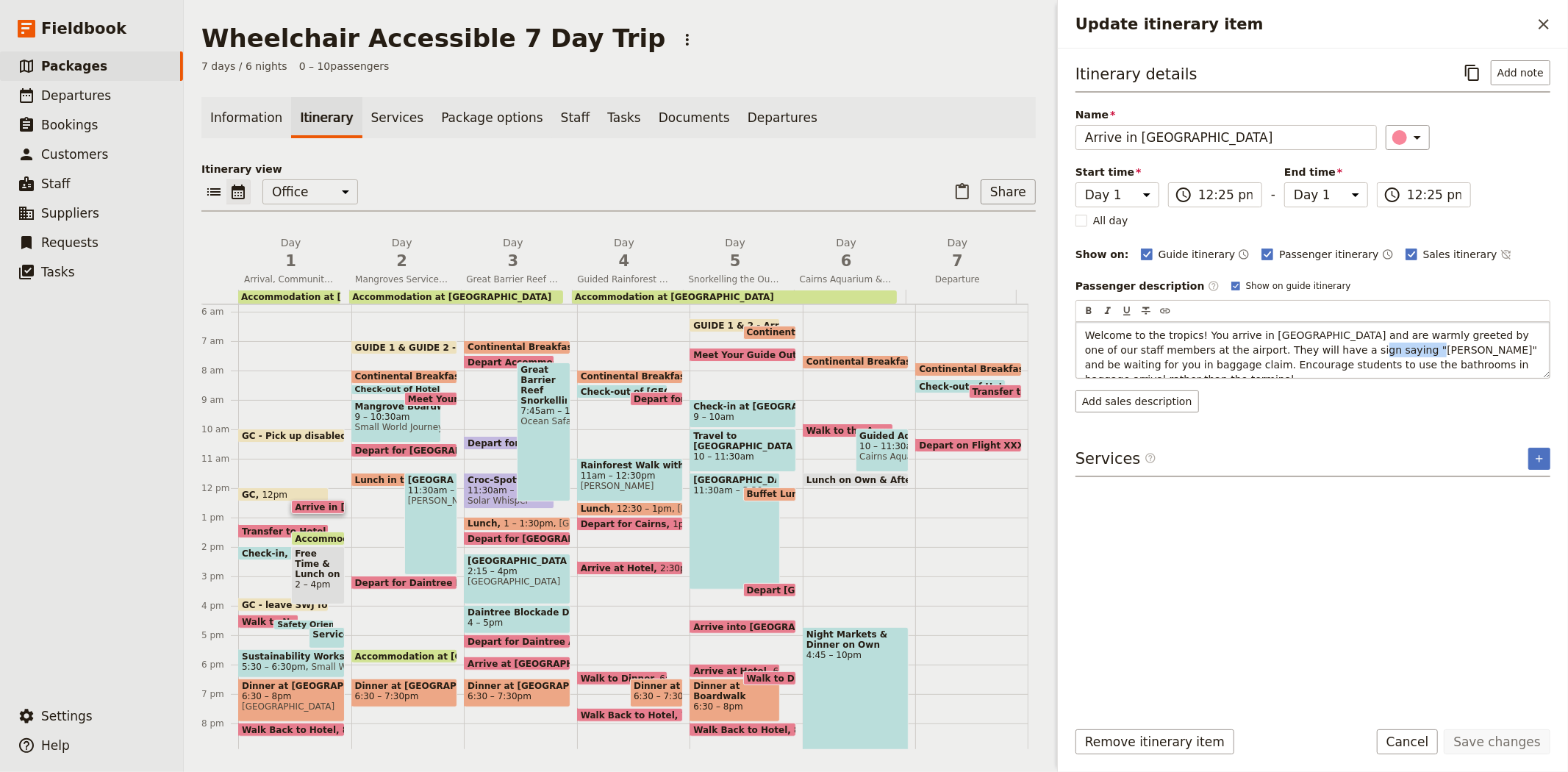
drag, startPoint x: 1269, startPoint y: 352, endPoint x: 1317, endPoint y: 348, distance: 48.2
click at [1317, 348] on span "Welcome to the tropics! You arrive in Cairns and are warmly greeted by one of o…" at bounding box center [1312, 357] width 456 height 56
click at [1279, 352] on span "Welcome to the tropics! You arrive in Cairns and are warmly greeted by one of o…" at bounding box center [1313, 357] width 457 height 56
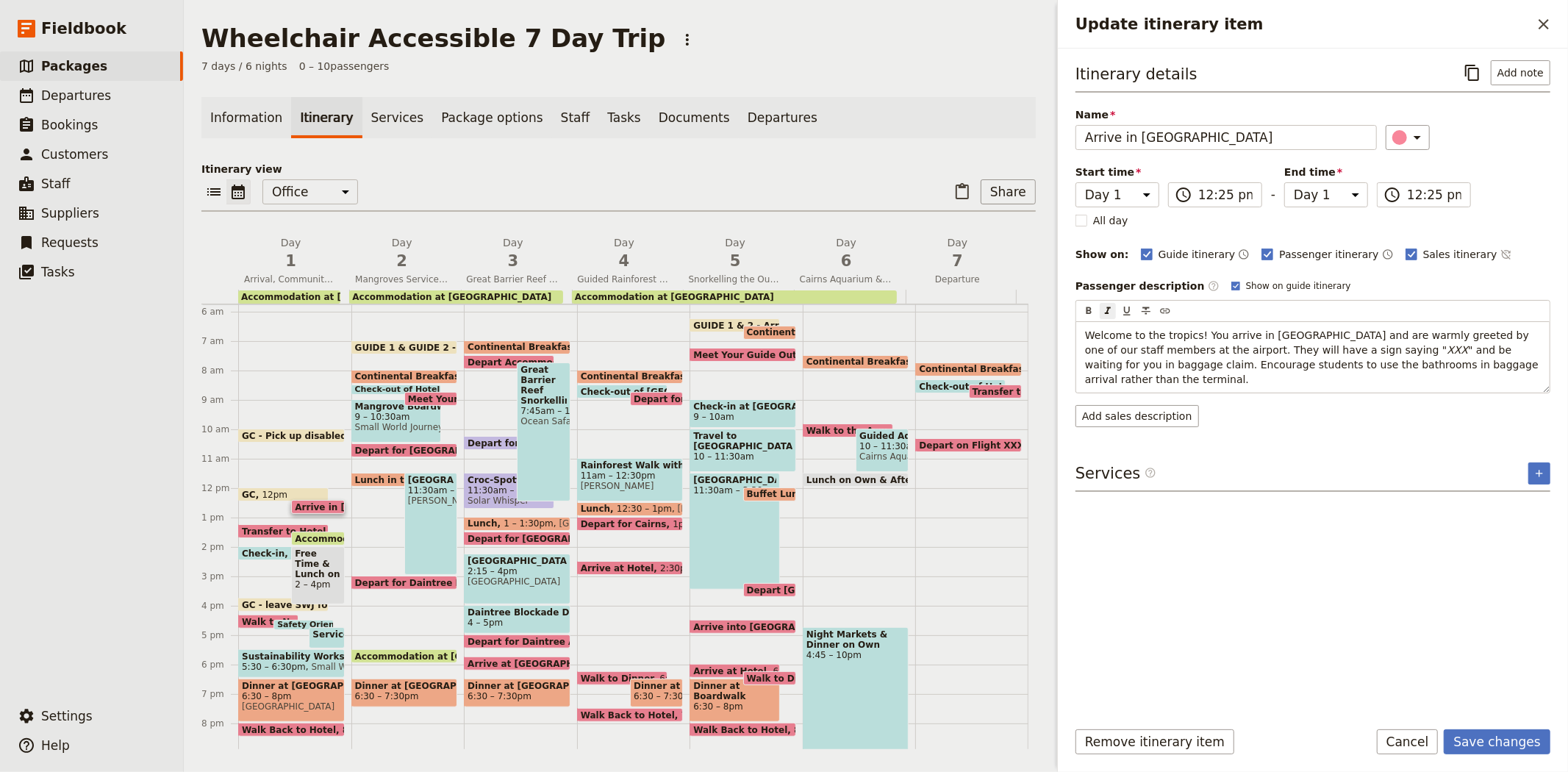
click at [1343, 466] on div "Itinerary details ​ Add note Name Arrive in Cairns ​ Start time Day 1 Day 2 Day…" at bounding box center [1312, 383] width 475 height 646
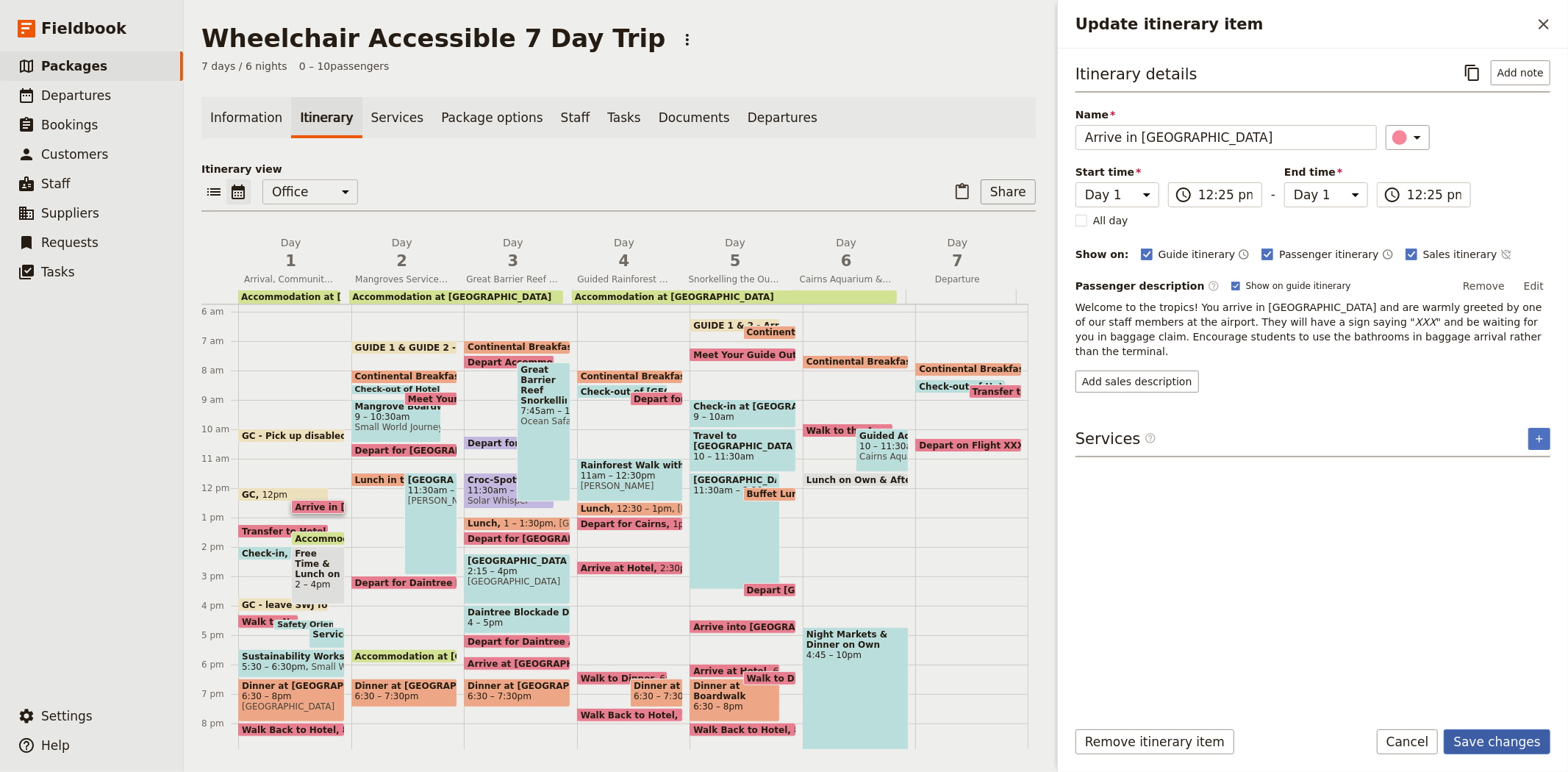
click at [1510, 747] on button "Save changes" at bounding box center [1498, 742] width 107 height 25
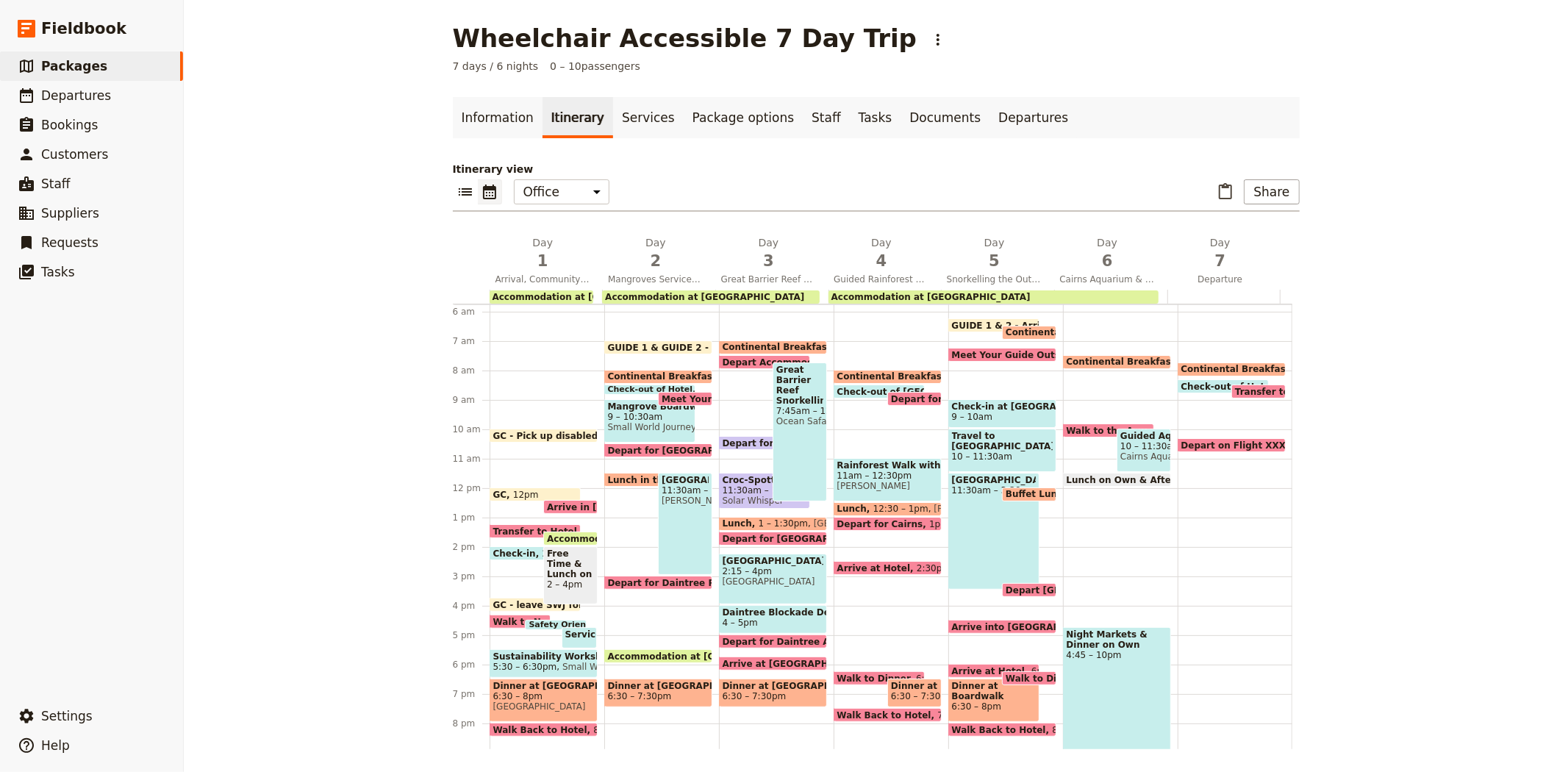
click at [728, 488] on span "11:30am – 12:45pm" at bounding box center [764, 490] width 84 height 10
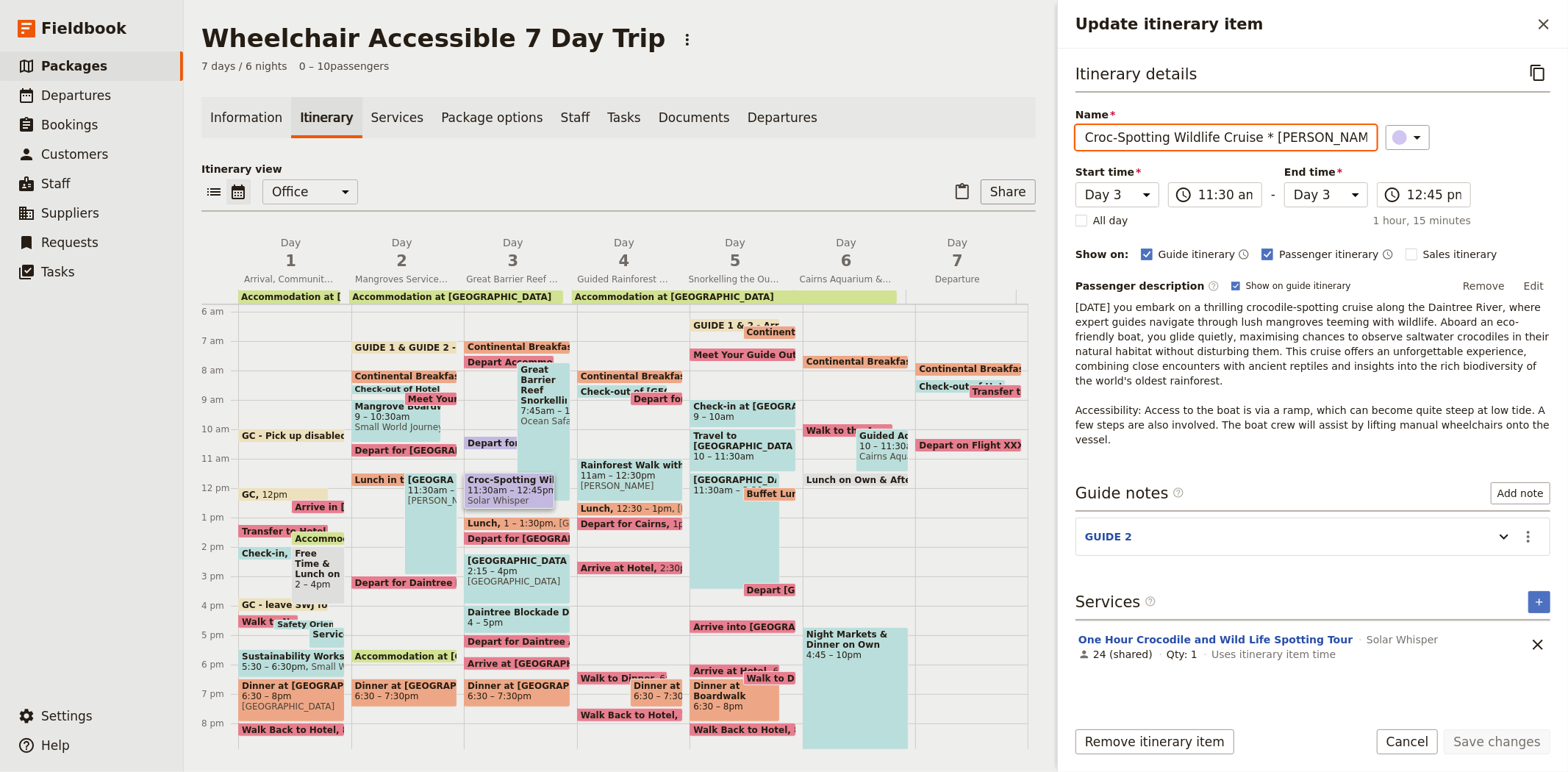
drag, startPoint x: 1257, startPoint y: 138, endPoint x: 1343, endPoint y: 139, distance: 86.0
click at [1343, 139] on input "Croc-Spotting Wildlife Cruise * BAILEY" at bounding box center [1226, 137] width 301 height 25
paste input "[STUDENT WITHACCESSIBILITY NEEDS]"
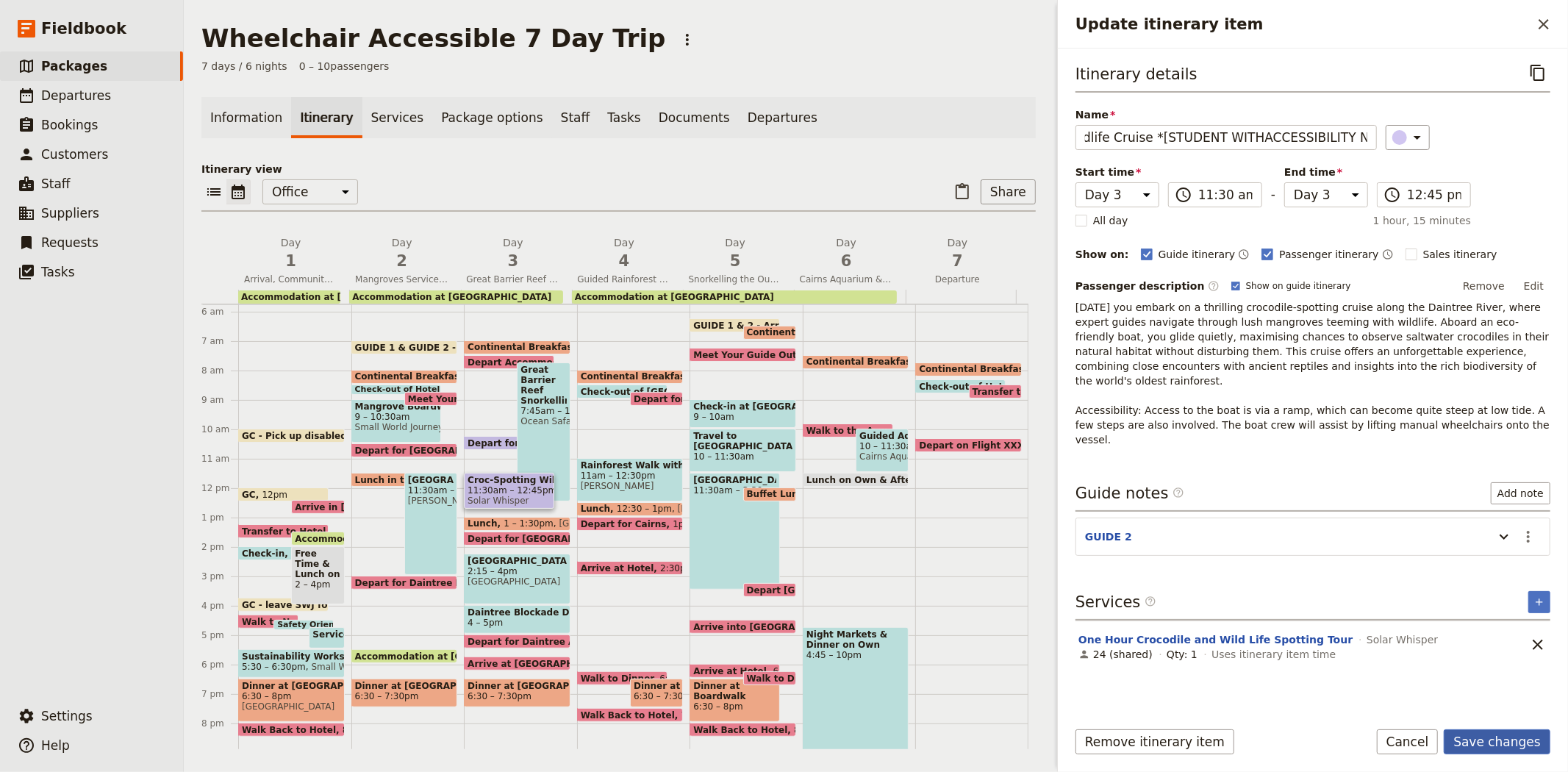
click at [1492, 744] on button "Save changes" at bounding box center [1498, 742] width 107 height 25
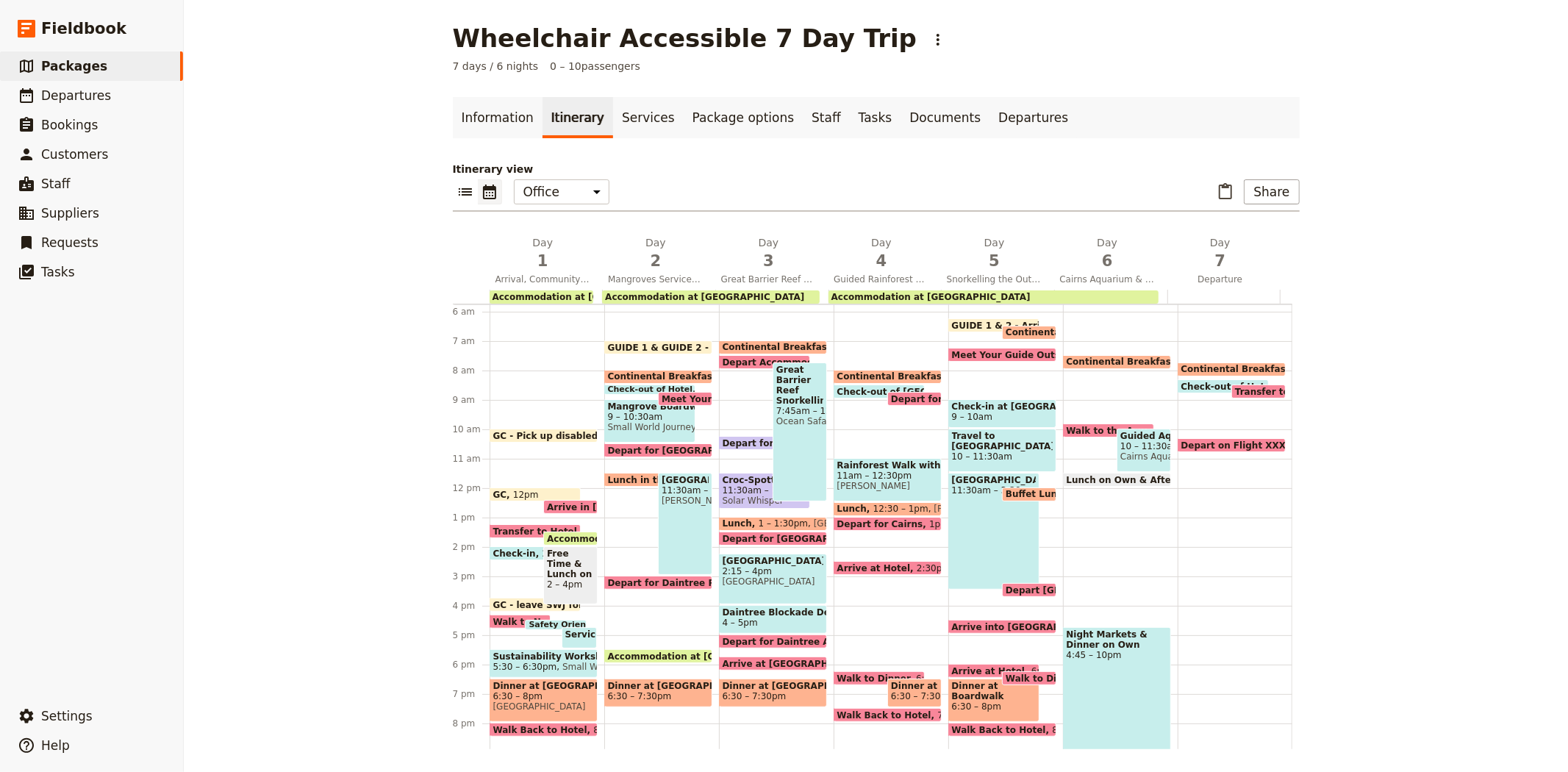
click at [733, 519] on span "Lunch" at bounding box center [740, 523] width 36 height 10
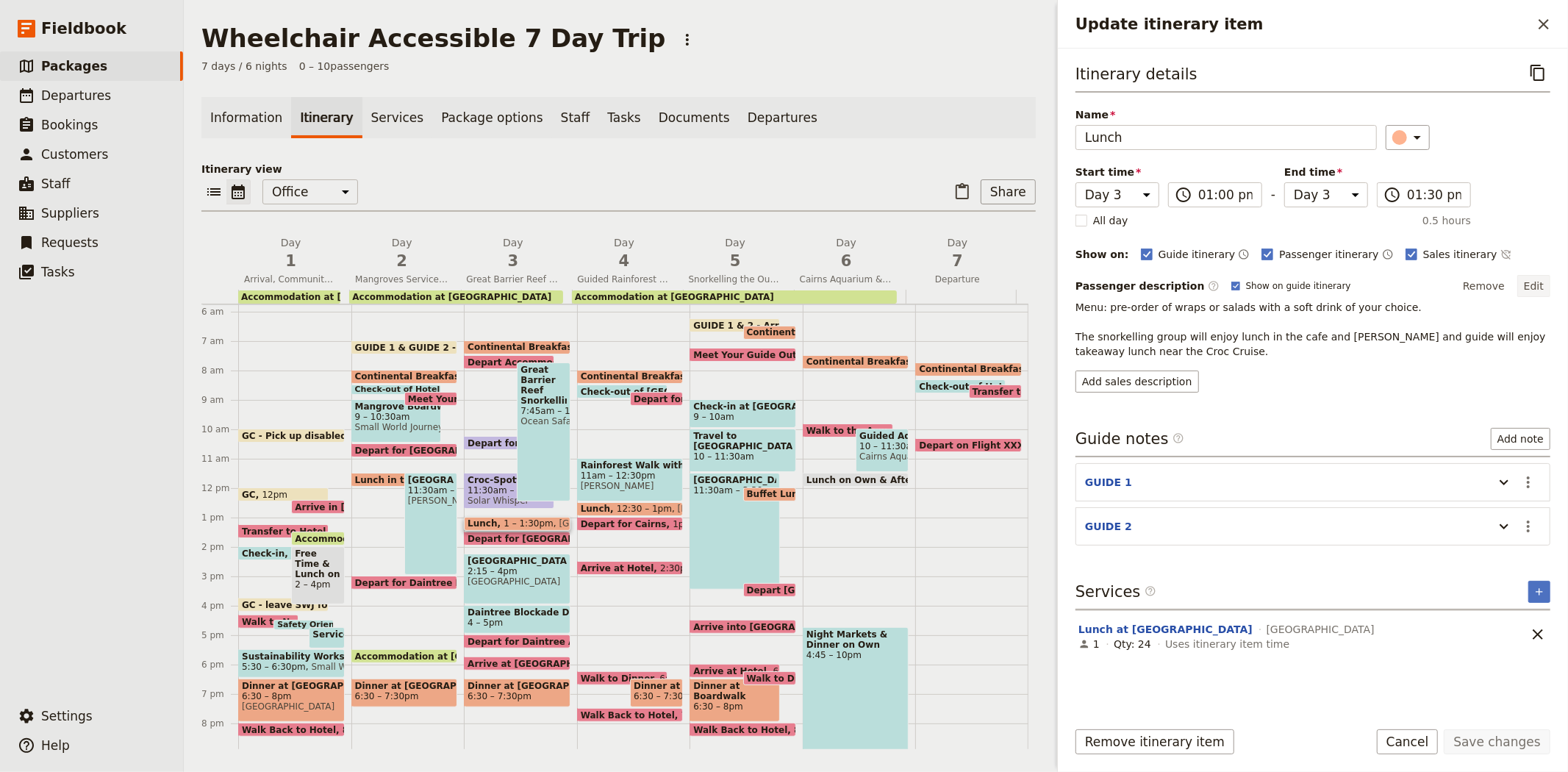
click at [1539, 290] on button "Edit" at bounding box center [1534, 286] width 33 height 22
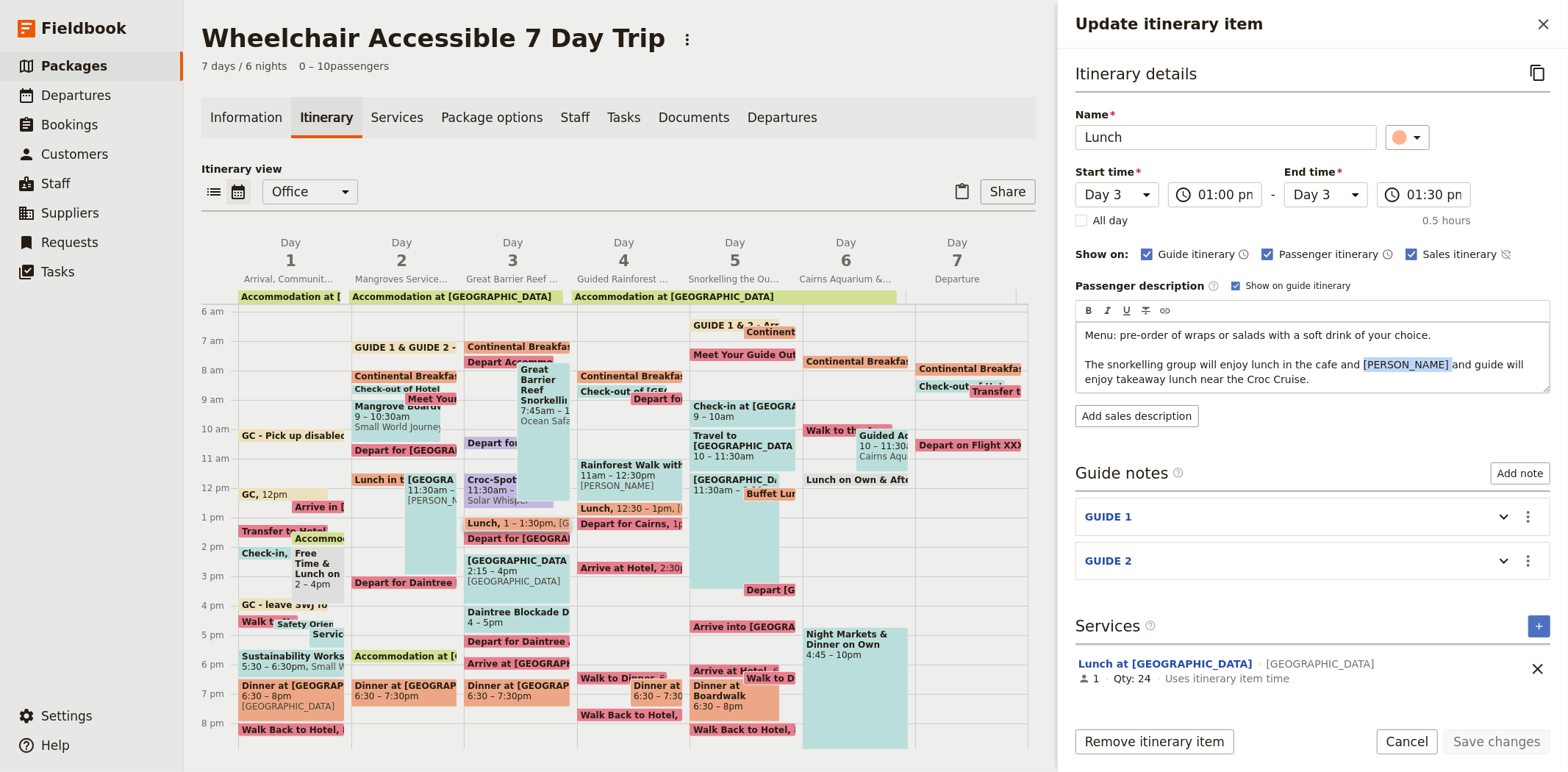
drag, startPoint x: 1330, startPoint y: 364, endPoint x: 1387, endPoint y: 365, distance: 57.0
click at [1387, 365] on span "Menu: pre-order of wraps or salads with a soft drink of your choice. The snorke…" at bounding box center [1306, 357] width 443 height 56
click at [1415, 363] on span "Menu: pre-order of wraps or salads with a soft drink of your choice. The snorke…" at bounding box center [1306, 357] width 444 height 56
drag, startPoint x: 1330, startPoint y: 366, endPoint x: 1436, endPoint y: 370, distance: 106.1
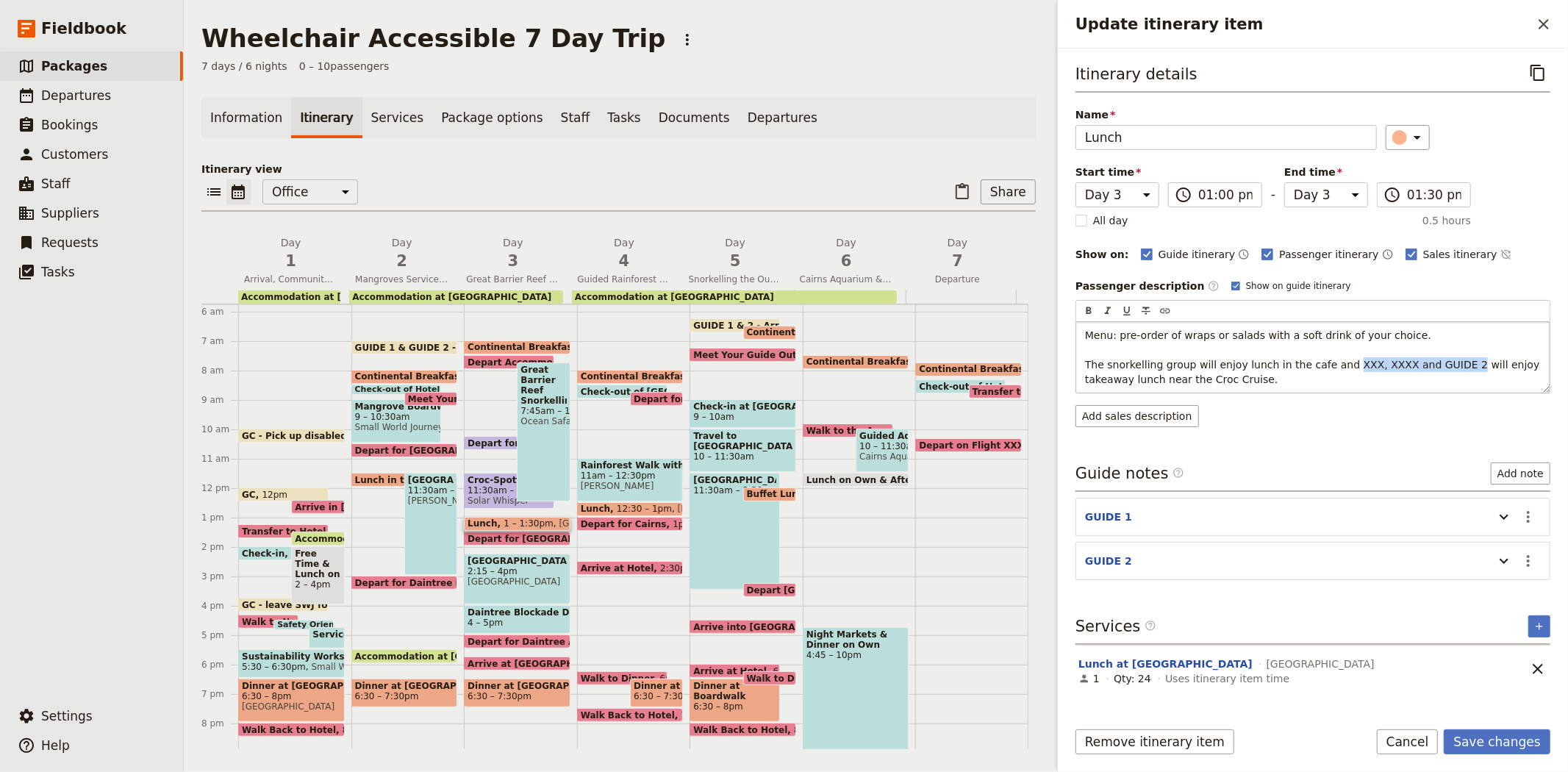
click at [1436, 370] on span "Menu: pre-order of wraps or salads with a soft drink of your choice. The snorke…" at bounding box center [1313, 357] width 458 height 56
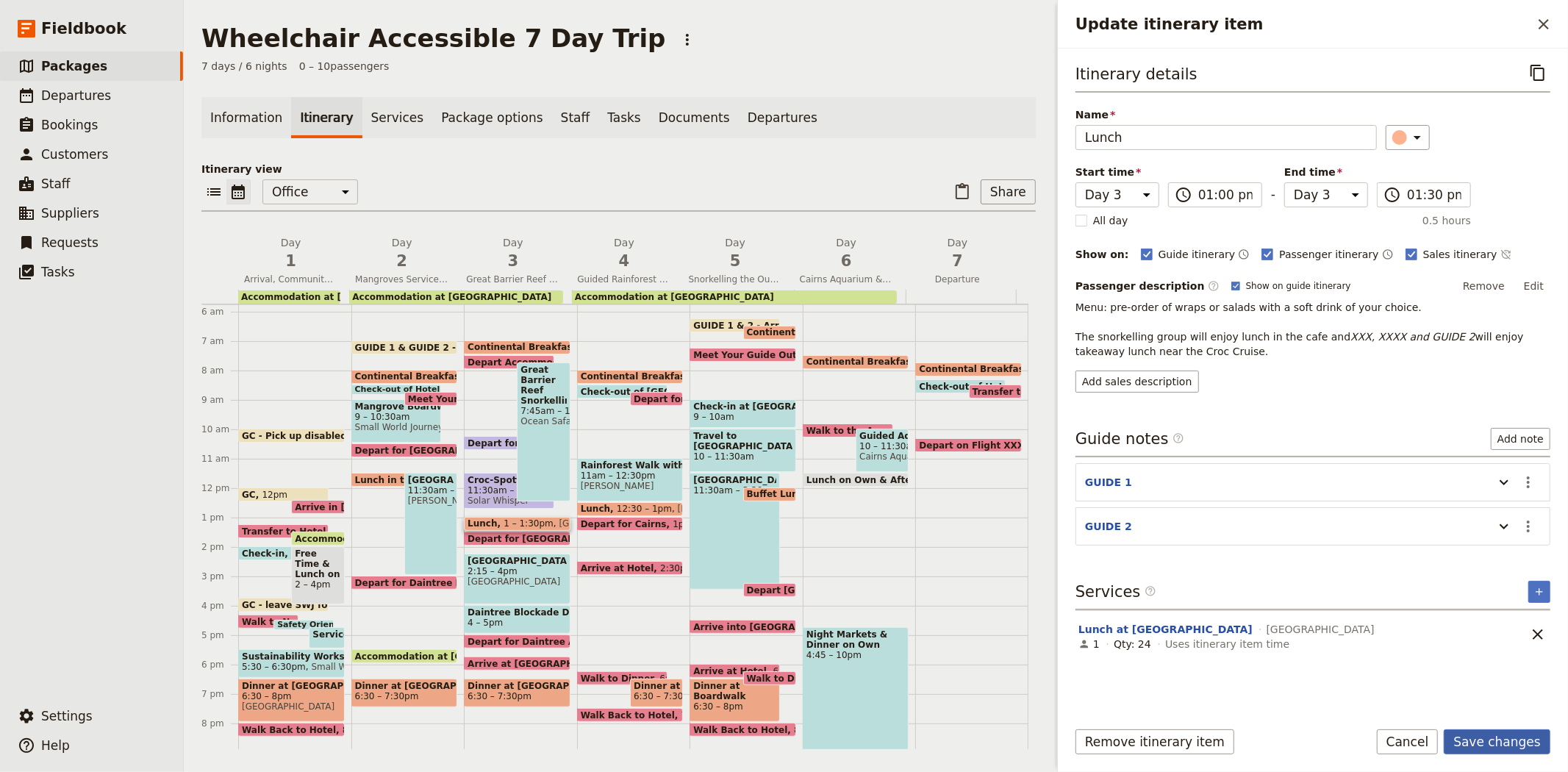
click at [1504, 738] on button "Save changes" at bounding box center [1498, 742] width 107 height 25
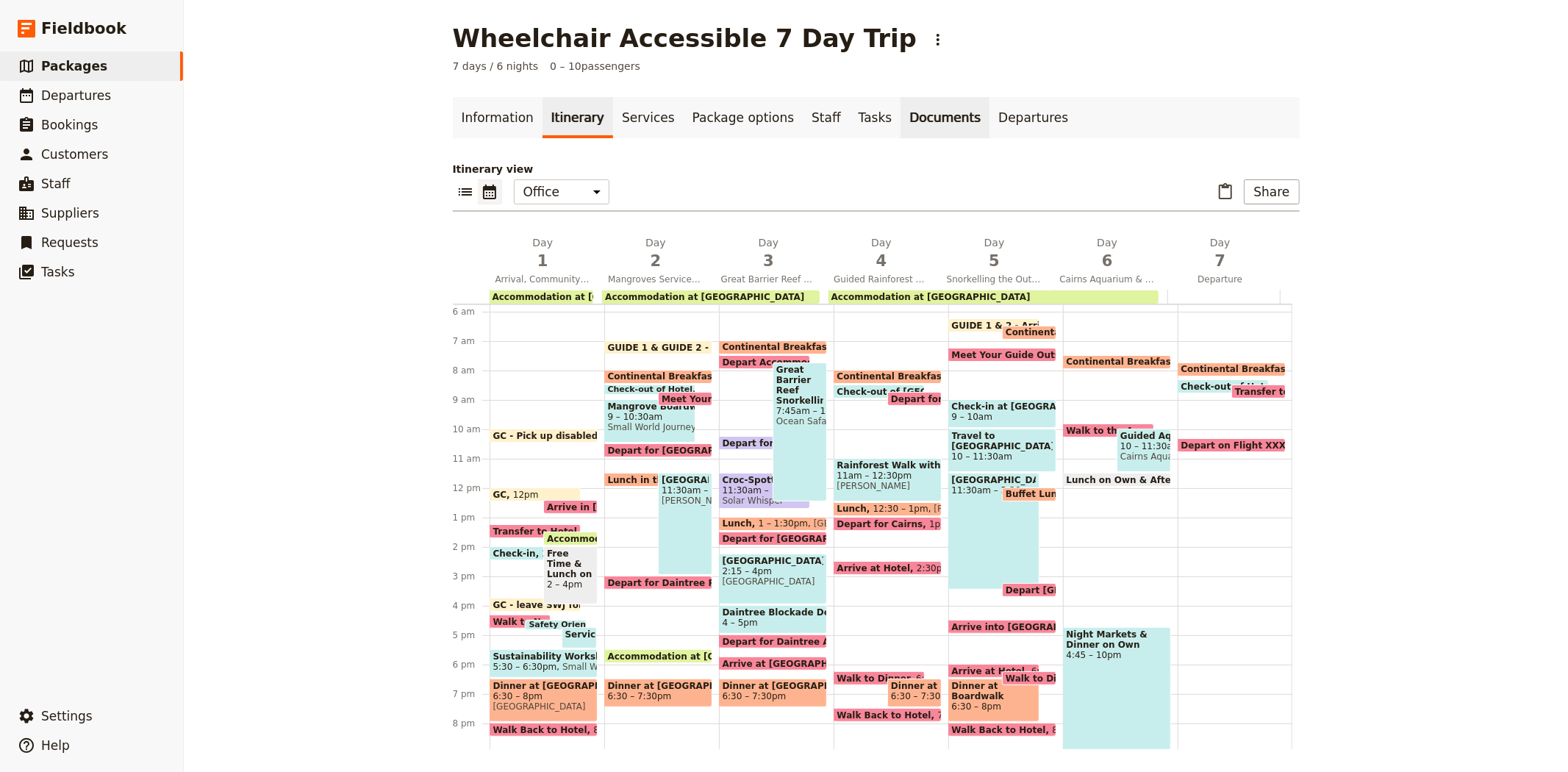
click at [908, 126] on link "Documents" at bounding box center [945, 117] width 89 height 41
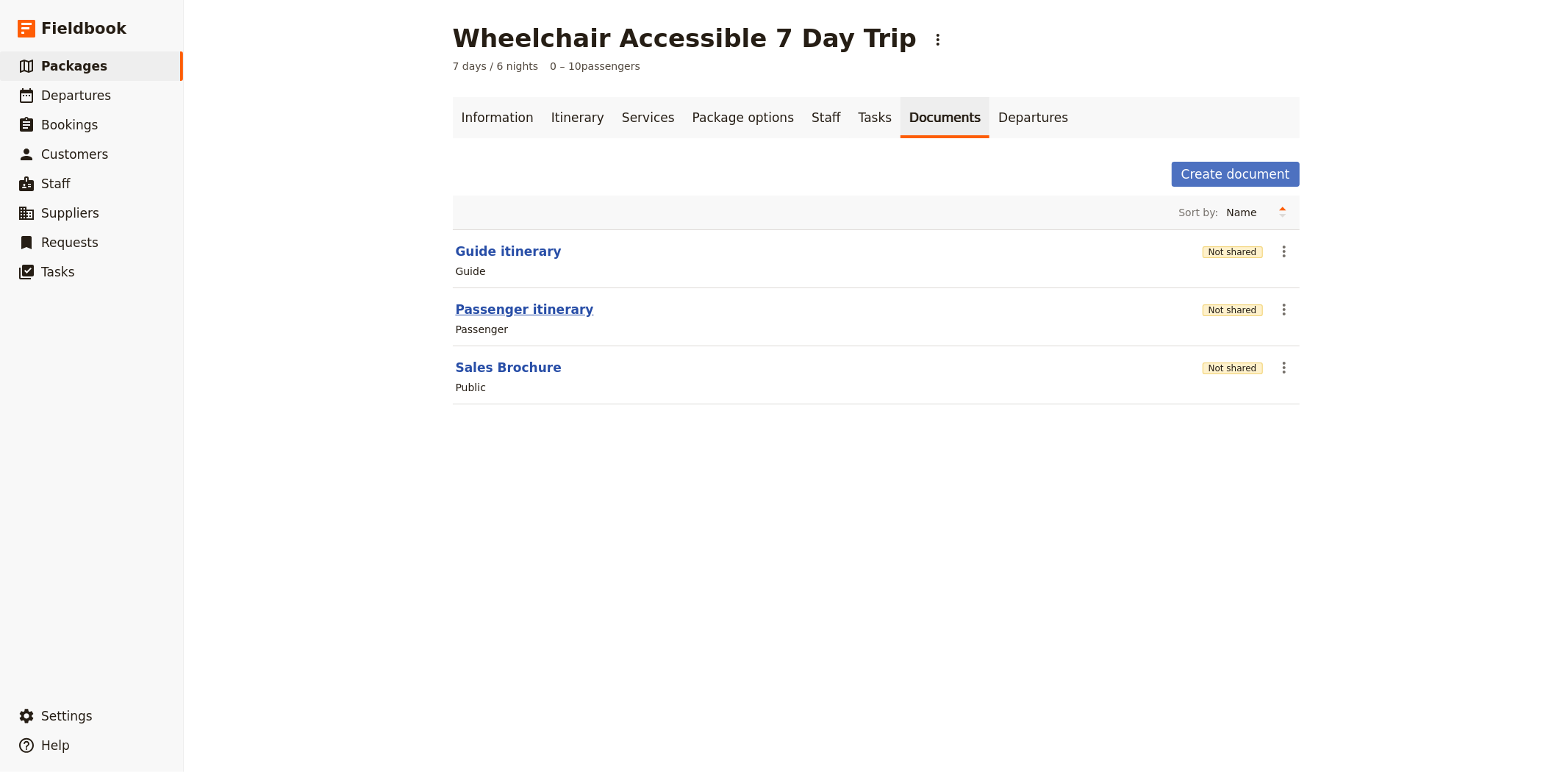
click at [520, 305] on button "Passenger itinerary" at bounding box center [525, 309] width 138 height 18
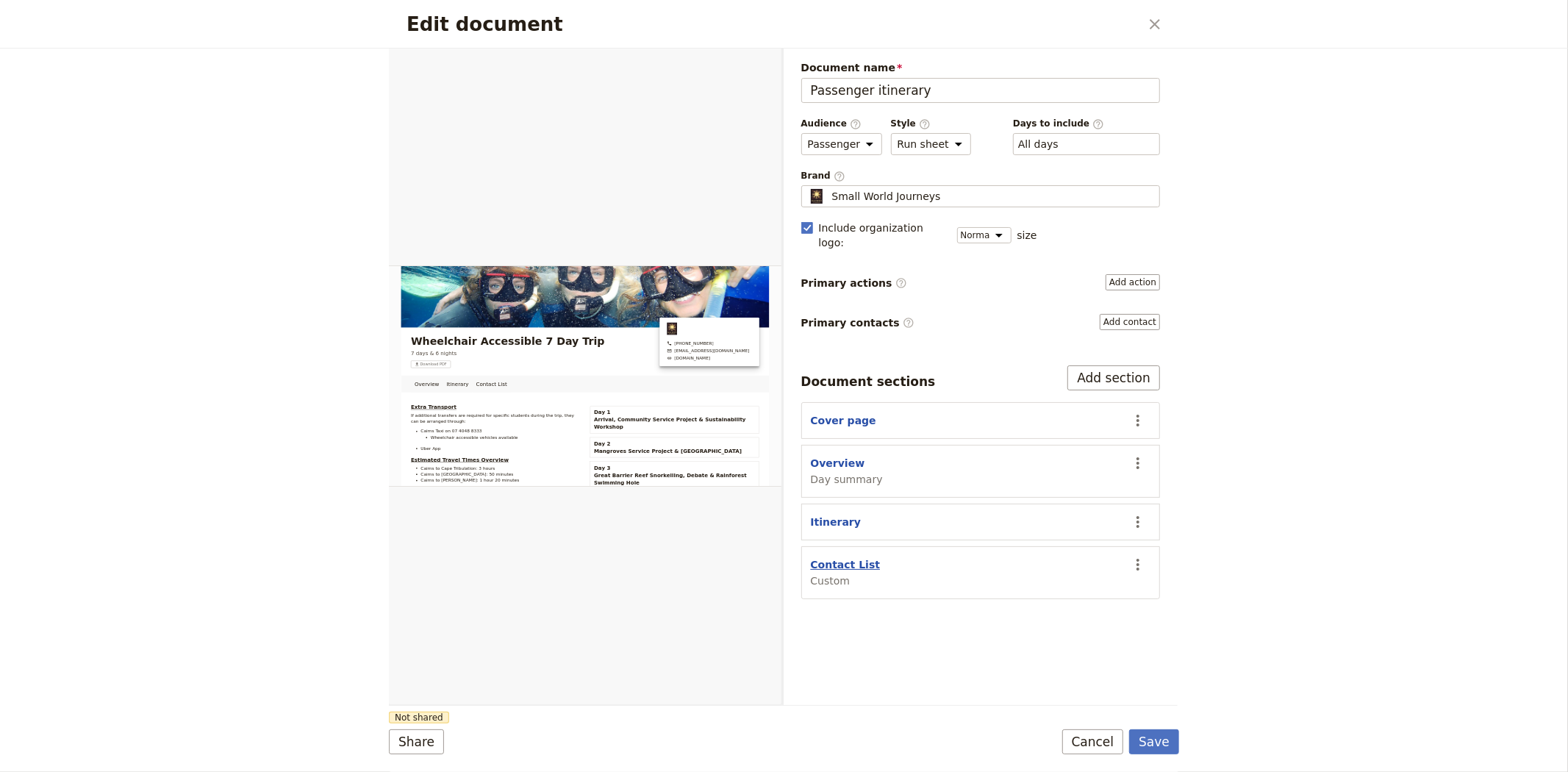
click at [840, 558] on button "Contact List" at bounding box center [846, 564] width 70 height 15
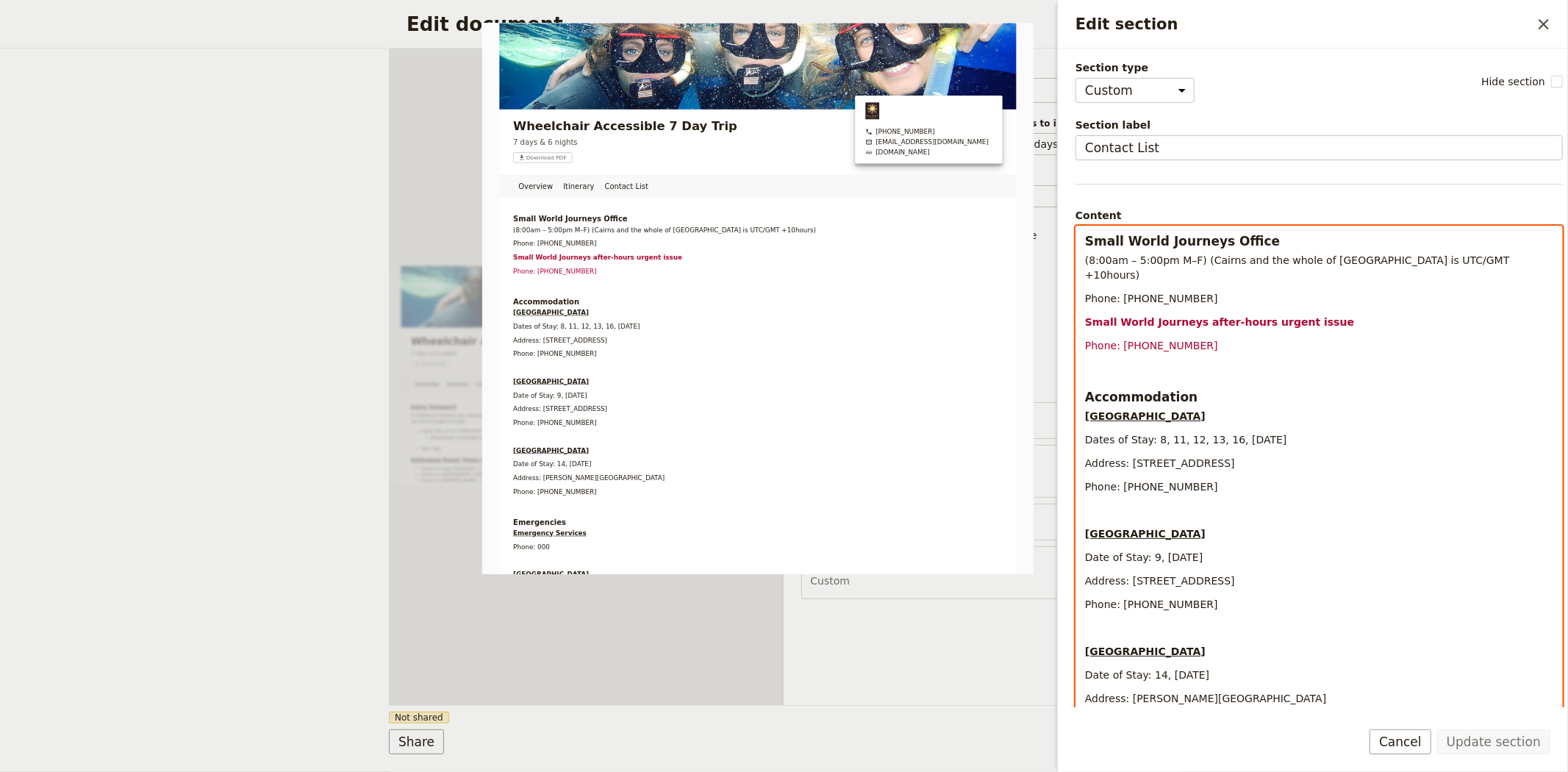
drag, startPoint x: 1151, startPoint y: 428, endPoint x: 1287, endPoint y: 428, distance: 136.0
click at [1287, 434] on span "Dates of Stay: 8, 11, 12, 13, 16, 17 September 2025" at bounding box center [1185, 439] width 202 height 12
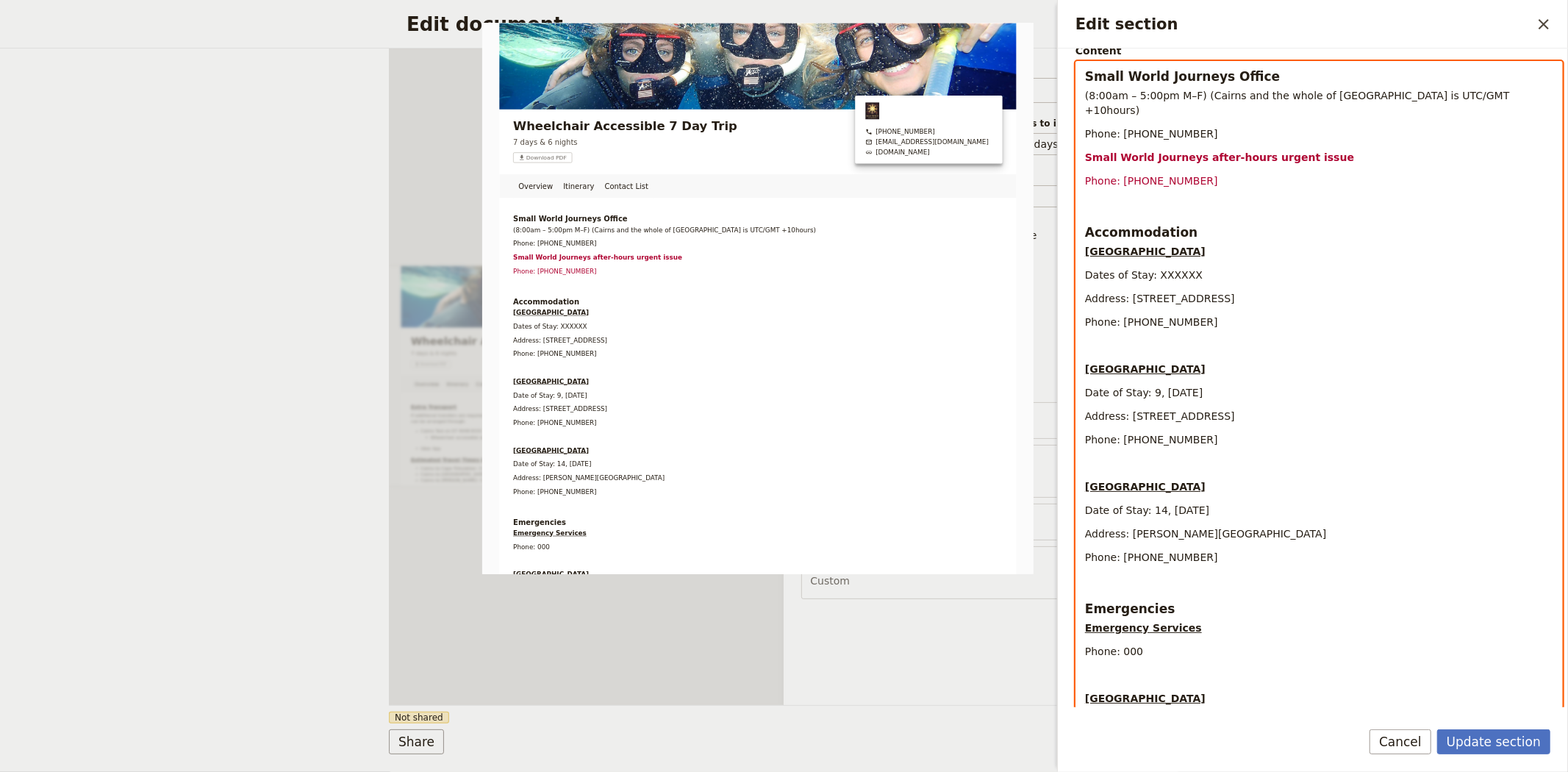
scroll to position [327, 0]
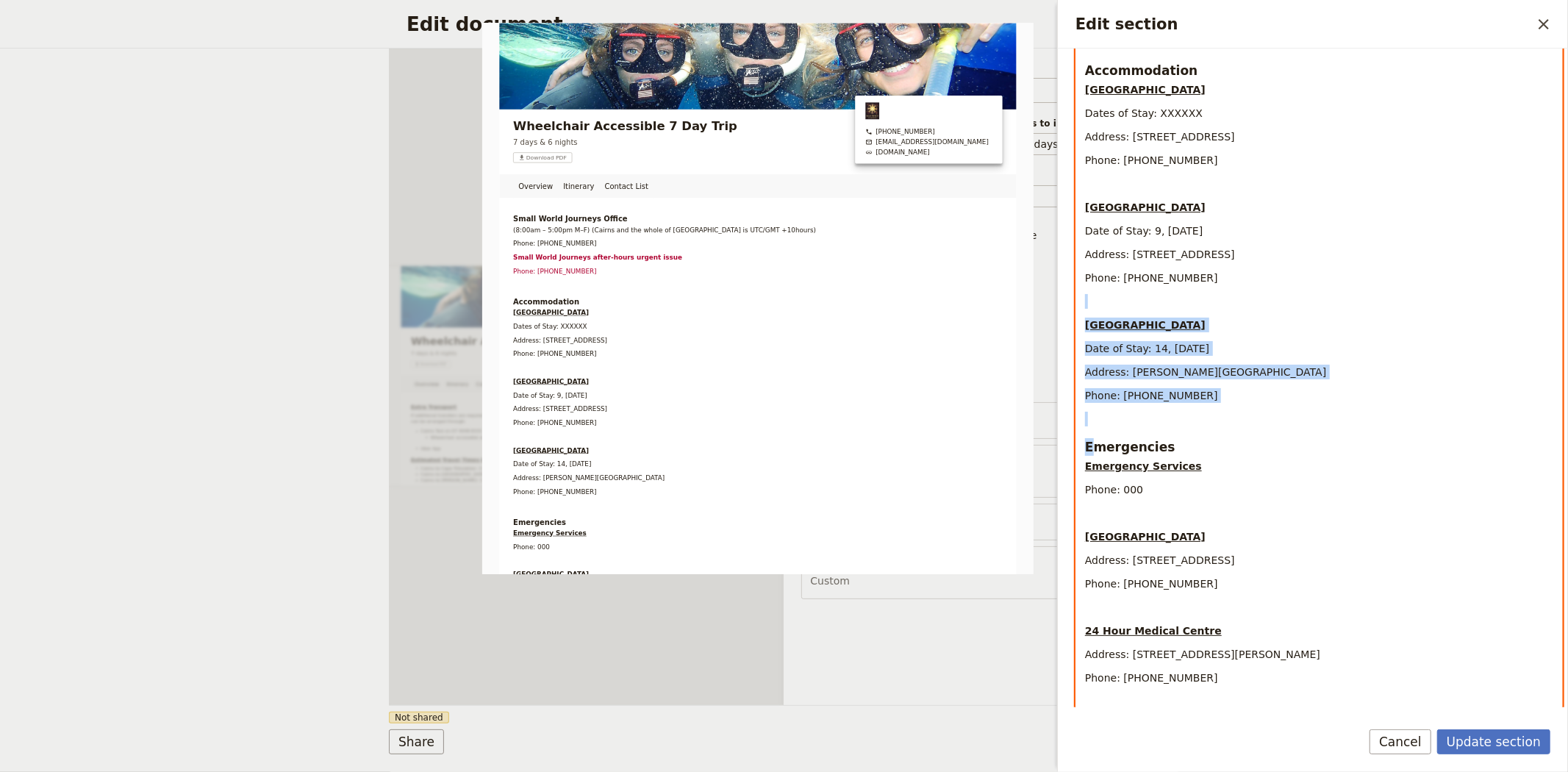
drag, startPoint x: 1096, startPoint y: 414, endPoint x: 1069, endPoint y: 293, distance: 124.0
click at [1069, 293] on div "Section type Cover page Day summary Itinerary Custom Hide section Section label…" at bounding box center [1312, 378] width 510 height 659
click at [1092, 412] on p "Edit section" at bounding box center [1319, 419] width 468 height 15
drag, startPoint x: 1092, startPoint y: 406, endPoint x: 1060, endPoint y: 284, distance: 126.1
click at [1060, 284] on div "Section type Cover page Day summary Itinerary Custom Hide section Section label…" at bounding box center [1312, 378] width 510 height 659
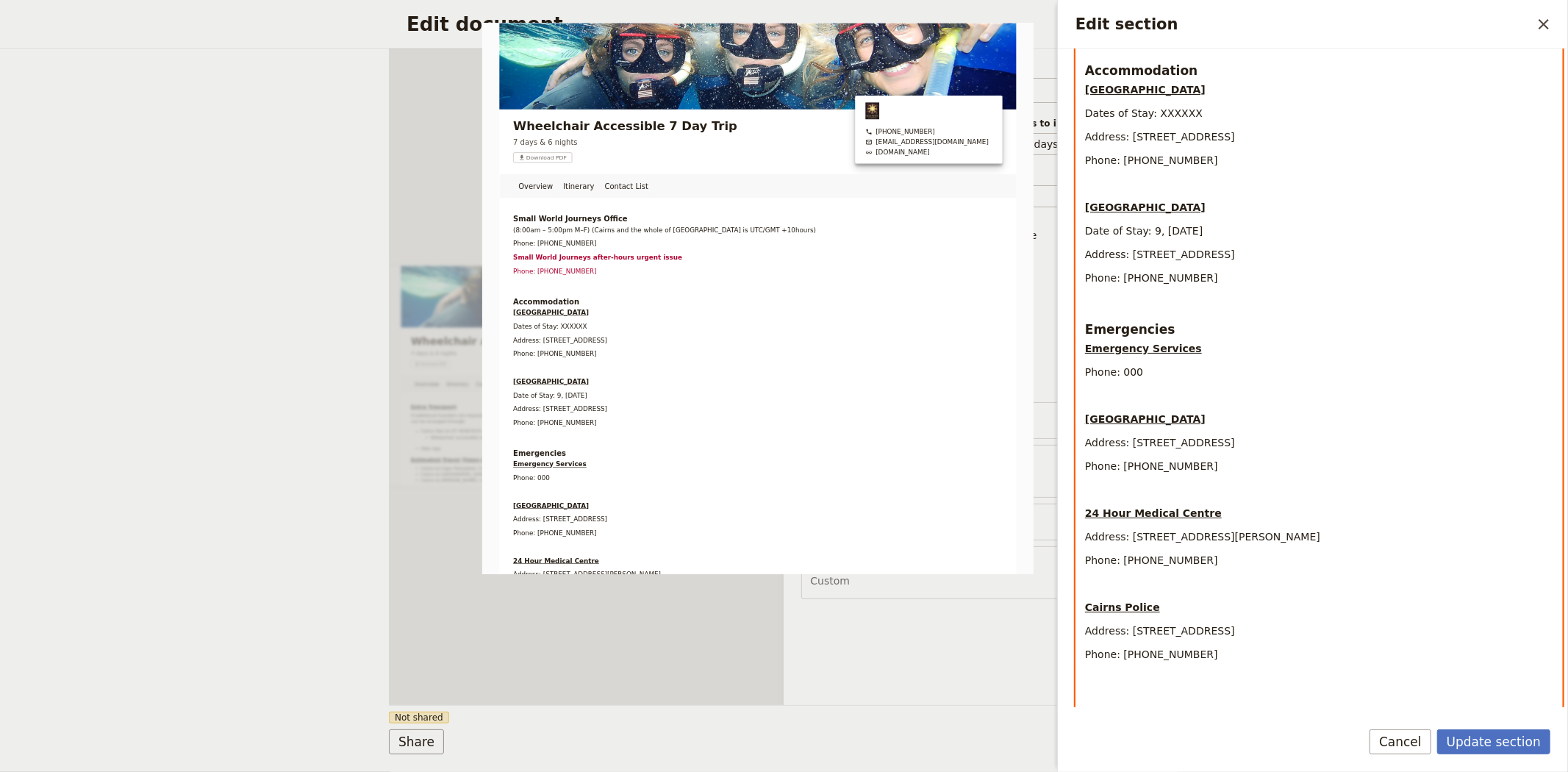
drag, startPoint x: 1145, startPoint y: 215, endPoint x: 1245, endPoint y: 211, distance: 100.1
click at [1245, 224] on p "Date of Stay: 9, 10 September 2025" at bounding box center [1319, 231] width 468 height 15
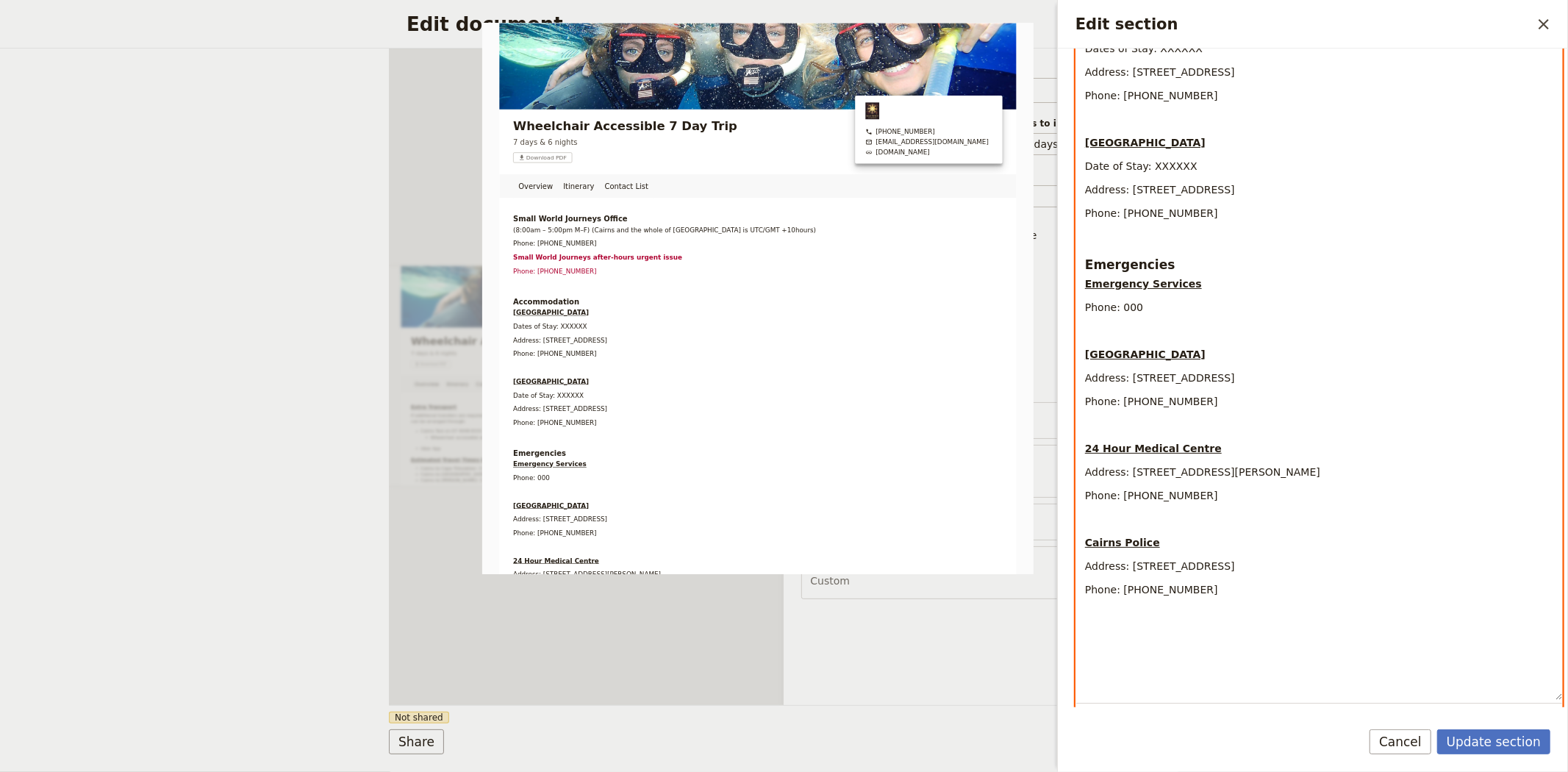
scroll to position [503, 0]
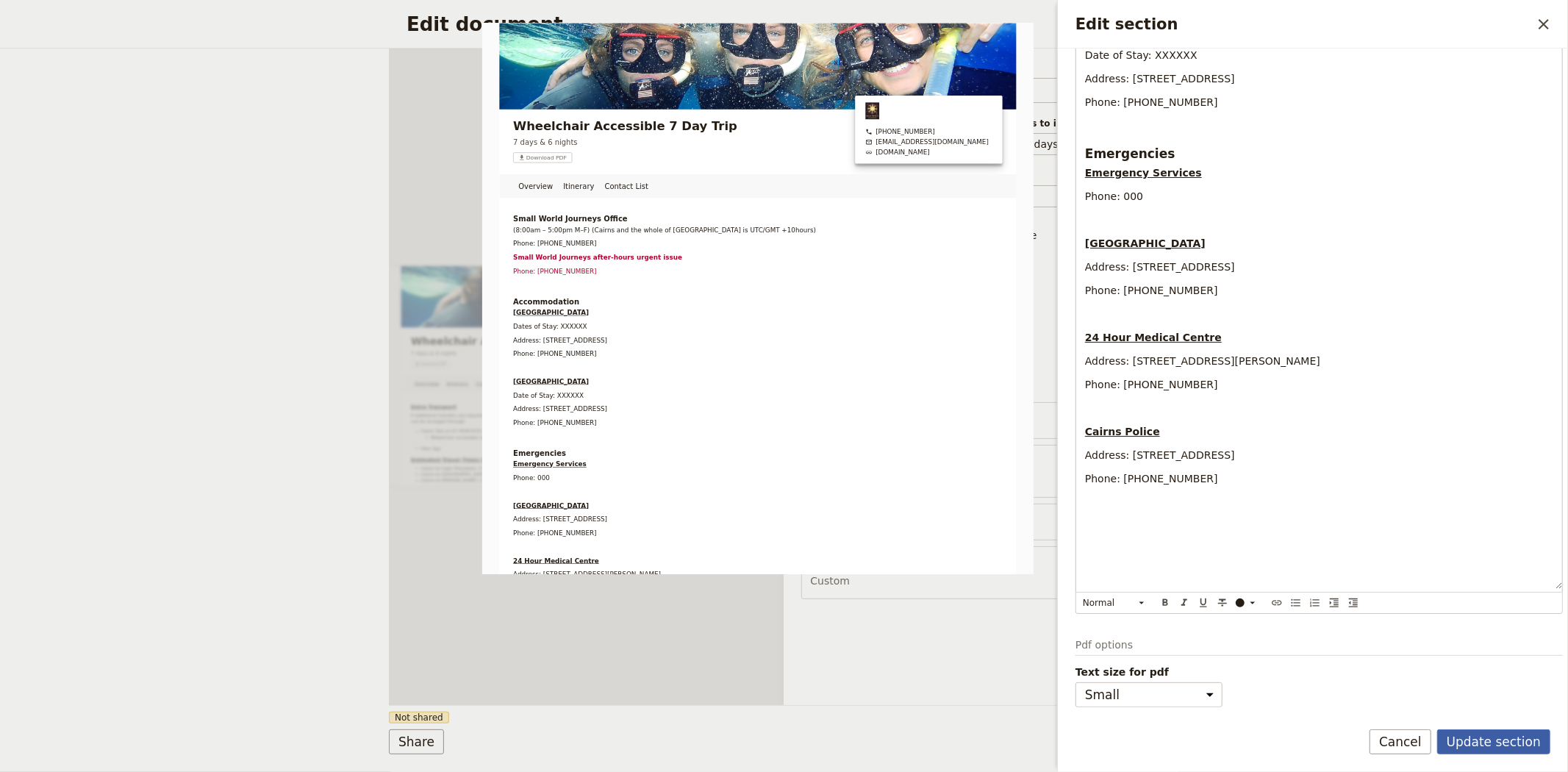
click at [1490, 741] on button "Update section" at bounding box center [1494, 742] width 113 height 25
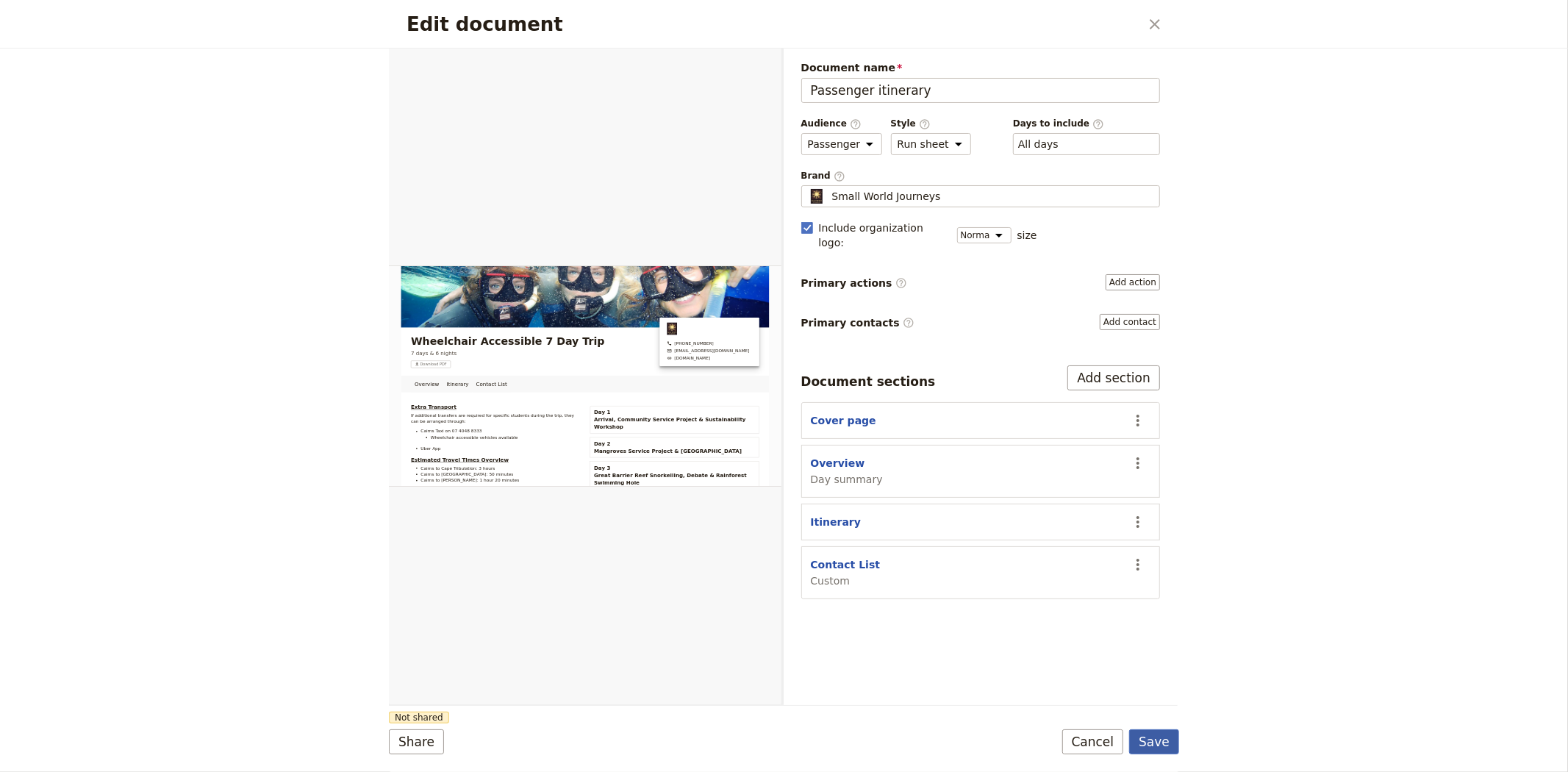
click at [1164, 746] on button "Save" at bounding box center [1154, 742] width 50 height 25
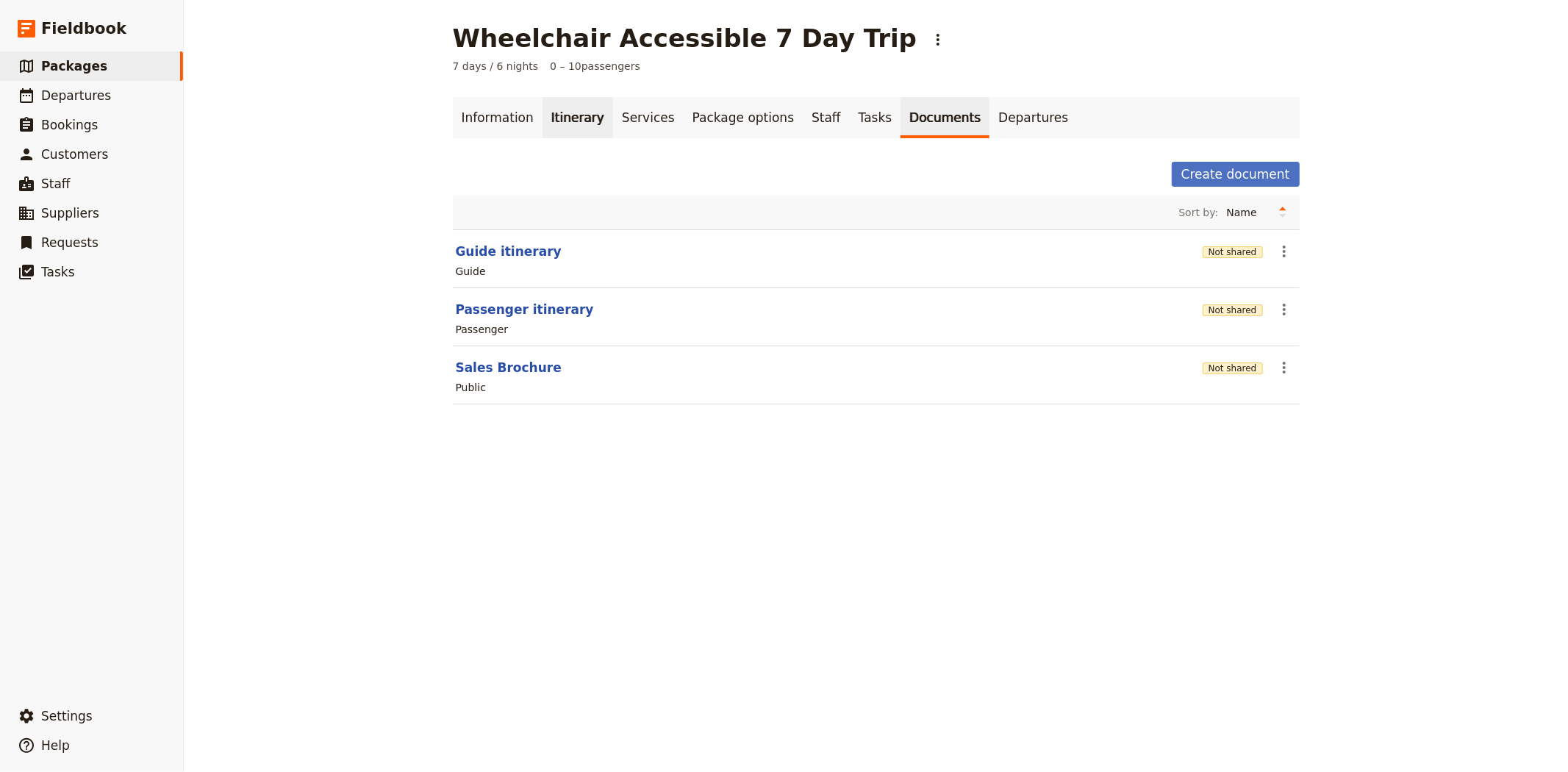
click at [544, 112] on link "Itinerary" at bounding box center [578, 117] width 70 height 41
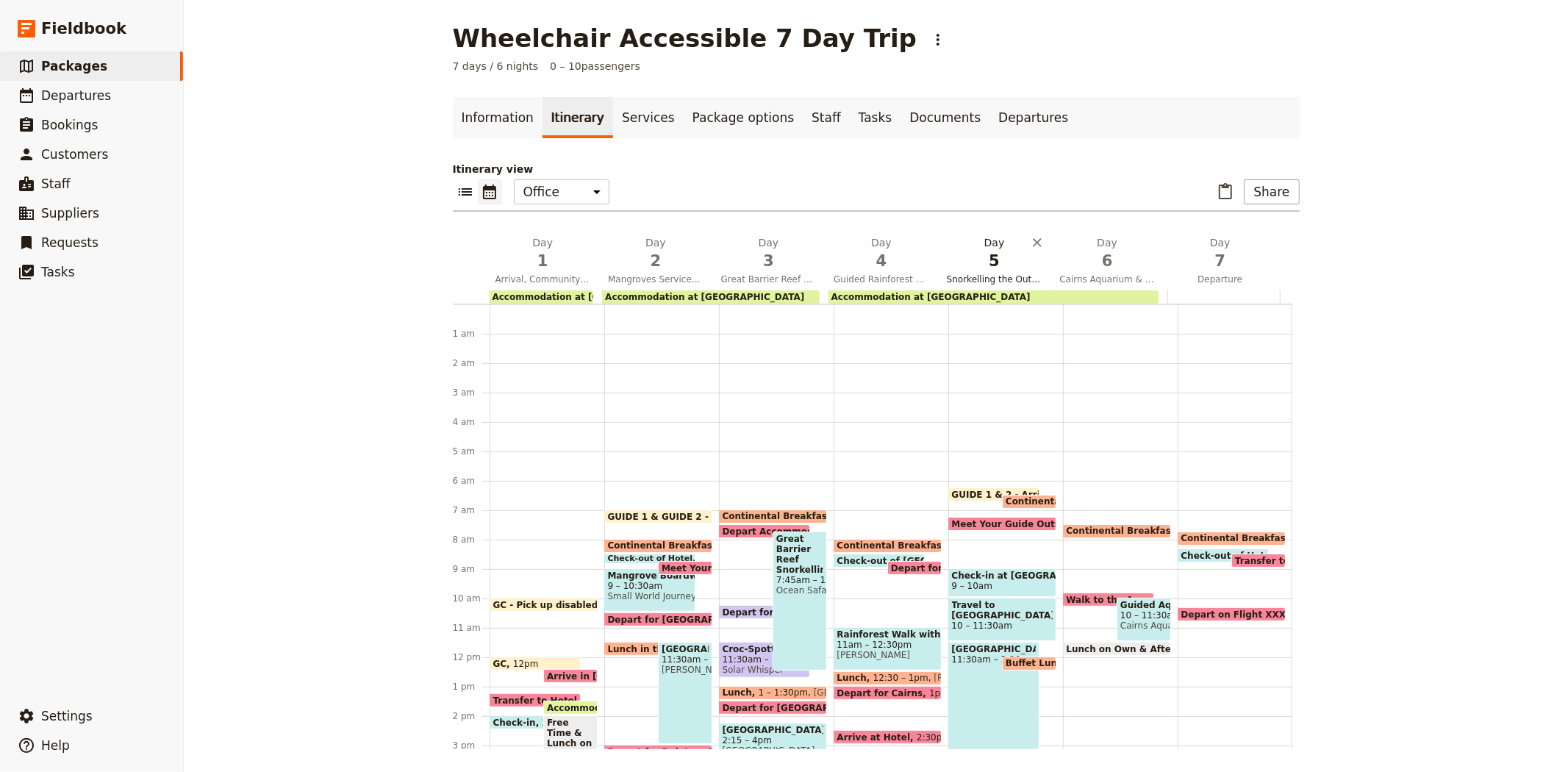
scroll to position [169, 0]
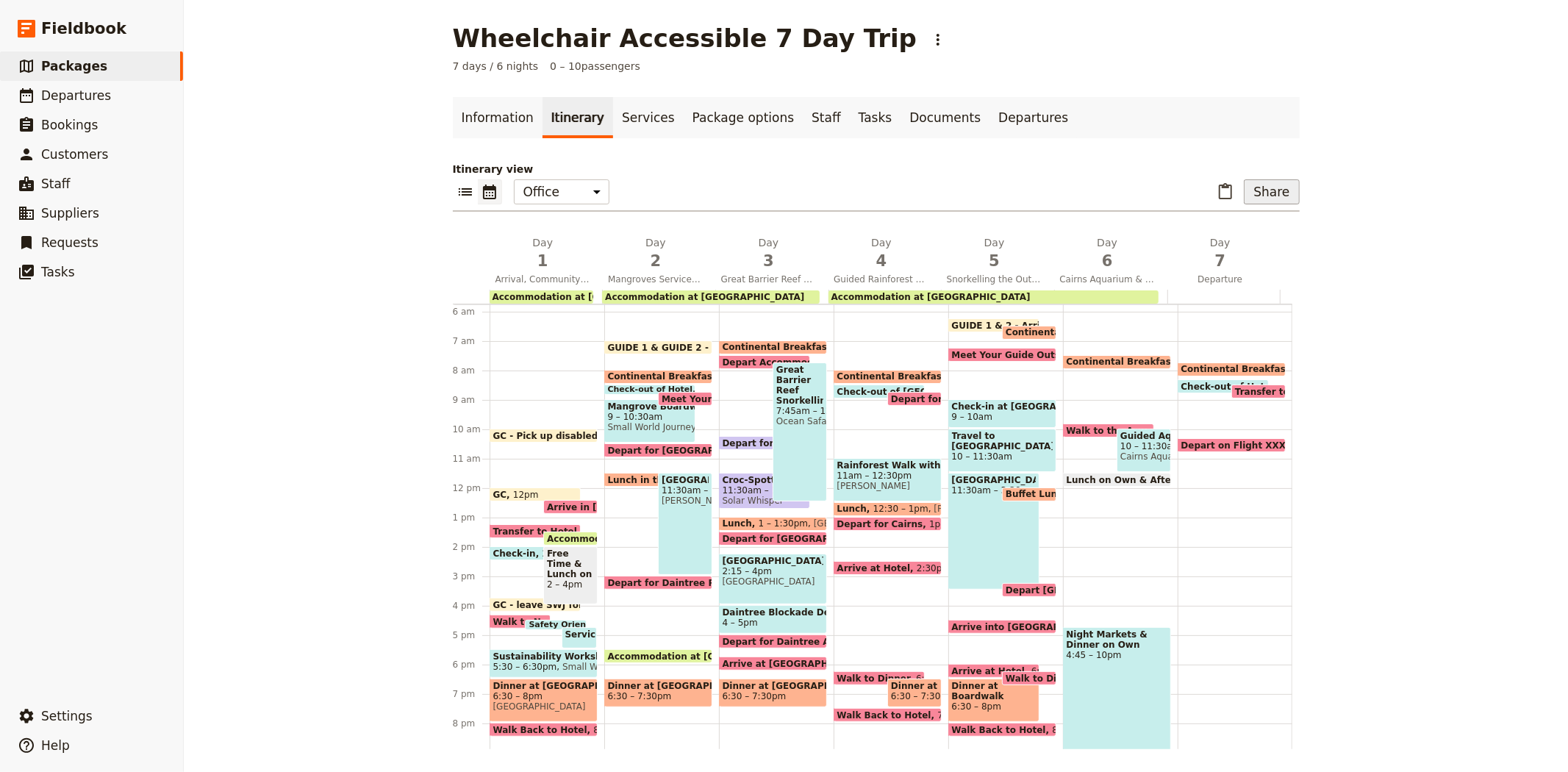
click at [1271, 197] on button "Share" at bounding box center [1271, 192] width 55 height 25
click at [1259, 228] on span "Guide itinerary" at bounding box center [1223, 224] width 77 height 15
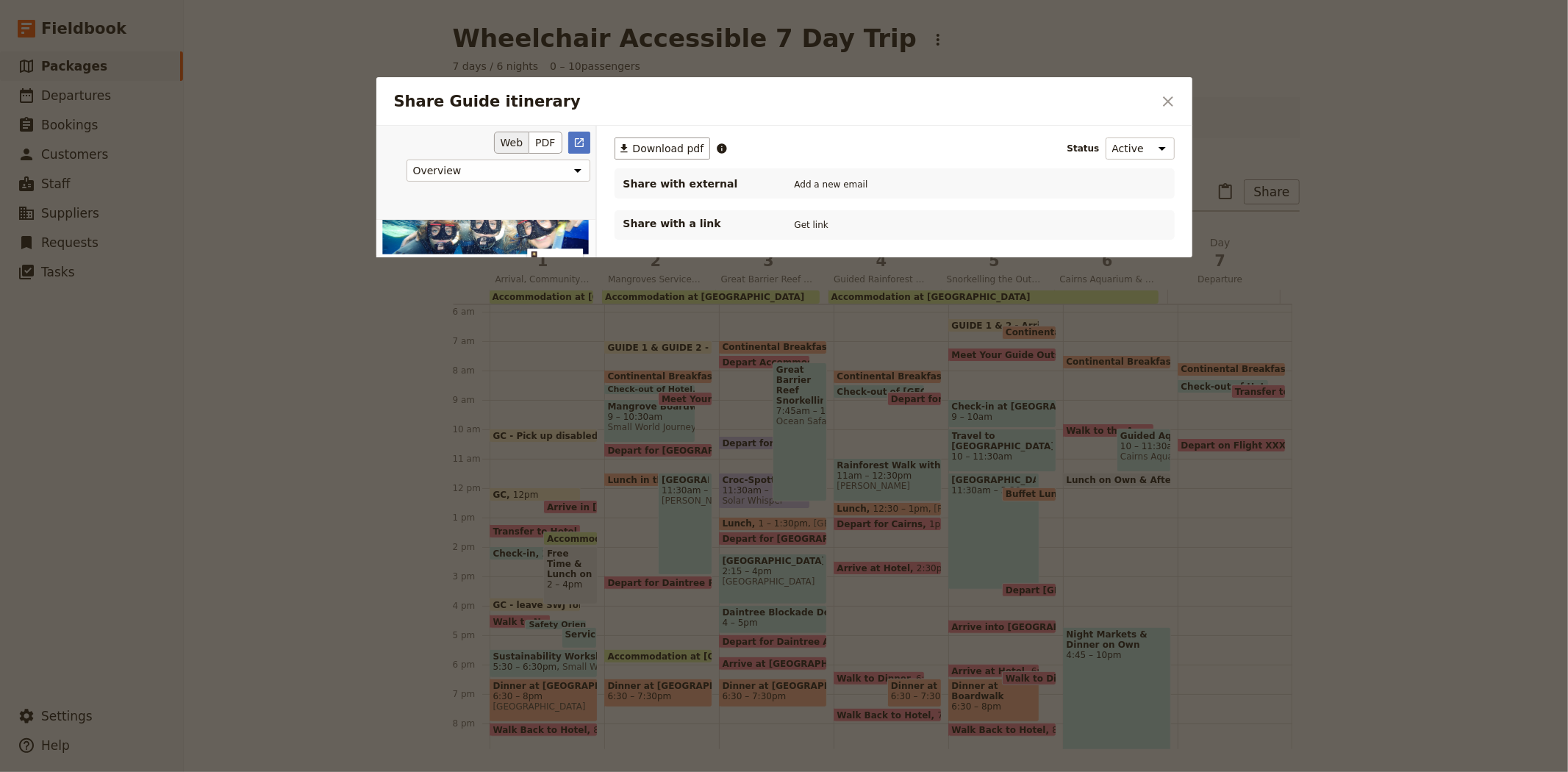
scroll to position [0, 0]
click at [663, 149] on span "Download pdf" at bounding box center [668, 148] width 71 height 15
click at [1169, 97] on icon "Close dialog" at bounding box center [1168, 101] width 18 height 18
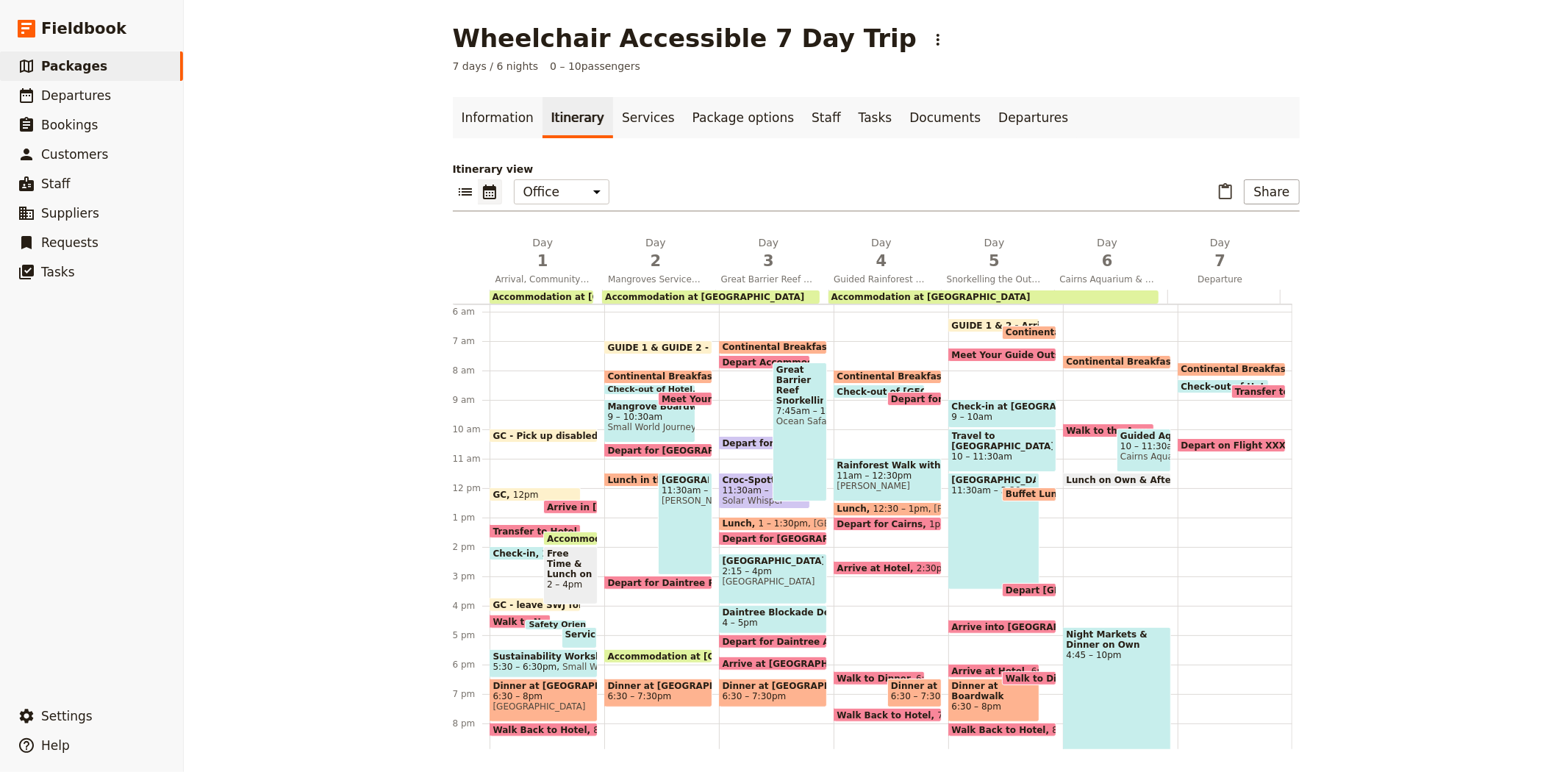
click at [517, 432] on span "GC - Pick up disabled Hiace" at bounding box center [564, 435] width 142 height 9
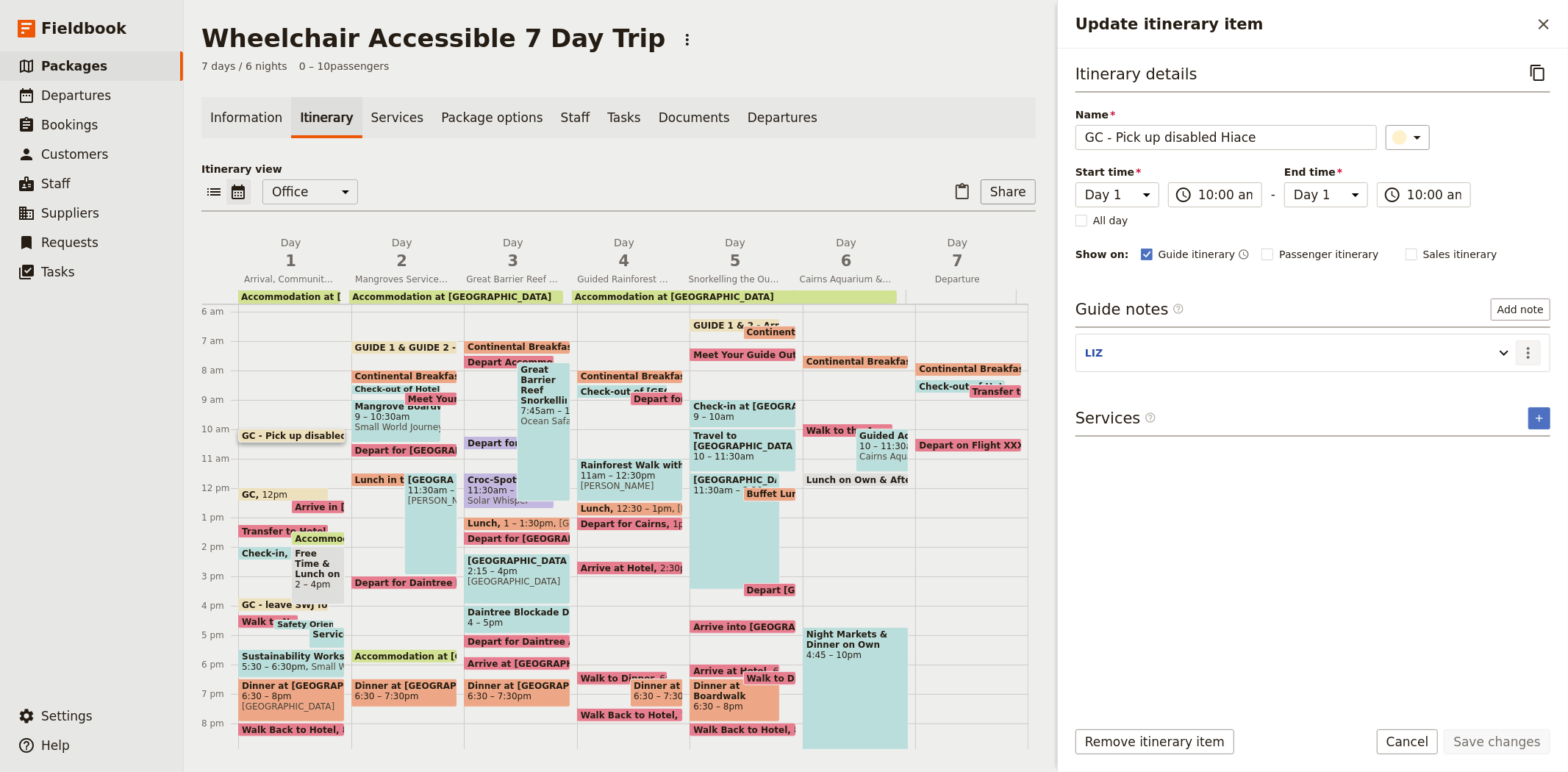
click at [1532, 362] on button "​" at bounding box center [1529, 353] width 25 height 25
click at [1507, 383] on span "Edit note" at bounding box center [1486, 385] width 46 height 15
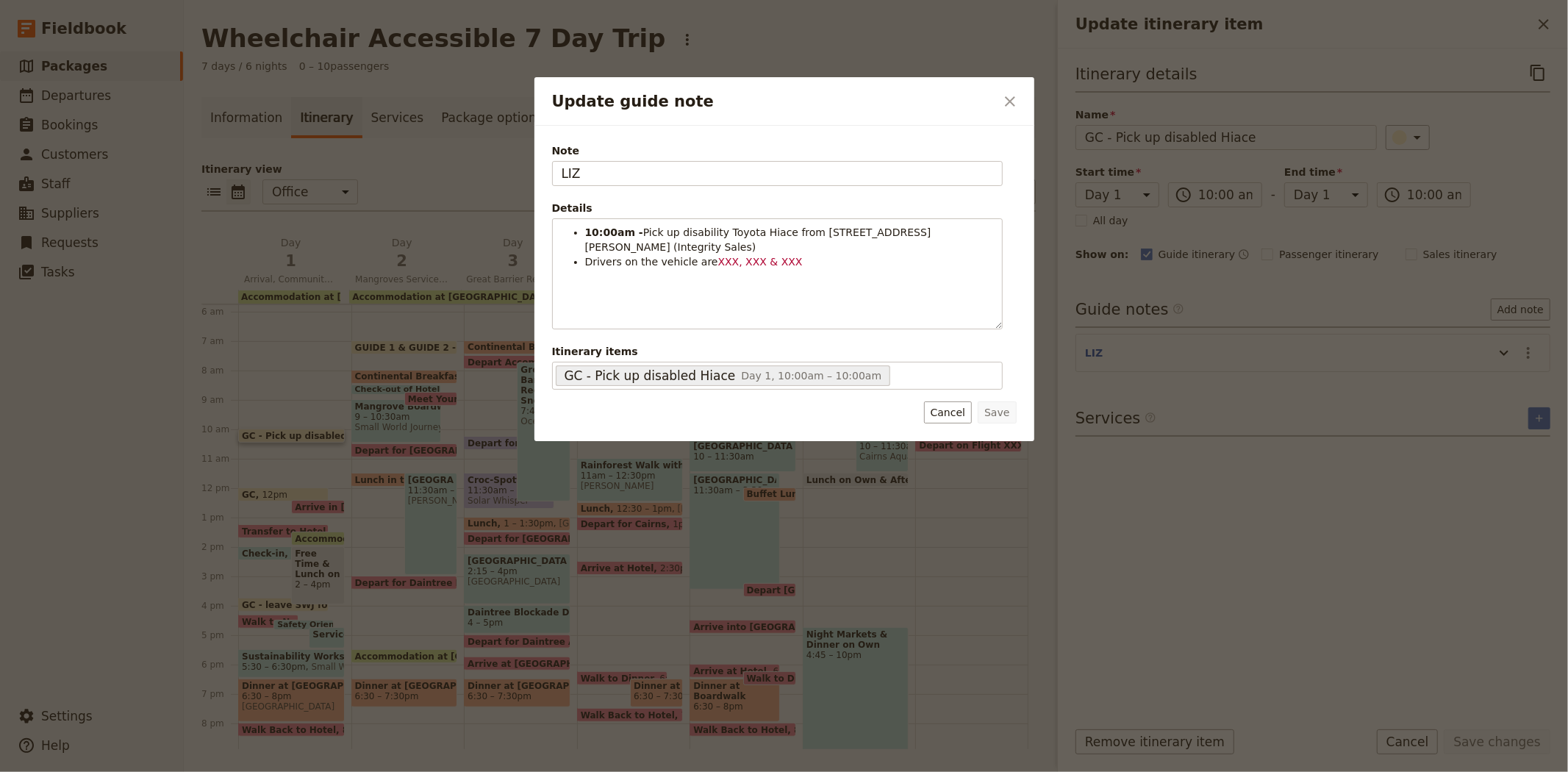
drag, startPoint x: 657, startPoint y: 172, endPoint x: 440, endPoint y: 179, distance: 217.1
click at [440, 771] on div "Update guide note ​ Note LIZ Details 10:00am - Pick up disability Toyota Hiace …" at bounding box center [784, 772] width 1568 height 0
click at [994, 413] on button "Save" at bounding box center [997, 412] width 38 height 22
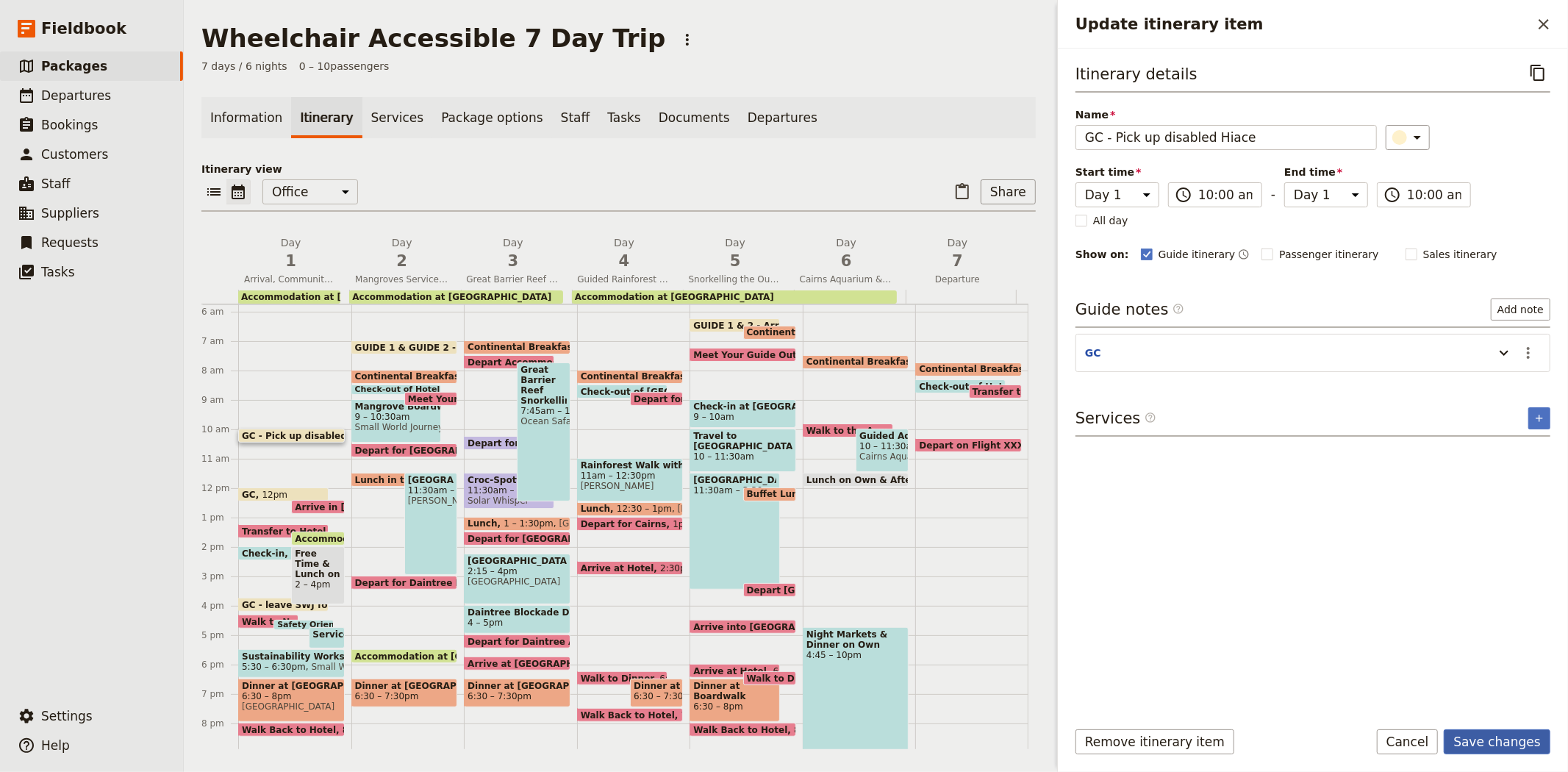
click at [1484, 733] on button "Save changes" at bounding box center [1498, 742] width 107 height 25
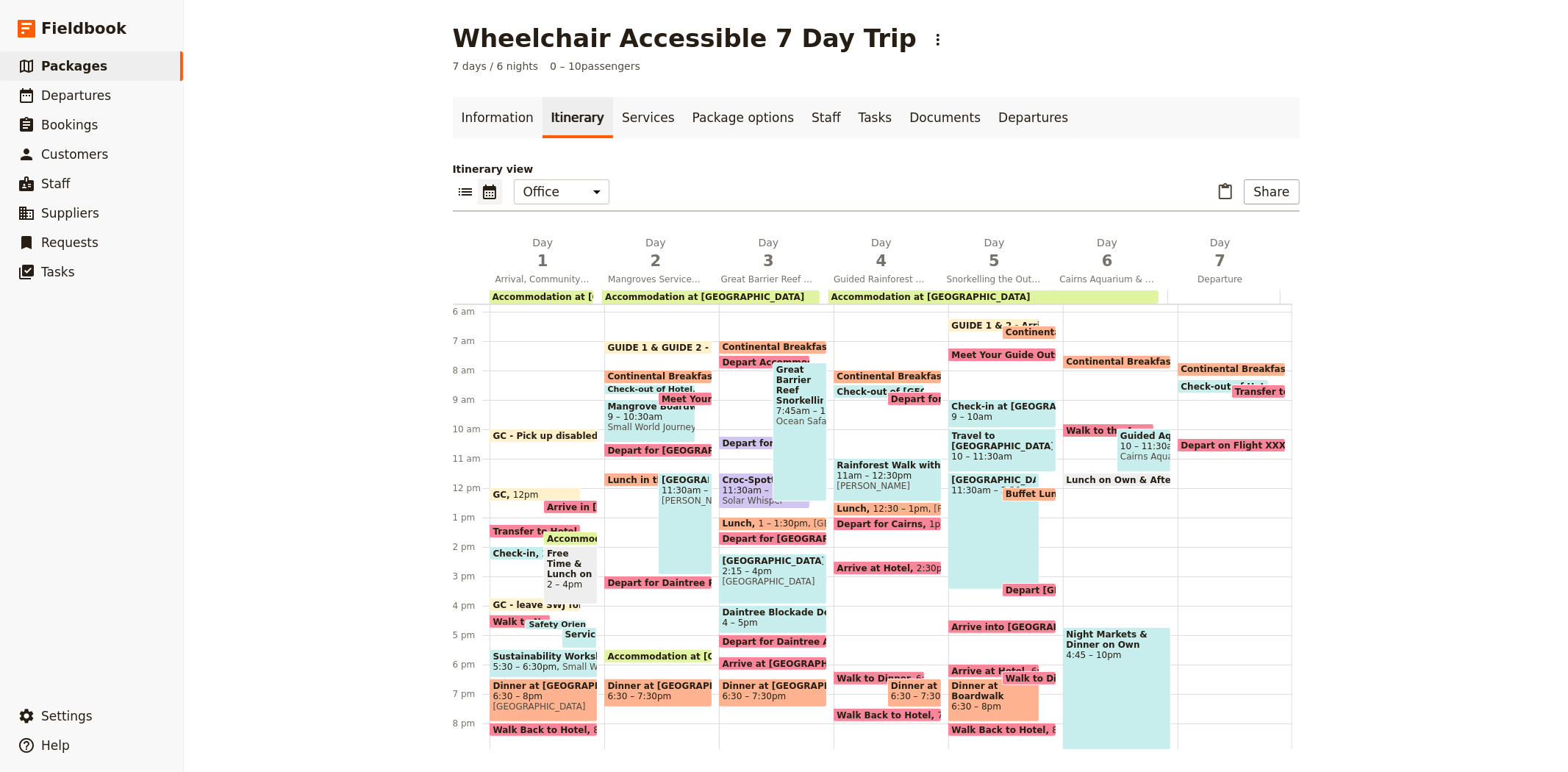
click at [524, 489] on span "12pm" at bounding box center [526, 494] width 26 height 9
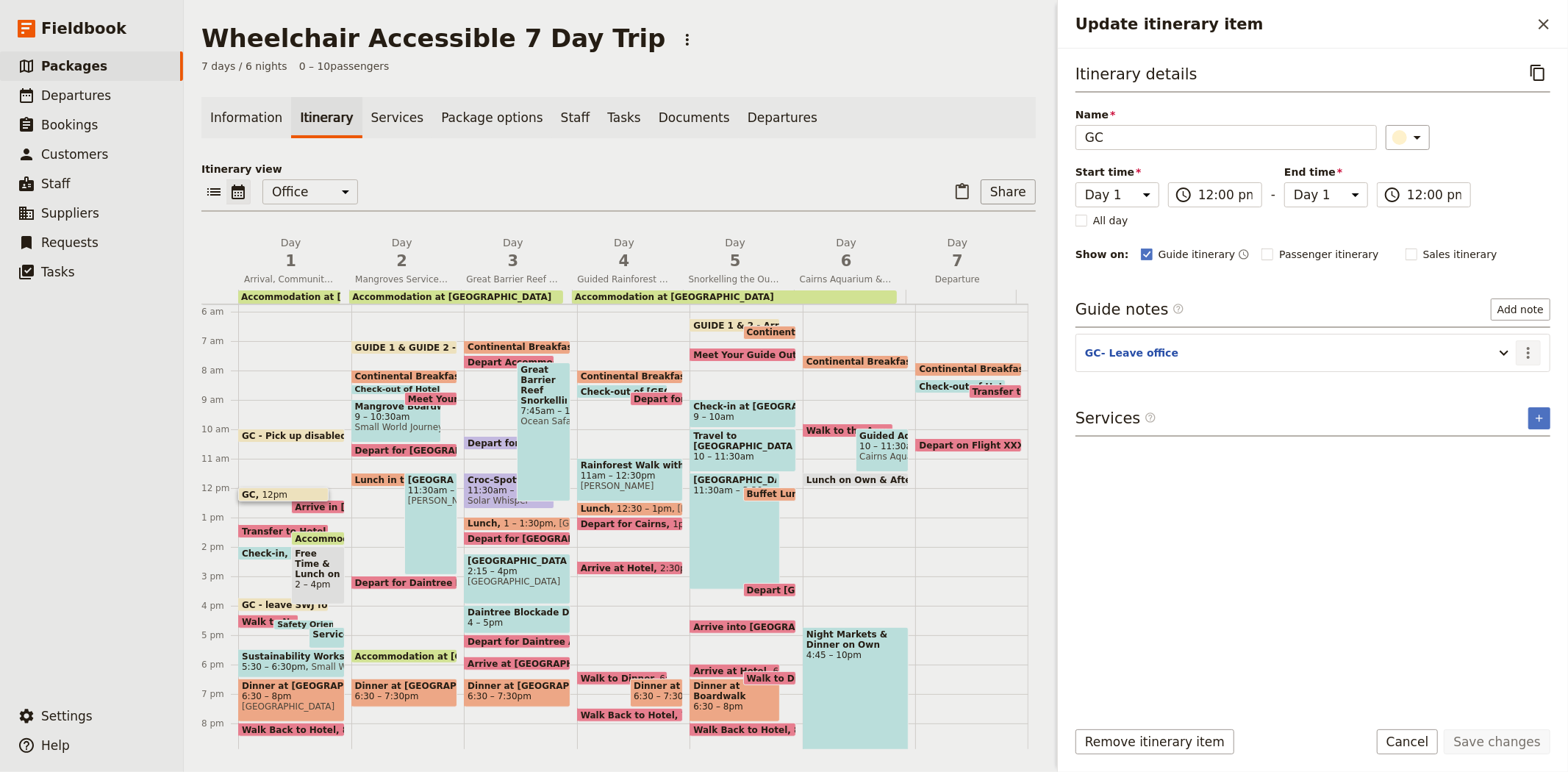
click at [1535, 348] on icon "Actions" at bounding box center [1528, 352] width 18 height 18
click at [1489, 379] on span "Edit note" at bounding box center [1486, 385] width 46 height 15
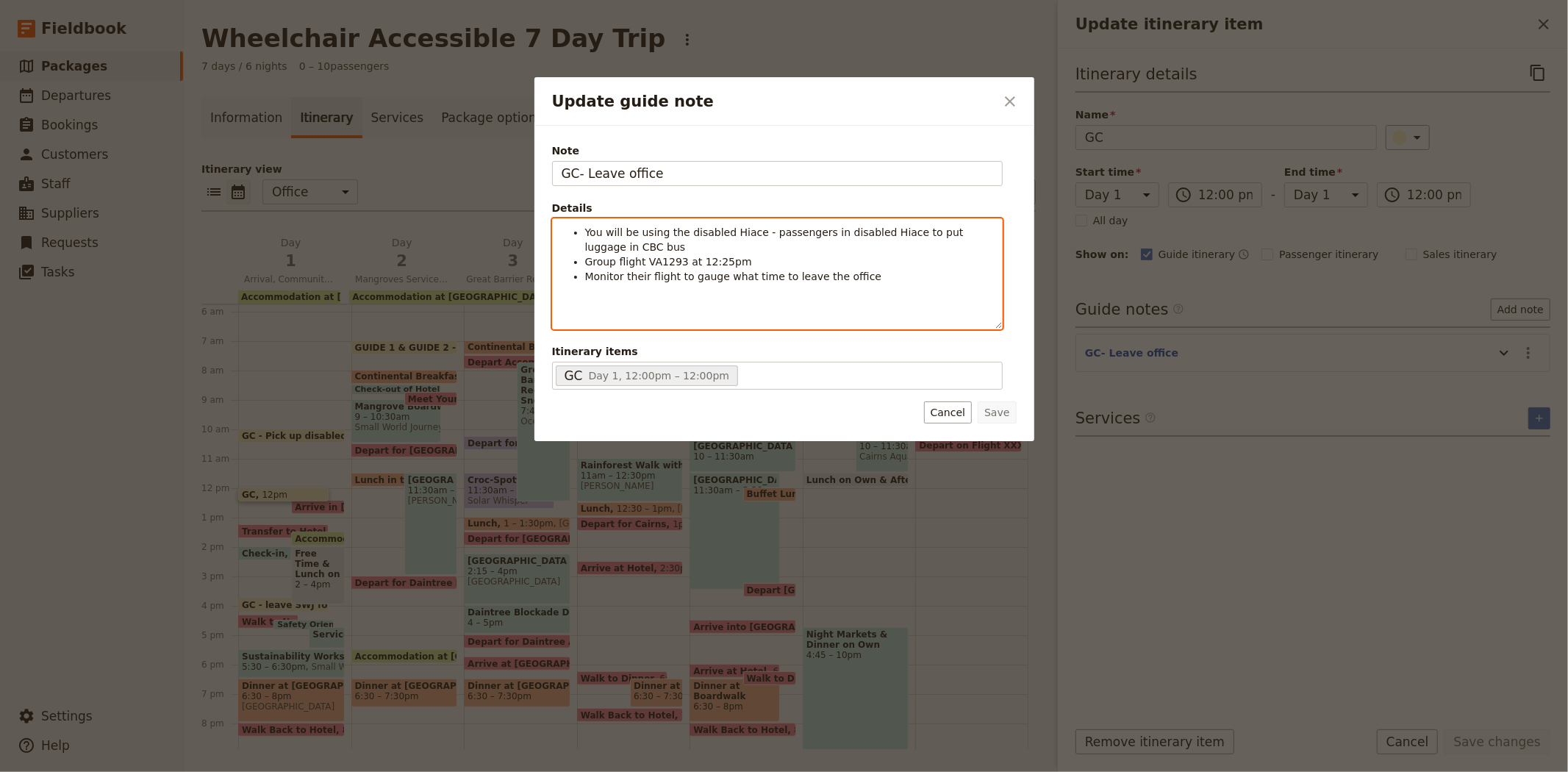
click at [666, 258] on span "Group flight VA1293 at 12:25pm" at bounding box center [669, 261] width 167 height 12
drag, startPoint x: 713, startPoint y: 261, endPoint x: 676, endPoint y: 259, distance: 37.1
click at [676, 259] on li "Group flight XXX at 12:25pm" at bounding box center [789, 261] width 408 height 15
click at [653, 261] on span "Group flight XXX at XXXX" at bounding box center [650, 261] width 131 height 12
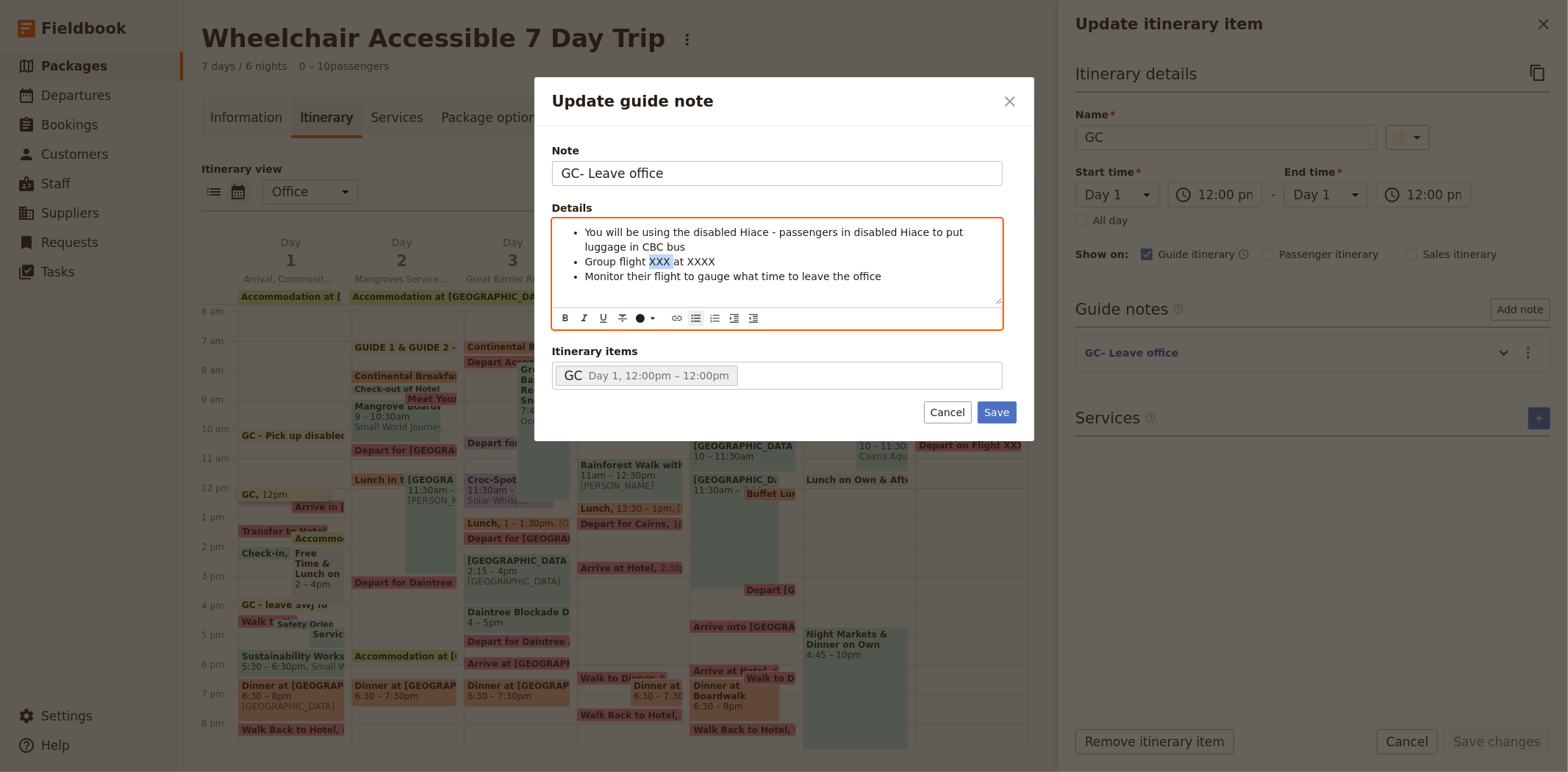
click at [653, 261] on span "Group flight XXX at XXXX" at bounding box center [650, 261] width 131 height 12
click at [688, 268] on span "at XXXX" at bounding box center [688, 261] width 42 height 12
click at [654, 318] on icon "Update guide note" at bounding box center [652, 318] width 5 height 2
click at [641, 359] on div "button" at bounding box center [640, 354] width 9 height 9
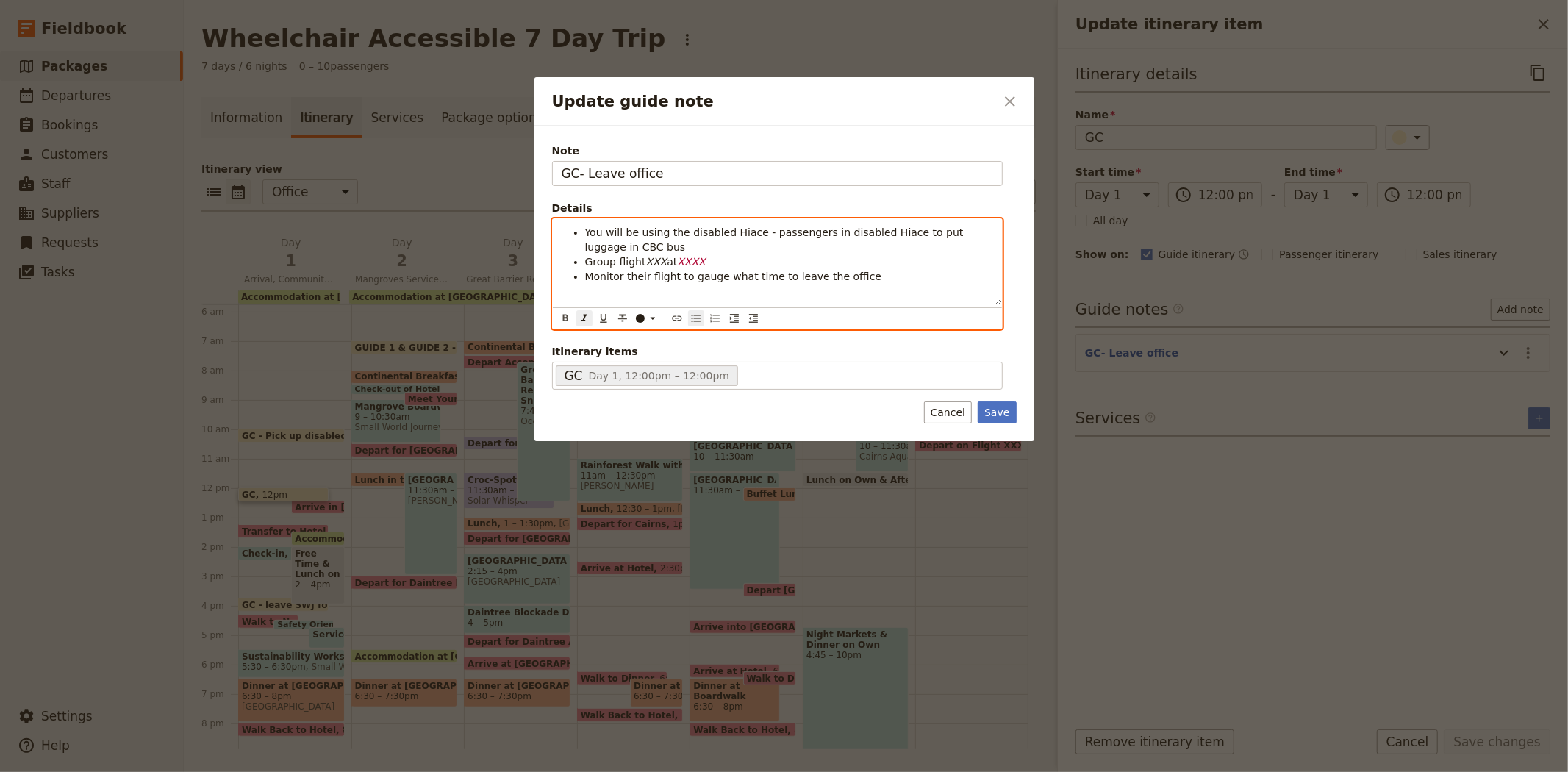
click at [649, 256] on em "XXX" at bounding box center [657, 261] width 22 height 12
click at [647, 321] on icon "Update guide note" at bounding box center [652, 317] width 12 height 12
click at [640, 359] on div "button" at bounding box center [640, 354] width 9 height 9
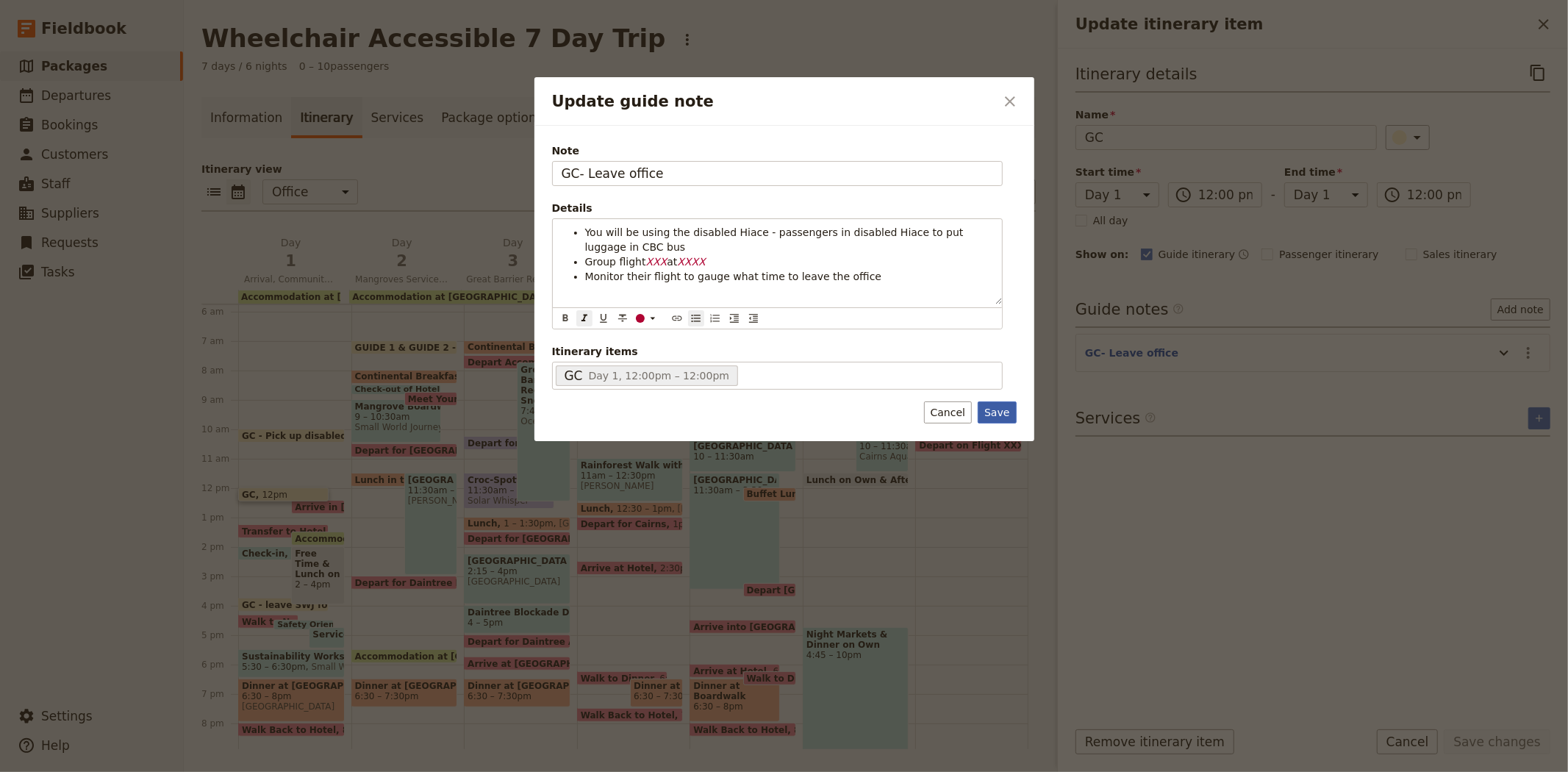
click at [1012, 413] on button "Save" at bounding box center [997, 412] width 38 height 22
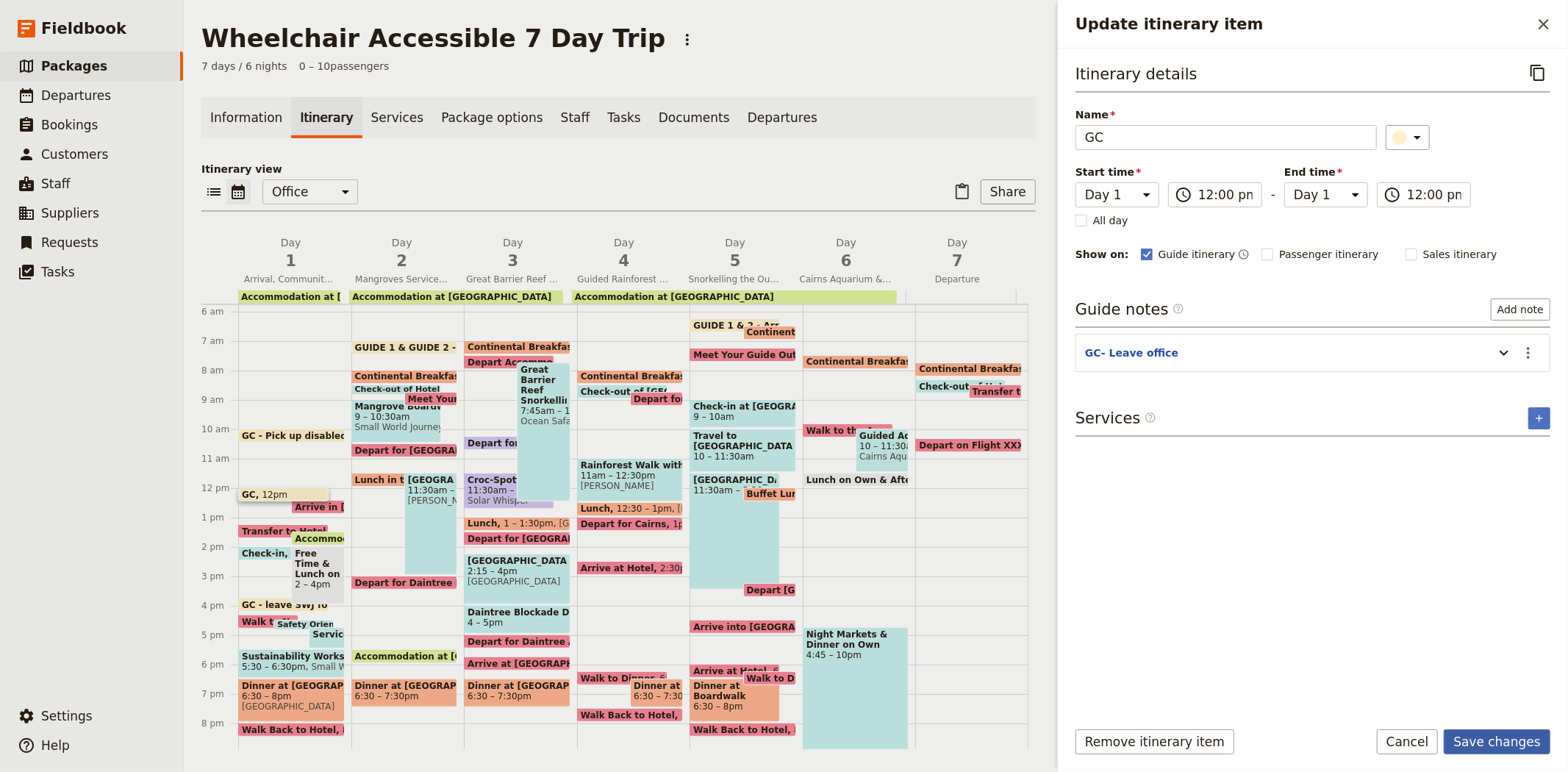
click at [1515, 740] on button "Save changes" at bounding box center [1498, 742] width 107 height 25
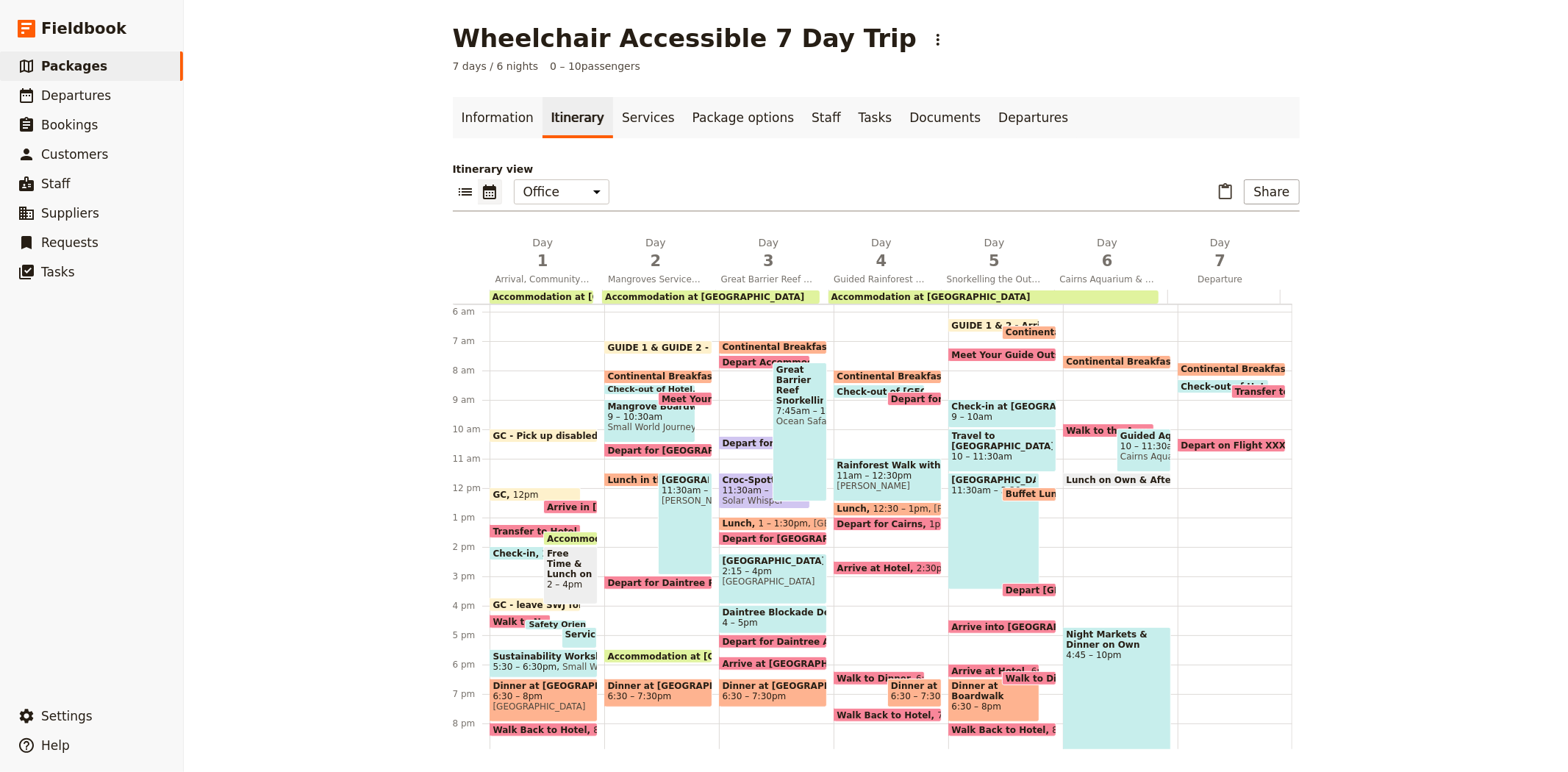
click at [511, 602] on span "GC - leave SWJ for Novotel" at bounding box center [562, 605] width 138 height 9
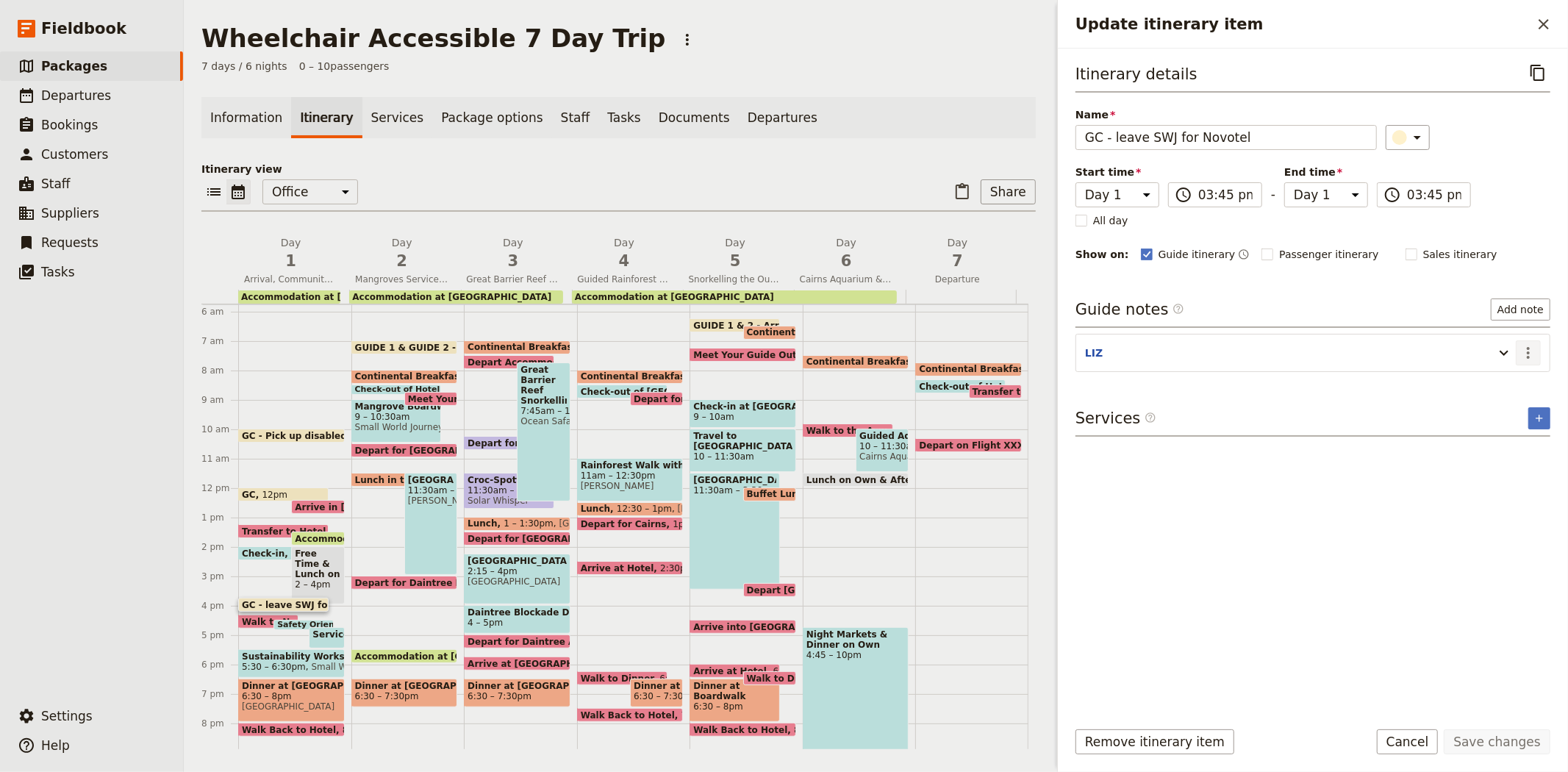
click at [1529, 353] on icon "Actions" at bounding box center [1529, 352] width 3 height 12
click at [1519, 376] on button "Edit note" at bounding box center [1497, 385] width 86 height 21
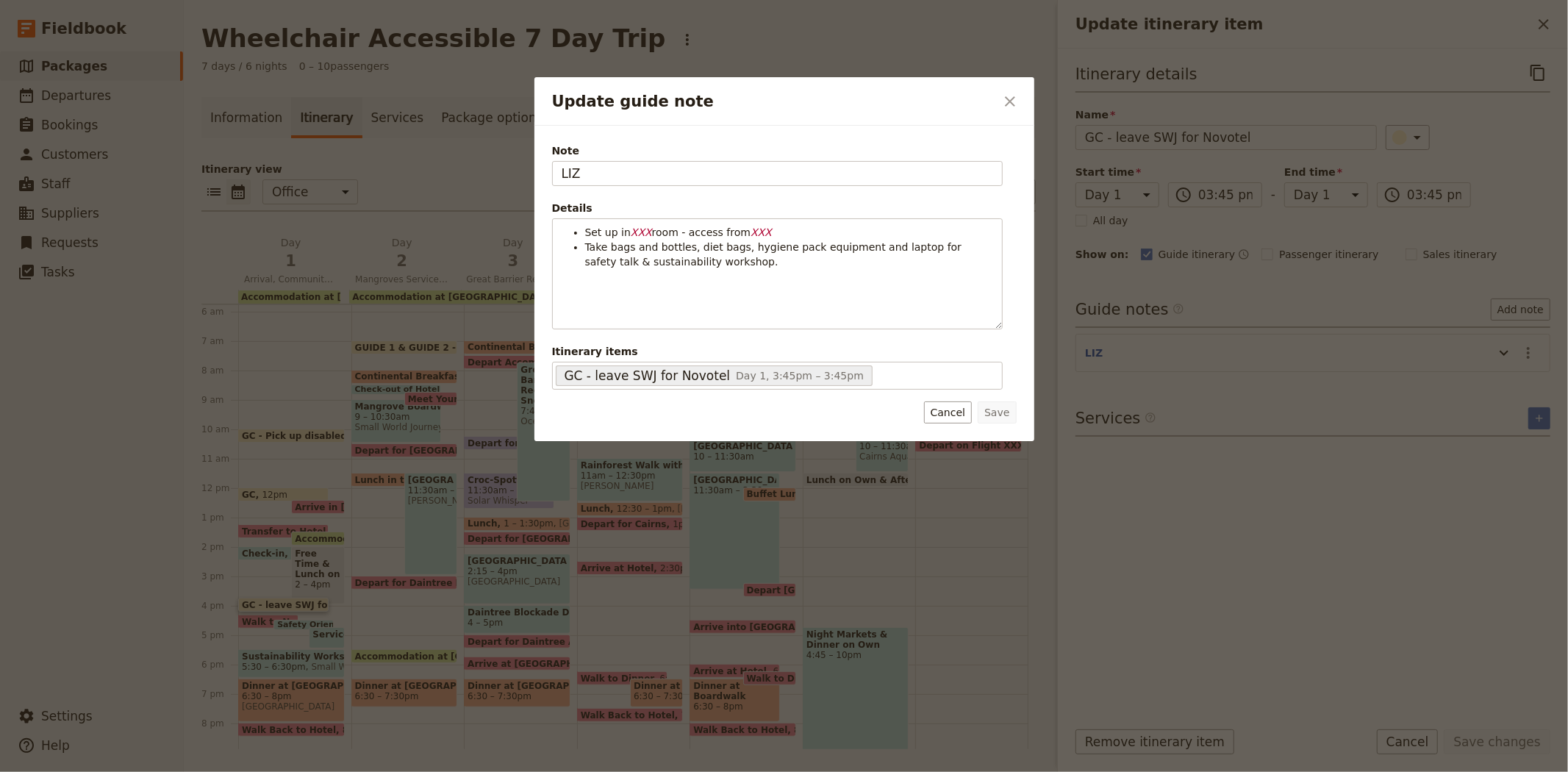
drag, startPoint x: 642, startPoint y: 177, endPoint x: 522, endPoint y: 166, distance: 120.5
click at [522, 771] on div "Update guide note ​ Note LIZ Details Set up in XXX room - access from XXX Take …" at bounding box center [784, 772] width 1568 height 0
click at [1002, 410] on button "Save" at bounding box center [997, 412] width 38 height 22
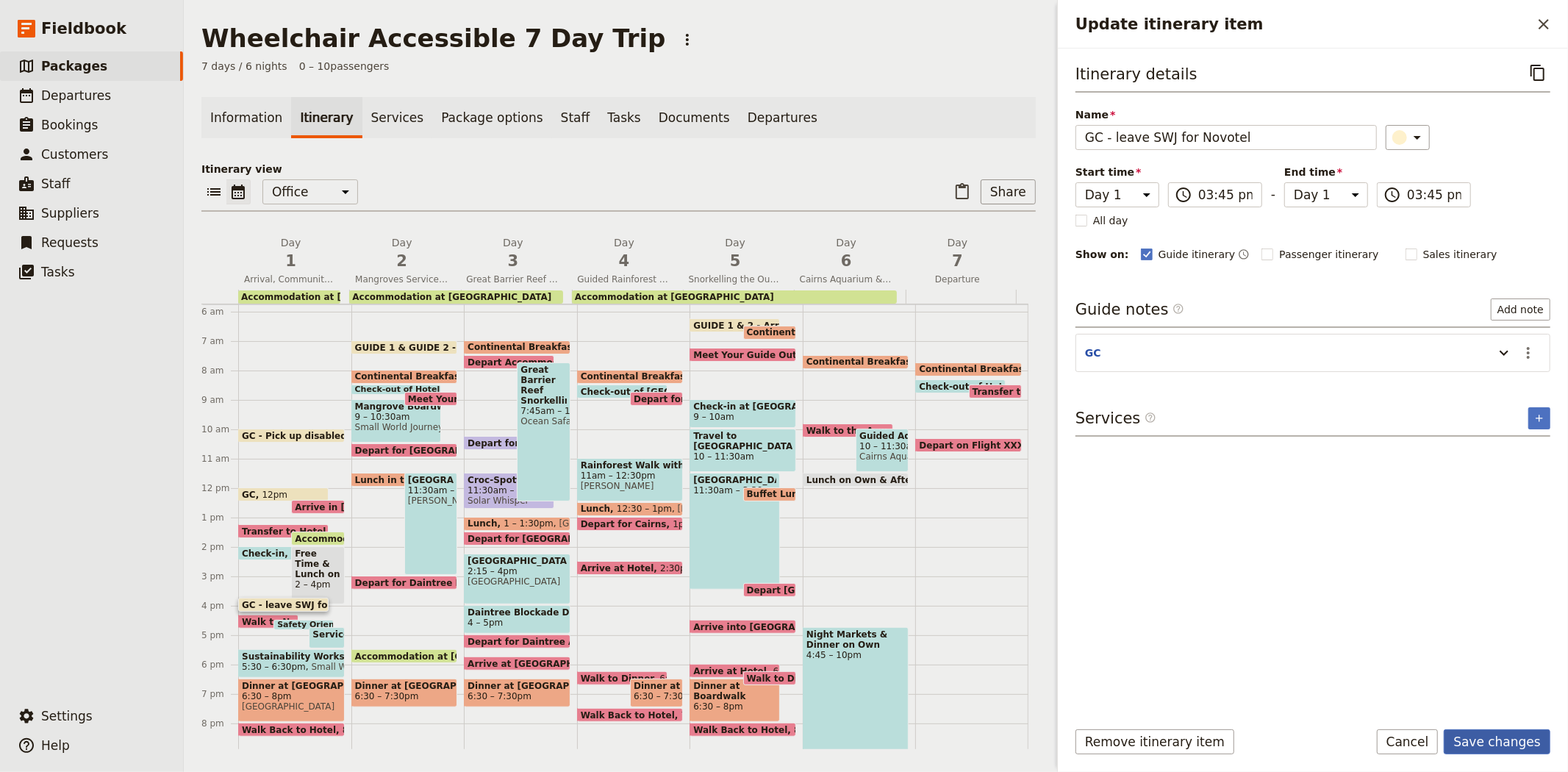
click at [1472, 740] on button "Save changes" at bounding box center [1498, 742] width 107 height 25
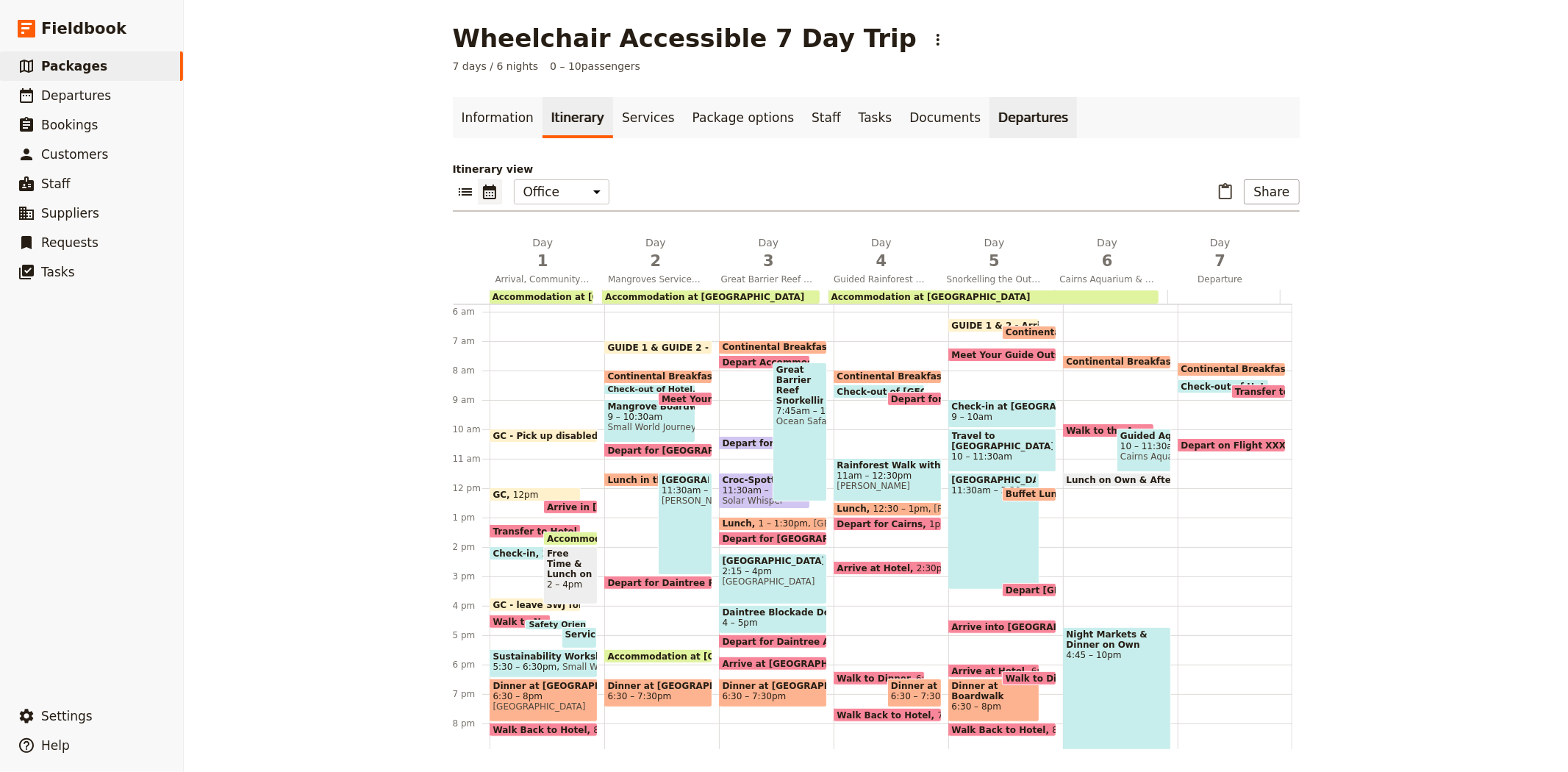
click at [995, 123] on link "Departures" at bounding box center [1033, 117] width 87 height 41
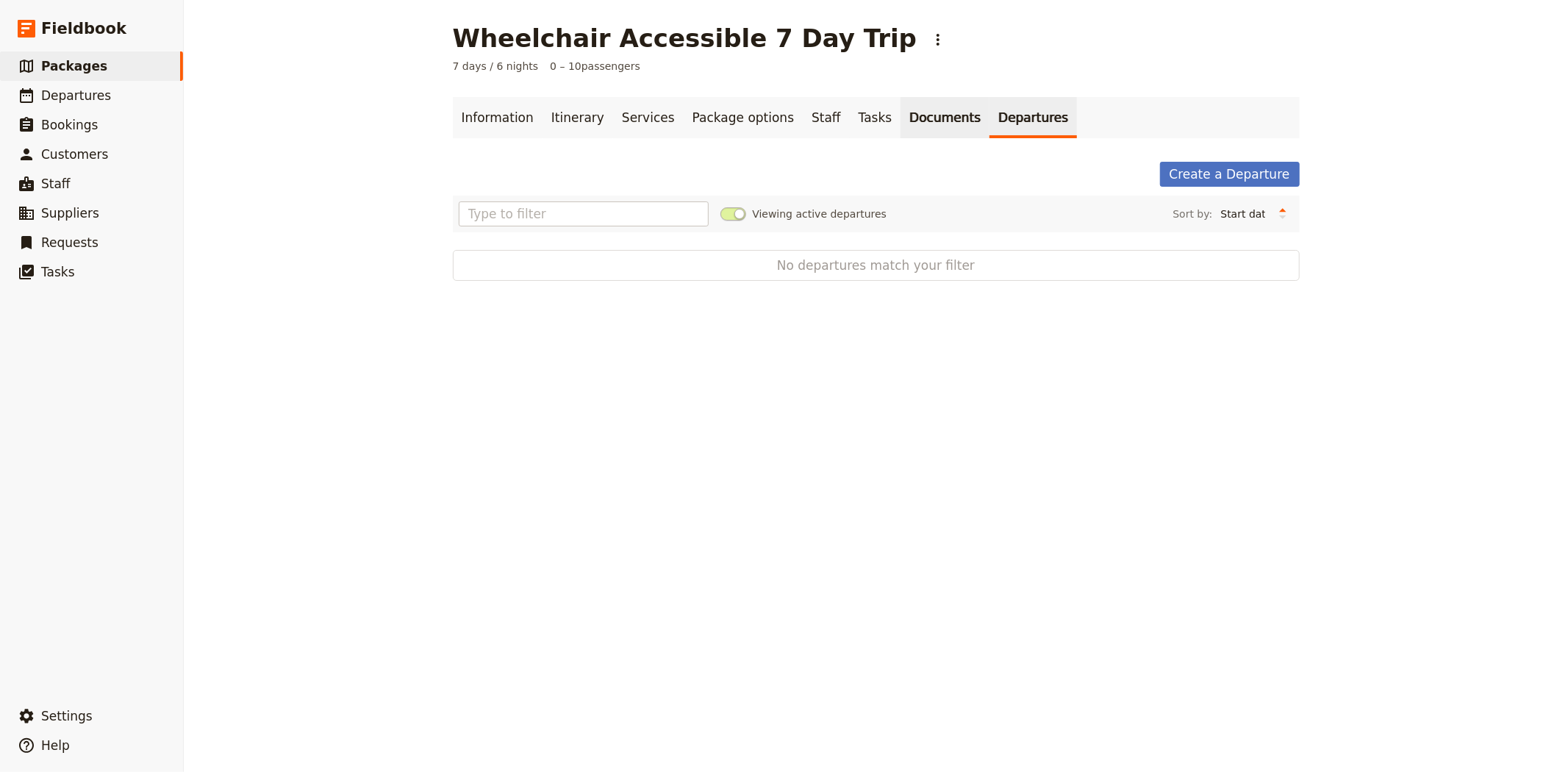
click at [901, 122] on link "Documents" at bounding box center [945, 117] width 89 height 41
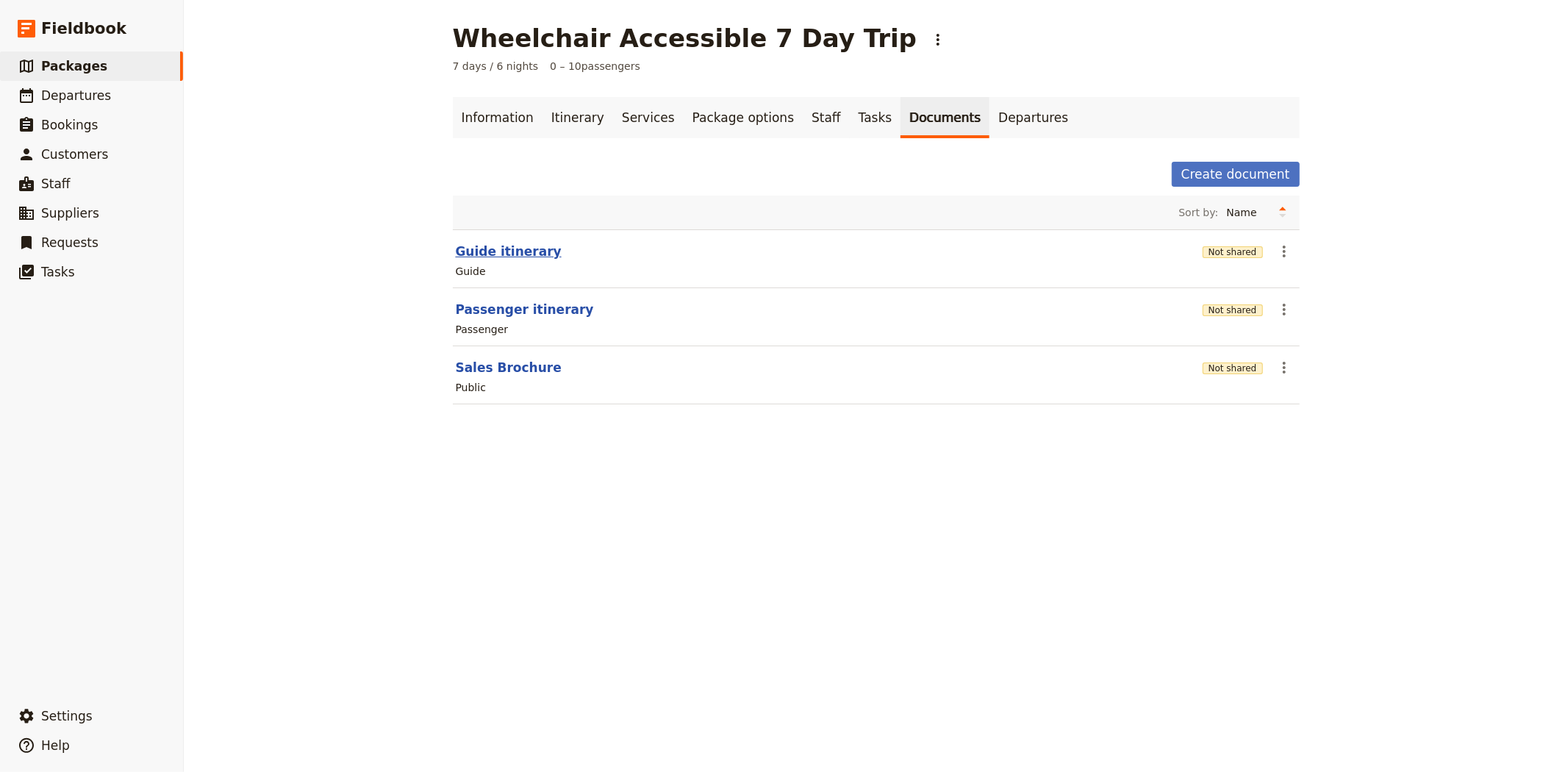
click at [494, 248] on button "Guide itinerary" at bounding box center [509, 251] width 106 height 18
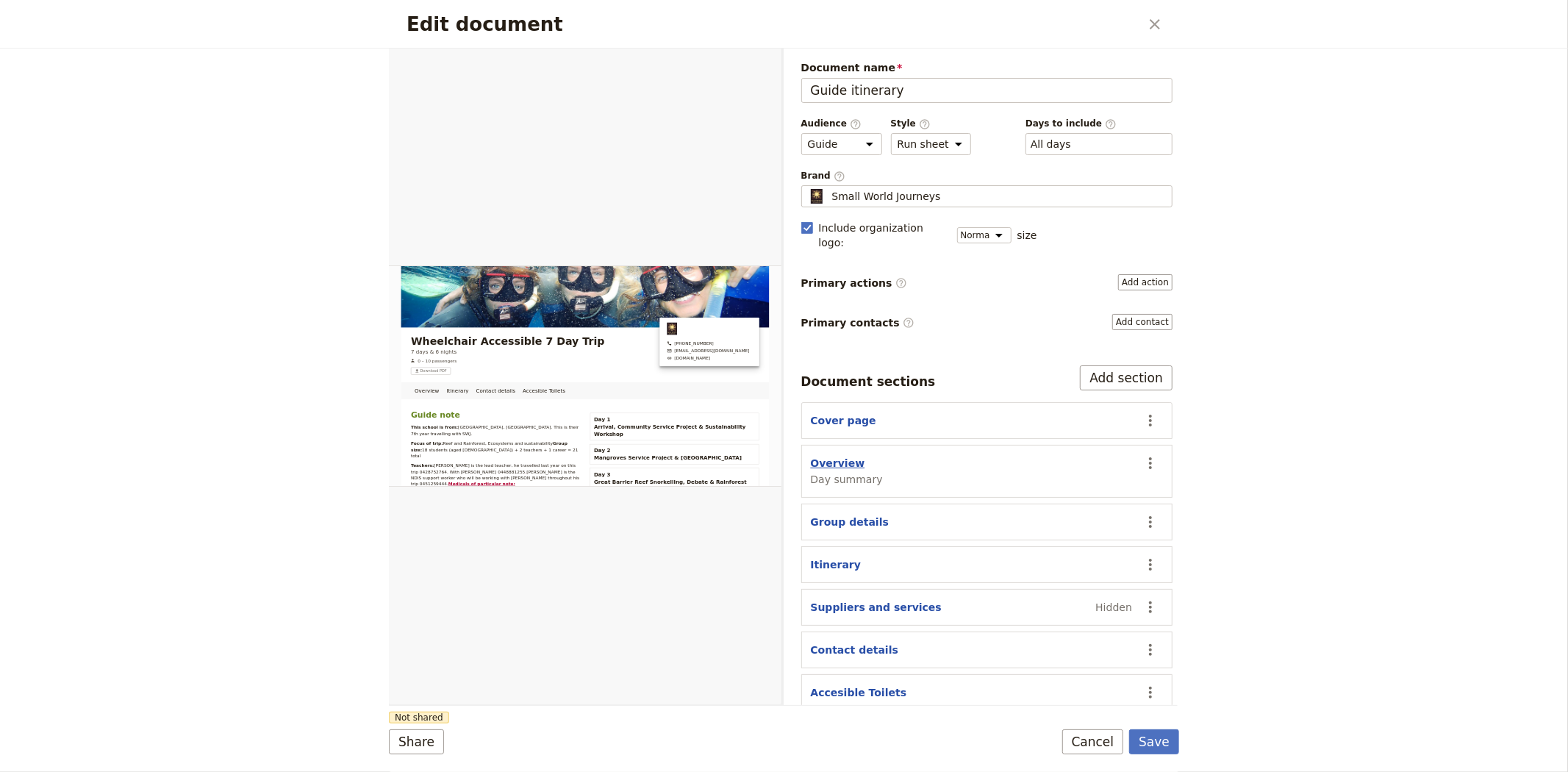
click at [832, 456] on button "Overview" at bounding box center [838, 463] width 54 height 15
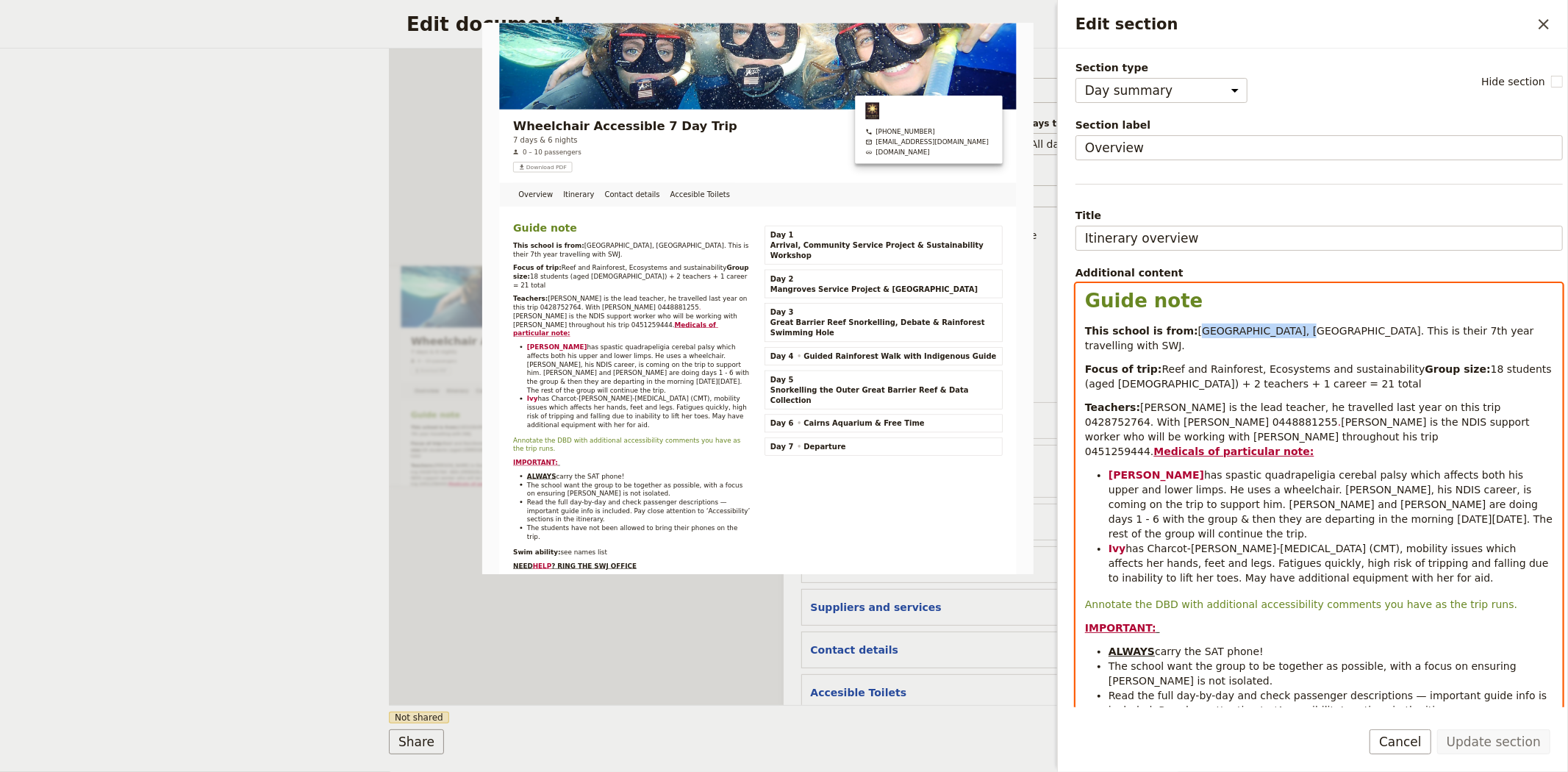
drag, startPoint x: 1184, startPoint y: 332, endPoint x: 1269, endPoint y: 328, distance: 85.1
click at [1269, 328] on span "Melbourne, Victoria. This is their 7th year travelling with SWJ." at bounding box center [1311, 338] width 452 height 26
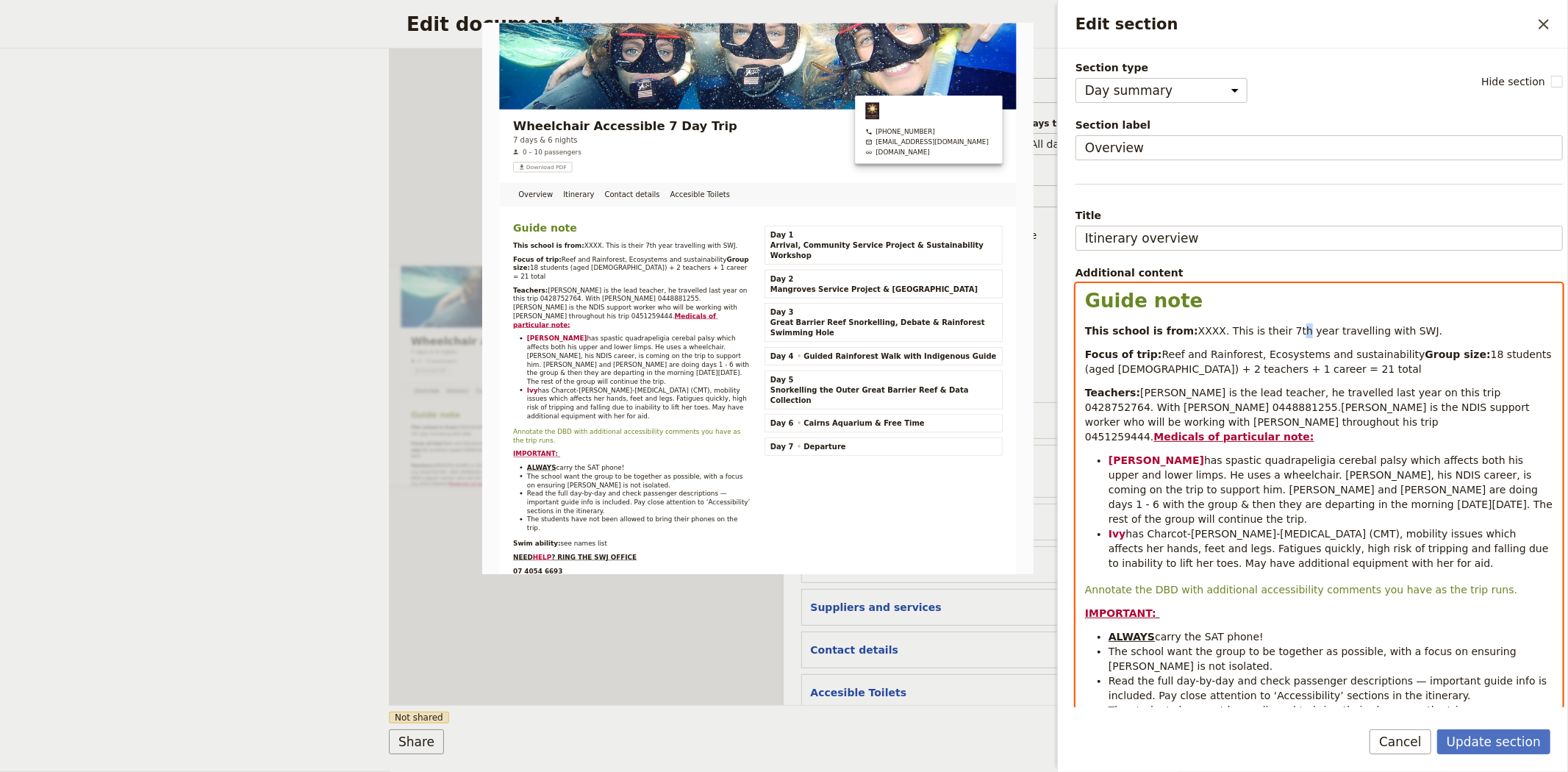
click at [1274, 328] on span "XXXX. This is their 7th year travelling with SWJ." at bounding box center [1320, 331] width 245 height 12
drag, startPoint x: 1153, startPoint y: 355, endPoint x: 1415, endPoint y: 364, distance: 262.2
click at [1415, 364] on p "Focus of trip: Reef and Rainforest, Ecosystems and sustainability Group size: 1…" at bounding box center [1319, 362] width 468 height 29
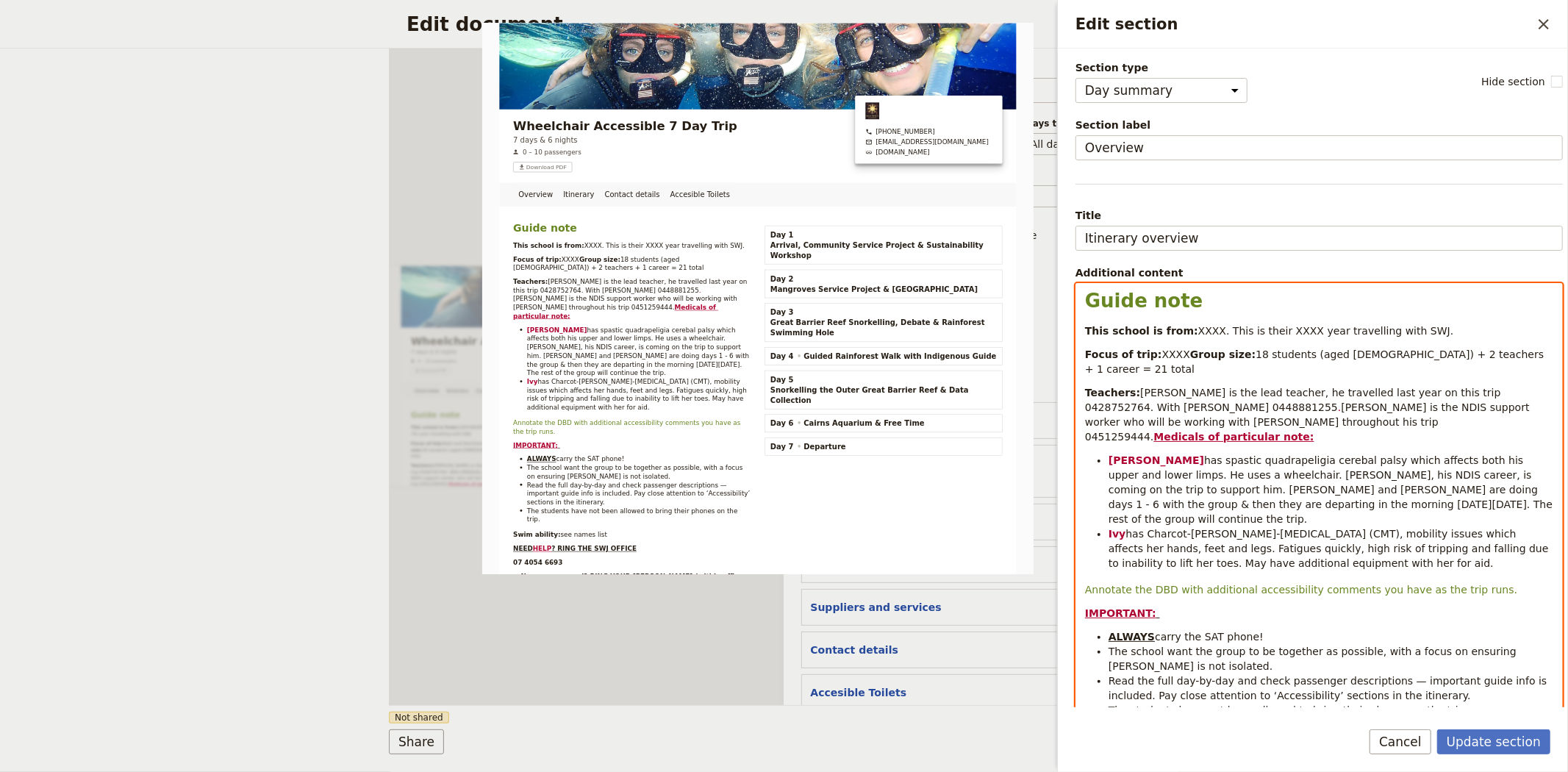
click at [1147, 370] on span "18 students (aged 14-15) + 2 teachers + 1 career = 21 total" at bounding box center [1316, 362] width 462 height 26
drag, startPoint x: 1230, startPoint y: 369, endPoint x: 1252, endPoint y: 370, distance: 22.0
click at [1252, 370] on span "XX students (aged 14-15) + 2 teachers + 1 career = 21 total" at bounding box center [1316, 362] width 463 height 26
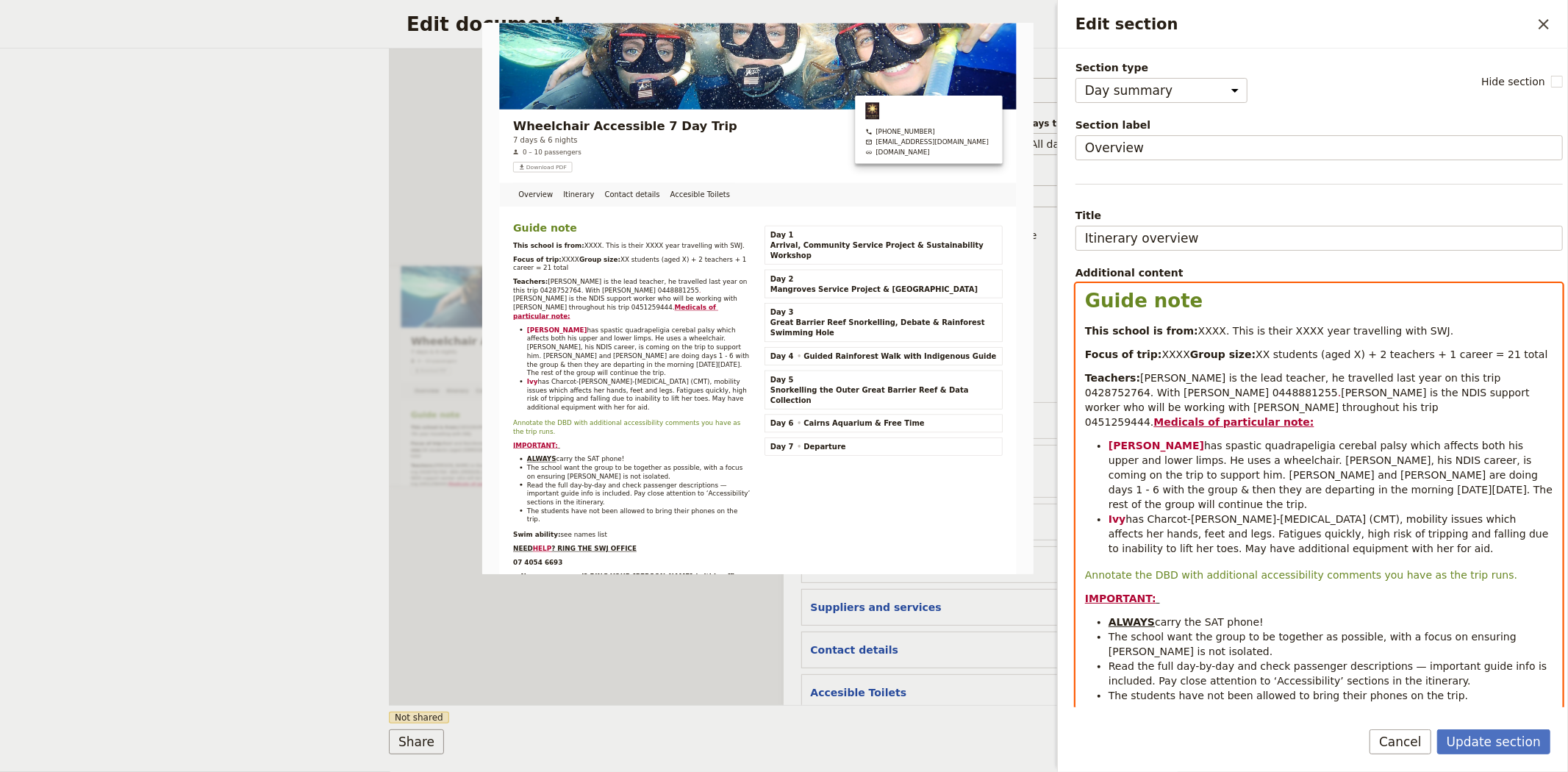
click at [1256, 360] on span "XX students (aged X) + 2 teachers + 1 career = 21 total" at bounding box center [1402, 354] width 292 height 12
click at [1312, 360] on span "XX students (aged X) + X teachers + 1 career = 21 total" at bounding box center [1402, 354] width 293 height 12
click at [1364, 360] on span "XX students (aged X) + X teachers + X career = 21 total" at bounding box center [1402, 354] width 293 height 12
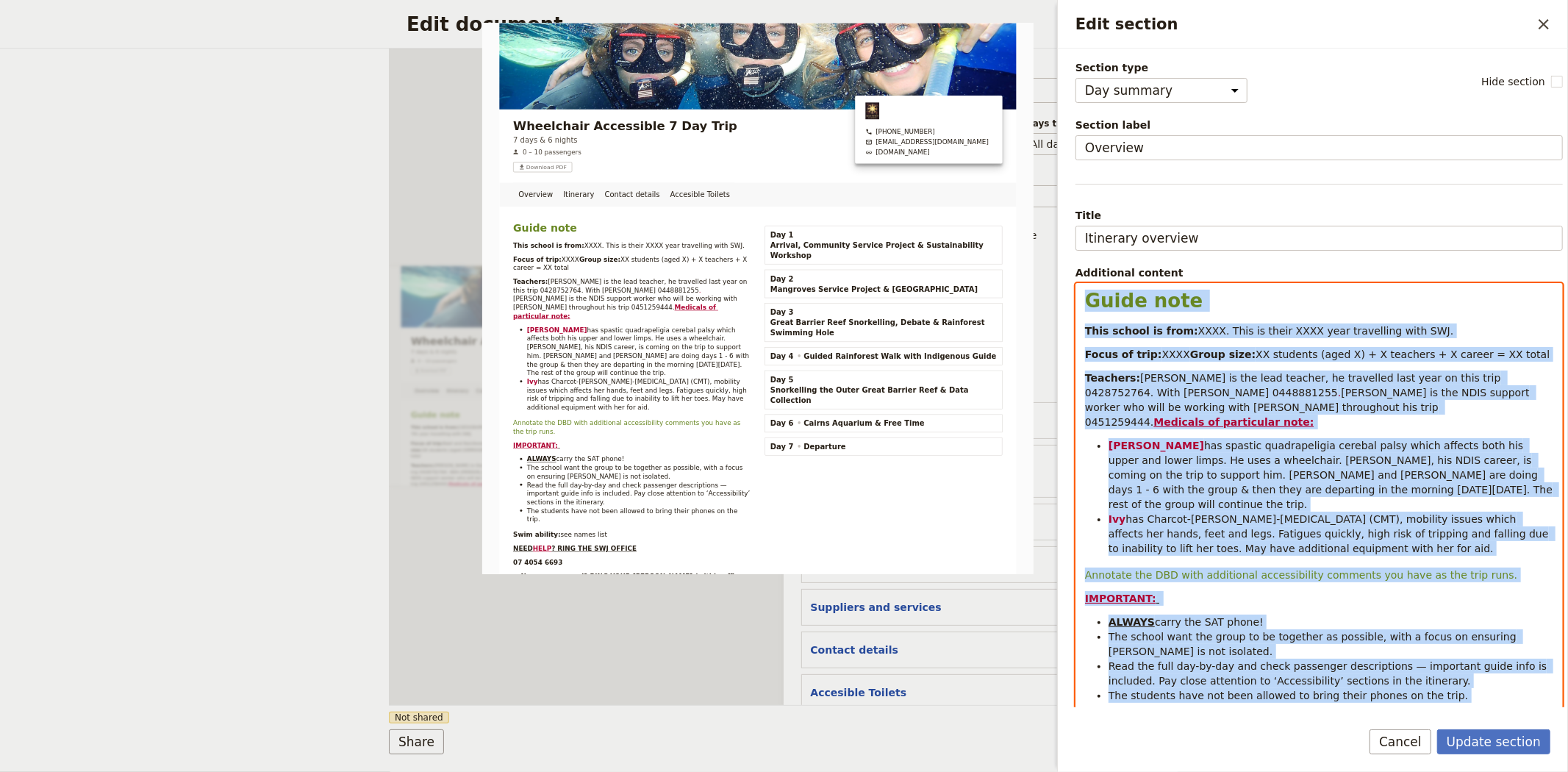
drag, startPoint x: 1215, startPoint y: 564, endPoint x: 1063, endPoint y: -13, distance: 596.7
click at [1063, 0] on html "Fieldbook ​ ​ Fieldbook ​ ​ Packages ​ Departures ​ Bookings ​ Customers ​ Staf…" at bounding box center [784, 386] width 1568 height 772
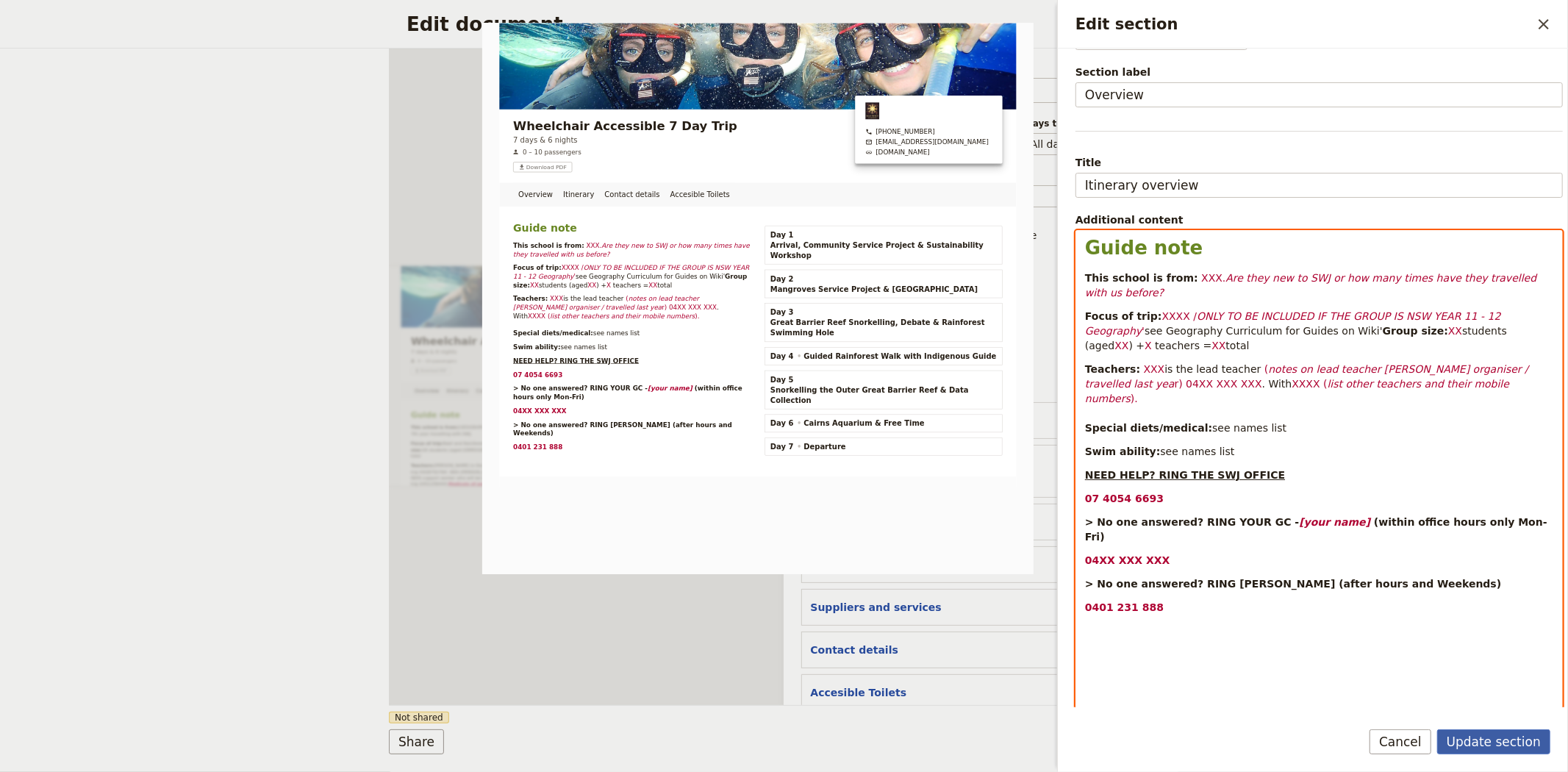
scroll to position [81, 0]
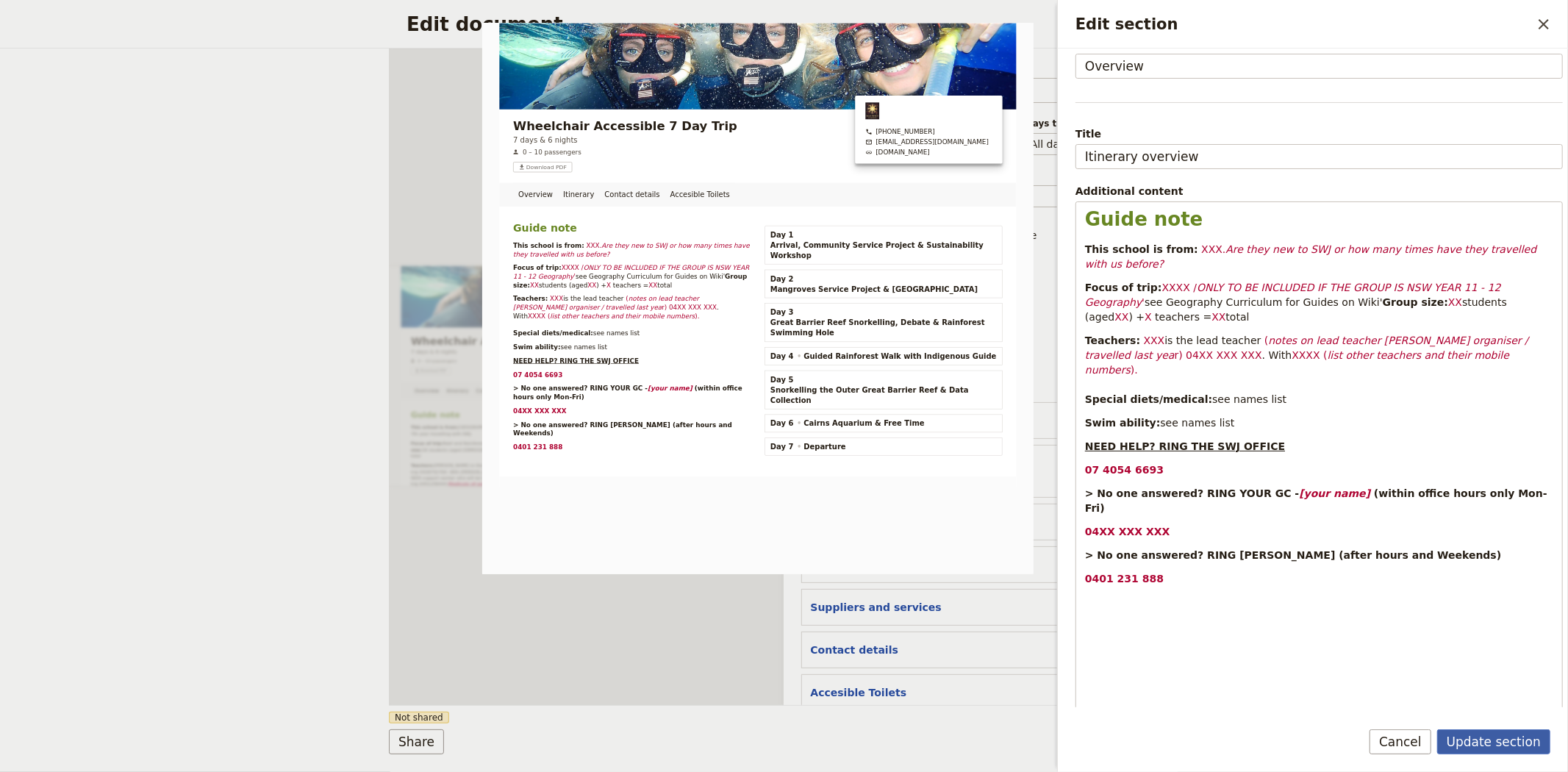
click at [1486, 740] on button "Update section" at bounding box center [1494, 742] width 113 height 25
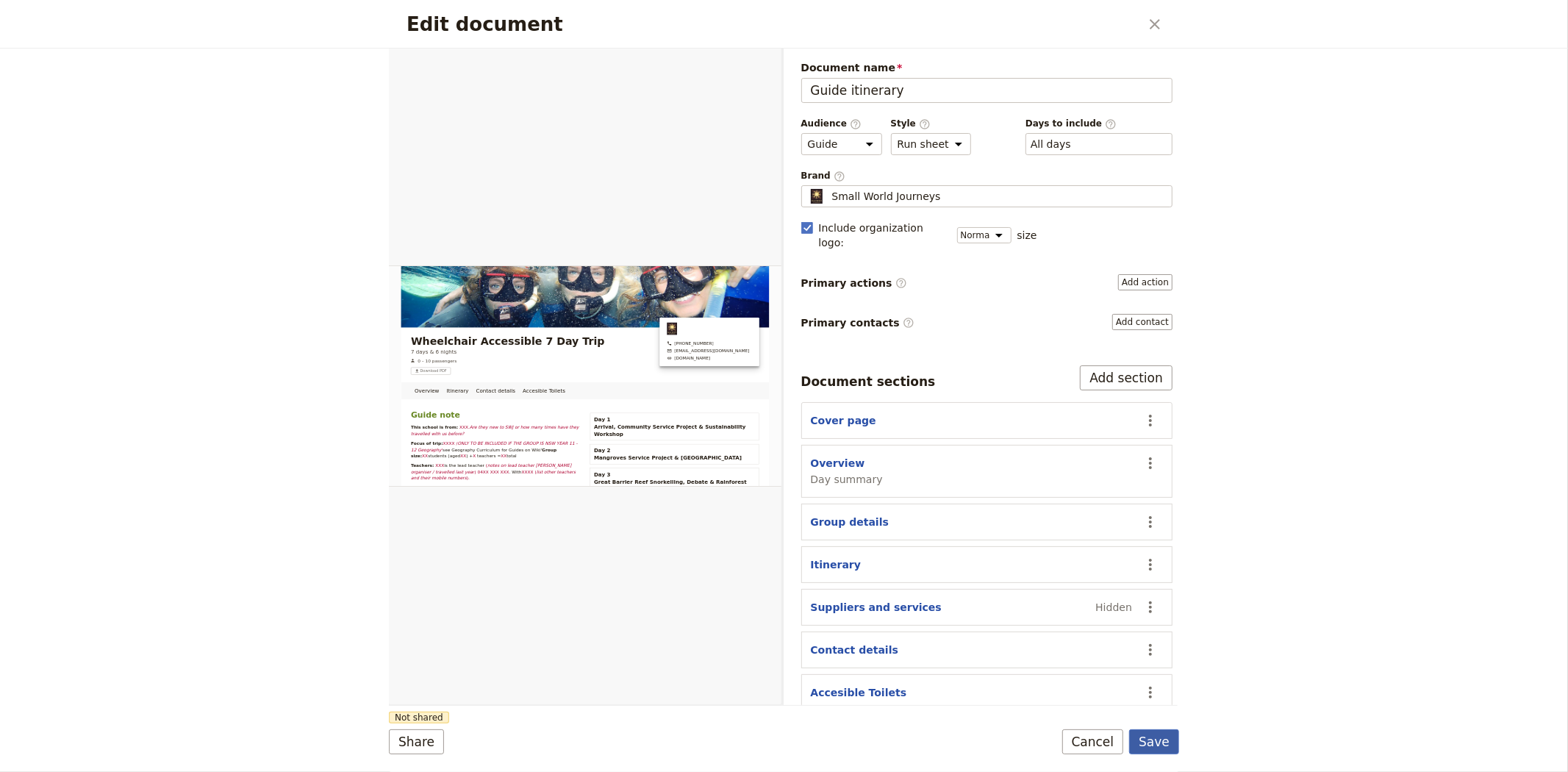
click at [1156, 736] on button "Save" at bounding box center [1154, 742] width 50 height 25
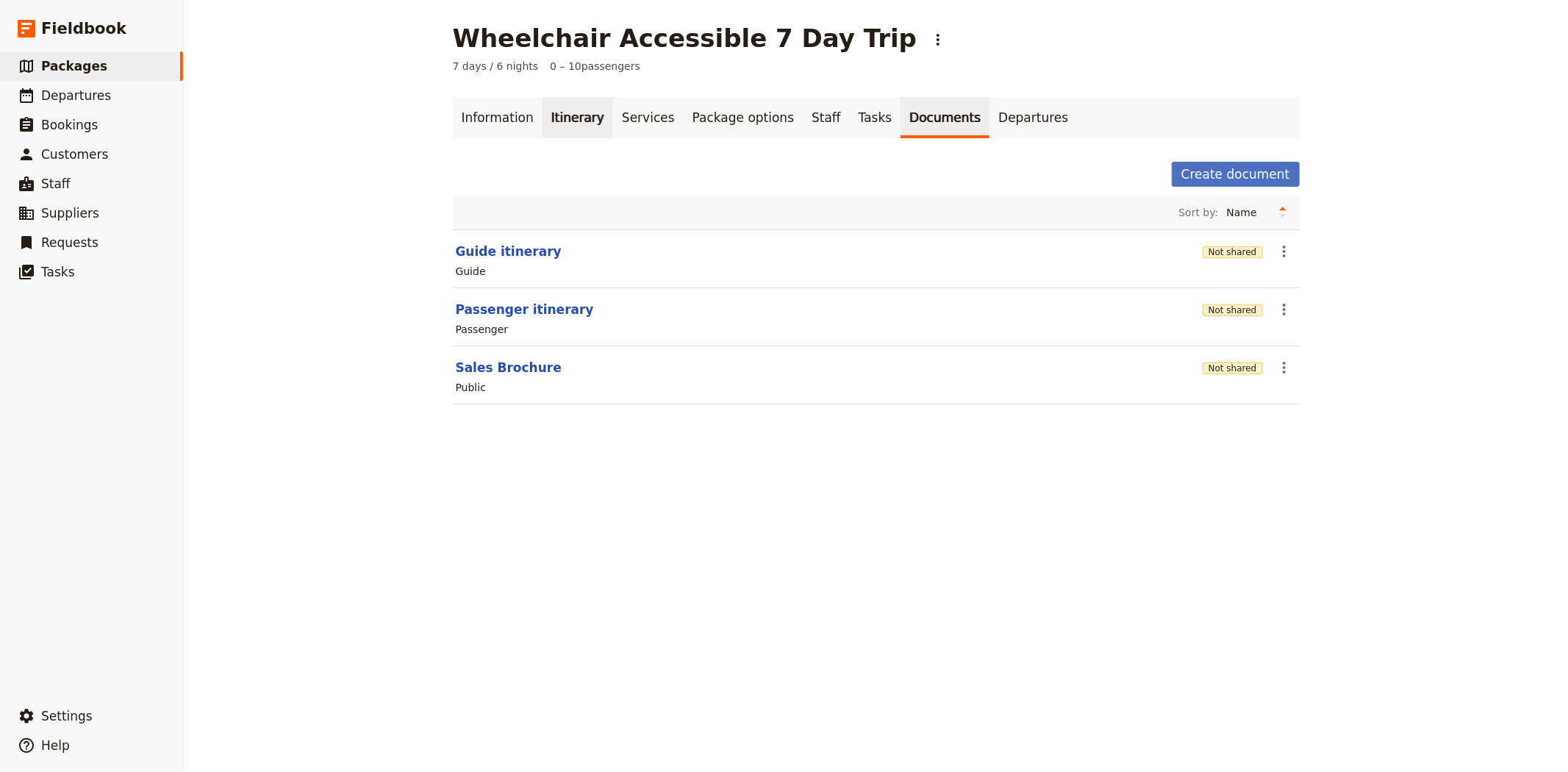
click at [548, 105] on link "Itinerary" at bounding box center [578, 117] width 70 height 41
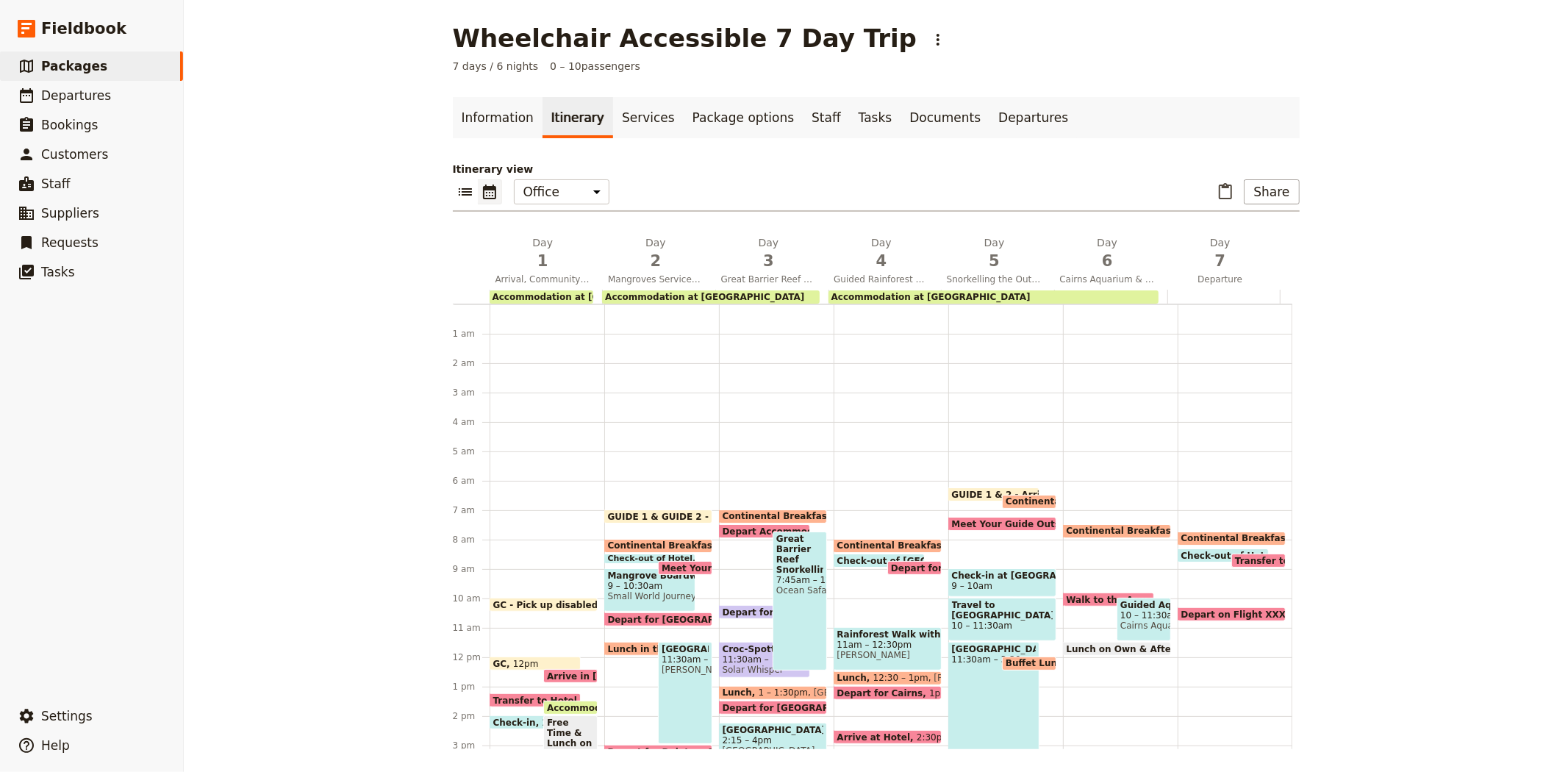
scroll to position [169, 0]
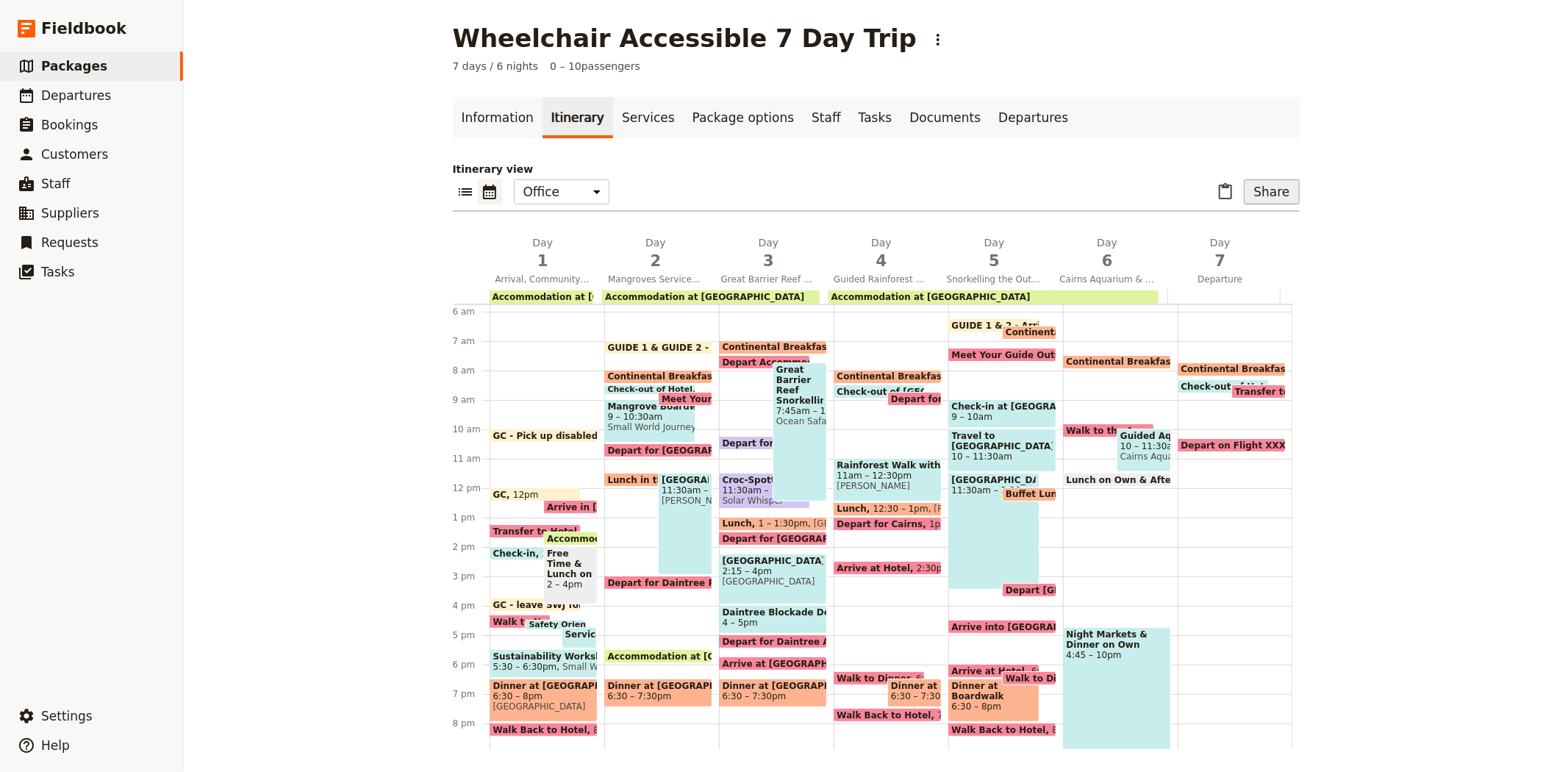
click at [1276, 194] on button "Share" at bounding box center [1271, 192] width 55 height 25
click at [1216, 267] on span "Sales Brochure" at bounding box center [1223, 265] width 77 height 15
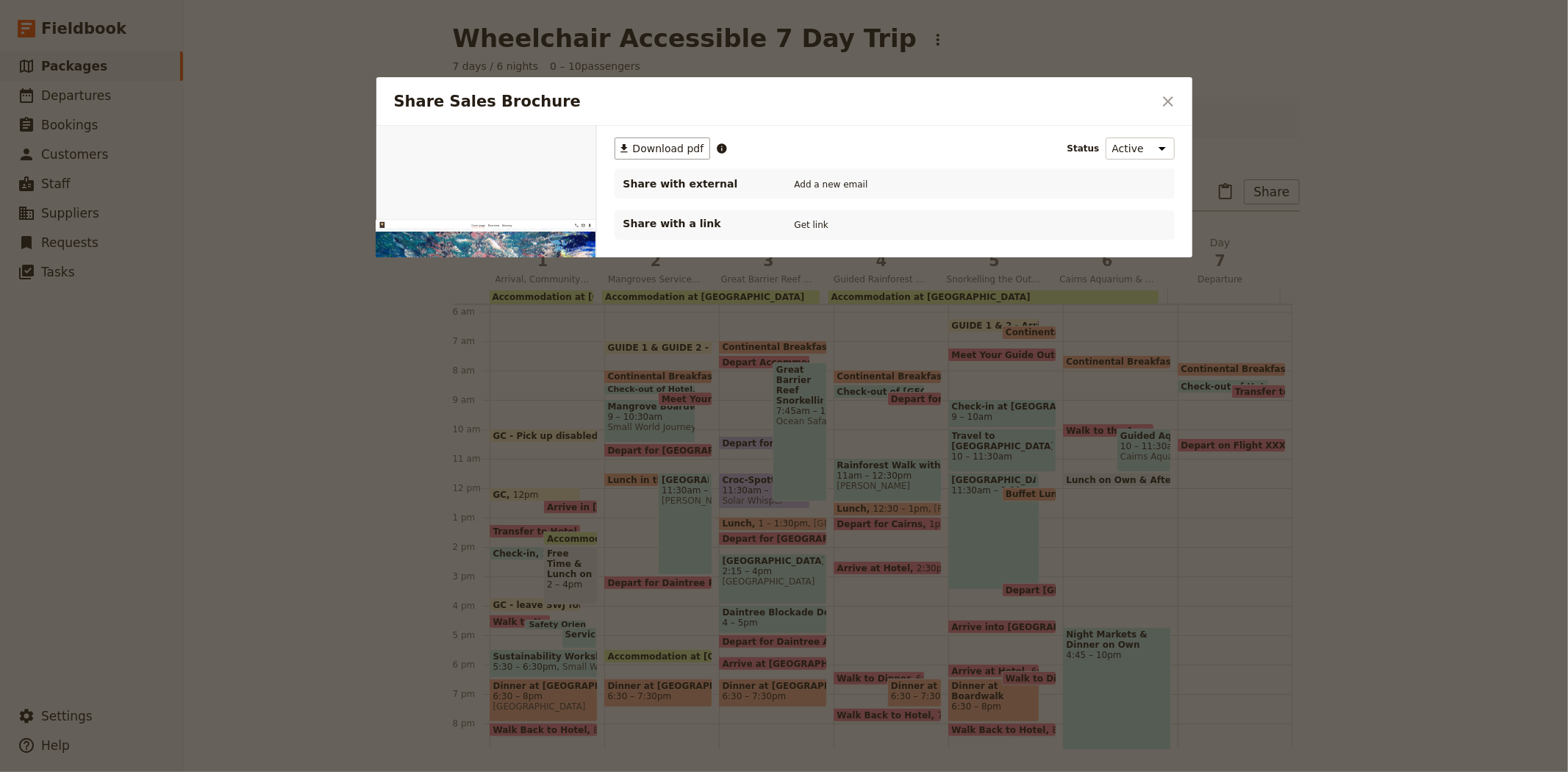
scroll to position [0, 0]
click at [658, 150] on span "Download pdf" at bounding box center [668, 148] width 71 height 15
click at [1162, 95] on icon "Close dialog" at bounding box center [1168, 101] width 18 height 18
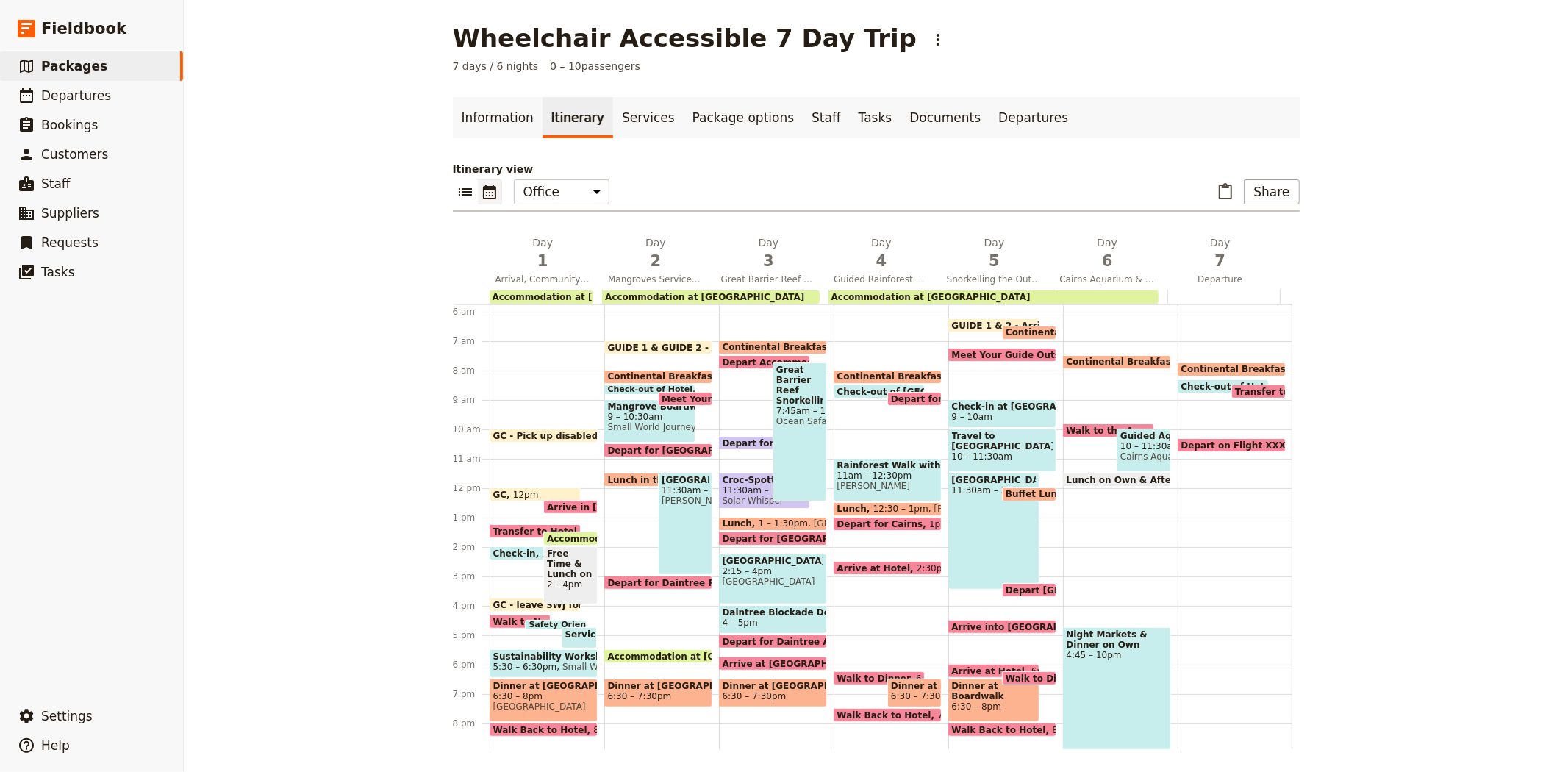
click at [547, 503] on span "Arrive in [GEOGRAPHIC_DATA]" at bounding box center [624, 506] width 156 height 9
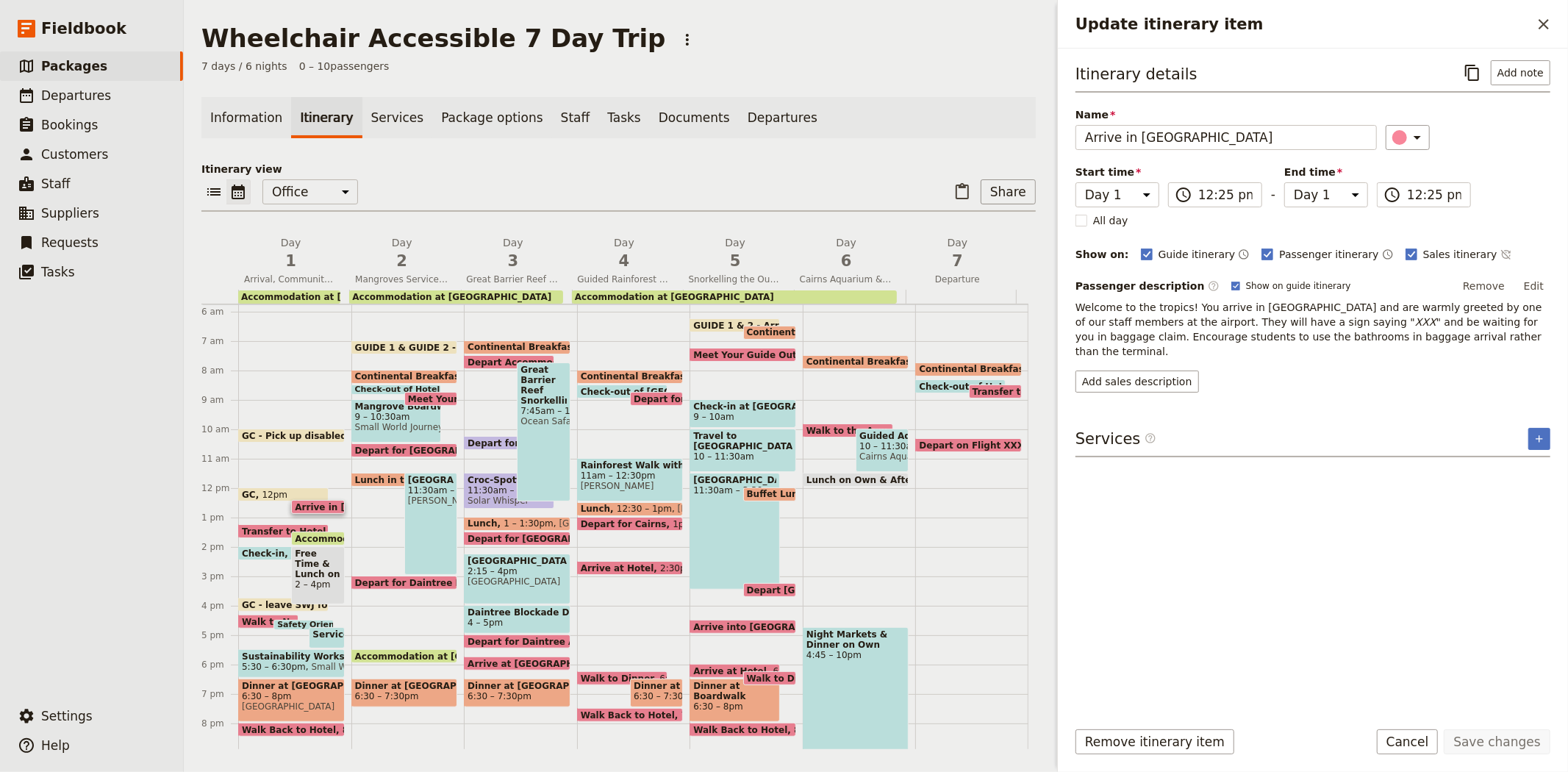
click at [254, 618] on span "Walk to Novotel for Activities & Dinner" at bounding box center [341, 622] width 198 height 9
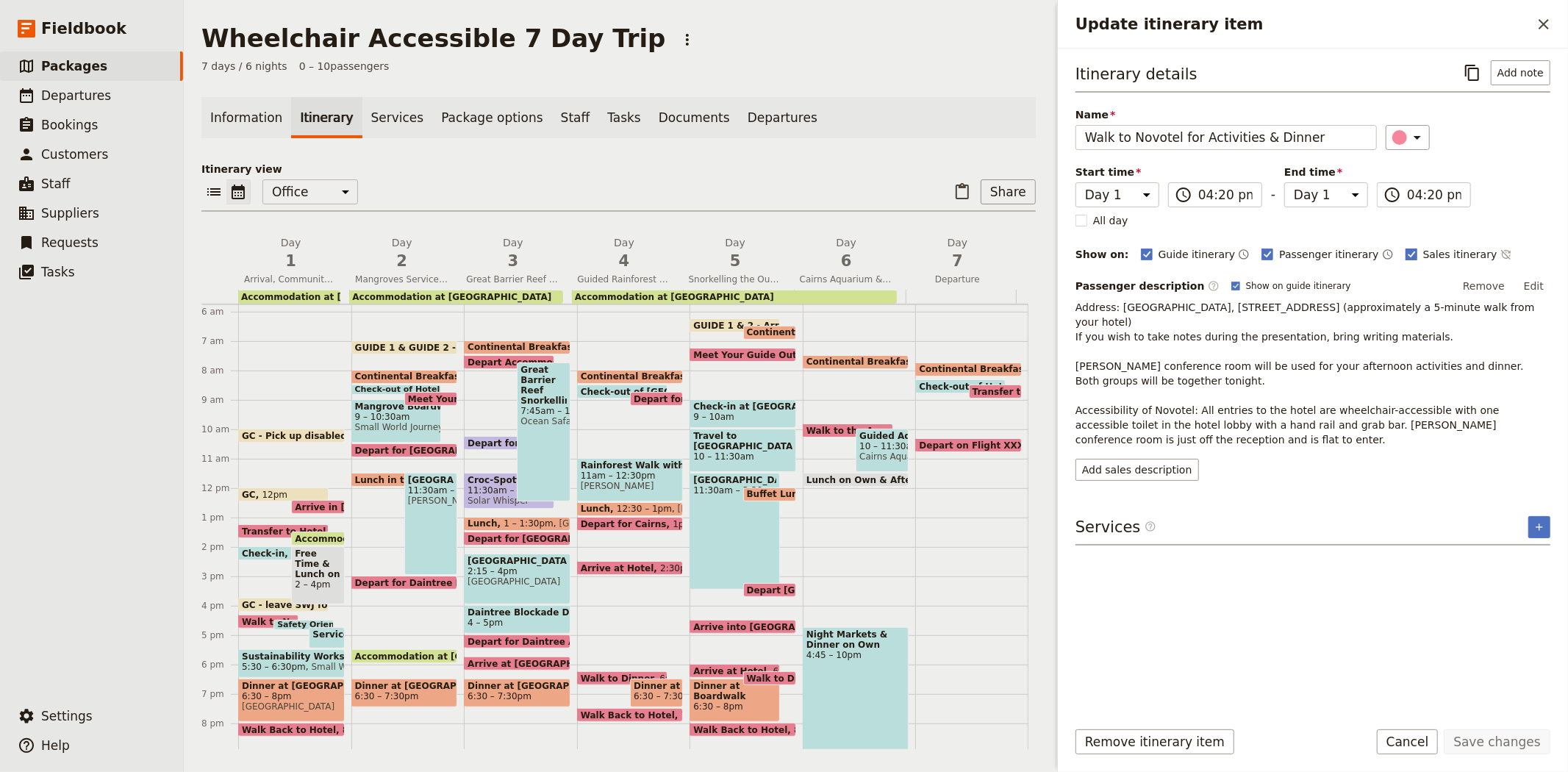
click at [1423, 258] on span "Sales itinerary" at bounding box center [1460, 254] width 74 height 15
click at [1405, 247] on input "Sales itinerary" at bounding box center [1405, 246] width 1 height 1
click at [1493, 737] on button "Save changes" at bounding box center [1498, 742] width 107 height 25
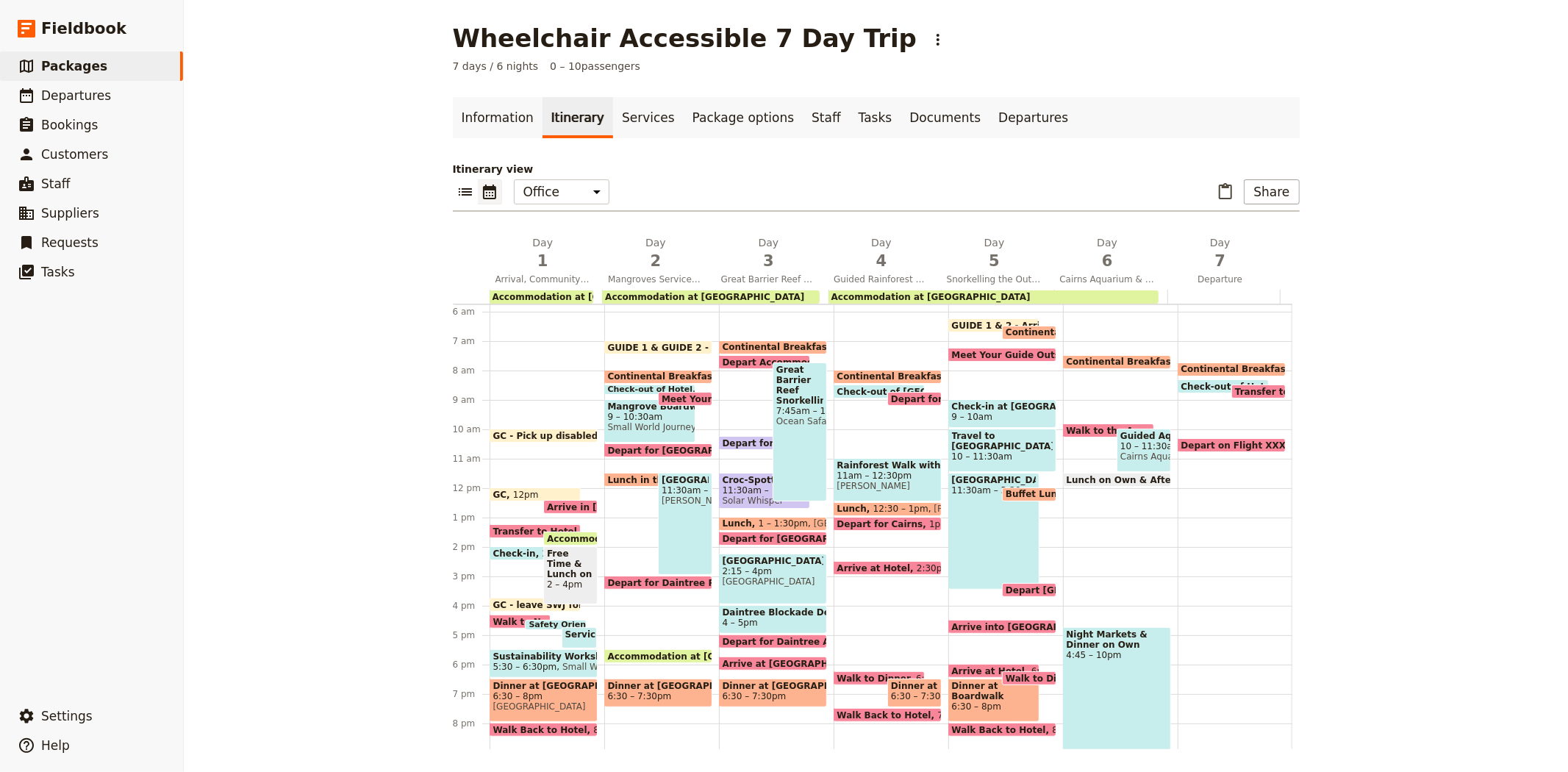
click at [532, 620] on span "Safety Orientation" at bounding box center [574, 624] width 91 height 9
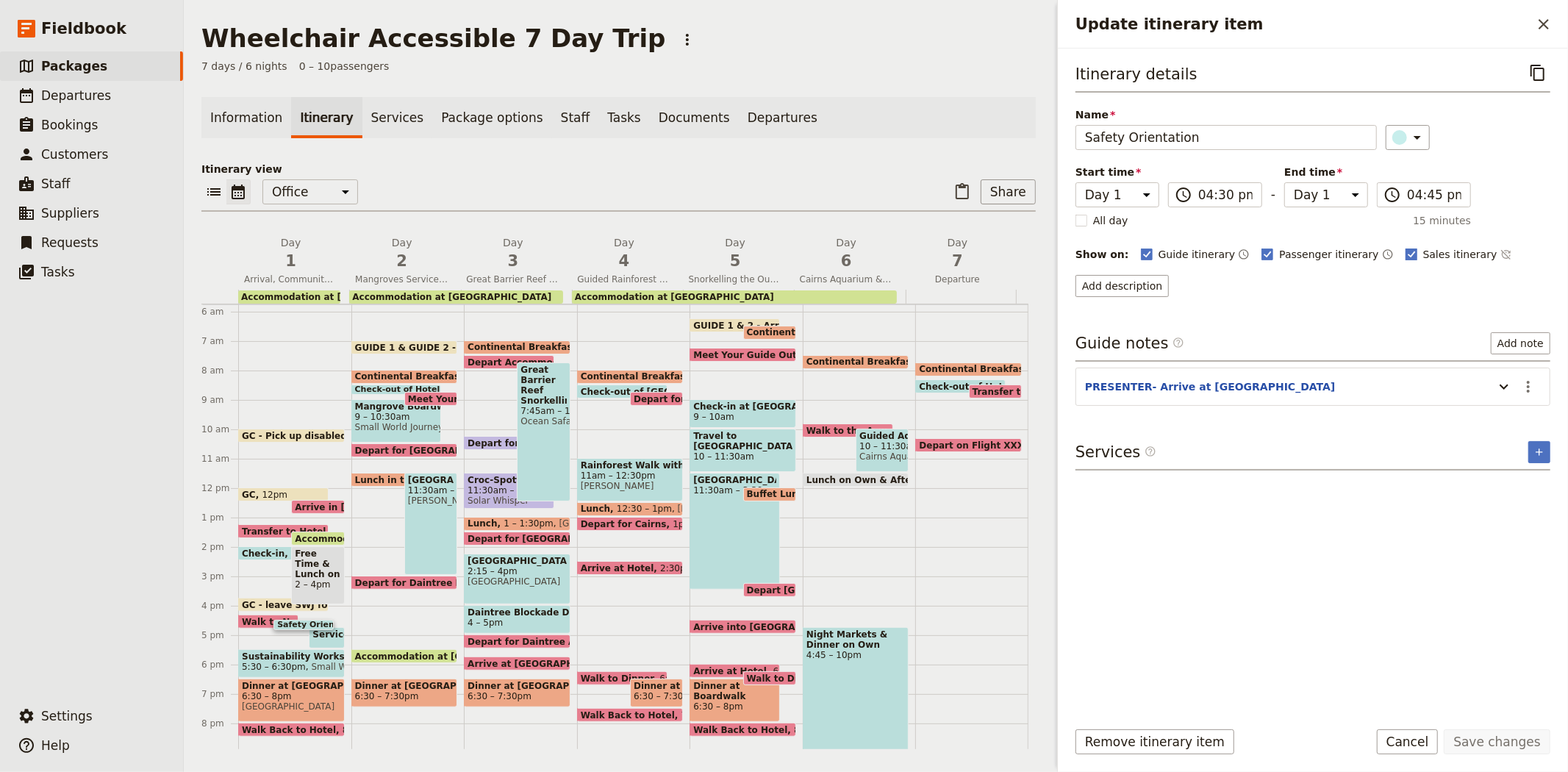
click at [1423, 259] on span "Sales itinerary" at bounding box center [1460, 254] width 74 height 15
click at [1405, 247] on input "Sales itinerary" at bounding box center [1405, 246] width 1 height 1
click at [1511, 737] on button "Save changes" at bounding box center [1498, 742] width 107 height 25
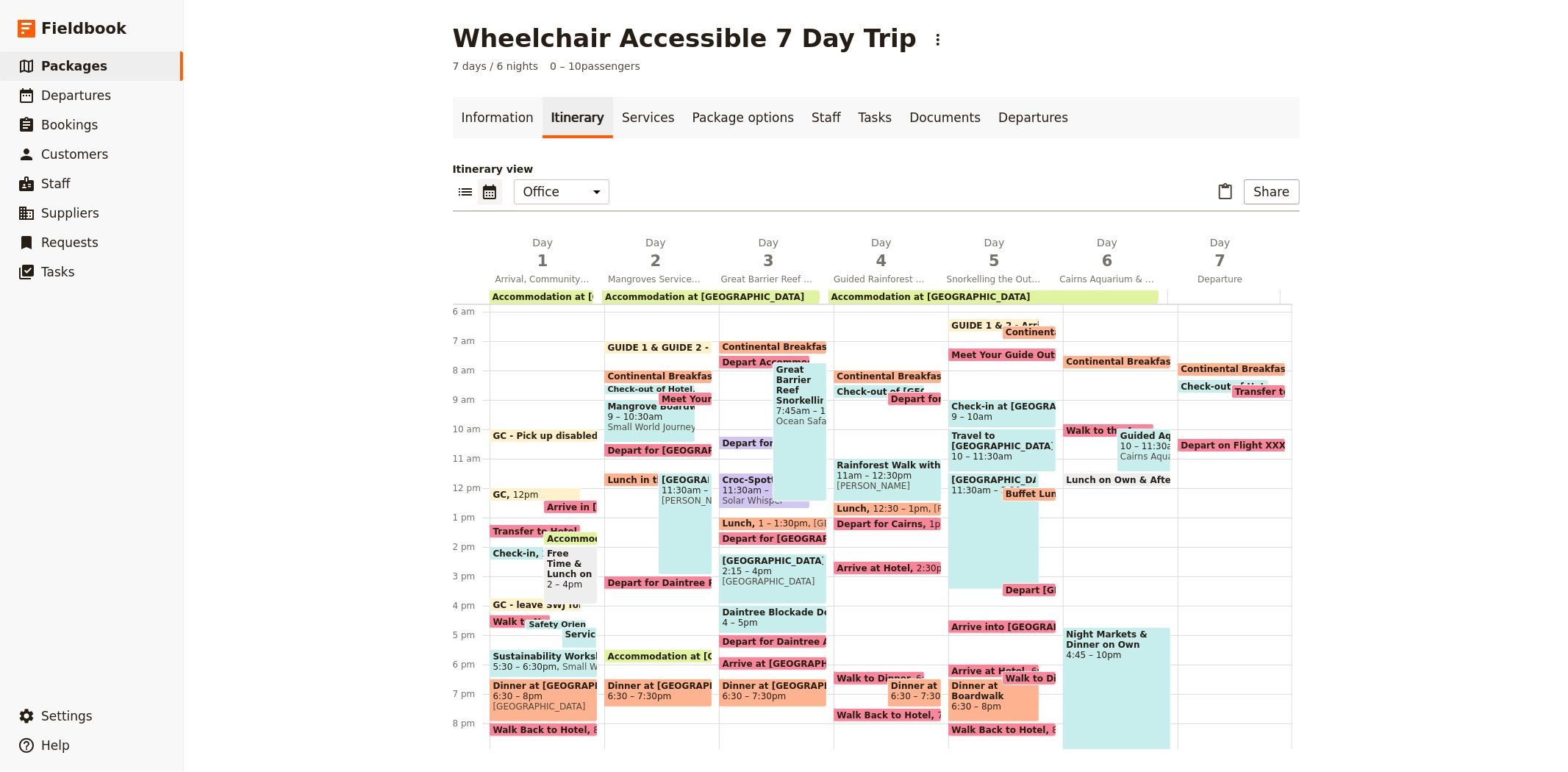
click at [574, 633] on span "Service Project for the Homeless" at bounding box center [650, 634] width 170 height 10
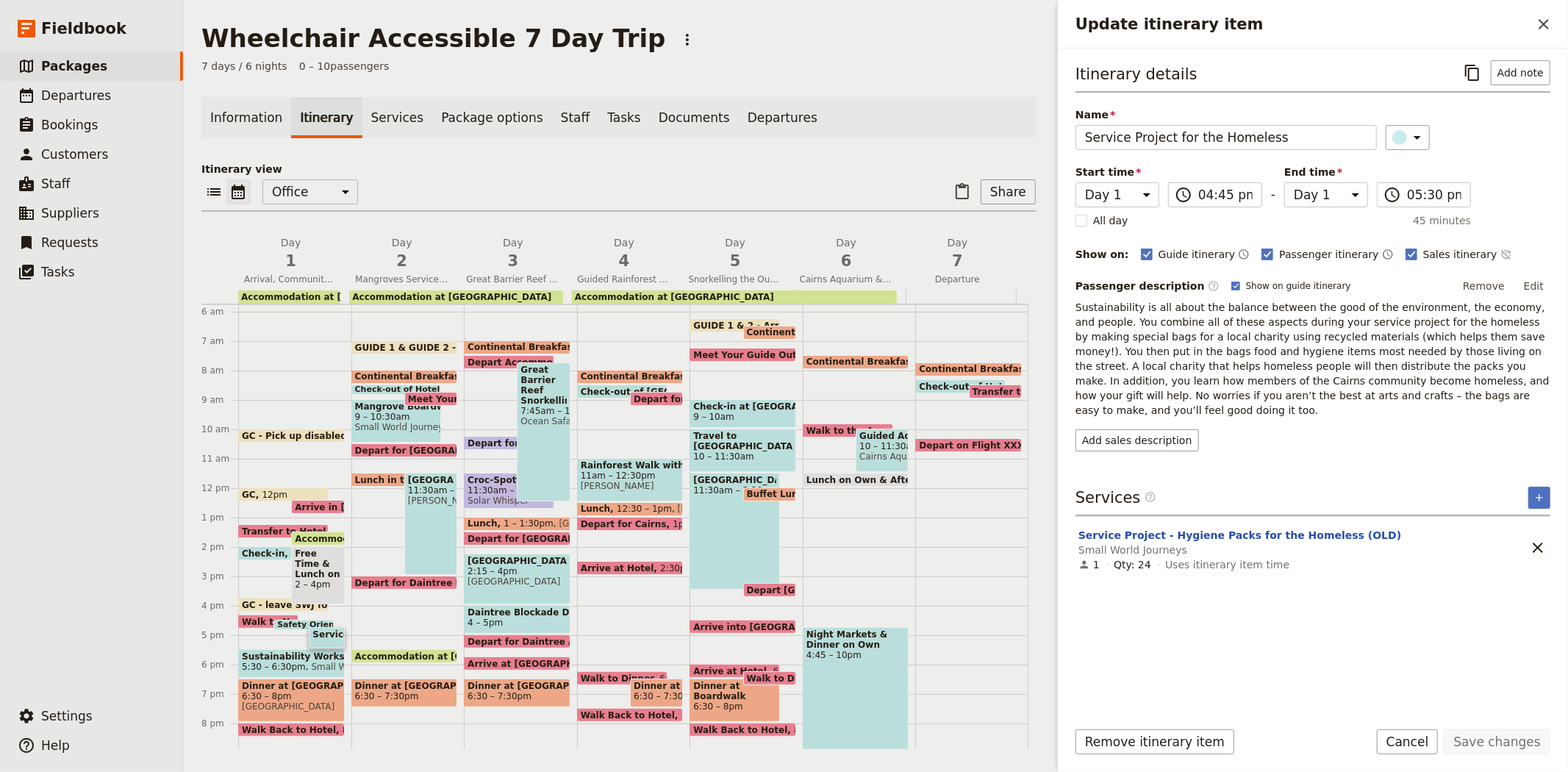
drag, startPoint x: 1334, startPoint y: 402, endPoint x: 1076, endPoint y: 307, distance: 274.9
click at [1076, 307] on p "Sustainability is all about the balance between the good of the environment, th…" at bounding box center [1312, 359] width 475 height 118
copy span "Sustainability is all about the balance between the good of the environment, th…"
click at [1116, 429] on button "Add sales description" at bounding box center [1137, 440] width 123 height 22
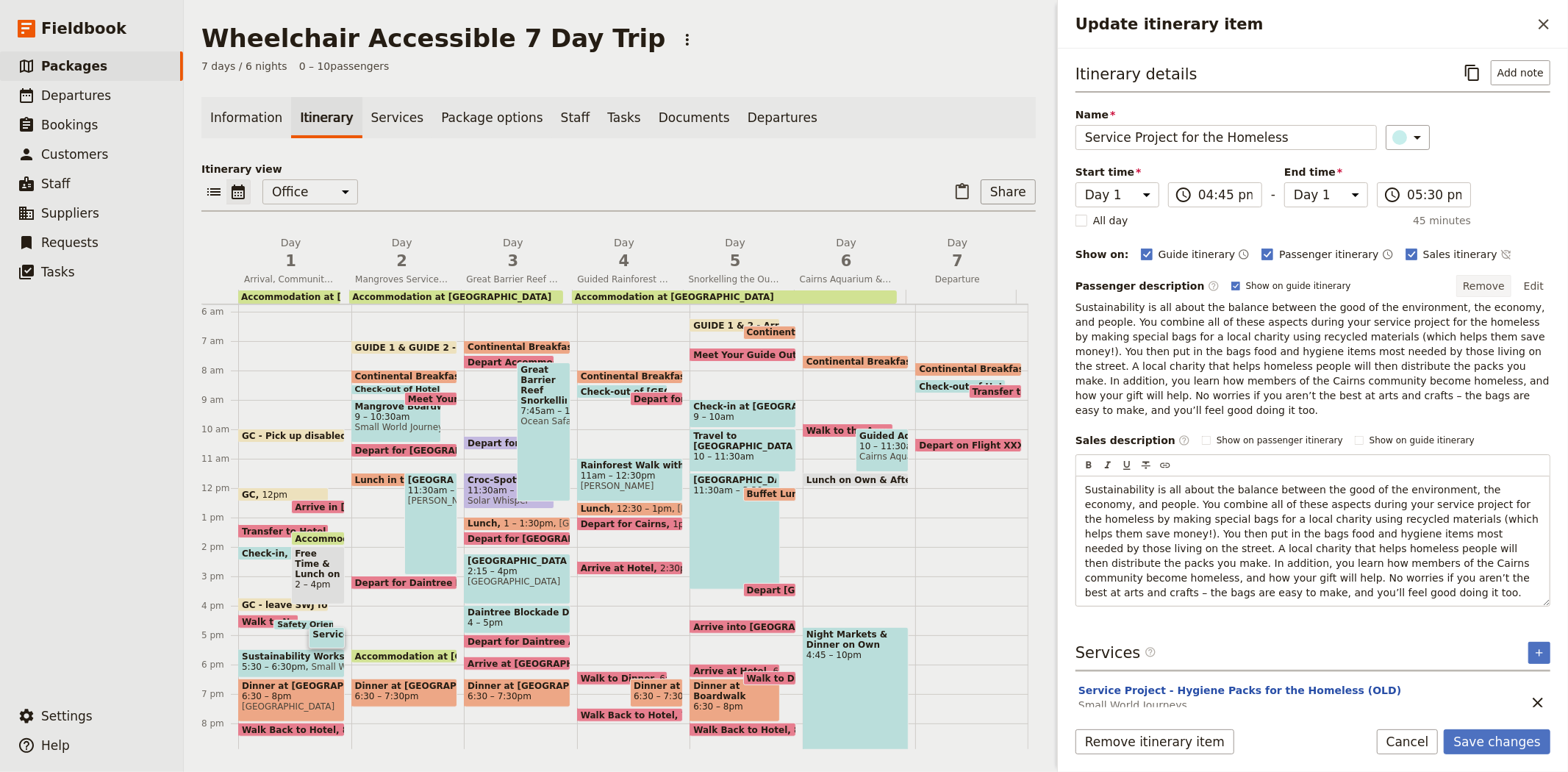
click at [1495, 283] on button "Remove" at bounding box center [1484, 286] width 55 height 22
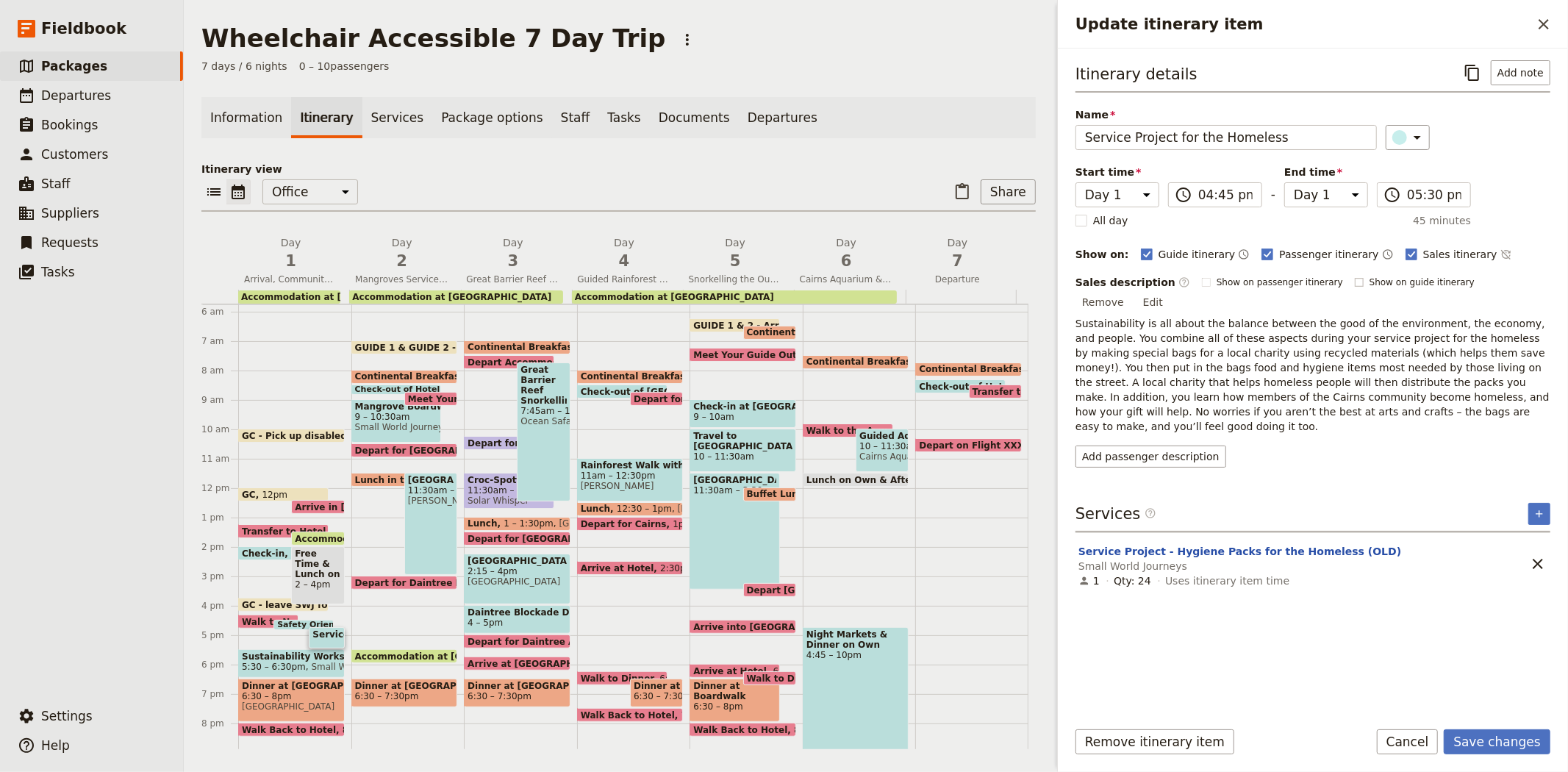
click at [1381, 288] on span "Show on guide itinerary" at bounding box center [1422, 282] width 105 height 12
click at [1355, 276] on input "Show on guide itinerary" at bounding box center [1354, 276] width 1 height 1
click at [1251, 280] on span "Show on passenger itinerary" at bounding box center [1279, 282] width 126 height 12
click at [1202, 276] on input "Show on passenger itinerary" at bounding box center [1201, 276] width 1 height 1
click at [1501, 737] on button "Save changes" at bounding box center [1498, 742] width 107 height 25
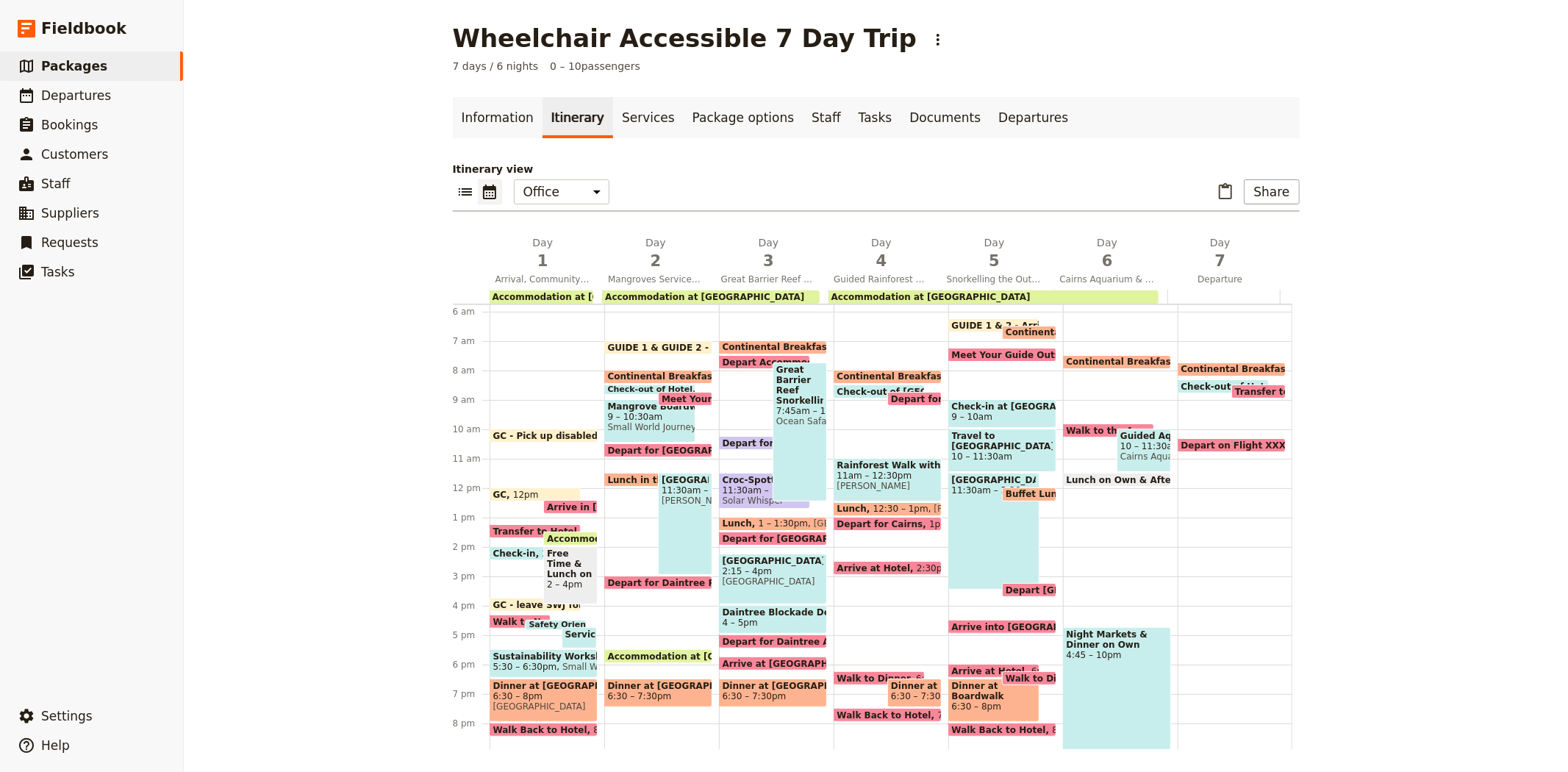
click at [531, 653] on span "Sustainability Workshop" at bounding box center [544, 656] width 101 height 10
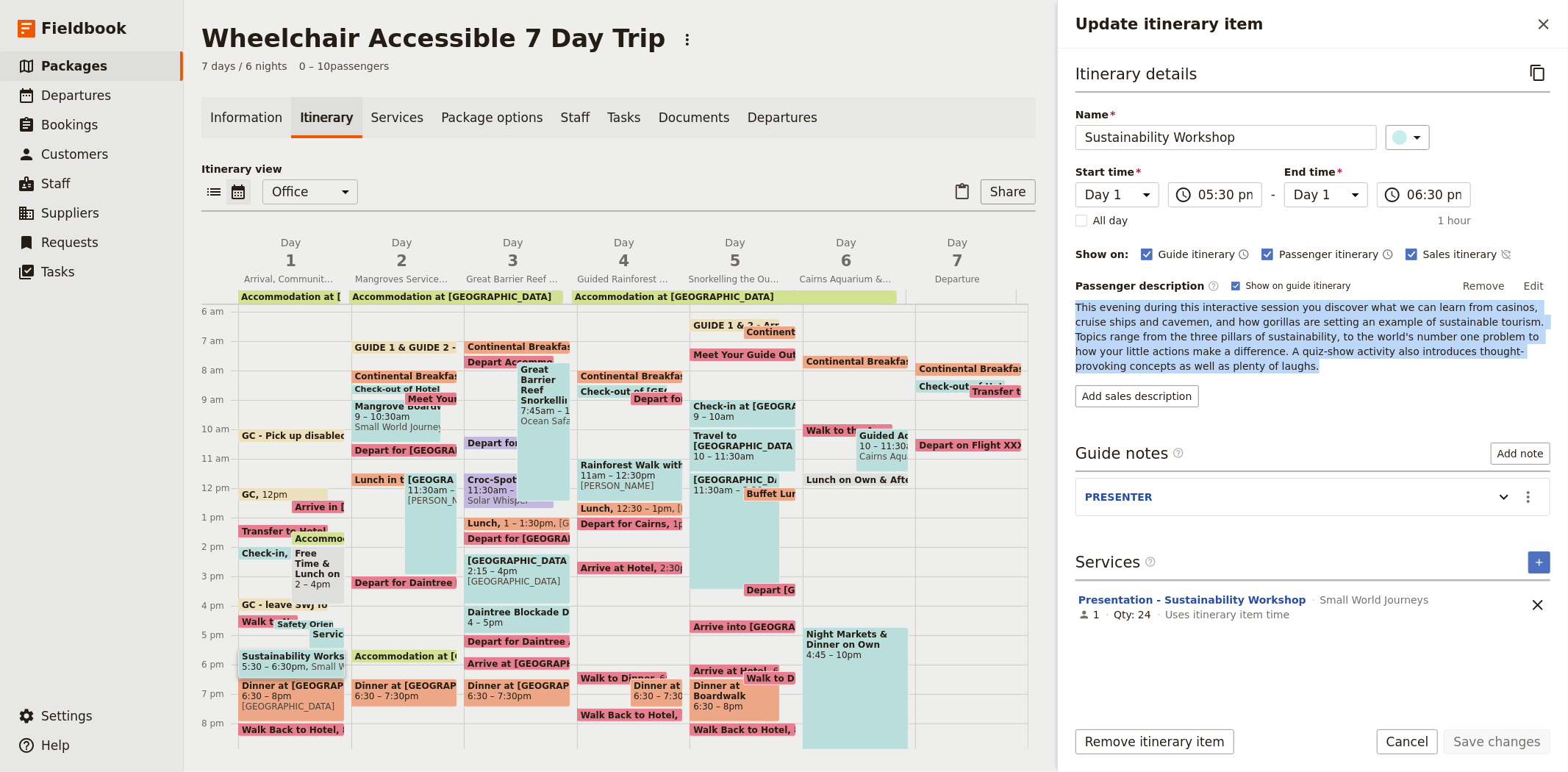
drag, startPoint x: 1546, startPoint y: 351, endPoint x: 1063, endPoint y: 307, distance: 485.0
click at [1063, 307] on div "Itinerary details ​ Name Sustainability Workshop ​ Start time Day 1 Day 2 Day 3…" at bounding box center [1312, 378] width 510 height 659
copy span "This evening during this interactive session you discover what we can learn fro…"
click at [1147, 385] on button "Add sales description" at bounding box center [1137, 396] width 123 height 22
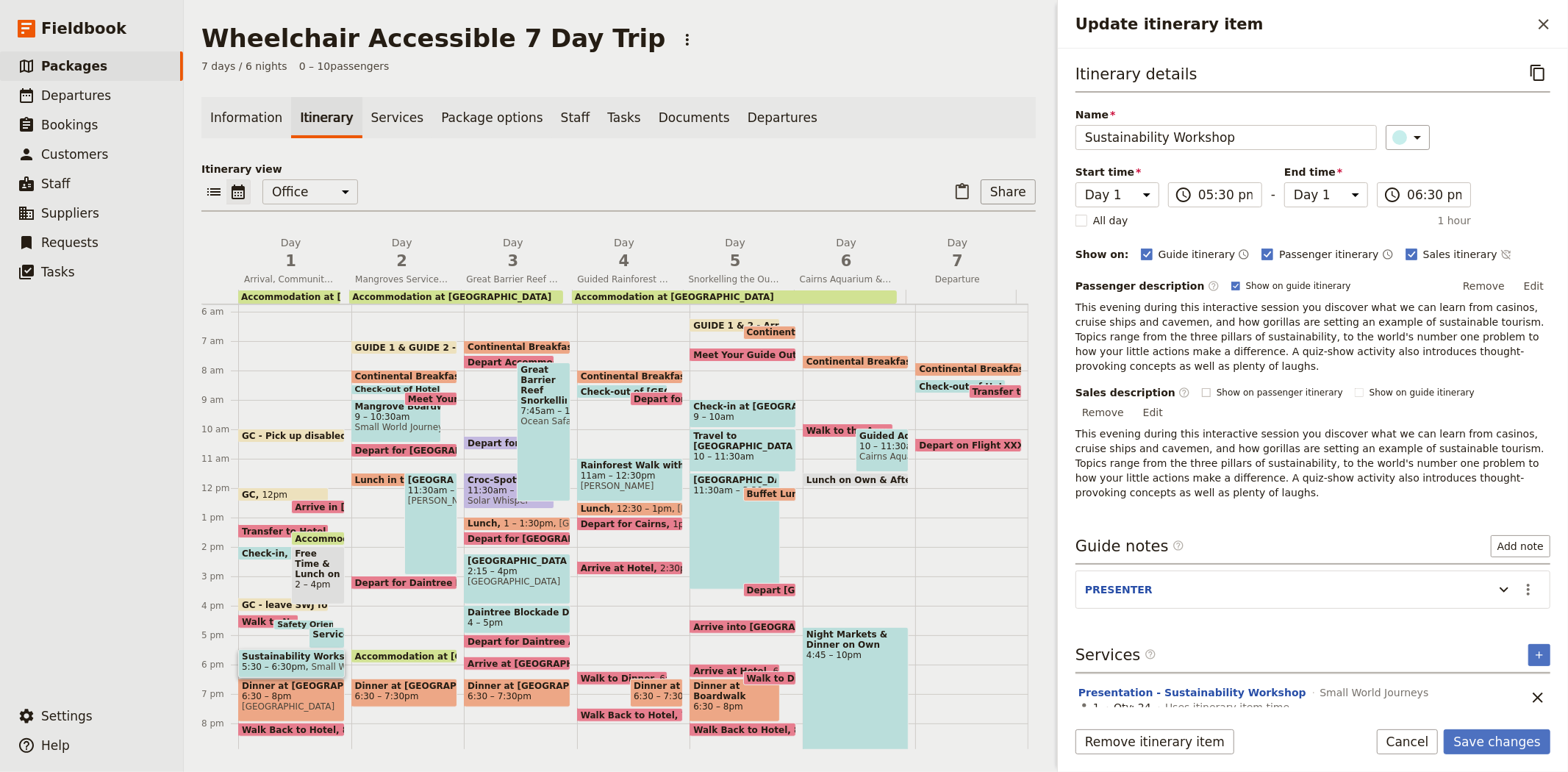
click at [1254, 386] on span "Show on passenger itinerary" at bounding box center [1279, 392] width 126 height 12
click at [1202, 386] on input "Show on passenger itinerary" at bounding box center [1201, 386] width 1 height 1
click at [1370, 386] on span "Show on guide itinerary" at bounding box center [1422, 392] width 105 height 12
click at [1355, 386] on input "Show on guide itinerary" at bounding box center [1354, 386] width 1 height 1
click at [1487, 286] on button "Remove" at bounding box center [1484, 286] width 55 height 22
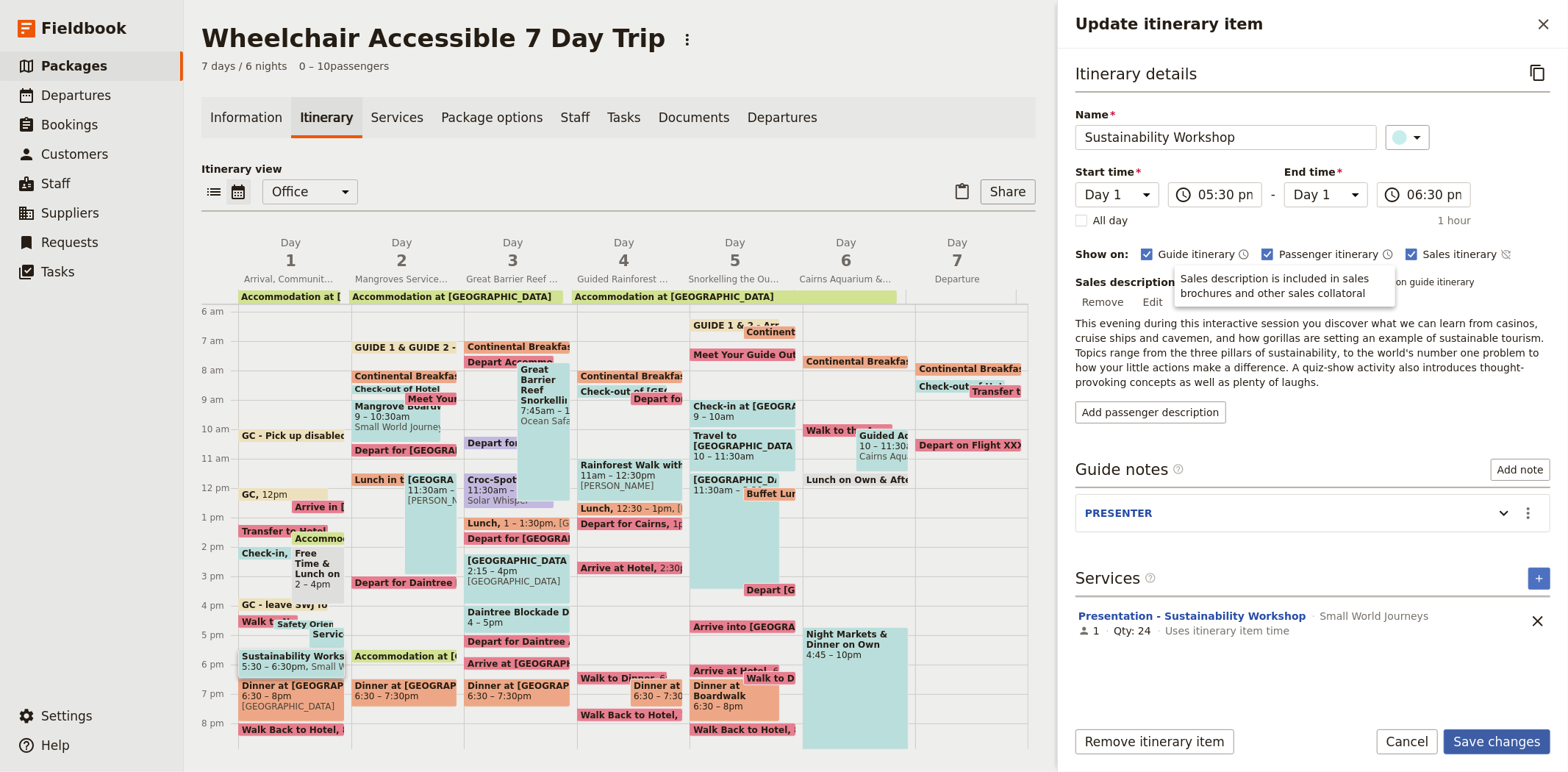
click at [1497, 732] on button "Save changes" at bounding box center [1498, 742] width 107 height 25
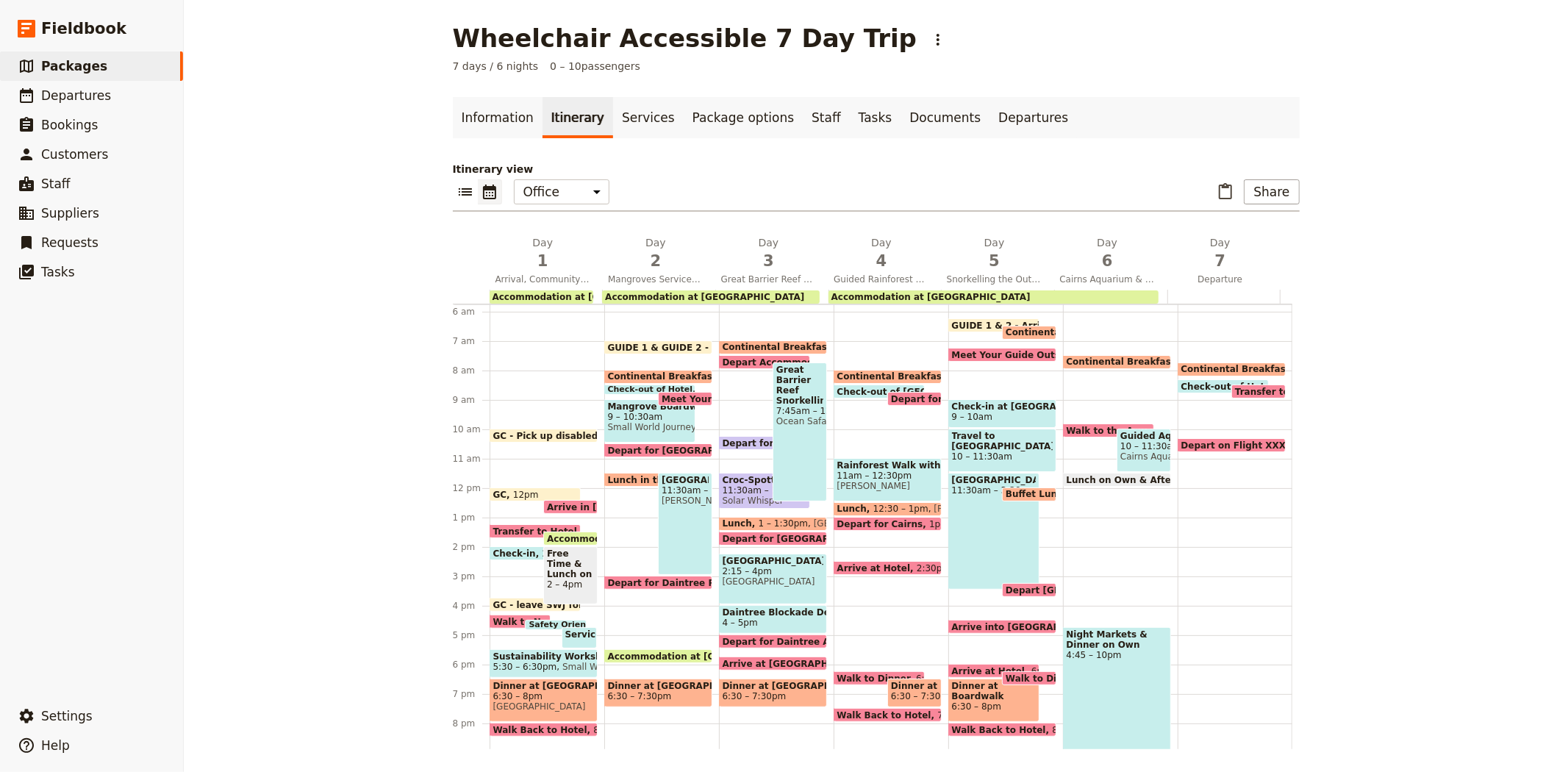
click at [520, 704] on span "[GEOGRAPHIC_DATA]" at bounding box center [544, 706] width 101 height 10
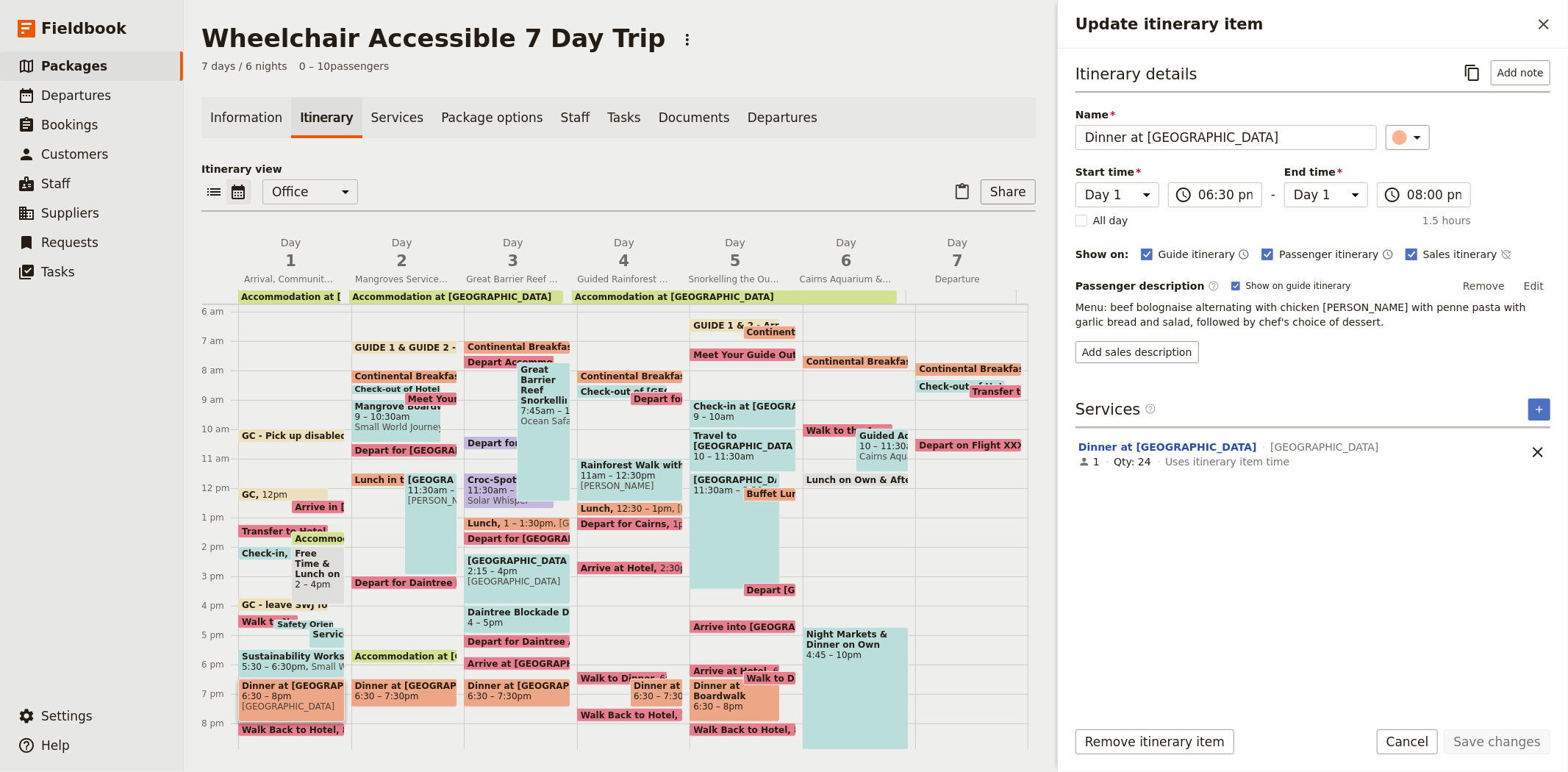
click at [1408, 255] on polygon "Update itinerary item" at bounding box center [1411, 253] width 7 height 8
click at [1405, 247] on input "Sales itinerary" at bounding box center [1405, 246] width 1 height 1
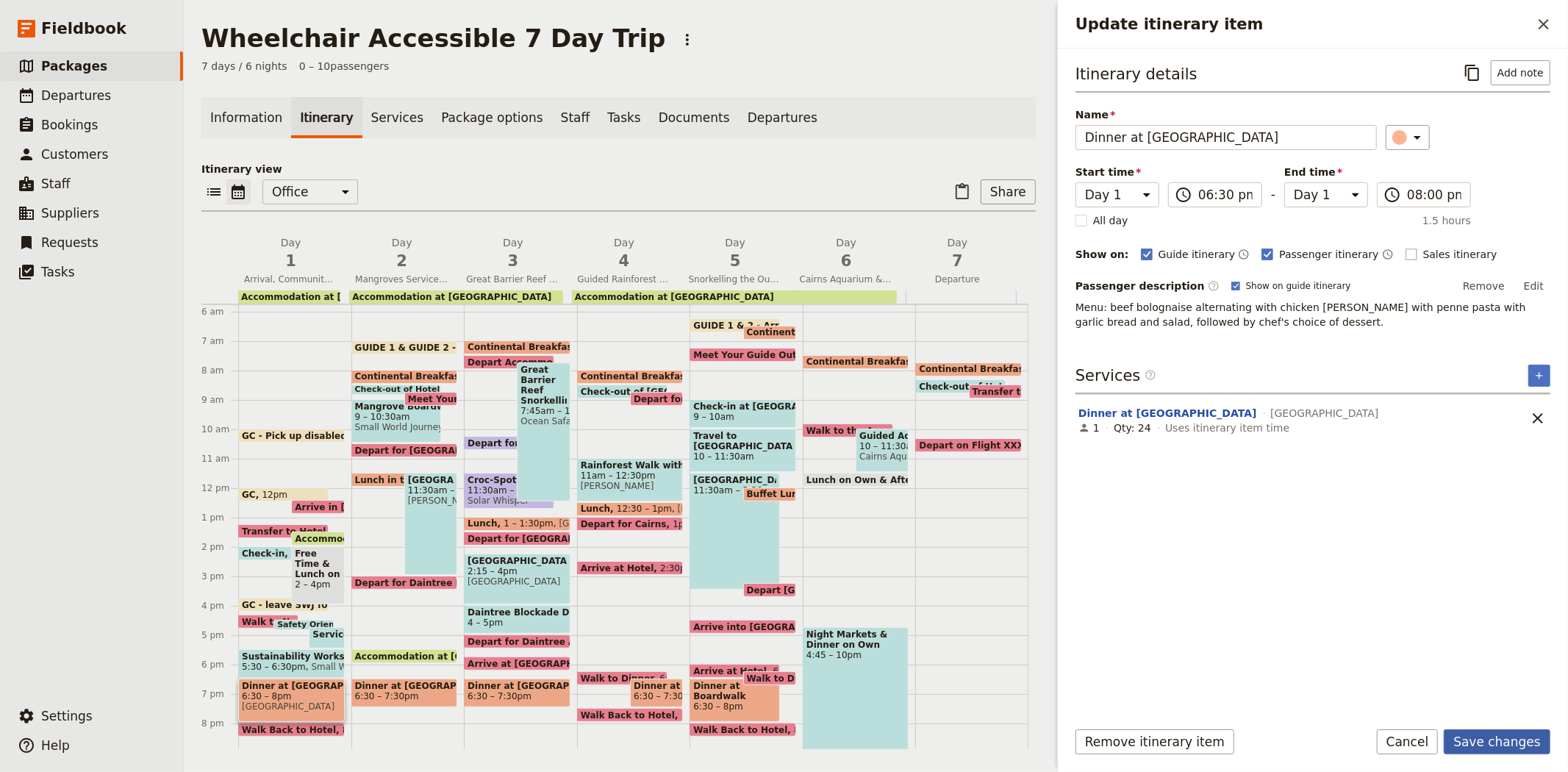
click at [1502, 741] on button "Save changes" at bounding box center [1498, 742] width 107 height 25
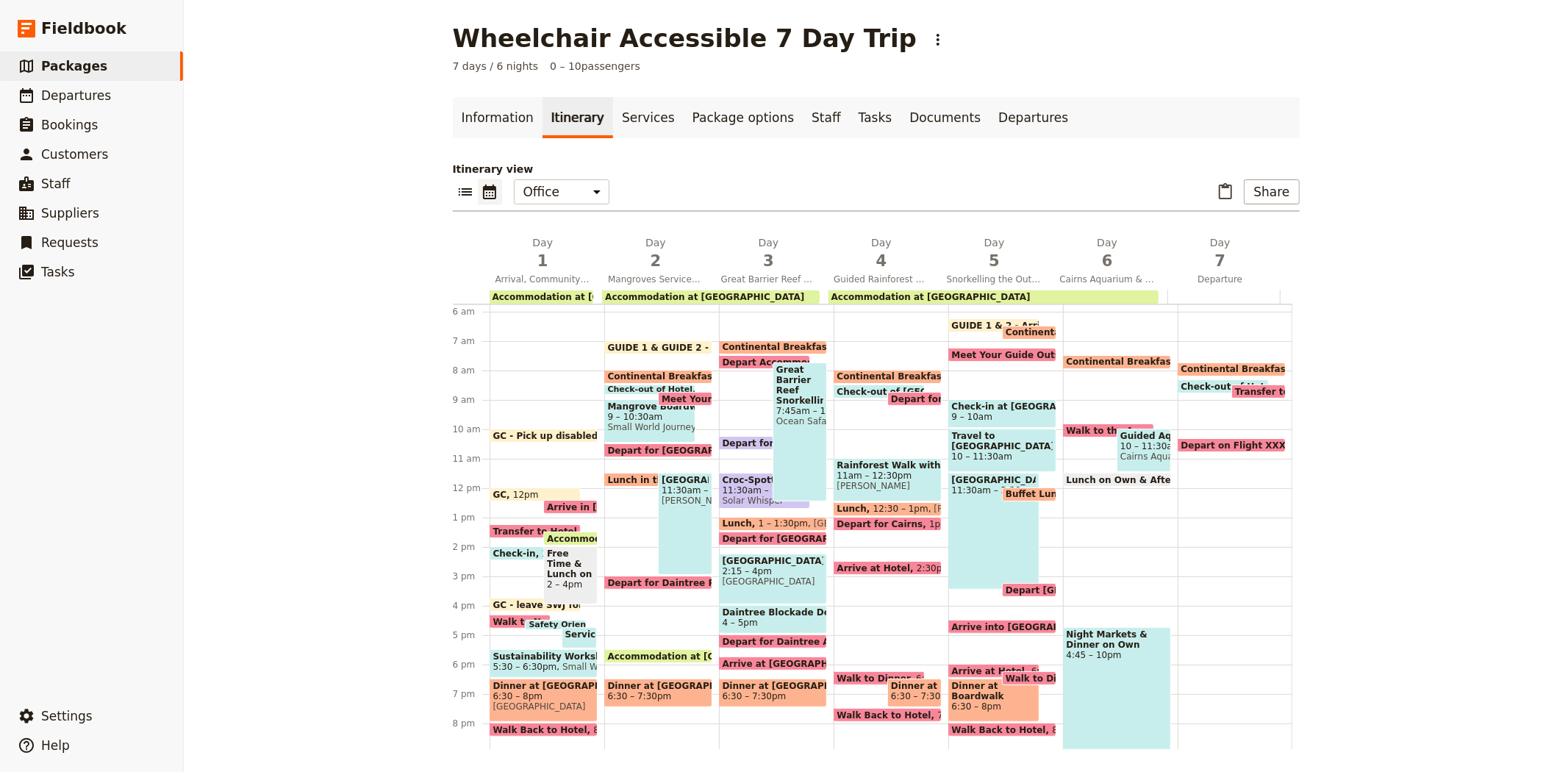
click at [554, 502] on span "Arrive in [GEOGRAPHIC_DATA]" at bounding box center [624, 506] width 156 height 9
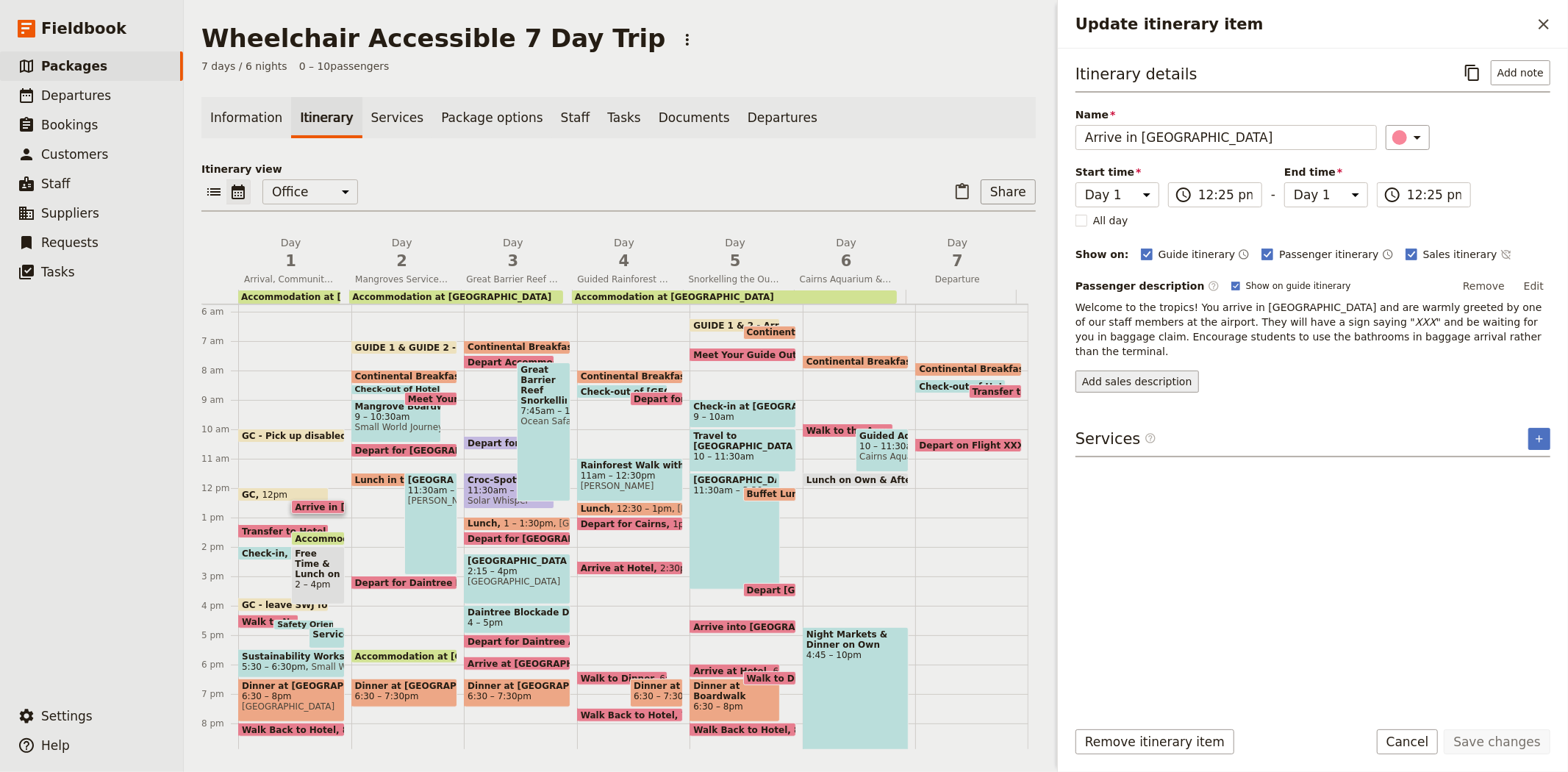
click at [1160, 370] on button "Add sales description" at bounding box center [1137, 381] width 123 height 22
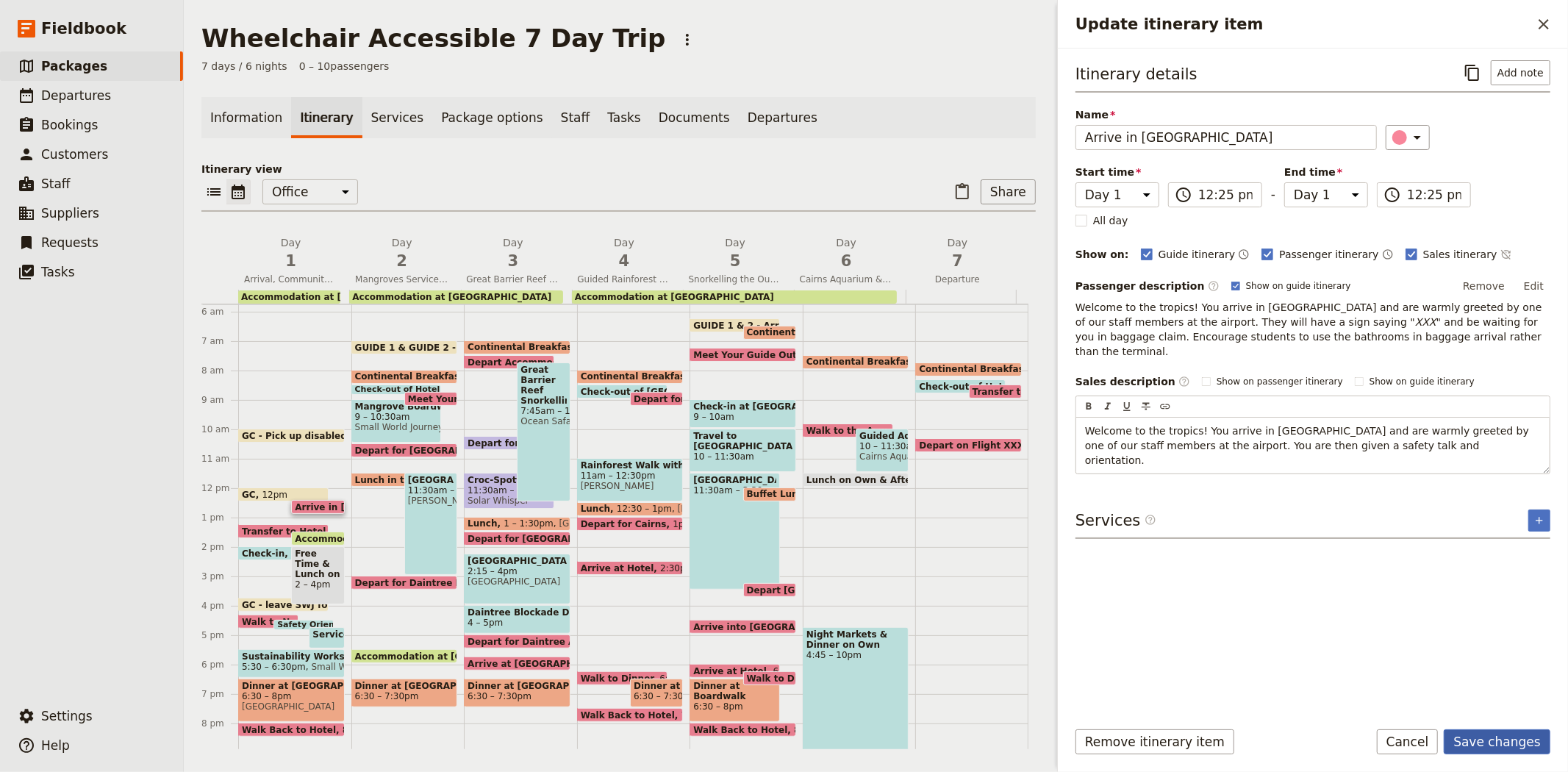
click at [1501, 739] on button "Save changes" at bounding box center [1498, 742] width 107 height 25
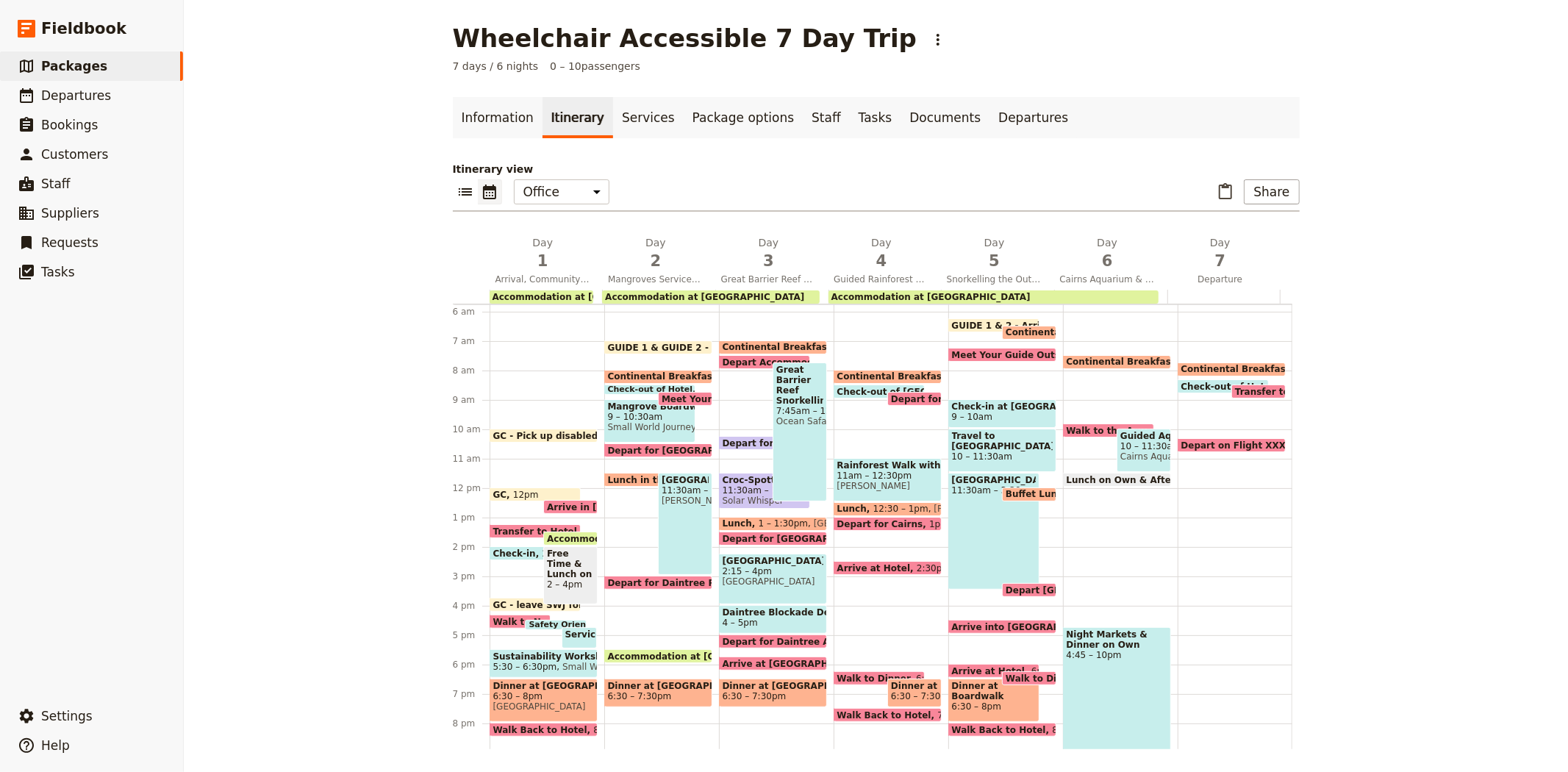
click at [627, 412] on span "9 – 10:30am" at bounding box center [650, 417] width 84 height 10
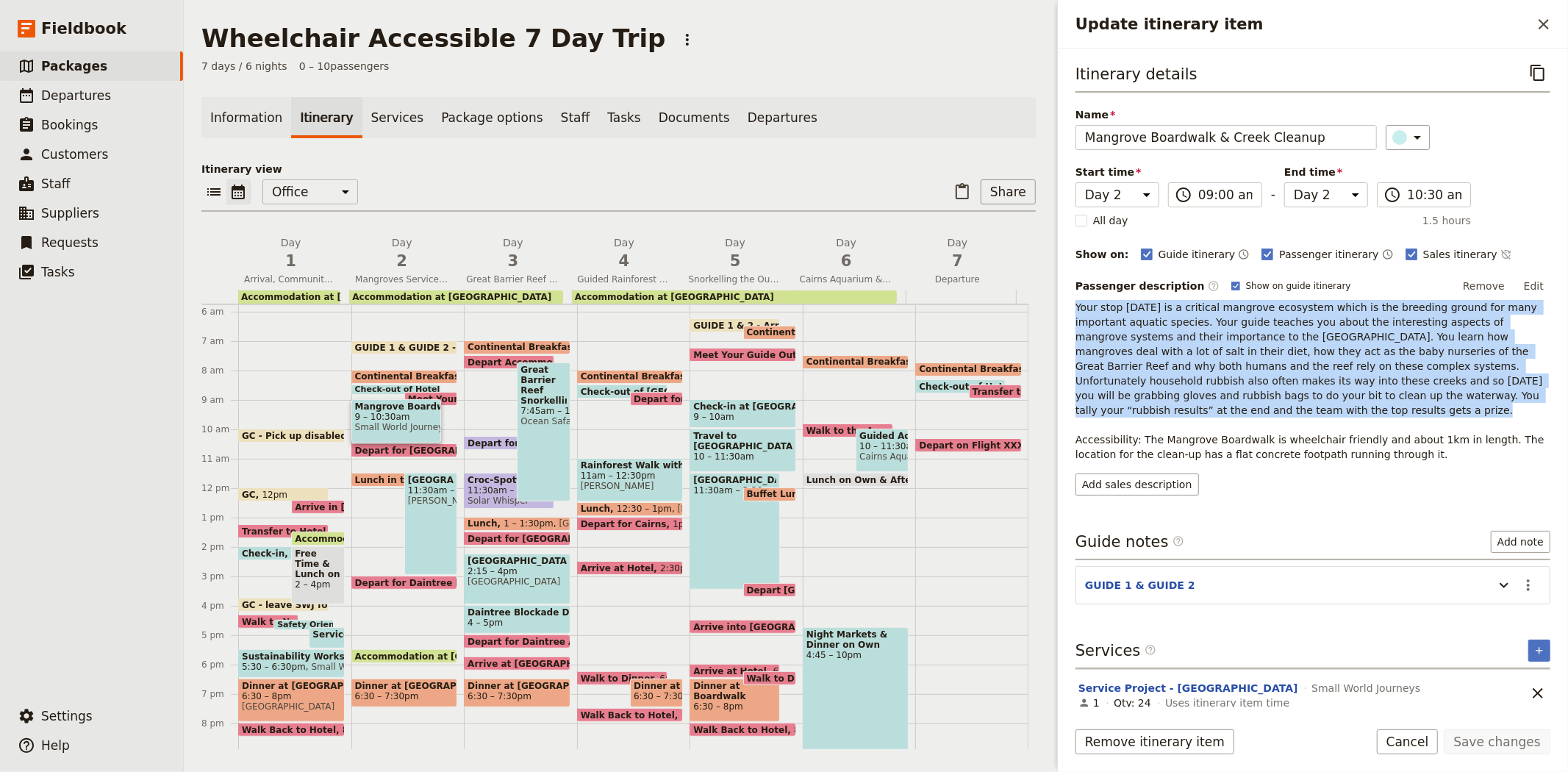
drag, startPoint x: 1439, startPoint y: 393, endPoint x: 1072, endPoint y: 307, distance: 376.9
click at [1072, 307] on div "Itinerary details ​ Name Mangrove Boardwalk & Creek Cleanup ​ Start time Day 1 …" at bounding box center [1312, 378] width 510 height 659
copy span "Your stop today is a critical mangrove ecosystem which is the breeding ground f…"
click at [1107, 473] on button "Add sales description" at bounding box center [1137, 484] width 123 height 22
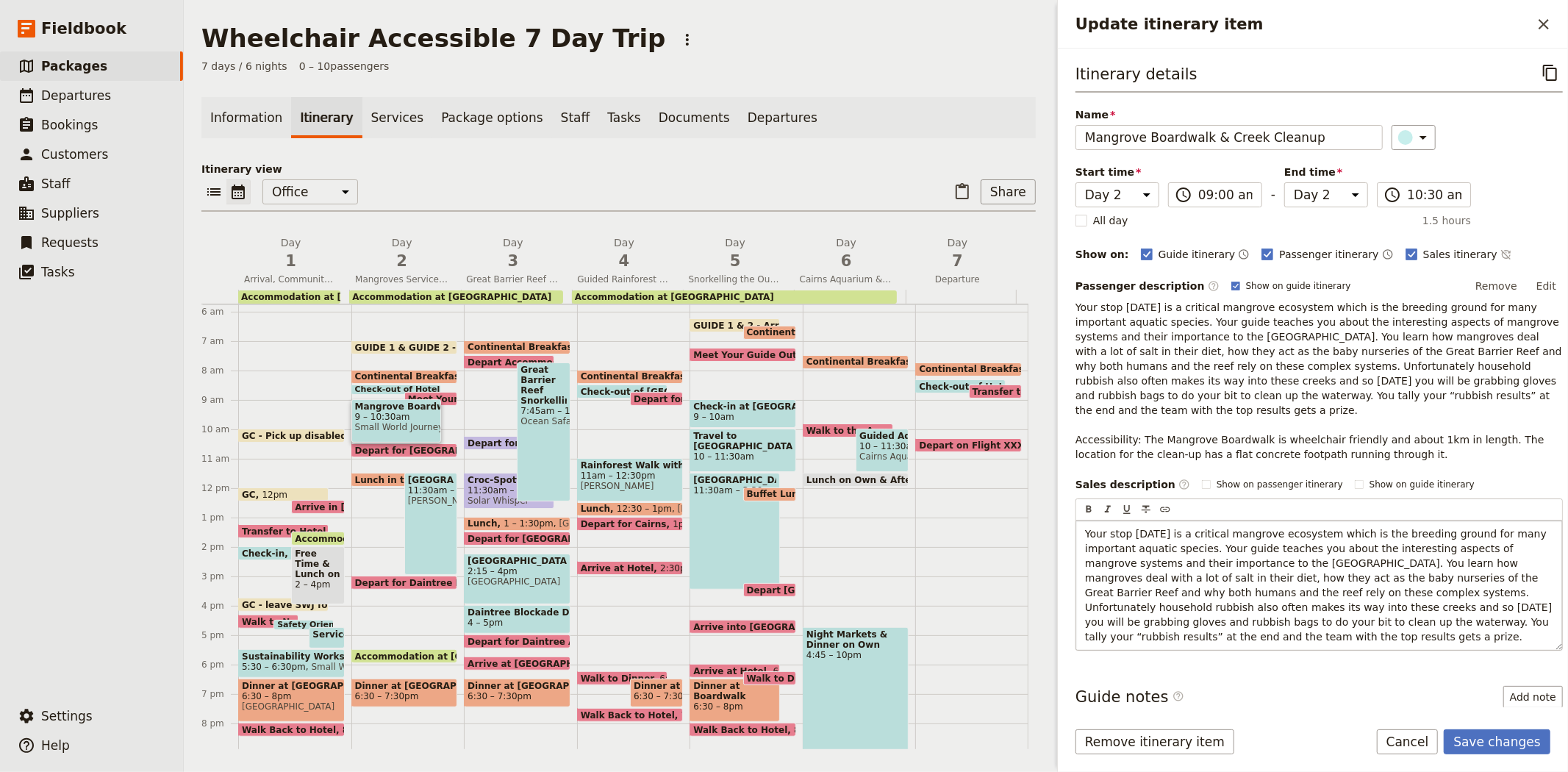
click at [1123, 528] on span "Your stop today is a critical mangrove ecosystem which is the breeding ground f…" at bounding box center [1320, 585] width 471 height 115
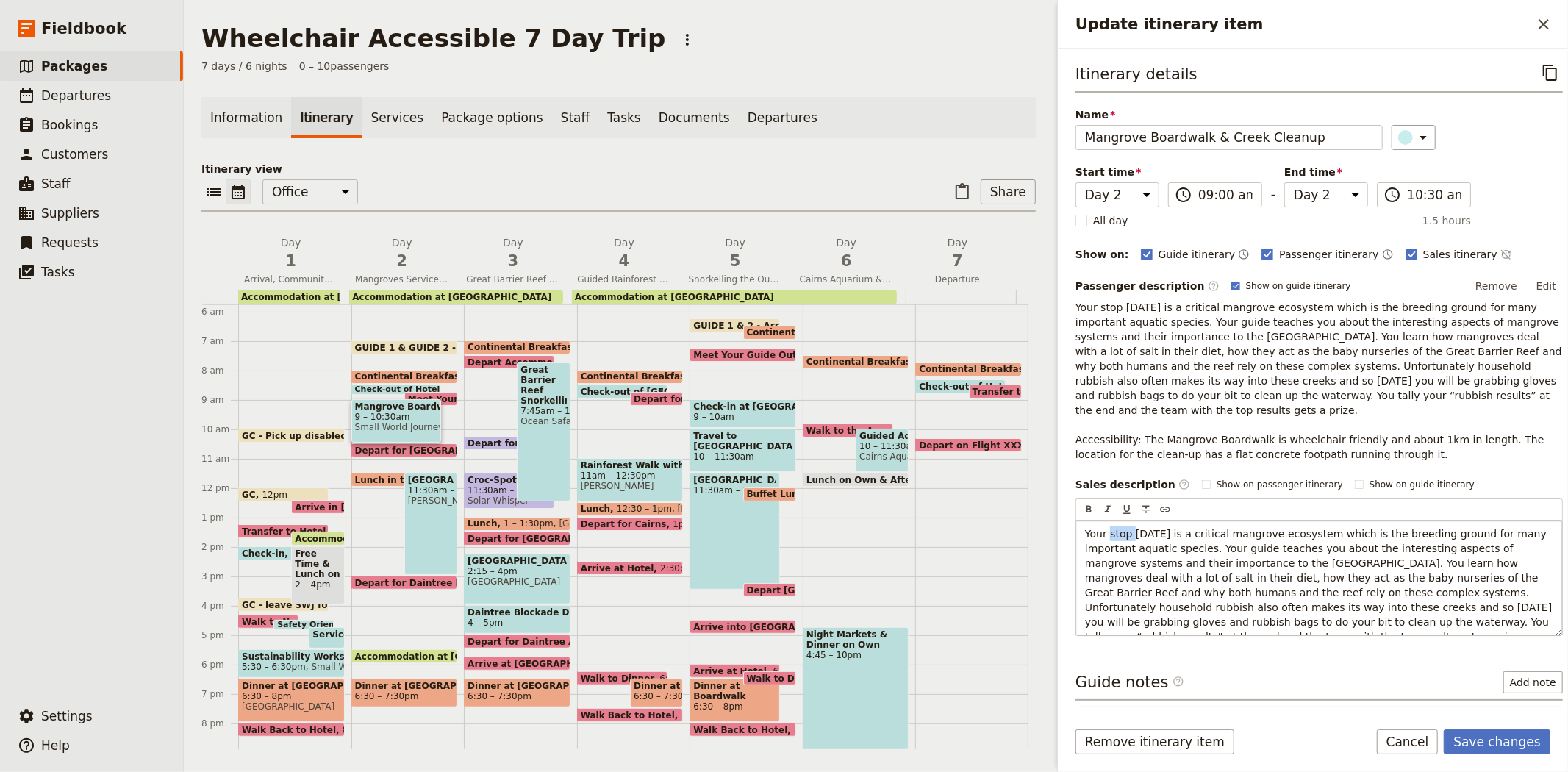
click at [1123, 528] on span "Your stop today is a critical mangrove ecosystem which is the breeding ground f…" at bounding box center [1320, 585] width 471 height 115
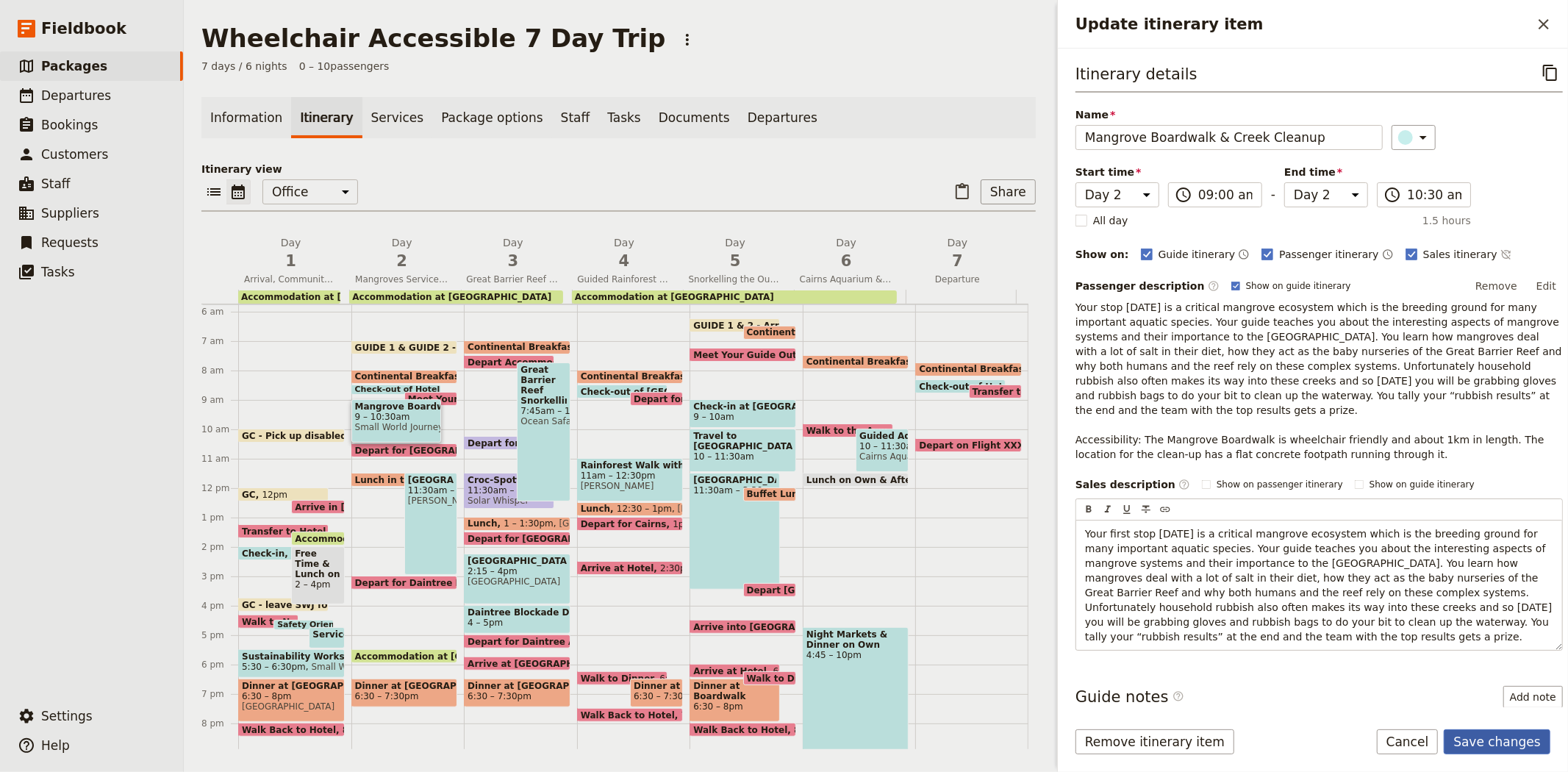
click at [1486, 744] on button "Save changes" at bounding box center [1498, 742] width 107 height 25
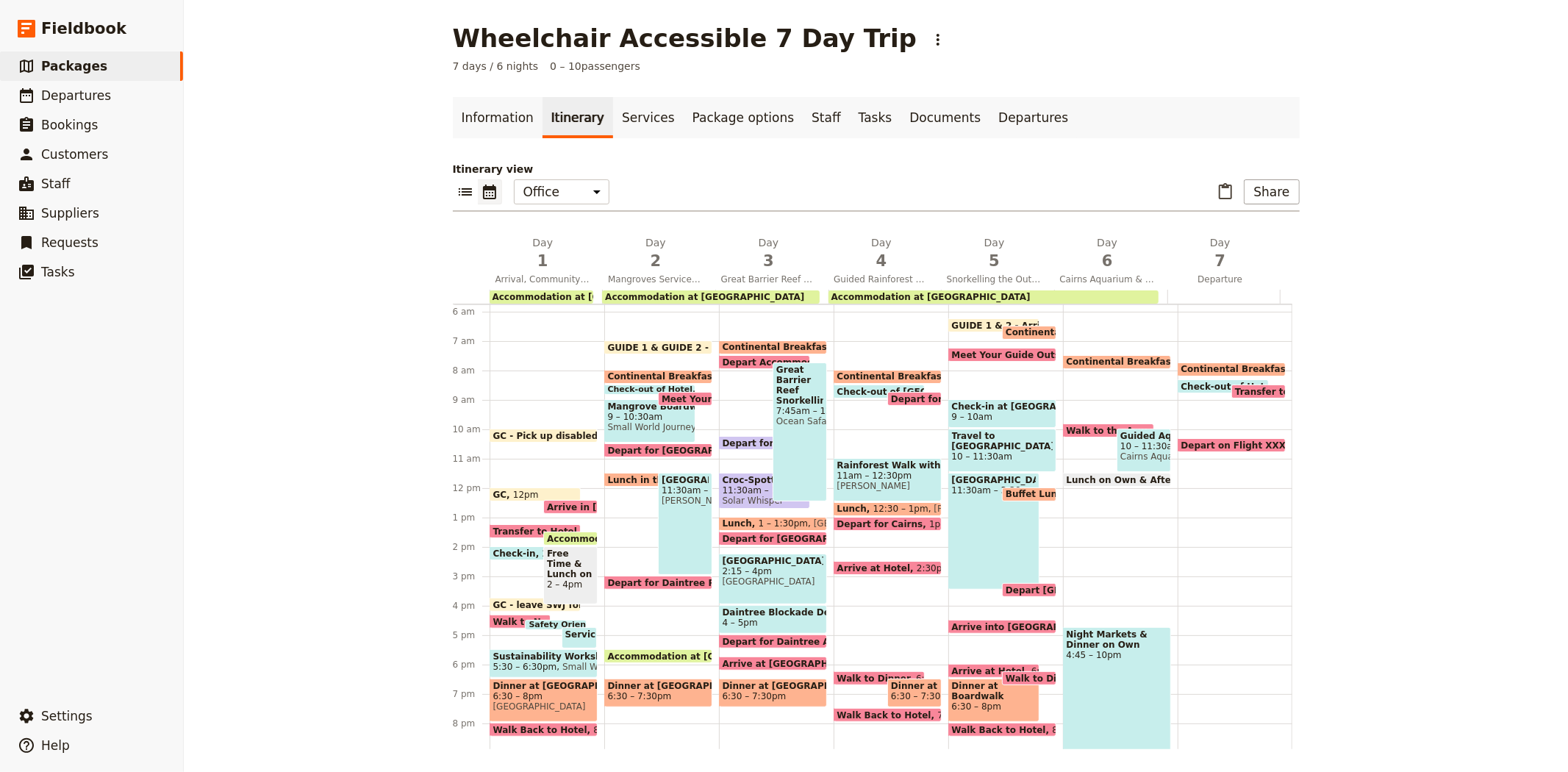
click at [678, 496] on span "11:30am – 3pm" at bounding box center [684, 490] width 47 height 10
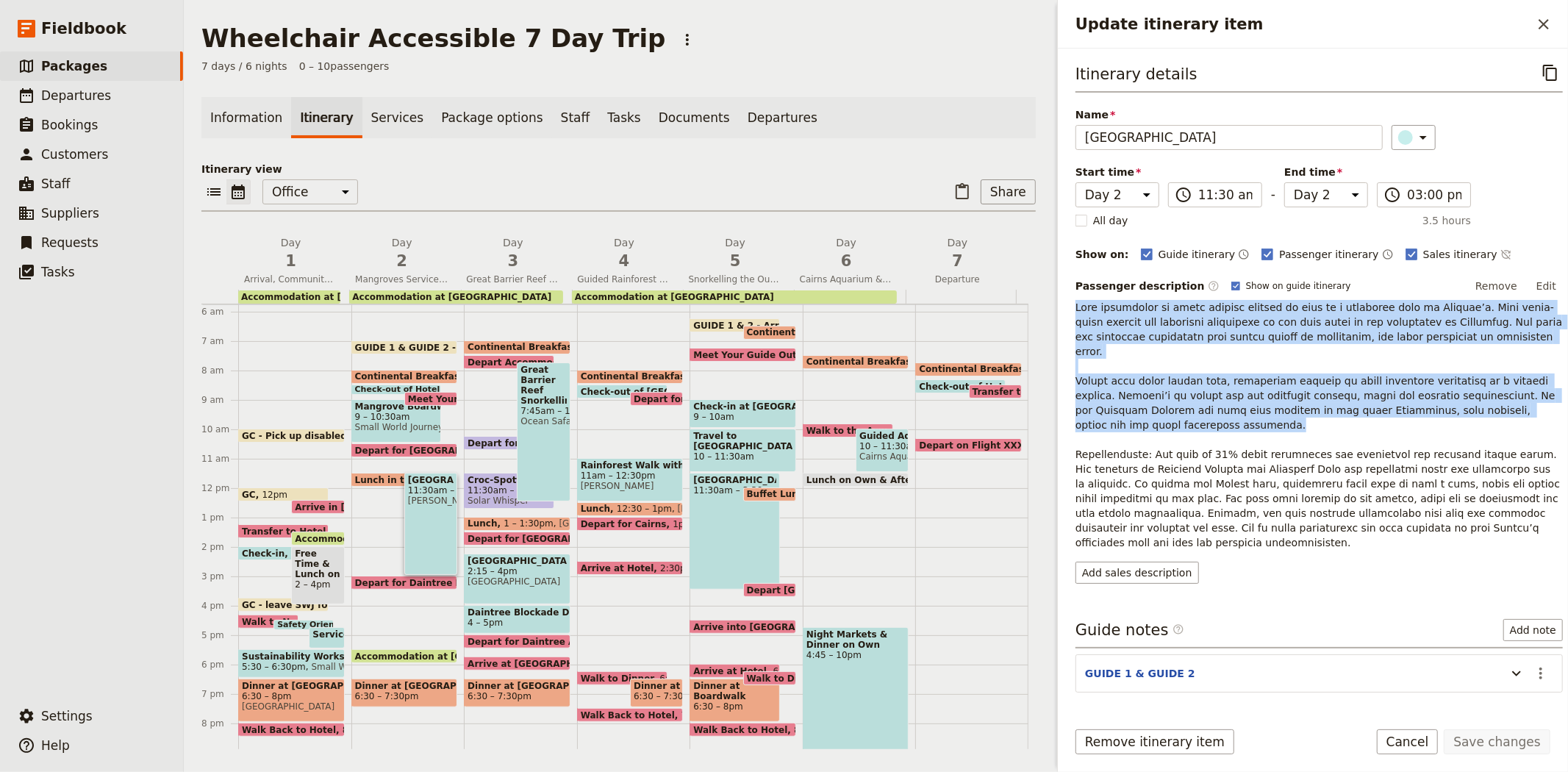
drag, startPoint x: 1126, startPoint y: 410, endPoint x: 1065, endPoint y: 303, distance: 123.2
click at [1065, 303] on div "Itinerary details ​ Name Crocodile & Wildlife Park ​ Start time Day 1 Day 2 Day…" at bounding box center [1312, 378] width 510 height 659
copy span "Meet crocodiles in their natural habitat as well as a crocodile farm at Hartley…"
click at [1172, 561] on button "Add sales description" at bounding box center [1137, 572] width 123 height 22
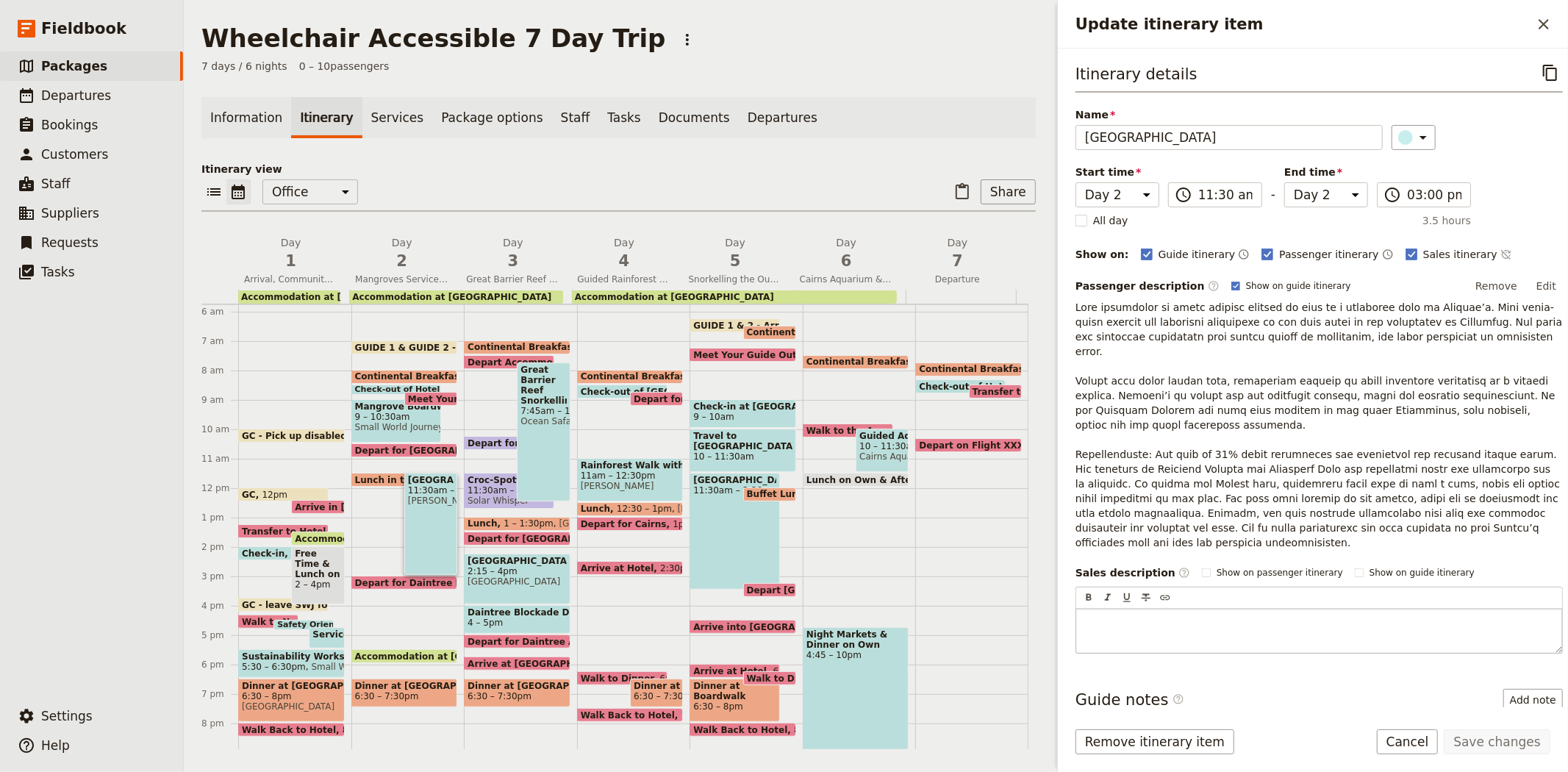
scroll to position [9, 0]
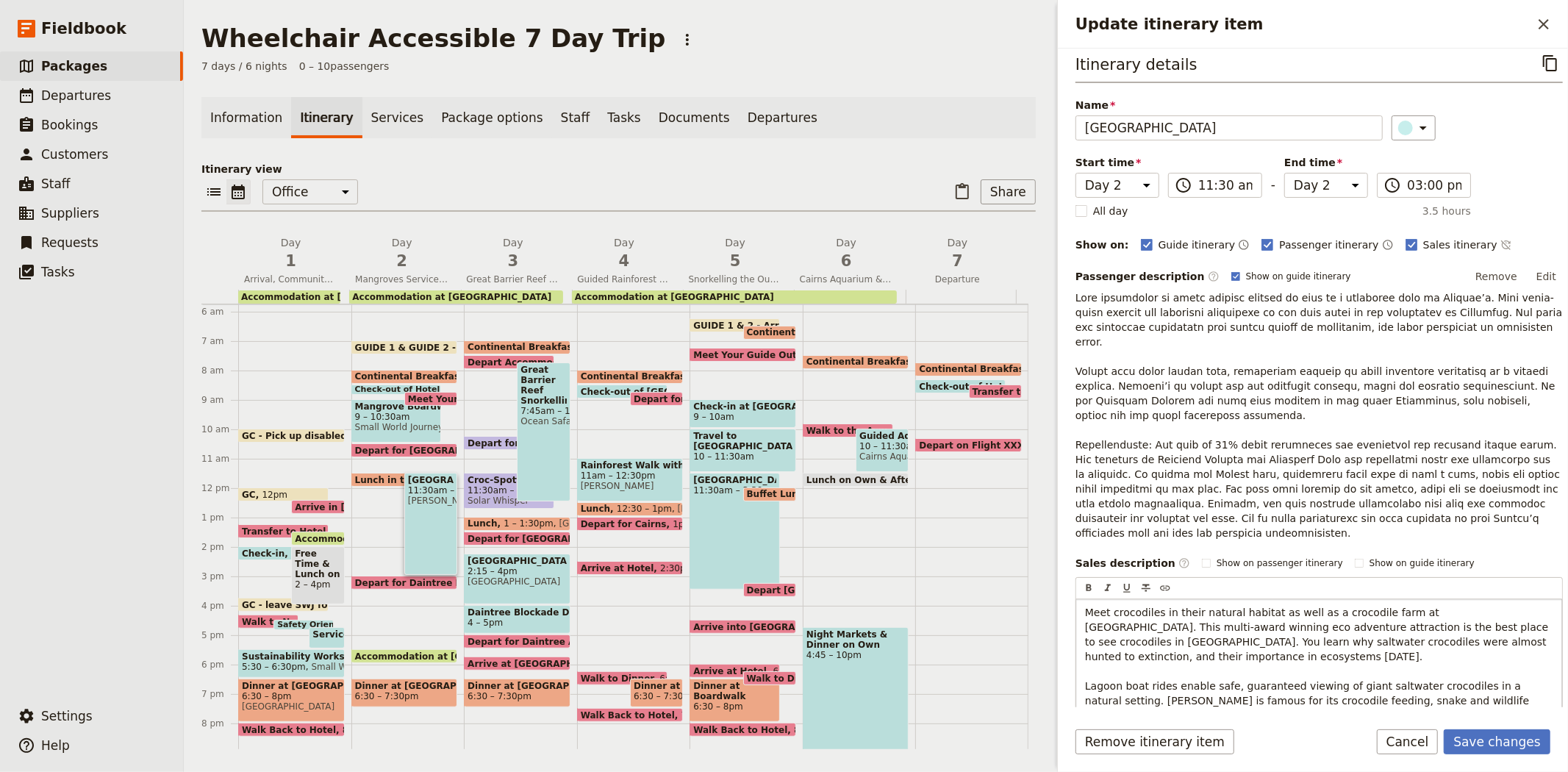
click at [1086, 641] on p "Meet crocodiles in their natural habitat as well as a crocodile farm at Hartley…" at bounding box center [1319, 671] width 468 height 132
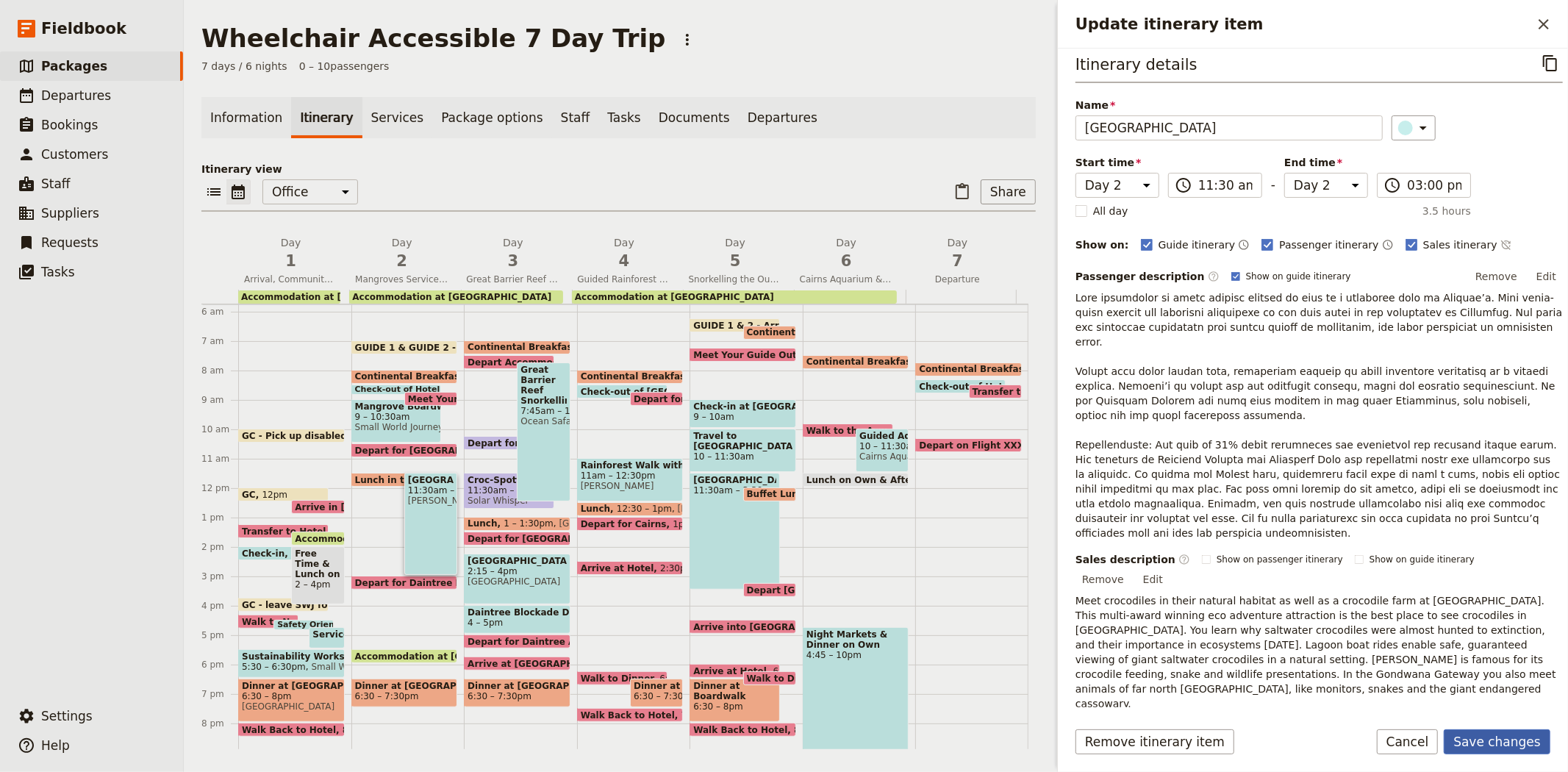
click at [1504, 746] on button "Save changes" at bounding box center [1498, 742] width 107 height 25
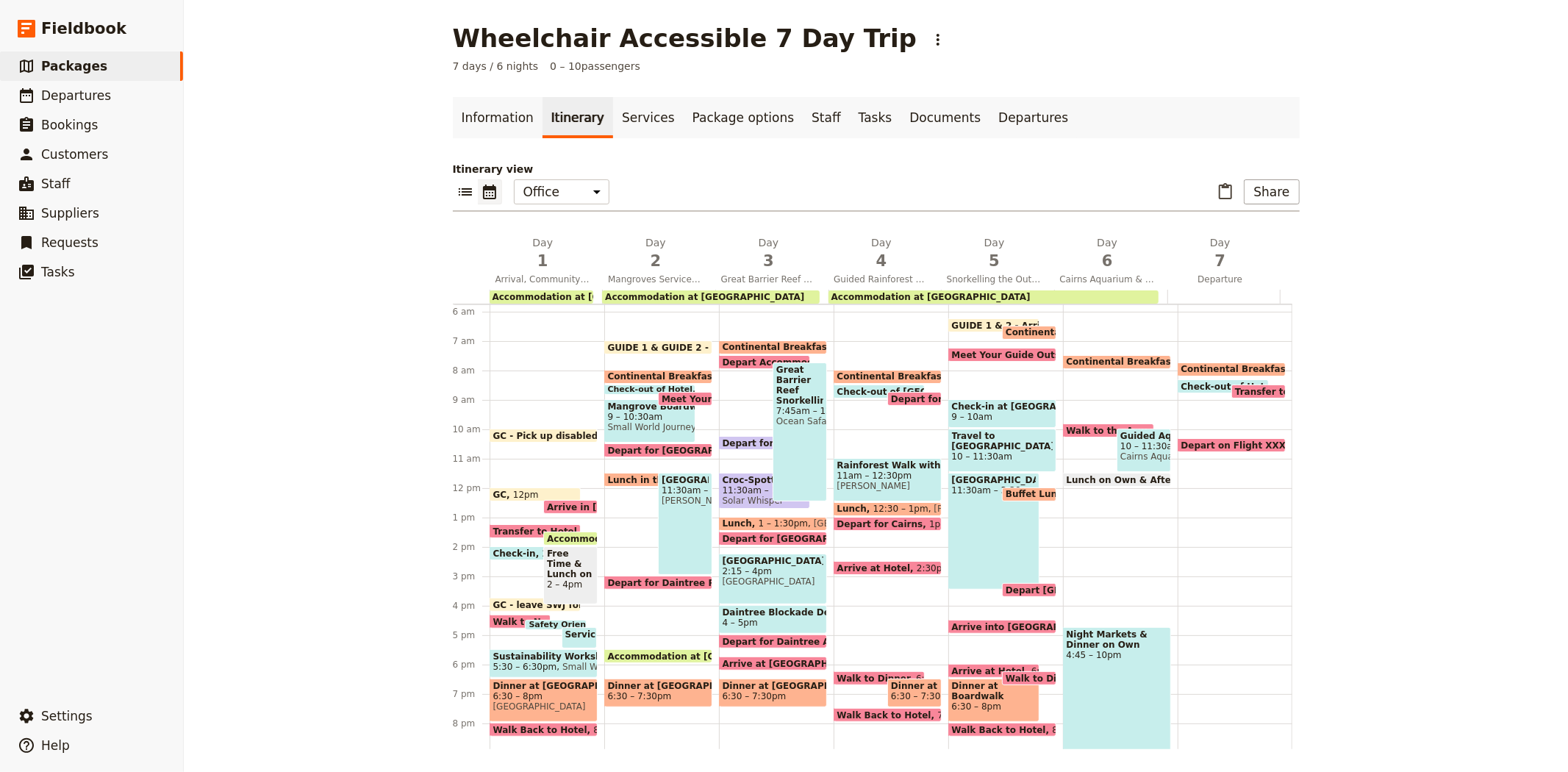
click at [626, 686] on span "Dinner at [GEOGRAPHIC_DATA]" at bounding box center [658, 685] width 101 height 10
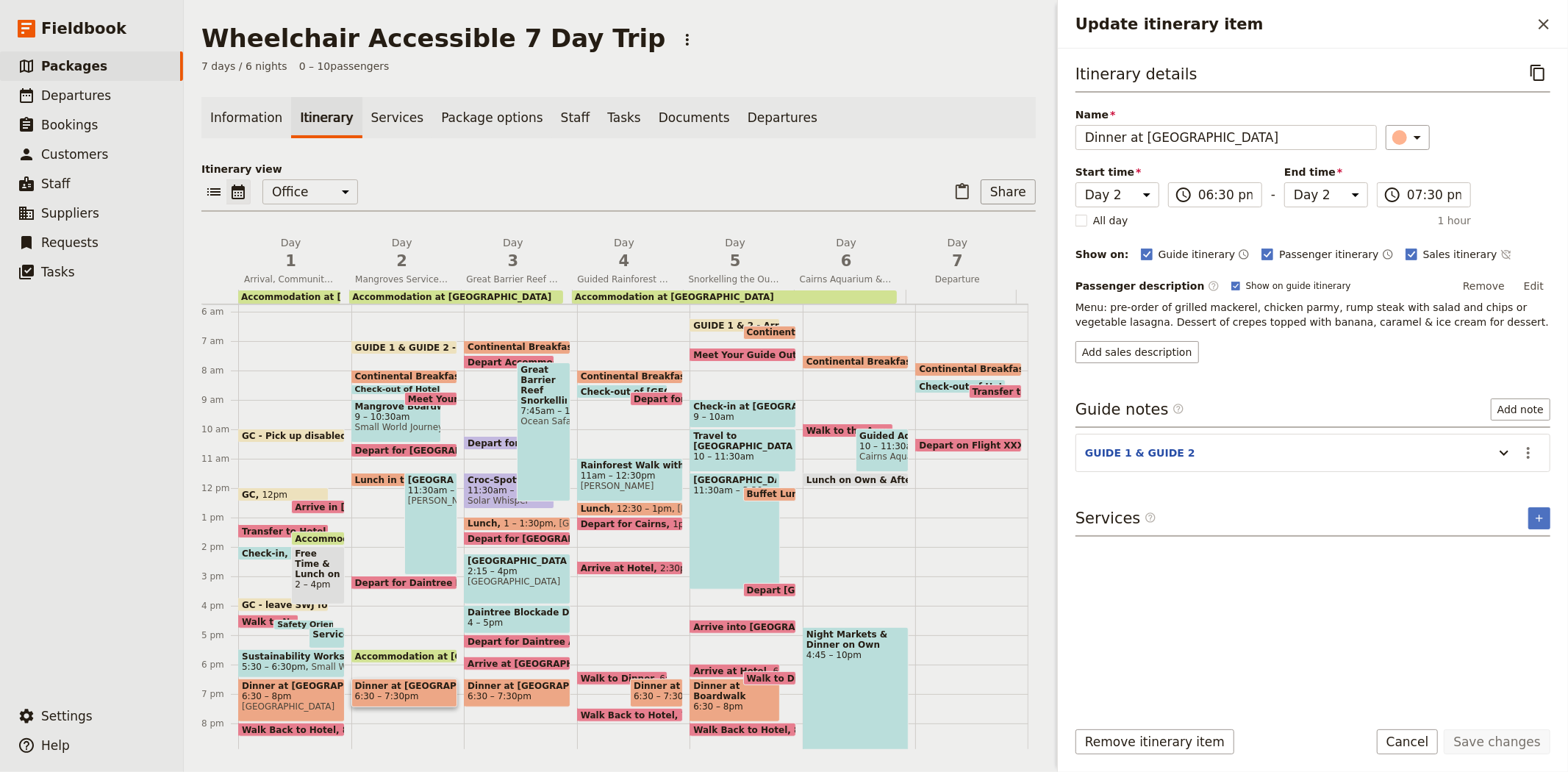
click at [1405, 244] on div "Itinerary details ​ Name Dinner at Beach House Restaurant ​ Start time Day 1 Da…" at bounding box center [1312, 211] width 475 height 303
click at [1423, 252] on span "Sales itinerary" at bounding box center [1460, 254] width 74 height 15
click at [1405, 247] on input "Sales itinerary" at bounding box center [1405, 246] width 1 height 1
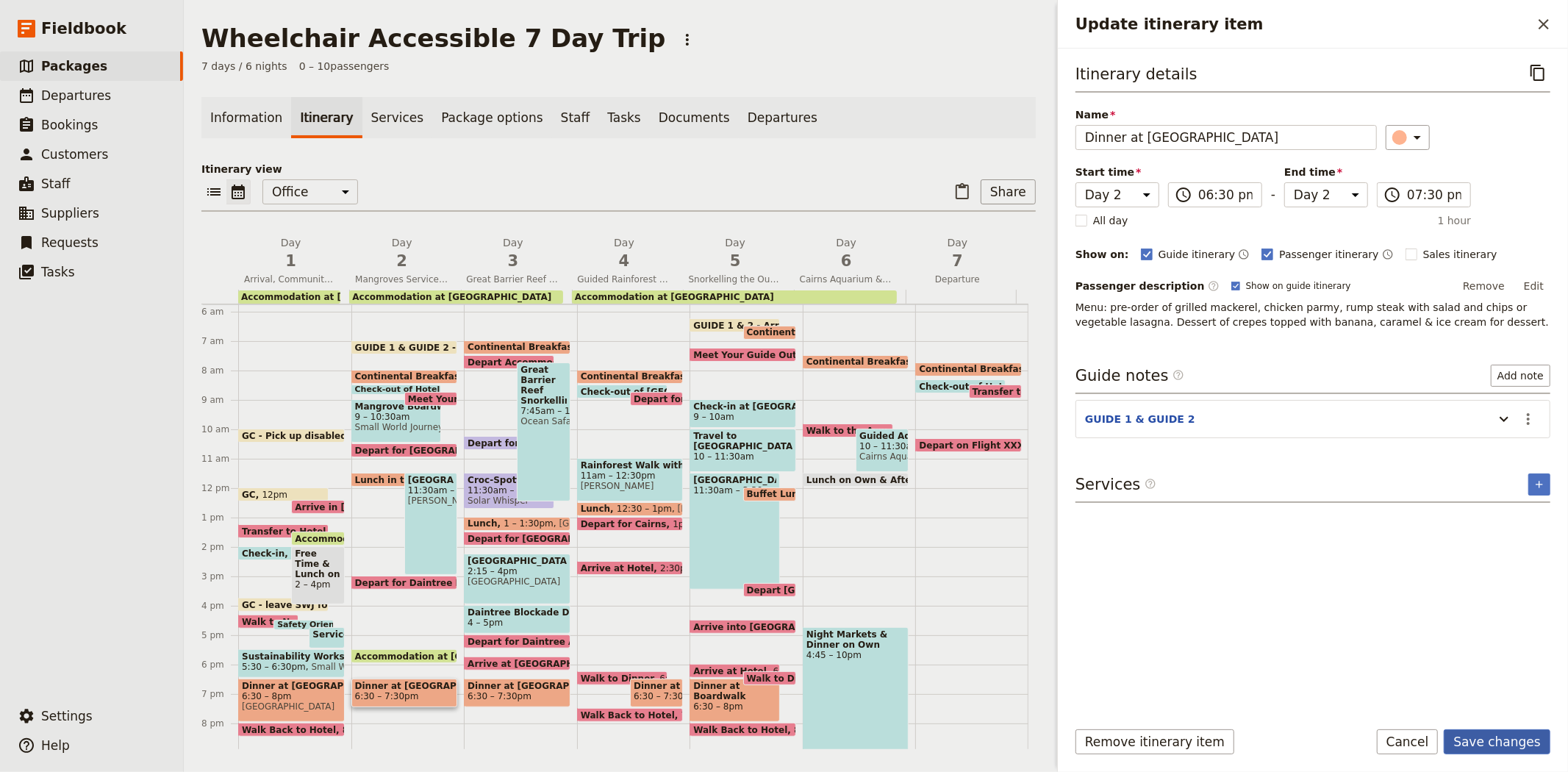
click at [1482, 746] on button "Save changes" at bounding box center [1498, 742] width 107 height 25
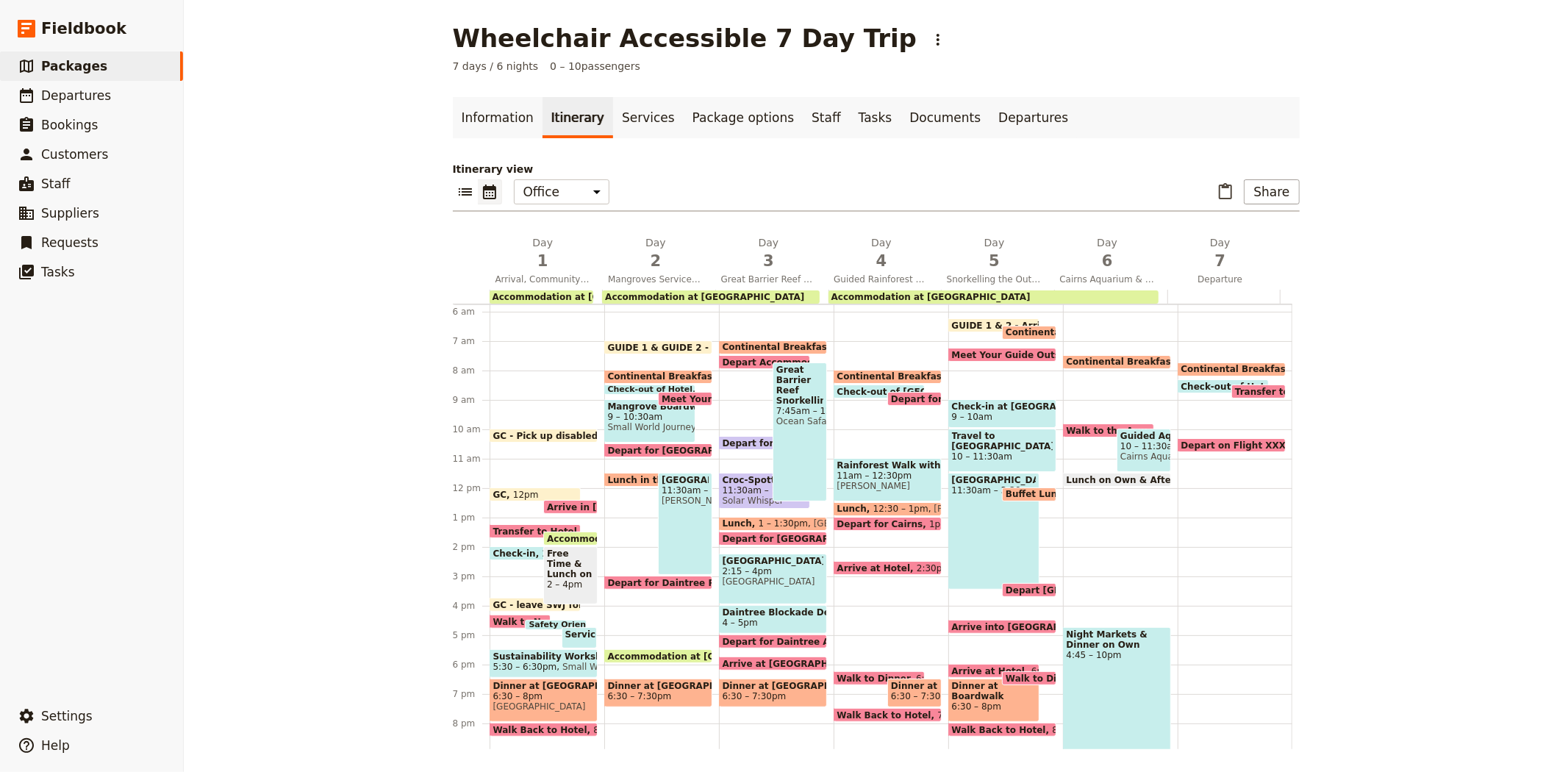
click at [732, 342] on span "Continental Breakfast at Hotel" at bounding box center [801, 346] width 159 height 10
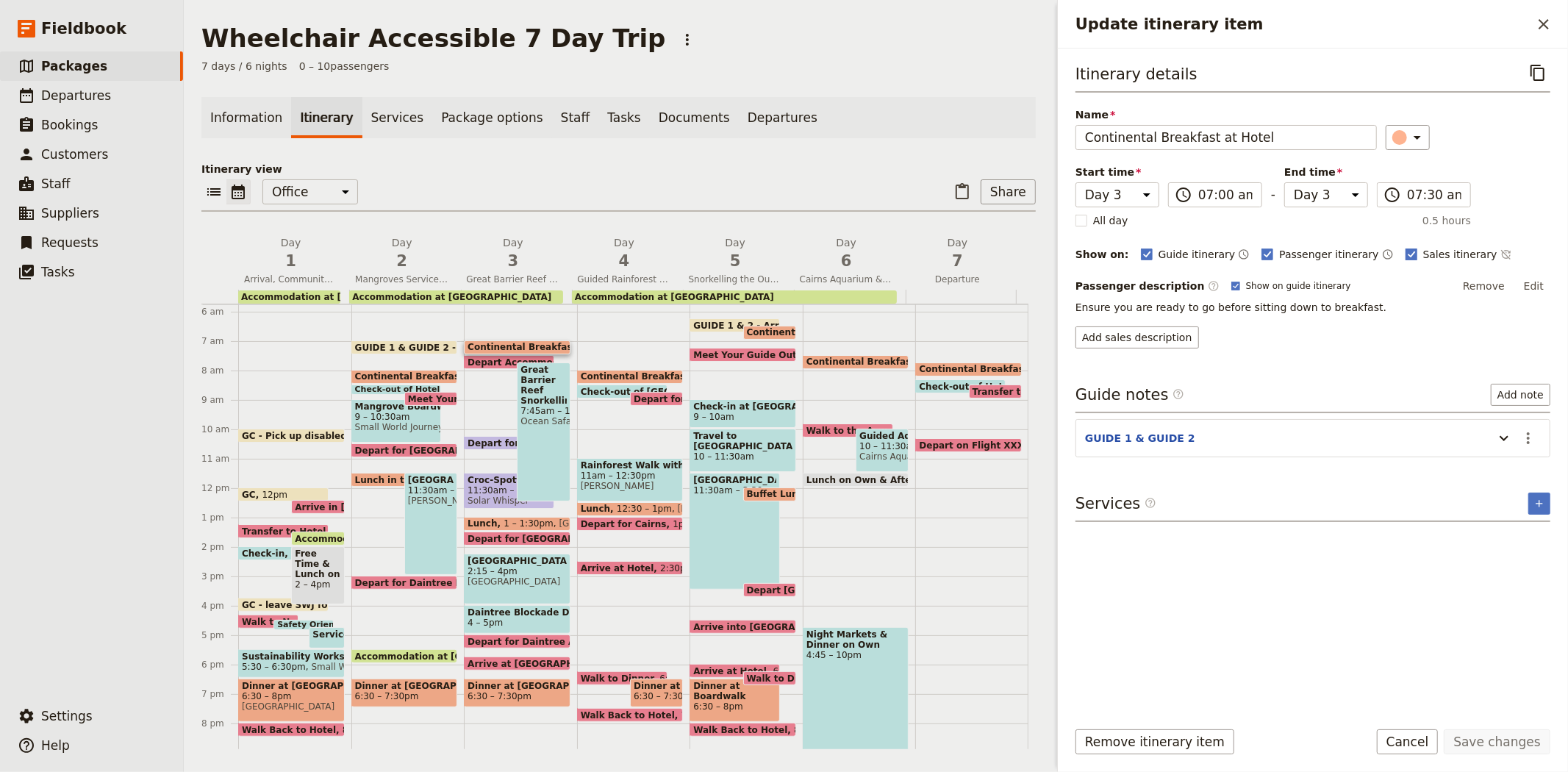
click at [1423, 251] on span "Sales itinerary" at bounding box center [1460, 254] width 74 height 15
click at [1405, 247] on input "Sales itinerary" at bounding box center [1405, 246] width 1 height 1
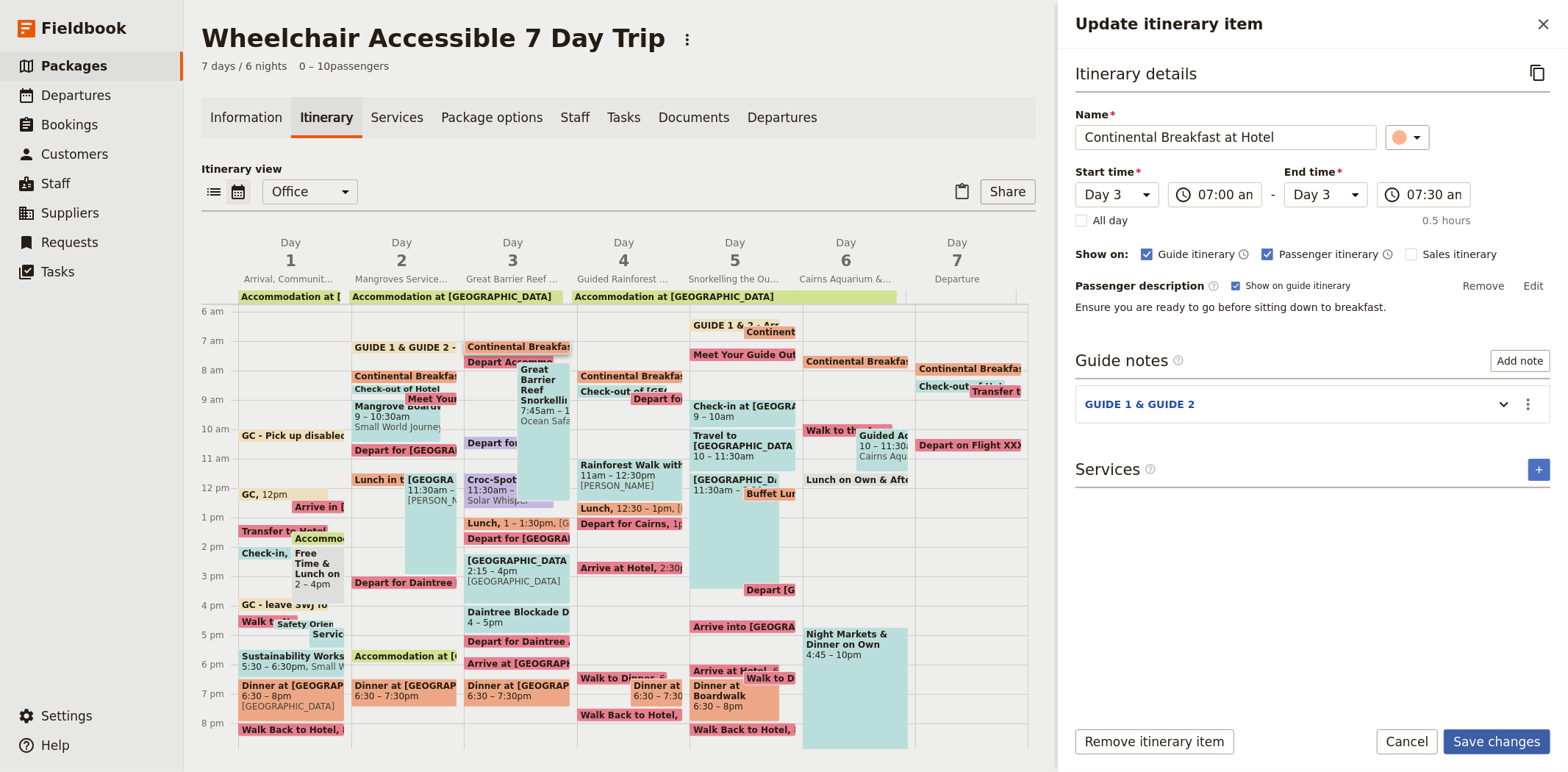
click at [1474, 731] on button "Save changes" at bounding box center [1498, 742] width 107 height 25
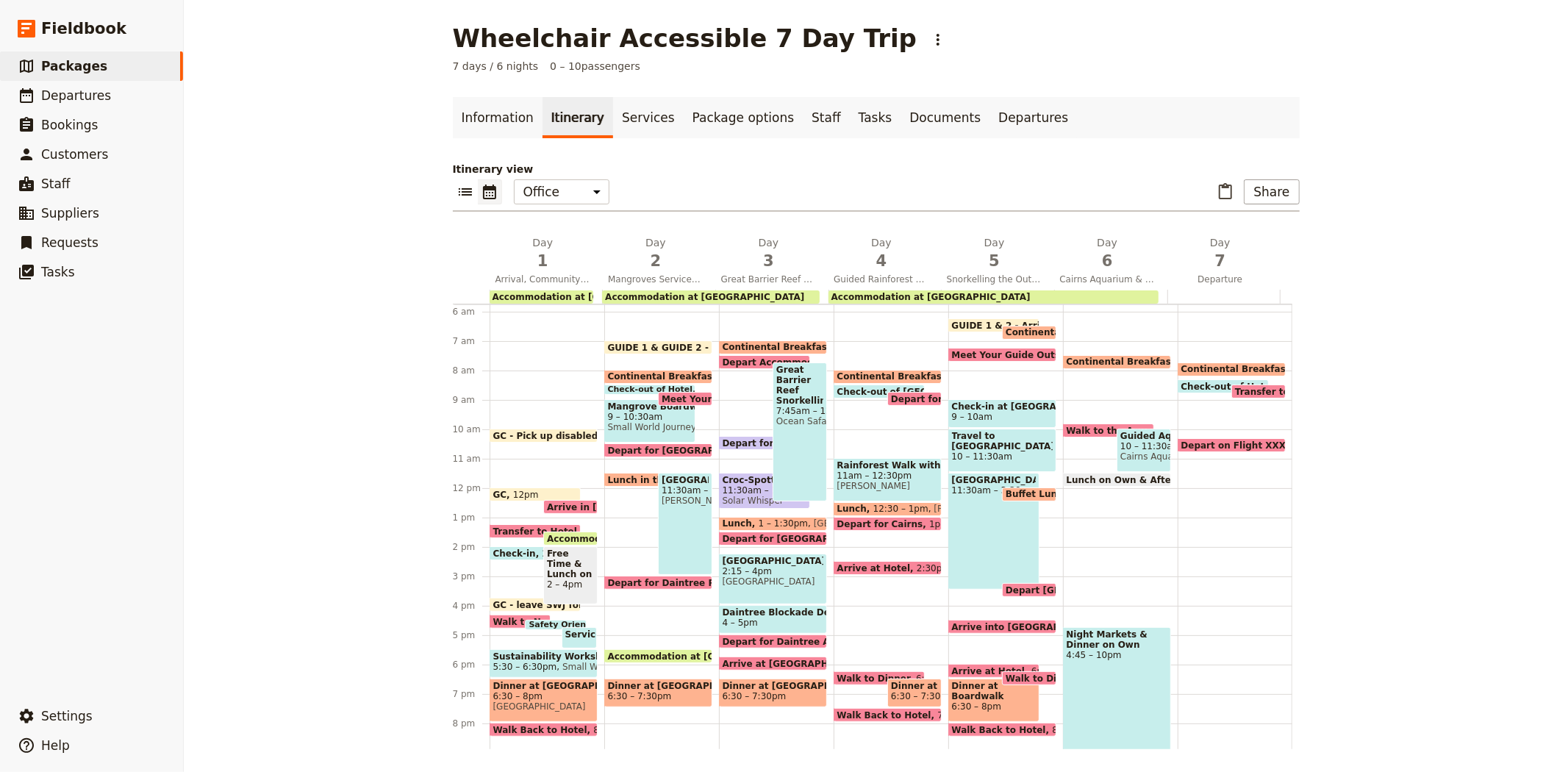
click at [746, 357] on span "Depart Accommodation" at bounding box center [784, 362] width 123 height 9
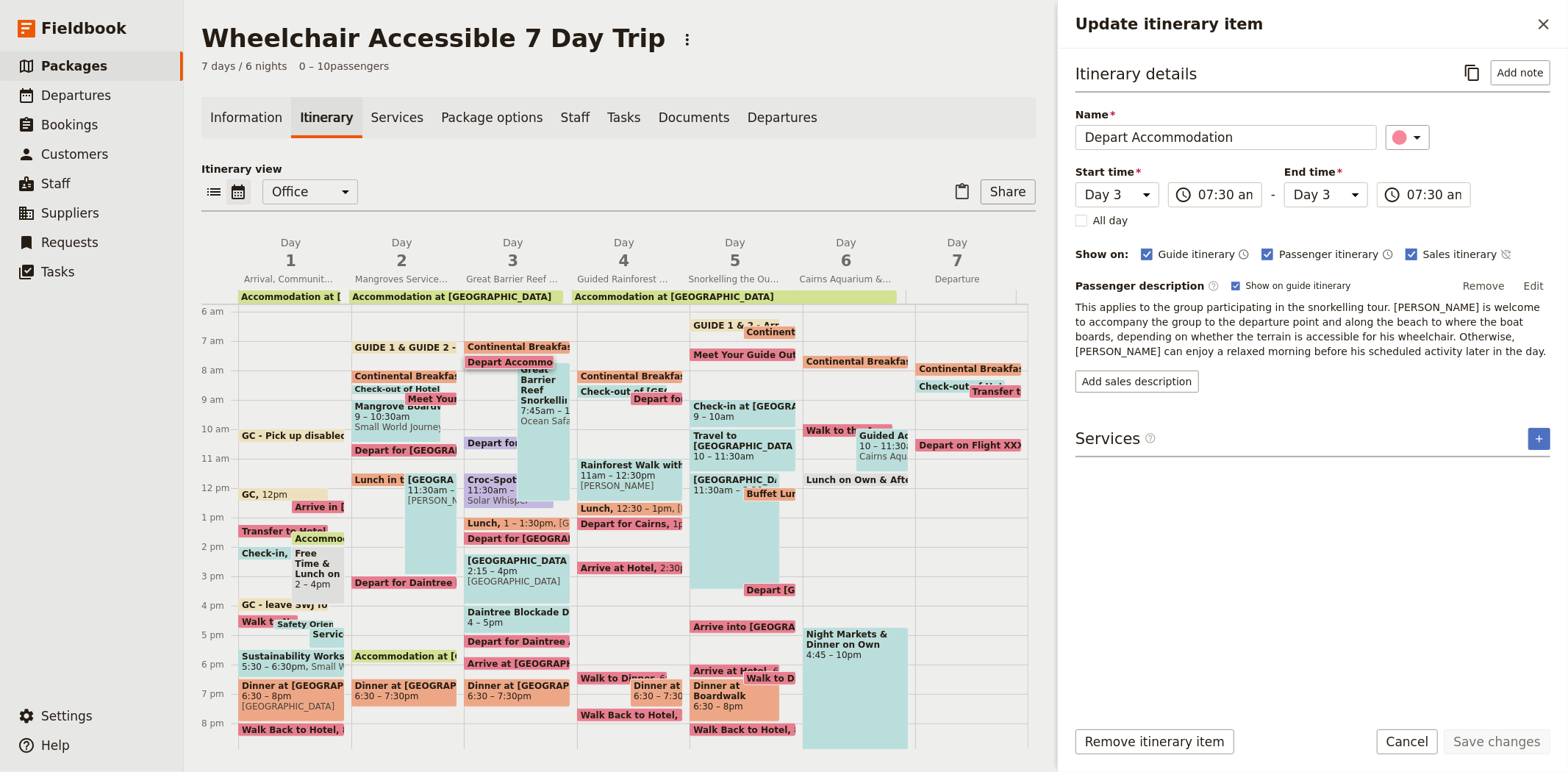
click at [1423, 252] on span "Sales itinerary" at bounding box center [1460, 254] width 74 height 15
click at [1405, 247] on input "Sales itinerary" at bounding box center [1405, 246] width 1 height 1
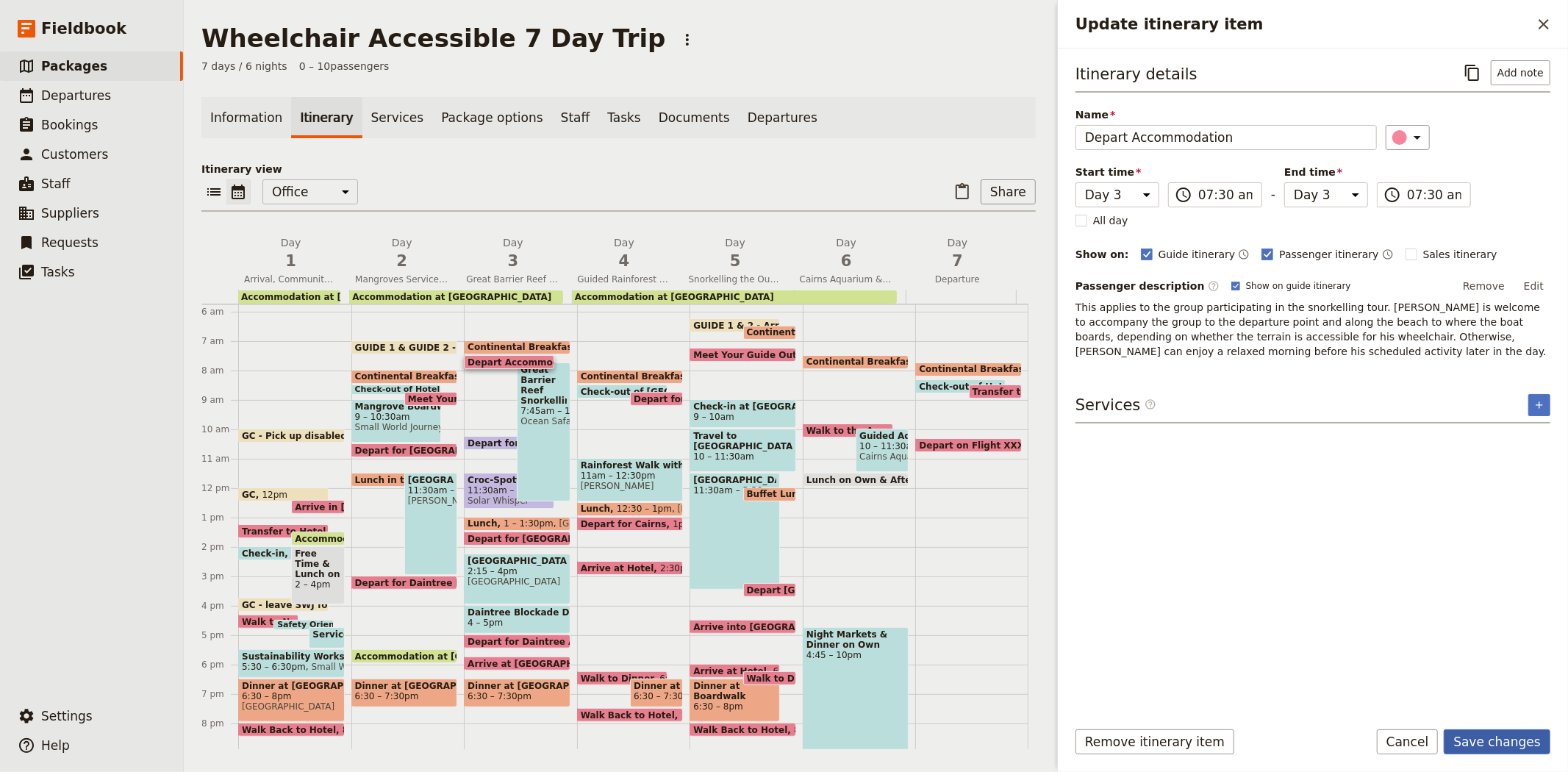
click at [1512, 736] on button "Save changes" at bounding box center [1498, 742] width 107 height 25
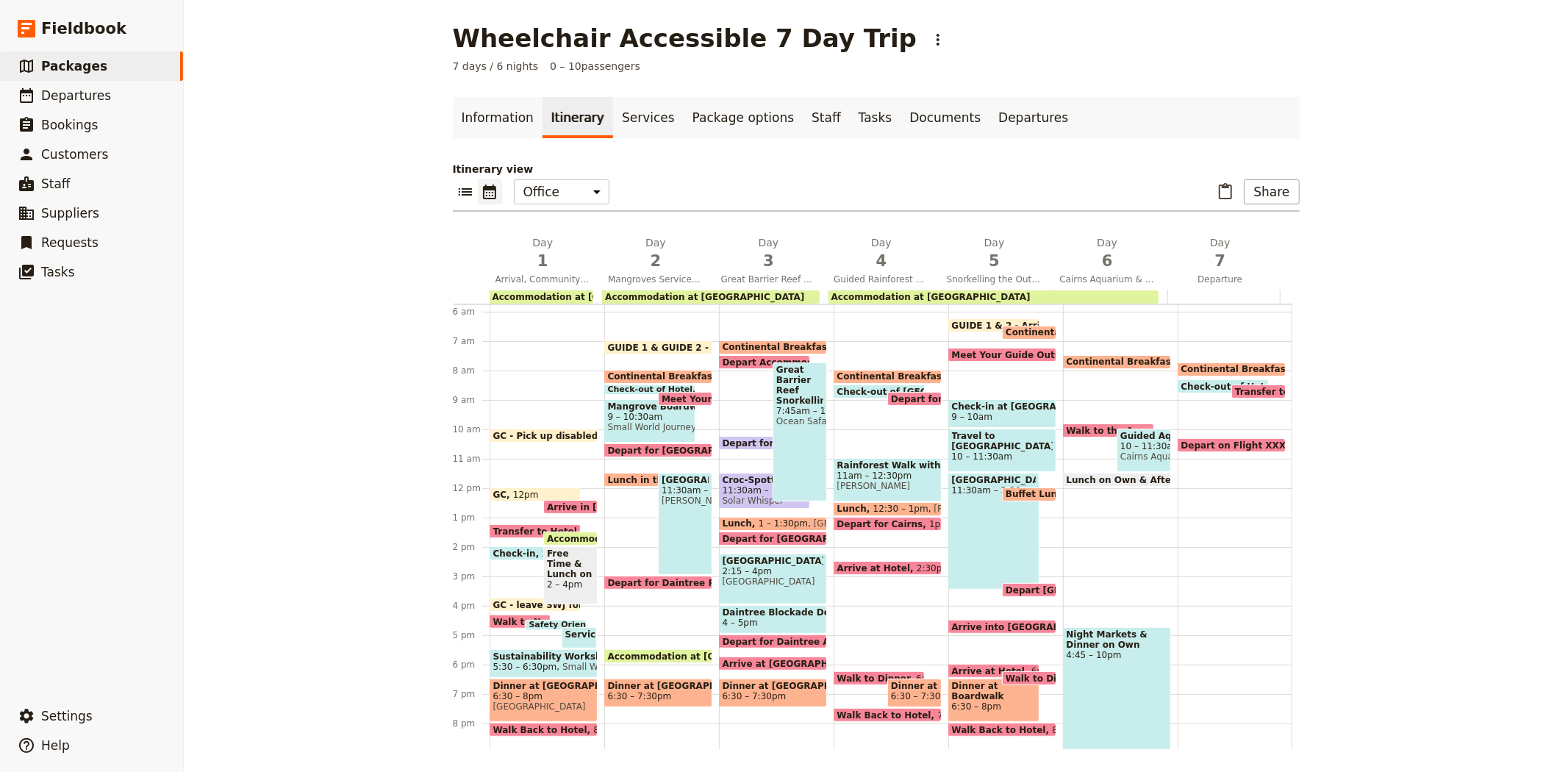
click at [756, 524] on span at bounding box center [773, 527] width 107 height 6
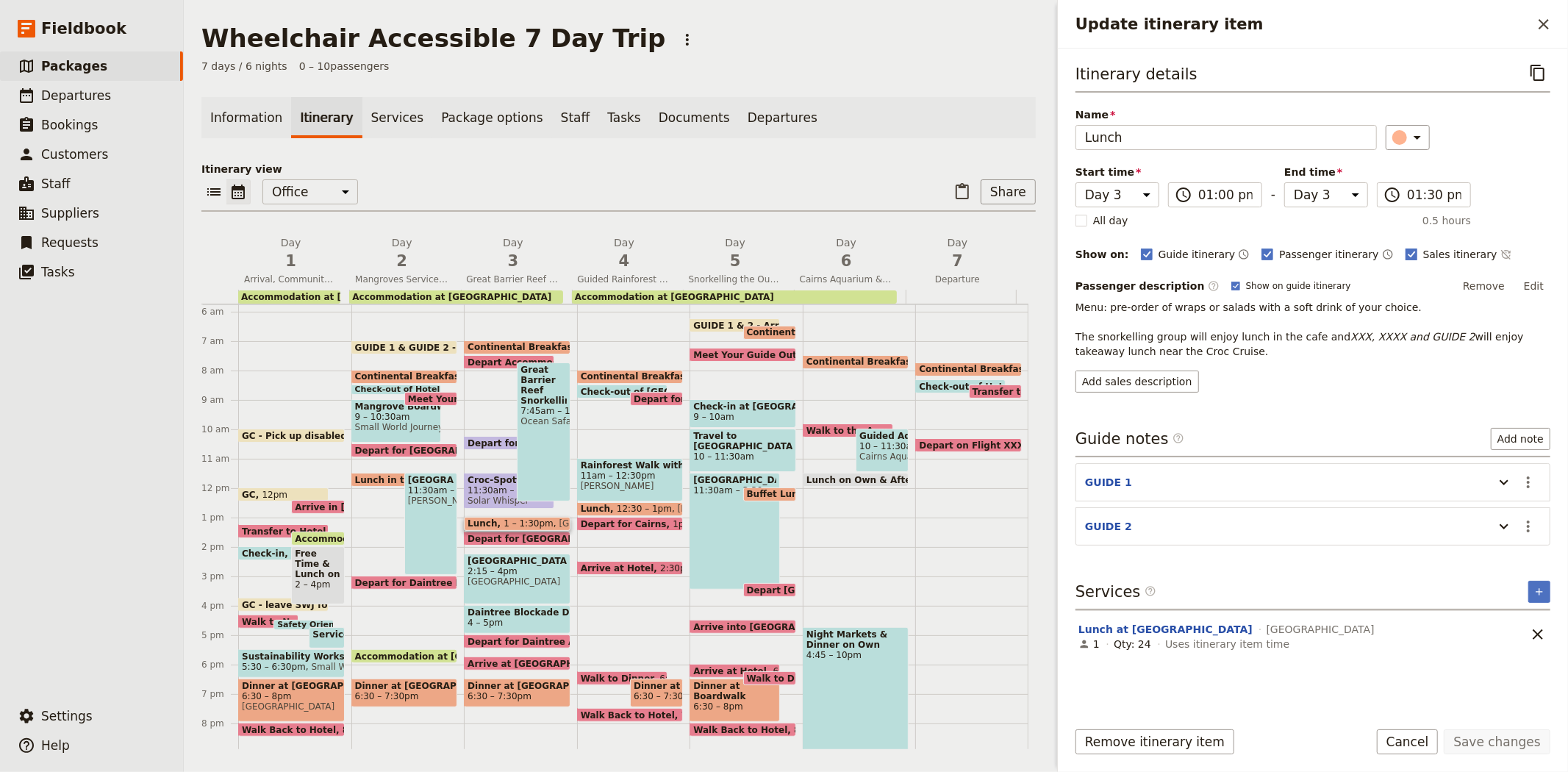
click at [1423, 255] on span "Sales itinerary" at bounding box center [1460, 254] width 74 height 15
click at [1405, 247] on input "Sales itinerary" at bounding box center [1405, 246] width 1 height 1
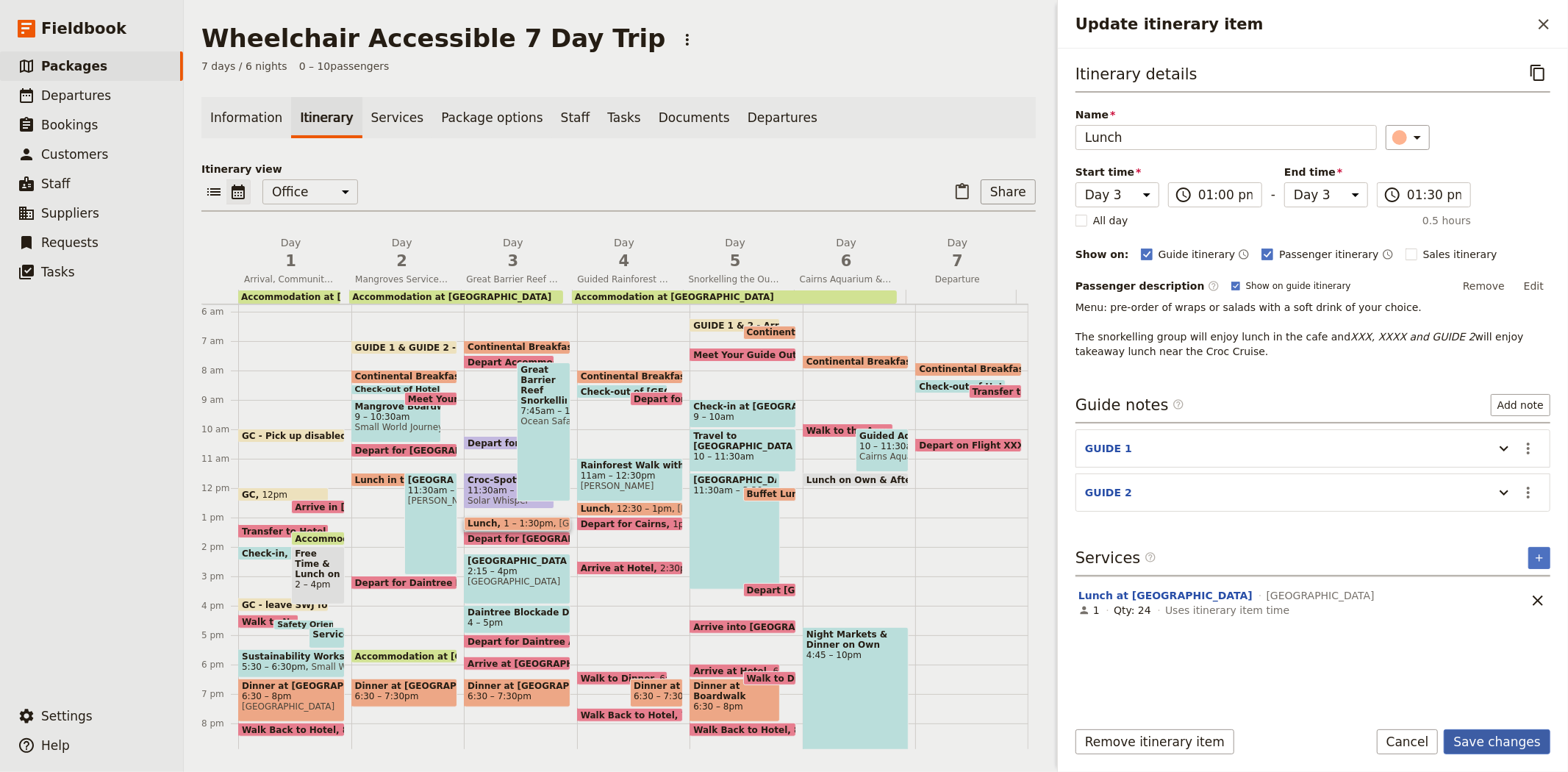
click at [1478, 739] on button "Save changes" at bounding box center [1498, 742] width 107 height 25
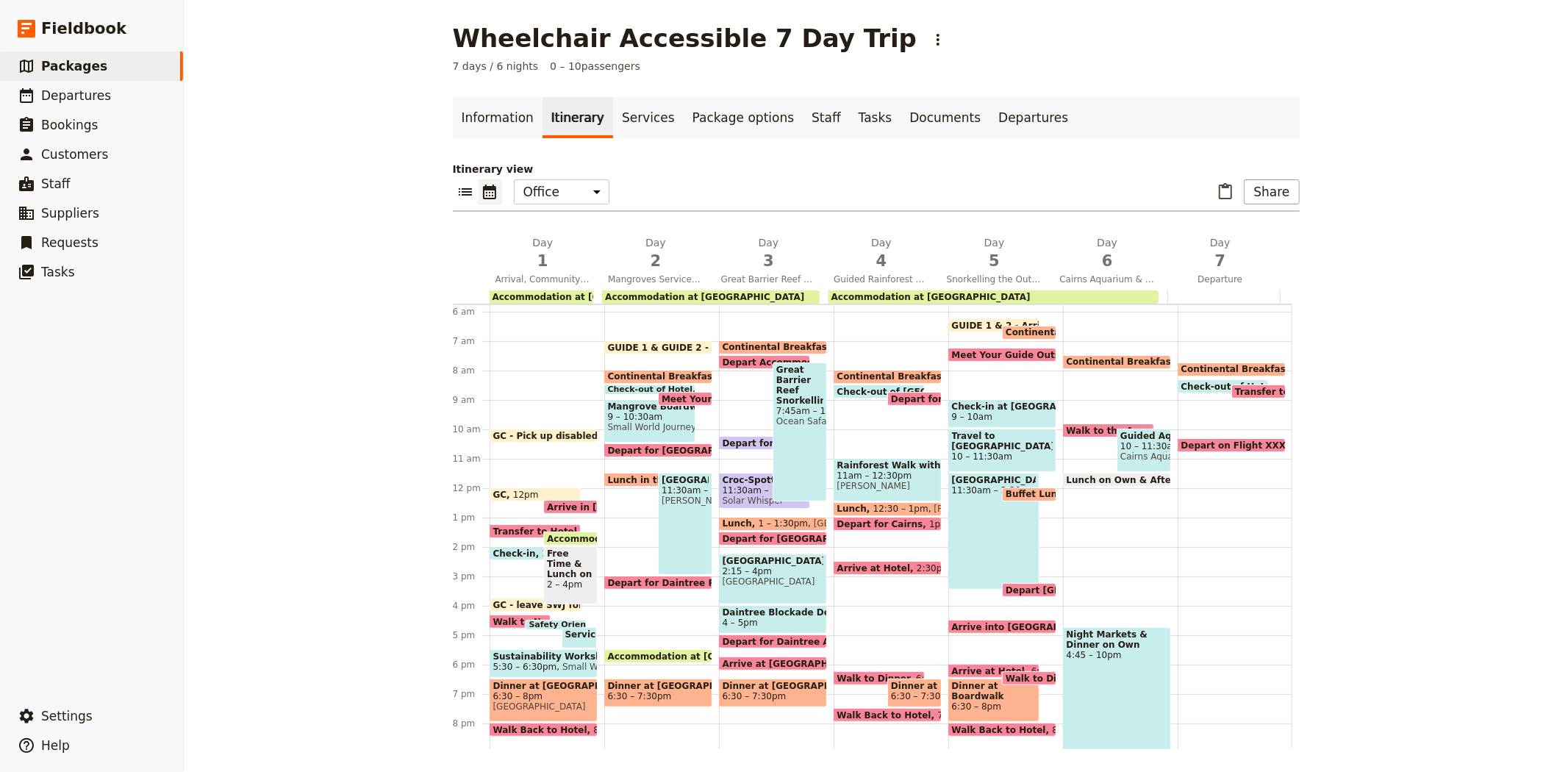
click at [774, 614] on span "Daintree Blockade Debate" at bounding box center [773, 612] width 101 height 10
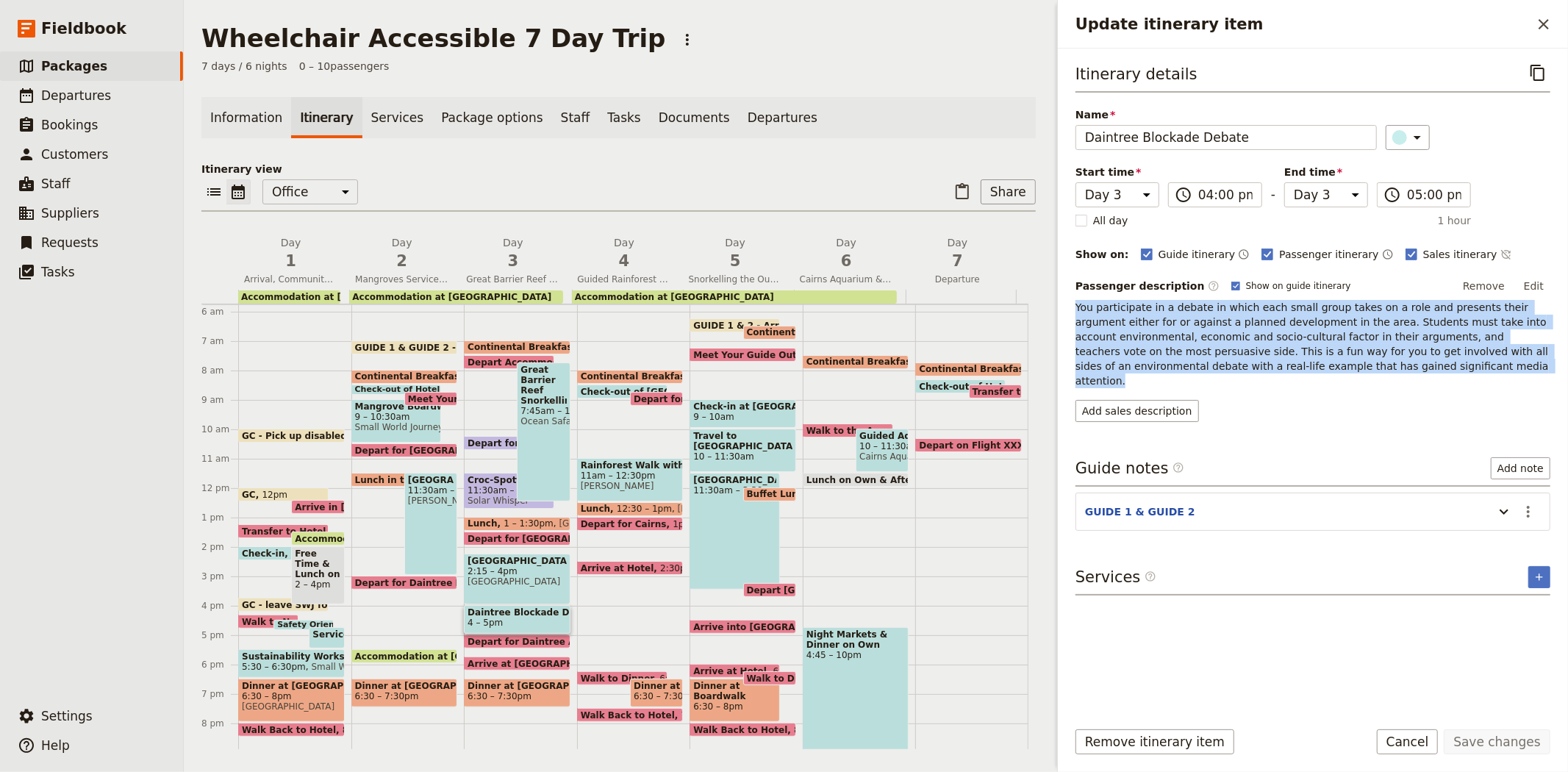
drag, startPoint x: 1316, startPoint y: 368, endPoint x: 1063, endPoint y: 306, distance: 260.5
click at [1063, 306] on div "Itinerary details ​ Name Daintree Blockade Debate ​ Start time Day 1 Day 2 Day …" at bounding box center [1312, 378] width 510 height 659
copy span "You participate in a debate in which each small group takes on a role and prese…"
click at [1120, 401] on button "Add sales description" at bounding box center [1137, 410] width 123 height 22
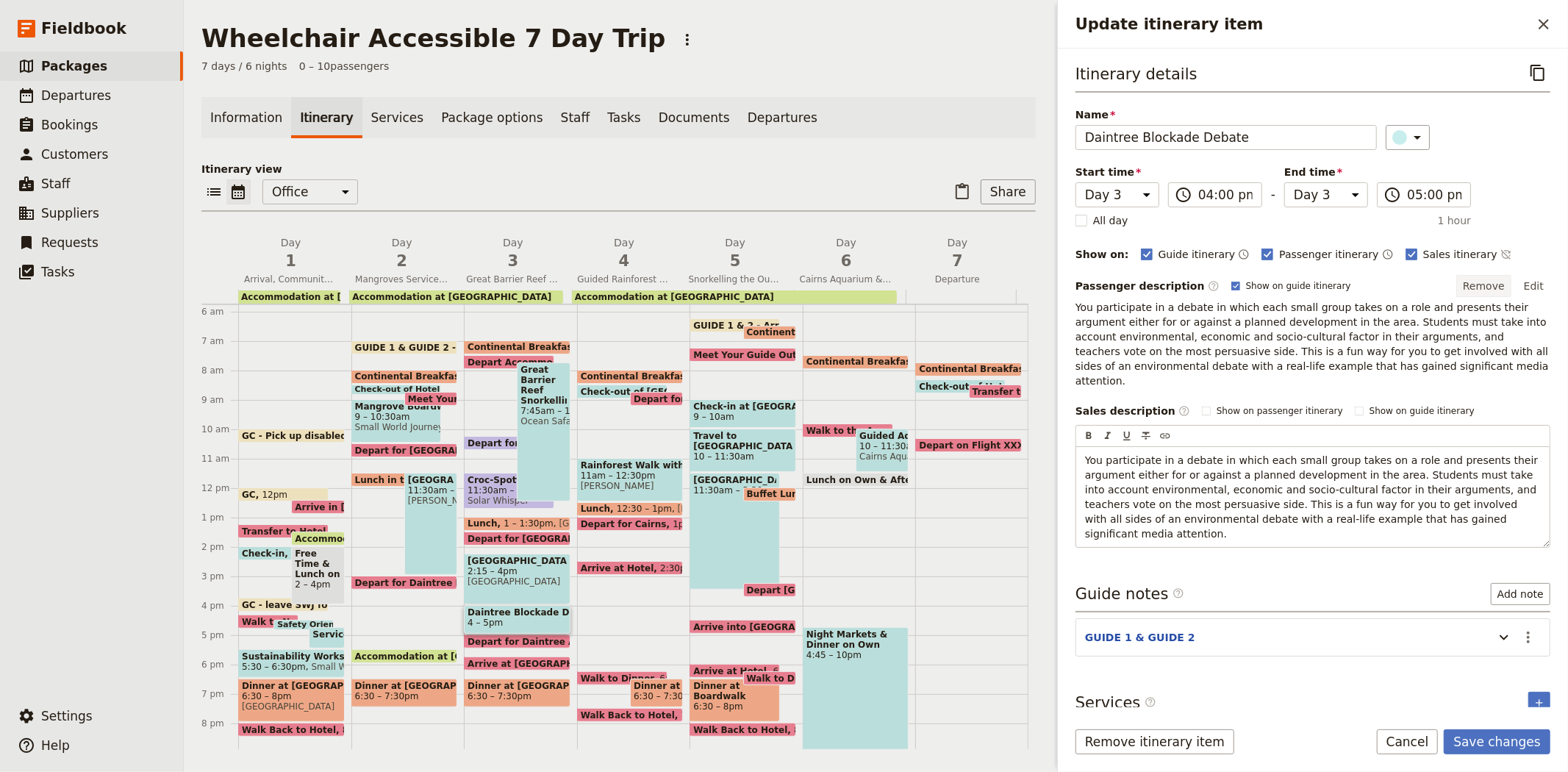
click at [1474, 287] on button "Remove" at bounding box center [1484, 286] width 55 height 22
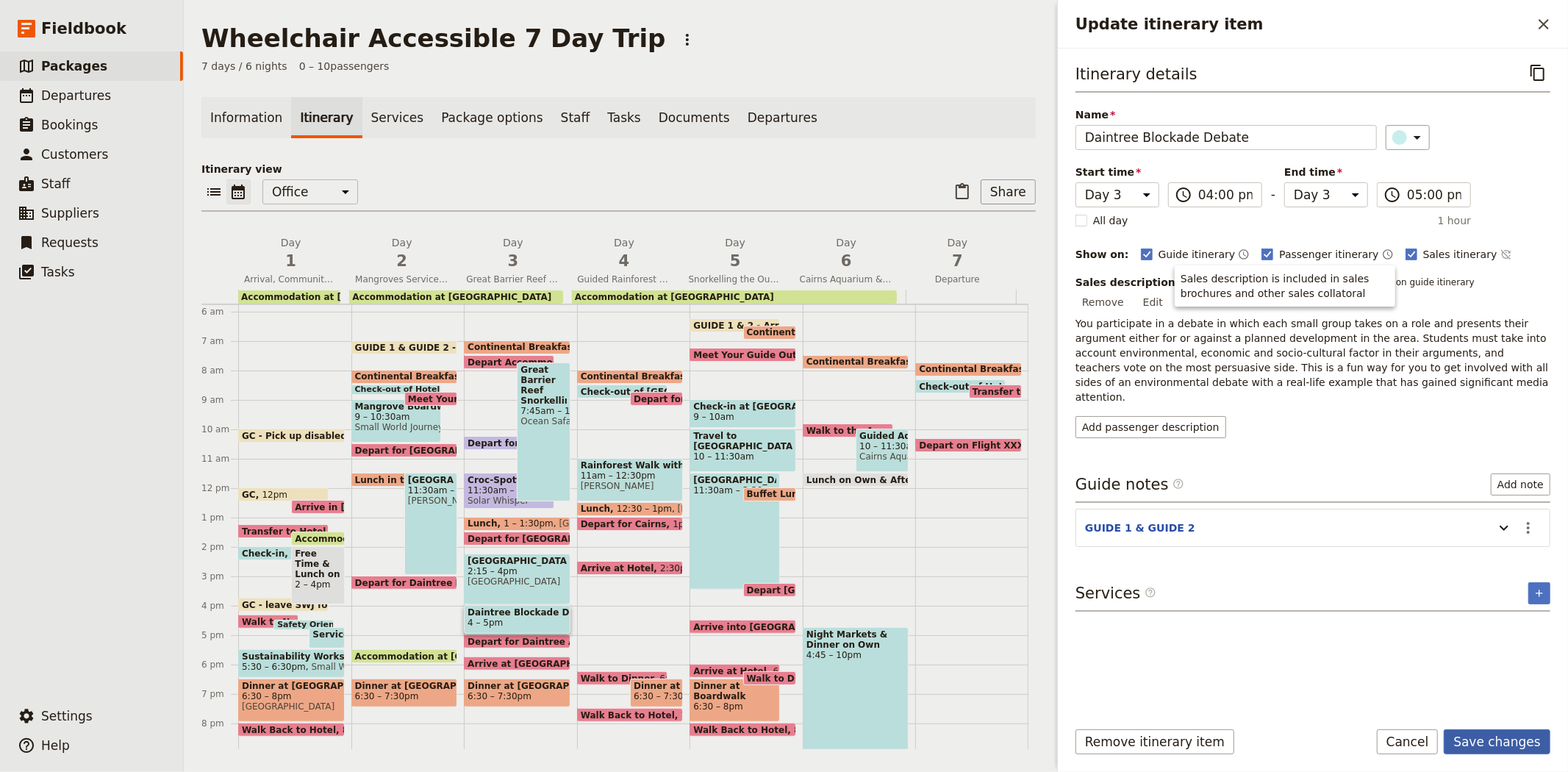
click at [1498, 735] on button "Save changes" at bounding box center [1498, 742] width 107 height 25
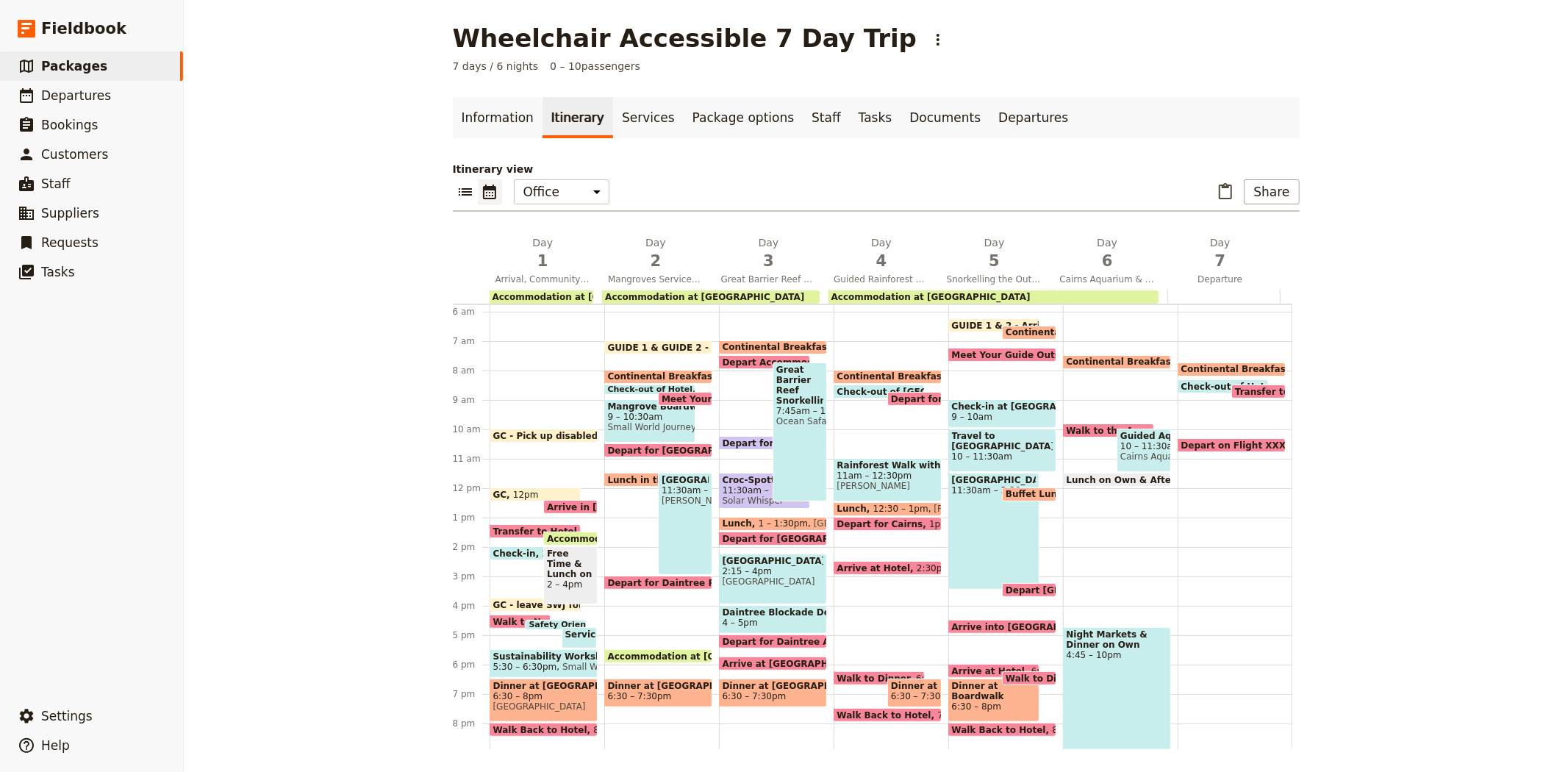
click at [785, 607] on span "Daintree Blockade Debate" at bounding box center [773, 612] width 101 height 10
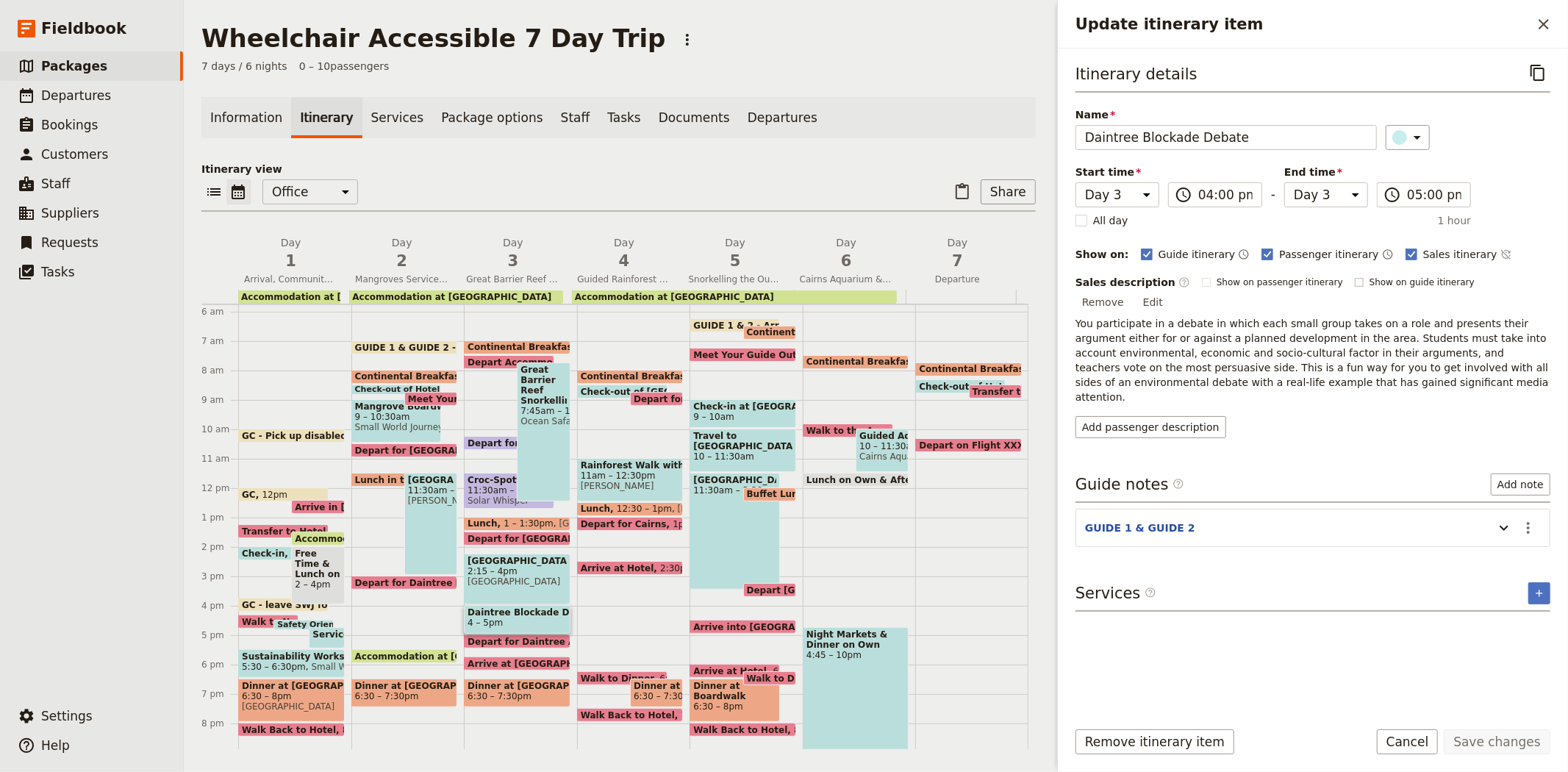
click at [1371, 280] on span "Show on guide itinerary" at bounding box center [1422, 282] width 105 height 12
click at [1355, 276] on input "Show on guide itinerary" at bounding box center [1354, 276] width 1 height 1
click at [1260, 281] on span "Show on passenger itinerary" at bounding box center [1279, 282] width 126 height 12
click at [1202, 276] on input "Show on passenger itinerary" at bounding box center [1201, 276] width 1 height 1
click at [1496, 736] on button "Save changes" at bounding box center [1498, 742] width 107 height 25
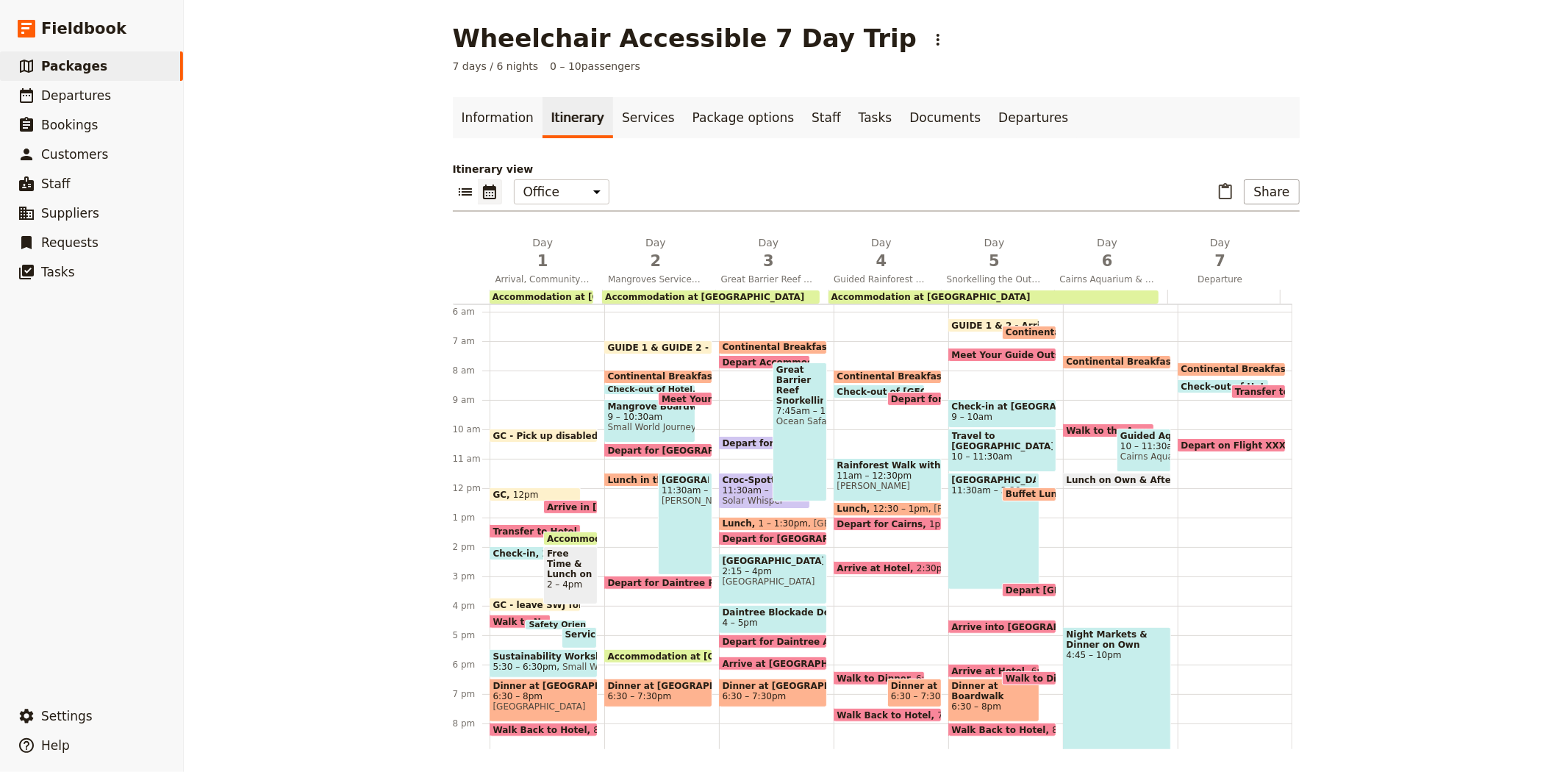
click at [743, 691] on span "6:30 – 7:30pm" at bounding box center [754, 695] width 64 height 10
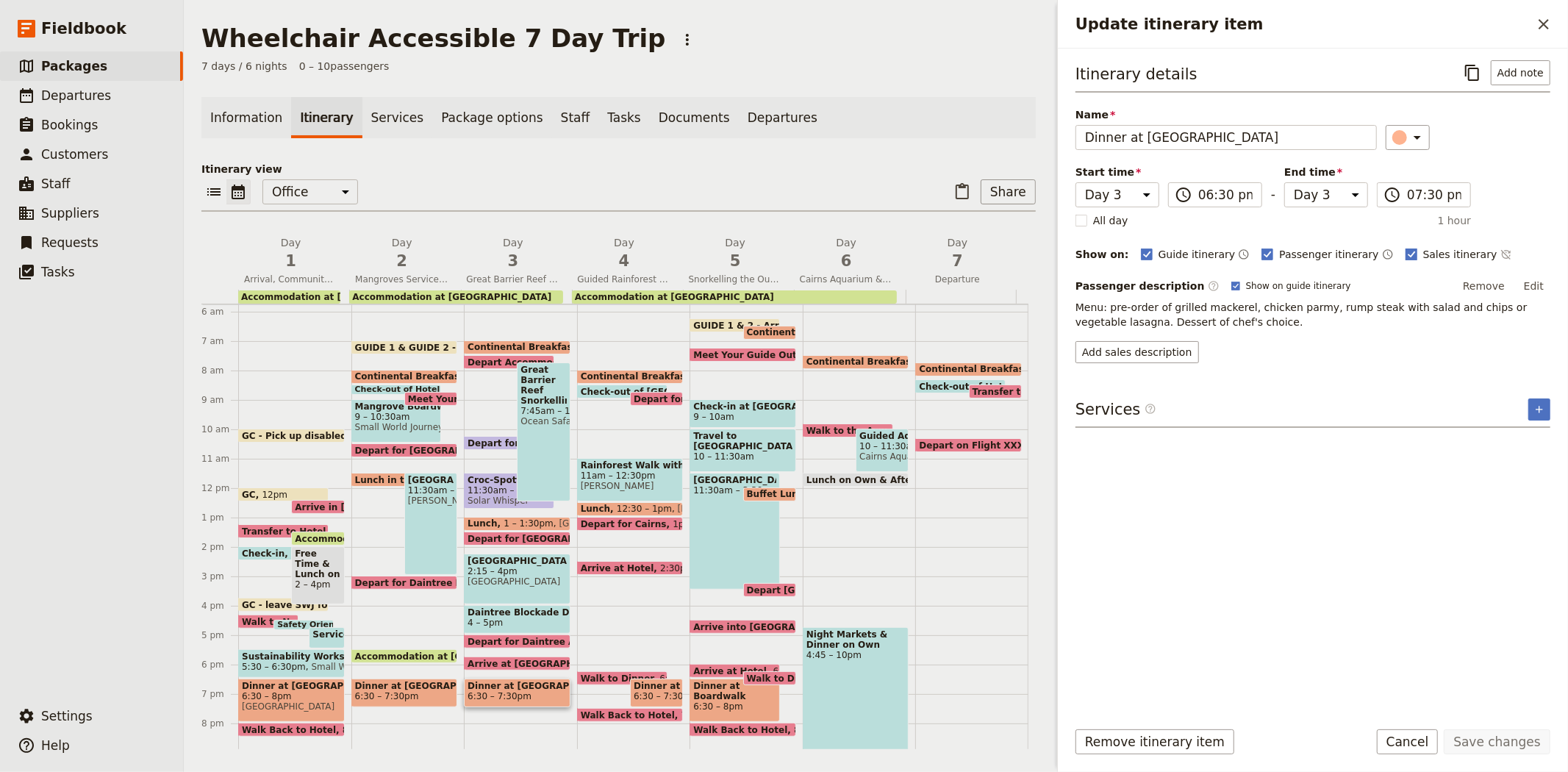
click at [1405, 250] on label "Sales itinerary" at bounding box center [1451, 254] width 92 height 15
click at [1405, 247] on input "Sales itinerary" at bounding box center [1405, 246] width 1 height 1
click at [1488, 750] on button "Save changes" at bounding box center [1498, 742] width 107 height 25
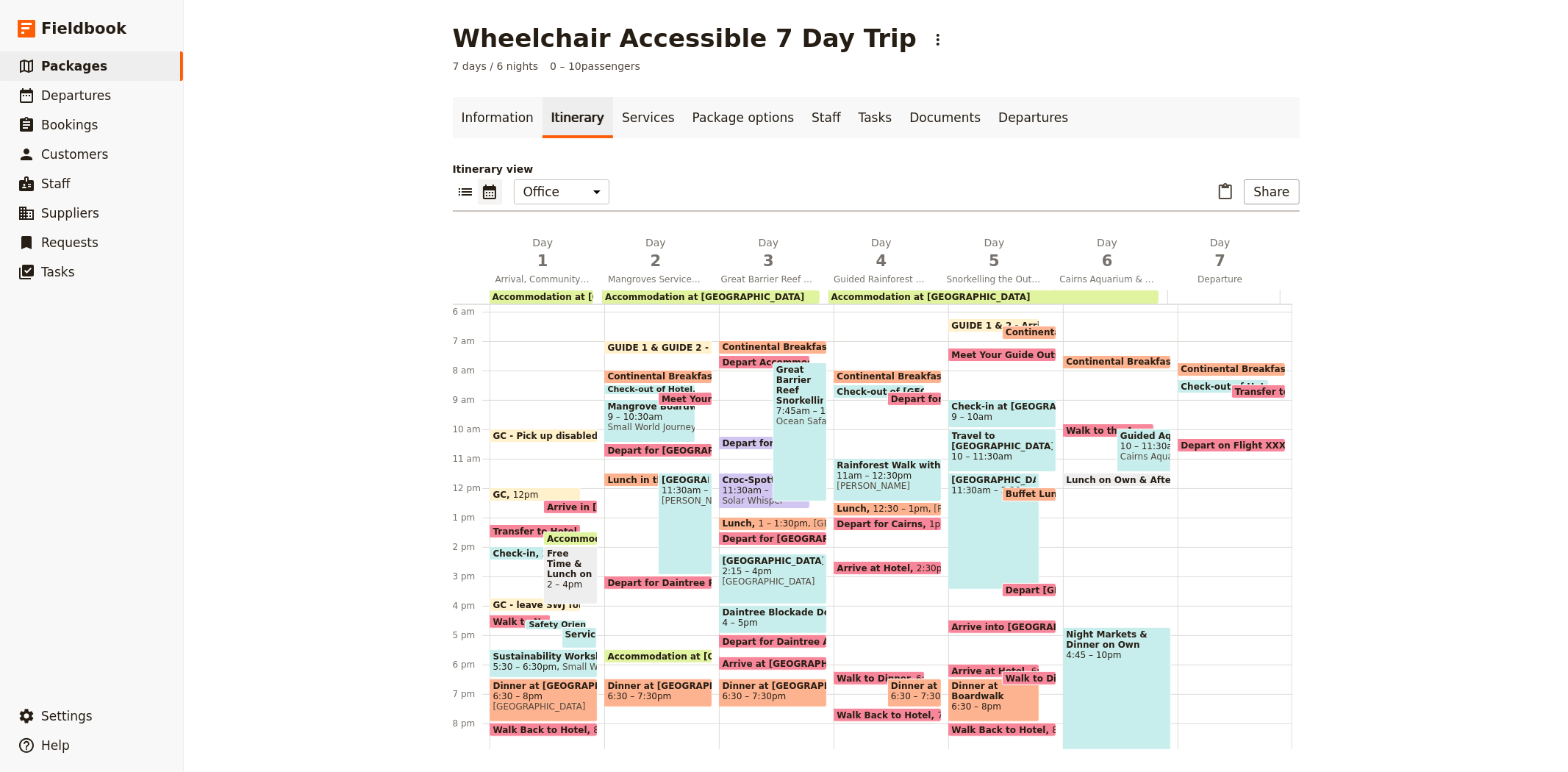
click at [769, 518] on span "1 – 1:30pm" at bounding box center [784, 523] width 50 height 10
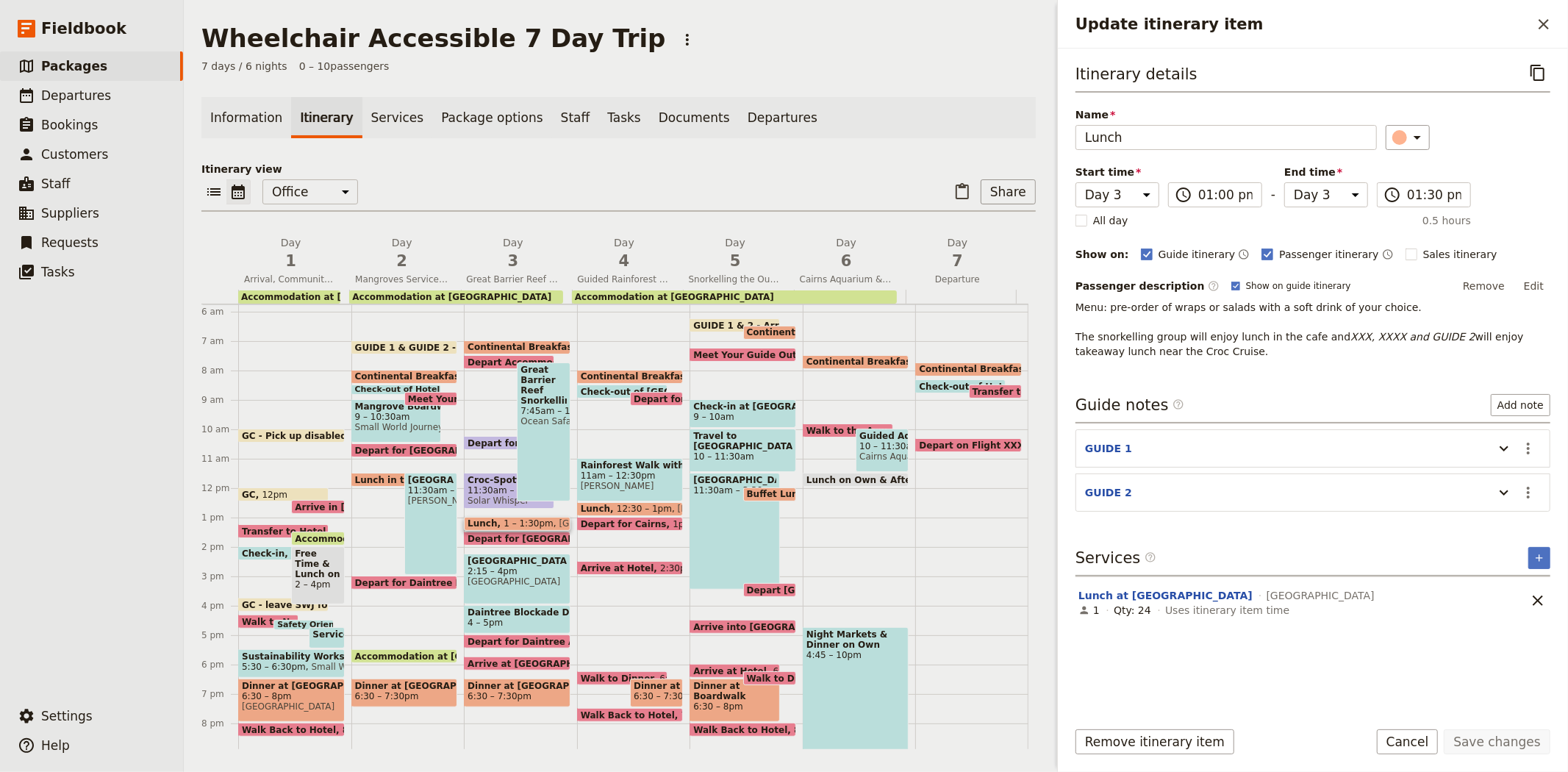
click at [713, 171] on p "Itinerary view" at bounding box center [619, 169] width 835 height 15
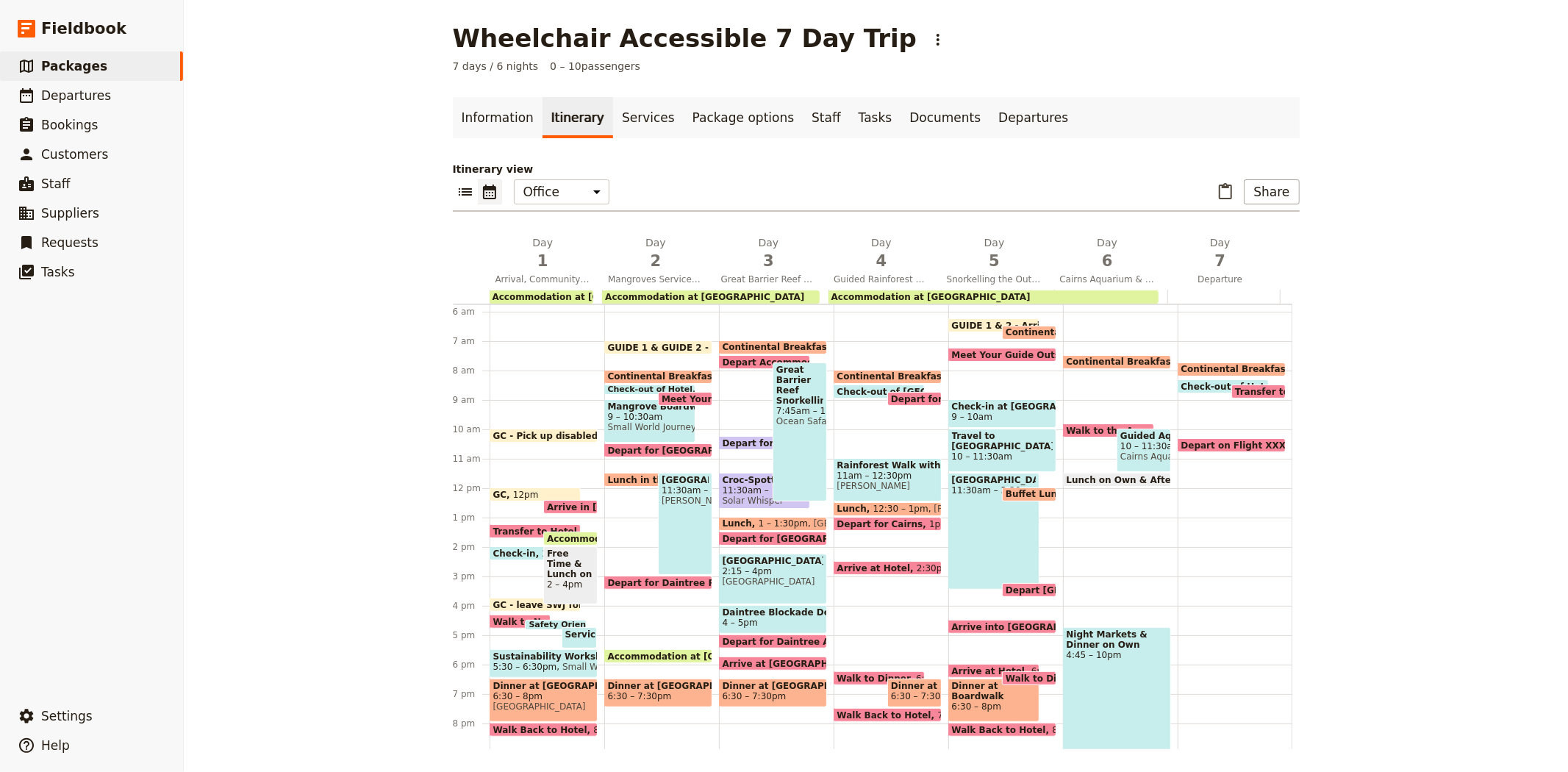
click at [738, 486] on span "11:30am – 12:45pm" at bounding box center [764, 490] width 84 height 10
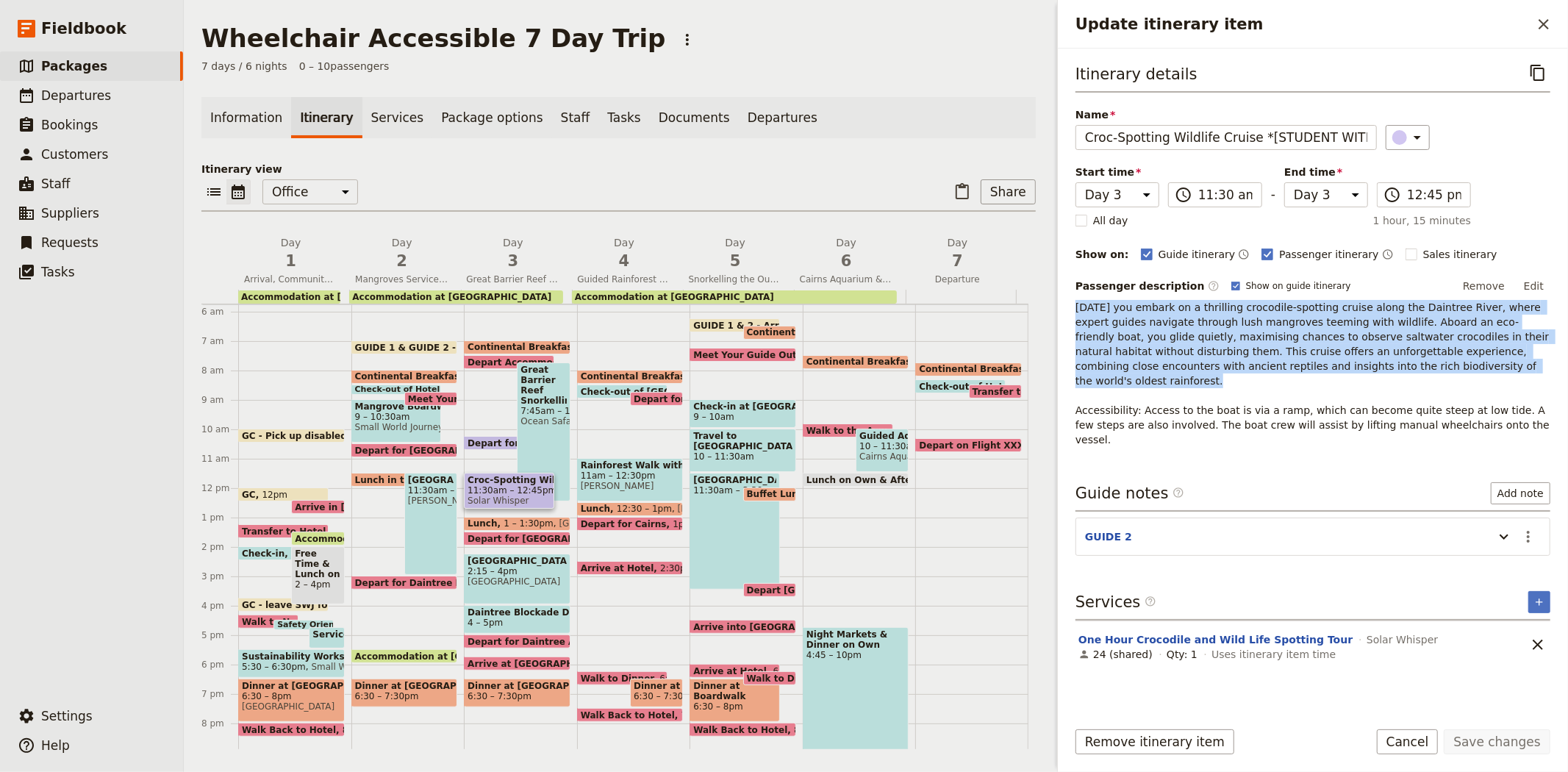
drag, startPoint x: 1331, startPoint y: 368, endPoint x: 1065, endPoint y: 300, distance: 274.6
click at [1065, 300] on div "Itinerary details ​ Name Croc-Spotting Wildlife Cruise *[STUDENT WITHACCESSIBIL…" at bounding box center [1312, 378] width 510 height 659
copy span "[DATE] you embark on a thrilling crocodile-spotting cruise along the Daintree R…"
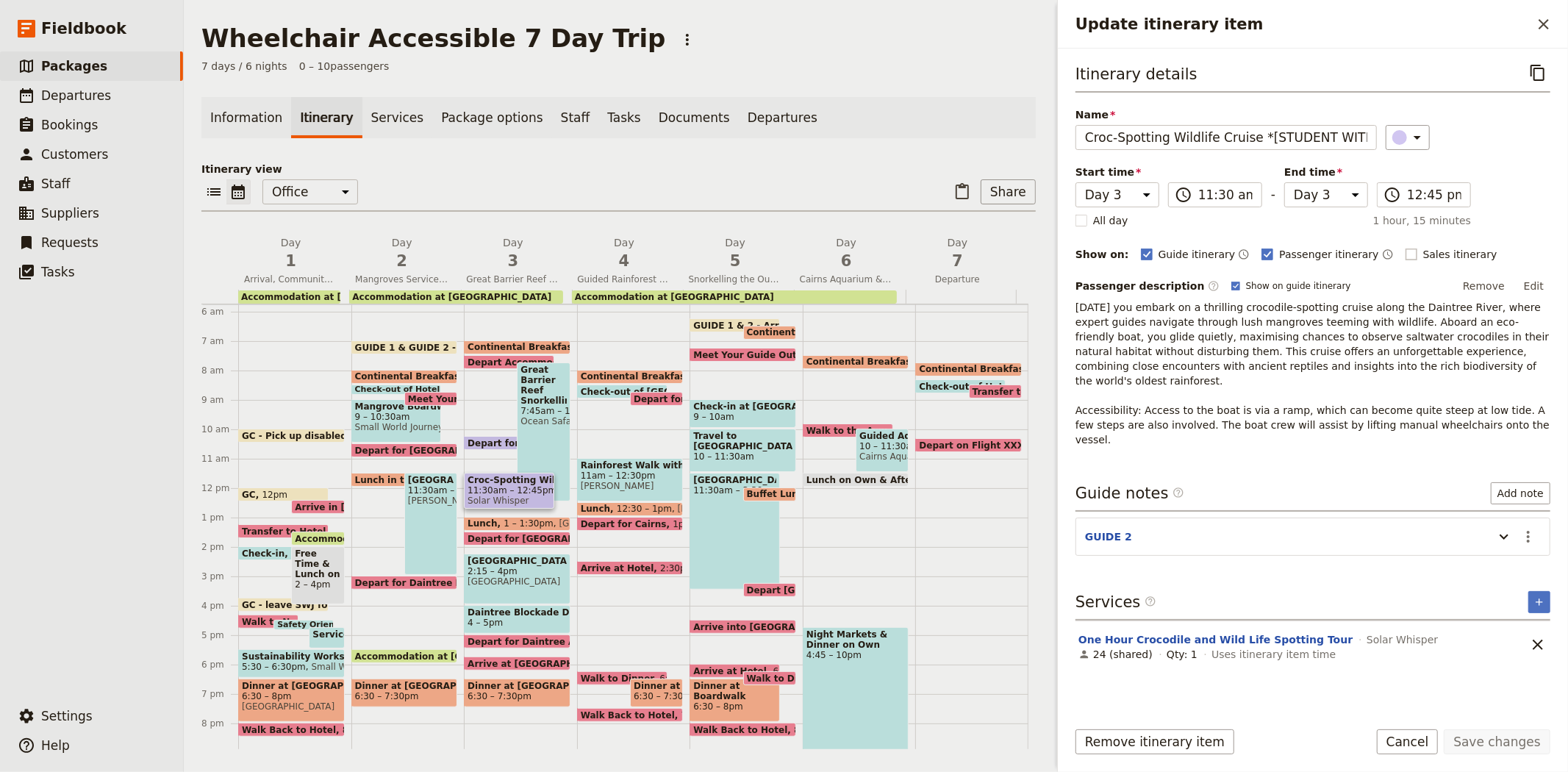
click at [1423, 255] on span "Sales itinerary" at bounding box center [1460, 254] width 74 height 15
click at [1405, 247] on input "Sales itinerary" at bounding box center [1405, 246] width 1 height 1
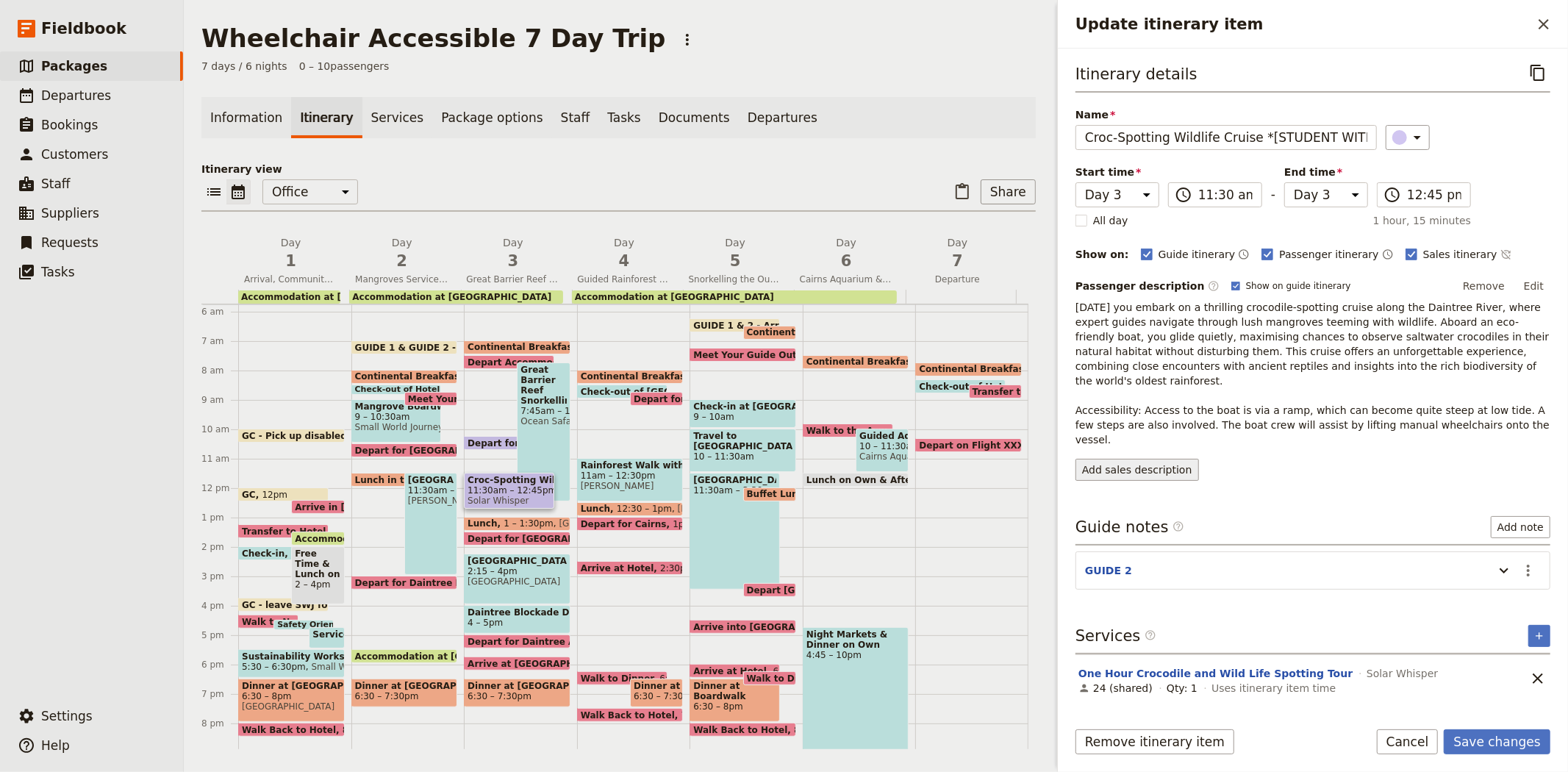
click at [1165, 458] on button "Add sales description" at bounding box center [1137, 469] width 123 height 22
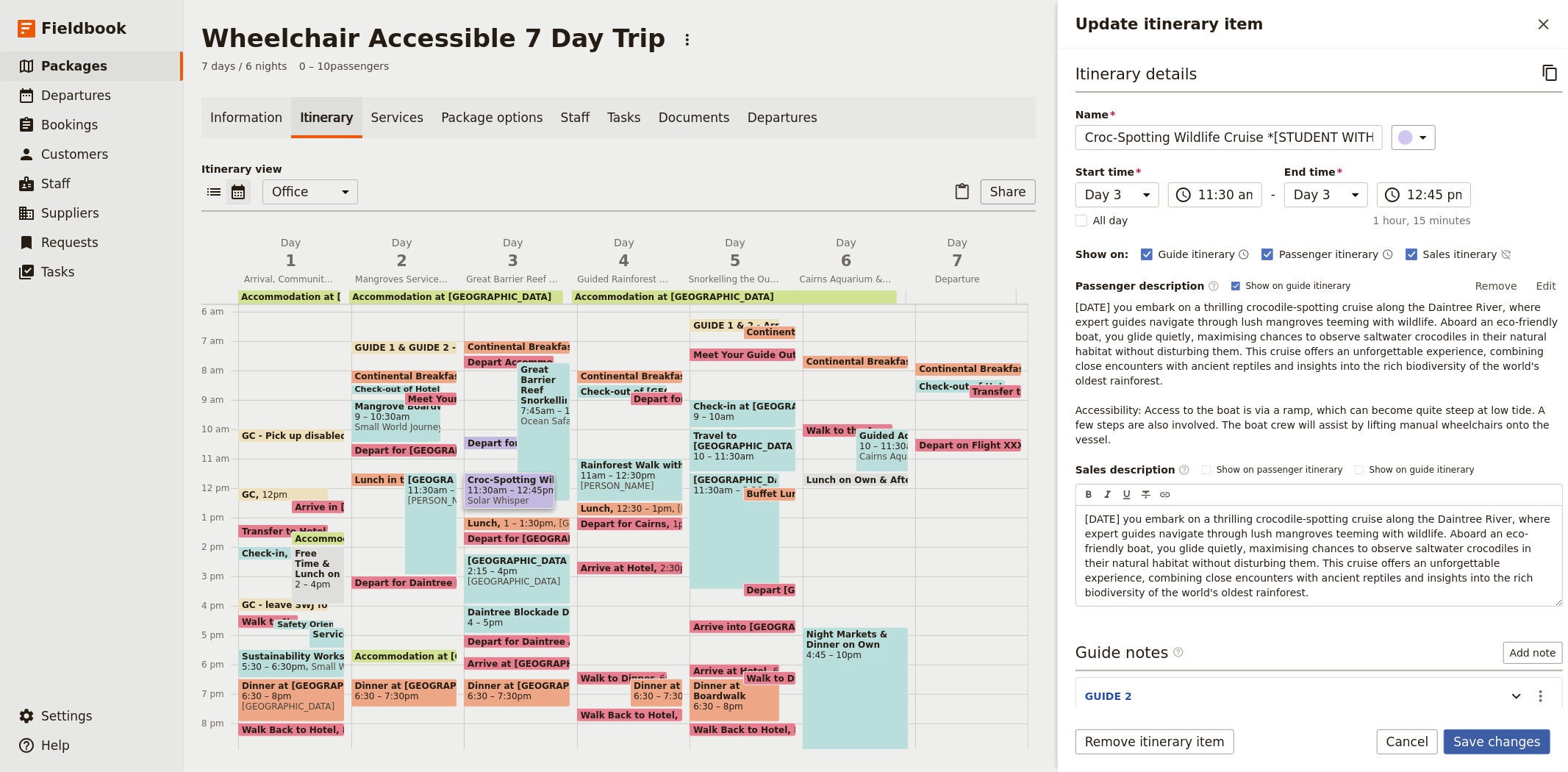
click at [1490, 736] on button "Save changes" at bounding box center [1498, 742] width 107 height 25
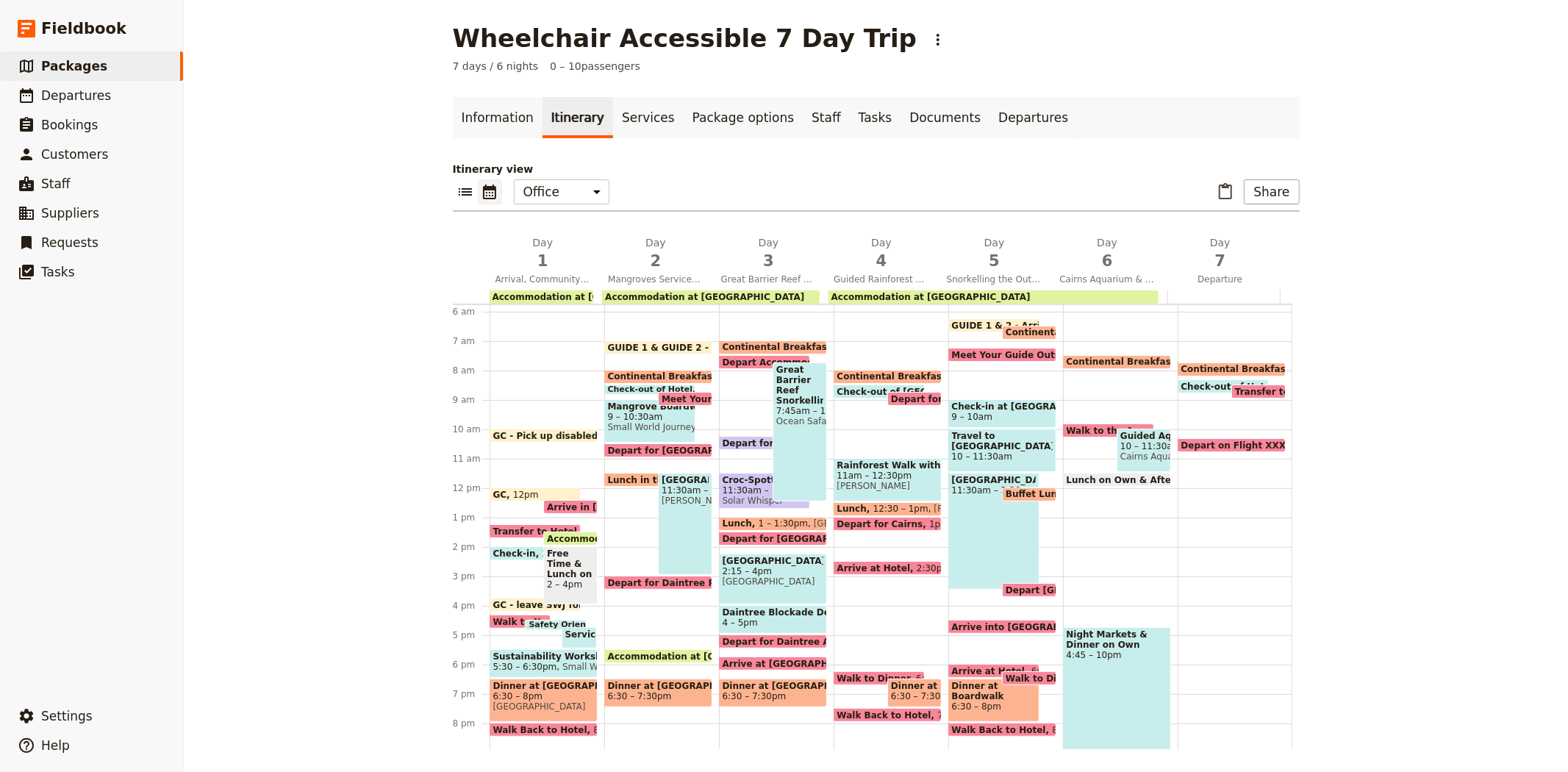
click at [781, 370] on span "Great Barrier Reef Snorkelling" at bounding box center [800, 385] width 47 height 41
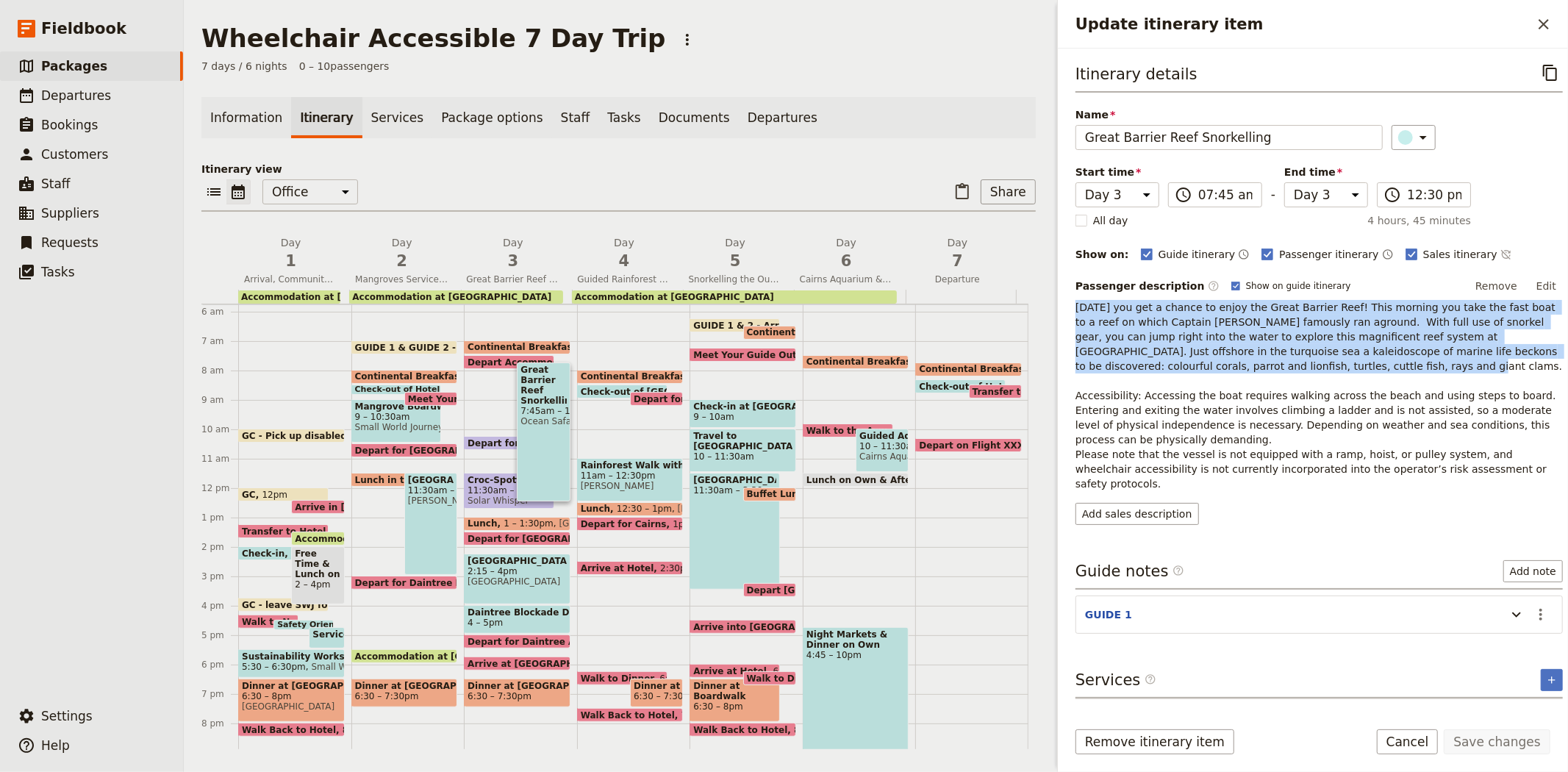
drag, startPoint x: 1194, startPoint y: 363, endPoint x: 1057, endPoint y: 307, distance: 148.0
click at [1058, 307] on div "Itinerary details ​ Name Great Barrier Reef Snorkelling ​ Start time Day 1 Day …" at bounding box center [1312, 378] width 510 height 659
copy span "[DATE] you get a chance to enjoy the Great Barrier Reef! This morning you take …"
click at [1130, 503] on button "Add sales description" at bounding box center [1137, 513] width 123 height 22
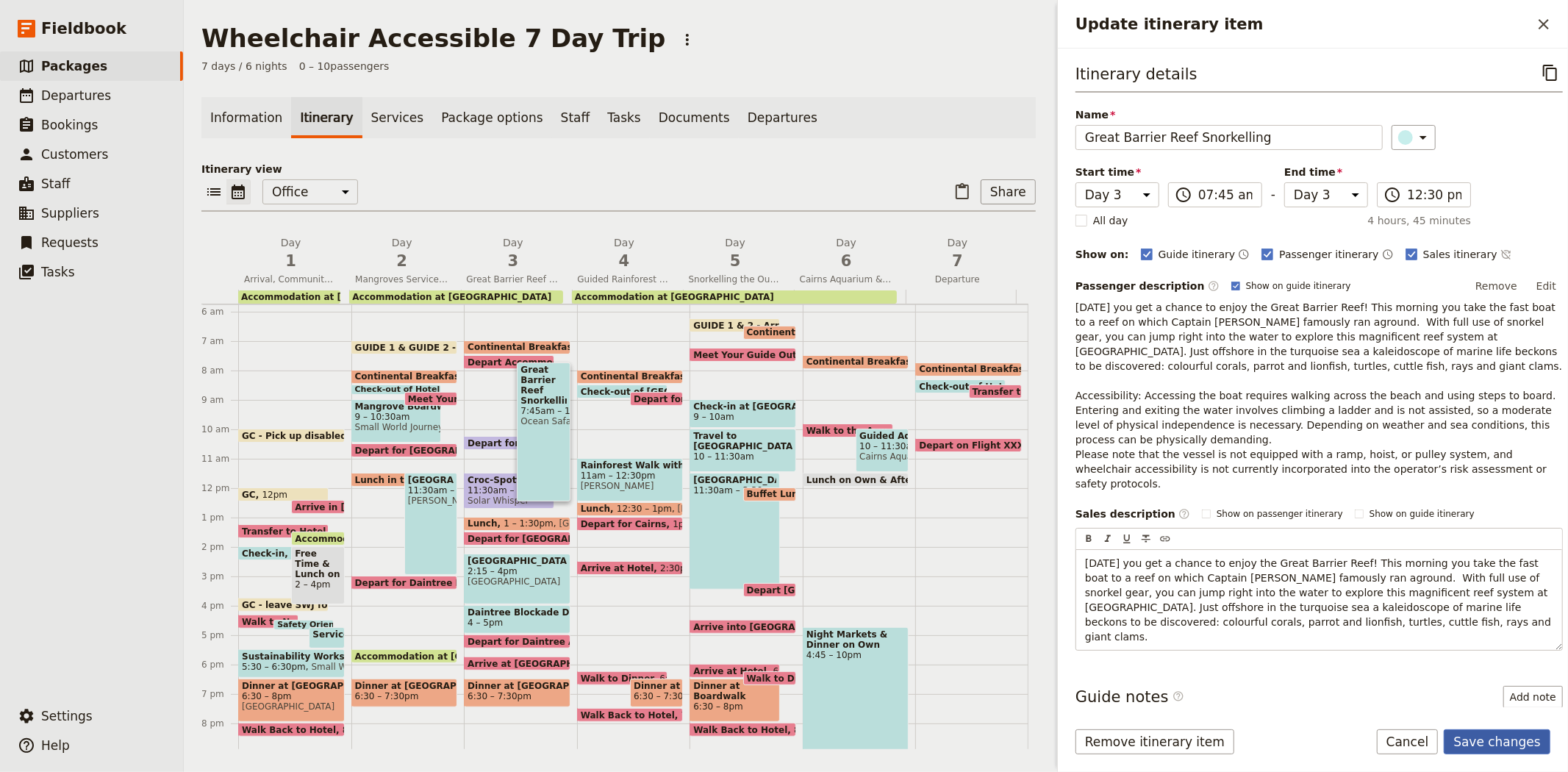
click at [1482, 740] on button "Save changes" at bounding box center [1498, 742] width 107 height 25
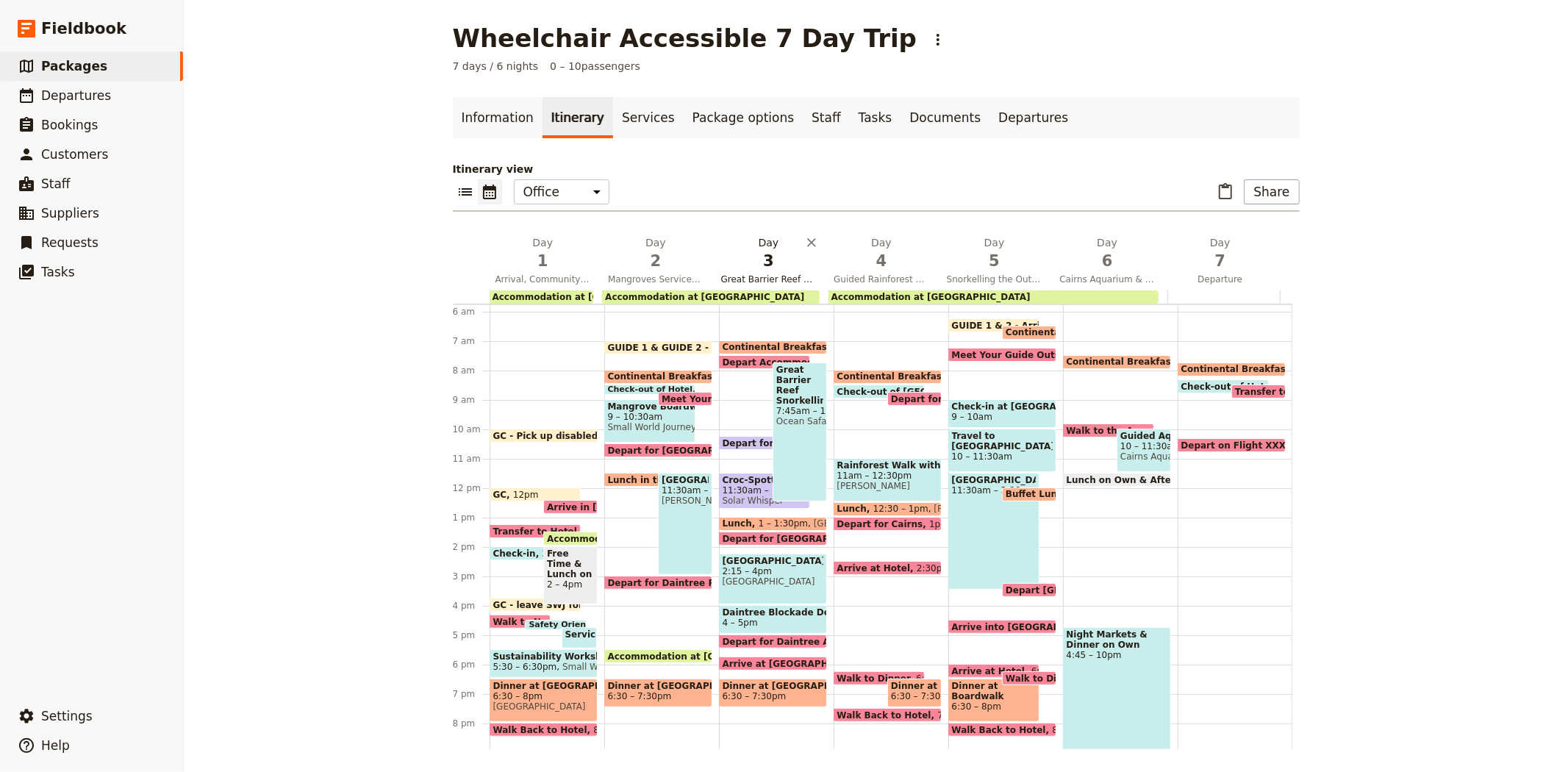
click at [761, 260] on span "3" at bounding box center [768, 261] width 95 height 22
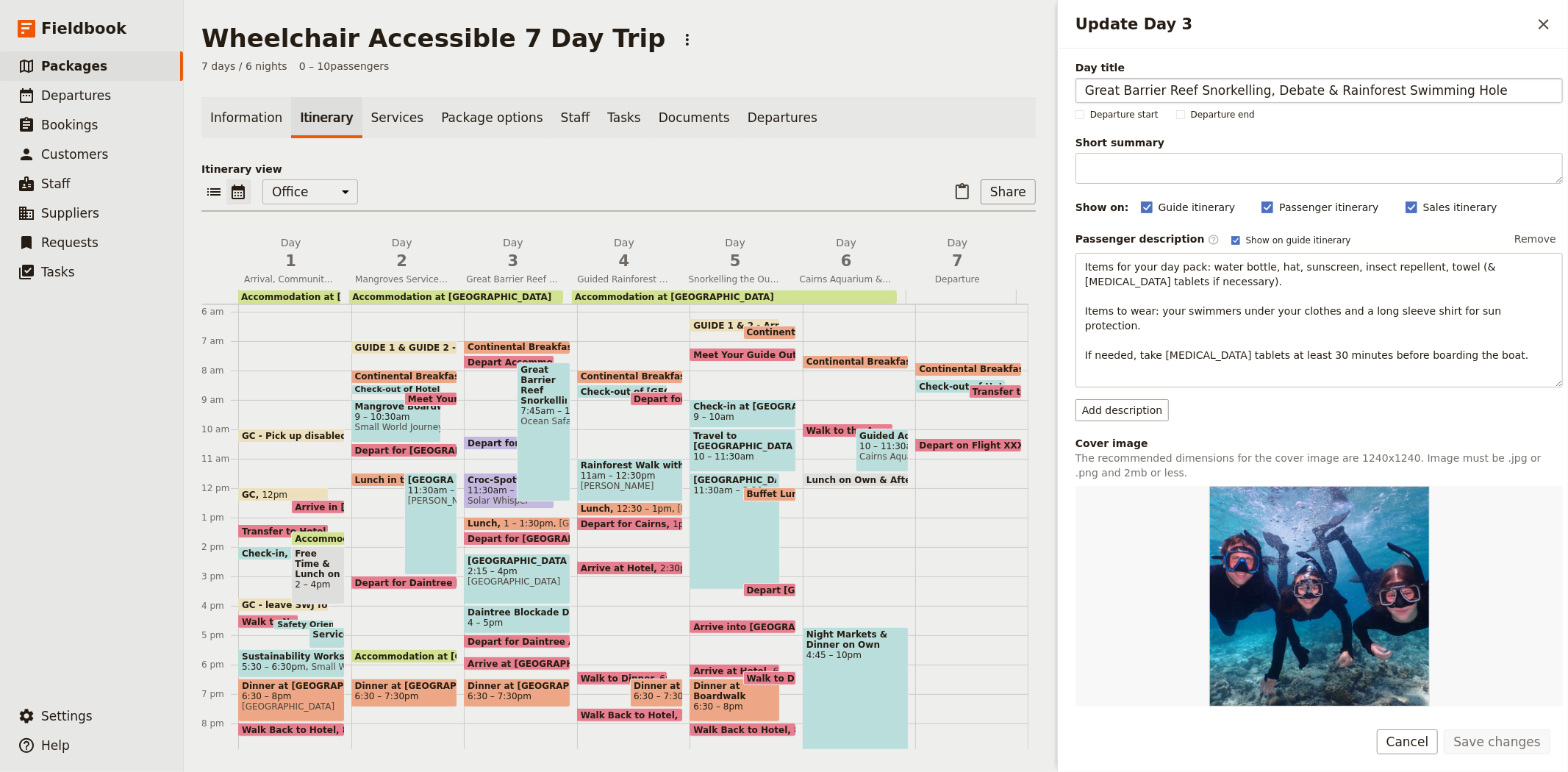
click at [1245, 89] on input "Great Barrier Reef Snorkelling, Debate & Rainforest Swimming Hole" at bounding box center [1319, 91] width 487 height 25
drag, startPoint x: 1402, startPoint y: 88, endPoint x: 1567, endPoint y: 98, distance: 165.3
click at [1567, 98] on div "Day title Great Barrier Reef Snorkelling [OR CROC CRUISE], Debate & Rainforest …" at bounding box center [1312, 378] width 510 height 659
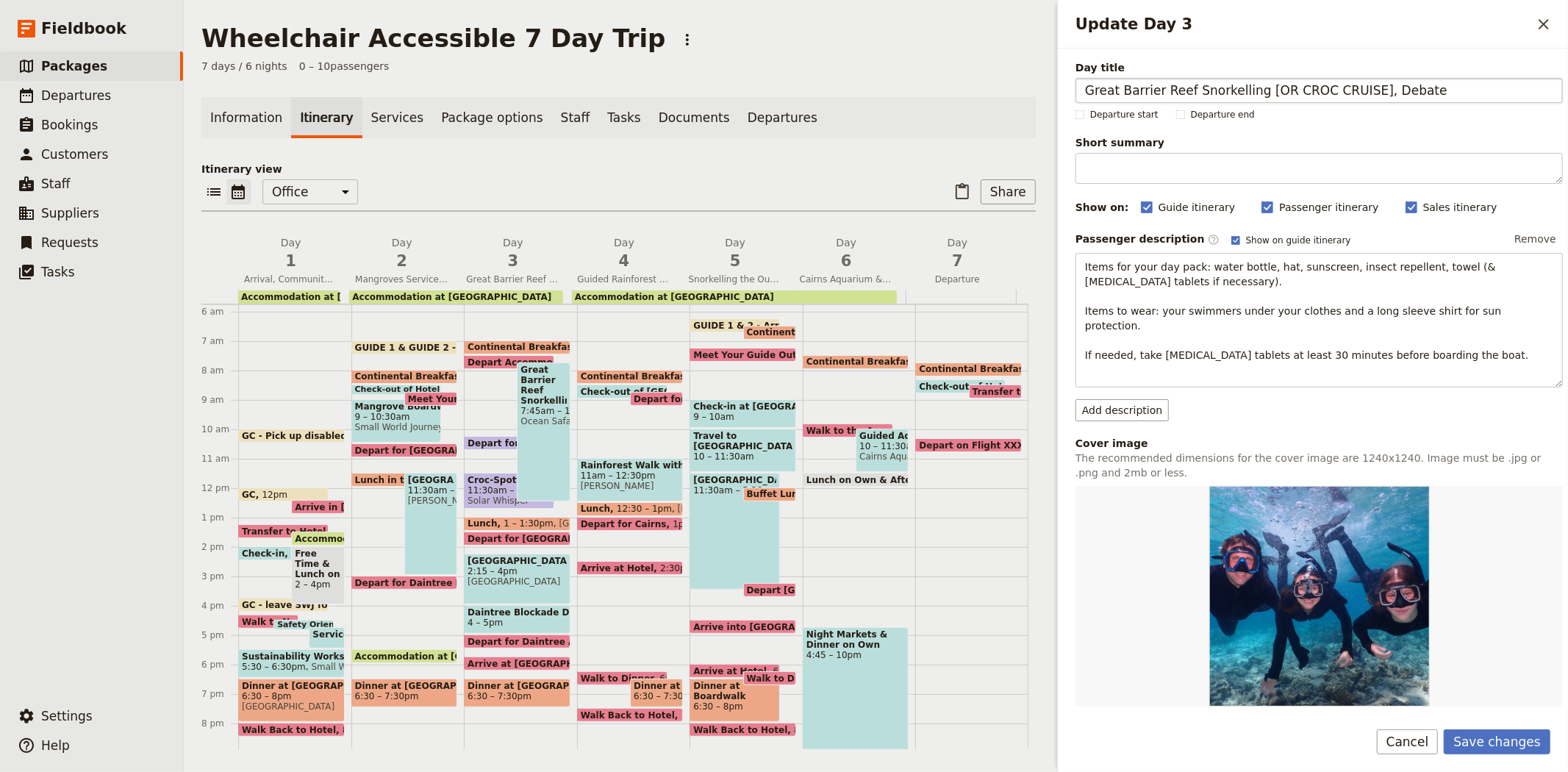
click at [1360, 90] on input "Great Barrier Reef Snorkelling [OR CROC CRUISE], Debate" at bounding box center [1319, 91] width 487 height 25
click at [1501, 733] on button "Save changes" at bounding box center [1498, 742] width 107 height 25
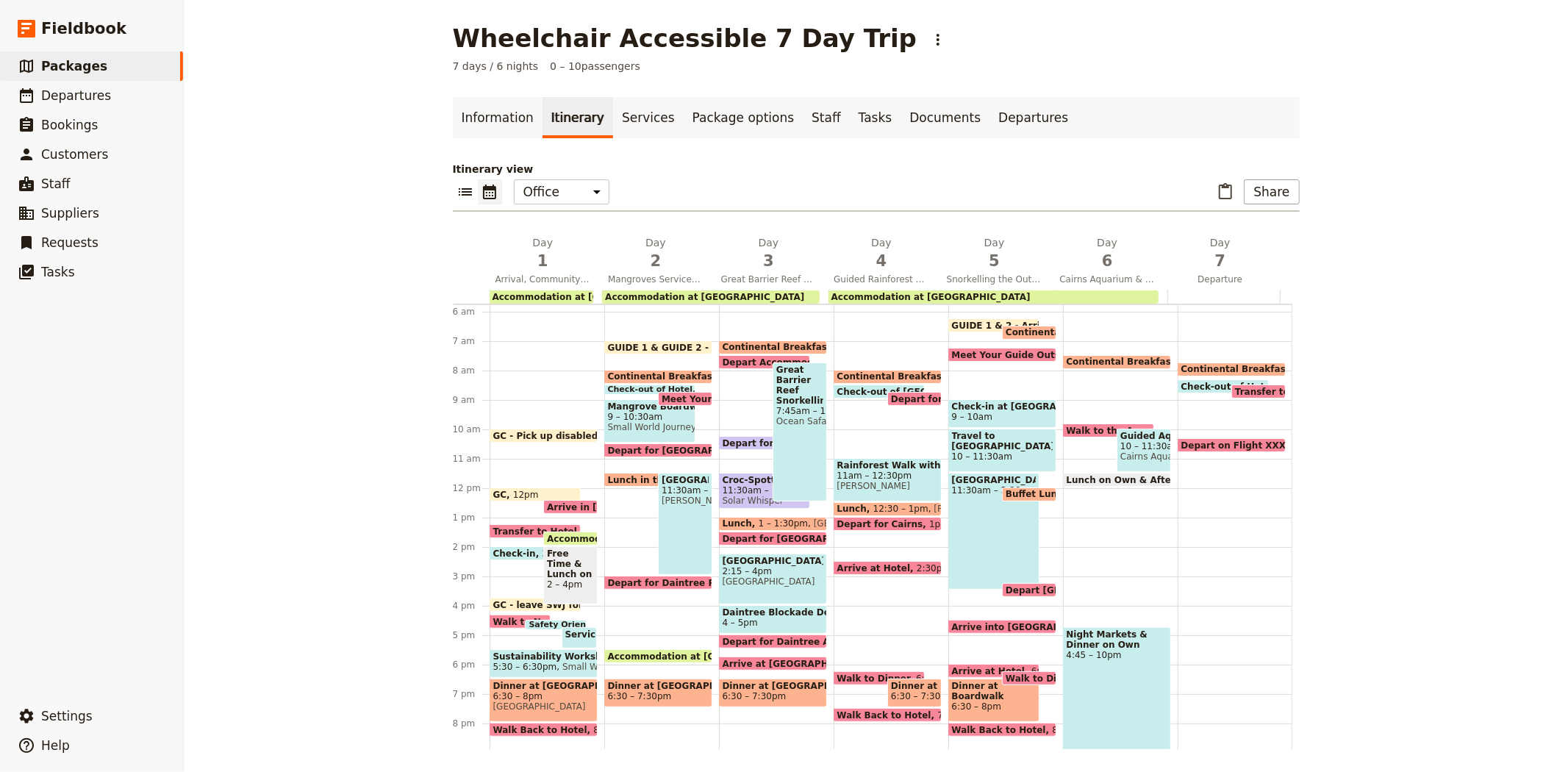
click at [745, 566] on span "[GEOGRAPHIC_DATA]" at bounding box center [773, 561] width 101 height 10
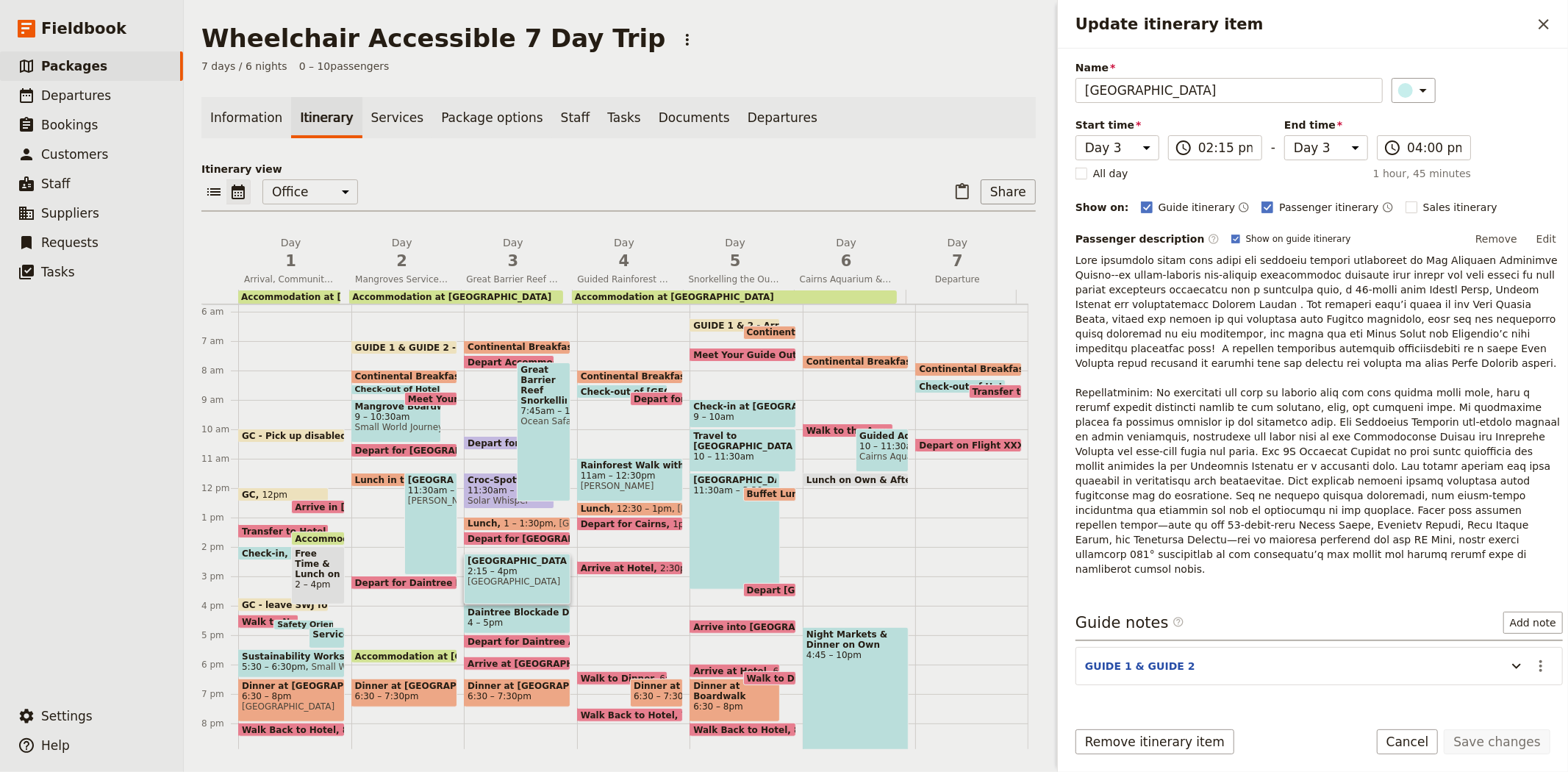
scroll to position [92, 0]
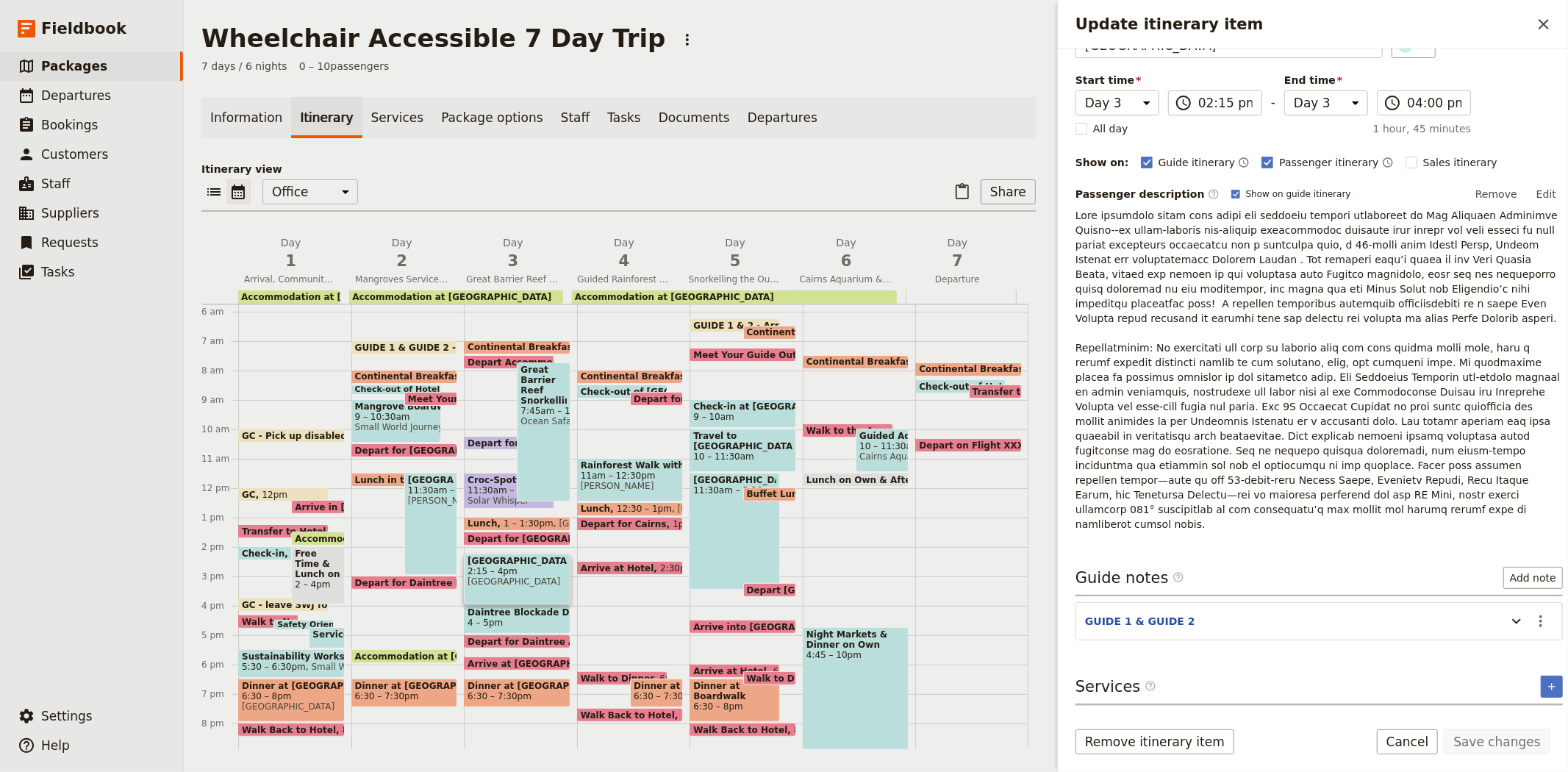
click at [1170, 717] on button "Rainforest Boardwalk & Canopy Tower" at bounding box center [1209, 724] width 262 height 15
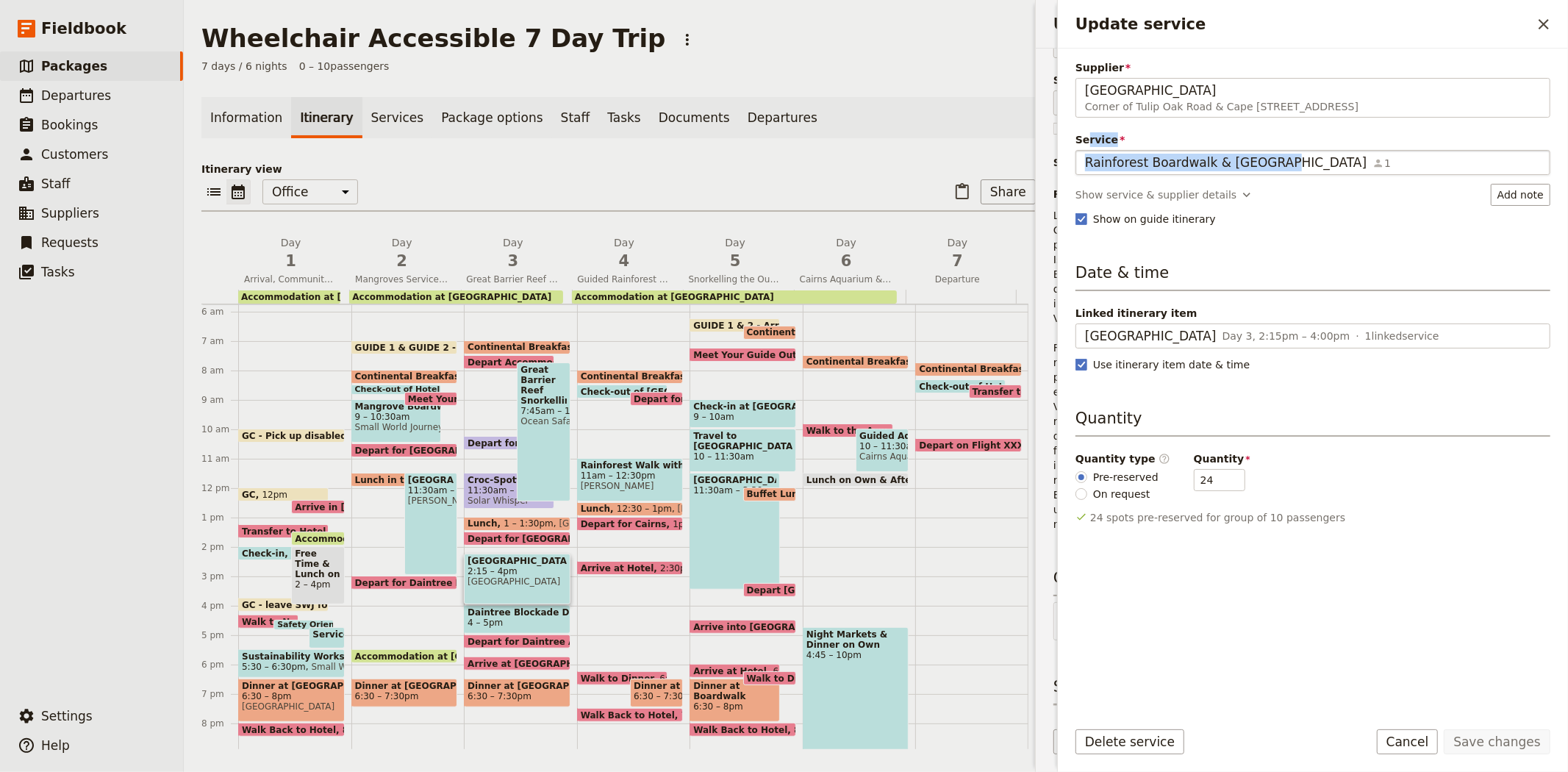
drag, startPoint x: 1084, startPoint y: 142, endPoint x: 1271, endPoint y: 151, distance: 187.2
click at [1271, 151] on fieldset "Rainforest Boardwalk & Canopy Tower 1 Rainforest Boardwalk & Canopy Tower" at bounding box center [1312, 163] width 475 height 25
click at [1085, 151] on input "Rainforest Boardwalk & Canopy Tower" at bounding box center [1084, 150] width 1 height 1
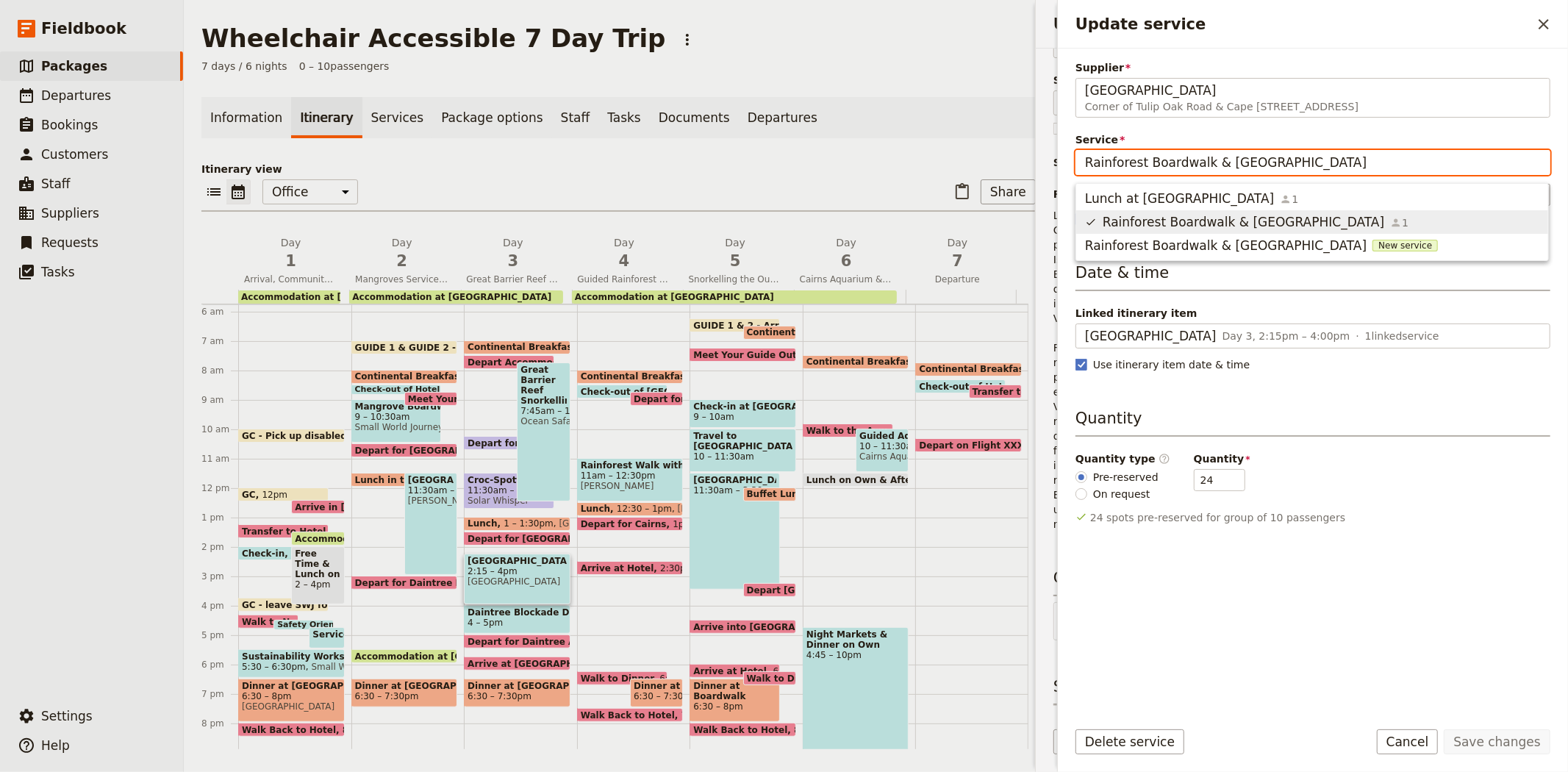
scroll to position [0, 0]
click at [1259, 125] on div "Supplier Daintree Rainforest Discovery Centre Corner of Tulip Oak Road & Cape T…" at bounding box center [1312, 383] width 475 height 646
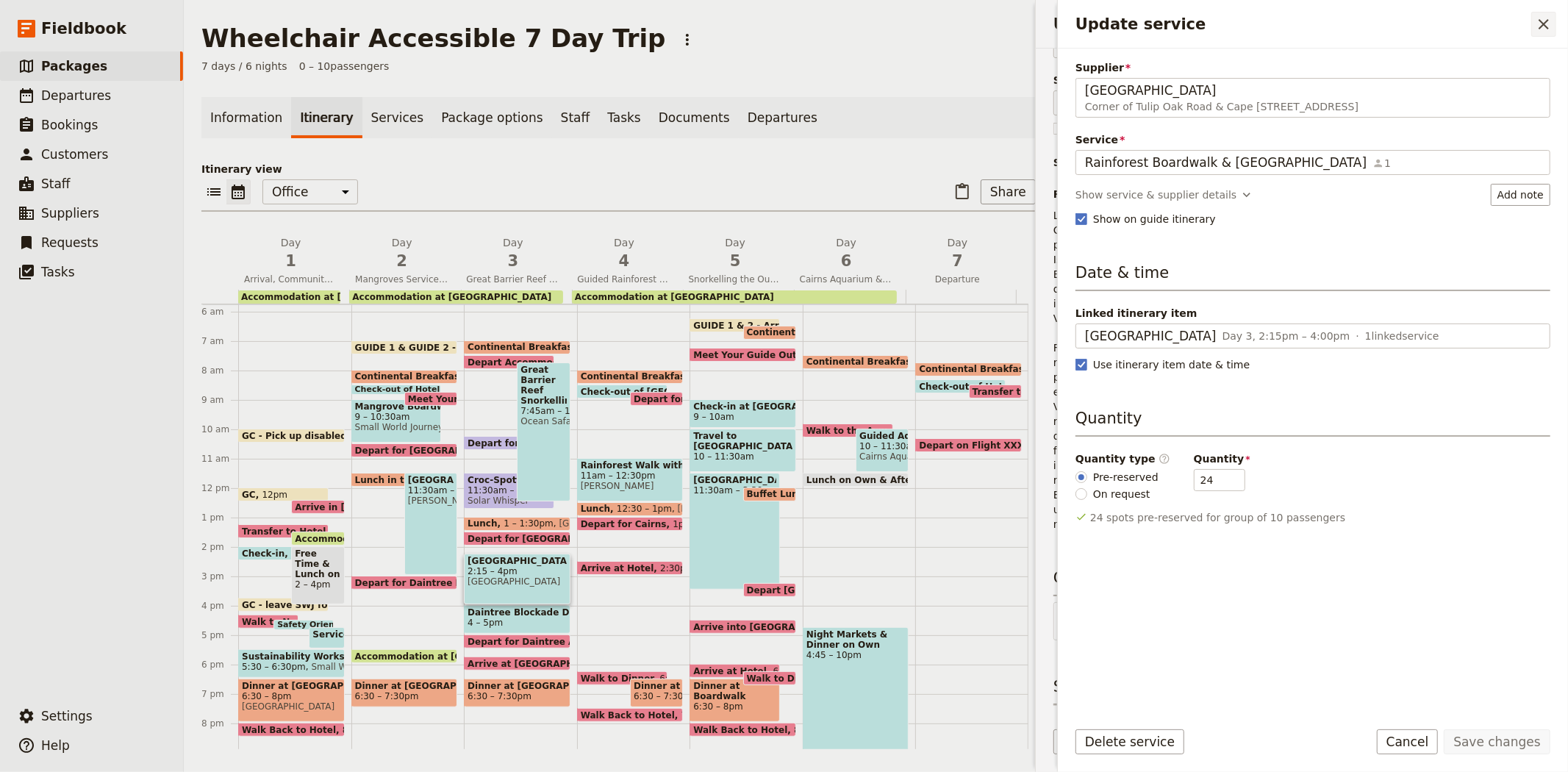
click at [1546, 21] on icon "Close drawer" at bounding box center [1543, 24] width 18 height 18
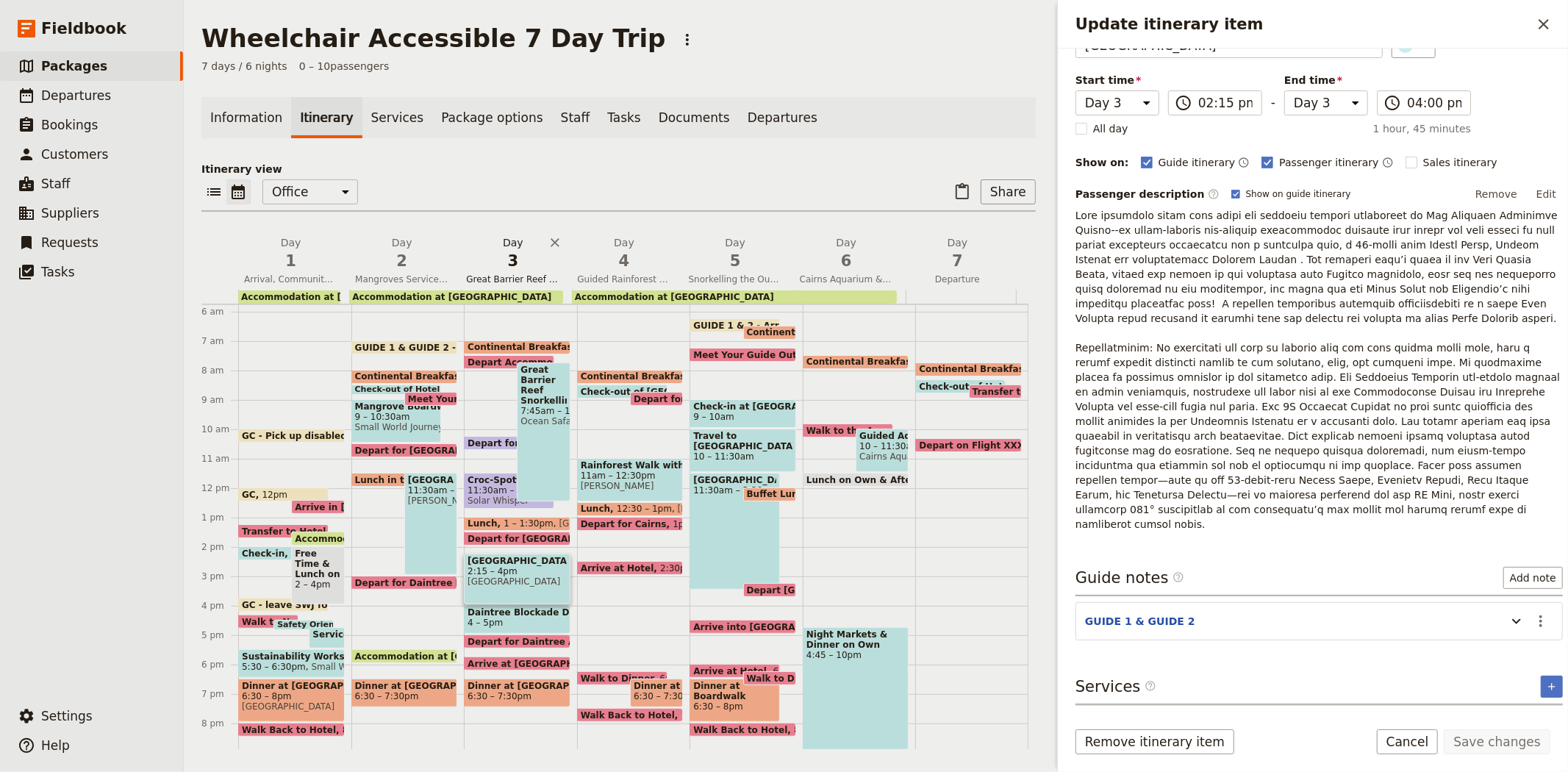
click at [513, 265] on span "3" at bounding box center [513, 261] width 94 height 22
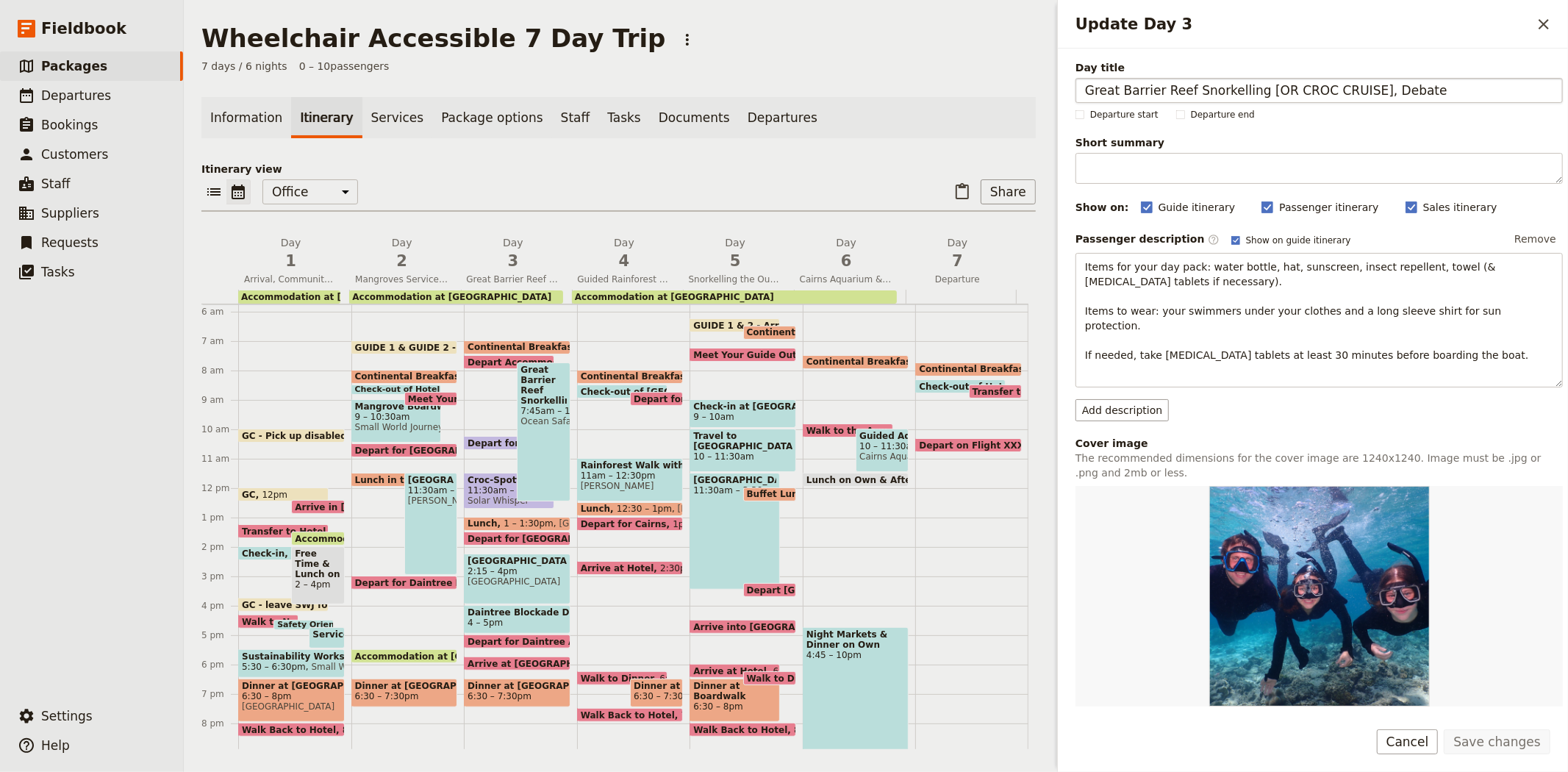
click at [1357, 86] on input "Great Barrier Reef Snorkelling [OR CROC CRUISE], Debate" at bounding box center [1319, 91] width 487 height 25
click at [1491, 740] on button "Save changes" at bounding box center [1498, 742] width 107 height 25
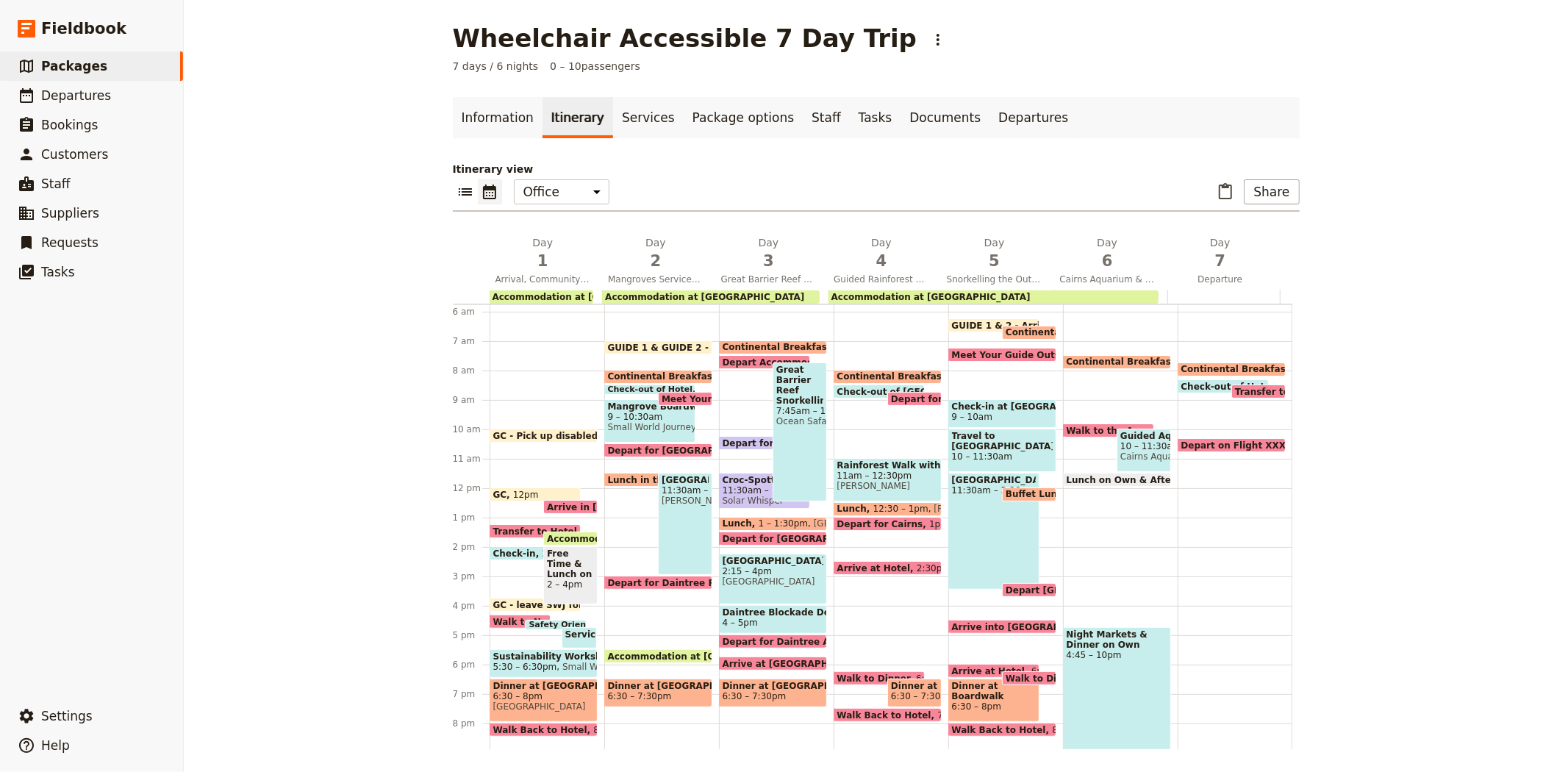
click at [864, 371] on span "Continental Breakfast at Hotel" at bounding box center [916, 376] width 159 height 10
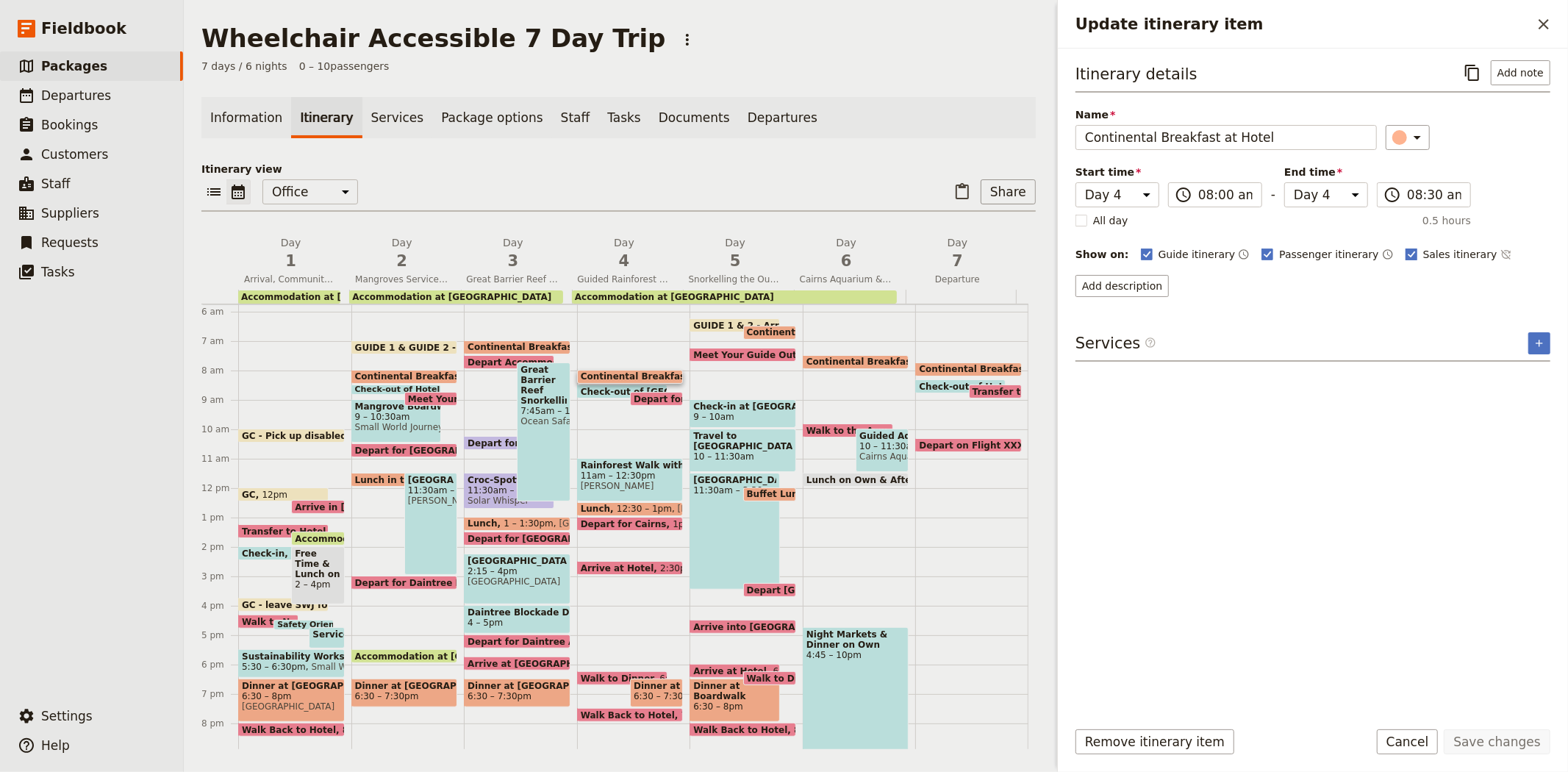
click at [1405, 256] on label "Sales itinerary" at bounding box center [1451, 254] width 92 height 15
click at [1405, 247] on input "Sales itinerary" at bounding box center [1405, 246] width 1 height 1
click at [1508, 737] on button "Save changes" at bounding box center [1498, 742] width 107 height 25
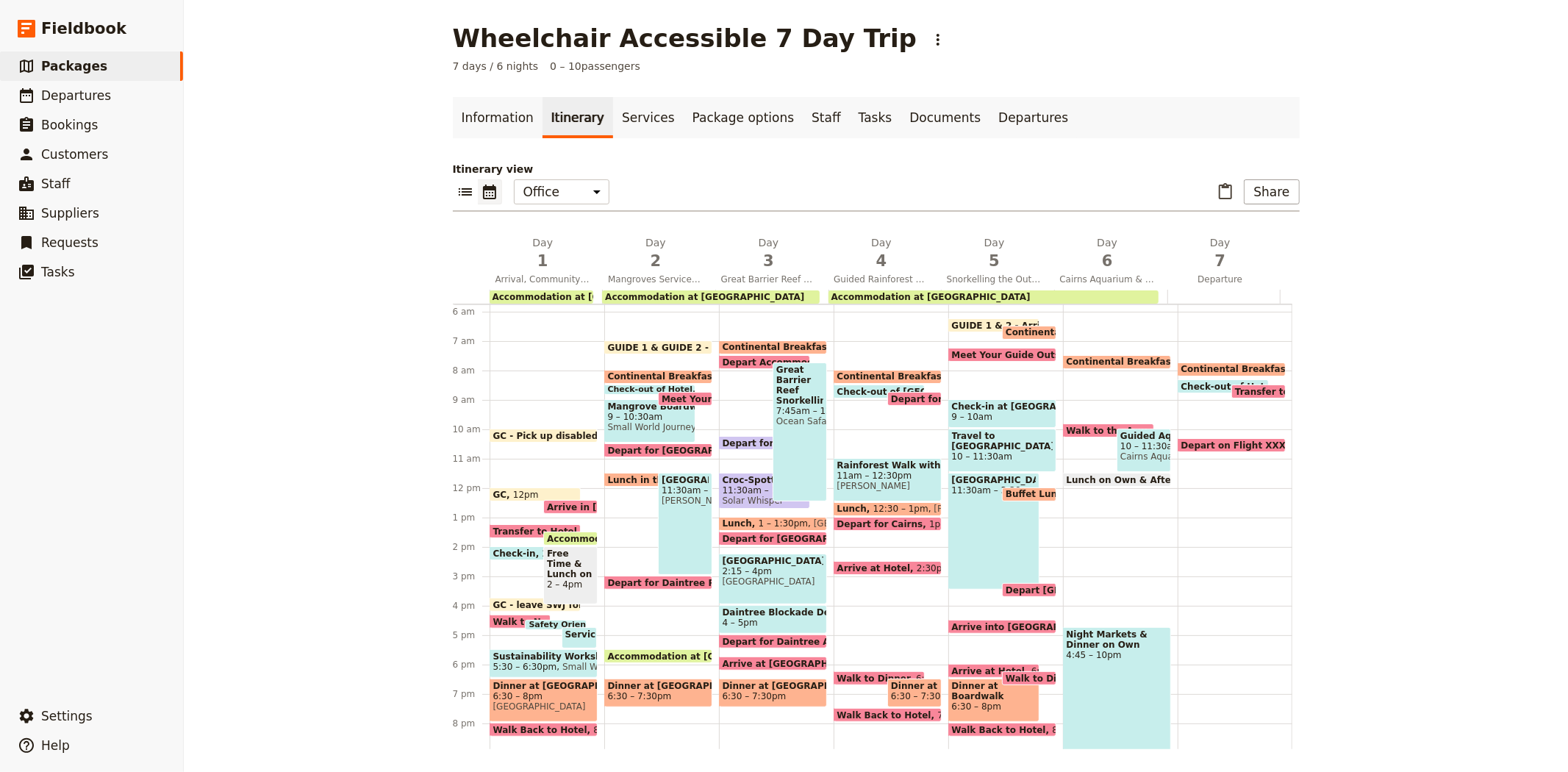
click at [893, 395] on span "Depart for [PERSON_NAME]" at bounding box center [962, 399] width 143 height 9
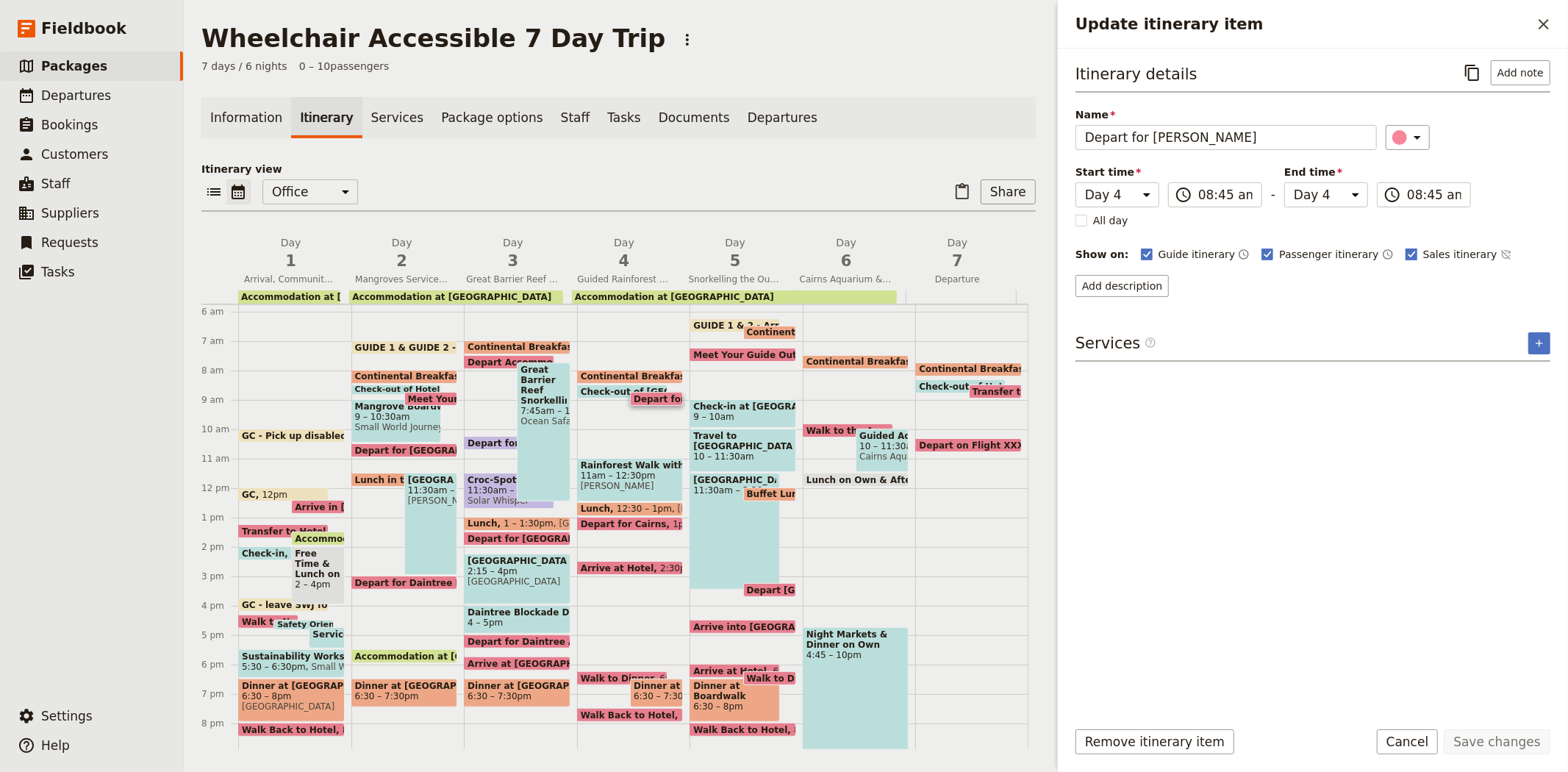
click at [1423, 249] on span "Sales itinerary" at bounding box center [1460, 254] width 74 height 15
click at [1405, 247] on input "Sales itinerary" at bounding box center [1405, 246] width 1 height 1
click at [1505, 745] on button "Save changes" at bounding box center [1498, 742] width 107 height 25
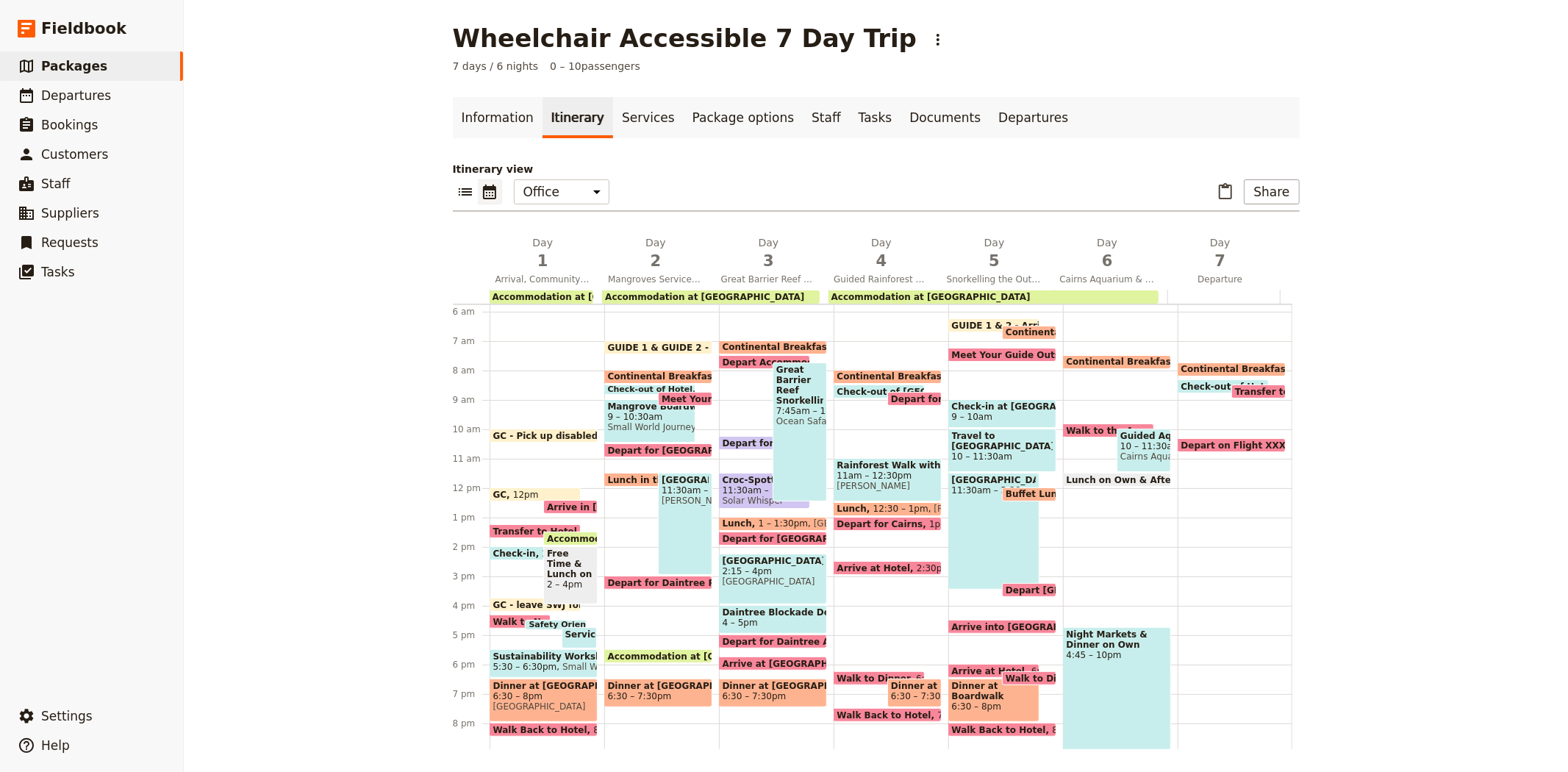
click at [882, 476] on span "11am – 12:30pm" at bounding box center [887, 475] width 101 height 10
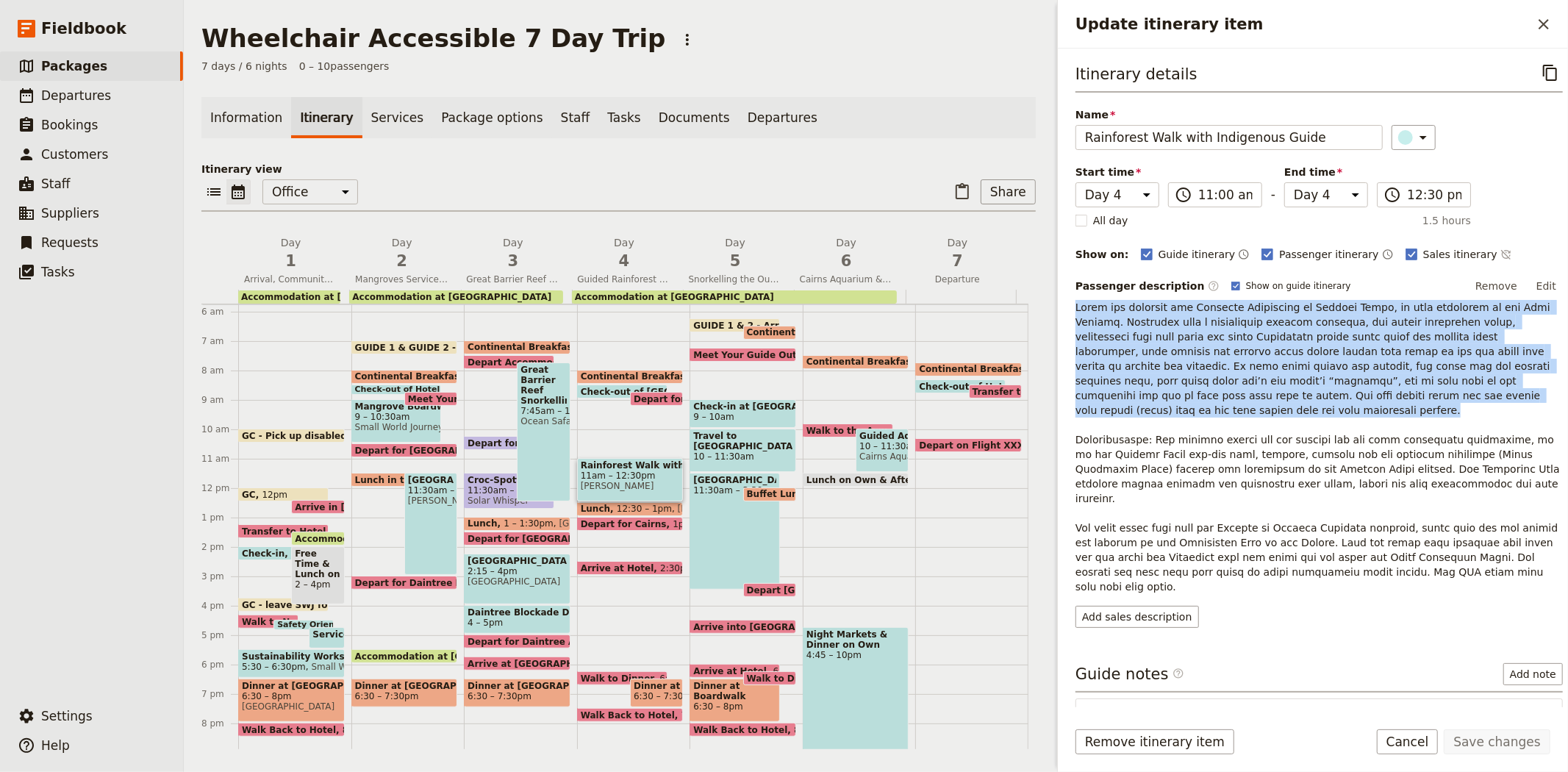
drag, startPoint x: 1525, startPoint y: 398, endPoint x: 1072, endPoint y: 306, distance: 462.2
click at [1072, 306] on div "Itinerary details ​ Name Rainforest Walk with Indigenous Guide ​ Start time Day…" at bounding box center [1312, 378] width 510 height 659
click at [1120, 606] on button "Add sales description" at bounding box center [1137, 616] width 123 height 22
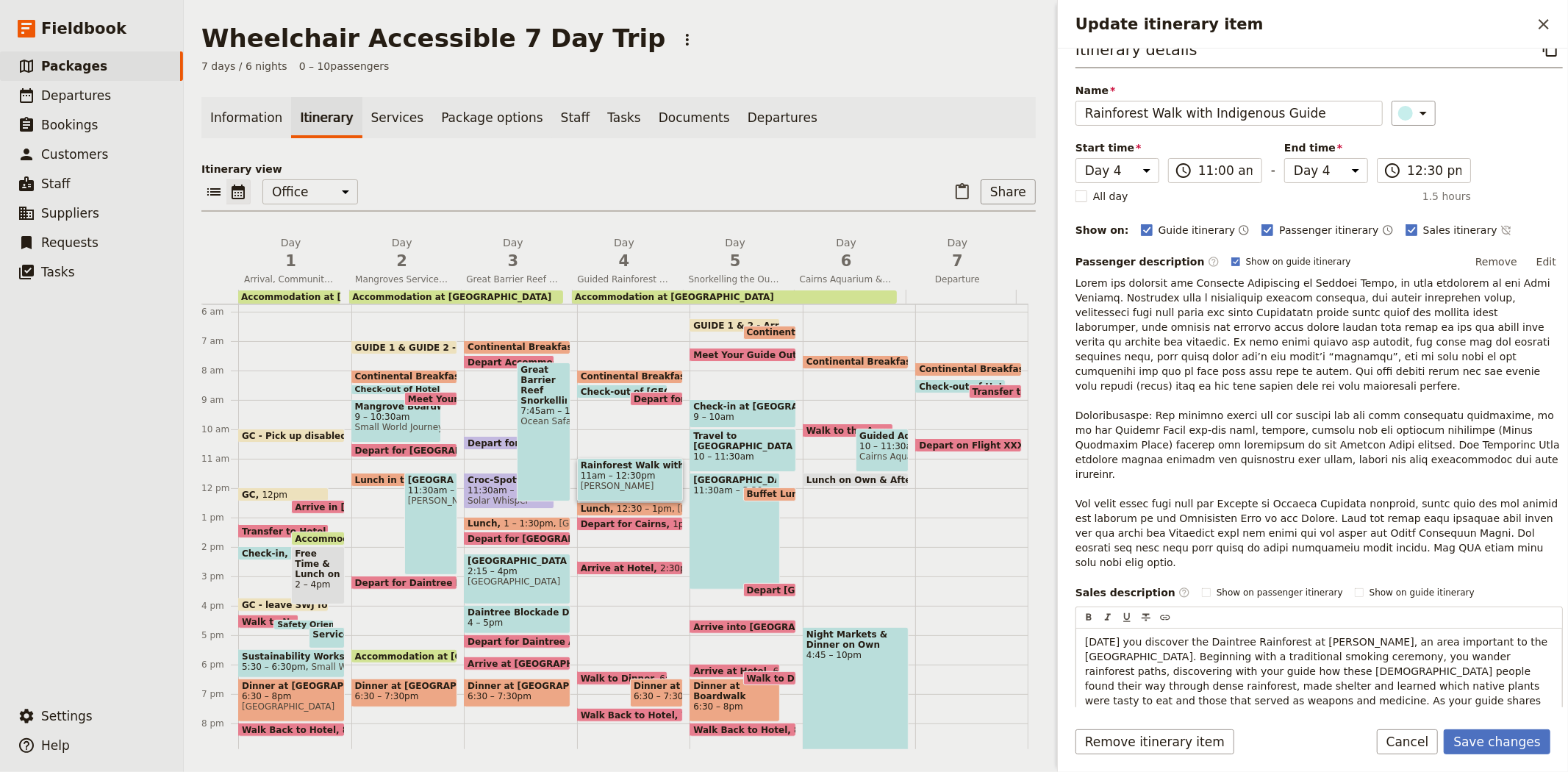
scroll to position [252, 0]
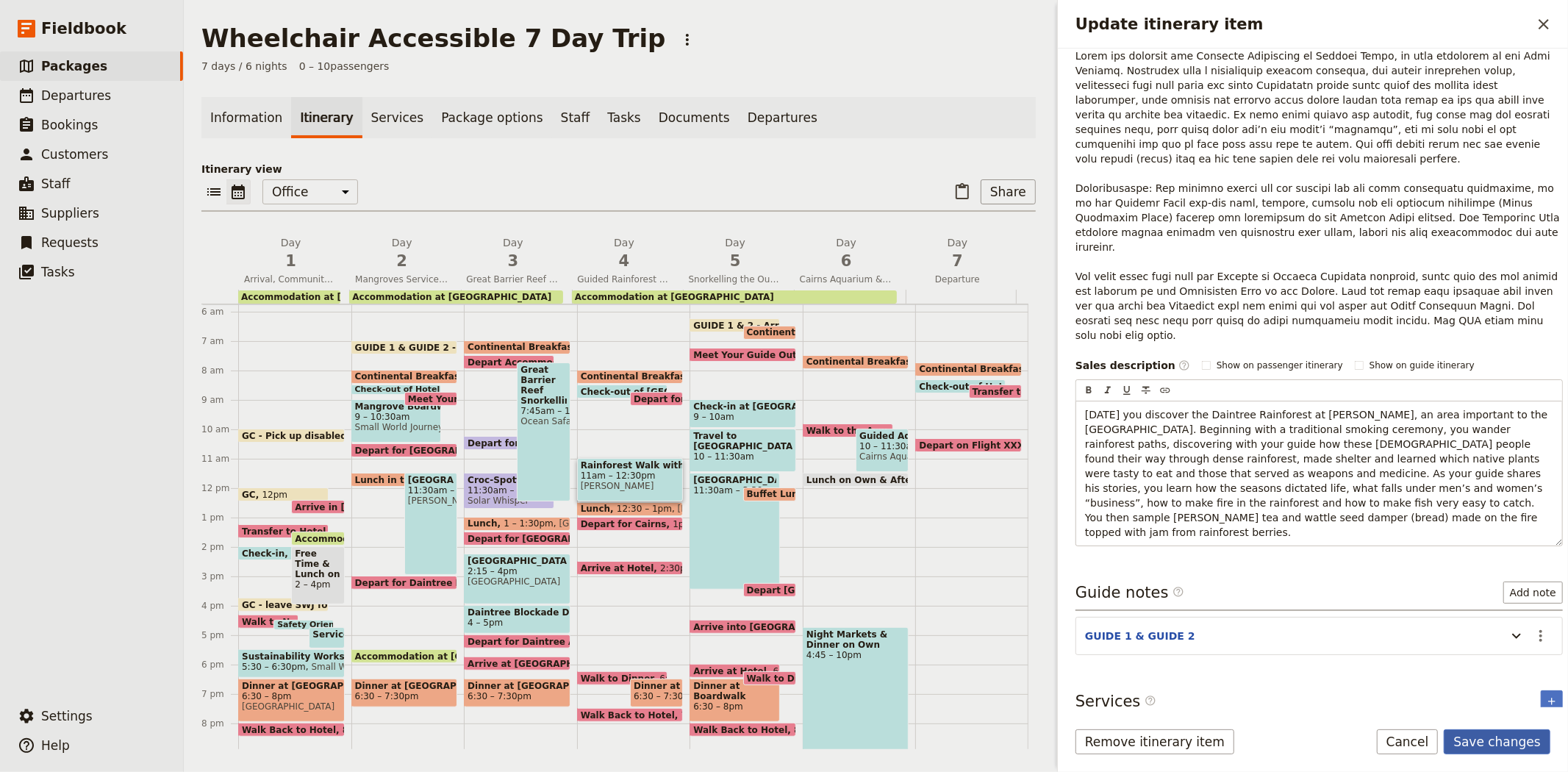
click at [1496, 738] on button "Save changes" at bounding box center [1498, 742] width 107 height 25
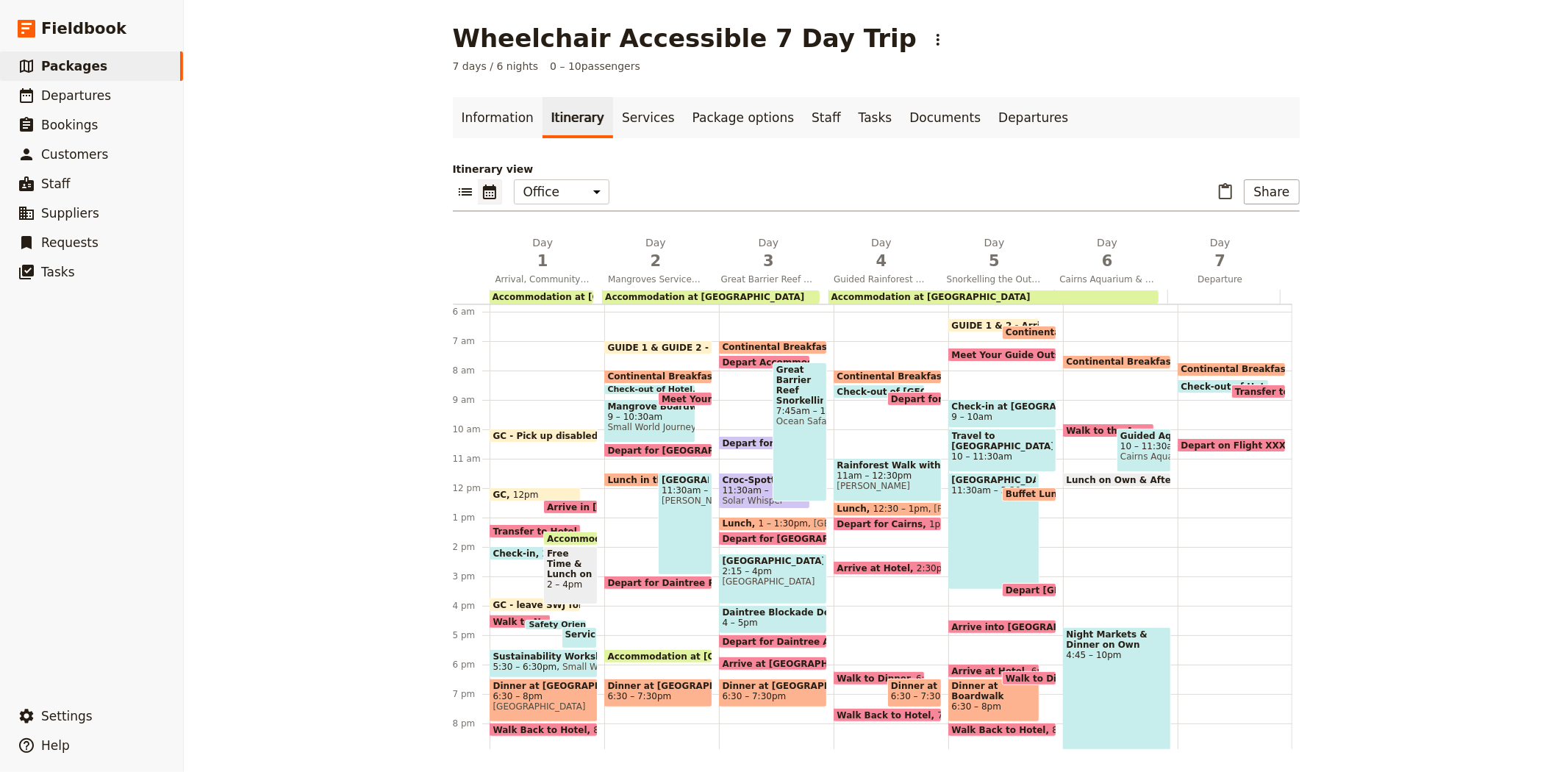
click at [851, 498] on span at bounding box center [888, 498] width 107 height 6
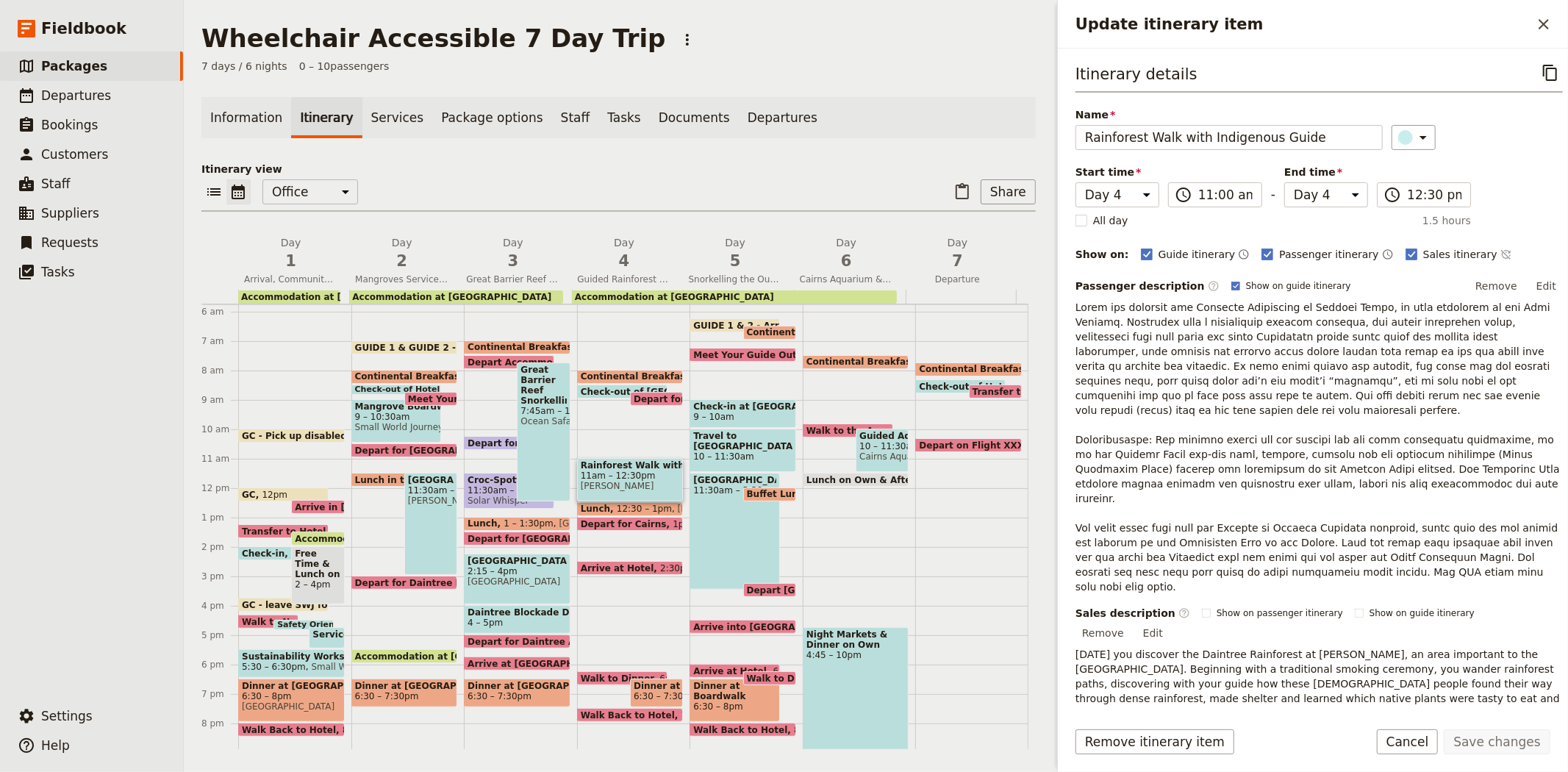
click at [825, 150] on div "Information Itinerary Services Package options Staff Tasks Documents Departures…" at bounding box center [619, 423] width 835 height 652
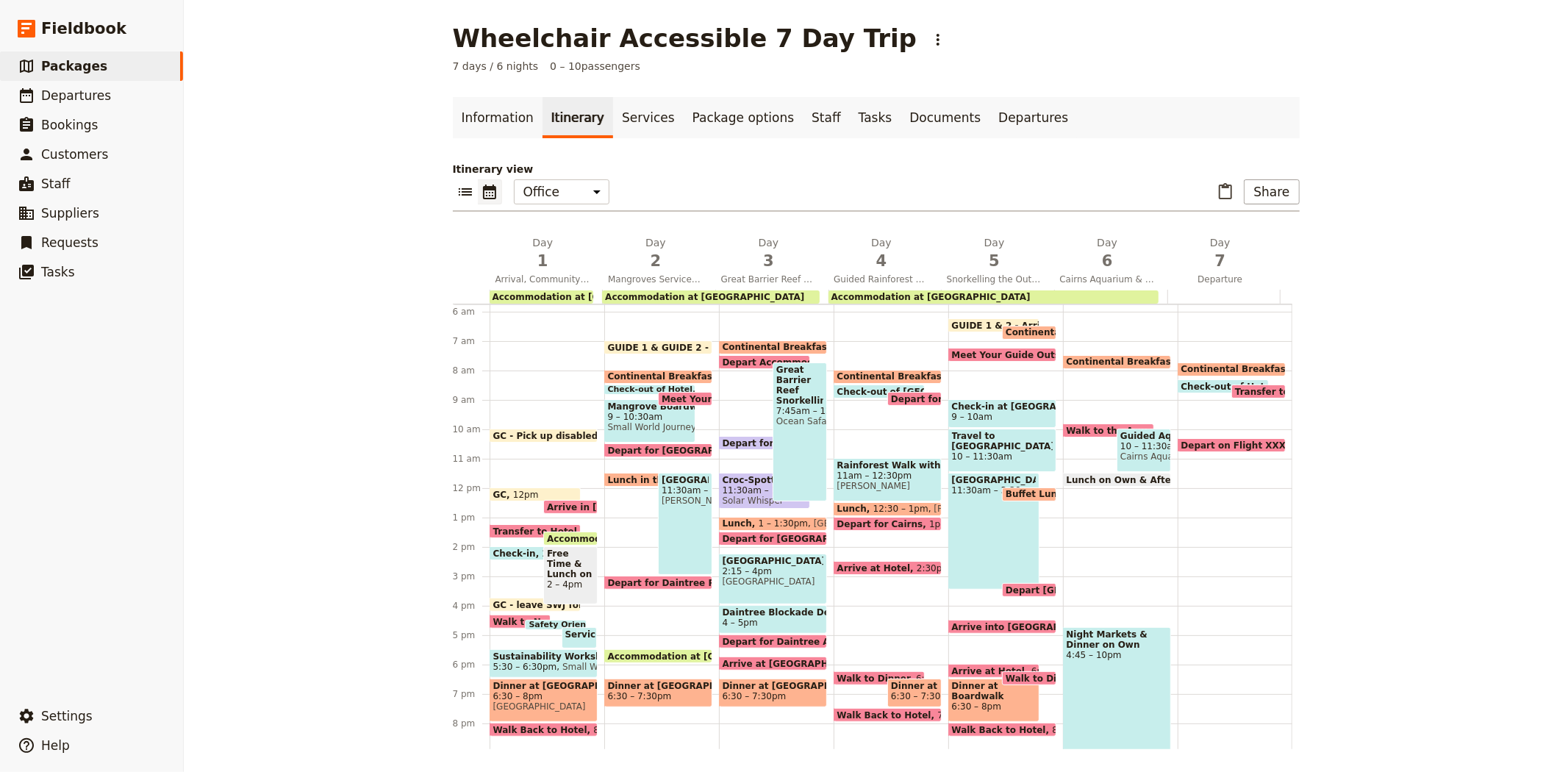
click at [890, 503] on span "12:30 – 1pm" at bounding box center [901, 508] width 55 height 10
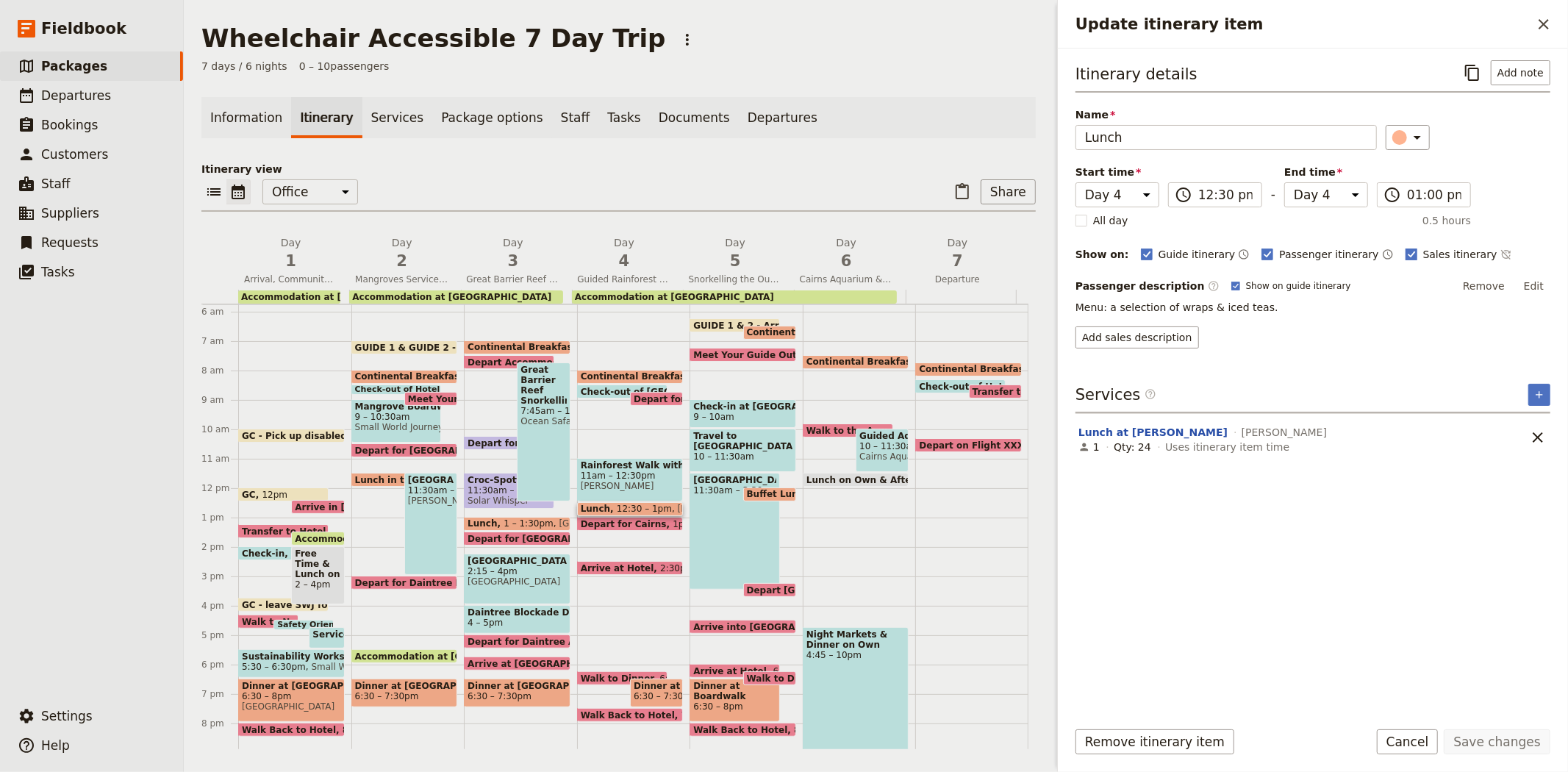
click at [1423, 256] on span "Sales itinerary" at bounding box center [1460, 254] width 74 height 15
click at [1405, 247] on input "Sales itinerary" at bounding box center [1405, 246] width 1 height 1
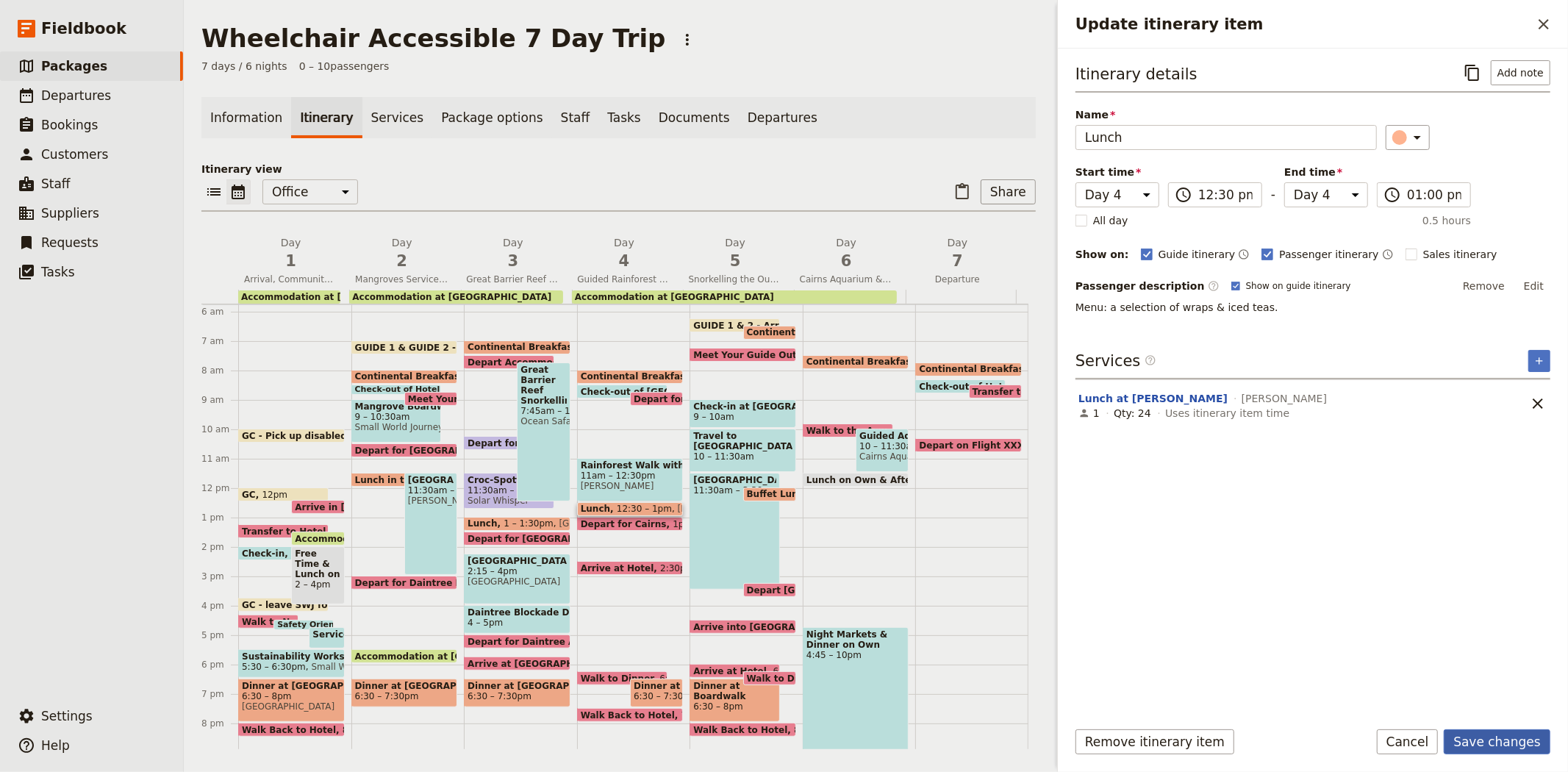
click at [1487, 750] on button "Save changes" at bounding box center [1498, 742] width 107 height 25
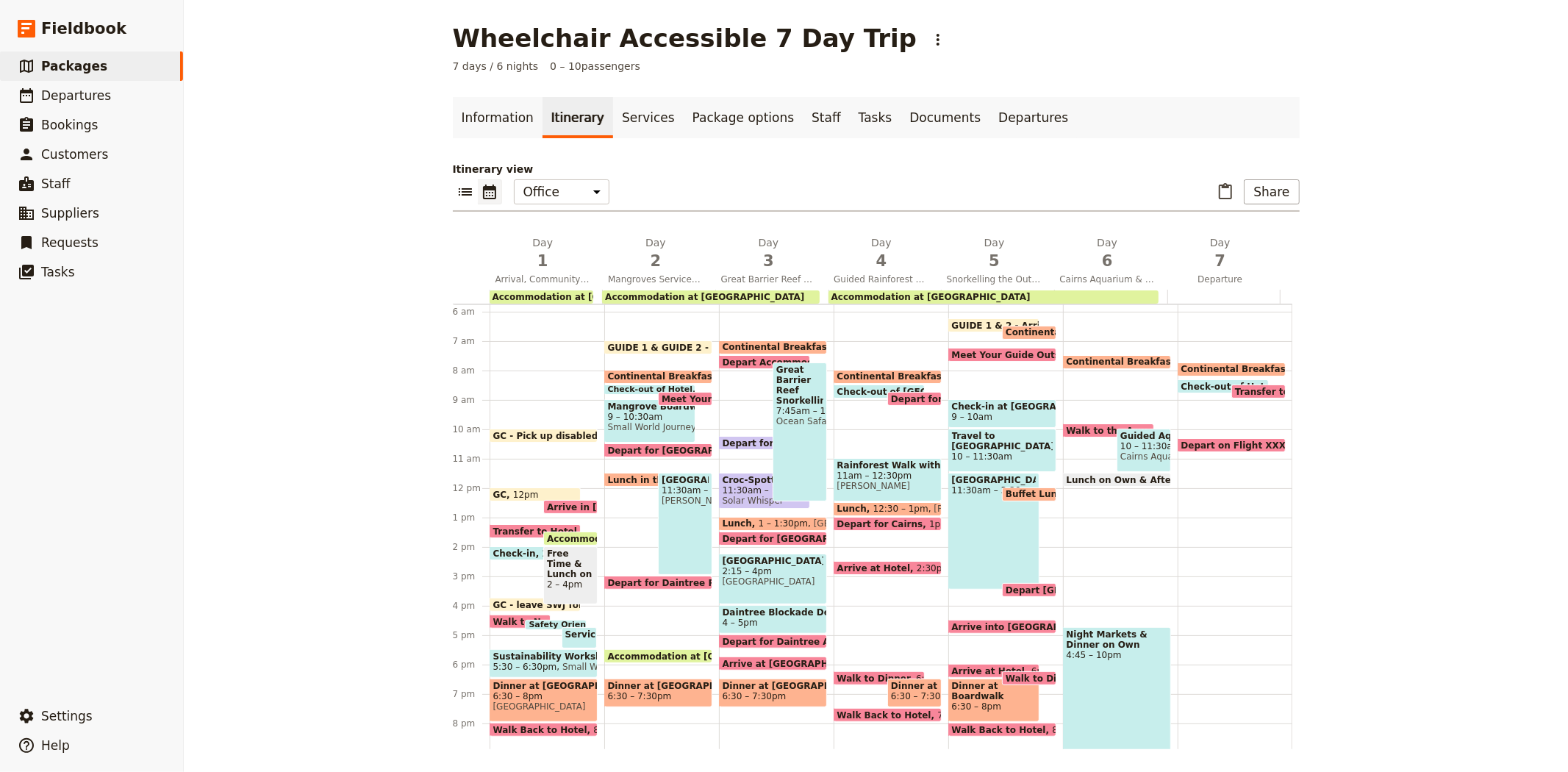
click at [883, 519] on span "Depart for Cairns" at bounding box center [884, 523] width 93 height 9
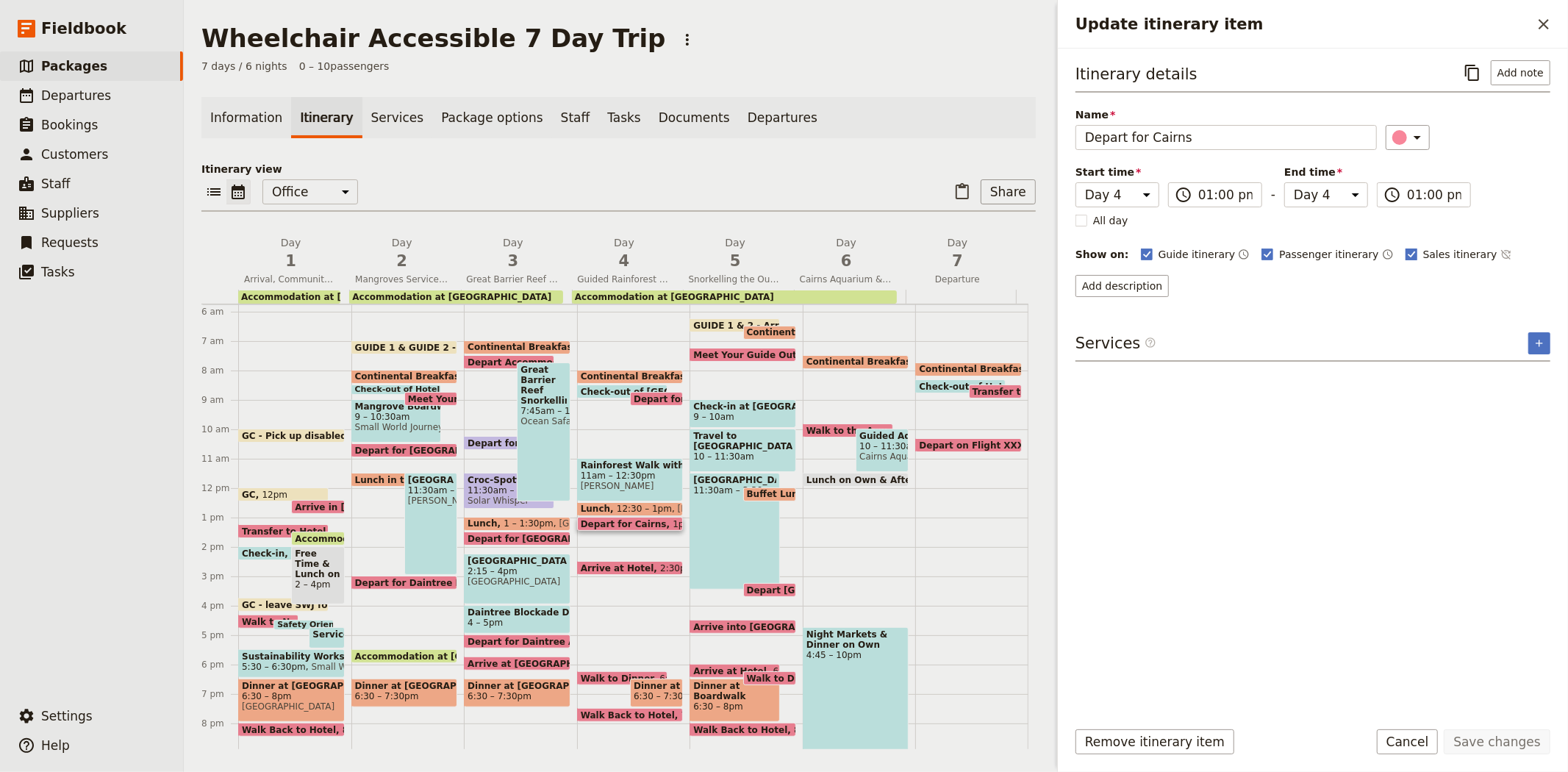
click at [1423, 256] on span "Sales itinerary" at bounding box center [1460, 254] width 74 height 15
click at [1405, 247] on input "Sales itinerary" at bounding box center [1405, 246] width 1 height 1
click at [1495, 740] on button "Save changes" at bounding box center [1498, 742] width 107 height 25
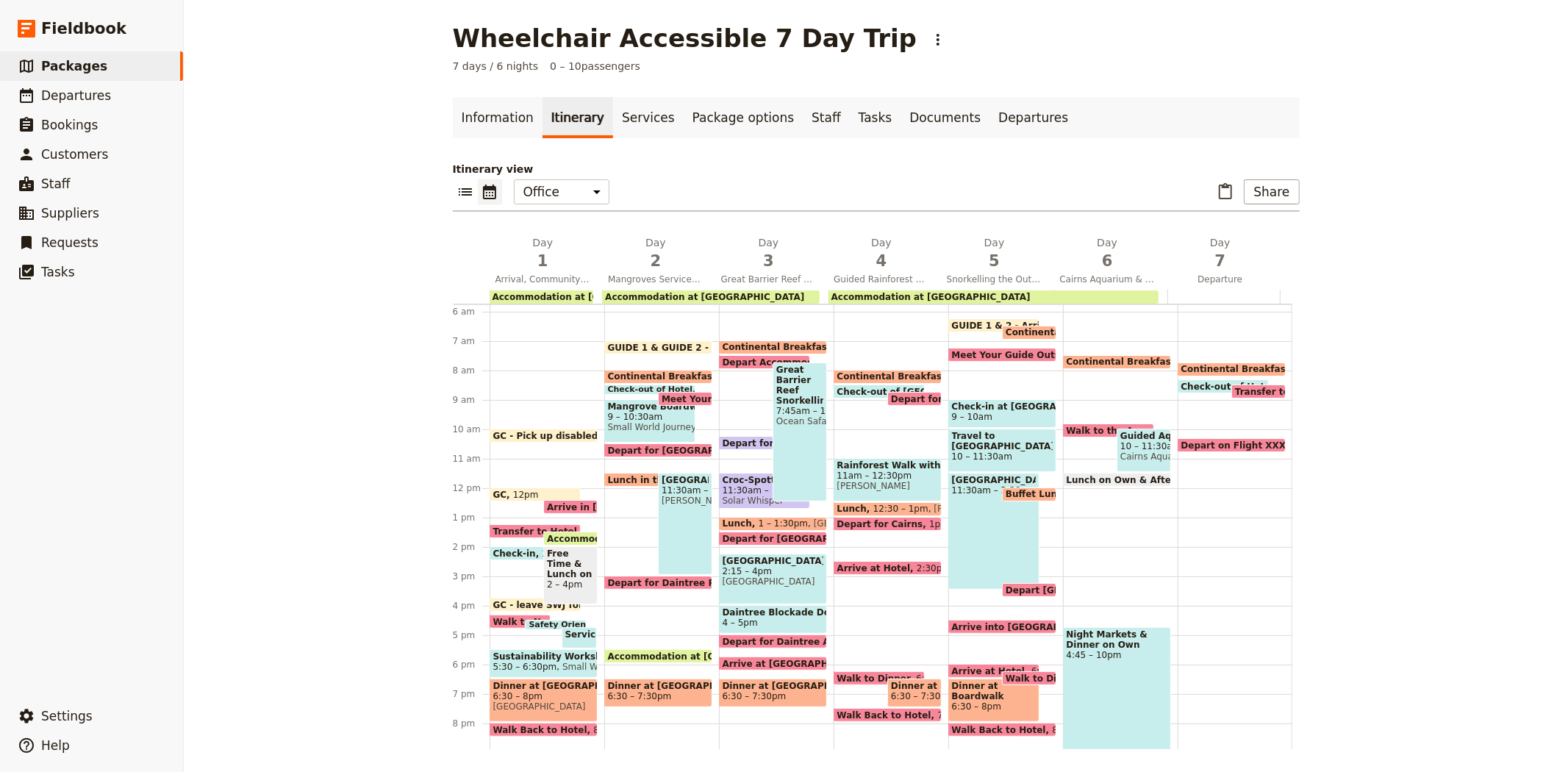
click at [851, 674] on span "Walk to Dinner" at bounding box center [877, 678] width 80 height 9
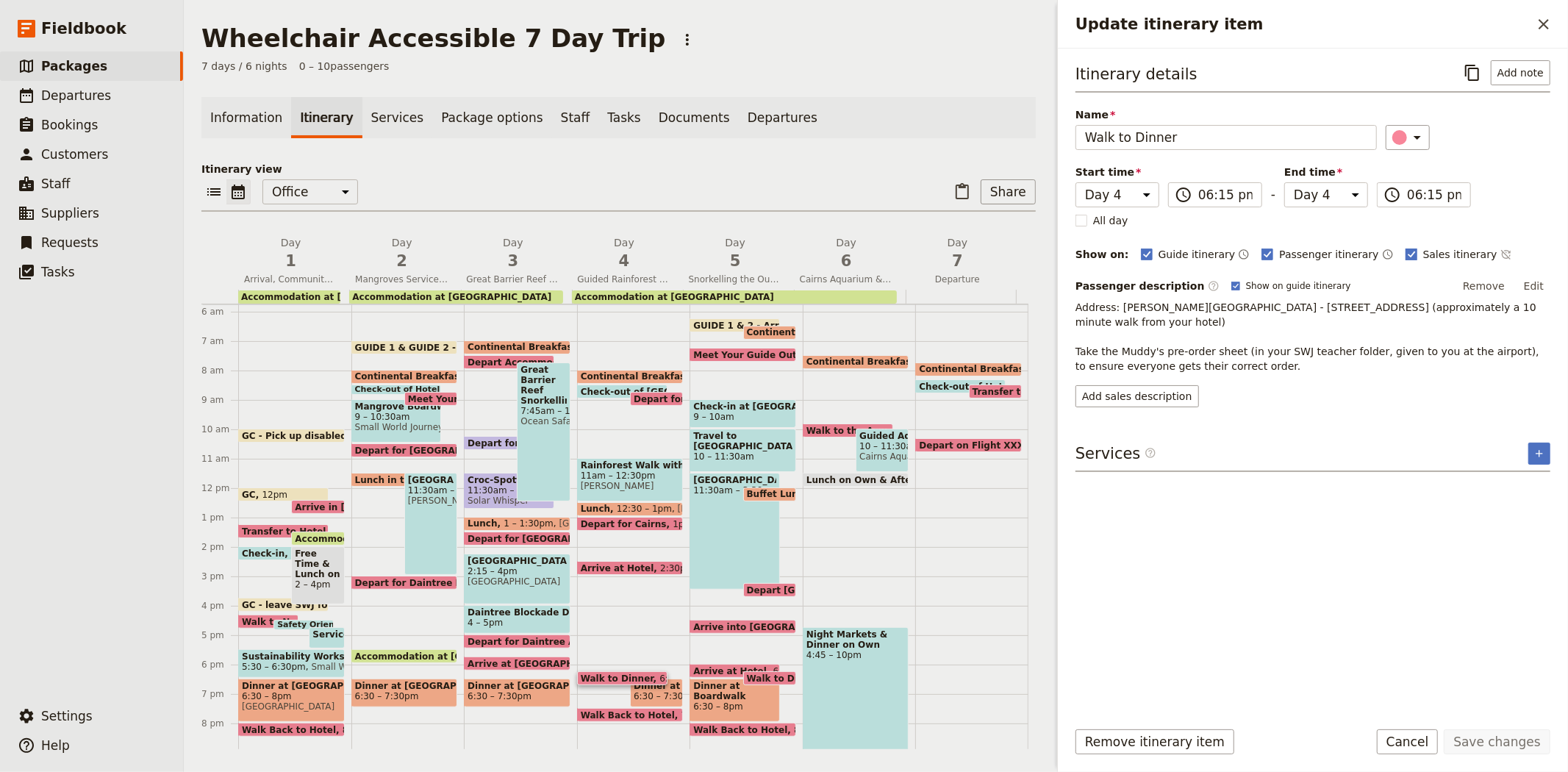
click at [1423, 254] on span "Sales itinerary" at bounding box center [1460, 254] width 74 height 15
click at [1405, 247] on input "Sales itinerary" at bounding box center [1405, 246] width 1 height 1
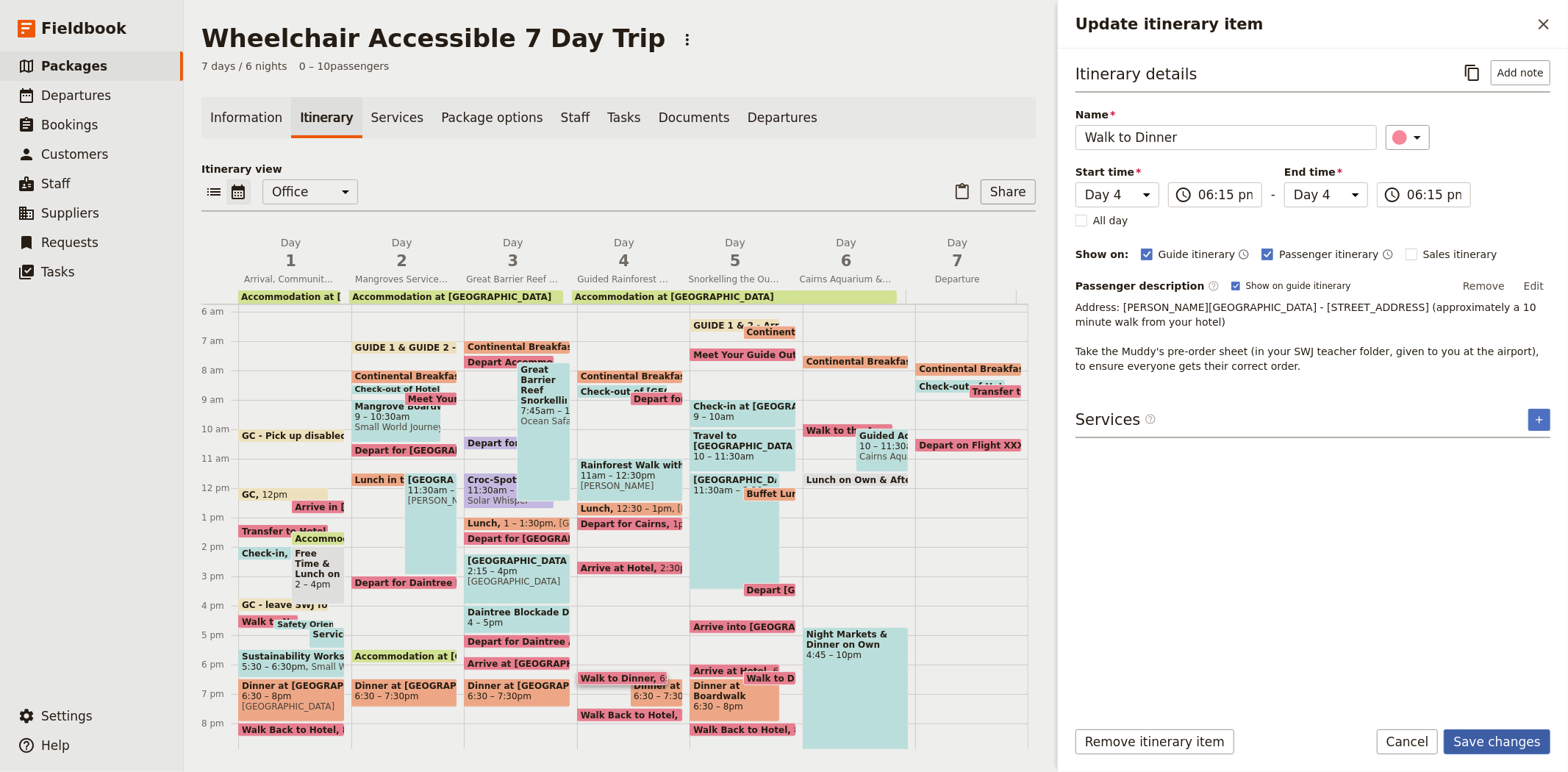
click at [1510, 737] on button "Save changes" at bounding box center [1498, 742] width 107 height 25
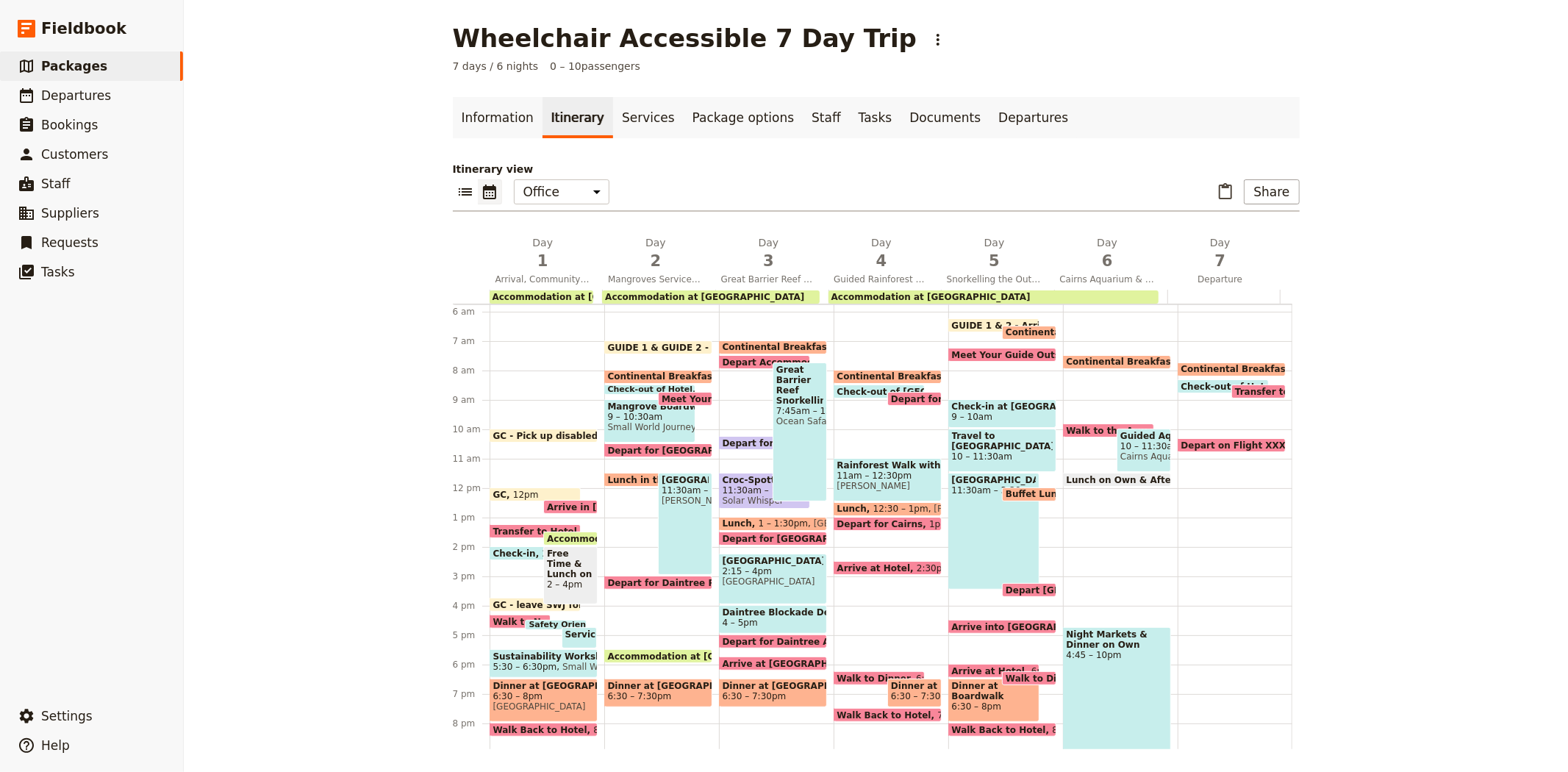
click at [888, 701] on span at bounding box center [914, 704] width 53 height 6
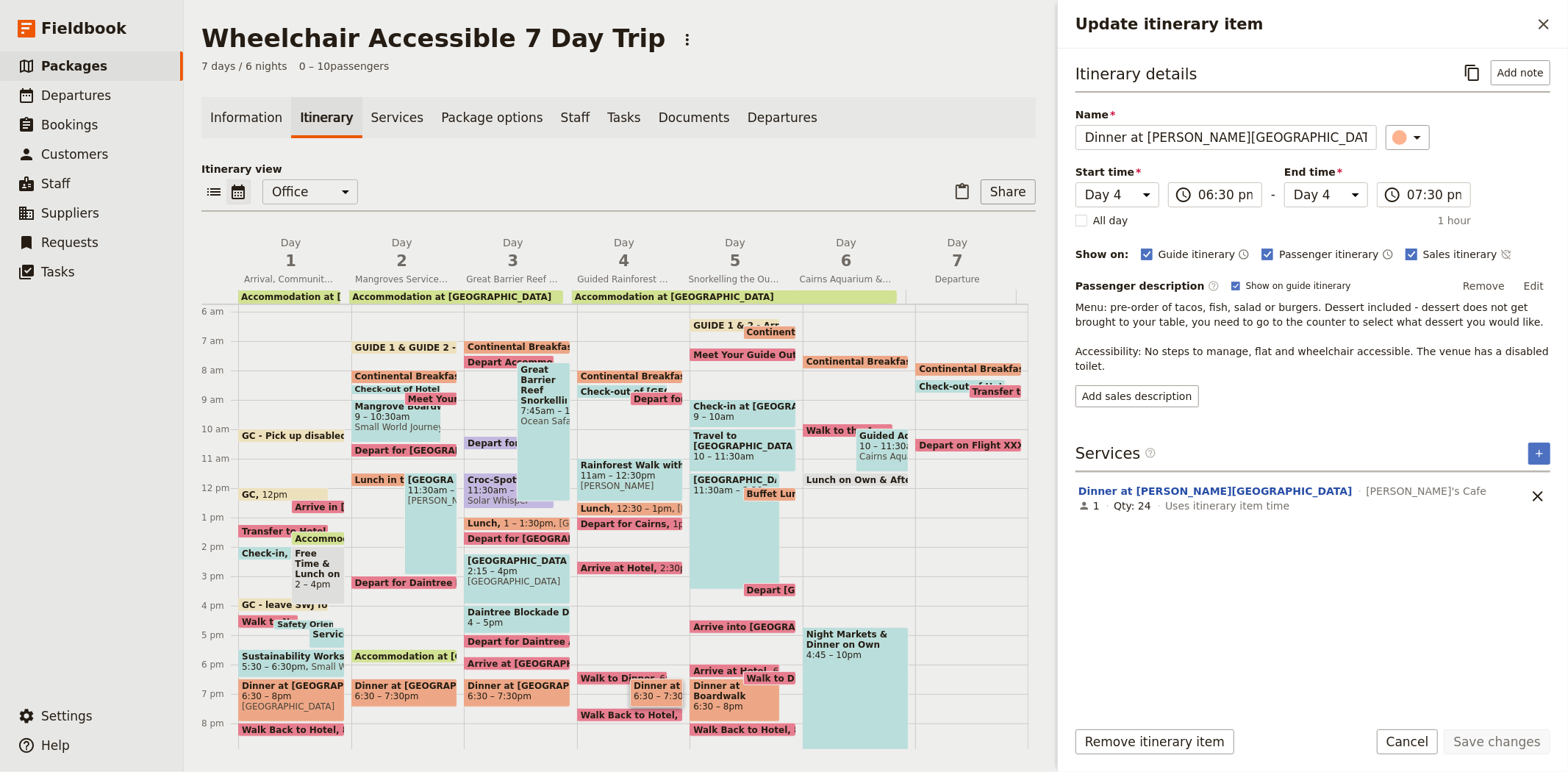
click at [1423, 254] on span "Sales itinerary" at bounding box center [1460, 254] width 74 height 15
click at [1405, 247] on input "Sales itinerary" at bounding box center [1405, 246] width 1 height 1
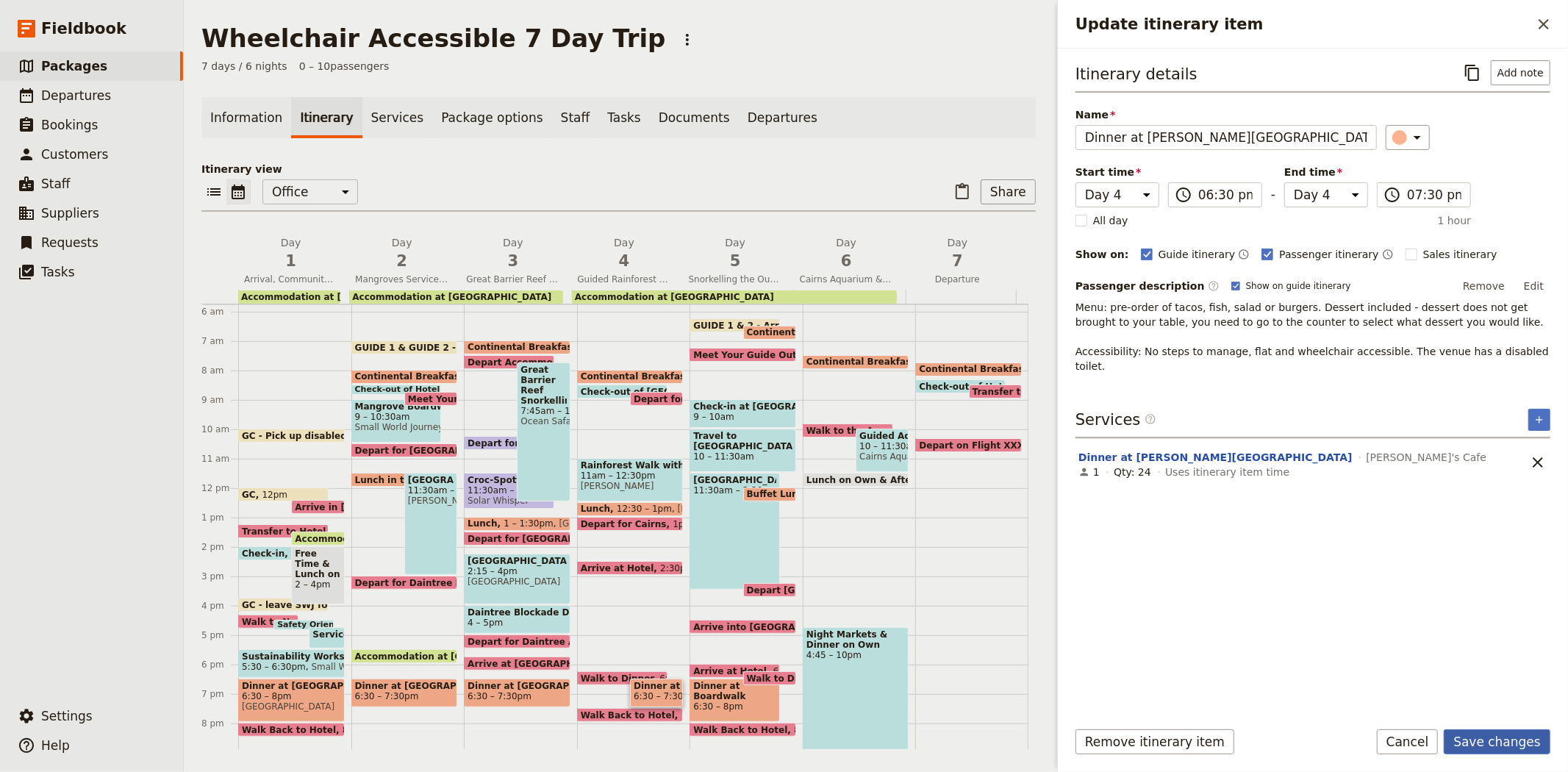
click at [1480, 750] on button "Save changes" at bounding box center [1498, 742] width 107 height 25
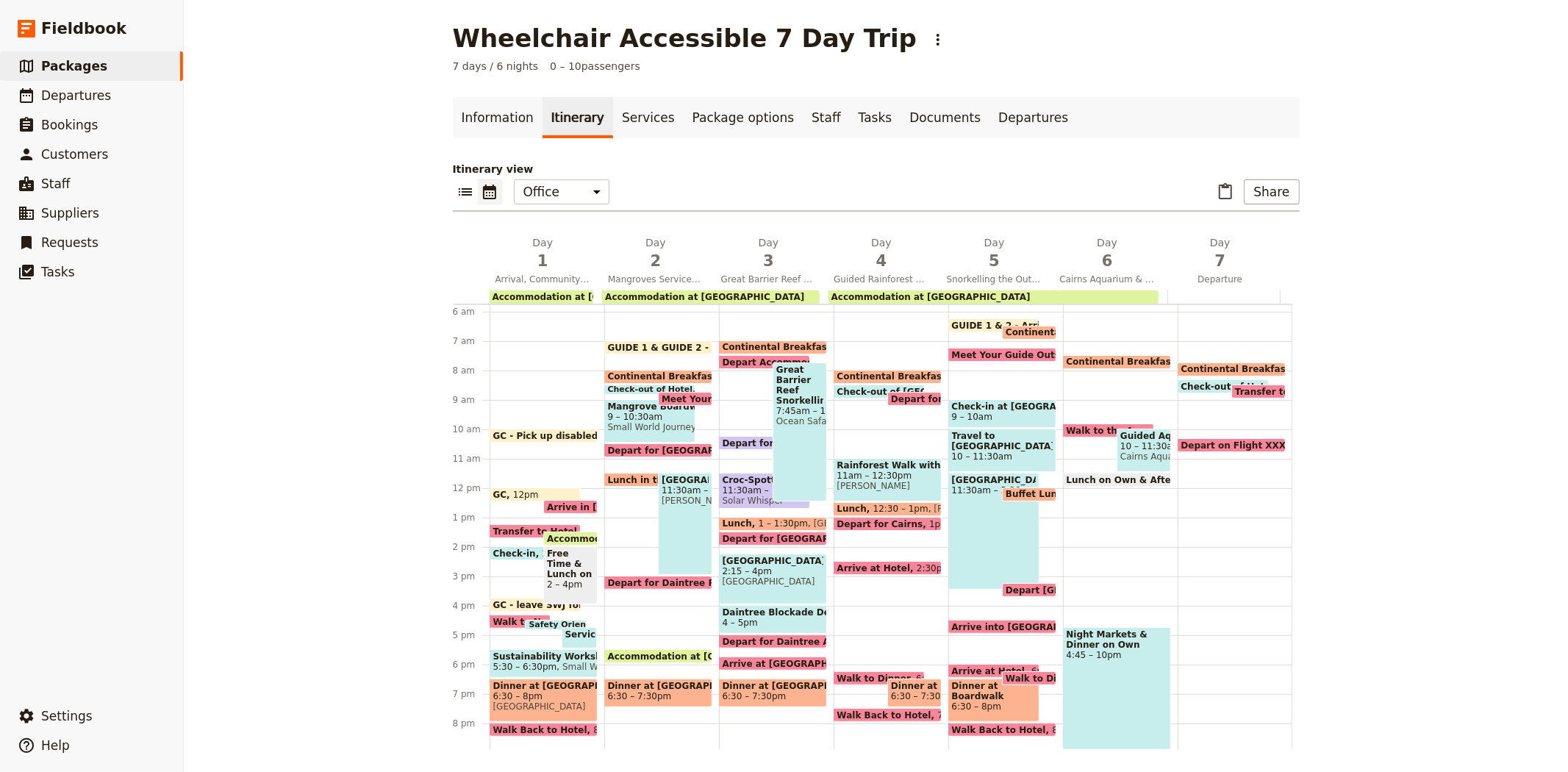
click at [853, 712] on span "Walk Back to Hotel" at bounding box center [887, 715] width 101 height 9
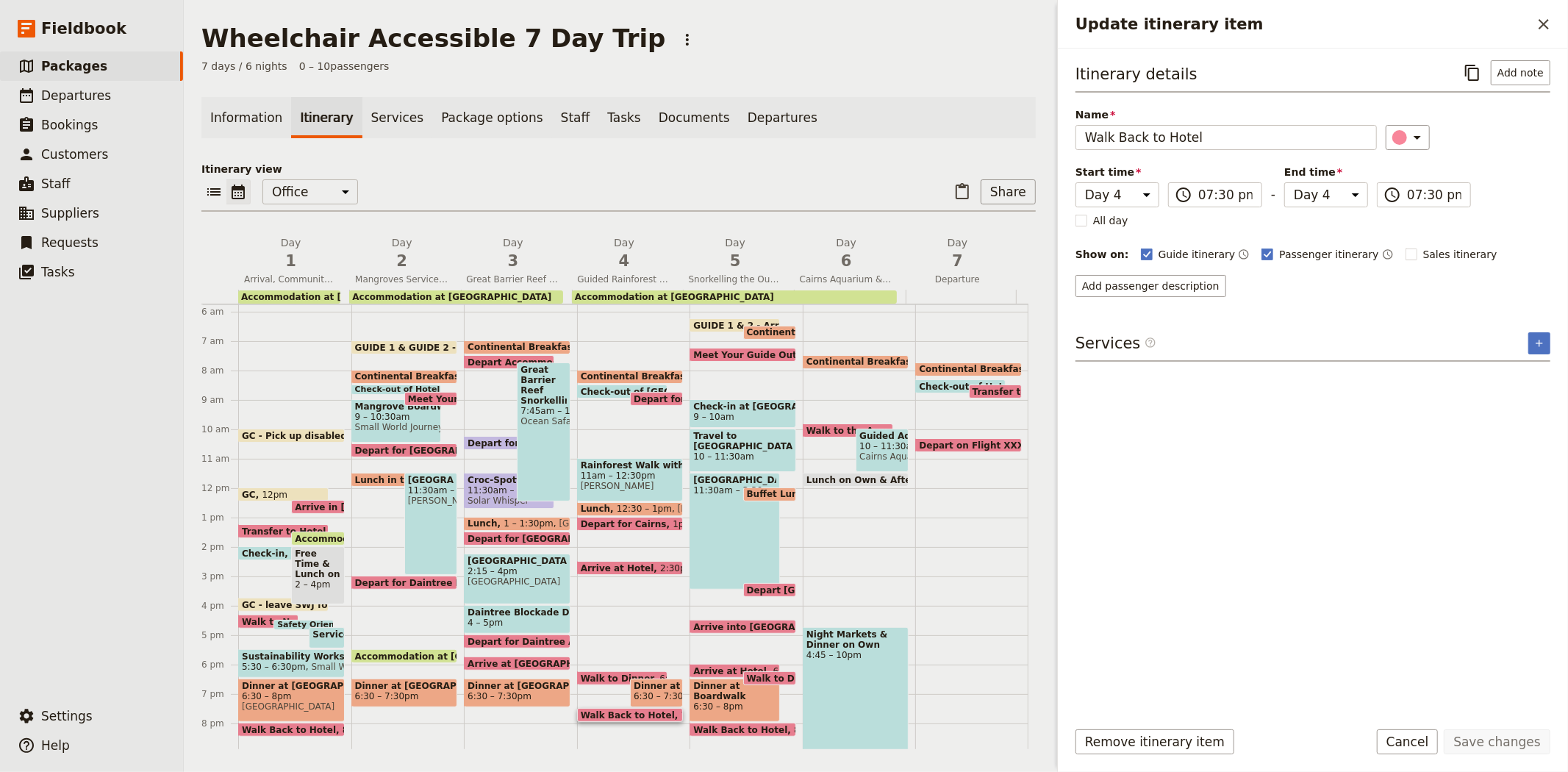
click at [709, 175] on p "Itinerary view" at bounding box center [619, 169] width 835 height 15
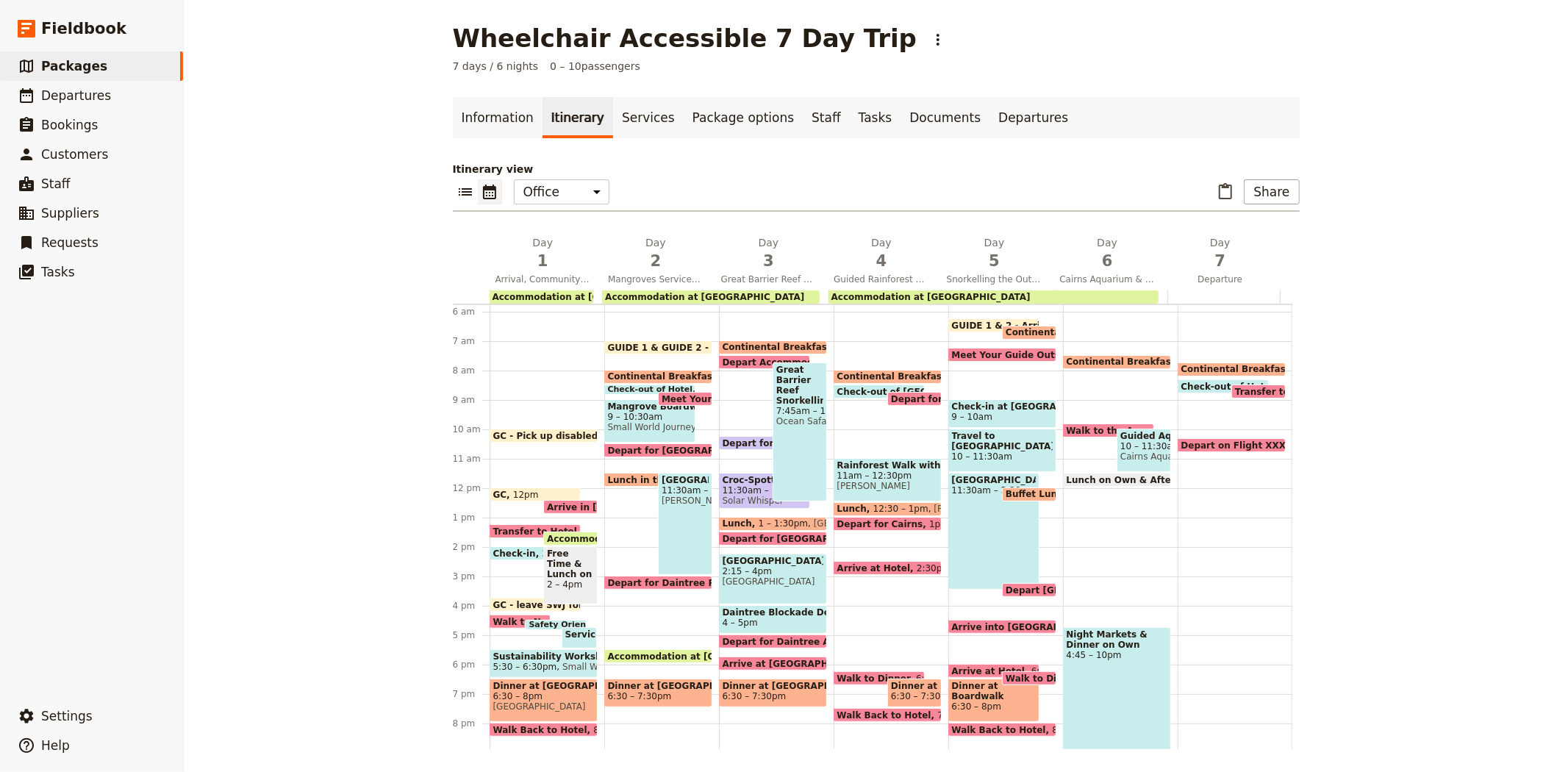
click at [849, 296] on span "Accommodation at [GEOGRAPHIC_DATA]" at bounding box center [931, 297] width 199 height 10
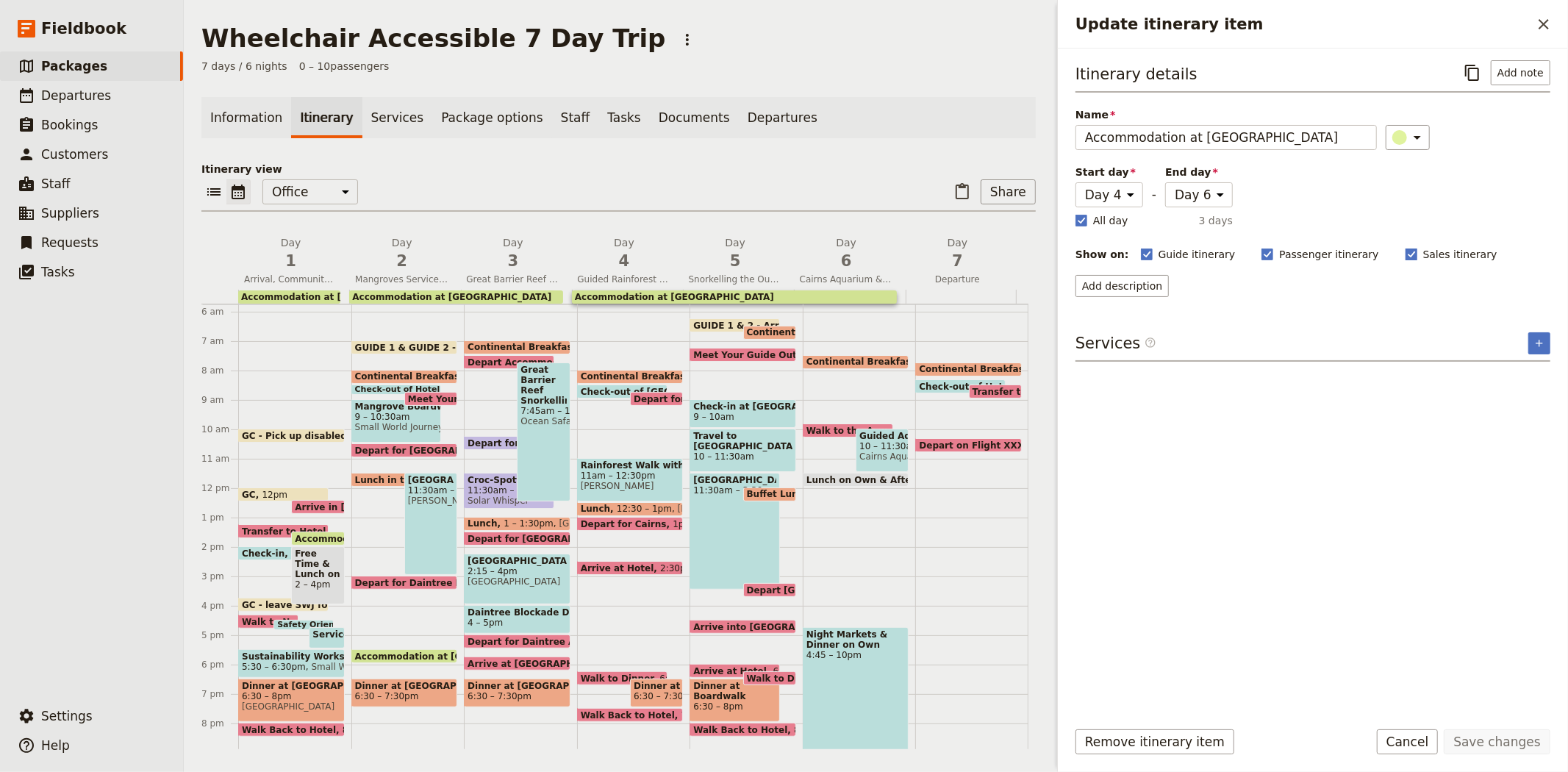
click at [1423, 252] on span "Sales itinerary" at bounding box center [1460, 254] width 74 height 15
click at [1405, 247] on input "Sales itinerary" at bounding box center [1405, 246] width 1 height 1
click at [1474, 741] on button "Save changes" at bounding box center [1498, 742] width 107 height 25
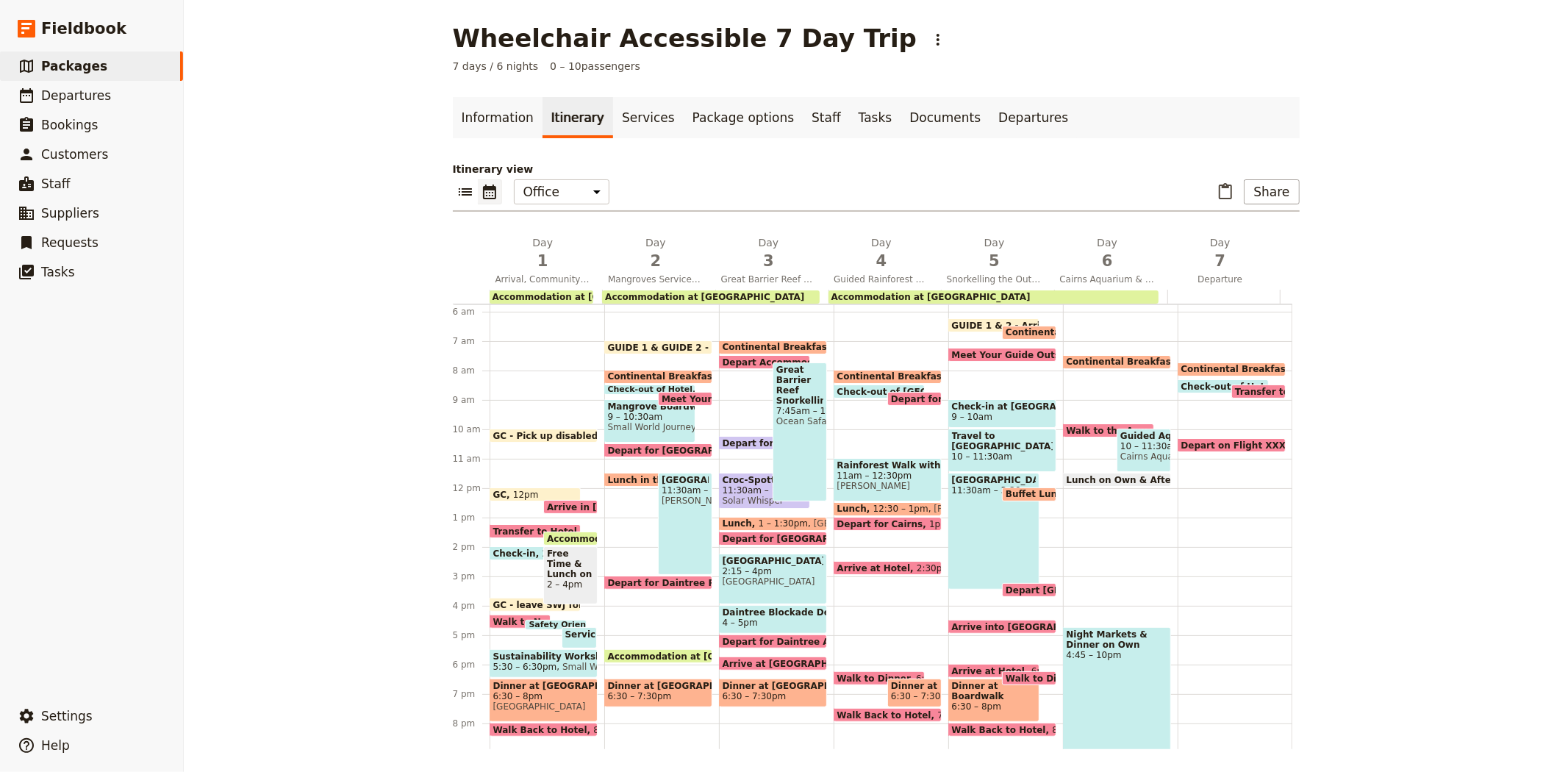
click at [1007, 491] on span "Buffet Lunch on the Boat" at bounding box center [1071, 493] width 131 height 10
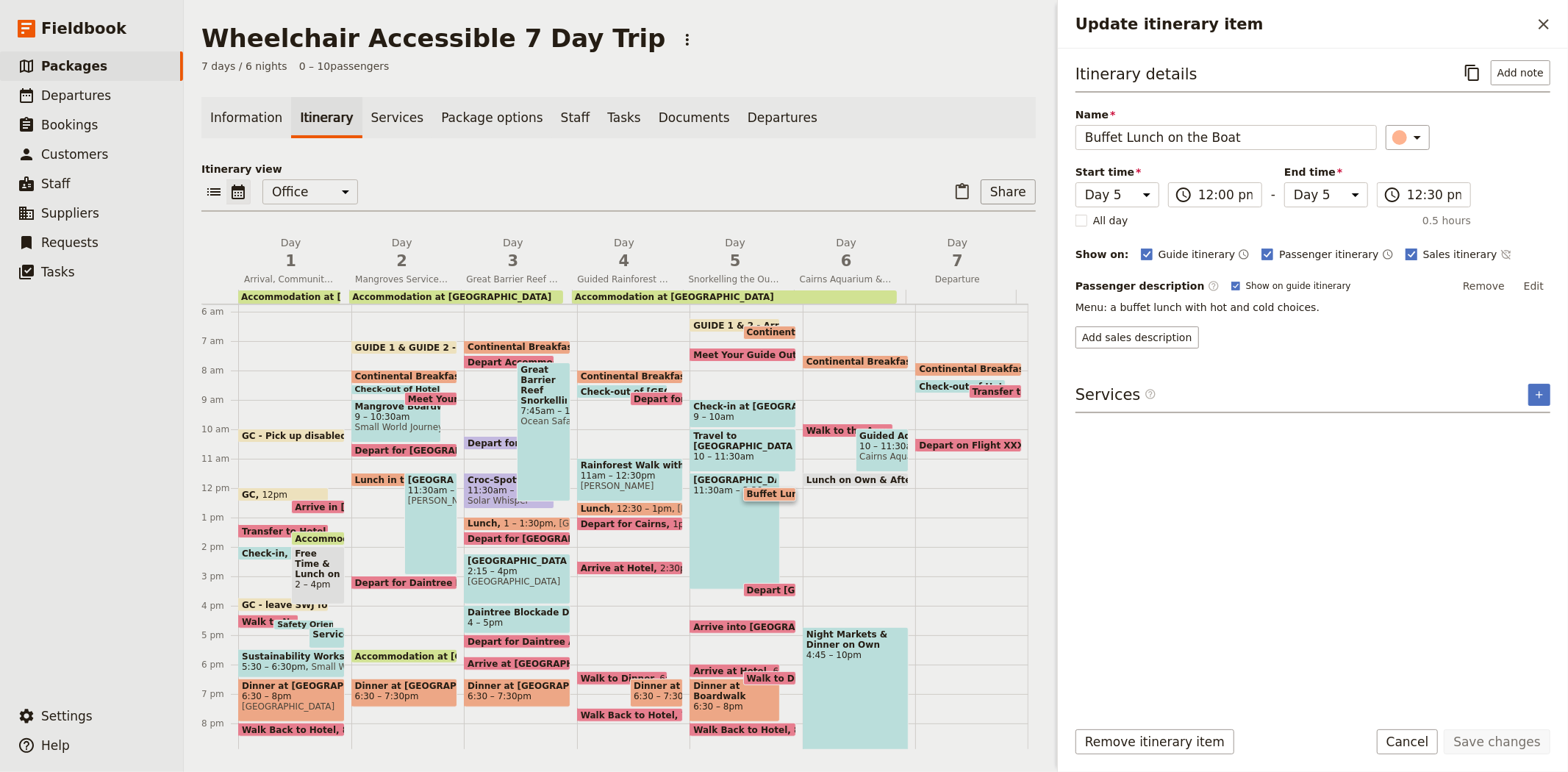
click at [1423, 247] on span "Sales itinerary" at bounding box center [1460, 254] width 74 height 15
click at [1405, 247] on input "Sales itinerary" at bounding box center [1405, 246] width 1 height 1
click at [1501, 739] on button "Save changes" at bounding box center [1498, 742] width 107 height 25
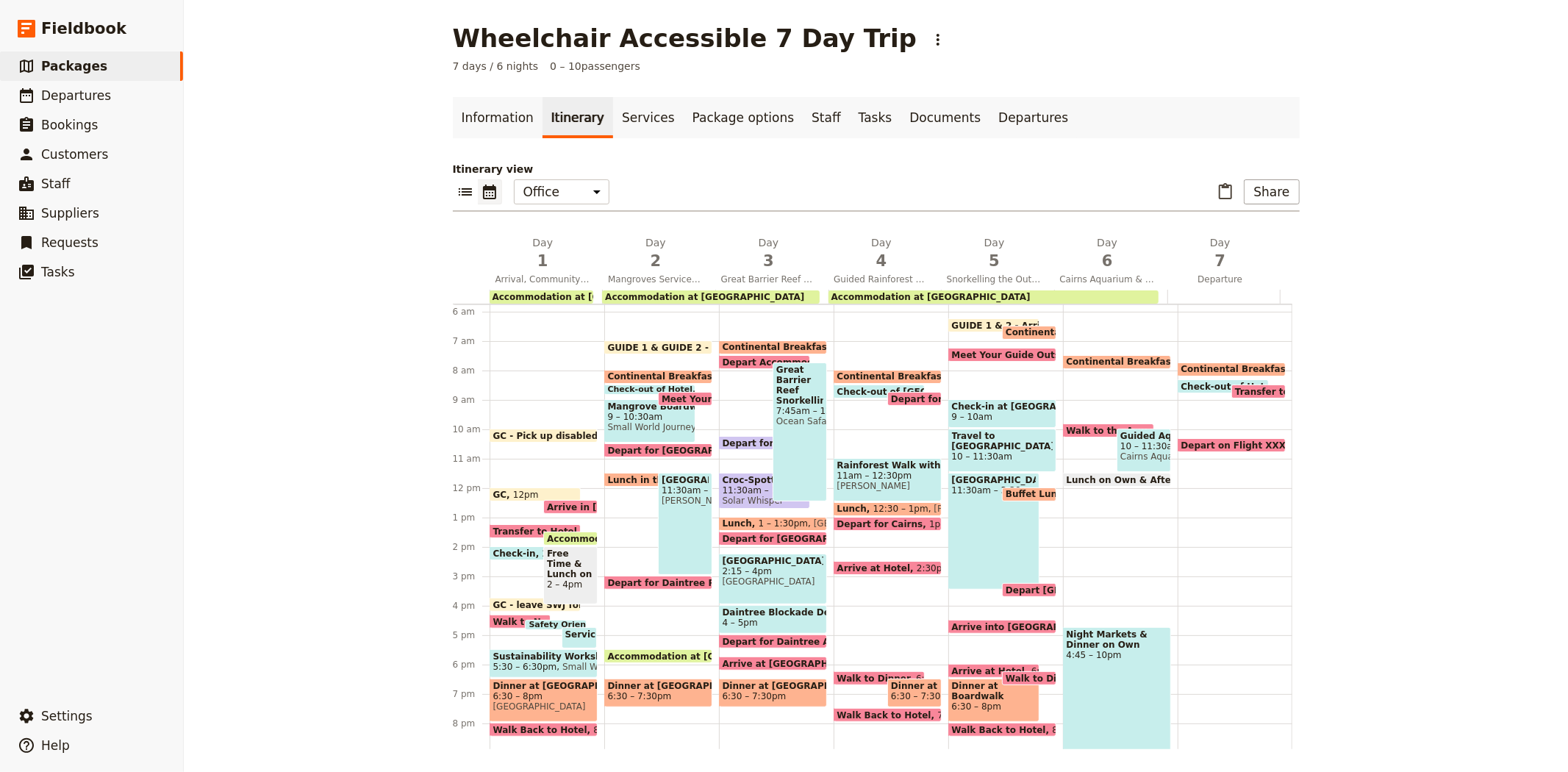
click at [950, 526] on div "Outer Barrier Reef 11:30am – 3:30pm" at bounding box center [994, 530] width 92 height 117
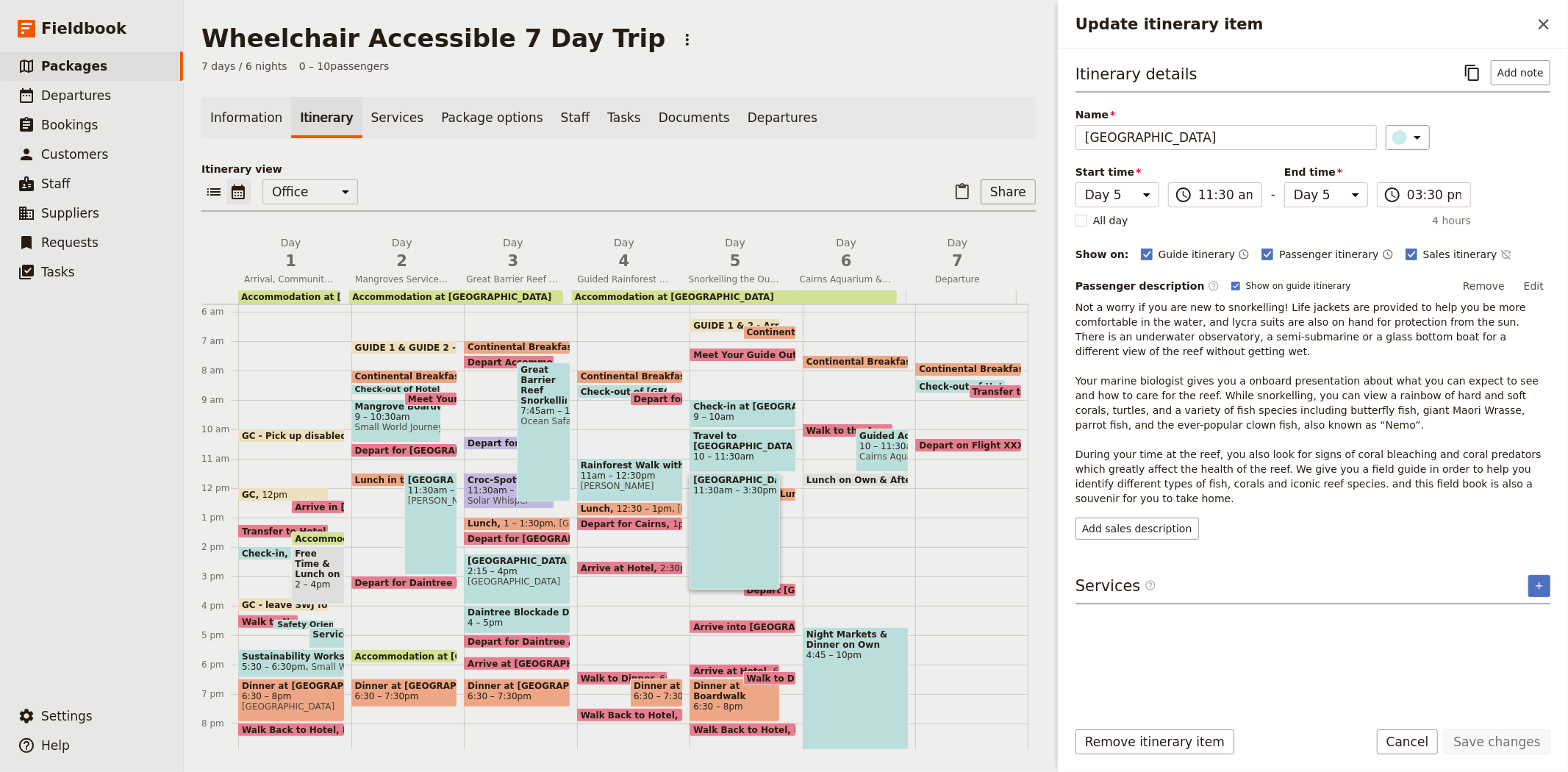
drag, startPoint x: 1503, startPoint y: 488, endPoint x: 1056, endPoint y: 300, distance: 484.9
click at [1057, 300] on div "Update itinerary item ​ Itinerary details ​ Add note Name Outer Barrier Reef ​ …" at bounding box center [1312, 386] width 511 height 772
click at [1161, 517] on button "Add sales description" at bounding box center [1137, 528] width 123 height 22
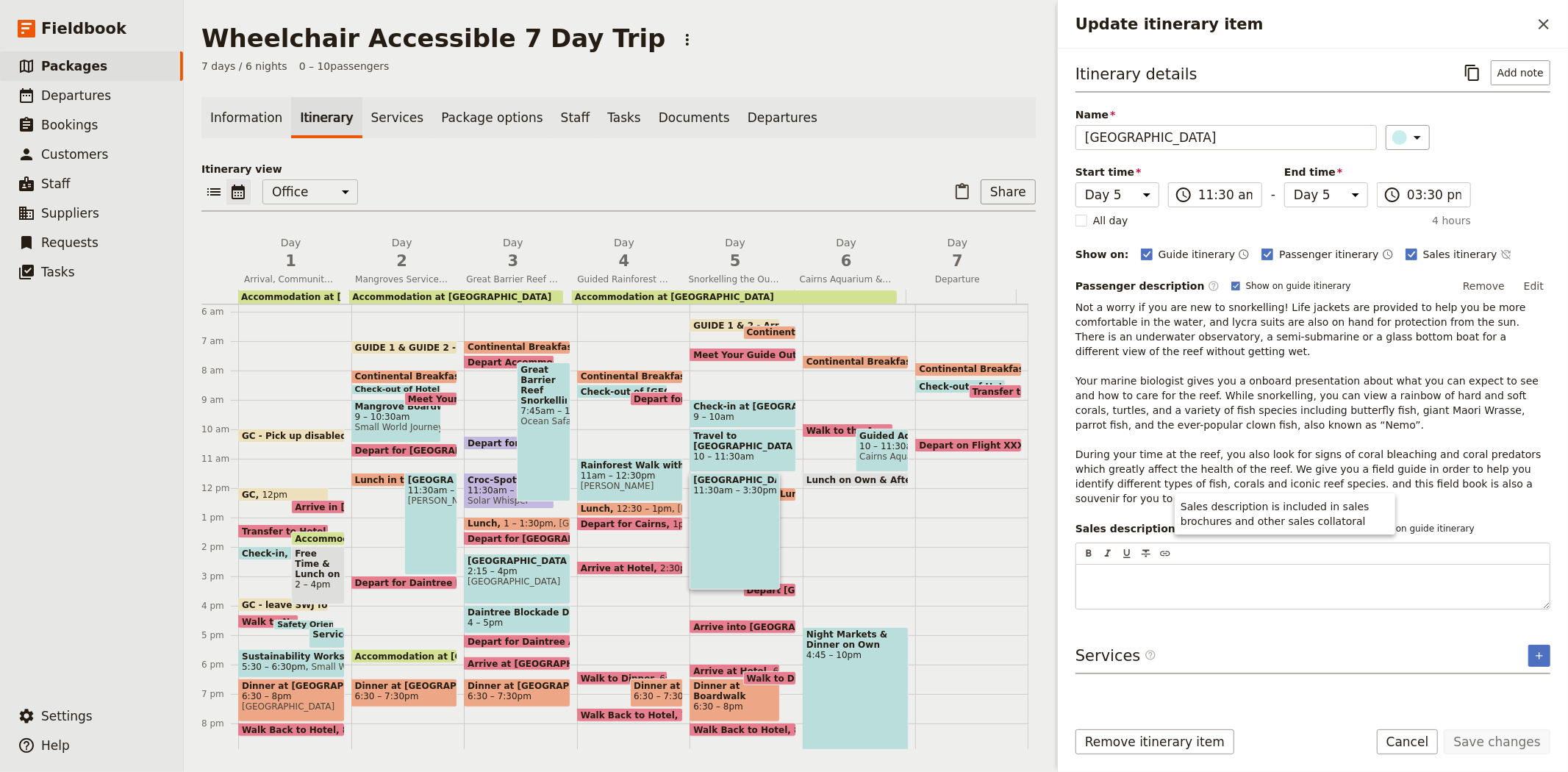
scroll to position [53, 0]
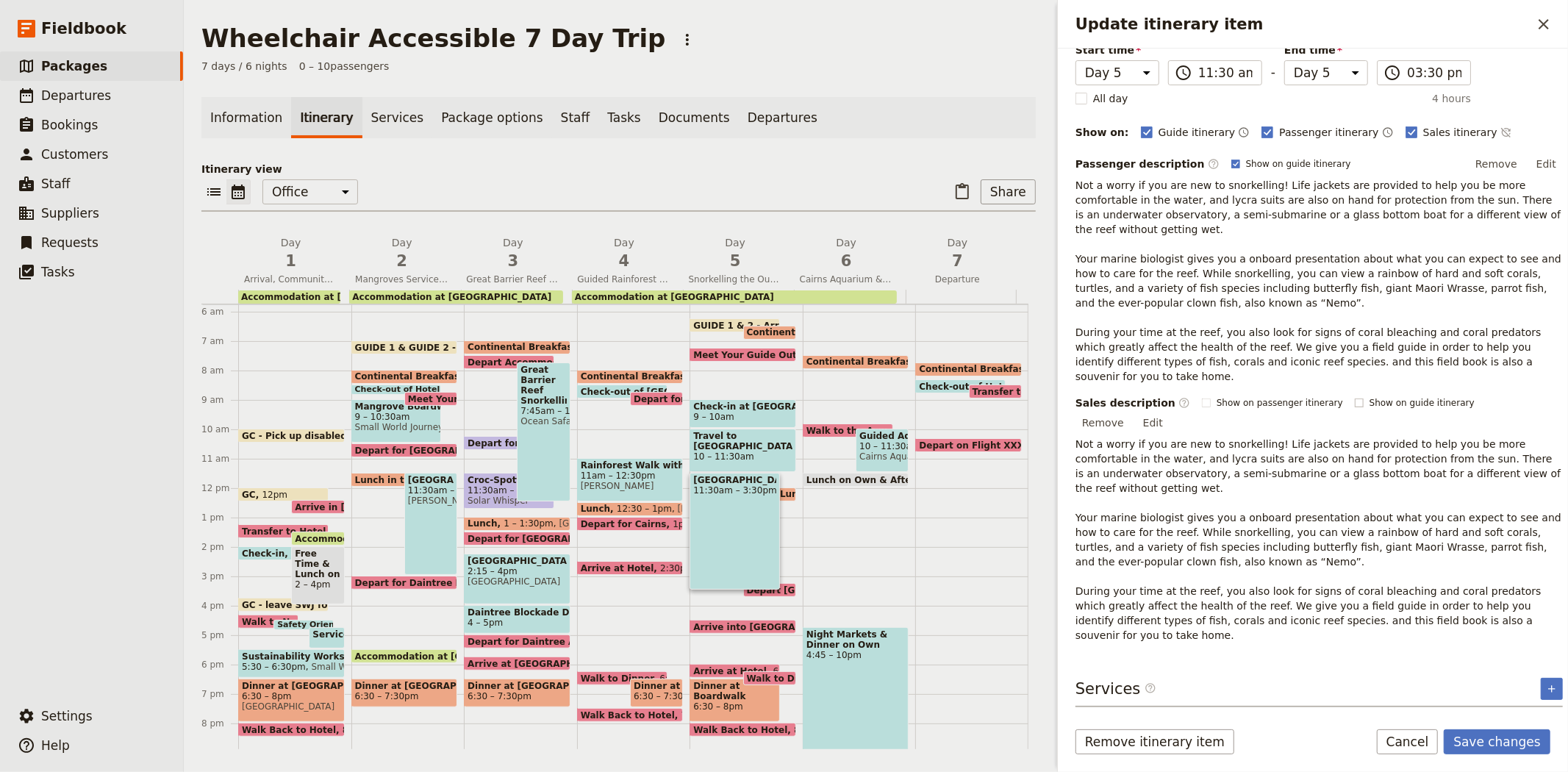
click at [1378, 384] on div "Passenger description ​ Show on guide itinerary Remove Edit Sales description ​…" at bounding box center [1319, 397] width 487 height 489
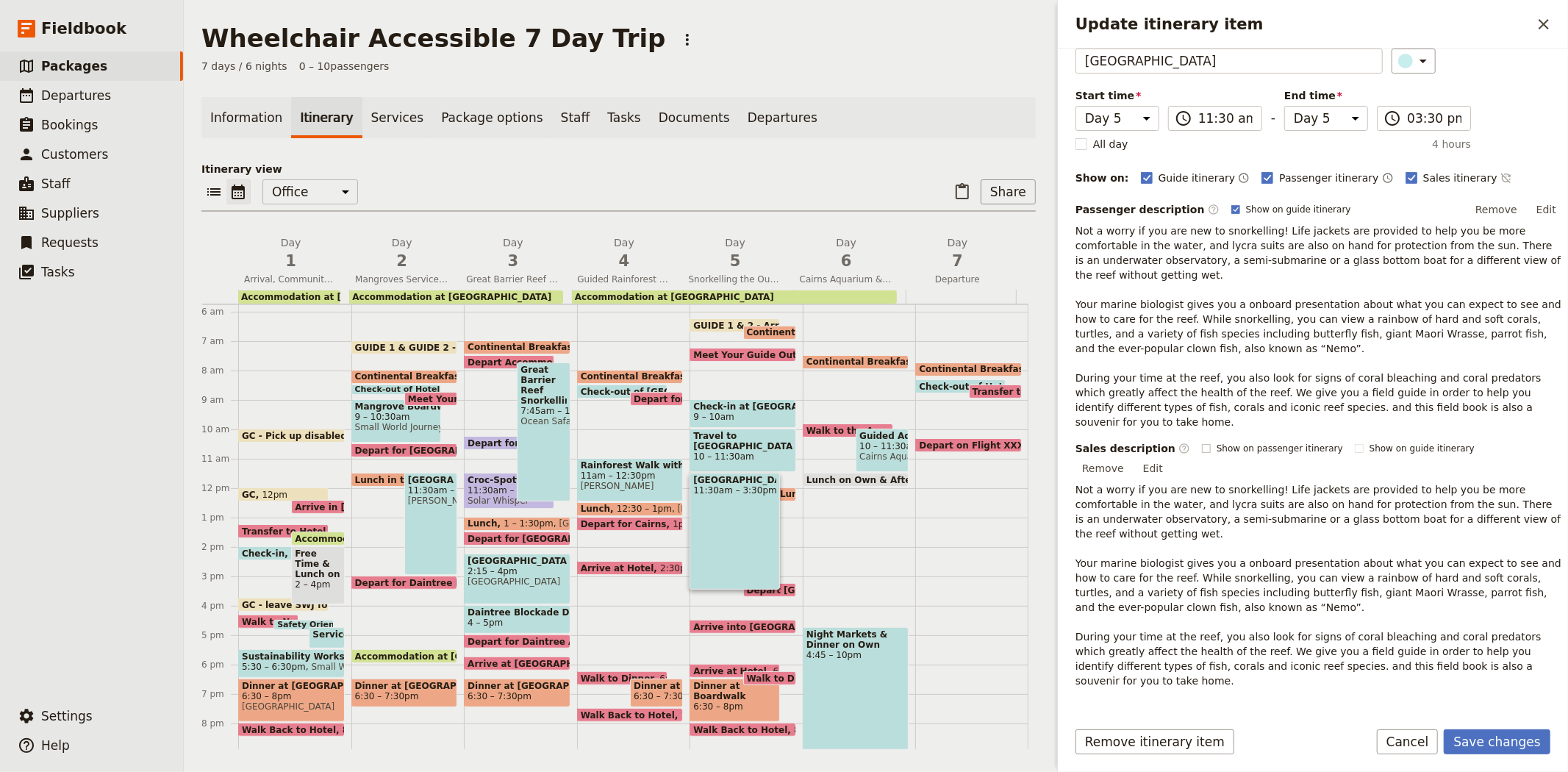
click at [1256, 443] on span "Show on passenger itinerary" at bounding box center [1279, 448] width 126 height 12
click at [1202, 442] on input "Show on passenger itinerary" at bounding box center [1201, 442] width 1 height 1
click at [1370, 443] on span "Show on guide itinerary" at bounding box center [1422, 448] width 105 height 12
click at [1355, 442] on input "Show on guide itinerary" at bounding box center [1354, 442] width 1 height 1
click at [1494, 208] on button "Remove" at bounding box center [1496, 209] width 55 height 22
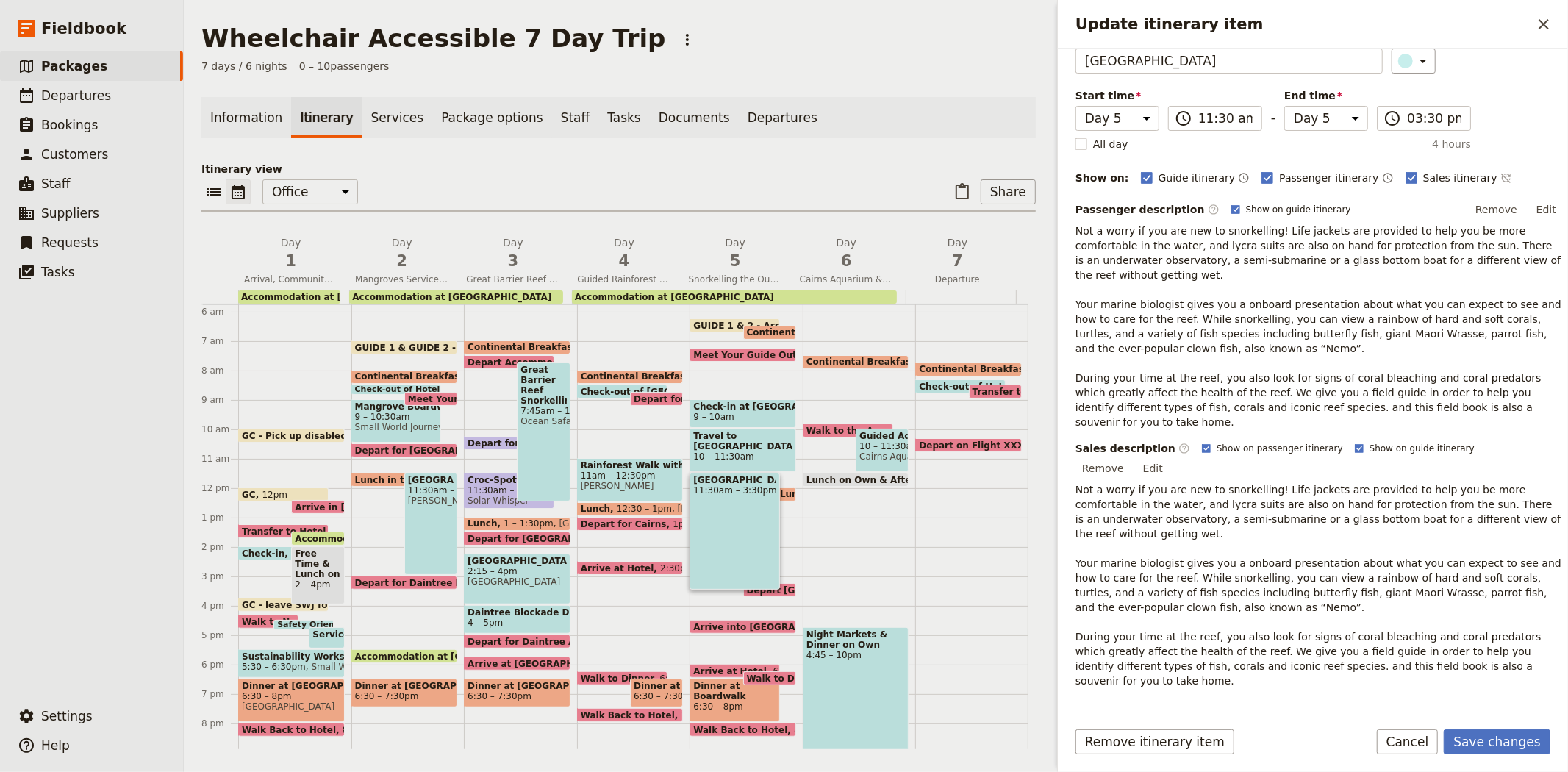
scroll to position [0, 0]
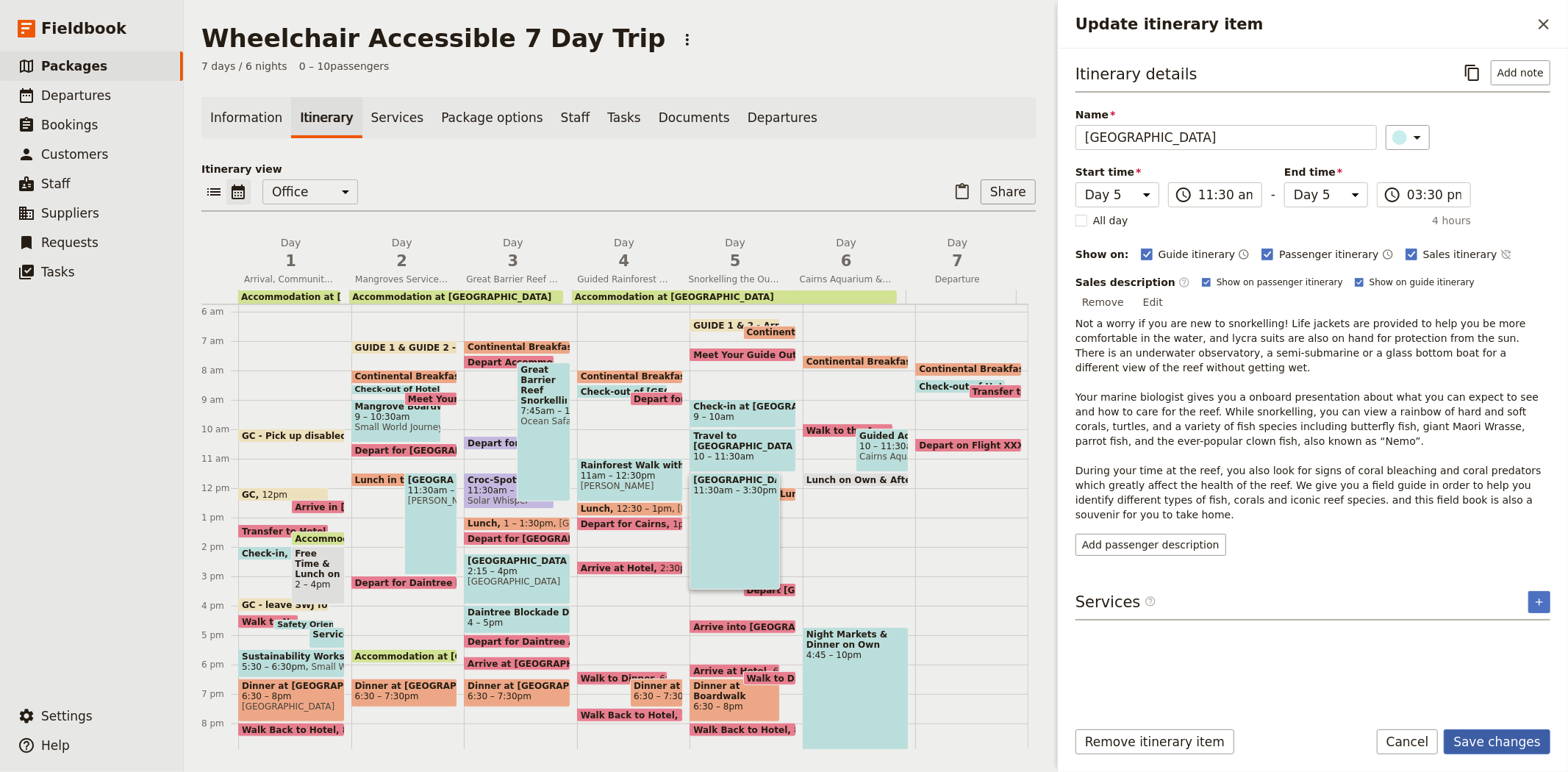
click at [1487, 739] on button "Save changes" at bounding box center [1498, 742] width 107 height 25
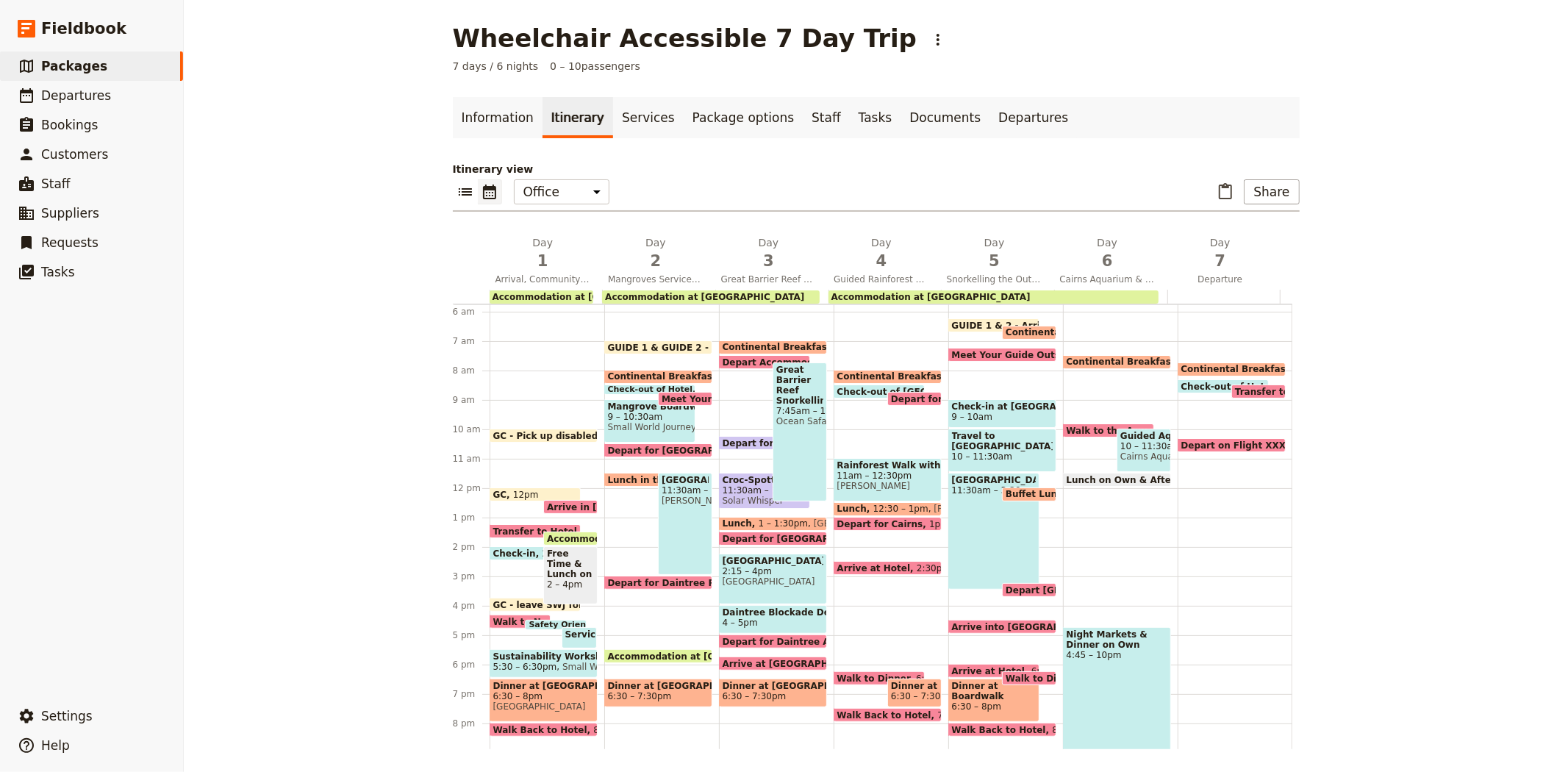
click at [956, 458] on div "Travel to Agincourt Reef 10 – 11:30am" at bounding box center [1003, 450] width 108 height 43
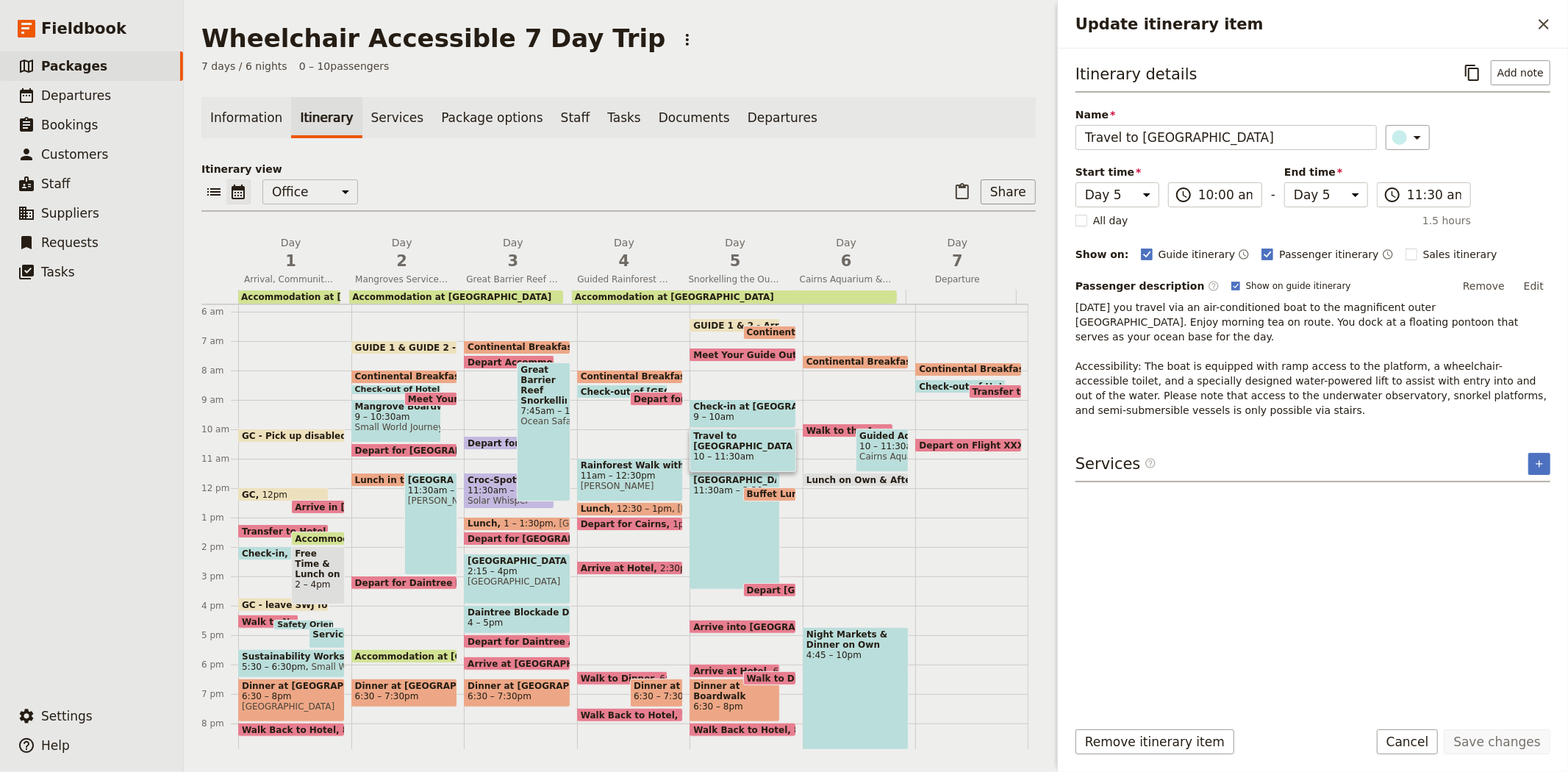
click at [739, 410] on span "Check-in at [GEOGRAPHIC_DATA][PERSON_NAME] & Board Vessel" at bounding box center [743, 406] width 99 height 10
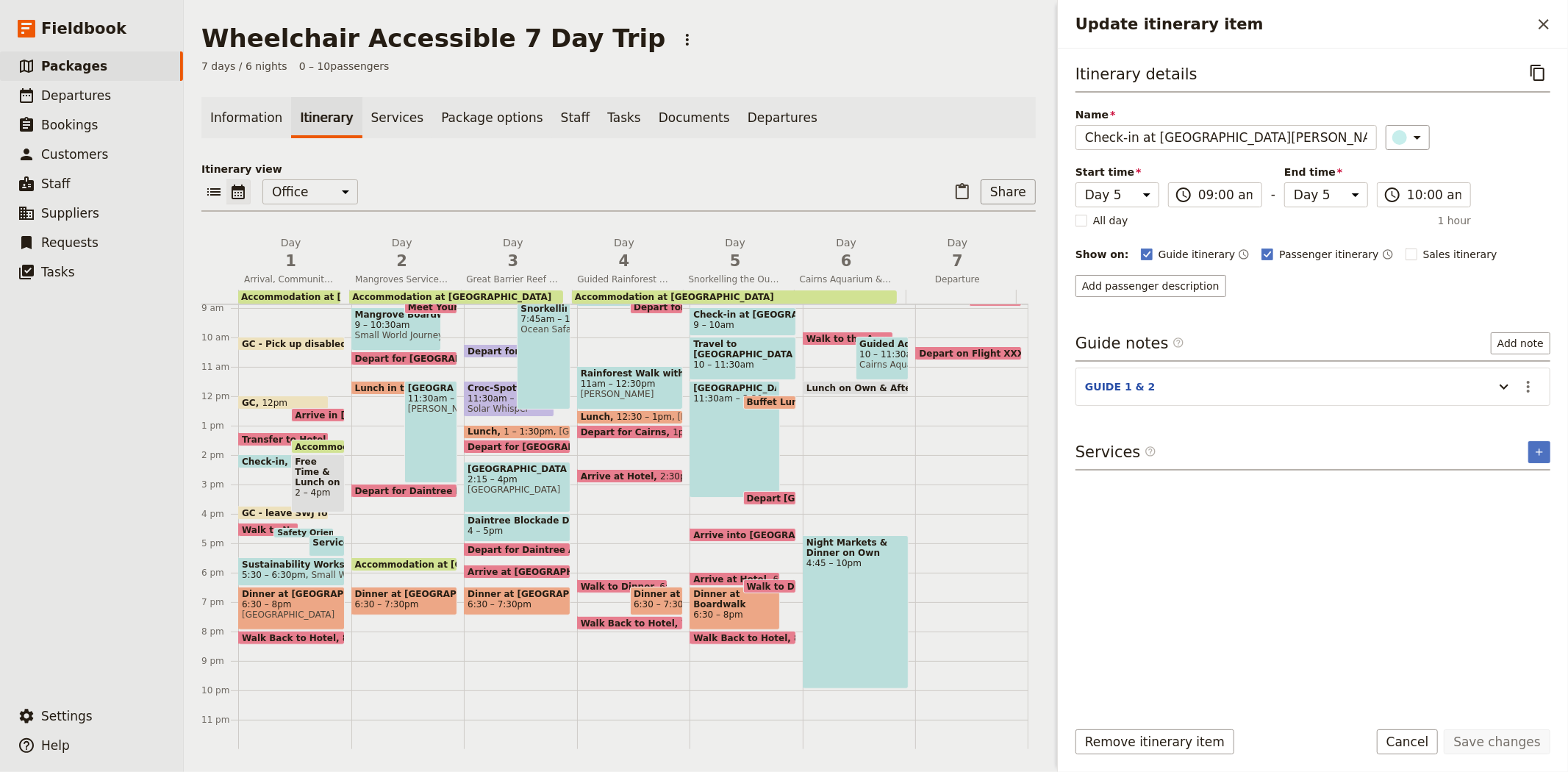
scroll to position [284, 0]
click at [769, 148] on div "Information Itinerary Services Package options Staff Tasks Documents Departures…" at bounding box center [619, 423] width 835 height 652
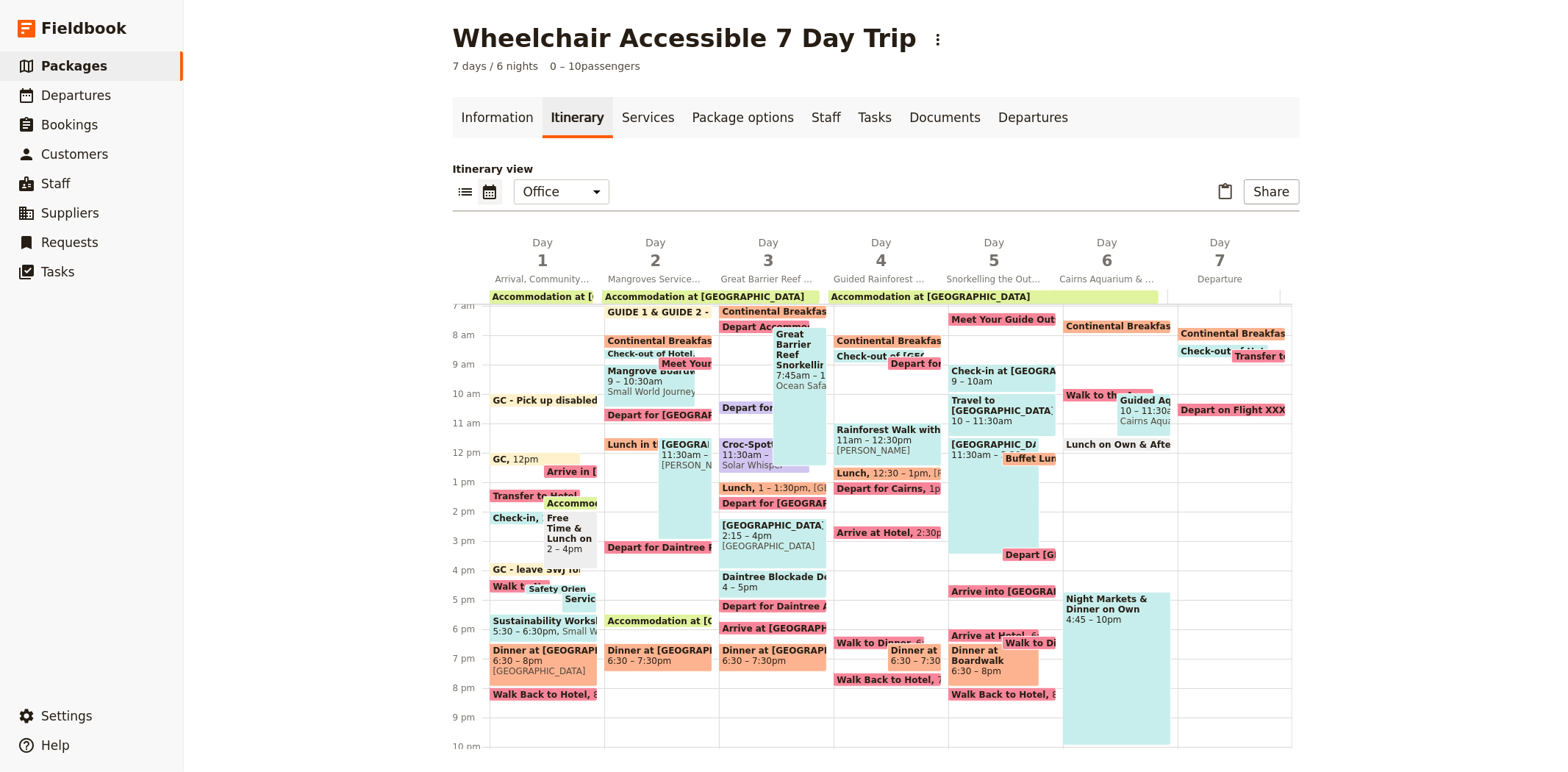
scroll to position [179, 0]
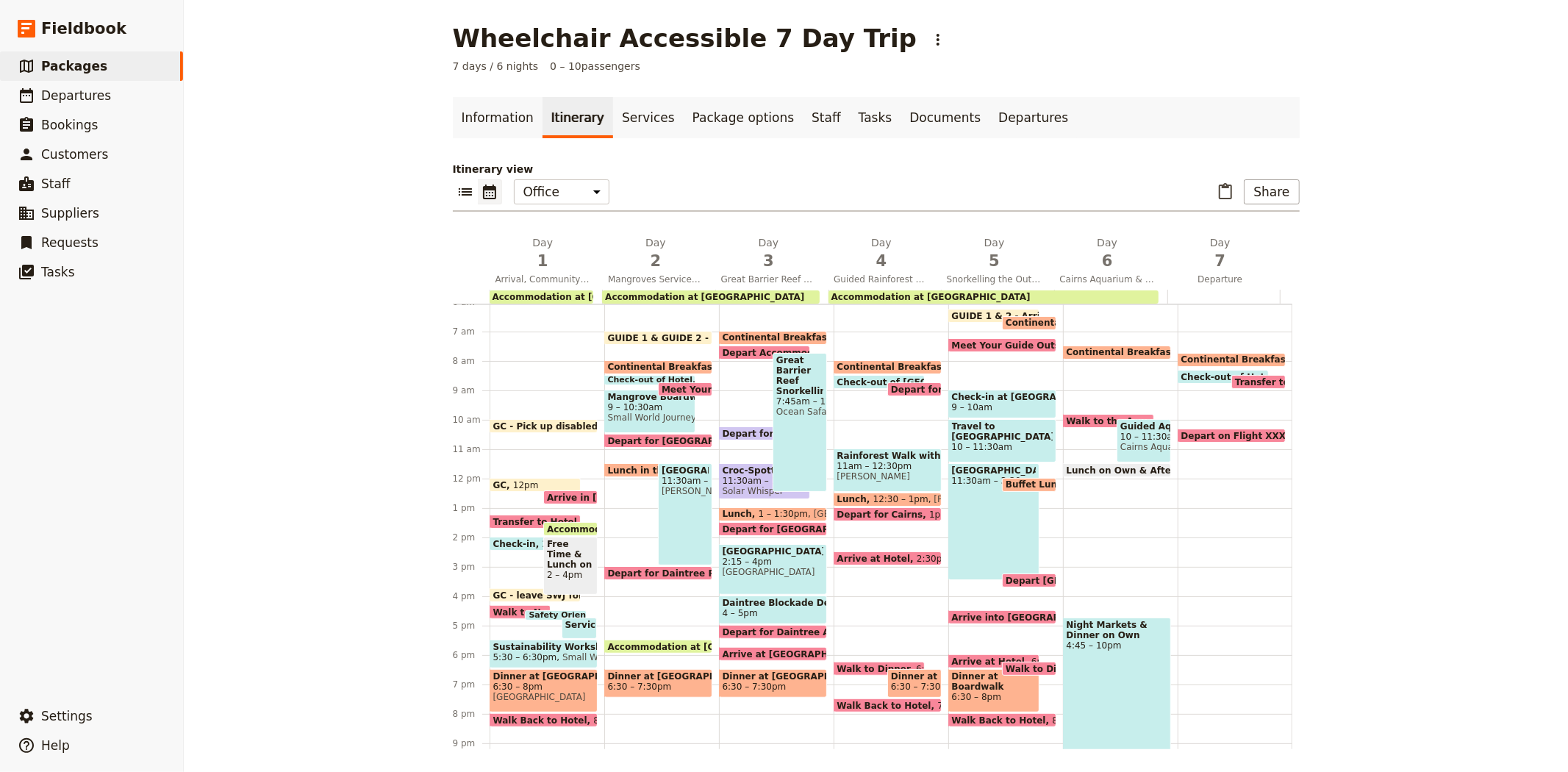
click at [1067, 349] on span "Continental Breakfast at Hotel" at bounding box center [1146, 352] width 159 height 10
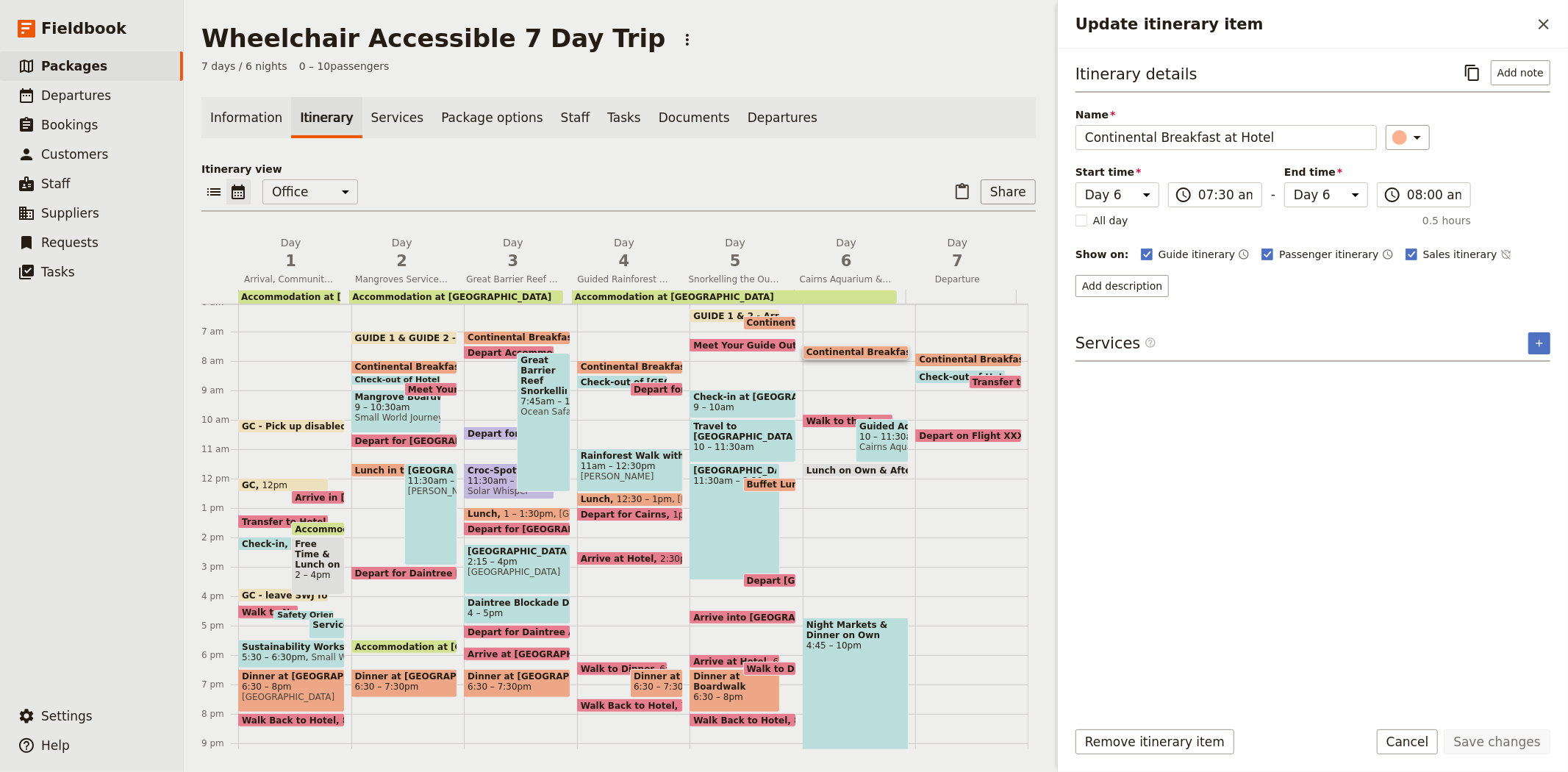
click at [1405, 262] on div "Sales itinerary ​" at bounding box center [1459, 254] width 107 height 18
click at [1423, 257] on span "Sales itinerary" at bounding box center [1460, 254] width 74 height 15
click at [1405, 247] on input "Sales itinerary" at bounding box center [1405, 246] width 1 height 1
click at [1493, 738] on button "Save changes" at bounding box center [1498, 742] width 107 height 25
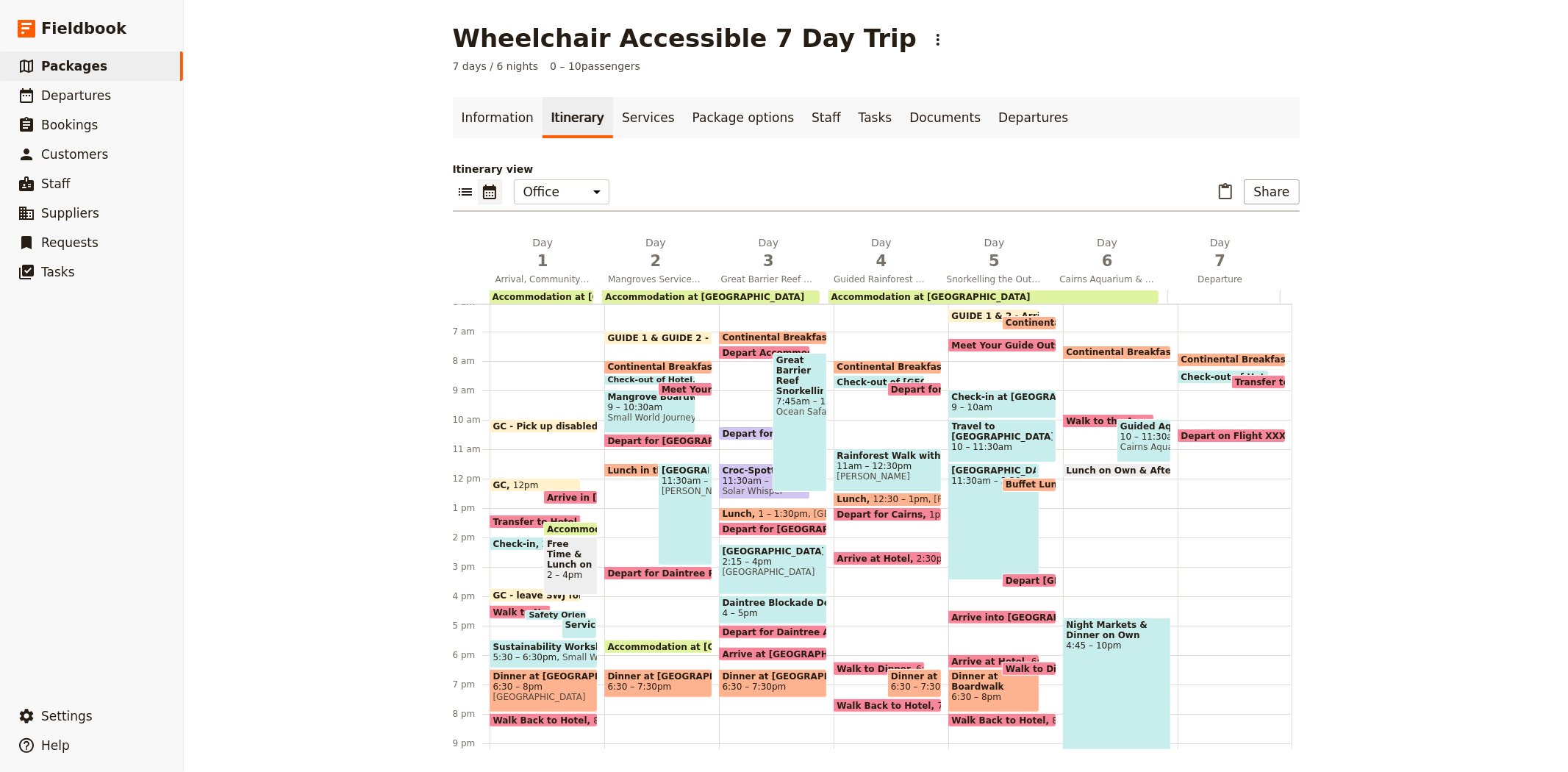
click at [1069, 416] on span "Walk to the Aquarium" at bounding box center [1124, 420] width 115 height 9
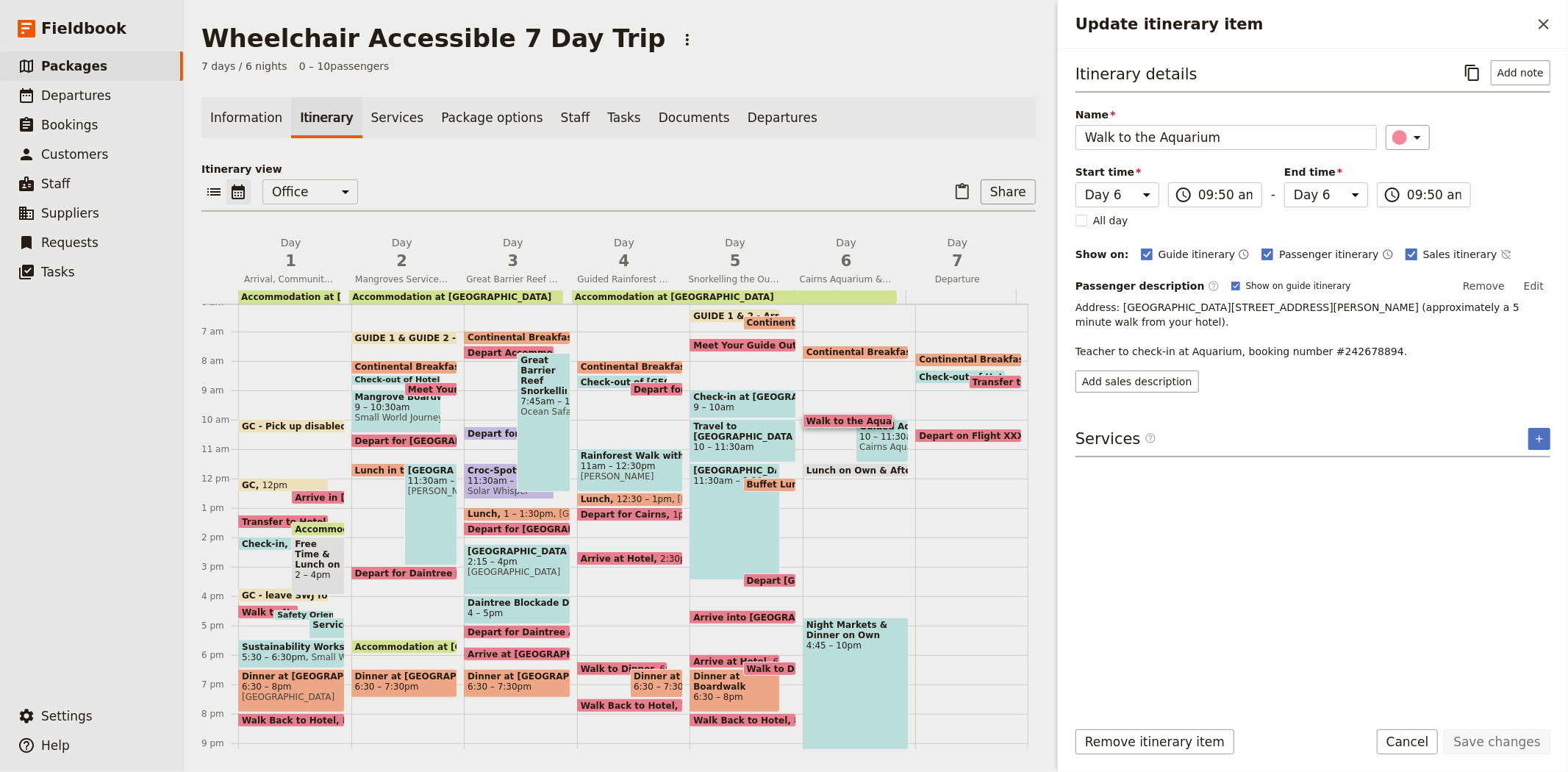
click at [1405, 250] on label "Sales itinerary" at bounding box center [1451, 254] width 92 height 15
click at [1405, 247] on input "Sales itinerary" at bounding box center [1405, 246] width 1 height 1
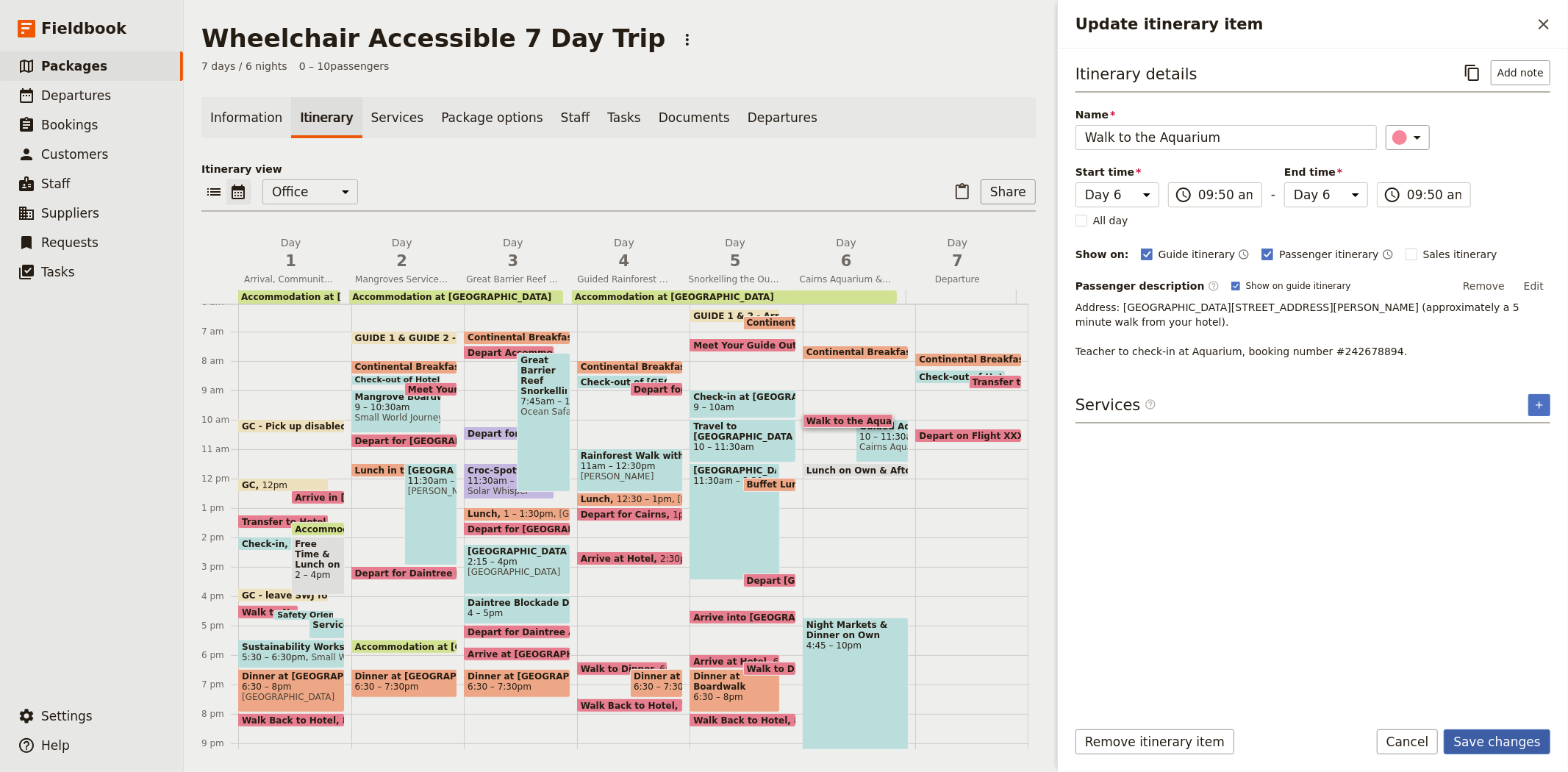
click at [1507, 746] on button "Save changes" at bounding box center [1498, 742] width 107 height 25
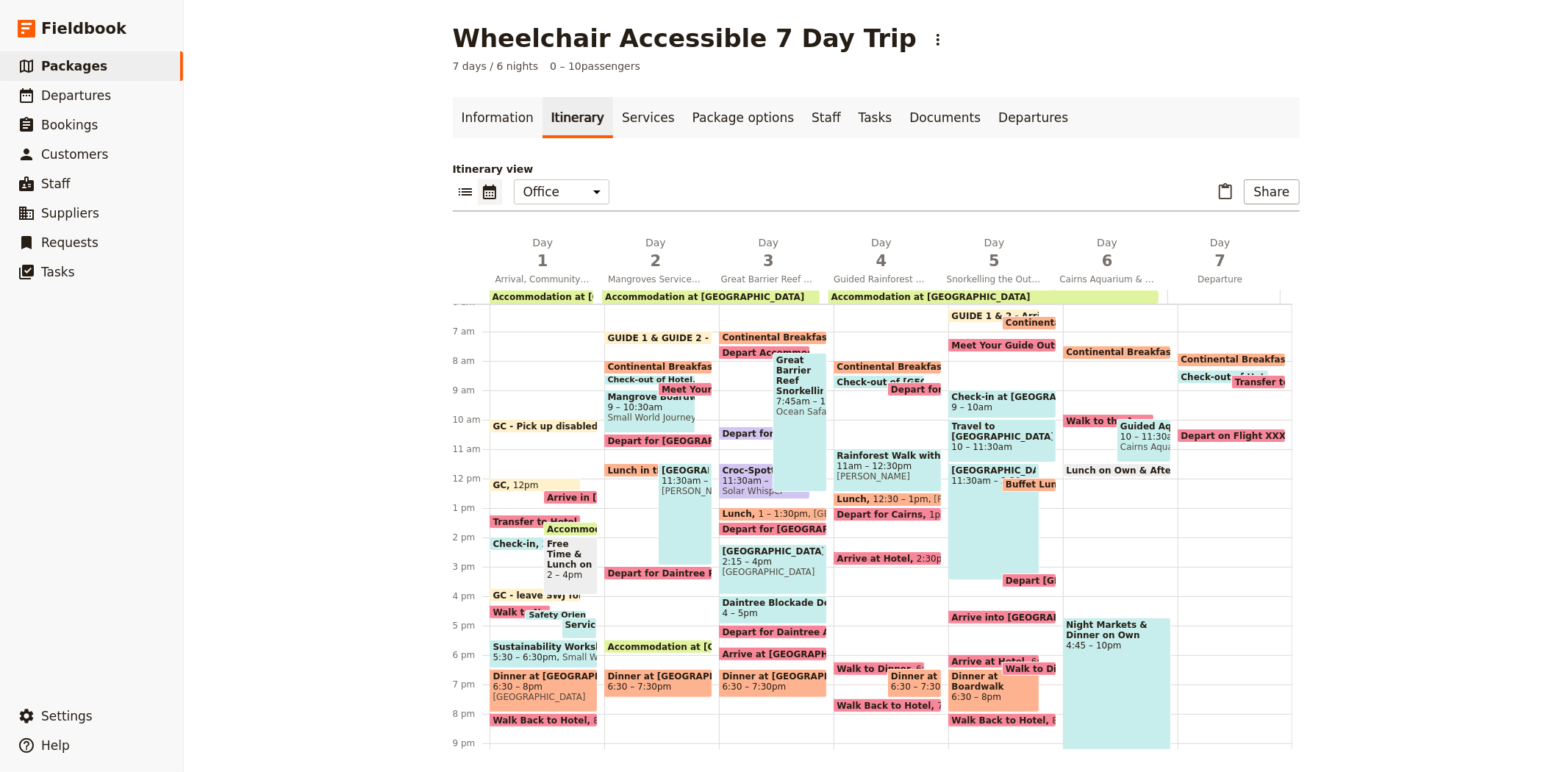
click at [1126, 438] on span "10 – 11:30am" at bounding box center [1144, 436] width 47 height 10
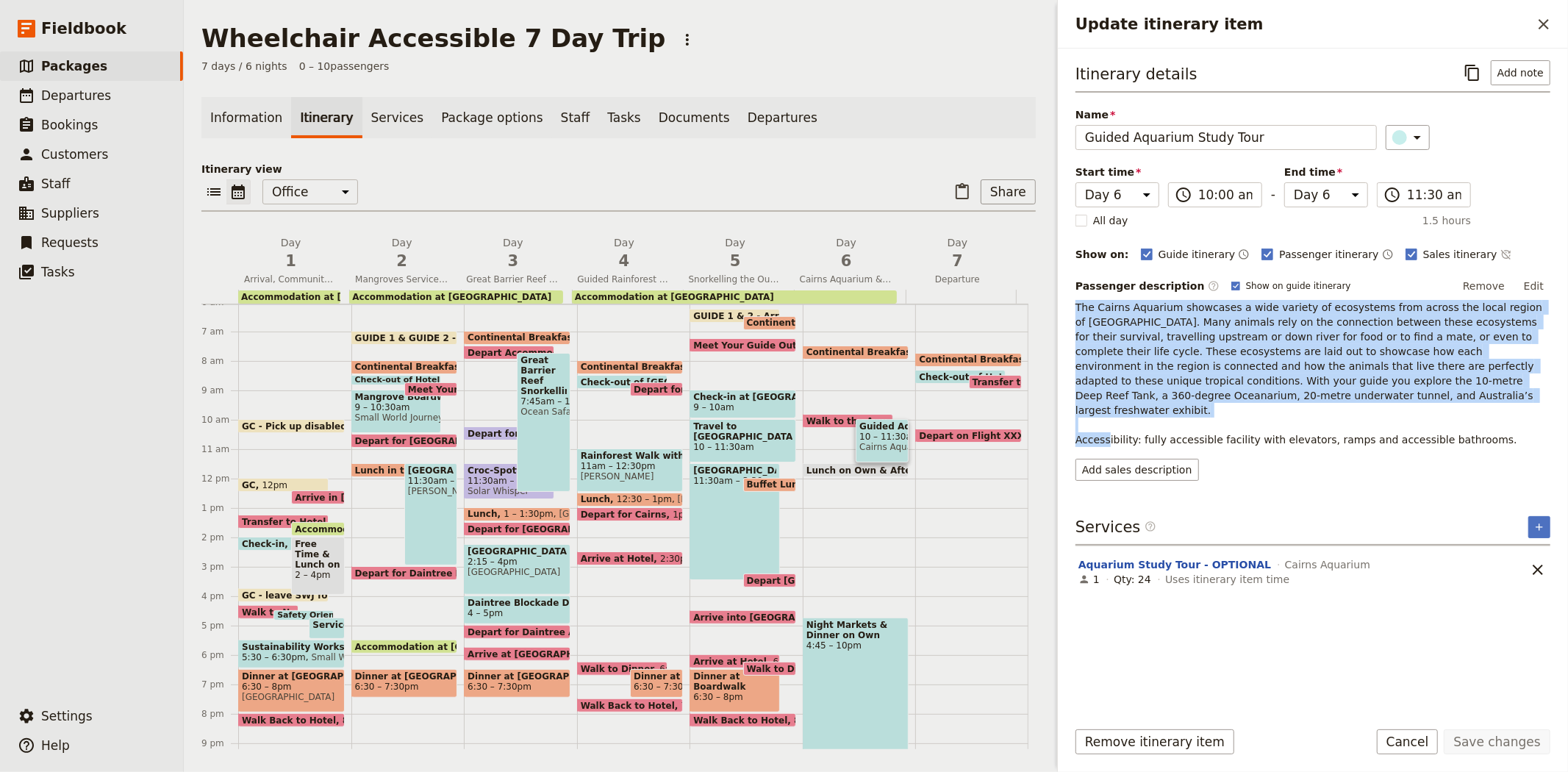
drag, startPoint x: 1244, startPoint y: 397, endPoint x: 1063, endPoint y: 312, distance: 200.0
click at [1063, 312] on div "Itinerary details ​ Add note Name Guided Aquarium Study Tour ​ Start time Day 1…" at bounding box center [1312, 378] width 510 height 659
click at [1144, 458] on button "Add sales description" at bounding box center [1137, 469] width 123 height 22
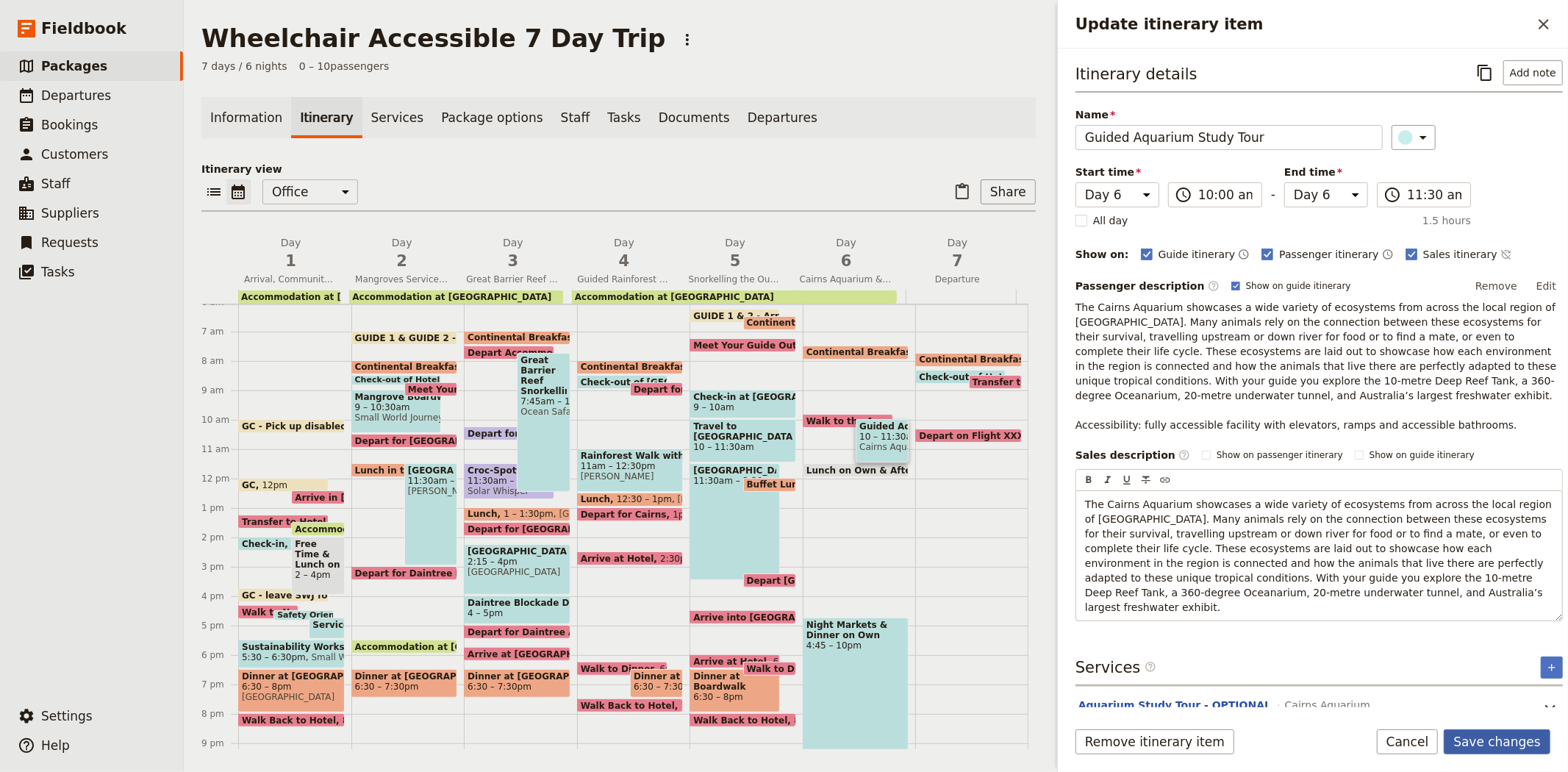
click at [1498, 743] on button "Save changes" at bounding box center [1498, 742] width 107 height 25
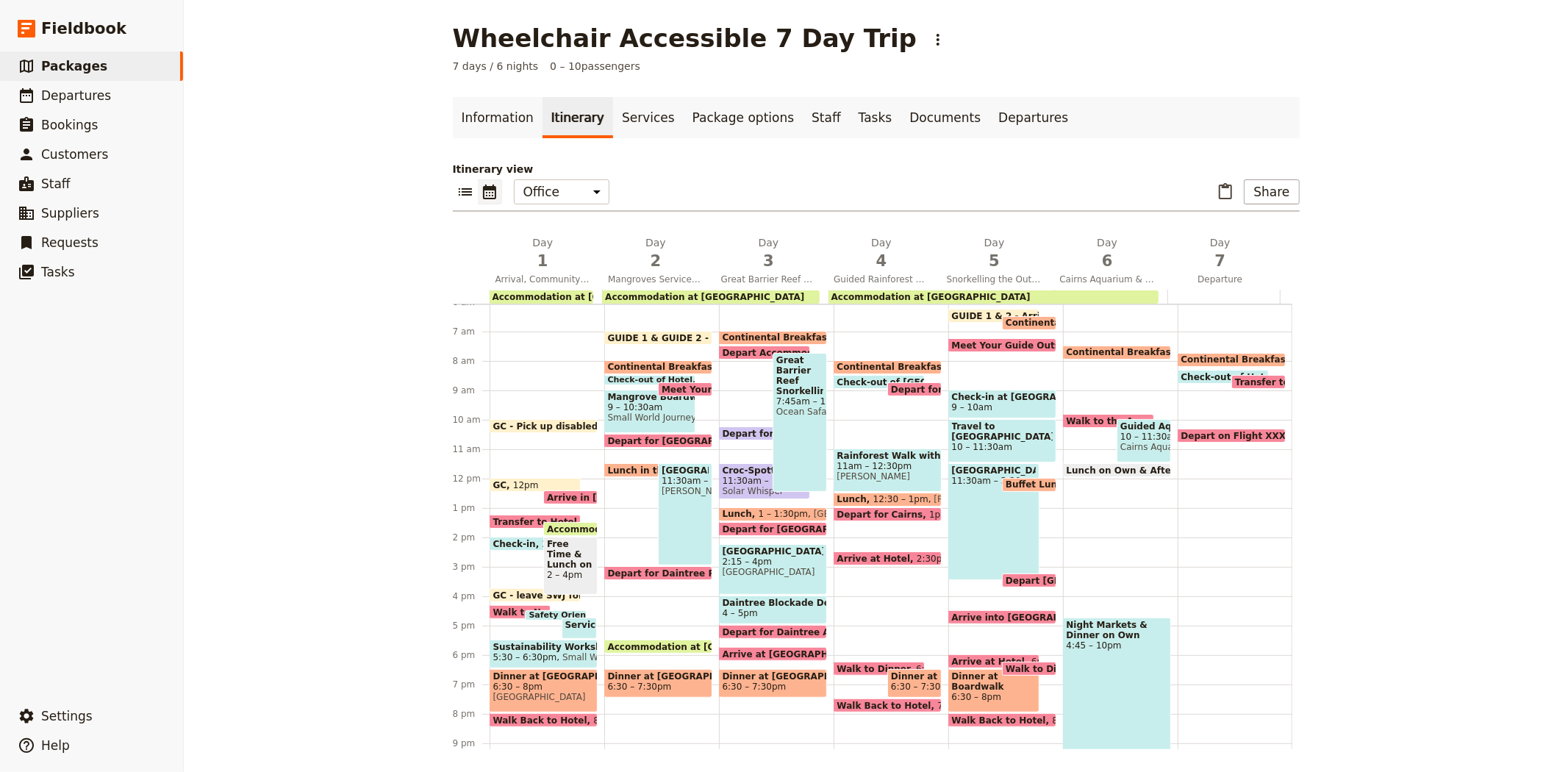
click at [1100, 467] on span "Lunch on Own & Afternoon Free Time" at bounding box center [1163, 470] width 193 height 9
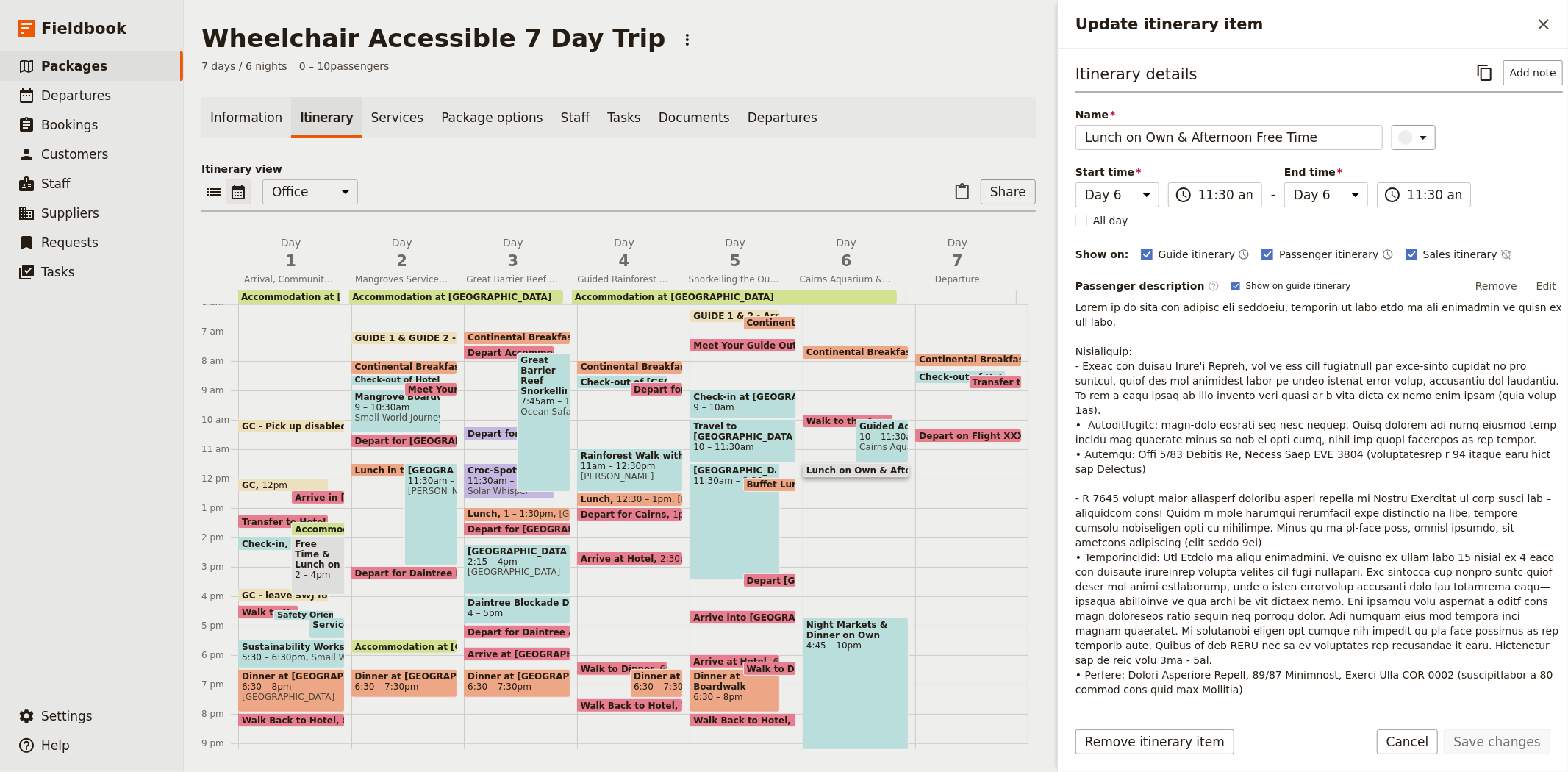
click at [1423, 256] on span "Sales itinerary" at bounding box center [1460, 254] width 74 height 15
click at [1405, 247] on input "Sales itinerary" at bounding box center [1405, 246] width 1 height 1
click at [1505, 739] on button "Save changes" at bounding box center [1498, 742] width 107 height 25
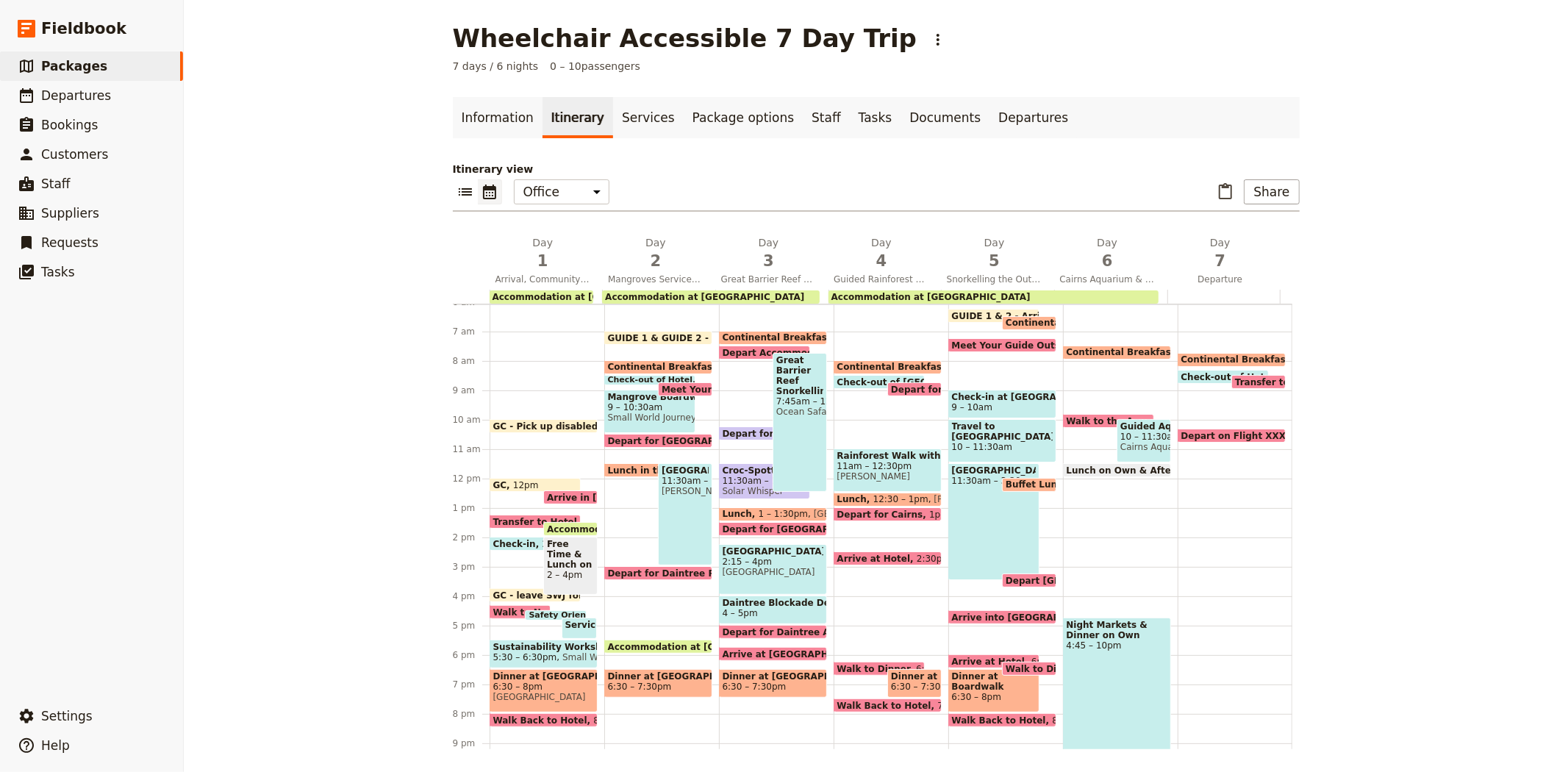
click at [1091, 671] on div "Night Markets & Dinner on Own 4:45 – 10pm" at bounding box center [1117, 694] width 108 height 153
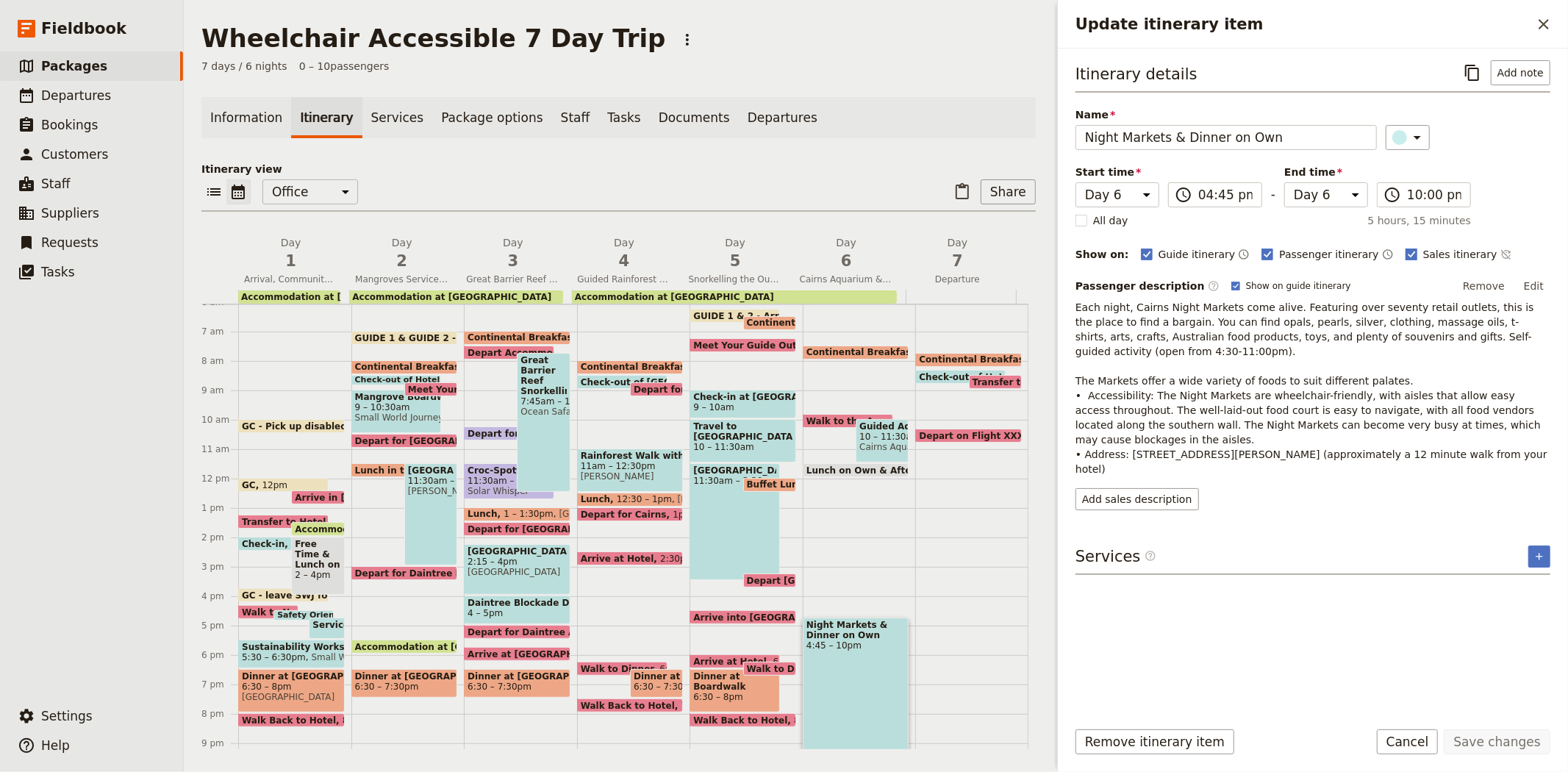
click at [1423, 258] on span "Sales itinerary" at bounding box center [1460, 254] width 74 height 15
click at [1405, 247] on input "Sales itinerary" at bounding box center [1405, 246] width 1 height 1
click at [1488, 740] on button "Save changes" at bounding box center [1498, 742] width 107 height 25
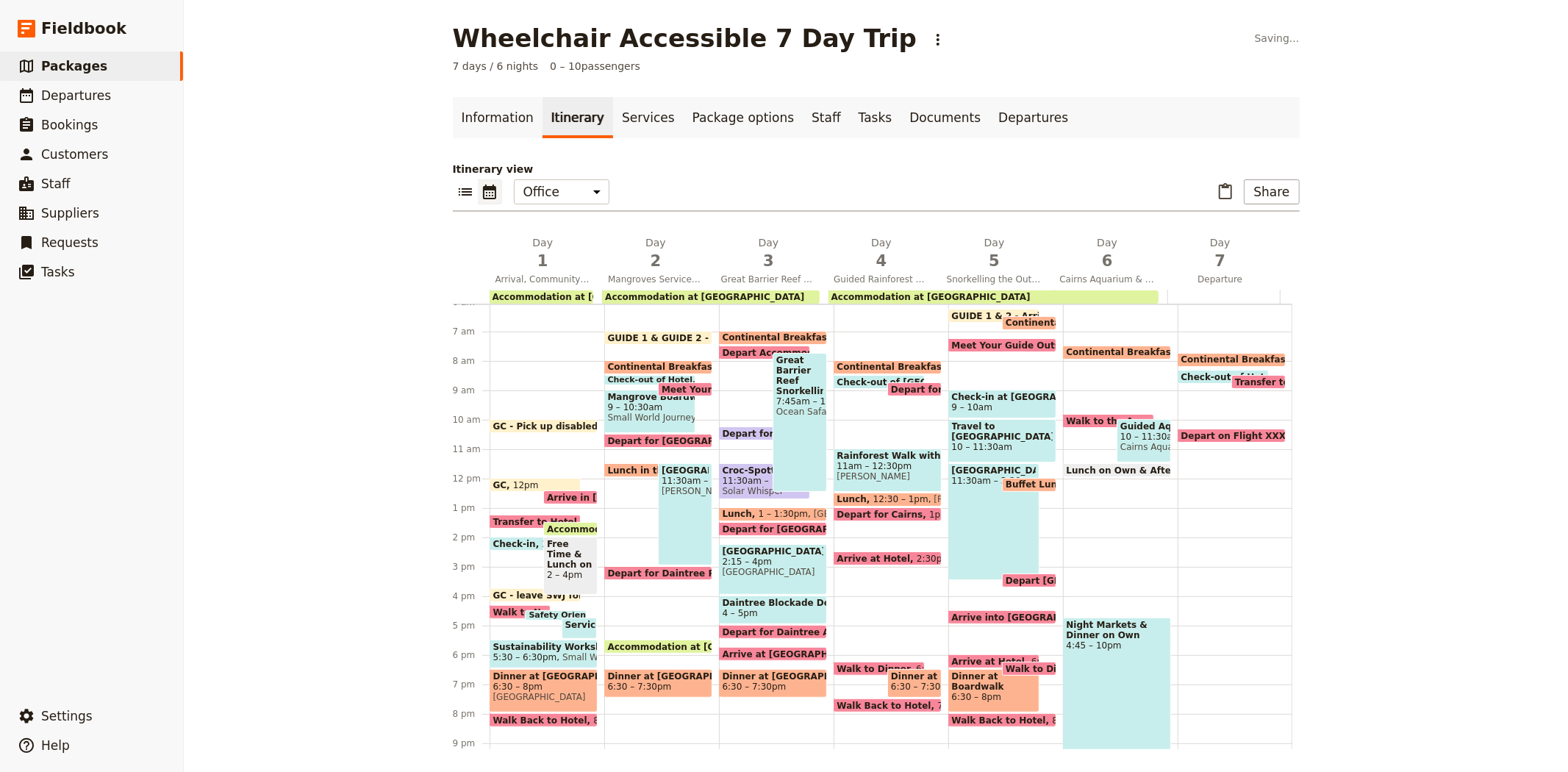
scroll to position [200, 0]
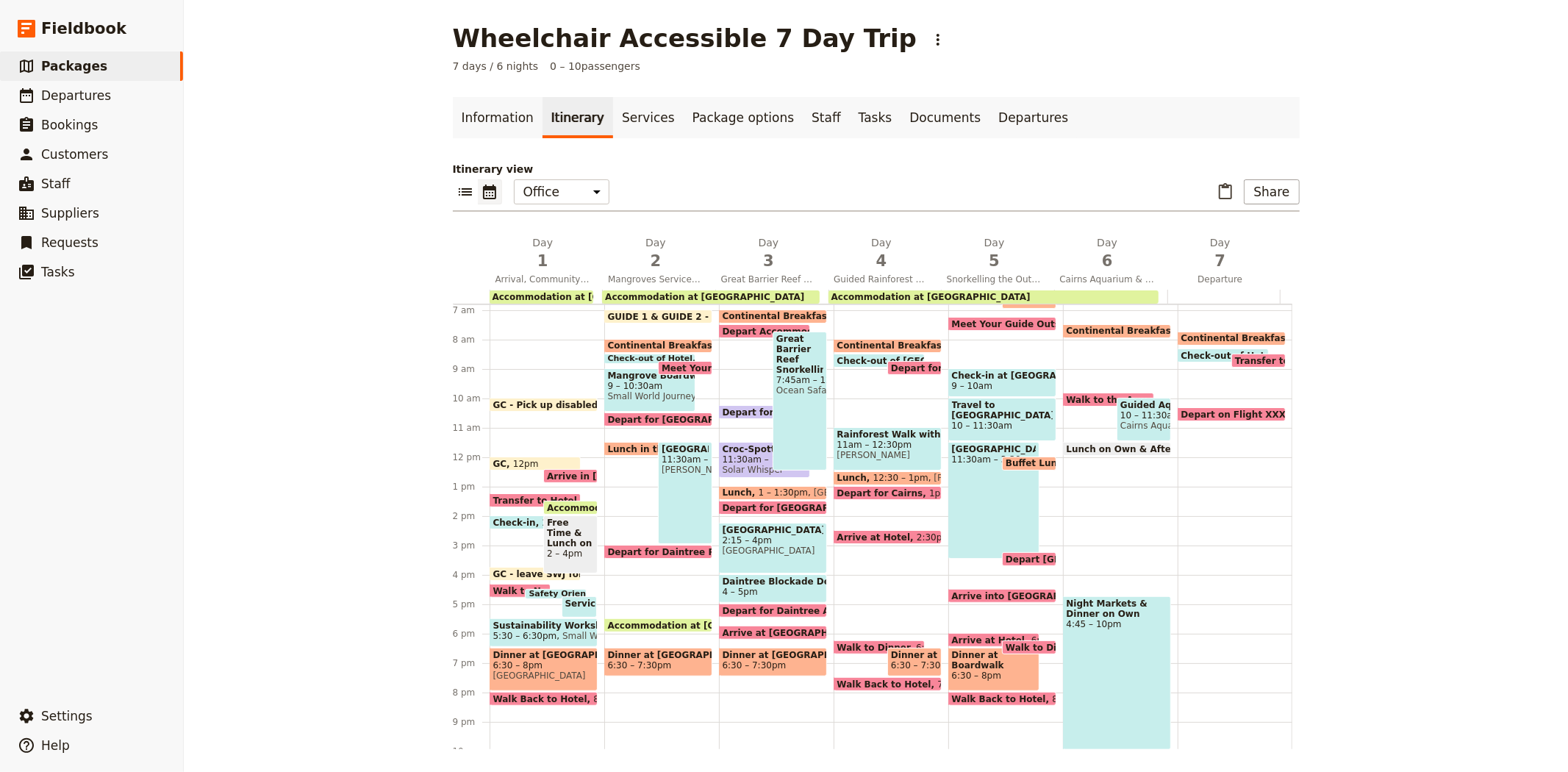
click at [1218, 333] on span "Continental Breakfast at Hotel" at bounding box center [1261, 338] width 159 height 10
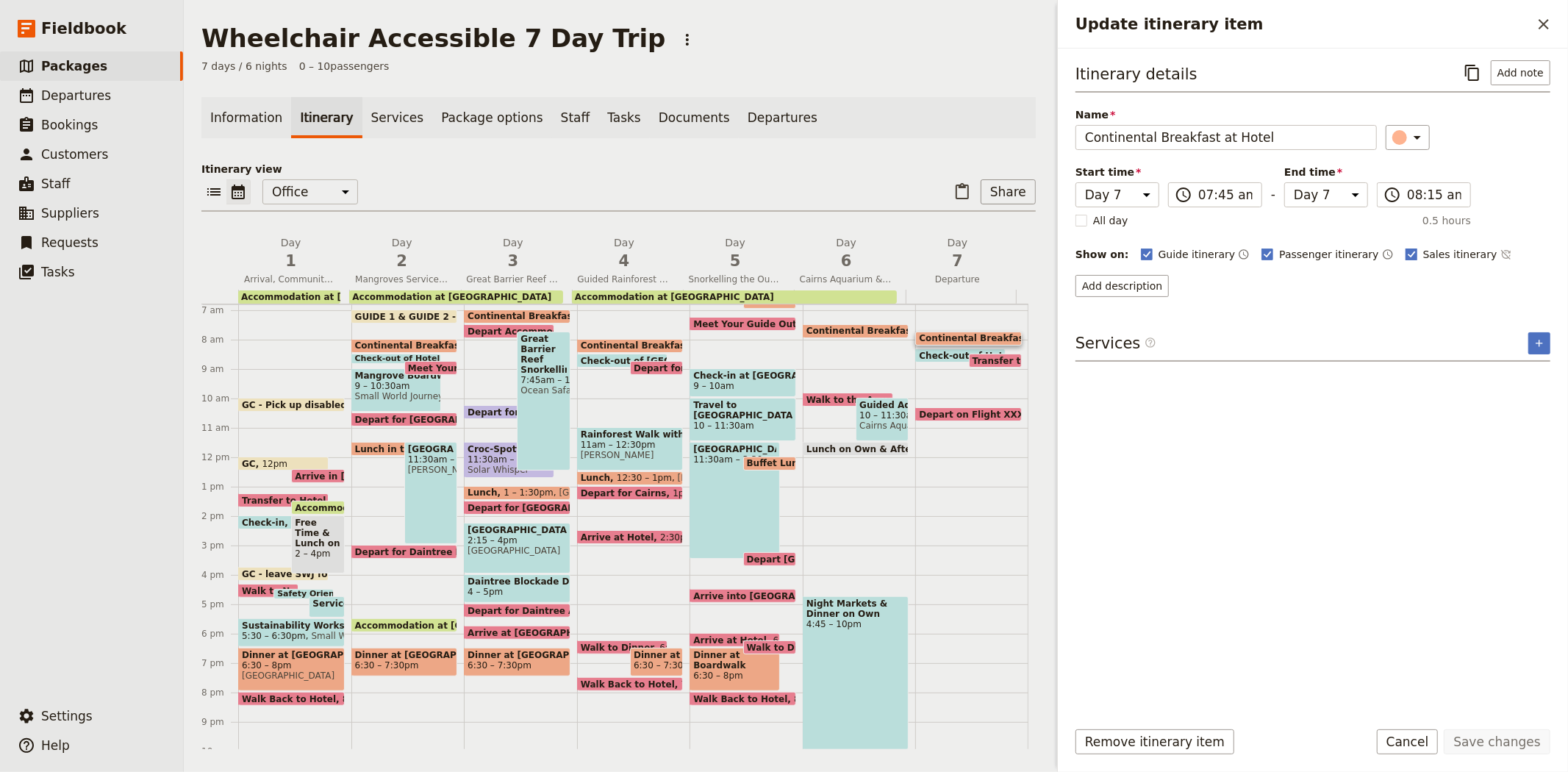
click at [1423, 254] on span "Sales itinerary" at bounding box center [1460, 254] width 74 height 15
click at [1405, 247] on input "Sales itinerary" at bounding box center [1405, 246] width 1 height 1
click at [1469, 741] on button "Save changes" at bounding box center [1498, 742] width 107 height 25
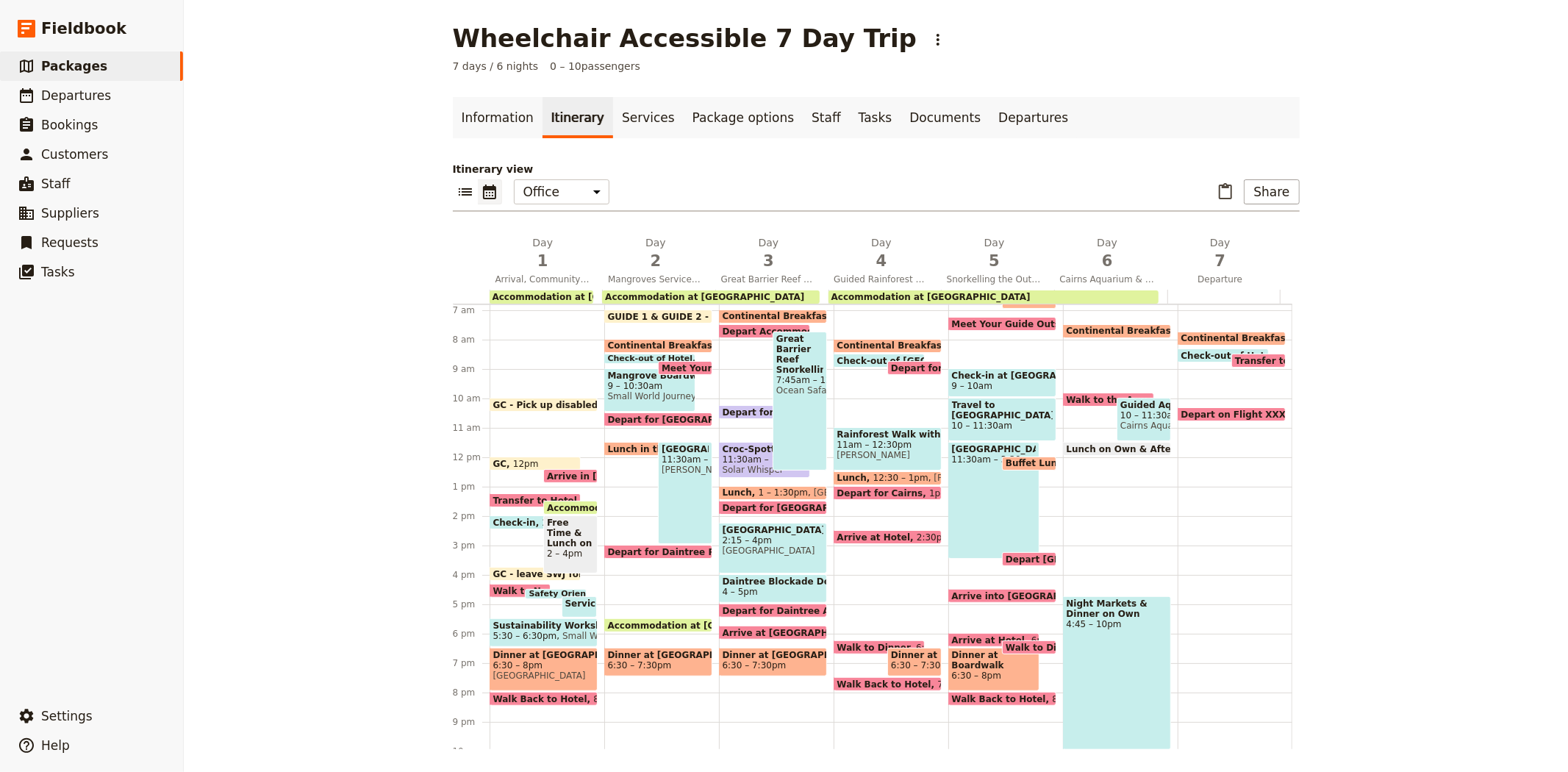
click at [1237, 357] on span "Transfer to Airport" at bounding box center [1285, 361] width 99 height 9
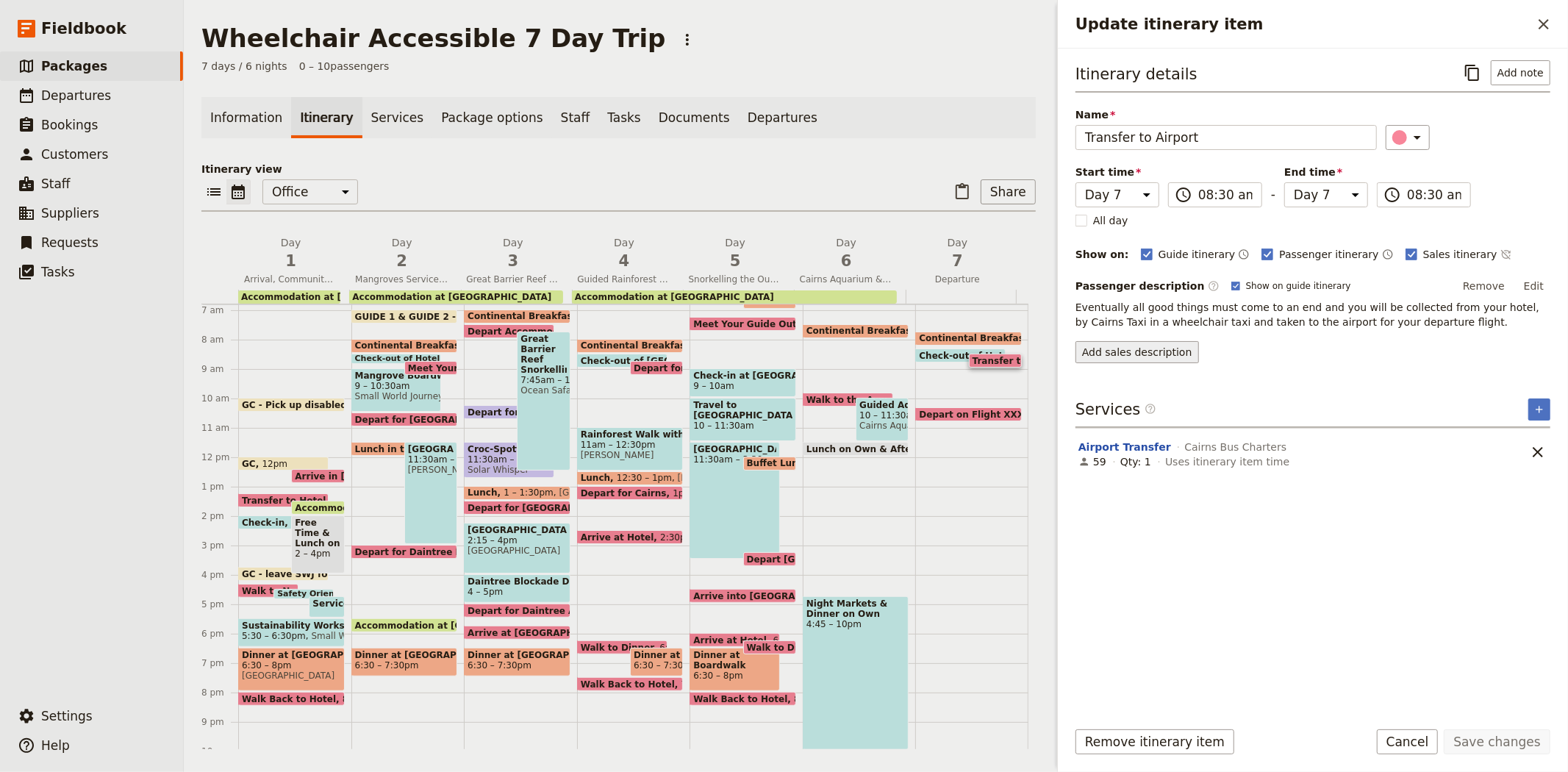
click at [1141, 356] on button "Add sales description" at bounding box center [1137, 352] width 123 height 22
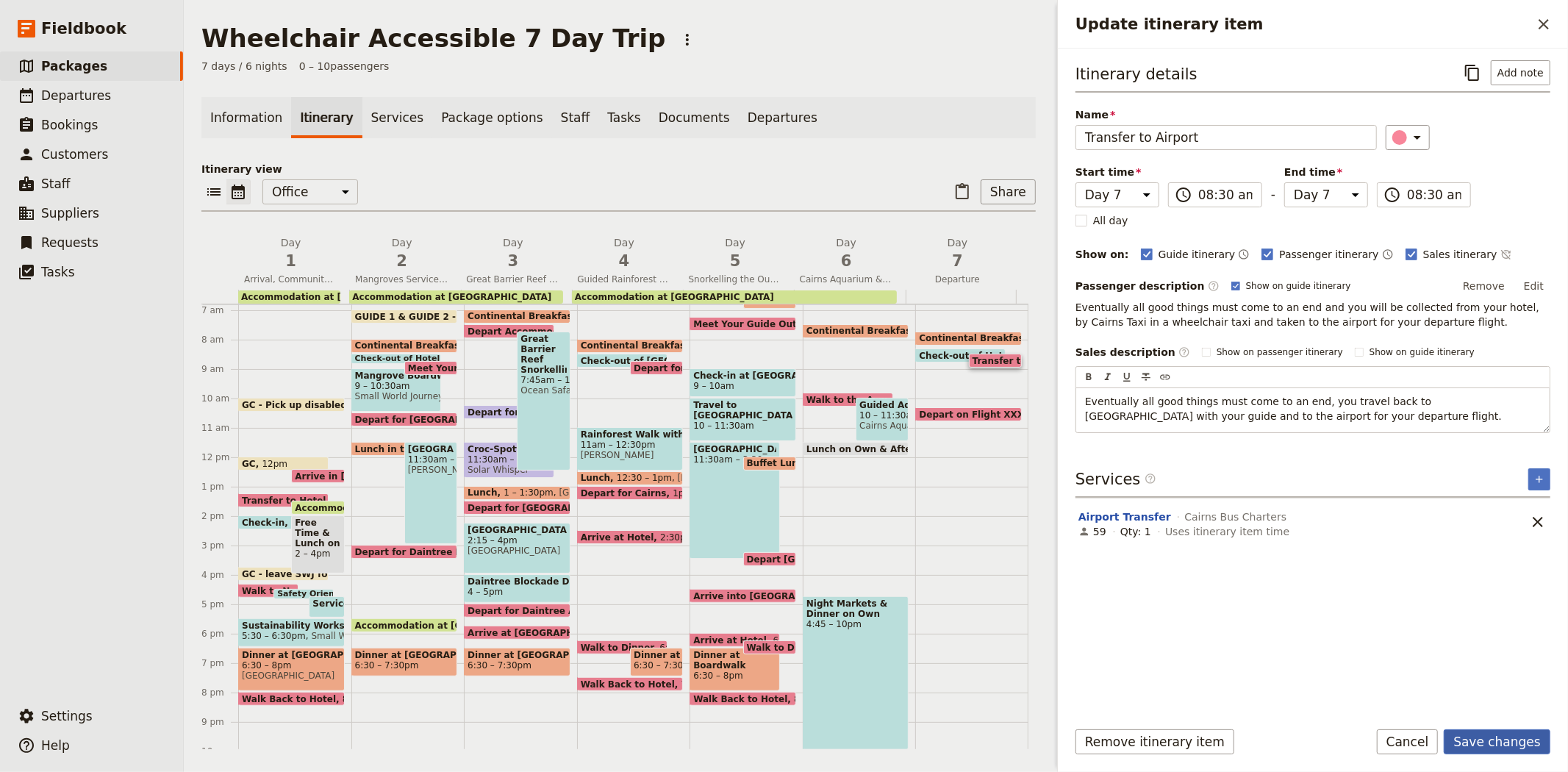
click at [1492, 746] on button "Save changes" at bounding box center [1498, 742] width 107 height 25
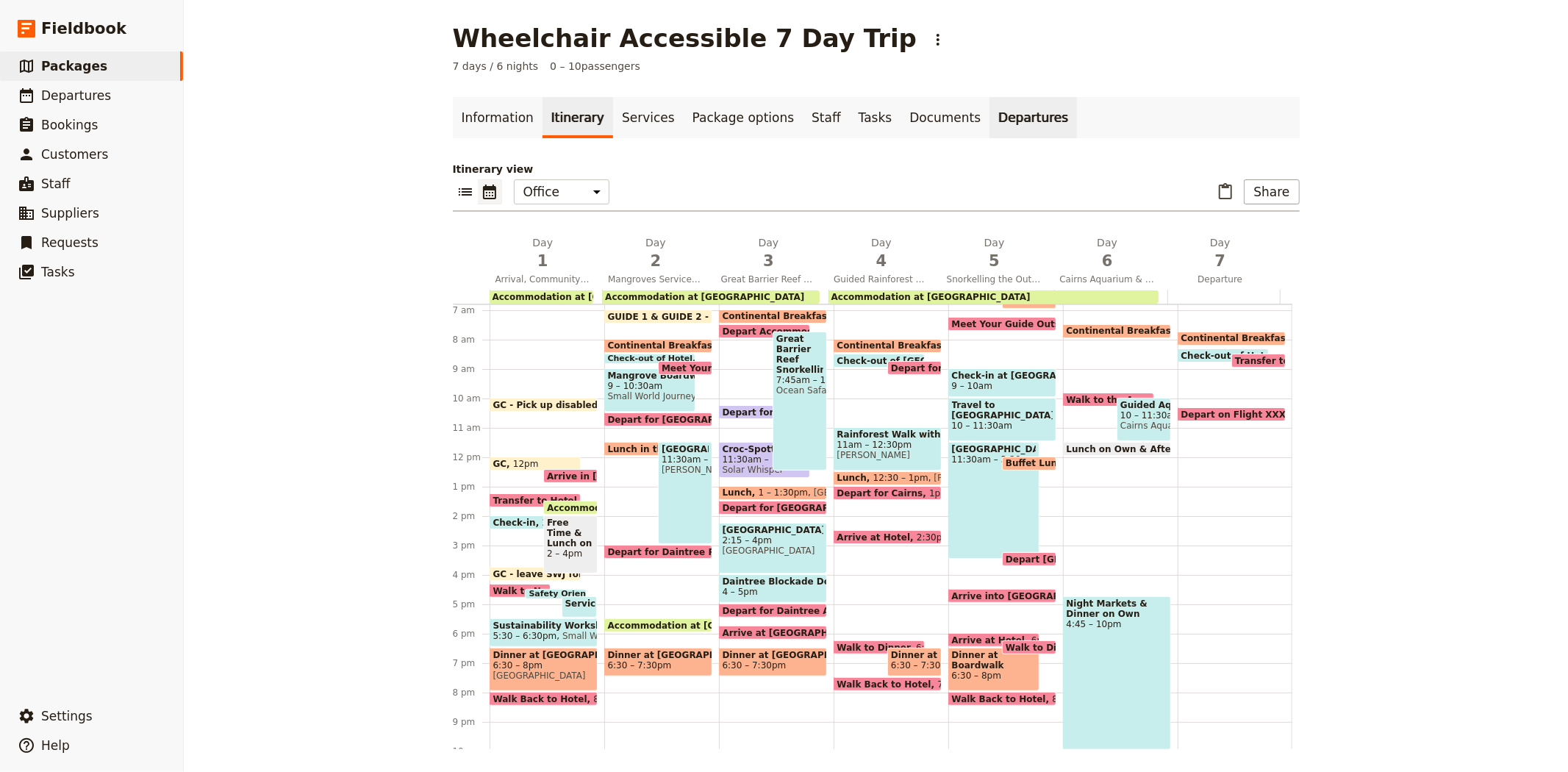
click at [990, 116] on link "Departures" at bounding box center [1033, 117] width 87 height 41
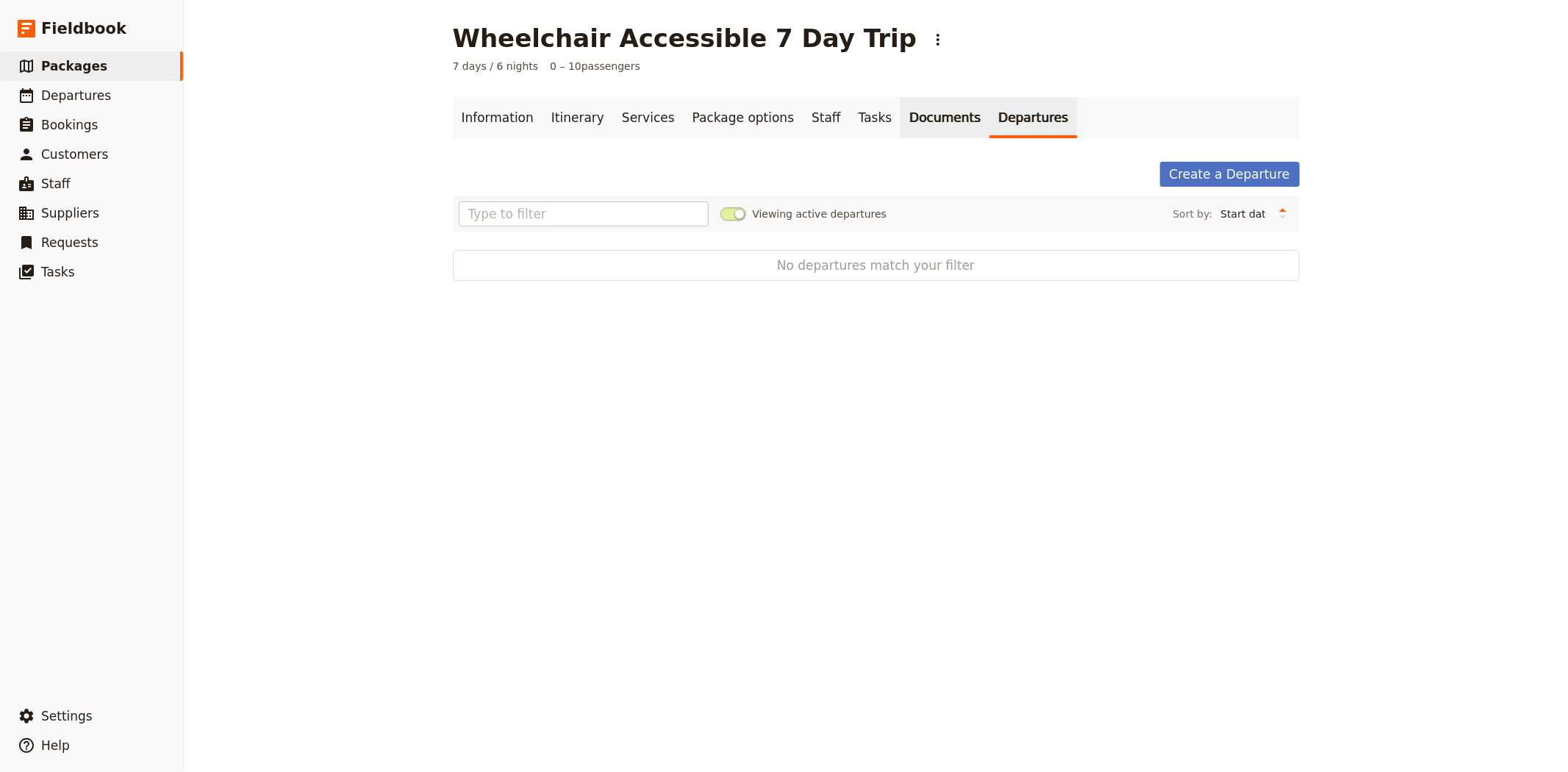
click at [901, 118] on link "Documents" at bounding box center [945, 117] width 89 height 41
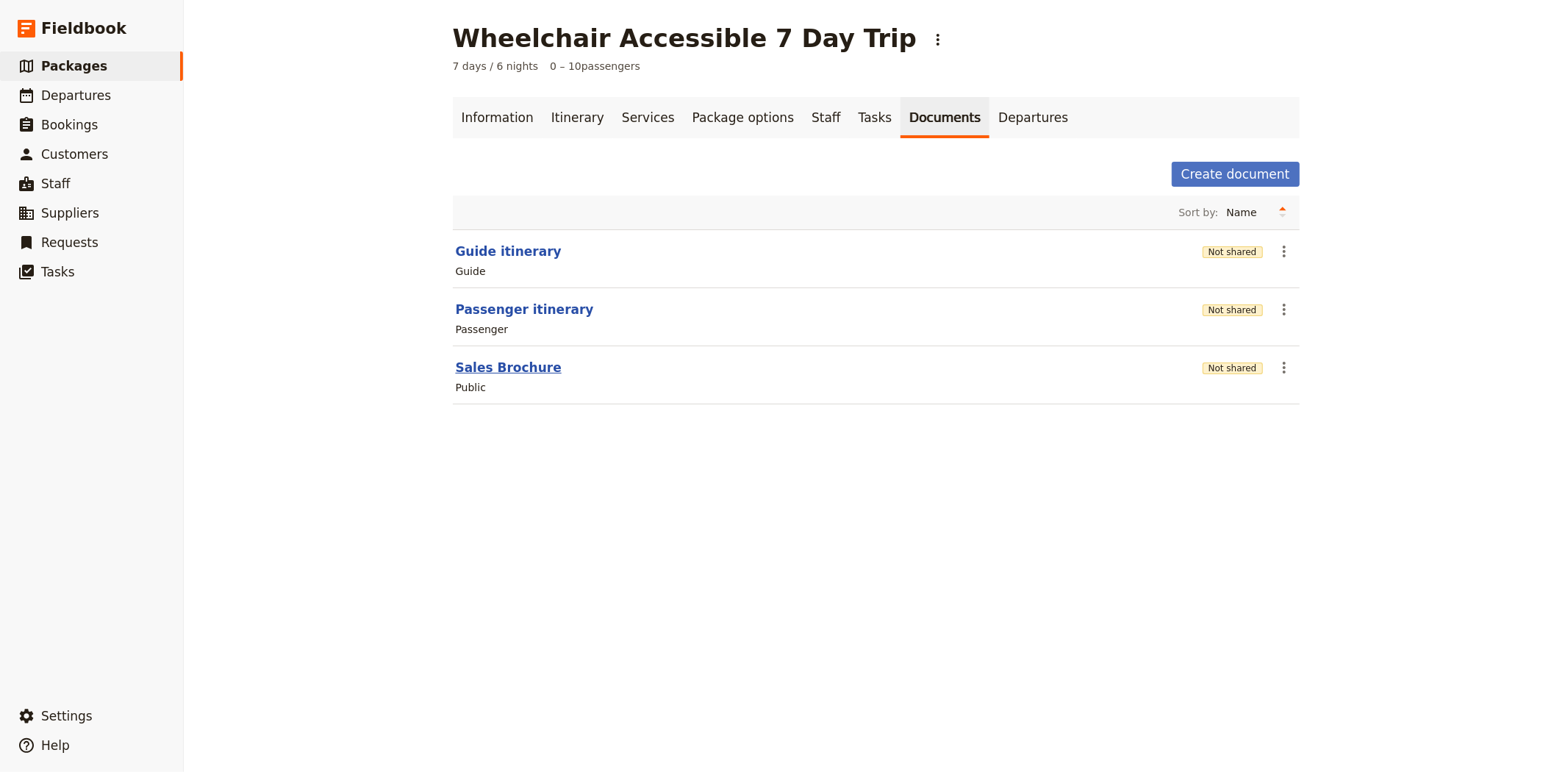
click at [503, 369] on button "Sales Brochure" at bounding box center [509, 367] width 106 height 18
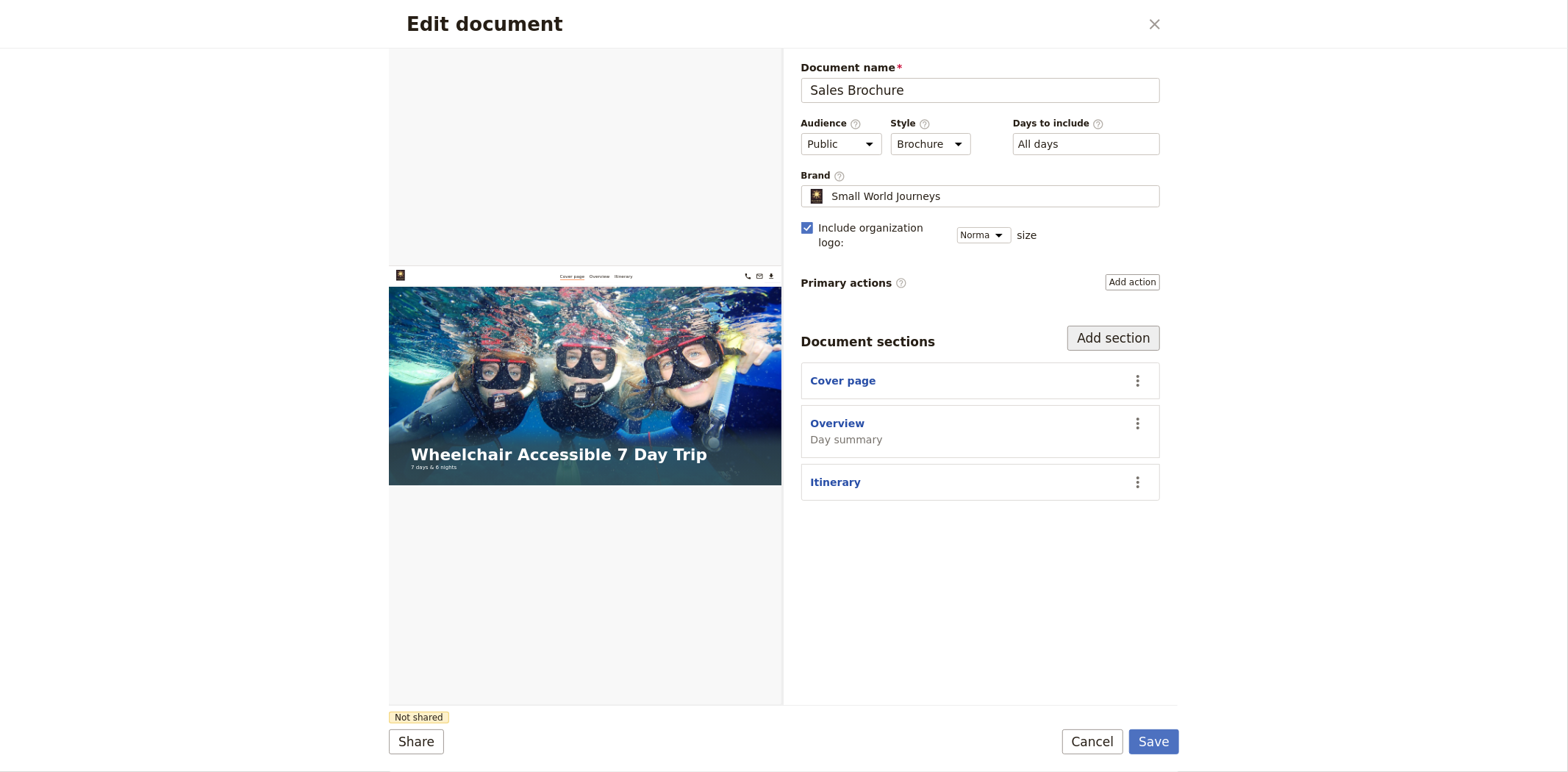
click at [1131, 326] on button "Add section" at bounding box center [1114, 338] width 93 height 25
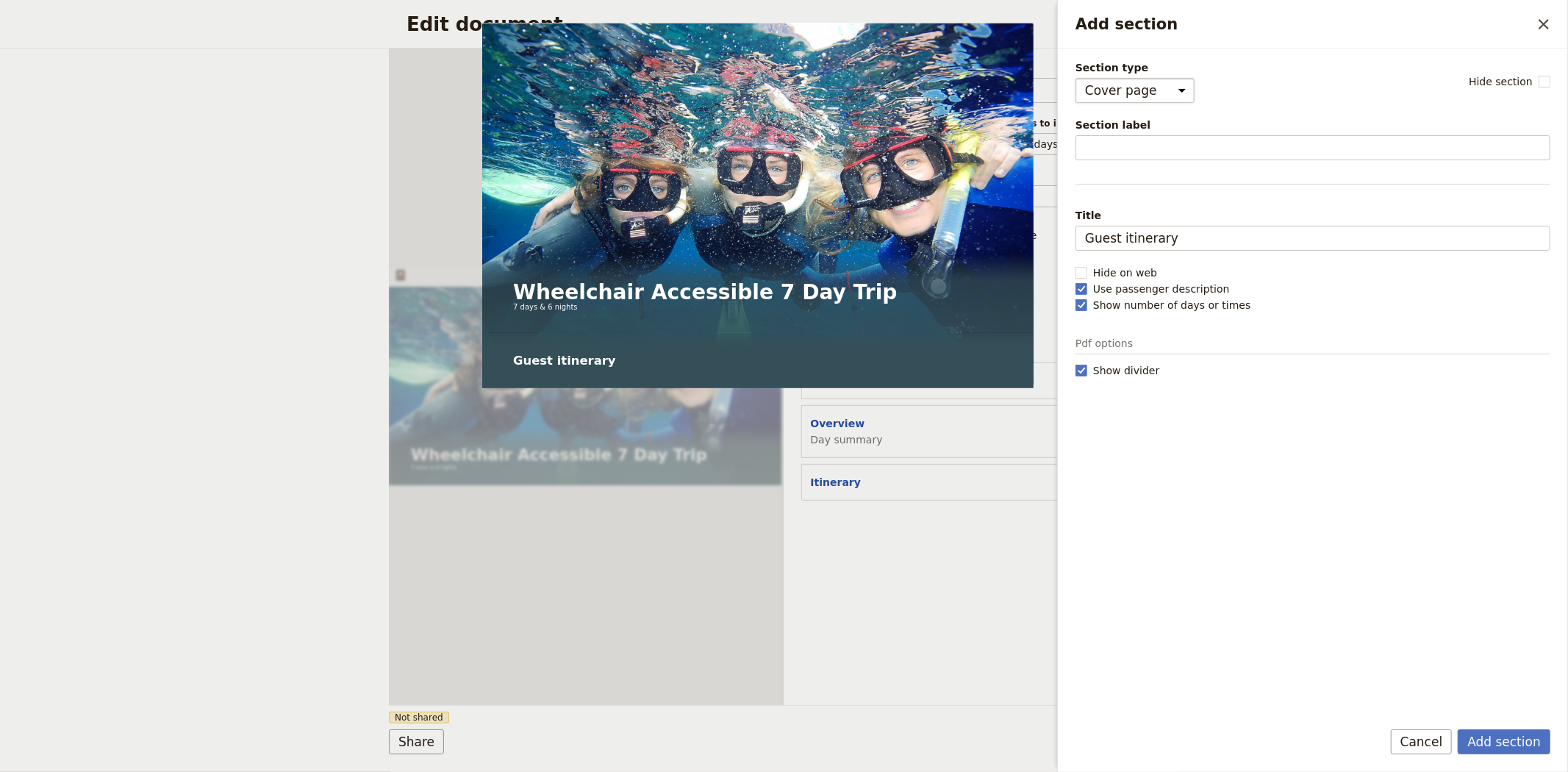
click at [1110, 81] on select "Cover page Day summary Itinerary Custom" at bounding box center [1135, 91] width 119 height 25
click at [1076, 78] on select "Cover page Day summary Itinerary Custom" at bounding box center [1135, 91] width 119 height 25
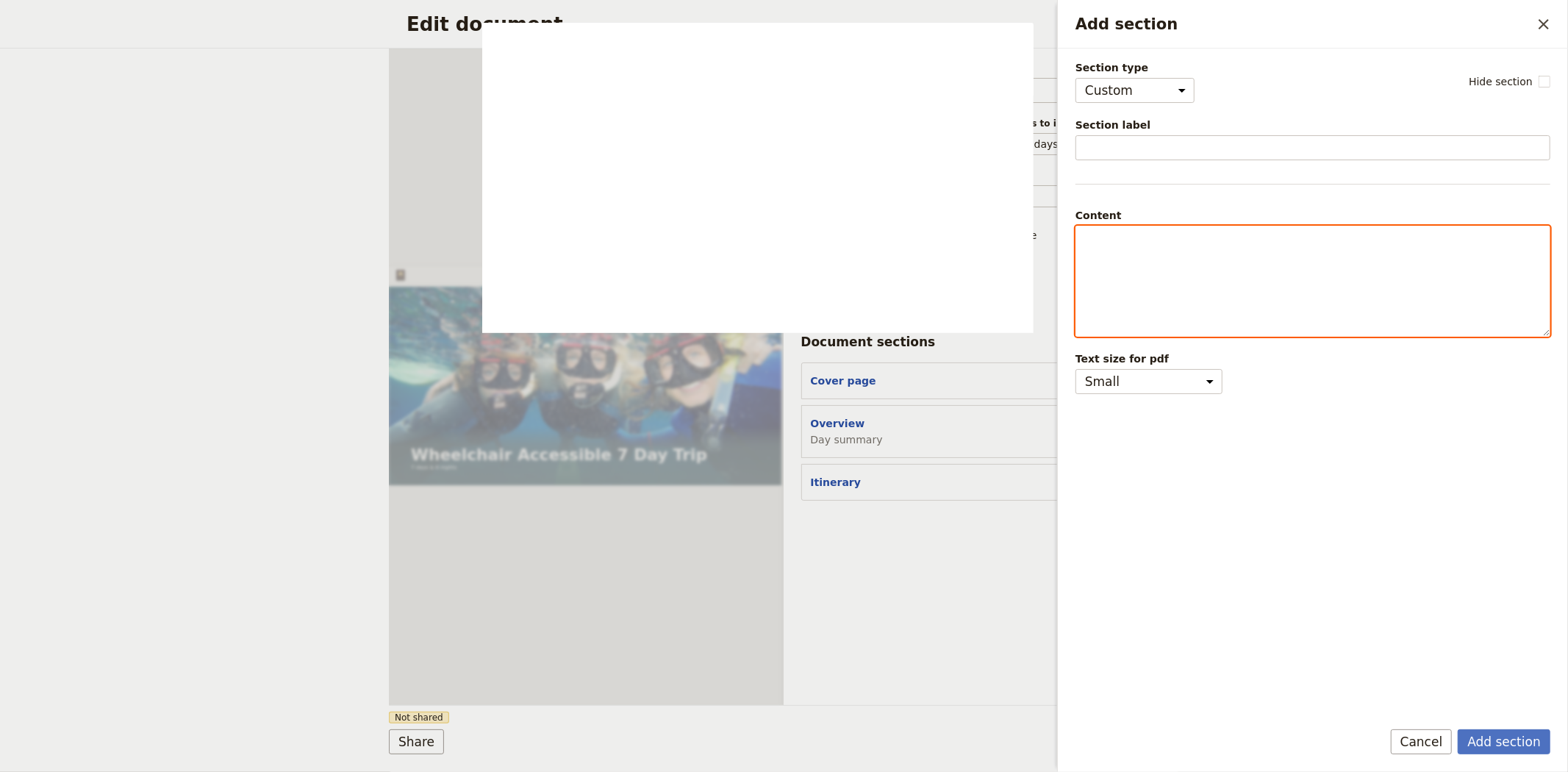
click at [1111, 238] on p "Add section" at bounding box center [1312, 239] width 456 height 15
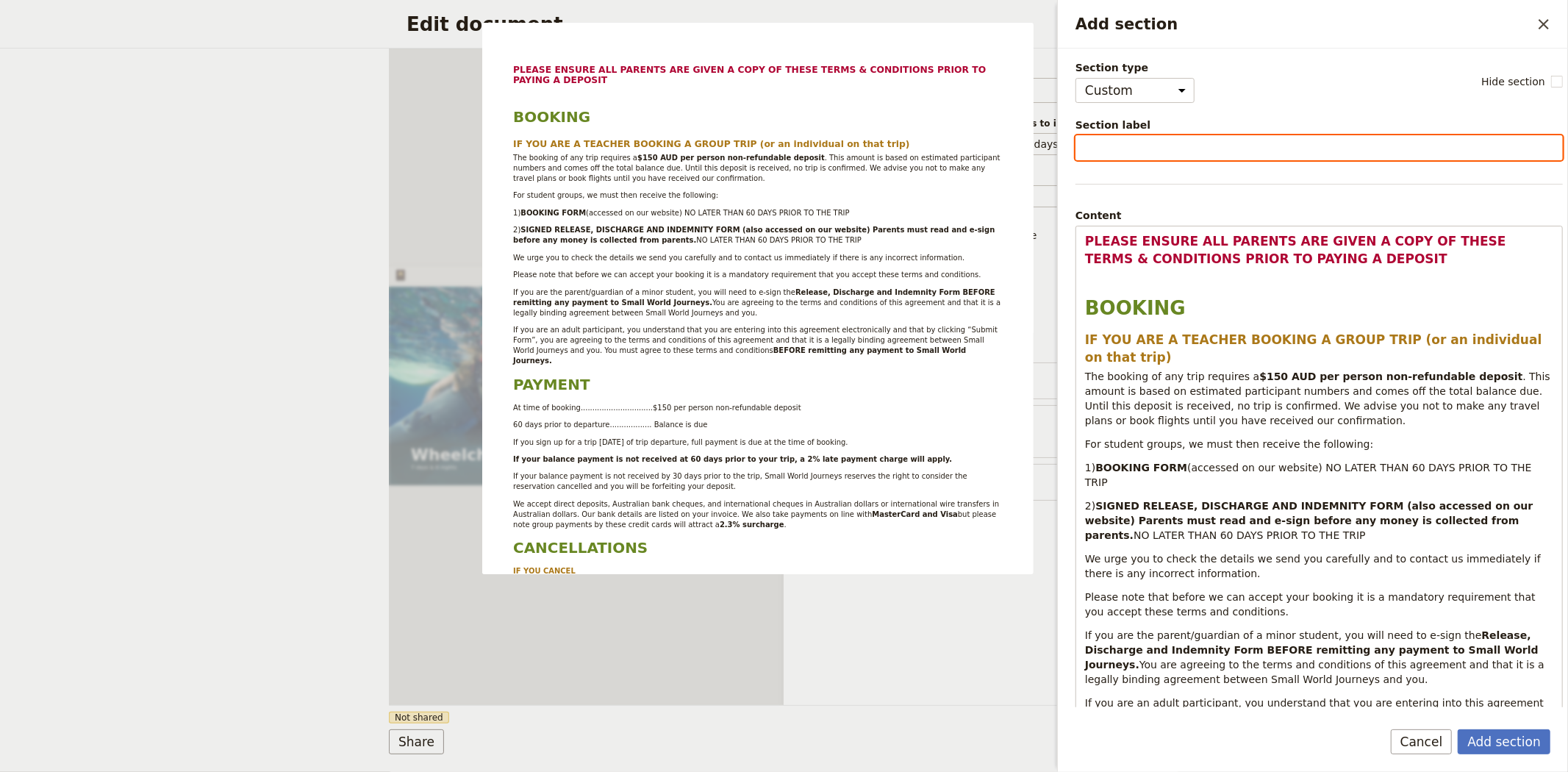
click at [1111, 149] on input "Section label" at bounding box center [1319, 148] width 487 height 25
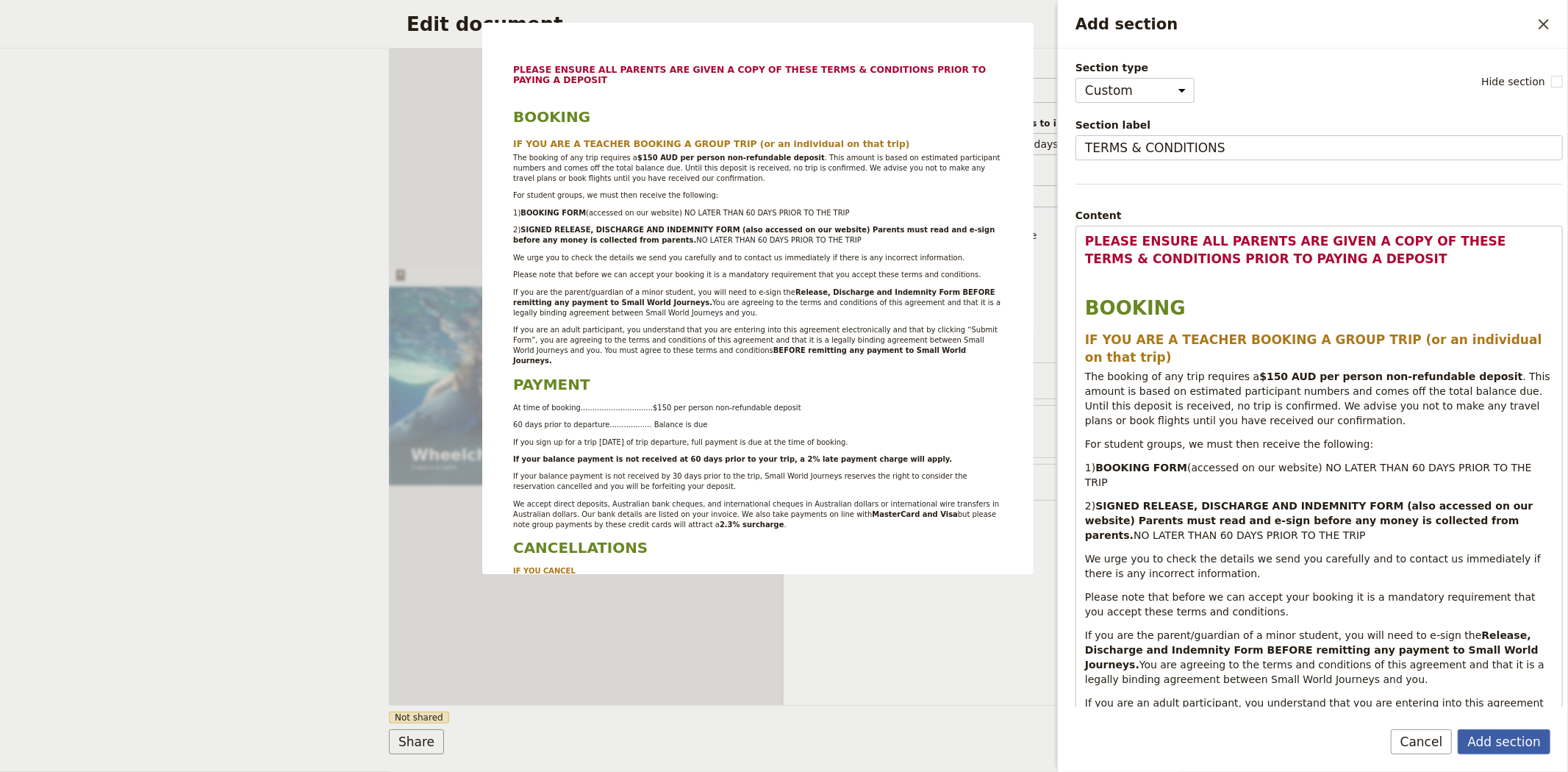
click at [1486, 733] on button "Add section" at bounding box center [1505, 742] width 93 height 25
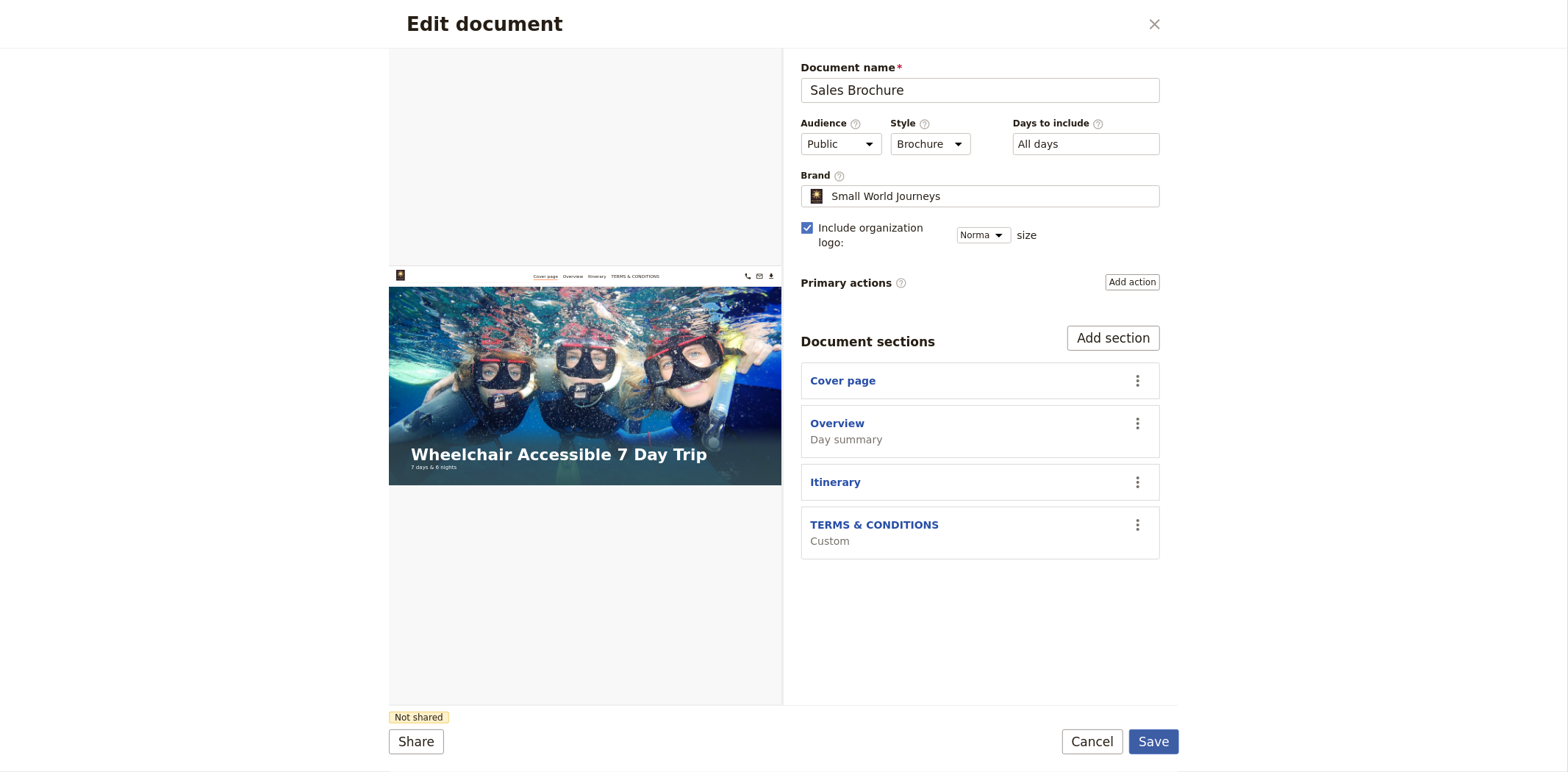
click at [1155, 747] on button "Save" at bounding box center [1154, 742] width 50 height 25
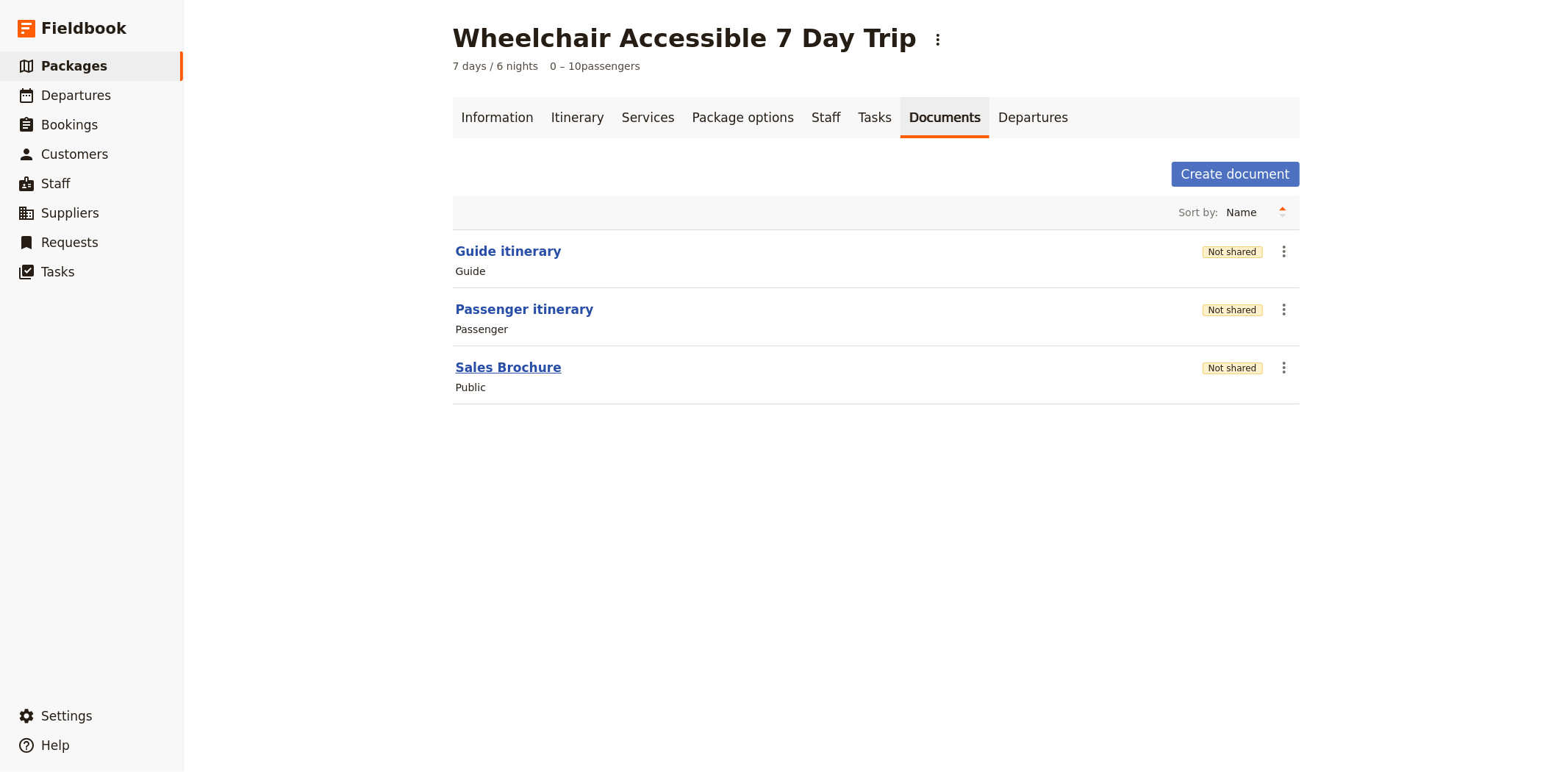
click at [516, 371] on button "Sales Brochure" at bounding box center [509, 367] width 106 height 18
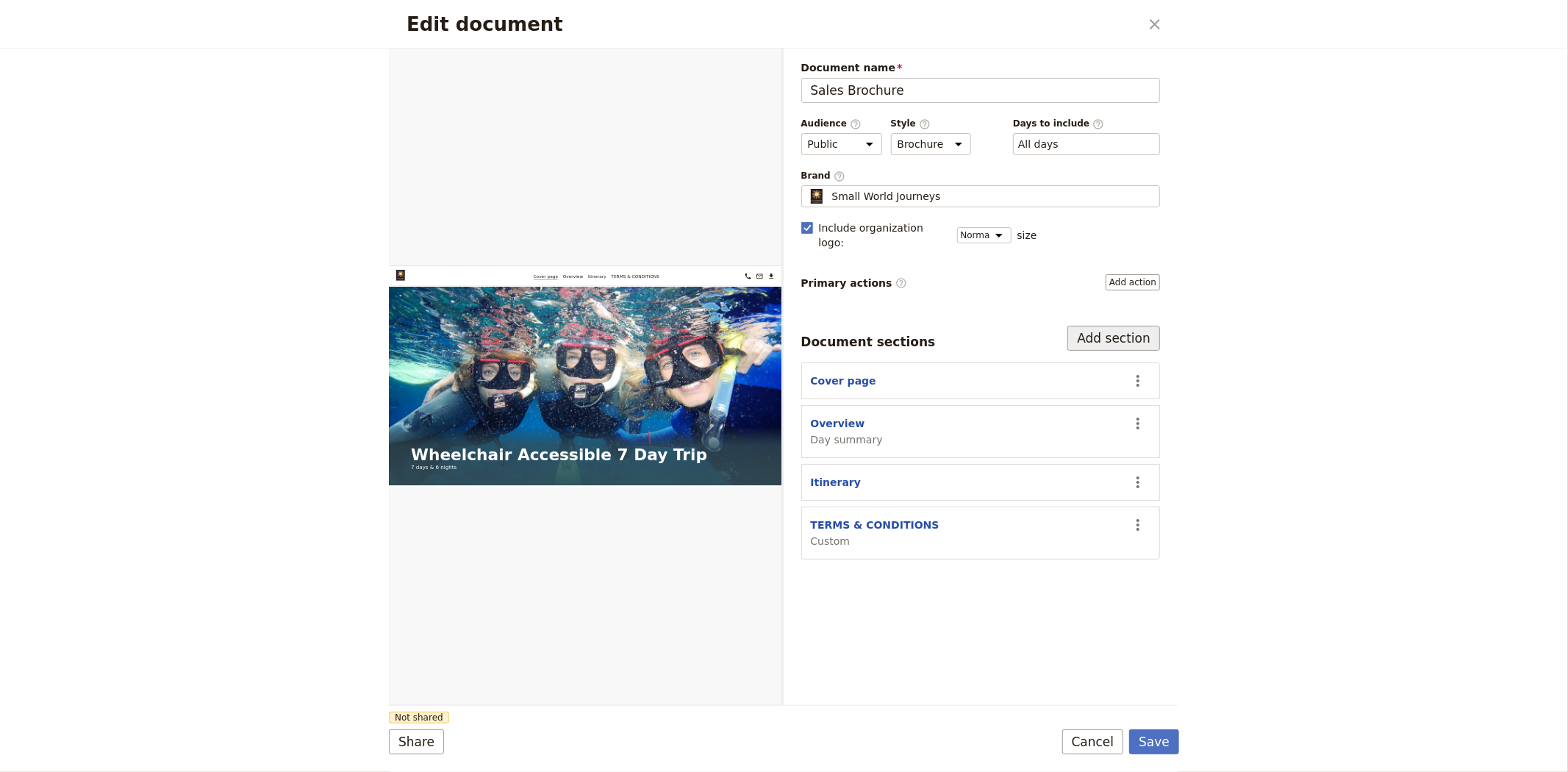
click at [1132, 326] on button "Add section" at bounding box center [1114, 338] width 93 height 25
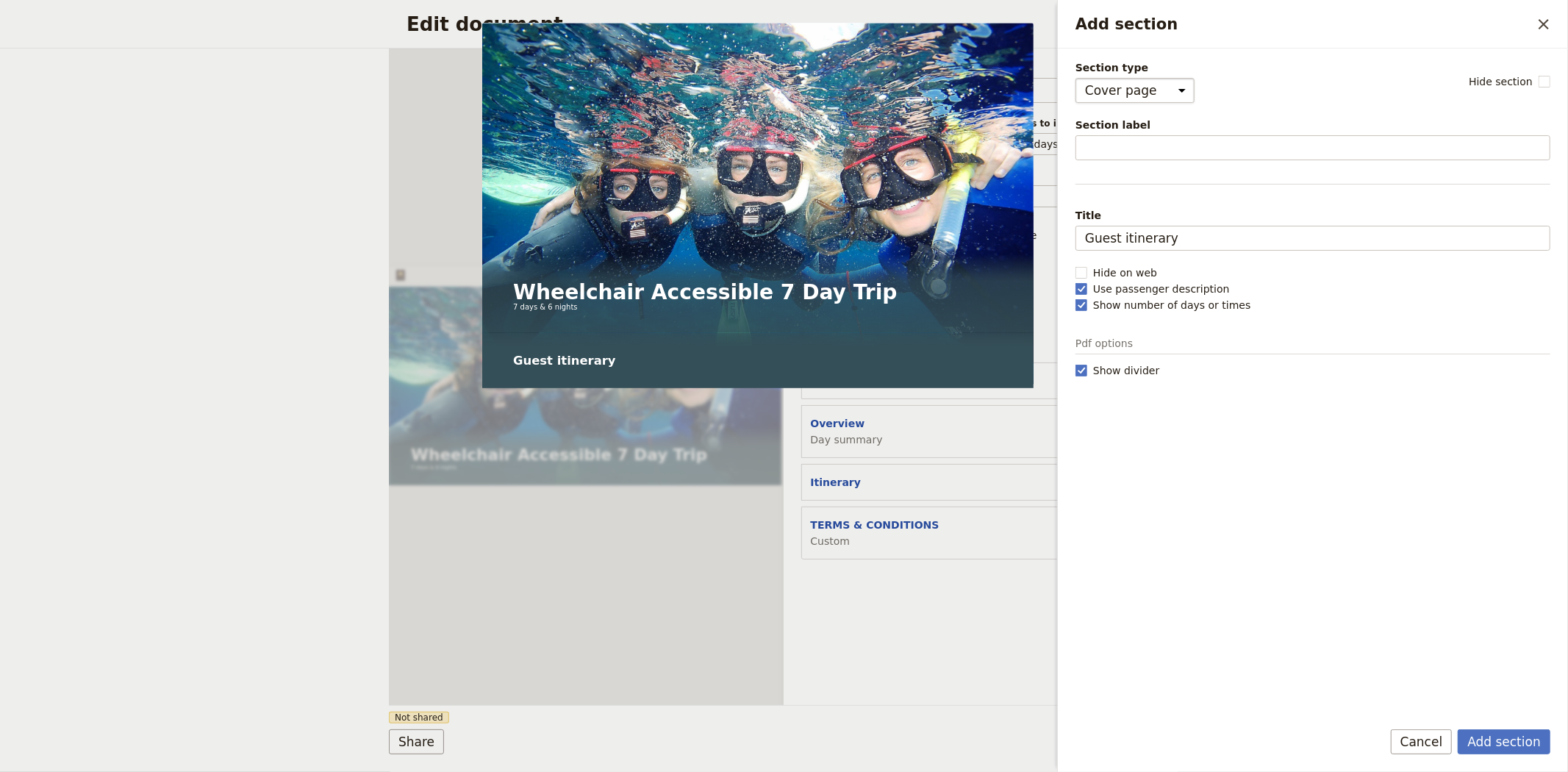
click at [1111, 93] on select "Cover page Day summary Itinerary Custom" at bounding box center [1135, 91] width 119 height 25
click at [1076, 78] on select "Cover page Day summary Itinerary Custom" at bounding box center [1135, 91] width 119 height 25
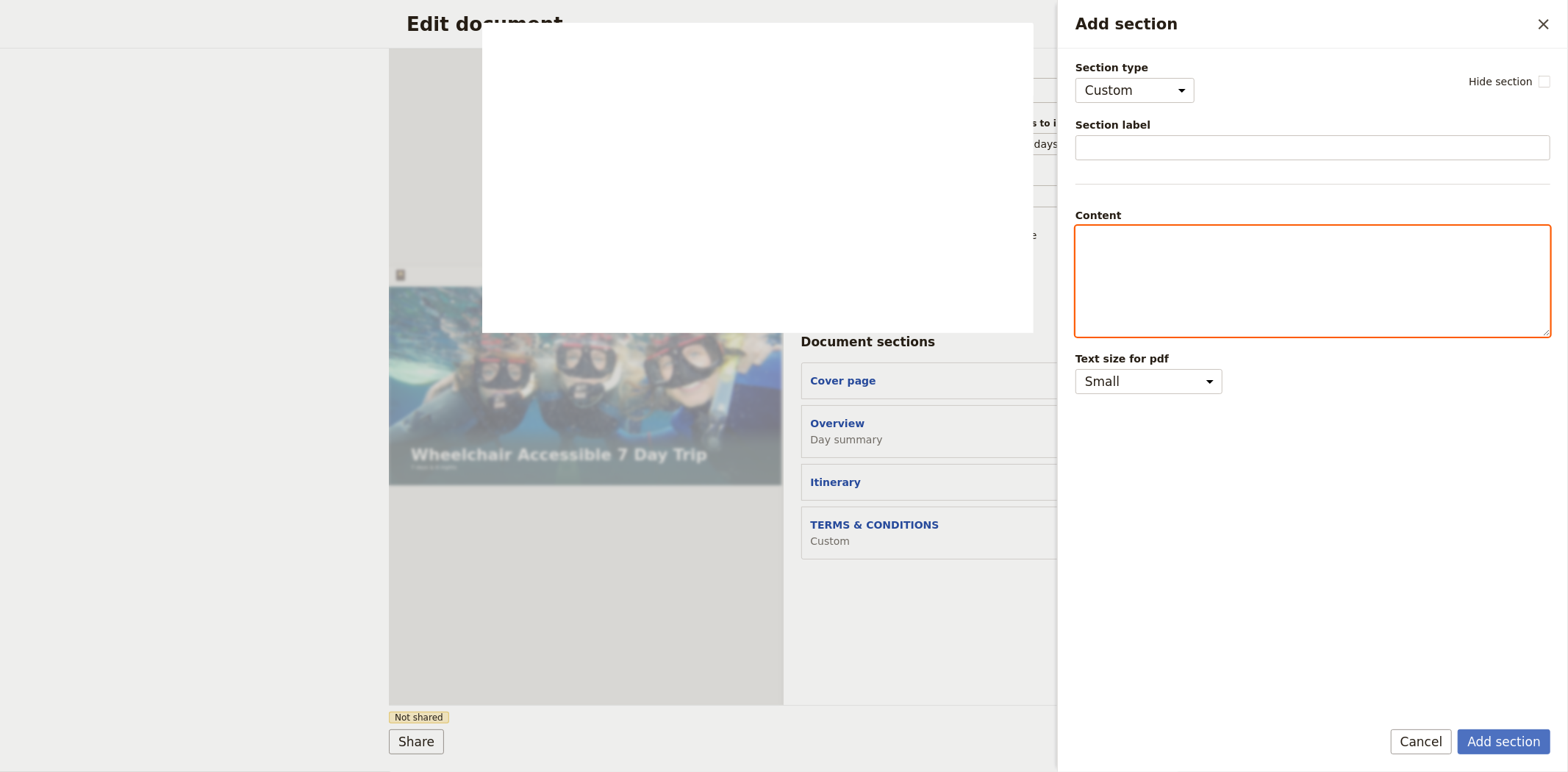
click at [1115, 251] on div "Add section" at bounding box center [1312, 280] width 473 height 109
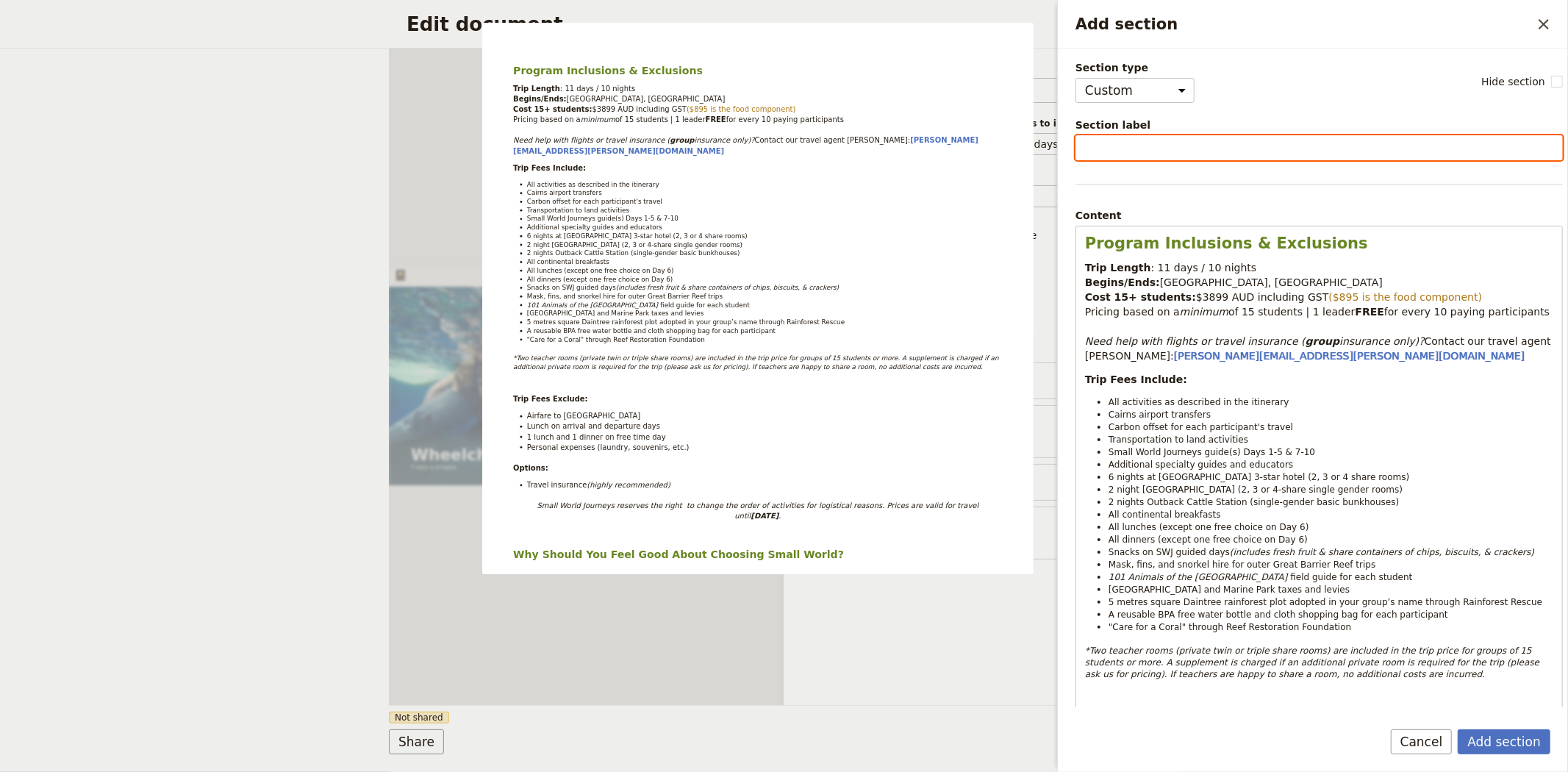
click at [1142, 146] on input "Section label" at bounding box center [1319, 148] width 487 height 25
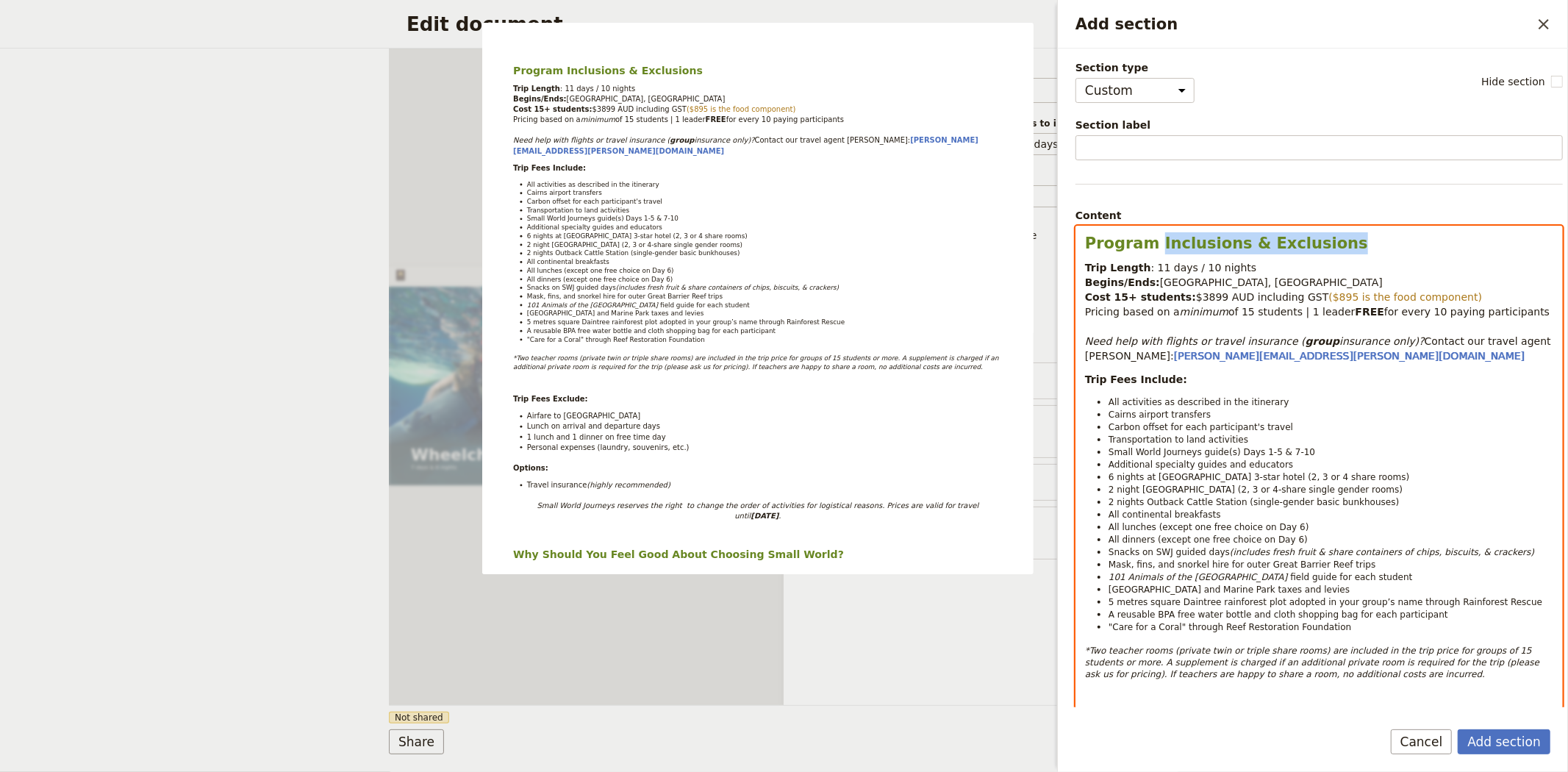
drag, startPoint x: 1331, startPoint y: 249, endPoint x: 1153, endPoint y: 240, distance: 178.2
click at [1153, 240] on h2 "Program Inclusions & Exclusions" at bounding box center [1319, 243] width 468 height 22
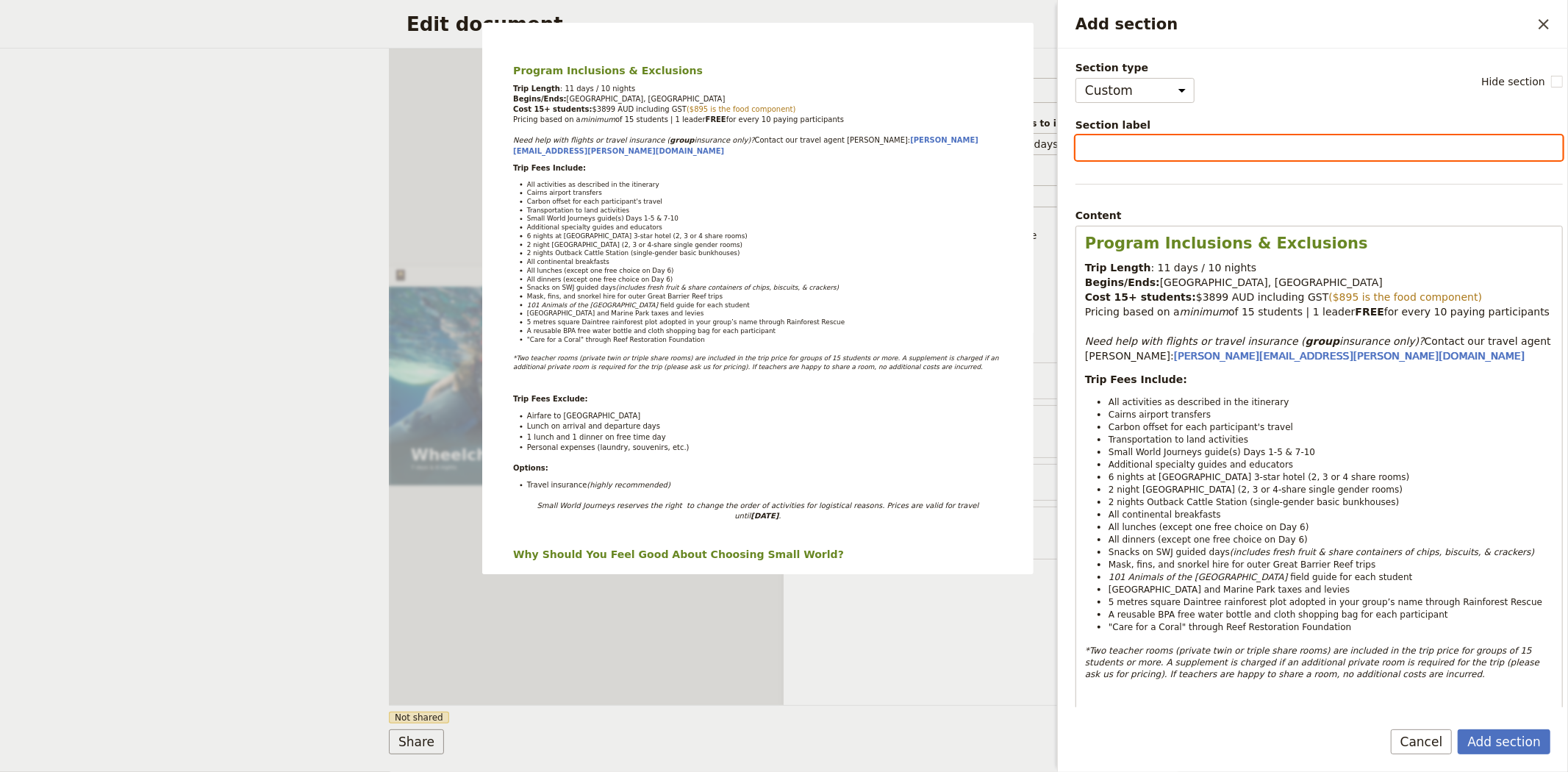
click at [1108, 147] on input "Section label" at bounding box center [1319, 148] width 487 height 25
paste input "Inclusions & Exclusions"
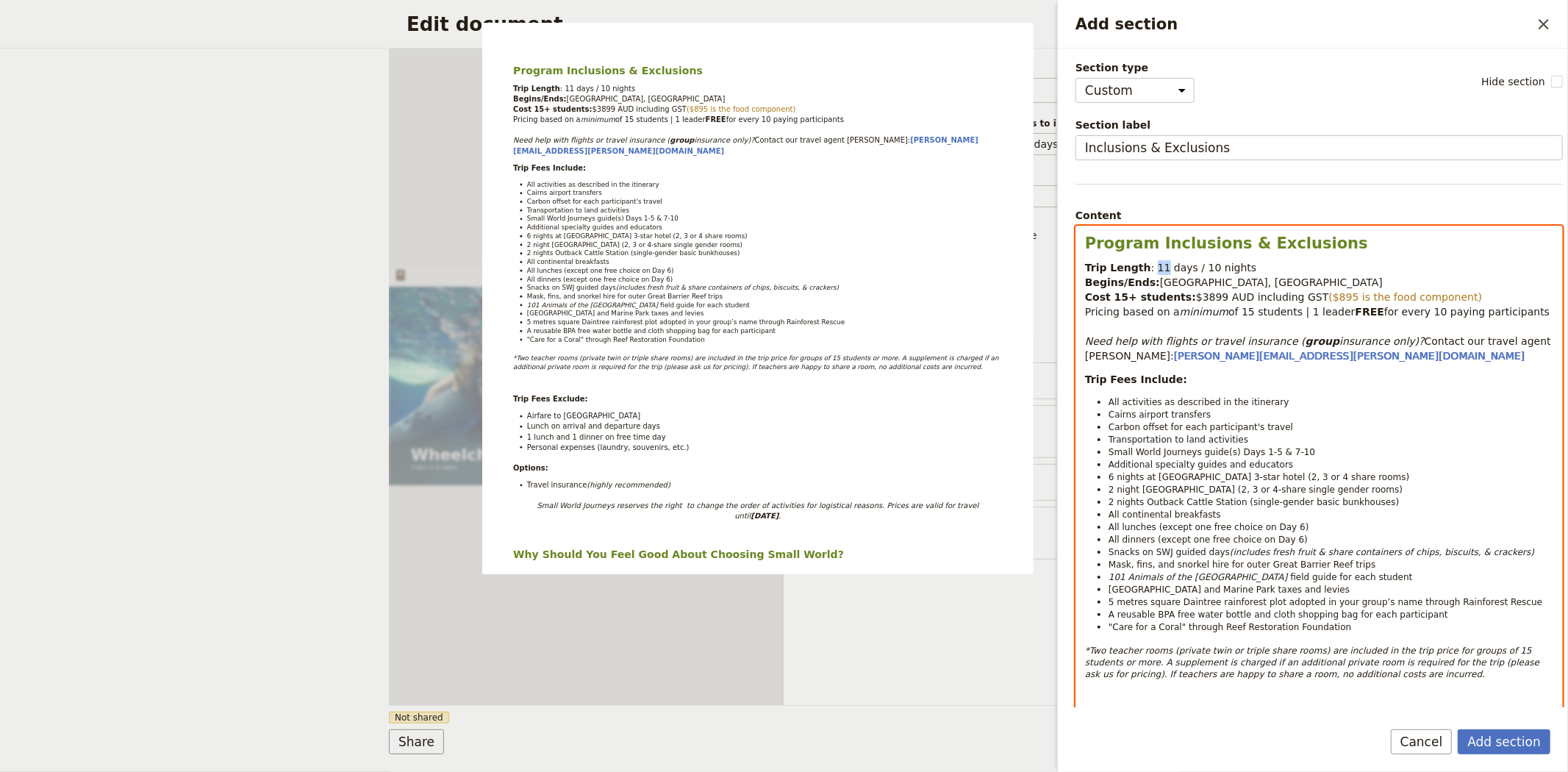
drag, startPoint x: 1156, startPoint y: 268, endPoint x: 1148, endPoint y: 268, distance: 8.0
click at [1151, 268] on span ": 11 days / 10 nights" at bounding box center [1204, 267] width 106 height 12
click at [1189, 266] on span ": 7 days / 10 nights" at bounding box center [1201, 267] width 99 height 12
click at [1196, 294] on span "$3899 AUD including GST" at bounding box center [1263, 297] width 133 height 12
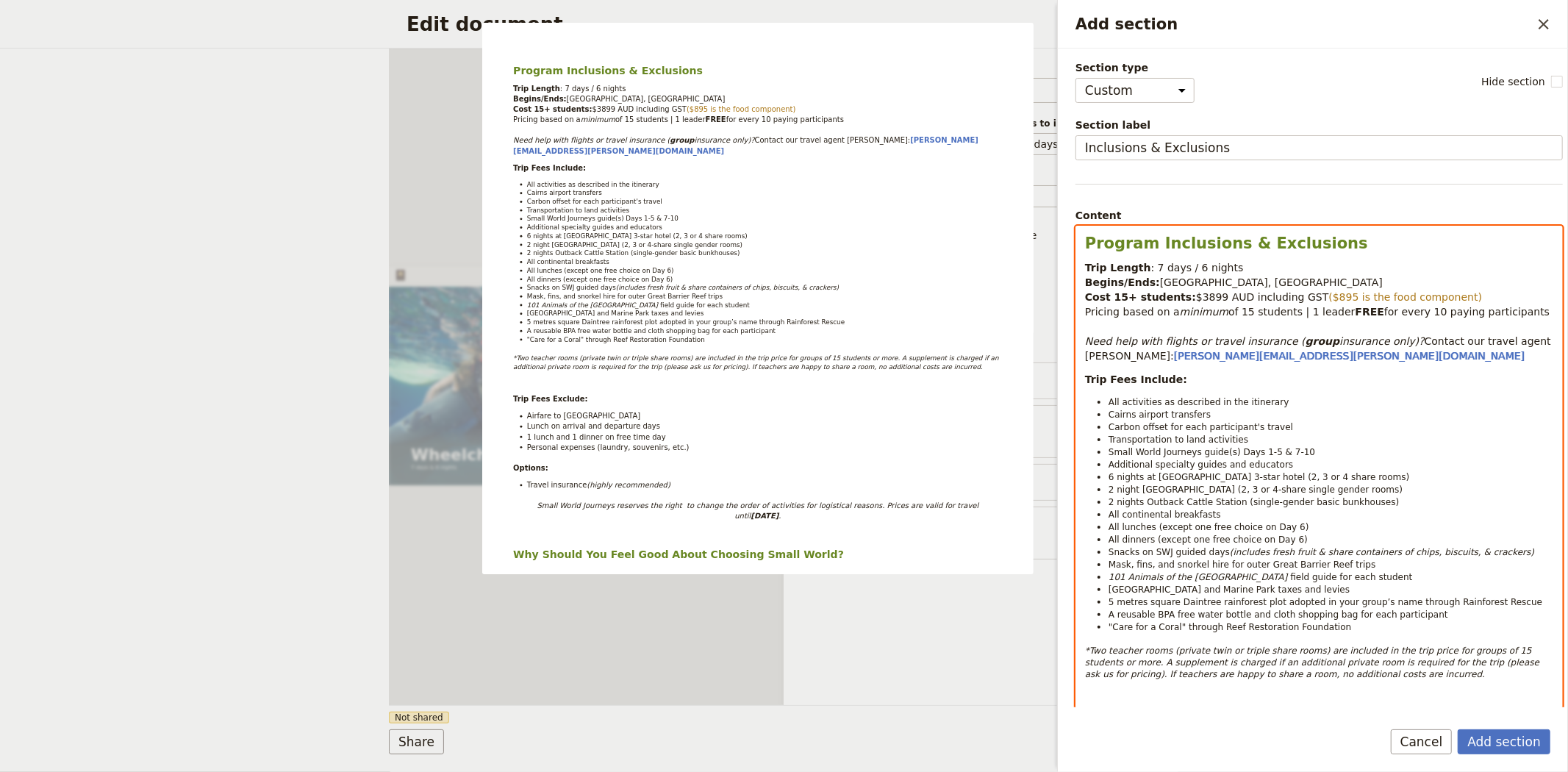
click at [1196, 294] on span "$3899 AUD including GST" at bounding box center [1263, 297] width 133 height 12
click at [1196, 296] on span "$XXX AUD including GST" at bounding box center [1260, 297] width 128 height 12
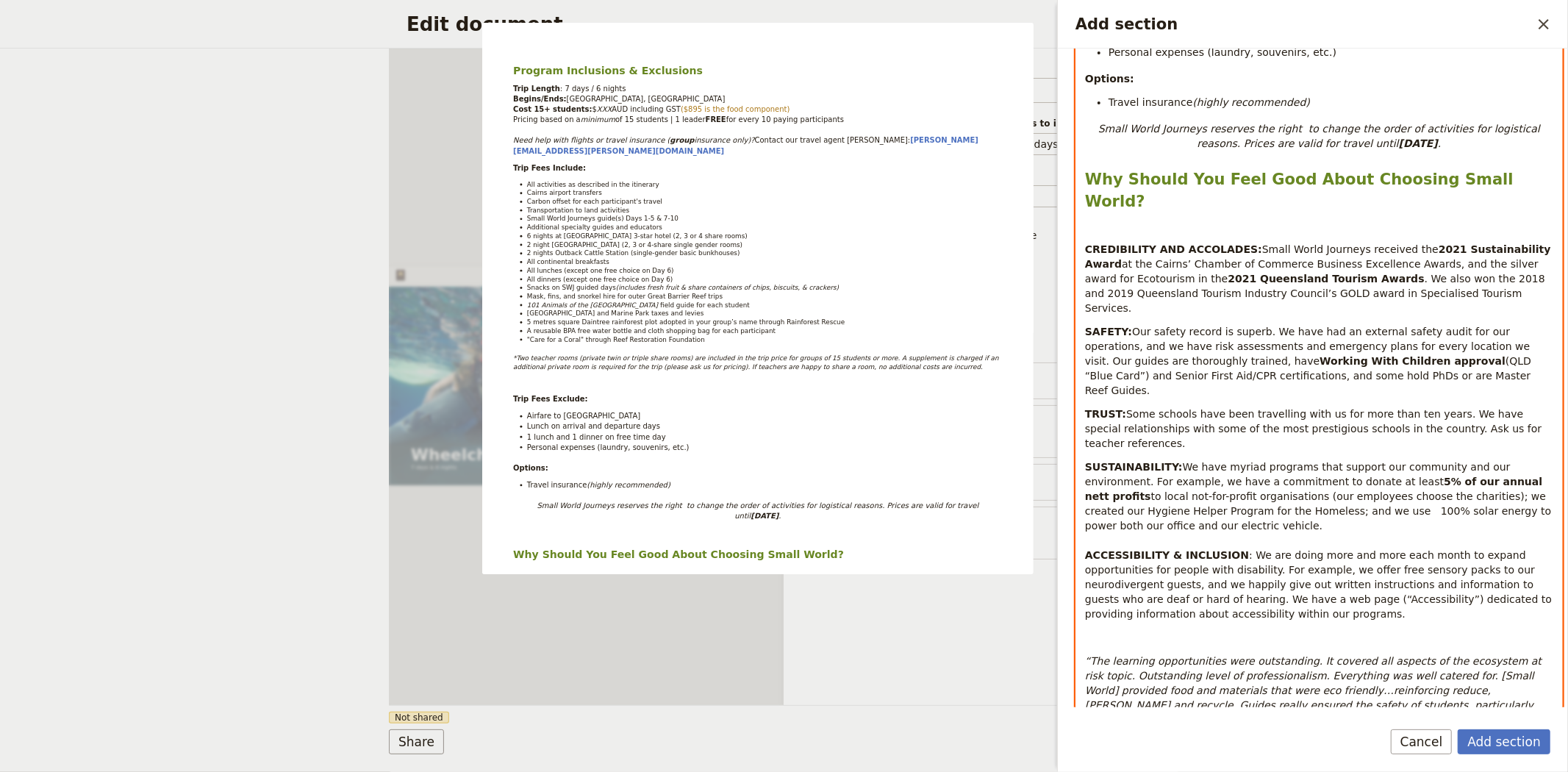
scroll to position [808, 0]
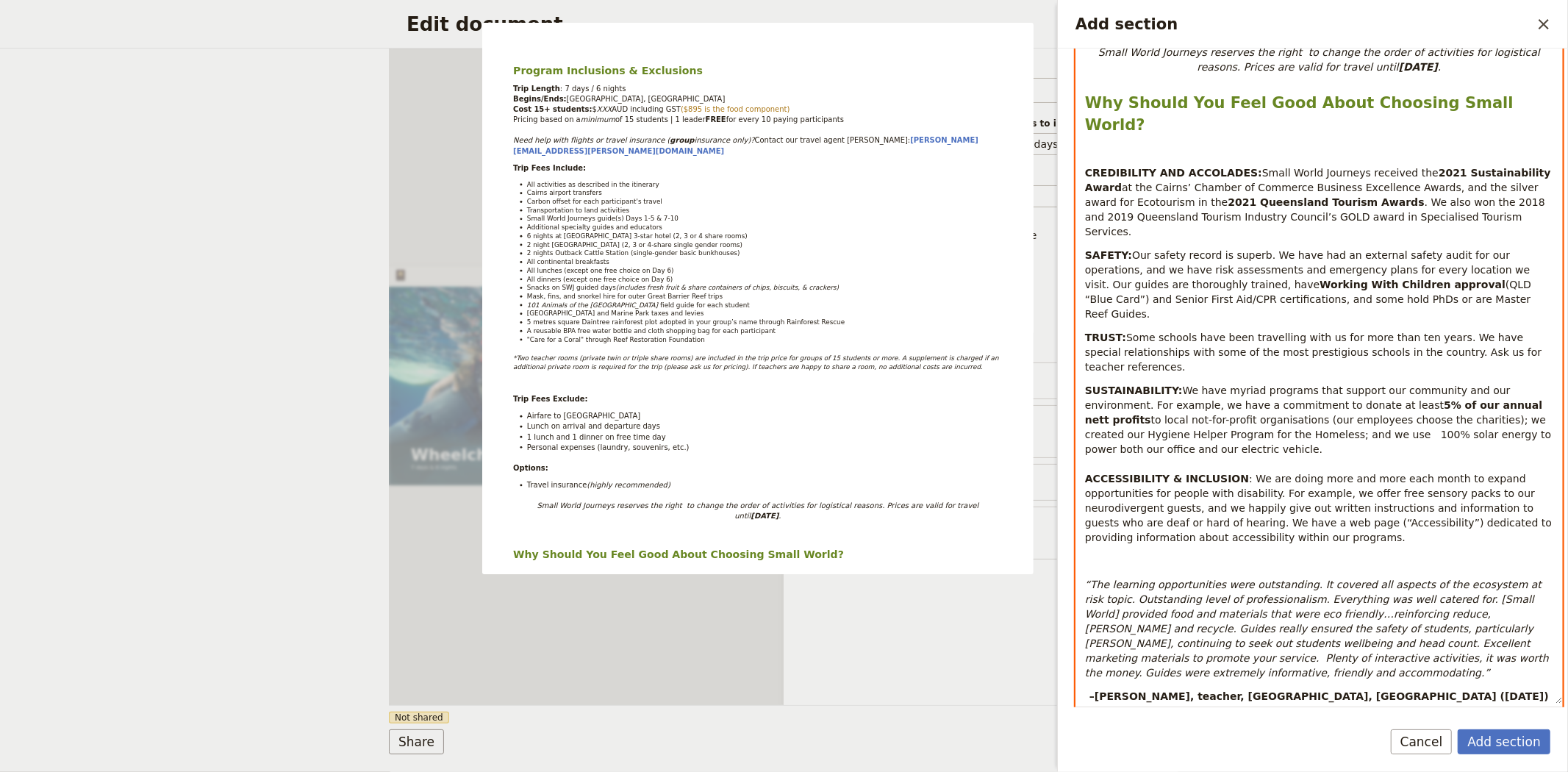
click at [1237, 712] on div "​" at bounding box center [1249, 717] width 29 height 12
click at [1241, 678] on div "button" at bounding box center [1241, 674] width 9 height 9
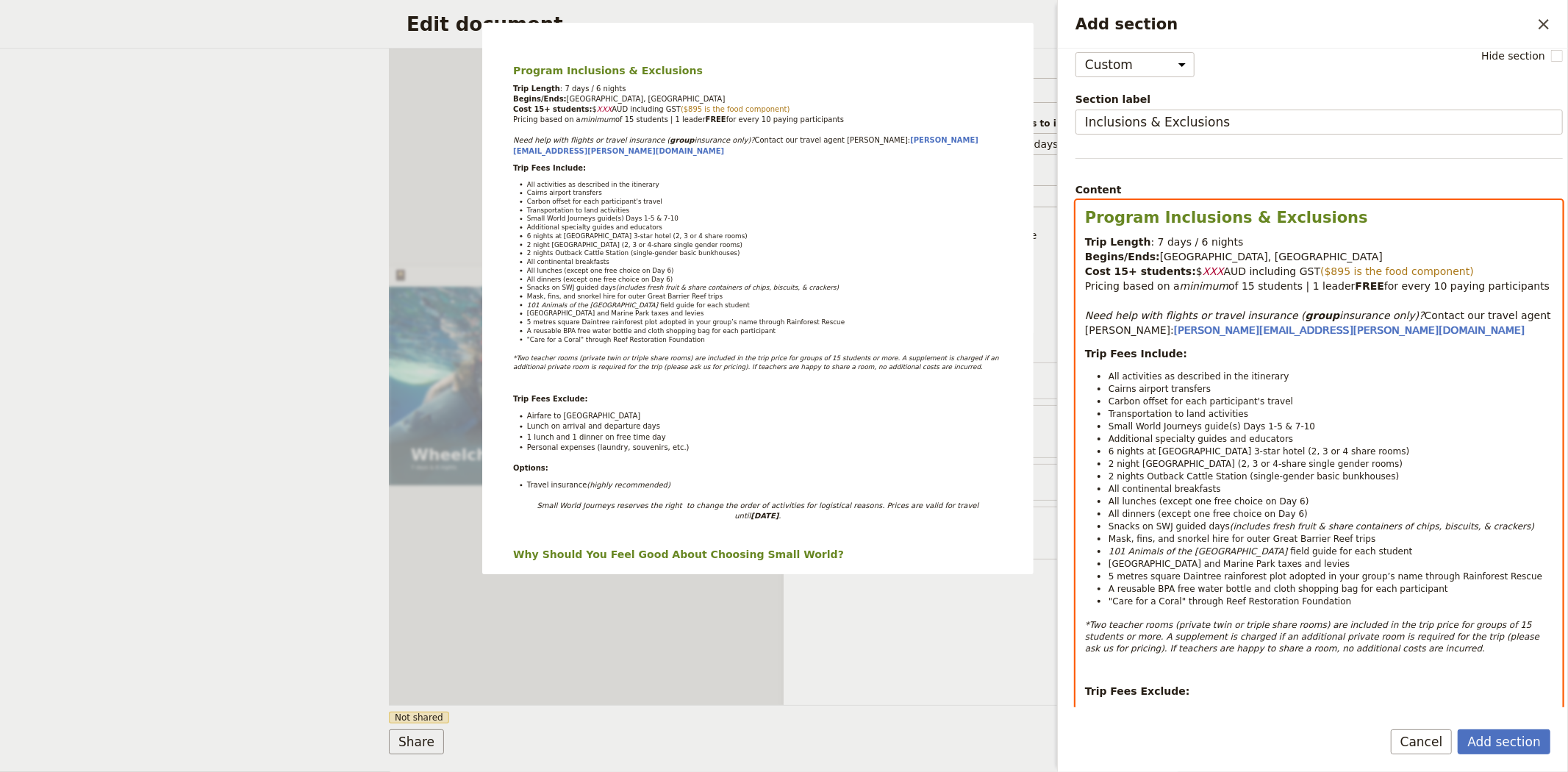
scroll to position [0, 0]
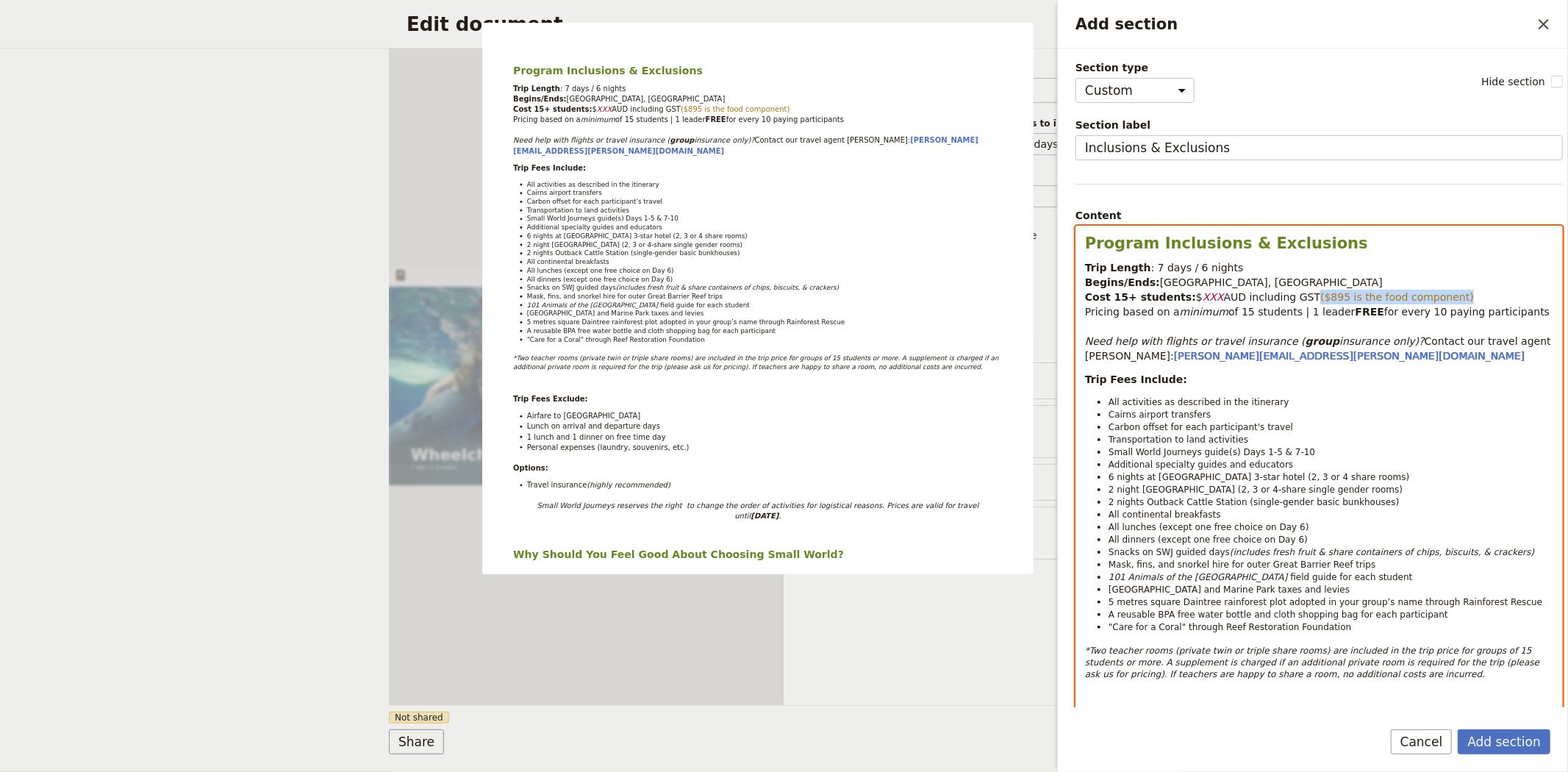
drag, startPoint x: 1294, startPoint y: 296, endPoint x: 1436, endPoint y: 298, distance: 142.0
click at [1436, 298] on p "Trip Length : 7 days / 6 nights Begins/Ends: Cairns, Queensland Cost 15+ studen…" at bounding box center [1319, 311] width 468 height 103
click at [1233, 314] on span "of 15 students | 1 leader" at bounding box center [1291, 311] width 126 height 12
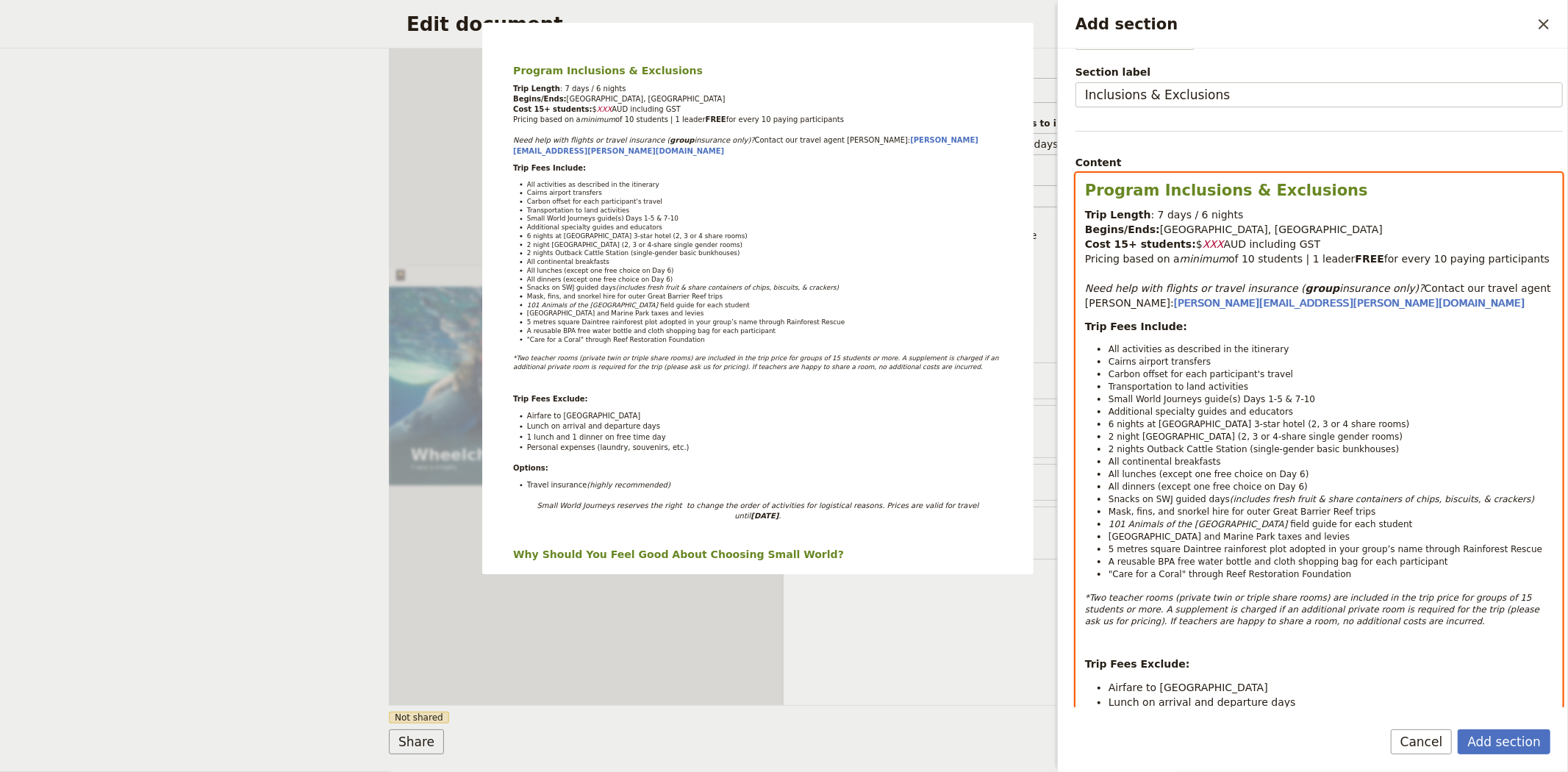
scroll to position [81, 0]
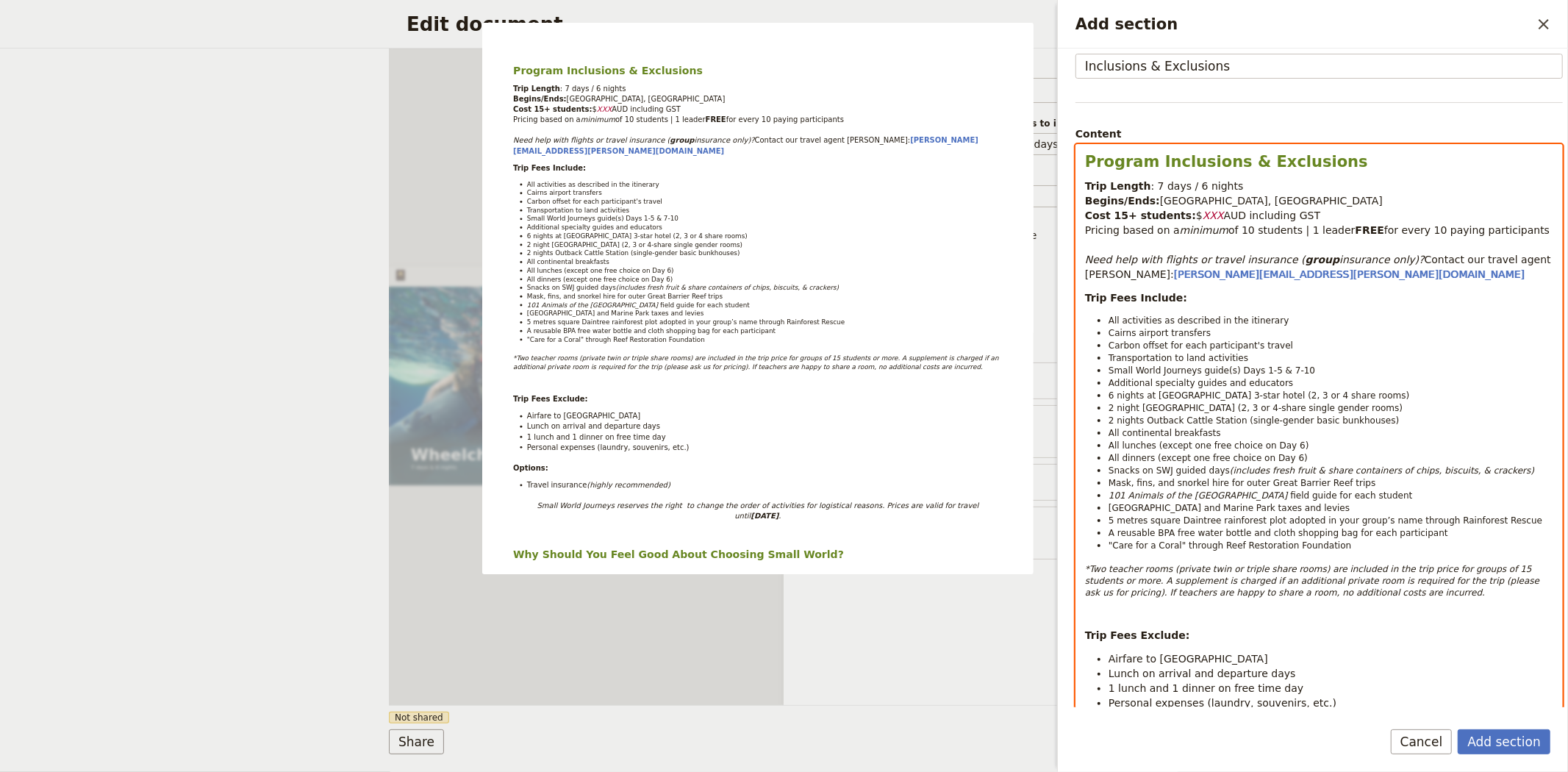
click at [1250, 369] on span "Small World Journeys guide(s) Days 1-5 & 7-10" at bounding box center [1212, 370] width 207 height 10
drag, startPoint x: 1263, startPoint y: 370, endPoint x: 1292, endPoint y: 368, distance: 29.1
click at [1292, 368] on li "Small World Journeys guide(s) Days 1-5 & 7-10" at bounding box center [1331, 370] width 444 height 12
click at [1112, 395] on span "6 nights at Cairns 3-star hotel (2, 3 or 4 share rooms)" at bounding box center [1259, 395] width 300 height 10
drag, startPoint x: 1366, startPoint y: 420, endPoint x: 1096, endPoint y: 417, distance: 270.0
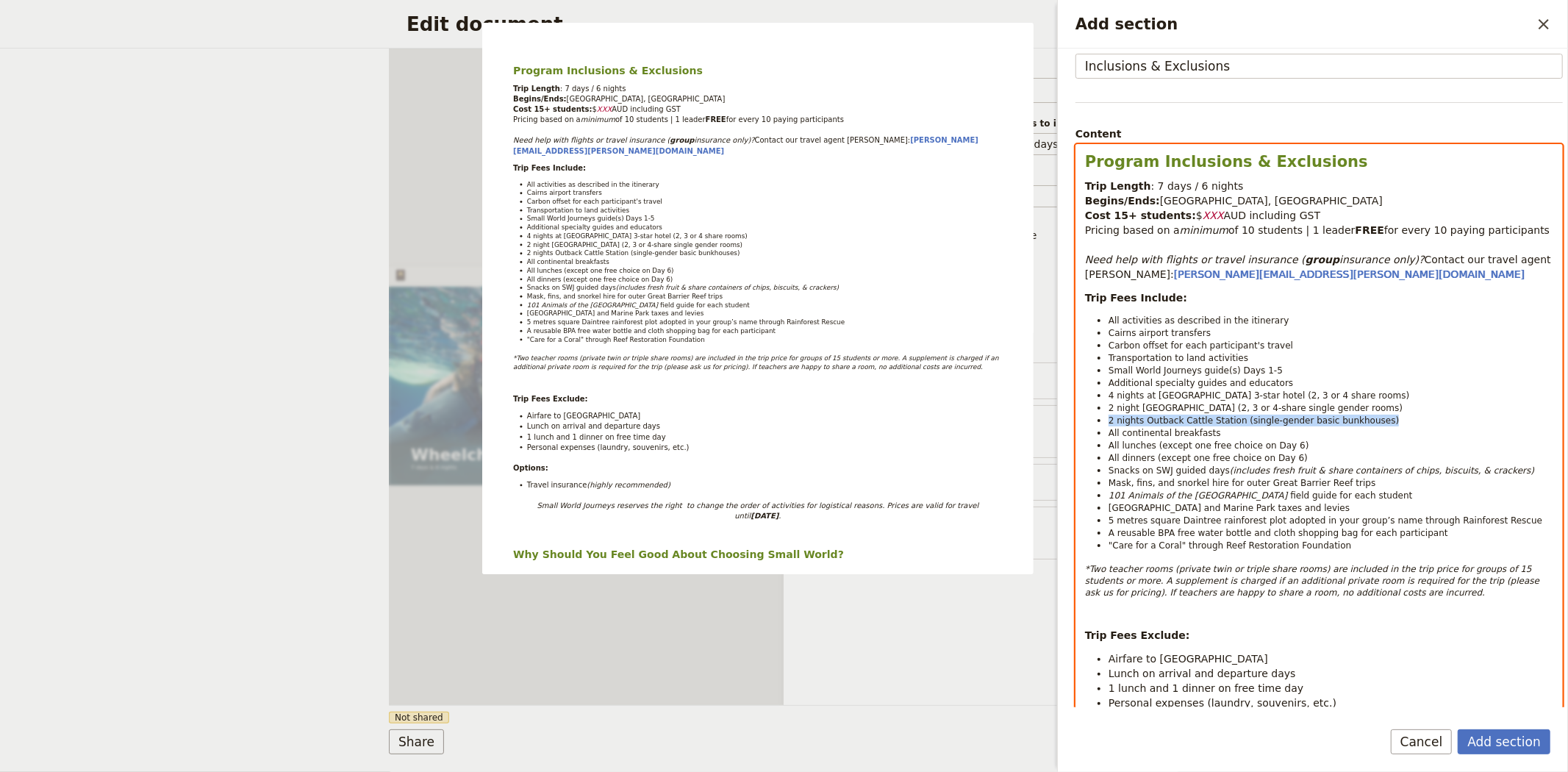
click at [1109, 417] on li "2 nights Outback Cattle Station (single-gender basic bunkhouses)" at bounding box center [1331, 420] width 444 height 12
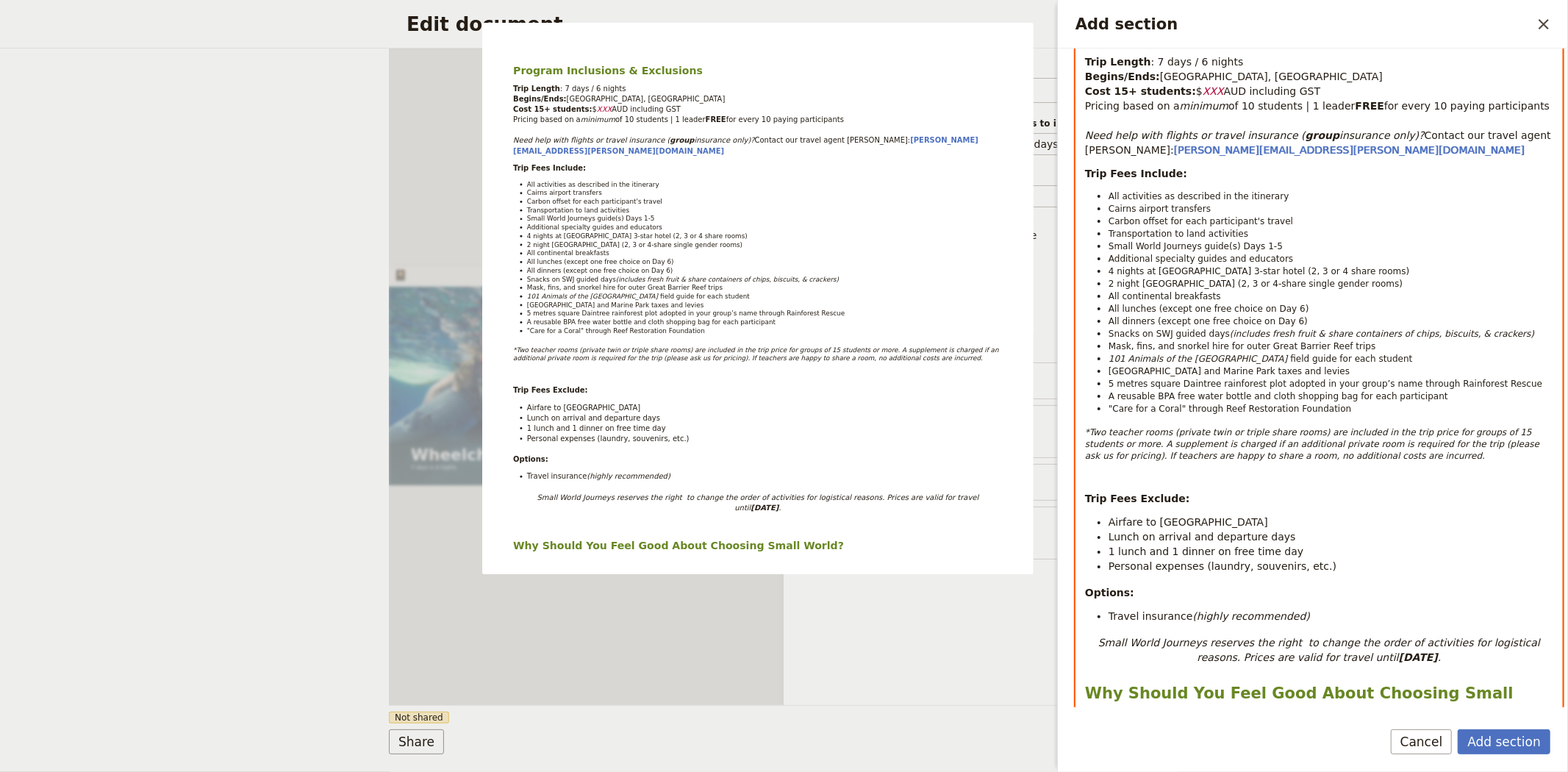
scroll to position [245, 0]
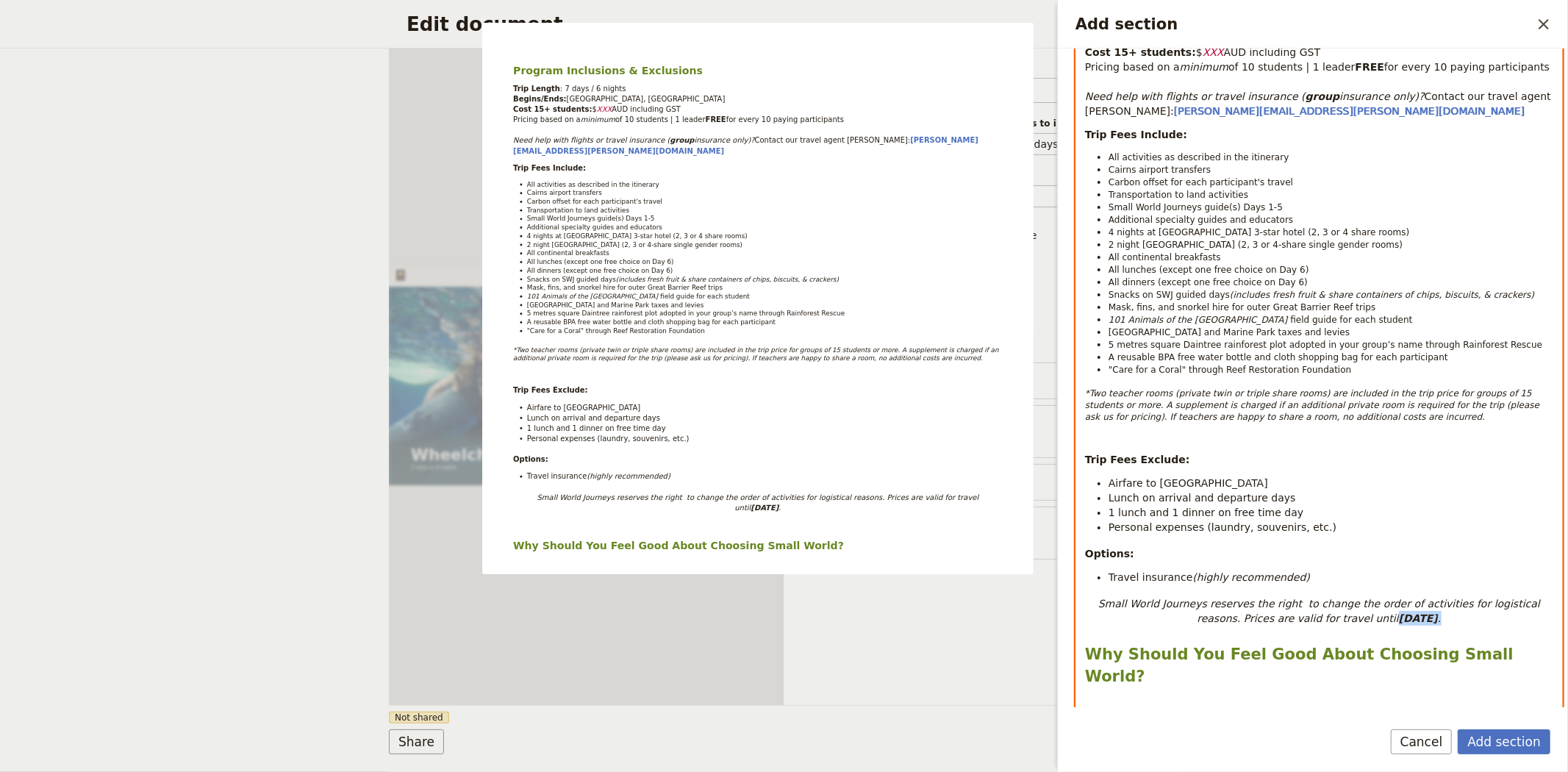
drag, startPoint x: 1407, startPoint y: 619, endPoint x: 1327, endPoint y: 623, distance: 80.1
click at [1327, 623] on p "Small World Journeys reserves the right to change the order of activities for l…" at bounding box center [1319, 611] width 468 height 29
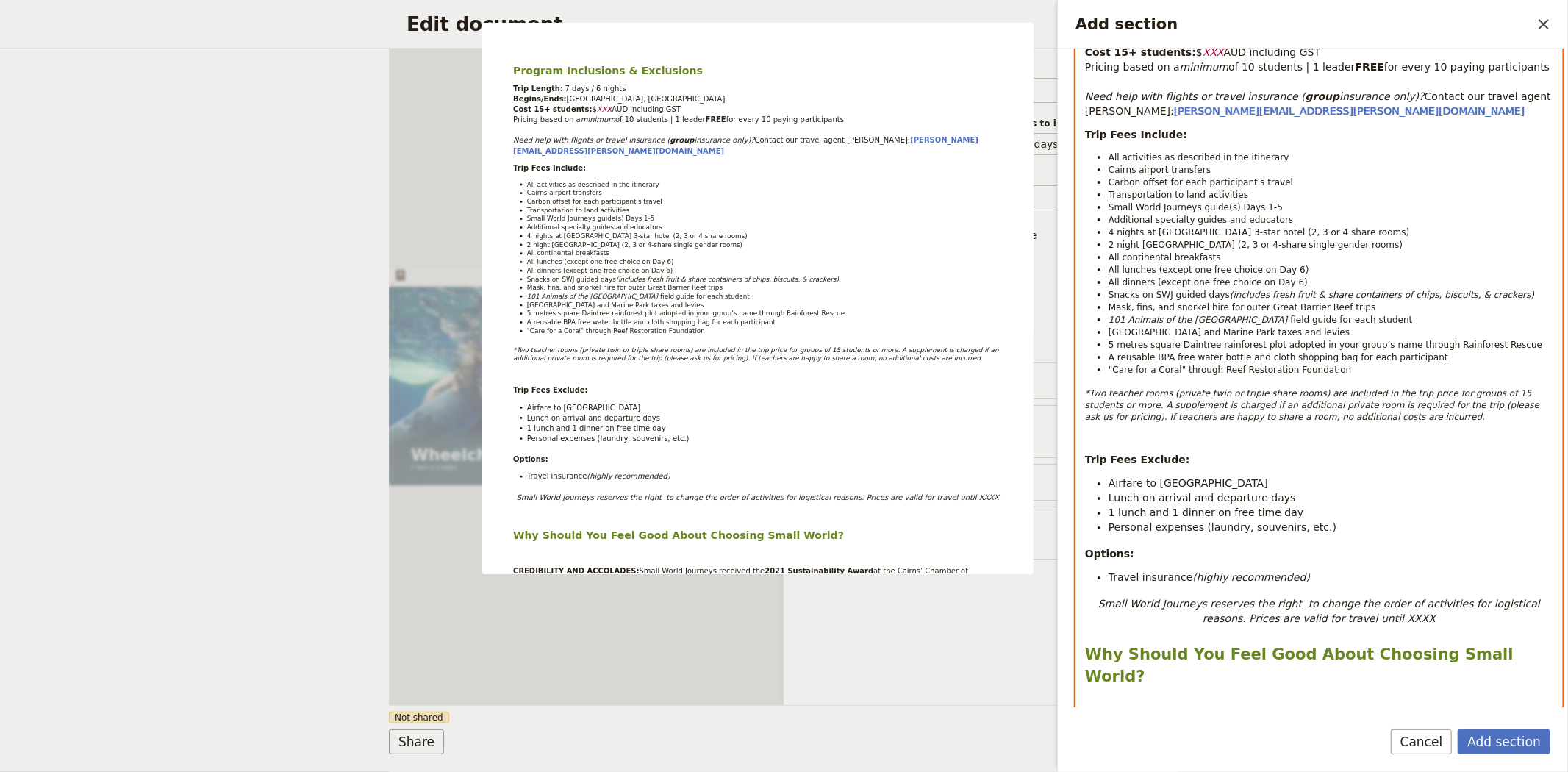
click at [1363, 619] on em "Small World Journeys reserves the right to change the order of activities for l…" at bounding box center [1320, 611] width 445 height 26
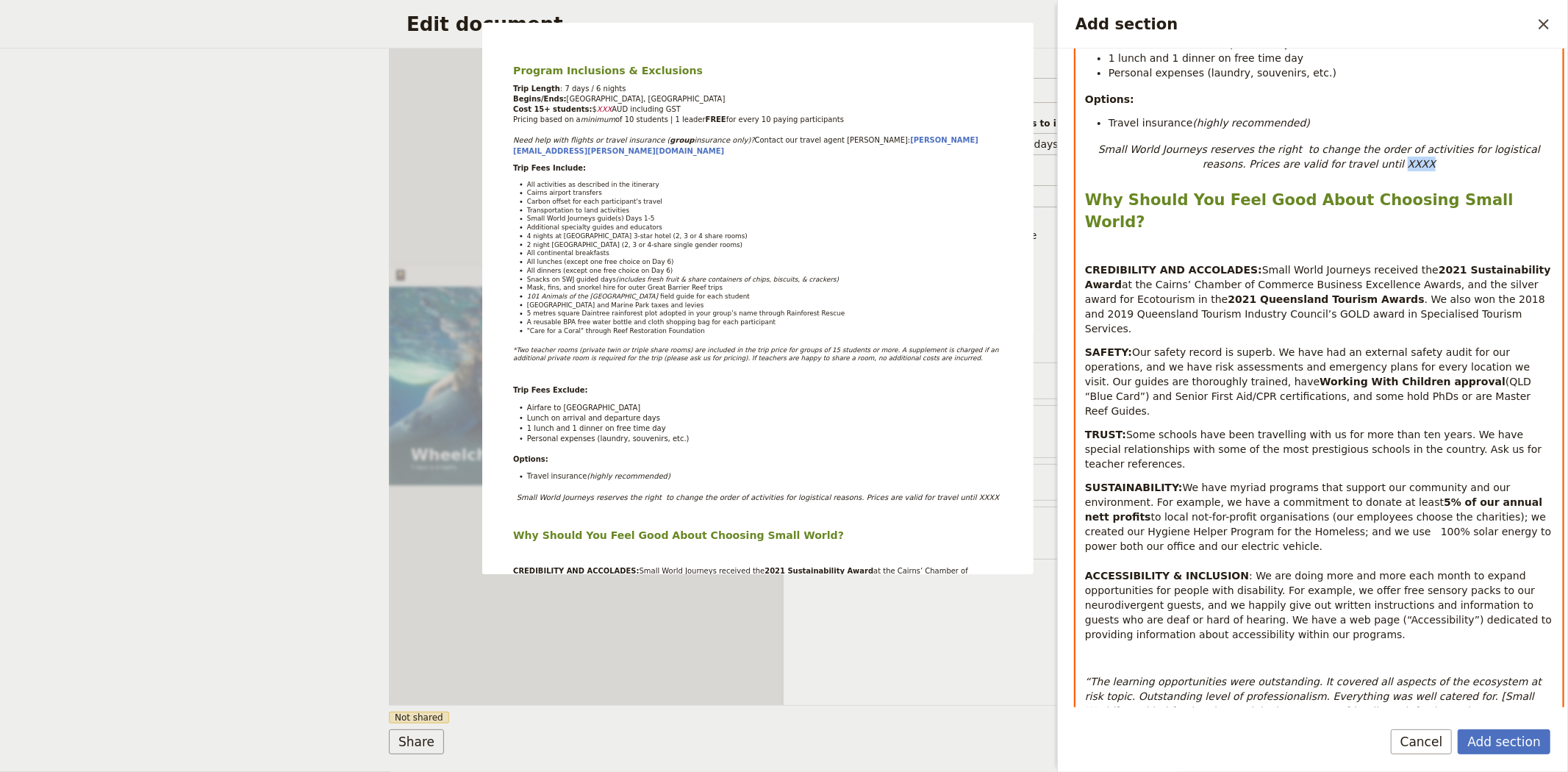
scroll to position [808, 0]
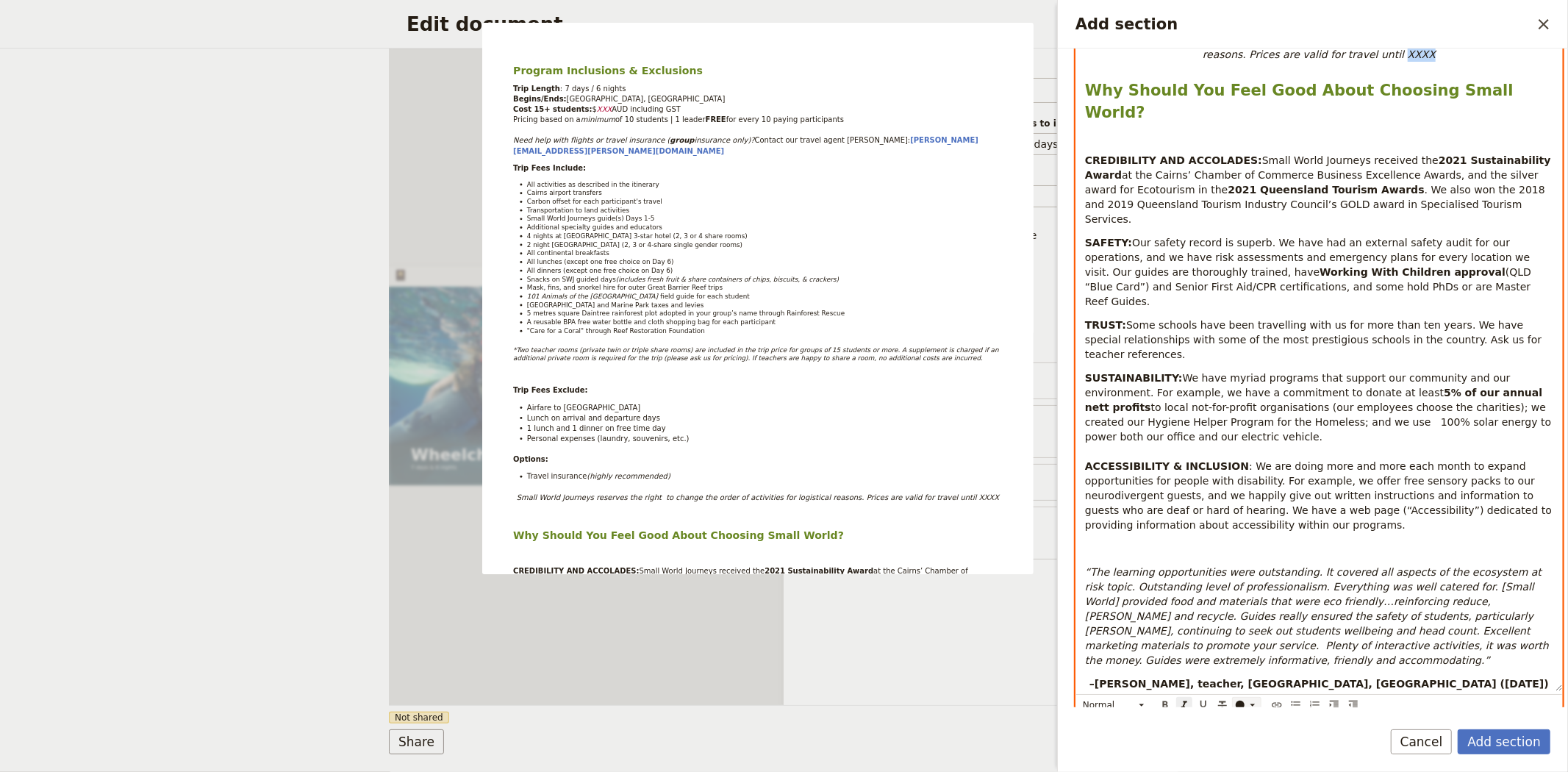
click at [1243, 701] on div "Add section" at bounding box center [1240, 705] width 9 height 9
click at [1244, 678] on div "button" at bounding box center [1241, 674] width 9 height 9
click at [1316, 460] on span ": We are doing more and more each month to expand opportunities for people with…" at bounding box center [1320, 495] width 471 height 70
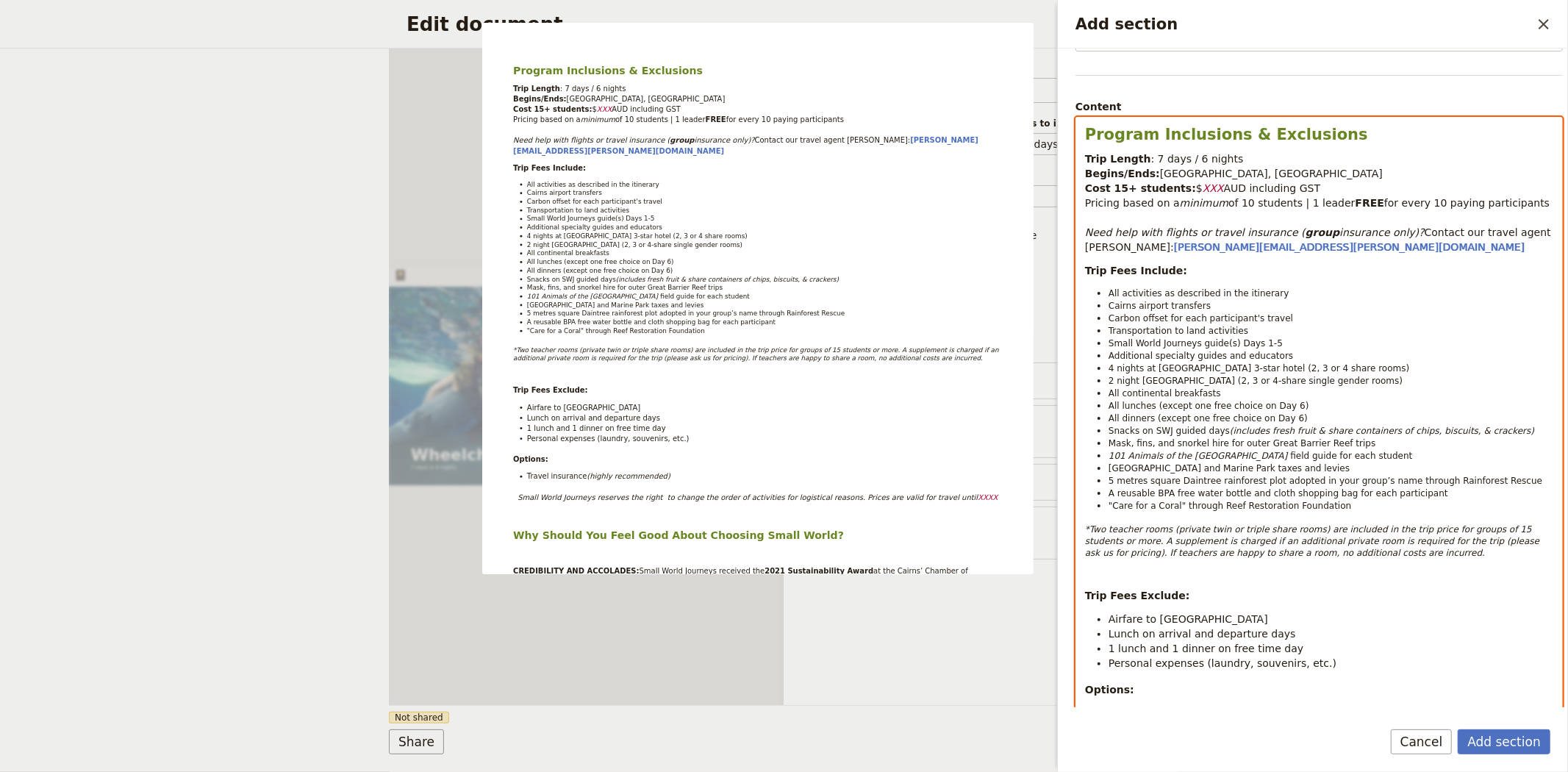
scroll to position [0, 0]
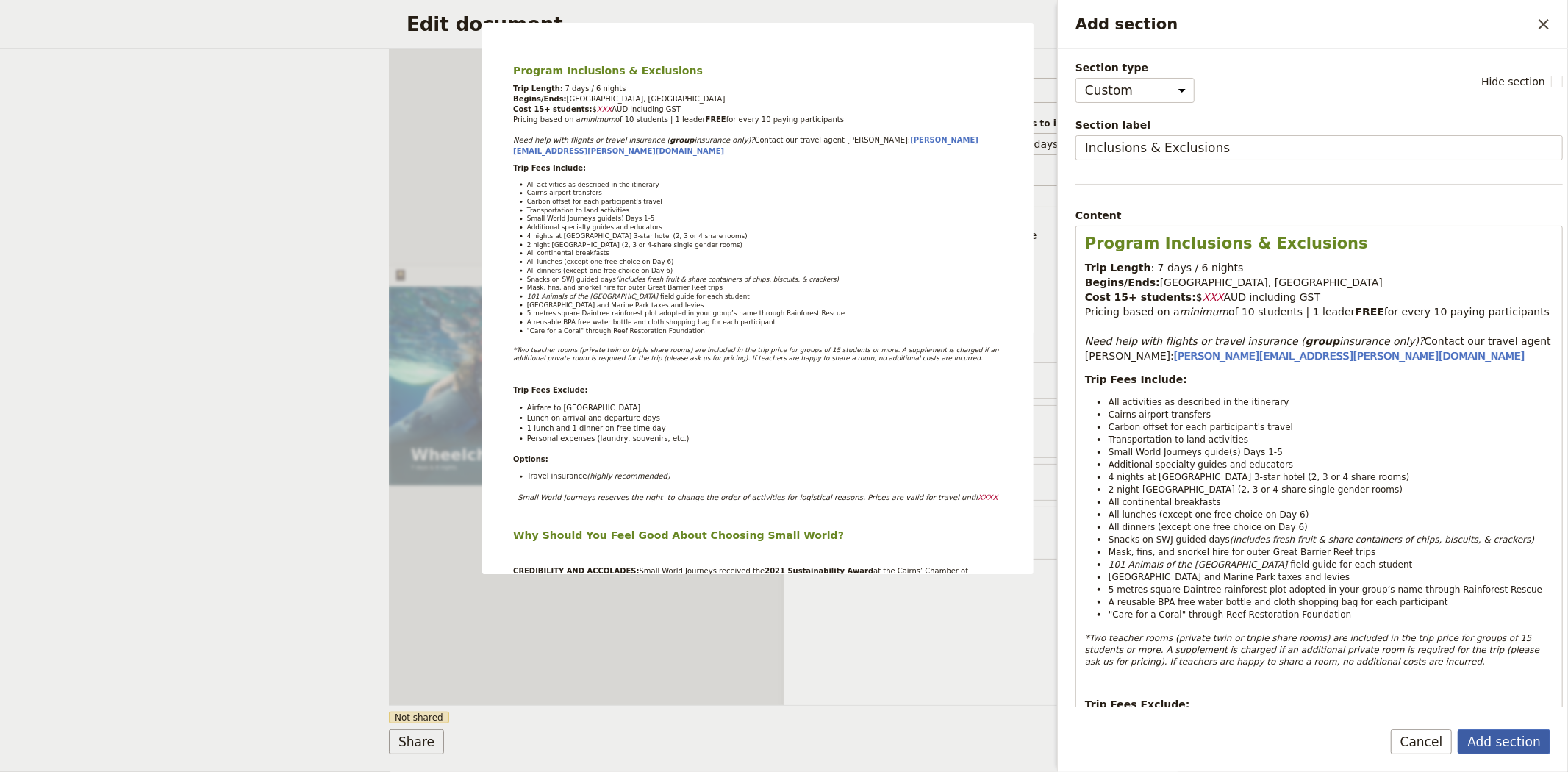
click at [1503, 750] on button "Add section" at bounding box center [1505, 742] width 93 height 25
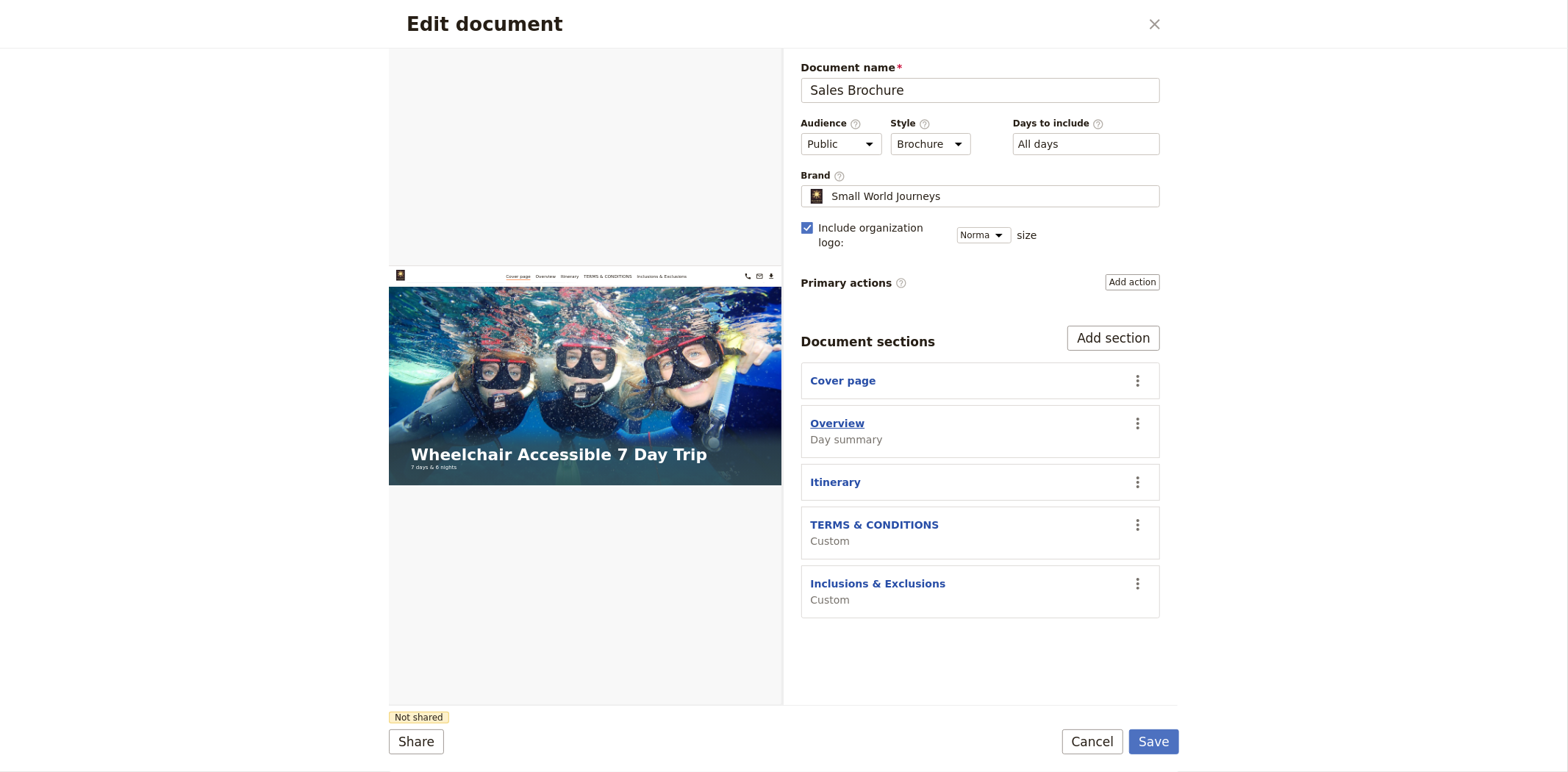
click at [825, 416] on button "Overview" at bounding box center [838, 423] width 54 height 15
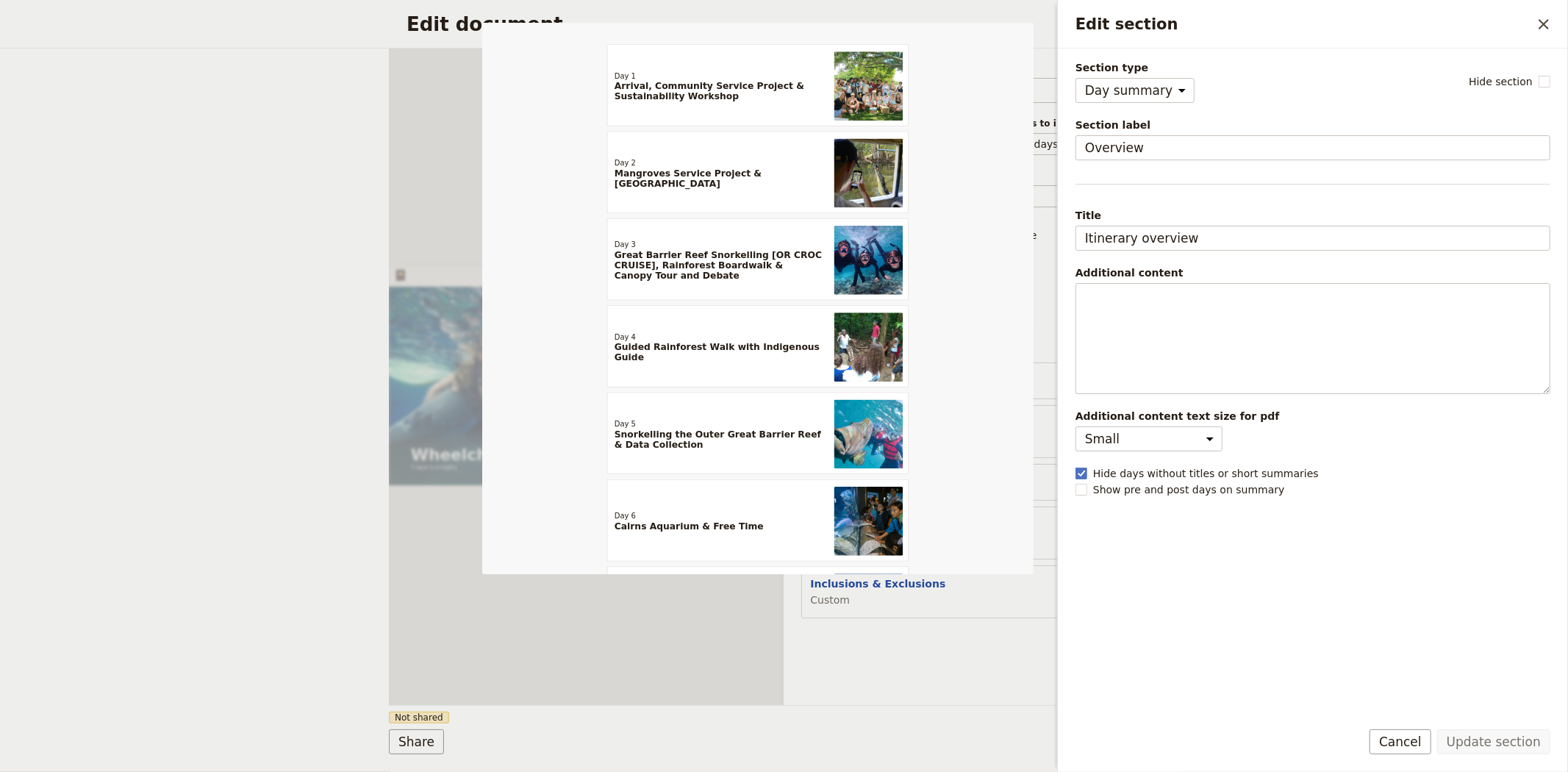
click at [884, 642] on div "Document name Sales Brochure Preview Audience ​ Public Passenger Guide Style ​ …" at bounding box center [981, 377] width 395 height 657
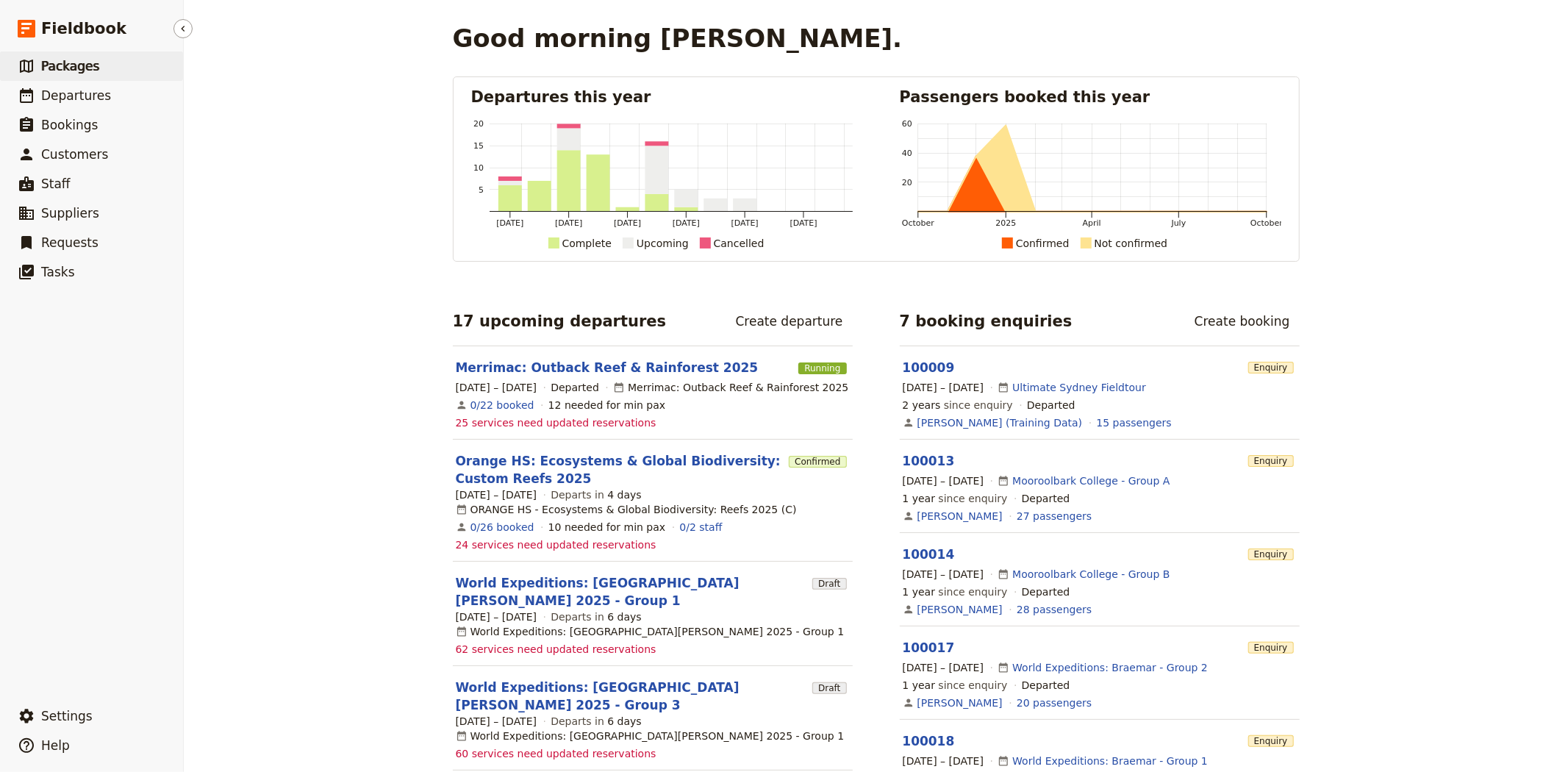
click at [103, 62] on link "​ Packages" at bounding box center [91, 66] width 183 height 29
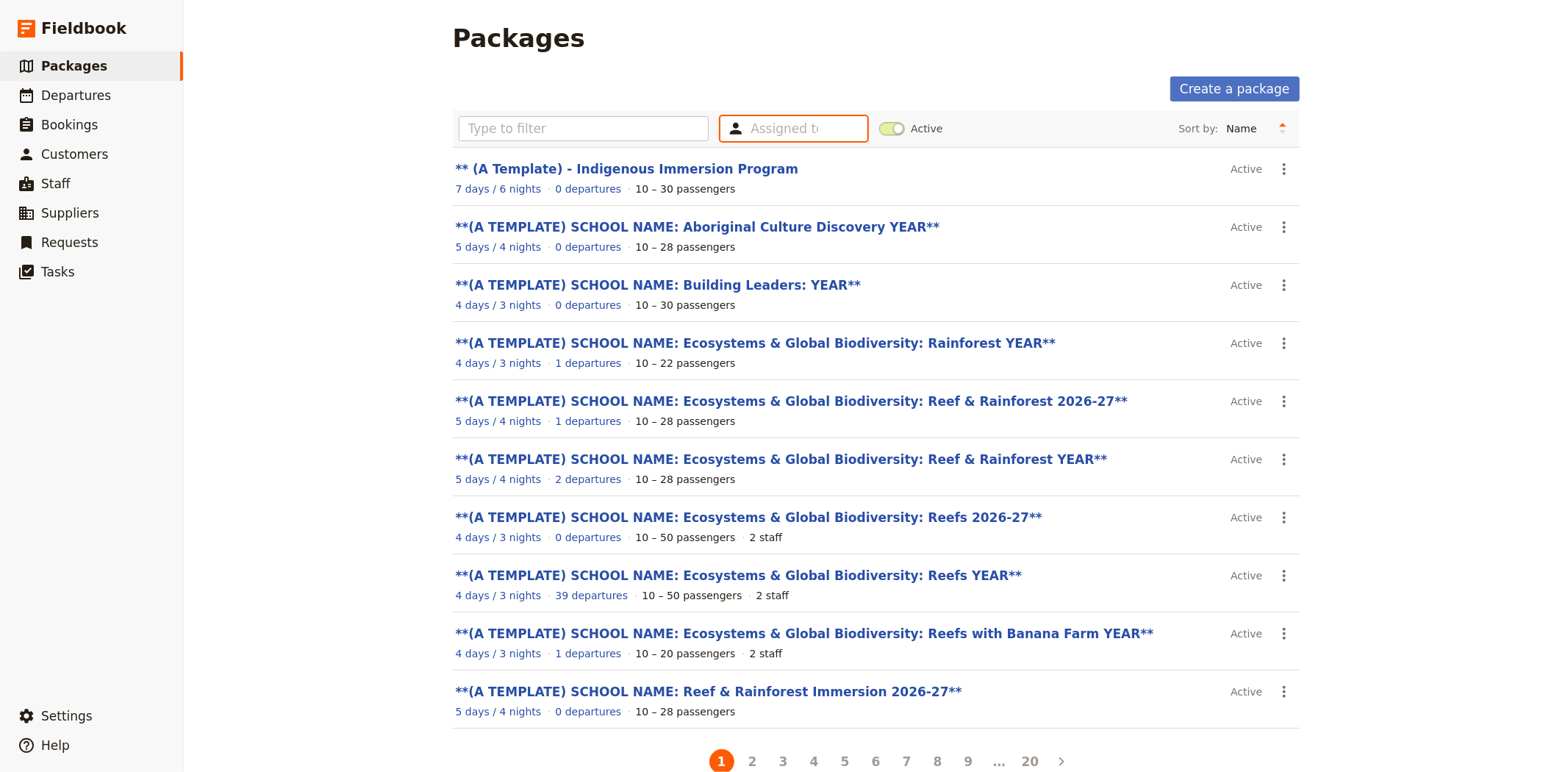
click at [750, 122] on input "text" at bounding box center [784, 129] width 67 height 18
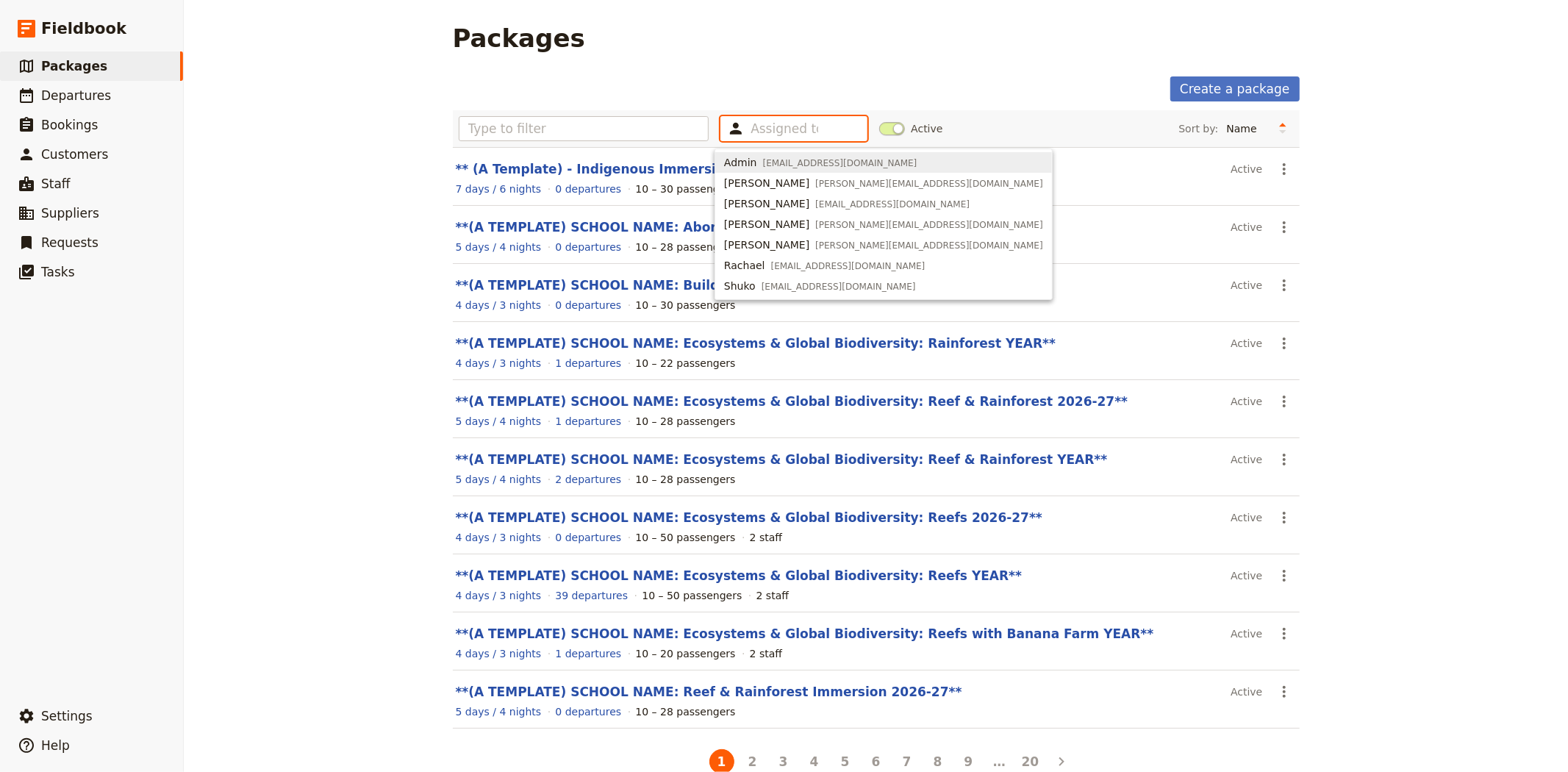
click at [754, 159] on div "Admin admin@smallworldjourneys.com.au" at bounding box center [820, 162] width 193 height 15
type input "63e494f617e66b9aad5552ba"
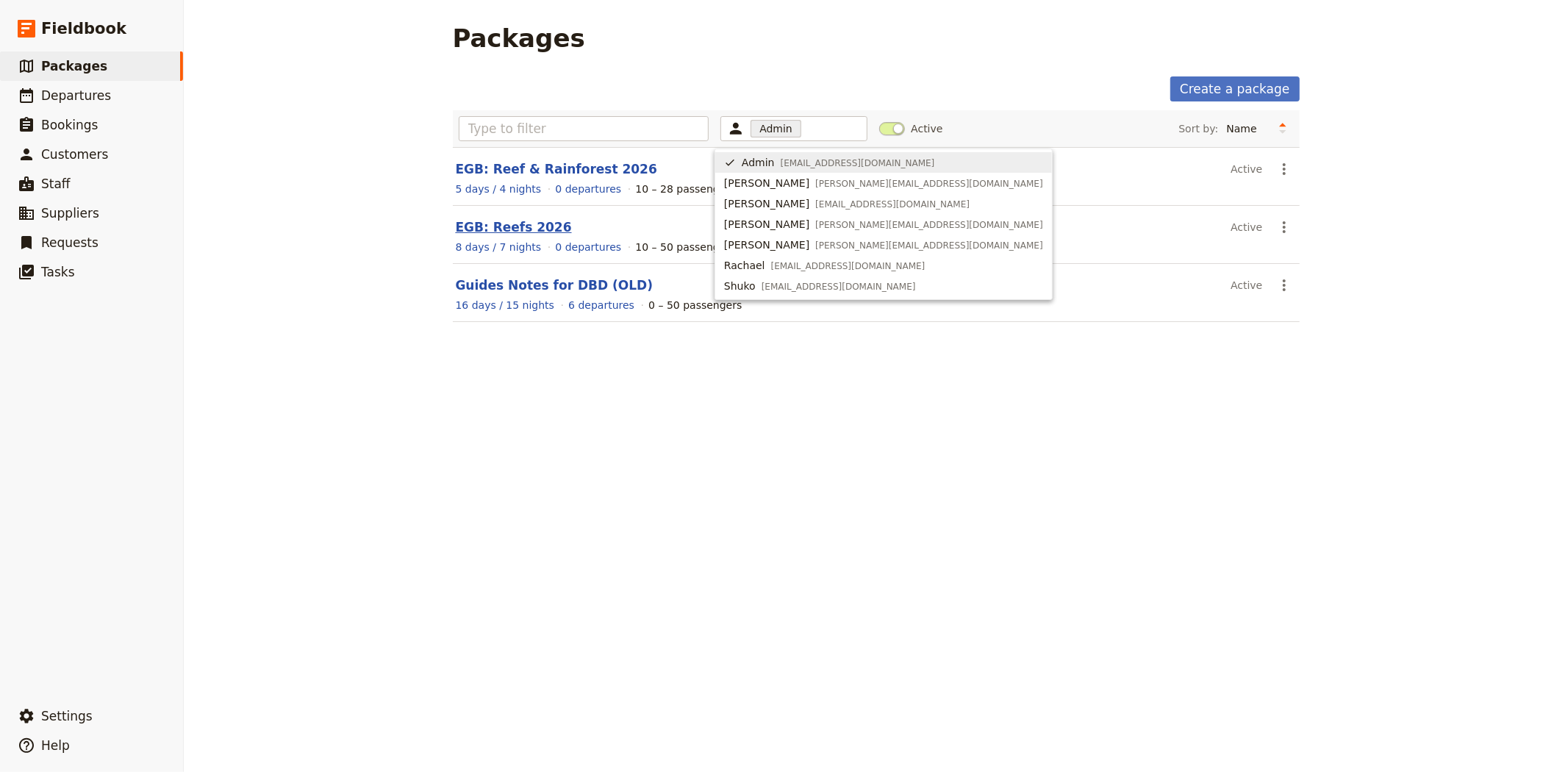
click at [523, 226] on link "EGB: Reefs 2026" at bounding box center [514, 227] width 116 height 15
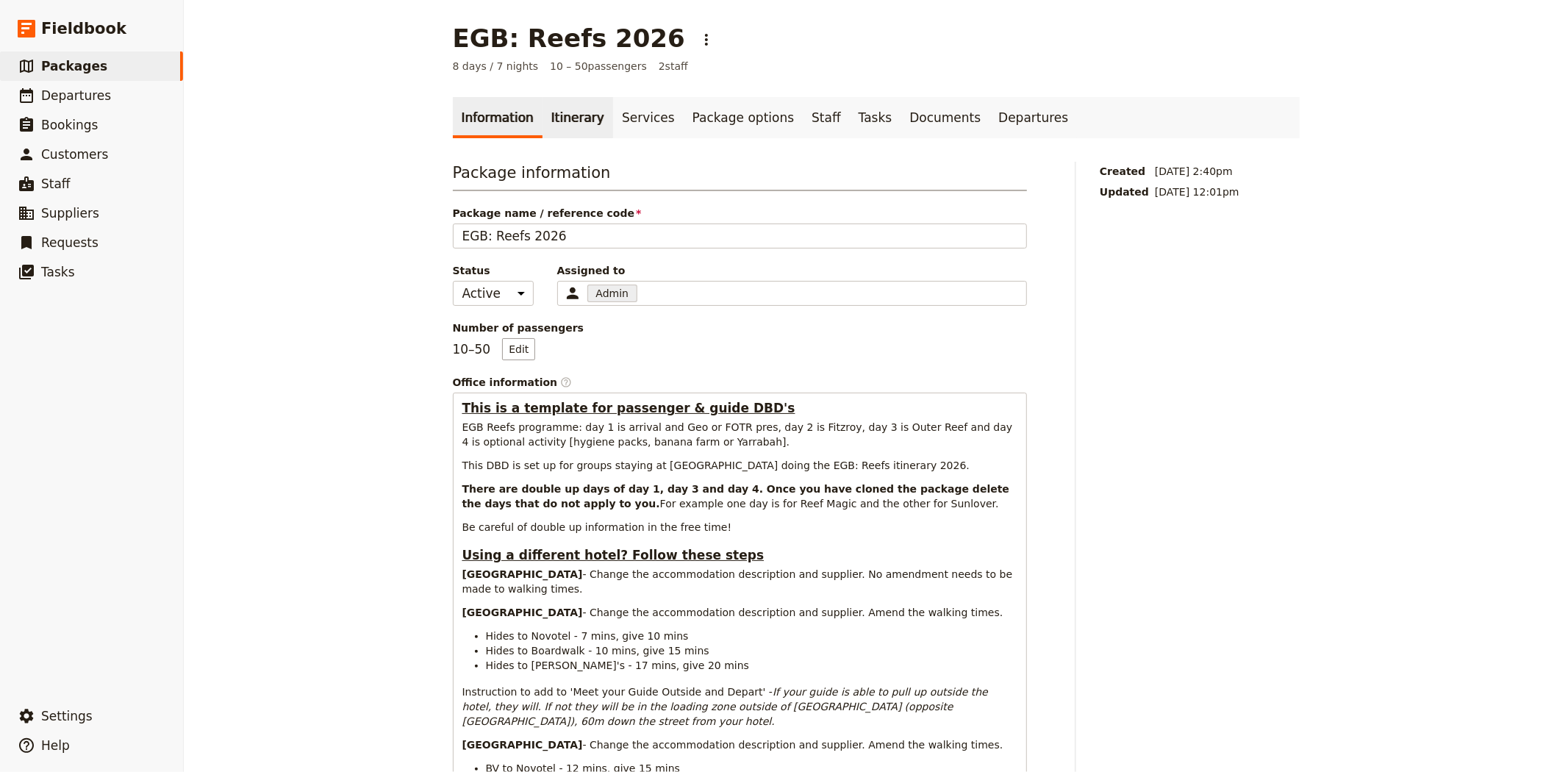
click at [570, 133] on link "Itinerary" at bounding box center [578, 117] width 70 height 41
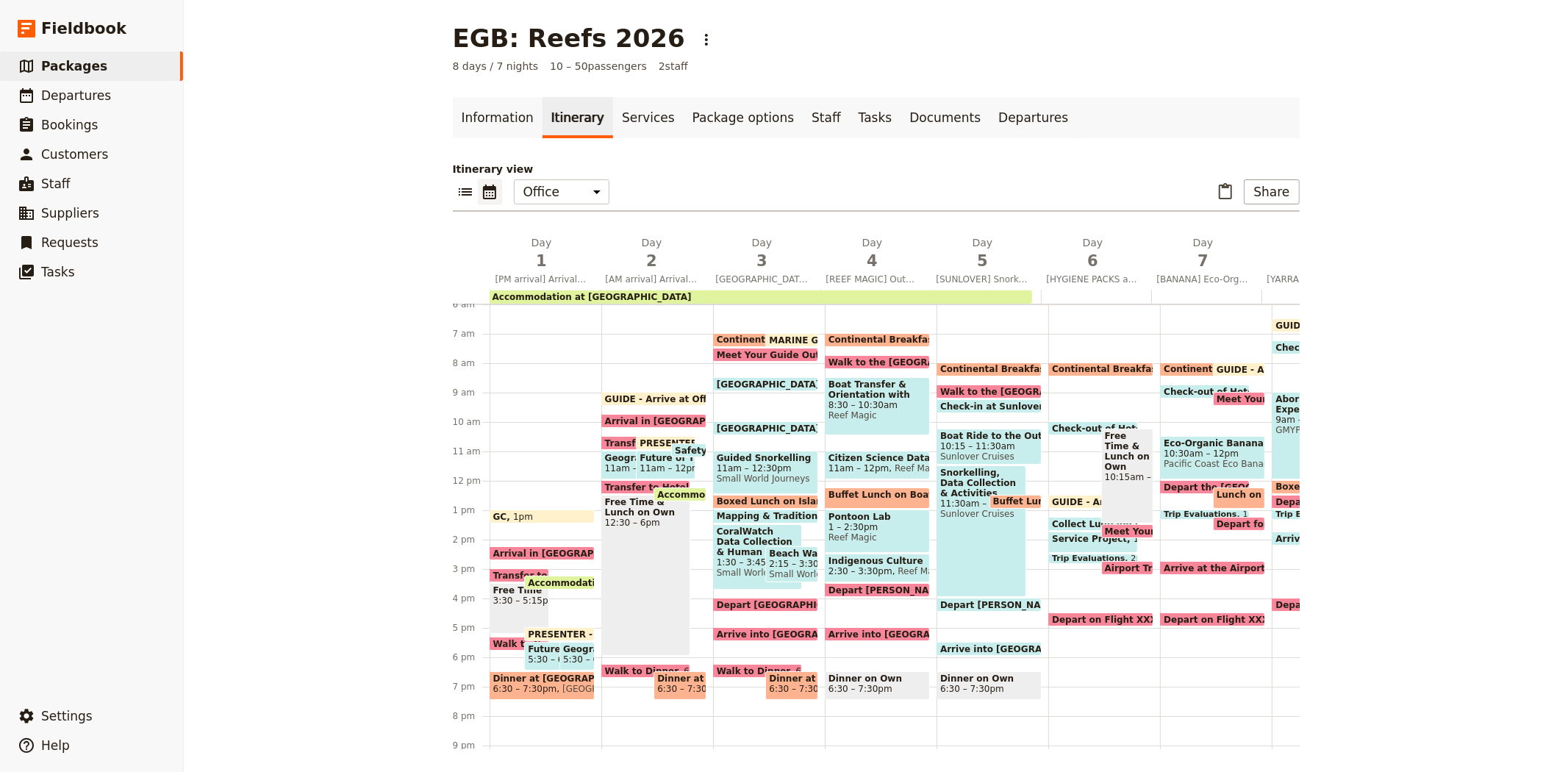
scroll to position [0, 91]
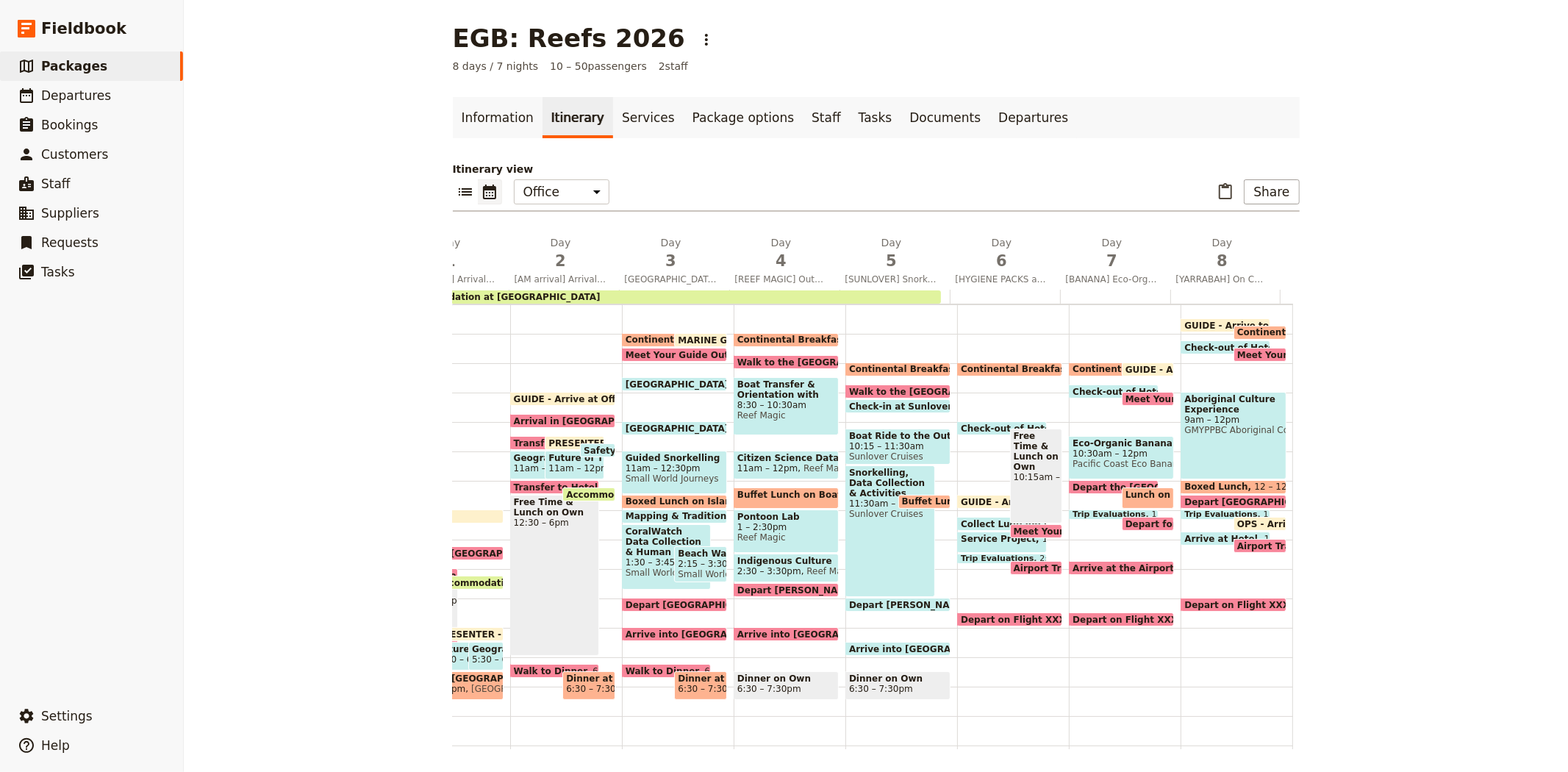
click at [983, 616] on span "Depart on Flight XXXX" at bounding box center [1020, 619] width 118 height 9
select select "6"
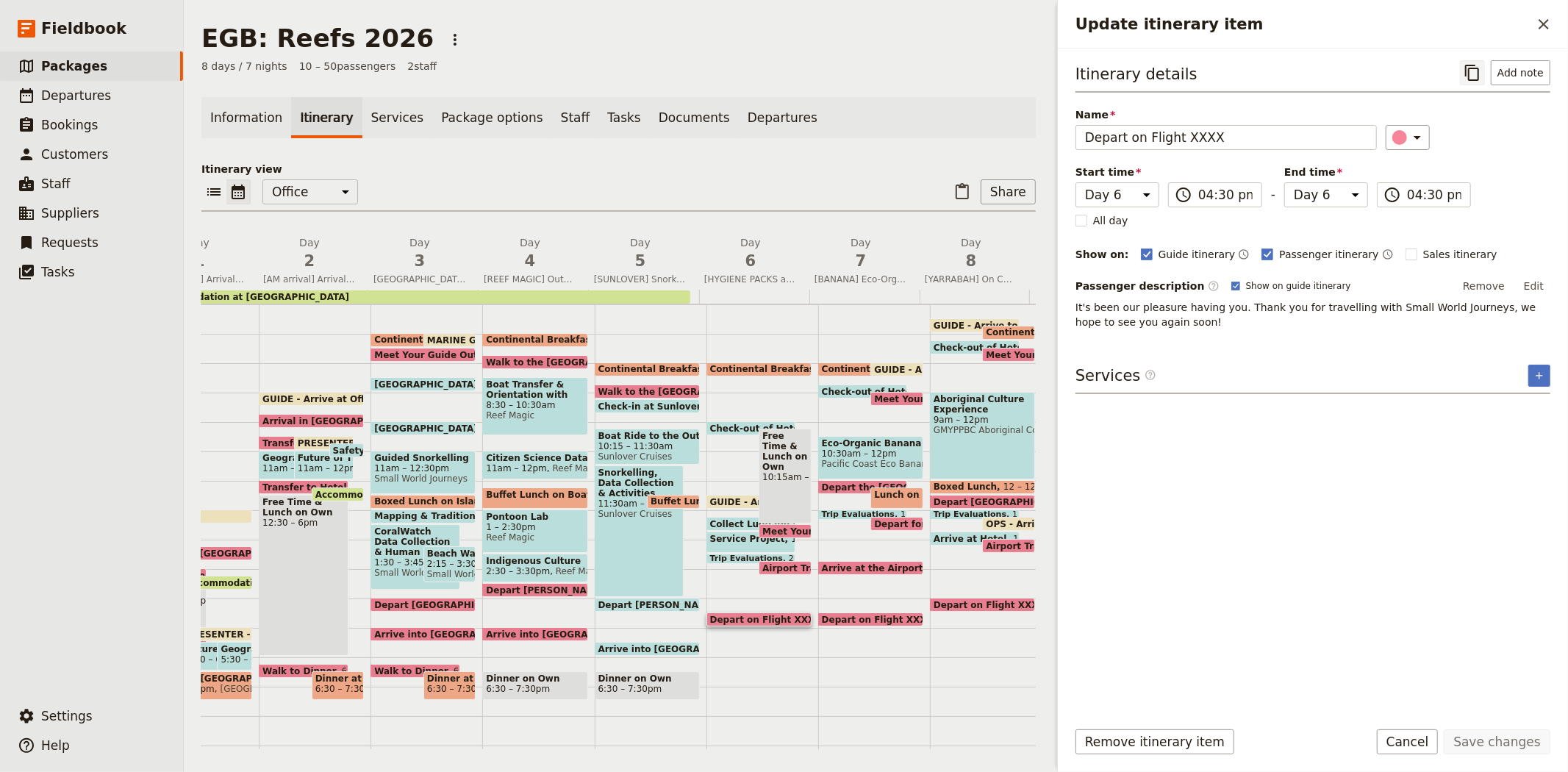
click at [1481, 78] on icon "Copy itinerary item" at bounding box center [1472, 73] width 18 height 18
click at [650, 113] on link "Documents" at bounding box center [694, 117] width 89 height 41
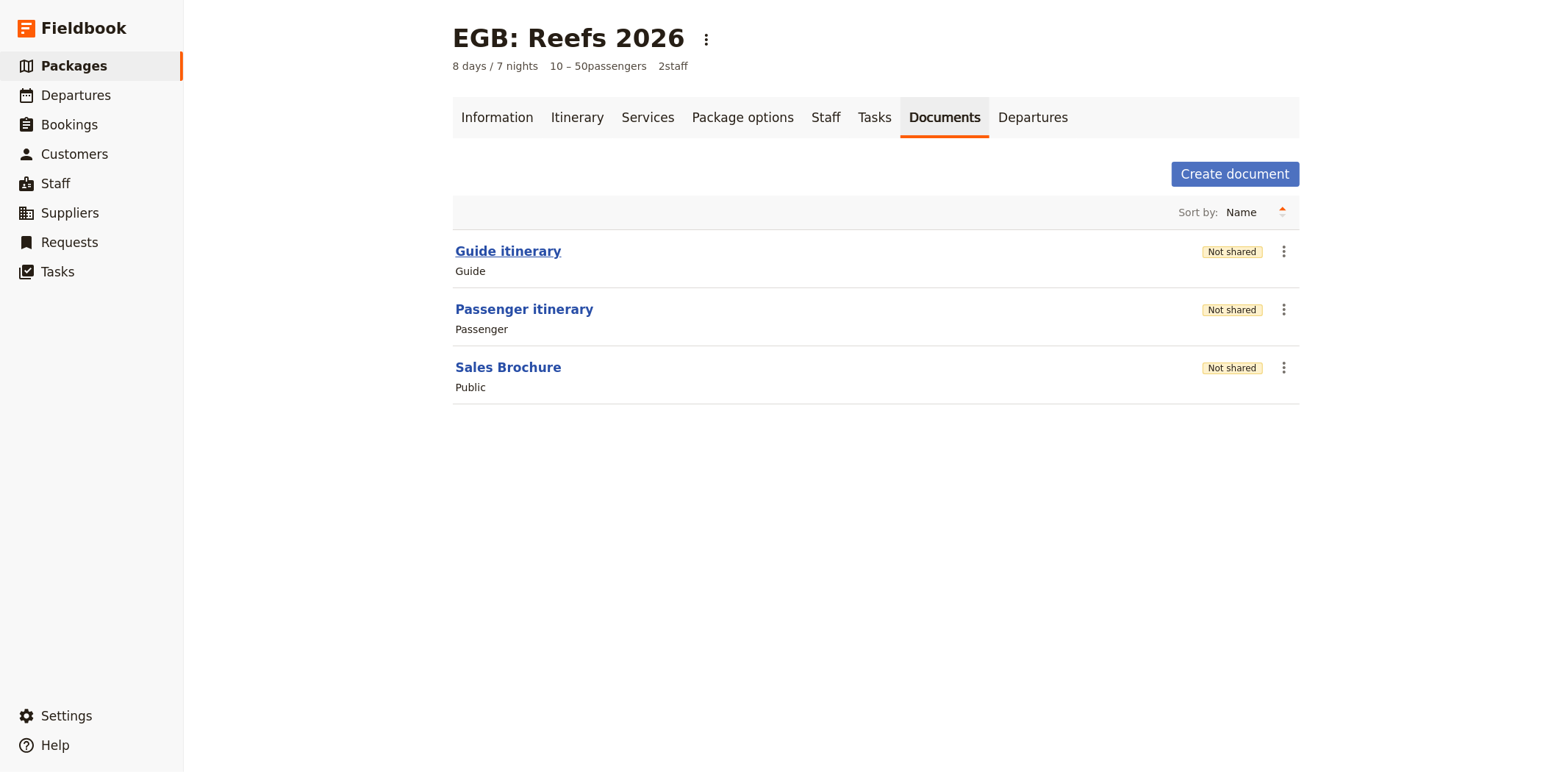
click at [492, 252] on button "Guide itinerary" at bounding box center [509, 251] width 106 height 18
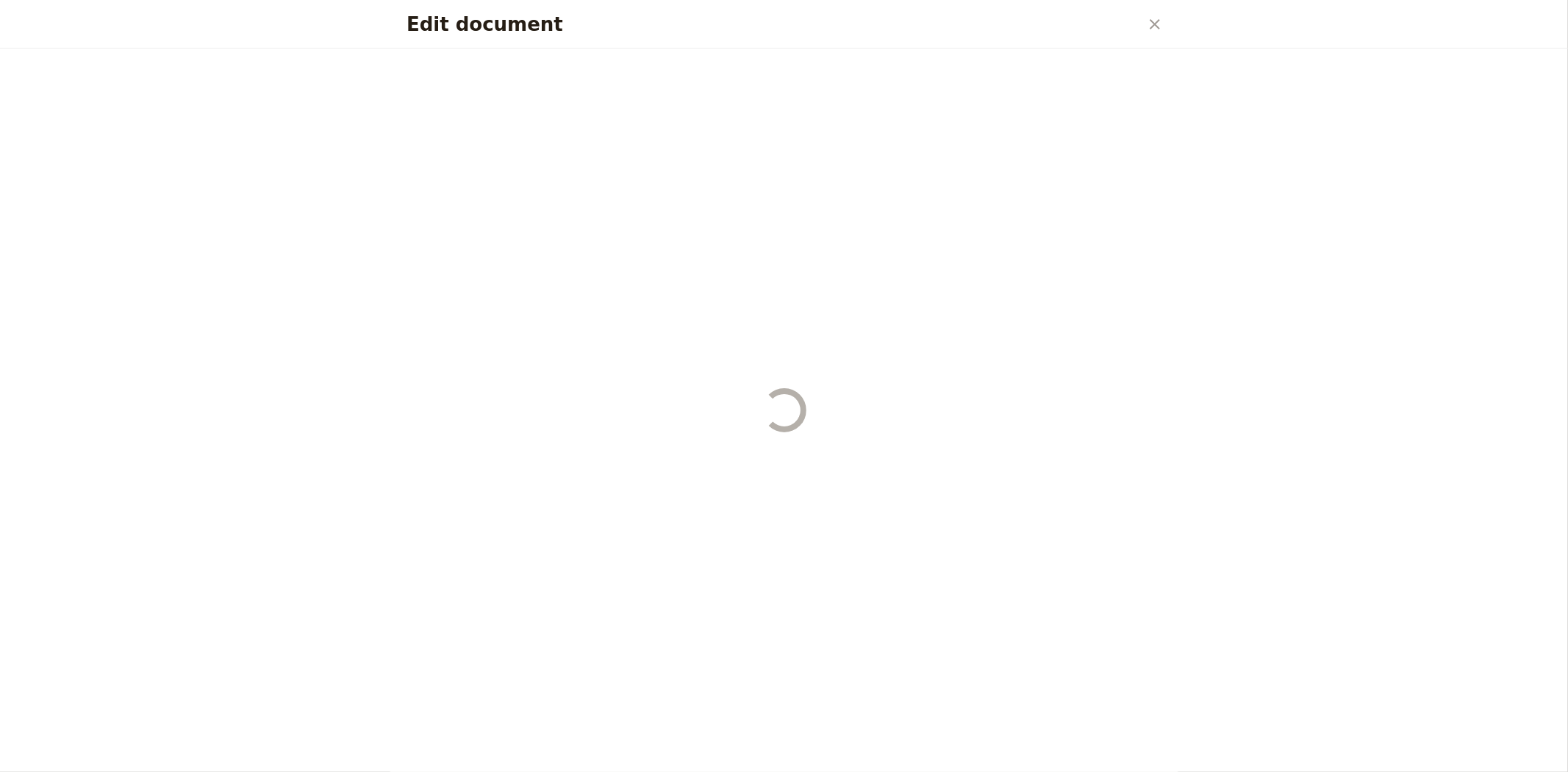
select select "STAFF"
select select "RUN_SHEET"
select select "DEFAULT"
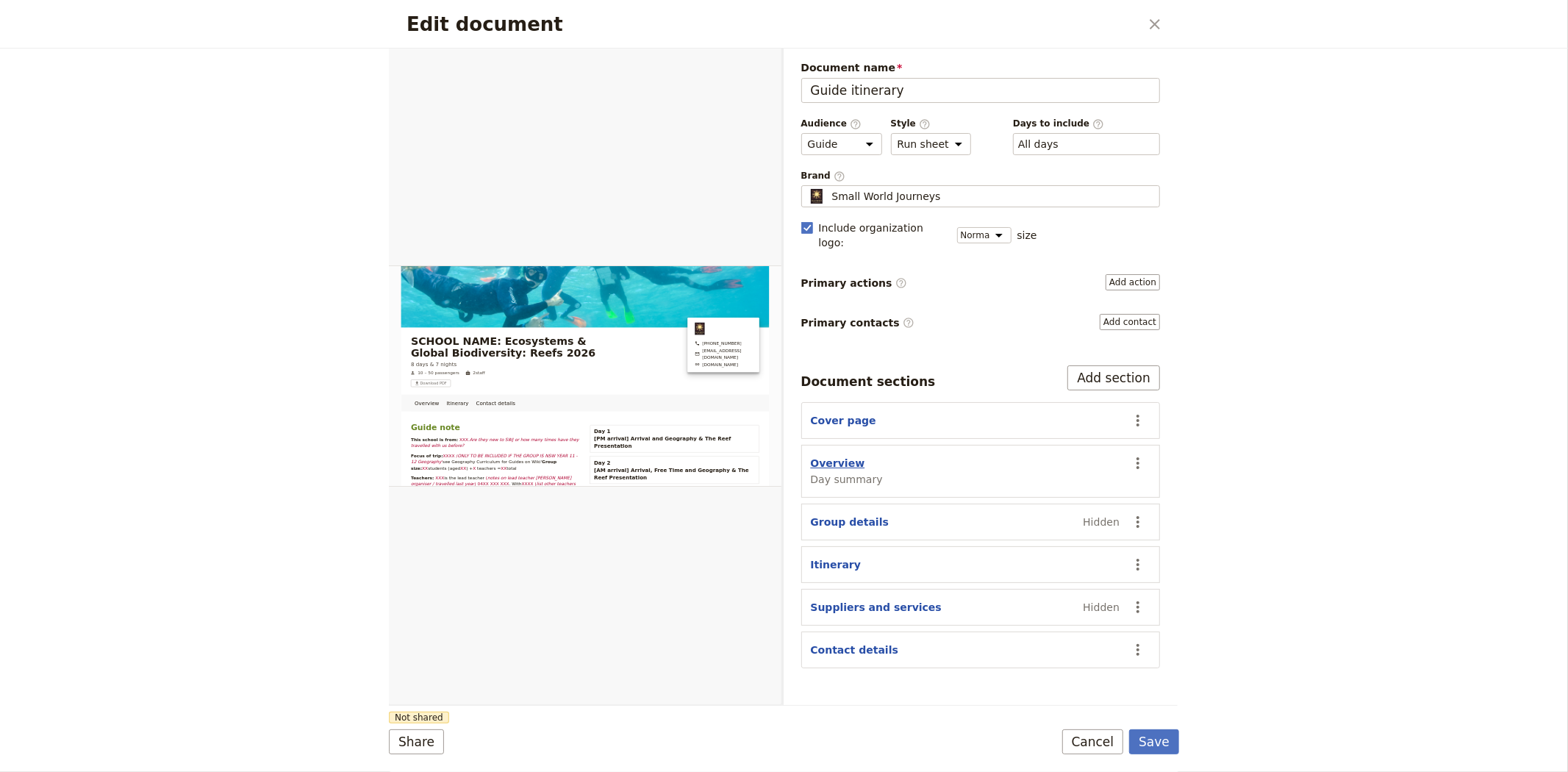
click at [842, 456] on button "Overview" at bounding box center [838, 463] width 54 height 15
select select "DAY_SUMMARY"
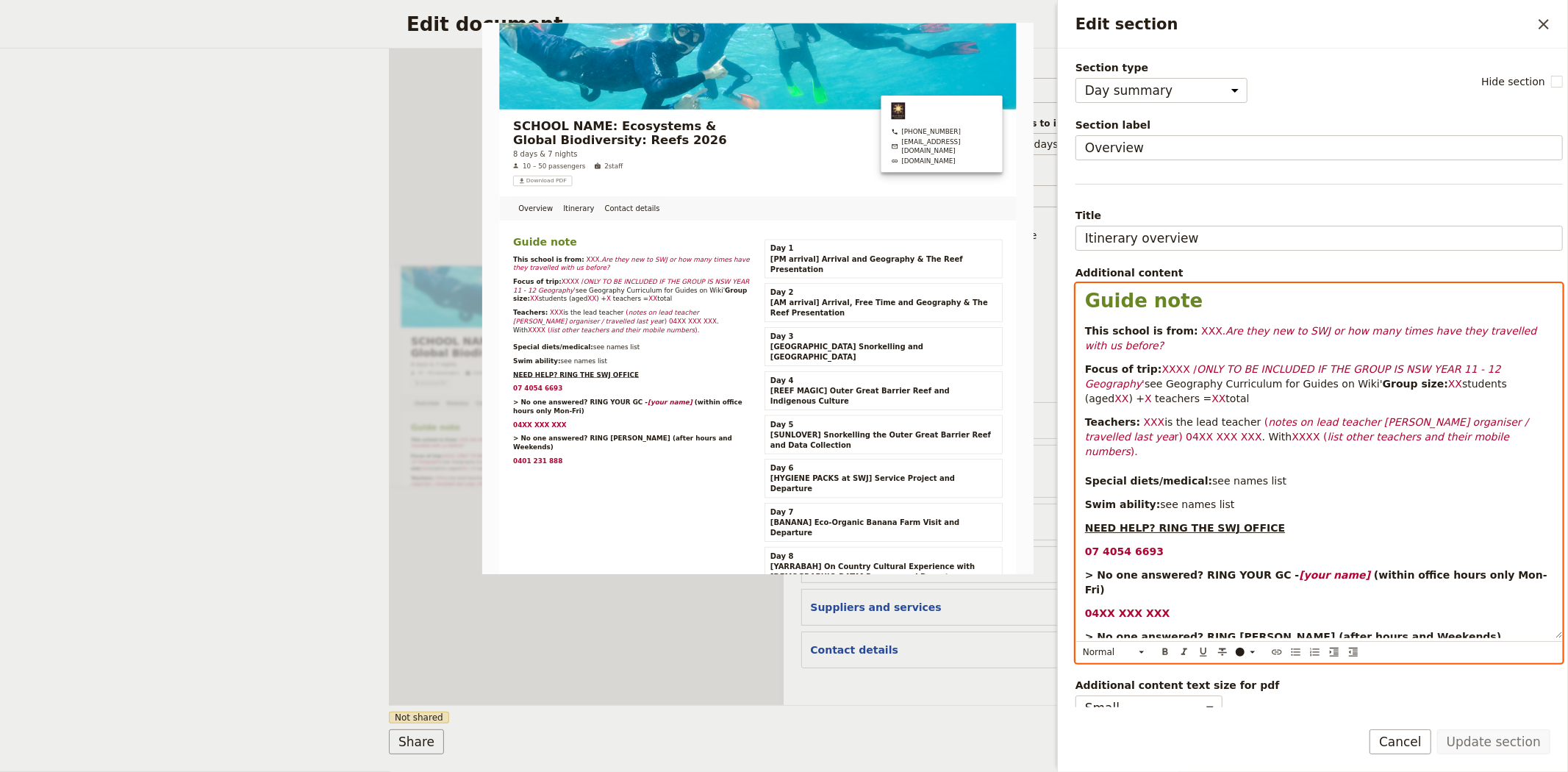
click at [1223, 497] on p "Swim ability: see names list" at bounding box center [1319, 504] width 468 height 15
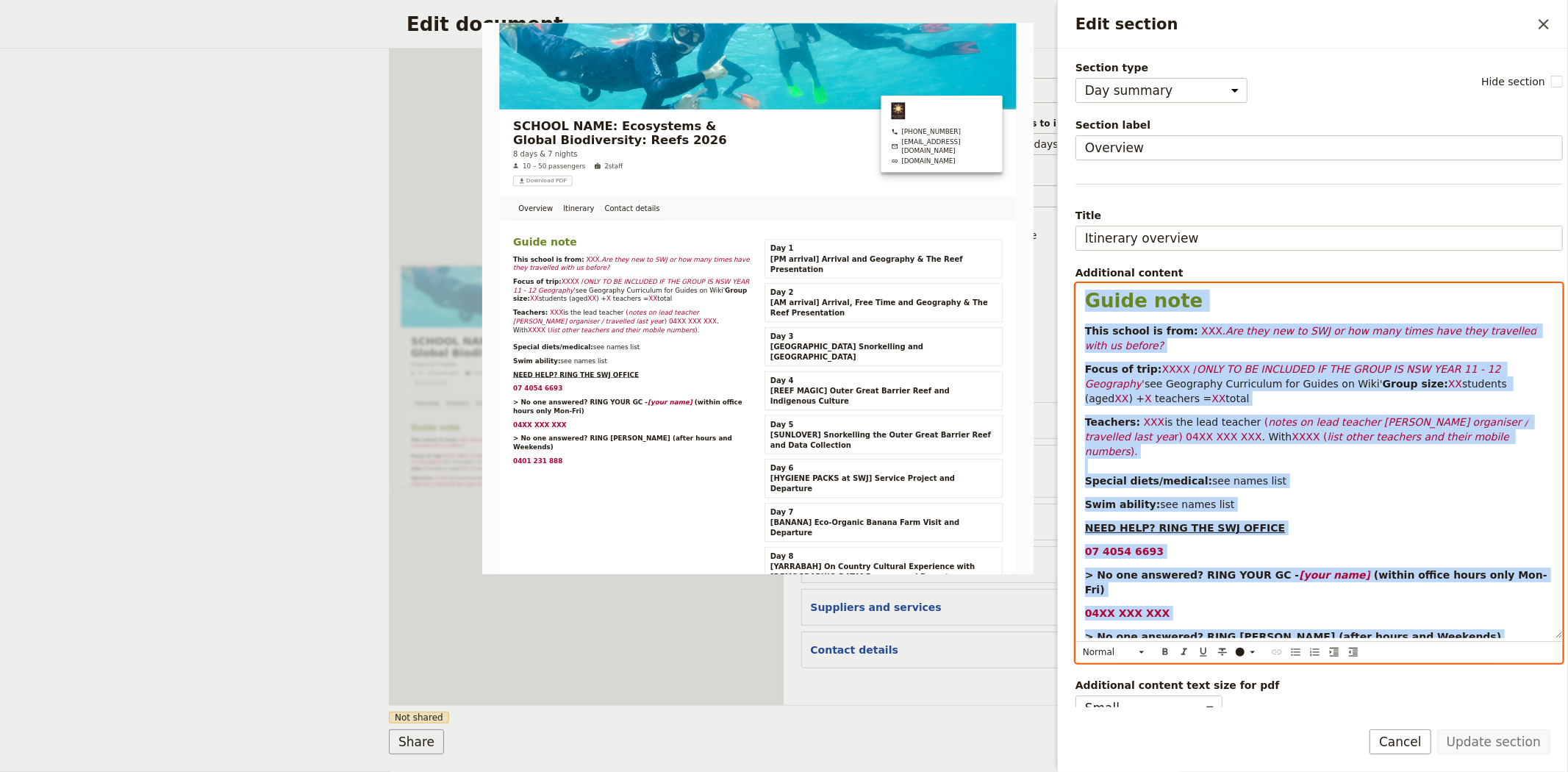
drag, startPoint x: 1155, startPoint y: 627, endPoint x: 1060, endPoint y: 280, distance: 359.8
click at [1060, 280] on div "Section type Cover page Day summary Itinerary Group details Contact details Sup…" at bounding box center [1312, 378] width 510 height 659
copy div "Guide note This school is from: XXX. Are they new to SWJ or how many times have…"
click at [262, 444] on div "Edit document ​ Overview Itinerary Contact details Web PDF ​ Document name Guid…" at bounding box center [784, 386] width 1568 height 772
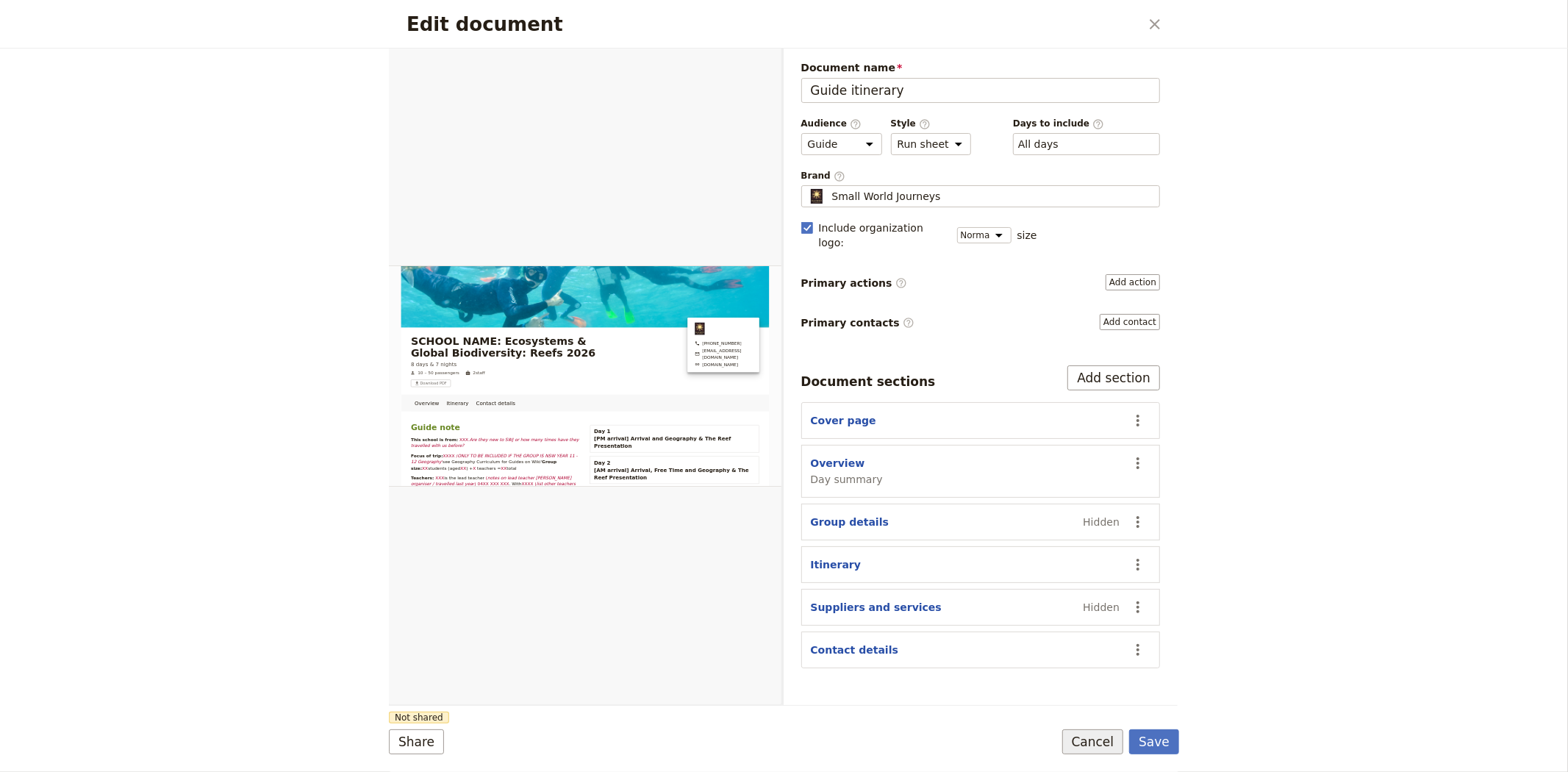
click at [1110, 733] on button "Cancel" at bounding box center [1093, 742] width 62 height 25
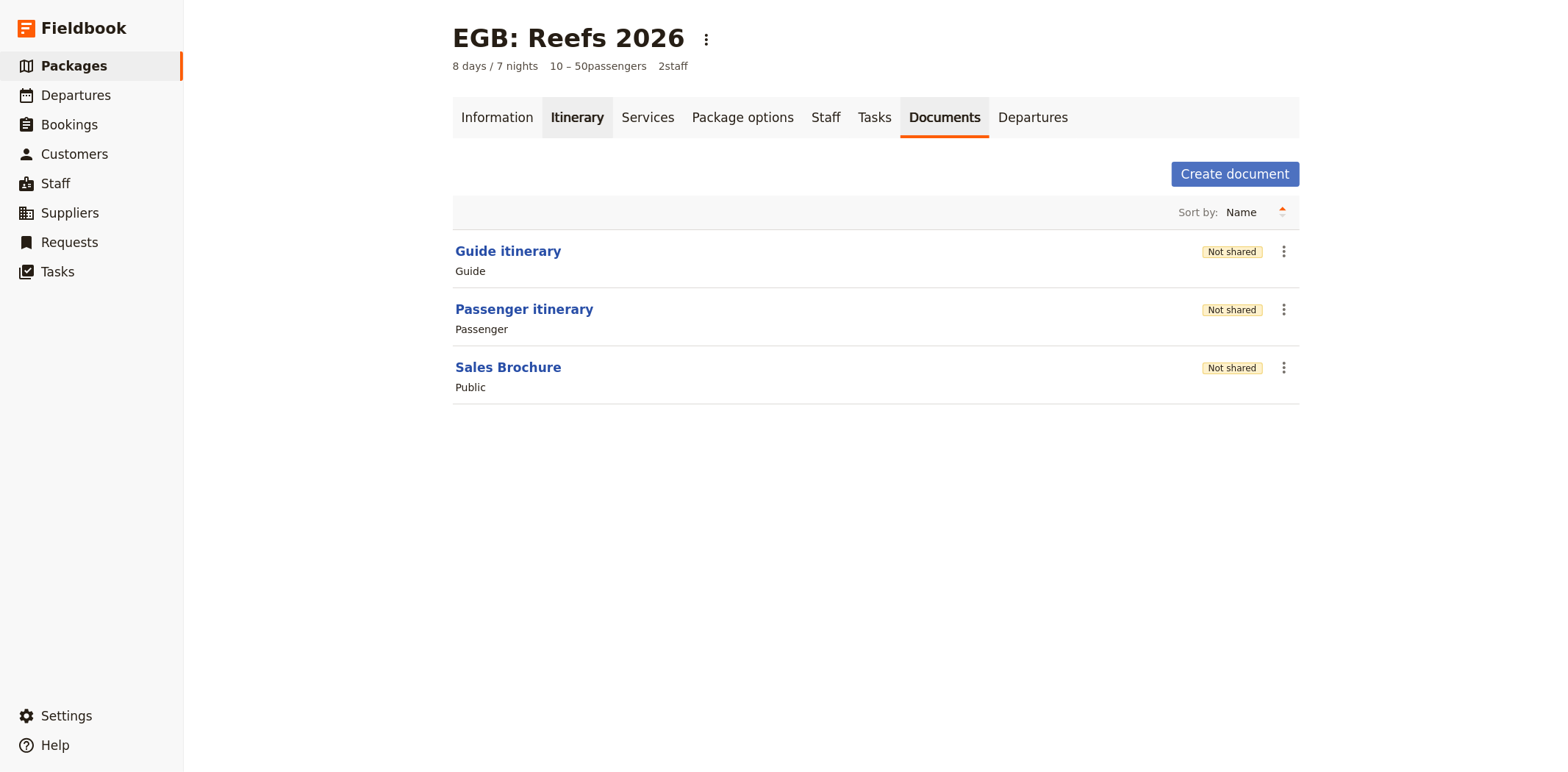
click at [558, 122] on link "Itinerary" at bounding box center [578, 117] width 70 height 41
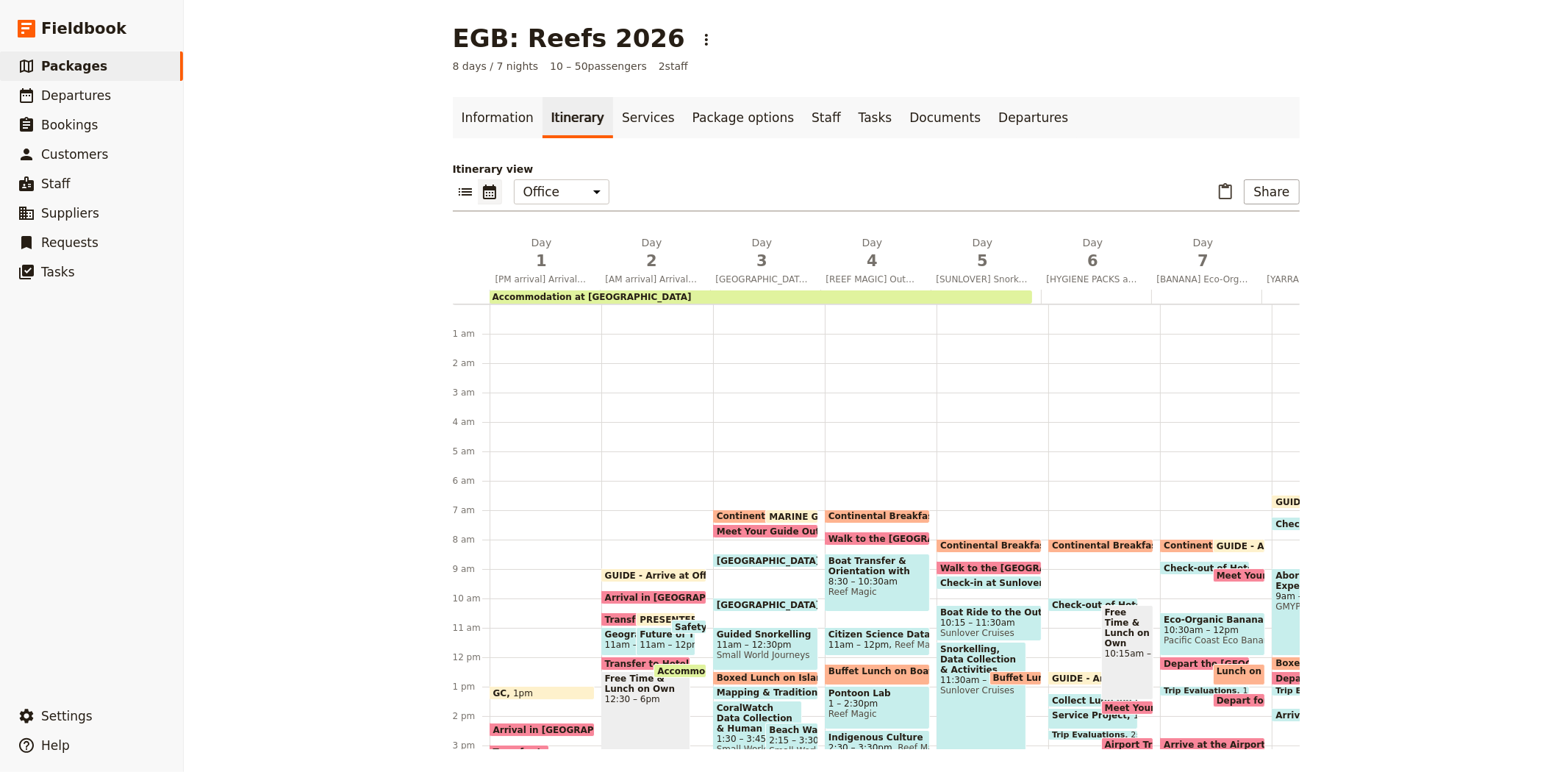
scroll to position [177, 0]
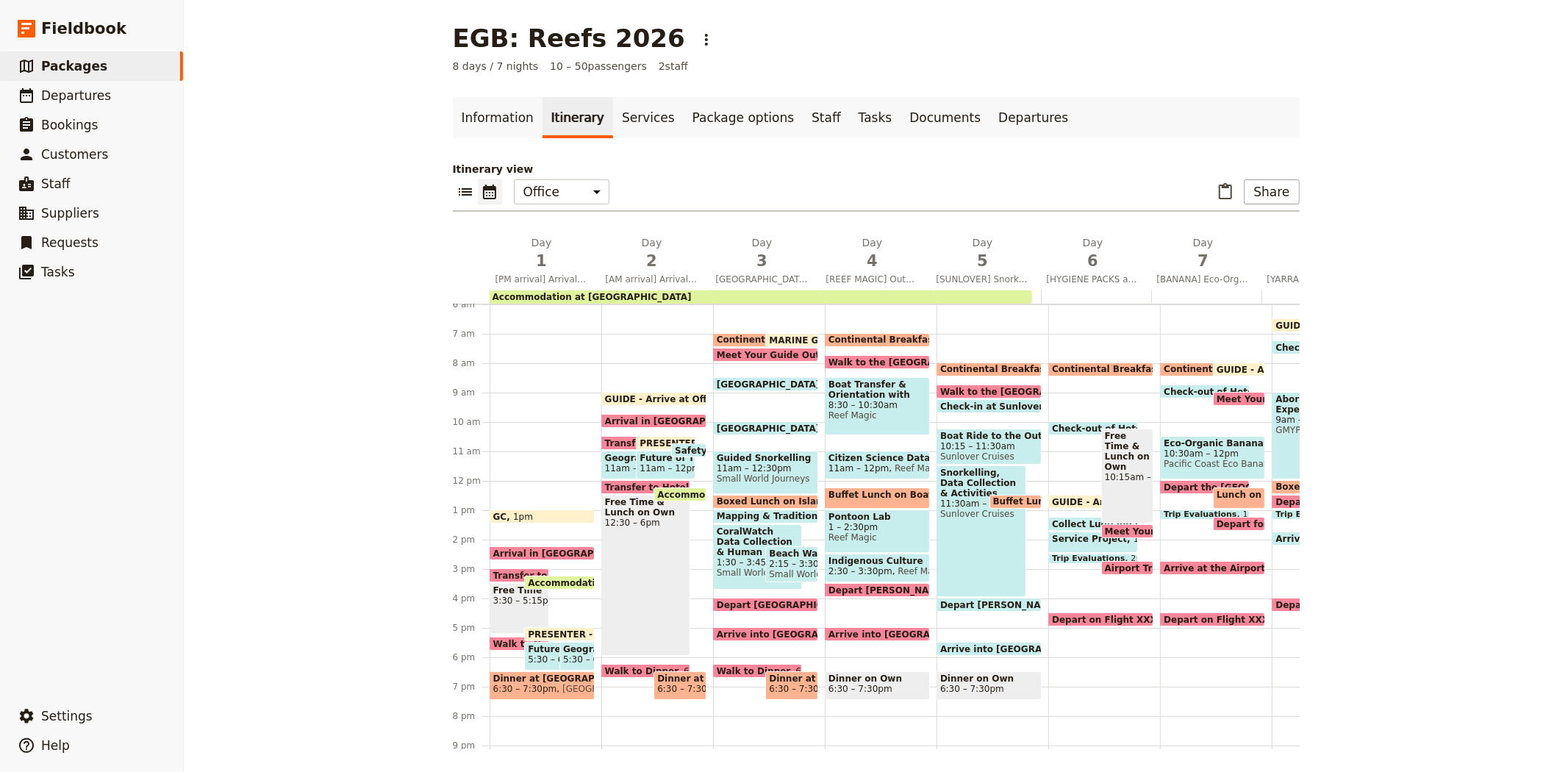
click at [522, 548] on span "Arrival in Cairns" at bounding box center [572, 553] width 159 height 9
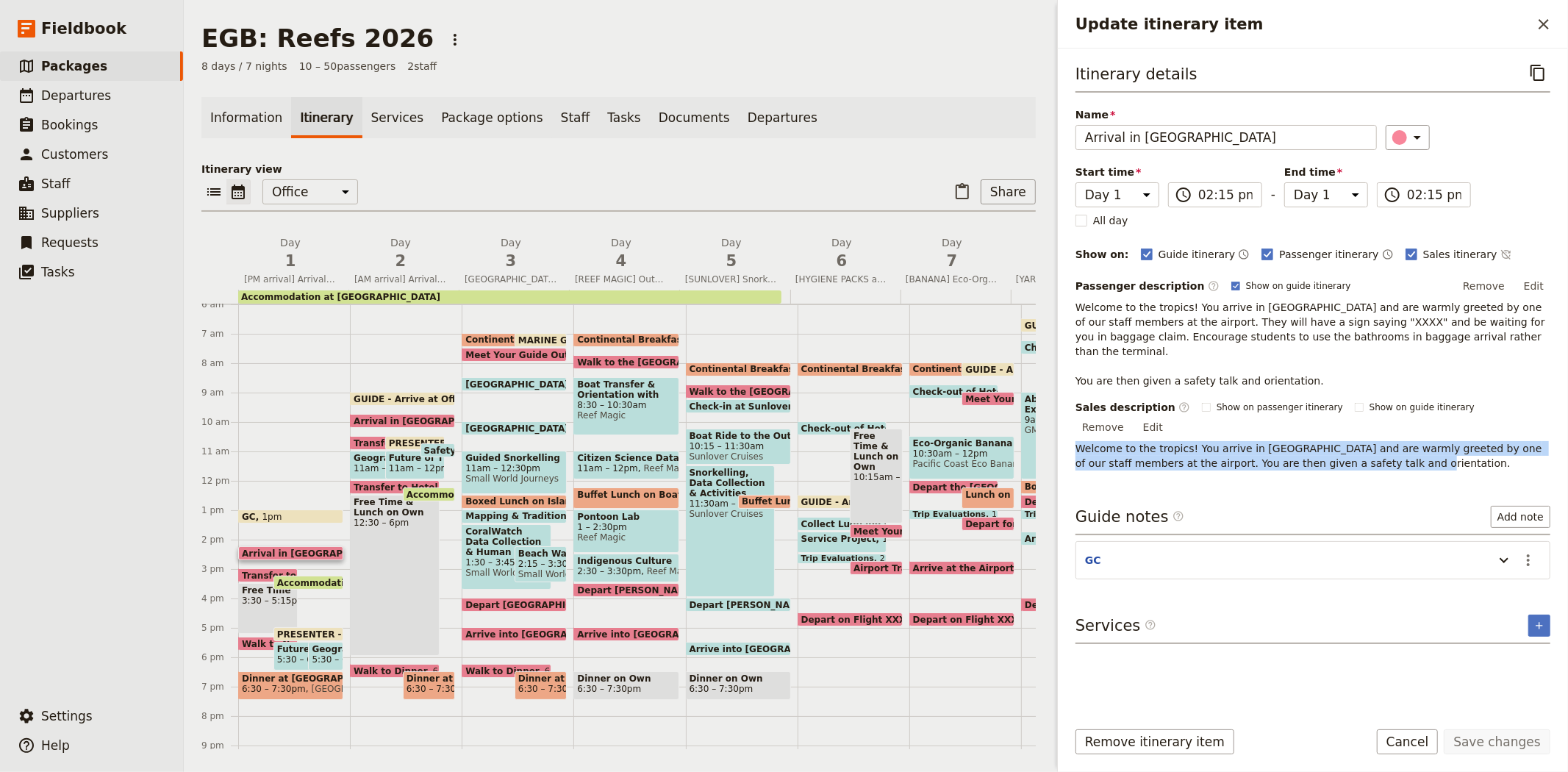
drag, startPoint x: 1330, startPoint y: 437, endPoint x: 1067, endPoint y: 423, distance: 263.4
click at [1067, 423] on div "Itinerary details ​ Name Arrival in Cairns ​ Start time Day 1 Day 2 Day 3 Day 4…" at bounding box center [1312, 378] width 510 height 659
copy span "Welcome to the tropics! You arrive in [GEOGRAPHIC_DATA] and are warmly greeted …"
click at [748, 187] on div "​ ​ Office Guide Passenger Sales ​ Share" at bounding box center [619, 196] width 835 height 33
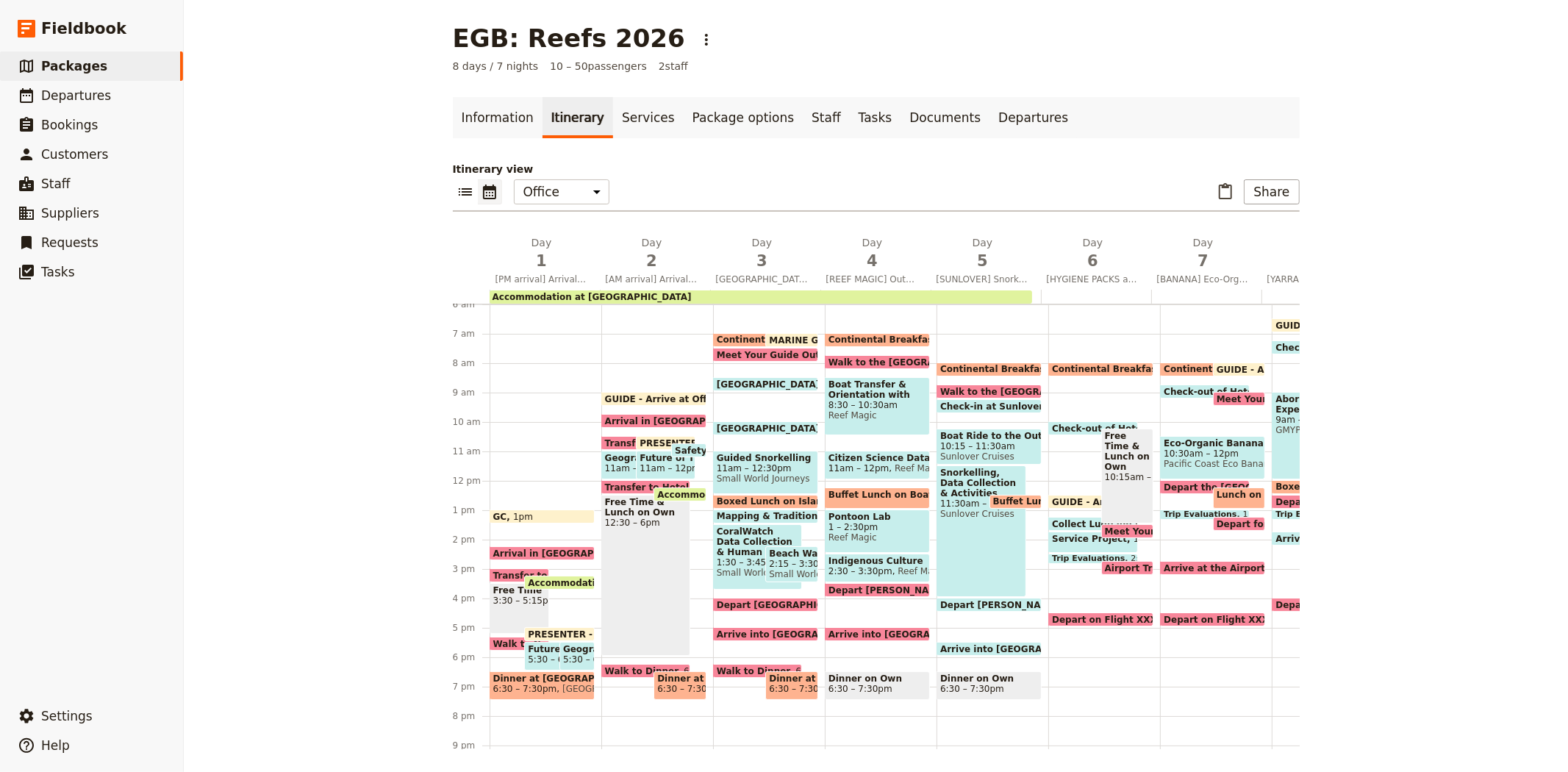
click at [1120, 566] on span "Airport Transfer" at bounding box center [1147, 568] width 84 height 9
select select "6"
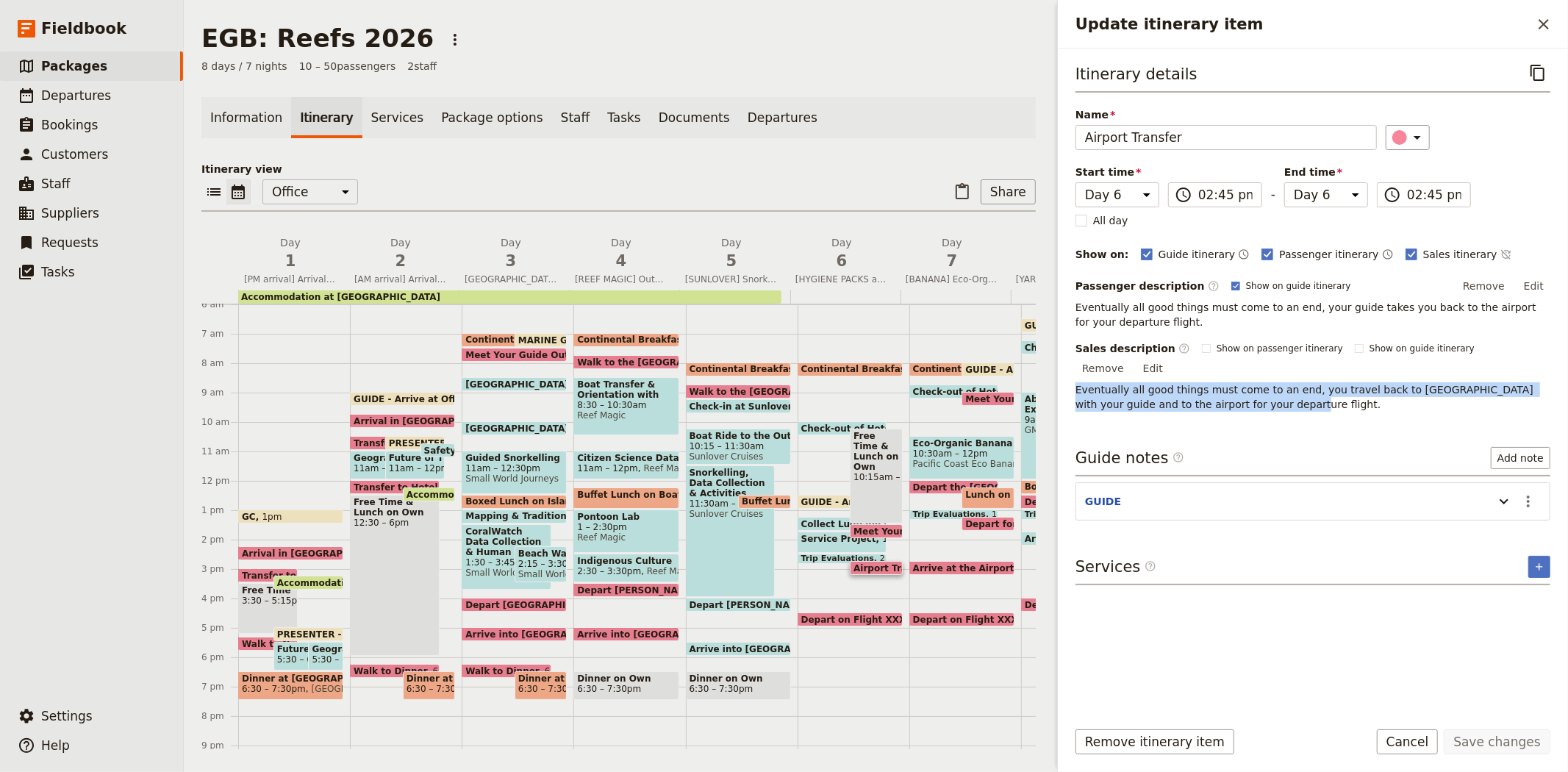
drag, startPoint x: 1230, startPoint y: 394, endPoint x: 1062, endPoint y: 370, distance: 169.7
click at [1062, 370] on div "Itinerary details ​ Name Airport Transfer ​ Start time Day 1 Day 2 Day 3 Day 4 …" at bounding box center [1312, 378] width 510 height 659
copy span "Eventually all good things must come to an end, you travel back to [GEOGRAPHIC_…"
click at [1490, 280] on button "Remove" at bounding box center [1484, 286] width 55 height 22
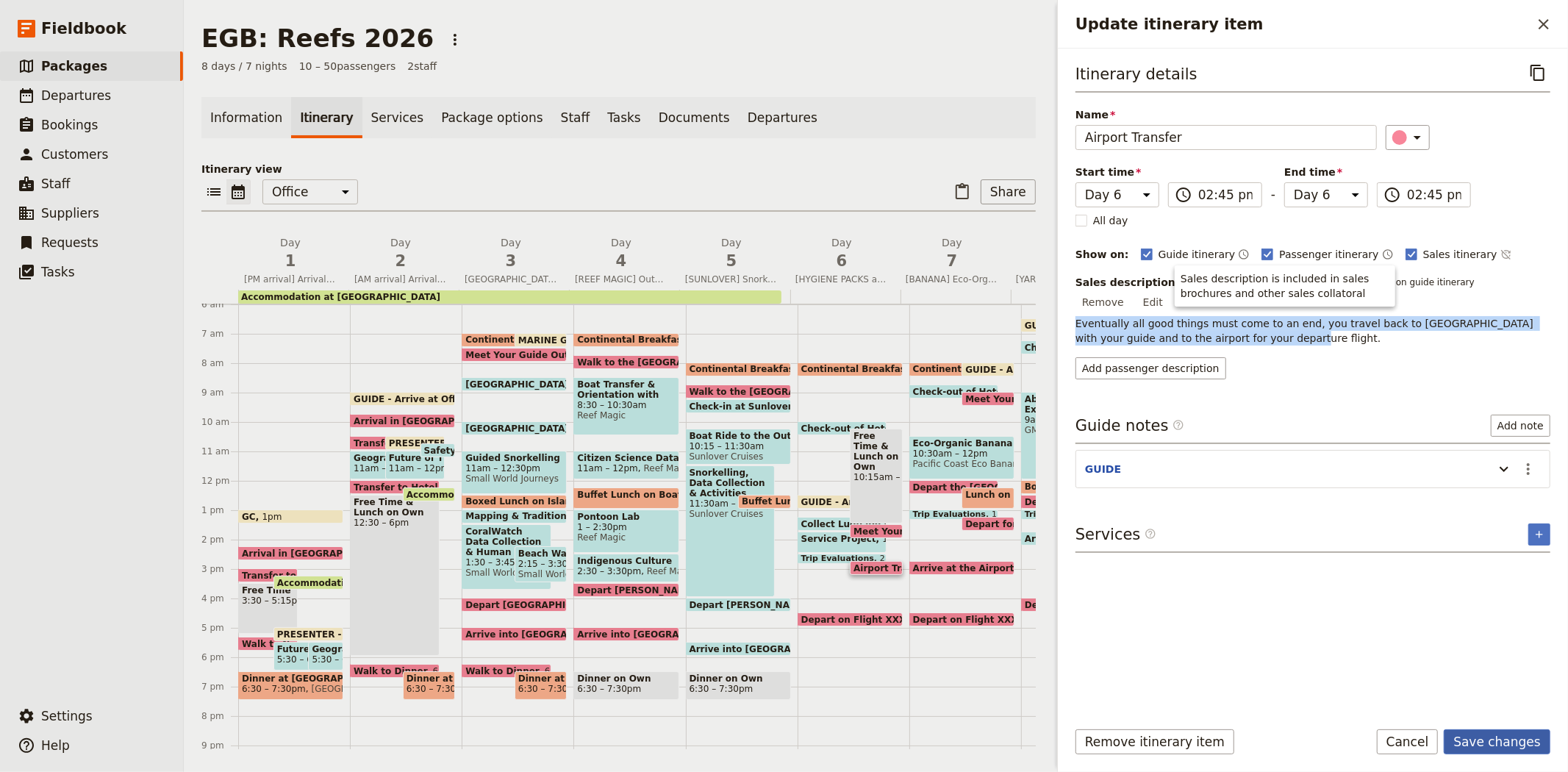
click at [1475, 732] on button "Save changes" at bounding box center [1498, 742] width 107 height 25
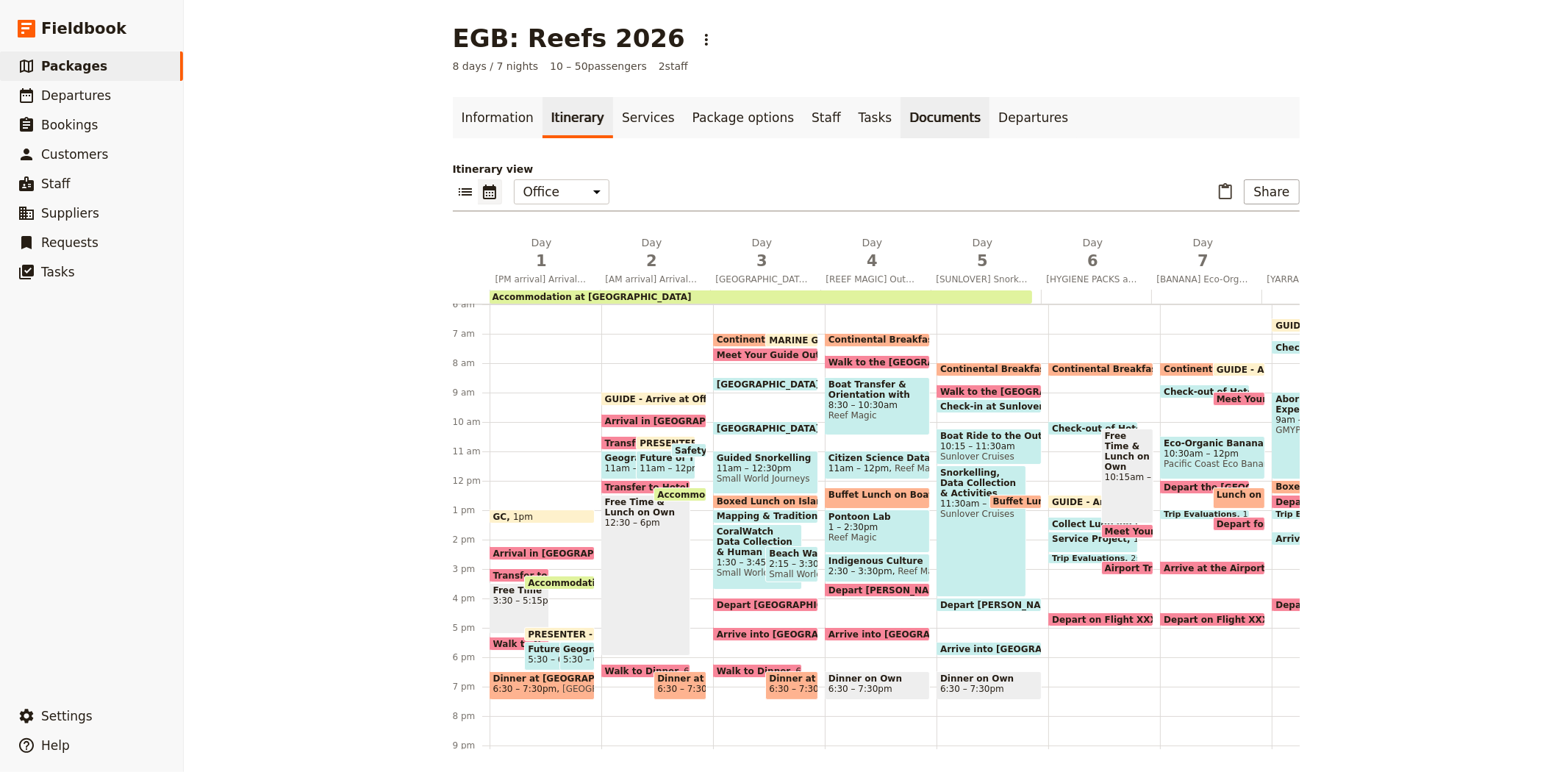
click at [901, 112] on link "Documents" at bounding box center [945, 117] width 89 height 41
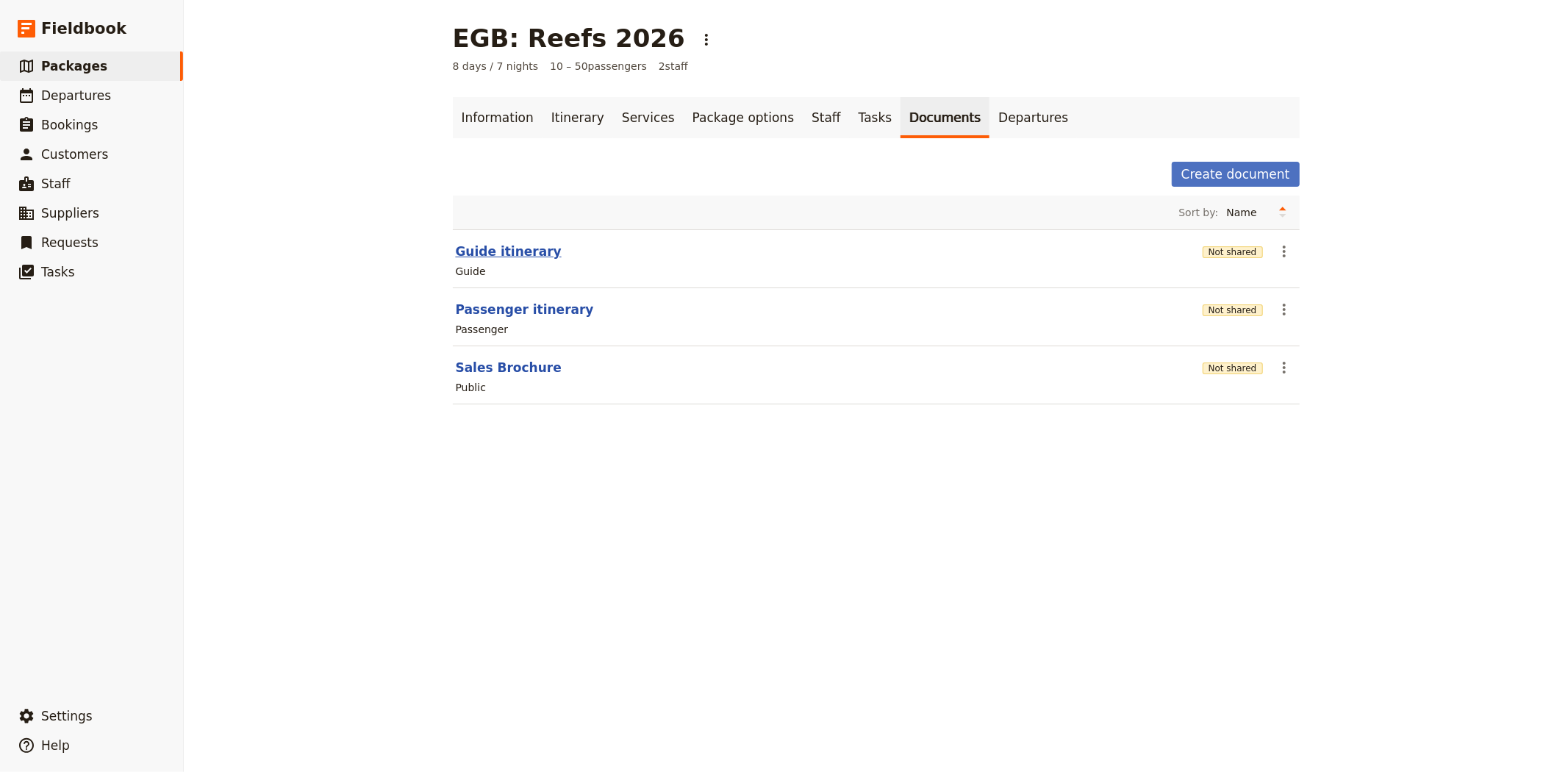
click at [463, 249] on button "Guide itinerary" at bounding box center [509, 251] width 106 height 18
select select "STAFF"
select select "RUN_SHEET"
select select "DEFAULT"
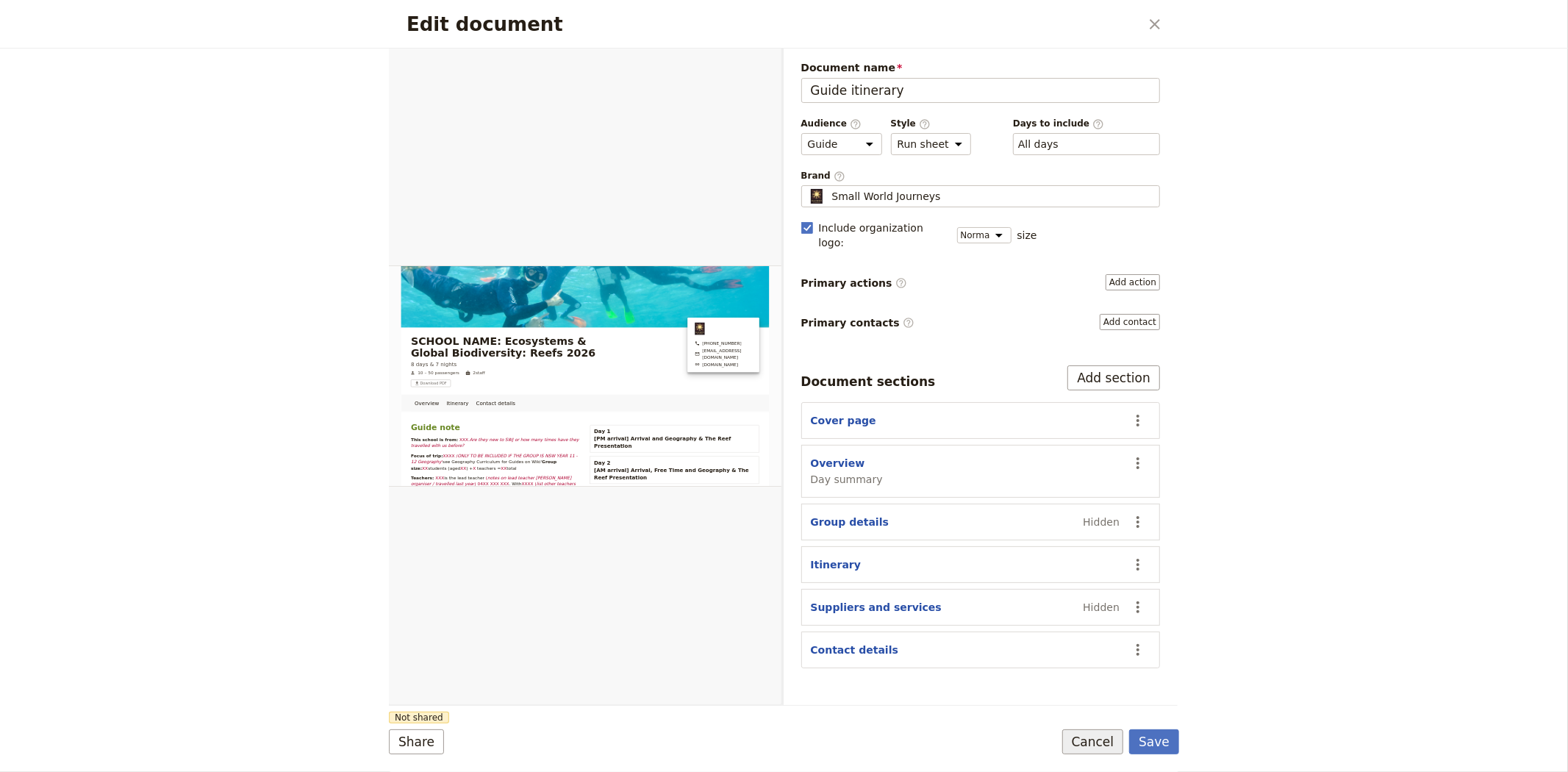
click at [1100, 748] on button "Cancel" at bounding box center [1093, 742] width 62 height 25
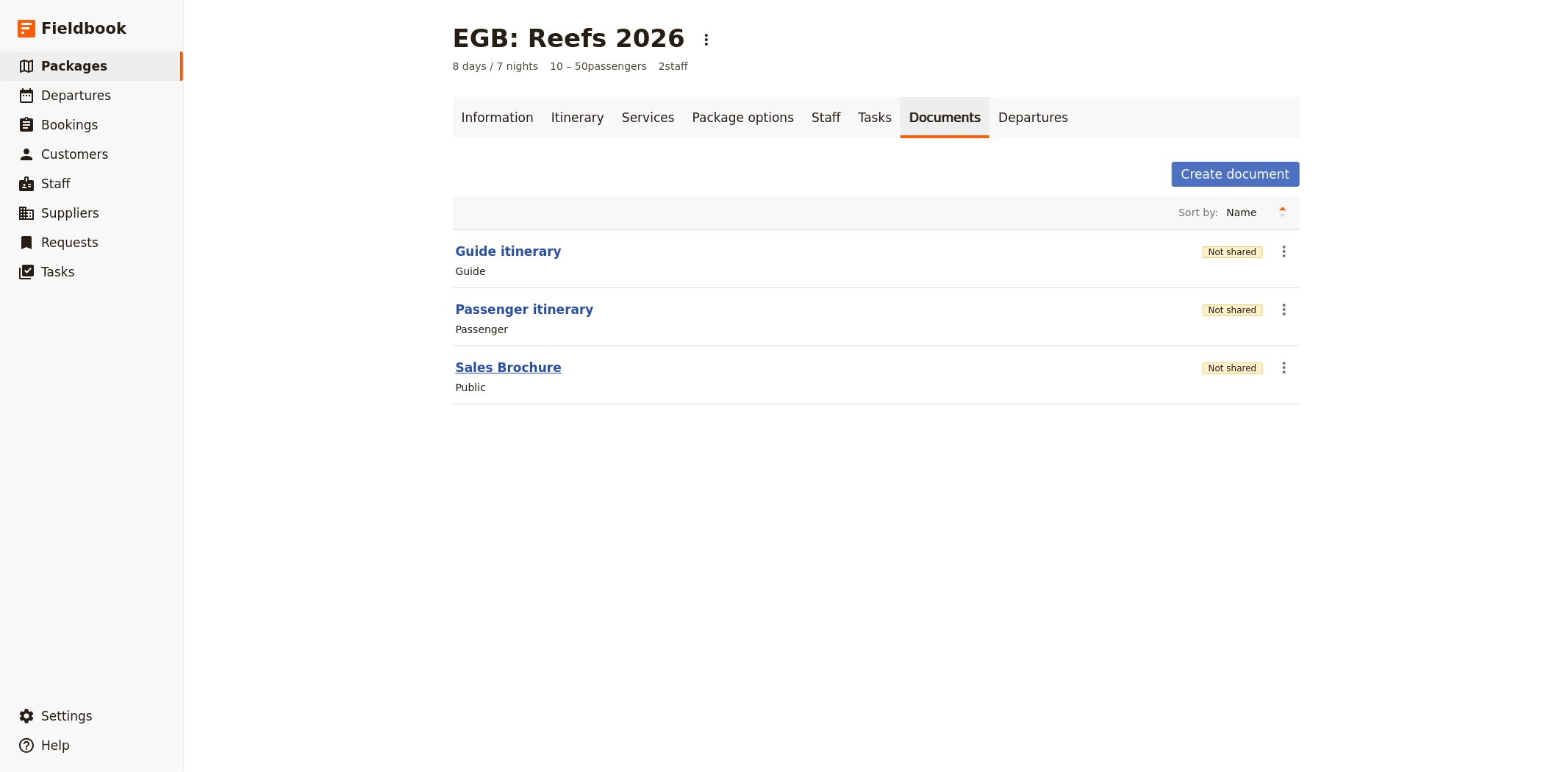
click at [506, 369] on button "Sales Brochure" at bounding box center [509, 367] width 106 height 18
select select "DEFAULT"
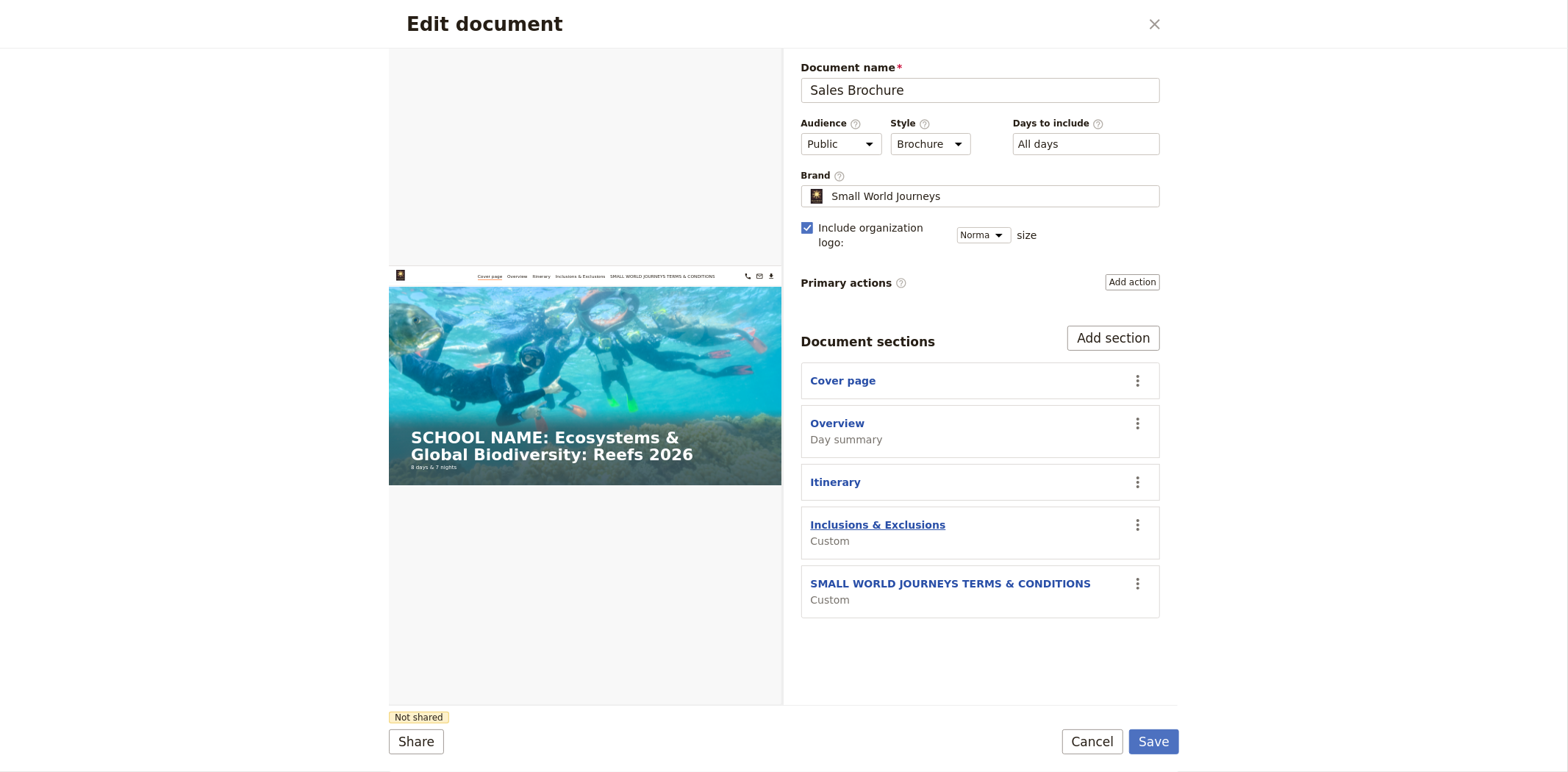
click at [870, 517] on button "Inclusions & Exclusions" at bounding box center [878, 524] width 136 height 15
select select "CUSTOM"
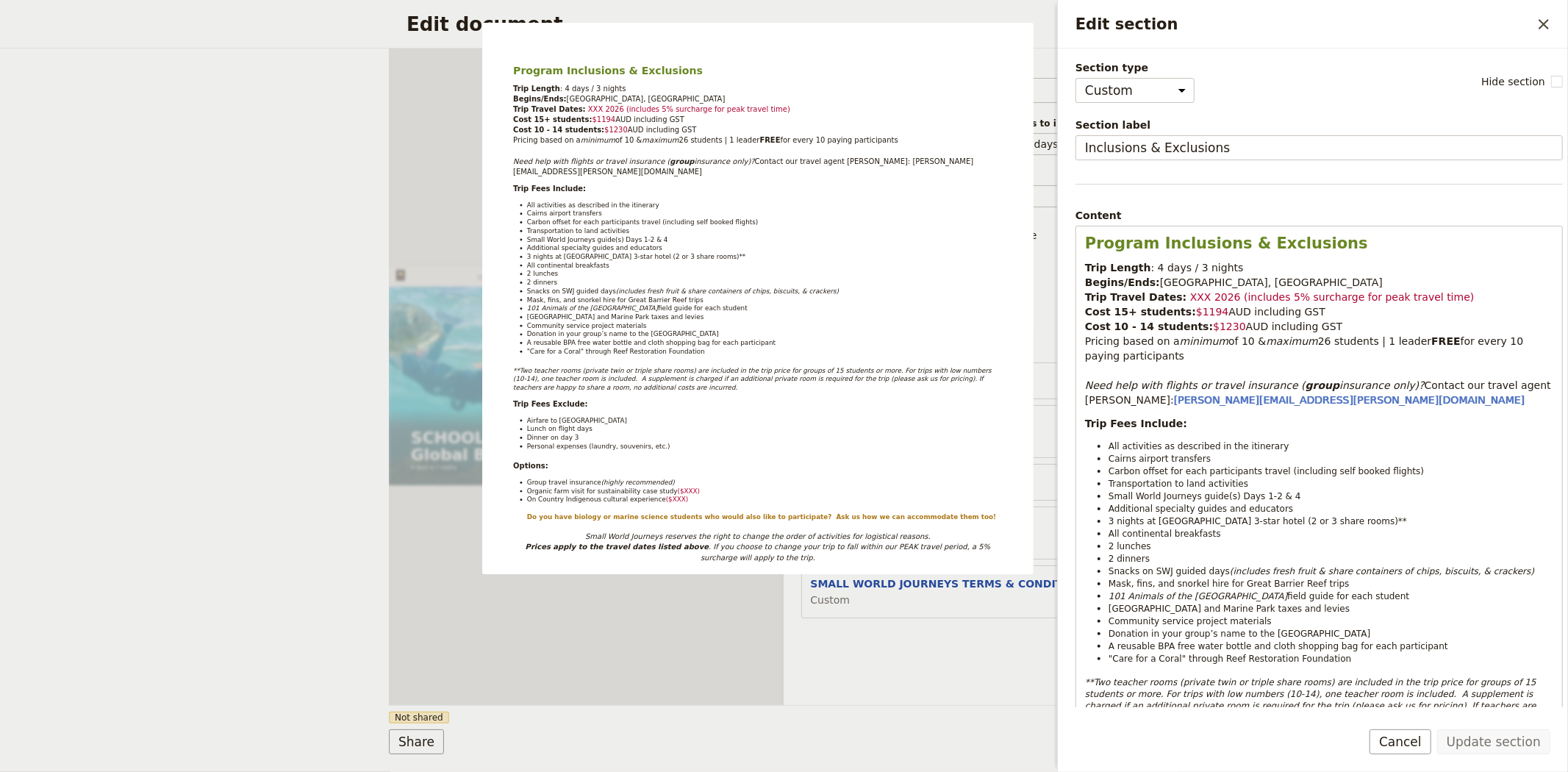
click at [910, 684] on div "Document name Sales Brochure Preview Audience ​ Public Passenger Guide Style ​ …" at bounding box center [981, 377] width 395 height 657
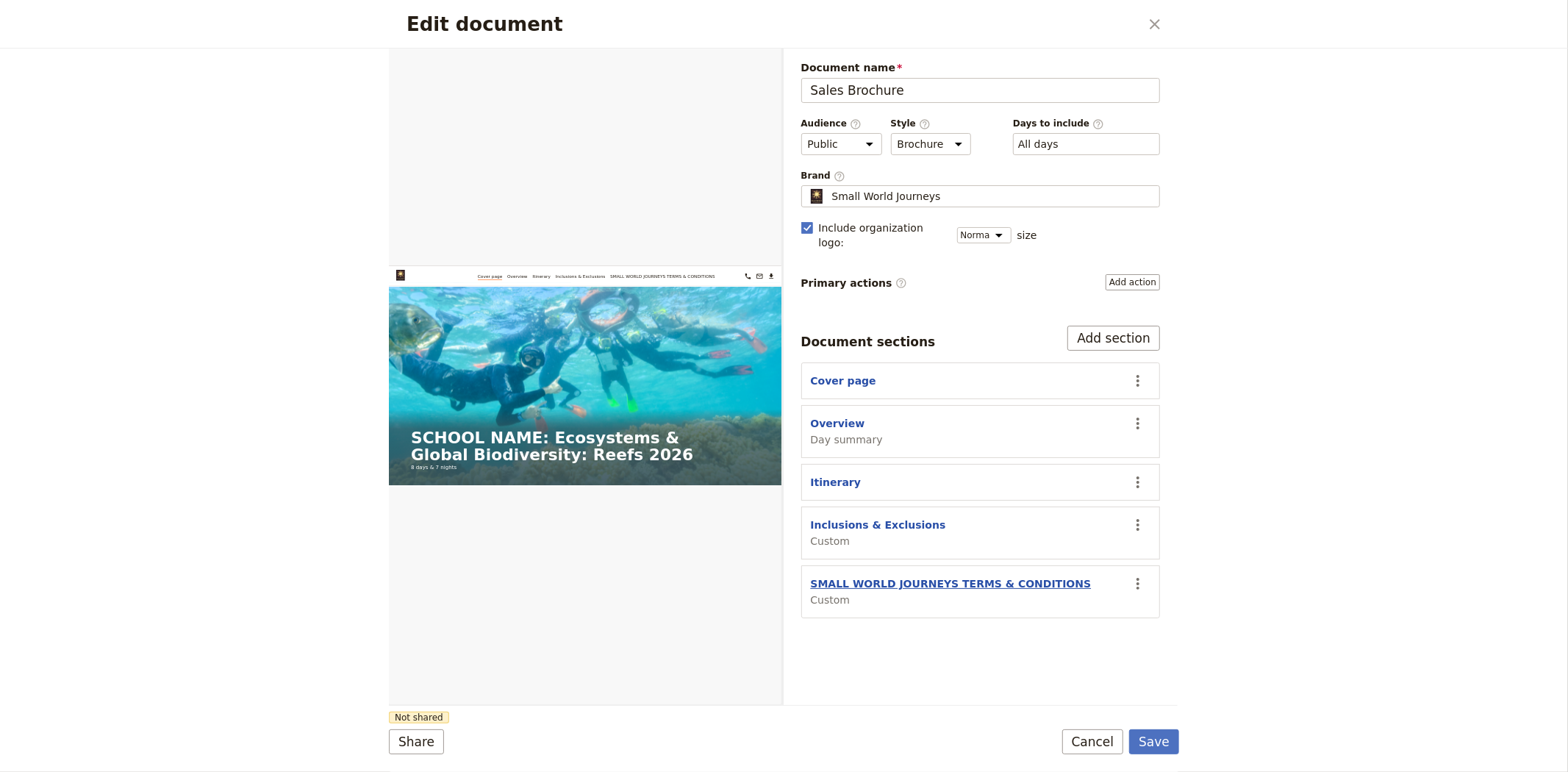
click at [877, 576] on button "SMALL WORLD JOURNEYS TERMS & CONDITIONS" at bounding box center [951, 583] width 281 height 15
select select "CUSTOM"
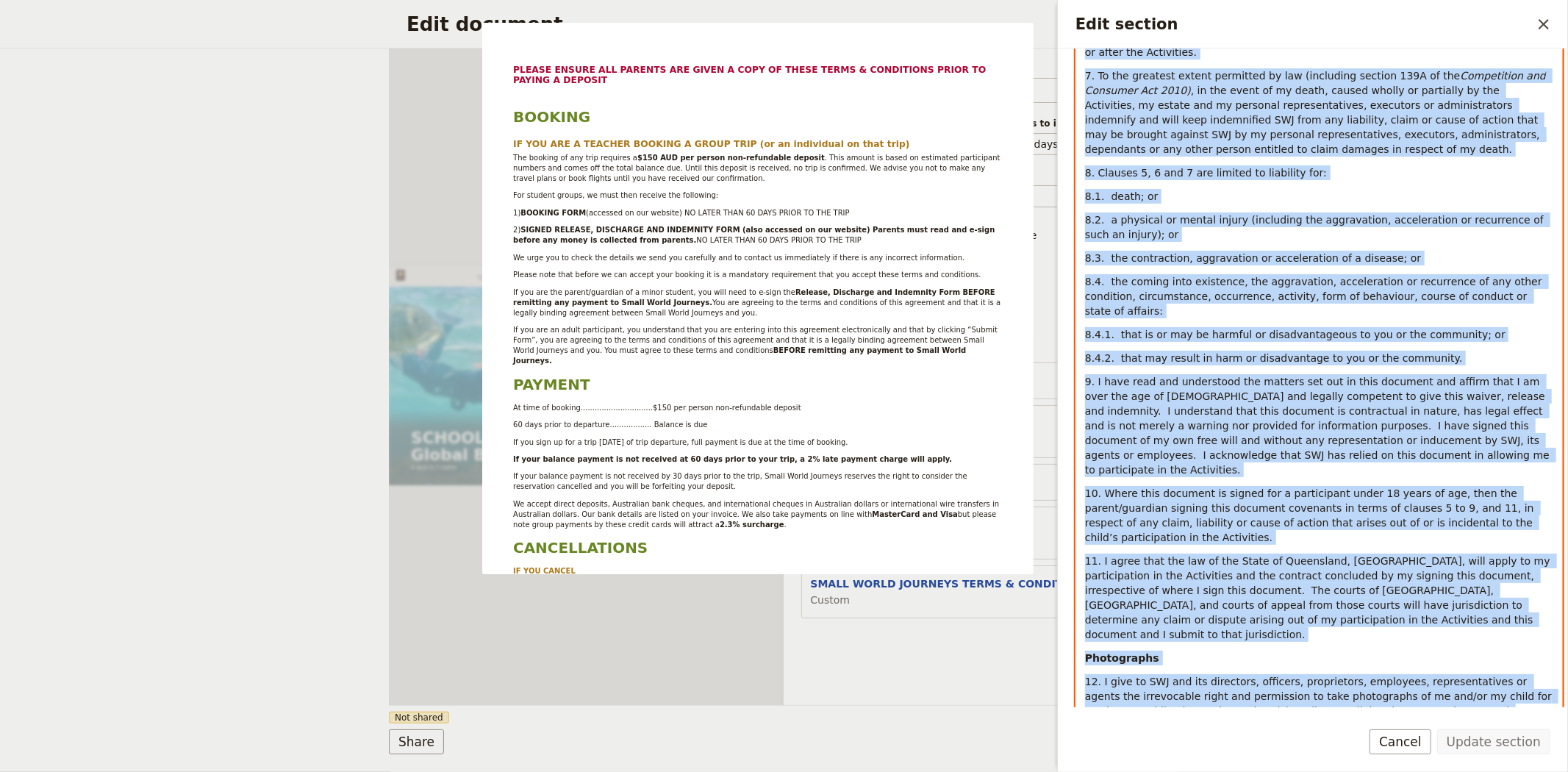
scroll to position [5060, 0]
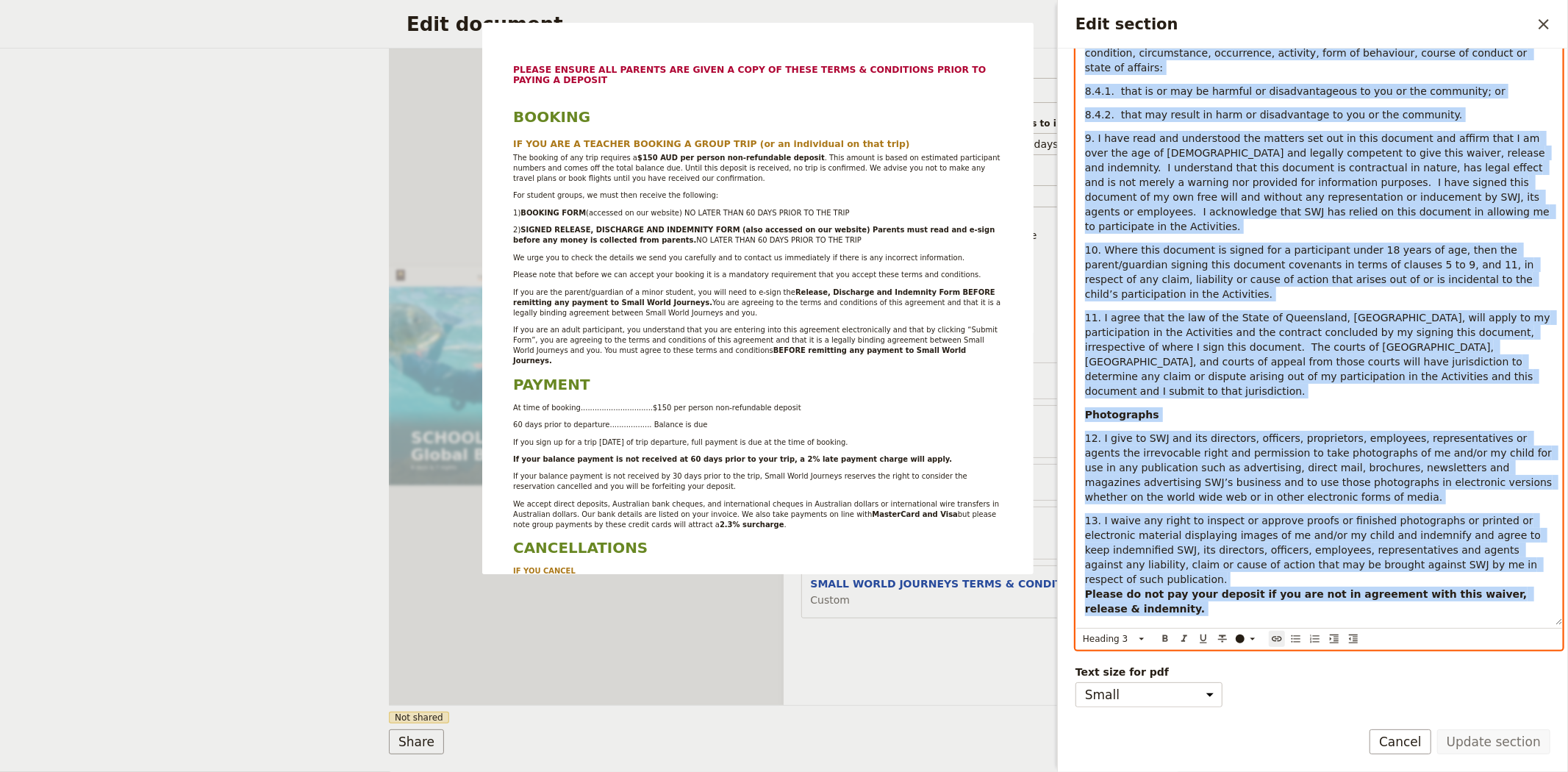
drag, startPoint x: 1083, startPoint y: 235, endPoint x: 1567, endPoint y: 630, distance: 624.7
click at [1567, 630] on div "Section type Cover page Day summary Itinerary Custom Hide section Section label…" at bounding box center [1312, 378] width 510 height 659
copy div "PLEASE ENSURE ALL PARENTS ARE GIVEN A COPY OF THESE TERMS & CONDITIONS PRIOR TO…"
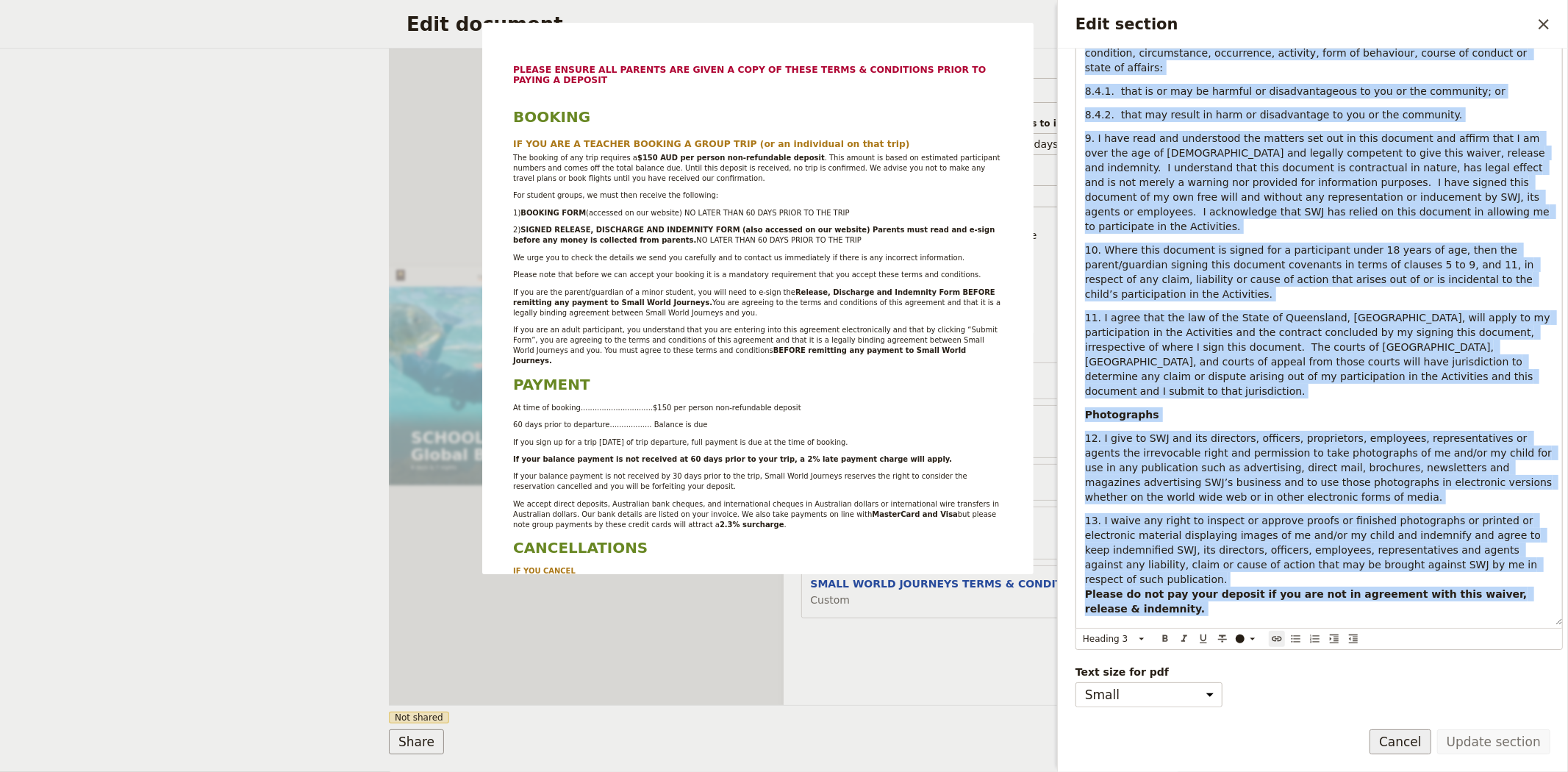
click at [1416, 744] on button "Cancel" at bounding box center [1401, 742] width 62 height 25
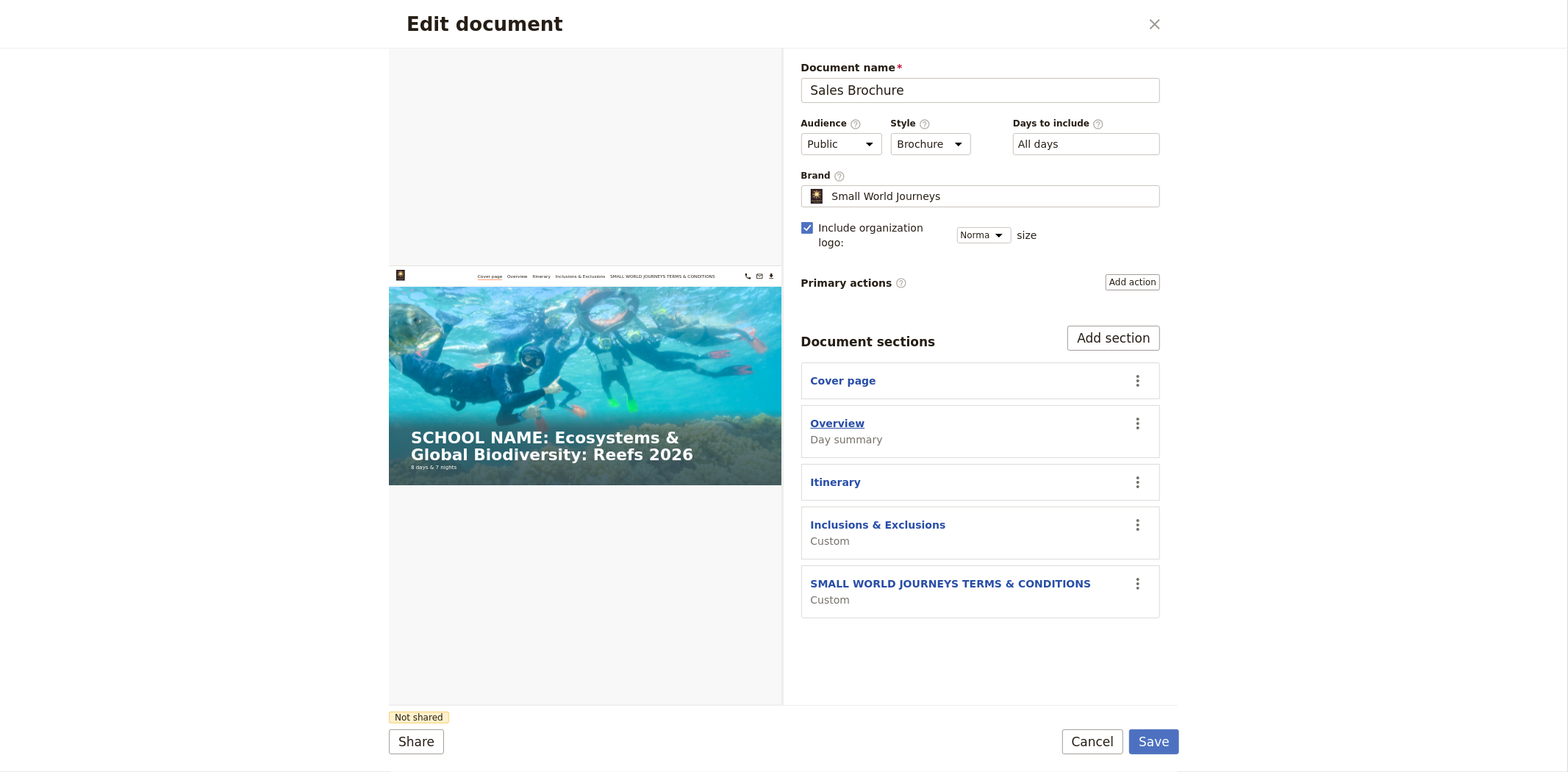
click at [838, 416] on button "Overview" at bounding box center [838, 423] width 54 height 15
select select "DAY_SUMMARY"
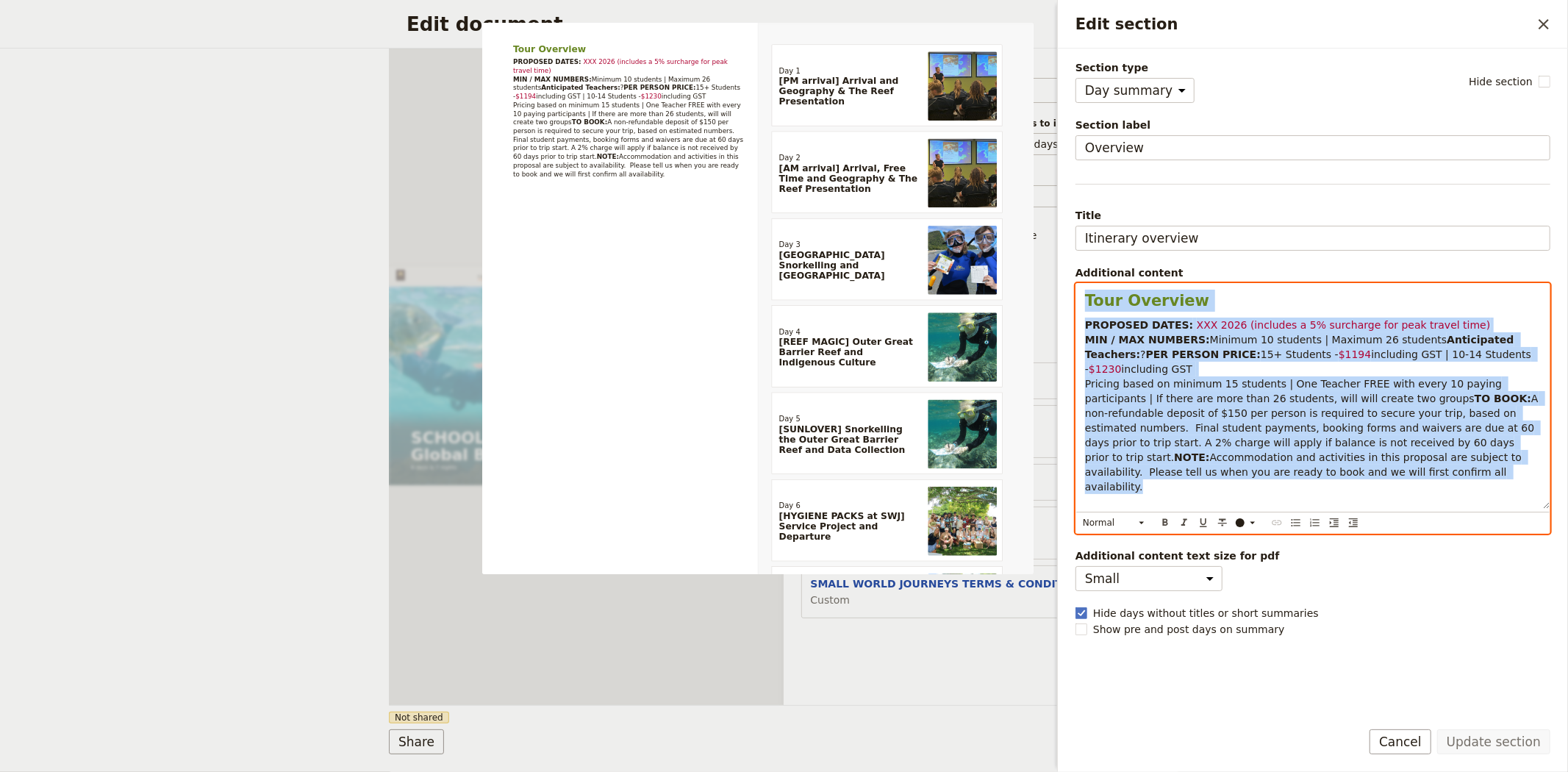
drag, startPoint x: 1380, startPoint y: 509, endPoint x: 1084, endPoint y: 297, distance: 364.1
click at [1084, 297] on div "Tour Overview PROPOSED DATES: XXX 2026 (includes a 5% surcharge for peak travel…" at bounding box center [1312, 396] width 473 height 225
copy div "Tour Overview PROPOSED DATES: XXX 2026 (includes a 5% surcharge for peak travel…"
click at [254, 327] on div "Edit document ​ Web PDF ​ Document name Sales Brochure Preview Audience ​ Publi…" at bounding box center [784, 386] width 1568 height 772
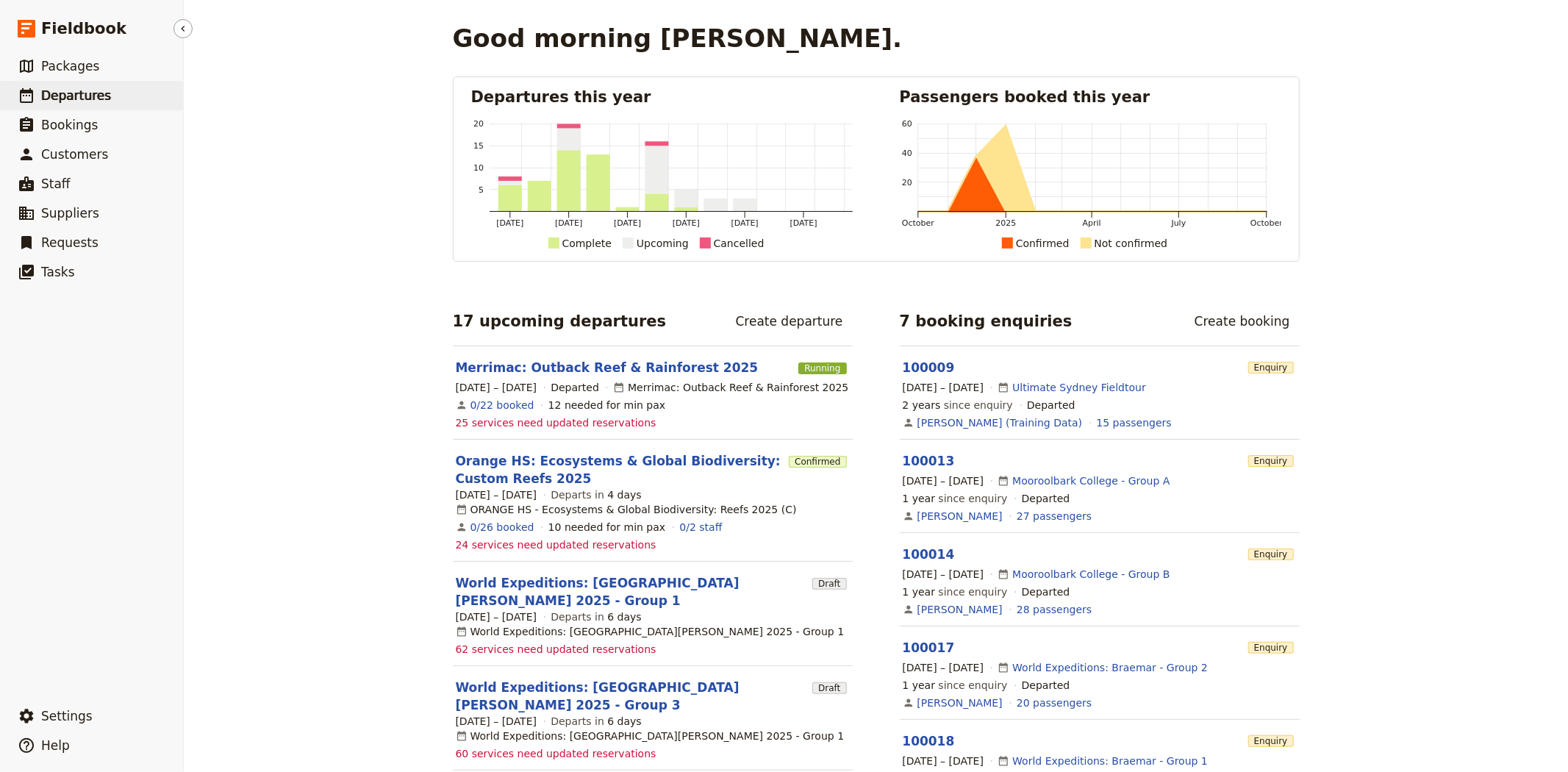
click at [77, 91] on span "Departures" at bounding box center [76, 95] width 70 height 15
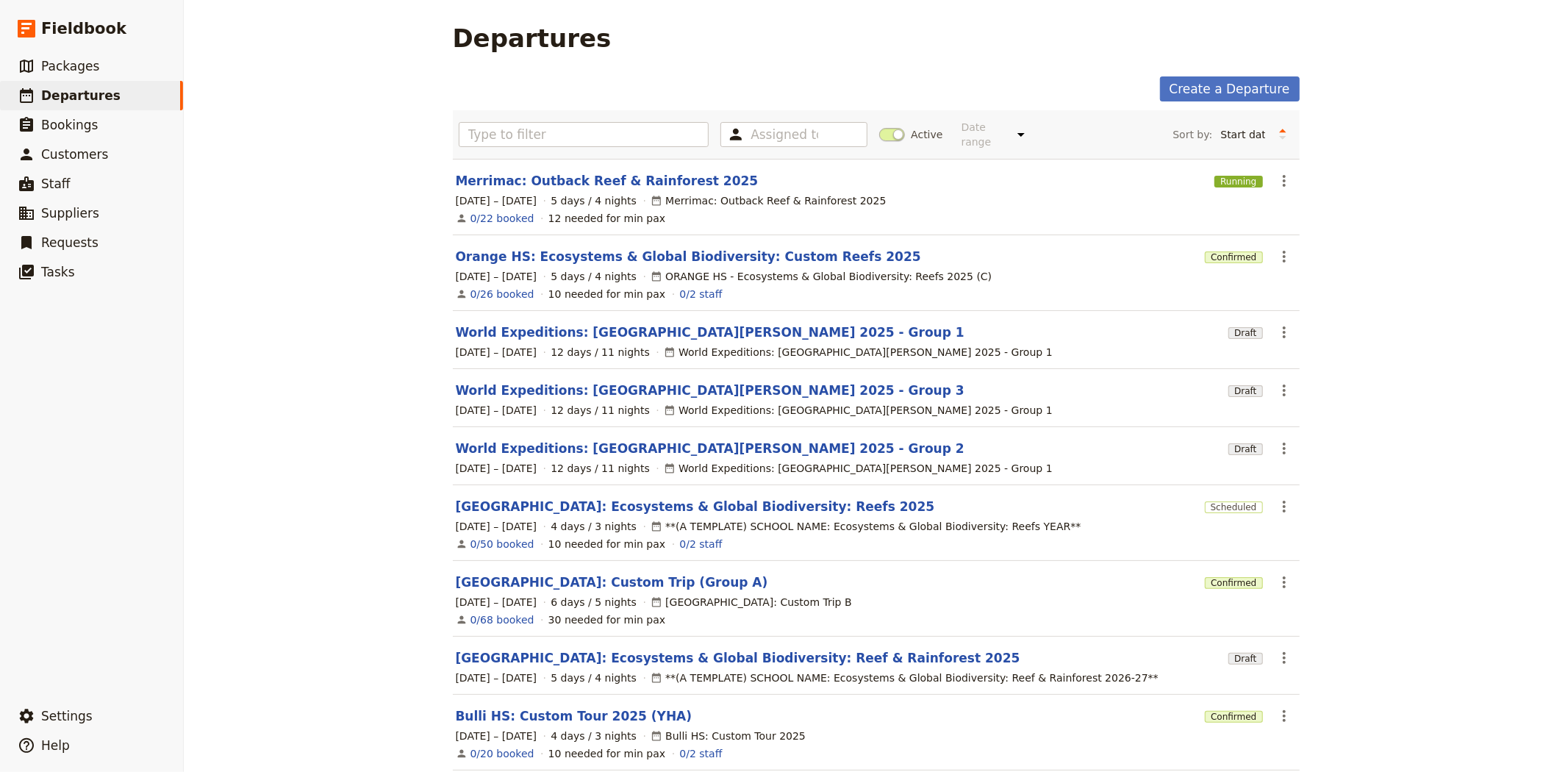
click at [883, 130] on span at bounding box center [891, 134] width 26 height 13
click at [879, 127] on input "Active" at bounding box center [879, 127] width 0 height 0
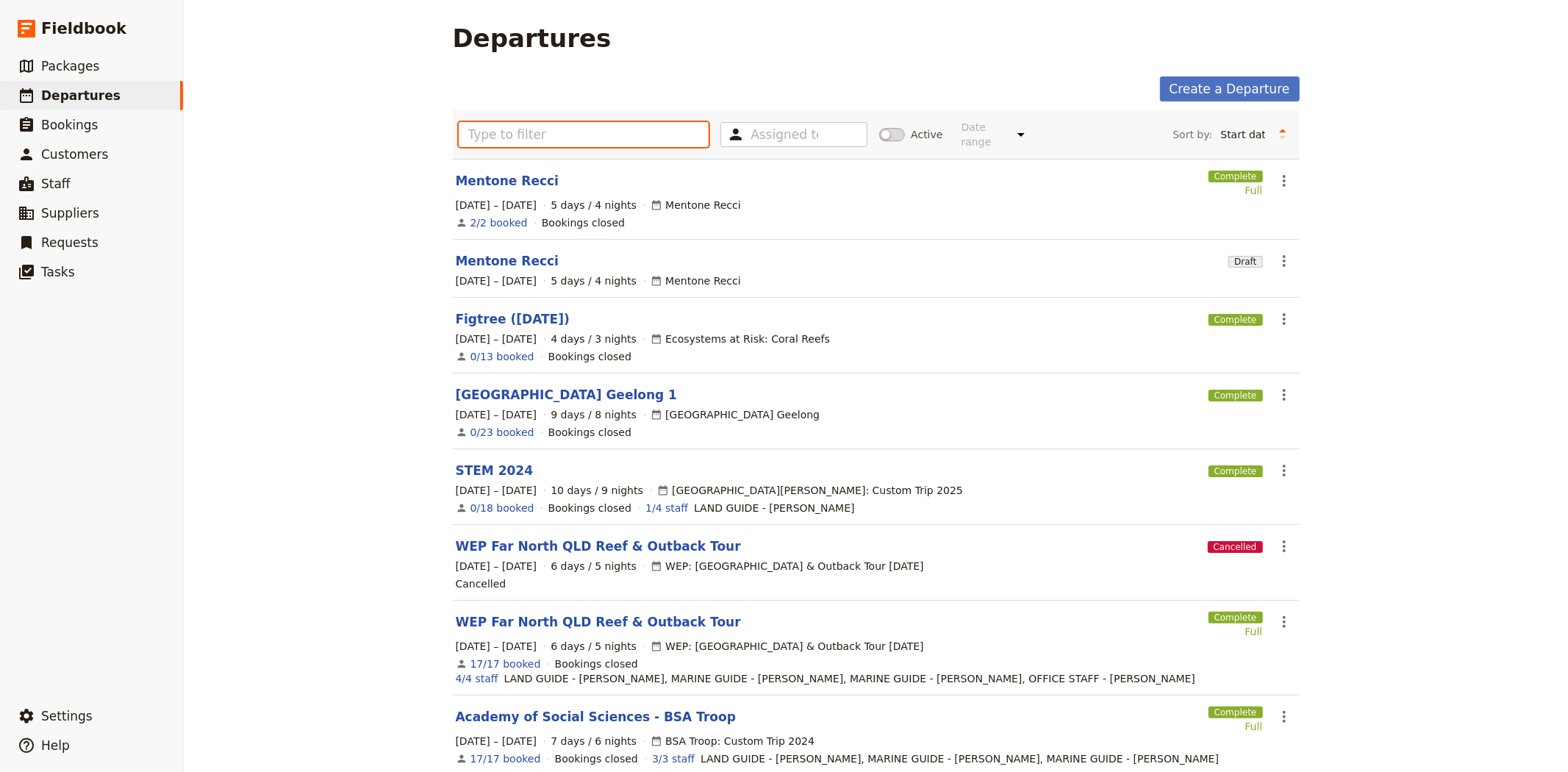
click at [609, 122] on input "text" at bounding box center [584, 135] width 251 height 25
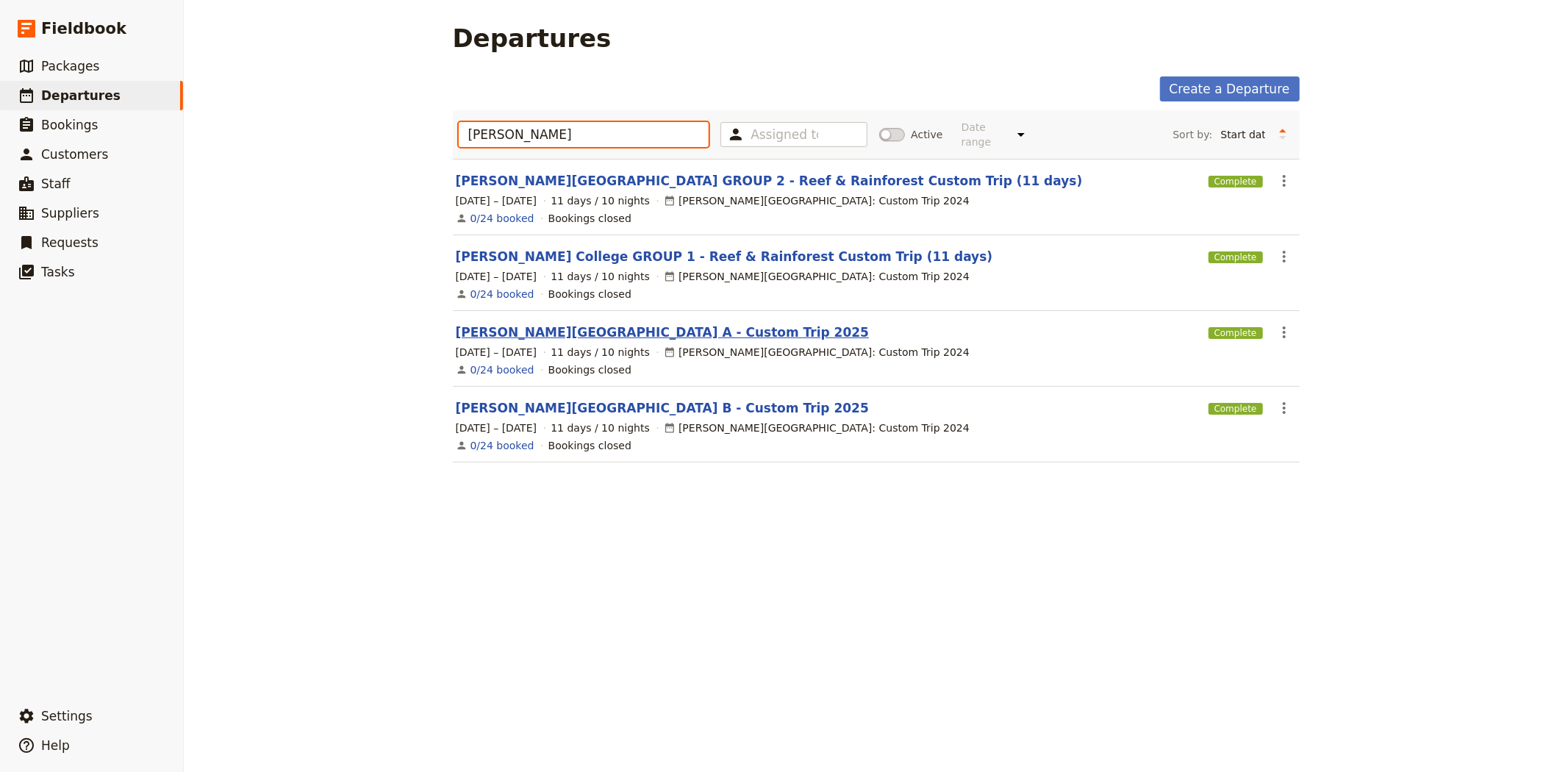
type input "ALBERT P"
click at [571, 324] on link "Albert Park College A - Custom Trip 2025" at bounding box center [663, 332] width 414 height 18
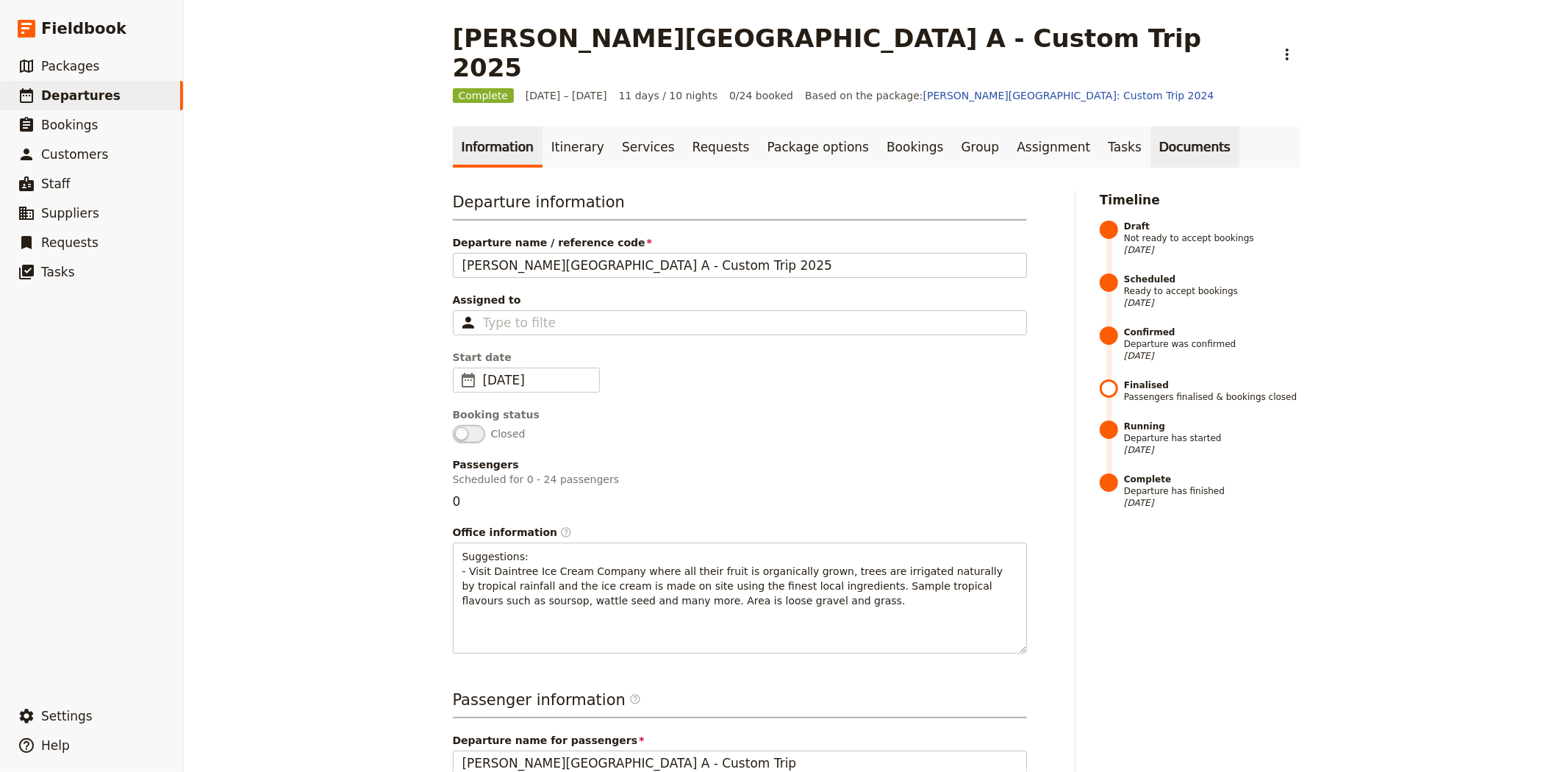
click at [1151, 126] on link "Documents" at bounding box center [1195, 146] width 89 height 41
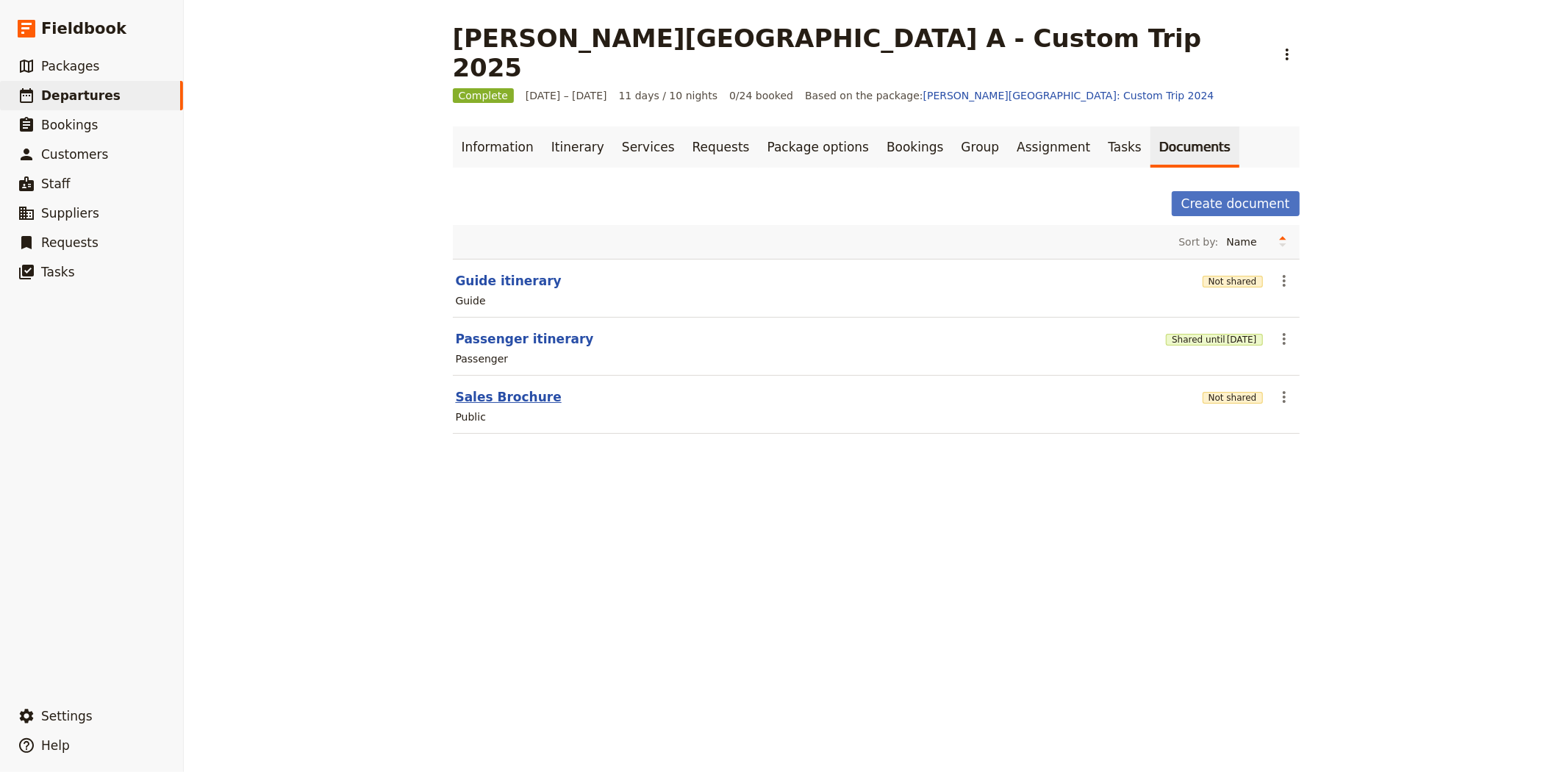
click at [478, 388] on button "Sales Brochure" at bounding box center [509, 396] width 106 height 18
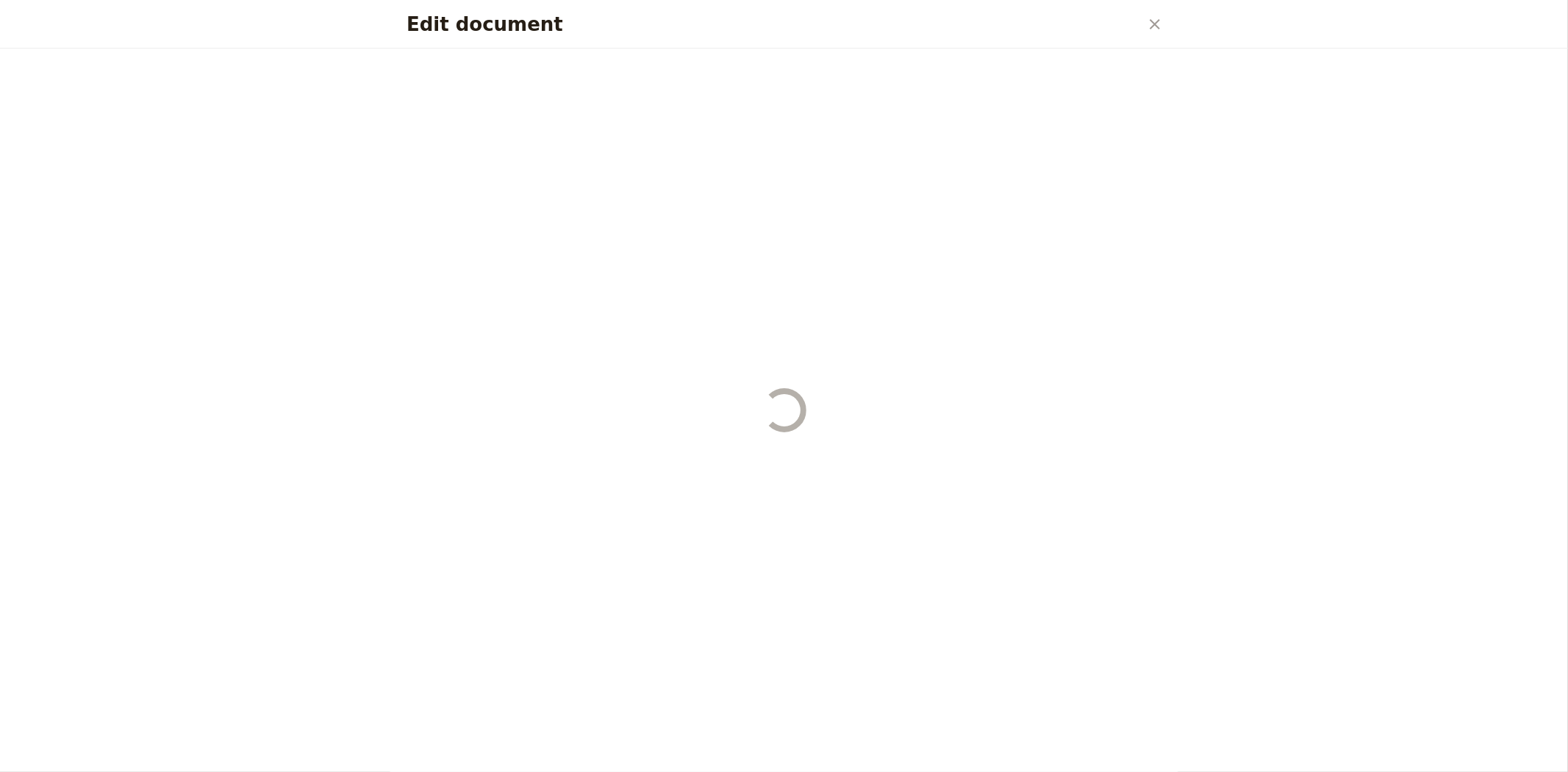
select select "DEFAULT"
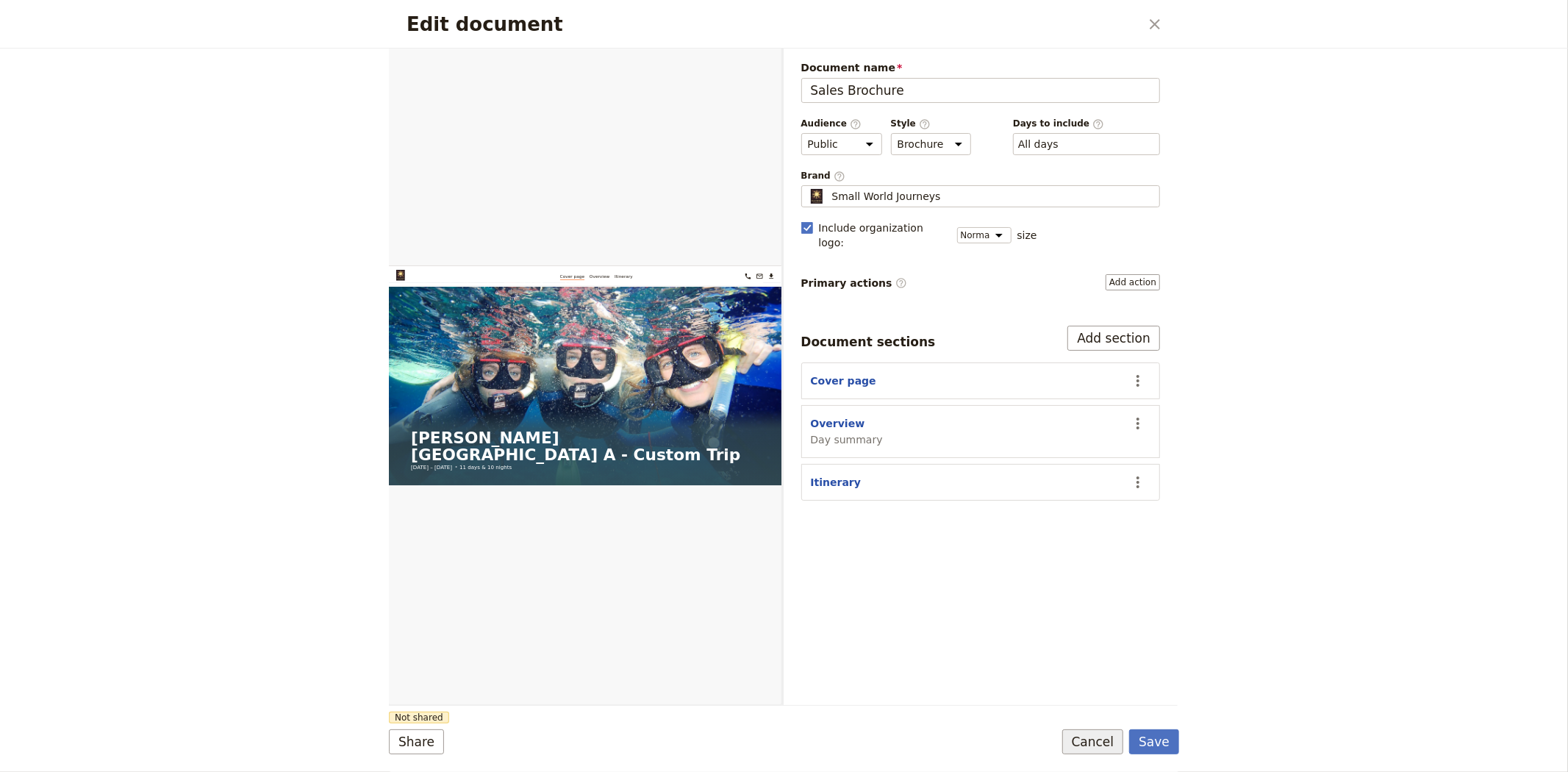
click at [1101, 736] on button "Cancel" at bounding box center [1093, 742] width 62 height 25
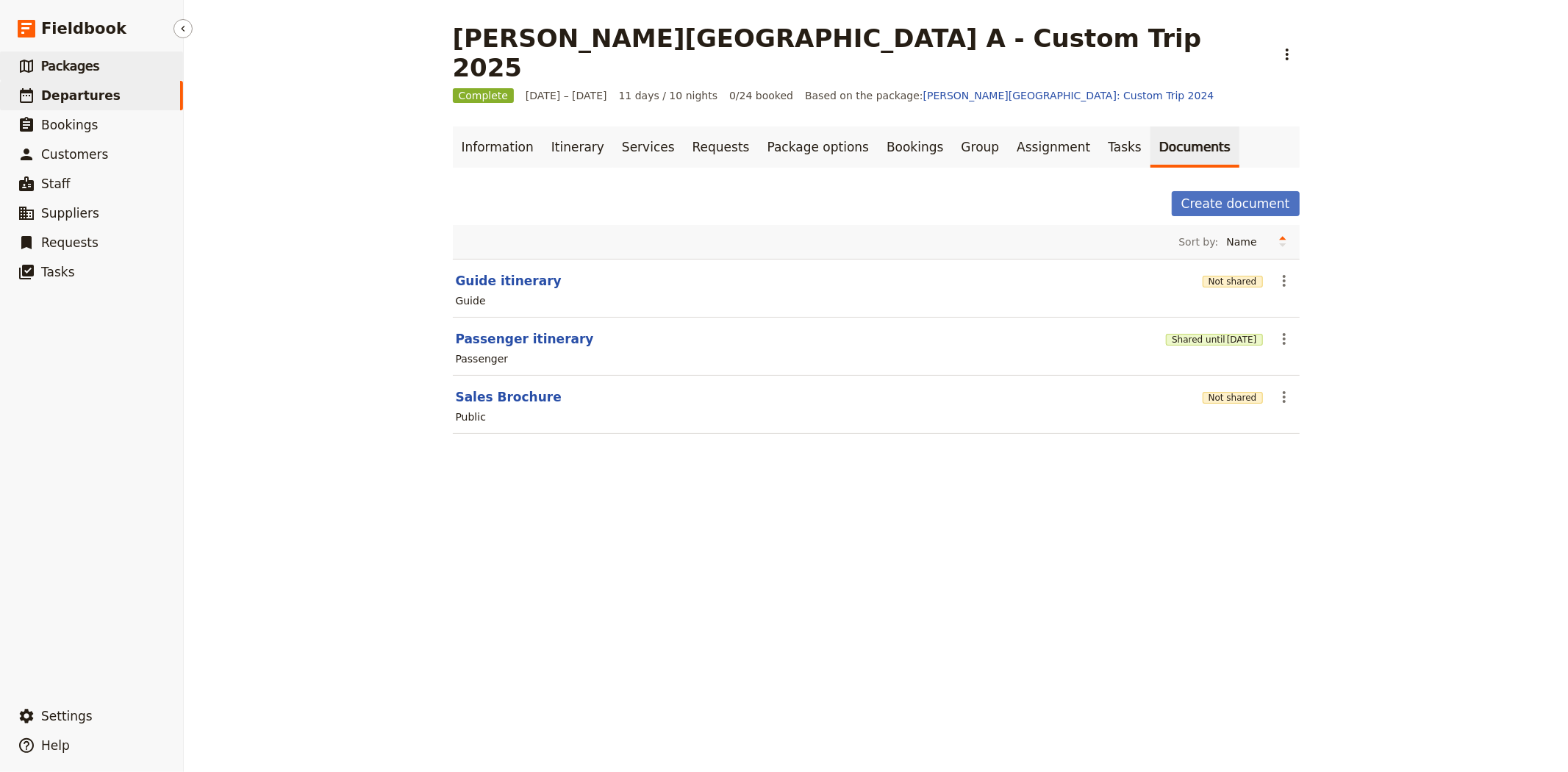
click at [89, 63] on span "Packages" at bounding box center [70, 66] width 58 height 15
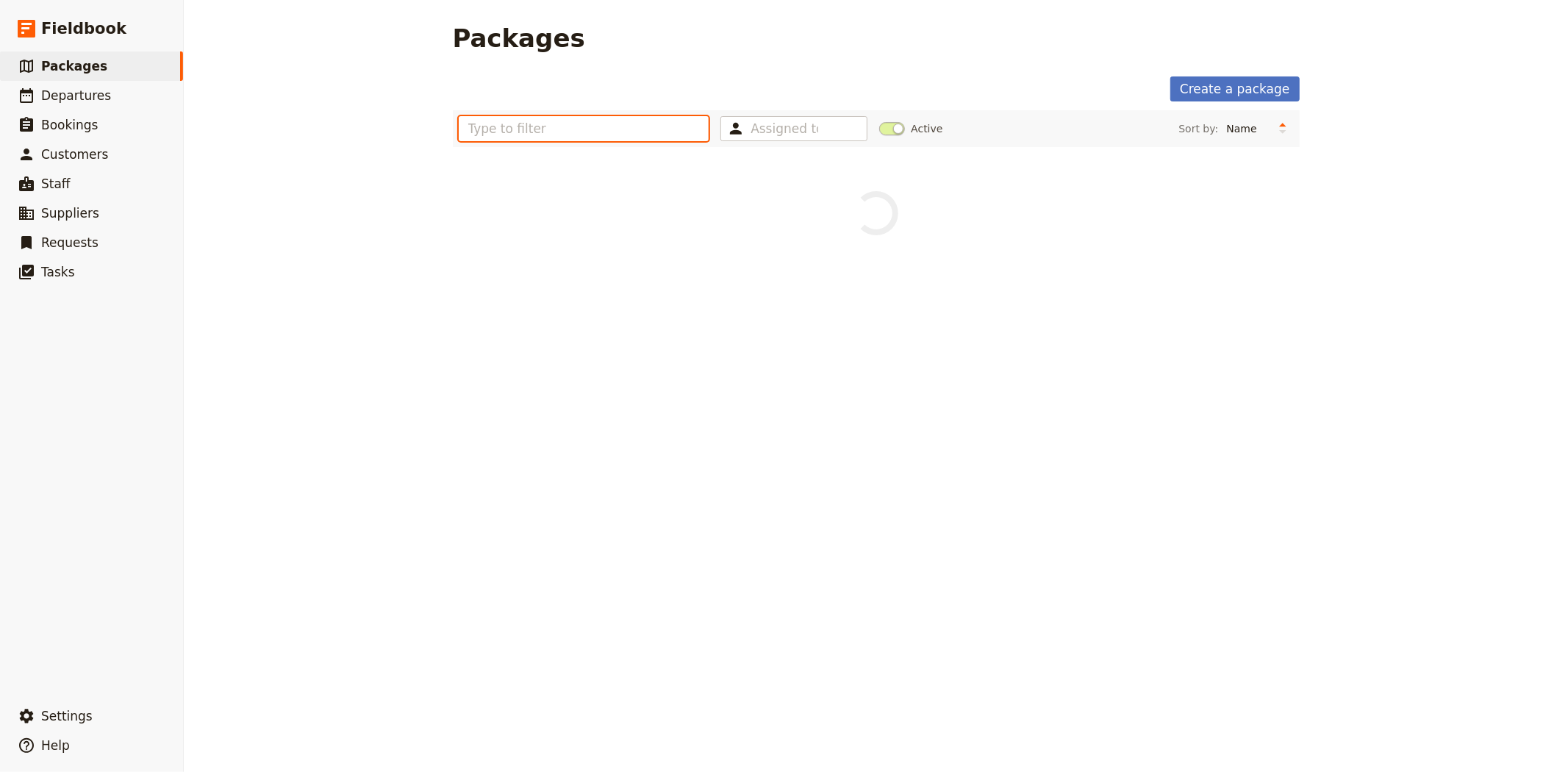
click at [540, 129] on input "text" at bounding box center [584, 129] width 251 height 25
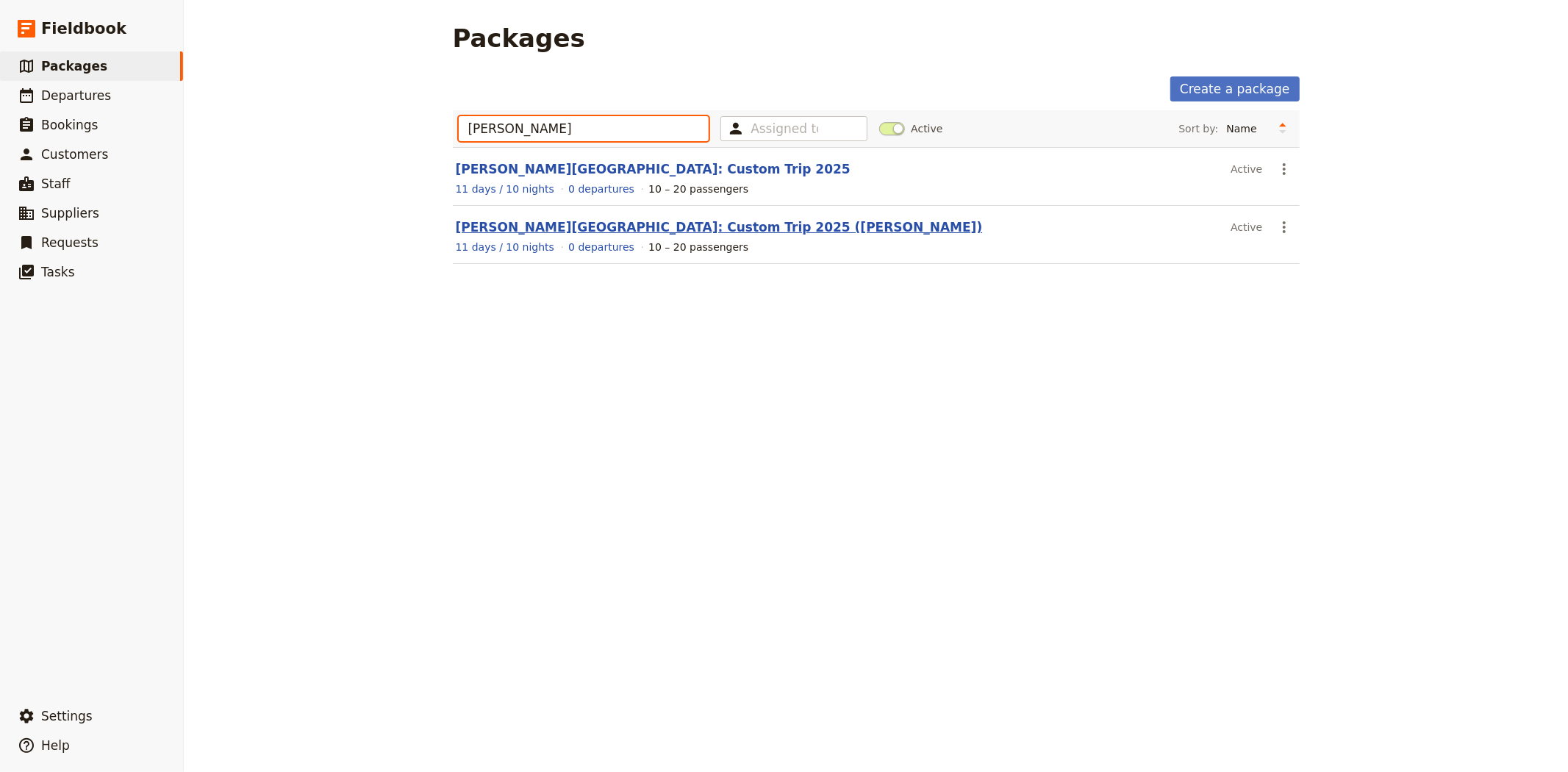
type input "ALBERT P"
click at [546, 221] on link "Albert Park College: Custom Trip 2025 (Bailey)" at bounding box center [719, 227] width 527 height 15
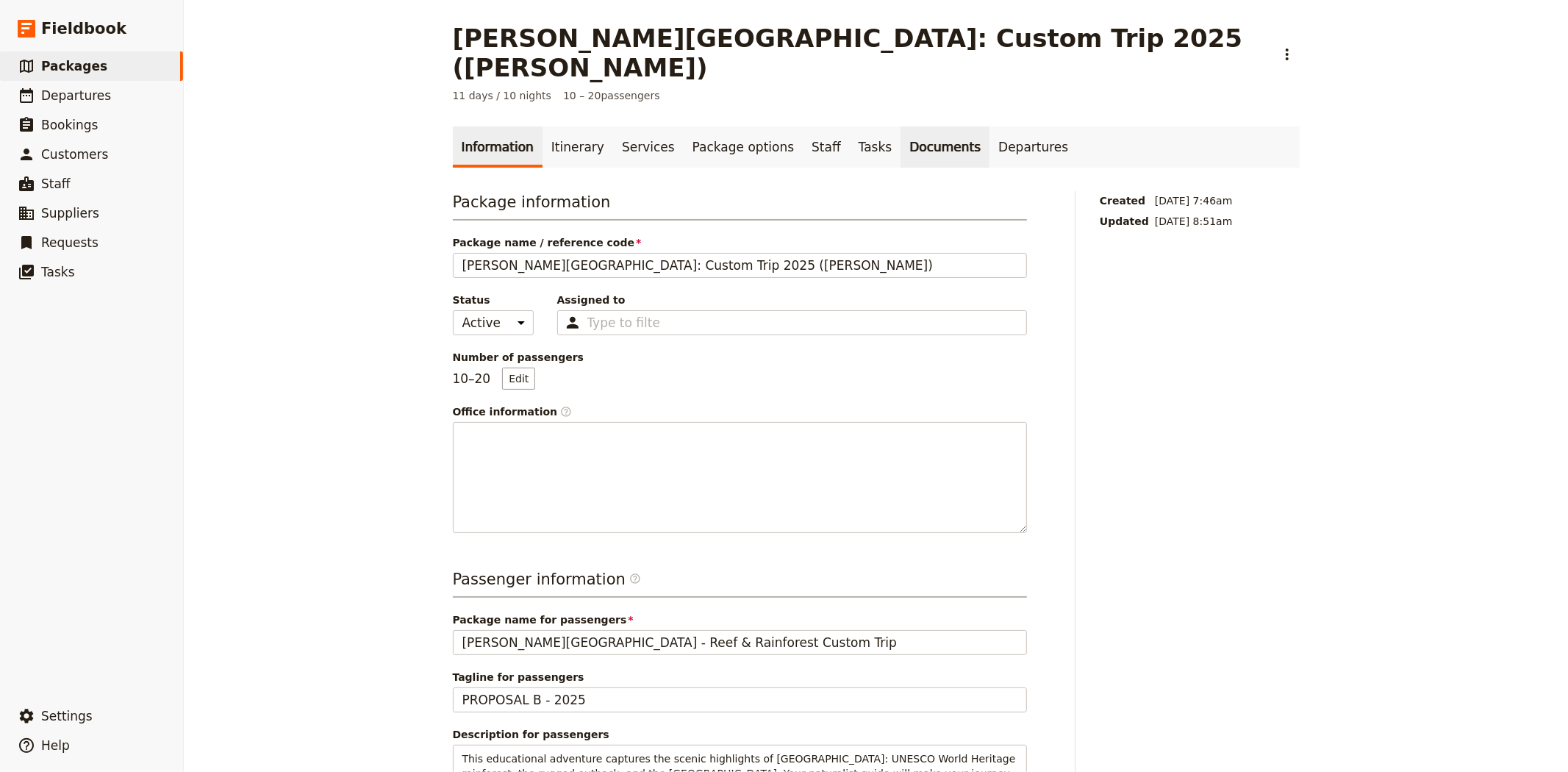
click at [901, 126] on link "Documents" at bounding box center [945, 146] width 89 height 41
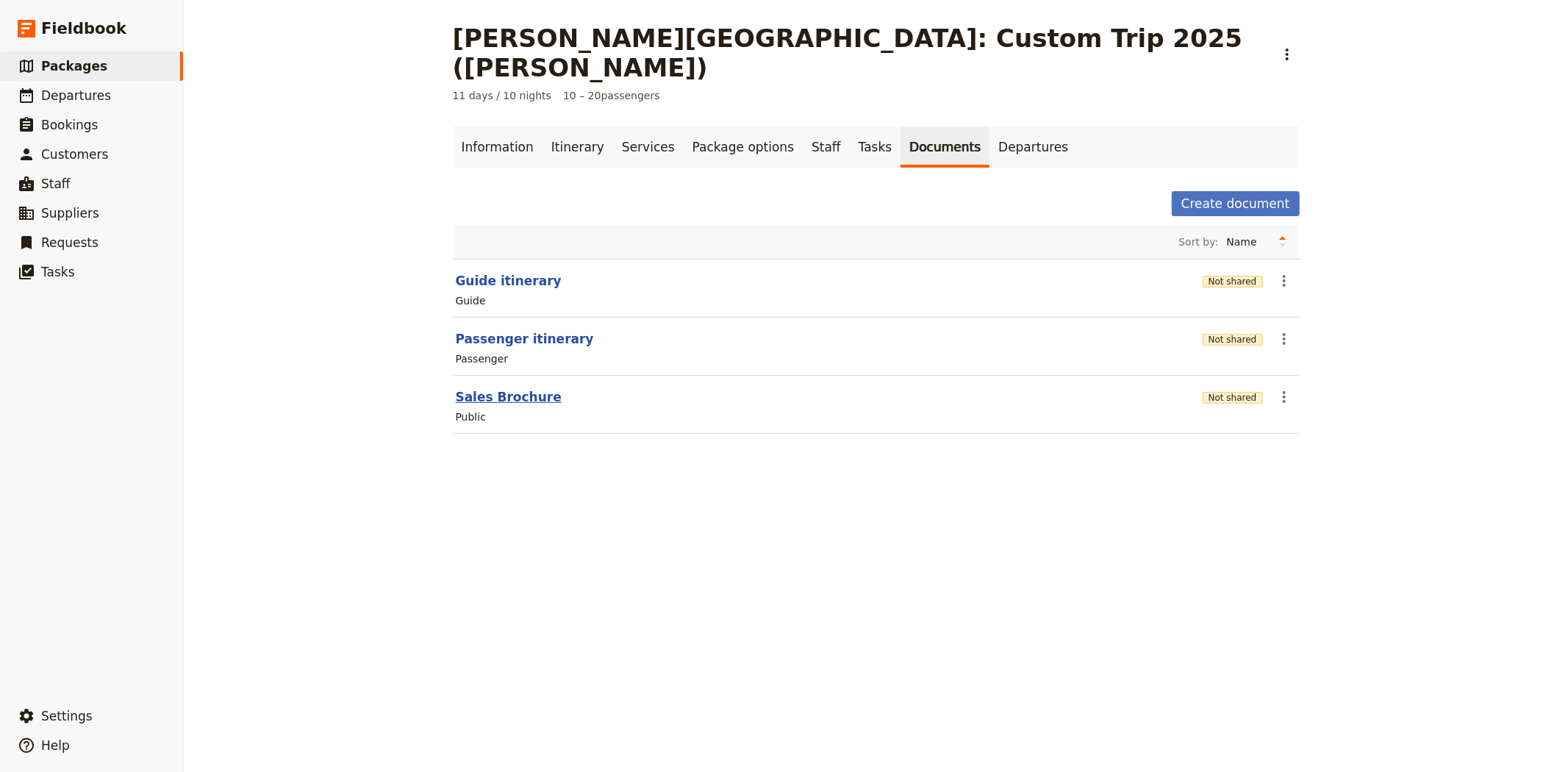
click at [481, 388] on button "Sales Brochure" at bounding box center [509, 396] width 106 height 18
select select "DEFAULT"
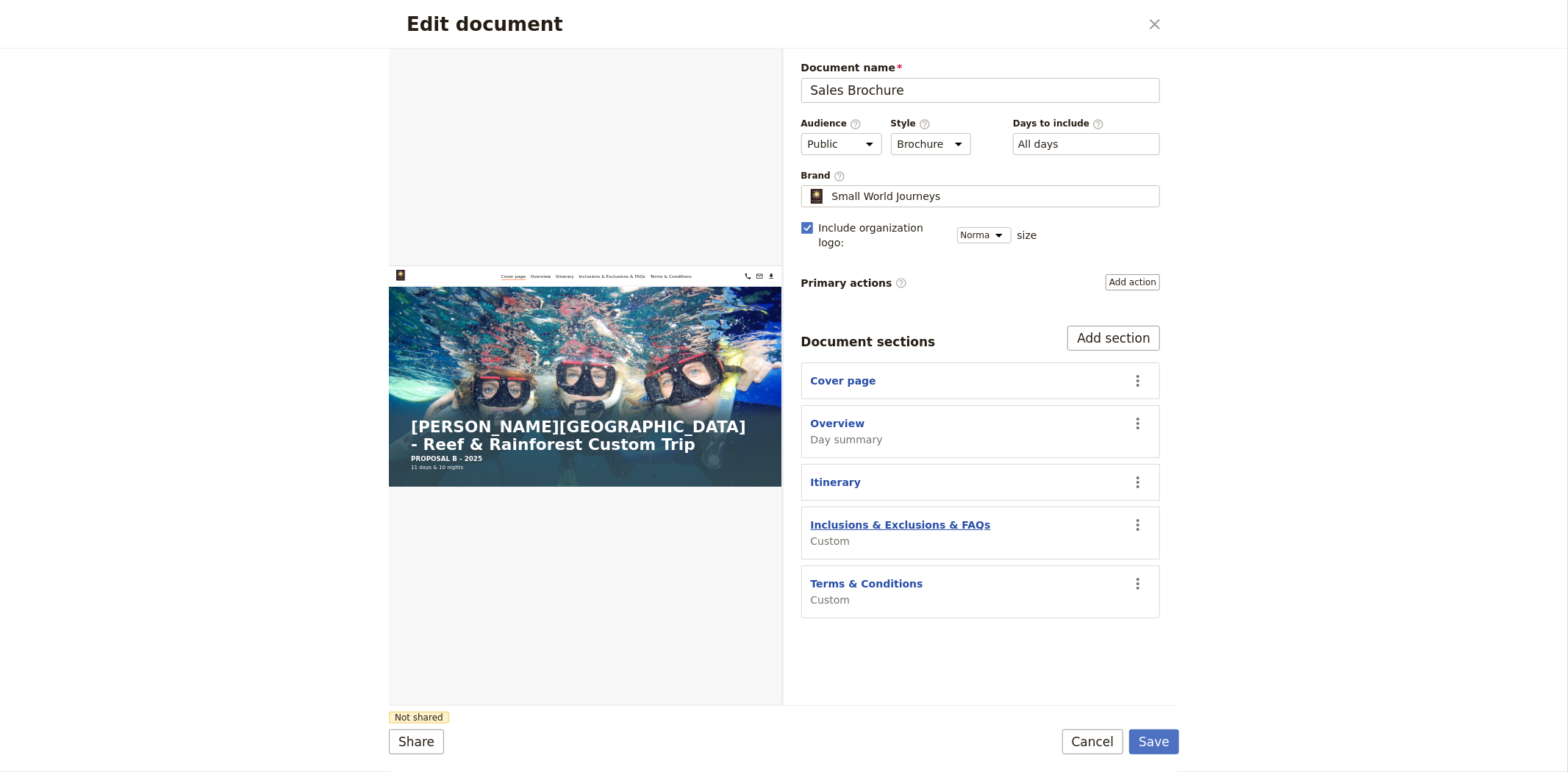
click at [908, 517] on button "Inclusions & Exclusions & FAQs" at bounding box center [901, 524] width 180 height 15
select select "CUSTOM"
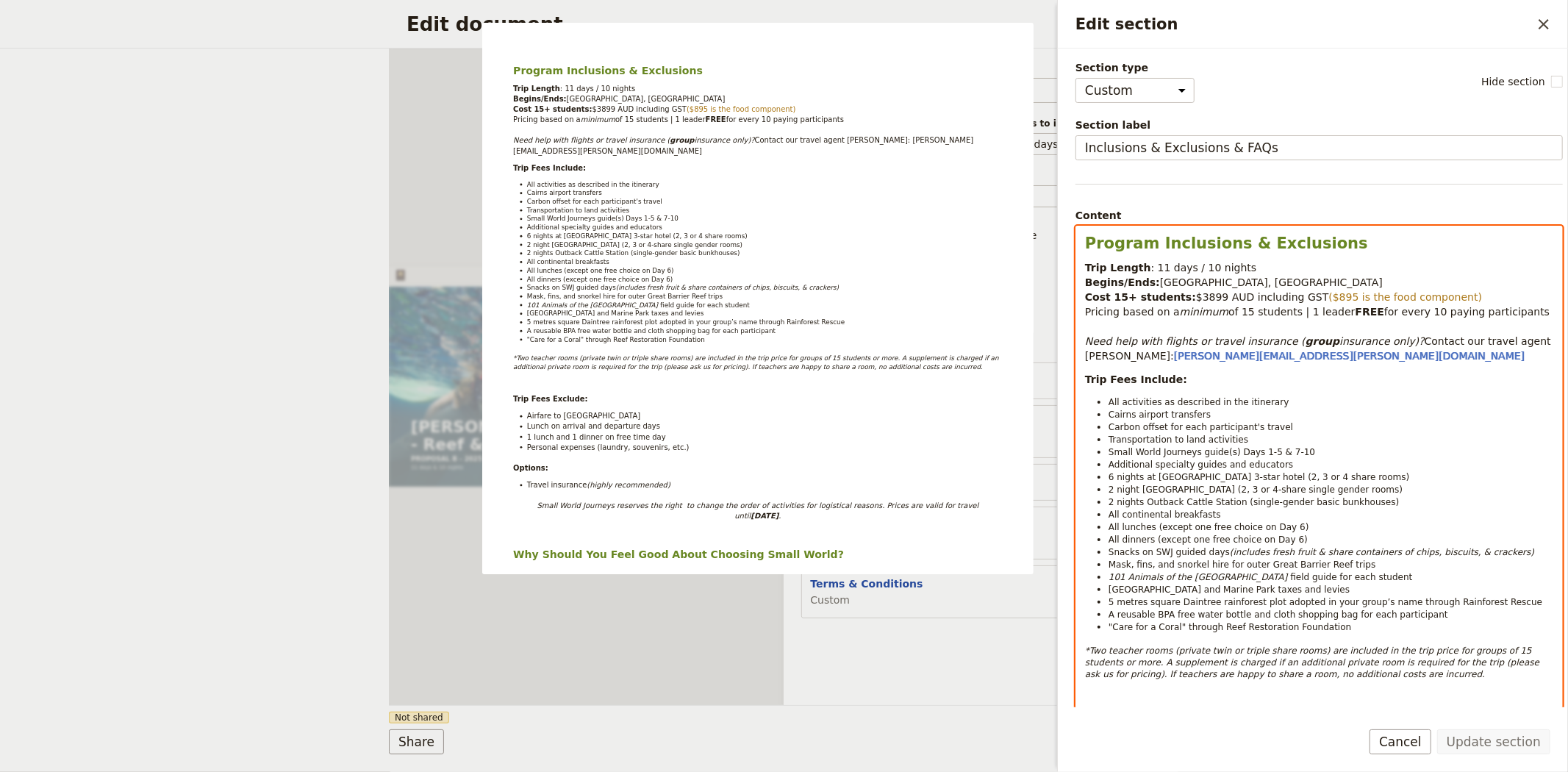
drag, startPoint x: 1532, startPoint y: 615, endPoint x: 1074, endPoint y: 223, distance: 602.8
click at [1074, 223] on div "Section type Cover page Day summary Itinerary Custom Hide section Section label…" at bounding box center [1312, 378] width 510 height 659
copy div "Program Inclusions & Exclusions Trip Length : 11 days / 10 nights Begins/Ends: …"
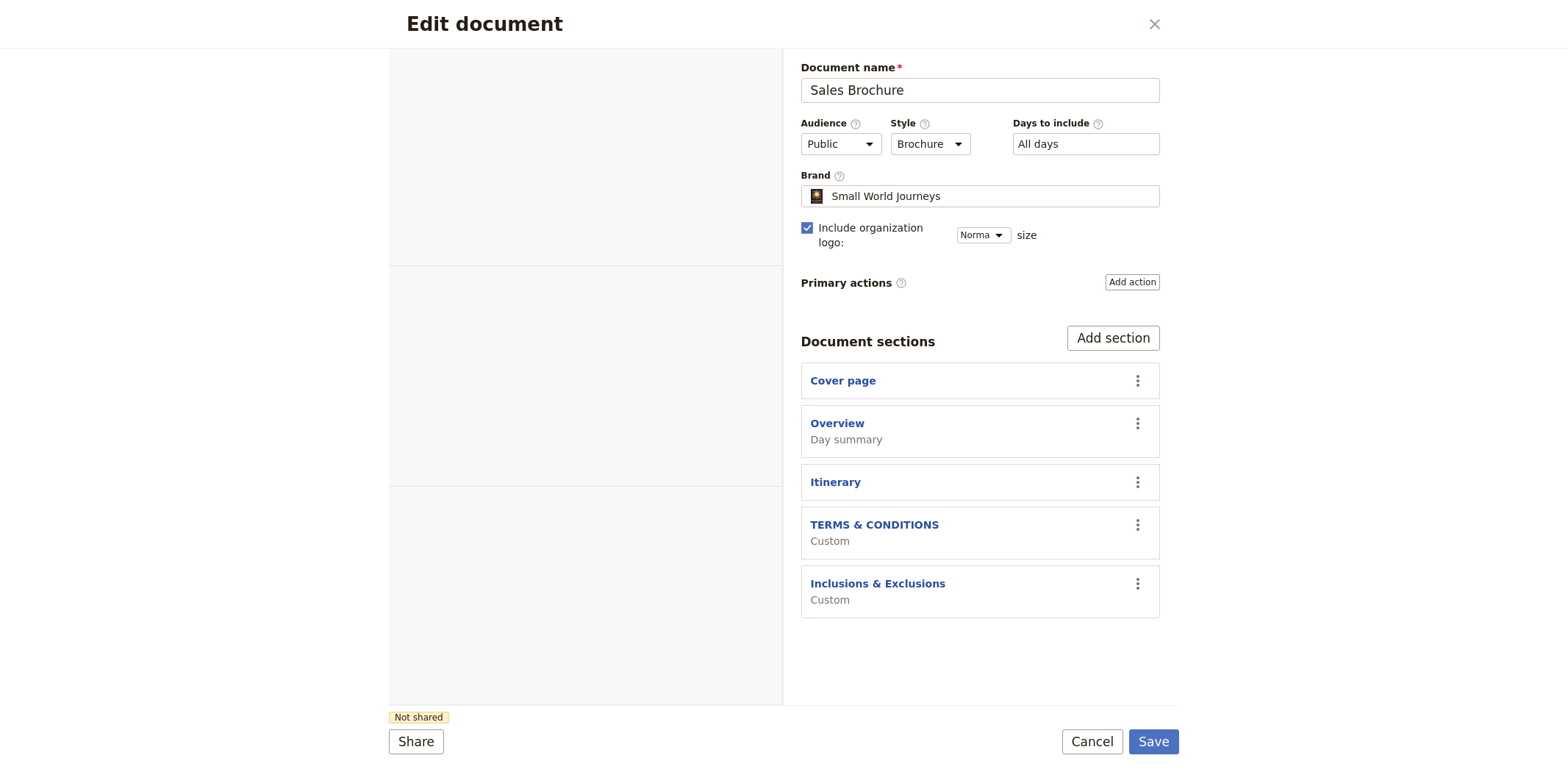
select select "DEFAULT"
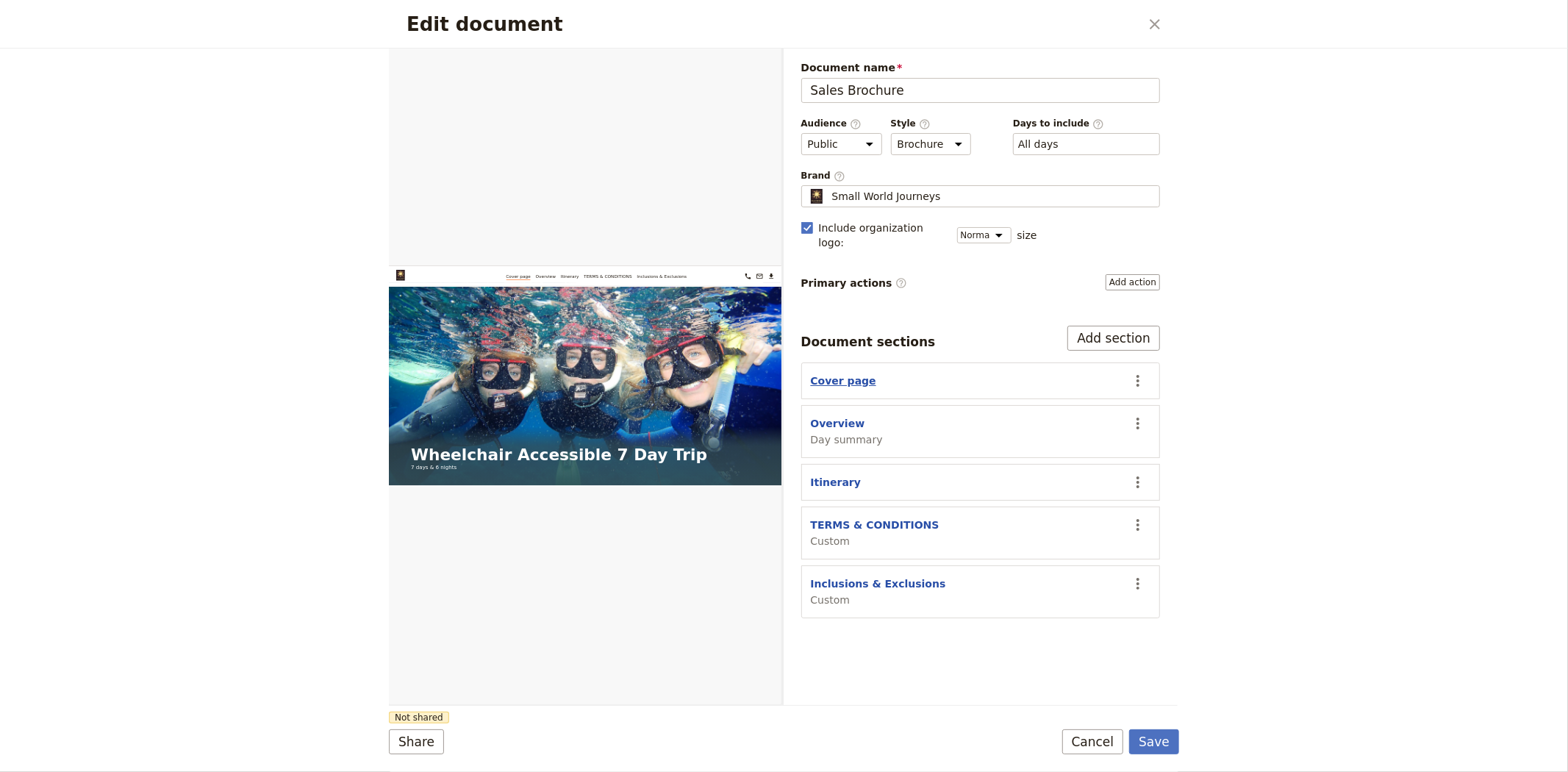
click at [841, 373] on button "Cover page" at bounding box center [843, 380] width 65 height 15
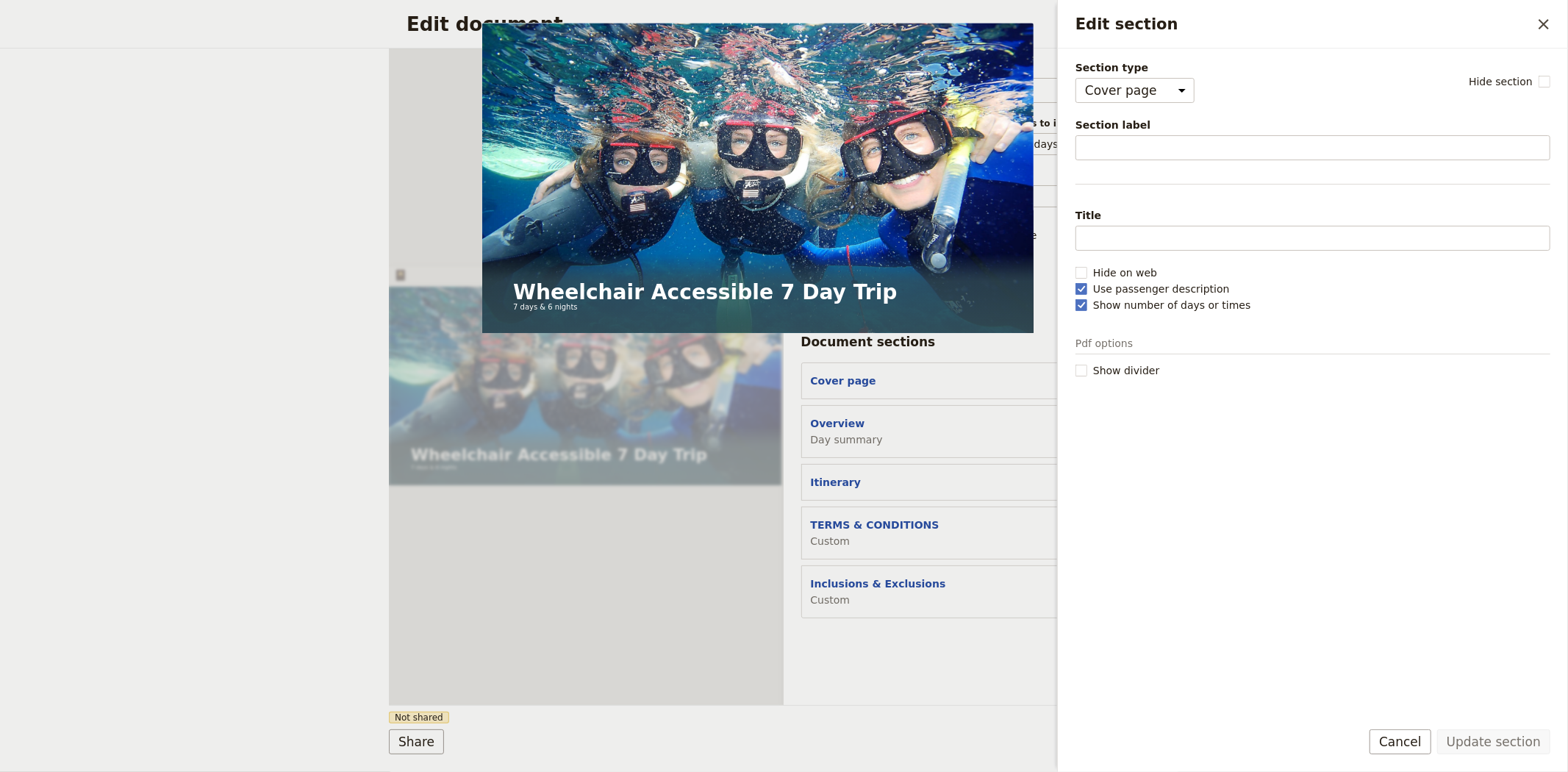
click at [903, 684] on div "Document name Sales Brochure Preview Audience ​ Public Passenger Guide Style ​ …" at bounding box center [981, 377] width 395 height 657
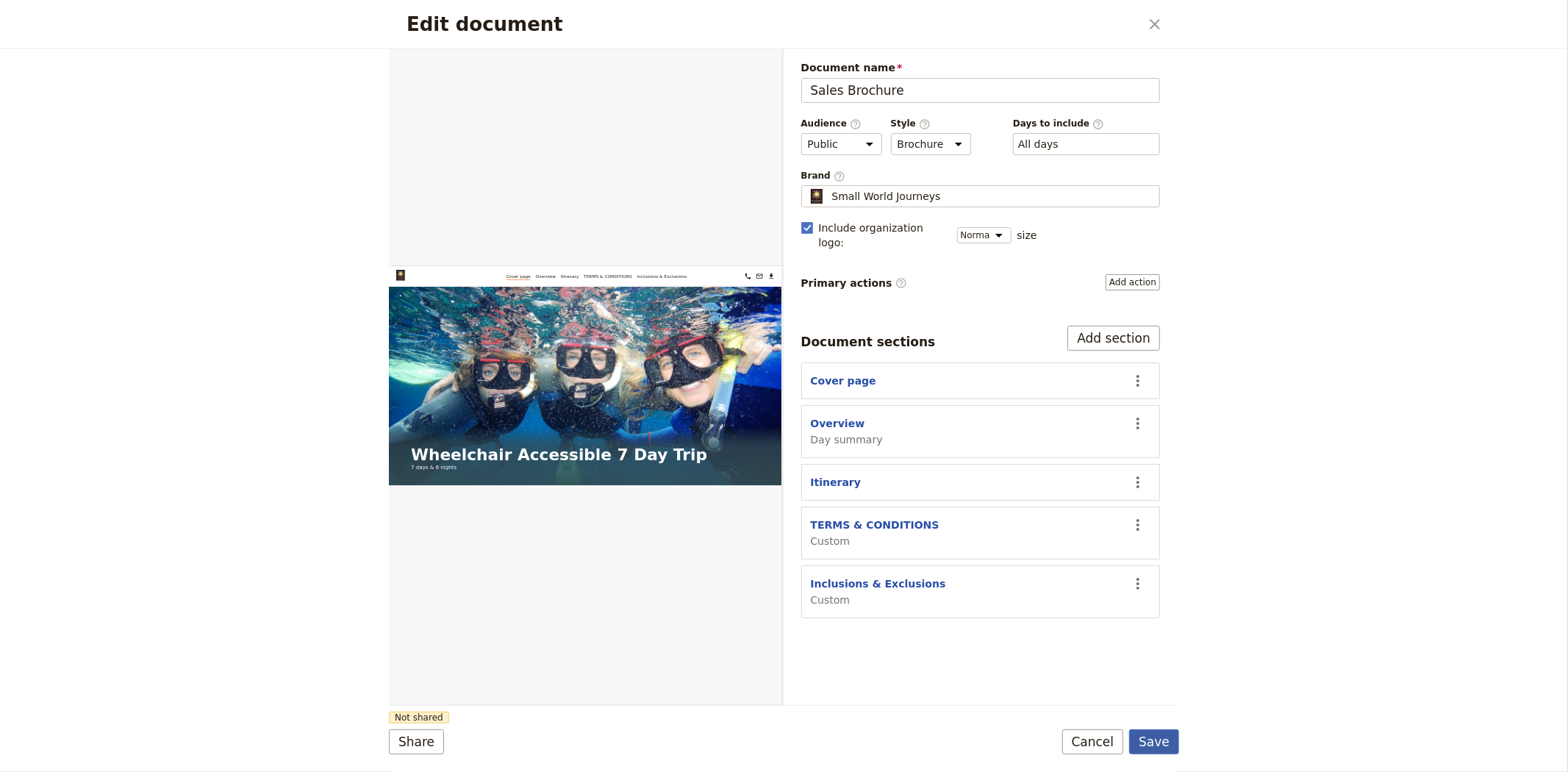
click at [1144, 738] on button "Save" at bounding box center [1154, 742] width 50 height 25
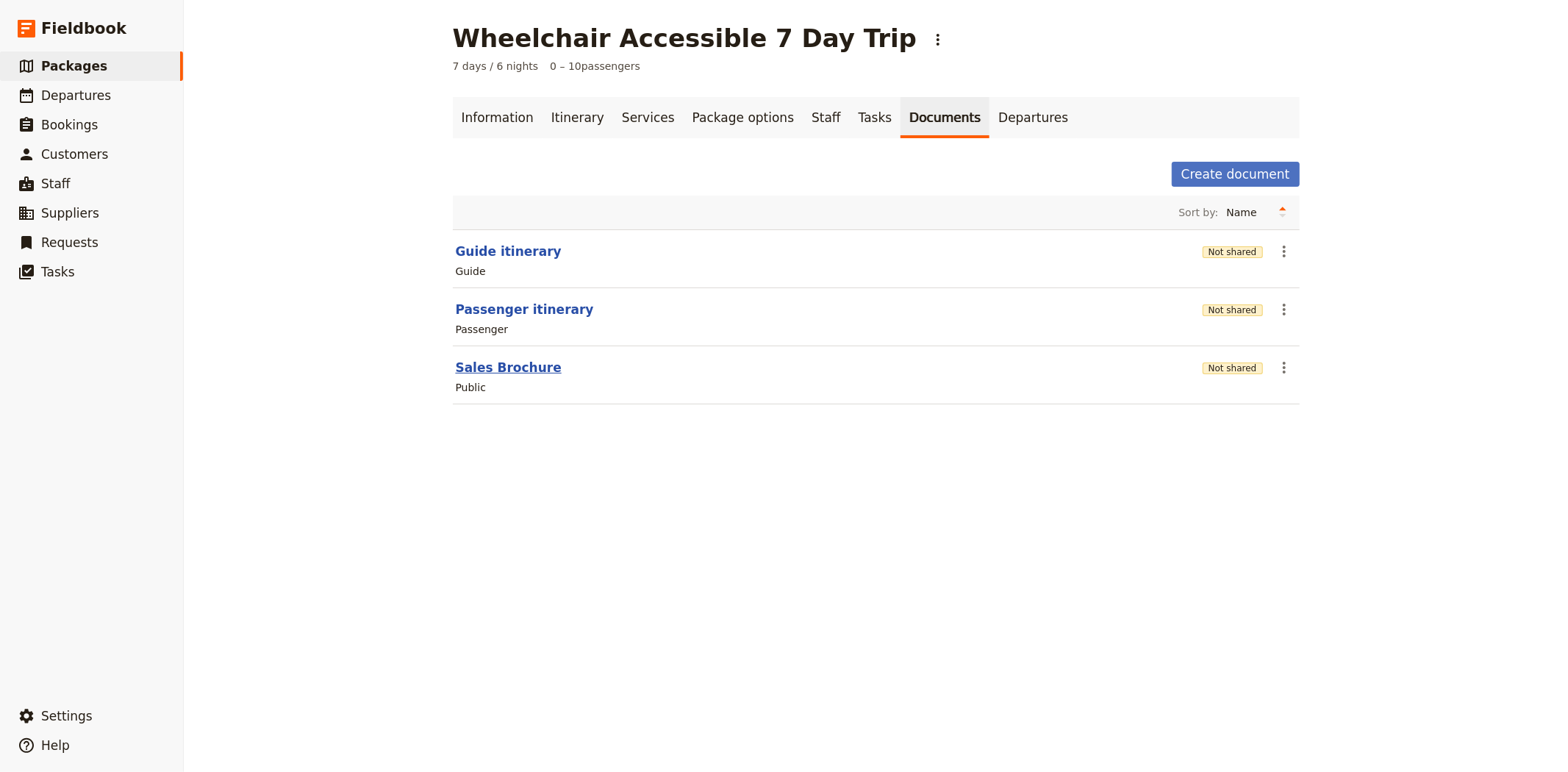
click at [501, 372] on button "Sales Brochure" at bounding box center [509, 367] width 106 height 18
select select "DEFAULT"
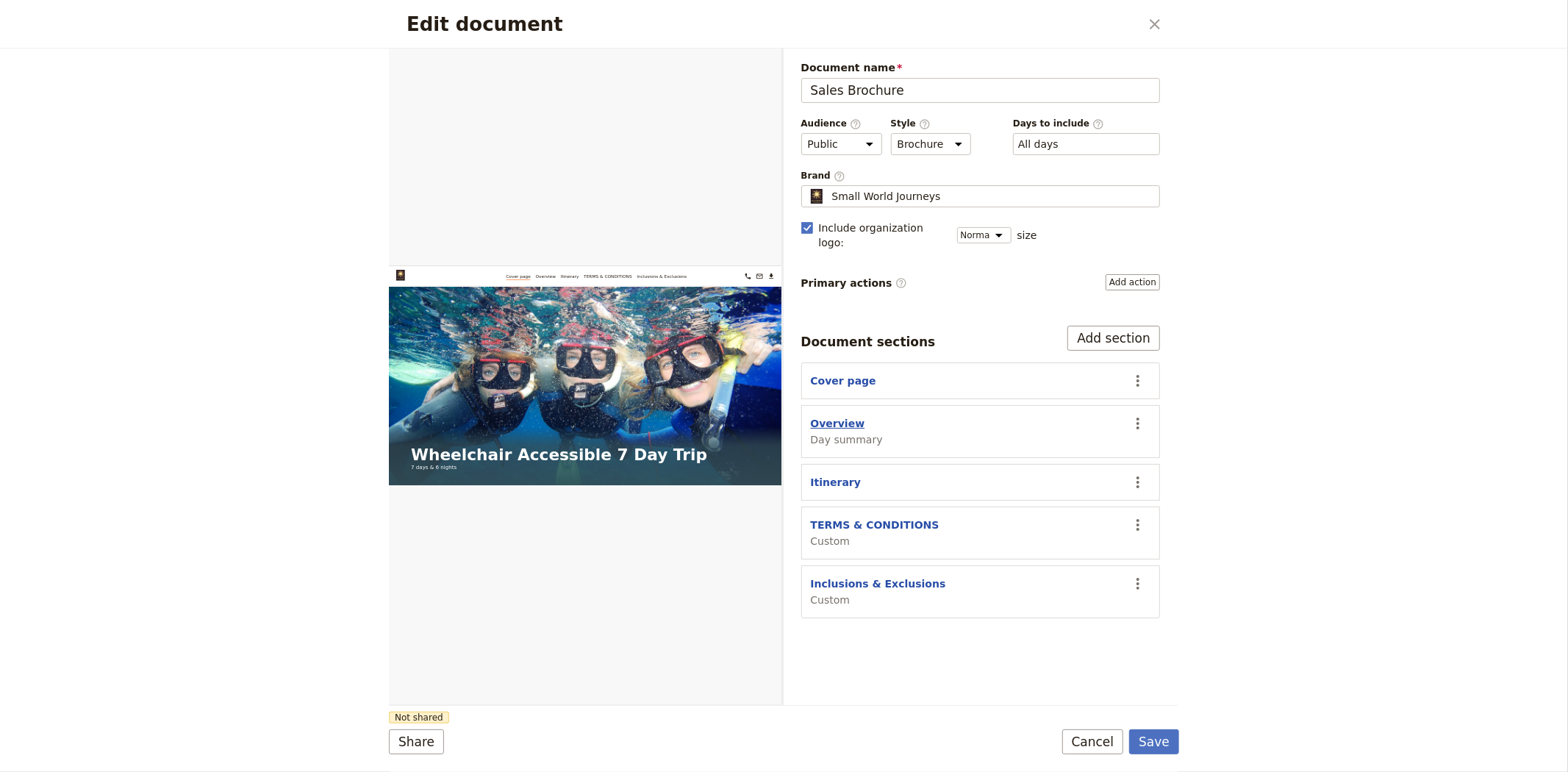
click at [835, 416] on button "Overview" at bounding box center [838, 423] width 54 height 15
select select "DAY_SUMMARY"
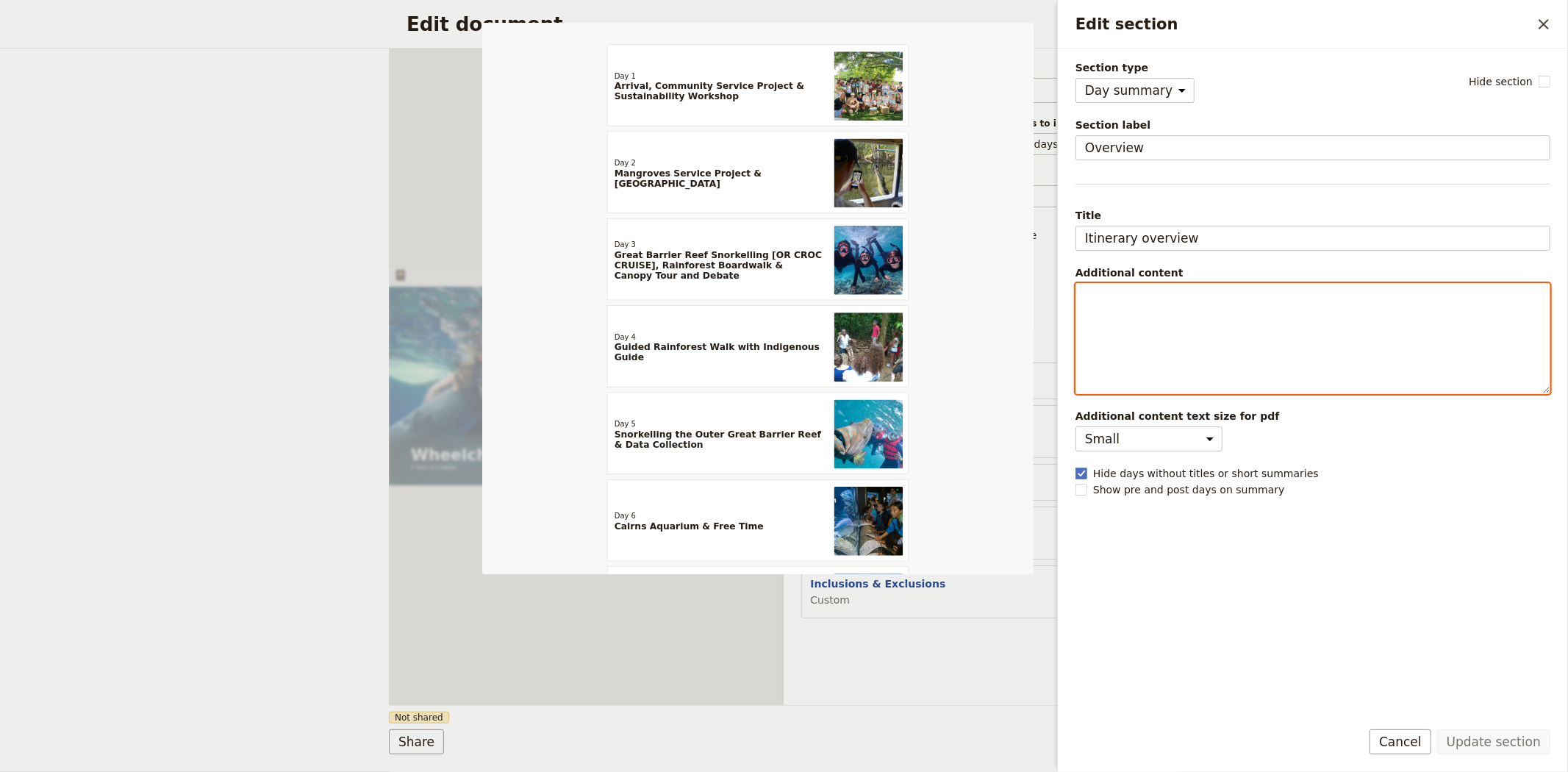
click at [1141, 331] on div "Edit section" at bounding box center [1312, 338] width 473 height 109
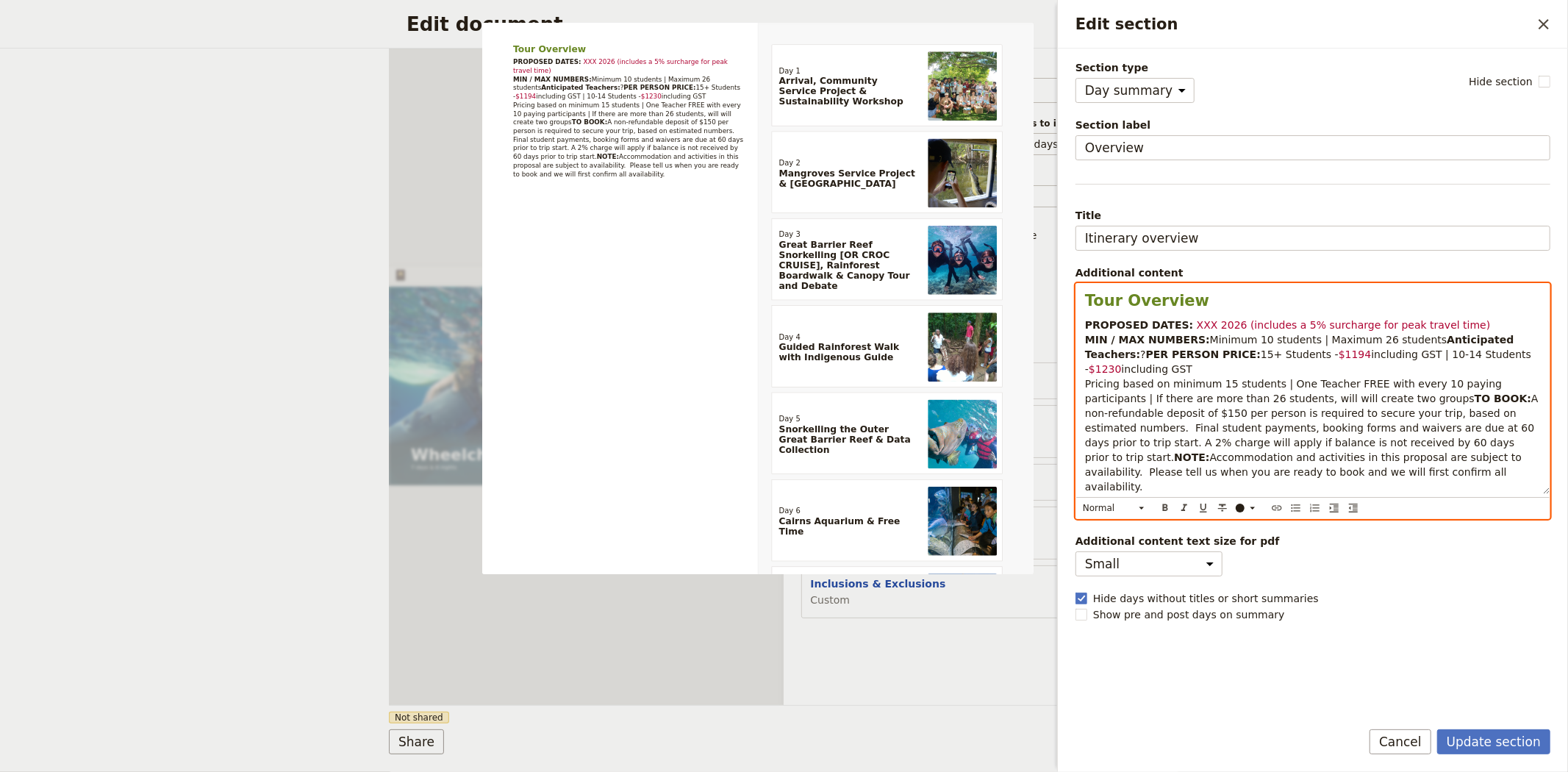
click at [1358, 343] on span "Minimum 10 students | Maximum 26 students" at bounding box center [1329, 339] width 238 height 12
click at [1360, 338] on span "Minimum 10 students | Maximum XXX students" at bounding box center [1333, 339] width 245 height 12
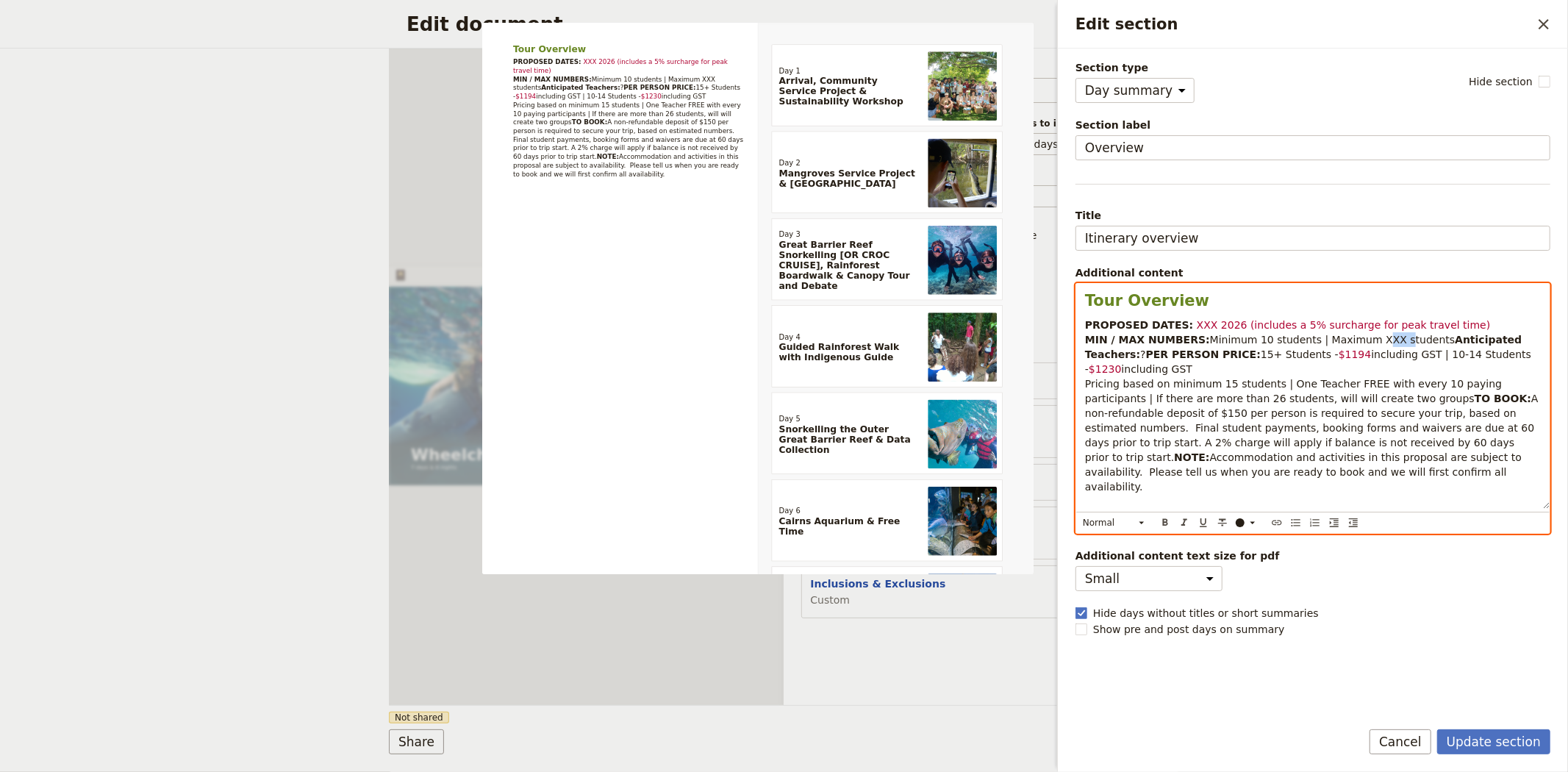
click at [1360, 338] on span "Minimum 10 students | Maximum XXX students" at bounding box center [1333, 339] width 245 height 12
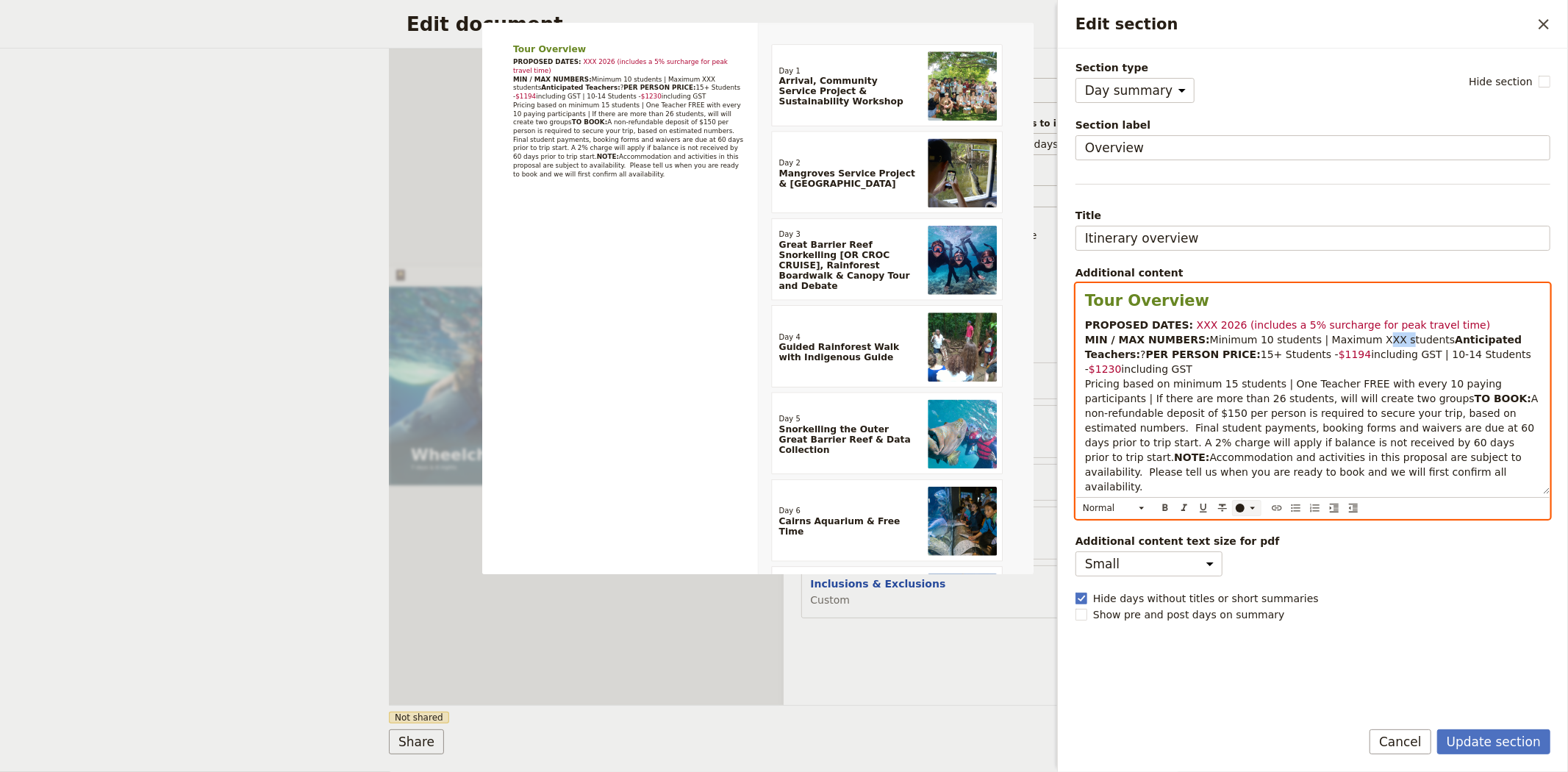
click at [1247, 514] on icon "Edit section" at bounding box center [1252, 507] width 12 height 12
click at [1241, 563] on div "button" at bounding box center [1241, 558] width 9 height 9
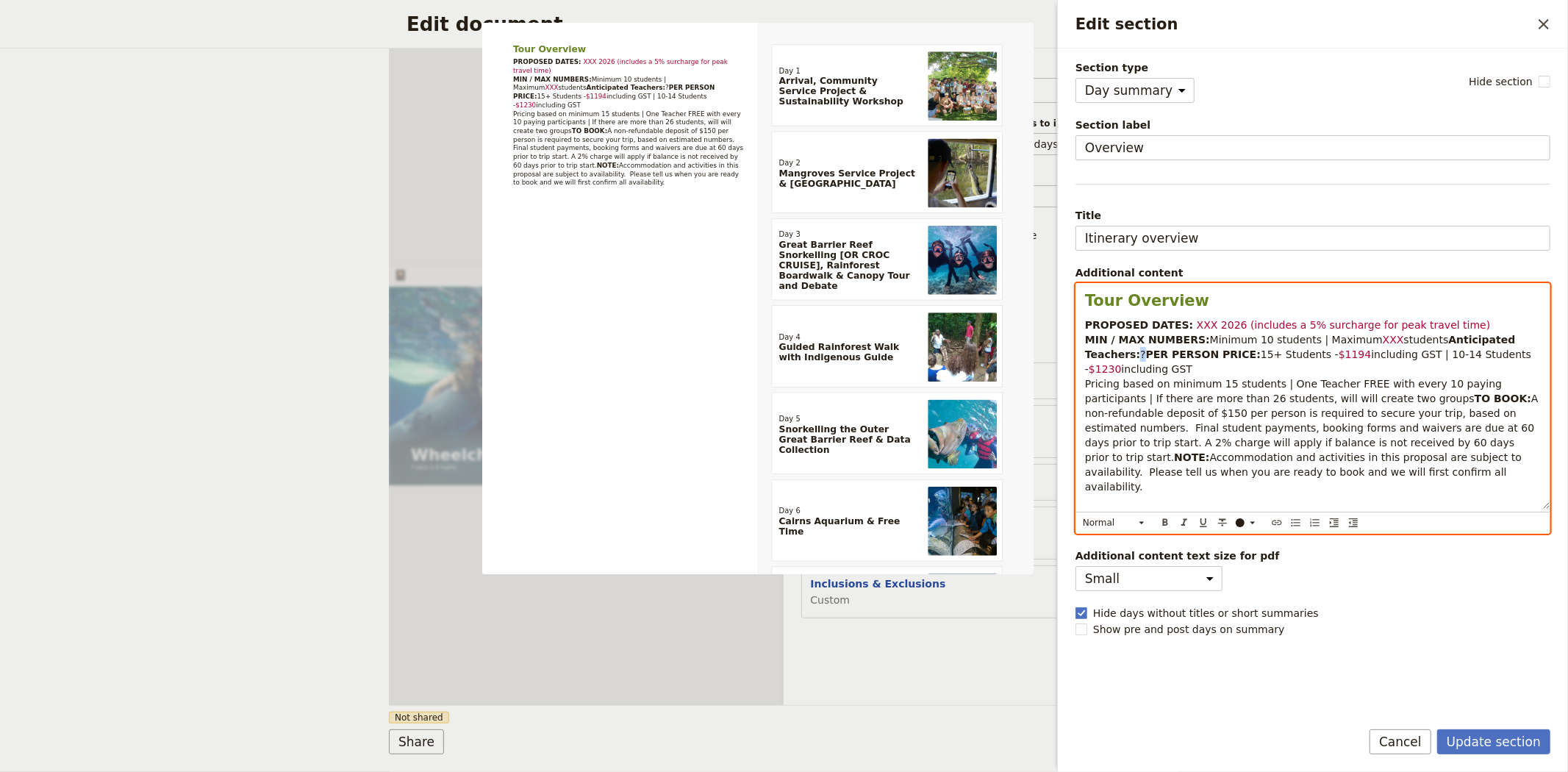
click at [1145, 356] on span "?" at bounding box center [1142, 354] width 5 height 12
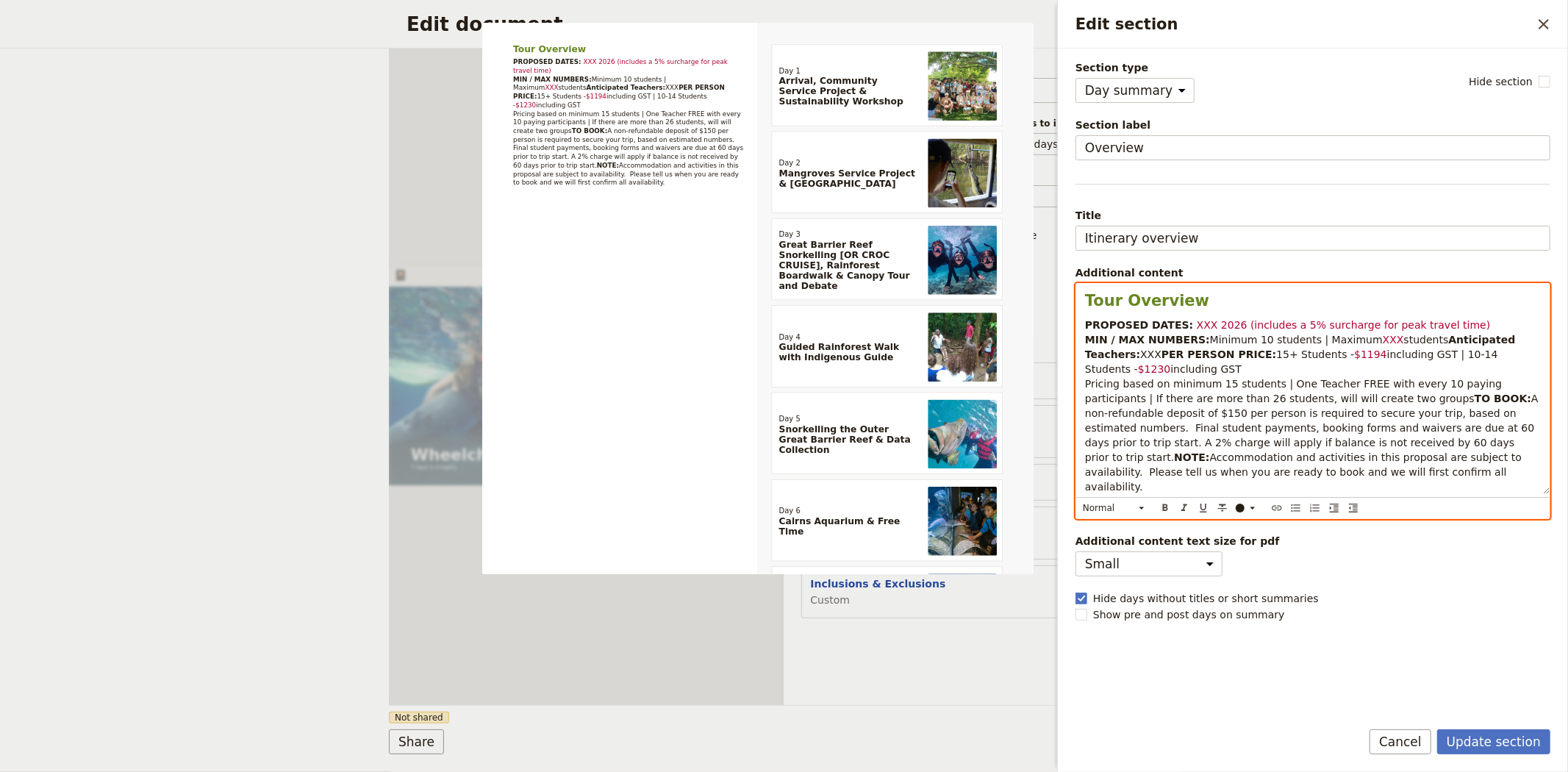
click at [1161, 356] on span "XXX" at bounding box center [1151, 354] width 22 height 12
click at [1241, 513] on div "Edit section" at bounding box center [1240, 507] width 9 height 9
click at [1245, 563] on div "button" at bounding box center [1241, 558] width 9 height 9
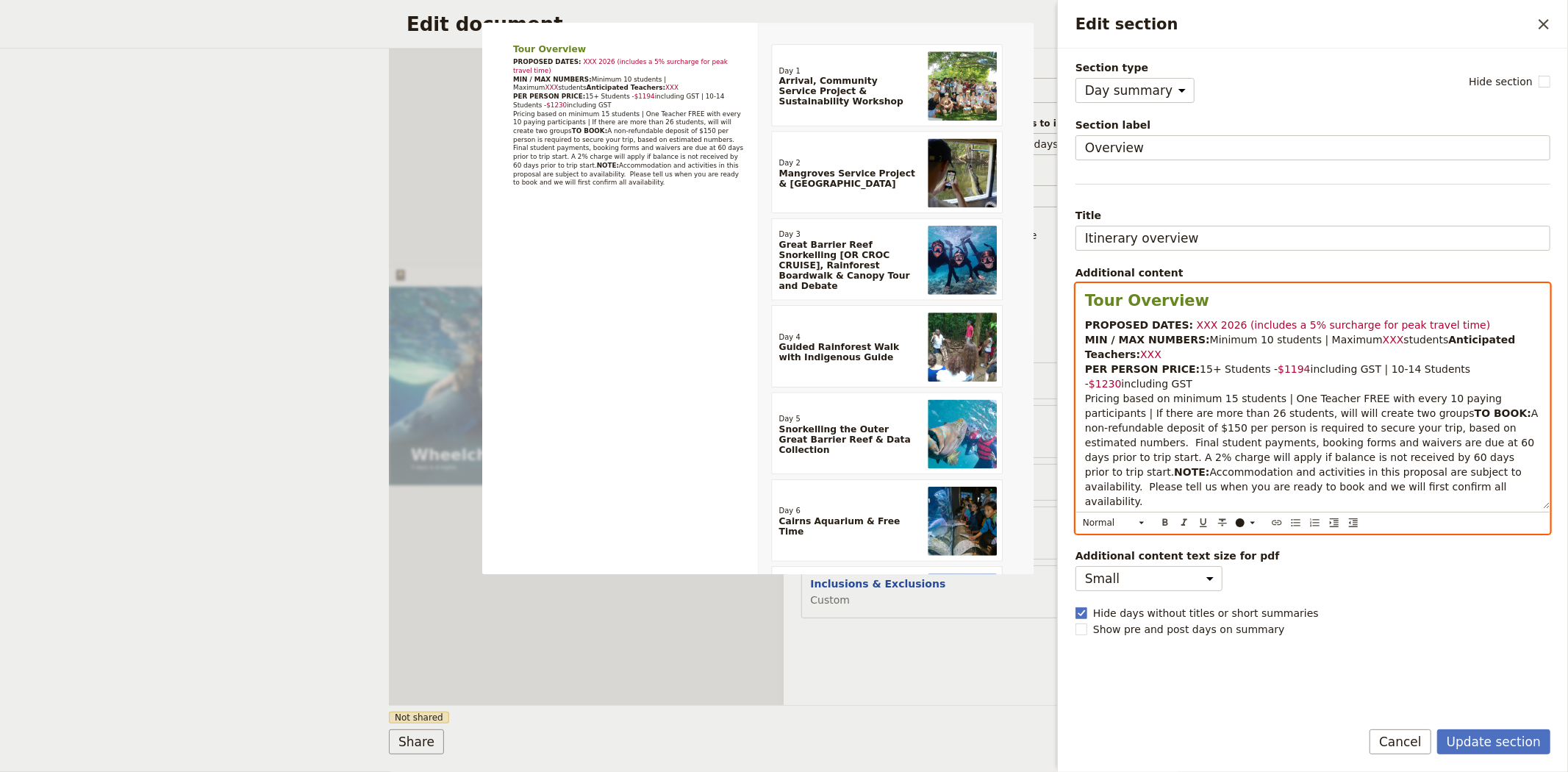
click at [1199, 371] on span "15+ Students -" at bounding box center [1238, 369] width 78 height 12
click at [1278, 369] on span "$1194" at bounding box center [1294, 369] width 33 height 12
click at [1122, 378] on span "$1230" at bounding box center [1105, 383] width 33 height 12
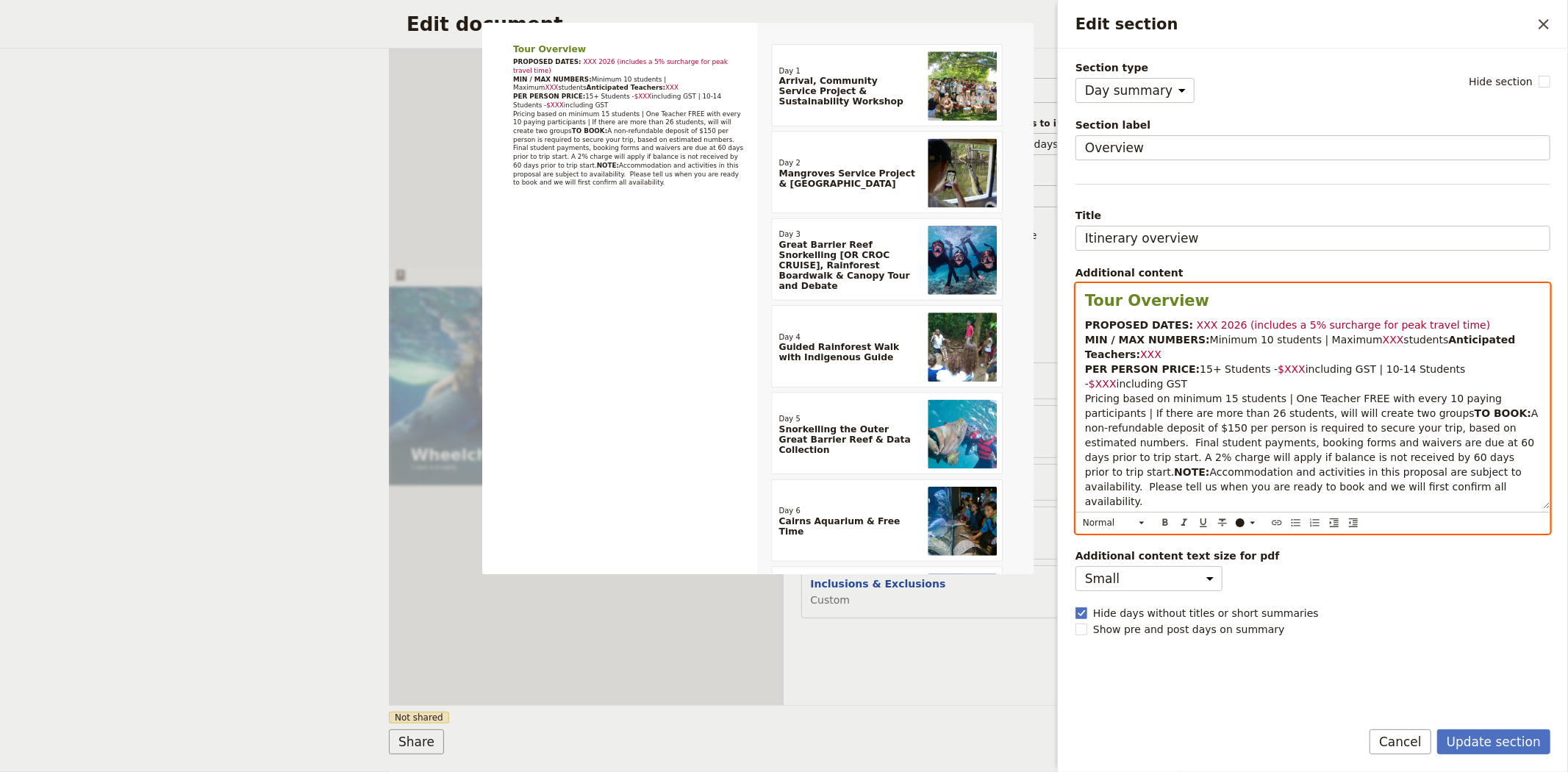
click at [1215, 386] on span "including GST Pricing based on minimum 15 students | One Teacher FREE with ever…" at bounding box center [1295, 398] width 420 height 41
click at [1212, 326] on span "XXX 2026 (includes a 5% surcharge for peak travel time)" at bounding box center [1344, 324] width 294 height 12
drag, startPoint x: 1442, startPoint y: 326, endPoint x: 1201, endPoint y: 321, distance: 241.1
click at [1201, 321] on p "PROPOSED DATES: XXX 2026 (includes a 5% surcharge for peak travel time) MIN / M…" at bounding box center [1312, 413] width 456 height 191
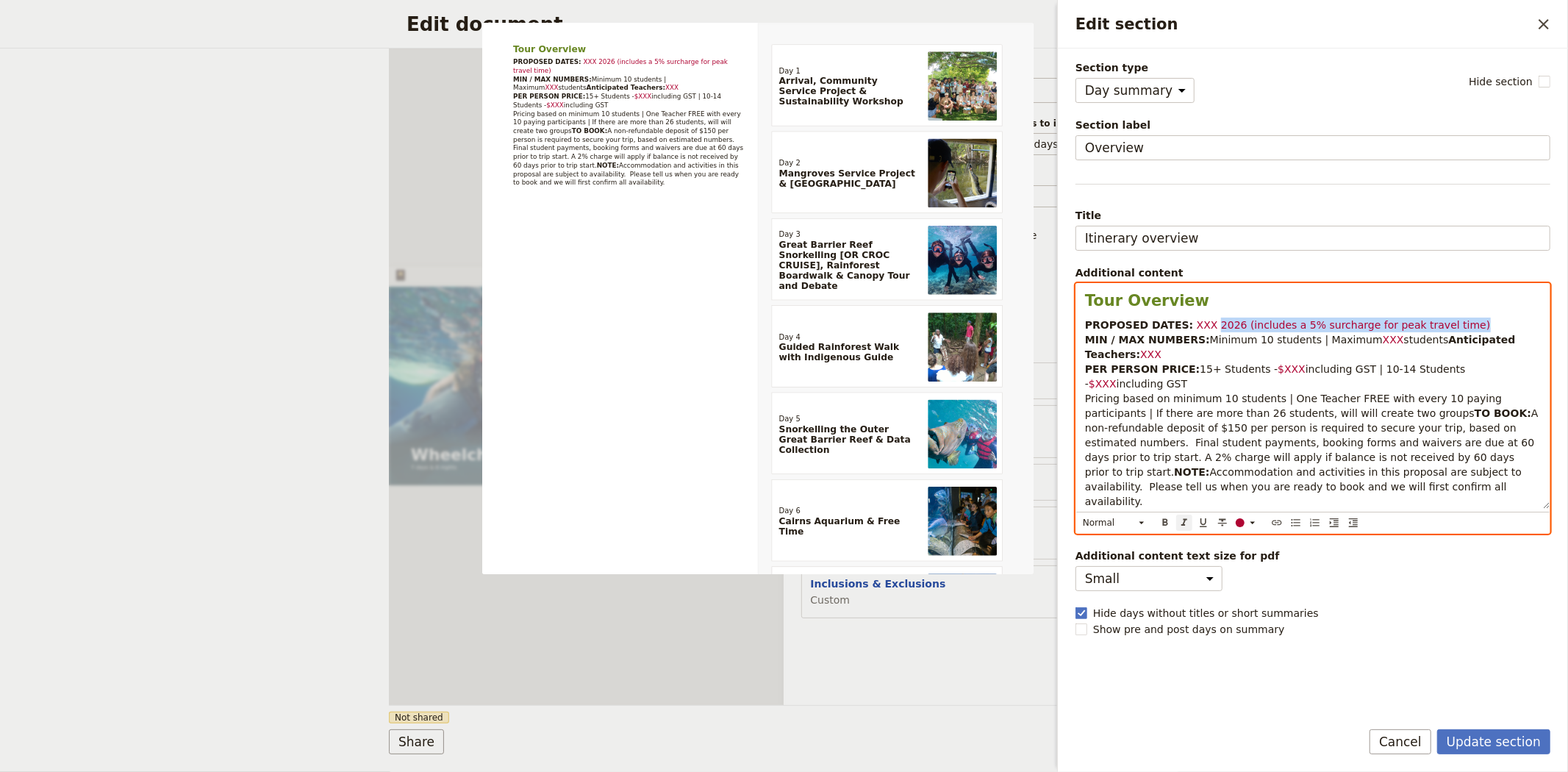
click at [1182, 520] on icon "Format italic" at bounding box center [1184, 522] width 12 height 12
click at [1270, 400] on span "including GST Pricing based on minimum 10 students | One Teacher FREE with ever…" at bounding box center [1295, 398] width 420 height 41
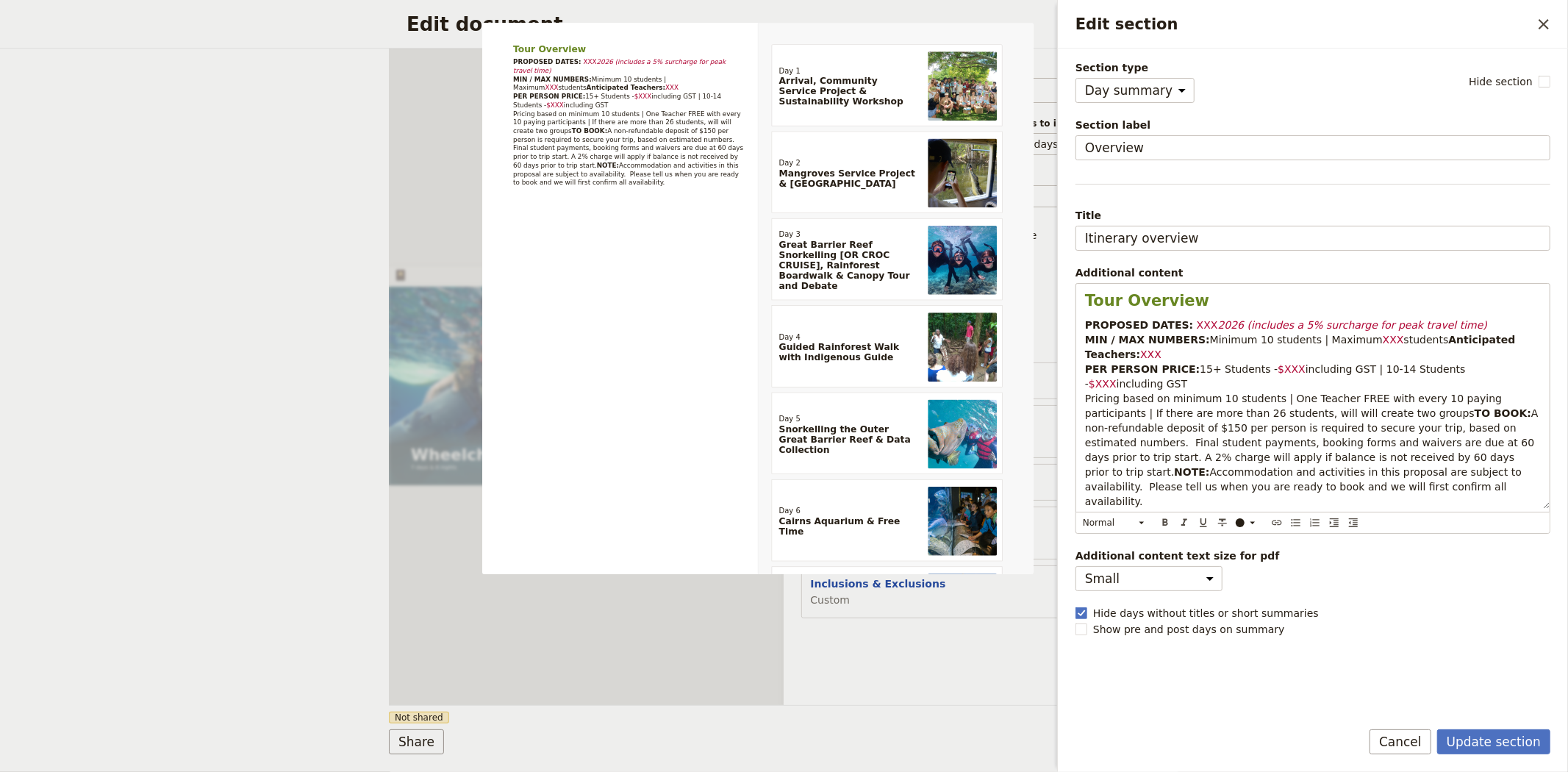
click at [1480, 725] on form "Section type Cover page Day summary Itinerary Custom Hide section Section label…" at bounding box center [1312, 410] width 510 height 723
click at [1480, 730] on button "Update section" at bounding box center [1494, 742] width 113 height 25
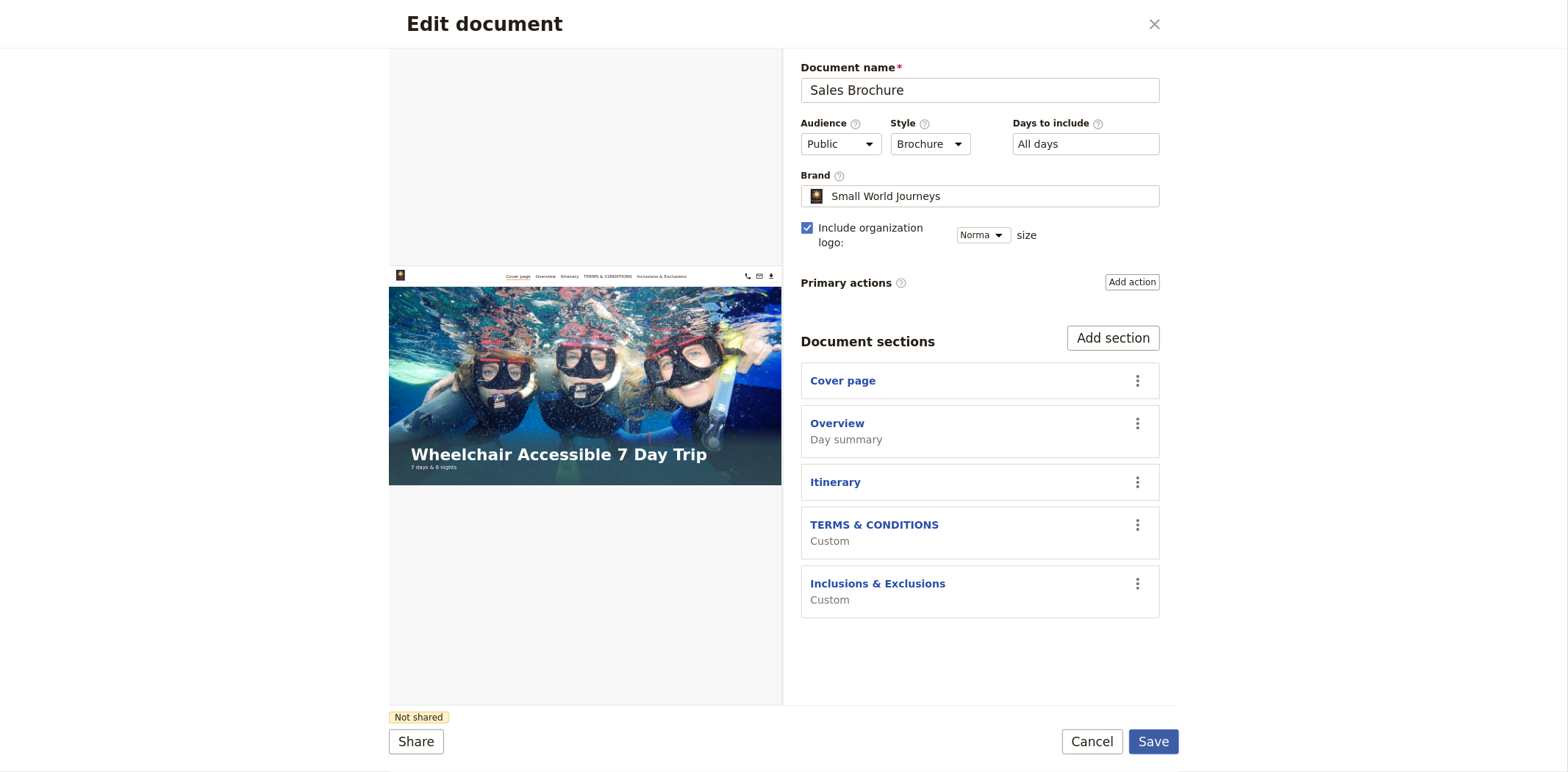
click at [1165, 736] on button "Save" at bounding box center [1154, 742] width 50 height 25
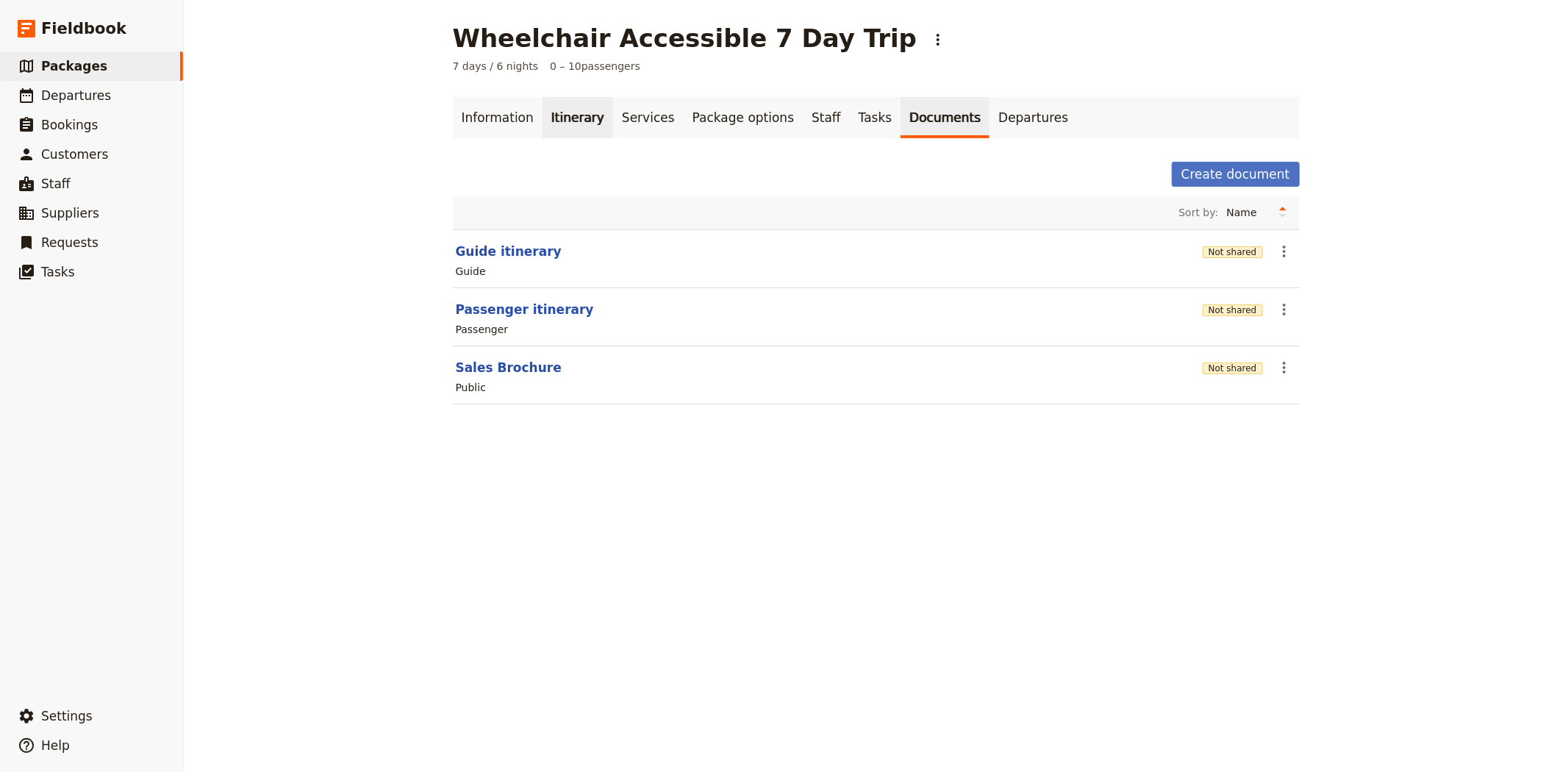
drag, startPoint x: 558, startPoint y: 123, endPoint x: 557, endPoint y: 106, distance: 17.0
click at [558, 123] on link "Itinerary" at bounding box center [578, 117] width 70 height 41
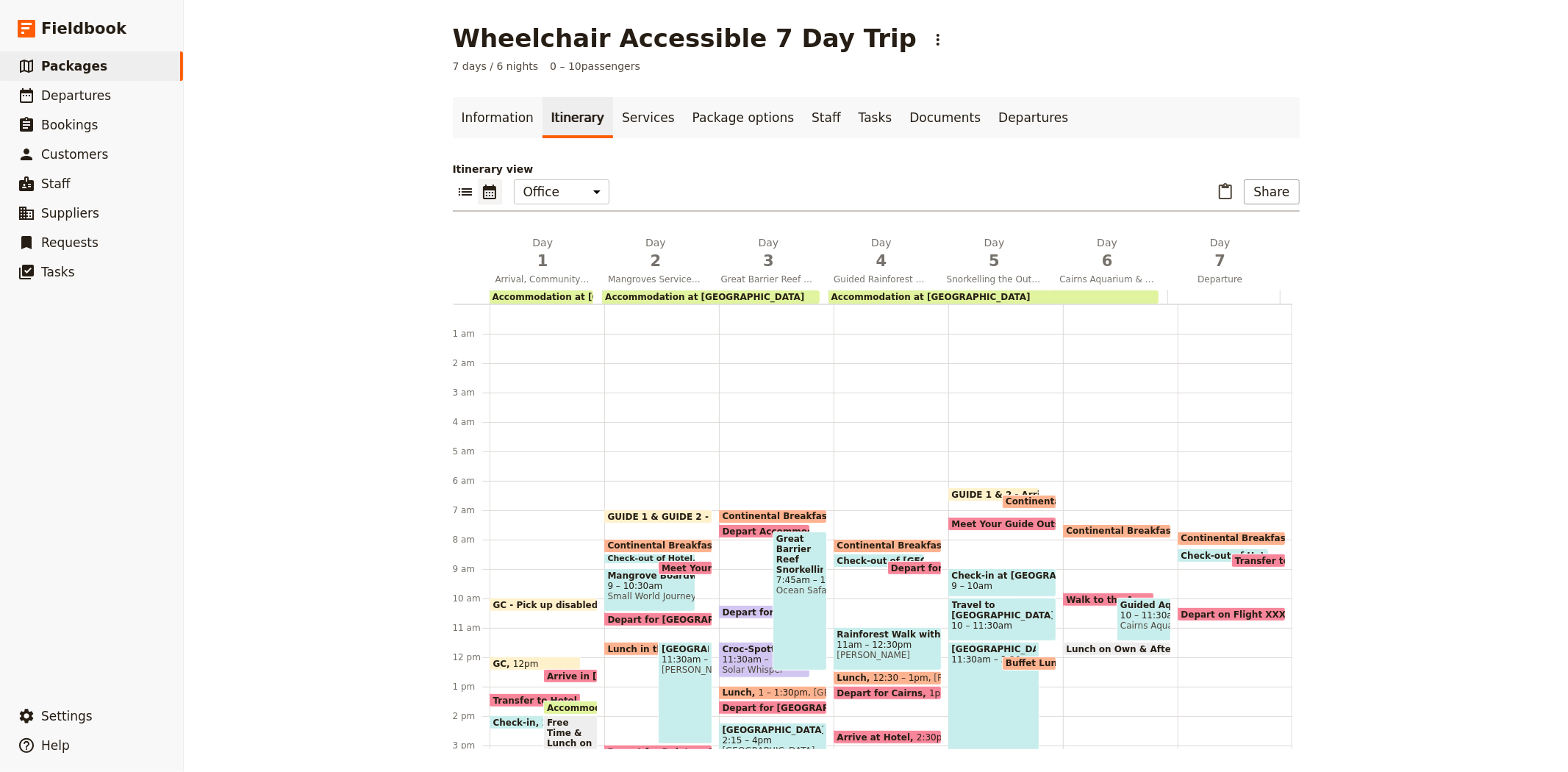
scroll to position [169, 0]
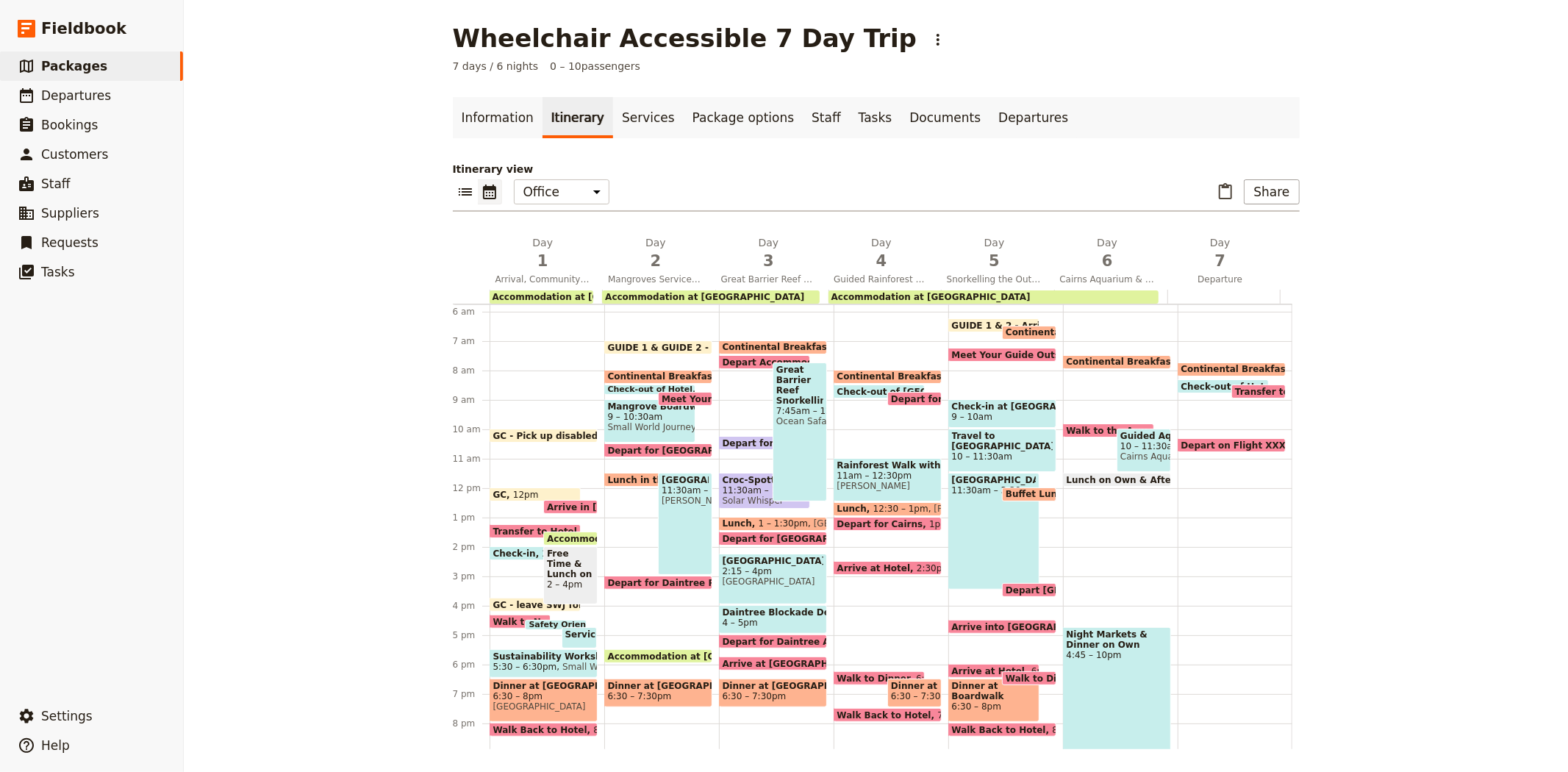
click at [324, 294] on div "Wheelchair Accessible 7 Day Trip ​ 7 days / 6 nights 0 – 10 passengers Informat…" at bounding box center [876, 386] width 1384 height 772
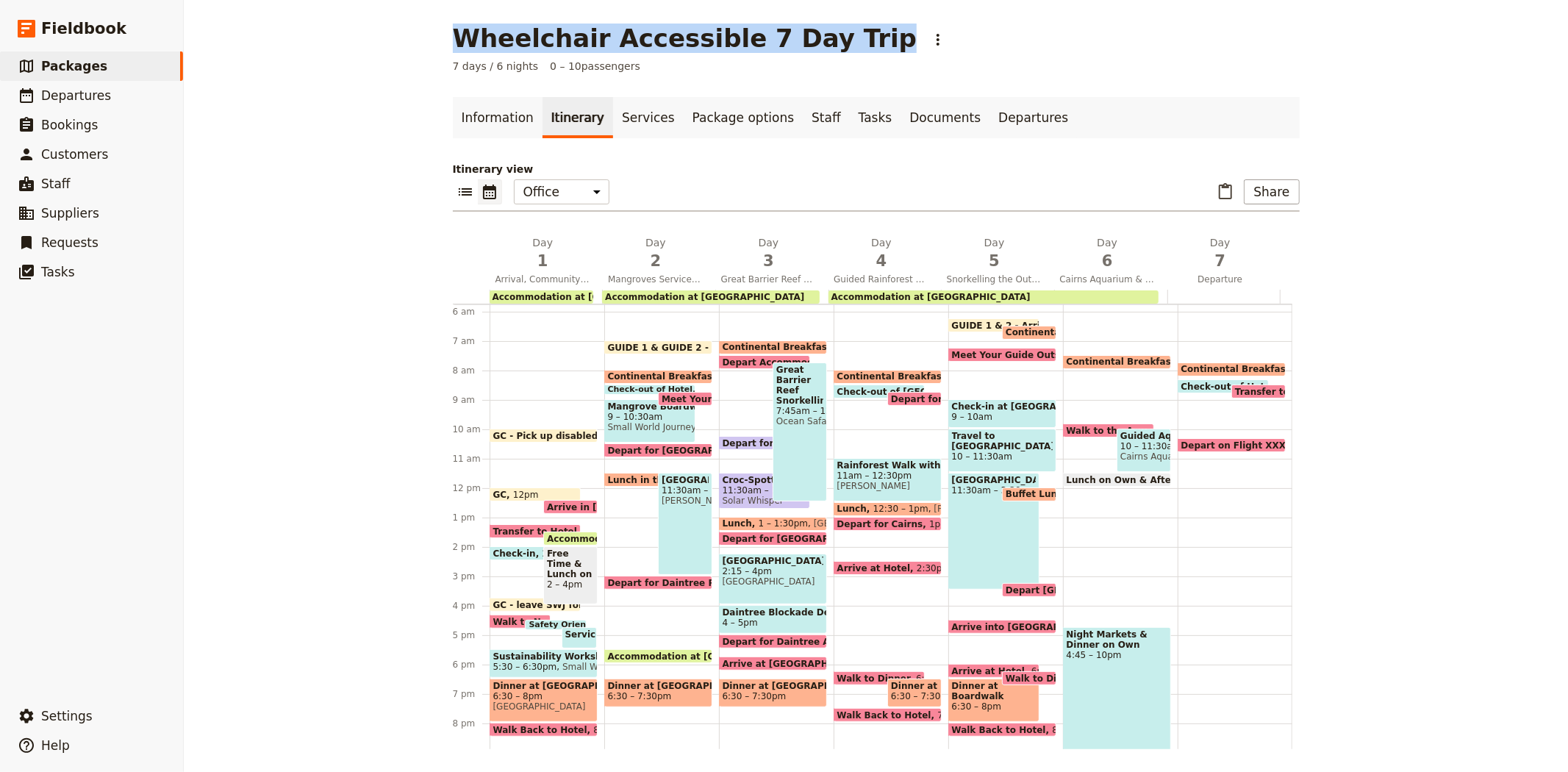
drag, startPoint x: 818, startPoint y: 39, endPoint x: 453, endPoint y: 33, distance: 365.0
click at [453, 33] on div "Wheelchair Accessible 7 Day Trip ​" at bounding box center [702, 38] width 499 height 29
copy h1 "Wheelchair Accessible 7 Day Trip"
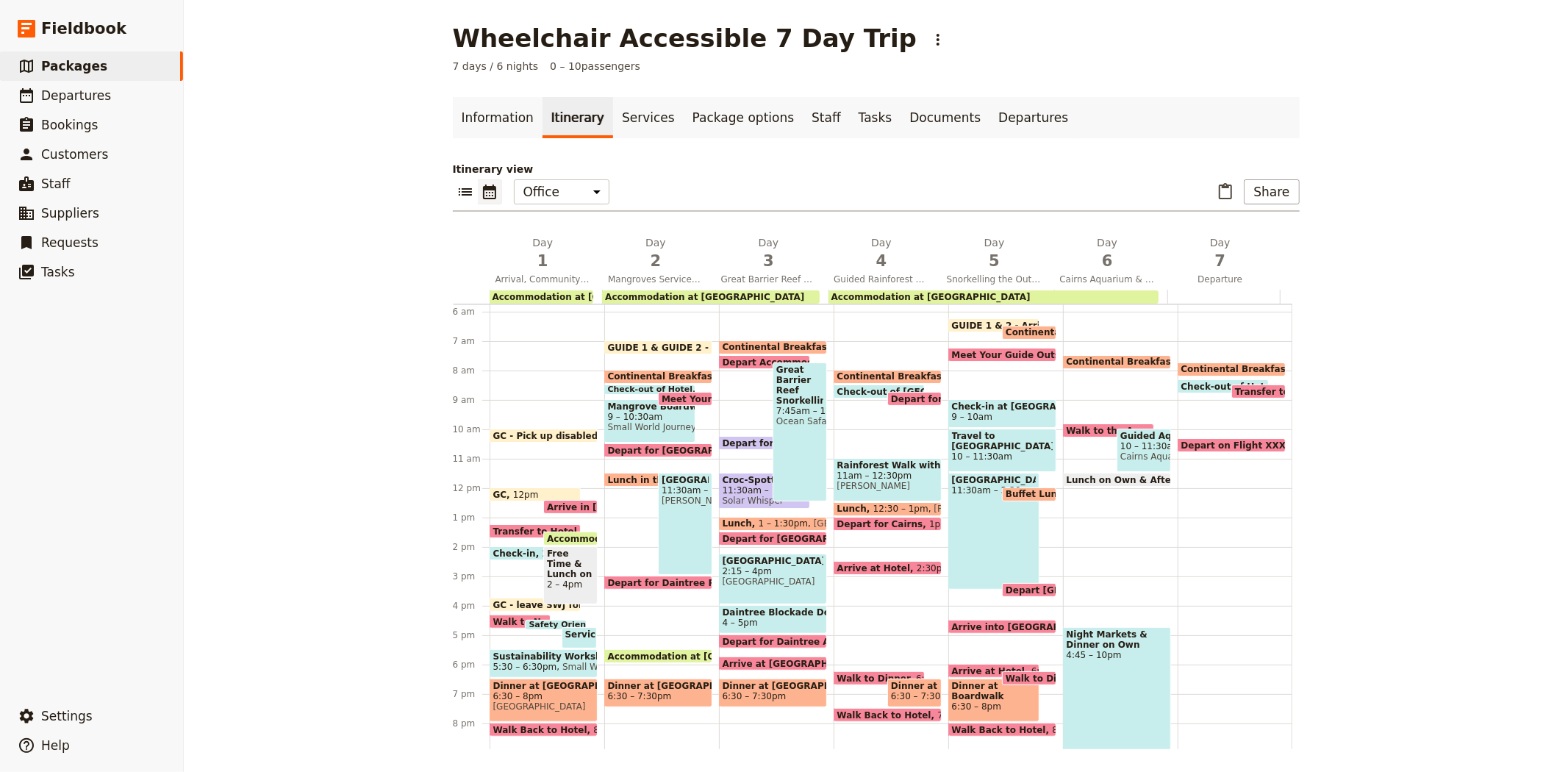
click at [329, 97] on div "Wheelchair Accessible 7 Day Trip ​ 7 days / 6 nights 0 – 10 passengers Informat…" at bounding box center [876, 386] width 1384 height 772
